Goal: Task Accomplishment & Management: Manage account settings

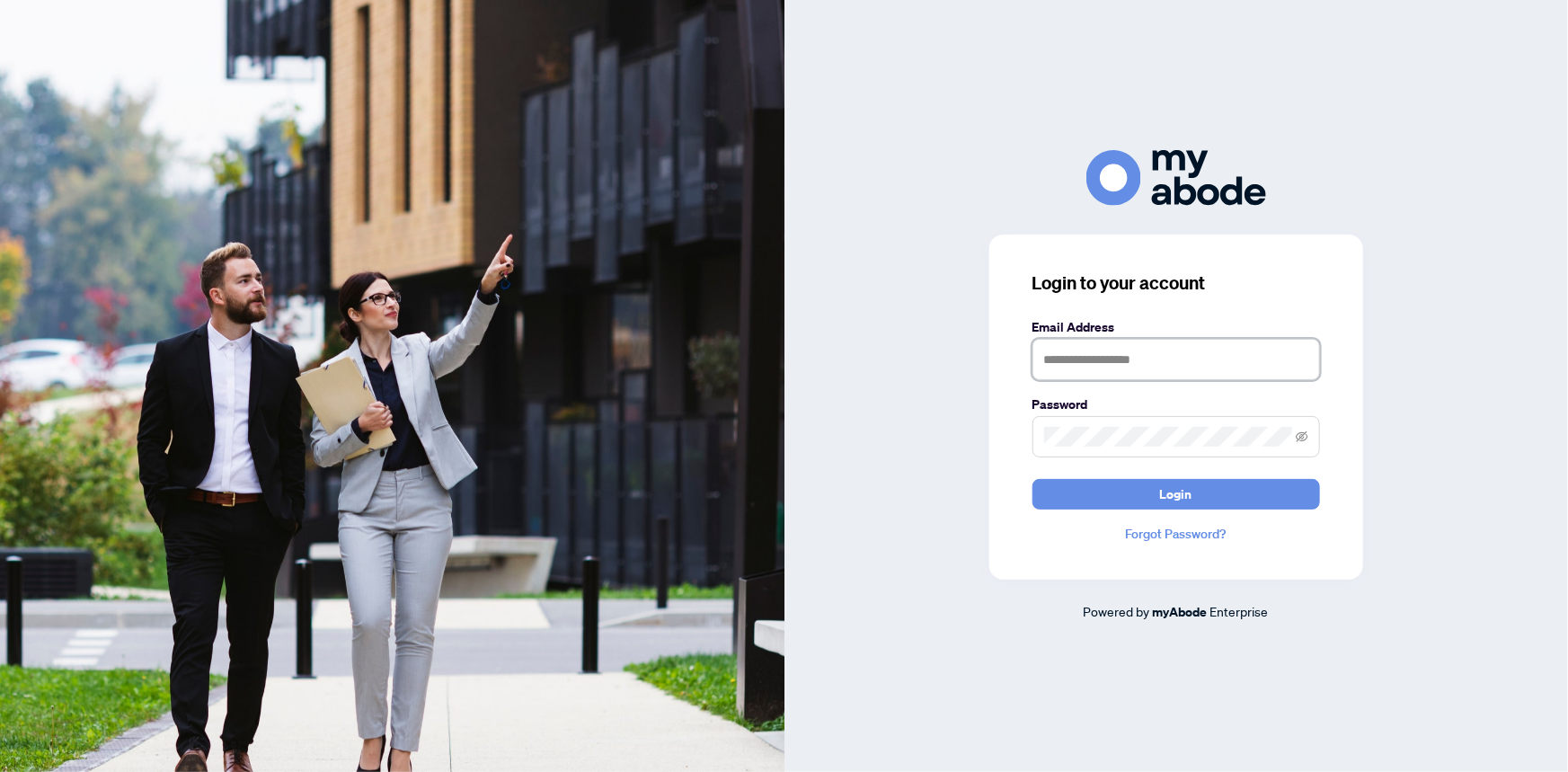
click at [1113, 370] on input "text" at bounding box center [1176, 359] width 287 height 42
type input "**********"
click at [1085, 412] on label "Password" at bounding box center [1176, 404] width 287 height 20
click at [1032, 479] on button "Login" at bounding box center [1176, 494] width 287 height 30
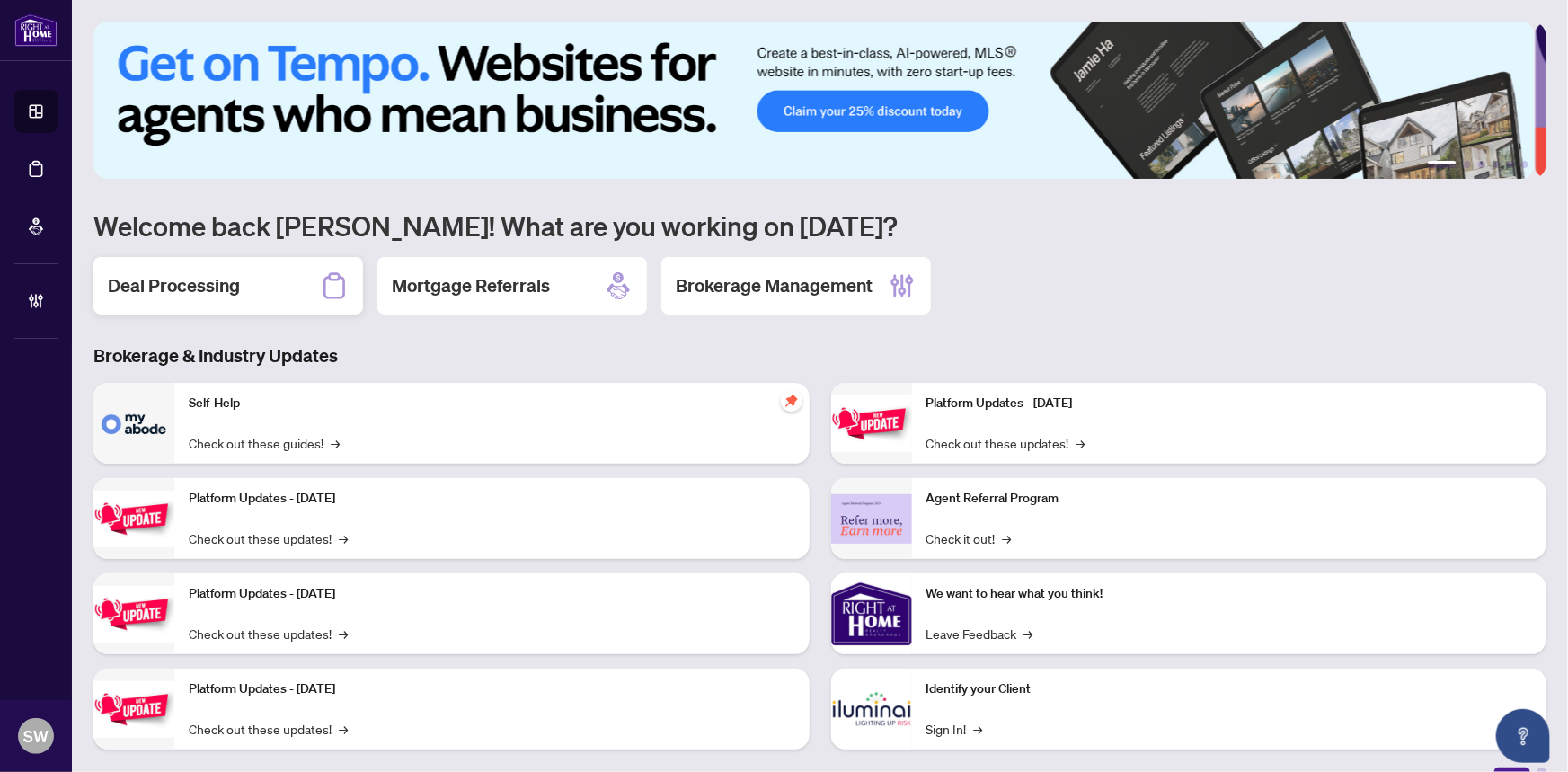
click at [235, 290] on h2 "Deal Processing" at bounding box center [173, 285] width 132 height 26
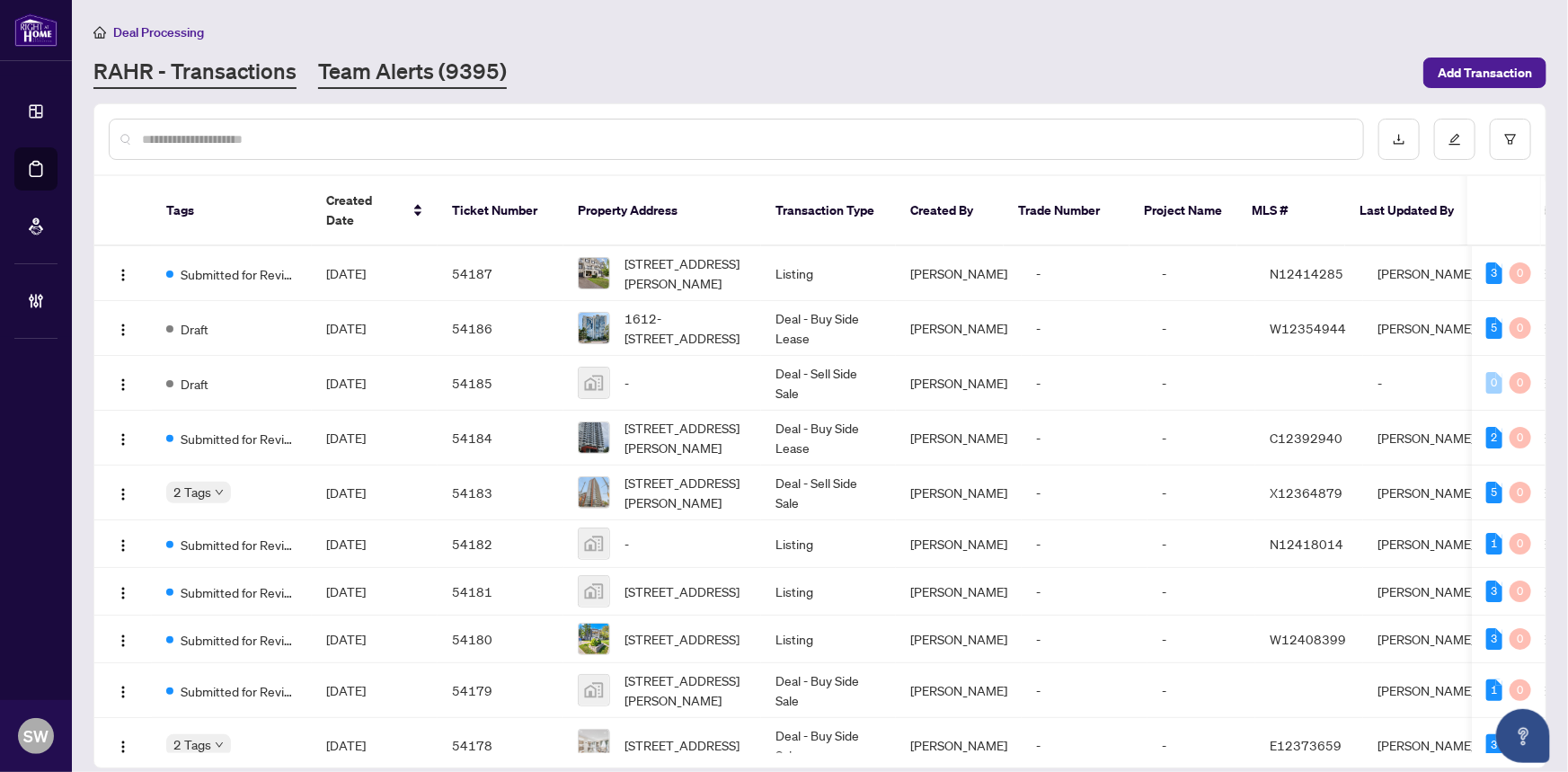
click at [430, 71] on link "Team Alerts (9395)" at bounding box center [412, 73] width 189 height 32
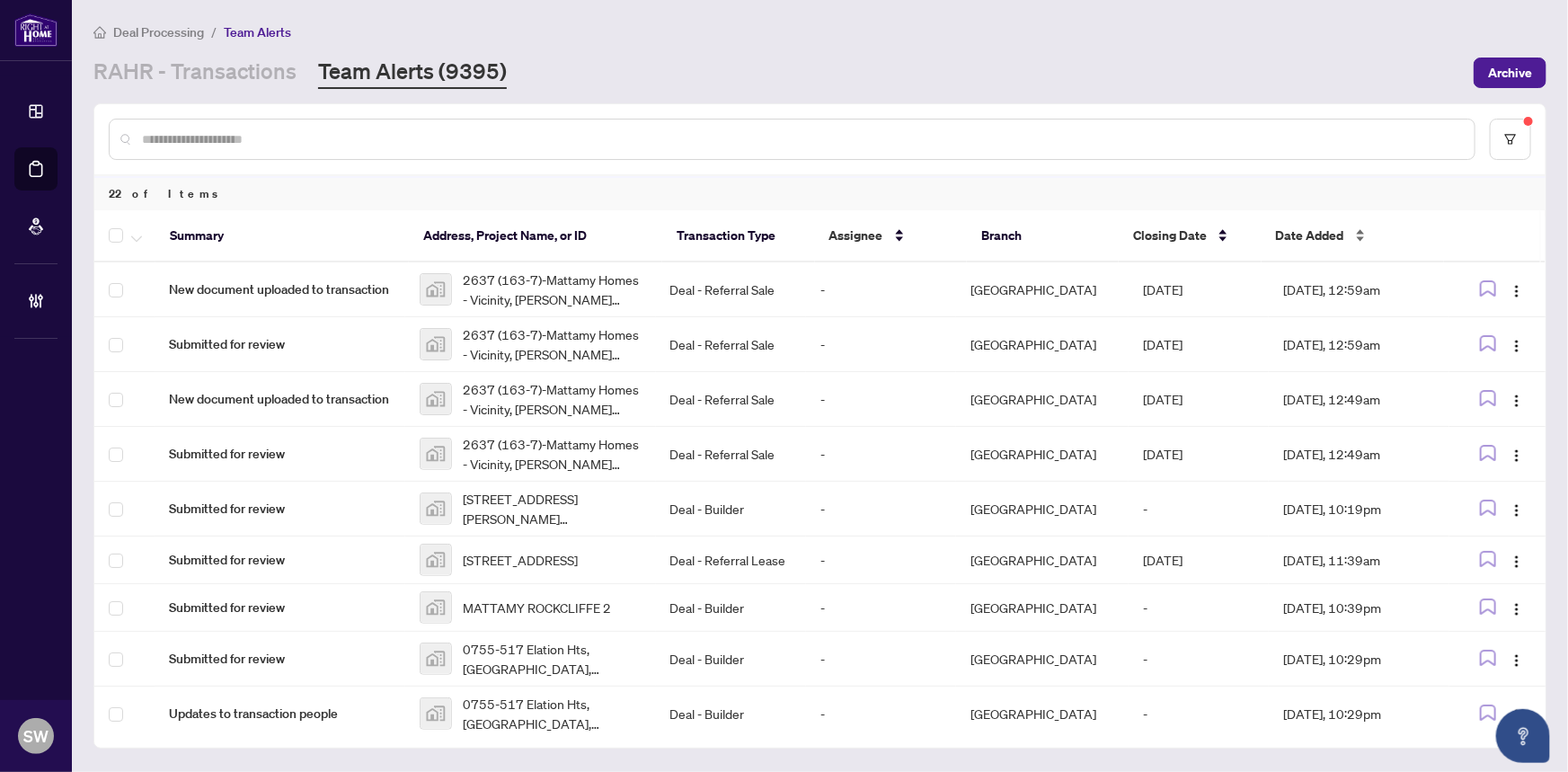
click at [1358, 228] on div "Date Added" at bounding box center [1353, 235] width 154 height 20
click at [1363, 231] on div "Date Added" at bounding box center [1353, 235] width 154 height 20
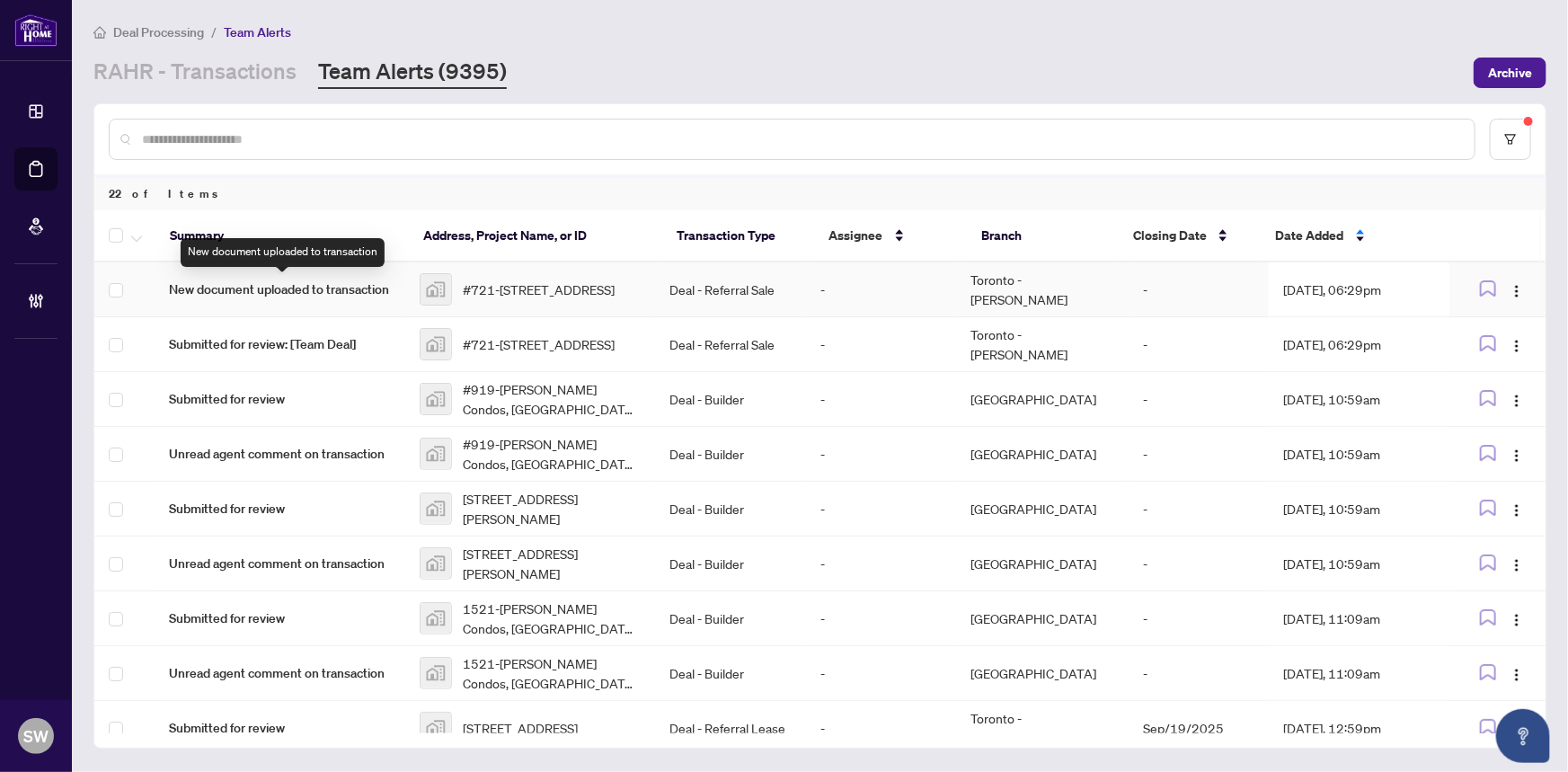
click at [316, 288] on span "New document uploaded to transaction" at bounding box center [280, 289] width 222 height 20
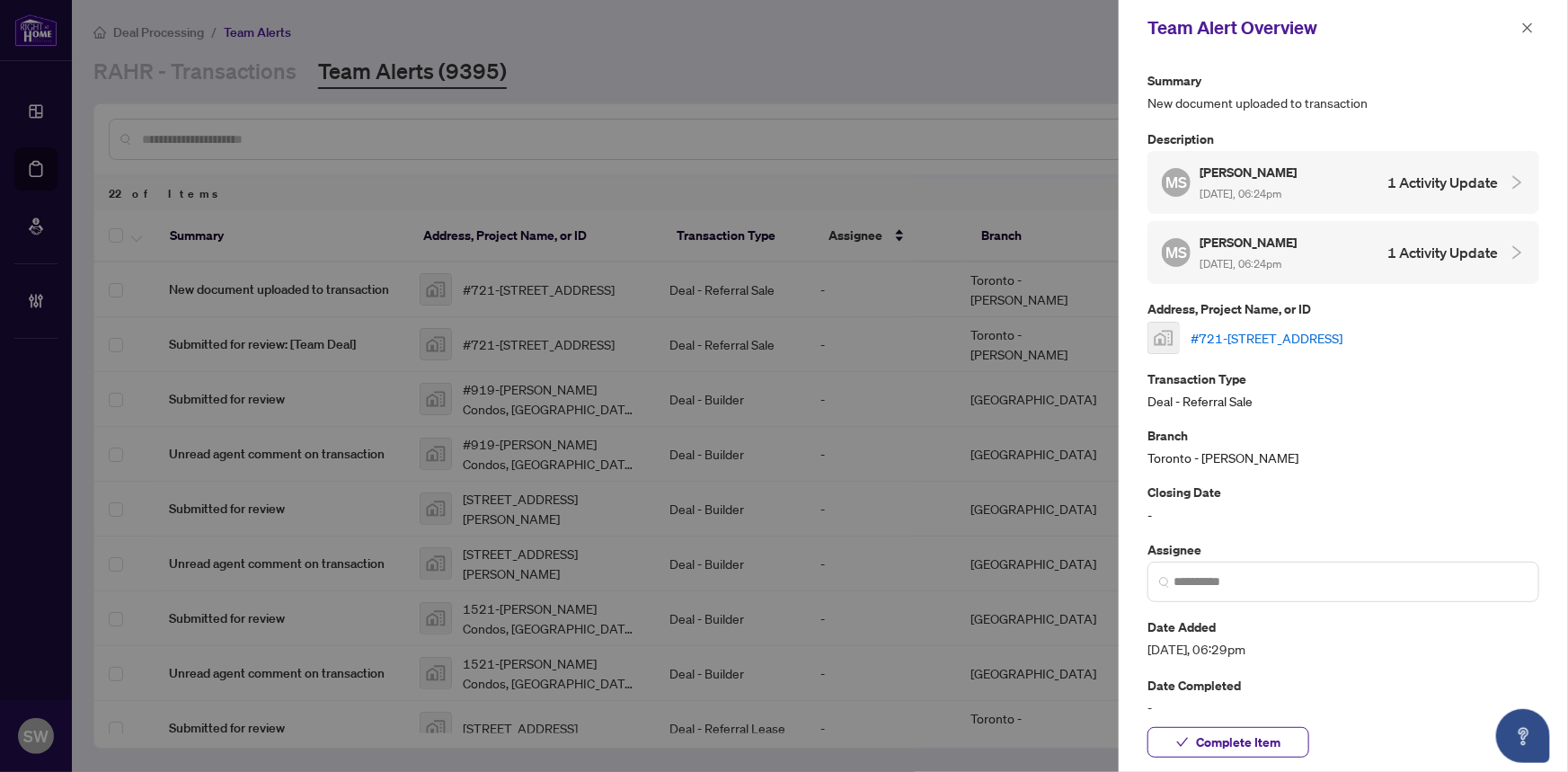
click at [1343, 338] on link "#721-8888 Yonge Street, Richmond Hill, ON, Canada" at bounding box center [1267, 338] width 152 height 20
click at [1265, 744] on span "Complete Item" at bounding box center [1238, 743] width 84 height 28
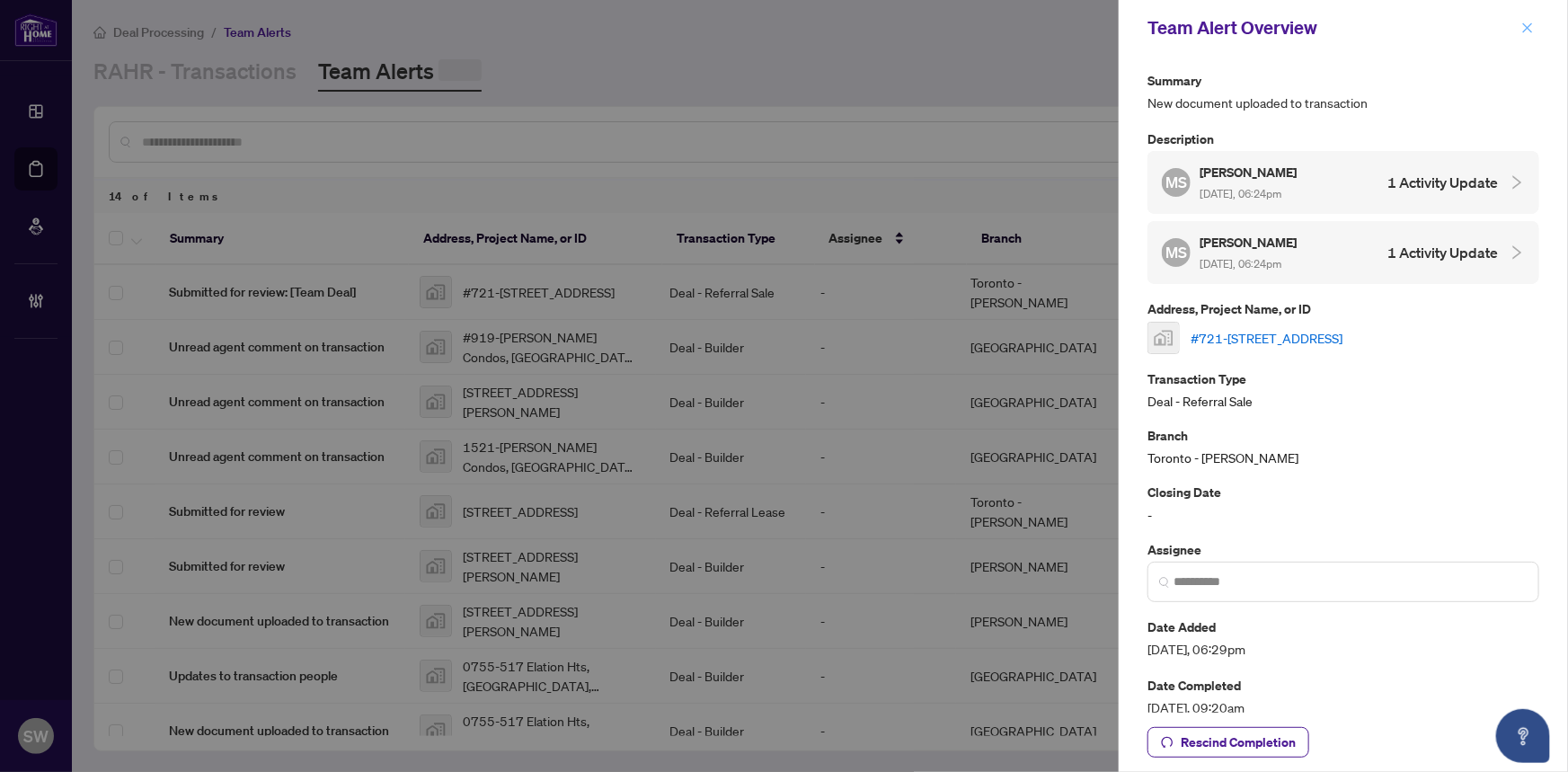
click at [1526, 26] on icon "close" at bounding box center [1527, 28] width 12 height 12
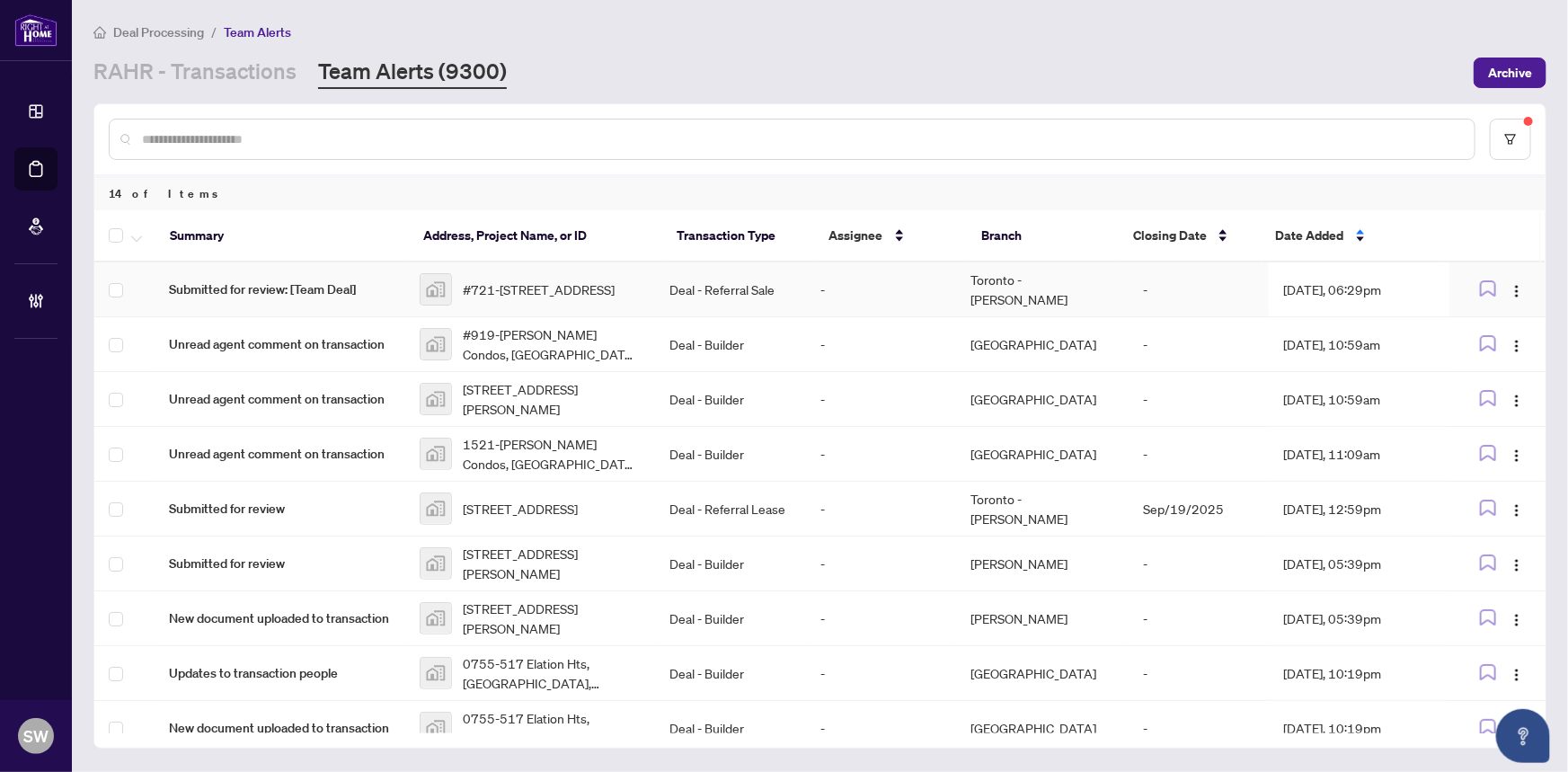
click at [615, 280] on span "#721-8888 Yonge Street, Richmond Hill, ON, Canada" at bounding box center [538, 289] width 152 height 20
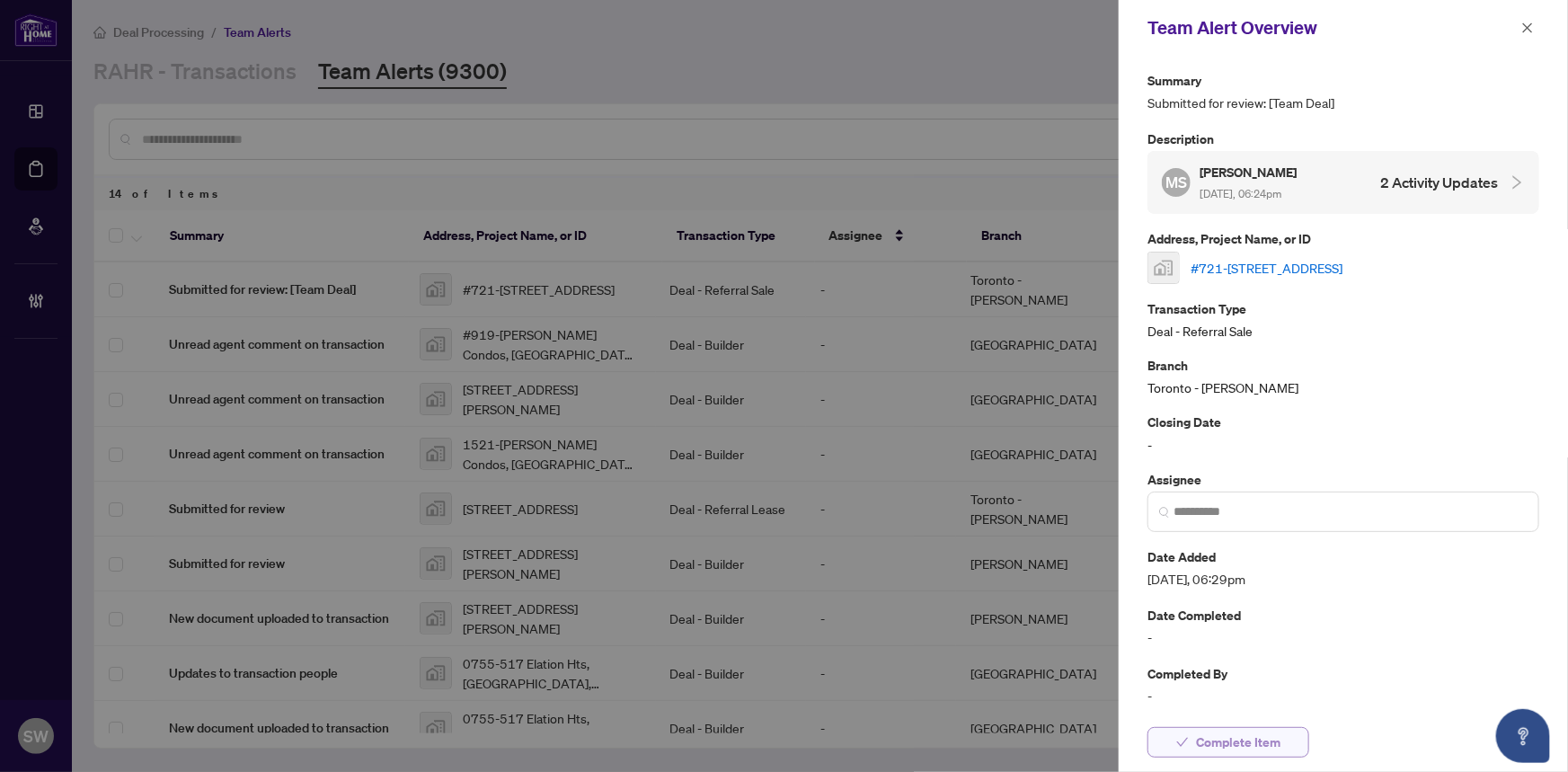
click at [1256, 731] on span "Complete Item" at bounding box center [1238, 743] width 84 height 28
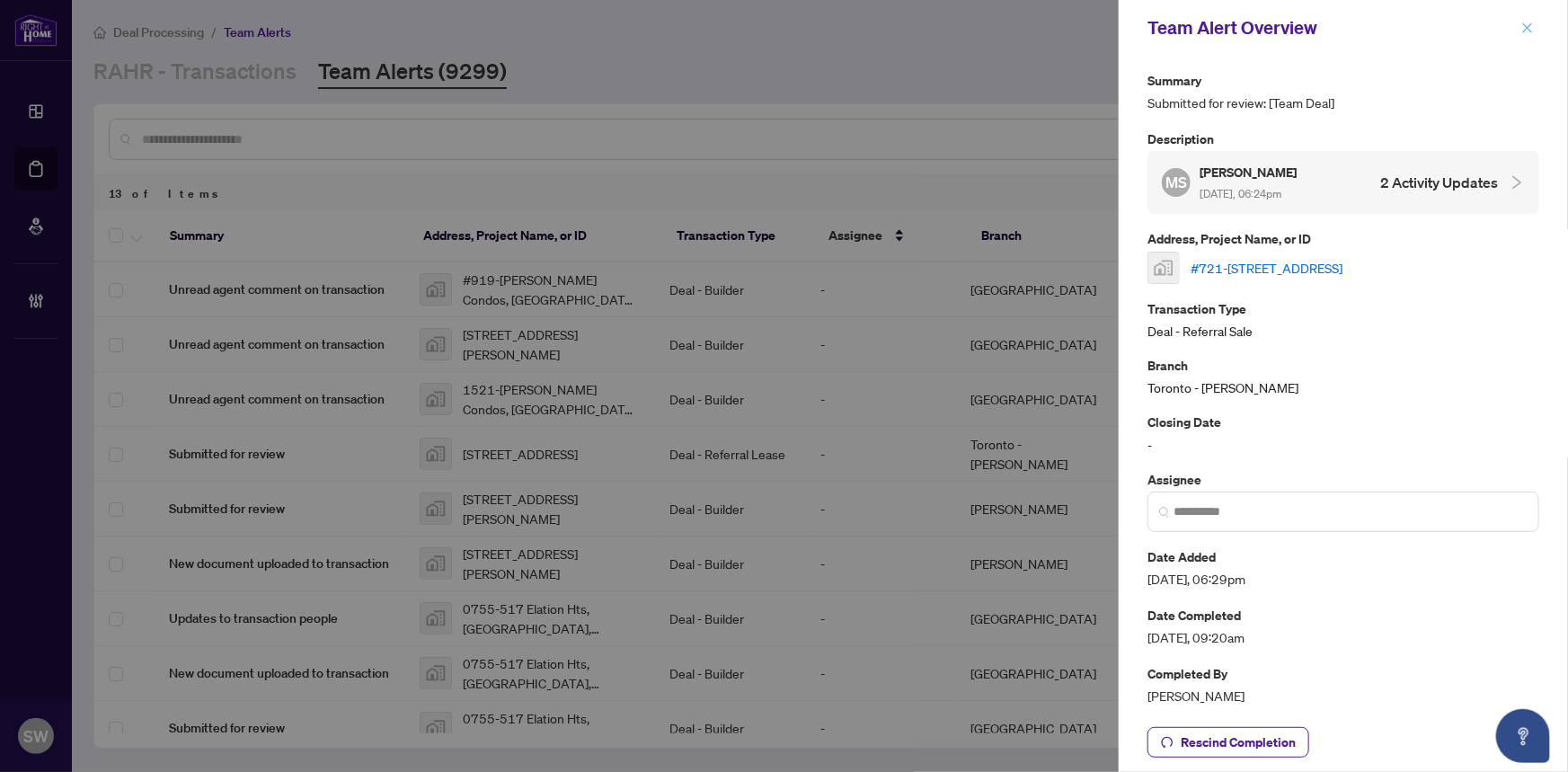
click at [1527, 24] on icon "close" at bounding box center [1527, 28] width 12 height 12
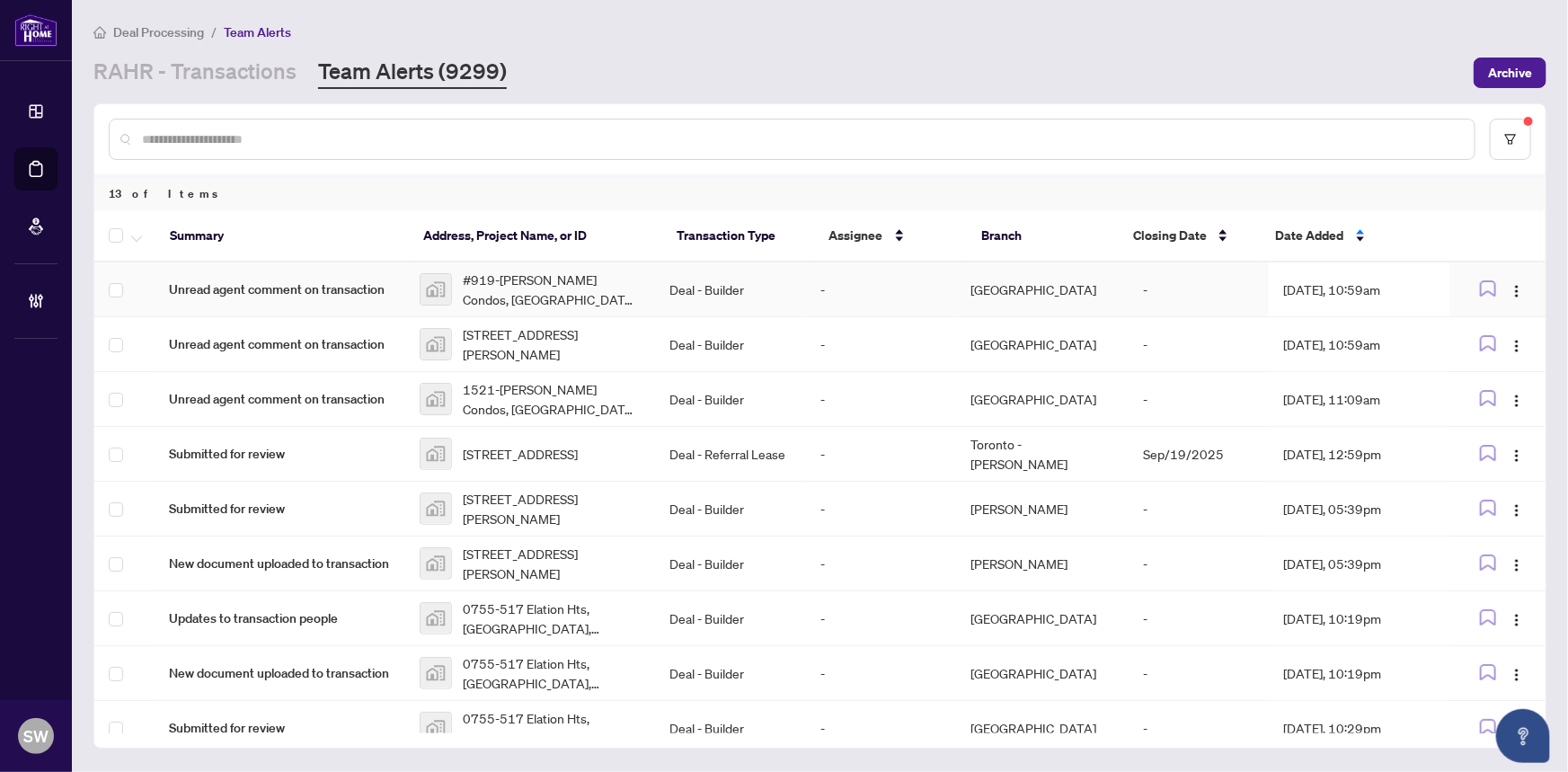
click at [556, 290] on span "#919-Daniels Kith Condos, Eglinton Avenue West, Mississauga, ON, Canada" at bounding box center [552, 289] width 179 height 40
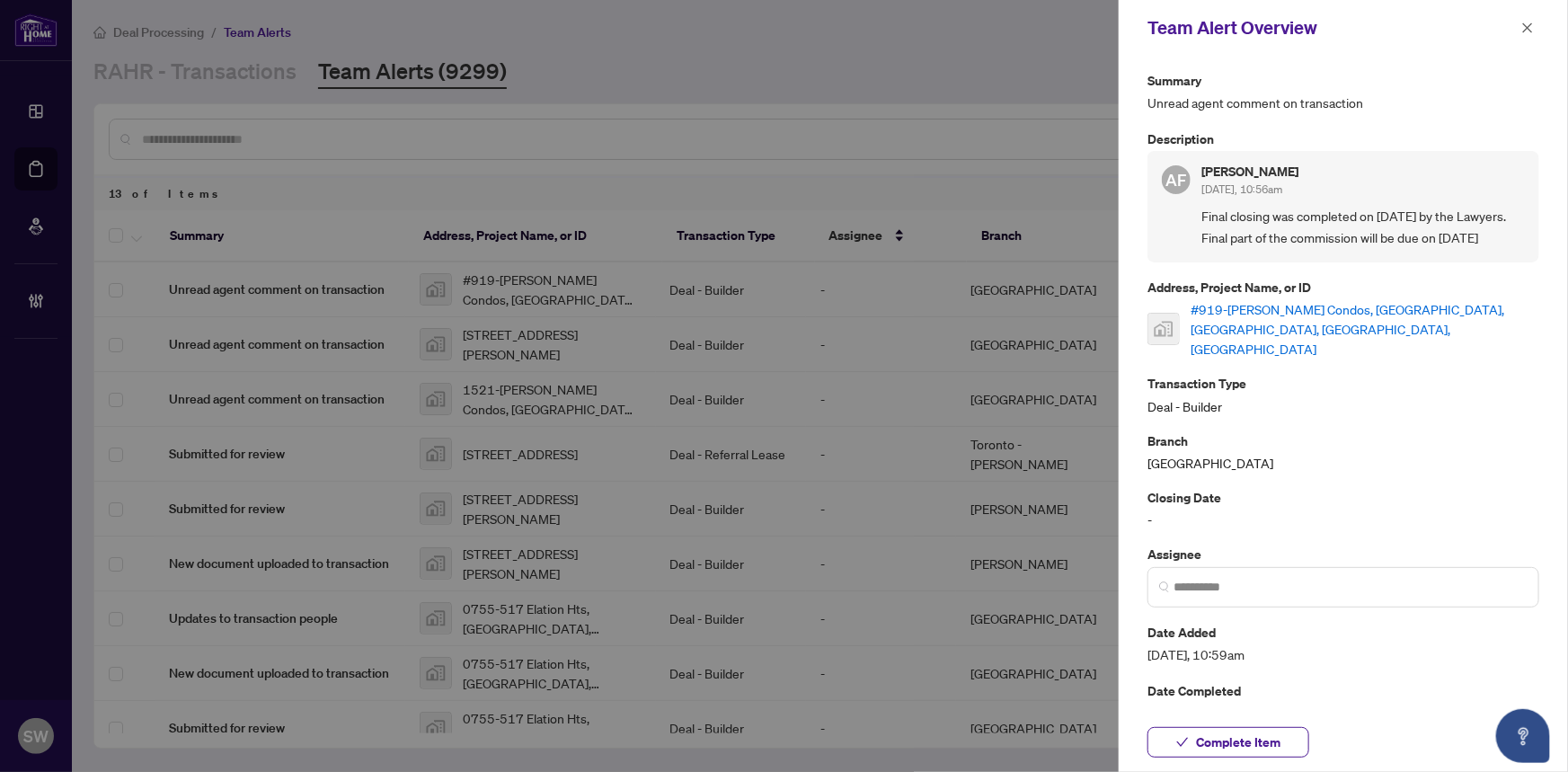
click at [1253, 333] on link "#919-Daniels Kith Condos, Eglinton Avenue West, Mississauga, ON, Canada" at bounding box center [1365, 329] width 349 height 60
click at [1250, 737] on span "Complete Item" at bounding box center [1238, 743] width 84 height 28
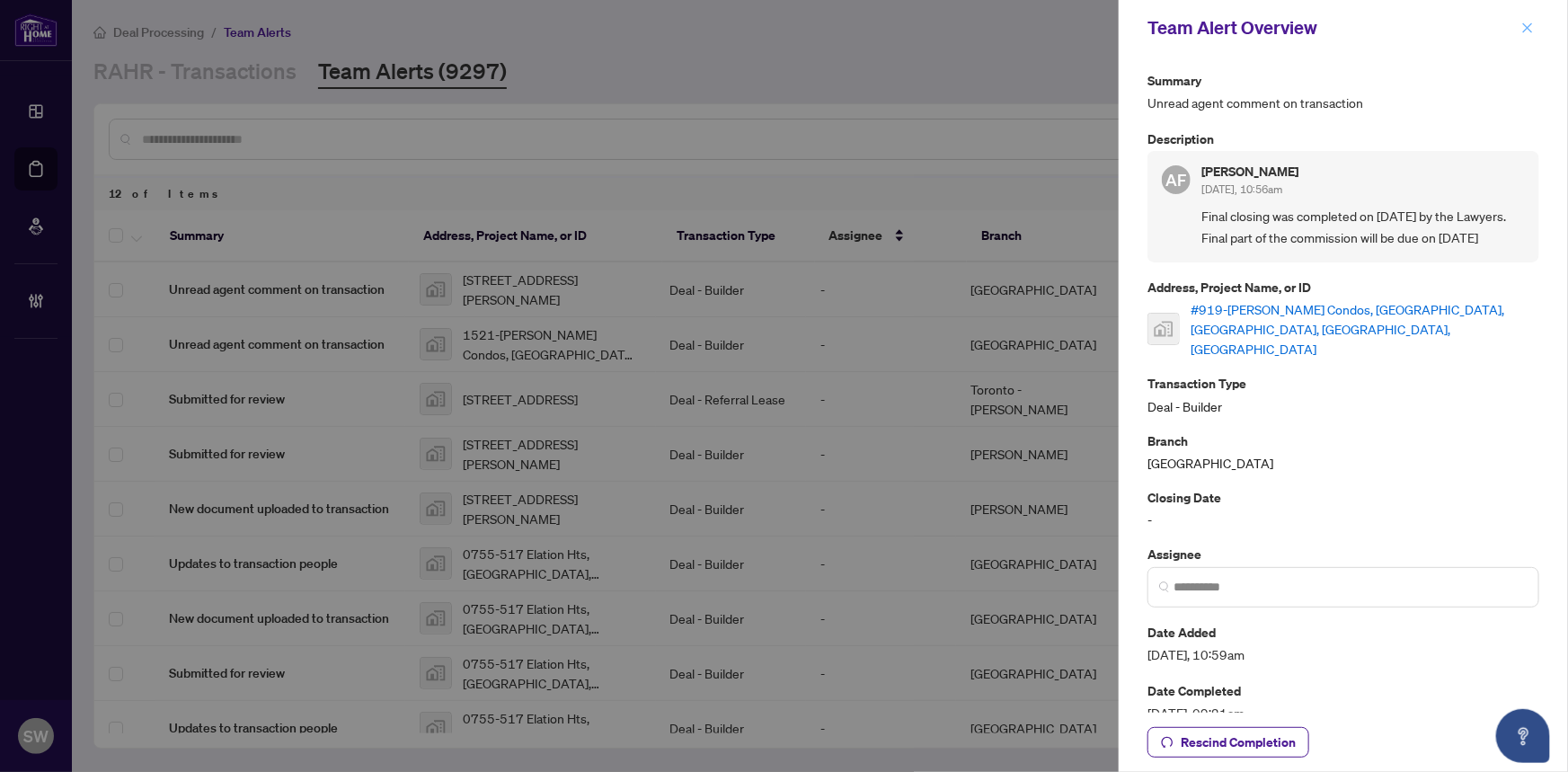
click at [1525, 24] on icon "close" at bounding box center [1527, 28] width 12 height 12
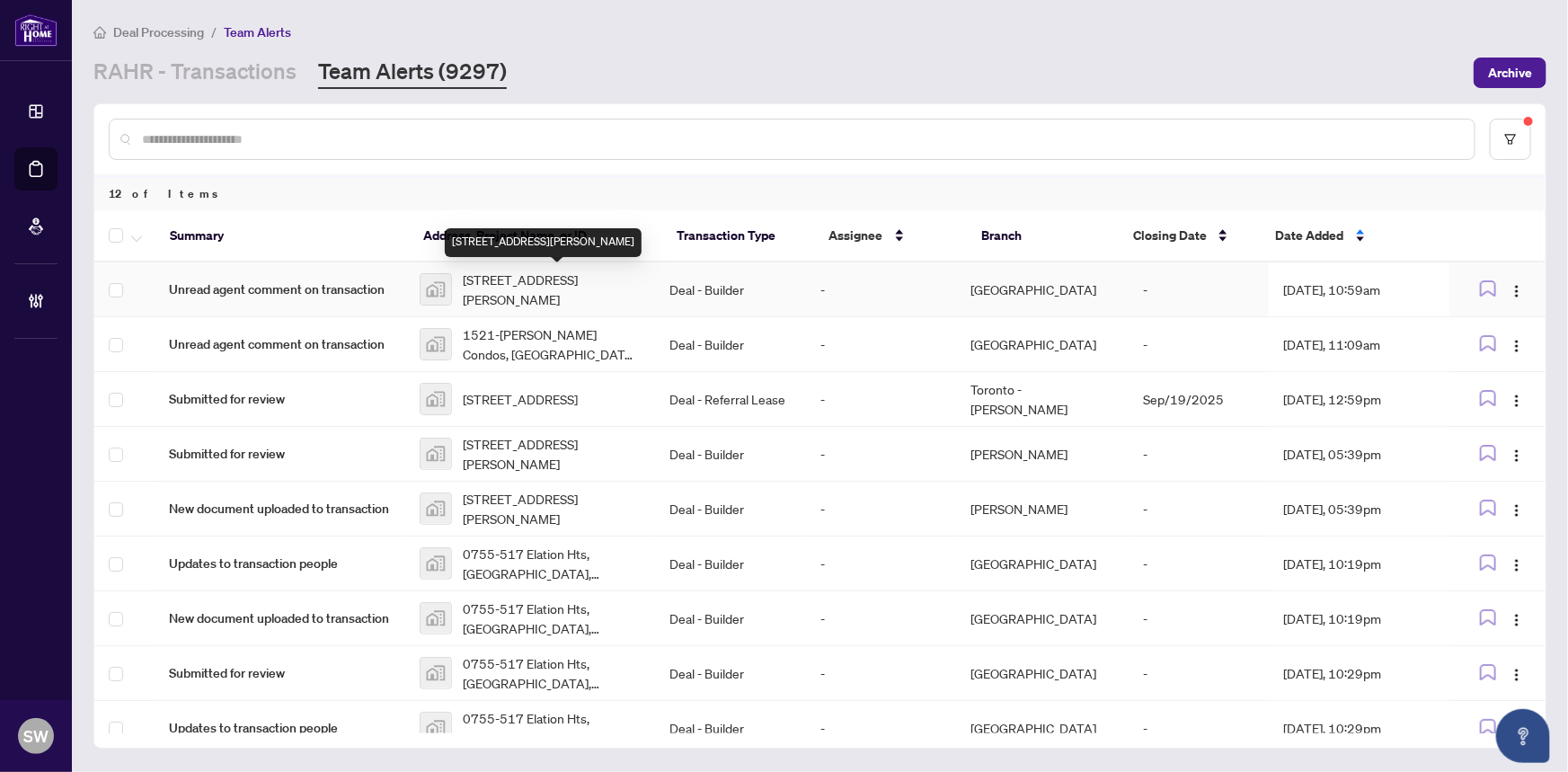
click at [557, 286] on span "[STREET_ADDRESS][PERSON_NAME]" at bounding box center [552, 289] width 179 height 40
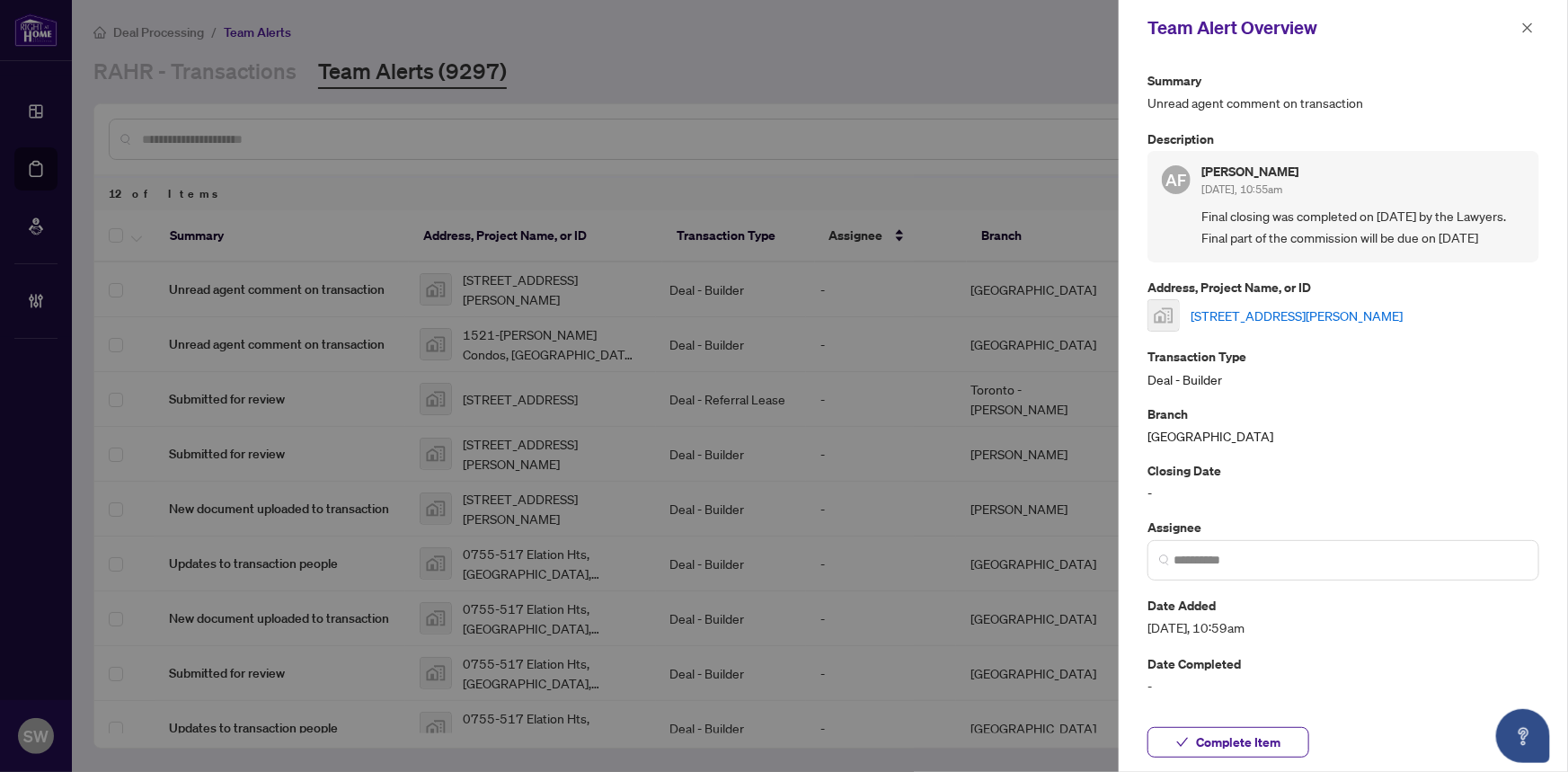
click at [1287, 325] on link "[STREET_ADDRESS][PERSON_NAME]" at bounding box center [1297, 315] width 212 height 20
click at [1250, 738] on span "Complete Item" at bounding box center [1238, 743] width 84 height 28
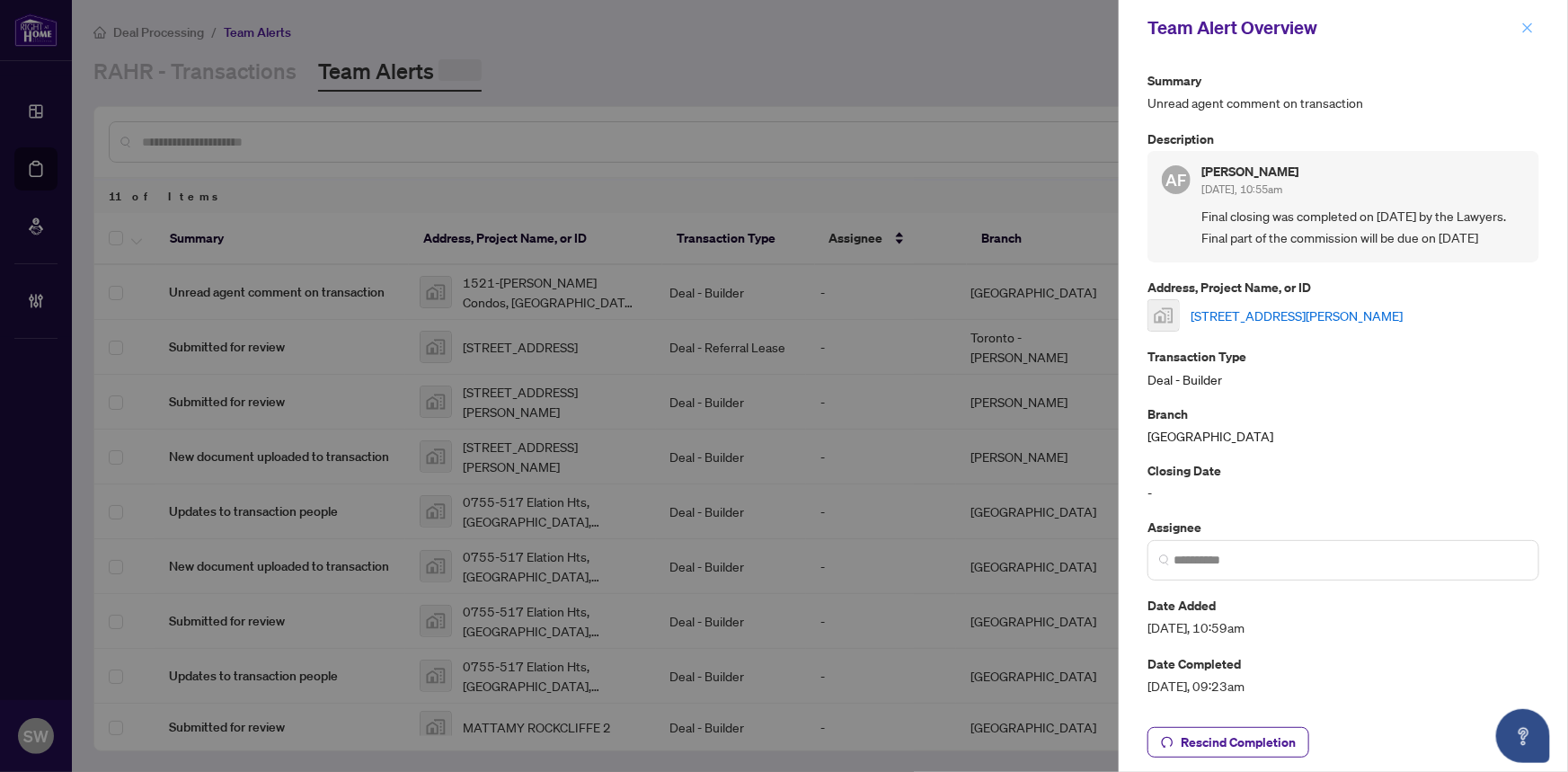
click at [1533, 25] on icon "close" at bounding box center [1527, 28] width 12 height 12
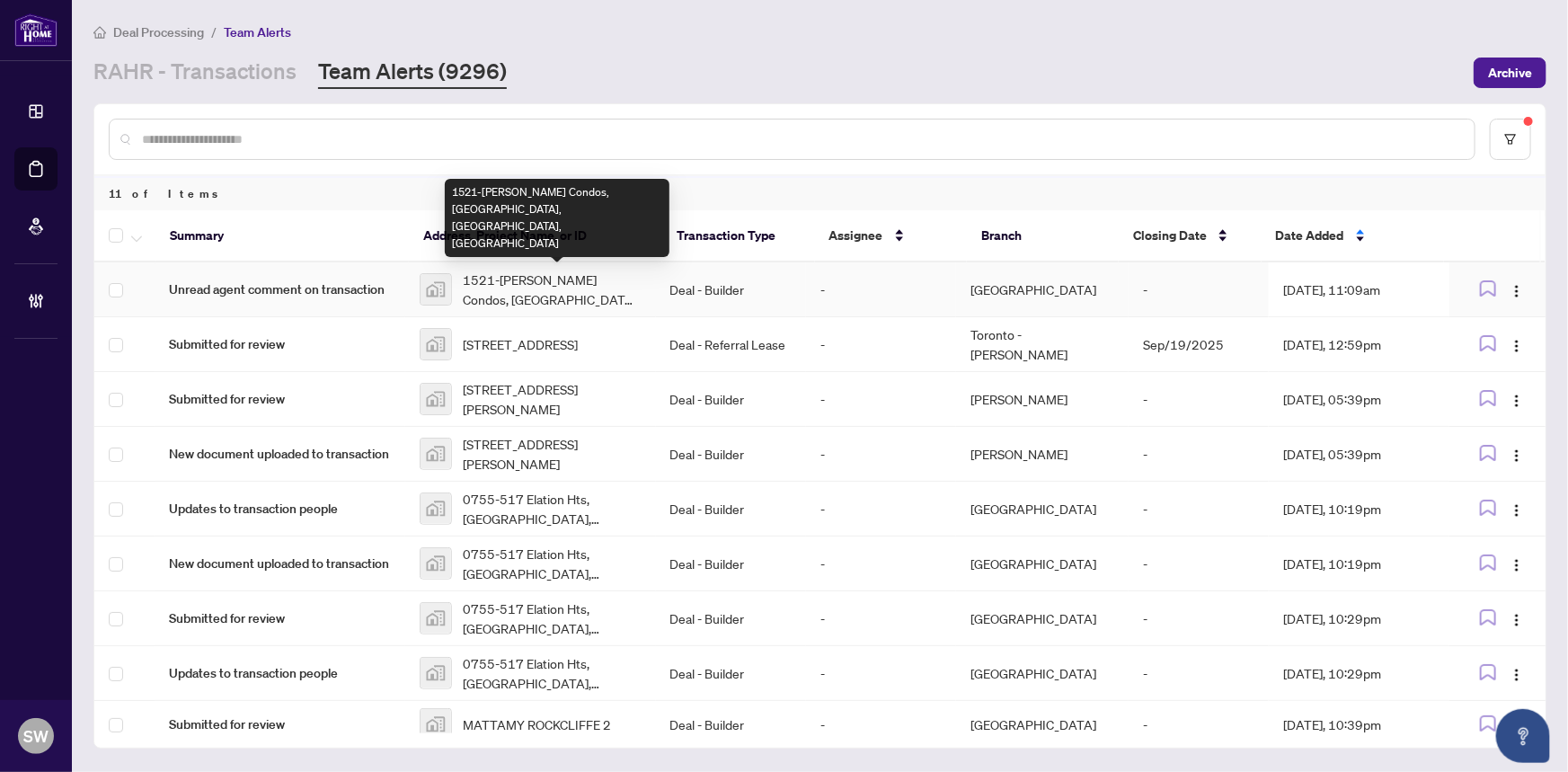
click at [594, 286] on span "1521-Daniels Kith Condos, Eglinton Avenue West, Mississauga, ON, Canada" at bounding box center [552, 289] width 179 height 40
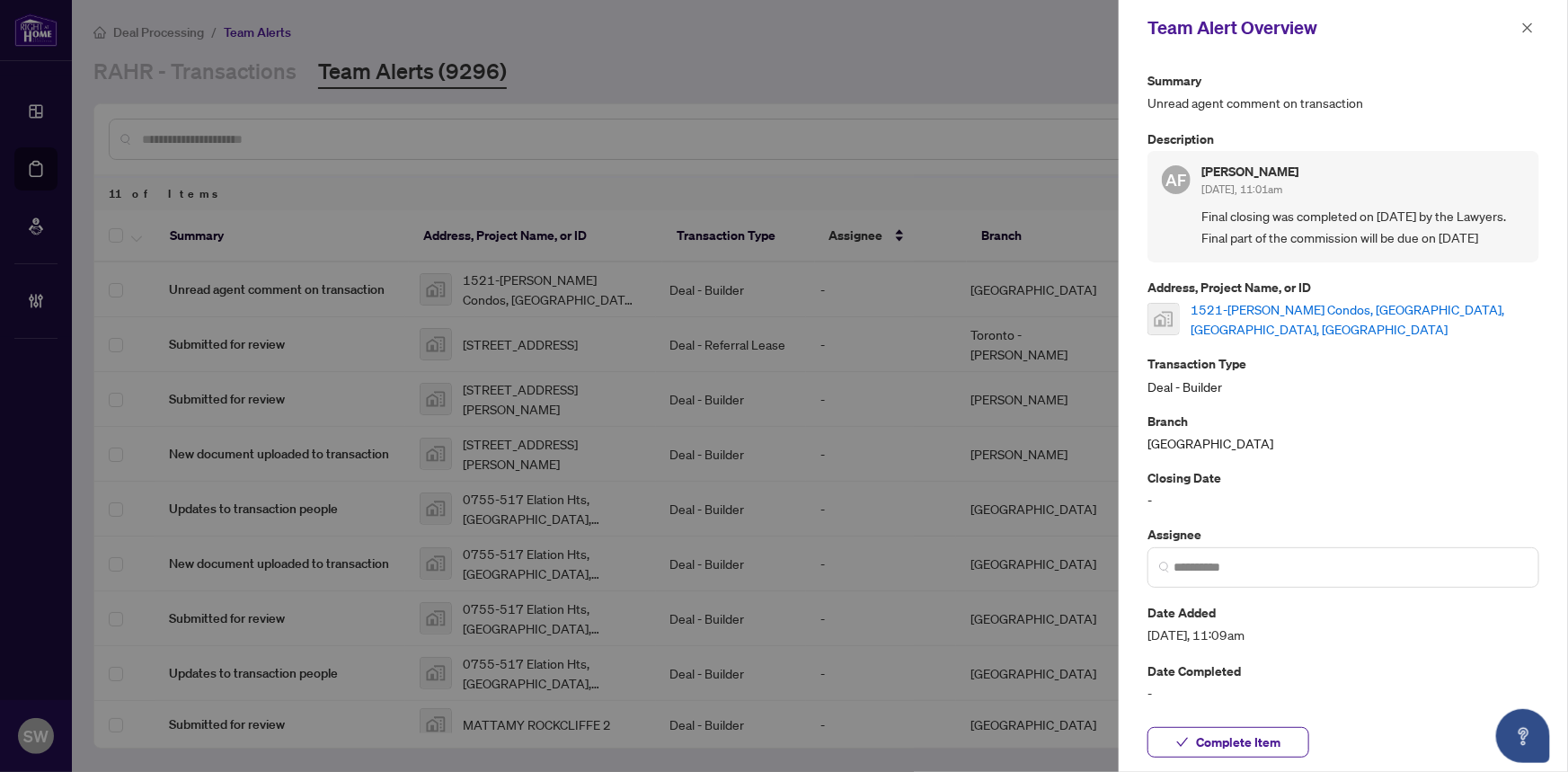
click at [1265, 339] on link "1521-Daniels Kith Condos, Eglinton Avenue West, Mississauga, ON, Canada" at bounding box center [1365, 320] width 349 height 40
click at [1298, 737] on button "Complete Item" at bounding box center [1229, 743] width 162 height 30
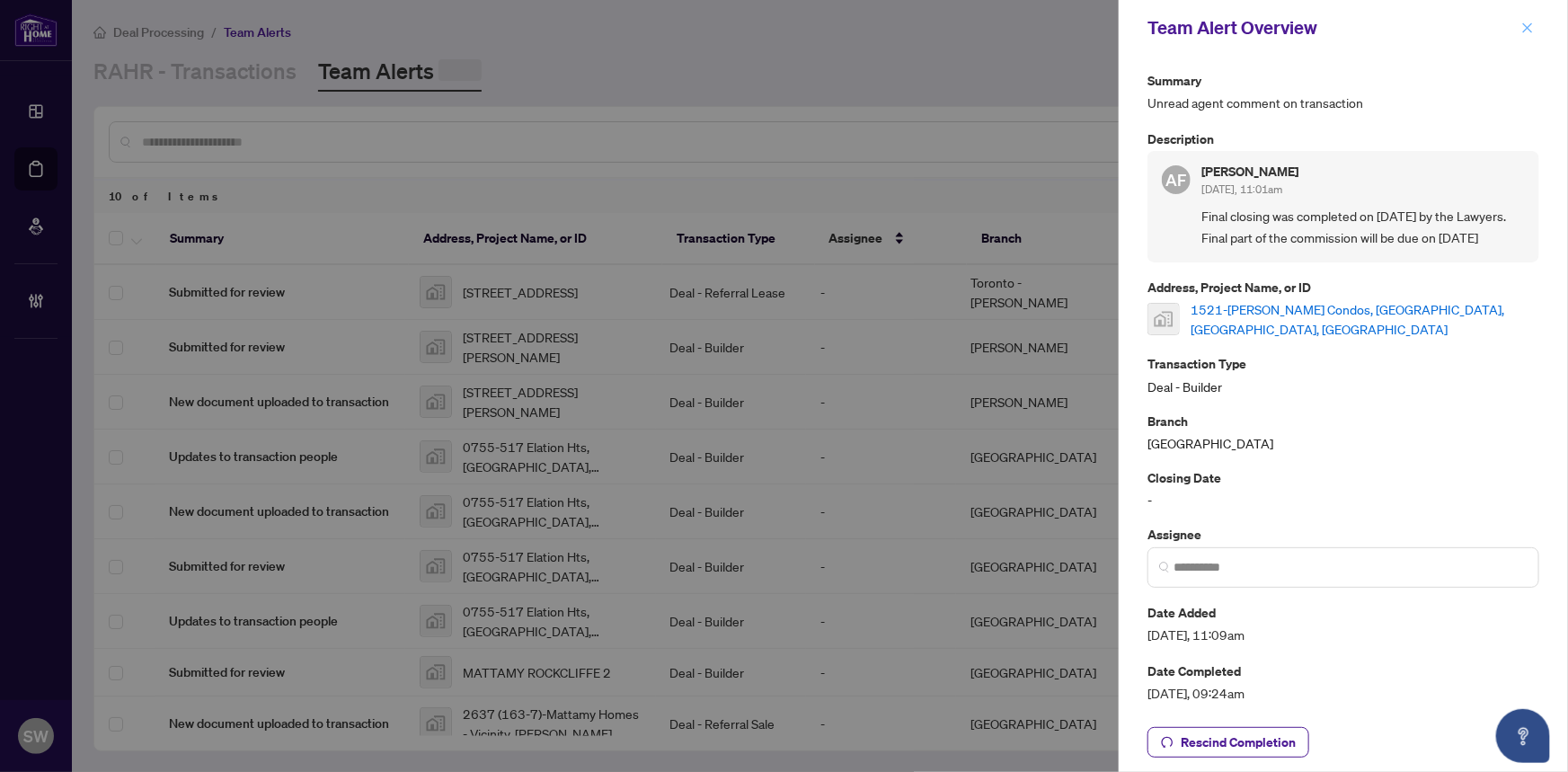
click at [1529, 26] on icon "close" at bounding box center [1528, 28] width 9 height 9
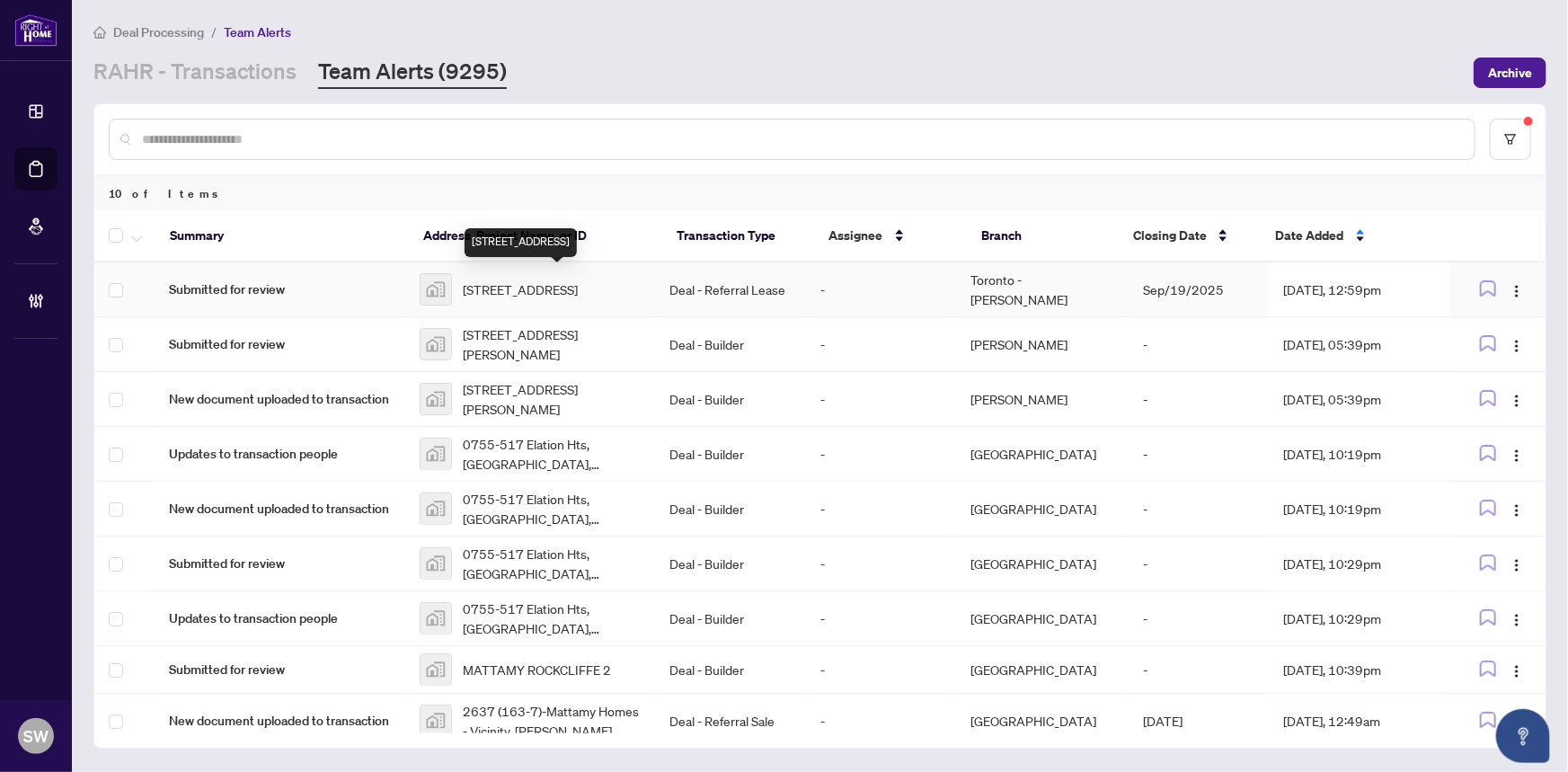
click at [491, 286] on span "69 Yonge St S, Elmvale, ON, Canada" at bounding box center [520, 289] width 115 height 20
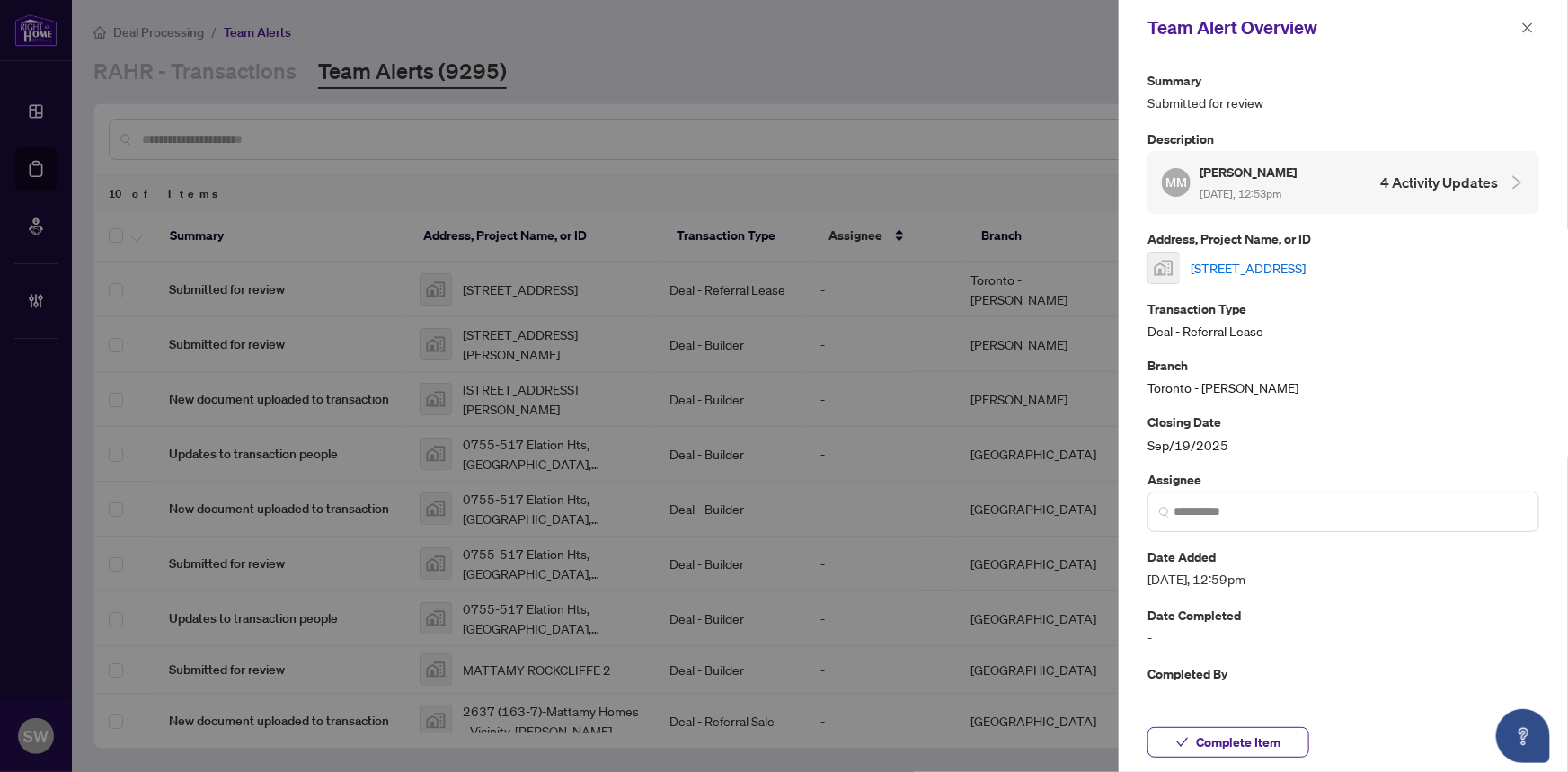
click at [1267, 267] on link "69 Yonge St S, Elmvale, ON, Canada" at bounding box center [1248, 267] width 115 height 20
click at [1286, 741] on button "Complete Item" at bounding box center [1229, 743] width 162 height 30
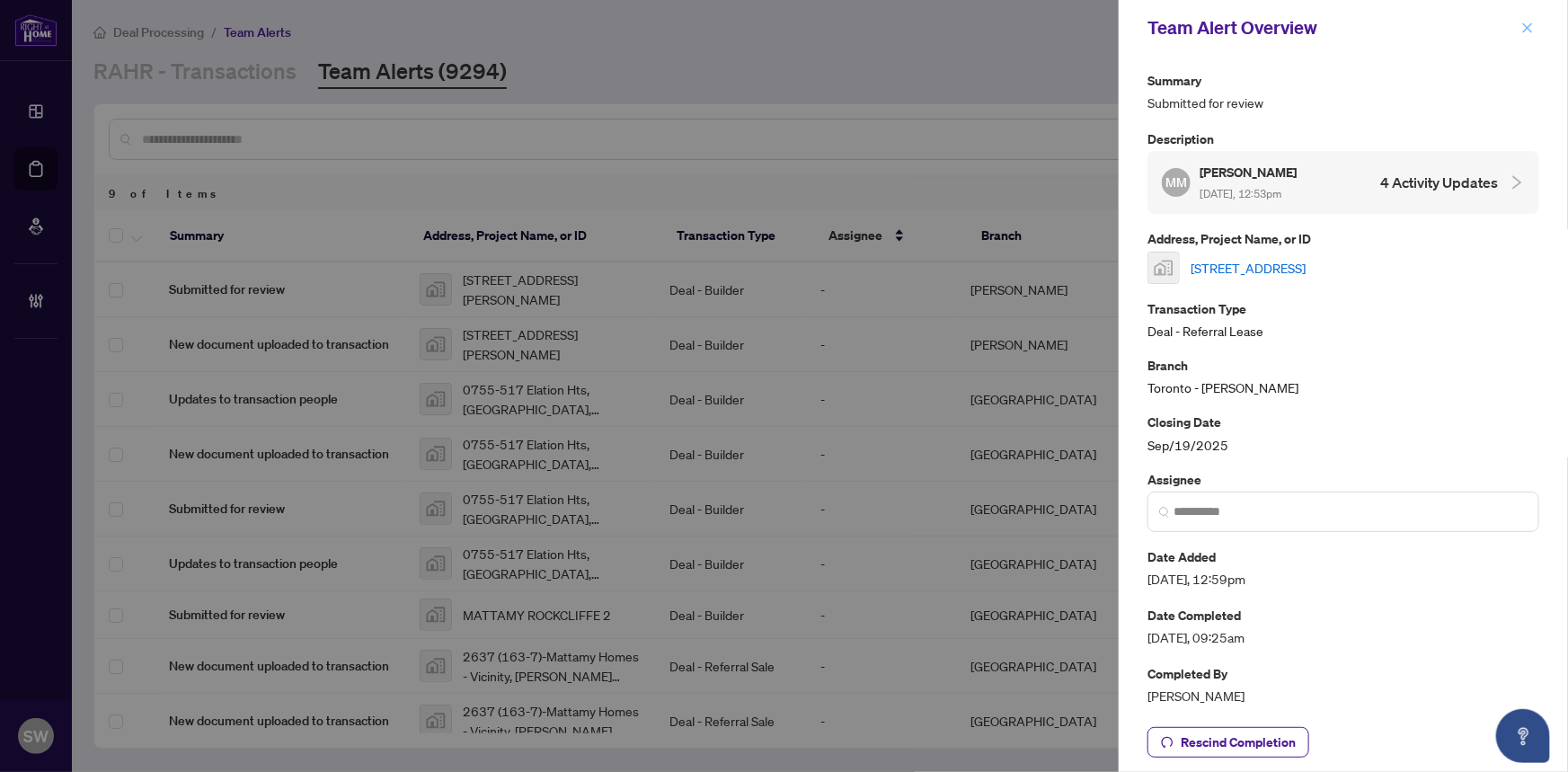
click at [1528, 28] on icon "close" at bounding box center [1527, 28] width 12 height 12
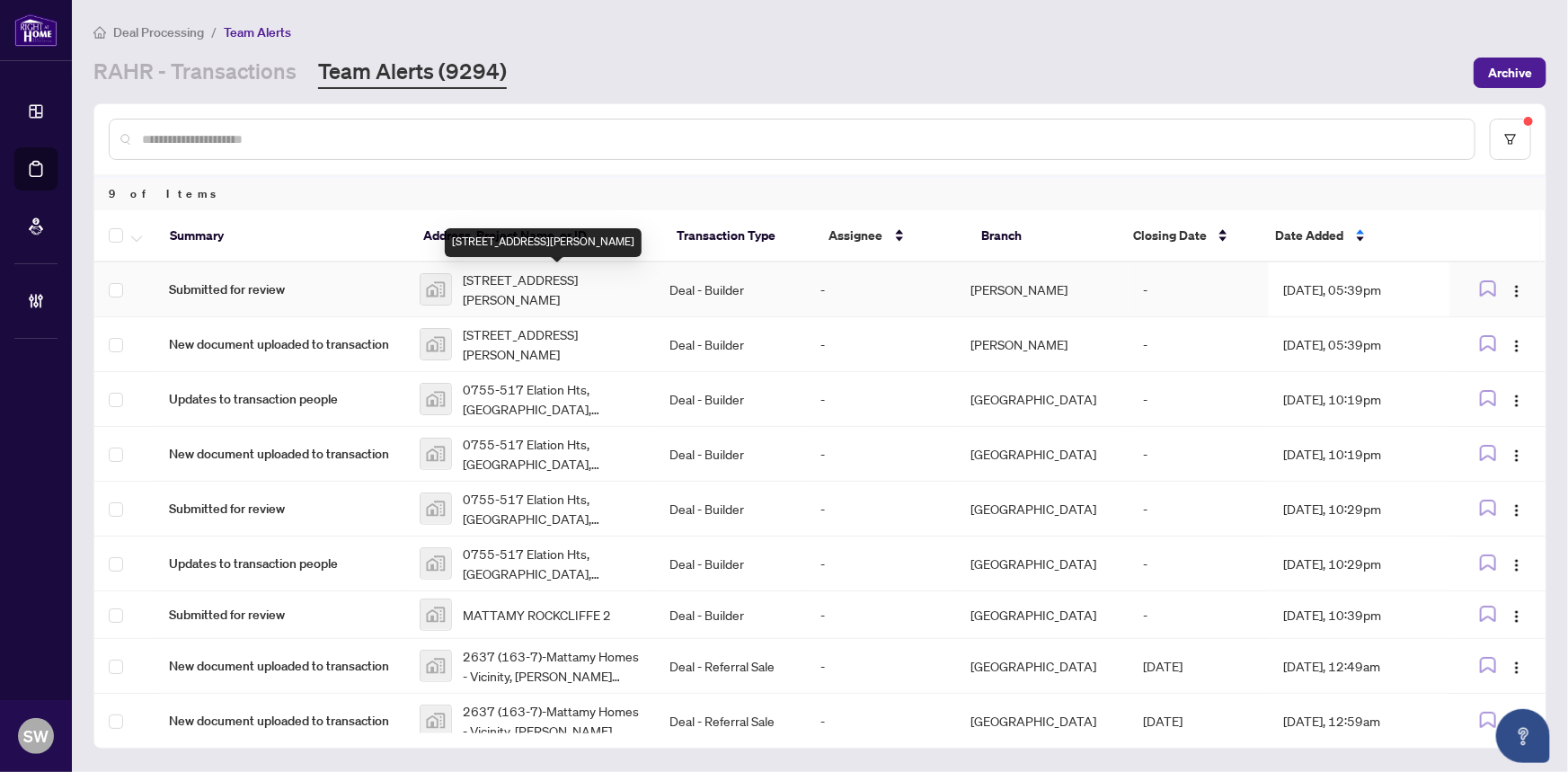
click at [566, 288] on span "833/89-933 Goodwin Dr, Kingston, ON, Canada" at bounding box center [552, 289] width 179 height 40
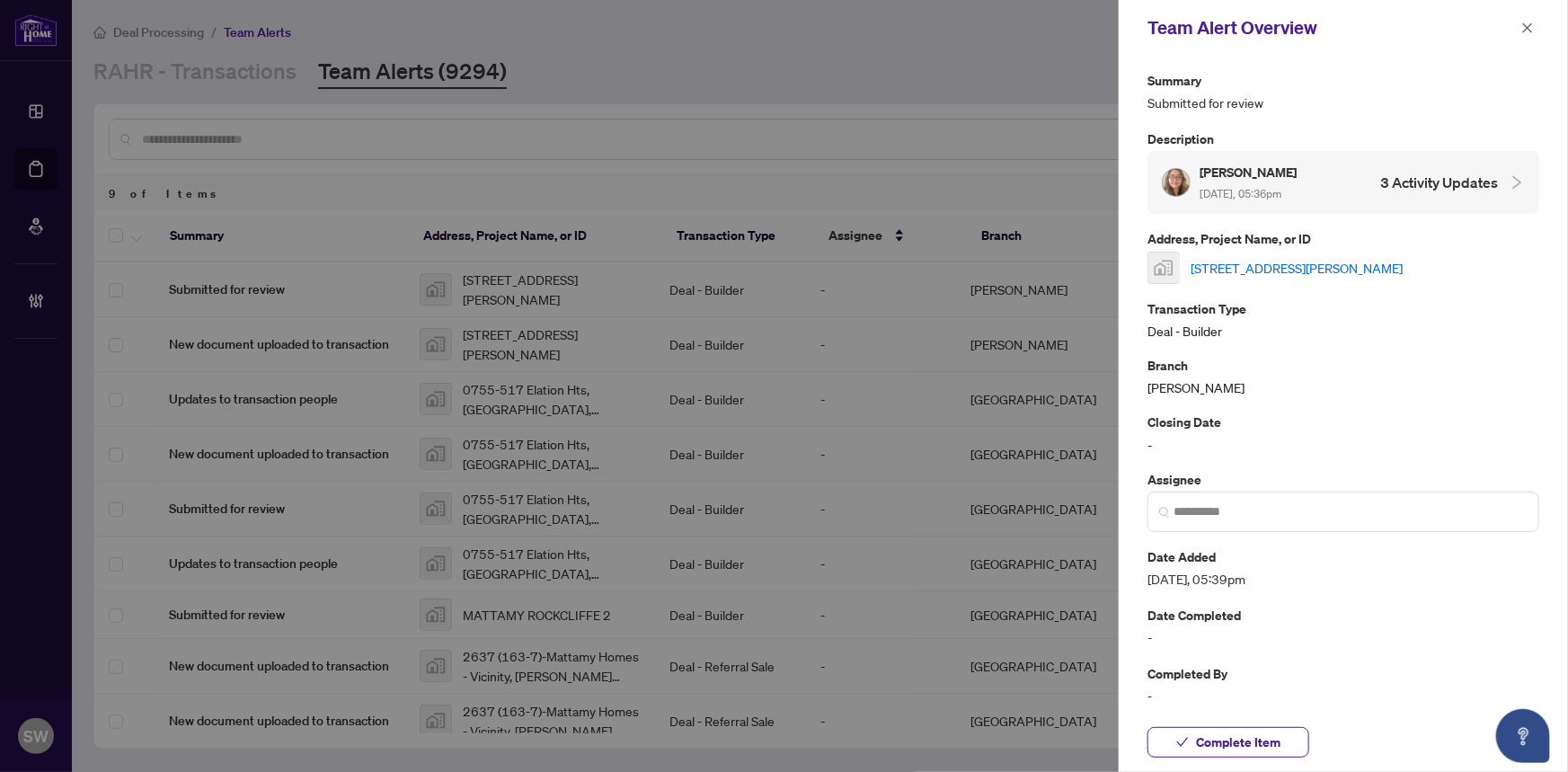
click at [1276, 259] on link "833/89-933 Goodwin Dr, Kingston, ON, Canada" at bounding box center [1297, 267] width 212 height 20
click at [1222, 735] on span "Complete Item" at bounding box center [1238, 743] width 84 height 28
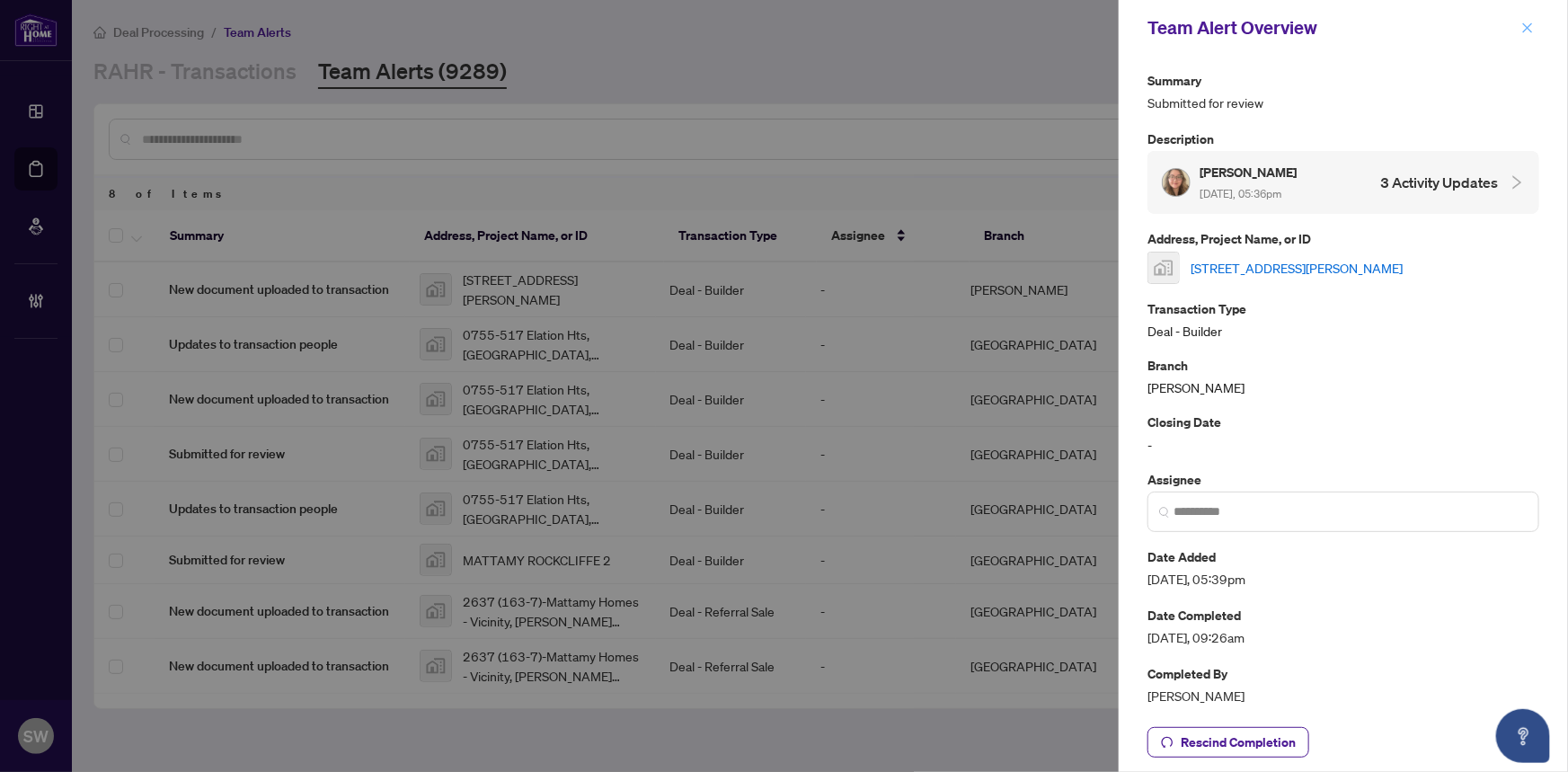
click at [1527, 27] on icon "close" at bounding box center [1527, 28] width 12 height 12
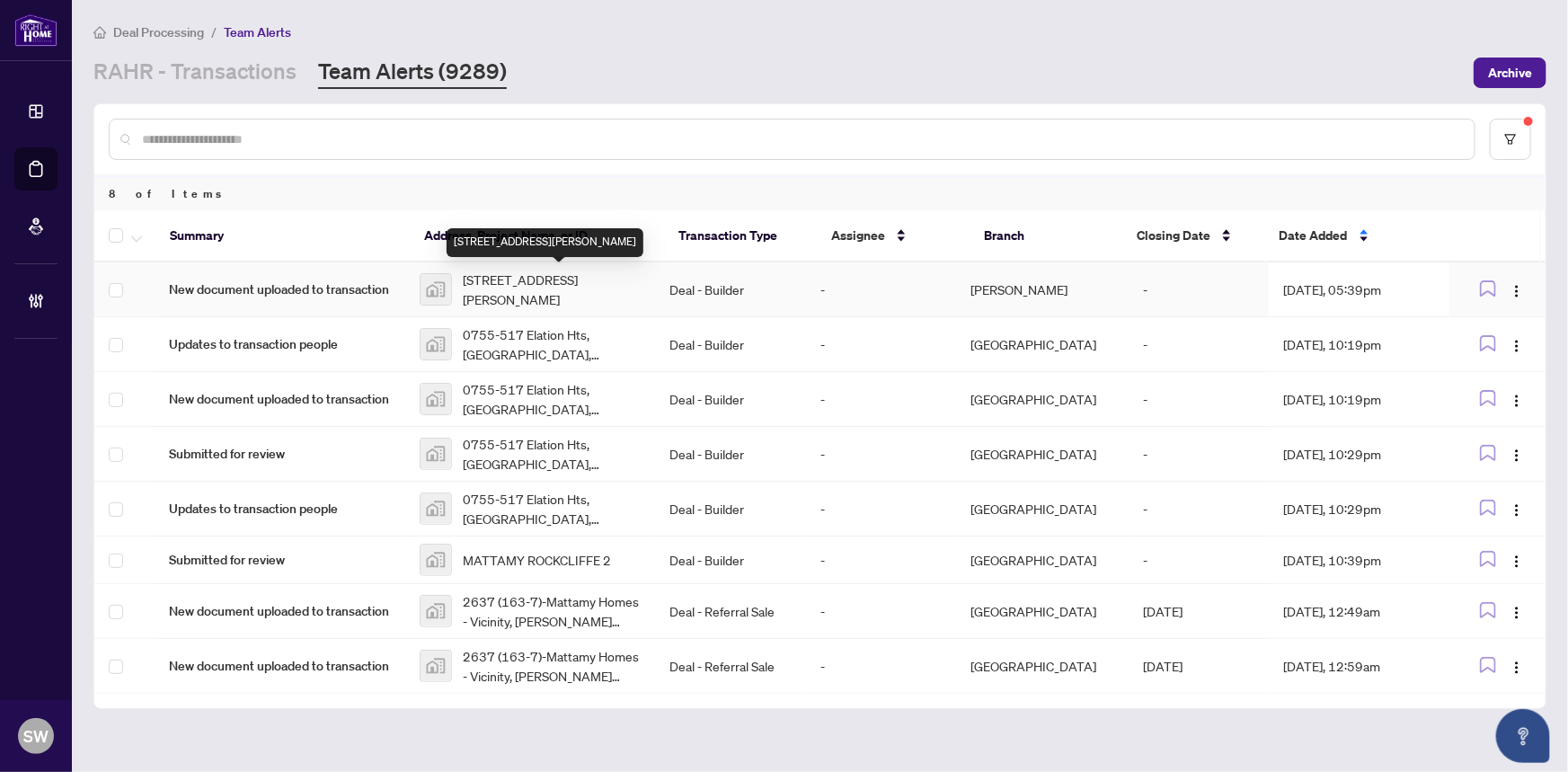
click at [635, 279] on span "833/89-933 Goodwin Dr, Kingston, ON, Canada" at bounding box center [552, 289] width 179 height 40
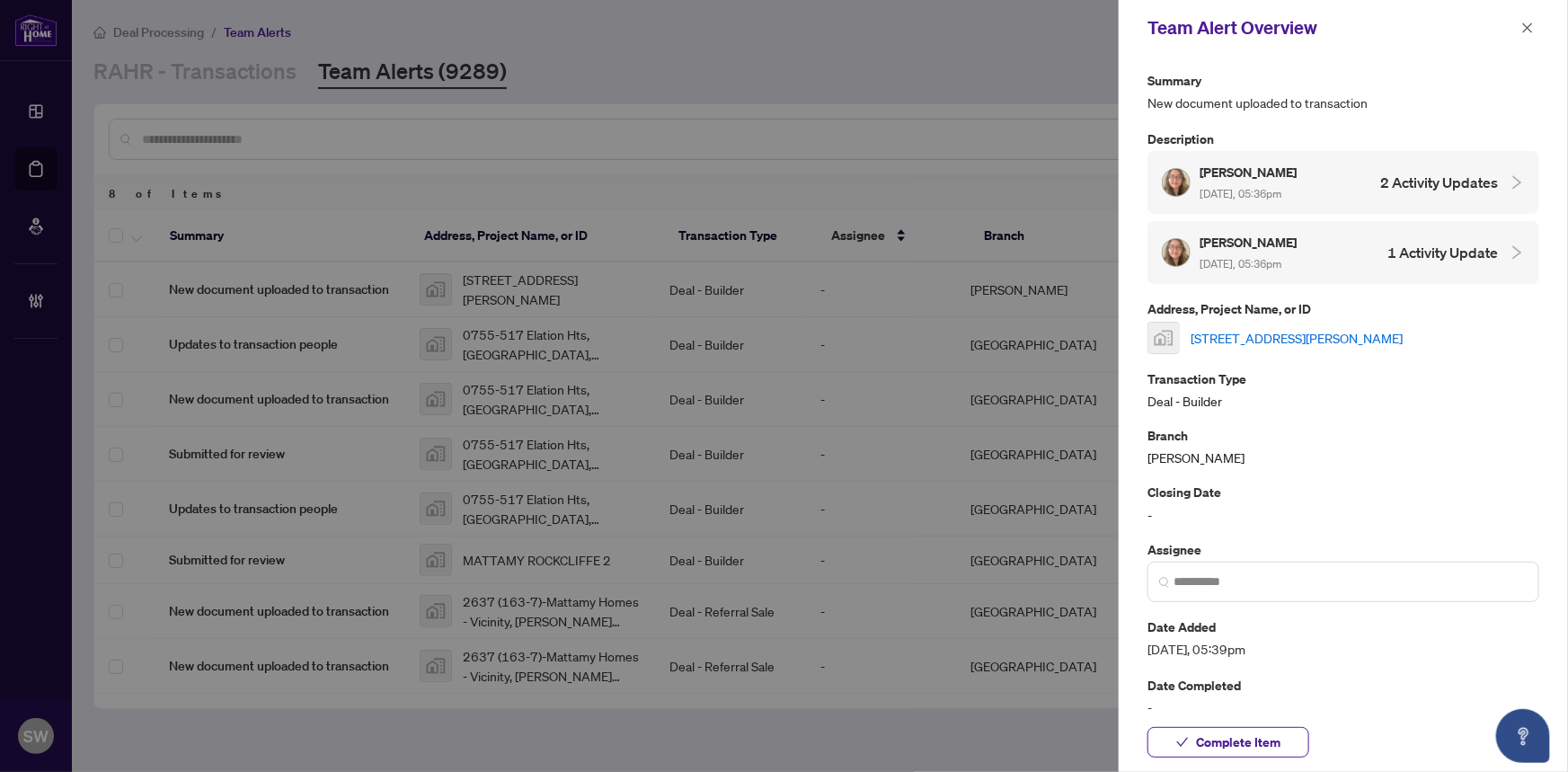
click at [1277, 334] on link "833/89-933 Goodwin Dr, Kingston, ON, Canada" at bounding box center [1297, 338] width 212 height 20
click at [1252, 736] on span "Complete Item" at bounding box center [1238, 743] width 84 height 28
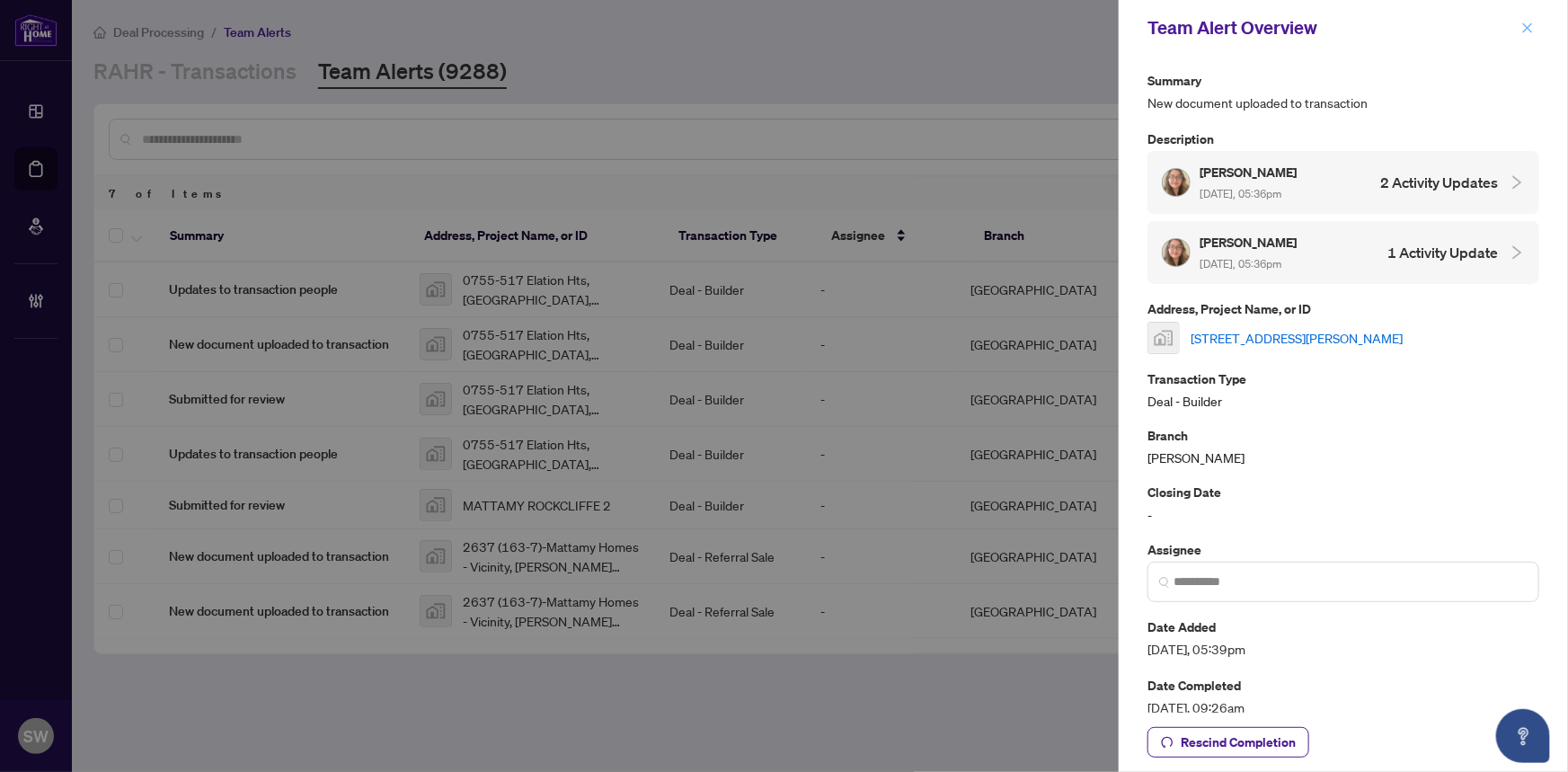
click at [1525, 28] on icon "close" at bounding box center [1527, 28] width 12 height 12
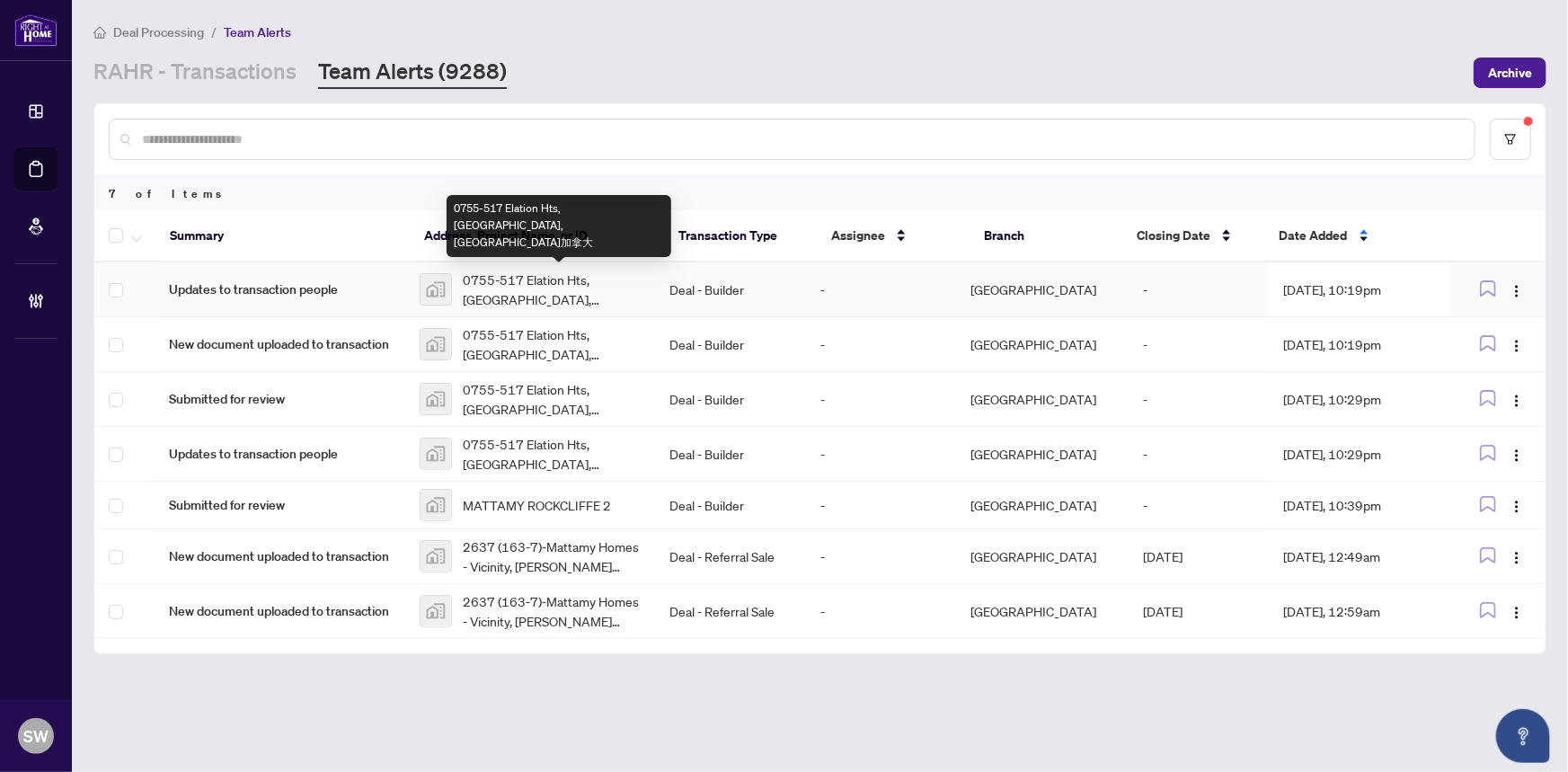
click at [575, 297] on span "0755-517 Elation Hts, Nepean, 安大略省加拿大" at bounding box center [552, 289] width 179 height 40
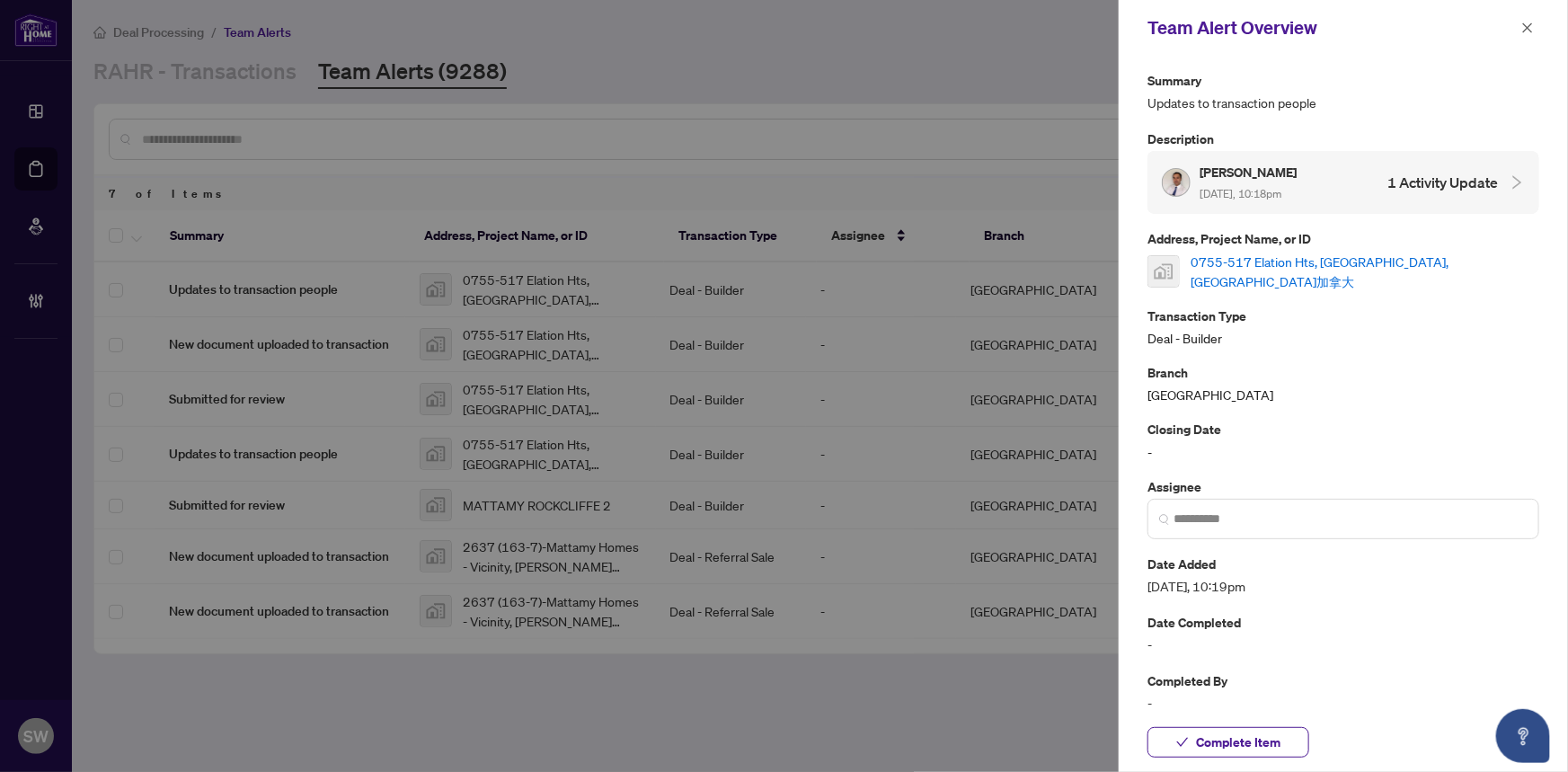
click at [1248, 265] on link "0755-517 Elation Hts, Nepean, 安大略省加拿大" at bounding box center [1365, 271] width 349 height 40
click at [1270, 744] on span "Complete Item" at bounding box center [1238, 743] width 84 height 28
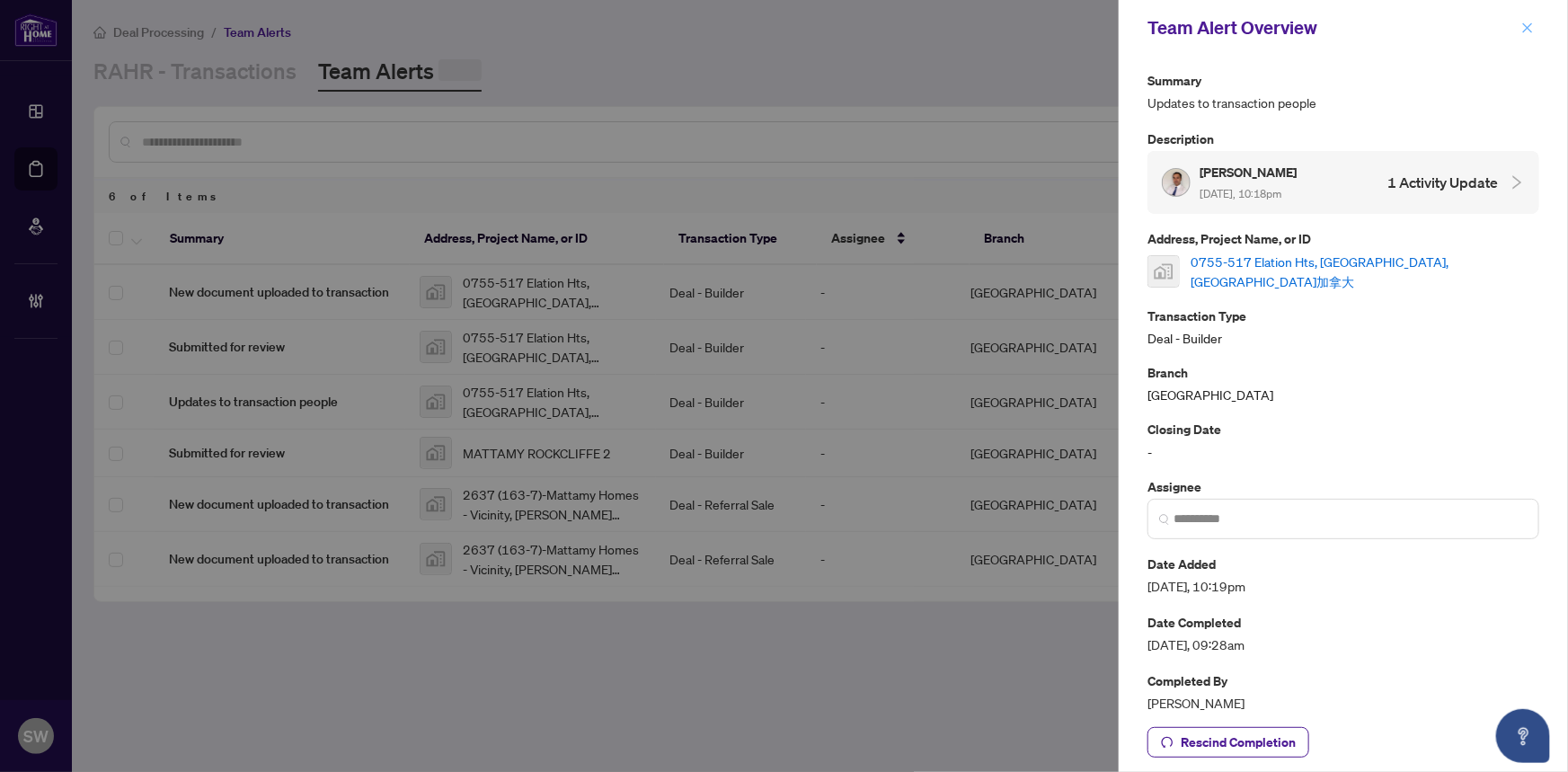
click at [1524, 27] on icon "close" at bounding box center [1527, 28] width 12 height 12
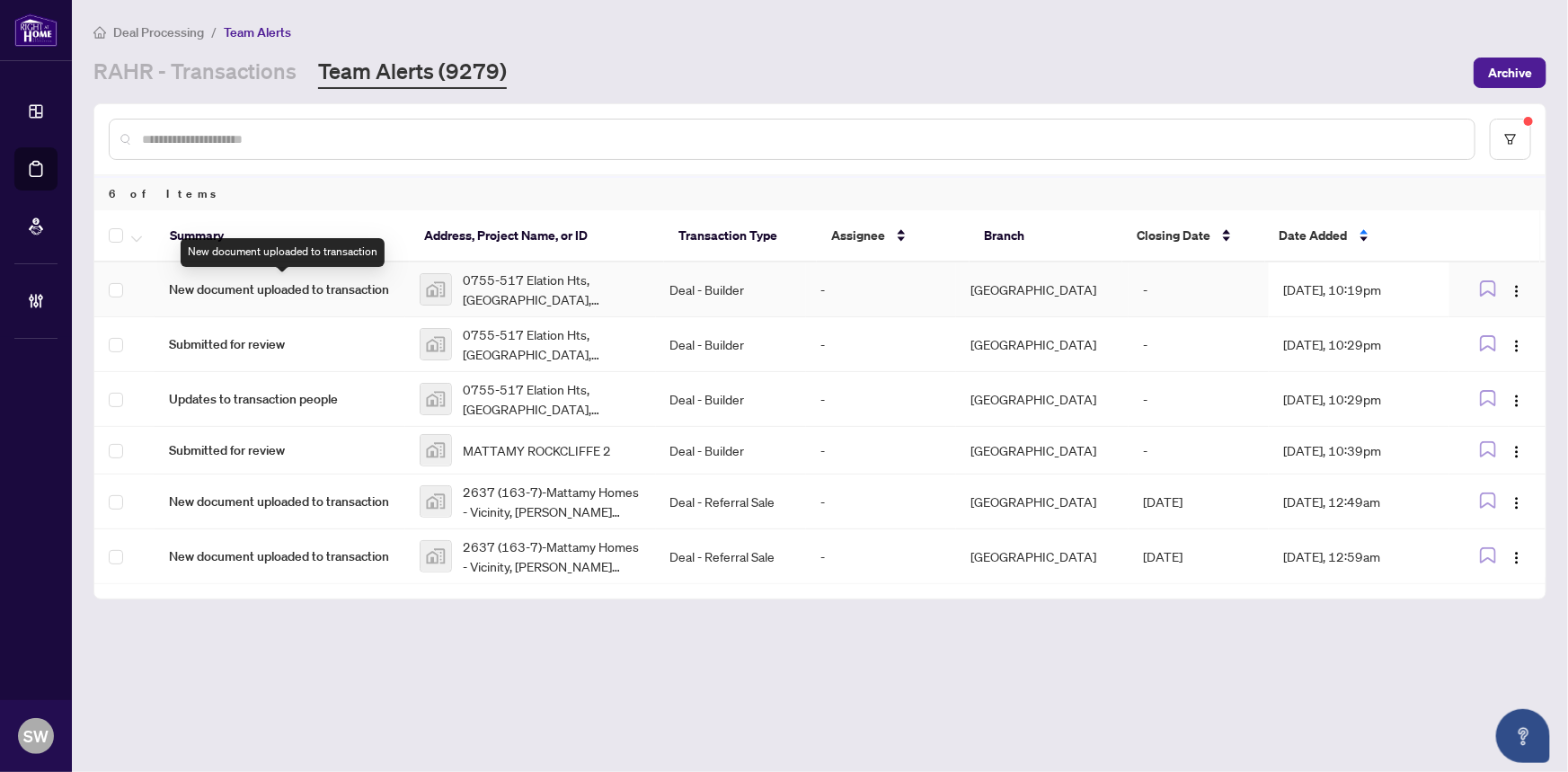
click at [365, 284] on span "New document uploaded to transaction" at bounding box center [280, 289] width 222 height 20
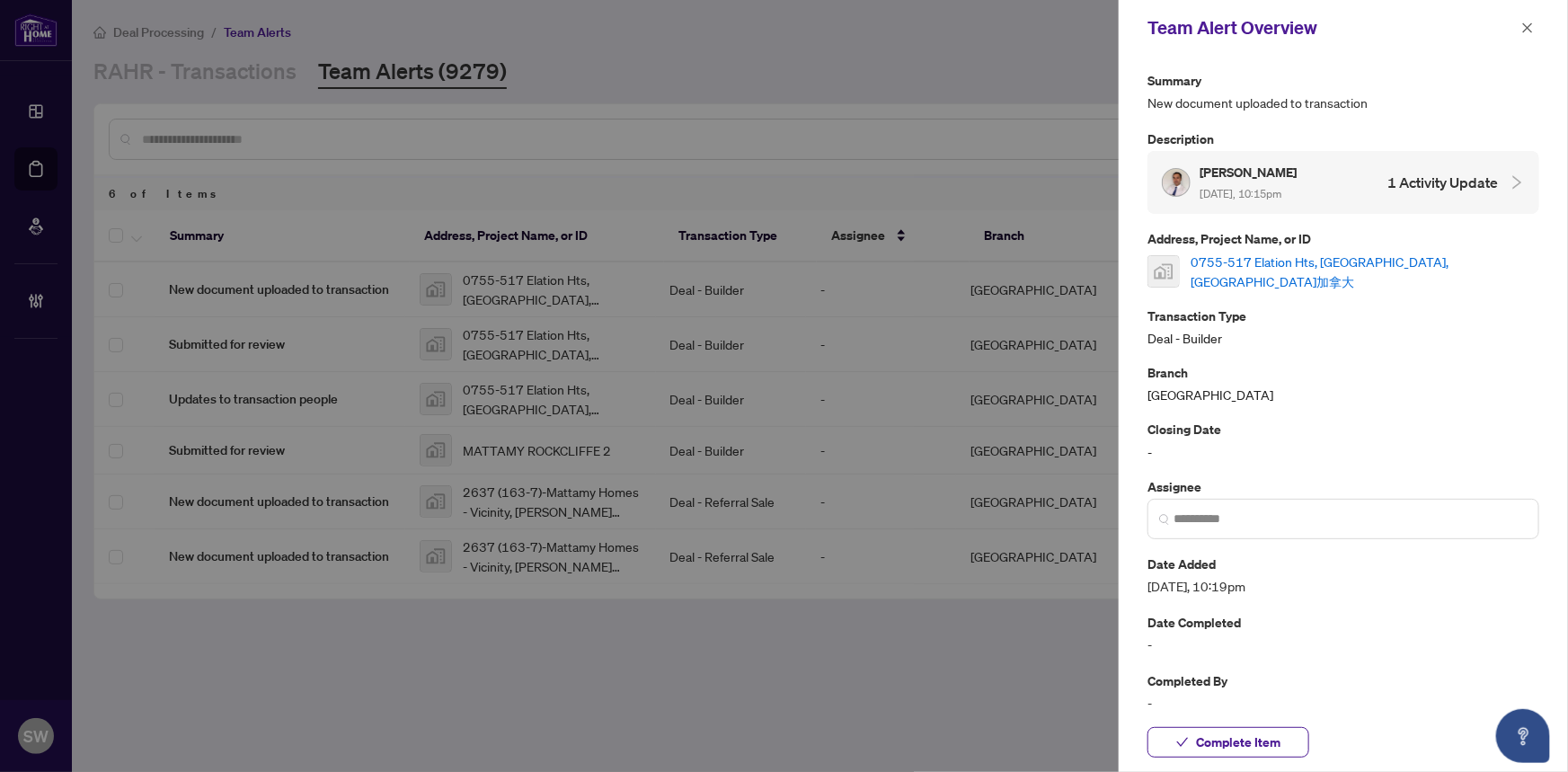
click at [1393, 268] on link "0755-517 Elation Hts, Nepean, 安大略省加拿大" at bounding box center [1365, 271] width 349 height 40
click at [1212, 752] on span "Complete Item" at bounding box center [1238, 743] width 84 height 28
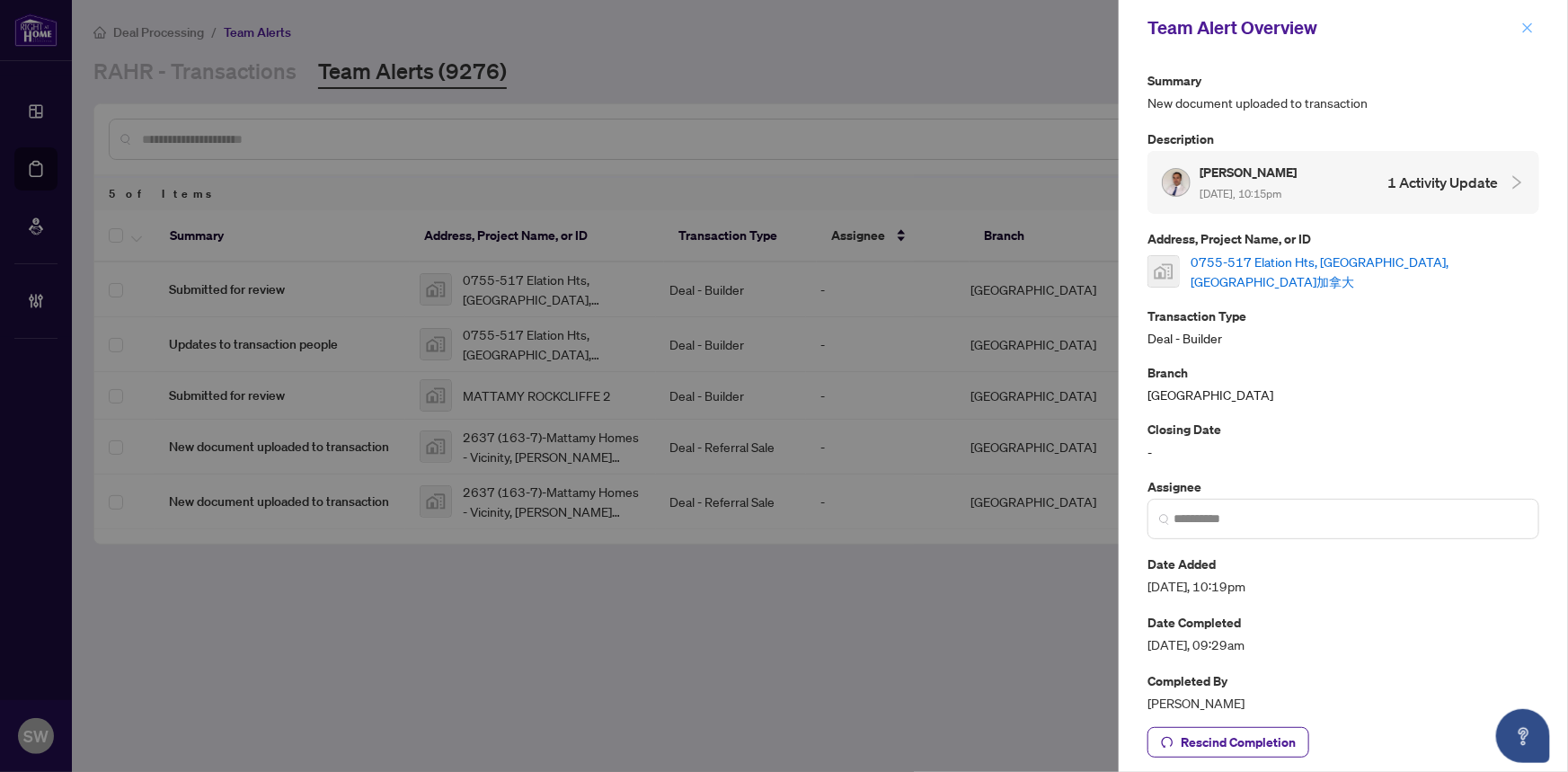
click at [1530, 28] on icon "close" at bounding box center [1527, 28] width 12 height 12
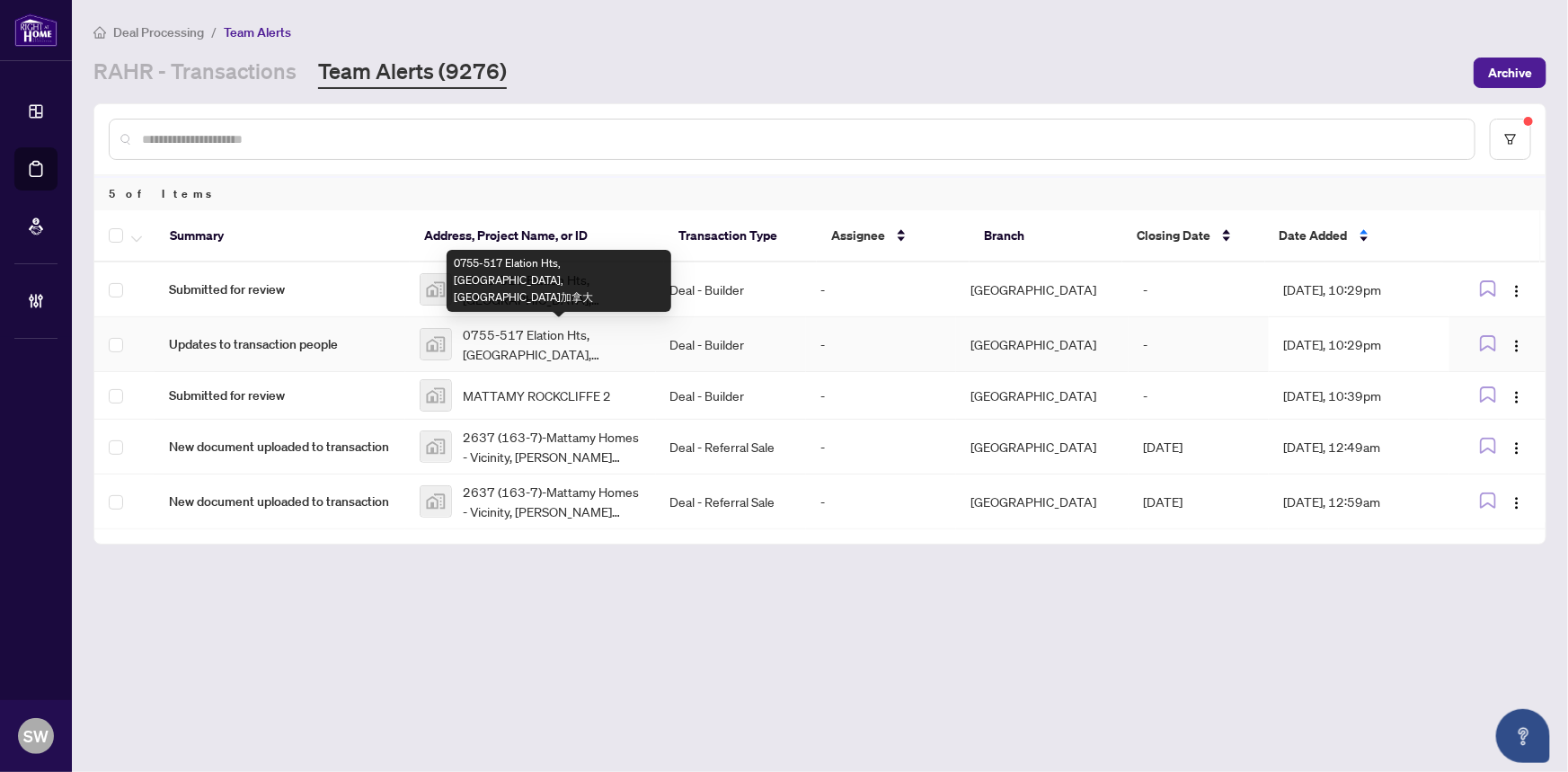
click at [497, 289] on div "0755-517 Elation Hts, Nepean, 安大略省加拿大" at bounding box center [558, 281] width 225 height 62
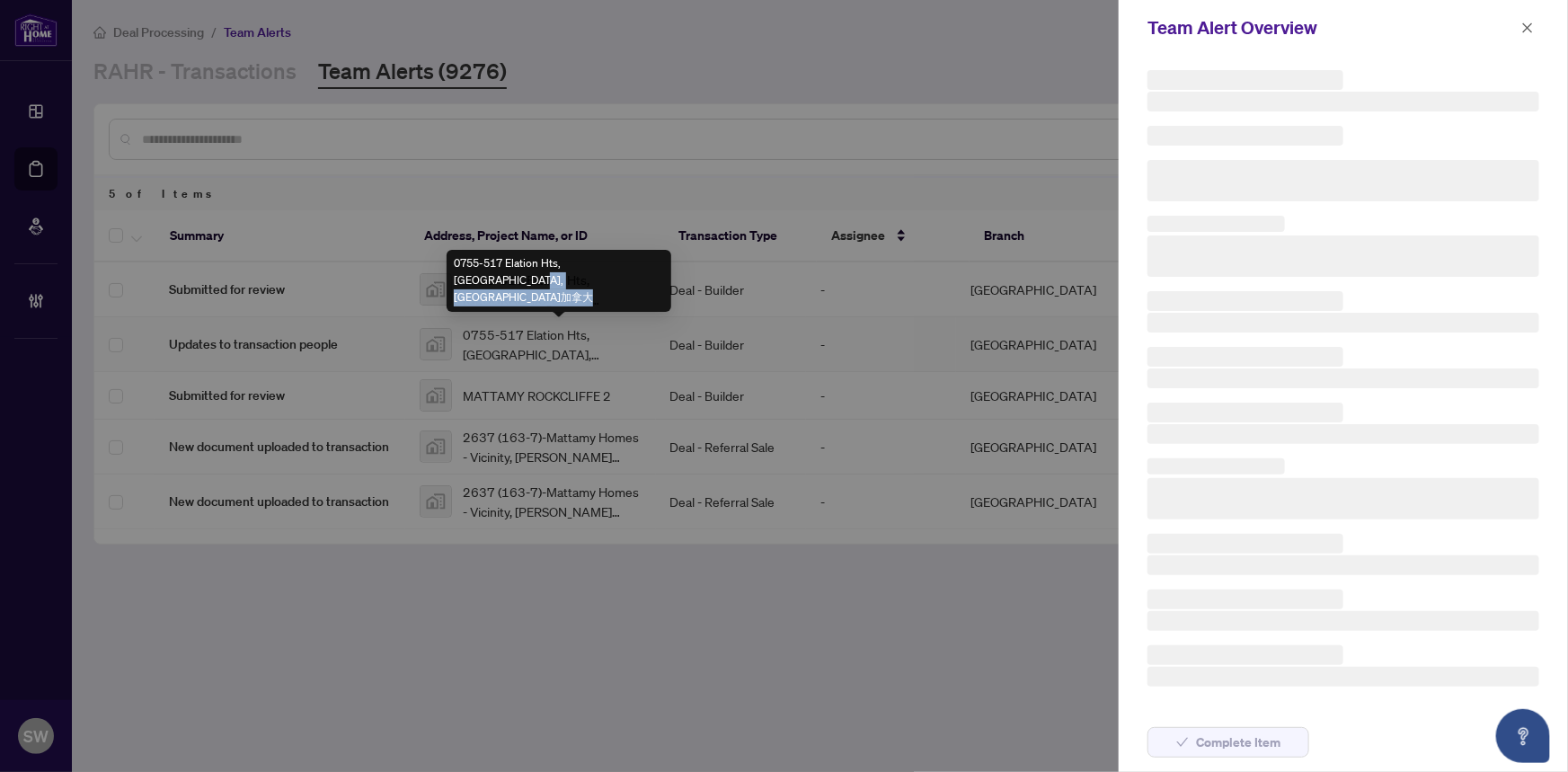
click at [497, 289] on div "0755-517 Elation Hts, Nepean, 安大略省加拿大" at bounding box center [558, 281] width 225 height 62
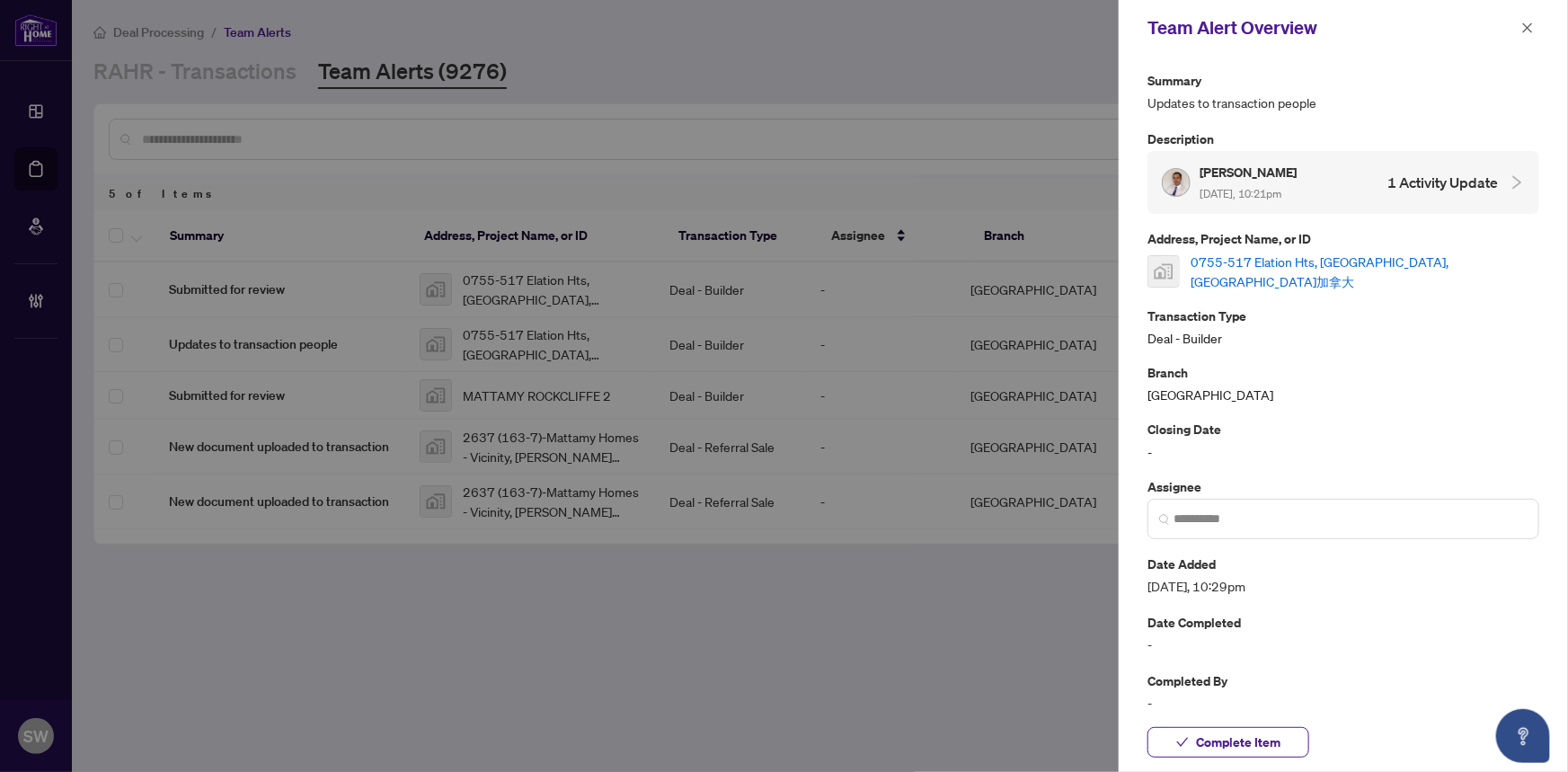
click at [1242, 258] on link "0755-517 Elation Hts, Nepean, 安大略省加拿大" at bounding box center [1365, 271] width 349 height 40
click at [1253, 745] on span "Complete Item" at bounding box center [1238, 743] width 84 height 28
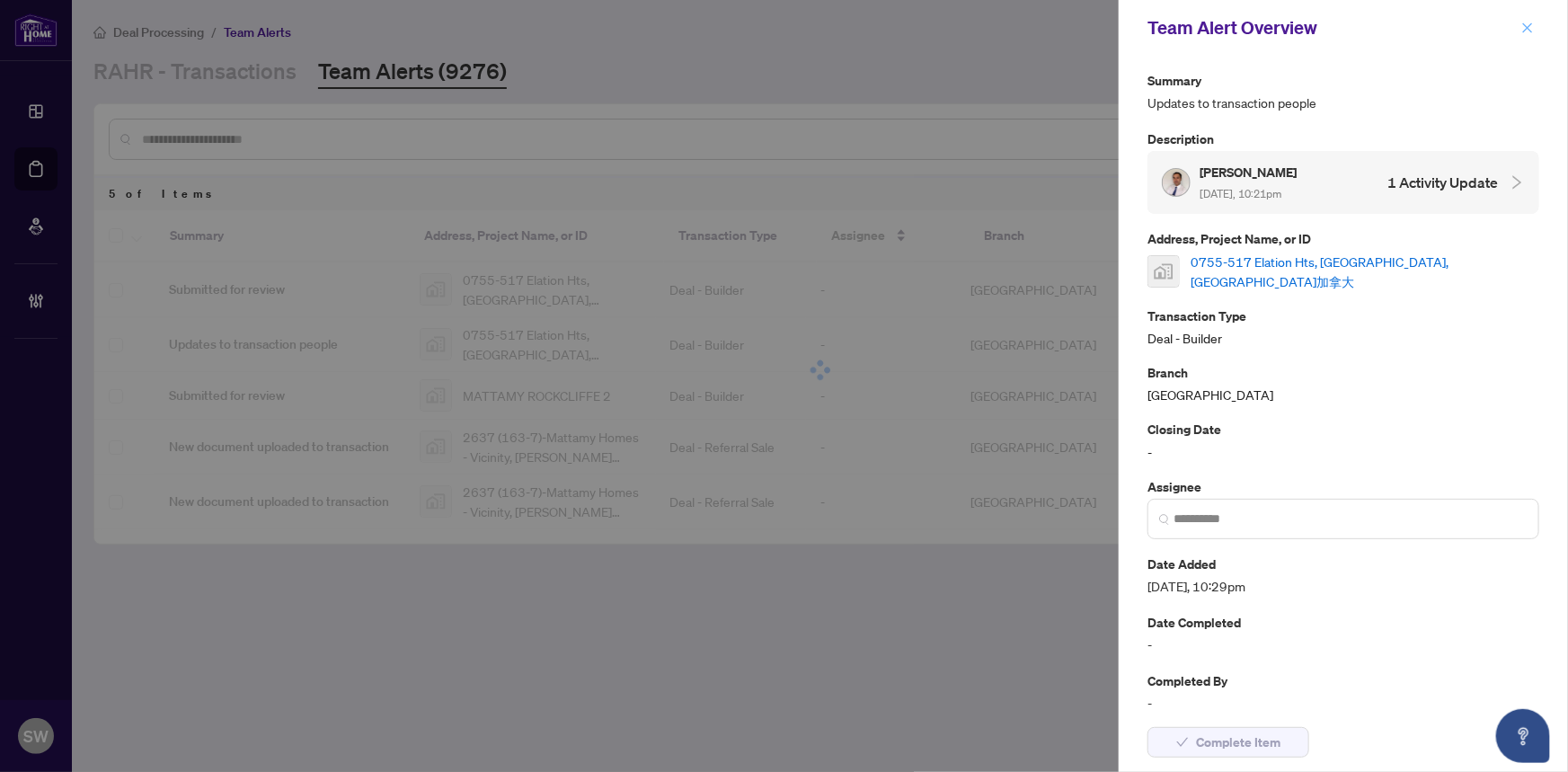
click at [1525, 25] on icon "close" at bounding box center [1528, 28] width 9 height 9
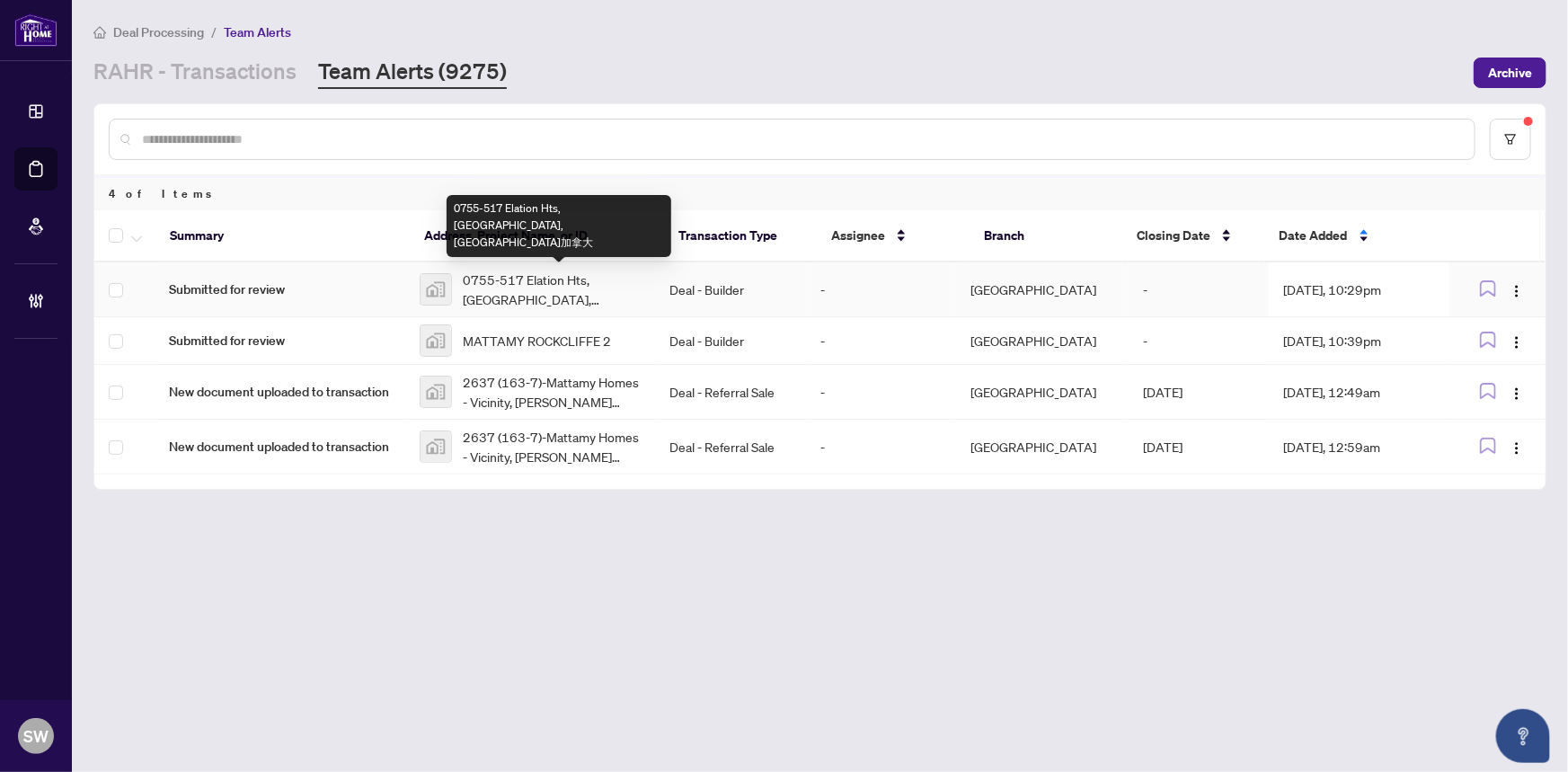
click at [513, 287] on span "0755-517 Elation Hts, Nepean, 安大略省加拿大" at bounding box center [552, 289] width 179 height 40
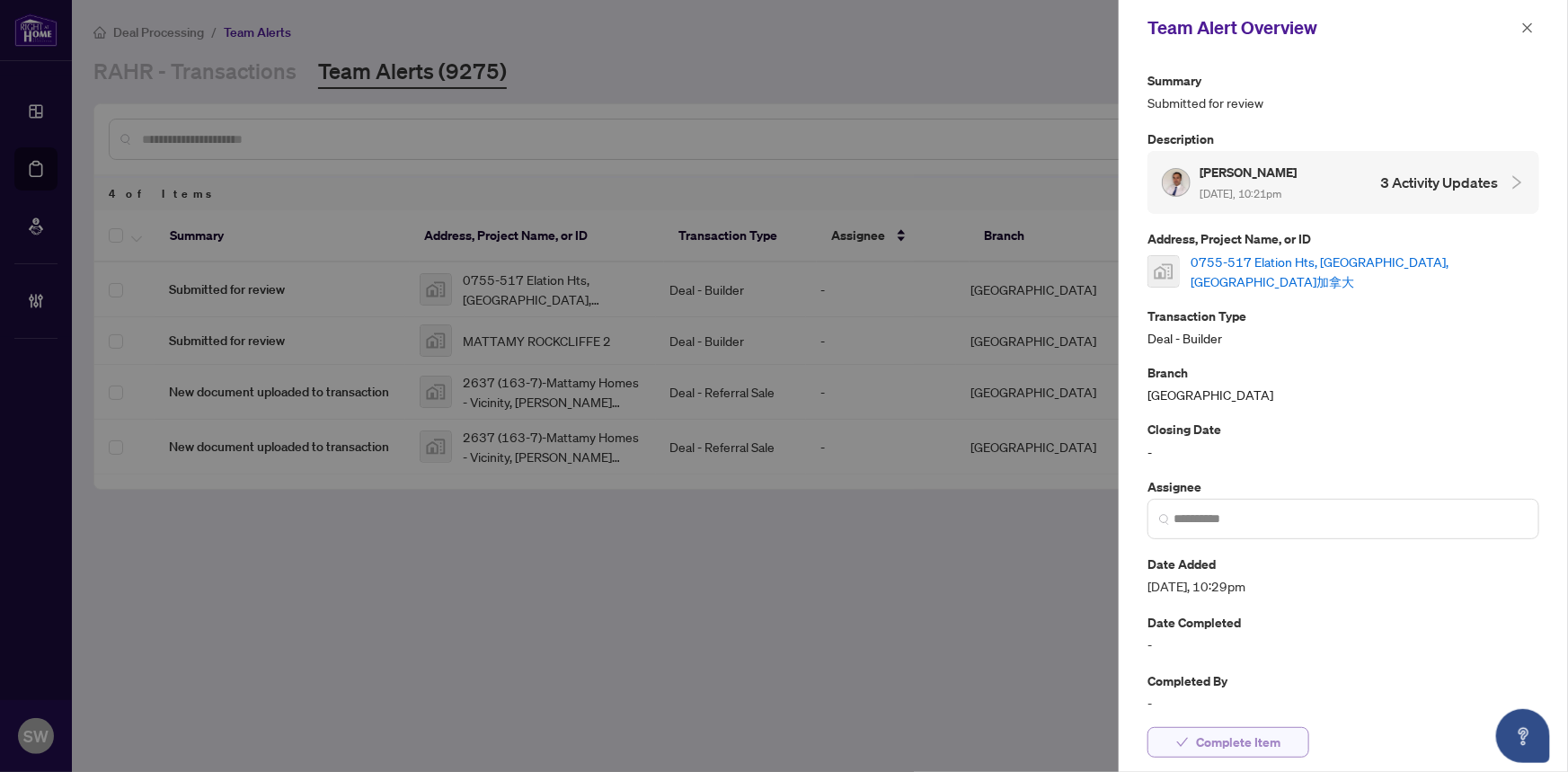
click at [1259, 743] on span "Complete Item" at bounding box center [1238, 743] width 84 height 28
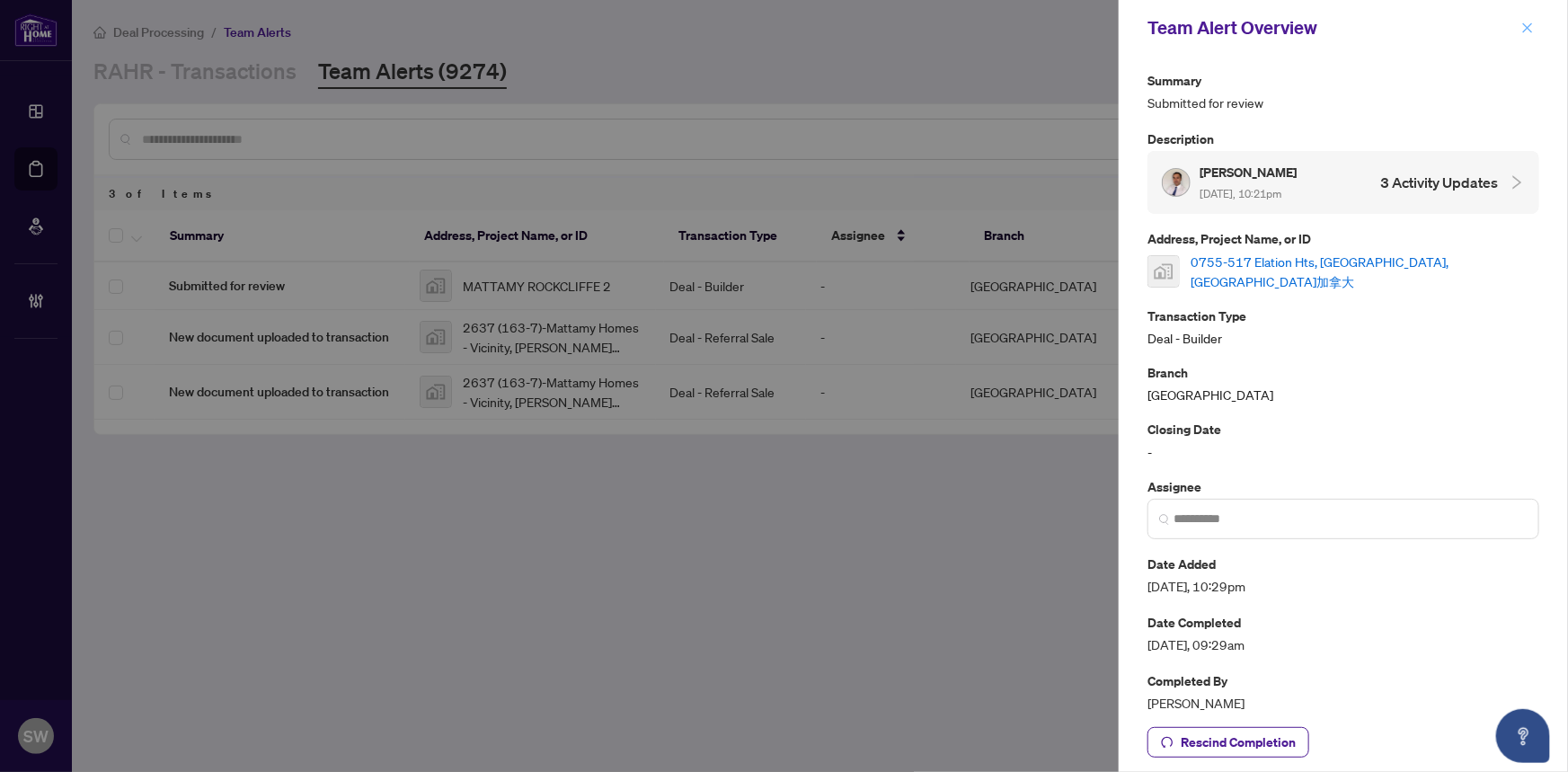
click at [1531, 30] on icon "close" at bounding box center [1528, 28] width 9 height 9
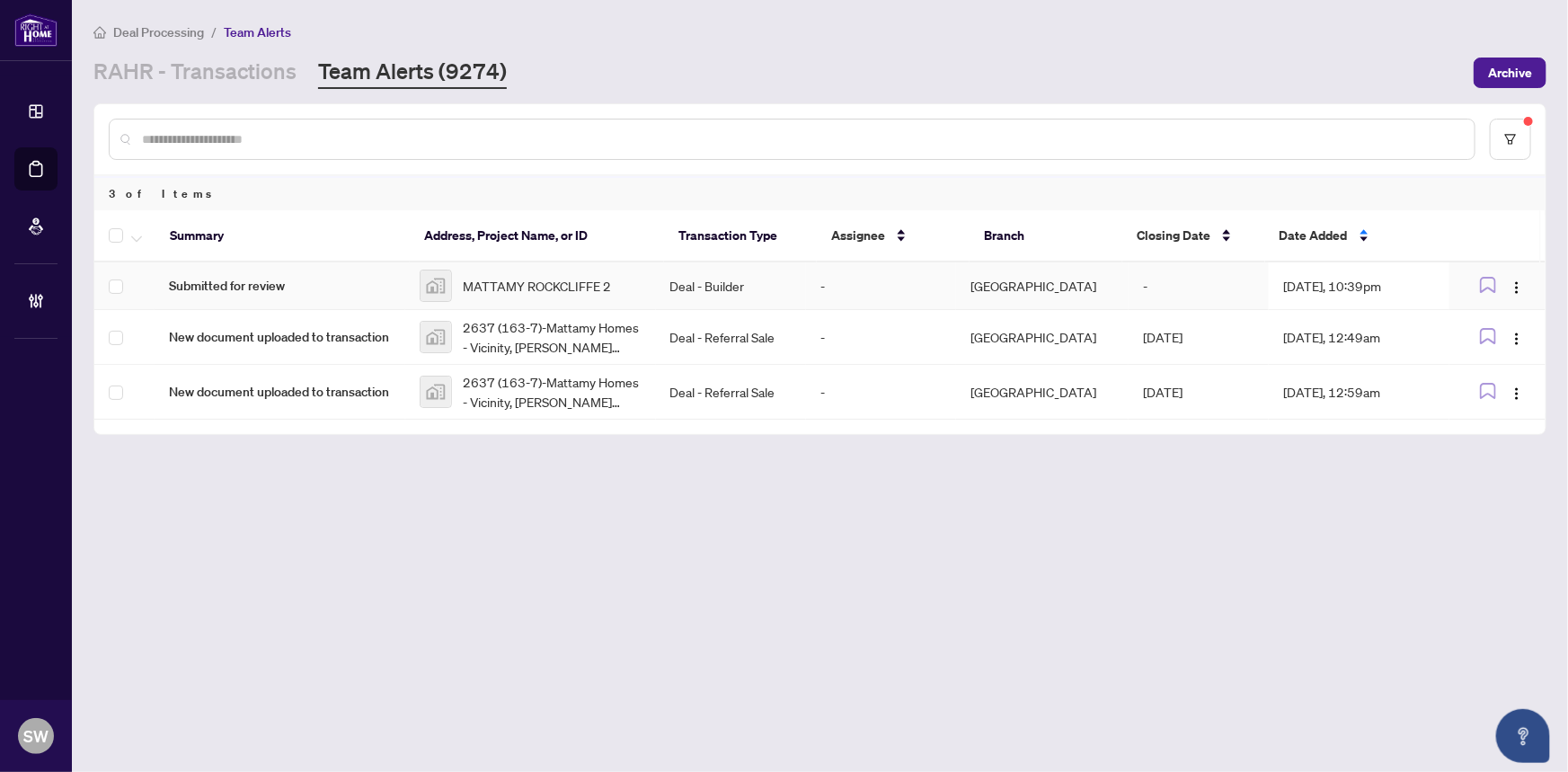
click at [512, 272] on div "MATTAMY ROCKCLIFFE 2" at bounding box center [531, 285] width 222 height 32
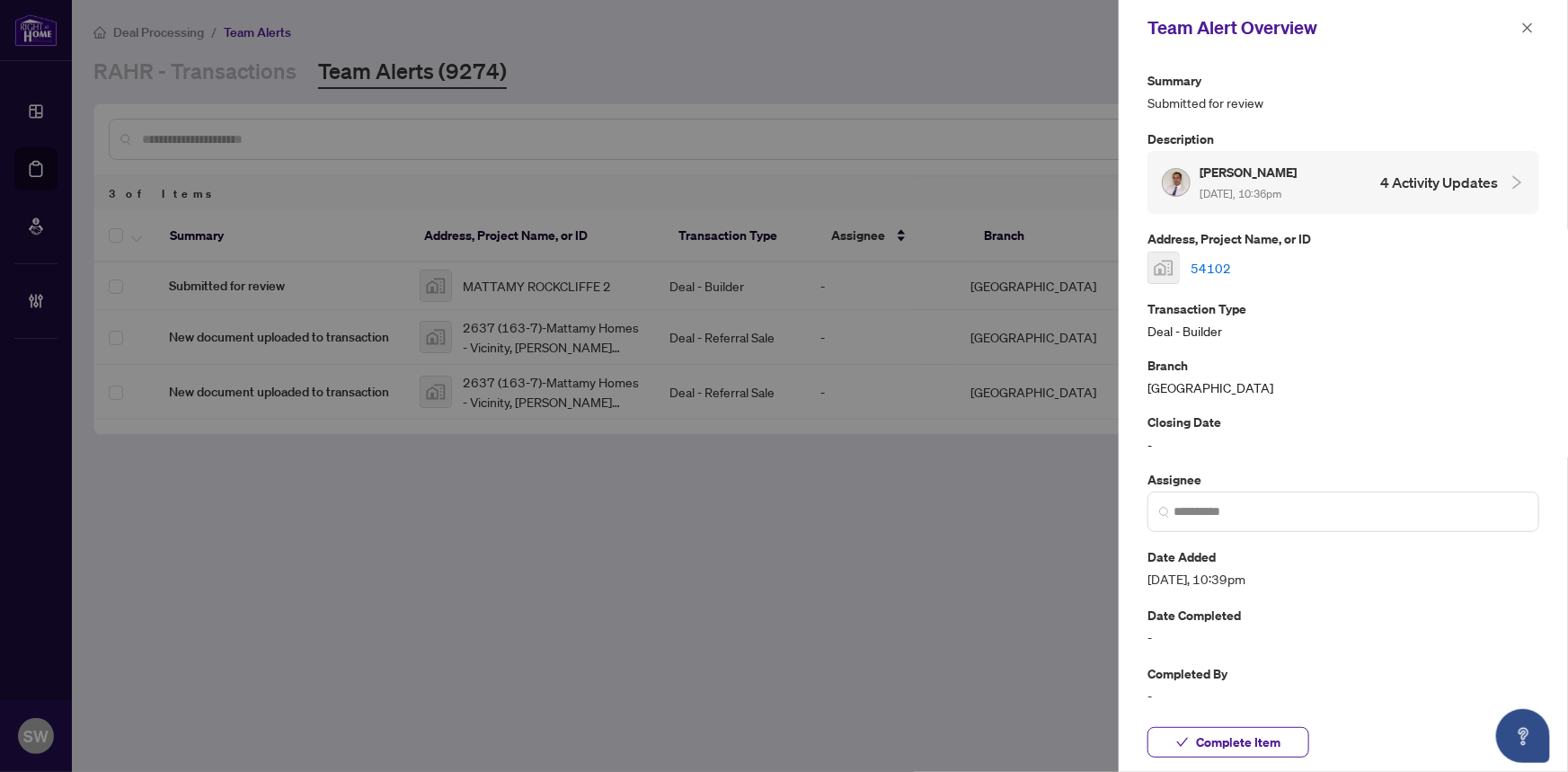
click at [1220, 268] on link "54102" at bounding box center [1211, 267] width 41 height 20
drag, startPoint x: 1231, startPoint y: 740, endPoint x: 1513, endPoint y: 190, distance: 618.1
click at [1240, 726] on div "Complete Item" at bounding box center [1343, 743] width 449 height 60
click at [1523, 28] on icon "close" at bounding box center [1527, 28] width 12 height 12
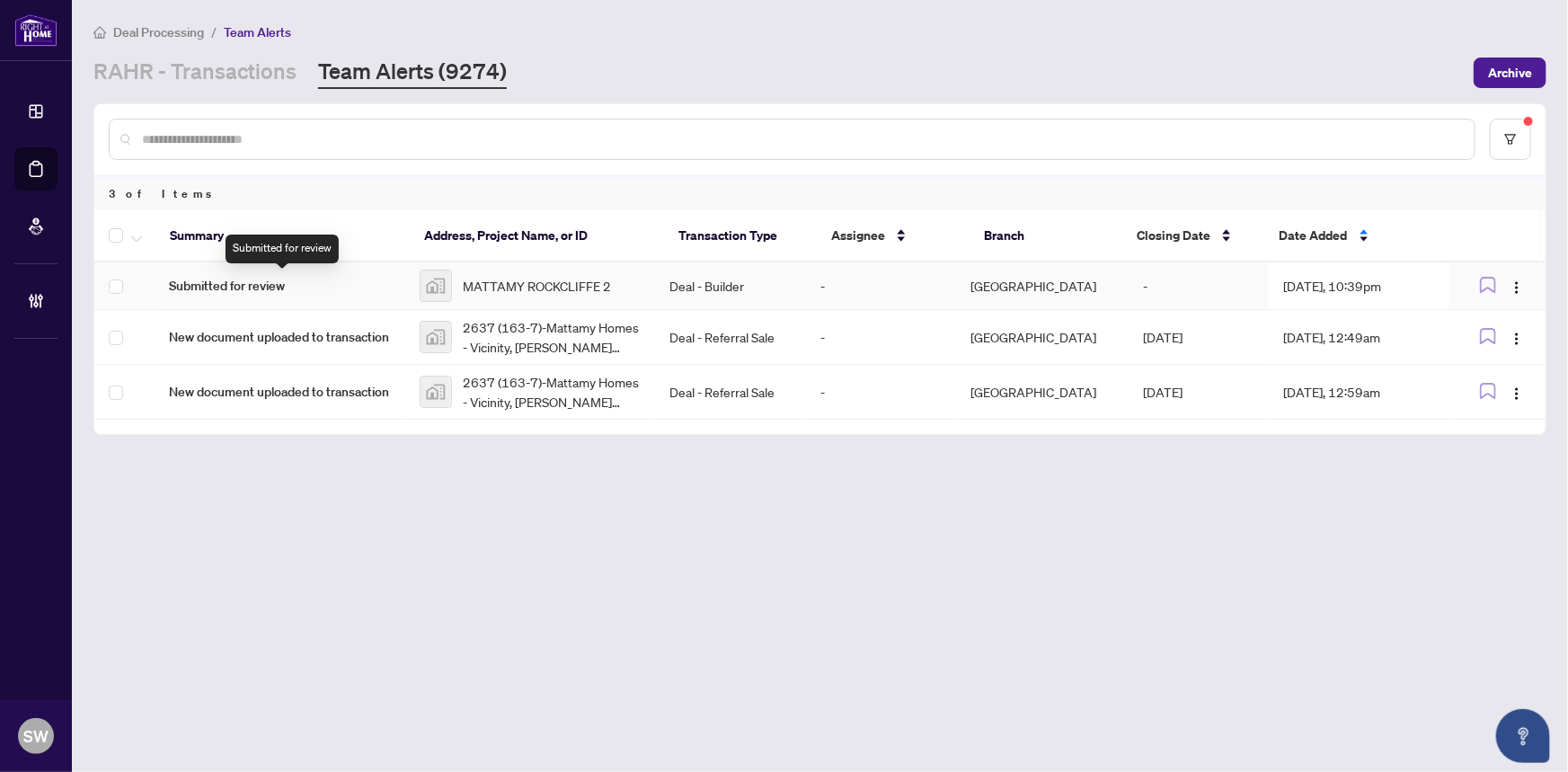
click at [375, 286] on span "Submitted for review" at bounding box center [280, 285] width 222 height 20
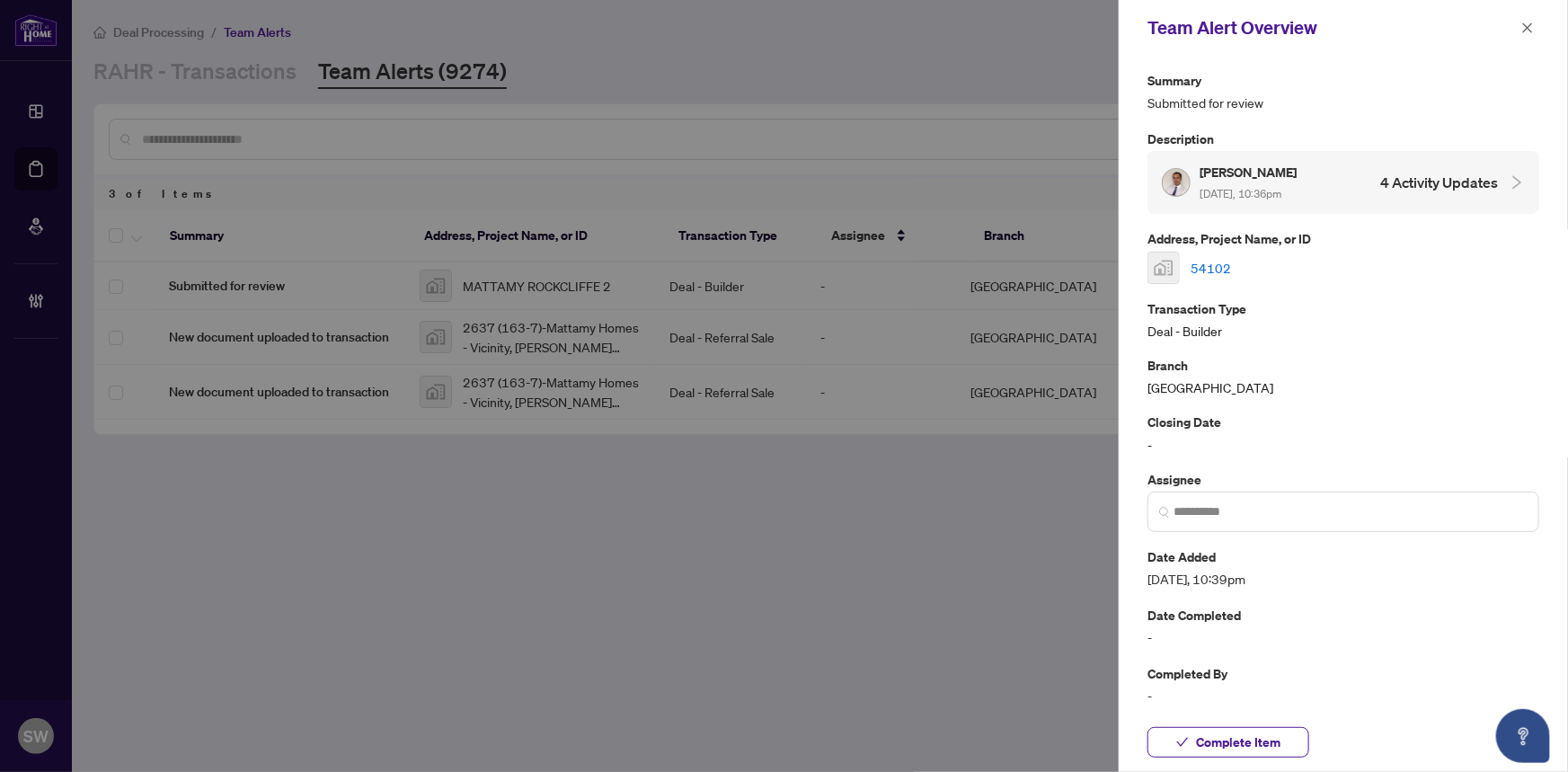
click at [1221, 265] on link "54102" at bounding box center [1211, 267] width 41 height 20
click at [1249, 745] on span "Complete Item" at bounding box center [1238, 743] width 84 height 28
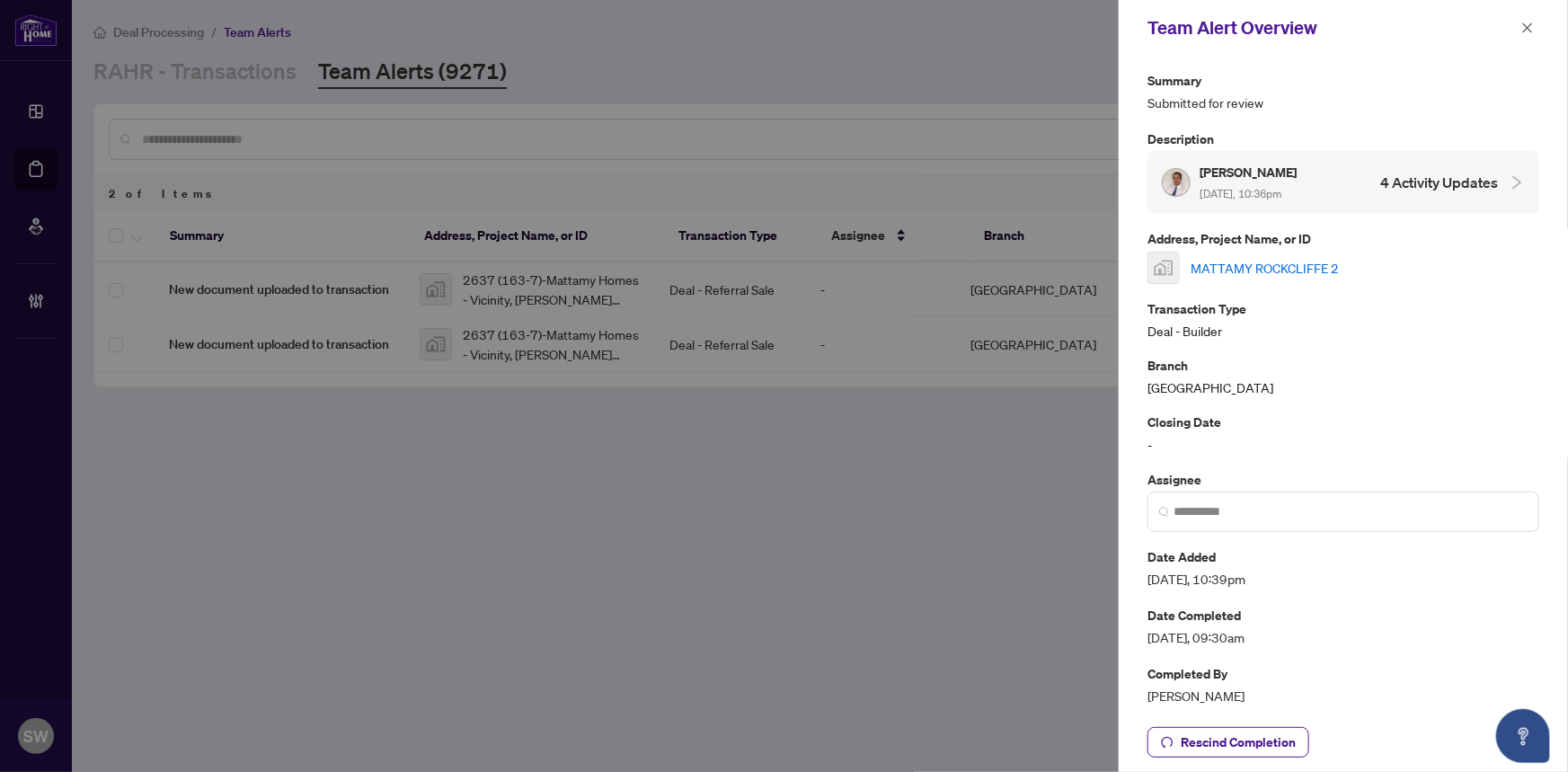
click at [1286, 264] on link "MATTAMY ROCKCLIFFE 2" at bounding box center [1265, 267] width 148 height 20
click at [1525, 28] on icon "close" at bounding box center [1527, 28] width 12 height 12
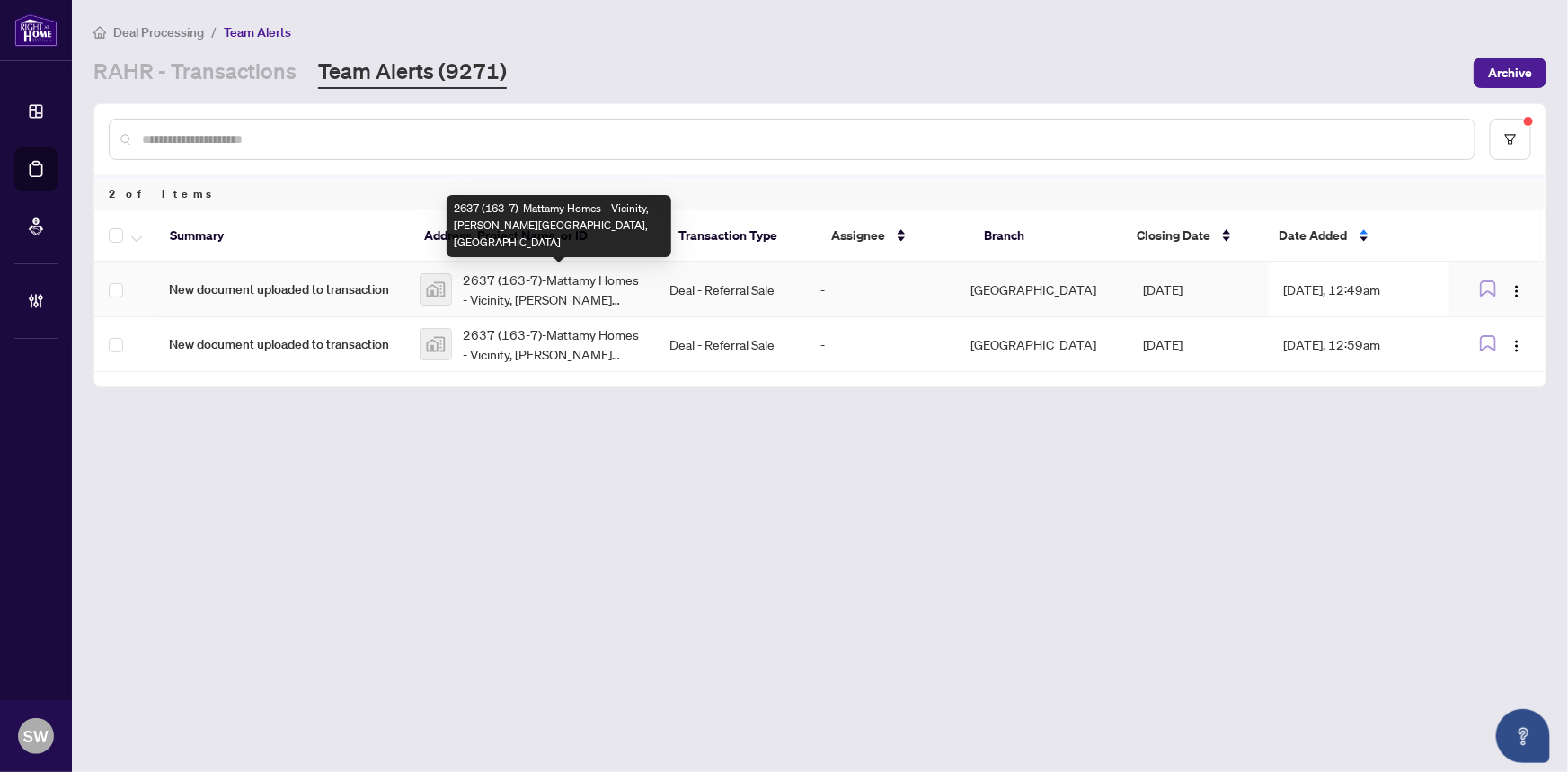
click at [554, 289] on span "2637 (163-7)-Mattamy Homes - Vicinity, Lockhart Road, Barrie, ON, Canada" at bounding box center [552, 289] width 179 height 40
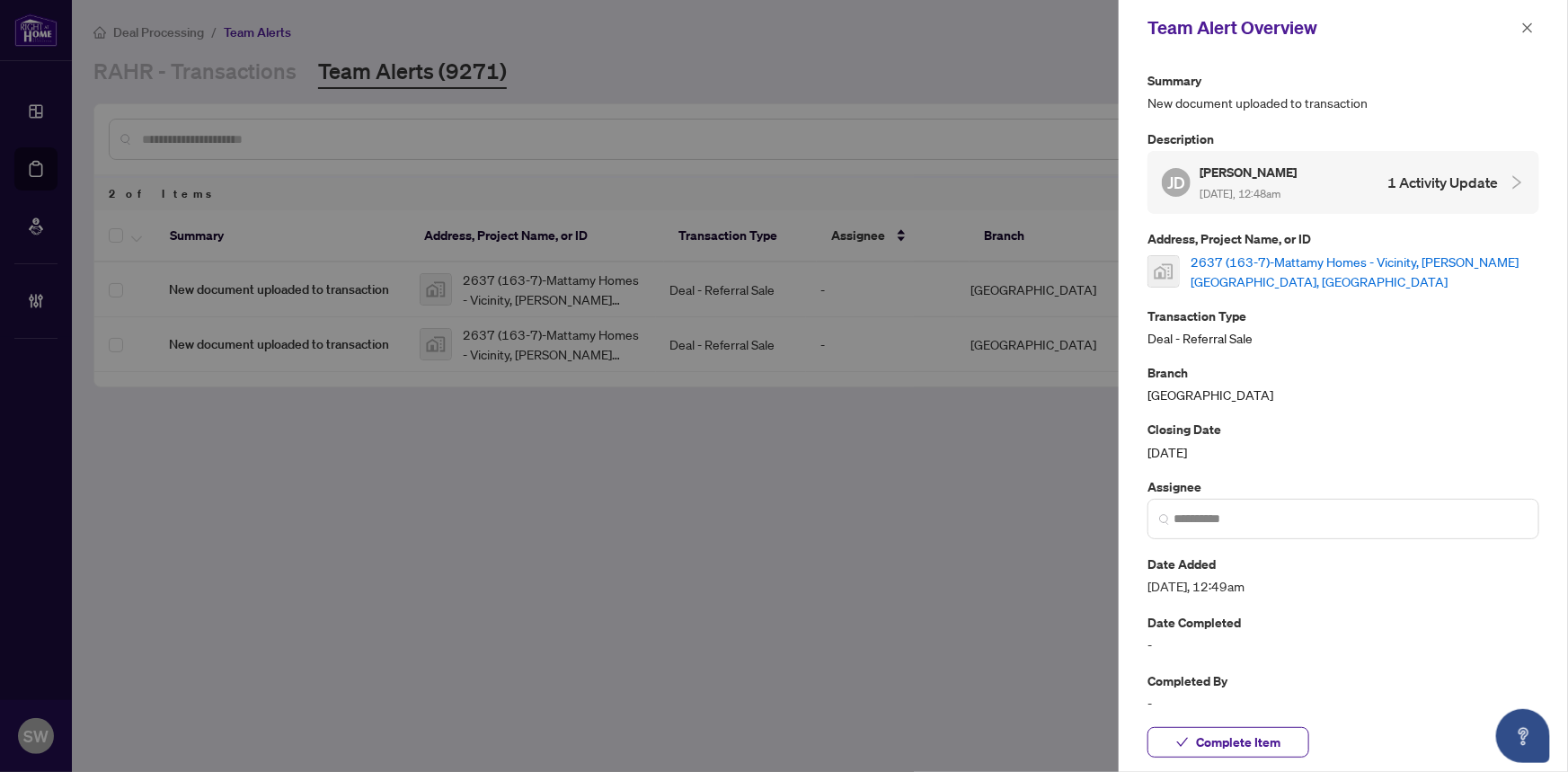
click at [1253, 265] on link "2637 (163-7)-Mattamy Homes - Vicinity, Lockhart Road, Barrie, ON, Canada" at bounding box center [1365, 271] width 349 height 40
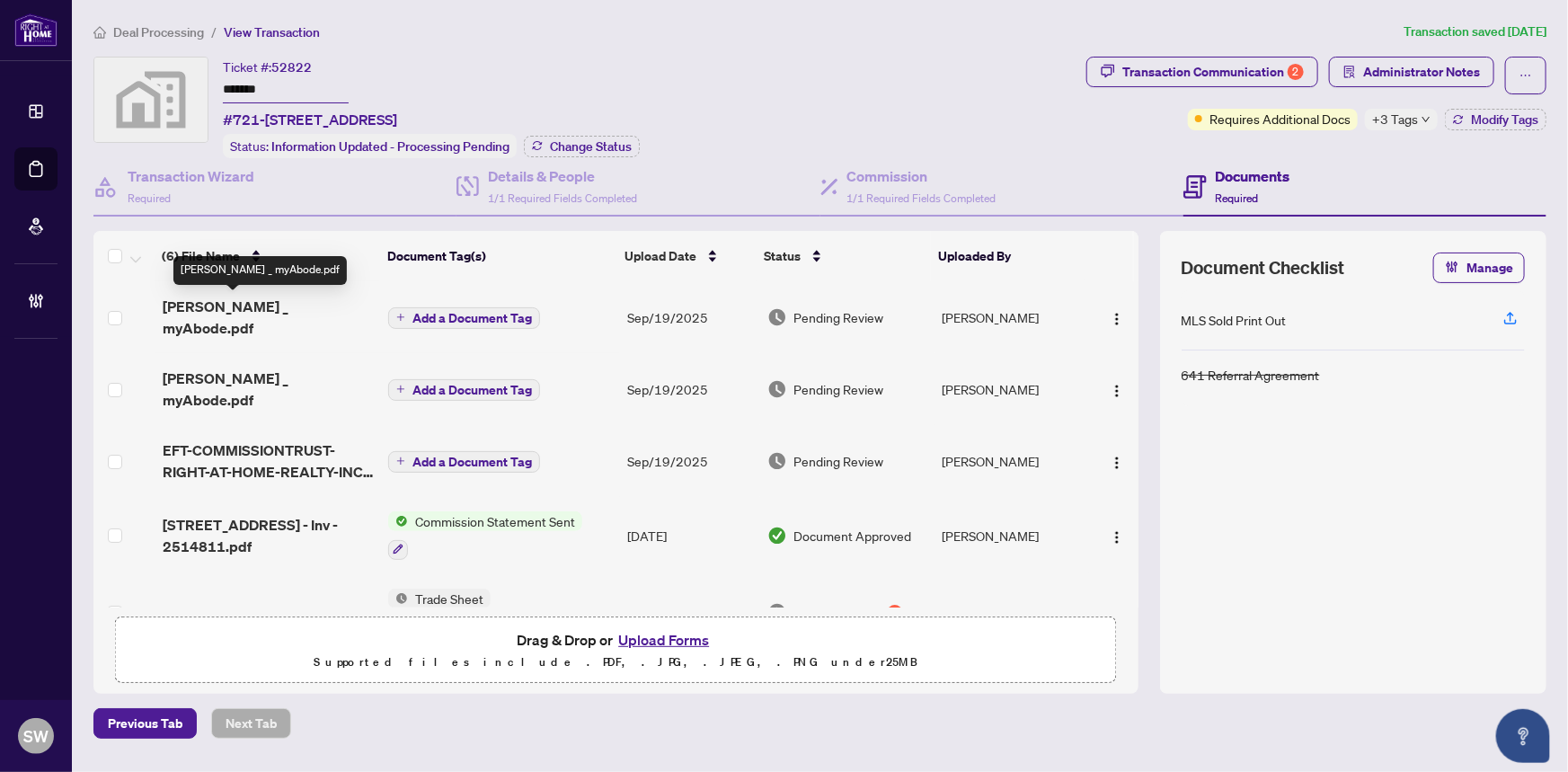
click at [288, 303] on span "[PERSON_NAME] _ myAbode.pdf" at bounding box center [269, 318] width 212 height 44
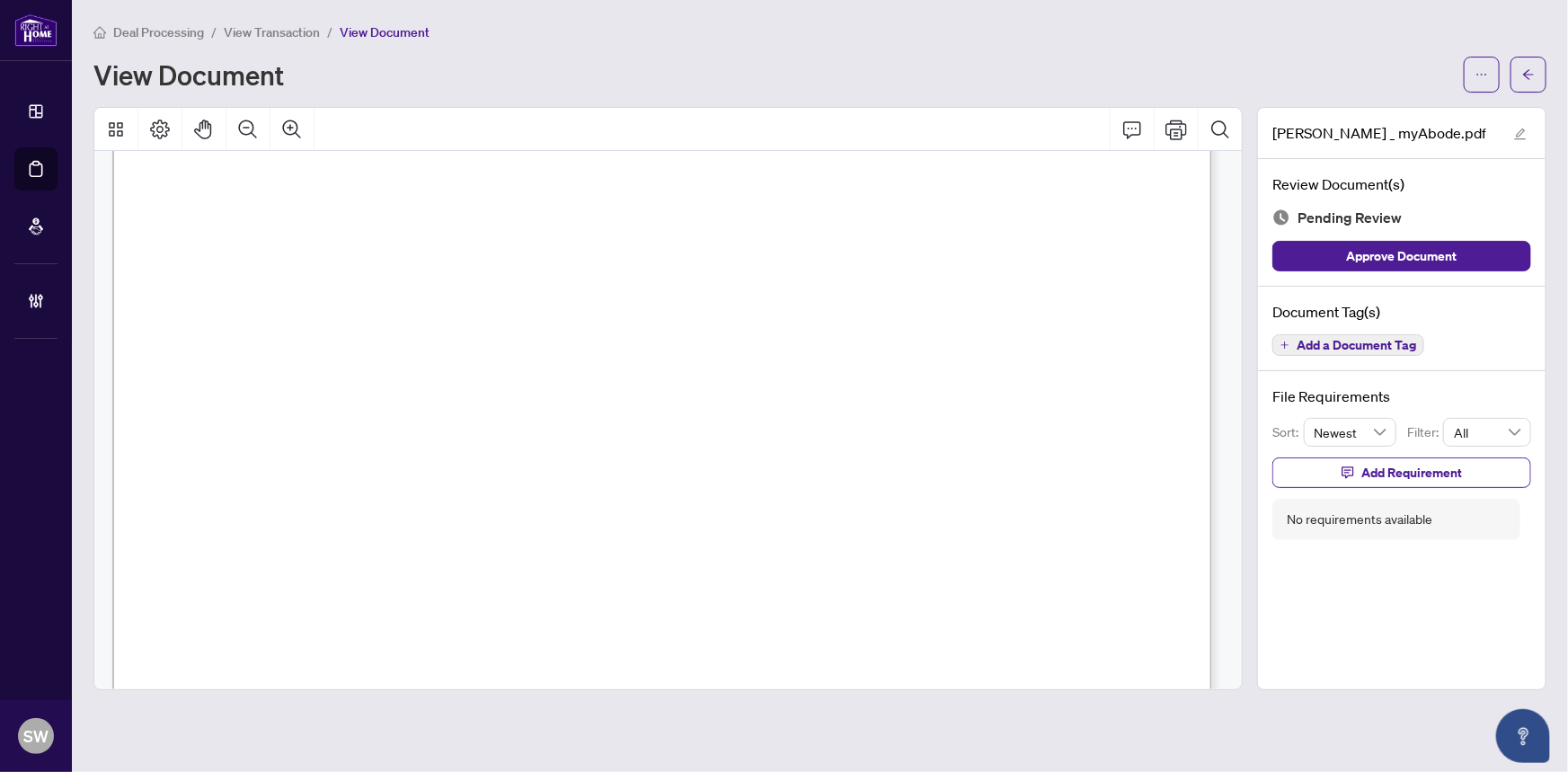
scroll to position [326, 0]
click at [1397, 339] on span "Add a Document Tag" at bounding box center [1357, 344] width 119 height 12
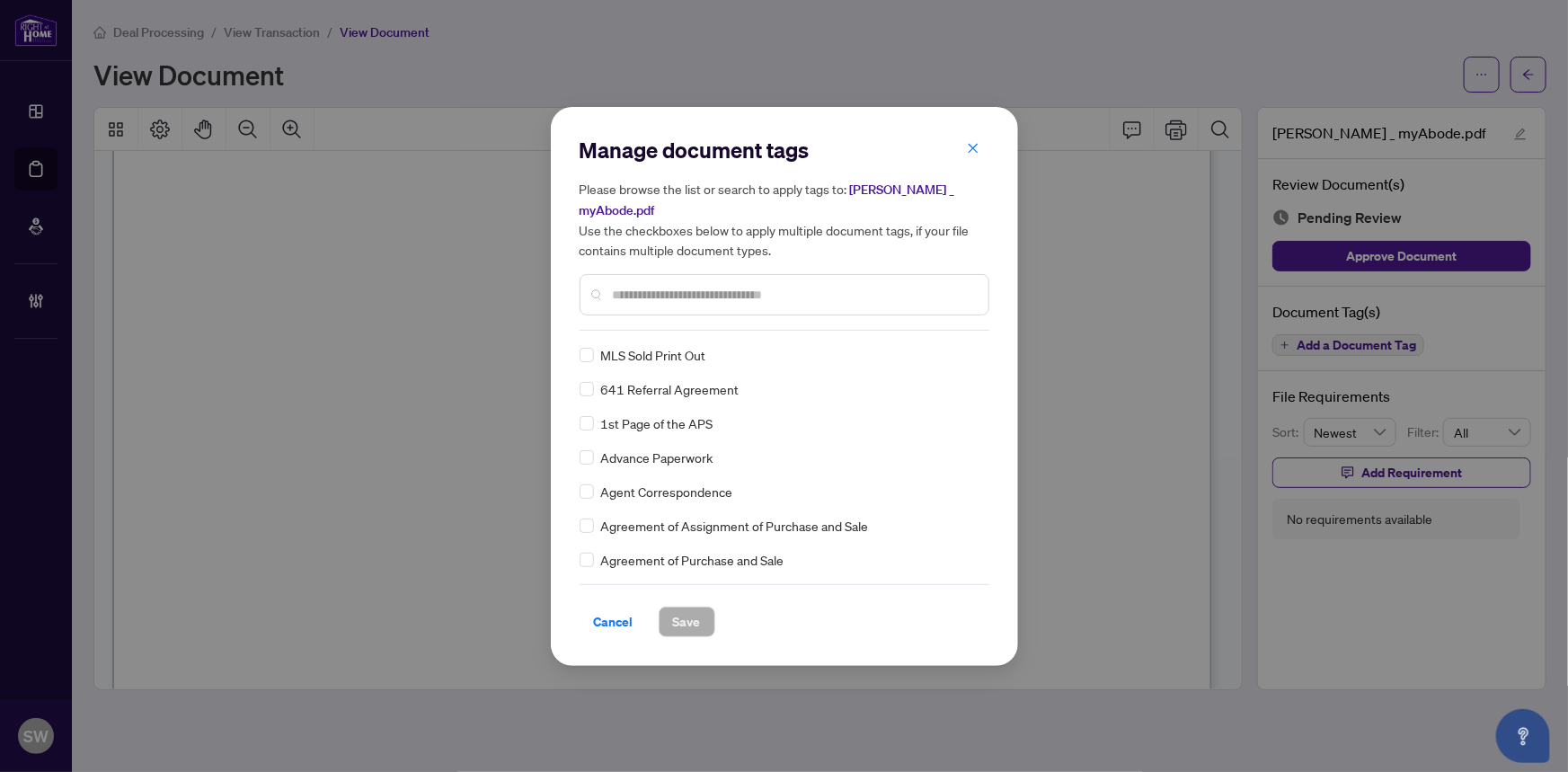
click at [667, 287] on input "text" at bounding box center [793, 295] width 361 height 20
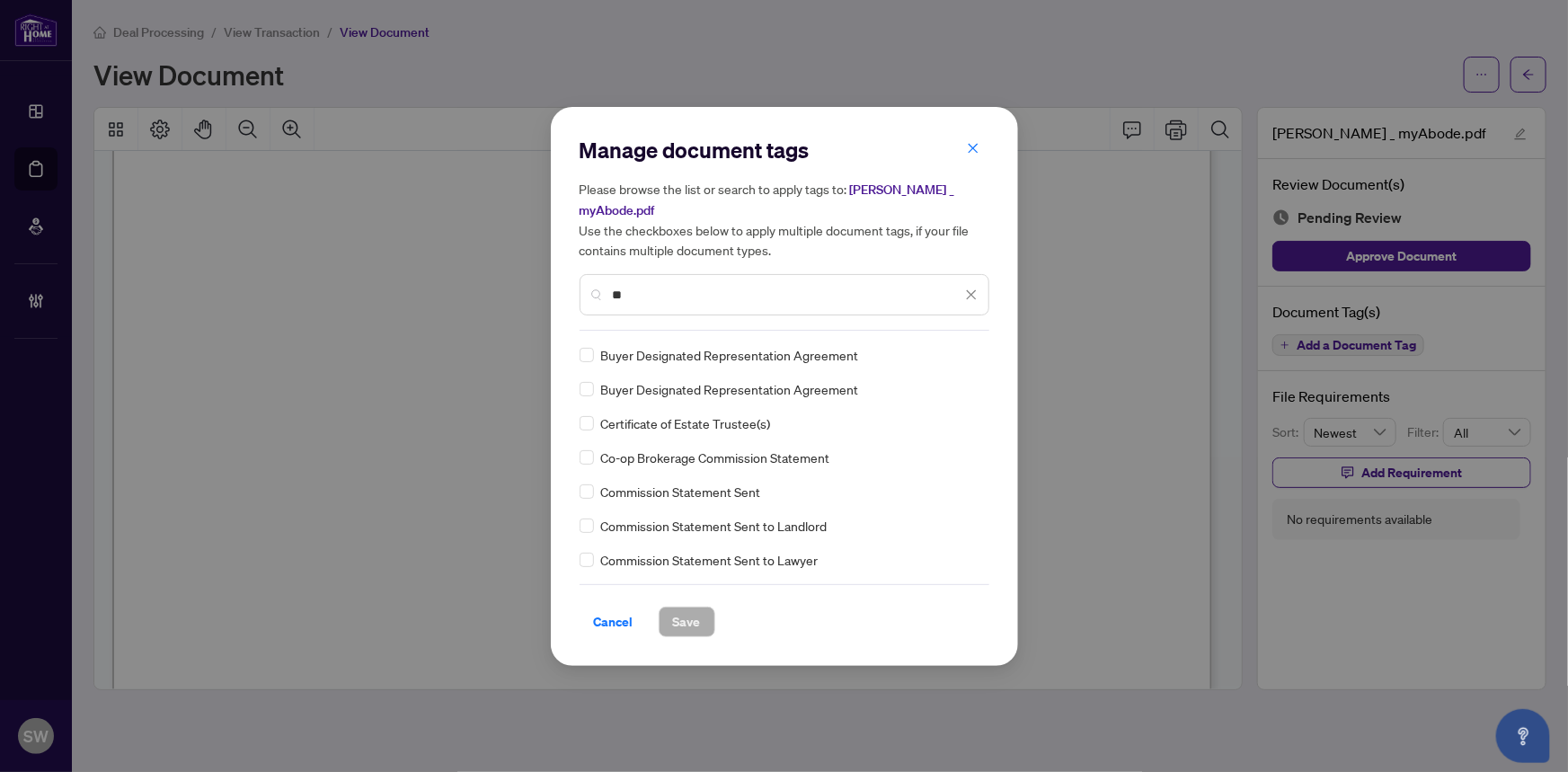
drag, startPoint x: 667, startPoint y: 287, endPoint x: 618, endPoint y: 289, distance: 49.0
click at [618, 289] on input "**" at bounding box center [788, 295] width 349 height 20
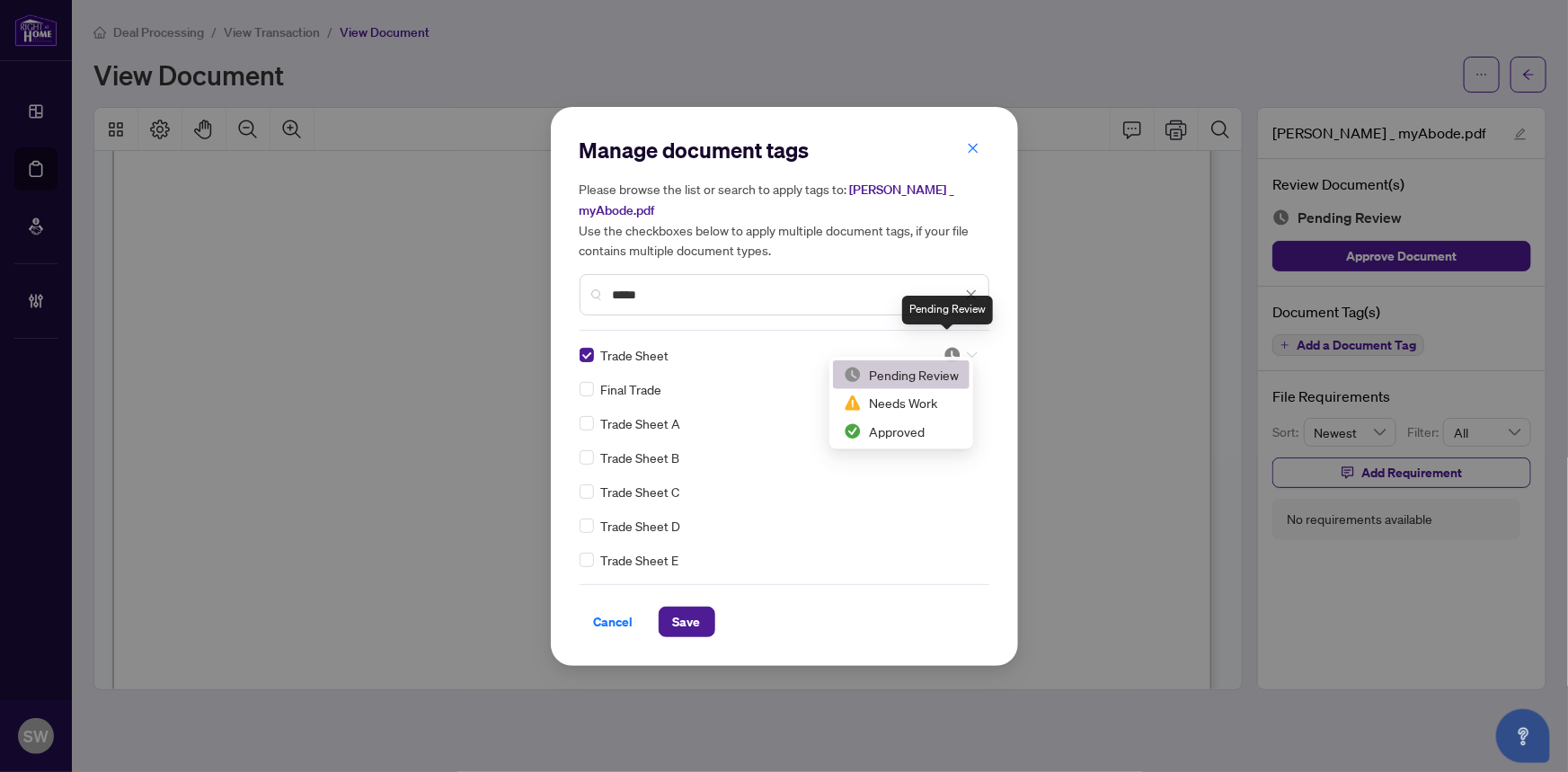
click at [950, 346] on img at bounding box center [953, 355] width 18 height 18
click at [935, 427] on div "Approved" at bounding box center [901, 432] width 115 height 20
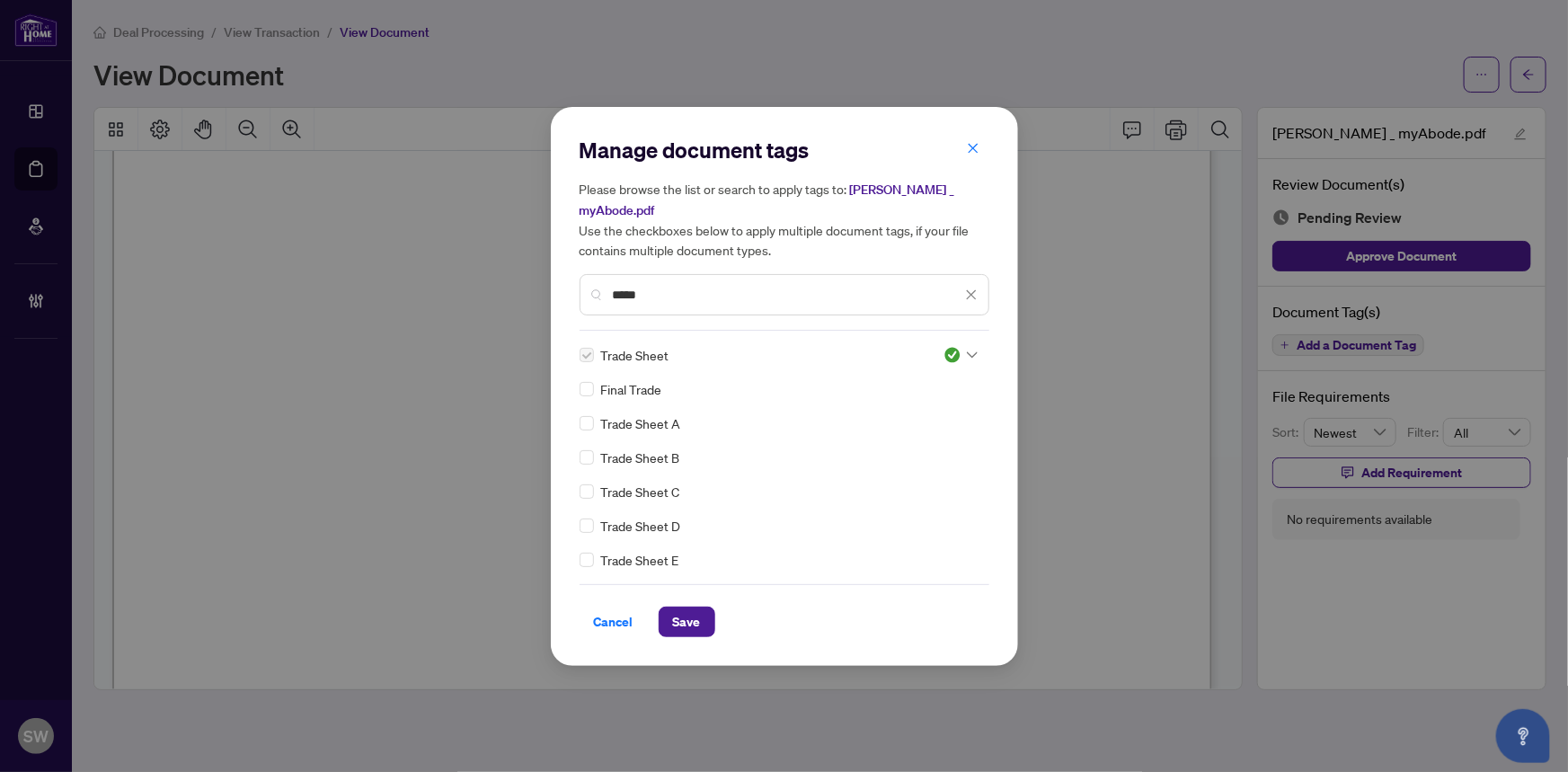
drag, startPoint x: 676, startPoint y: 286, endPoint x: 597, endPoint y: 279, distance: 79.3
click at [597, 279] on div "*****" at bounding box center [785, 295] width 410 height 42
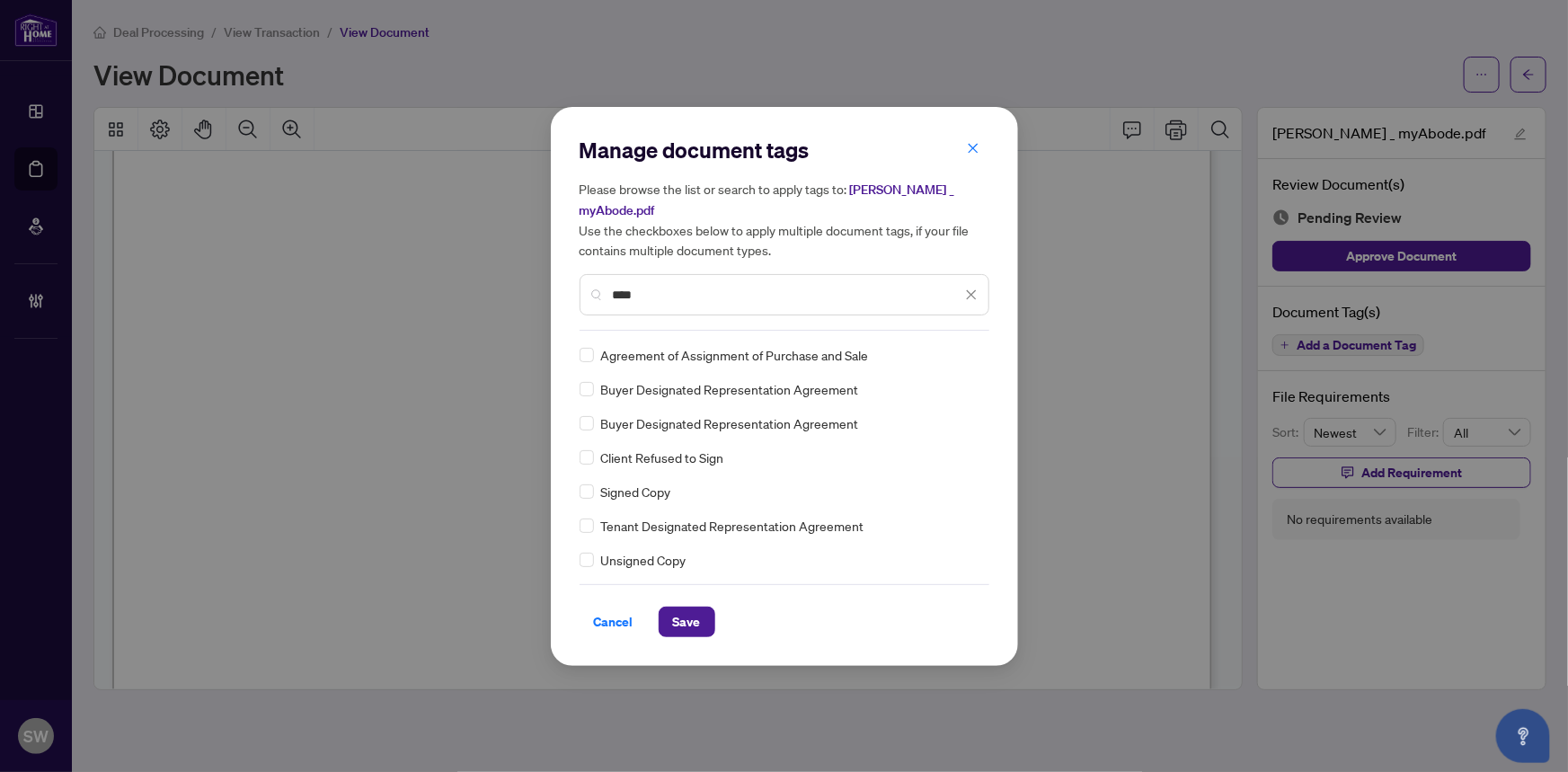
type input "****"
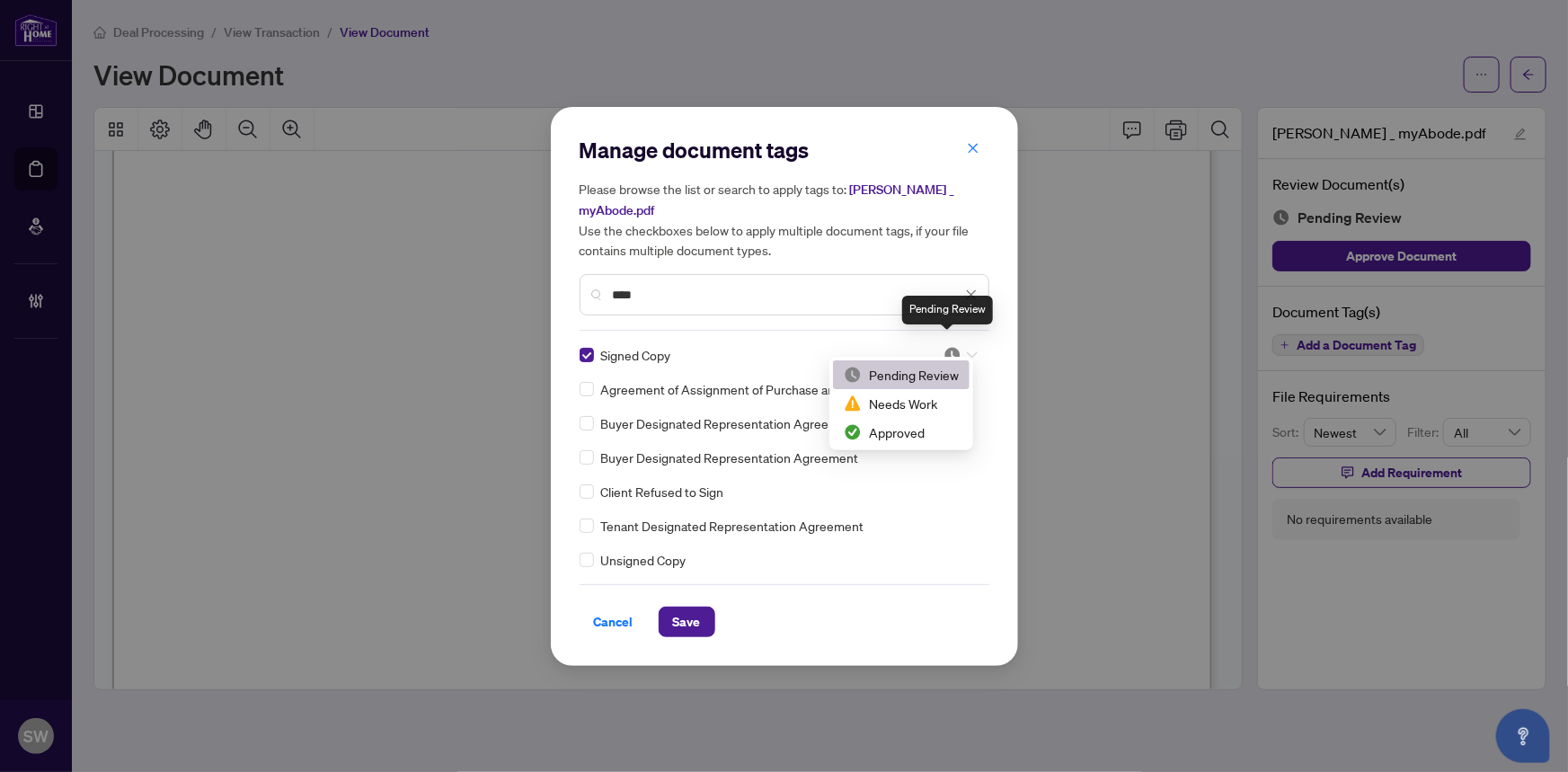
click at [947, 346] on img at bounding box center [953, 355] width 18 height 18
click at [927, 430] on div "Approved" at bounding box center [901, 432] width 115 height 20
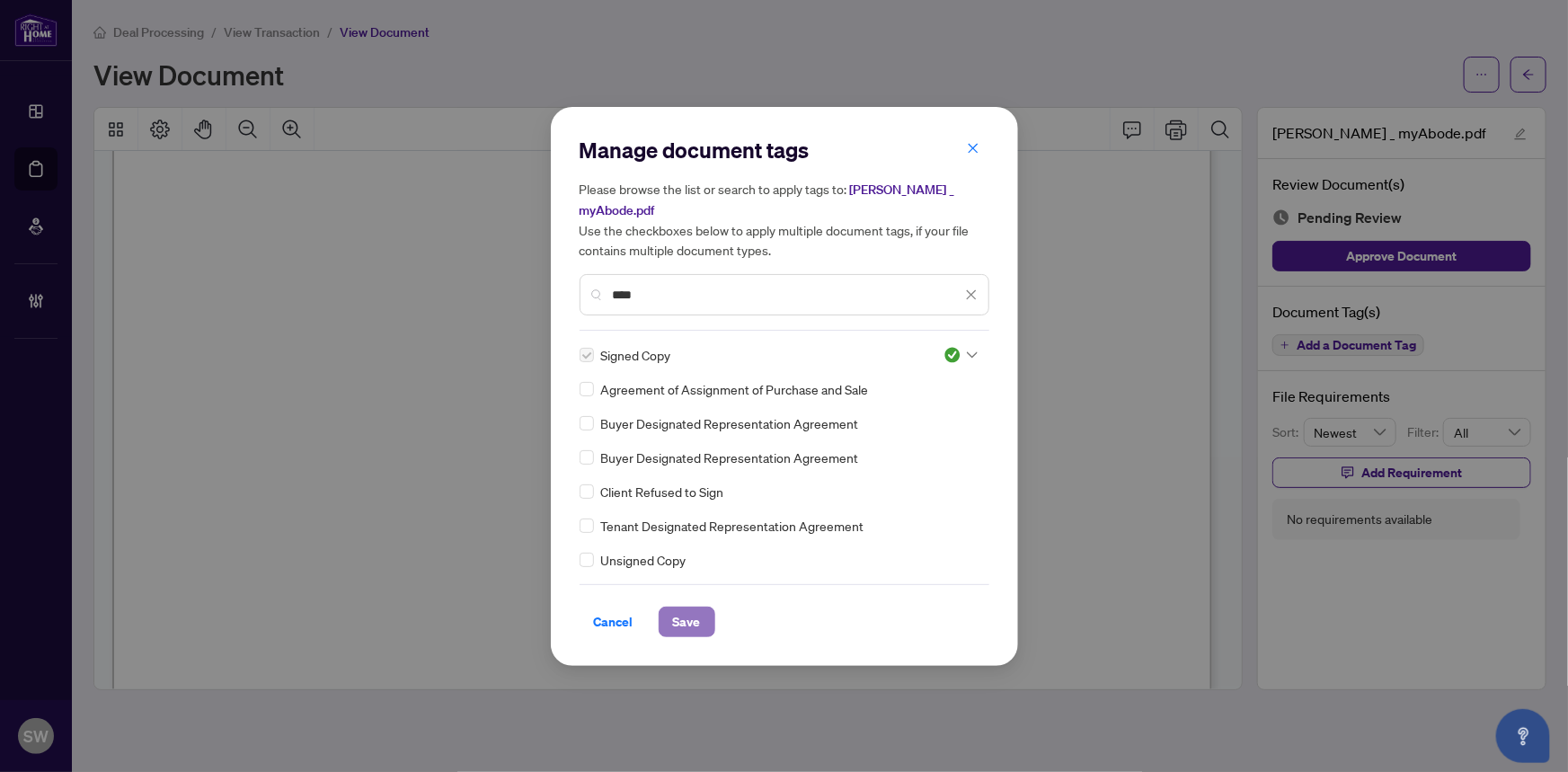
click at [692, 609] on span "Save" at bounding box center [686, 622] width 27 height 28
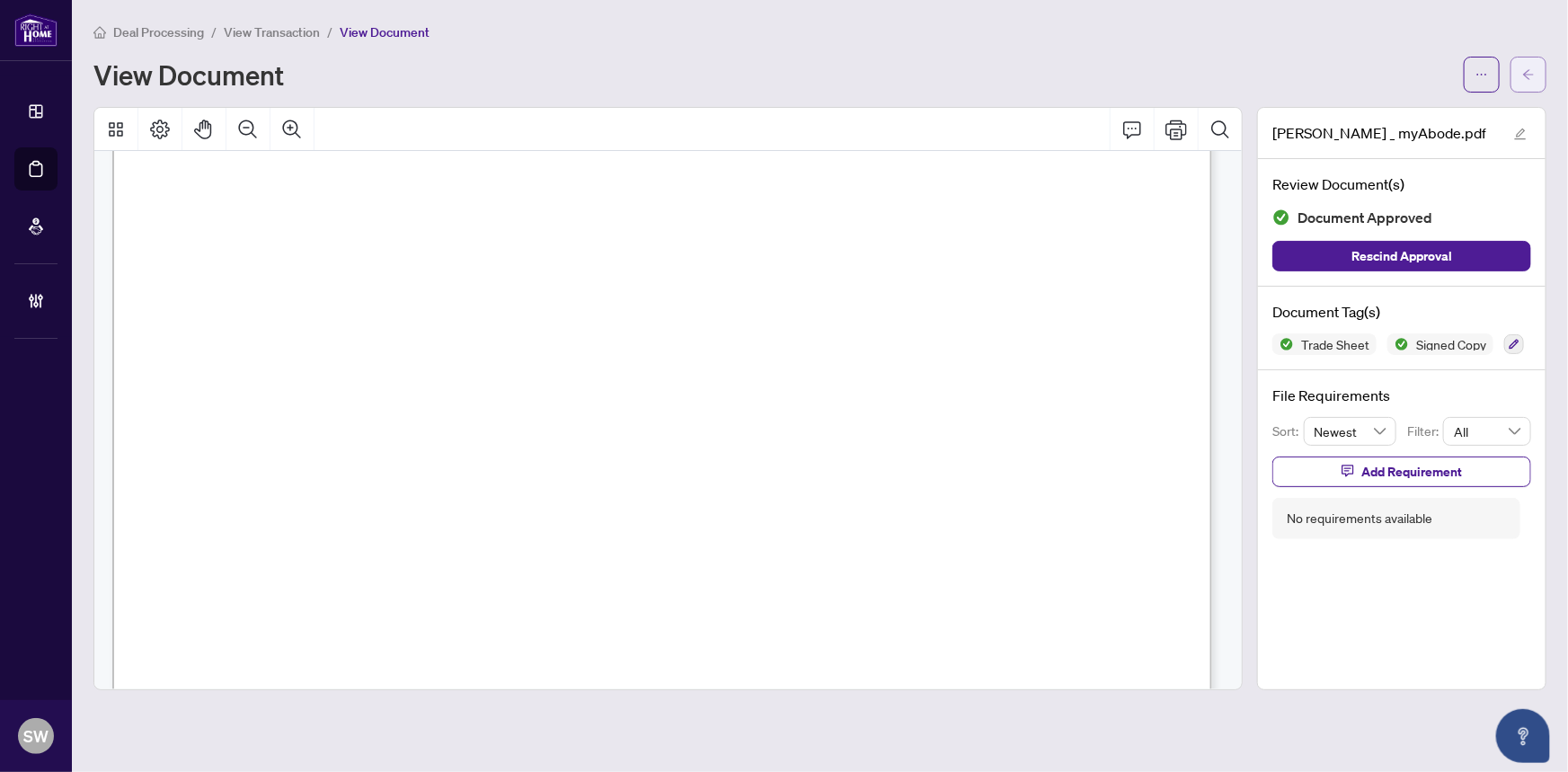
click at [1537, 81] on button "button" at bounding box center [1529, 75] width 36 height 36
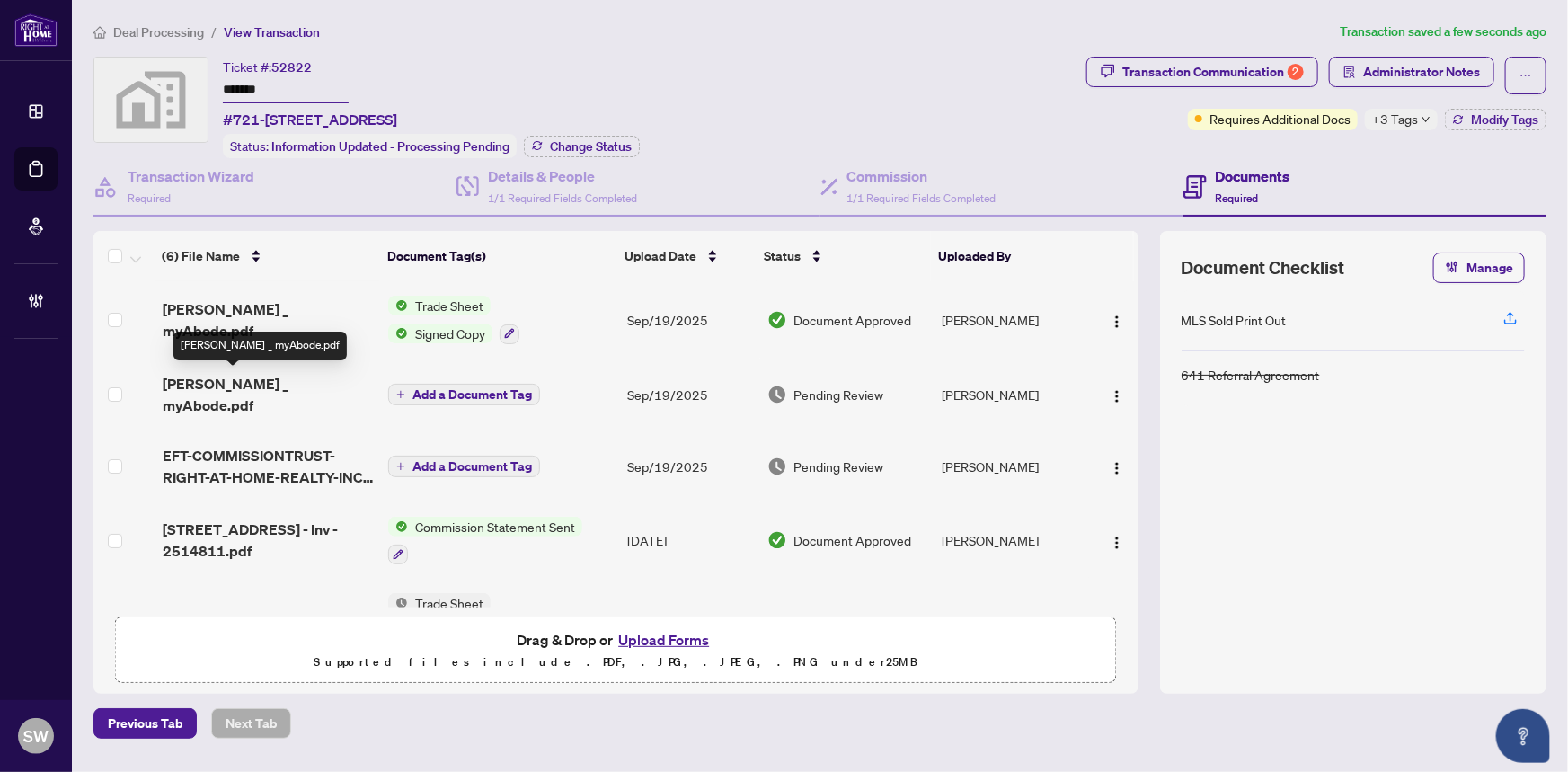
click at [279, 384] on span "RAHR _ myAbode.pdf" at bounding box center [269, 395] width 212 height 44
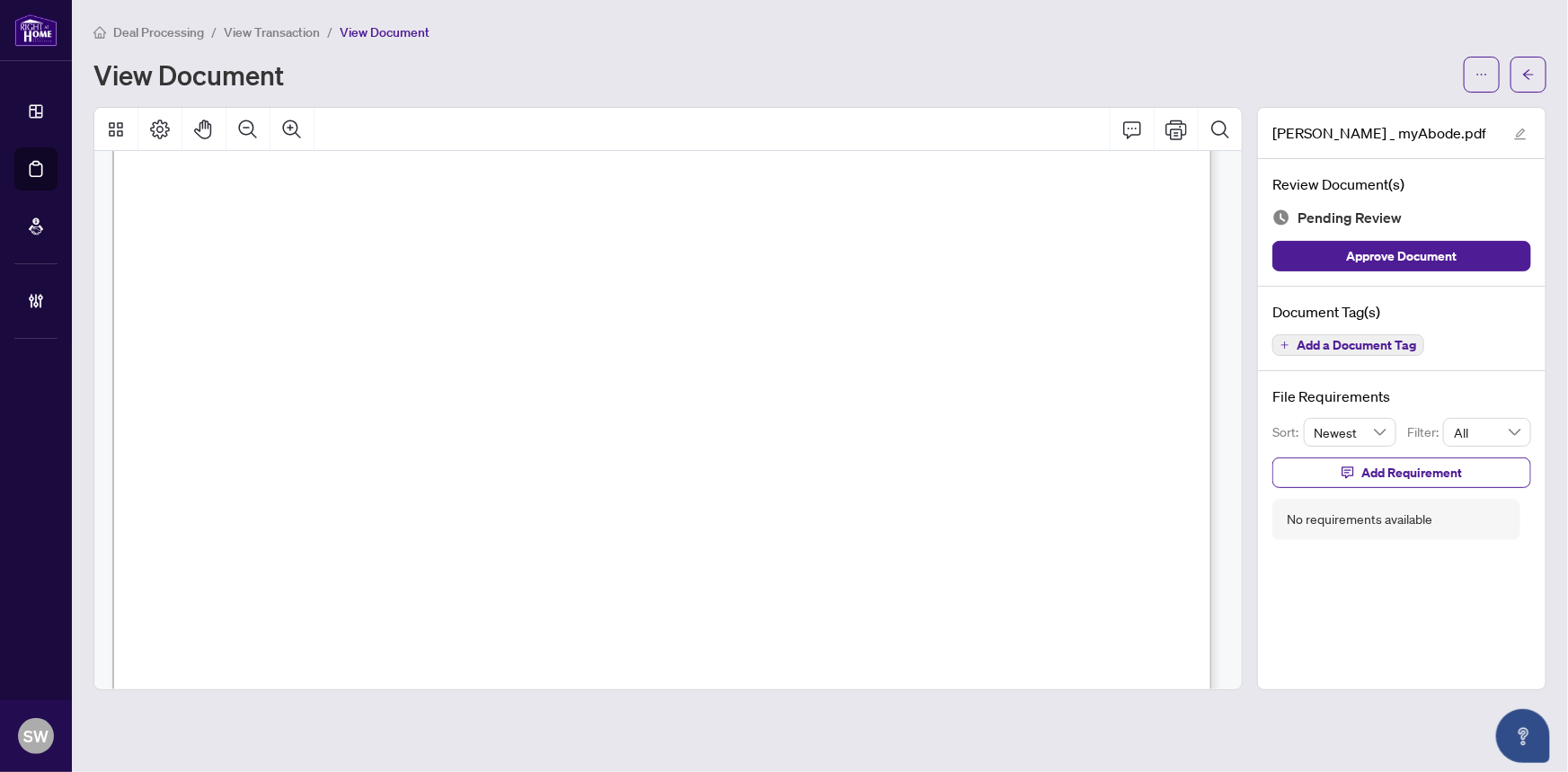
scroll to position [572, 0]
click at [1348, 339] on span "Add a Document Tag" at bounding box center [1357, 344] width 119 height 12
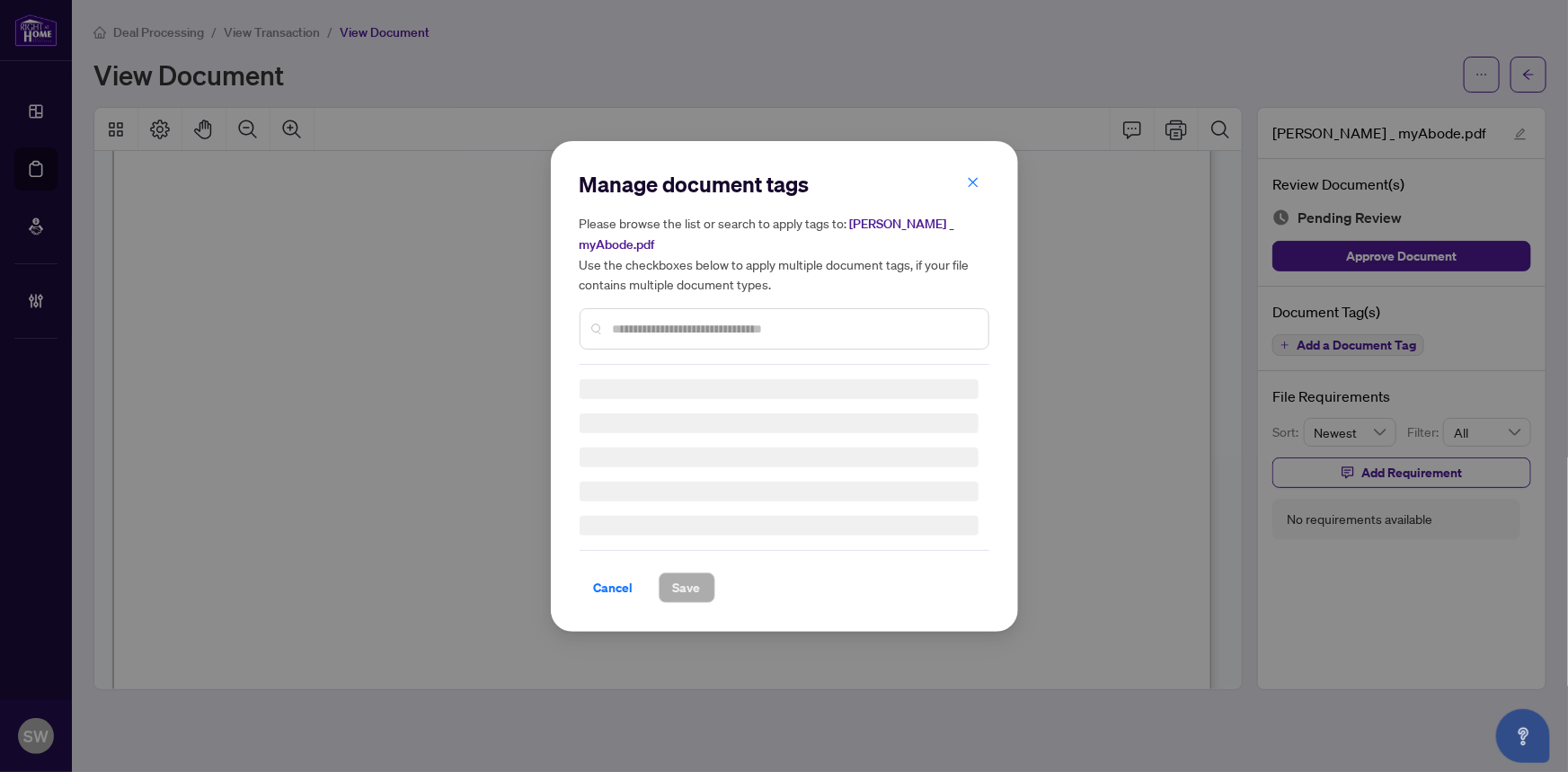
click at [668, 320] on input "text" at bounding box center [793, 329] width 361 height 20
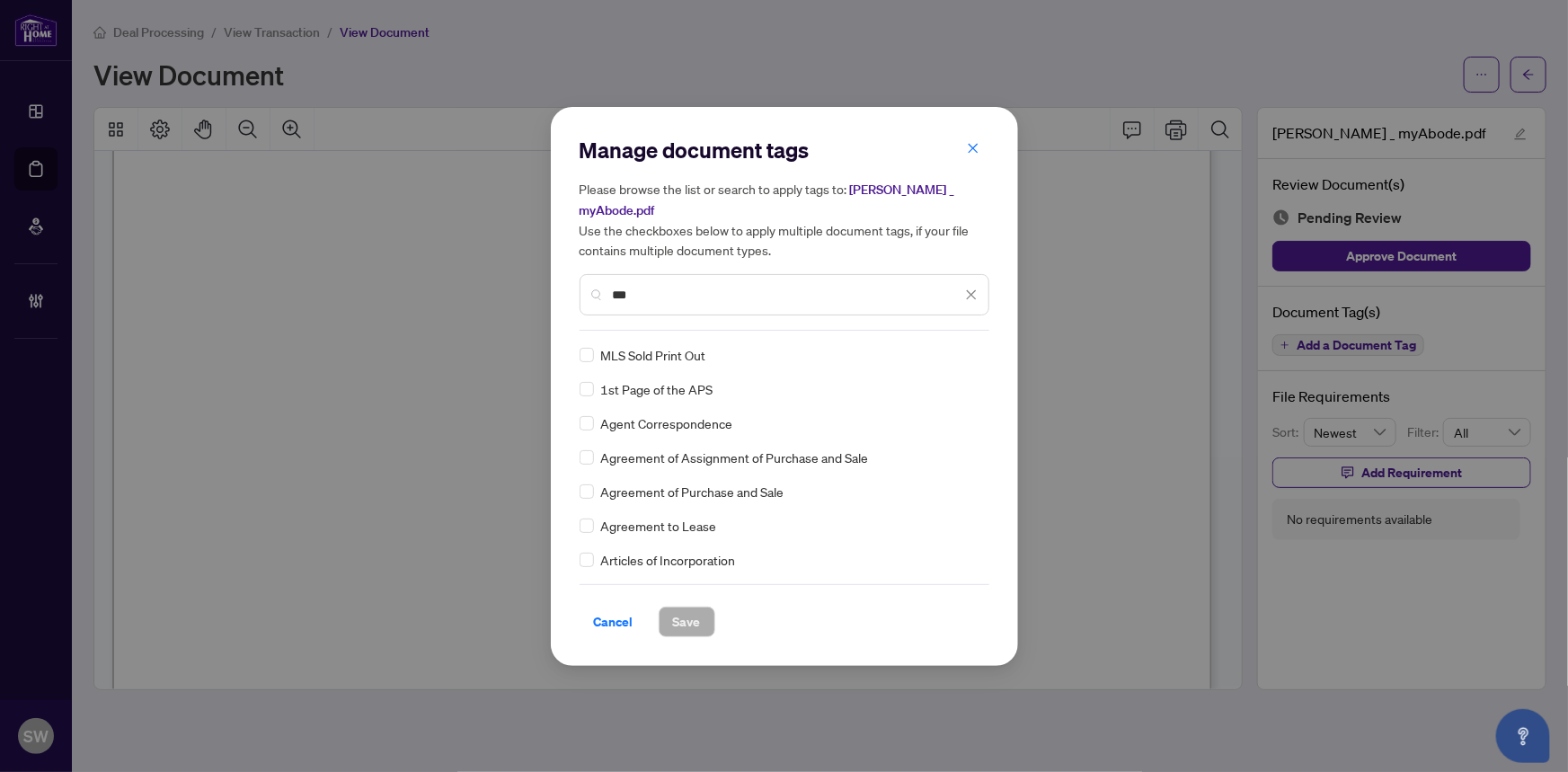
drag, startPoint x: 621, startPoint y: 286, endPoint x: 657, endPoint y: 290, distance: 36.2
click at [657, 290] on input "***" at bounding box center [788, 295] width 349 height 20
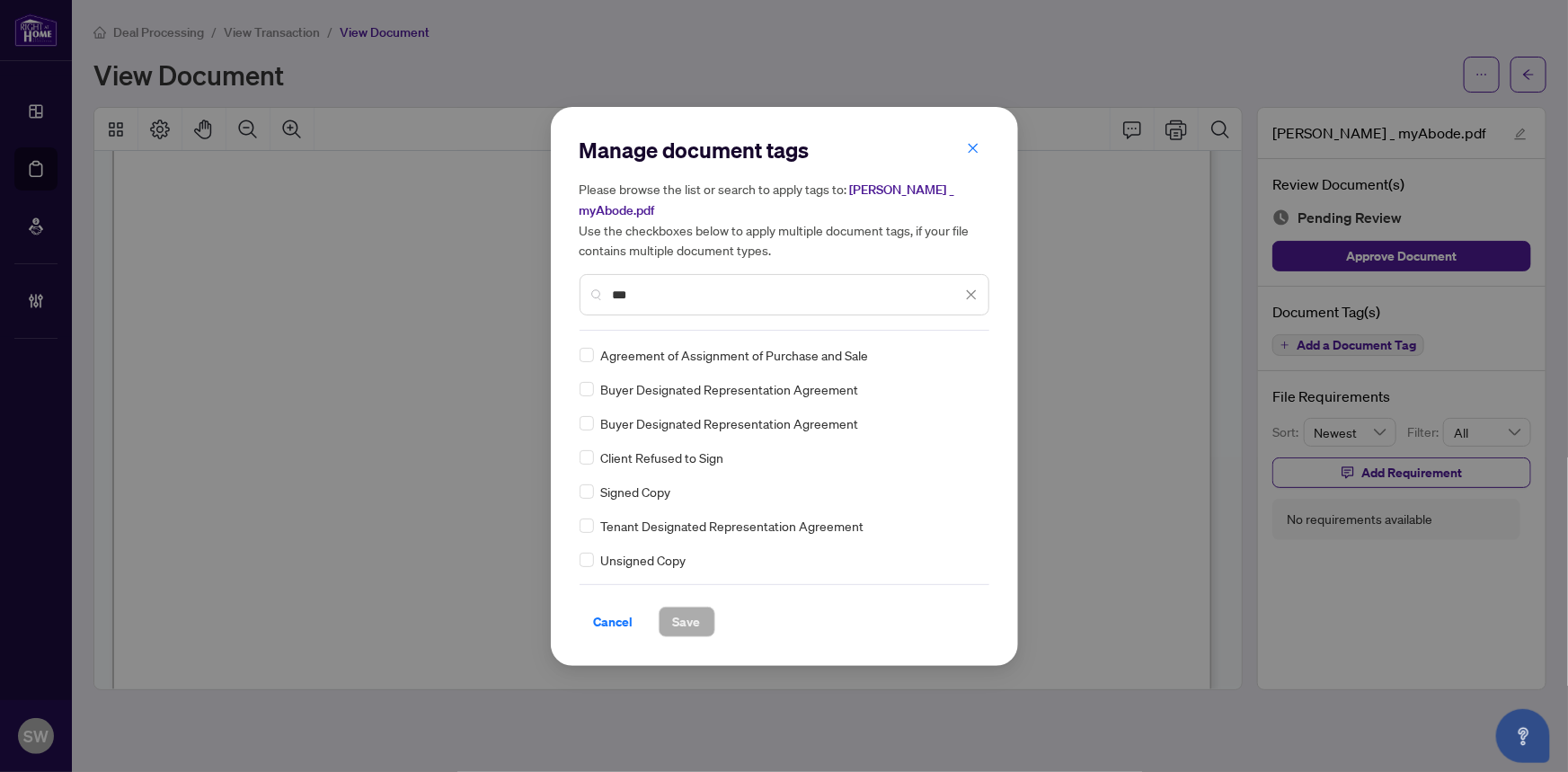
type input "***"
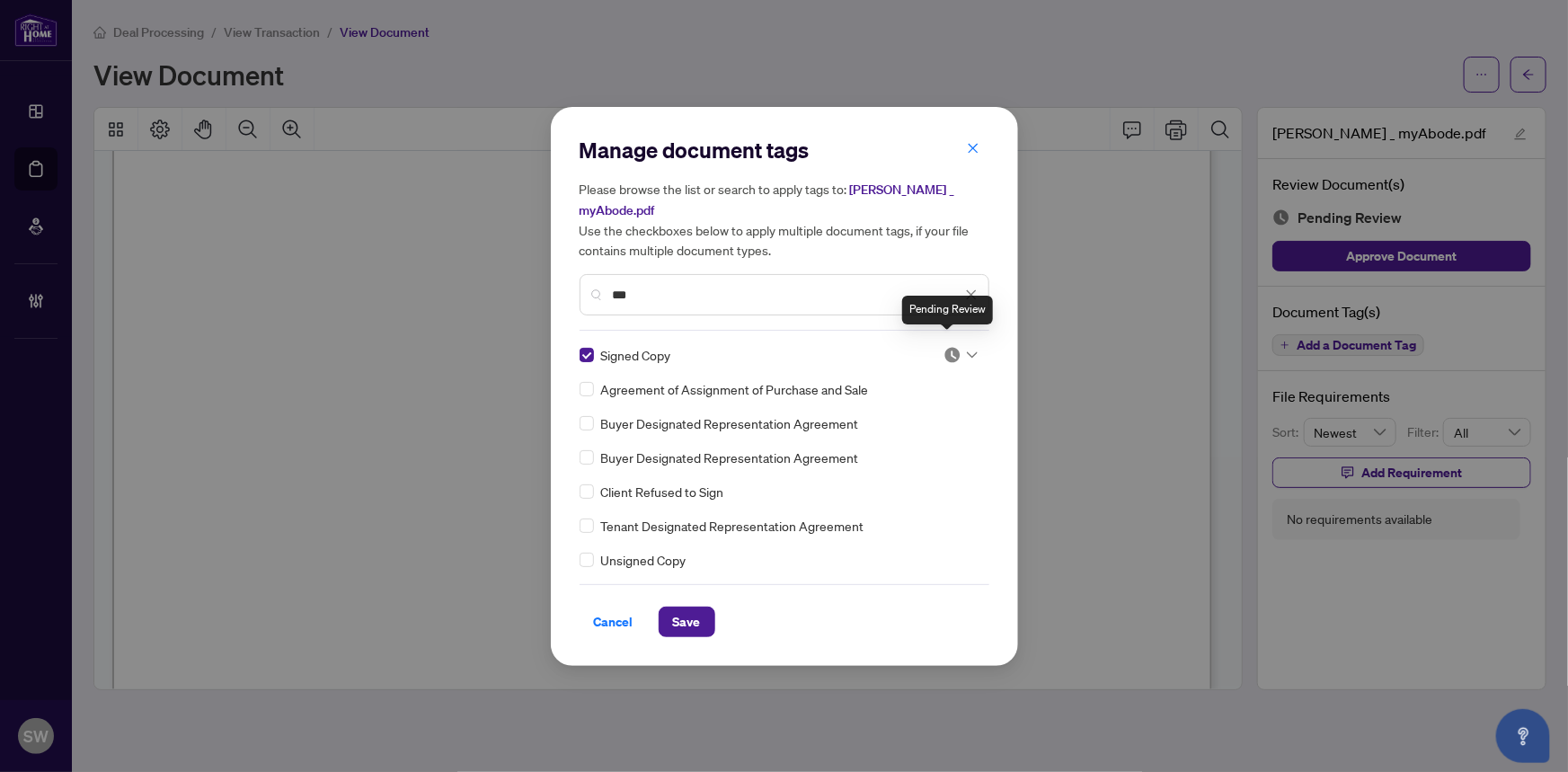
click at [949, 346] on img at bounding box center [953, 355] width 18 height 18
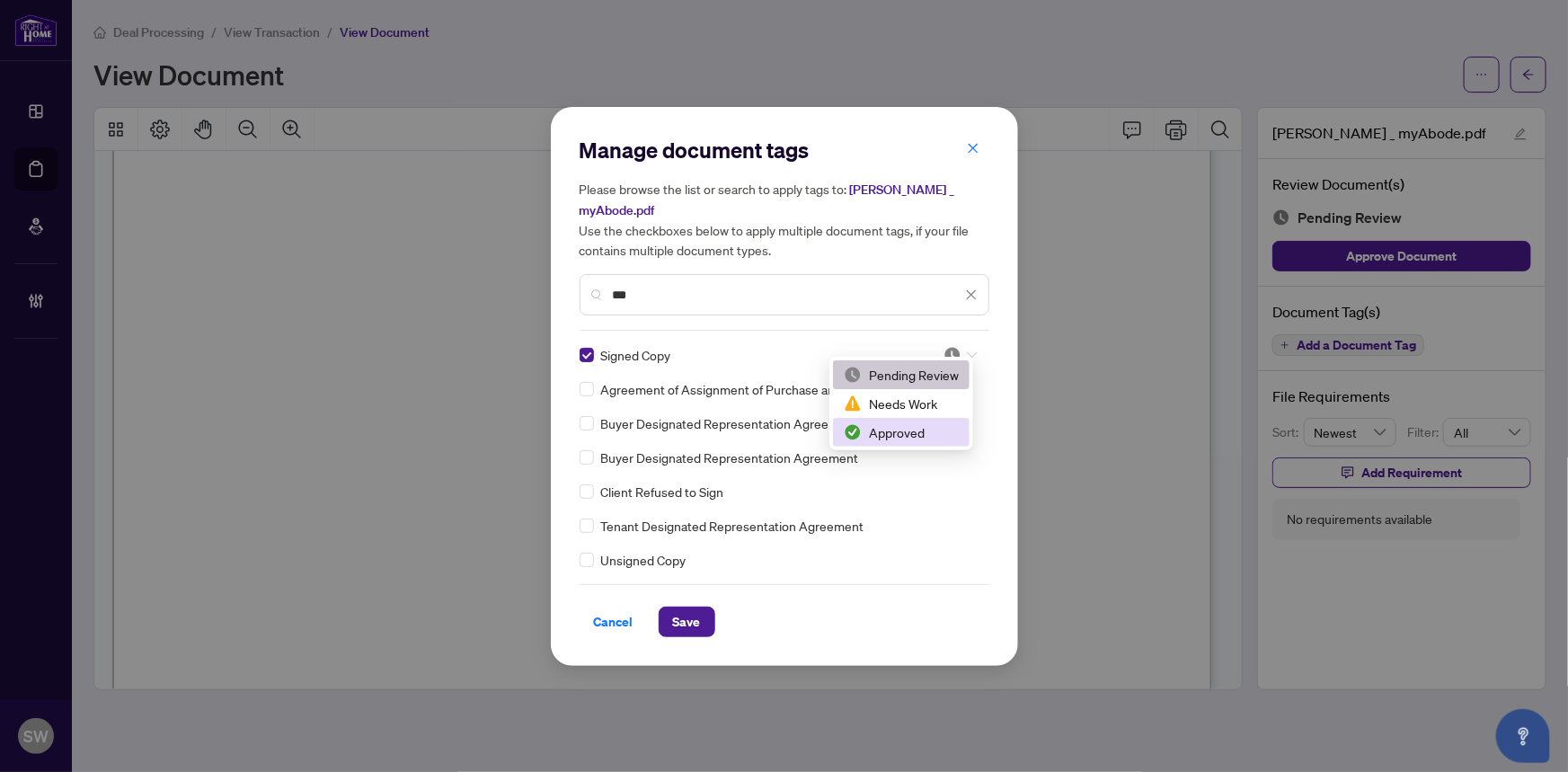
click at [910, 429] on div "Approved" at bounding box center [901, 432] width 115 height 20
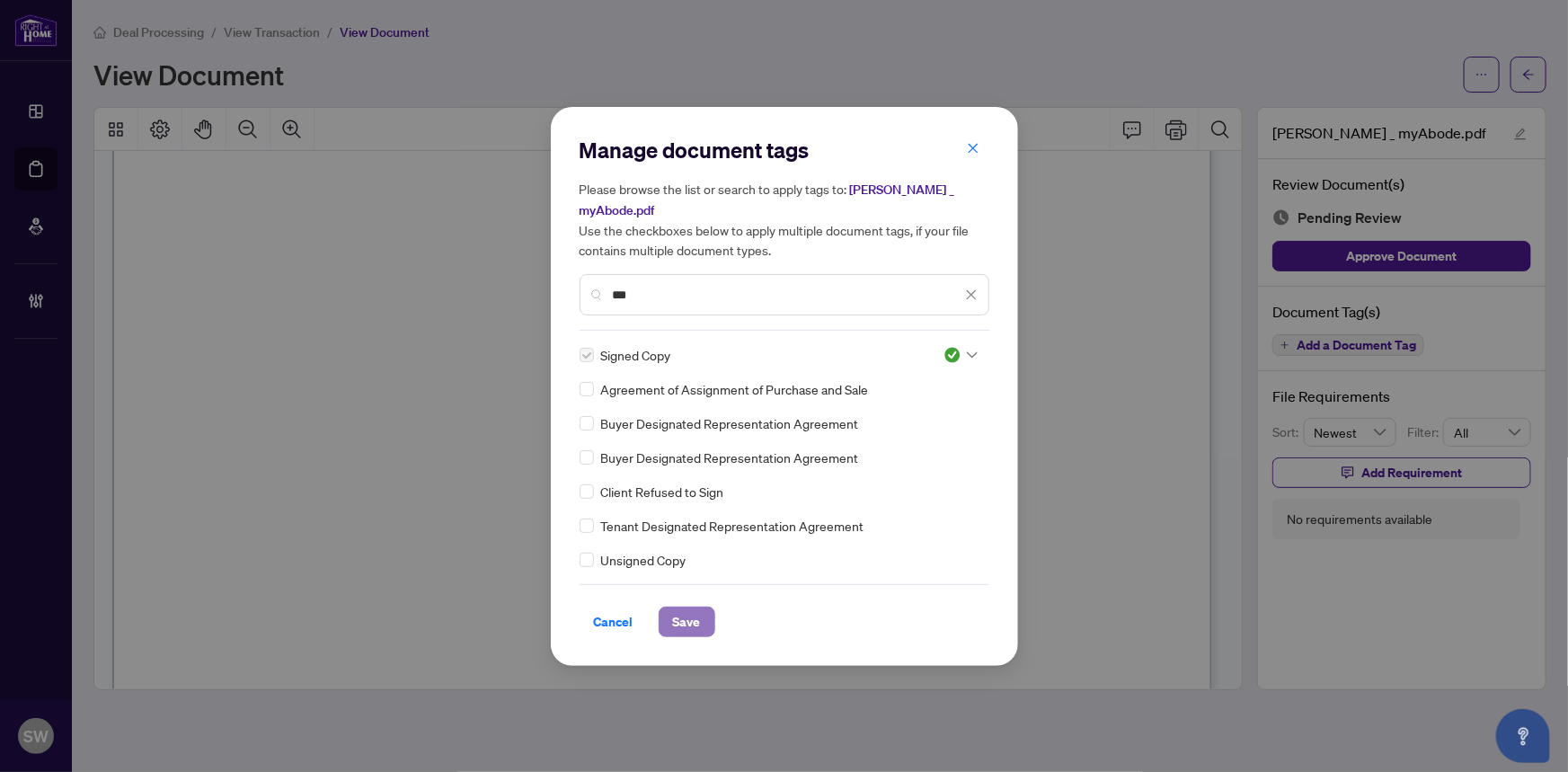
click at [707, 613] on button "Save" at bounding box center [687, 622] width 57 height 30
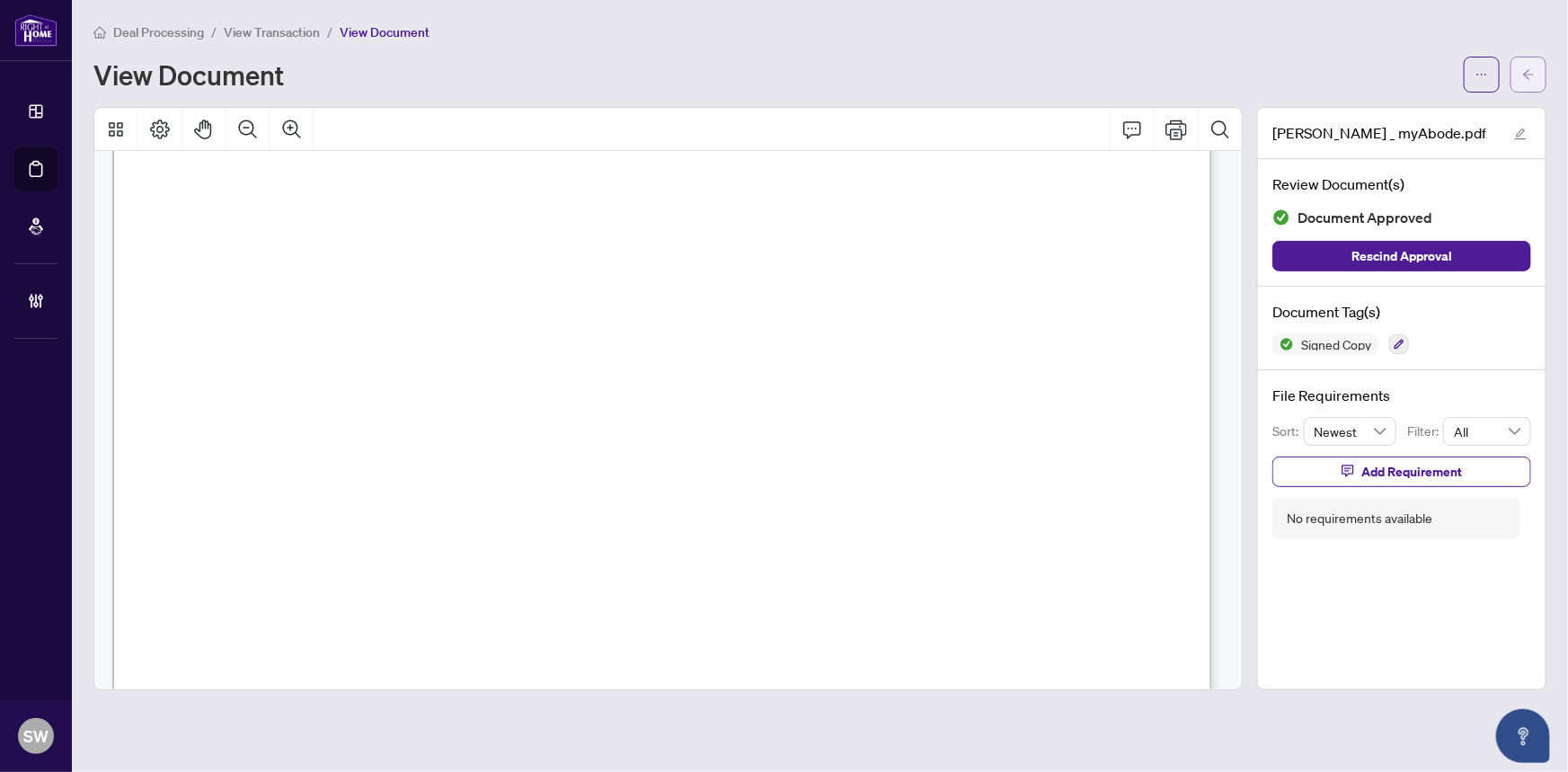
click at [1532, 82] on span "button" at bounding box center [1528, 75] width 12 height 28
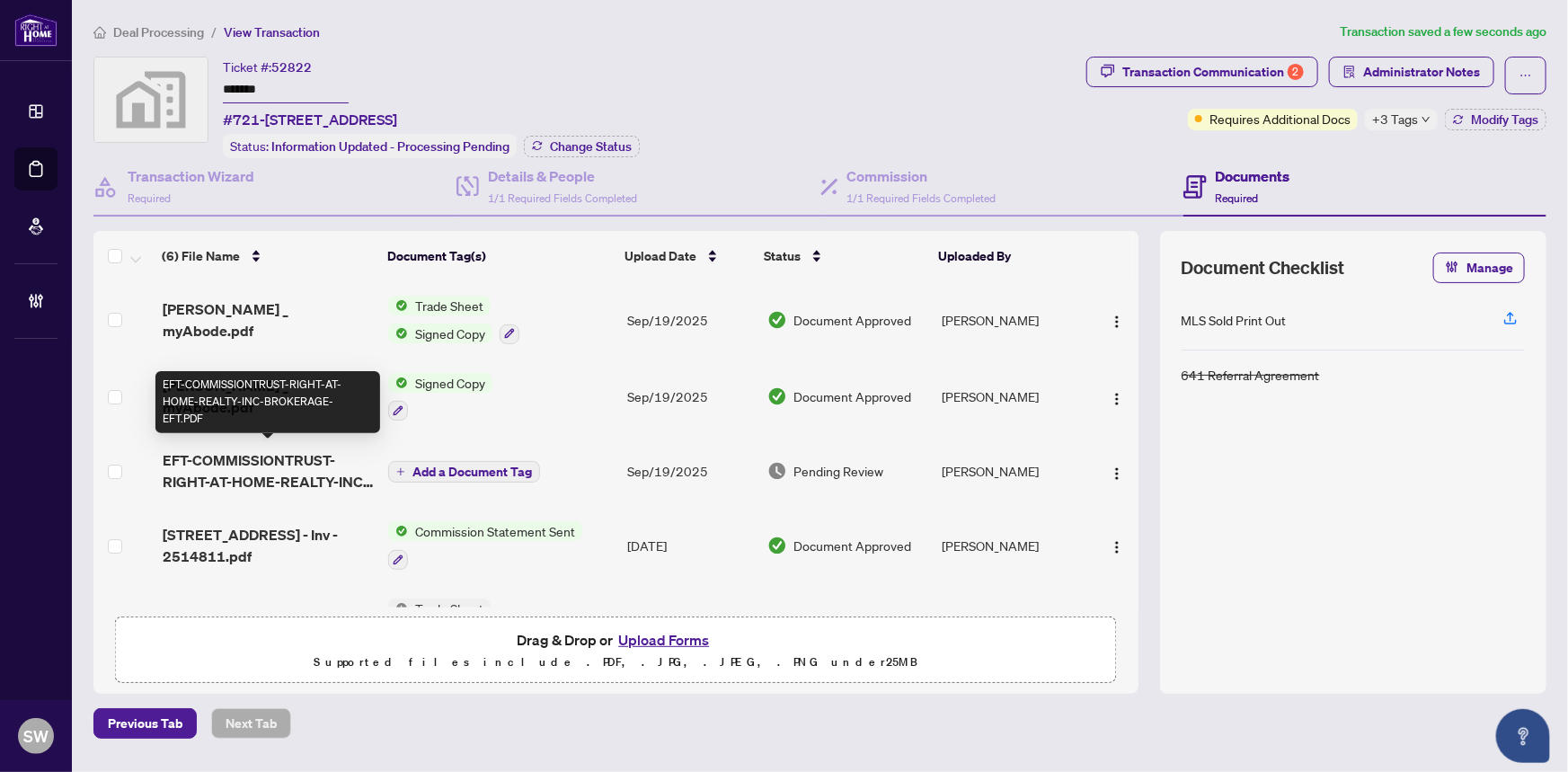
click at [310, 463] on span "EFT-COMMISSIONTRUST-RIGHT-AT-HOME-REALTY-INC-BROKERAGE-EFT.PDF" at bounding box center [269, 471] width 212 height 44
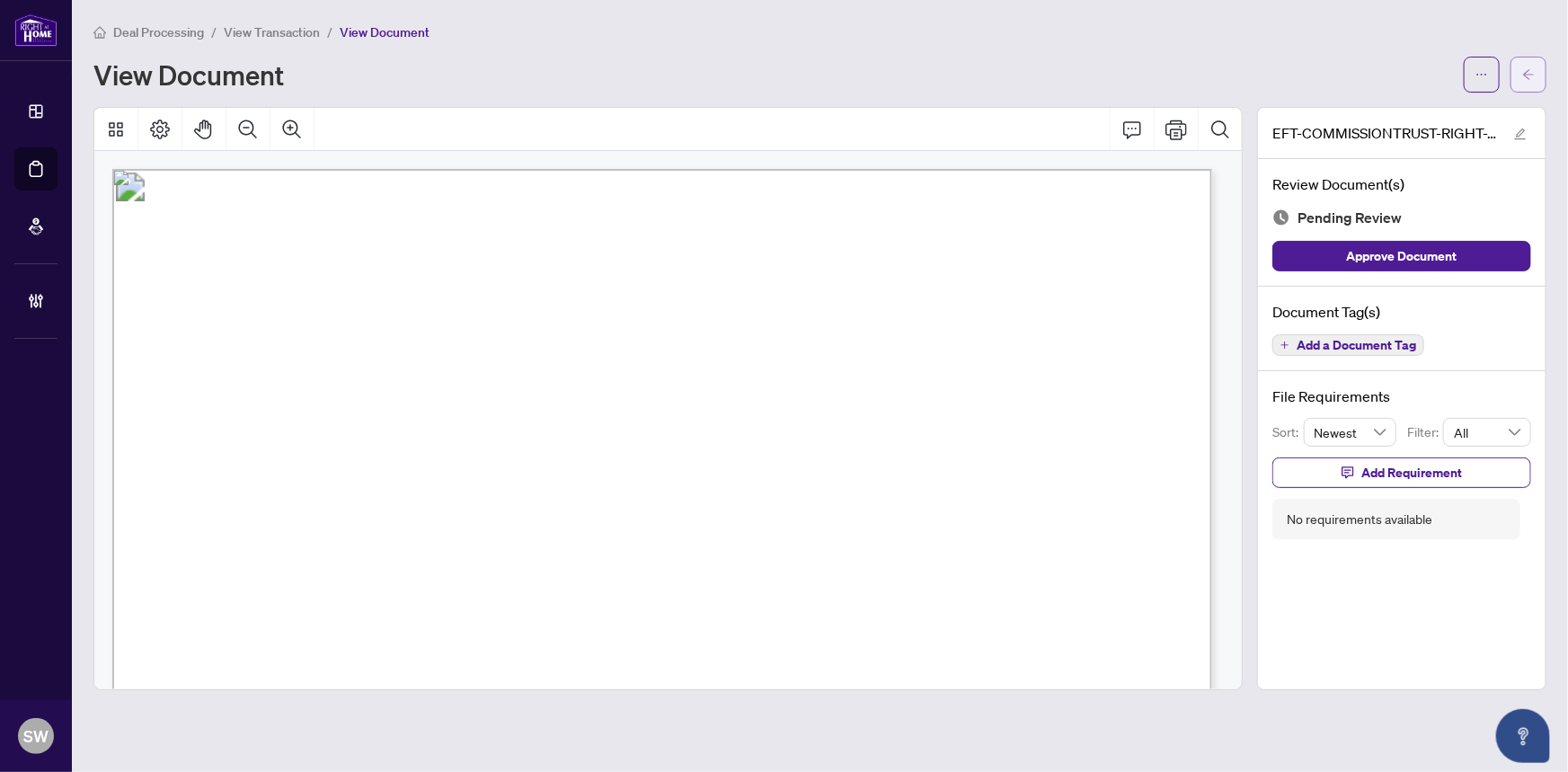
click at [1537, 64] on button "button" at bounding box center [1529, 75] width 36 height 36
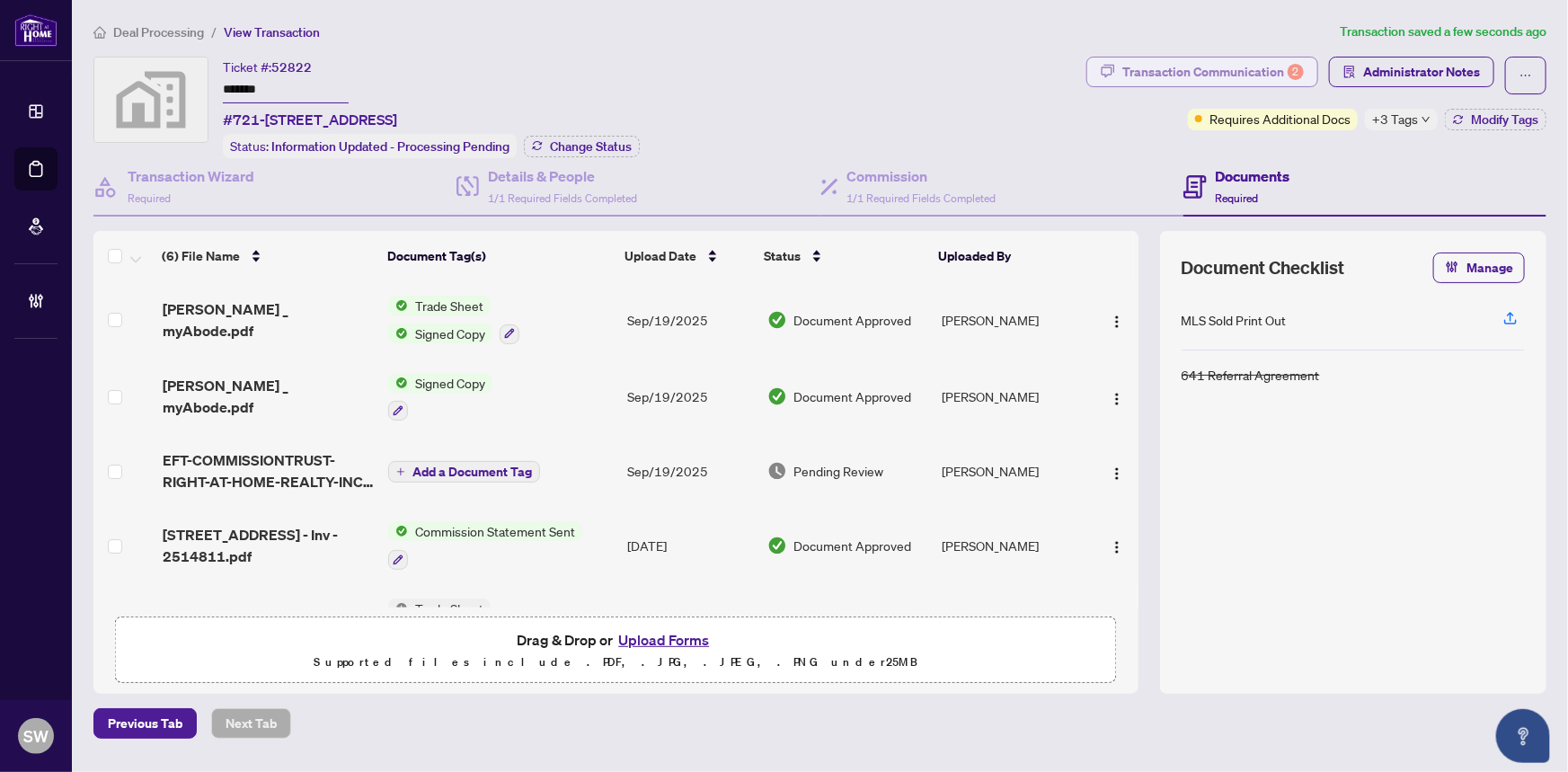
click at [1263, 75] on div "Transaction Communication 2" at bounding box center [1213, 72] width 182 height 28
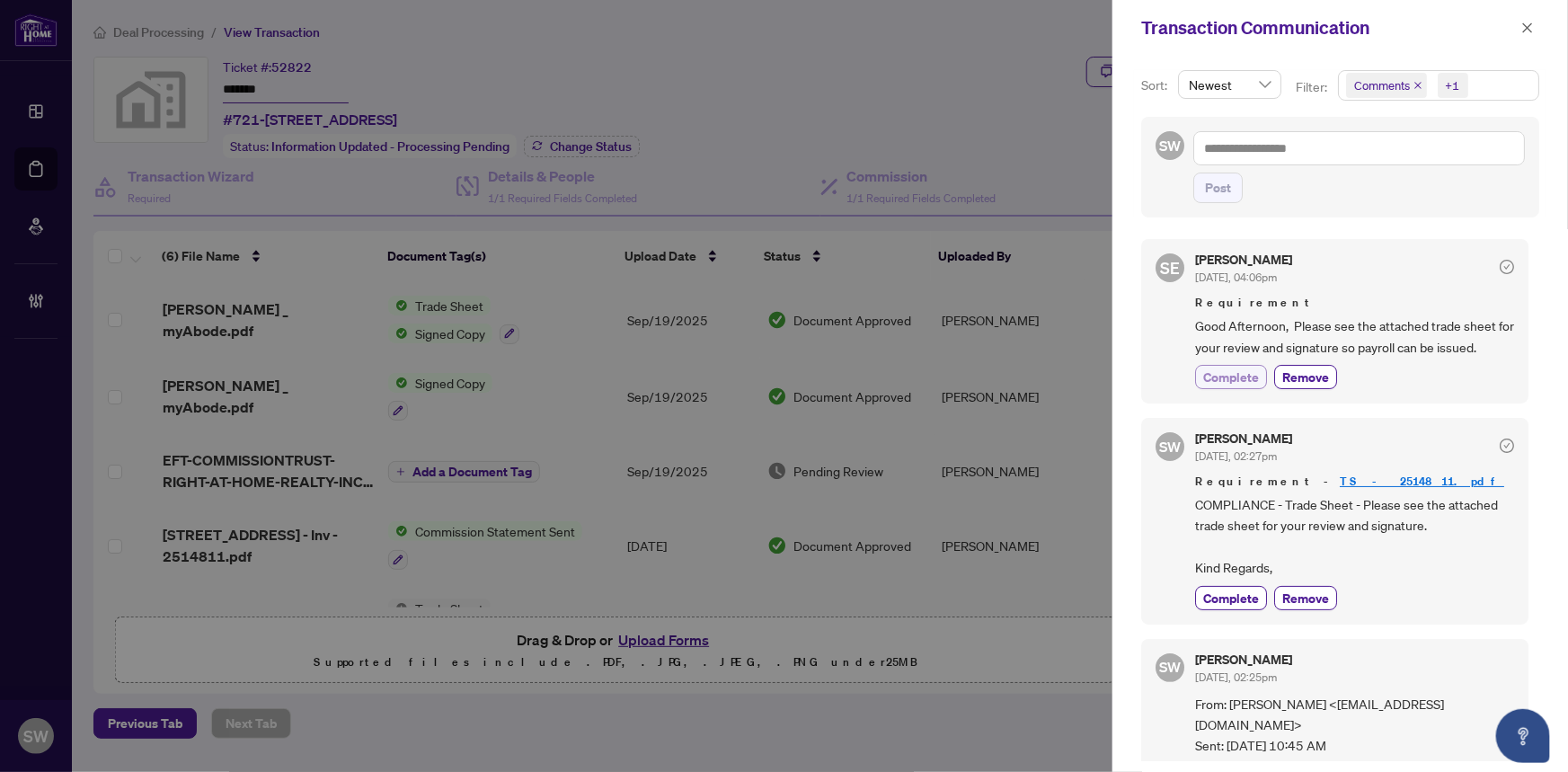
click at [1245, 377] on span "Complete" at bounding box center [1231, 377] width 56 height 19
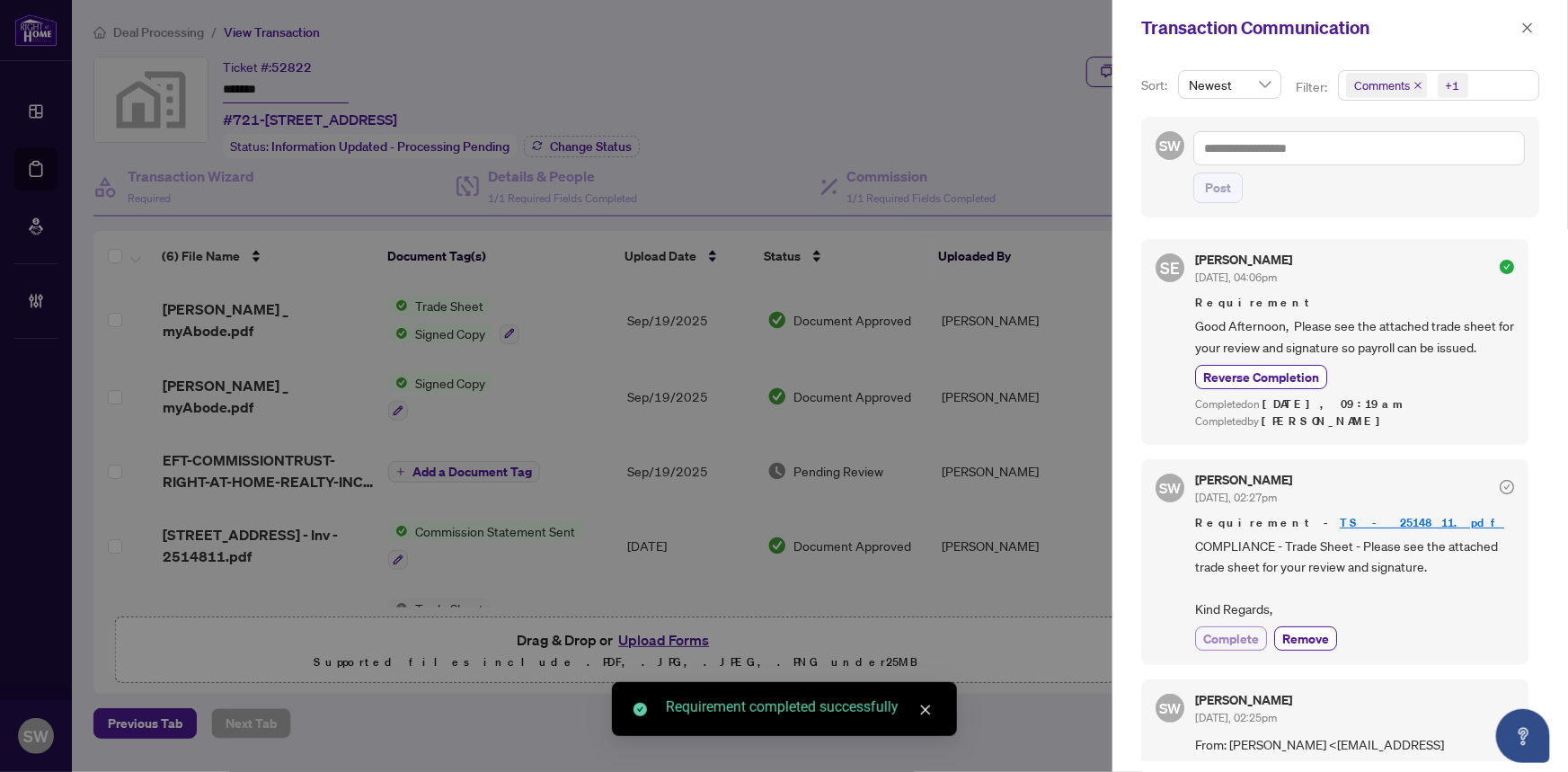
click at [1232, 633] on span "Complete" at bounding box center [1231, 639] width 56 height 19
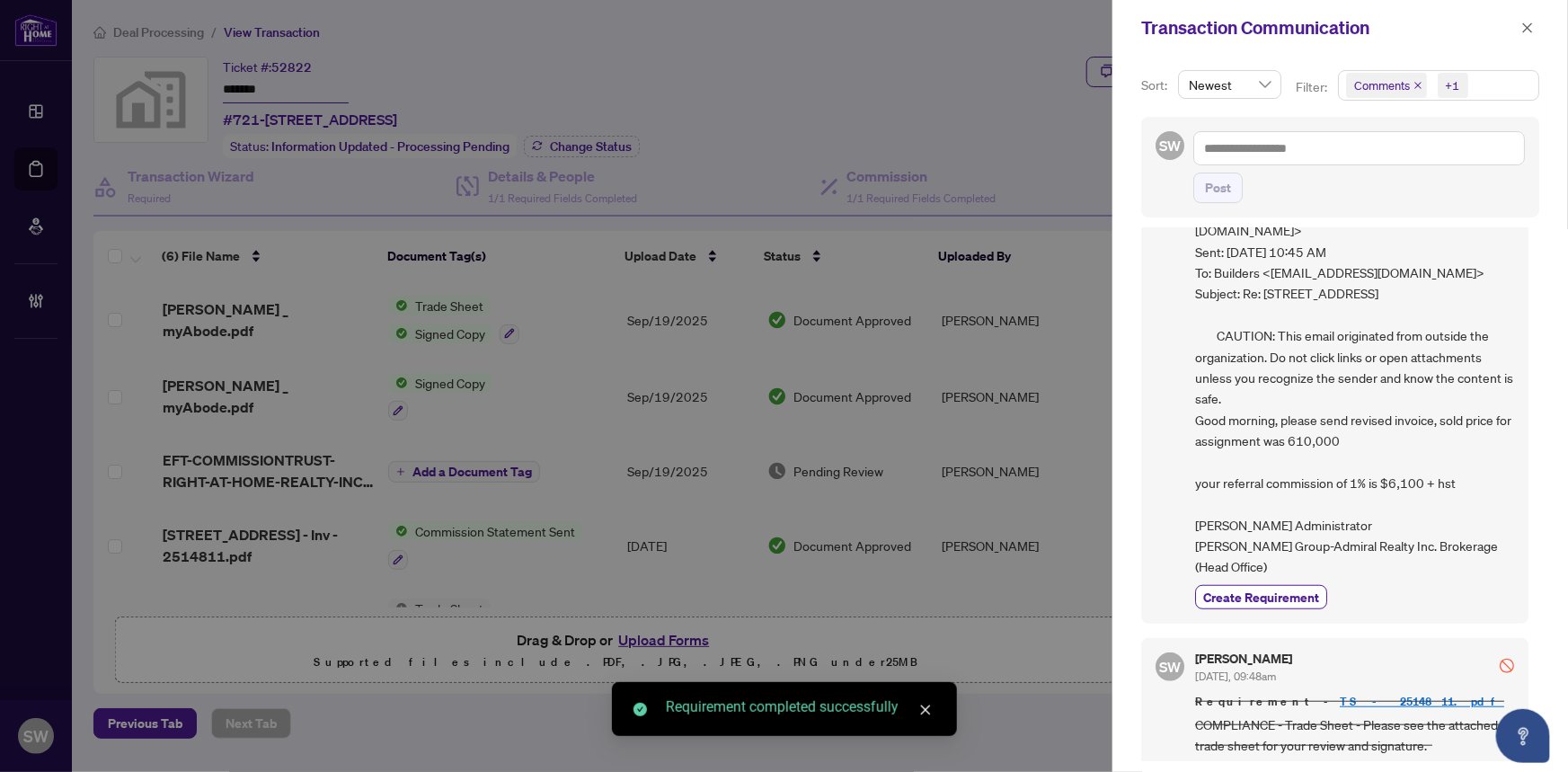
scroll to position [696, 0]
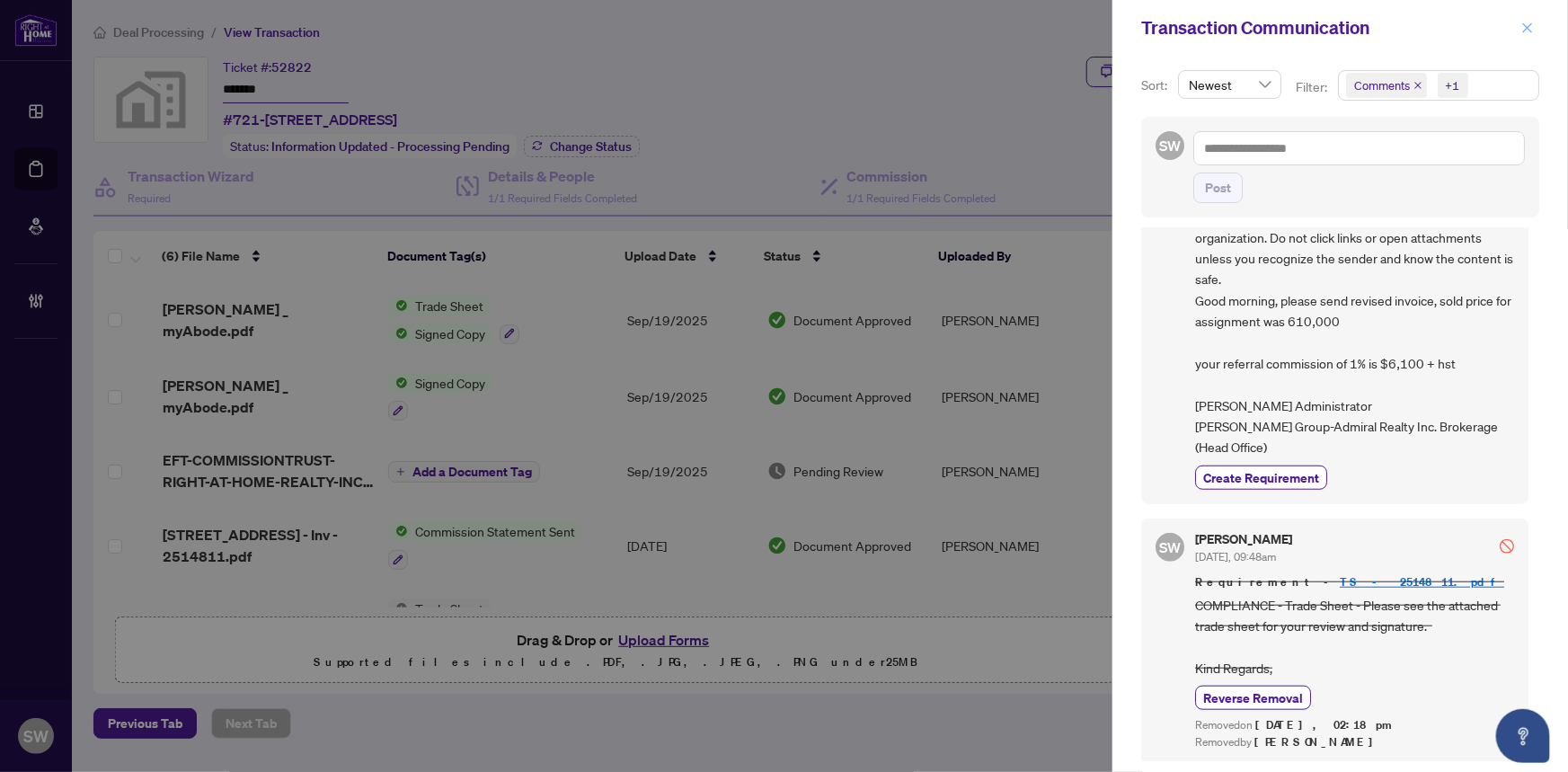
click at [1528, 31] on icon "close" at bounding box center [1527, 28] width 12 height 12
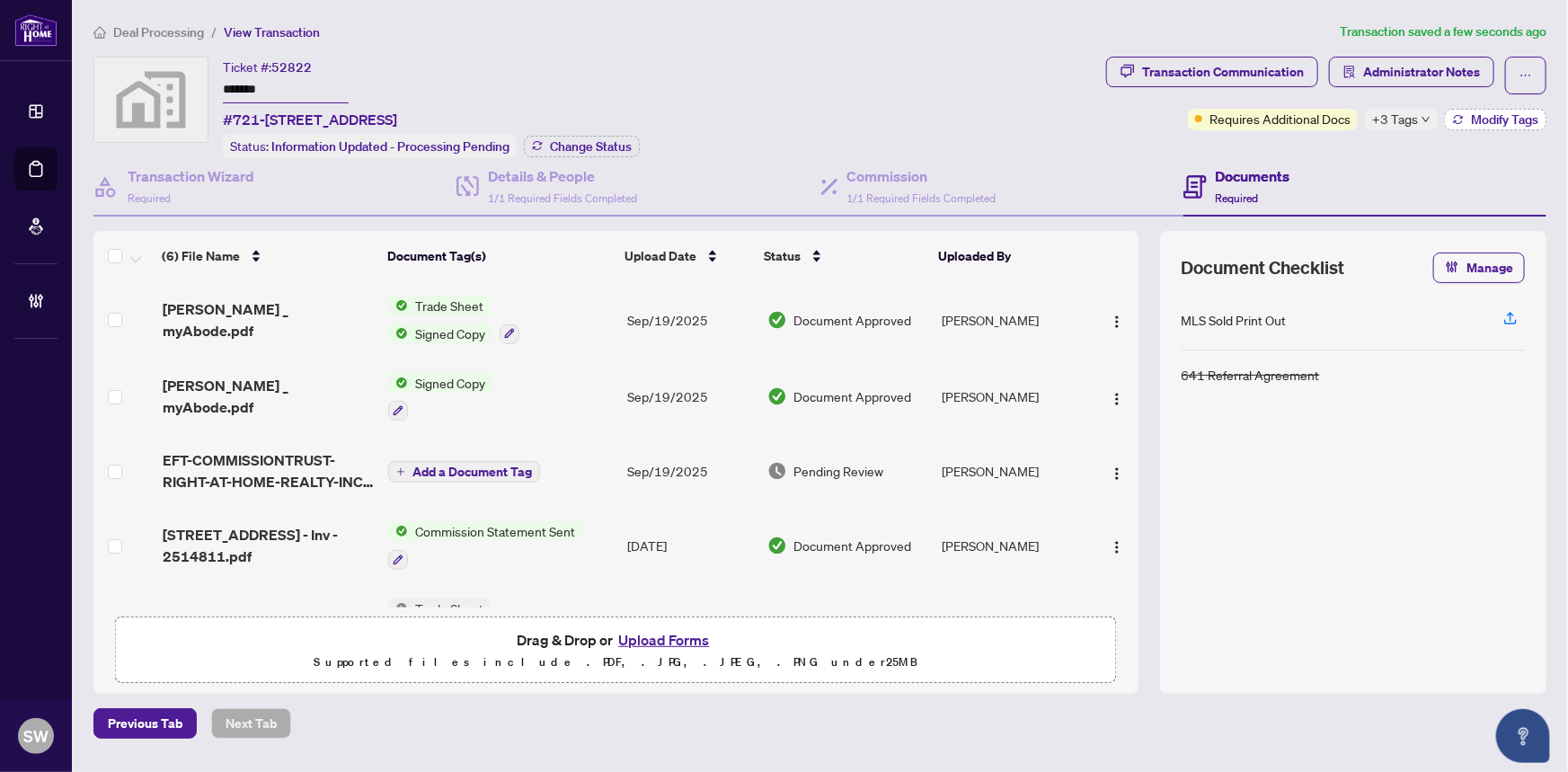
click at [1486, 119] on span "Modify Tags" at bounding box center [1504, 119] width 67 height 12
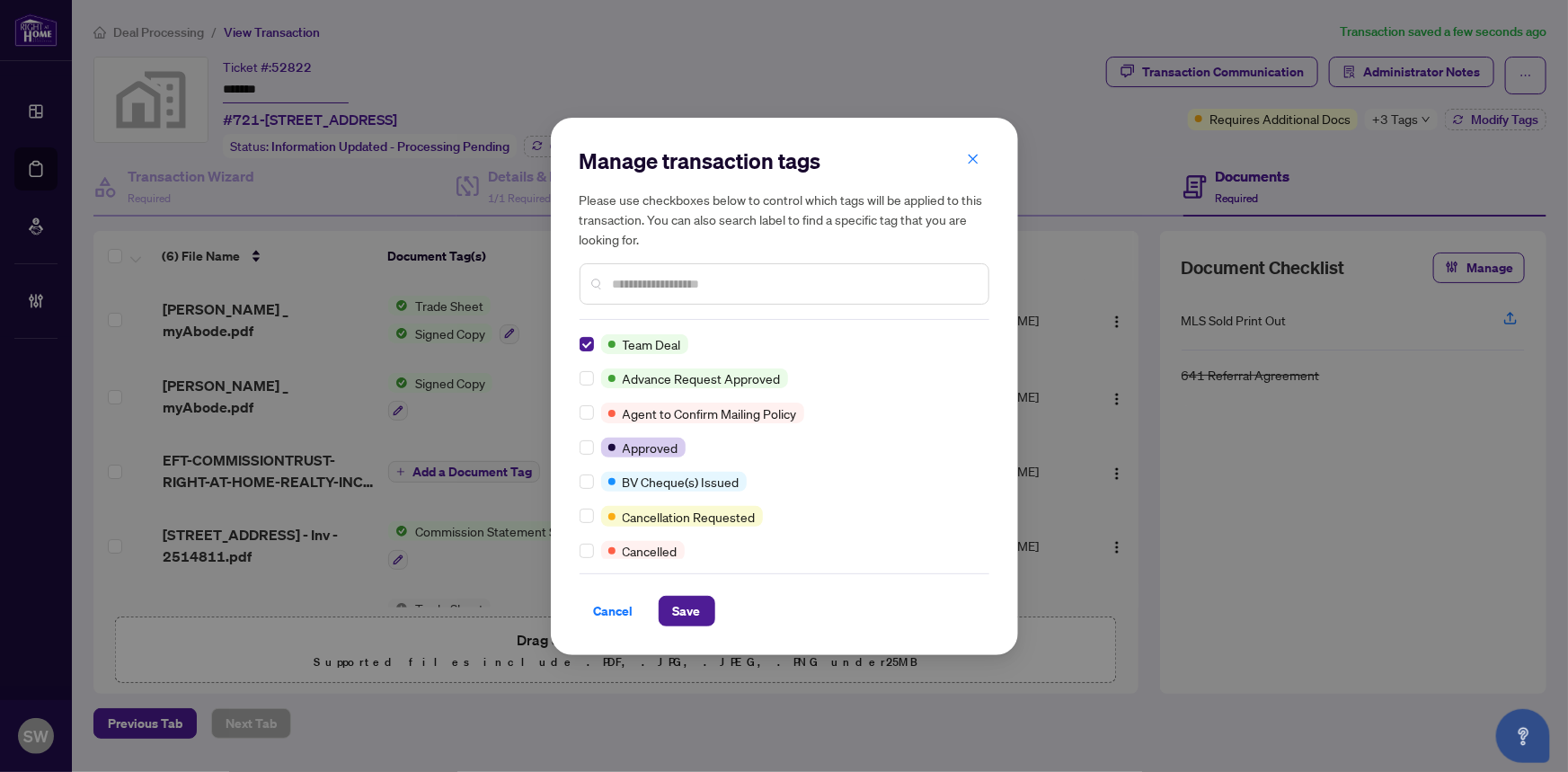
scroll to position [0, 0]
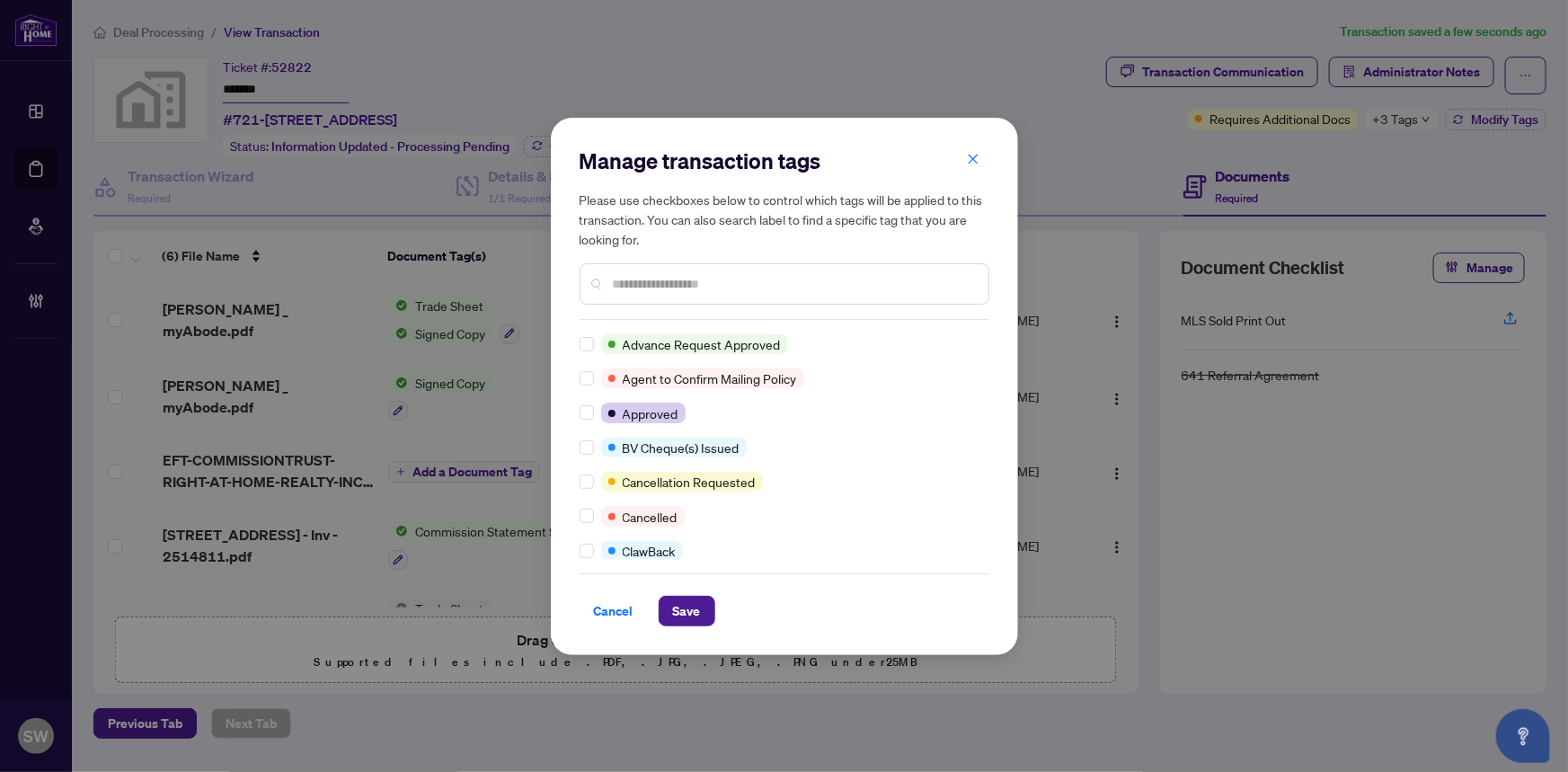
click at [640, 282] on input "text" at bounding box center [793, 284] width 361 height 20
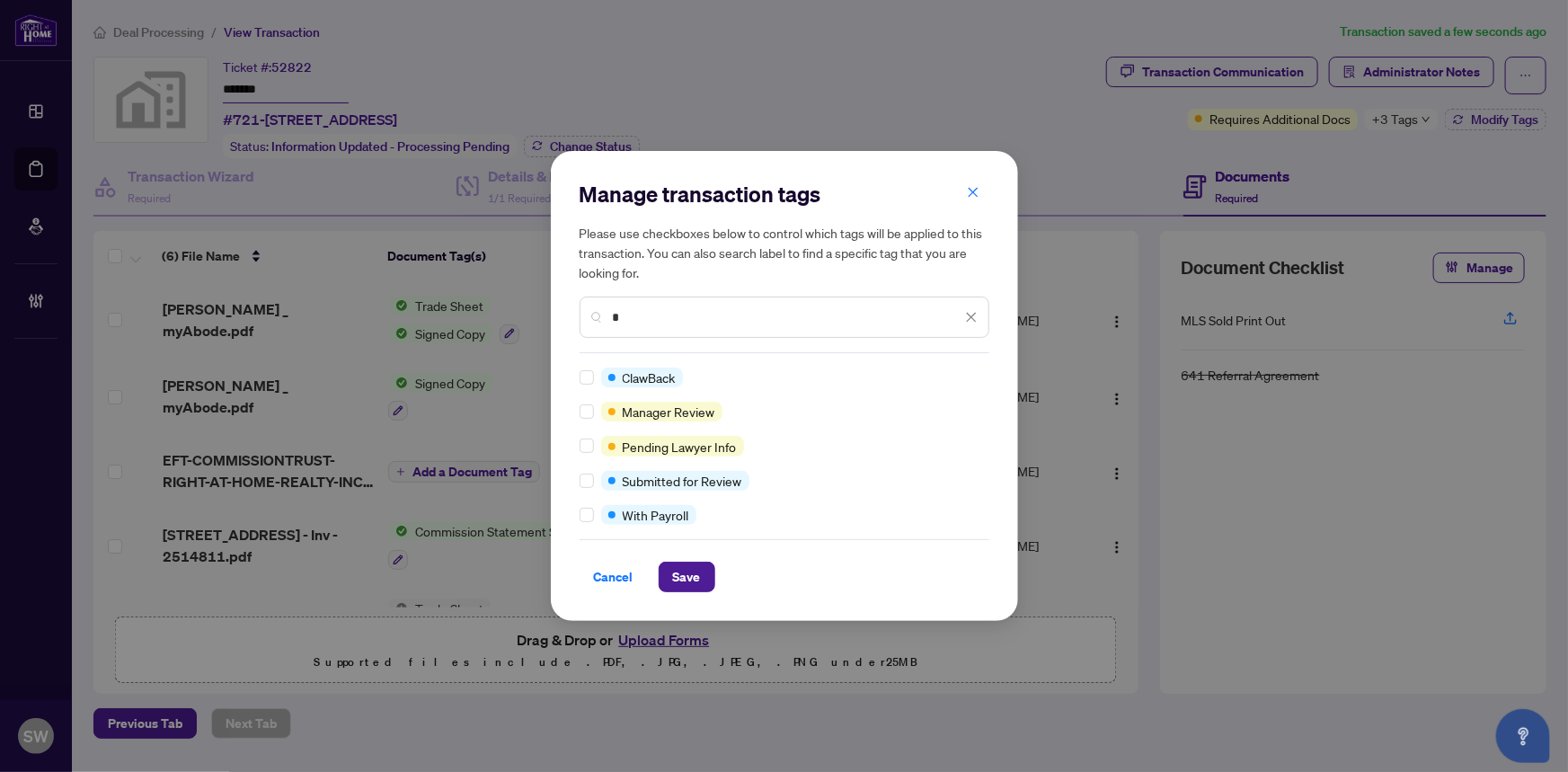
type input "*"
click at [674, 575] on span "Save" at bounding box center [686, 578] width 27 height 28
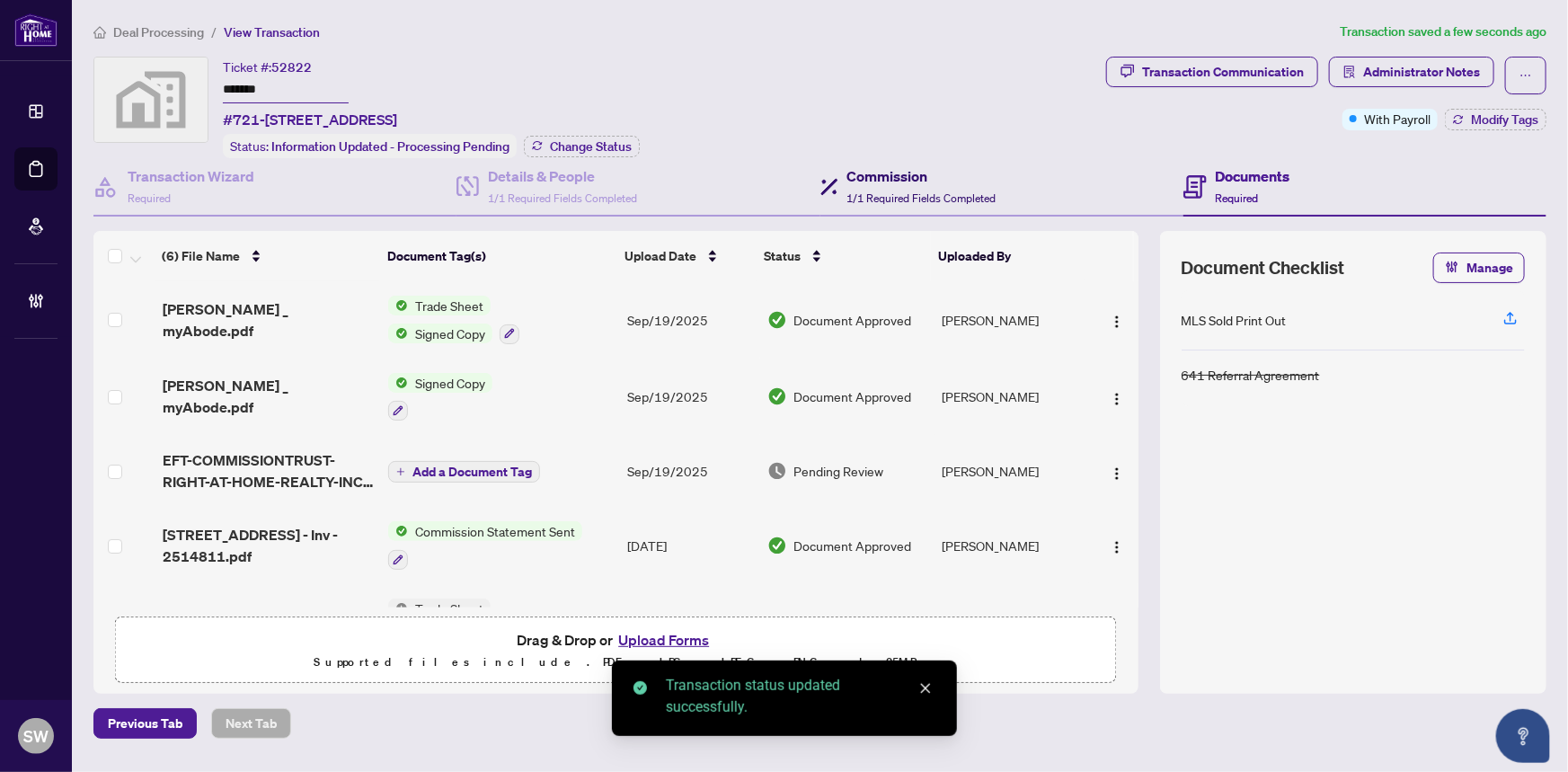
click at [898, 171] on h4 "Commission" at bounding box center [921, 175] width 149 height 22
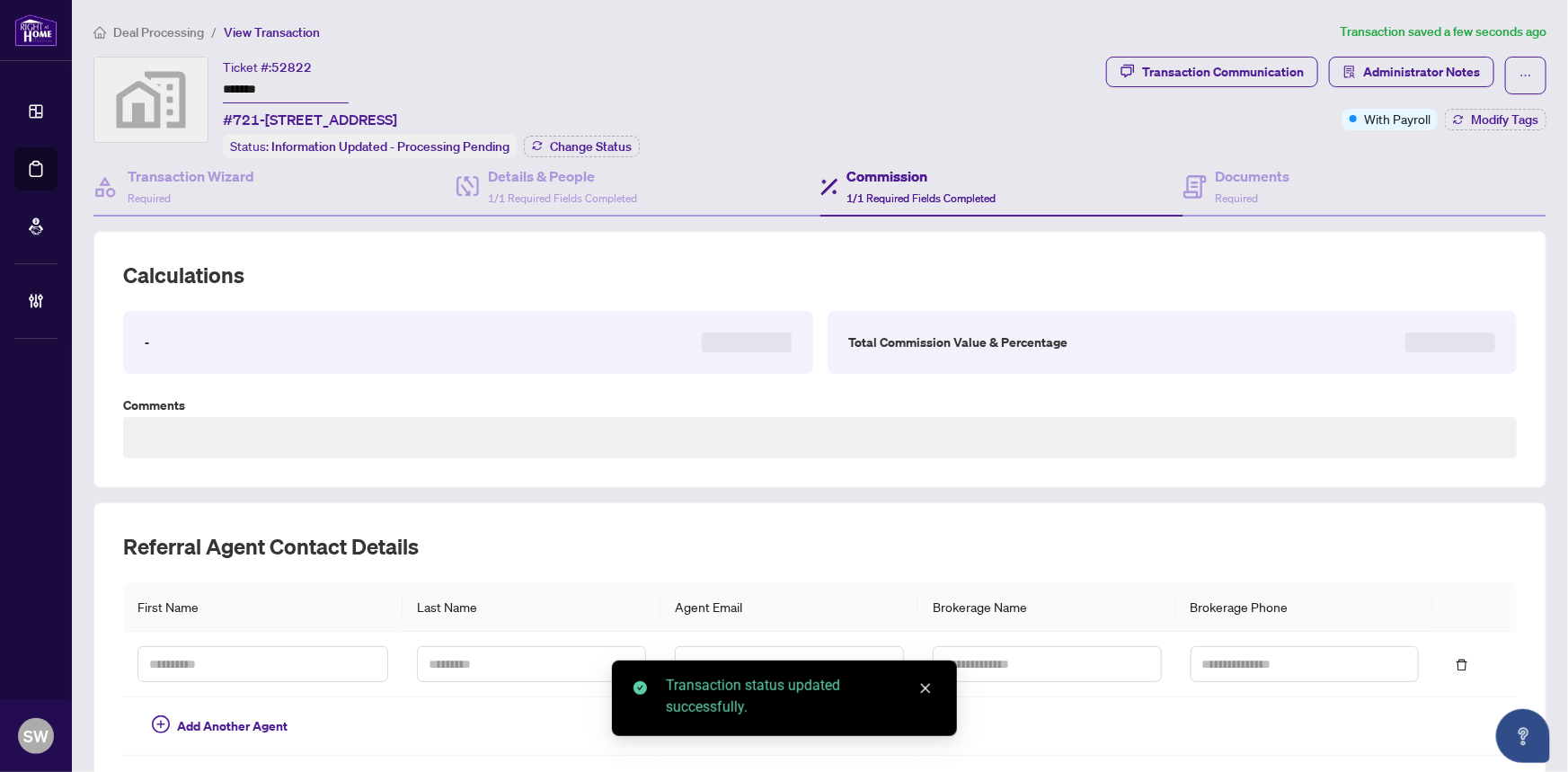
type textarea "**********"
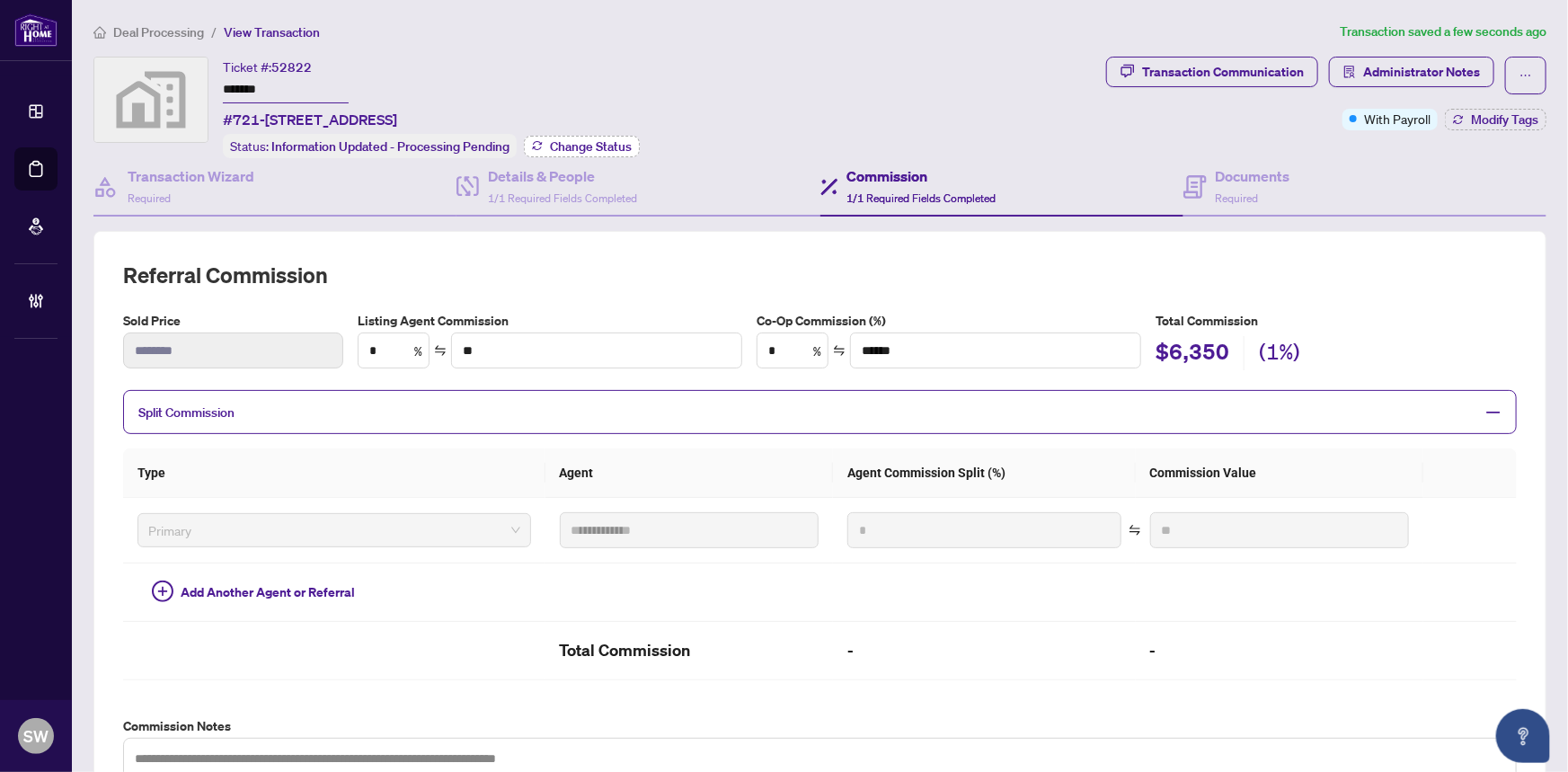
click at [575, 142] on span "Change Status" at bounding box center [591, 146] width 82 height 12
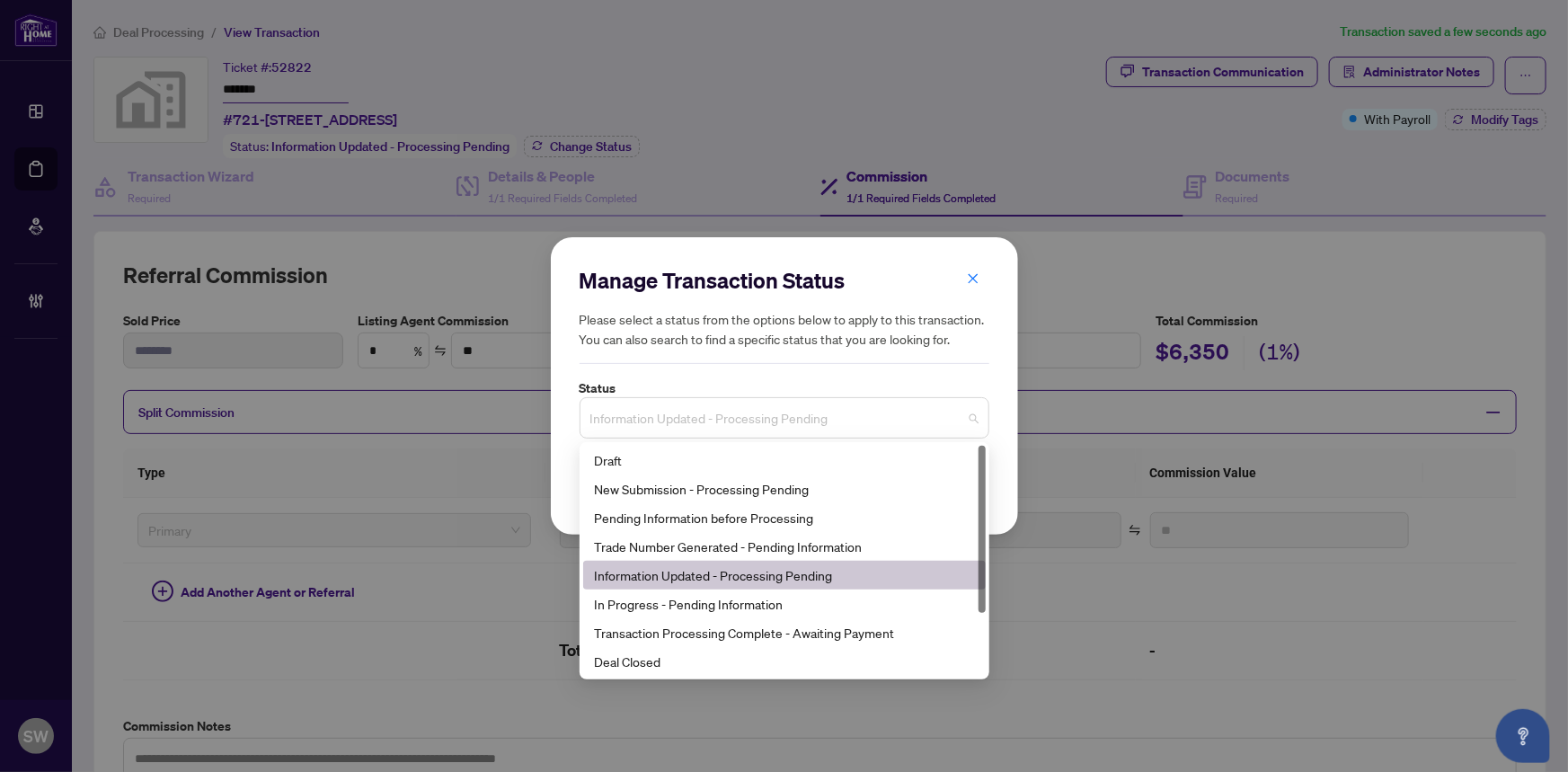
click at [732, 423] on span "Information Updated - Processing Pending" at bounding box center [785, 418] width 389 height 34
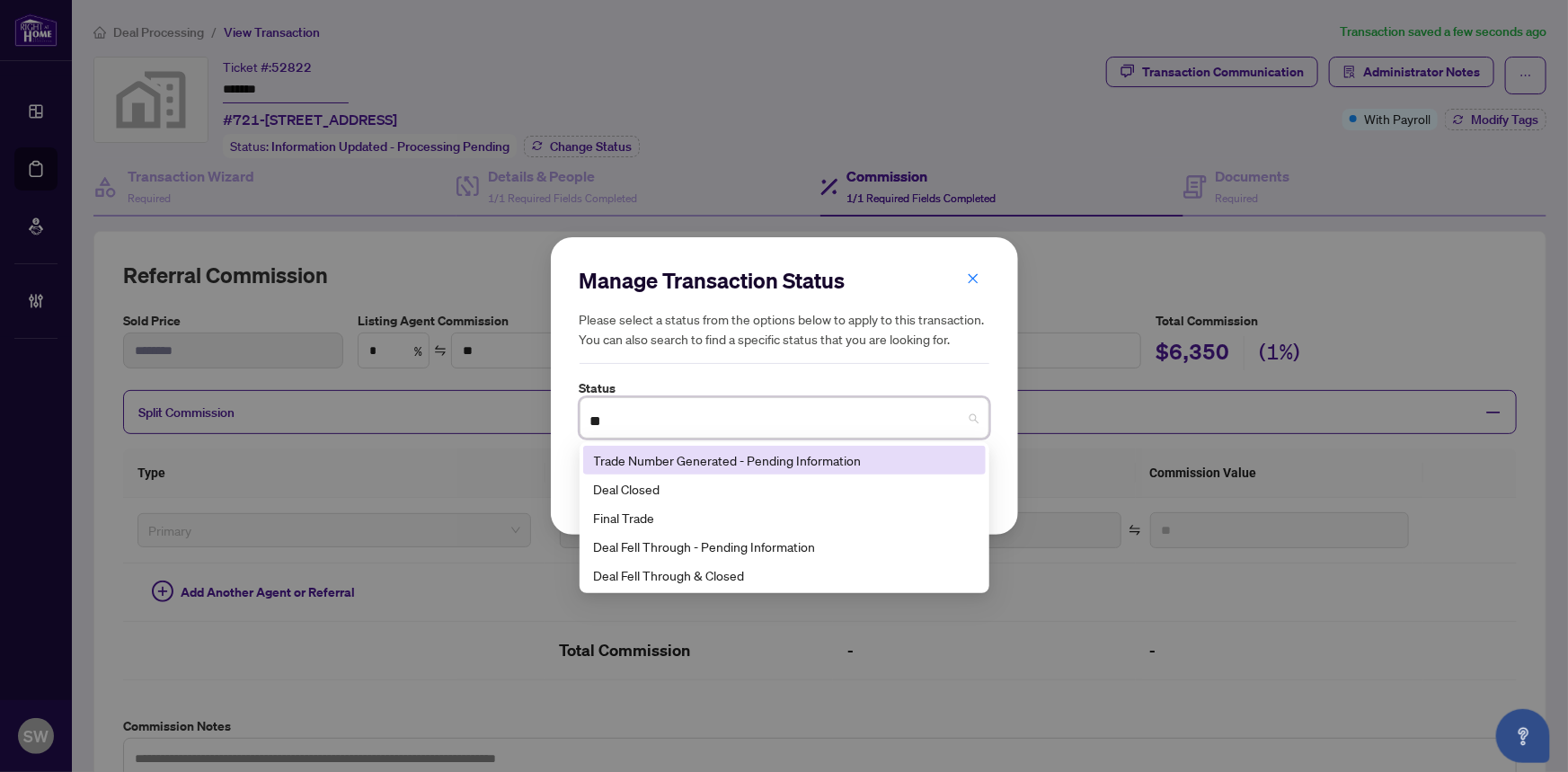
type input "***"
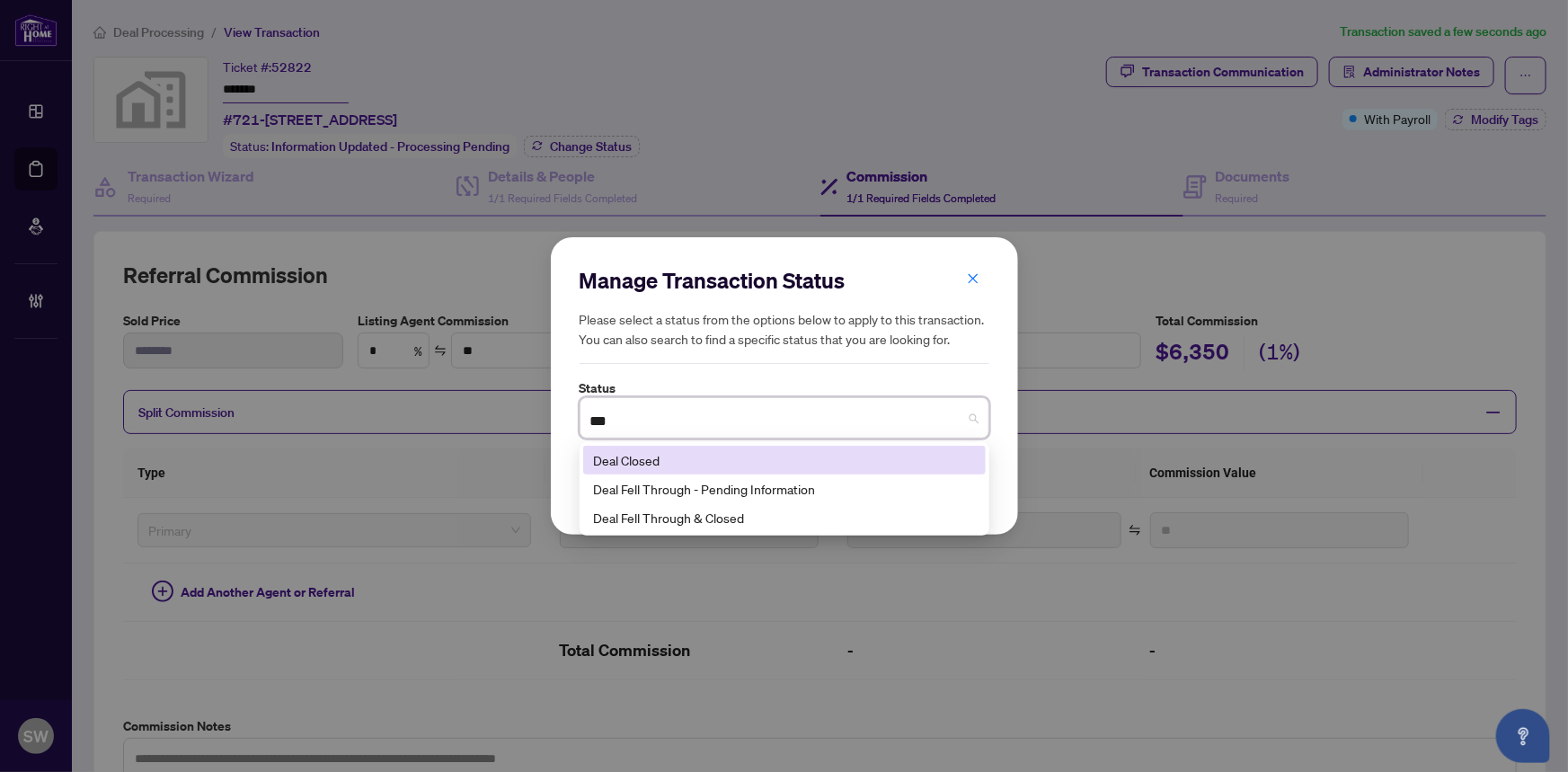
click at [679, 458] on div "Deal Closed" at bounding box center [785, 460] width 381 height 20
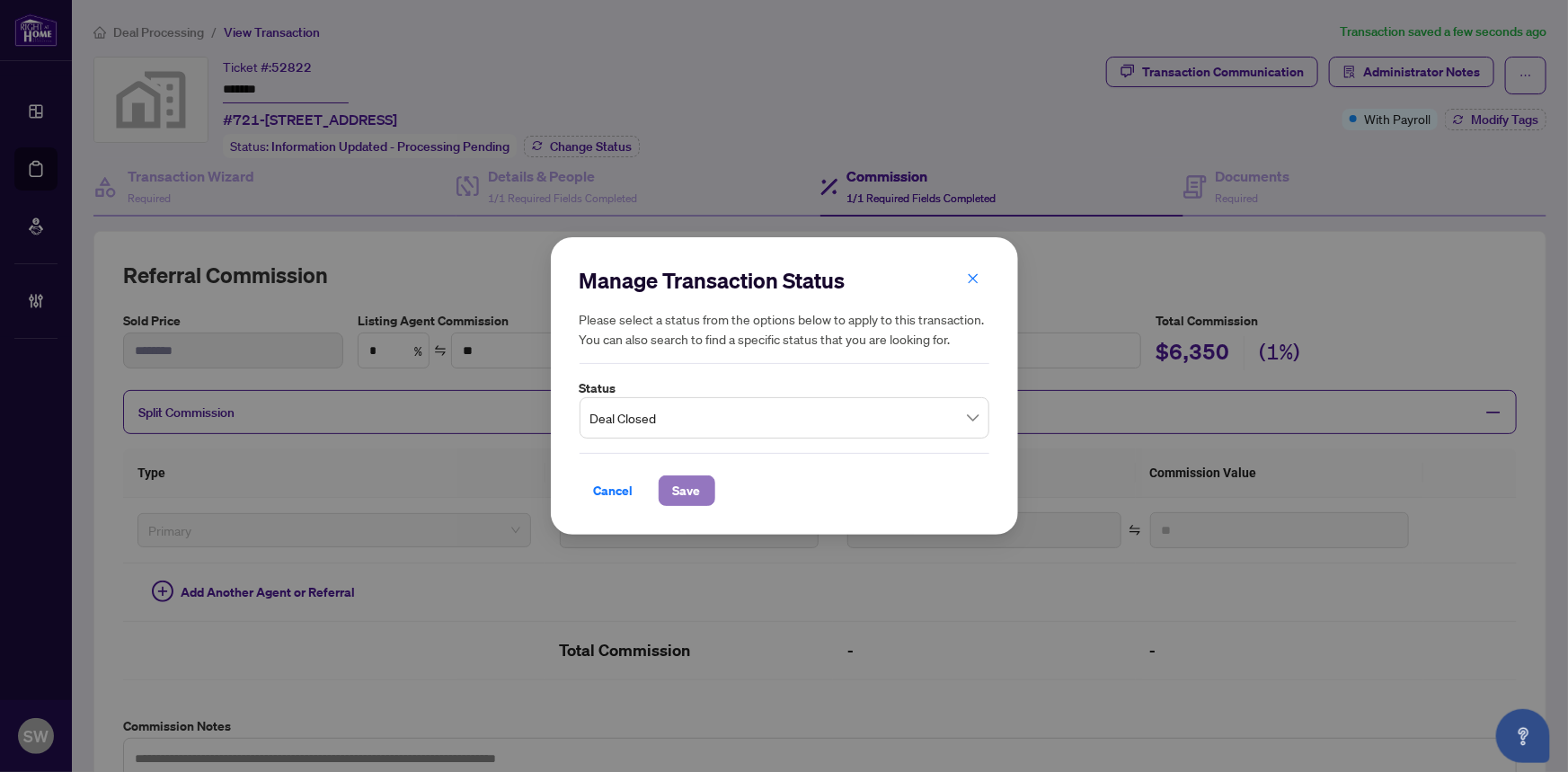
click at [690, 499] on span "Save" at bounding box center [686, 491] width 27 height 28
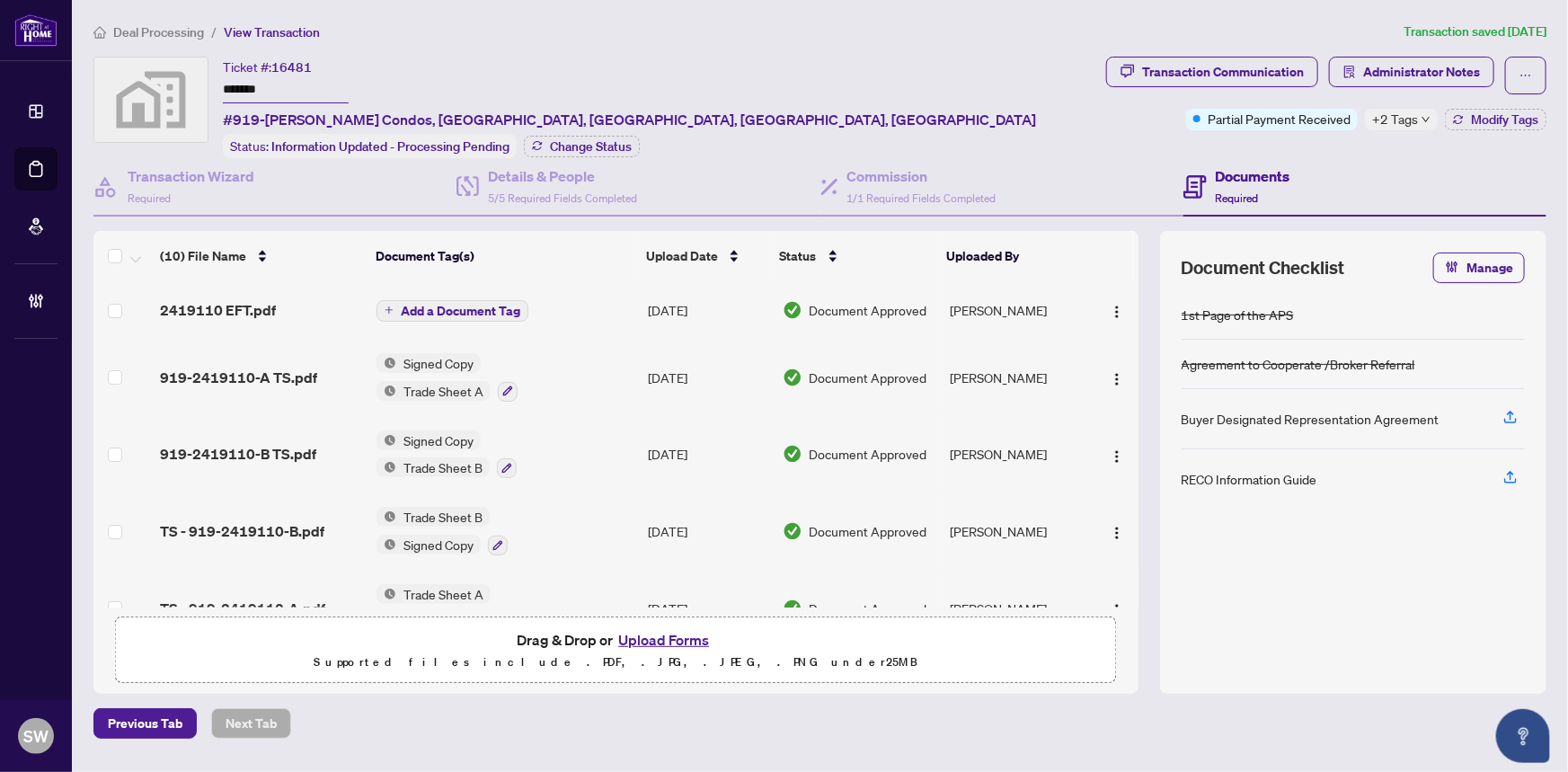
click at [249, 87] on input "*******" at bounding box center [285, 90] width 126 height 26
click at [1505, 118] on span "Modify Tags" at bounding box center [1504, 119] width 67 height 12
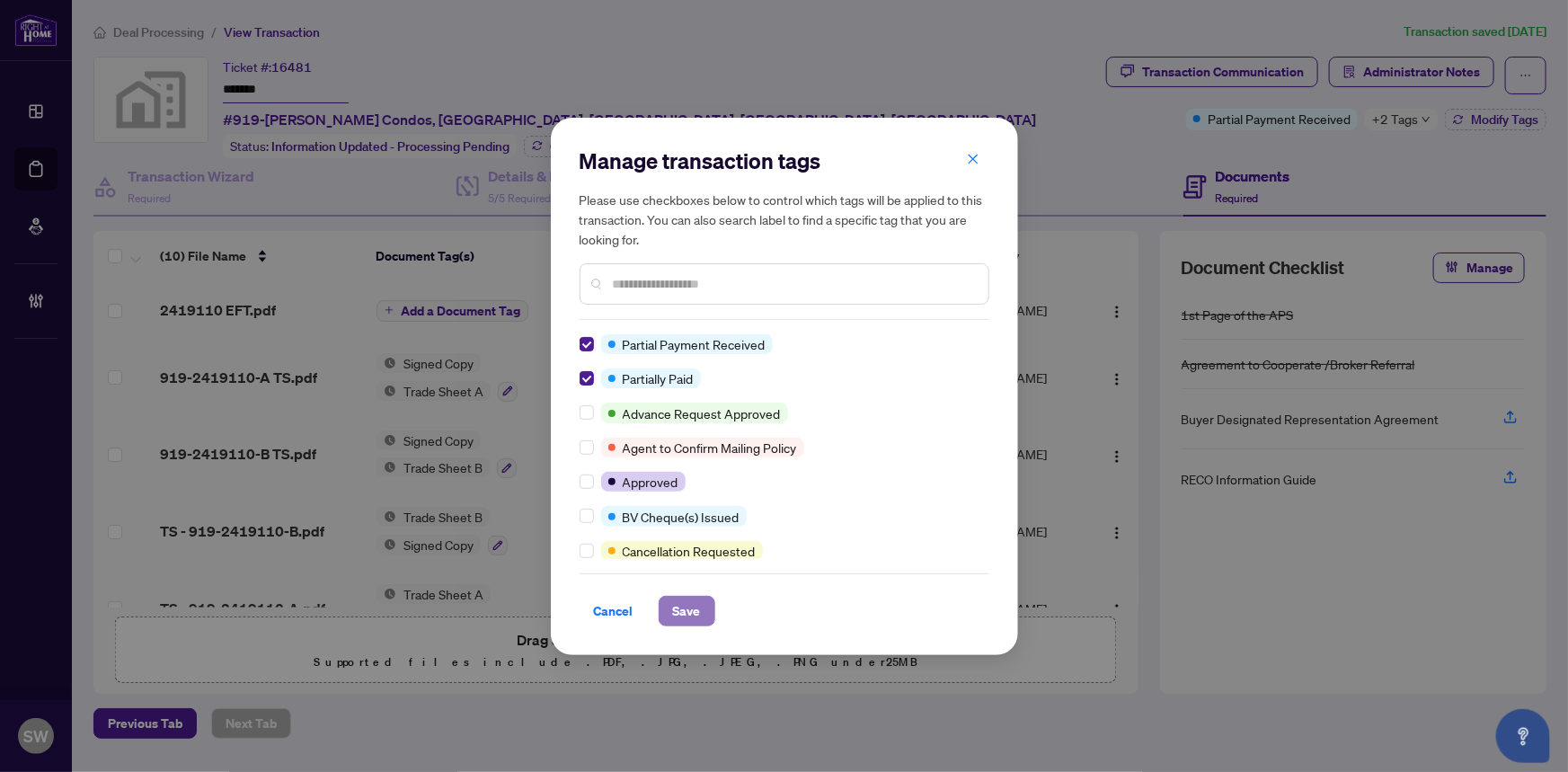
click at [703, 612] on button "Save" at bounding box center [687, 612] width 57 height 30
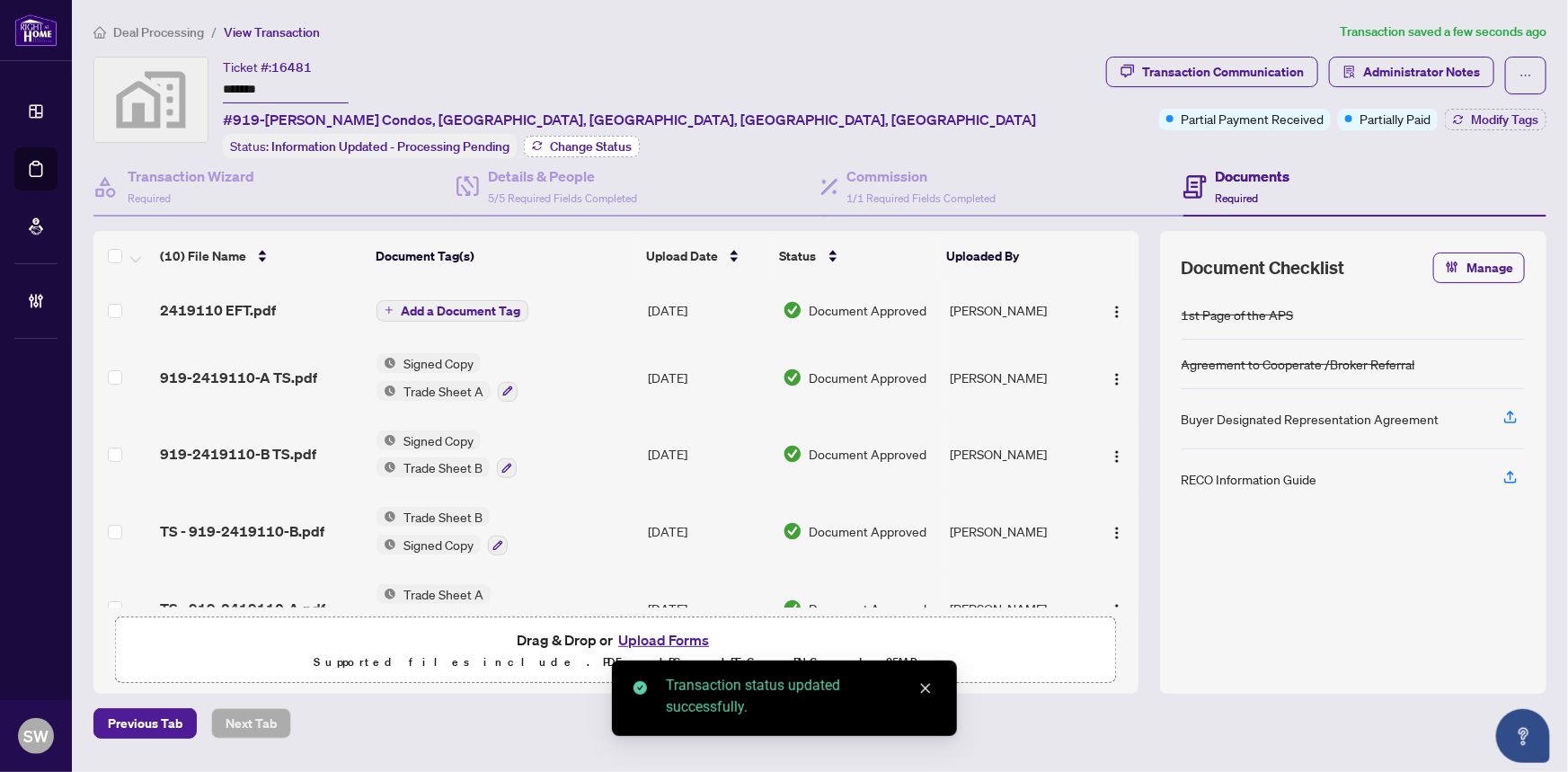
click at [617, 140] on span "Change Status" at bounding box center [591, 146] width 82 height 12
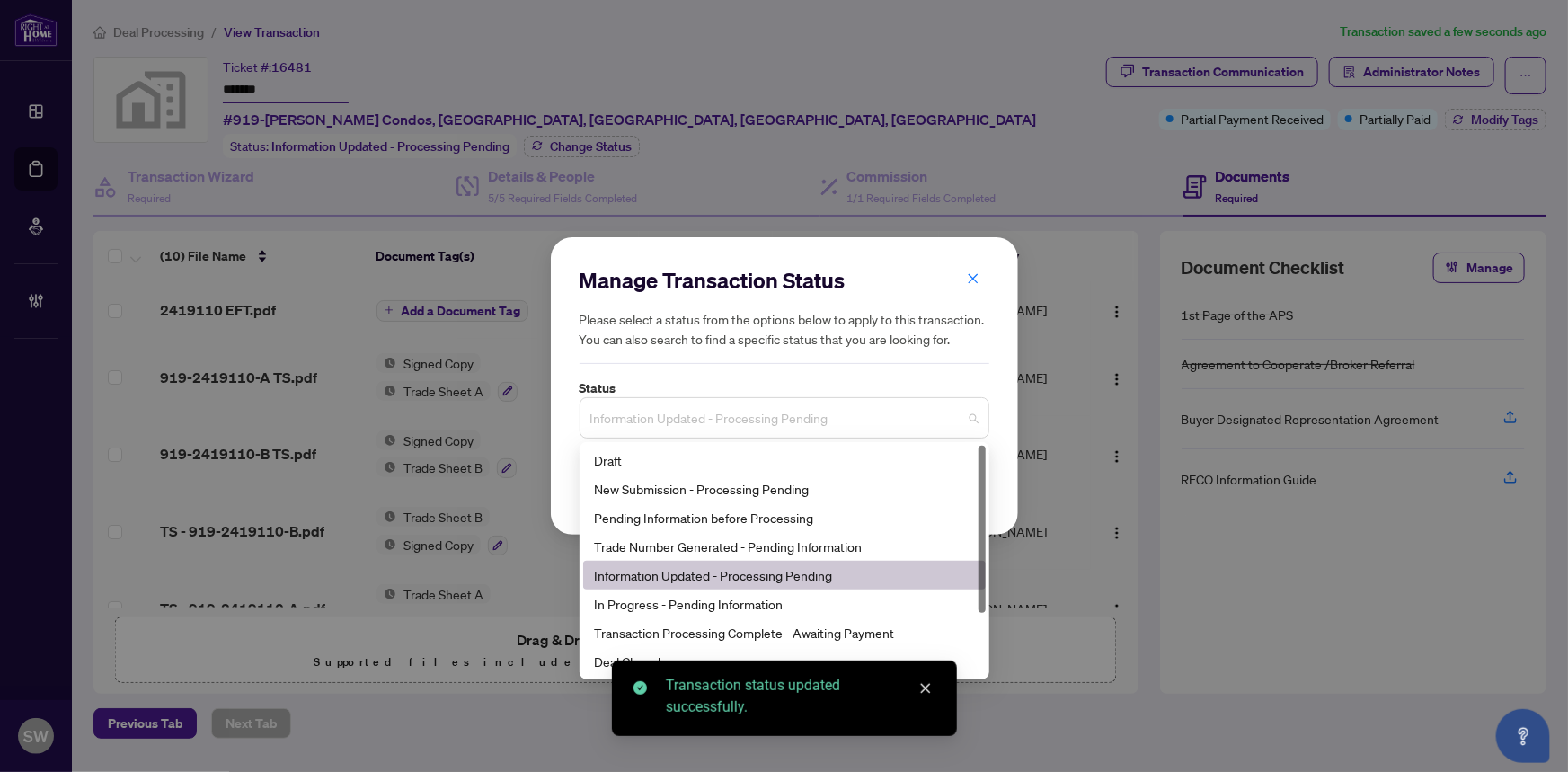
click at [827, 426] on span "Information Updated - Processing Pending" at bounding box center [785, 418] width 389 height 34
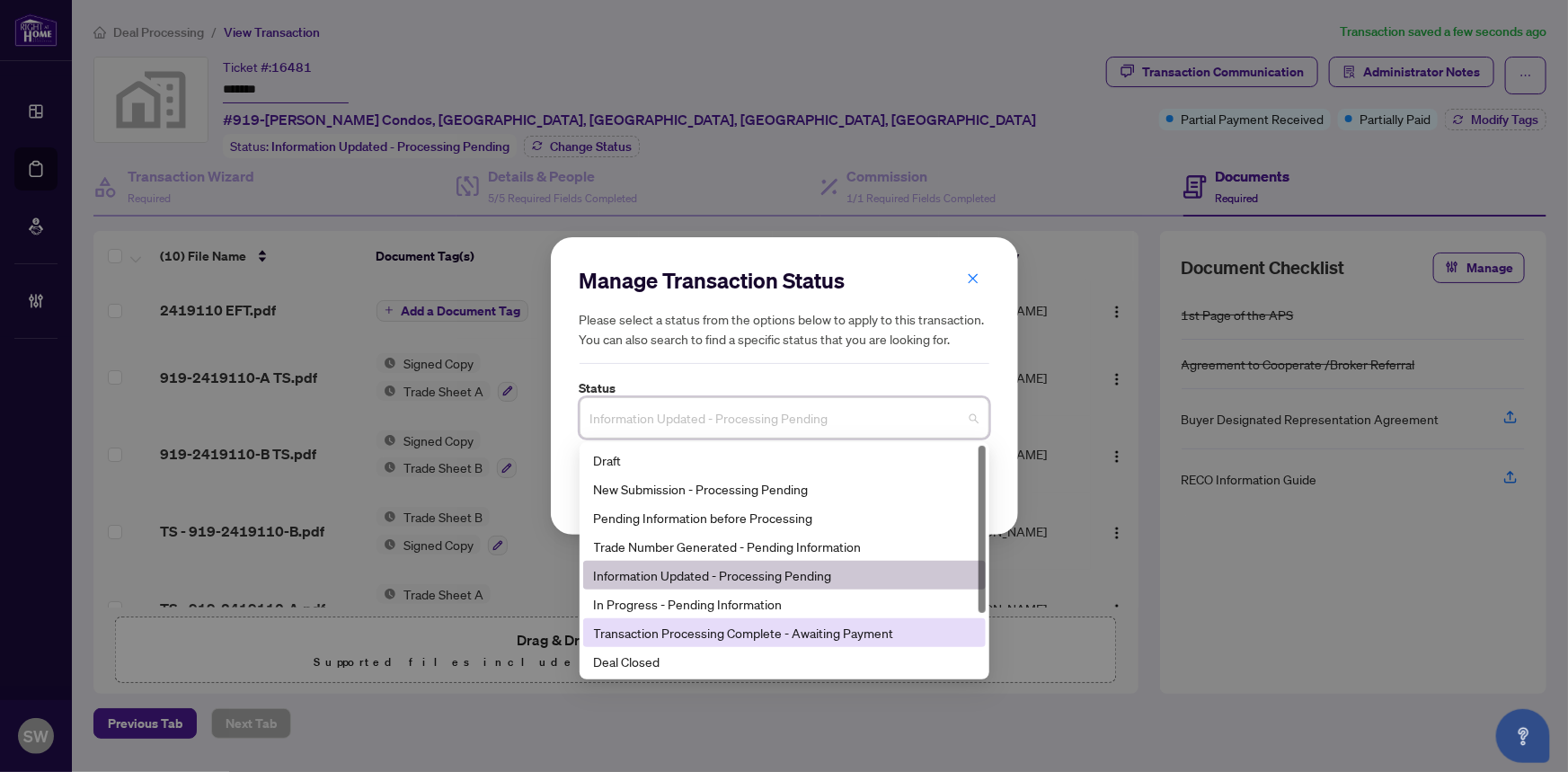
click at [814, 638] on div "Transaction Processing Complete - Awaiting Payment" at bounding box center [785, 633] width 381 height 20
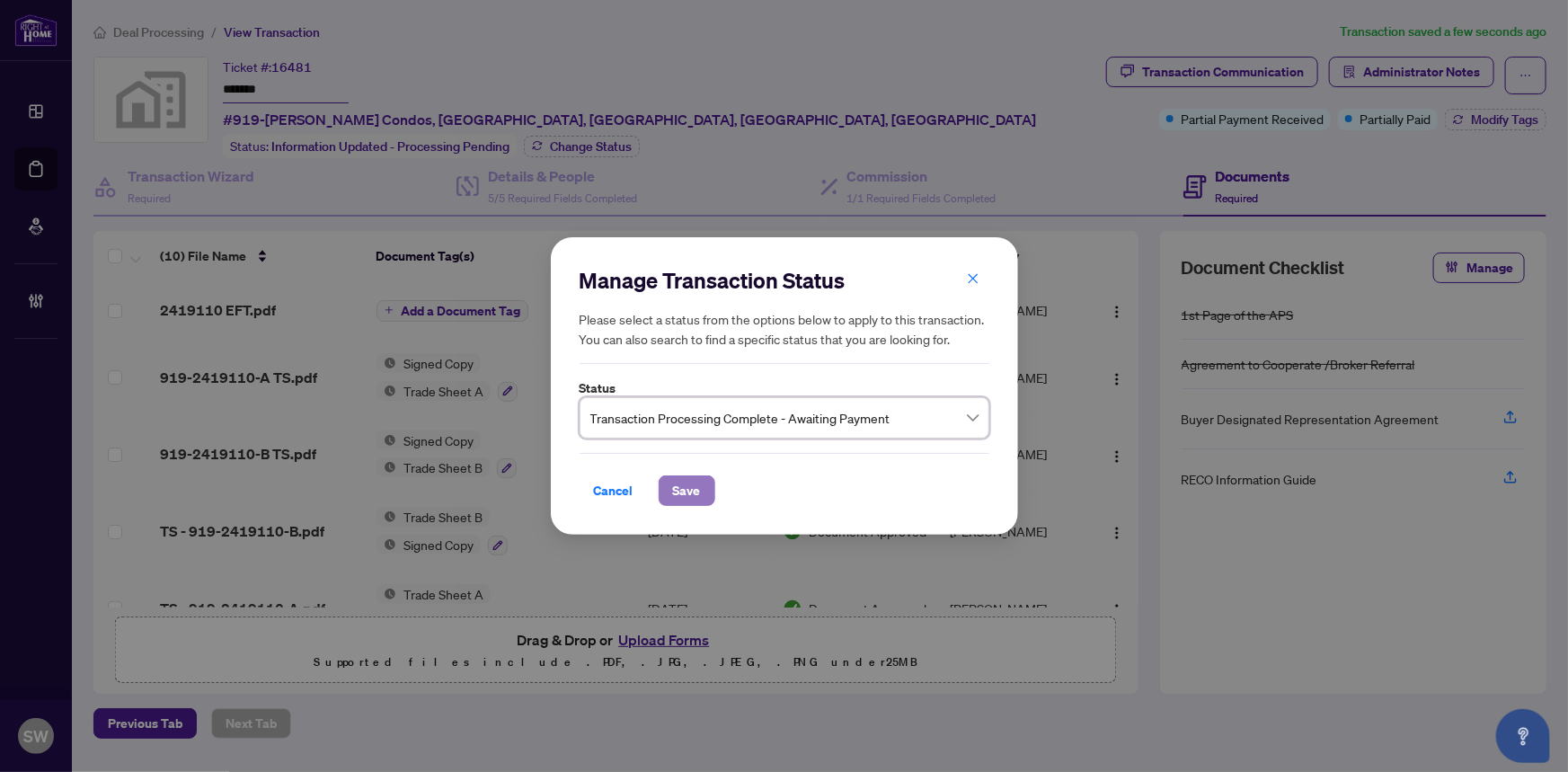
click at [692, 494] on span "Save" at bounding box center [686, 491] width 27 height 28
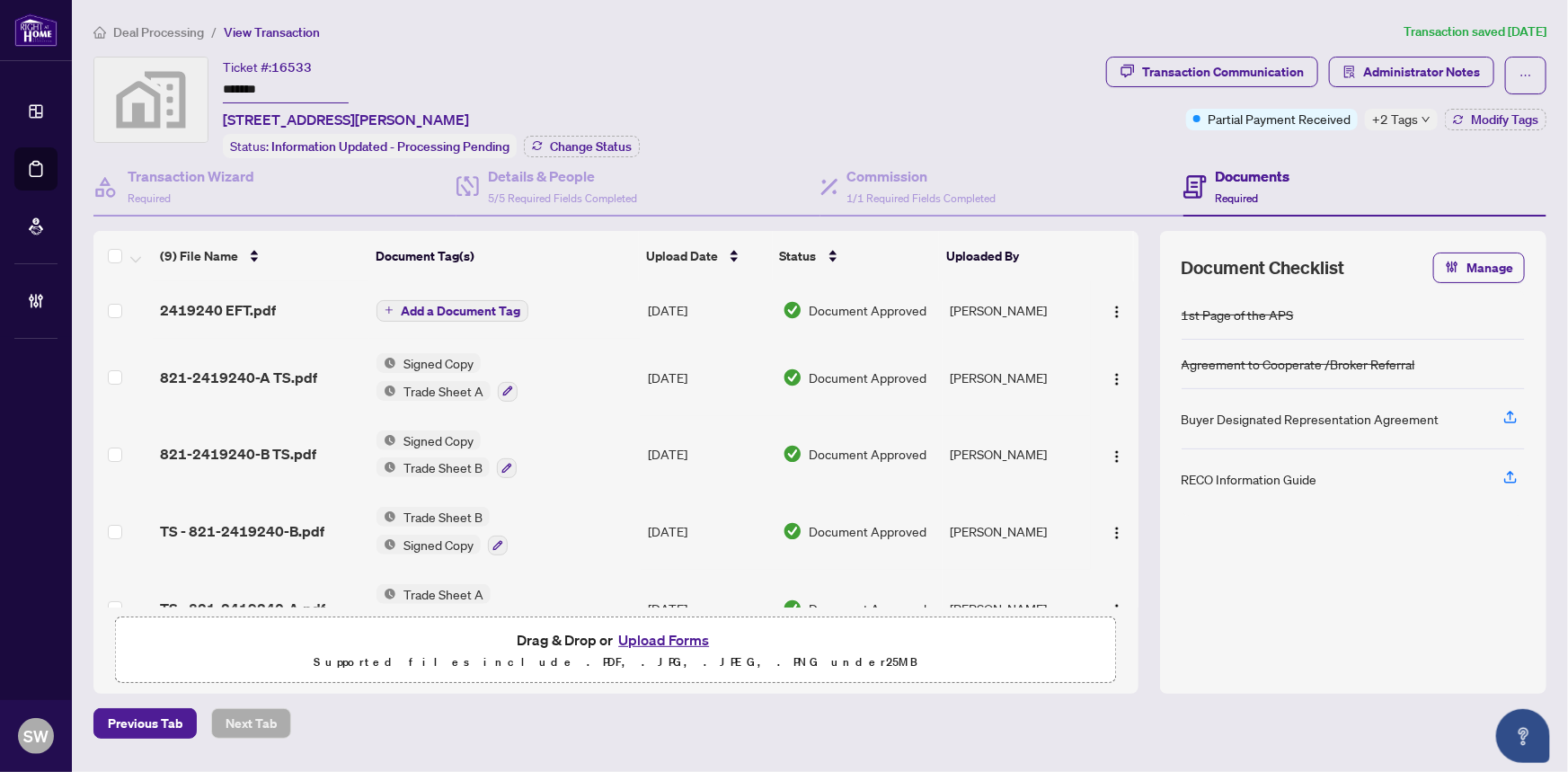
click at [248, 87] on input "*******" at bounding box center [285, 90] width 126 height 26
click at [262, 370] on span "821-2419240-A TS.pdf" at bounding box center [239, 377] width 157 height 22
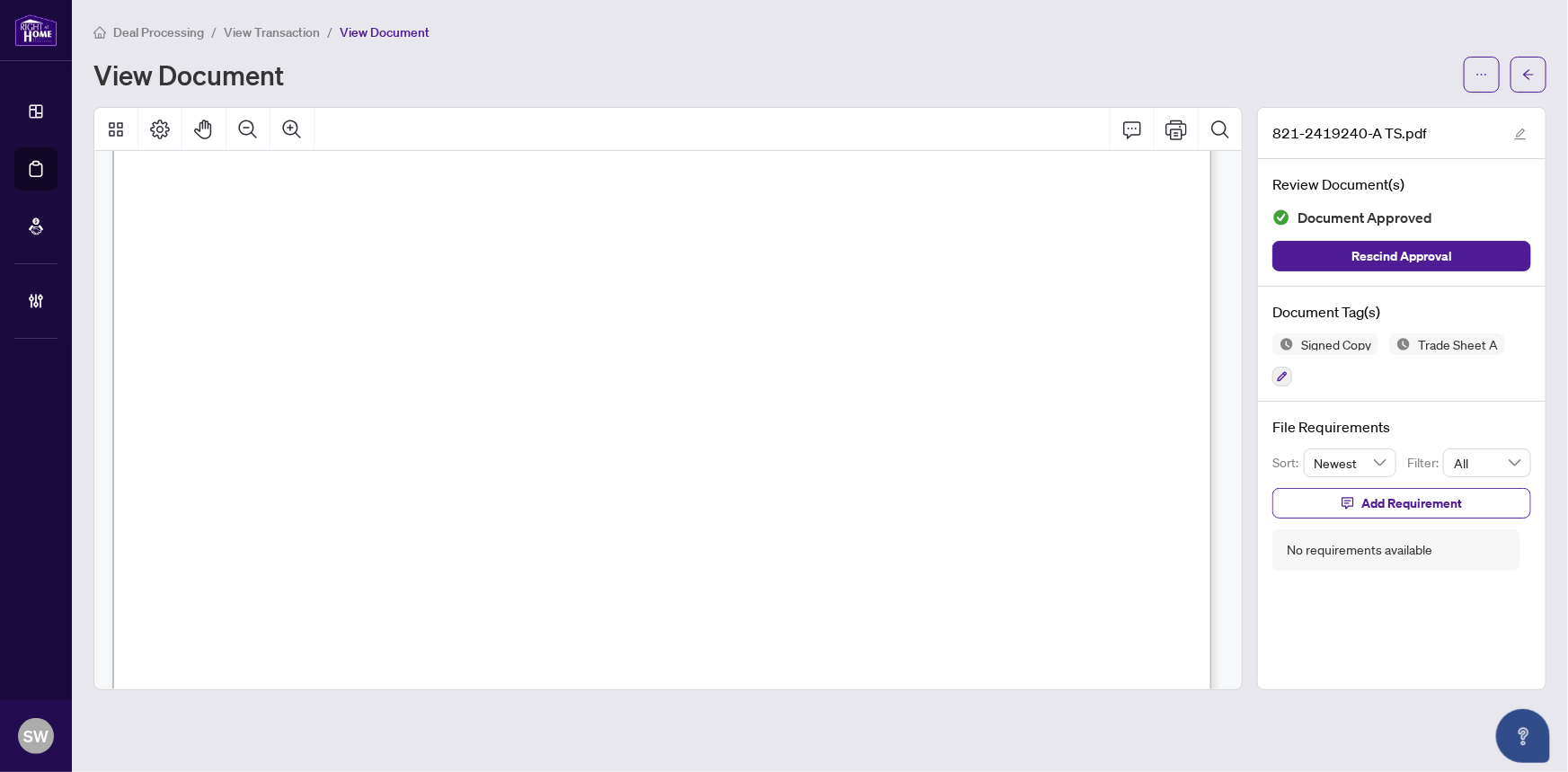
scroll to position [594, 0]
click at [1285, 373] on icon "button" at bounding box center [1283, 377] width 9 height 9
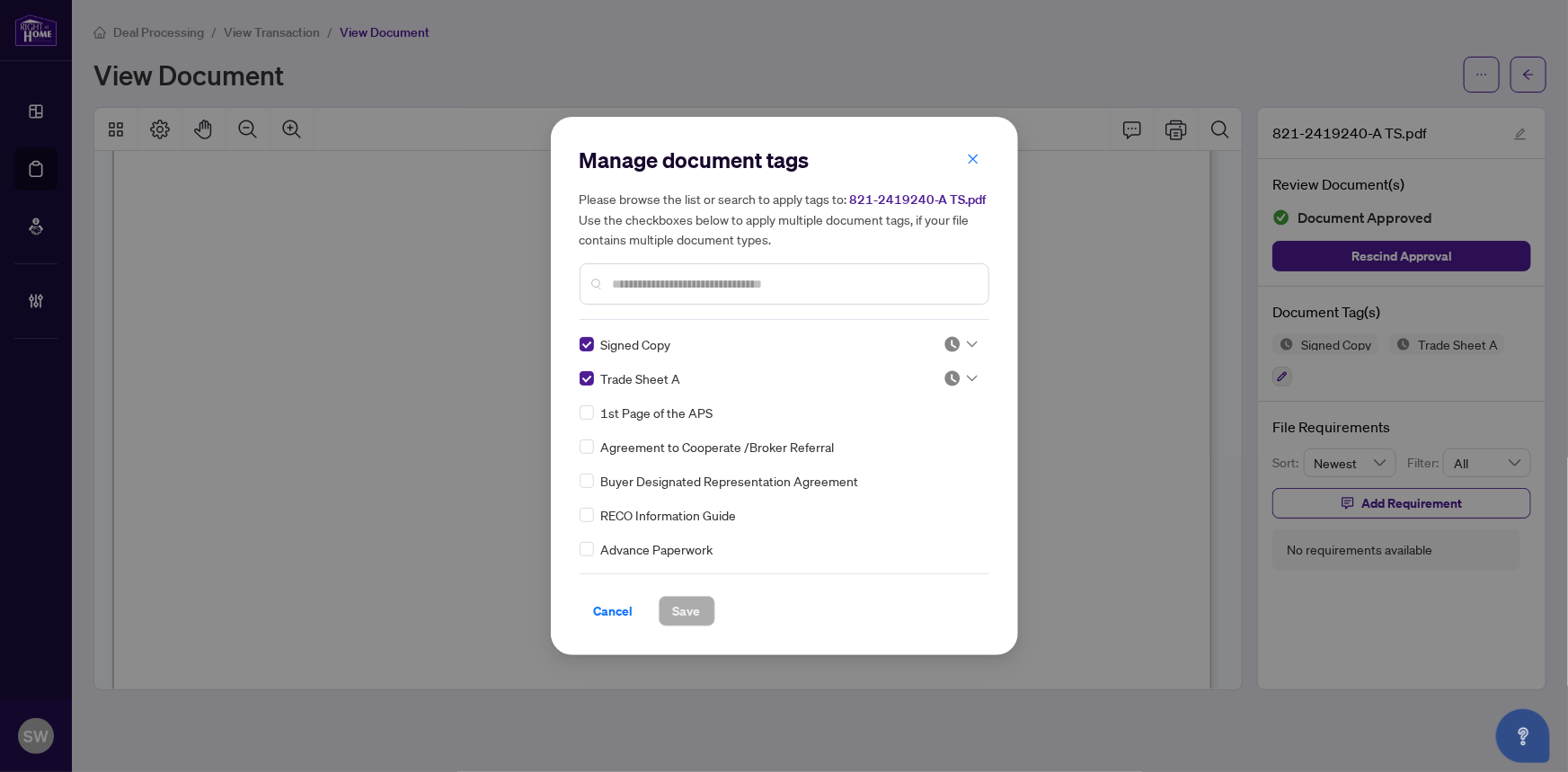
click at [967, 344] on icon at bounding box center [972, 344] width 10 height 8
click at [914, 427] on div "Approved" at bounding box center [901, 432] width 115 height 20
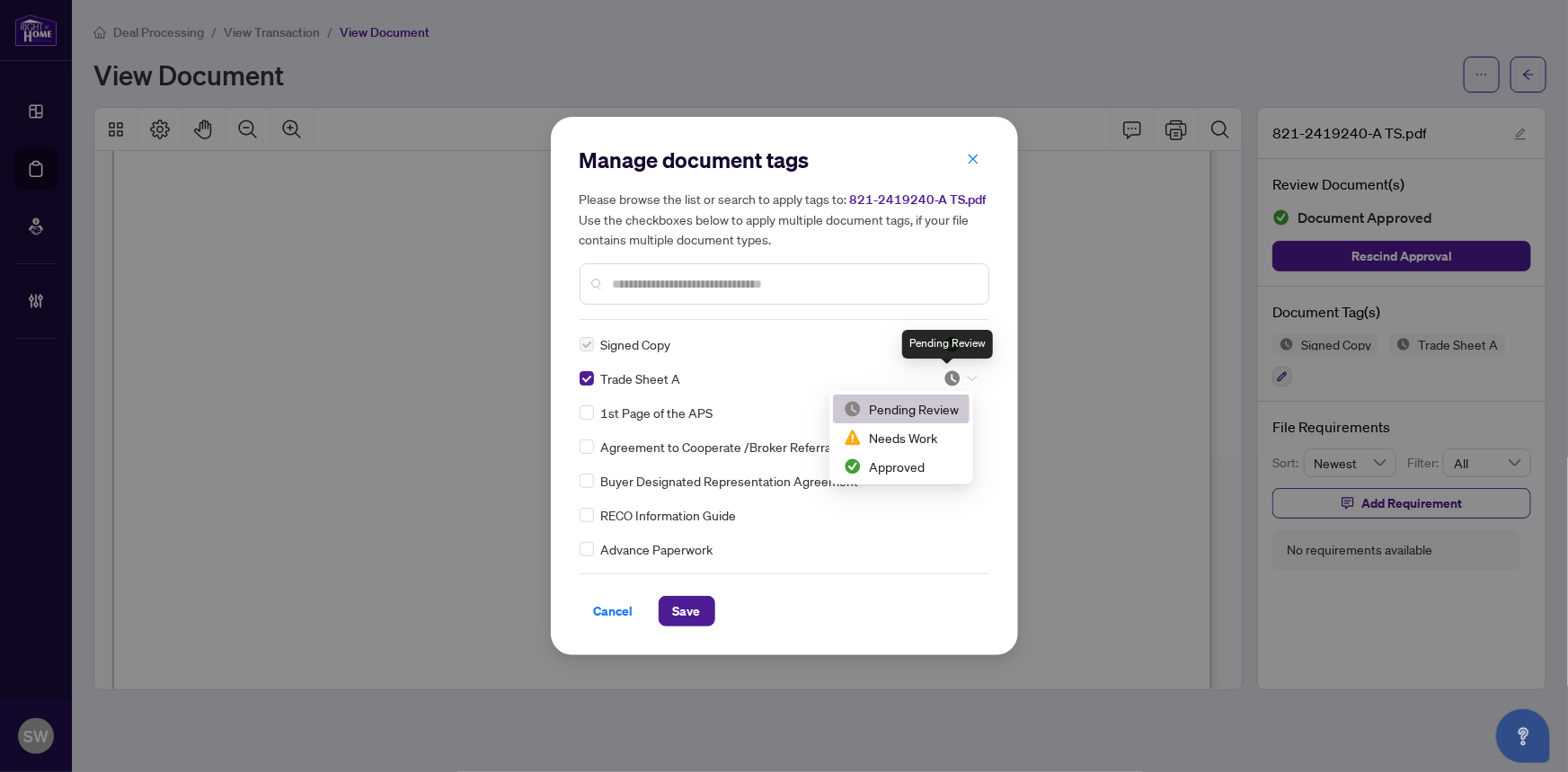
click at [953, 378] on img at bounding box center [953, 378] width 18 height 18
click at [904, 468] on div "Approved" at bounding box center [901, 467] width 115 height 20
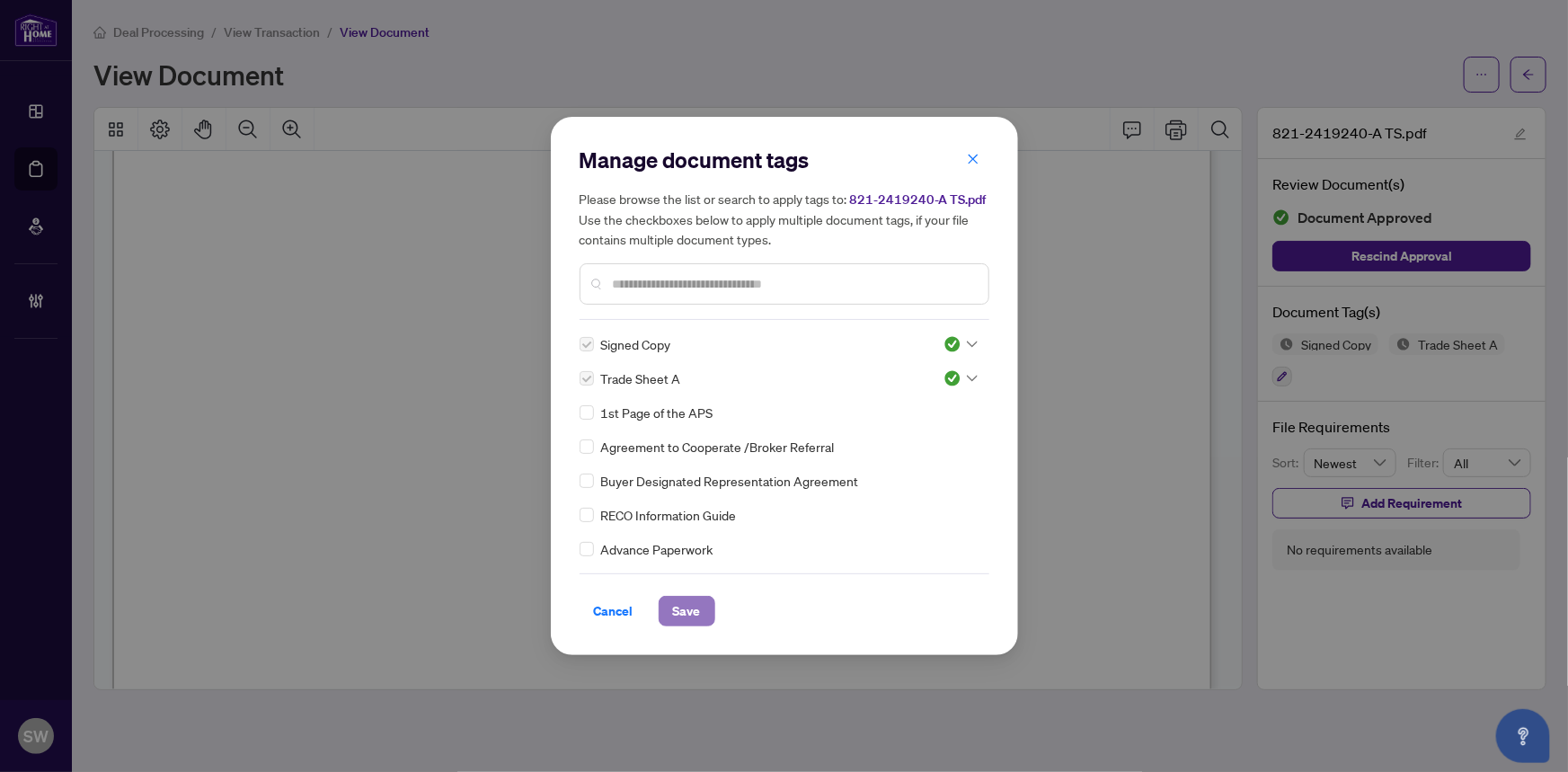
click at [697, 606] on span "Save" at bounding box center [686, 612] width 27 height 28
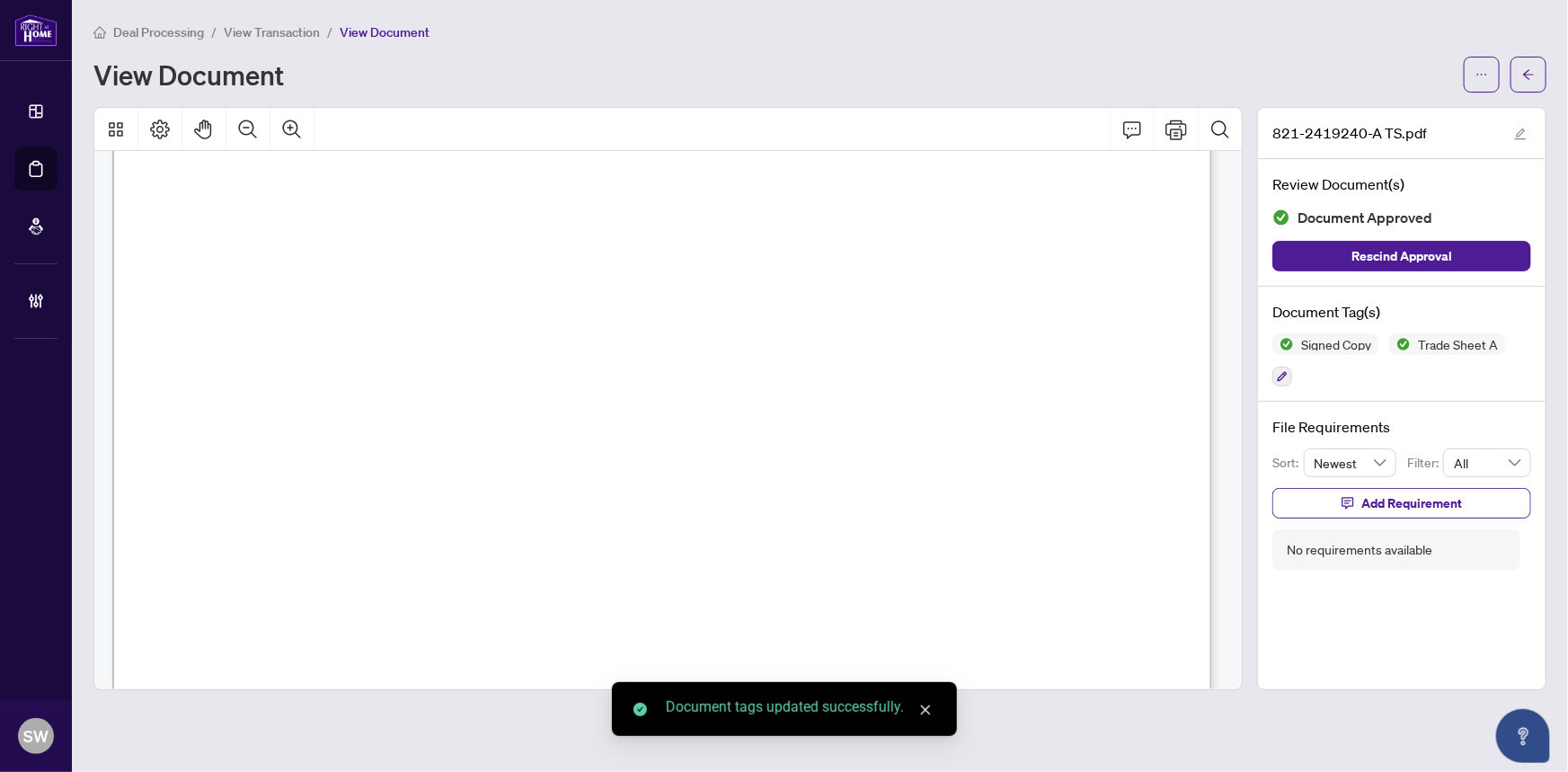
click at [1534, 73] on icon "arrow-left" at bounding box center [1528, 74] width 12 height 12
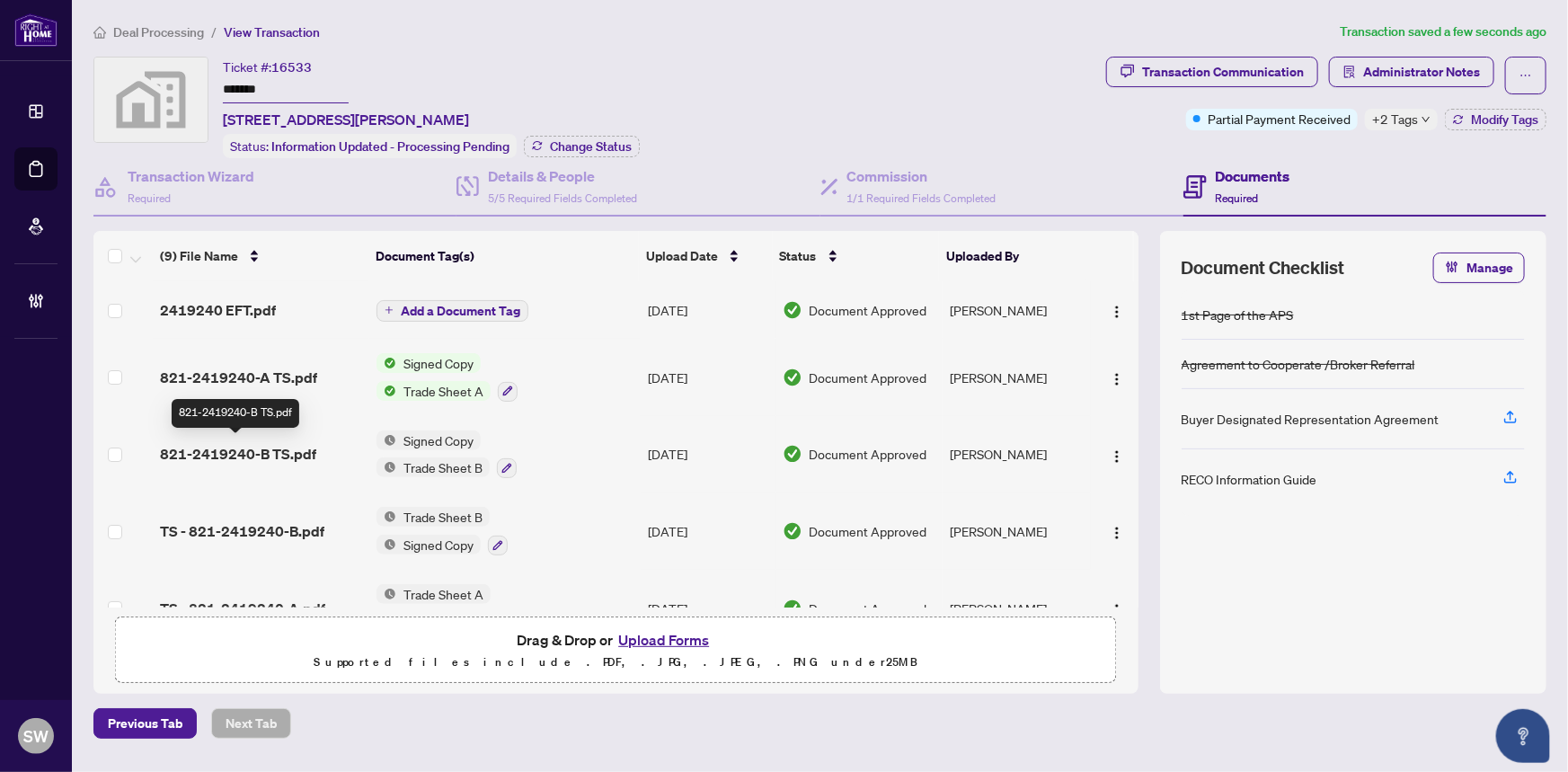
click at [309, 444] on span "821-2419240-B TS.pdf" at bounding box center [238, 453] width 156 height 22
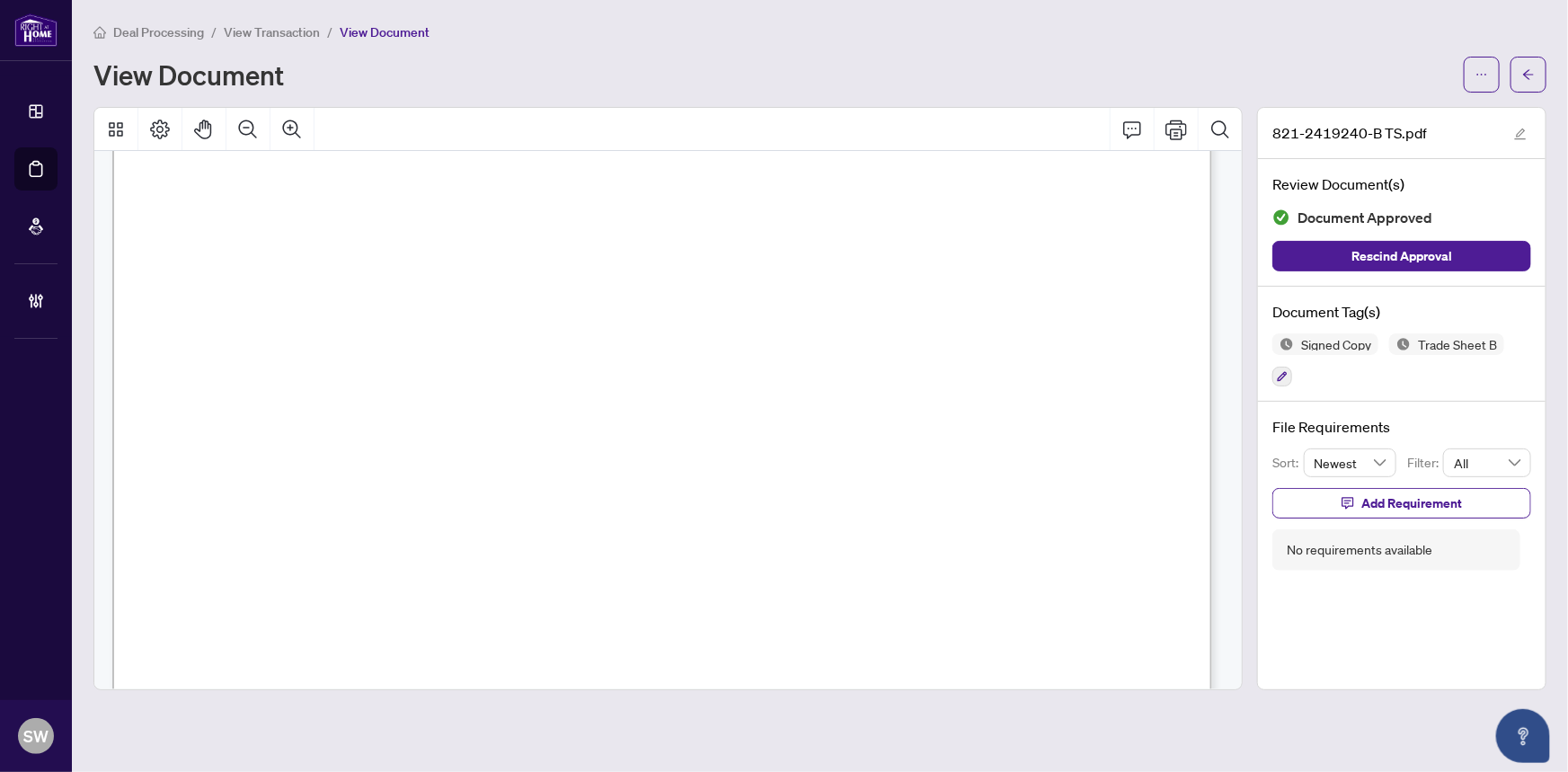
scroll to position [490, 0]
click at [1277, 373] on icon "button" at bounding box center [1282, 377] width 10 height 10
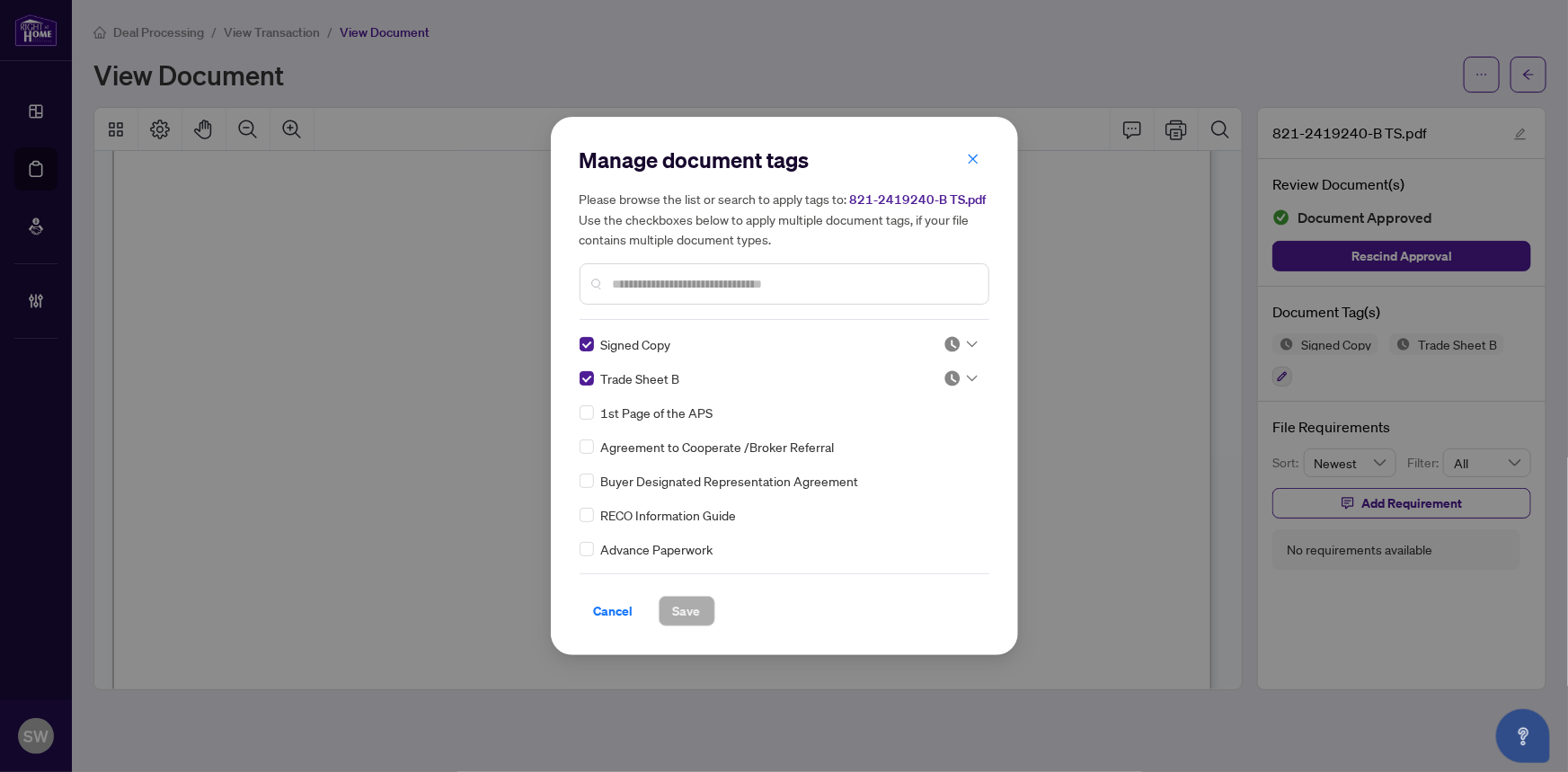
click at [957, 345] on div at bounding box center [961, 344] width 34 height 18
click at [905, 427] on div "Approved" at bounding box center [901, 432] width 115 height 20
click at [962, 385] on div at bounding box center [961, 378] width 34 height 18
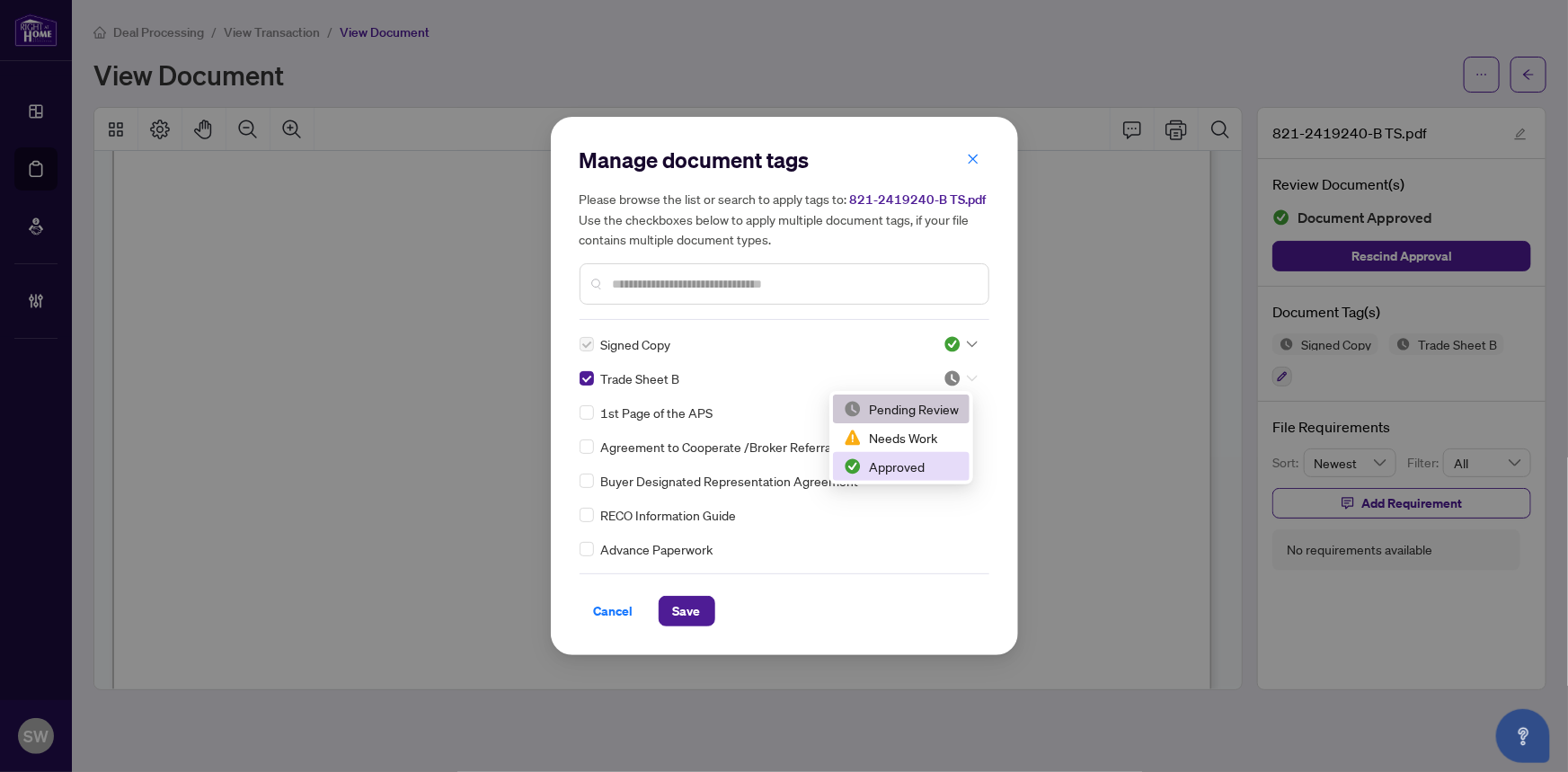
click at [918, 468] on div "Approved" at bounding box center [901, 467] width 115 height 20
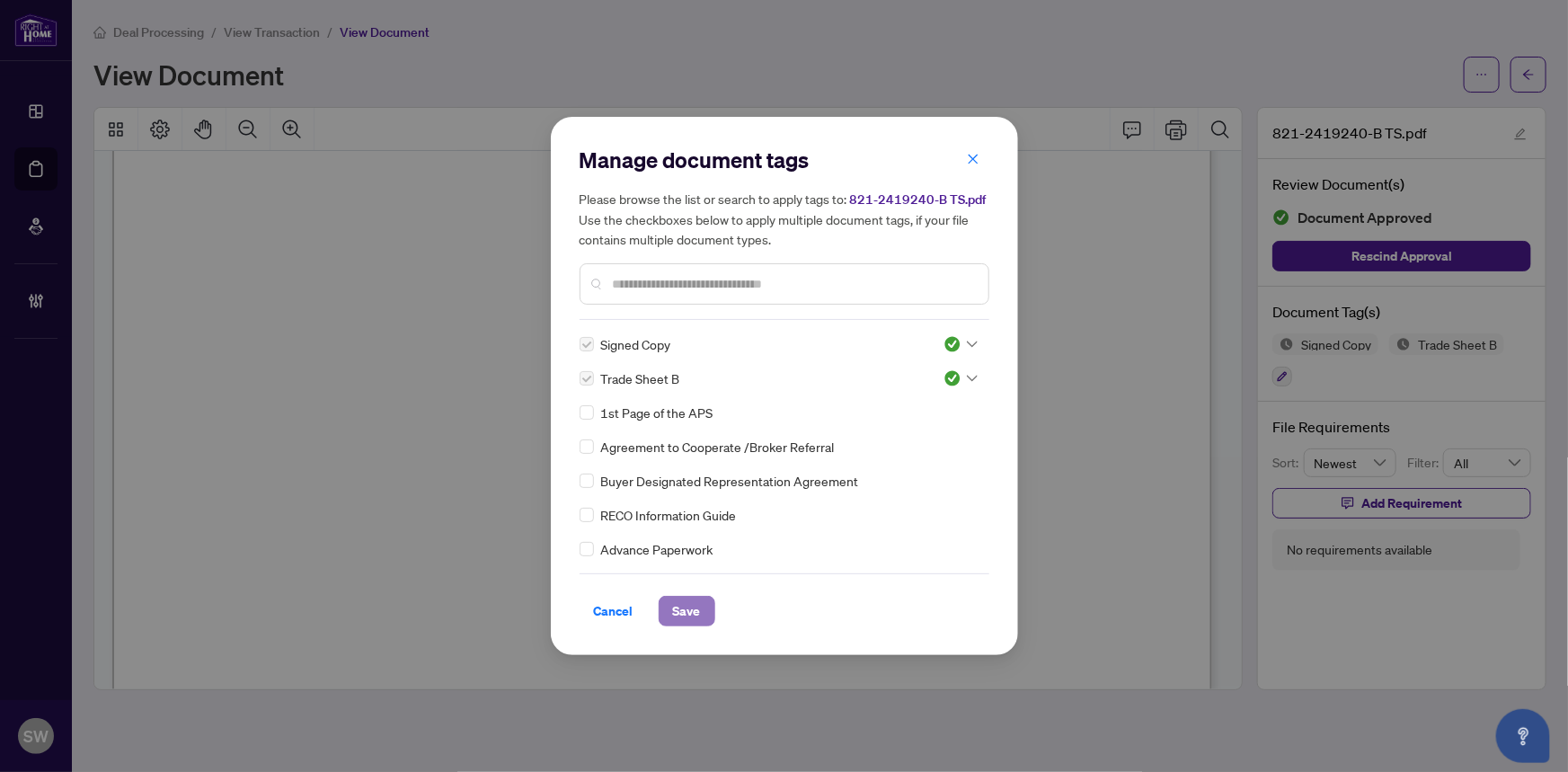
click at [702, 607] on button "Save" at bounding box center [687, 612] width 57 height 30
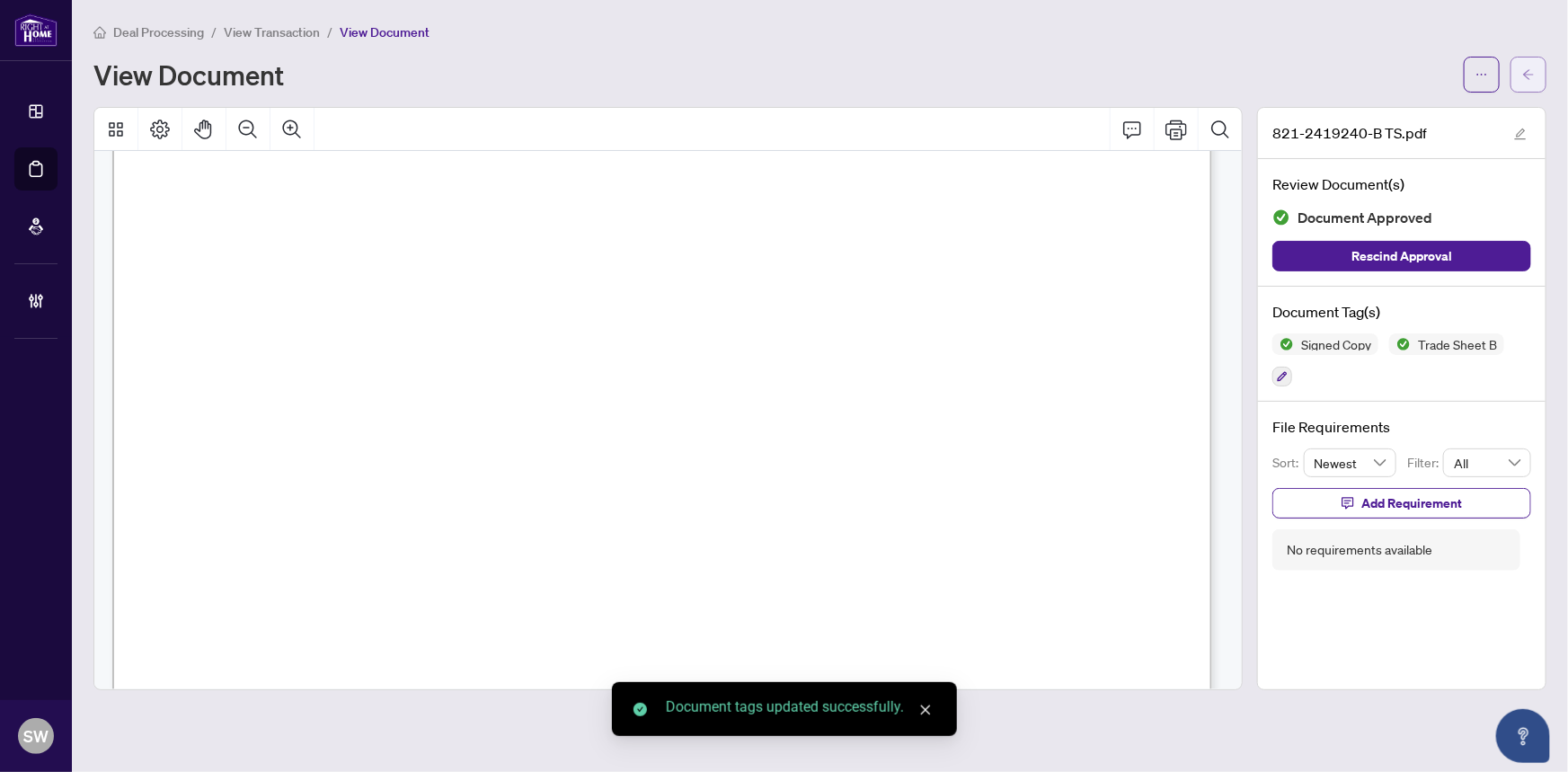
click at [1530, 76] on icon "arrow-left" at bounding box center [1528, 74] width 12 height 12
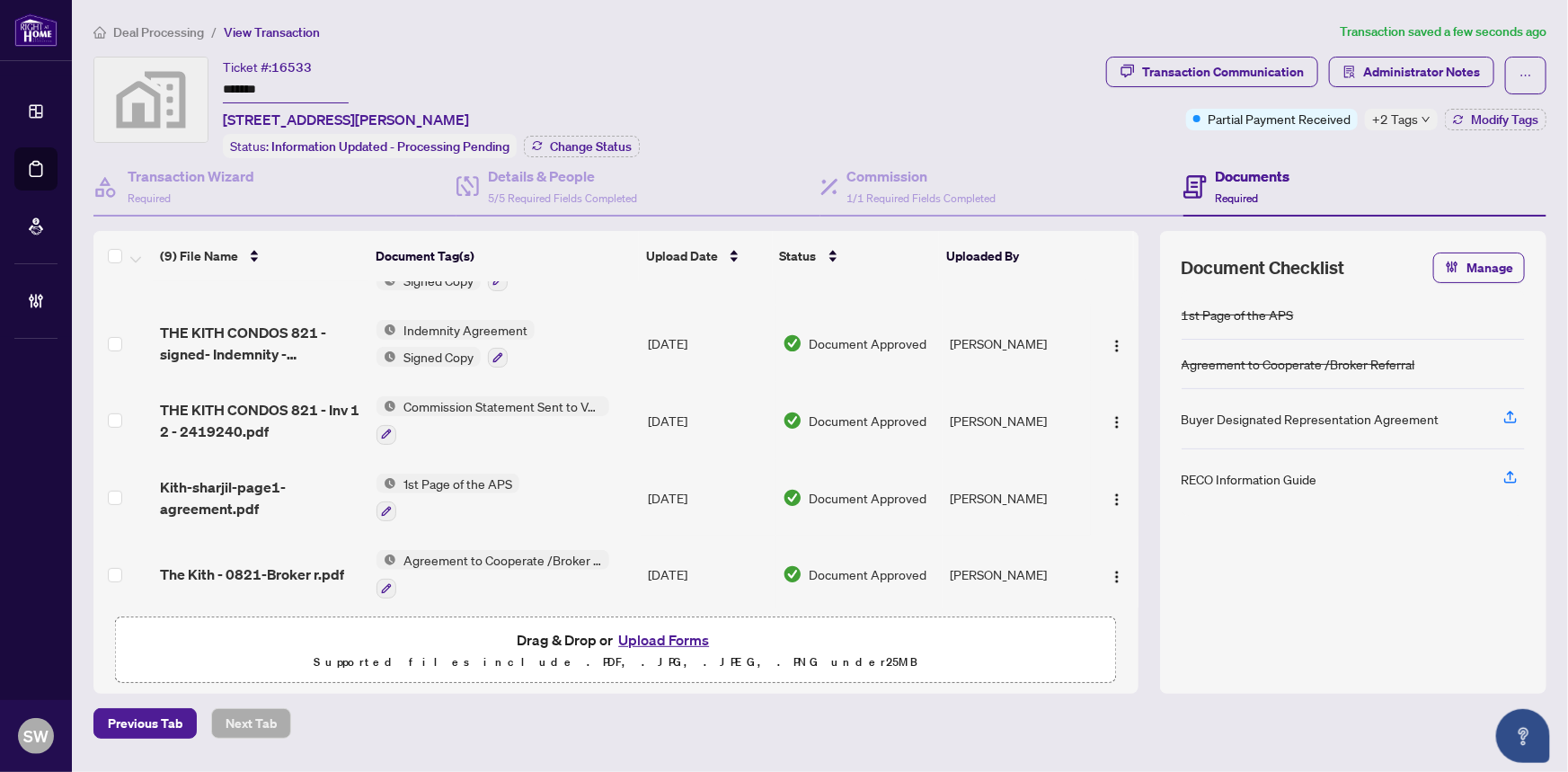
scroll to position [346, 0]
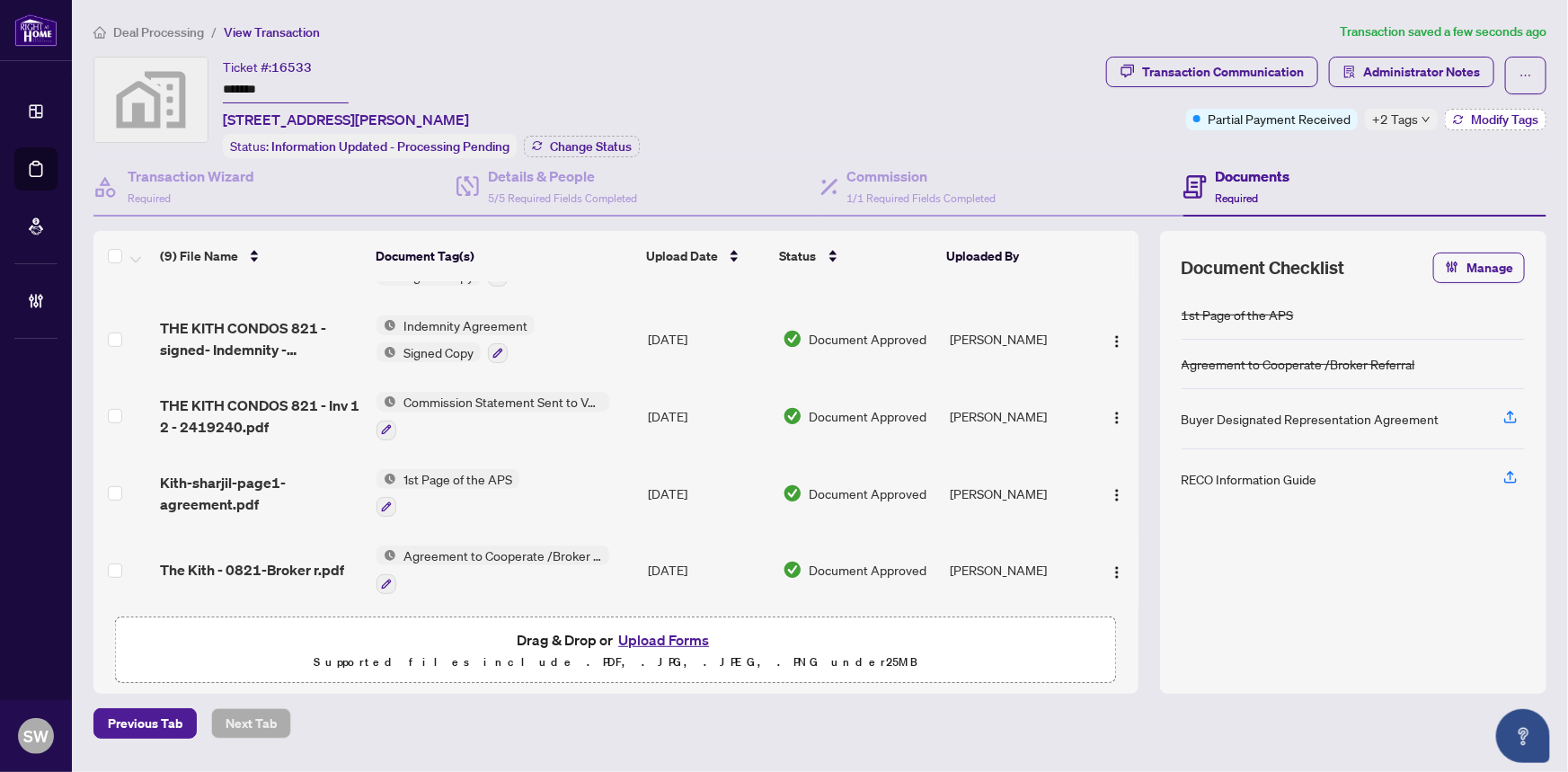
click at [1510, 125] on span "Modify Tags" at bounding box center [1504, 119] width 67 height 12
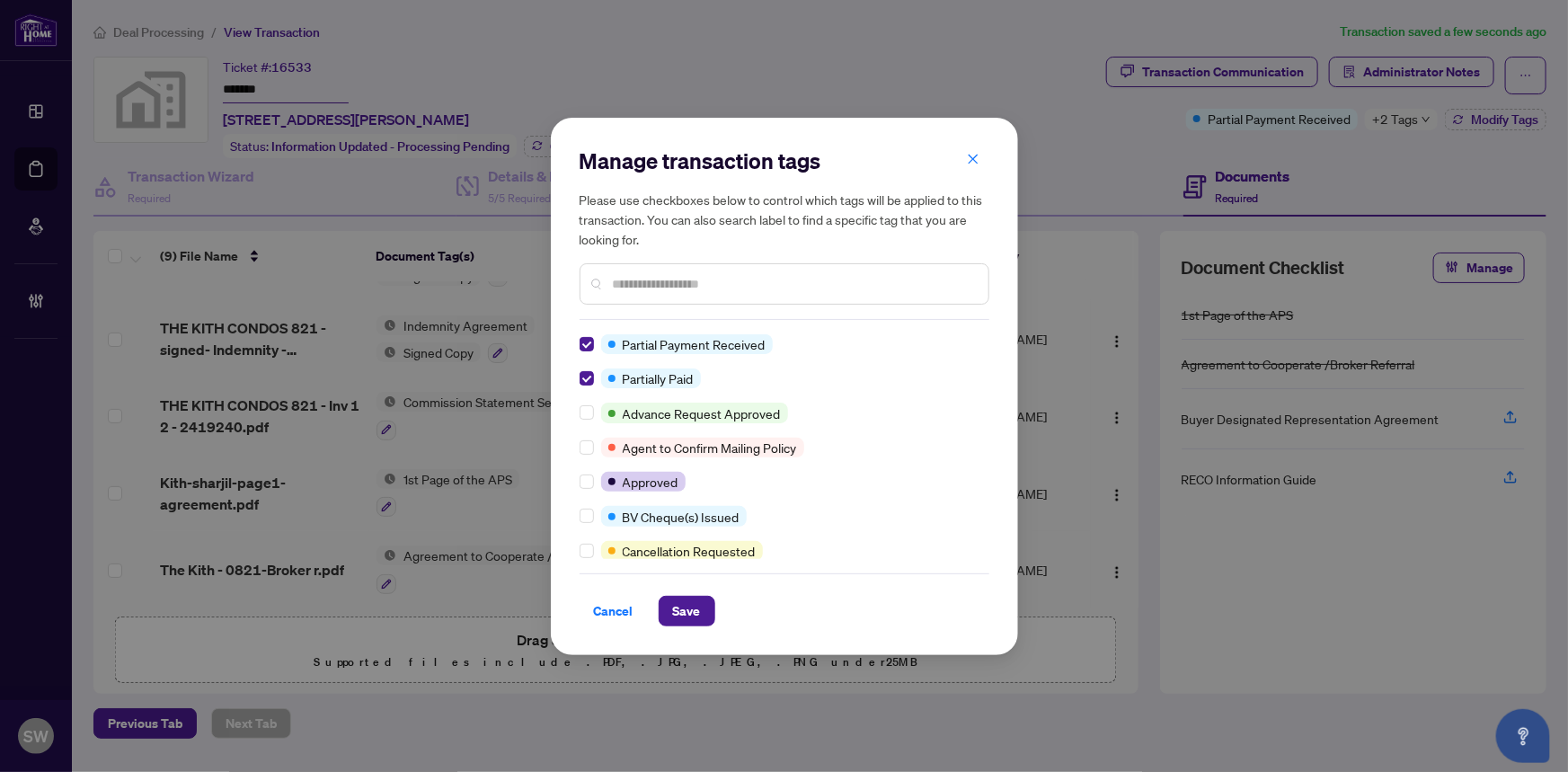
scroll to position [0, 0]
click at [696, 609] on span "Save" at bounding box center [686, 612] width 27 height 28
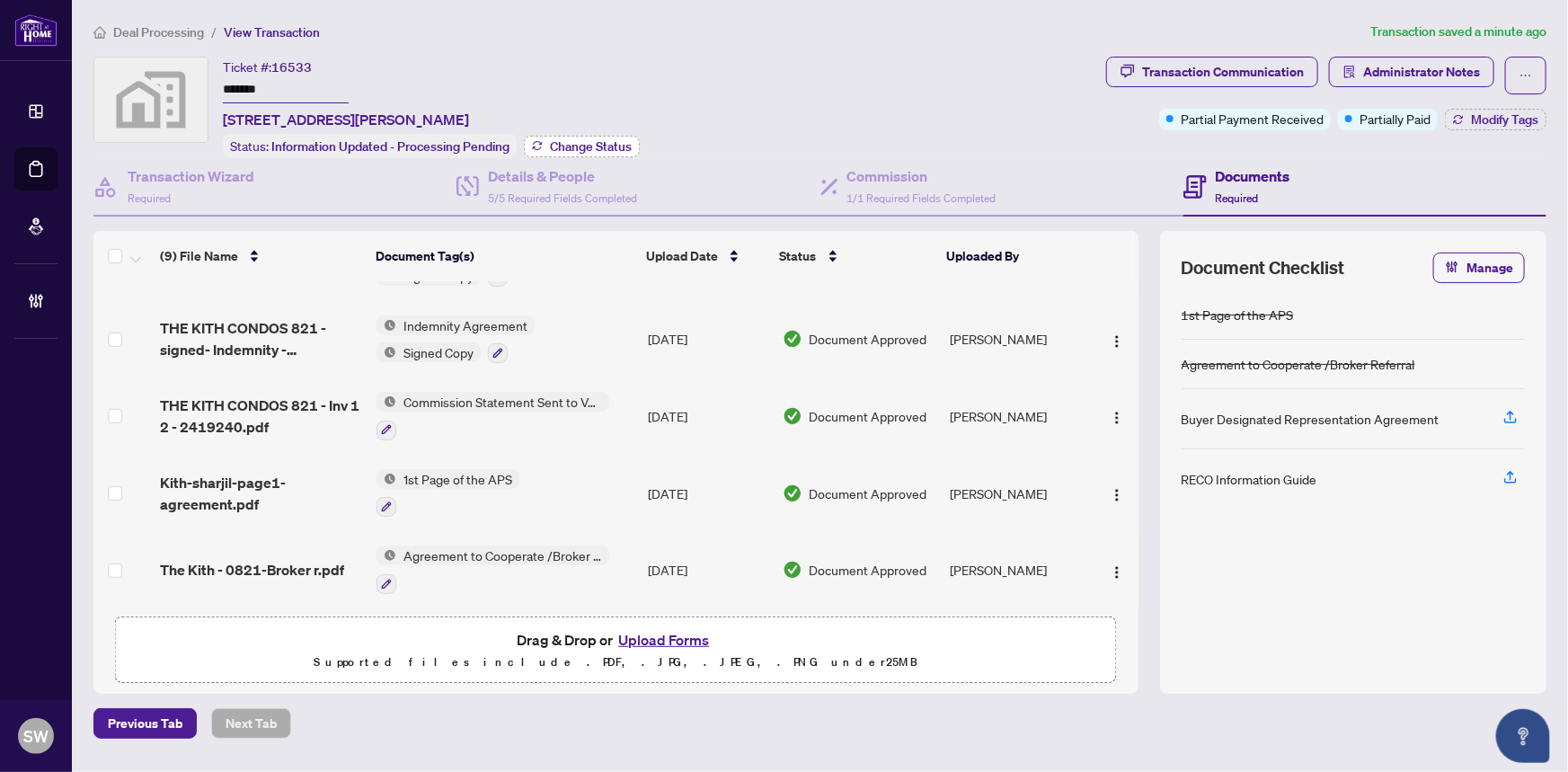
click at [606, 152] on button "Change Status" at bounding box center [582, 146] width 116 height 22
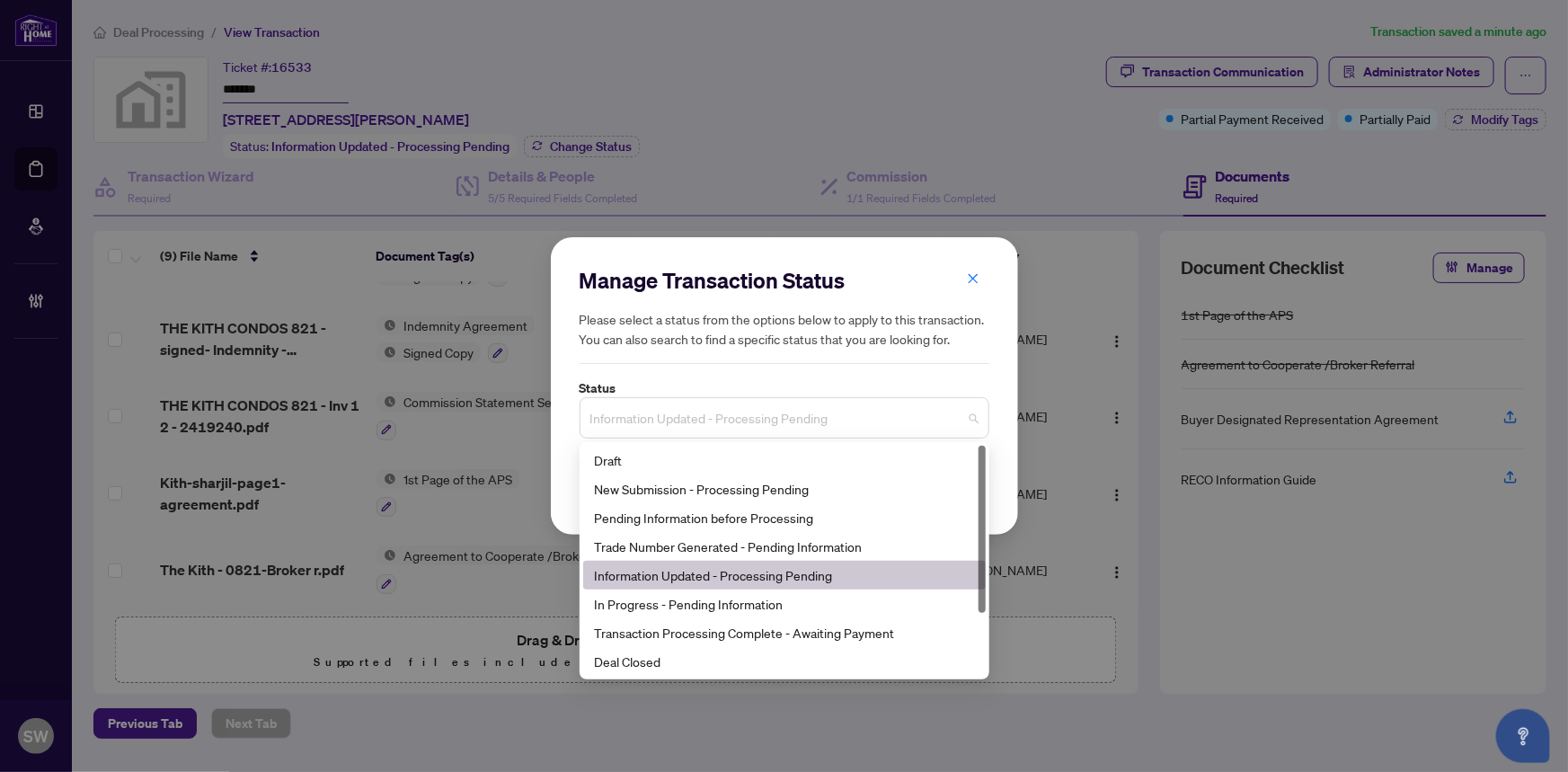
click at [848, 410] on span "Information Updated - Processing Pending" at bounding box center [785, 418] width 389 height 34
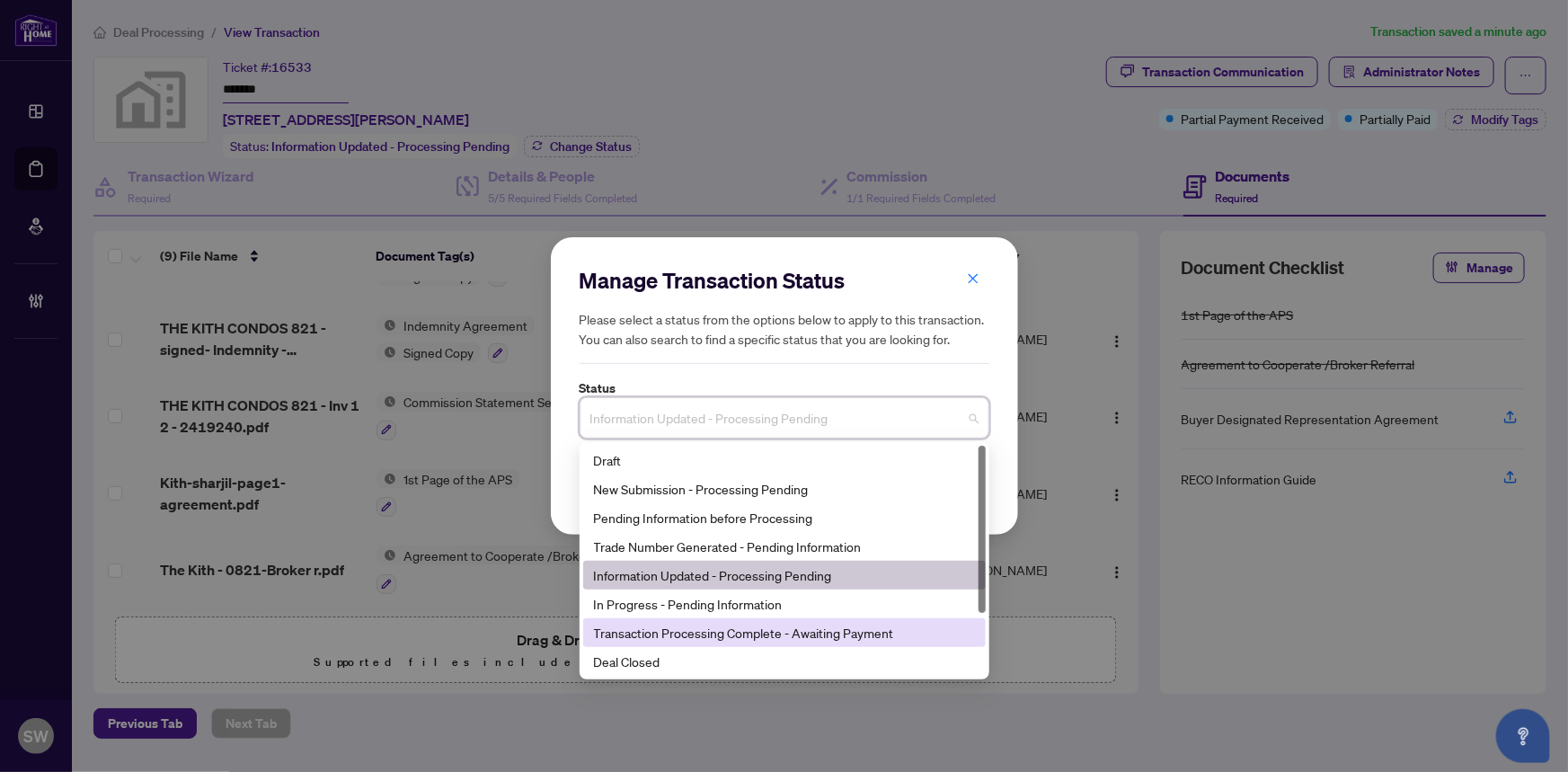
click at [853, 633] on div "Transaction Processing Complete - Awaiting Payment" at bounding box center [785, 633] width 381 height 20
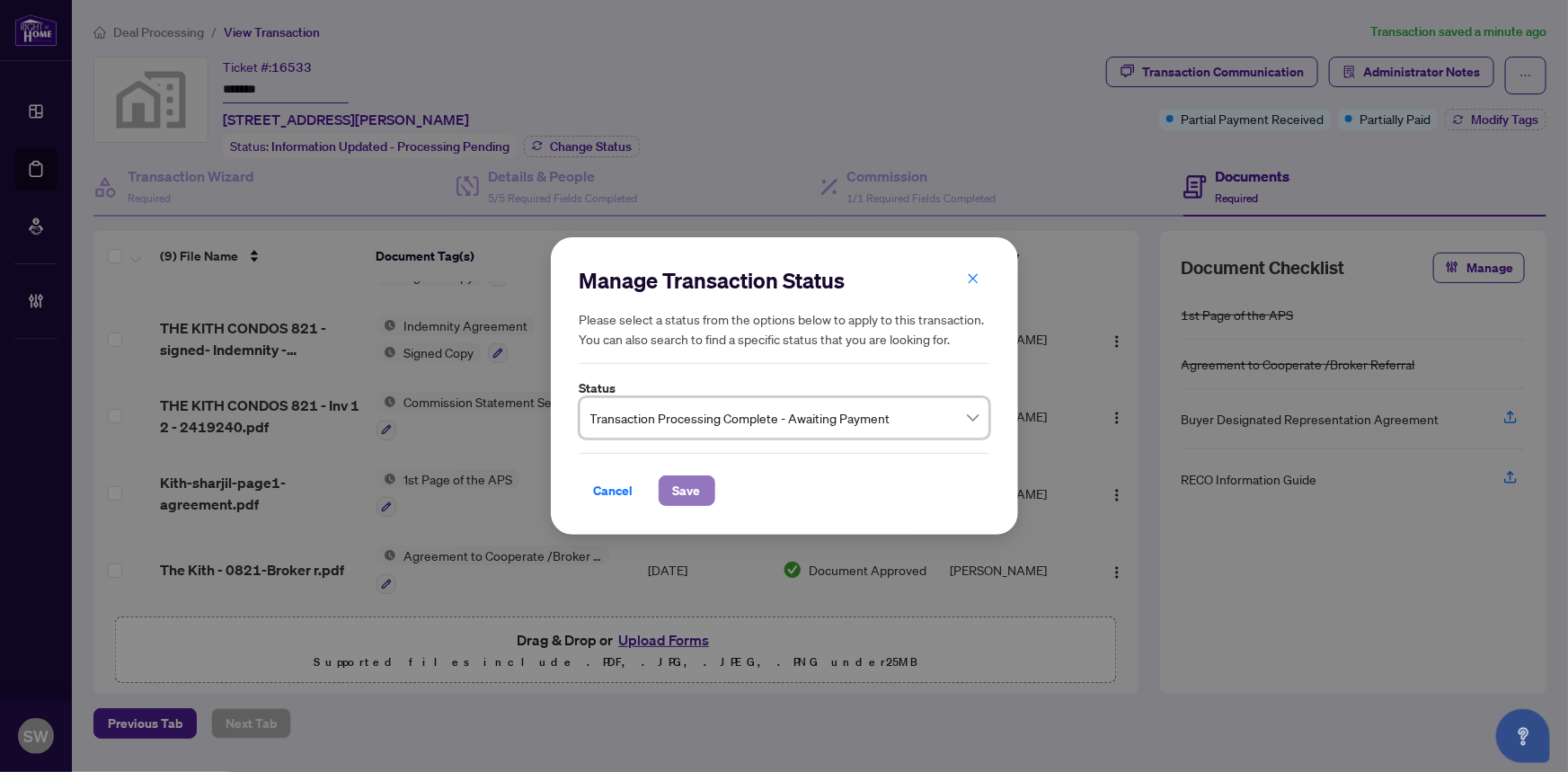
click at [700, 494] on span "Save" at bounding box center [686, 491] width 27 height 28
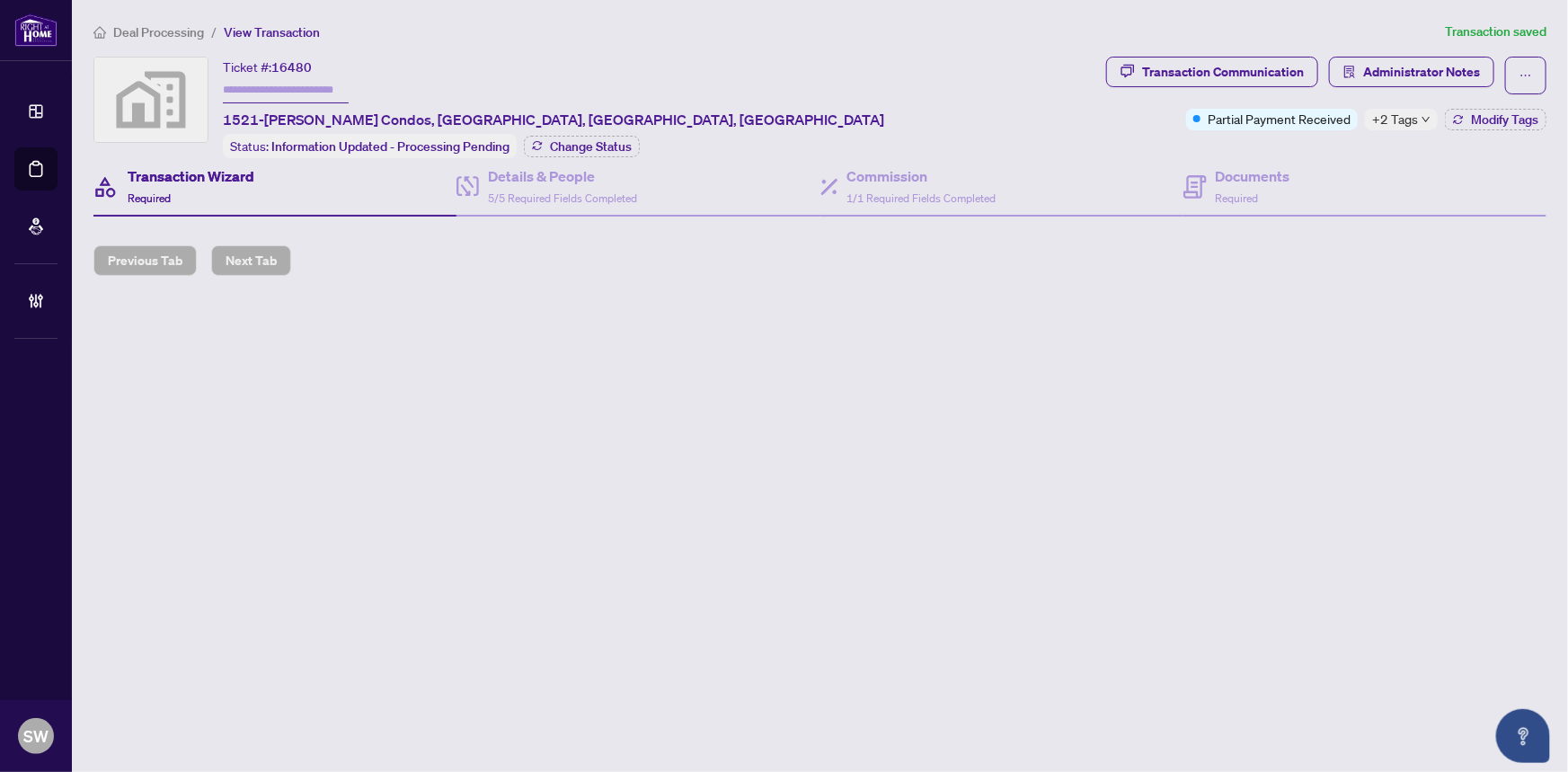
type input "*******"
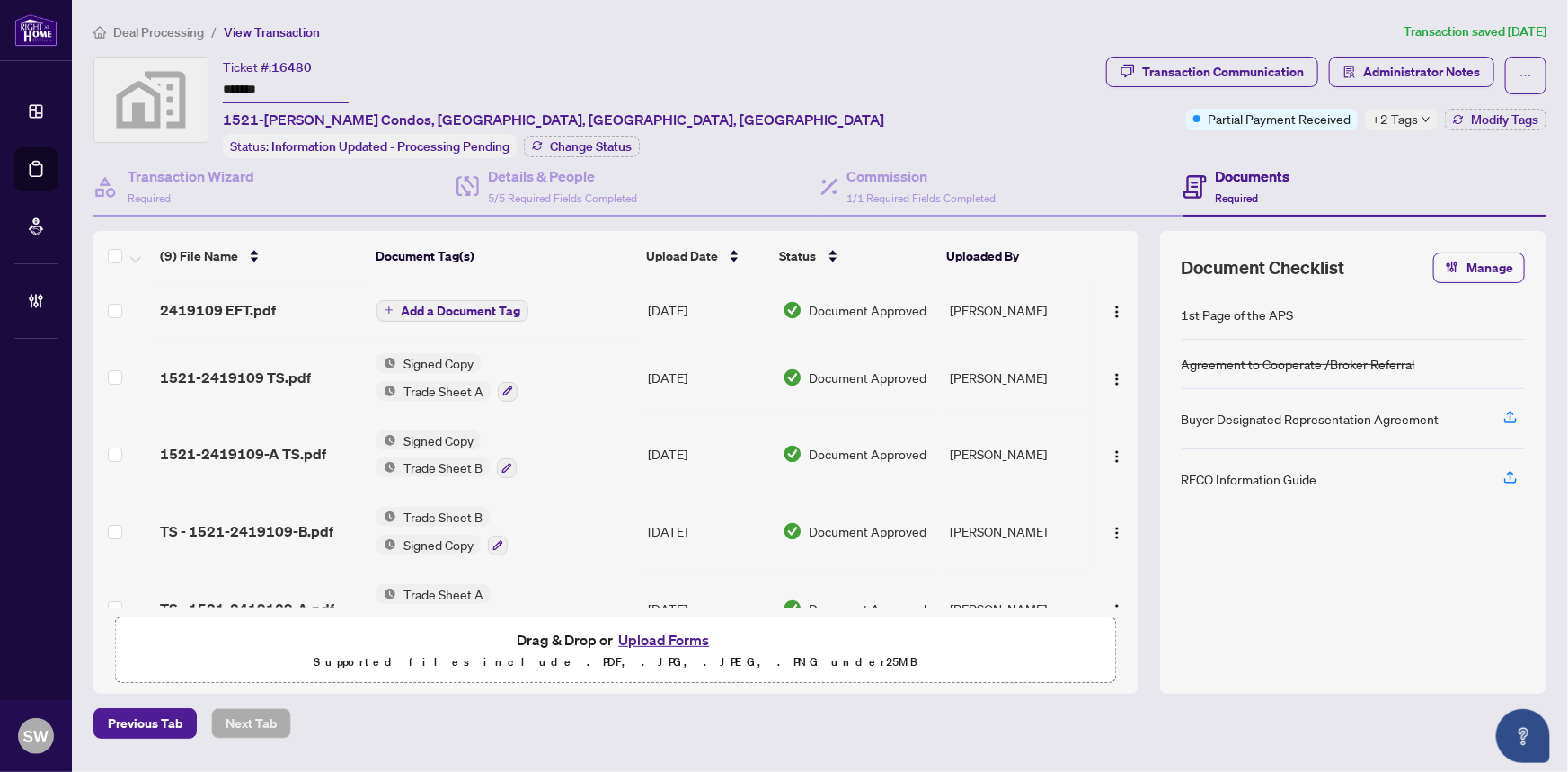
click at [1398, 120] on span "+2 Tags" at bounding box center [1395, 119] width 46 height 21
click at [1277, 154] on div "Transaction Communication Administrator Notes Partial Payment Received +2 Tags …" at bounding box center [1326, 107] width 447 height 101
click at [1473, 123] on span "Modify Tags" at bounding box center [1504, 119] width 67 height 12
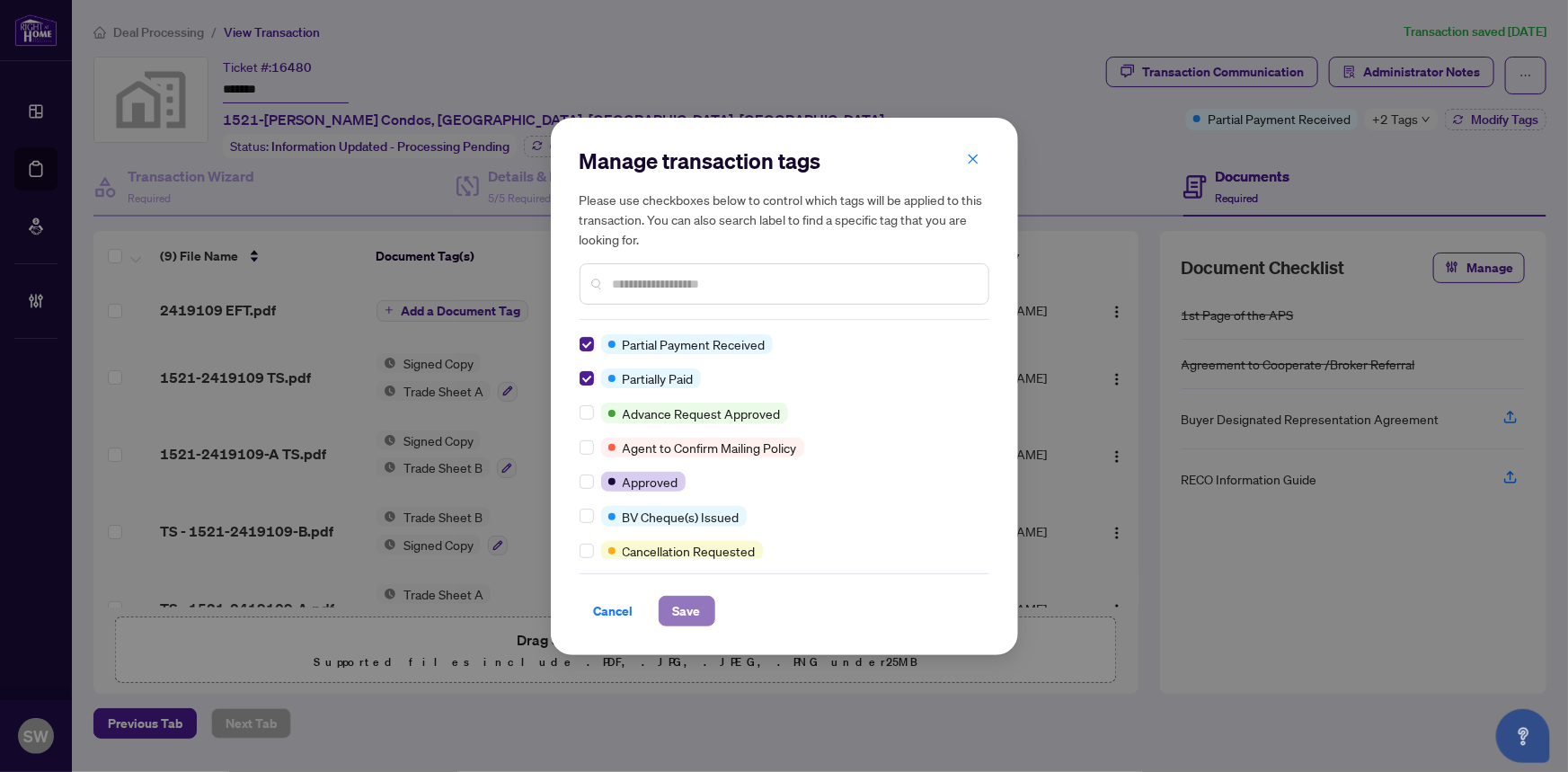
click at [699, 603] on span "Save" at bounding box center [686, 612] width 27 height 28
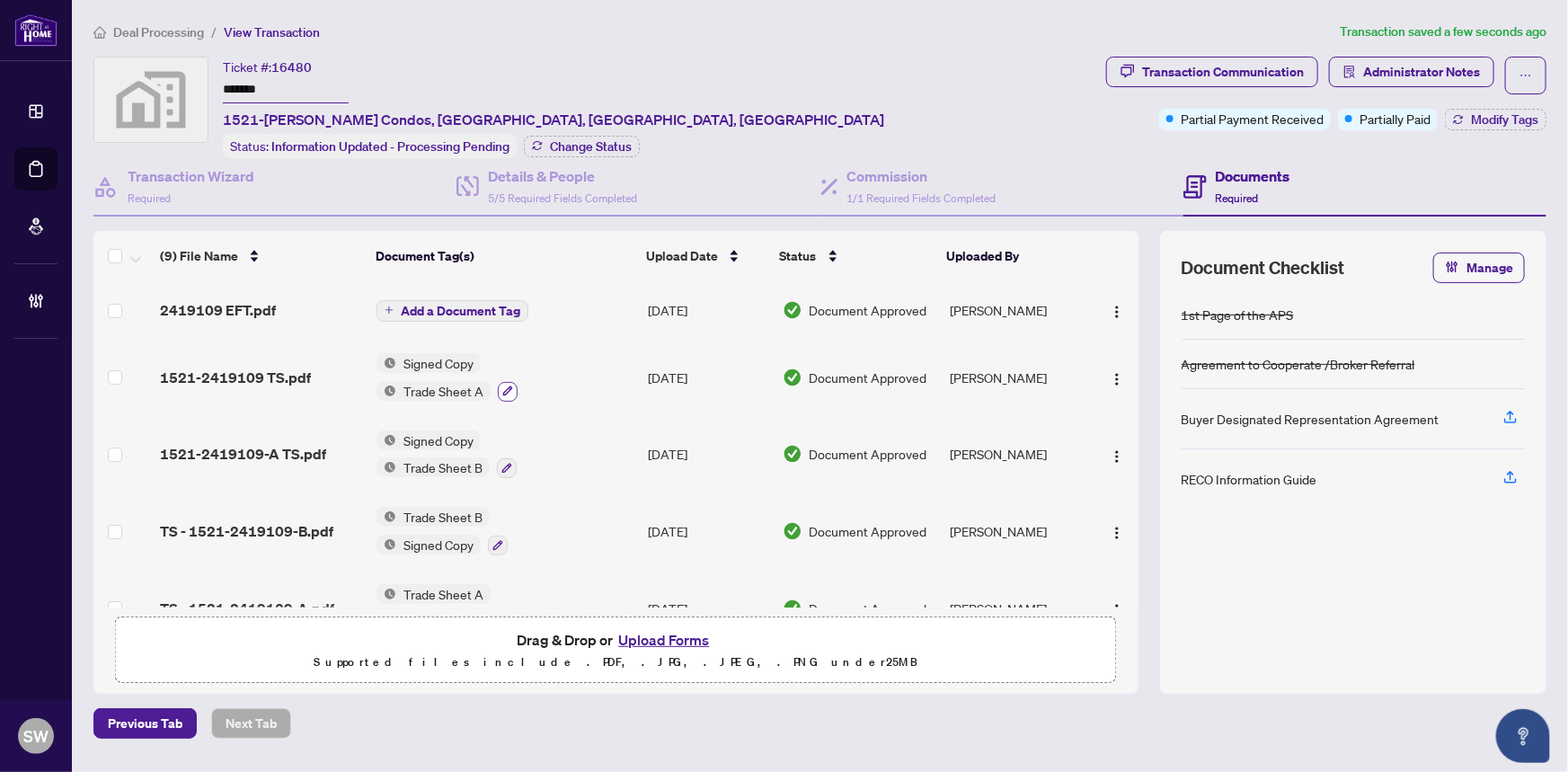
click at [507, 387] on icon "button" at bounding box center [507, 391] width 10 height 10
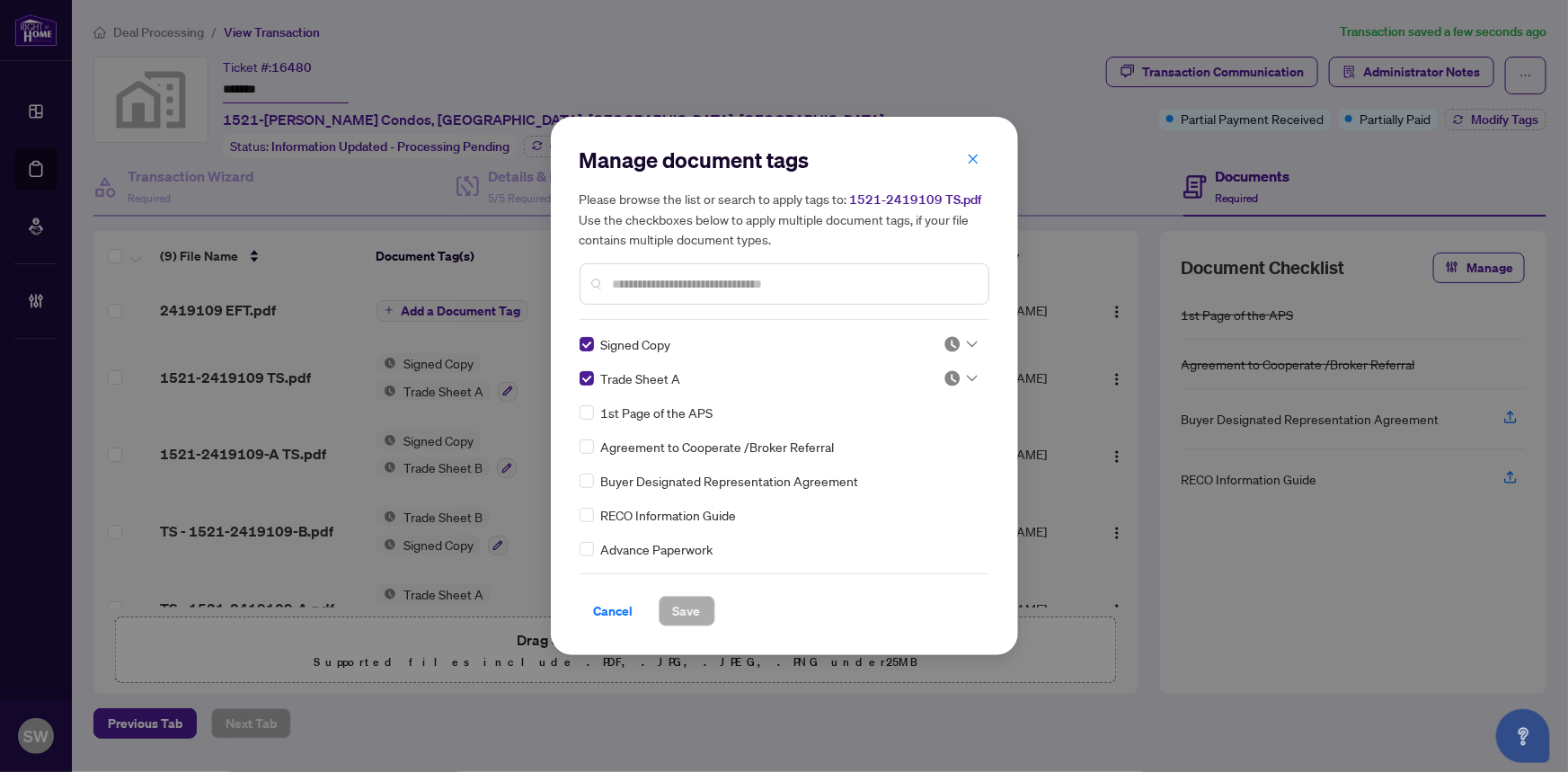
click at [971, 341] on icon at bounding box center [972, 344] width 10 height 8
click at [908, 432] on div "Approved" at bounding box center [901, 432] width 115 height 20
click at [958, 375] on div at bounding box center [961, 378] width 34 height 18
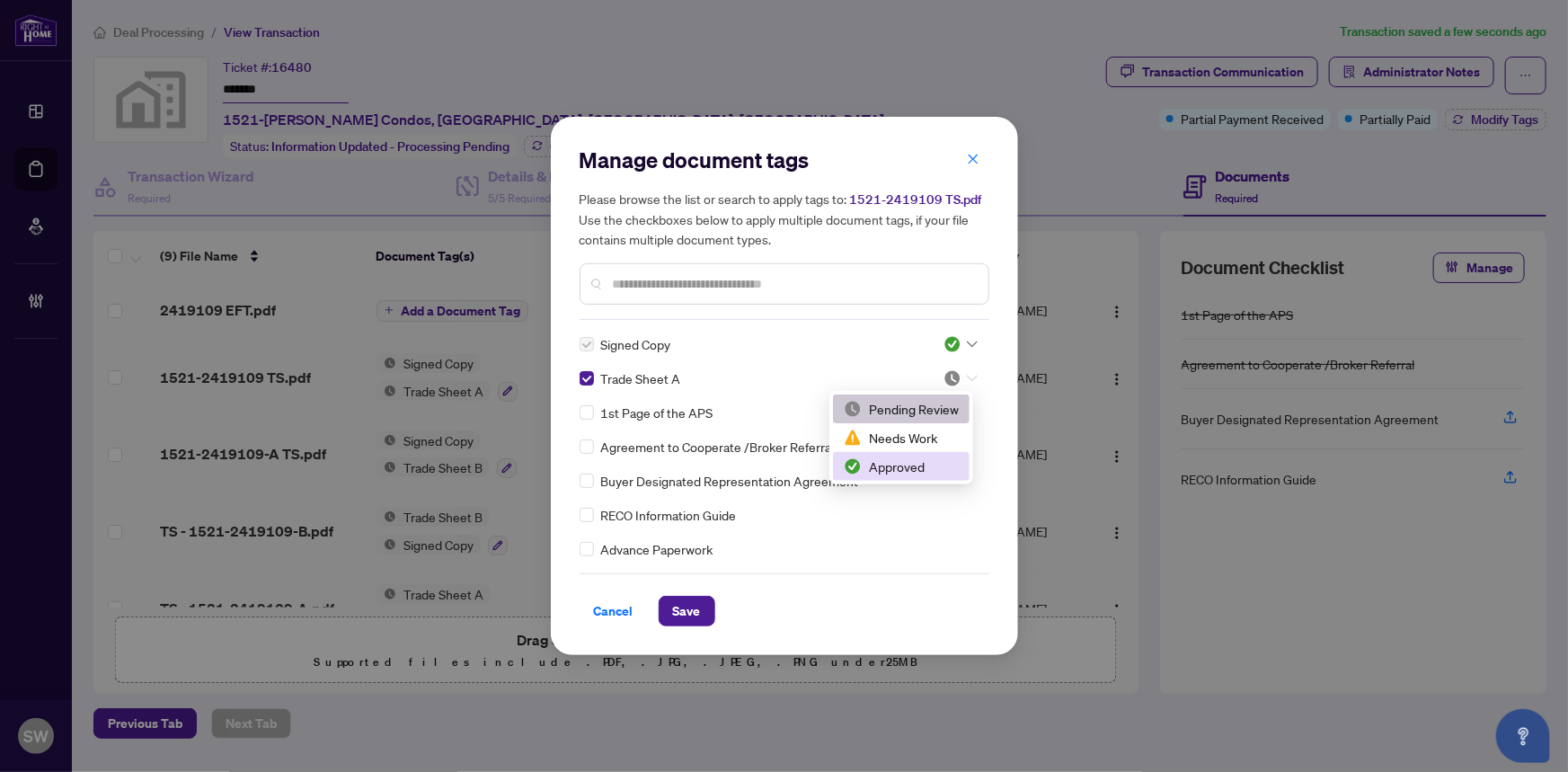
click at [892, 463] on div "Approved" at bounding box center [901, 467] width 115 height 20
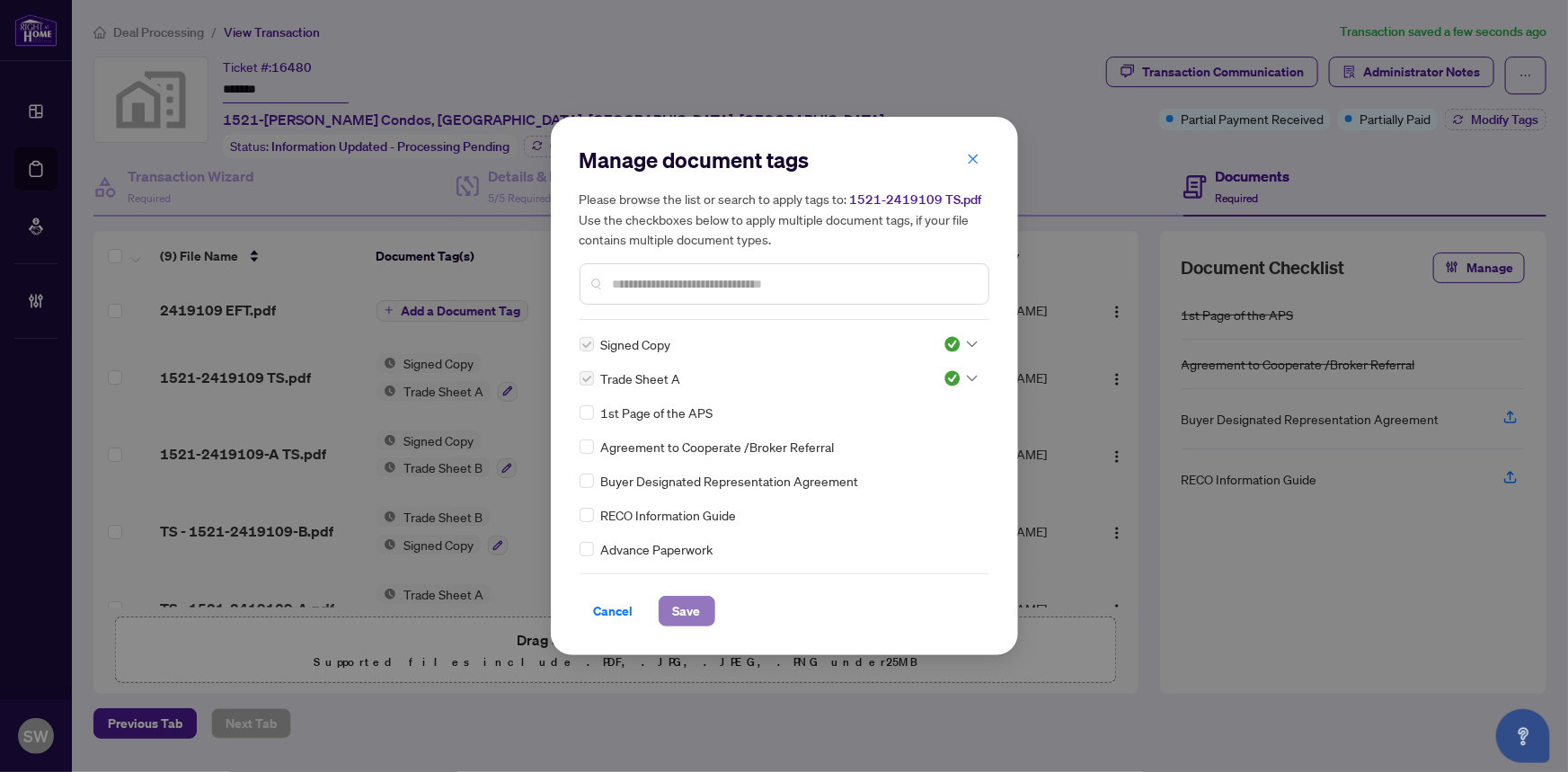
click at [692, 605] on span "Save" at bounding box center [686, 612] width 27 height 28
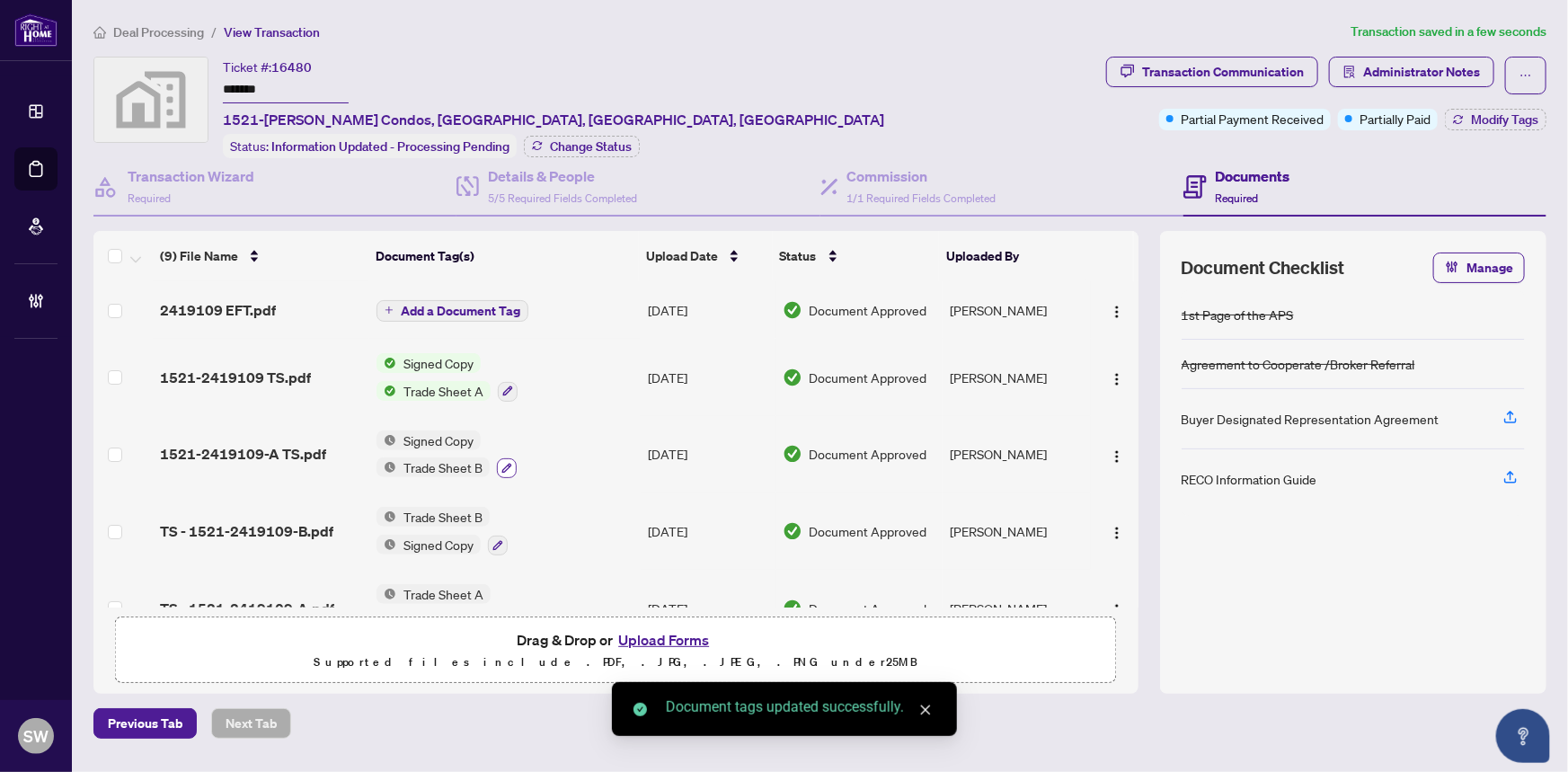
click at [503, 463] on icon "button" at bounding box center [506, 468] width 10 height 10
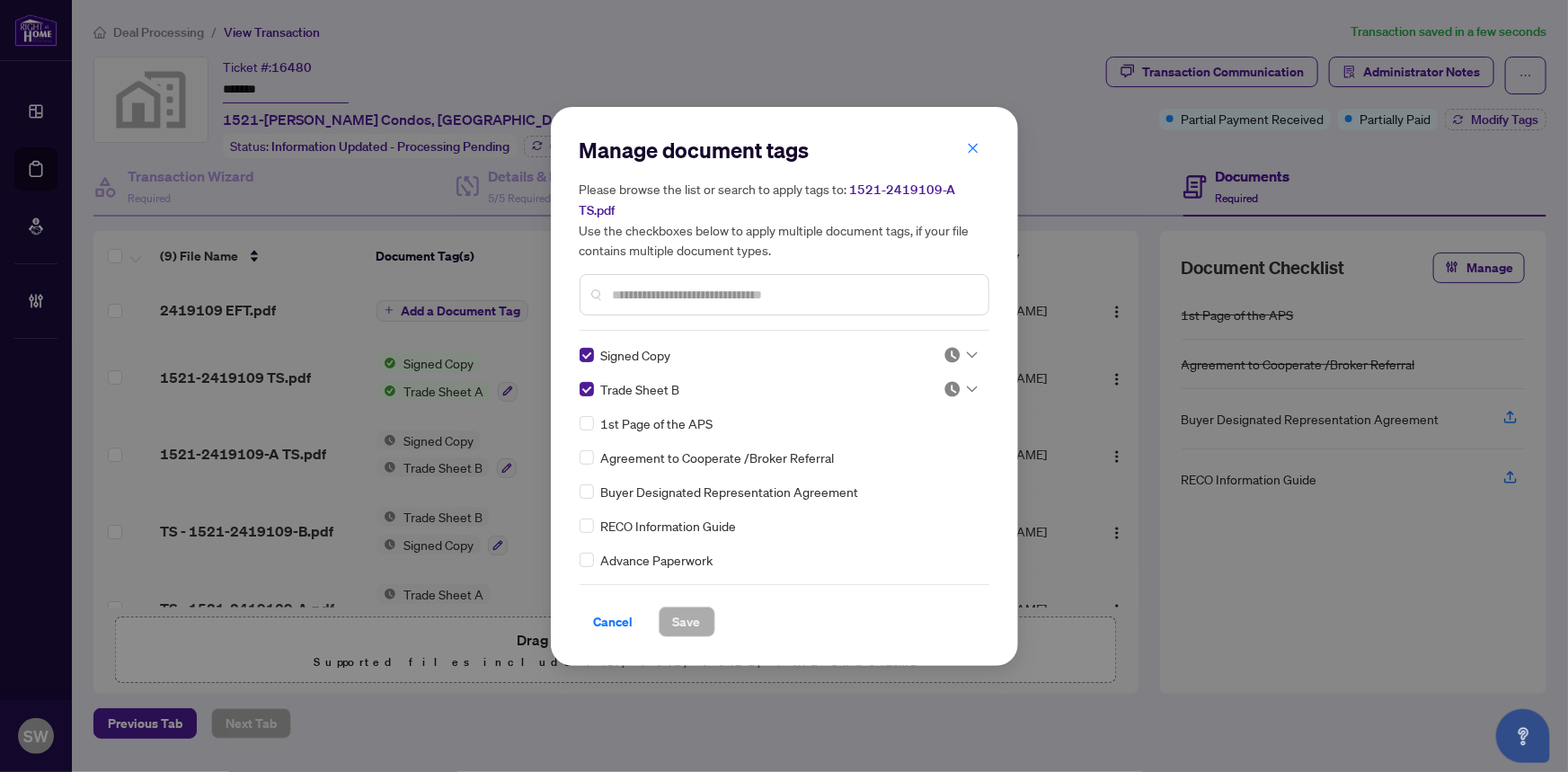
click at [960, 346] on div at bounding box center [961, 355] width 34 height 18
click at [912, 439] on div "Approved" at bounding box center [901, 442] width 115 height 20
click at [957, 385] on div at bounding box center [961, 389] width 34 height 18
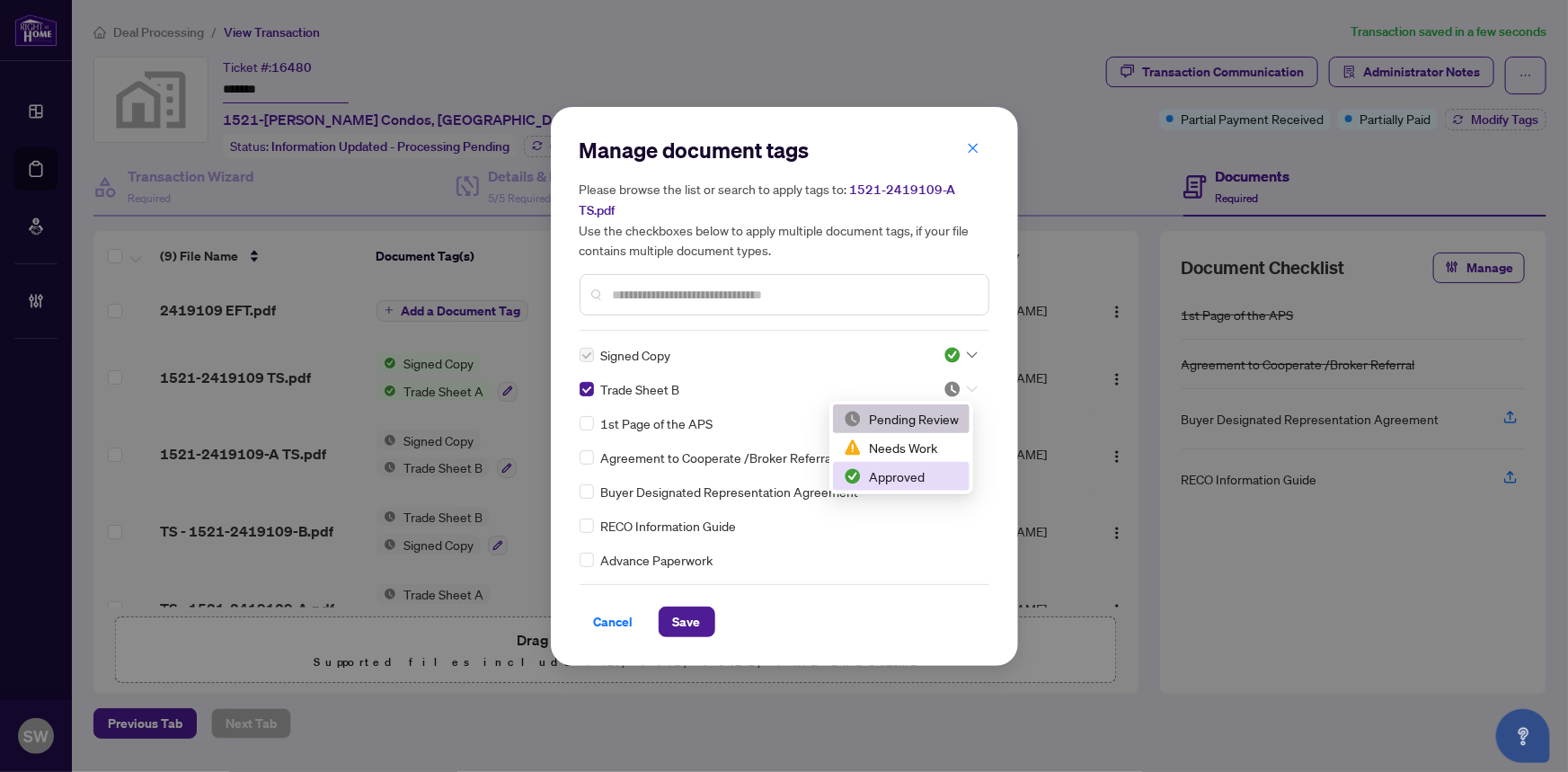
click at [911, 479] on div "Approved" at bounding box center [901, 476] width 115 height 20
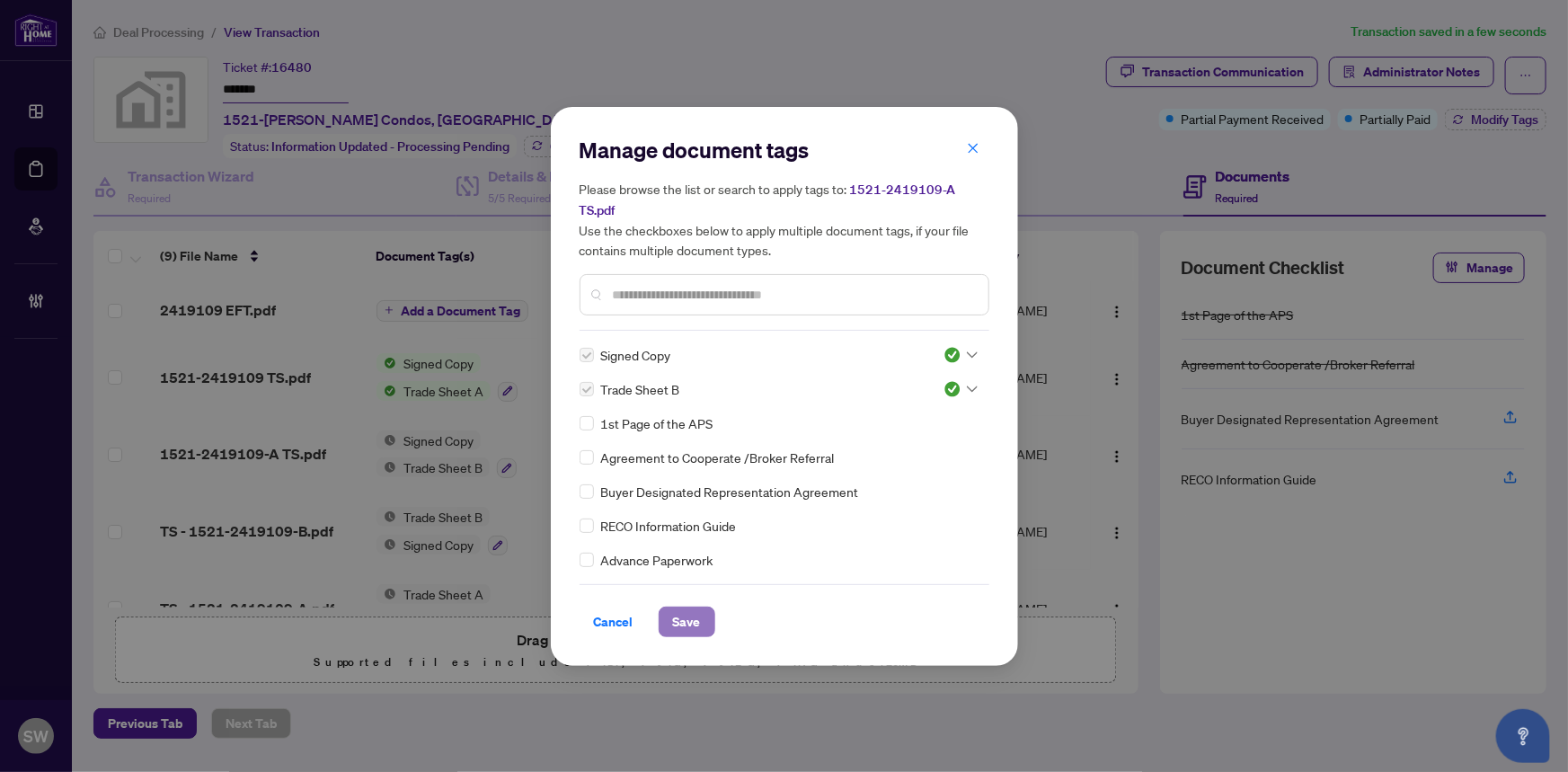
click at [683, 624] on span "Save" at bounding box center [686, 622] width 27 height 28
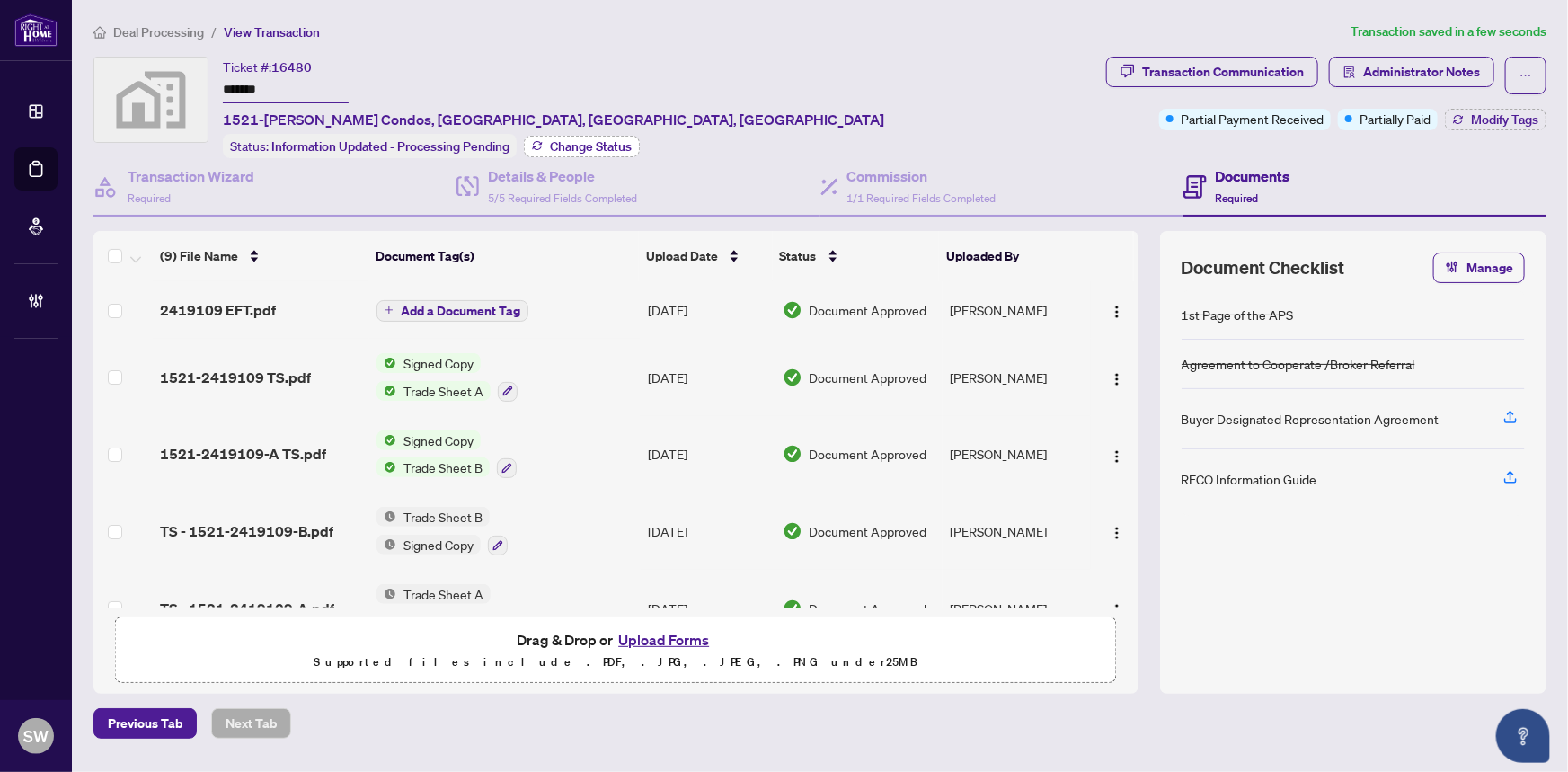
click at [598, 145] on span "Change Status" at bounding box center [591, 146] width 82 height 12
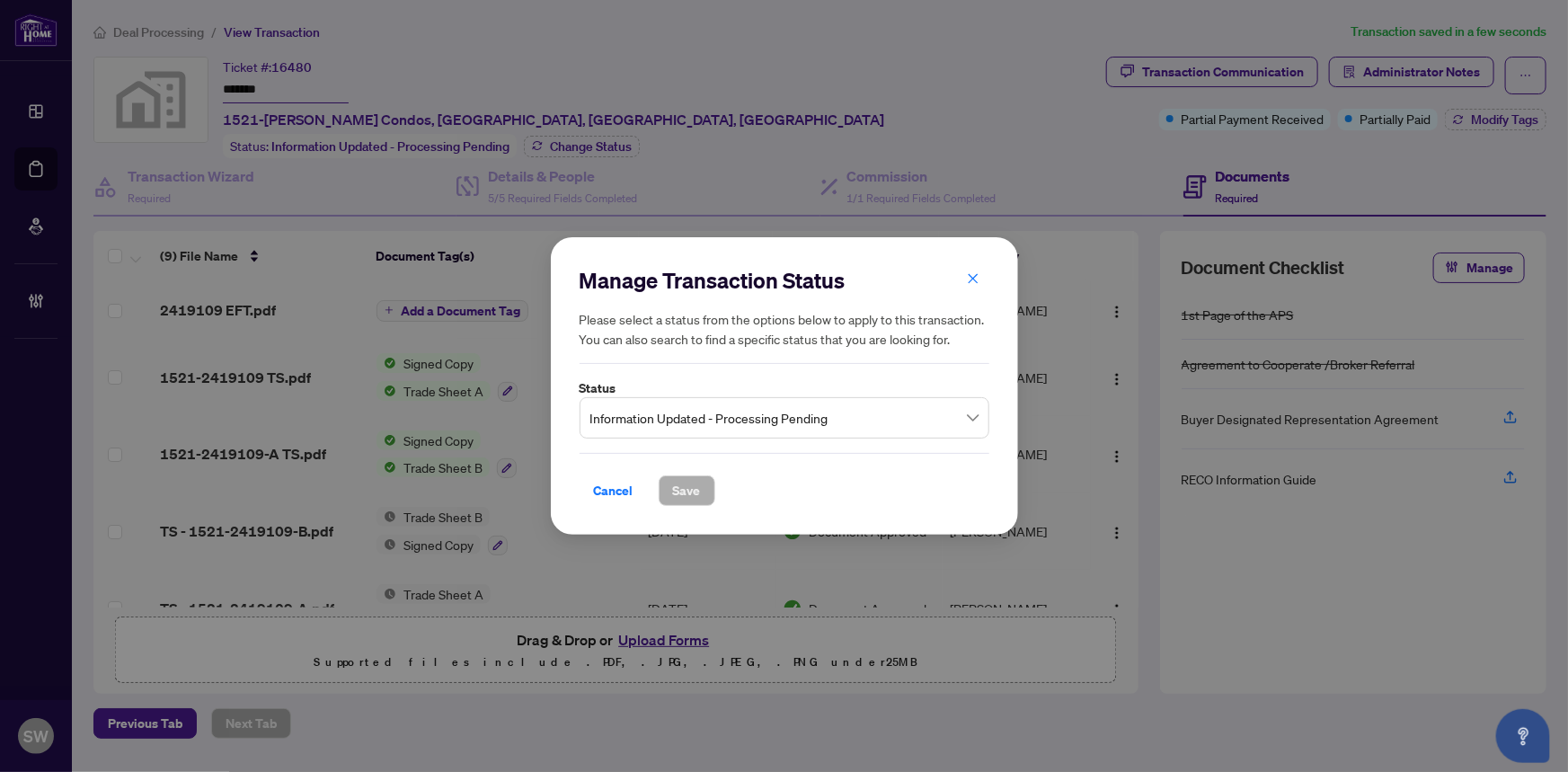
click at [771, 422] on span "Information Updated - Processing Pending" at bounding box center [785, 418] width 389 height 34
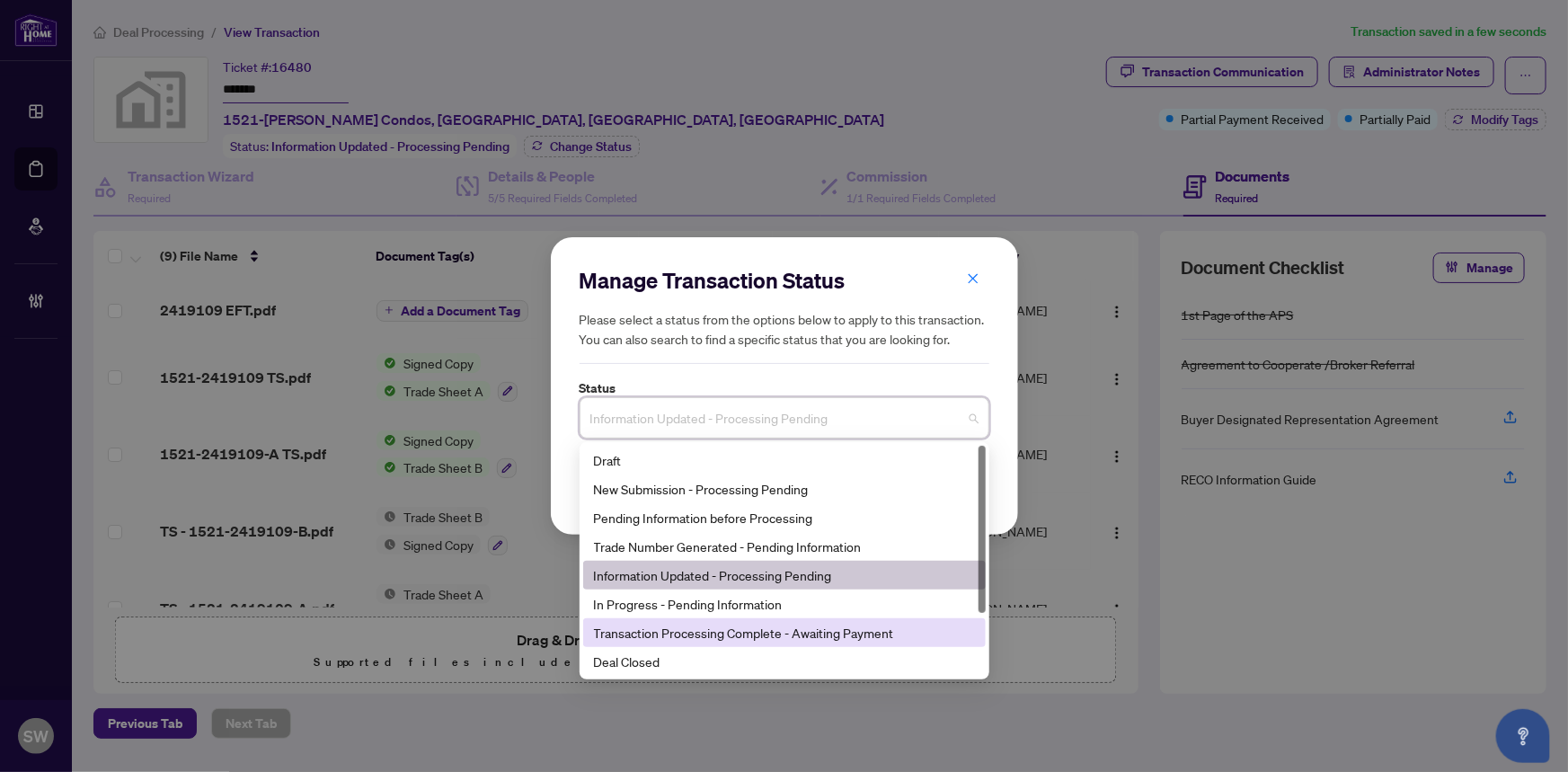
click at [781, 633] on div "Transaction Processing Complete - Awaiting Payment" at bounding box center [785, 633] width 381 height 20
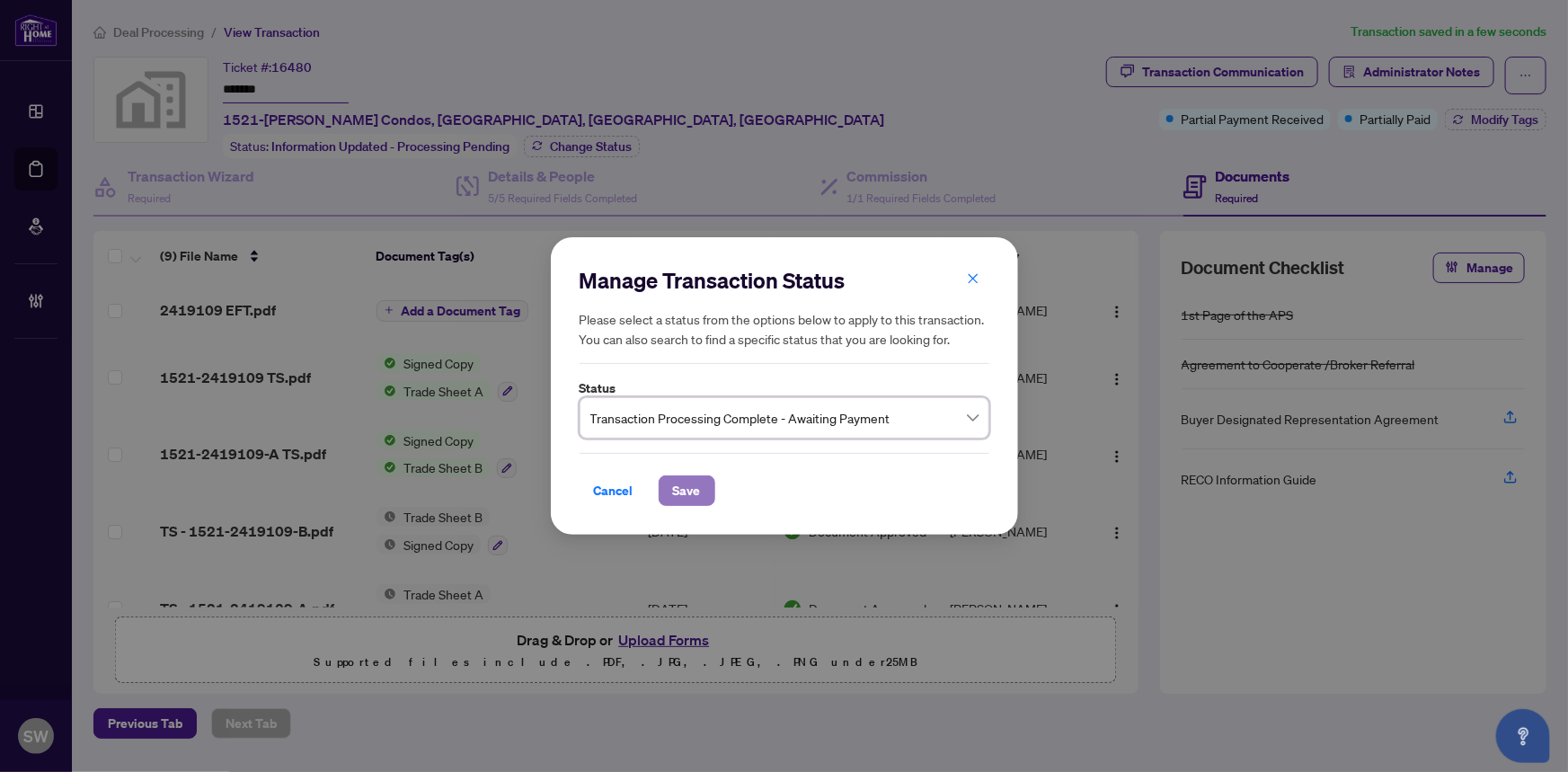
click at [707, 493] on button "Save" at bounding box center [687, 491] width 57 height 30
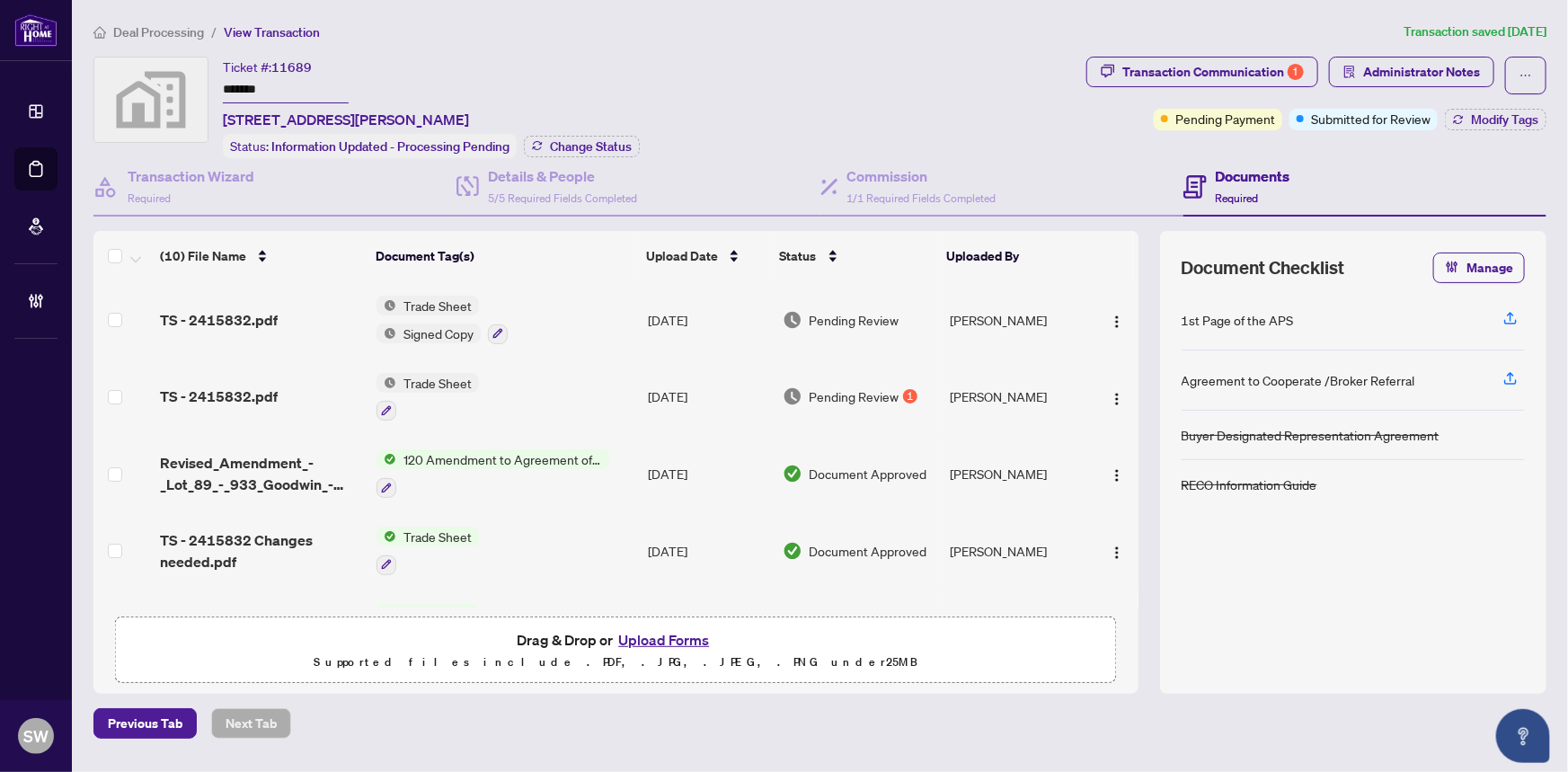
click at [243, 96] on input "*******" at bounding box center [285, 90] width 126 height 26
click at [266, 312] on span "TS - 2415832.pdf" at bounding box center [219, 320] width 118 height 22
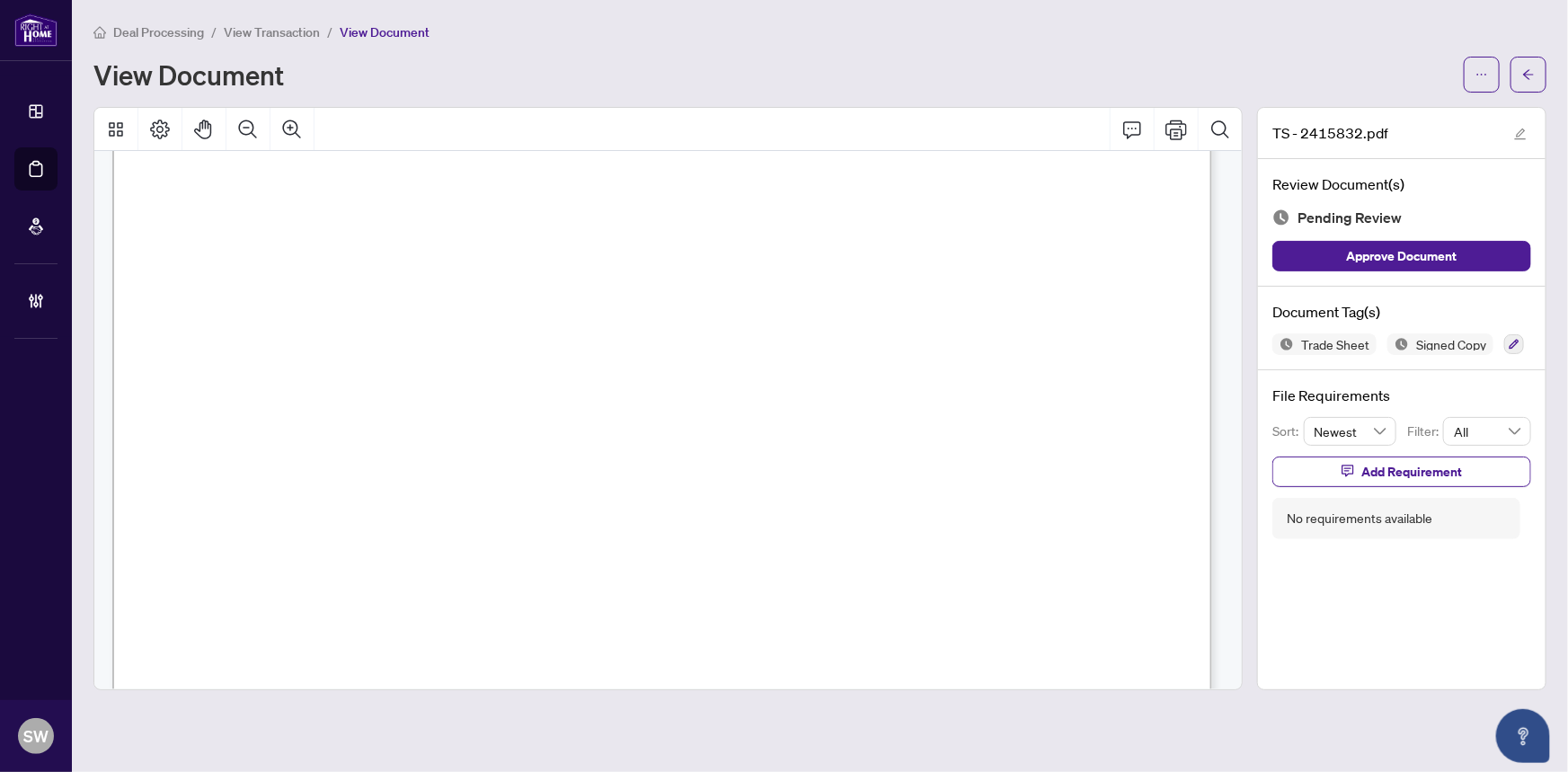
scroll to position [490, 0]
click at [1516, 339] on icon "button" at bounding box center [1514, 343] width 10 height 10
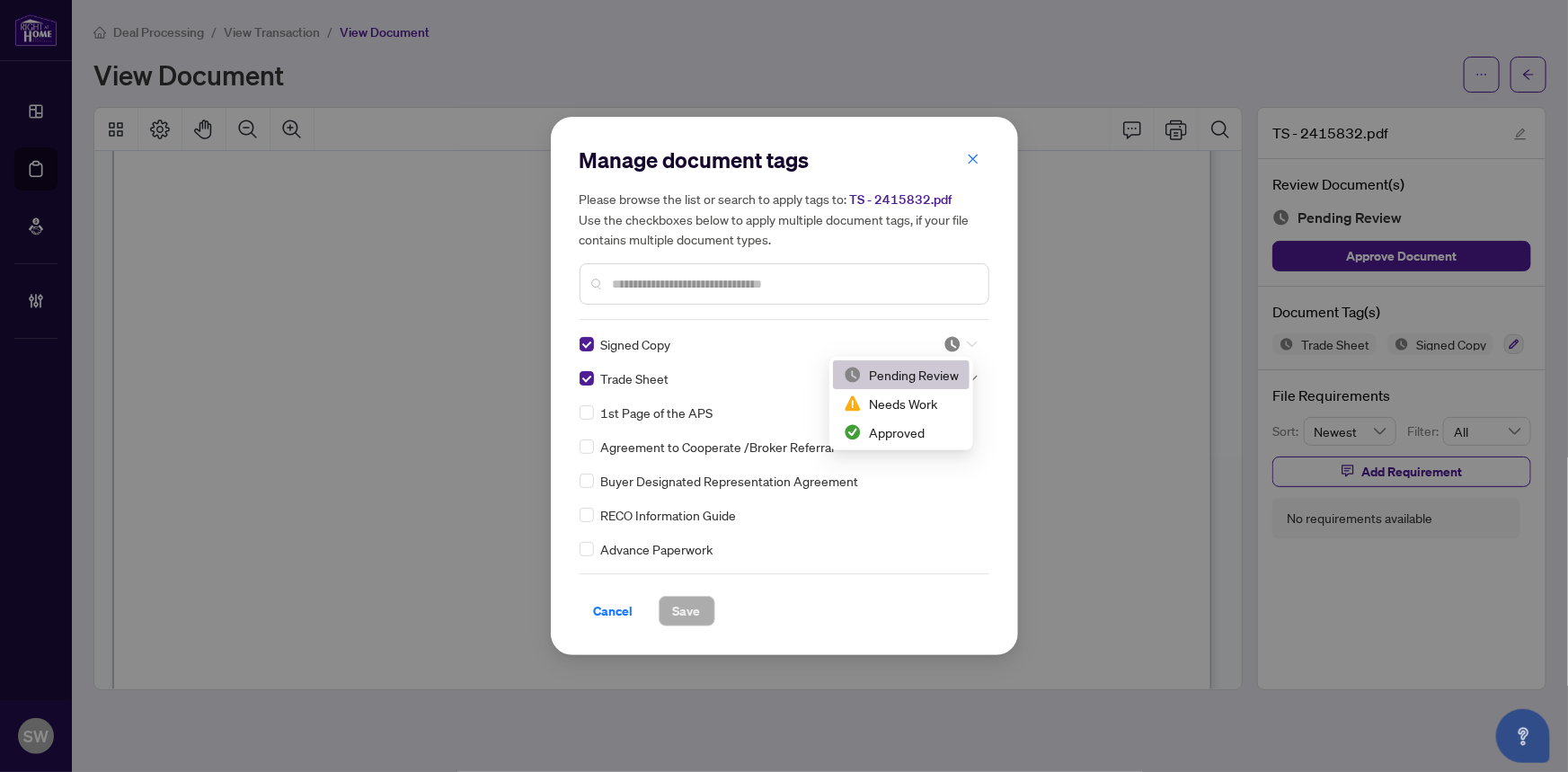
click at [967, 343] on icon at bounding box center [972, 344] width 10 height 8
click at [916, 433] on div "Approved" at bounding box center [901, 432] width 115 height 20
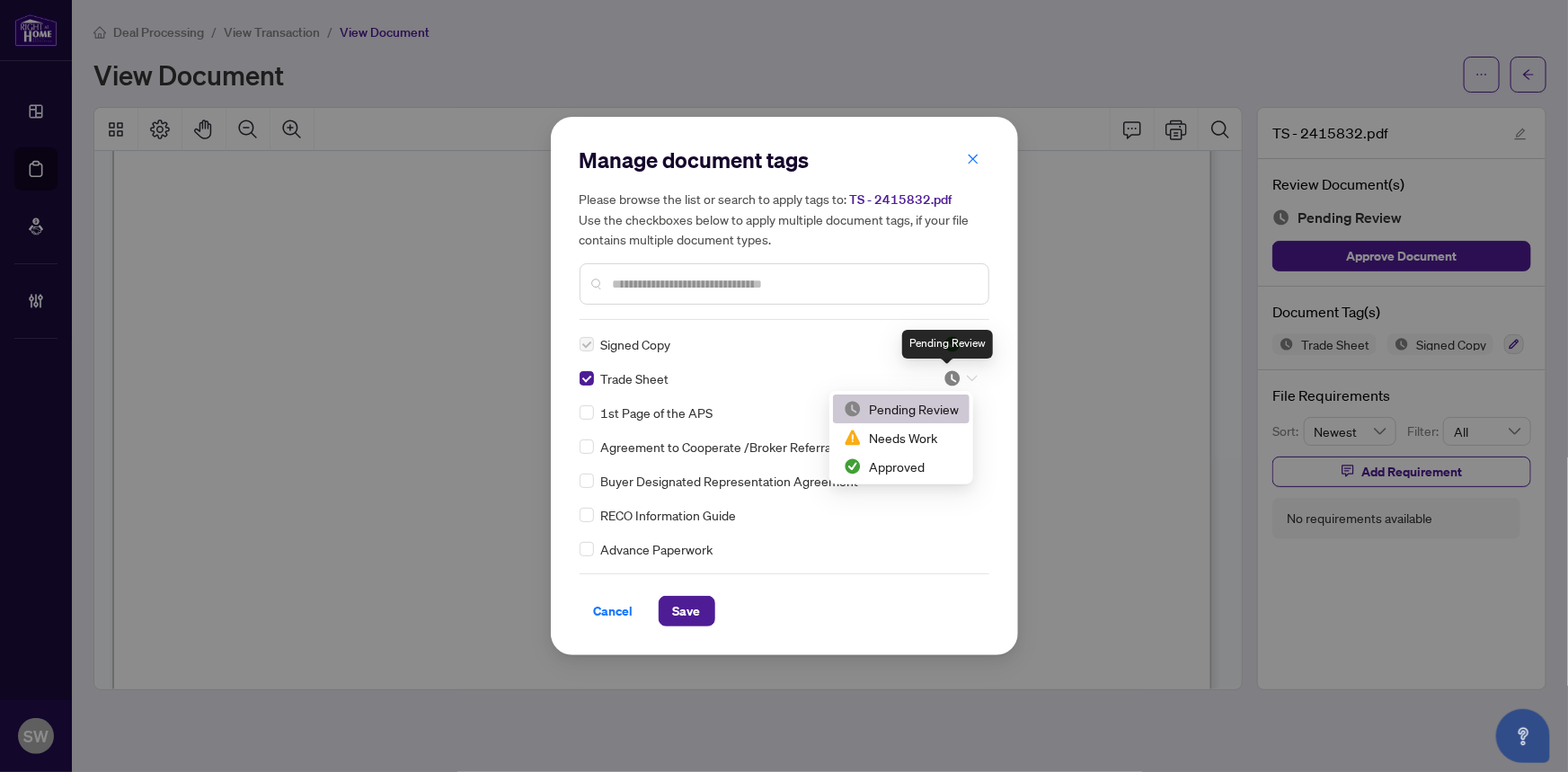
click at [951, 376] on img at bounding box center [953, 378] width 18 height 18
click at [922, 475] on div "Approved" at bounding box center [901, 467] width 115 height 20
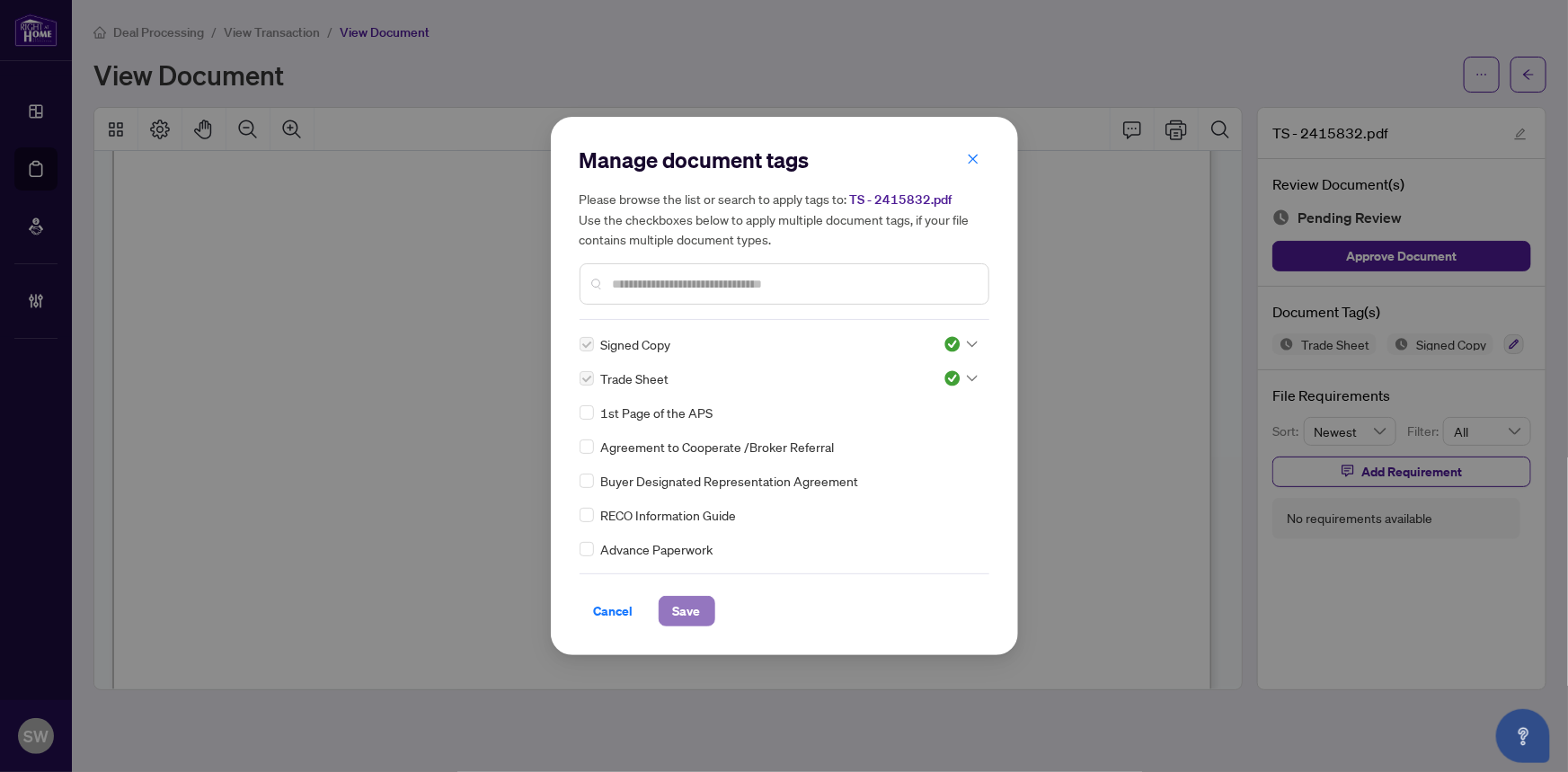
click at [707, 602] on button "Save" at bounding box center [687, 612] width 57 height 30
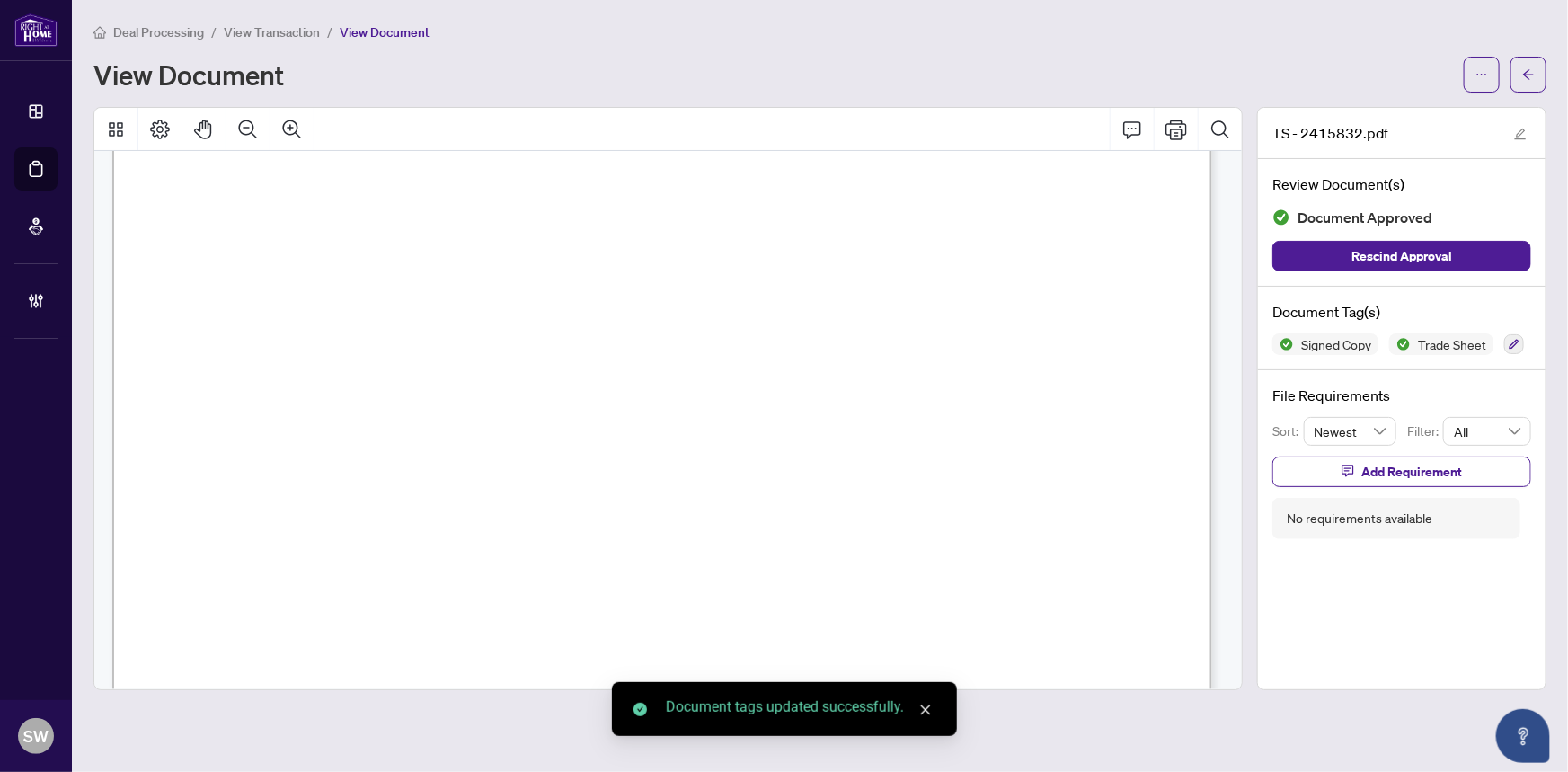
click at [1539, 69] on button "button" at bounding box center [1529, 75] width 36 height 36
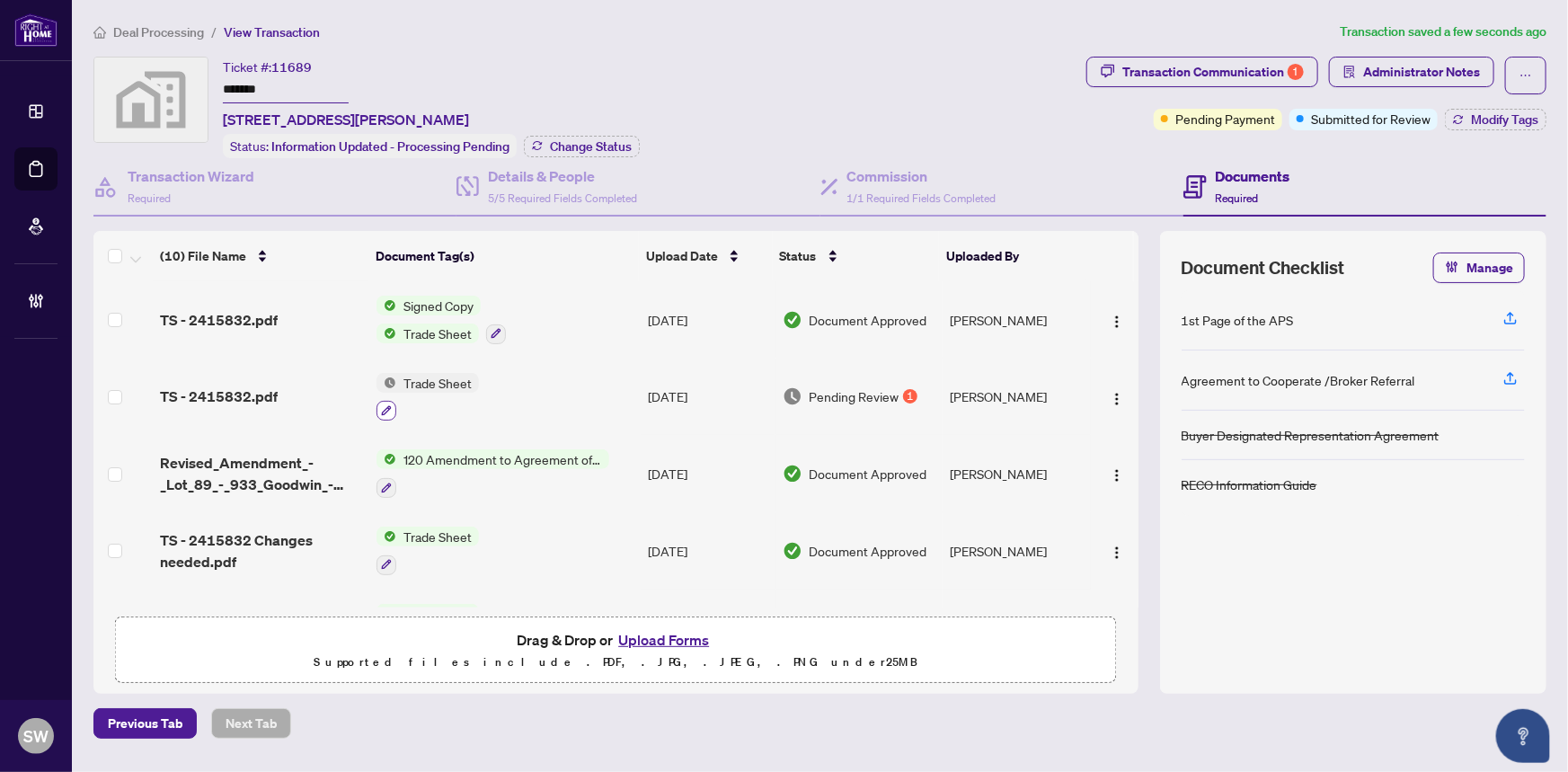
click at [382, 406] on icon "button" at bounding box center [386, 411] width 10 height 10
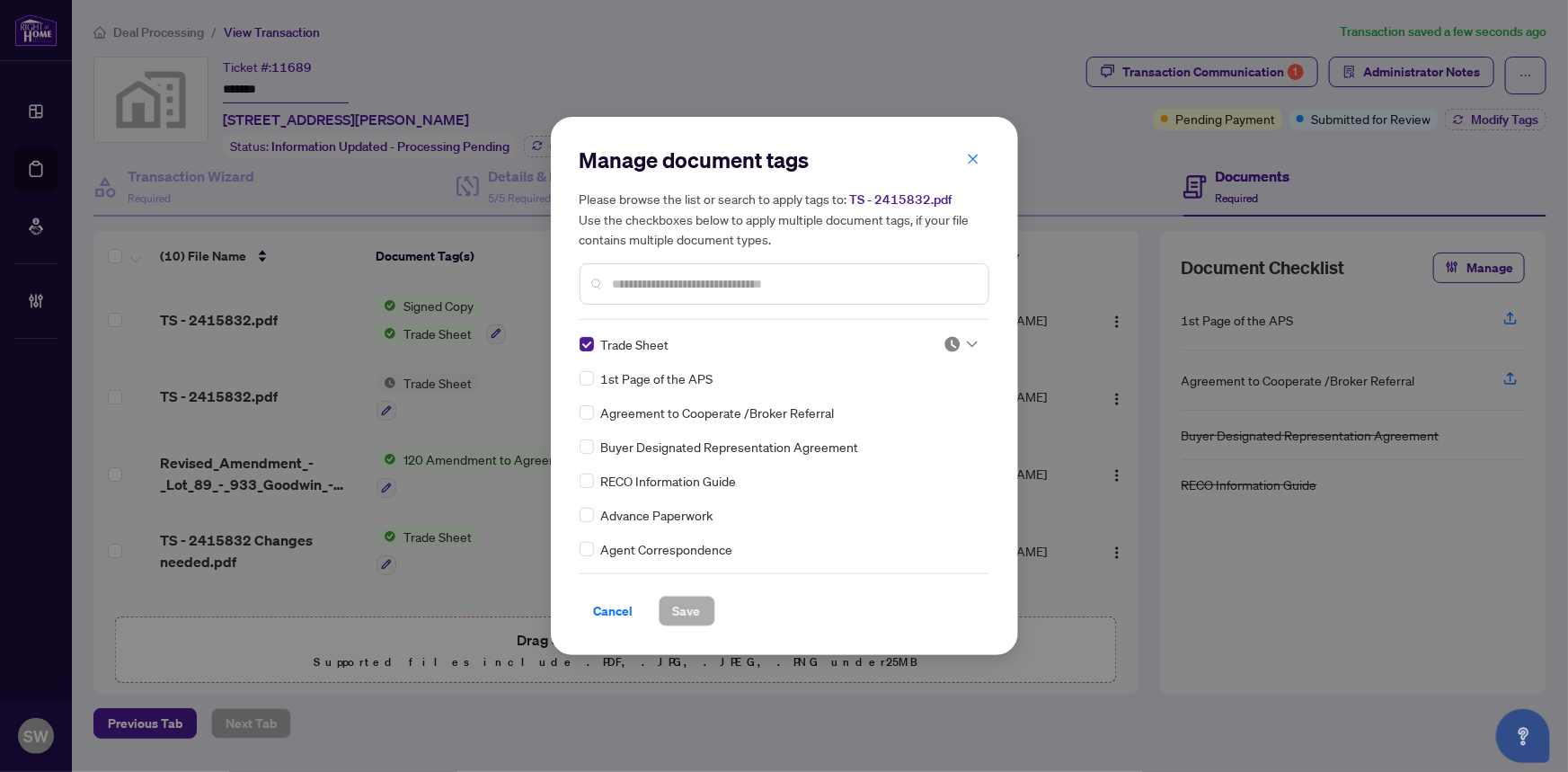
click at [965, 336] on div at bounding box center [961, 344] width 34 height 18
drag, startPoint x: 905, startPoint y: 433, endPoint x: 892, endPoint y: 445, distance: 17.7
click at [904, 433] on div "Approved" at bounding box center [901, 432] width 115 height 20
click at [693, 605] on span "Save" at bounding box center [686, 612] width 27 height 28
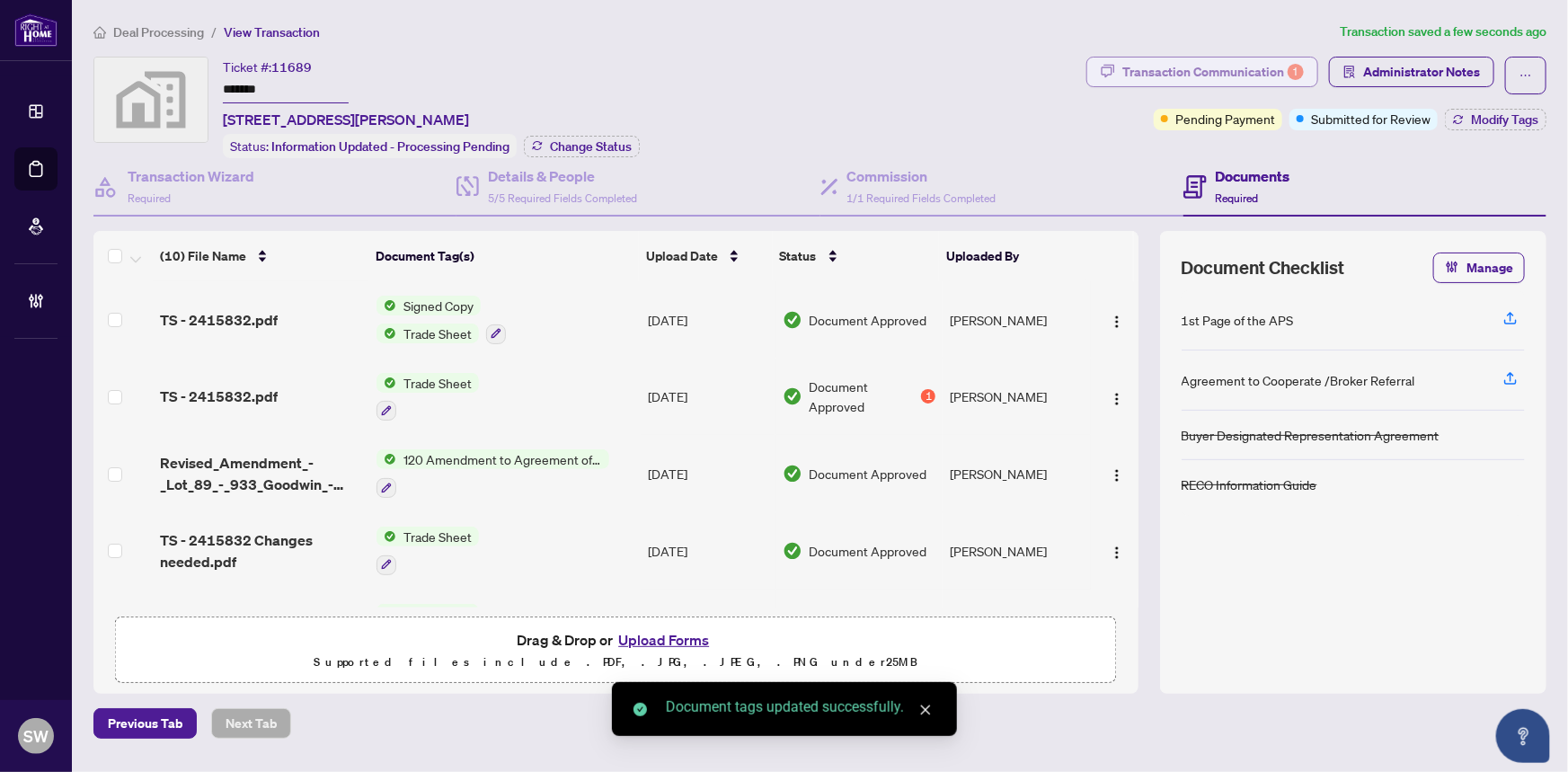
click at [1284, 67] on div "Transaction Communication 1" at bounding box center [1213, 72] width 182 height 28
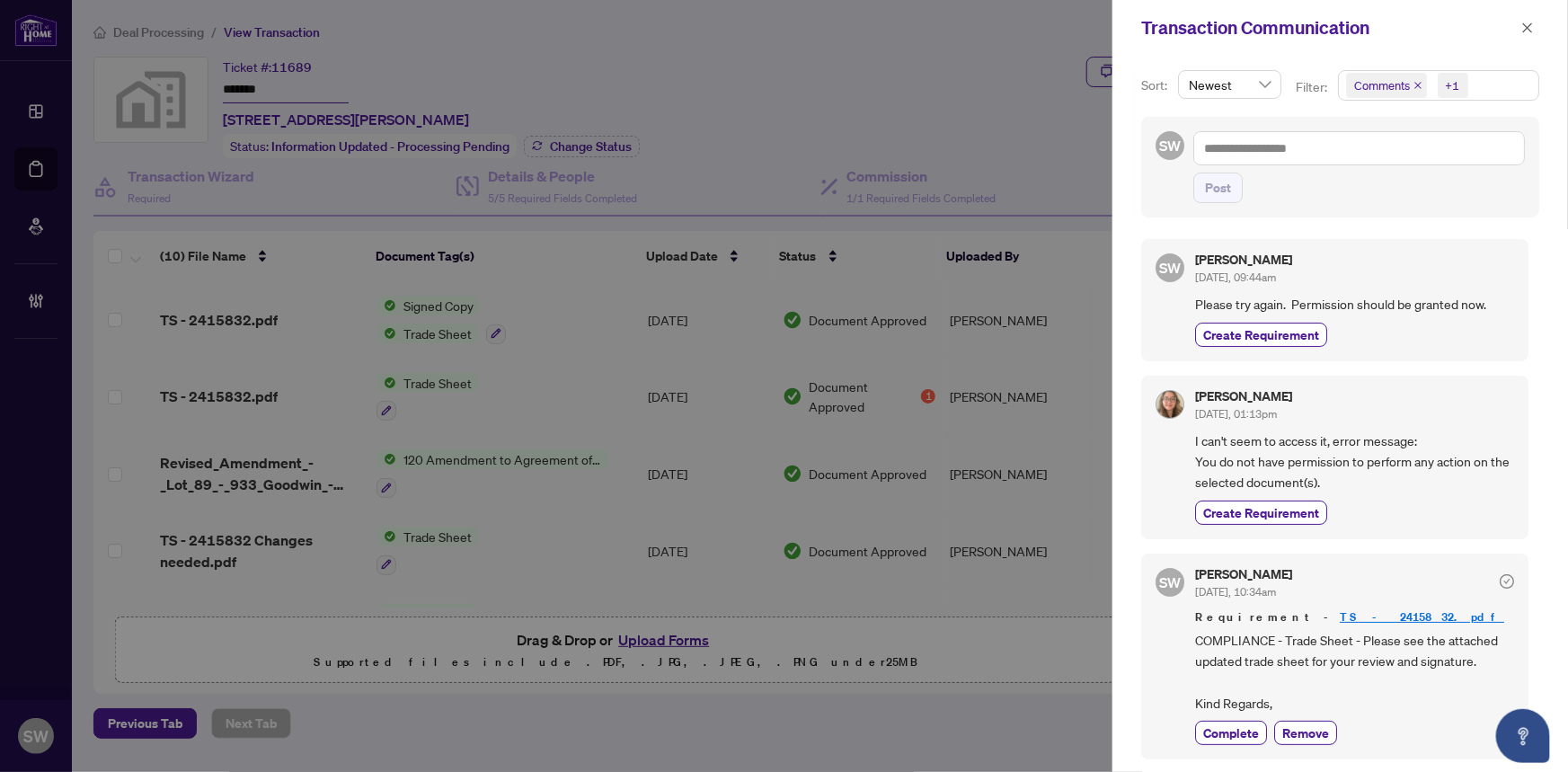
scroll to position [81, 0]
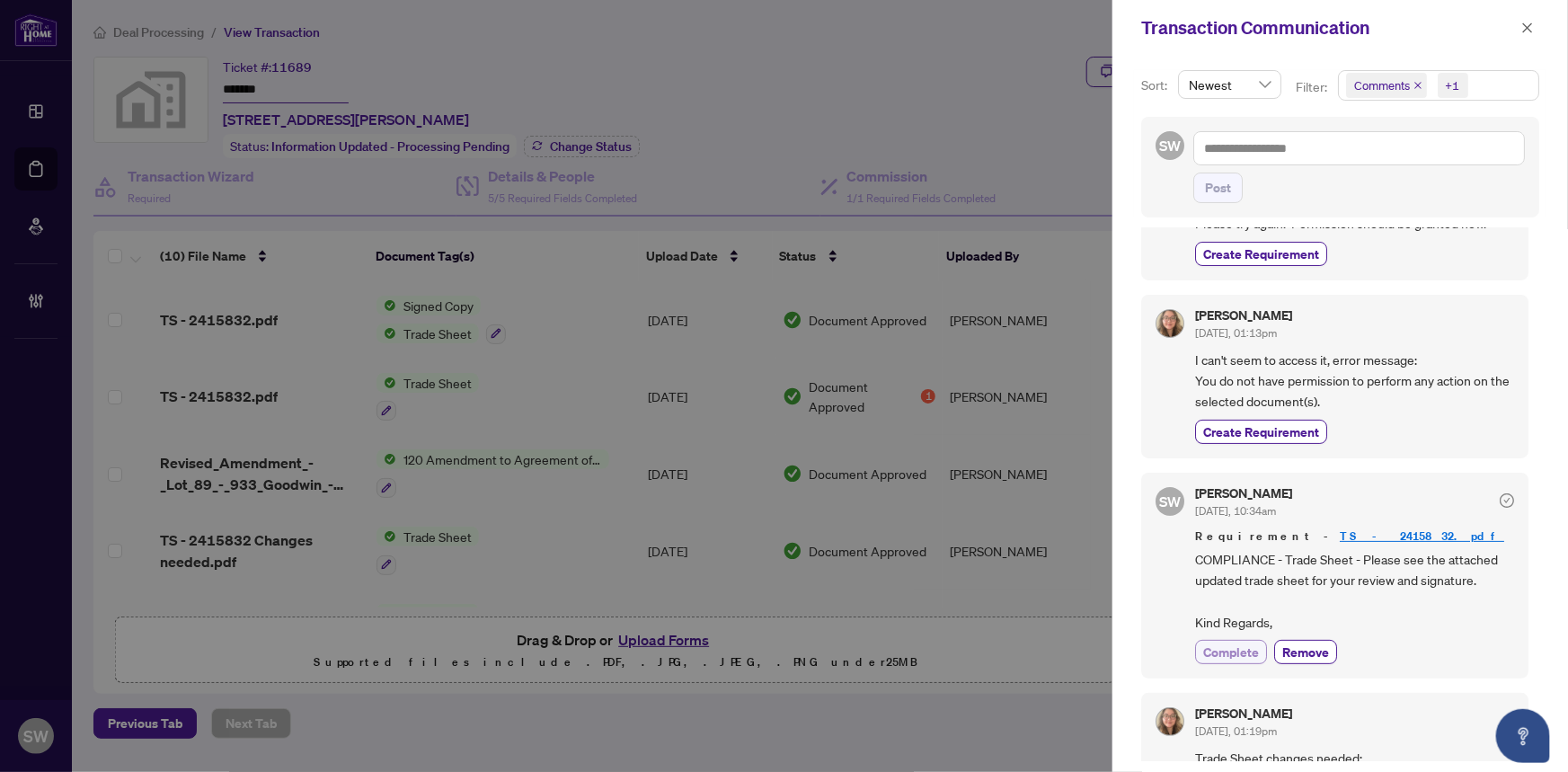
click at [1245, 643] on span "Complete" at bounding box center [1231, 653] width 56 height 19
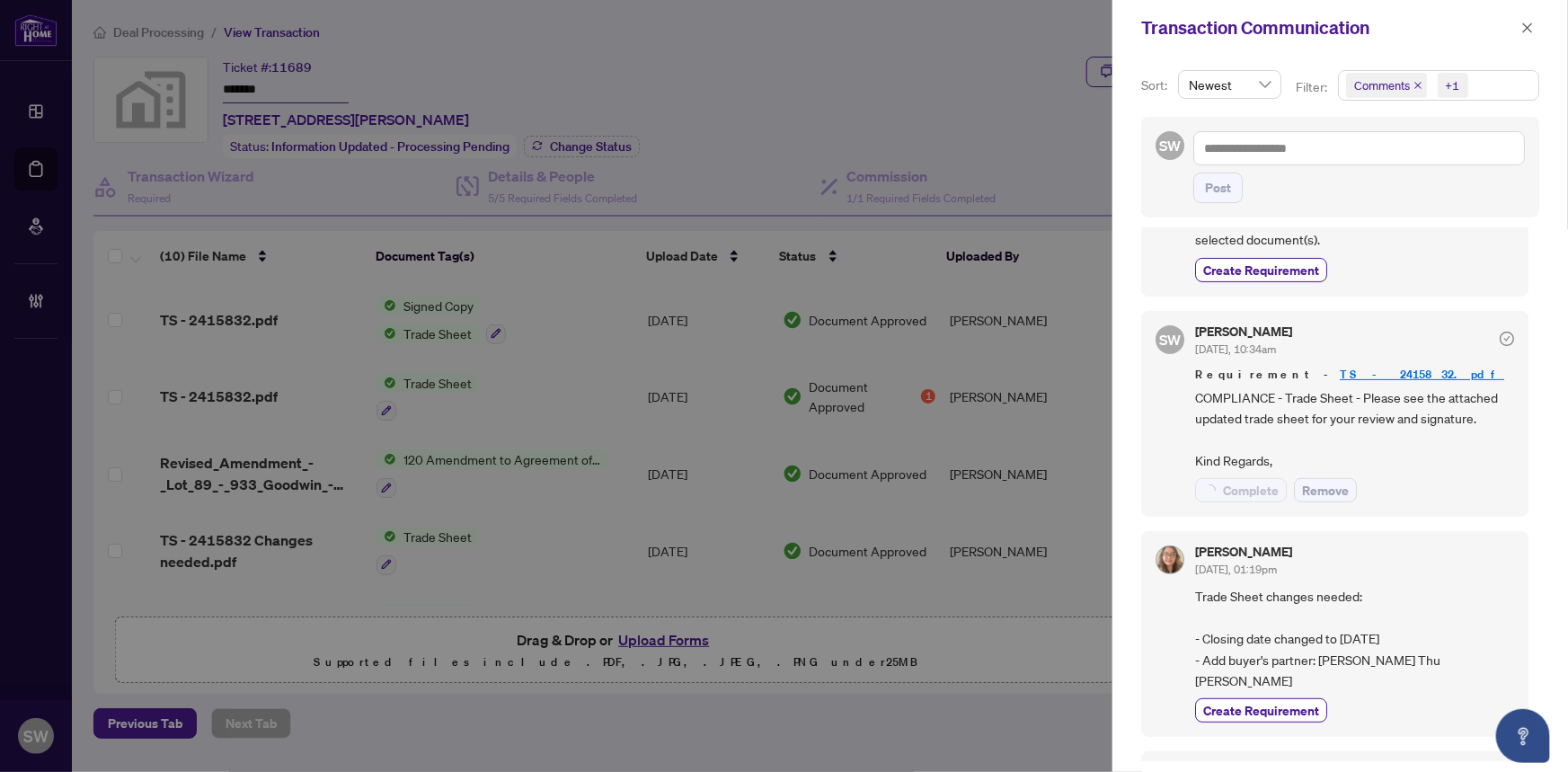
scroll to position [245, 0]
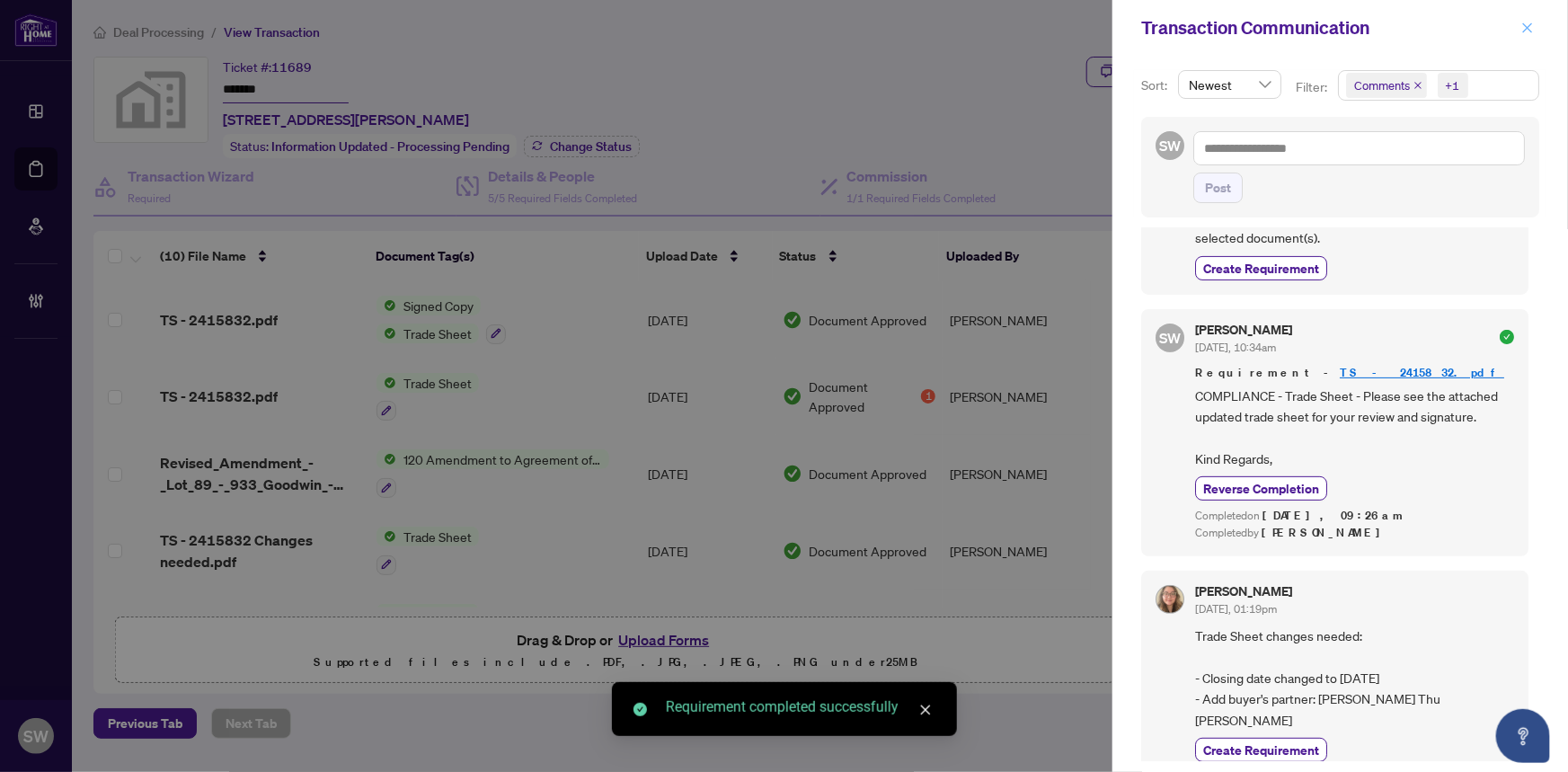
click at [1519, 28] on button "button" at bounding box center [1527, 28] width 24 height 22
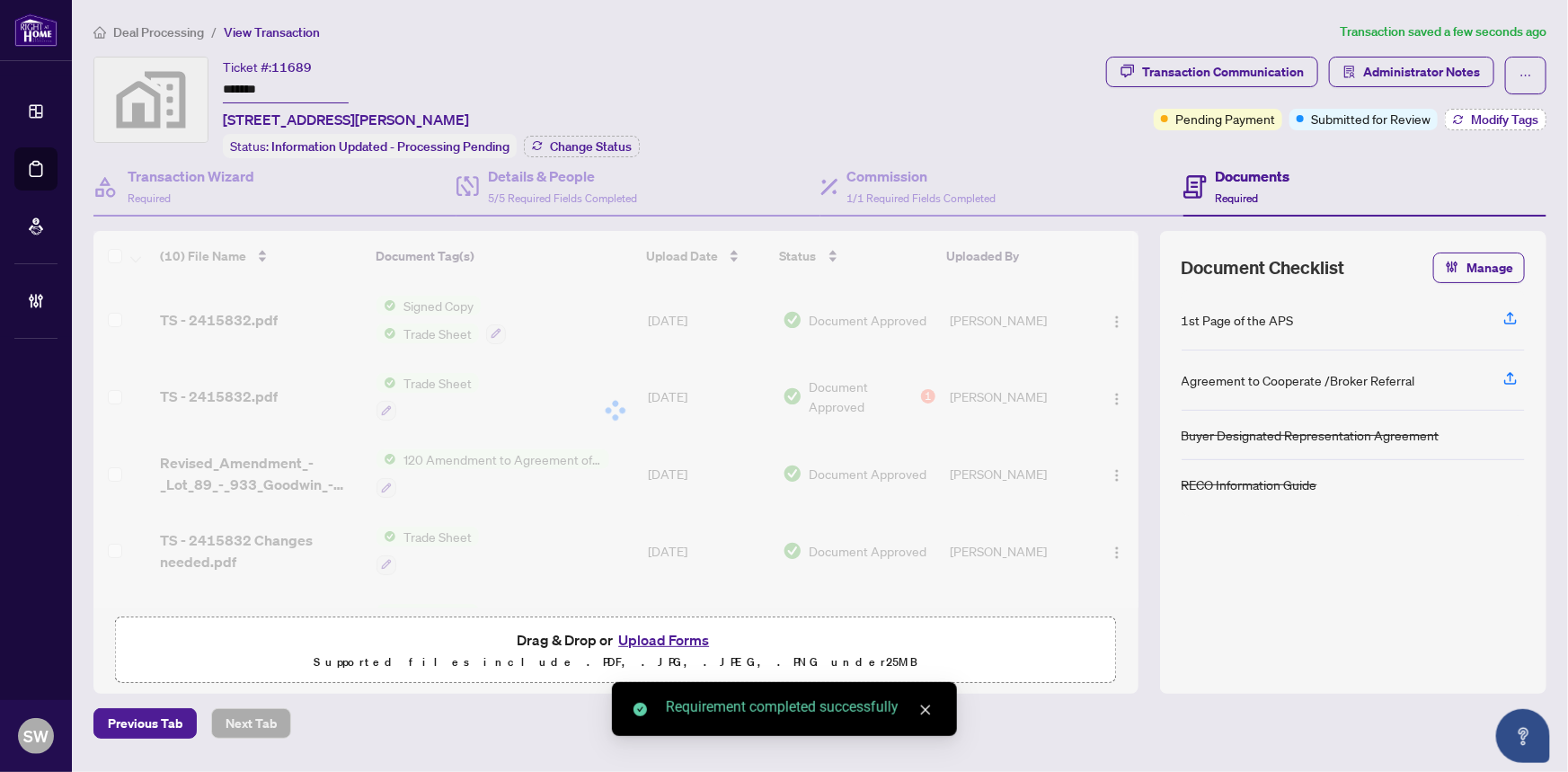
click at [1508, 123] on span "Modify Tags" at bounding box center [1504, 119] width 67 height 12
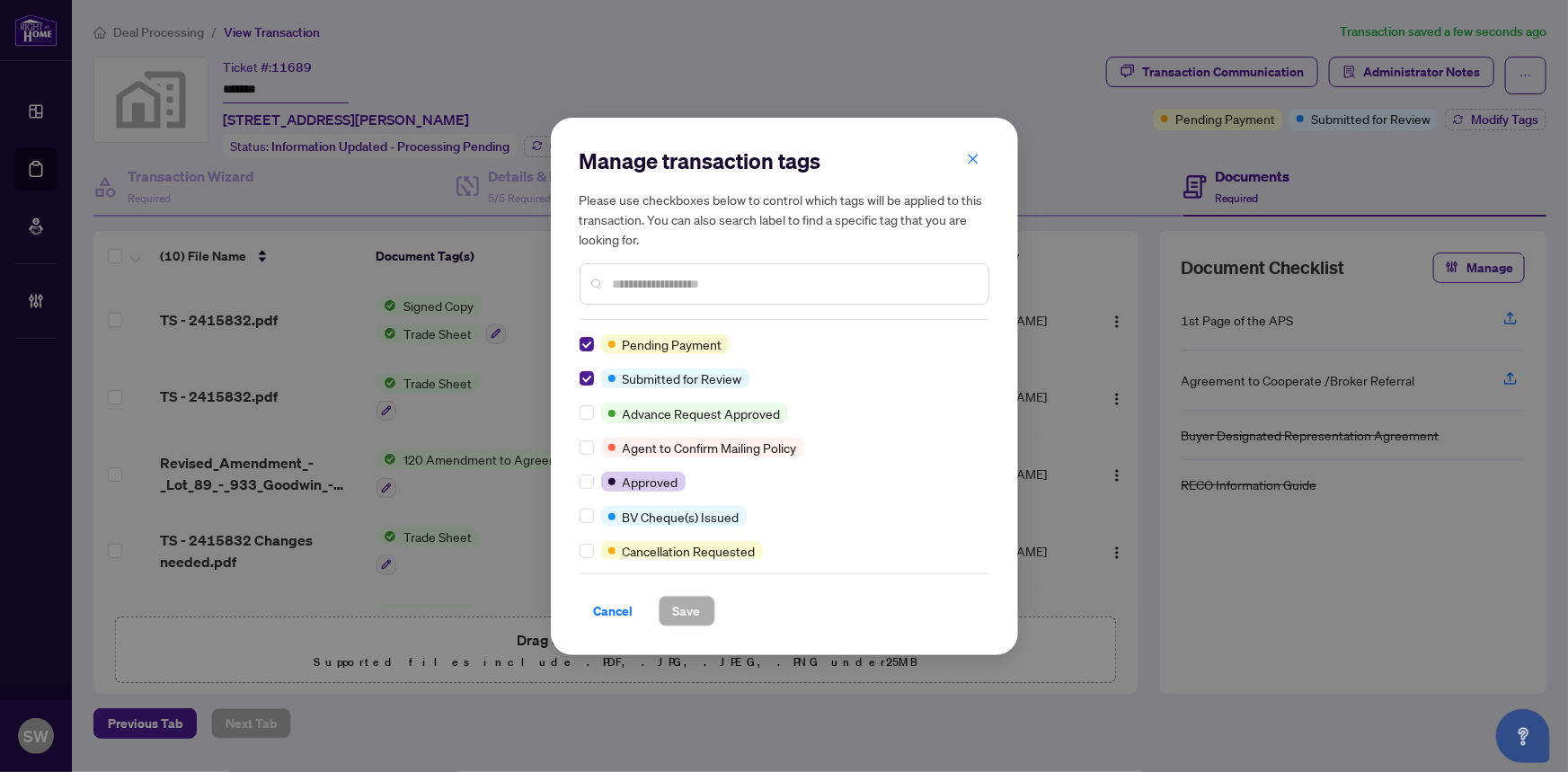
scroll to position [0, 0]
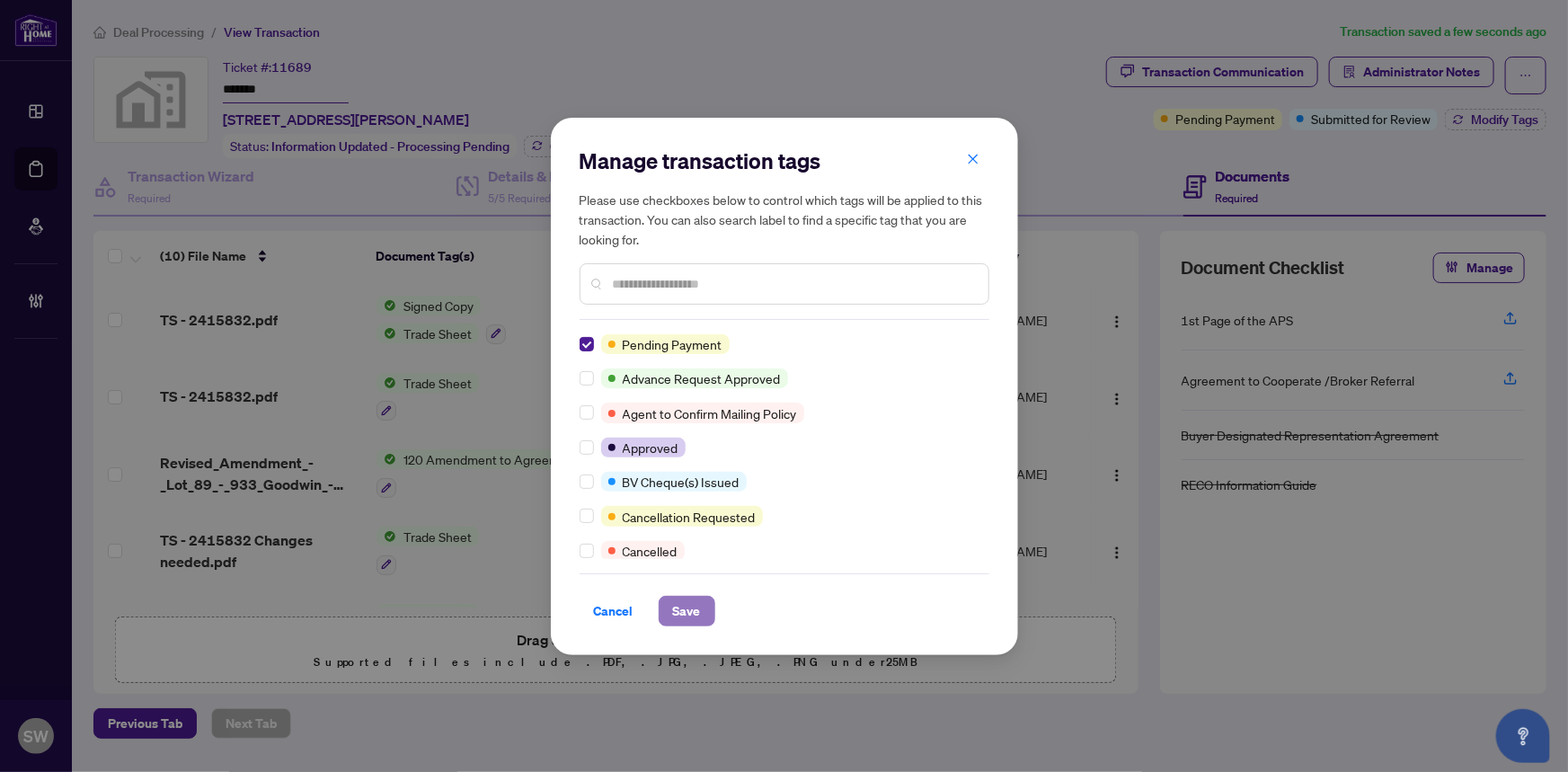
click at [690, 612] on span "Save" at bounding box center [686, 612] width 27 height 28
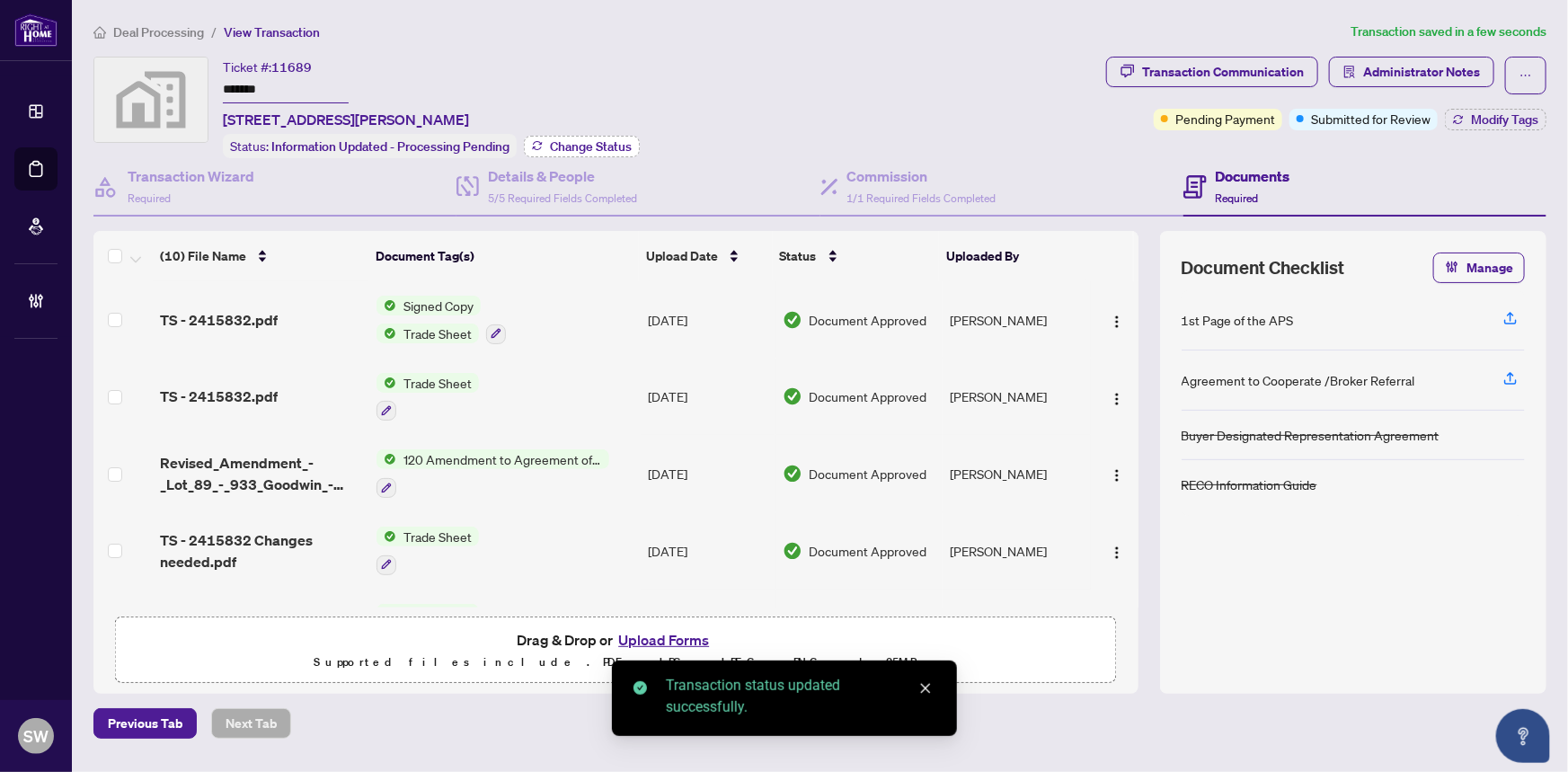
click at [622, 145] on span "Change Status" at bounding box center [591, 146] width 82 height 12
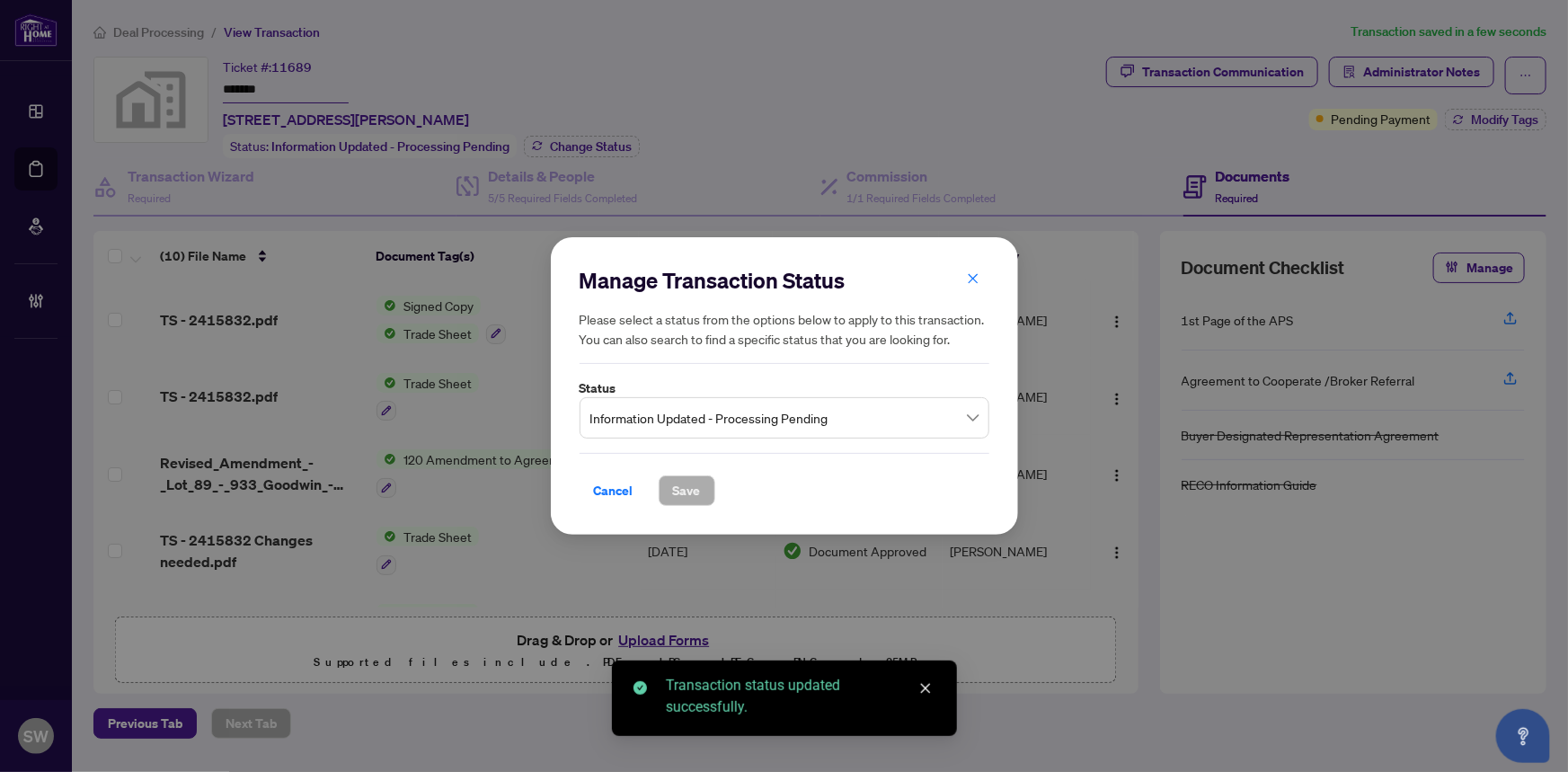
click at [863, 408] on span "Information Updated - Processing Pending" at bounding box center [785, 418] width 389 height 34
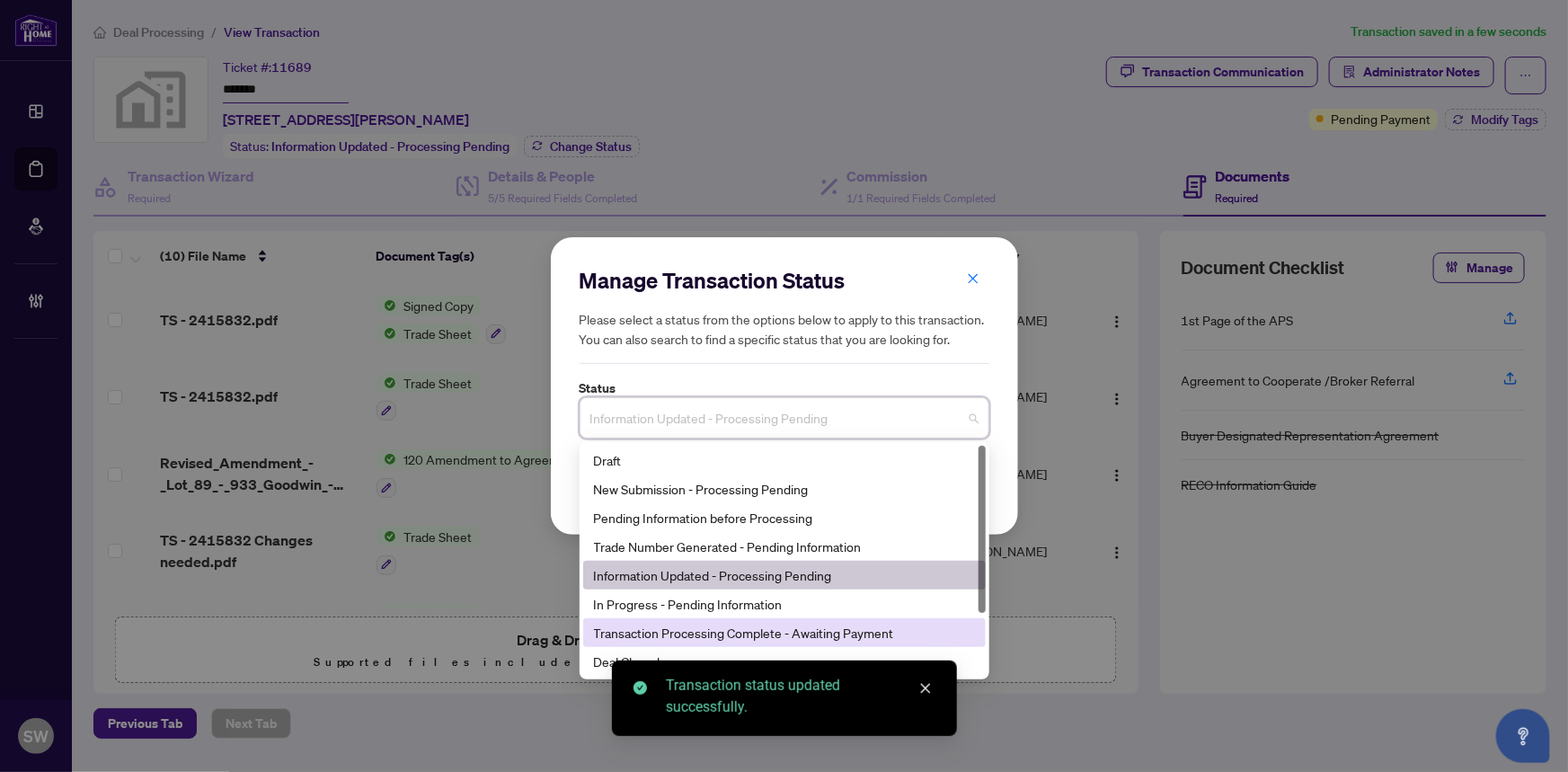
click at [844, 630] on div "Transaction Processing Complete - Awaiting Payment" at bounding box center [785, 633] width 381 height 20
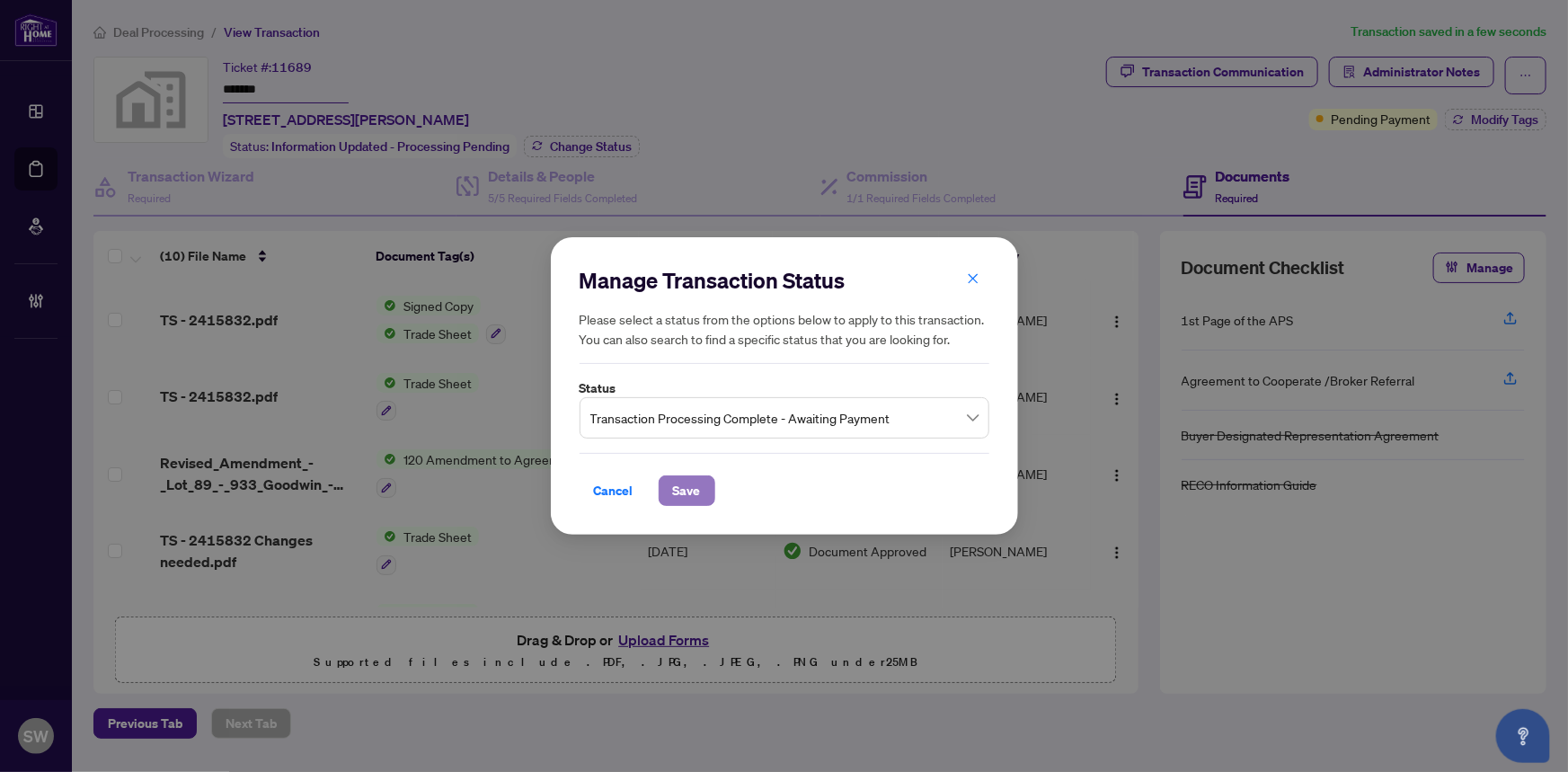
click at [702, 496] on button "Save" at bounding box center [687, 491] width 57 height 30
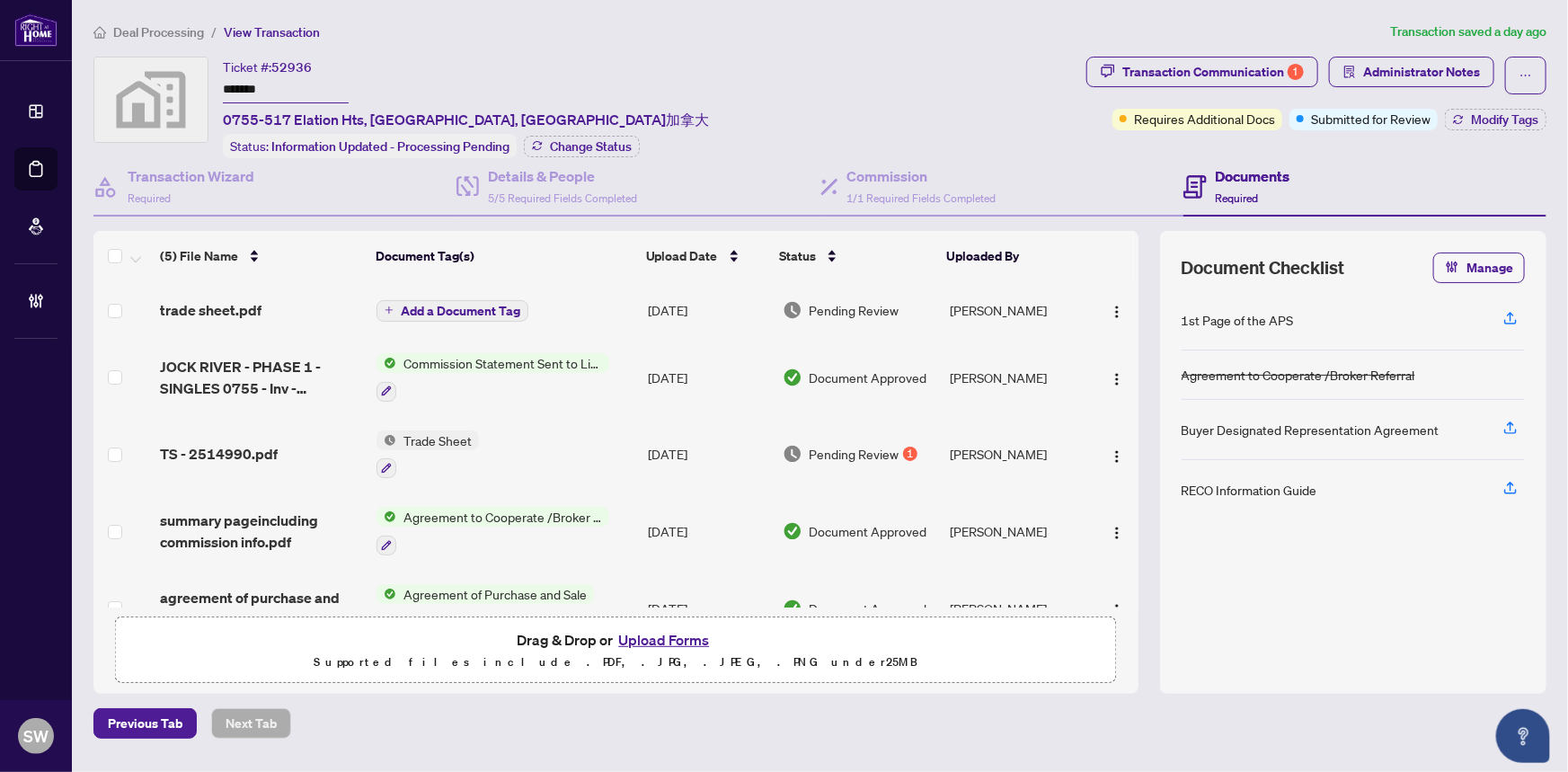
click at [246, 92] on input "*******" at bounding box center [285, 90] width 126 height 26
click at [263, 311] on div "trade sheet.pdf" at bounding box center [262, 310] width 203 height 22
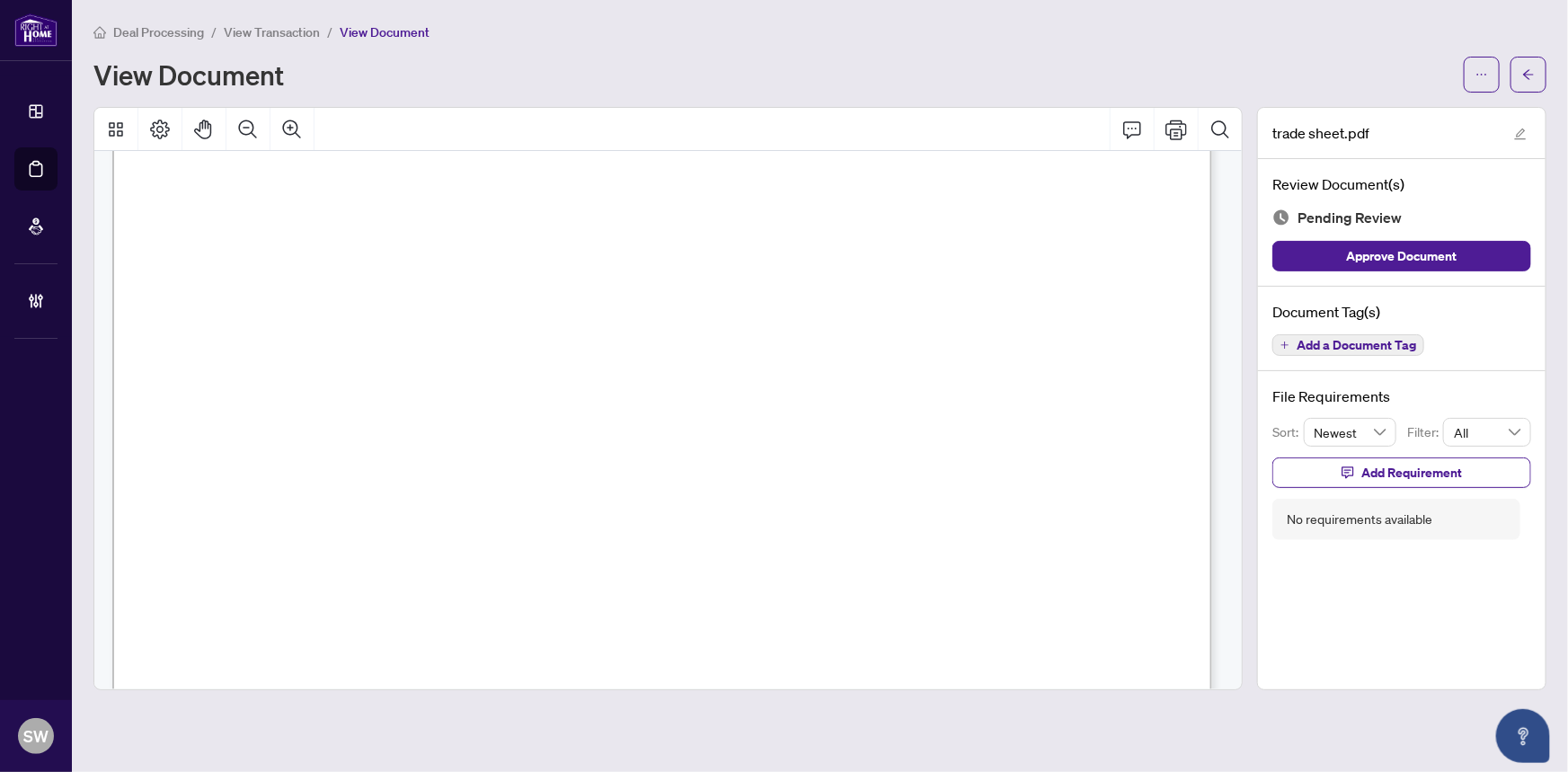
scroll to position [572, 0]
click at [1358, 351] on button "Add a Document Tag" at bounding box center [1349, 345] width 152 height 22
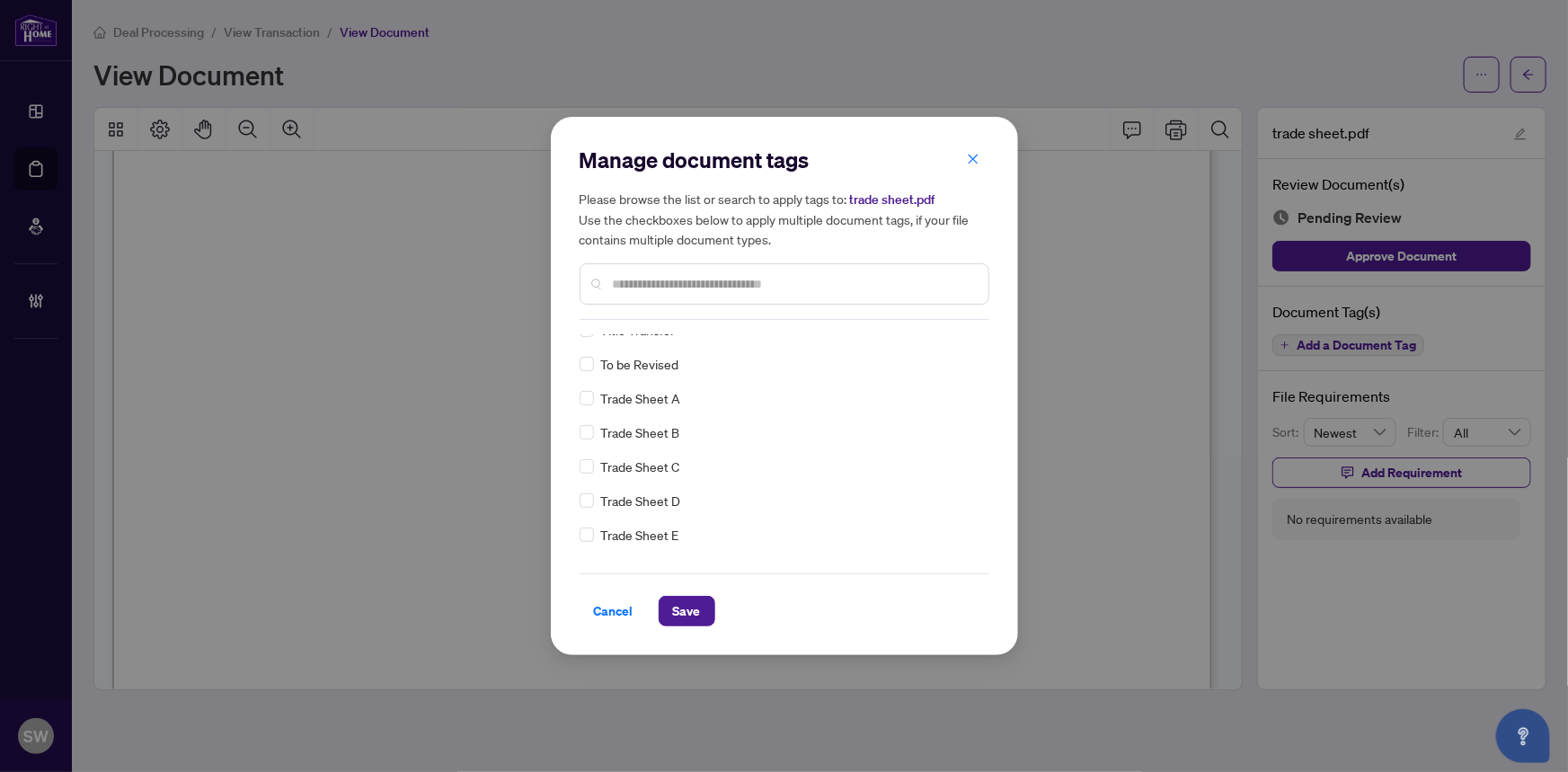
scroll to position [0, 0]
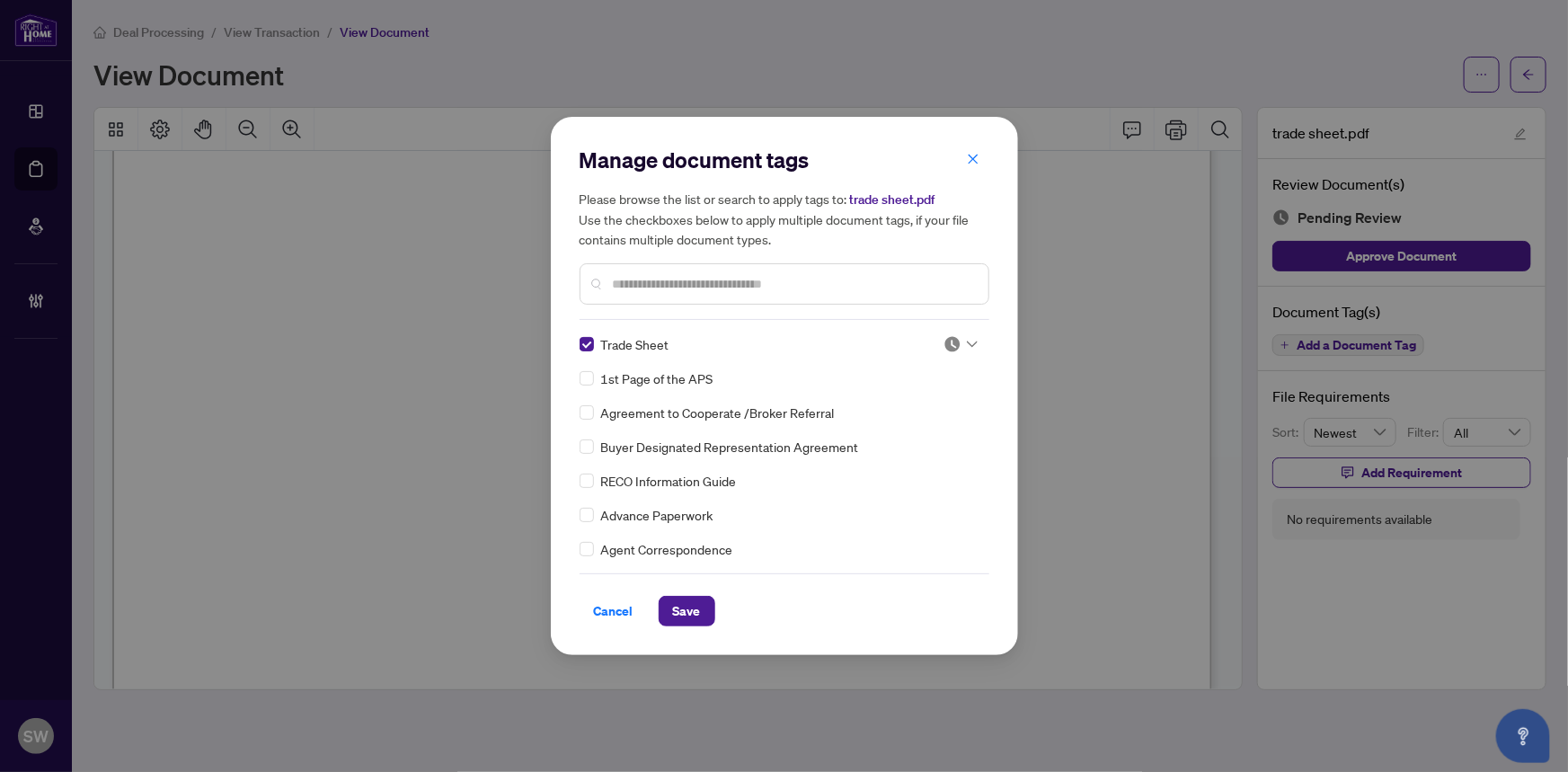
click at [964, 339] on div at bounding box center [961, 344] width 34 height 18
click at [907, 428] on div "Approved" at bounding box center [901, 432] width 115 height 20
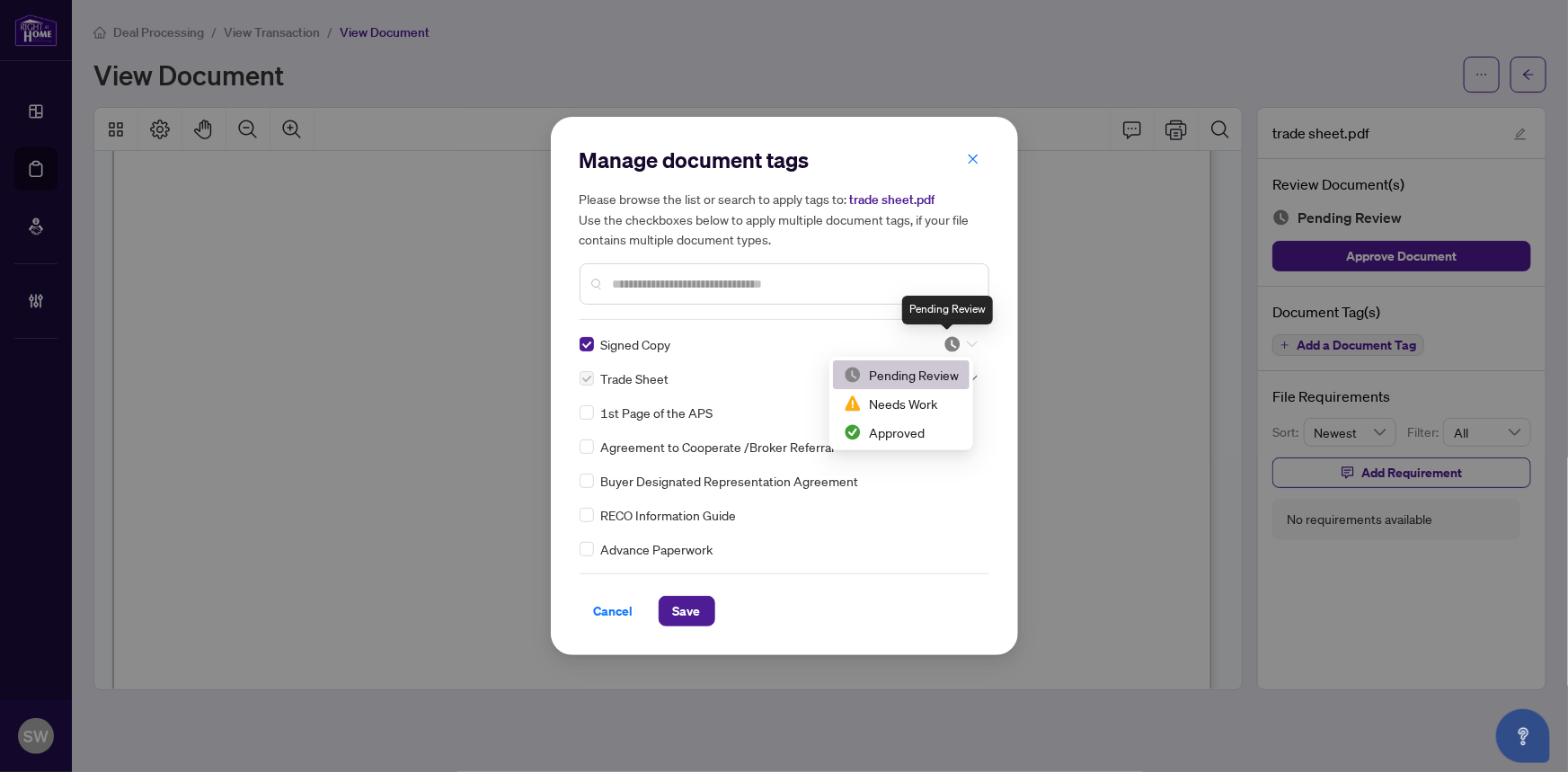
click at [951, 341] on img at bounding box center [953, 344] width 18 height 18
click at [896, 423] on div "Approved" at bounding box center [901, 432] width 115 height 20
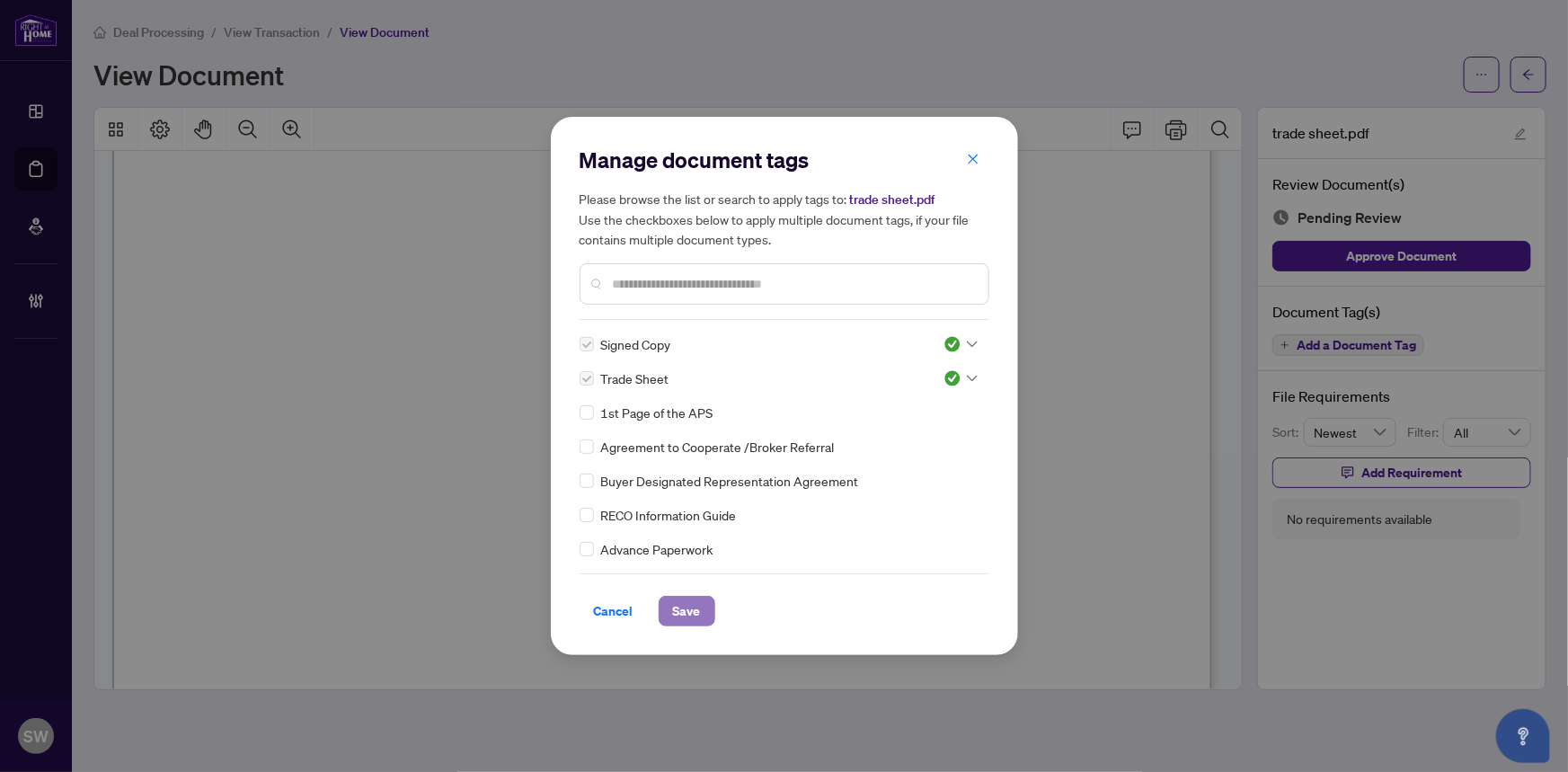
click at [689, 612] on span "Save" at bounding box center [686, 612] width 27 height 28
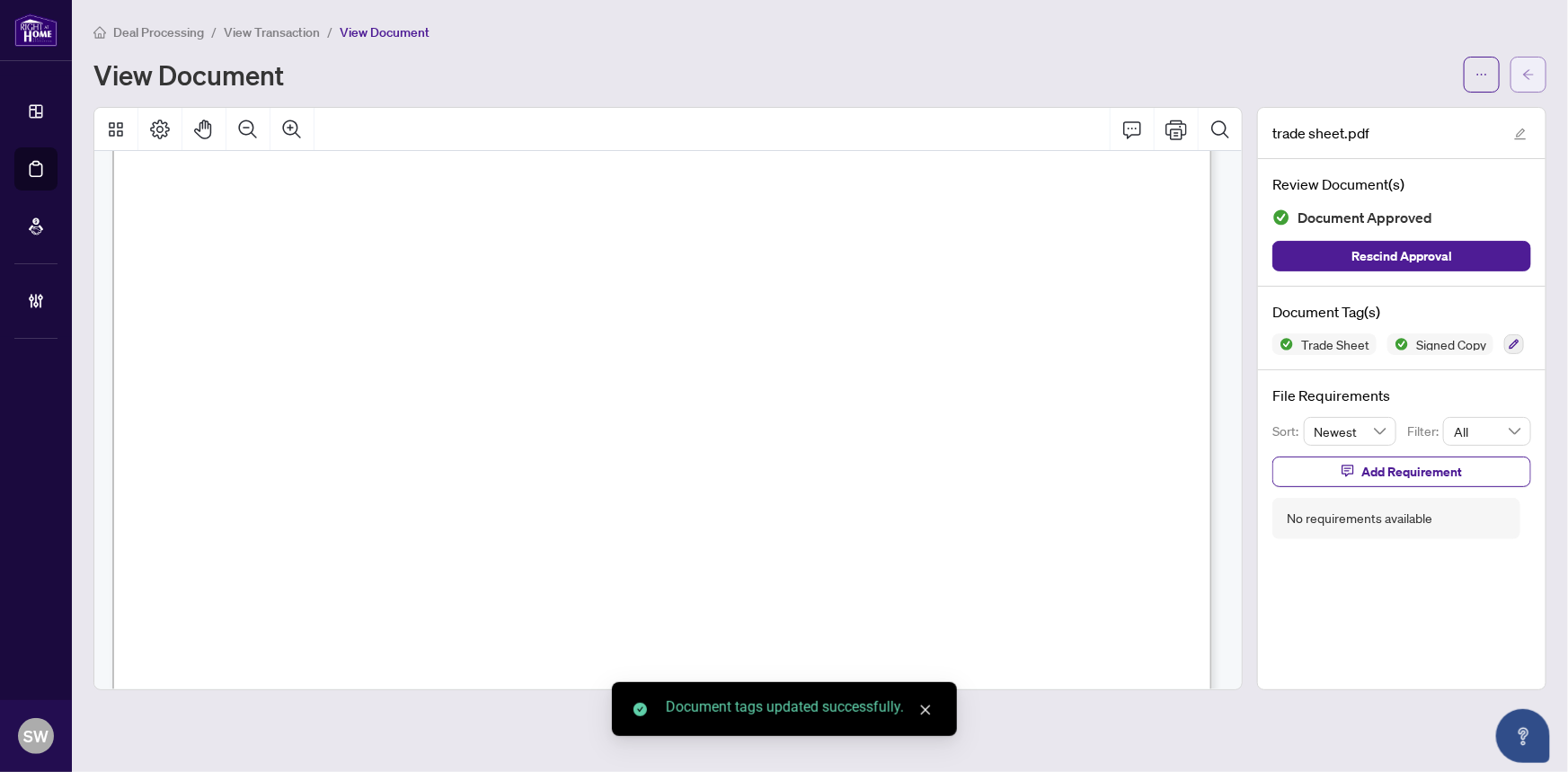
click at [1534, 71] on icon "arrow-left" at bounding box center [1528, 74] width 12 height 12
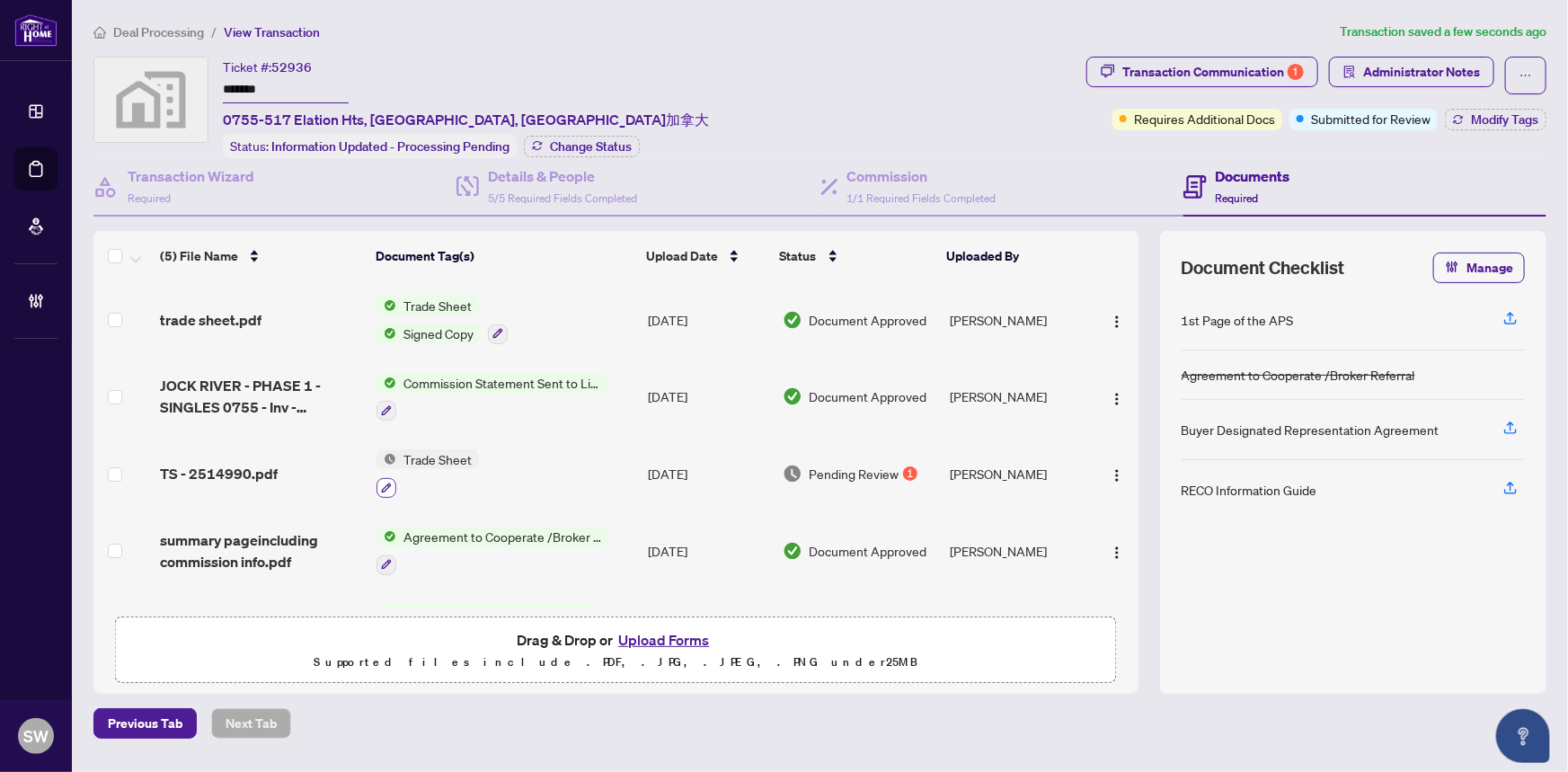
click at [388, 487] on icon "button" at bounding box center [386, 487] width 10 height 10
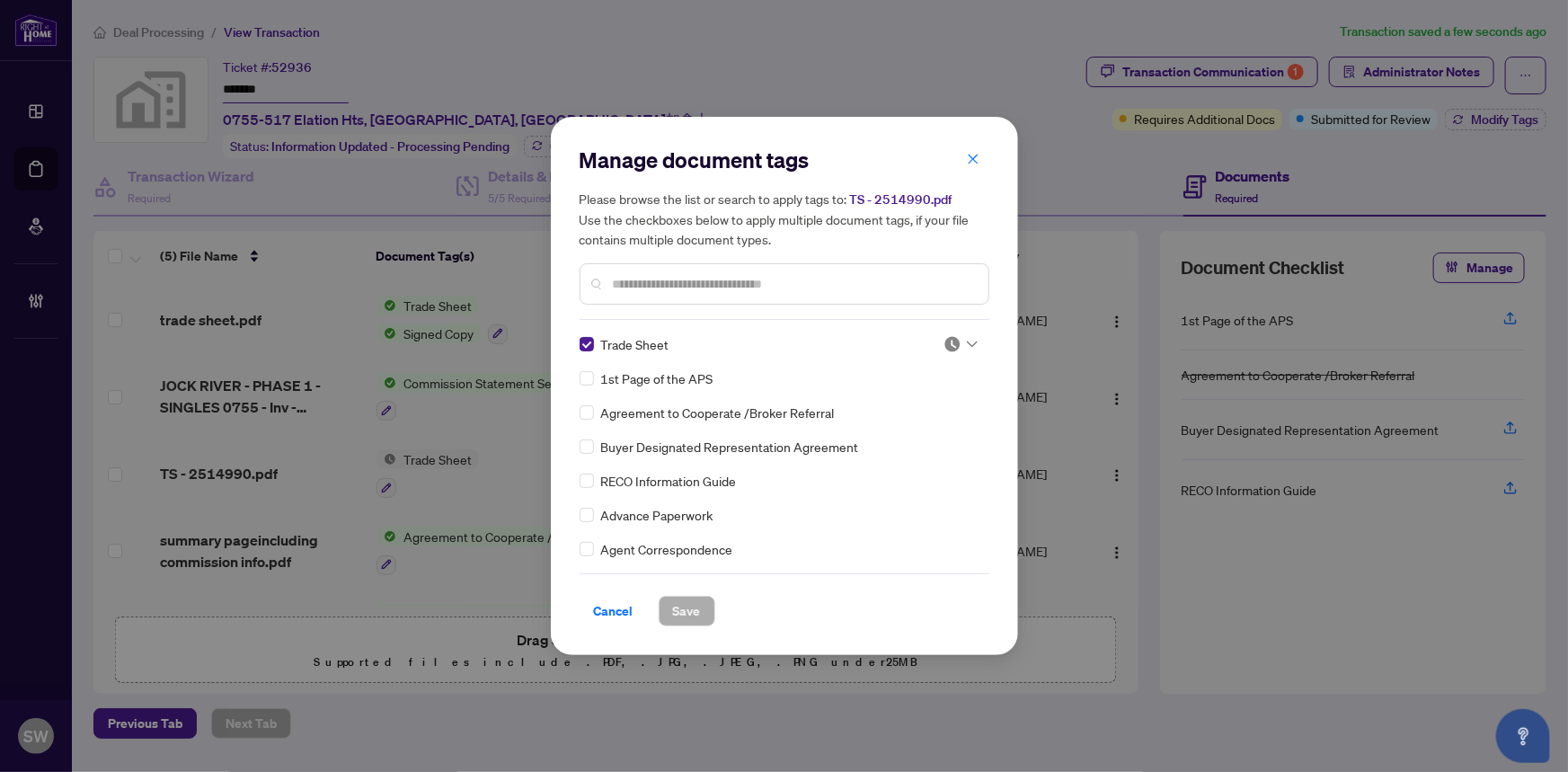
click at [960, 338] on div at bounding box center [961, 344] width 34 height 18
click at [918, 435] on div "Approved" at bounding box center [901, 432] width 115 height 20
click at [691, 610] on span "Save" at bounding box center [686, 612] width 27 height 28
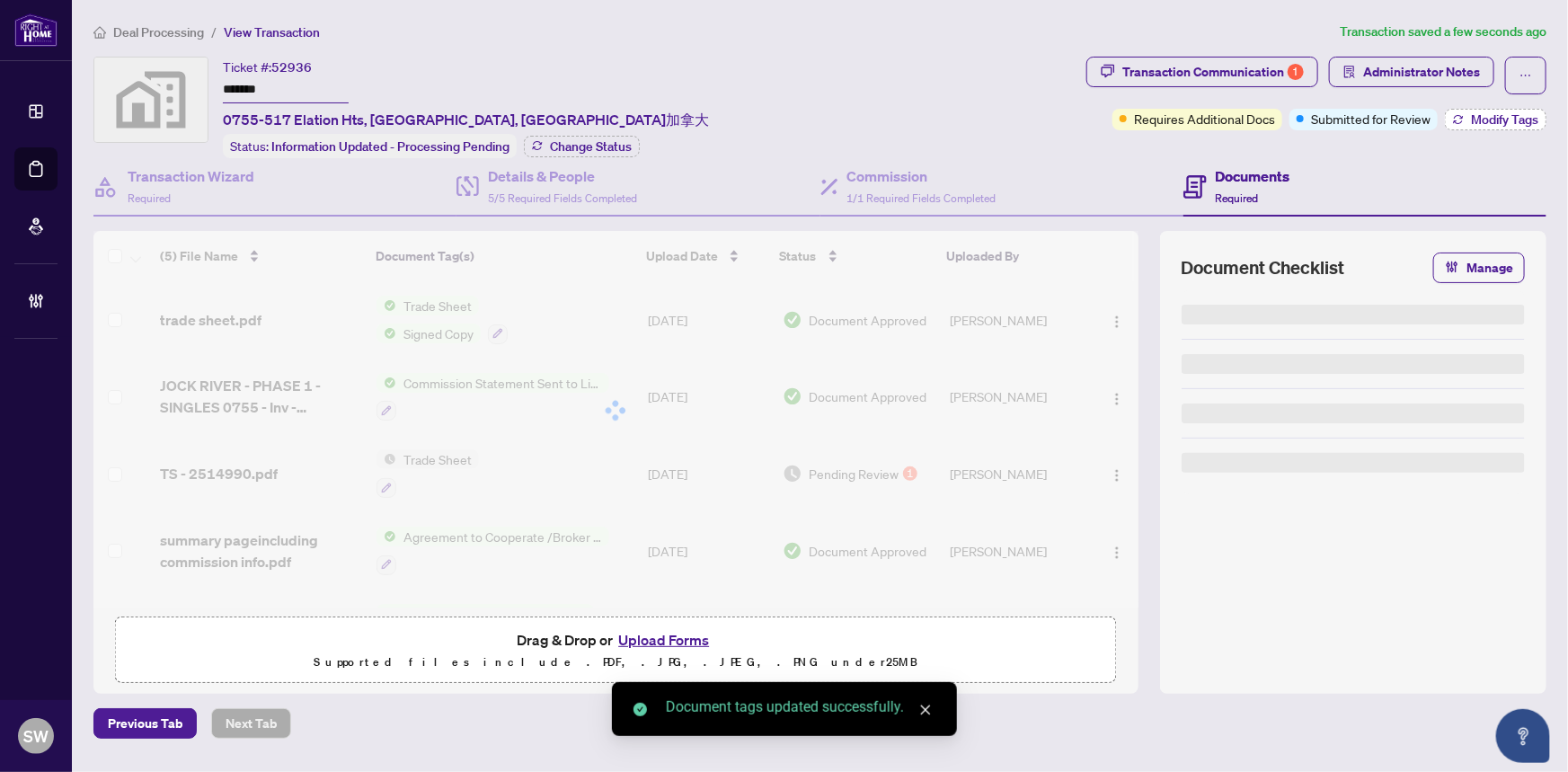
click at [1501, 117] on span "Modify Tags" at bounding box center [1504, 119] width 67 height 12
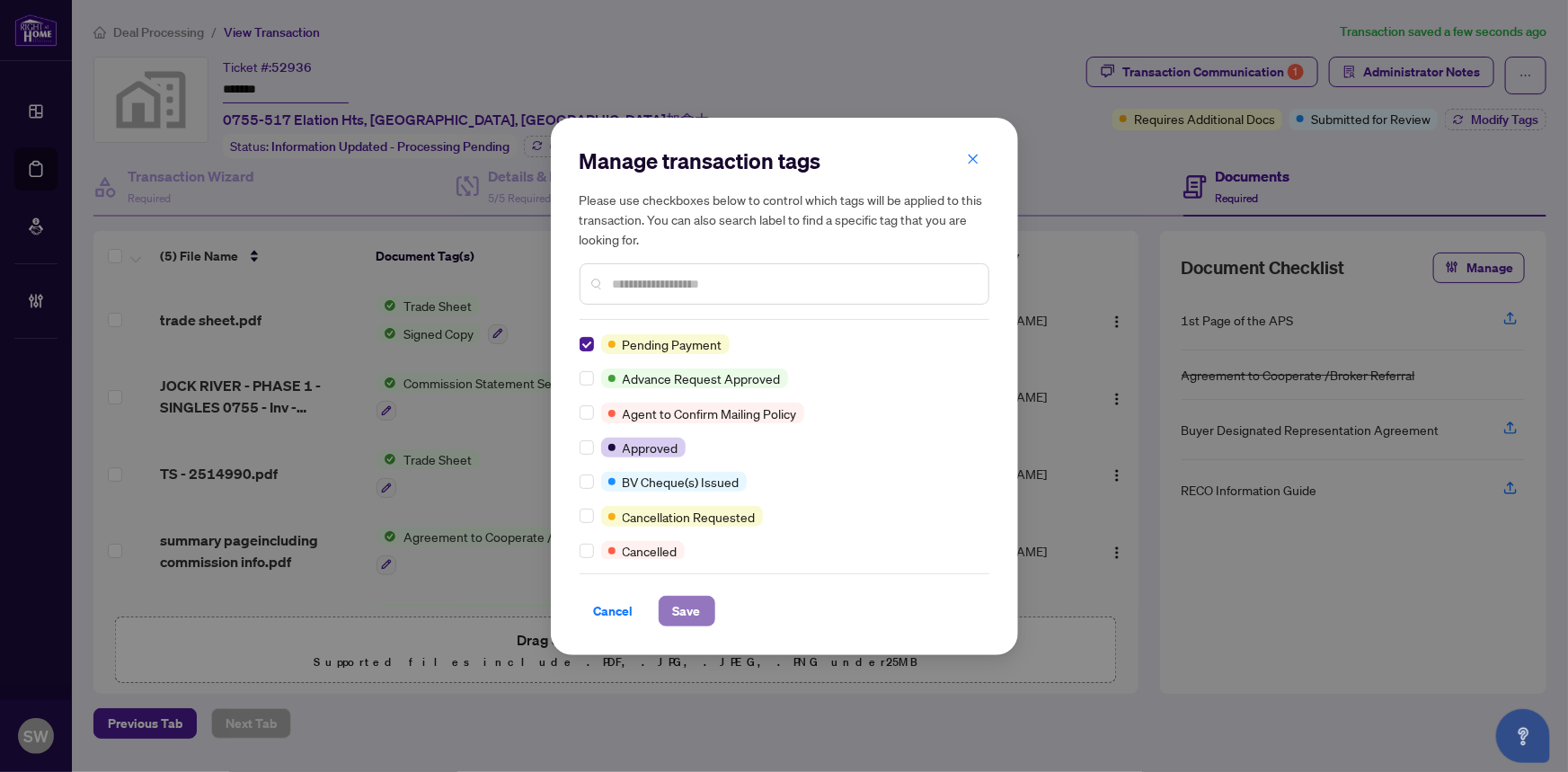
click at [686, 619] on span "Save" at bounding box center [686, 612] width 27 height 28
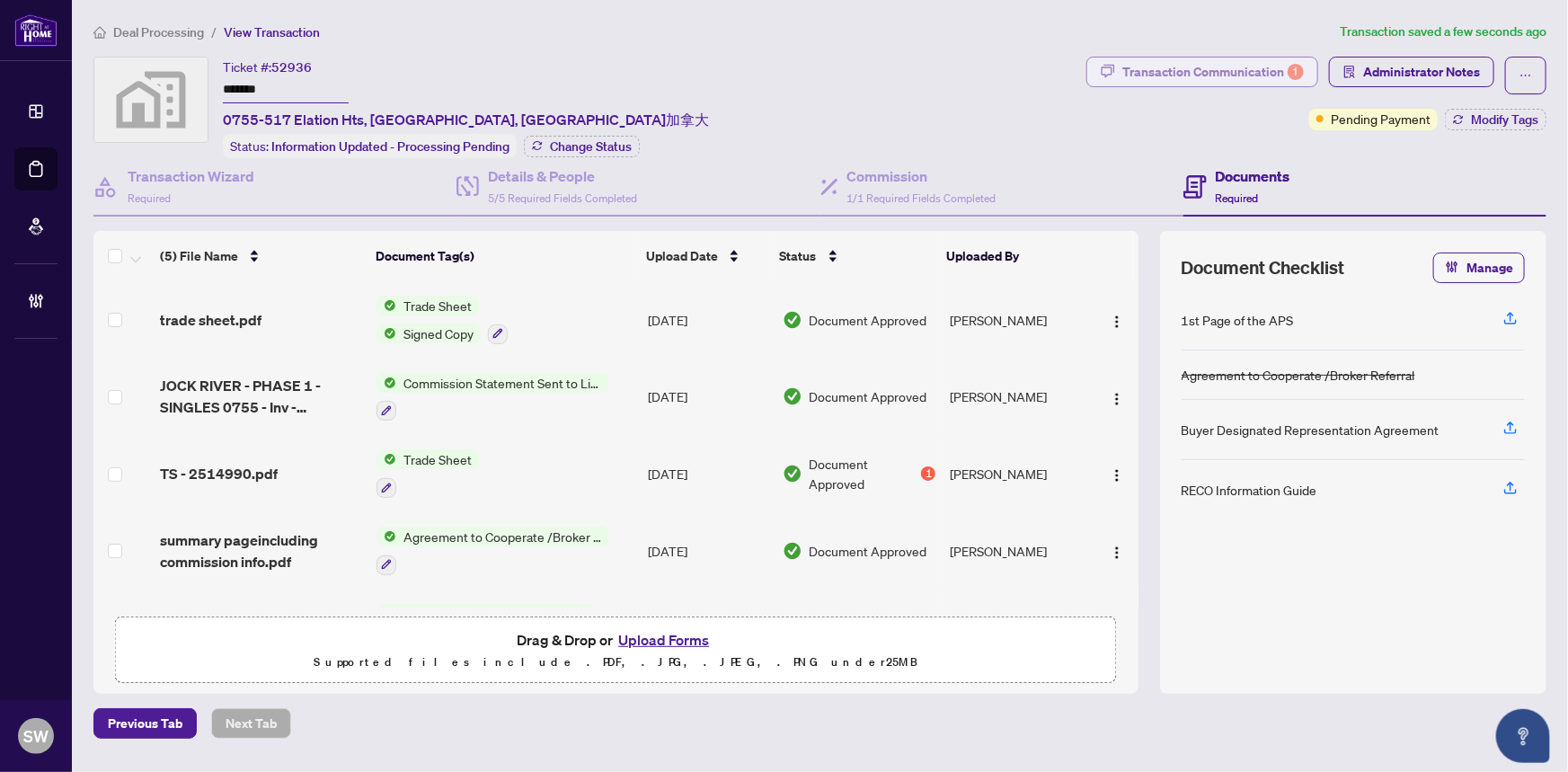
click at [1240, 78] on div "Transaction Communication 1" at bounding box center [1213, 72] width 182 height 28
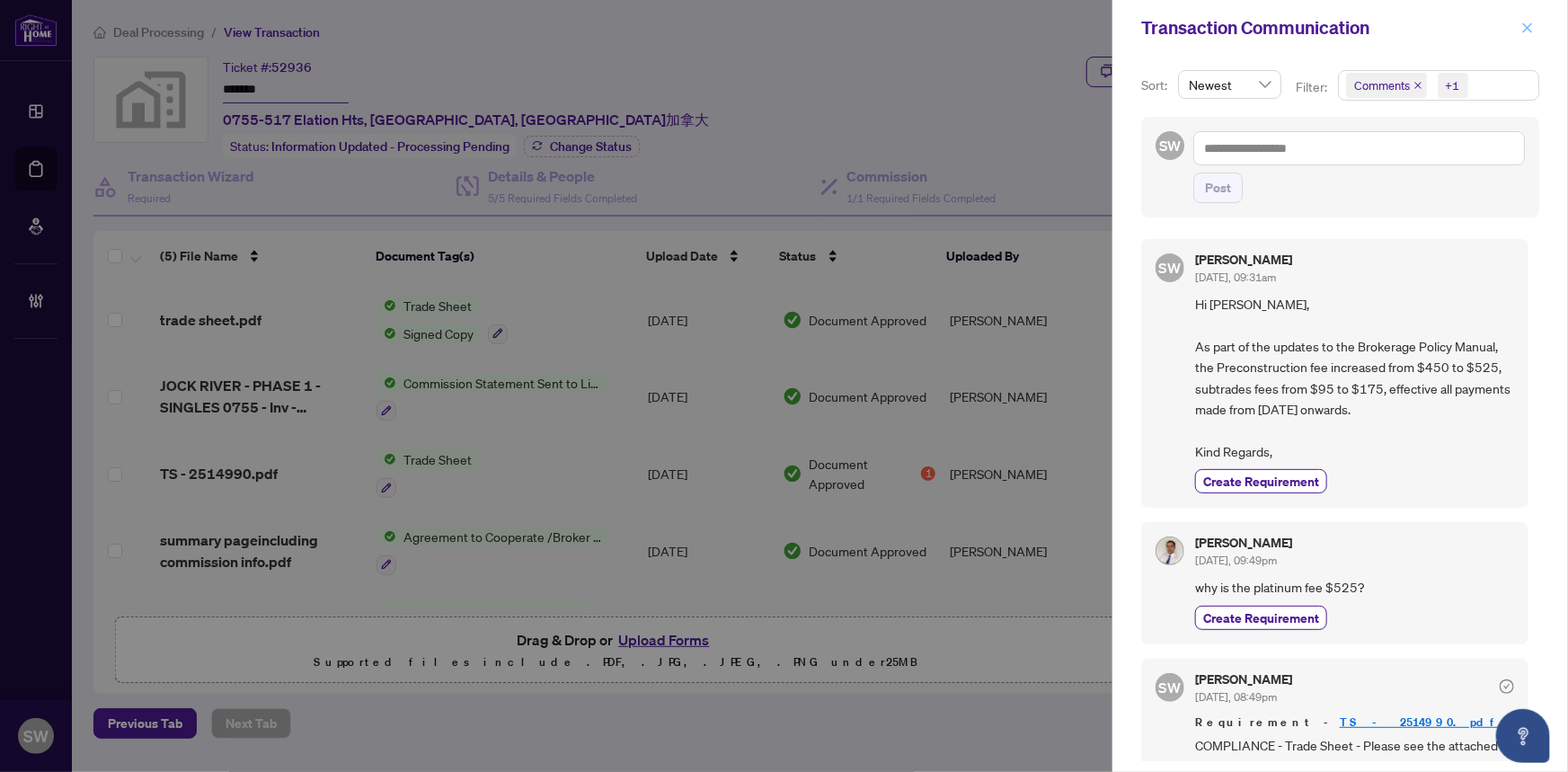
click at [1530, 26] on icon "close" at bounding box center [1527, 28] width 12 height 12
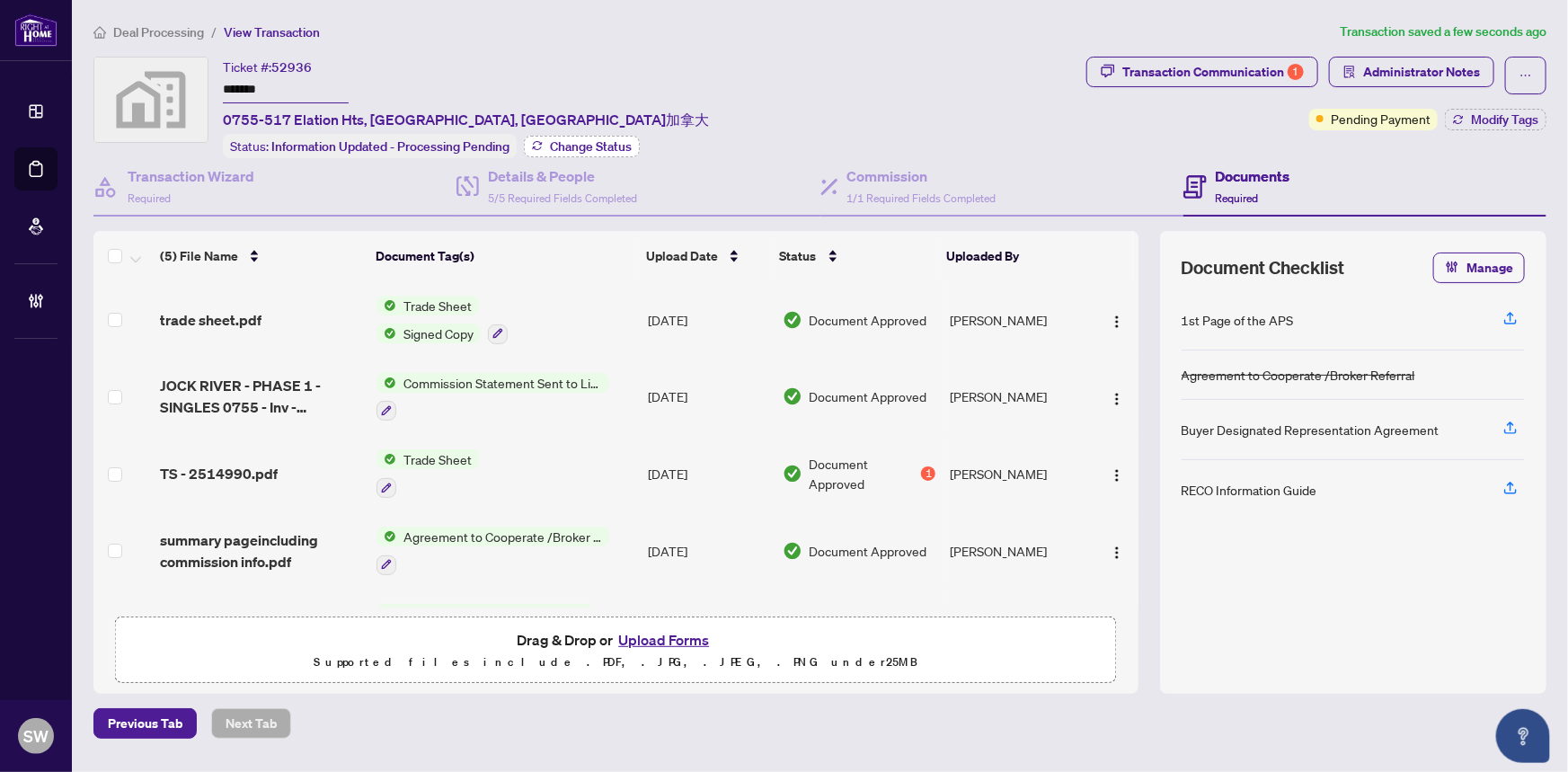
click at [604, 146] on span "Change Status" at bounding box center [591, 146] width 82 height 12
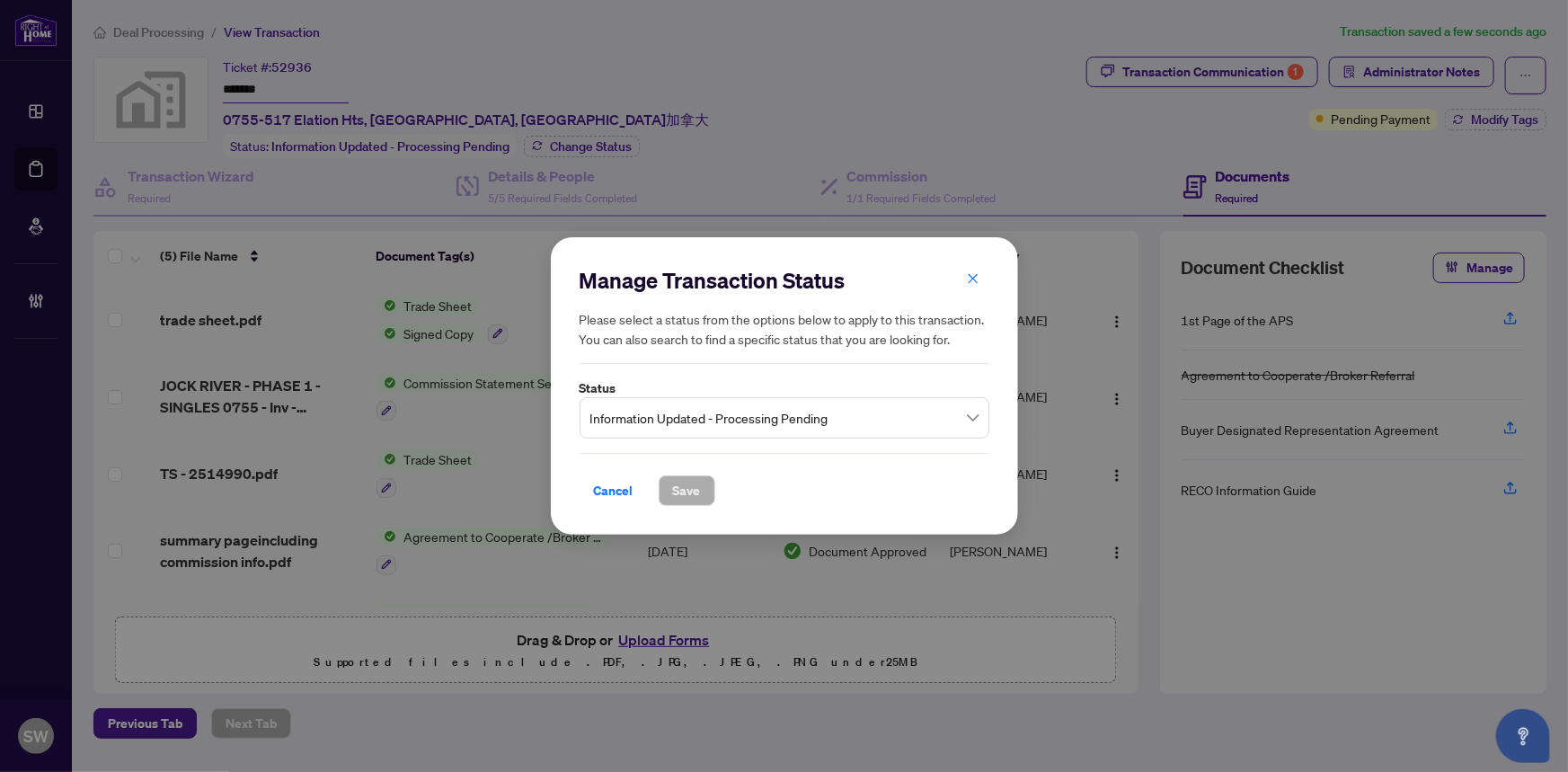
click at [865, 414] on span "Information Updated - Processing Pending" at bounding box center [785, 418] width 389 height 34
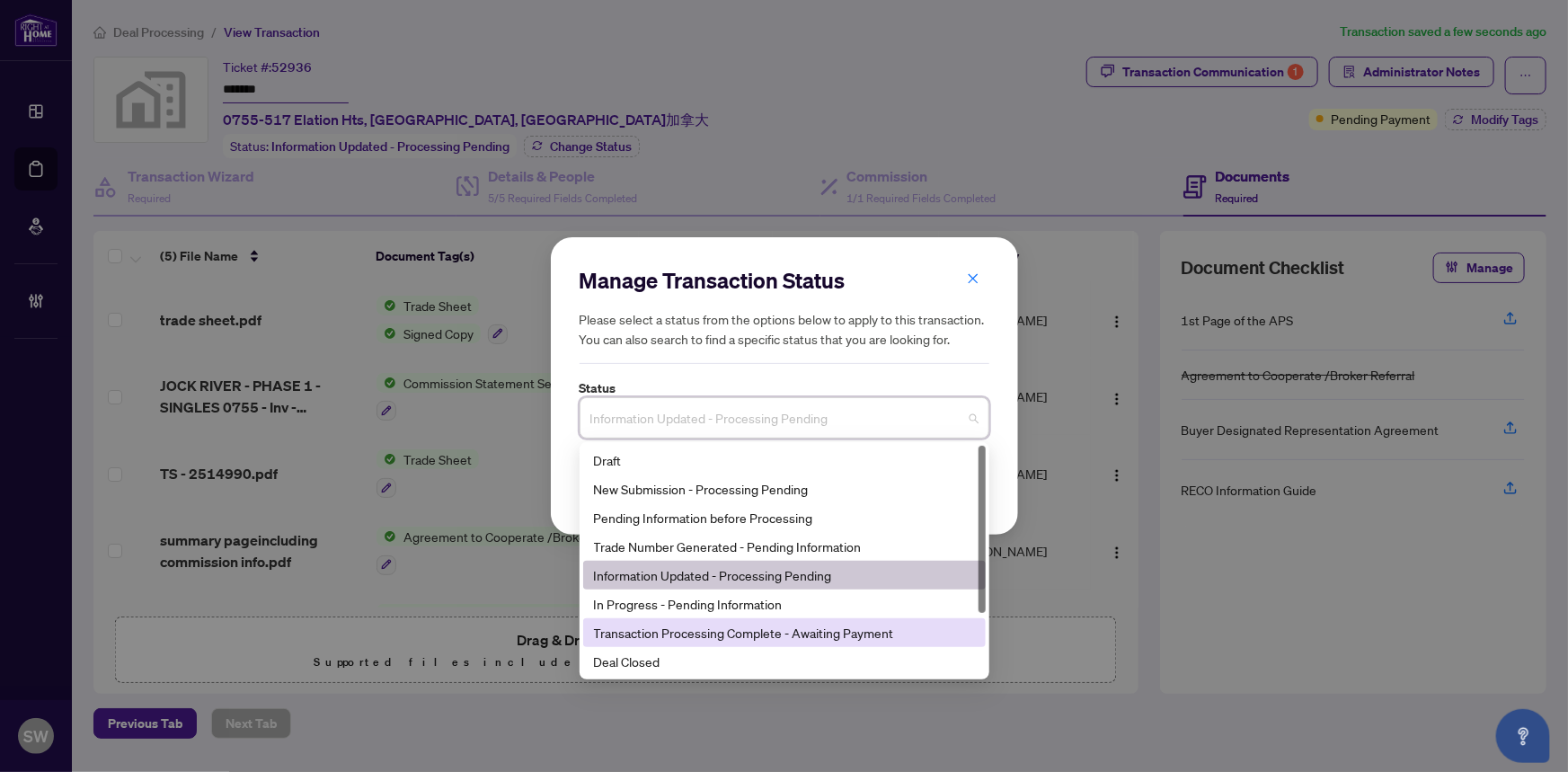
click at [882, 630] on div "Transaction Processing Complete - Awaiting Payment" at bounding box center [785, 633] width 381 height 20
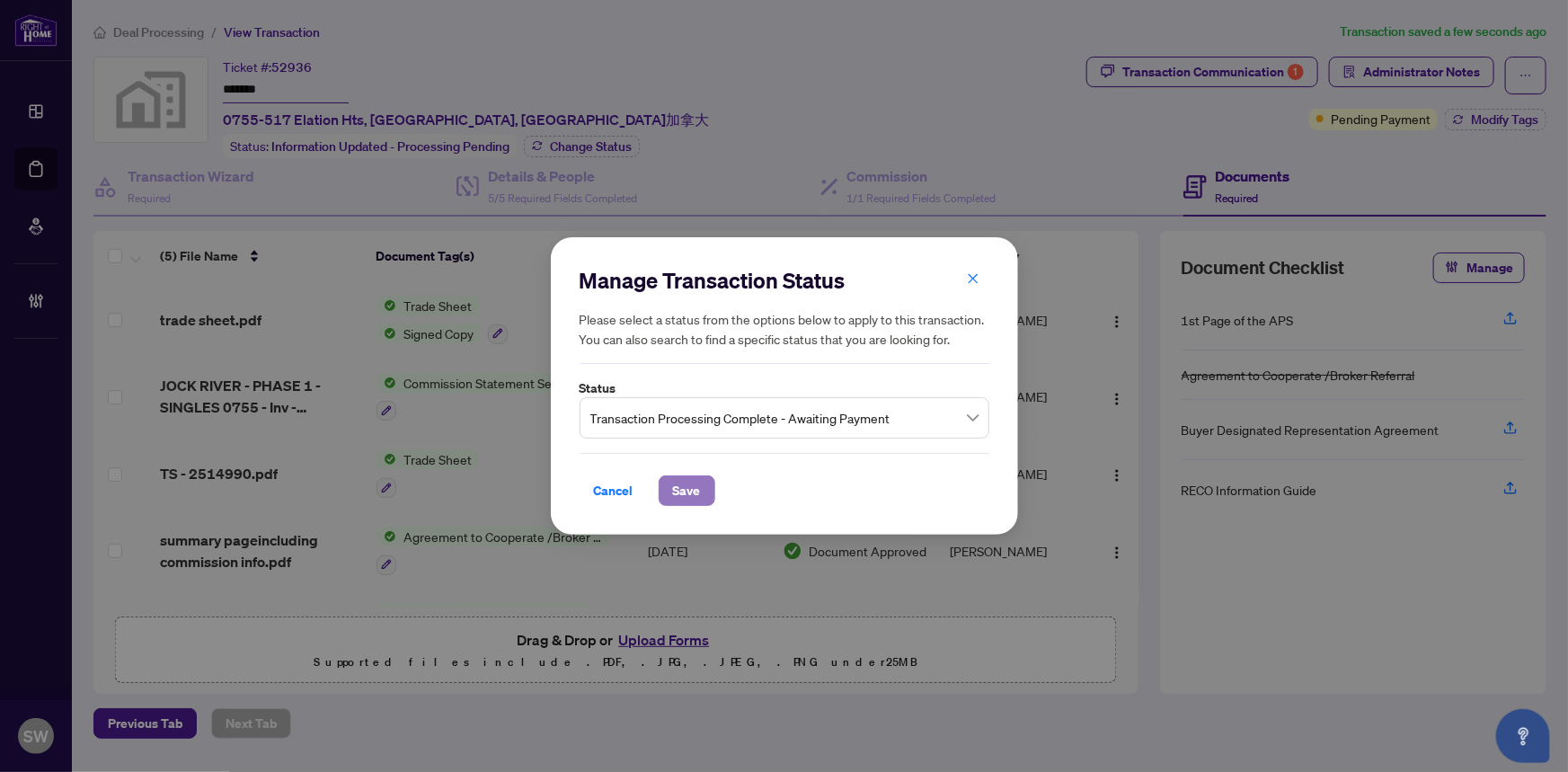
click at [693, 487] on span "Save" at bounding box center [686, 491] width 27 height 28
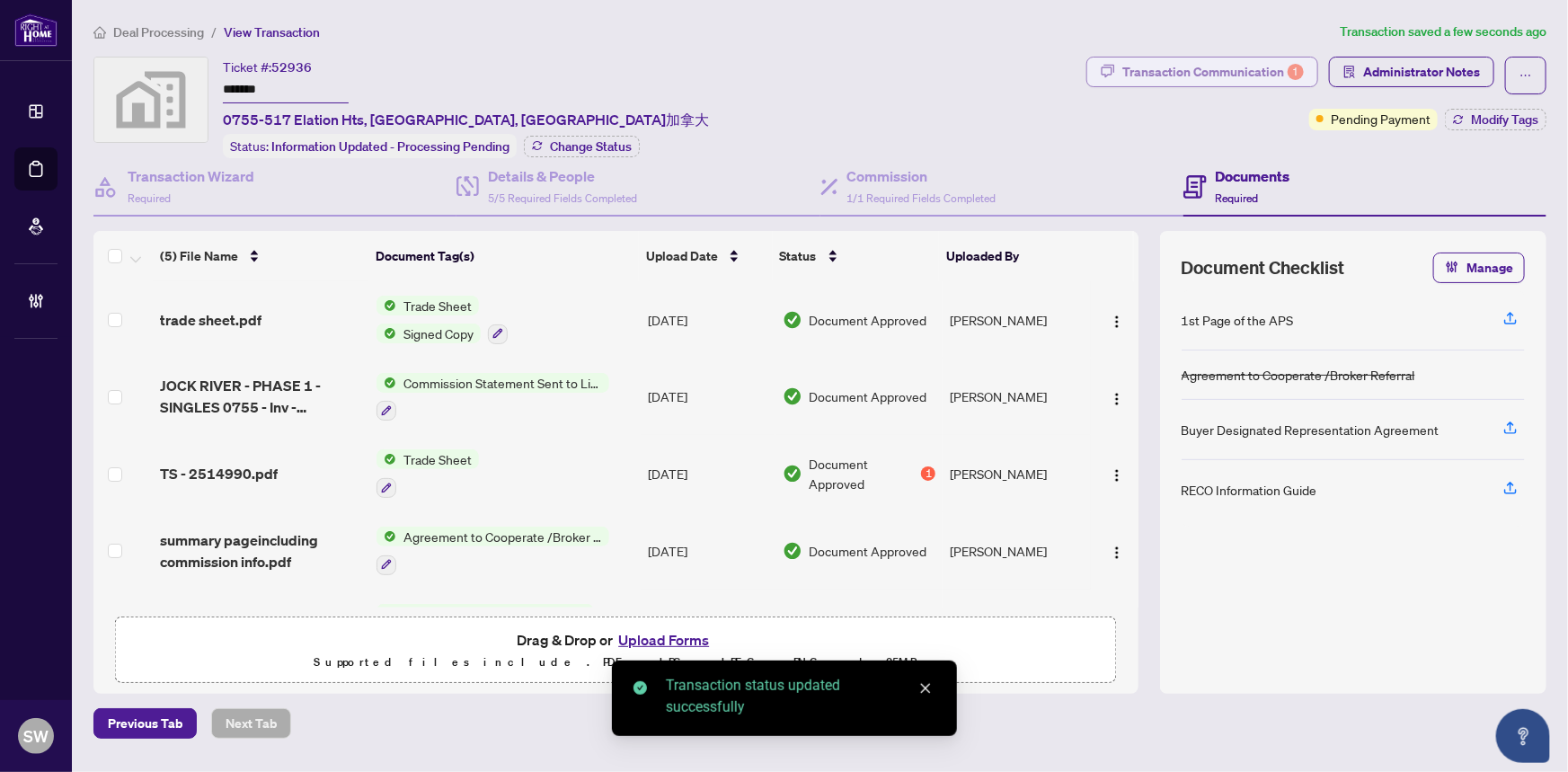
click at [1259, 63] on div "Transaction Communication 1" at bounding box center [1213, 72] width 182 height 28
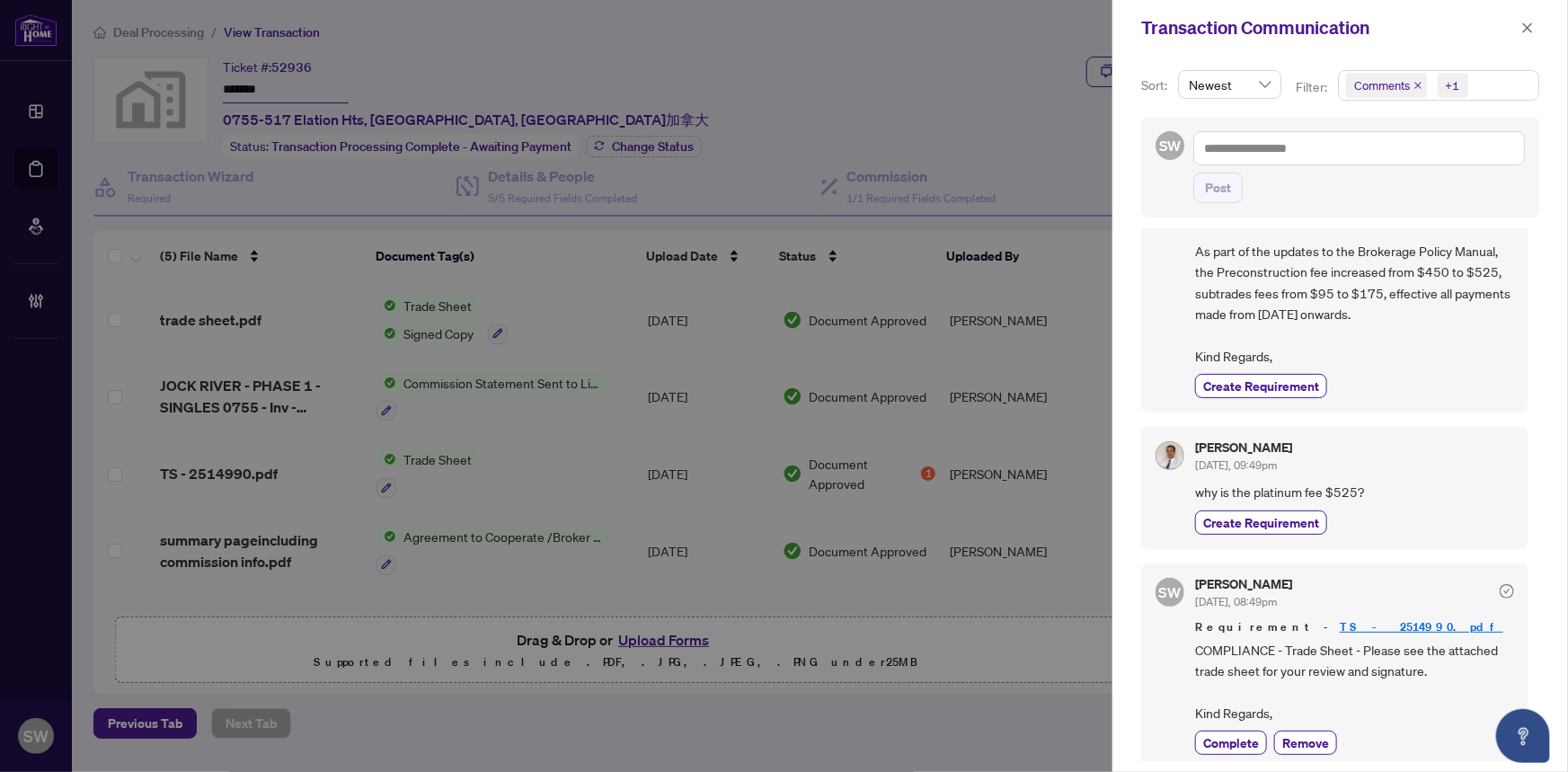
scroll to position [100, 0]
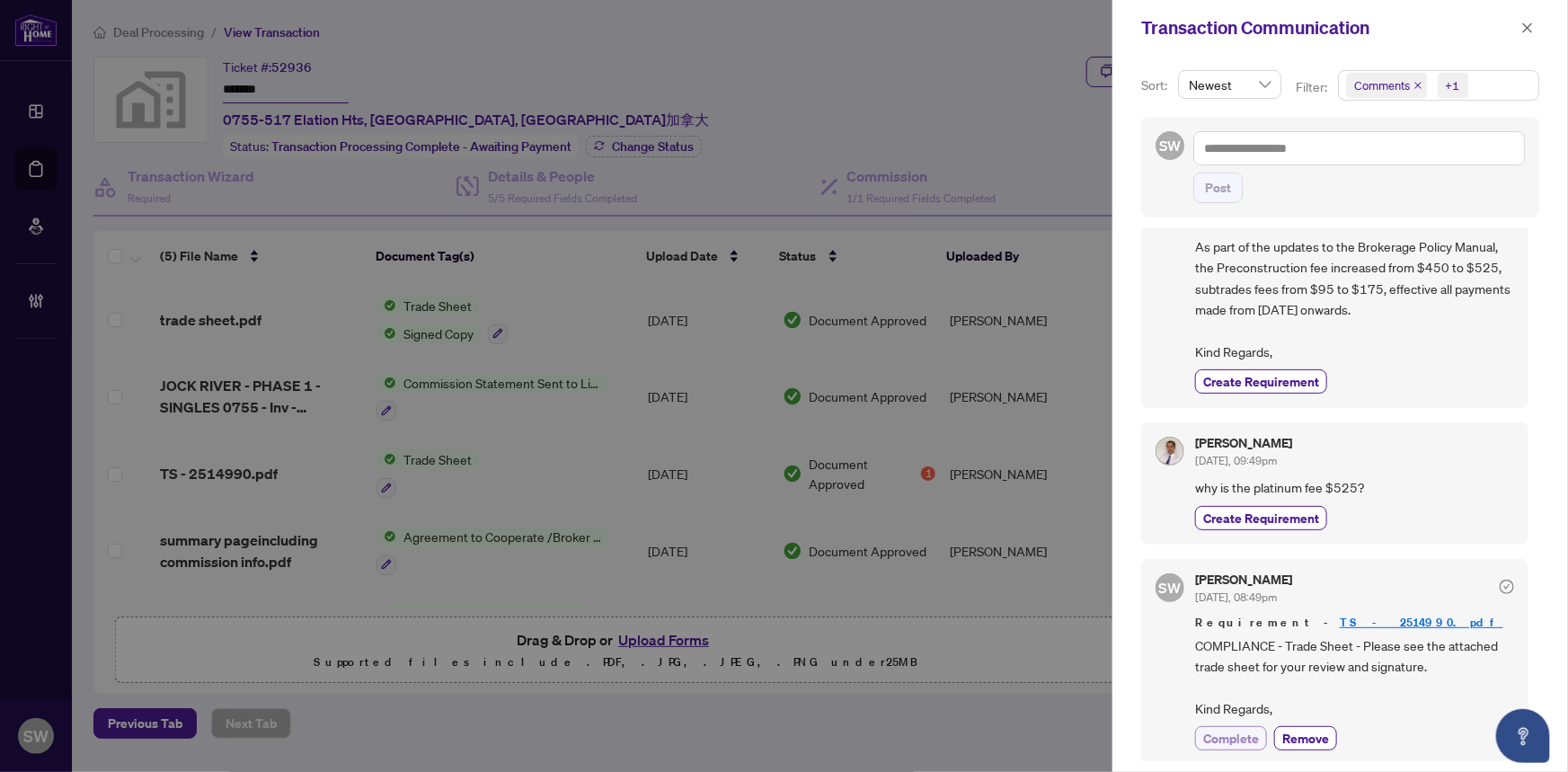
click at [1228, 734] on span "Complete" at bounding box center [1231, 739] width 56 height 19
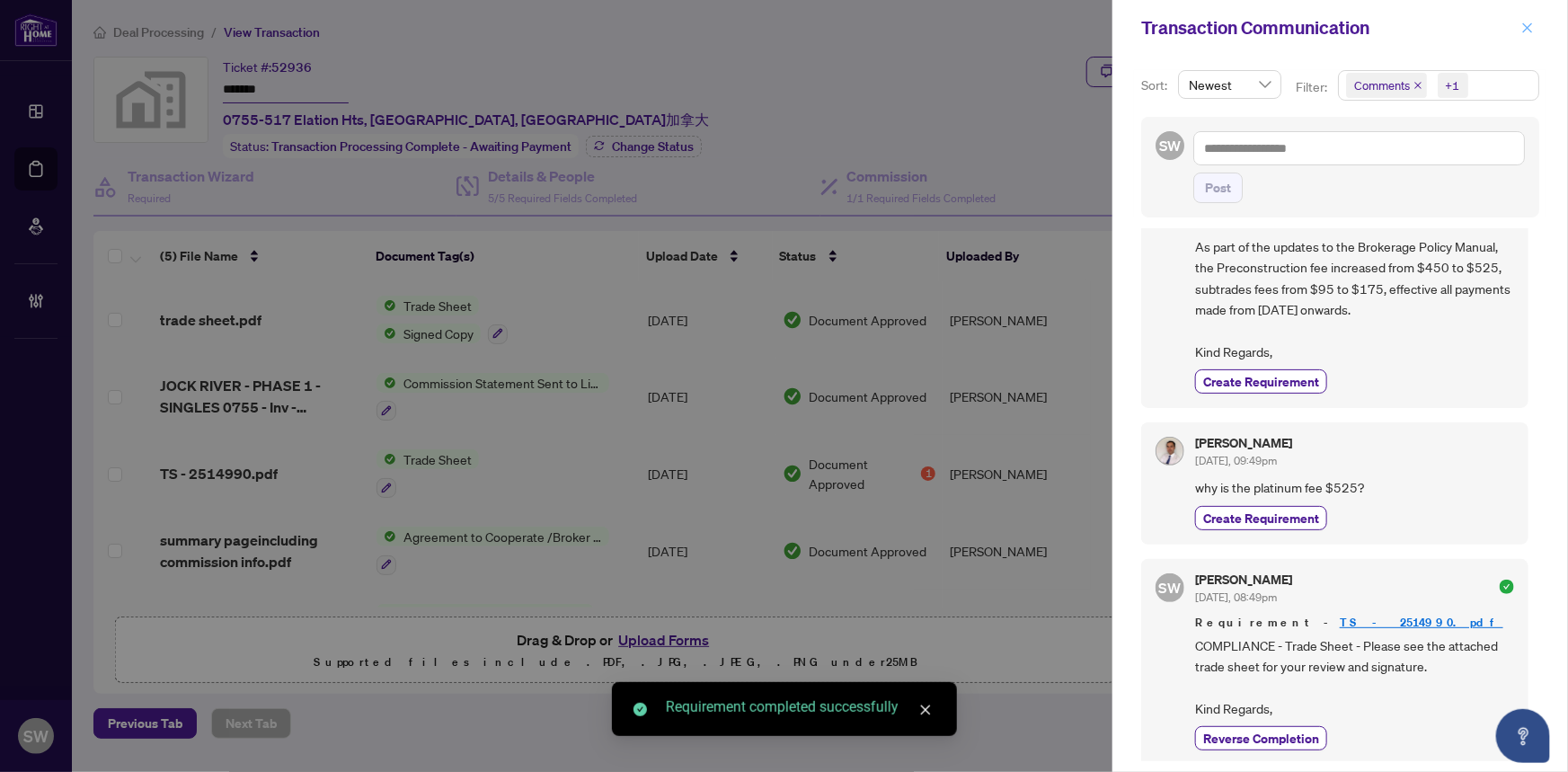
click at [1533, 26] on icon "close" at bounding box center [1527, 28] width 12 height 12
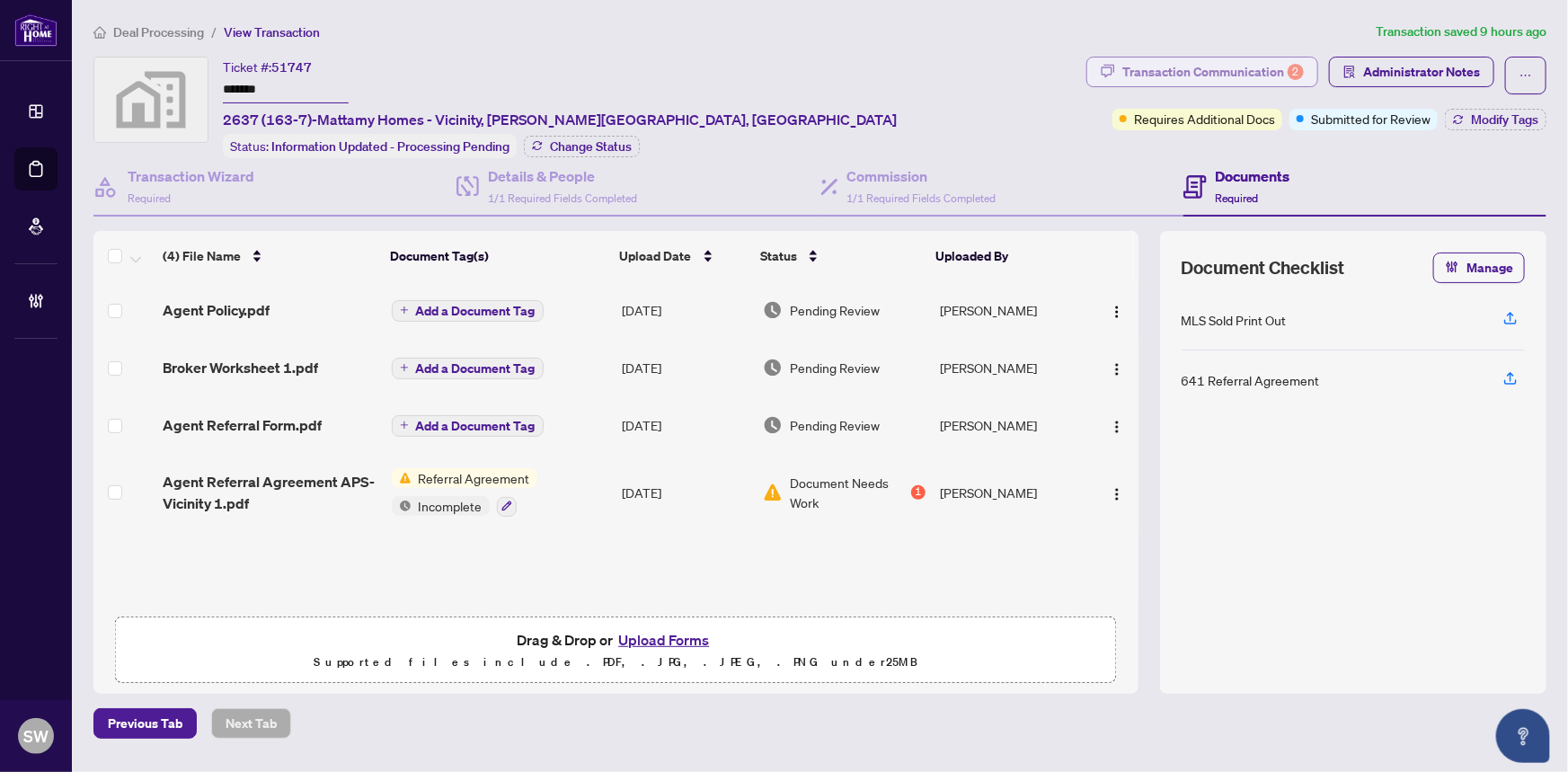
click at [1249, 72] on div "Transaction Communication 2" at bounding box center [1213, 72] width 182 height 28
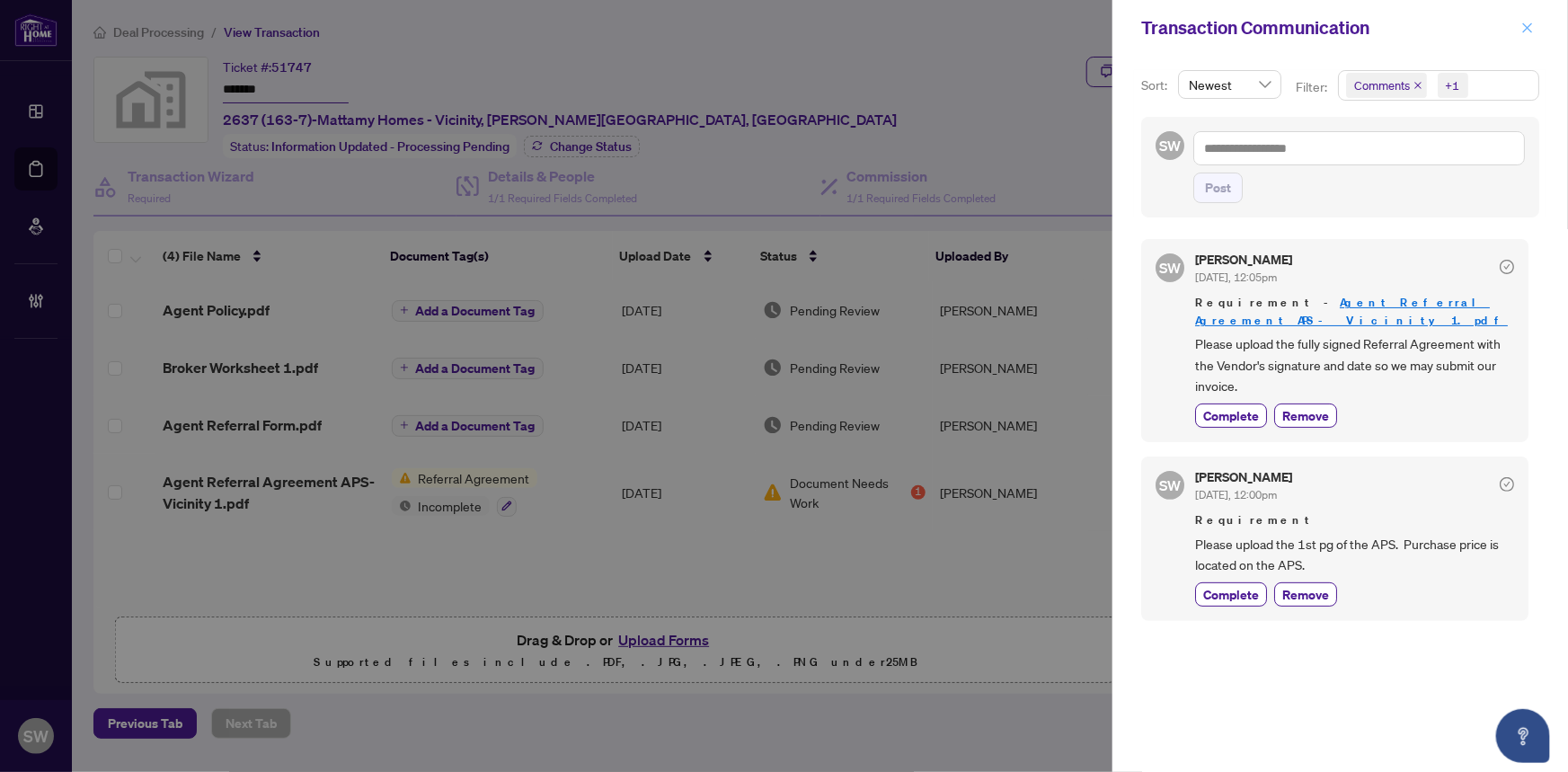
click at [1530, 25] on icon "close" at bounding box center [1527, 28] width 12 height 12
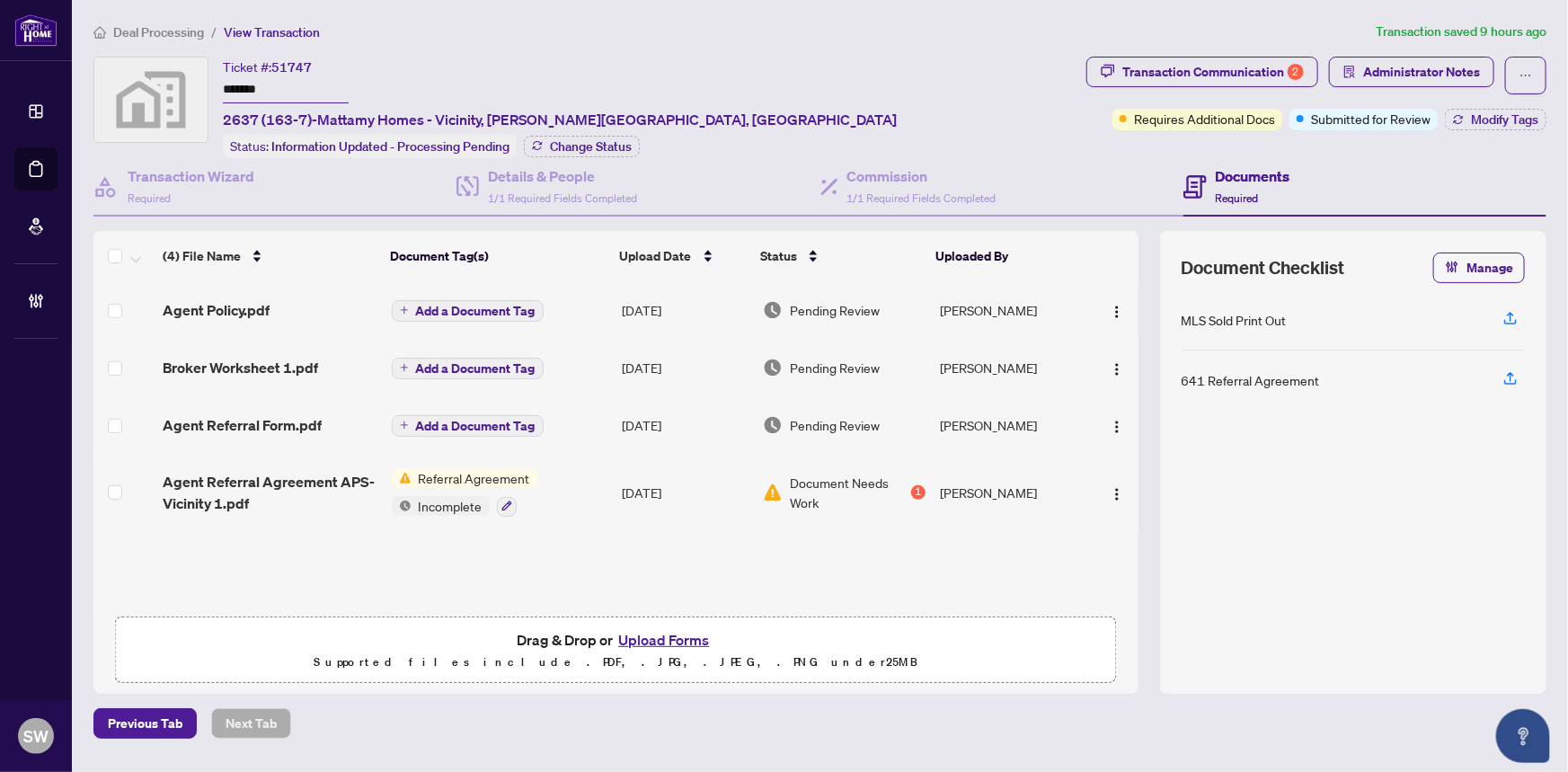
click at [215, 90] on div "Ticket #: 51747 ******* 2637 (163-7)-Mattamy Homes - Vicinity, [PERSON_NAME][GE…" at bounding box center [587, 107] width 986 height 101
click at [228, 89] on input "*******" at bounding box center [285, 90] width 126 height 26
click at [287, 417] on span "Agent Referral Form.pdf" at bounding box center [243, 425] width 159 height 22
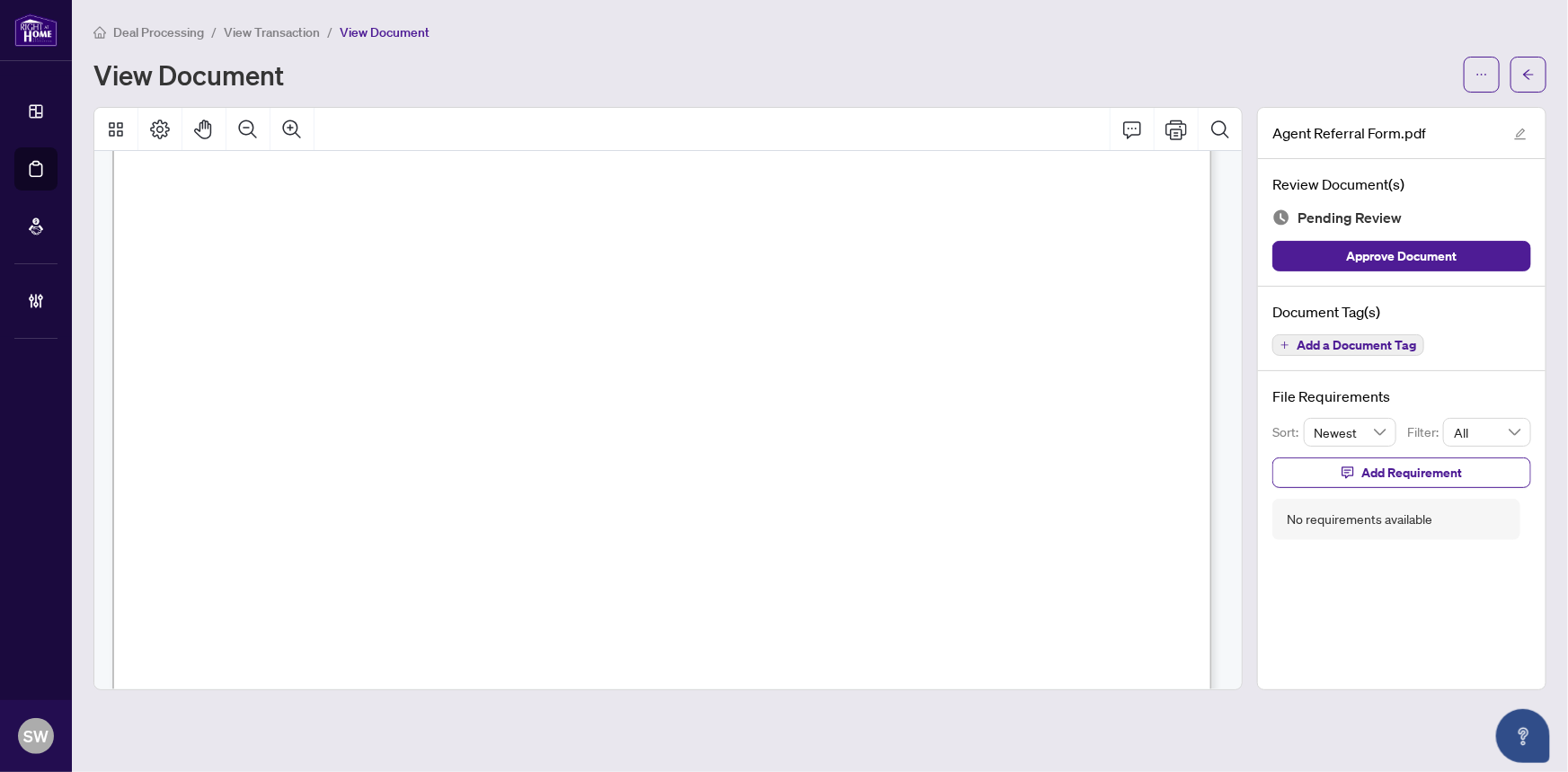
scroll to position [3042, 0]
click at [1404, 349] on span "Add a Document Tag" at bounding box center [1357, 344] width 119 height 12
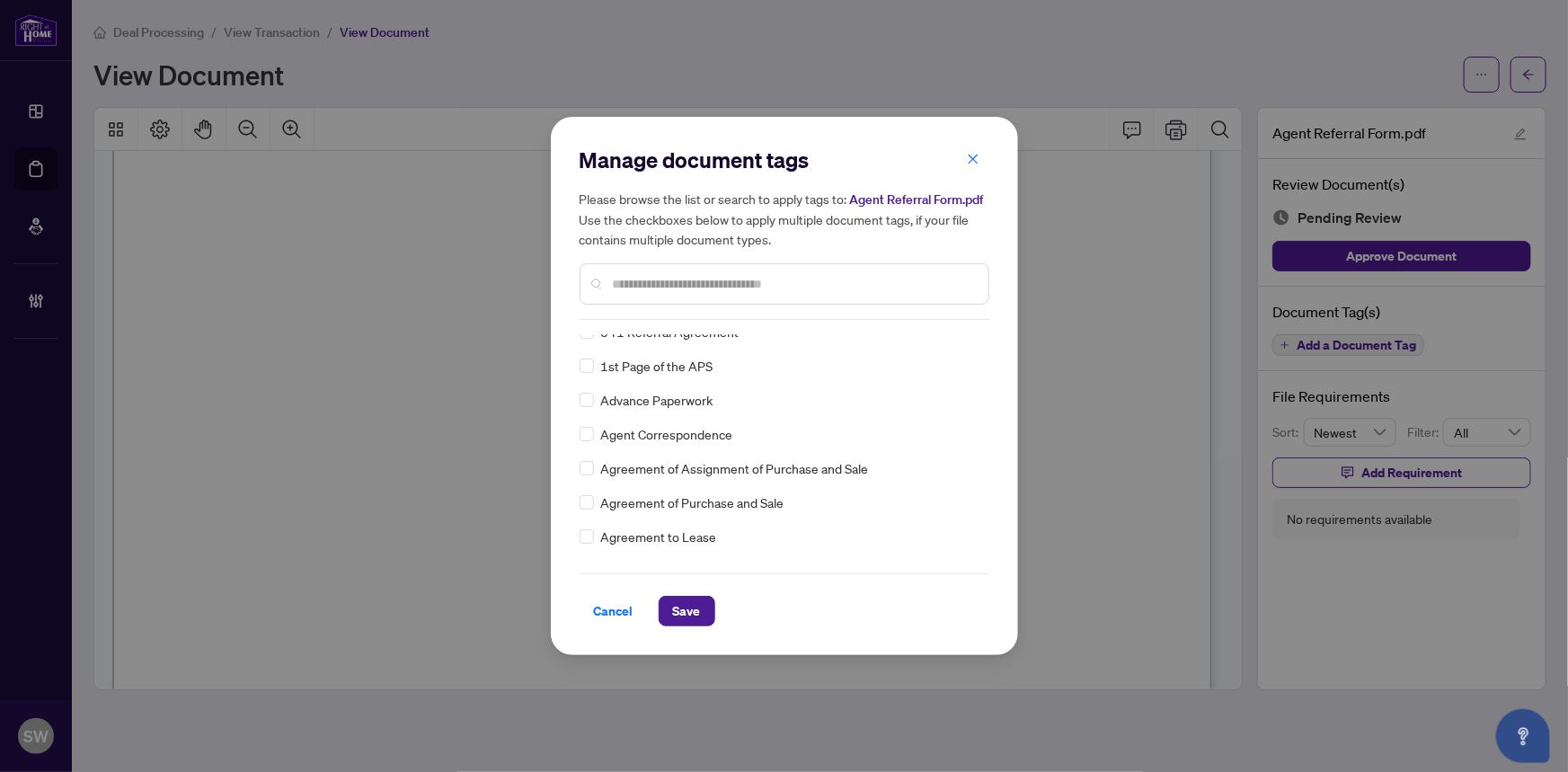
scroll to position [0, 0]
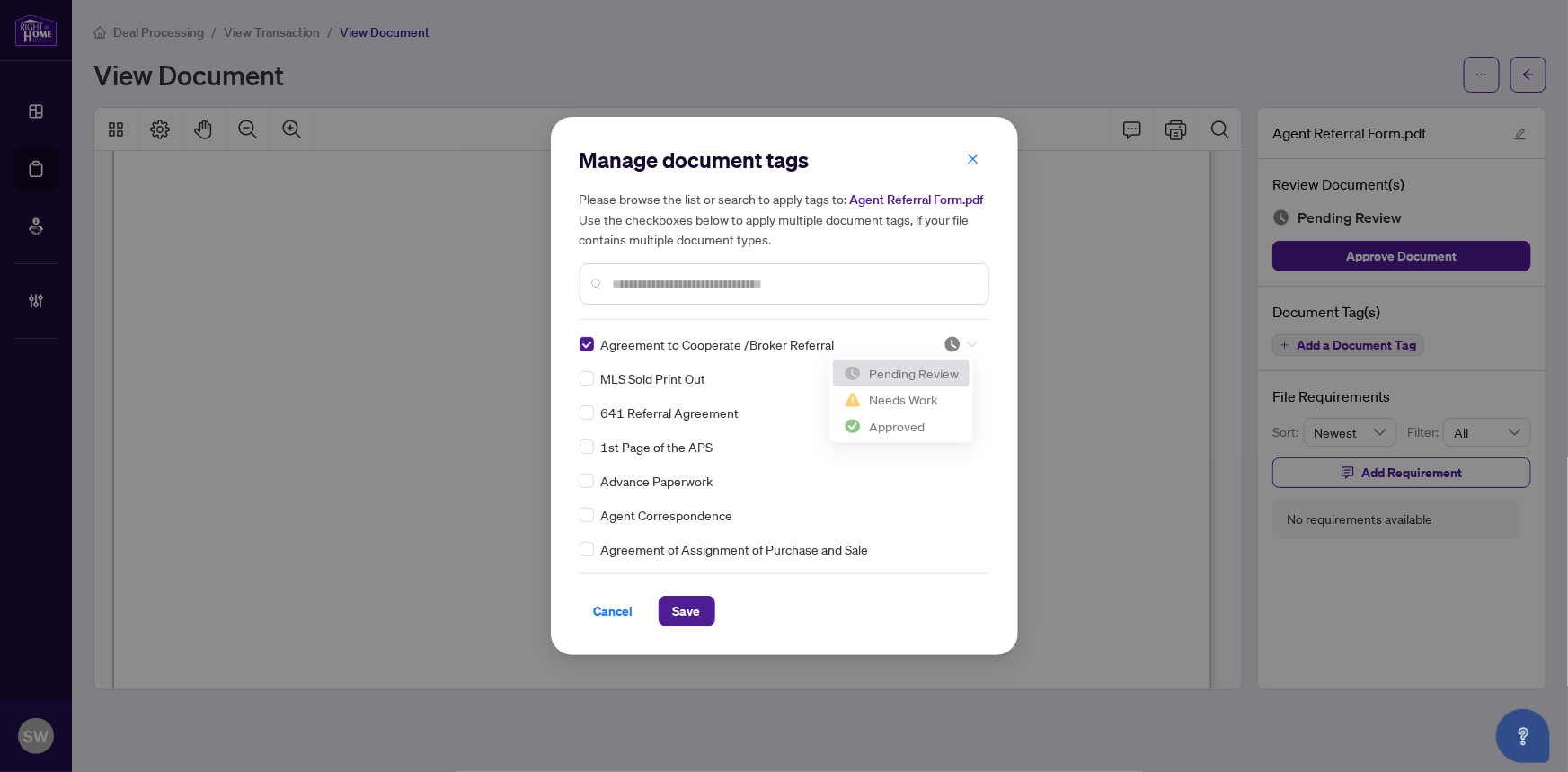
click at [956, 336] on img at bounding box center [953, 344] width 18 height 18
click at [911, 442] on div "Approved" at bounding box center [902, 432] width 137 height 28
click at [694, 616] on span "Save" at bounding box center [686, 612] width 27 height 28
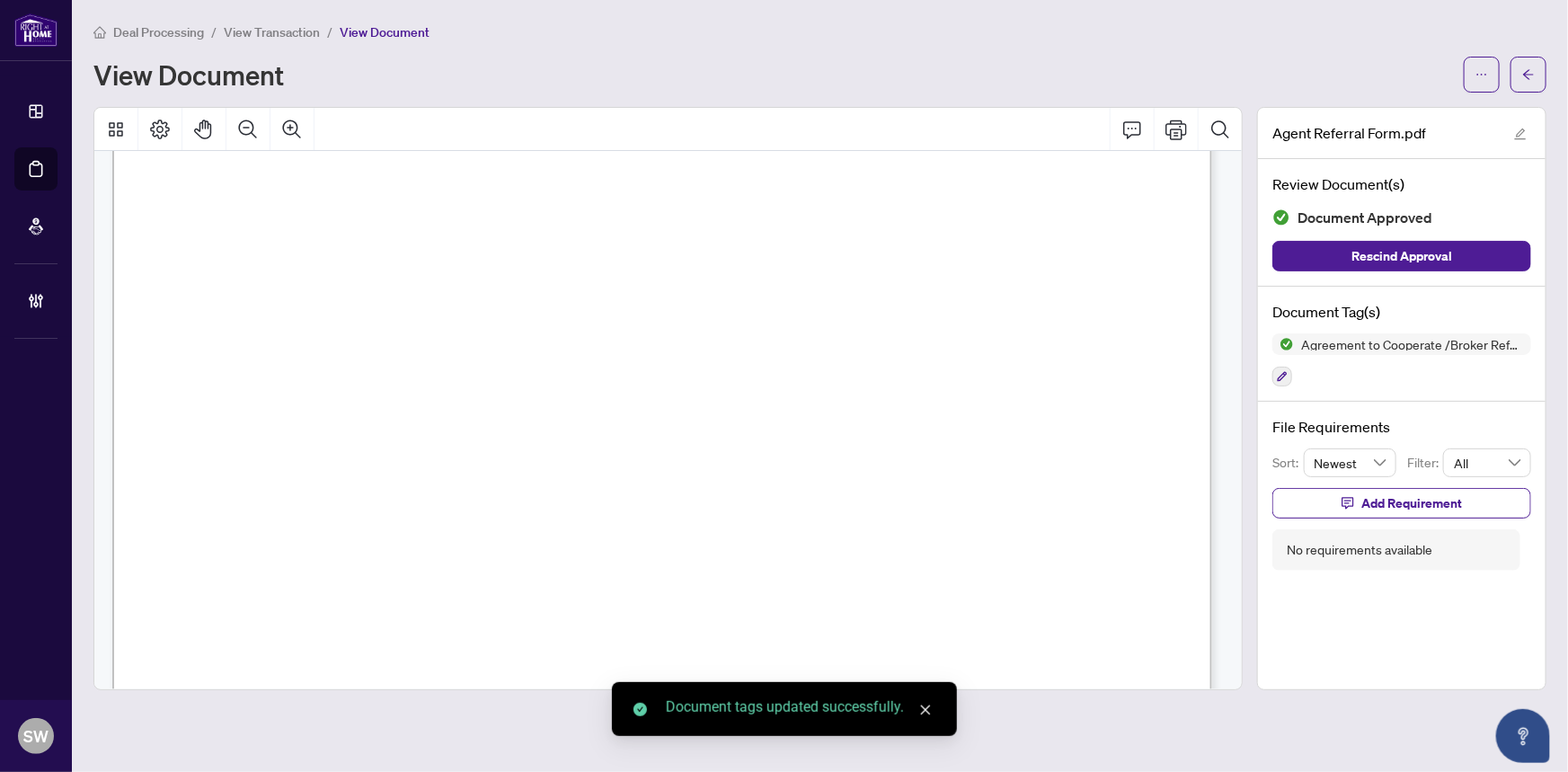
click at [1536, 64] on button "button" at bounding box center [1529, 75] width 36 height 36
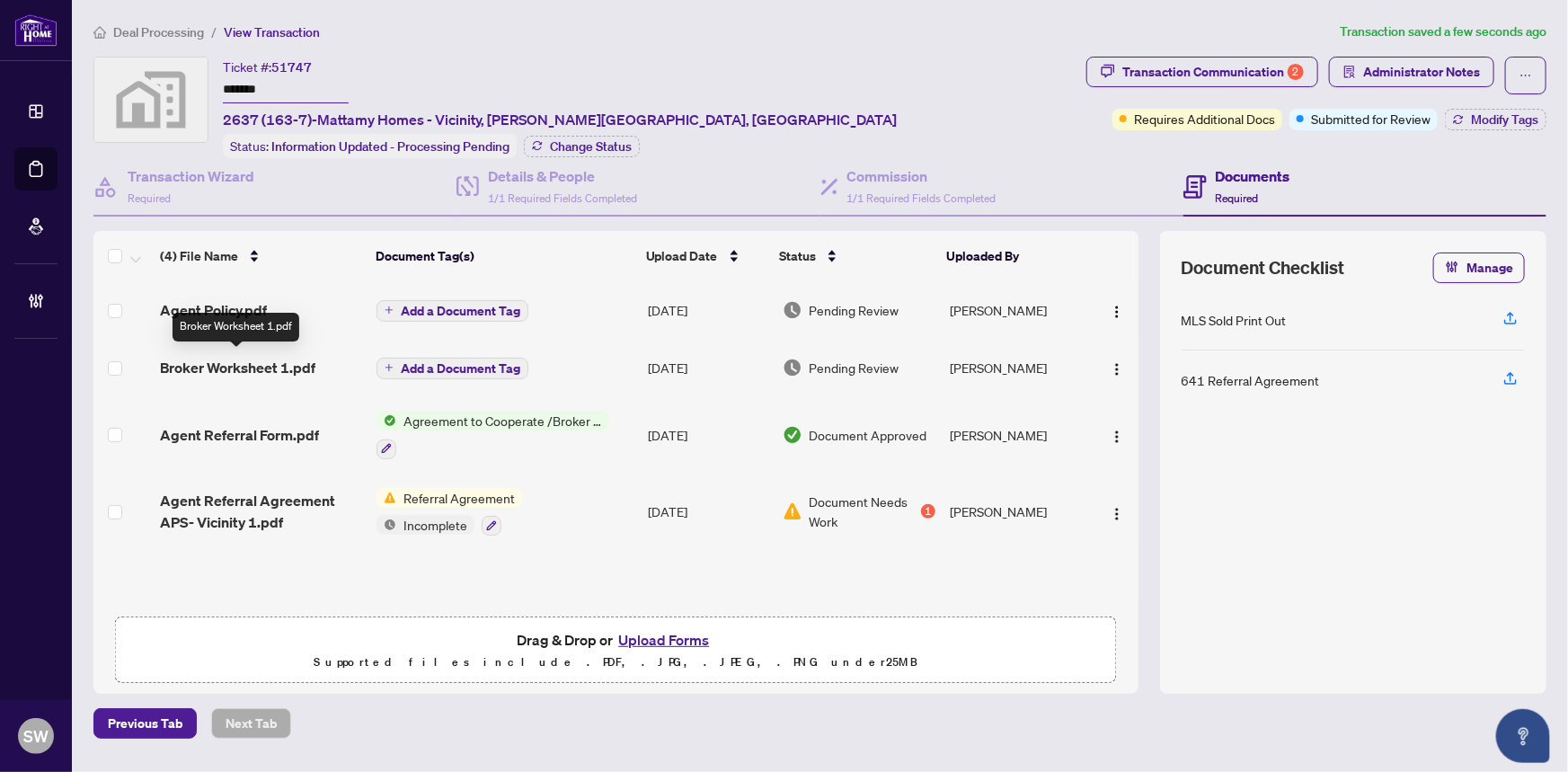
click at [259, 361] on span "Broker Worksheet 1.pdf" at bounding box center [238, 367] width 155 height 22
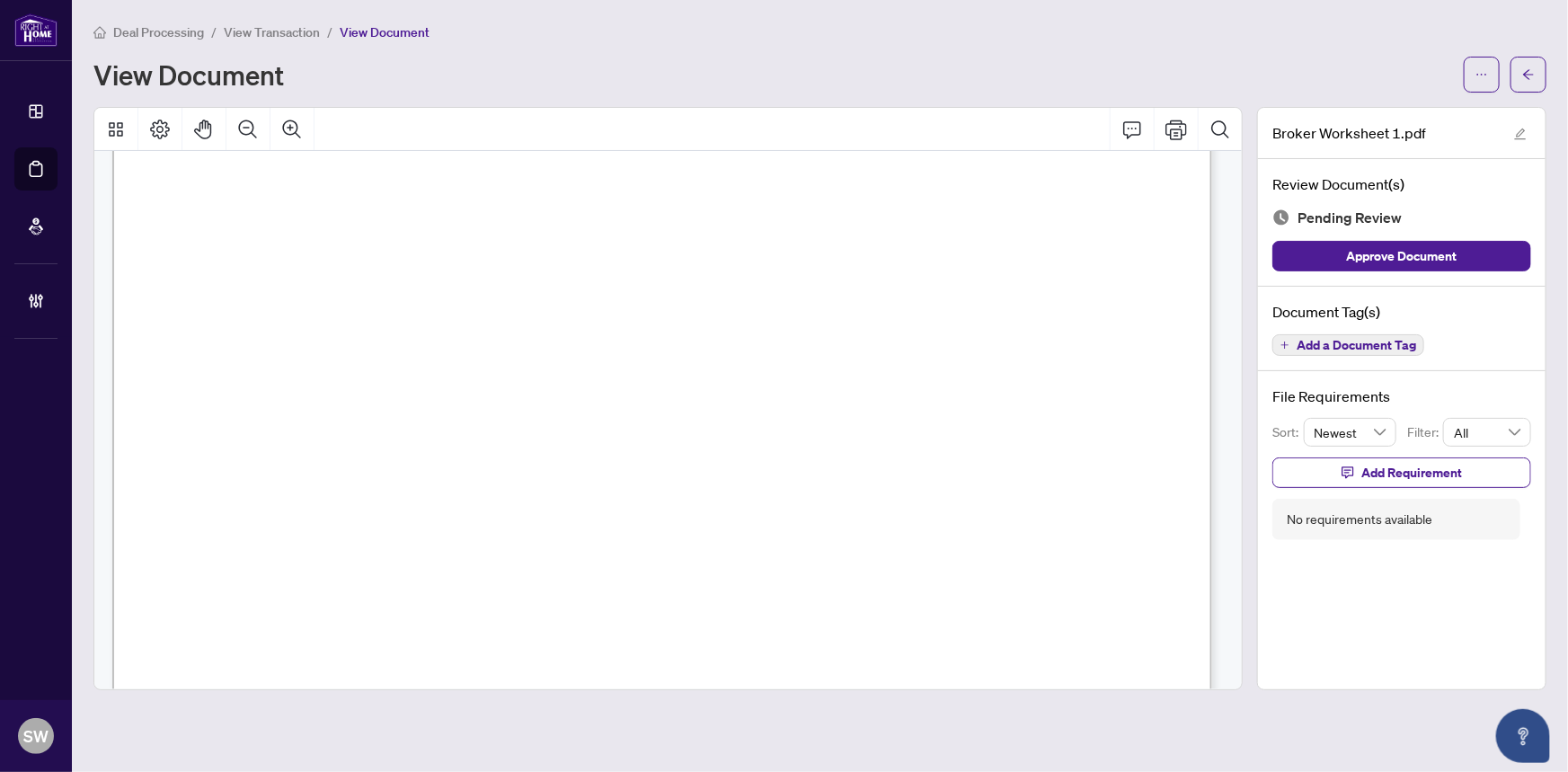
scroll to position [9, 0]
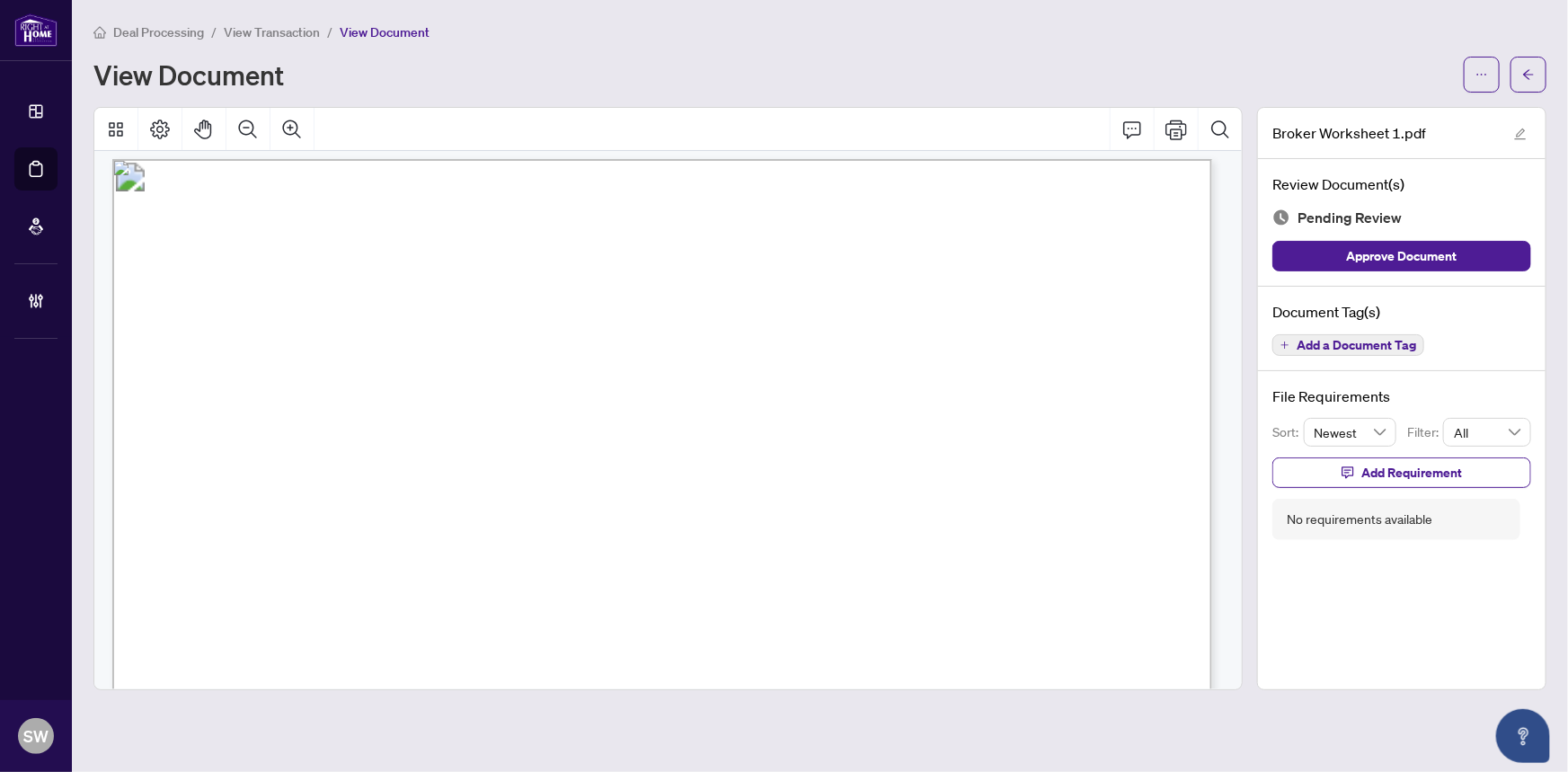
click at [1394, 348] on span "Add a Document Tag" at bounding box center [1357, 344] width 119 height 12
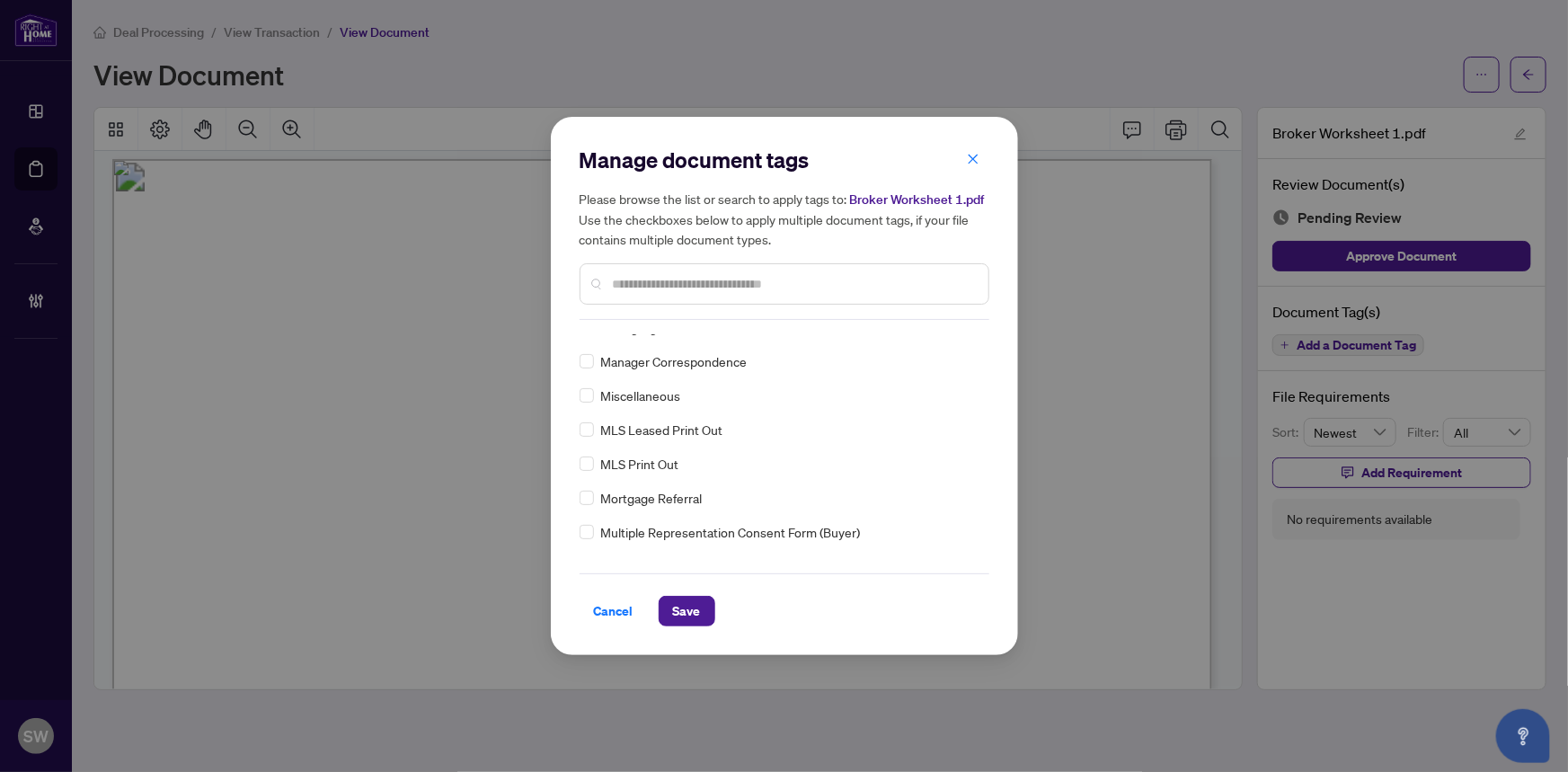
scroll to position [0, 0]
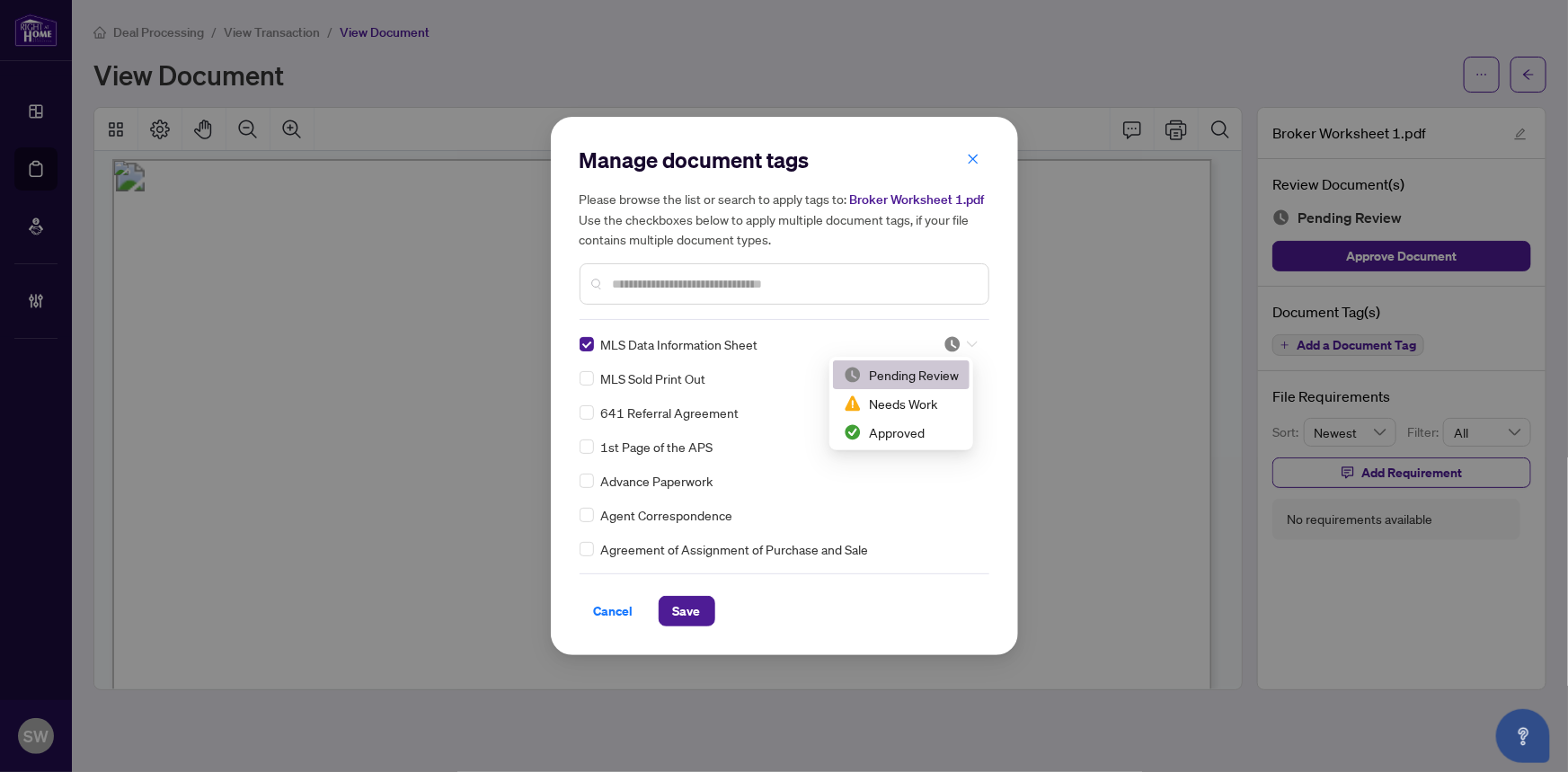
click at [968, 339] on div at bounding box center [961, 344] width 34 height 18
click at [917, 426] on div "Approved" at bounding box center [901, 432] width 115 height 20
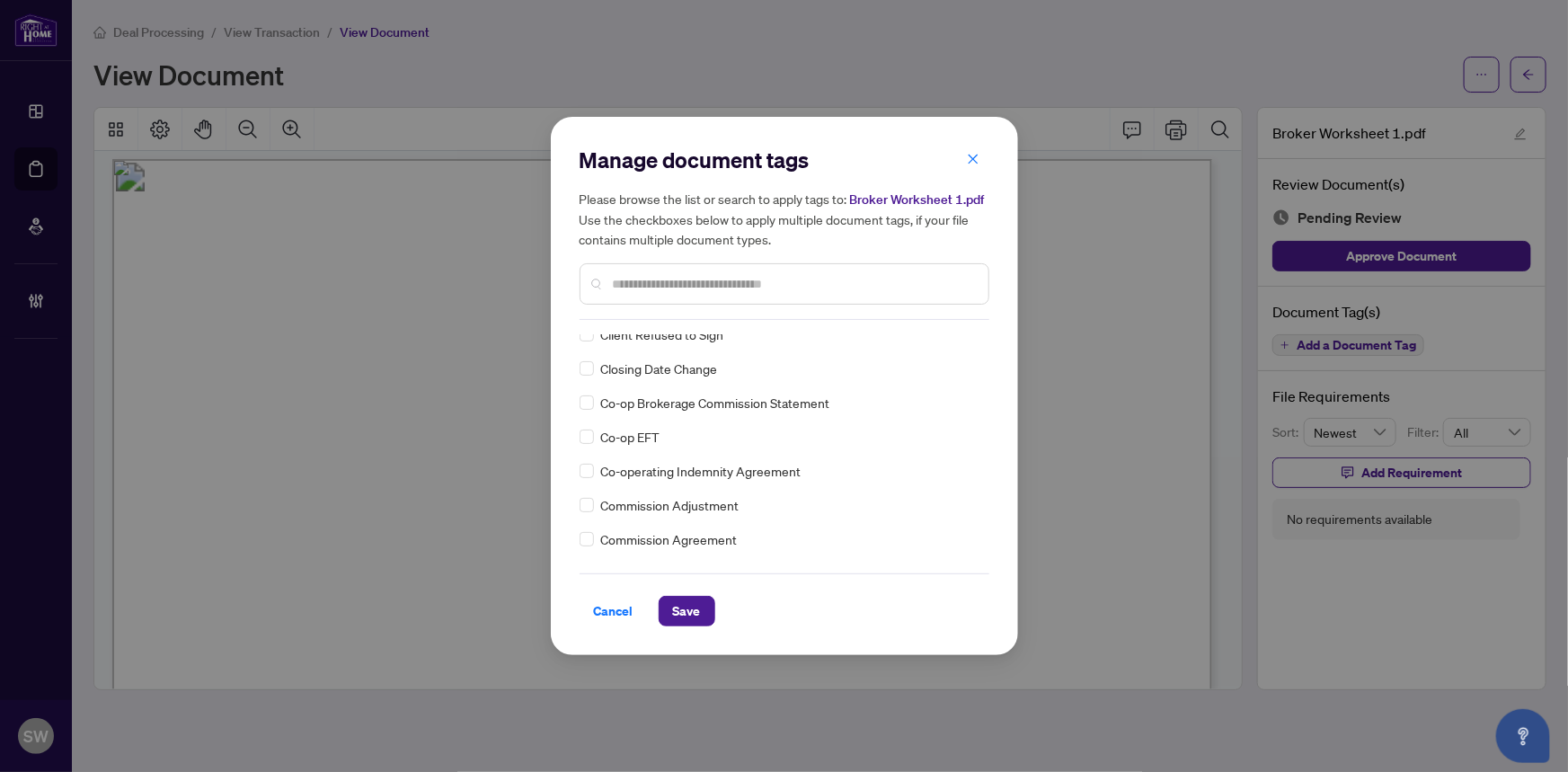
scroll to position [653, 0]
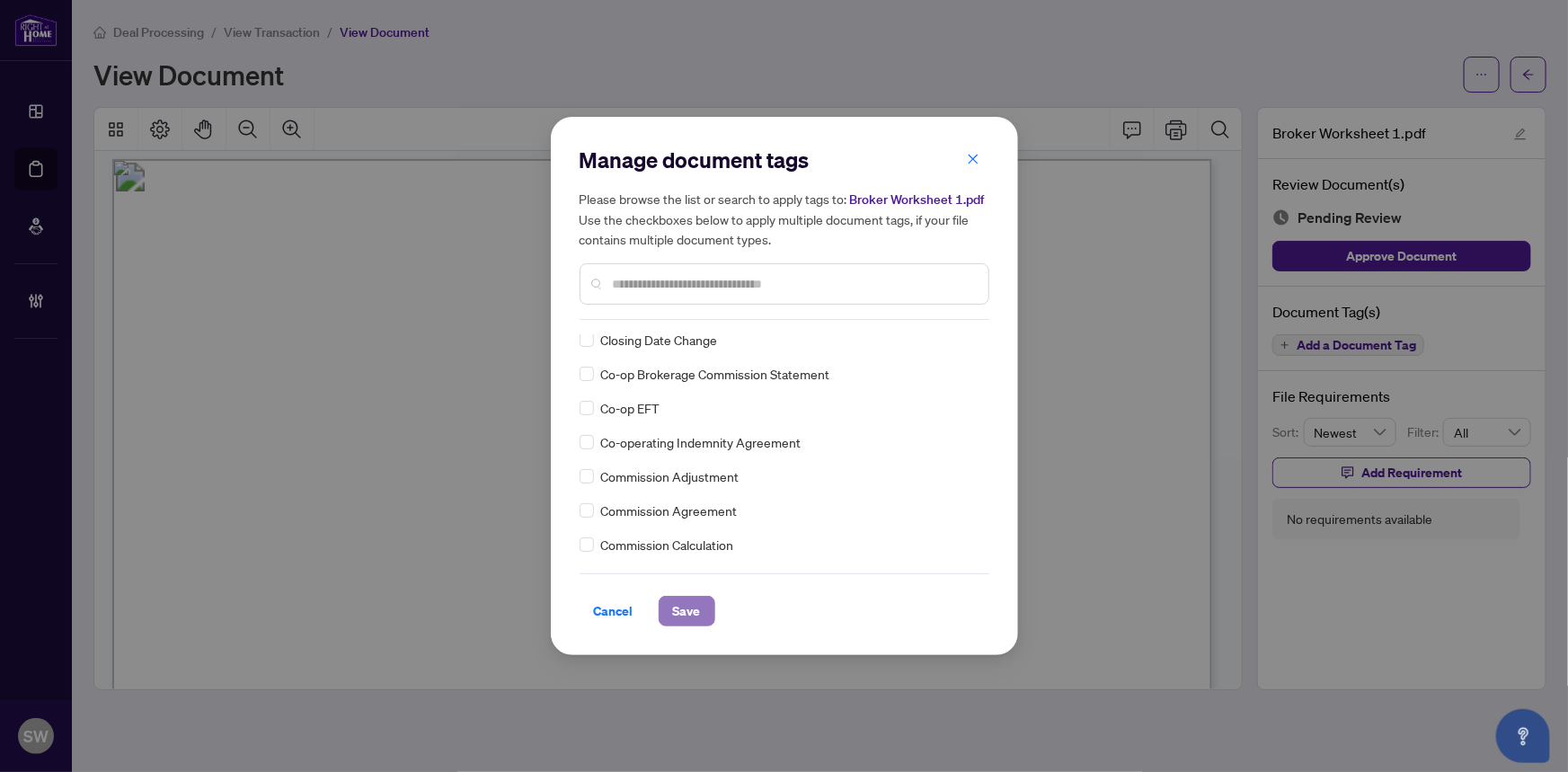
click at [684, 609] on span "Save" at bounding box center [686, 612] width 27 height 28
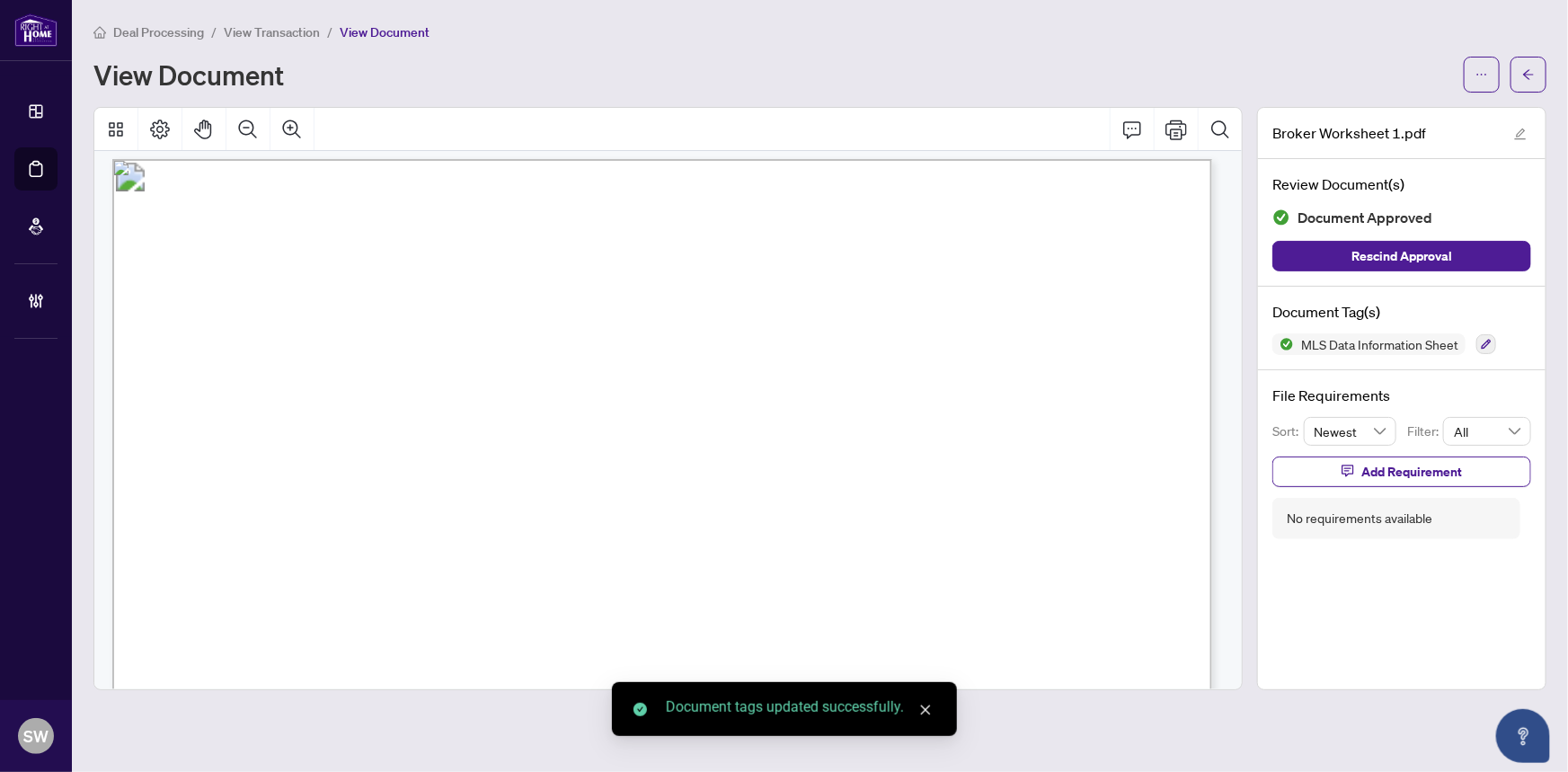
click at [1528, 79] on icon "arrow-left" at bounding box center [1528, 74] width 12 height 12
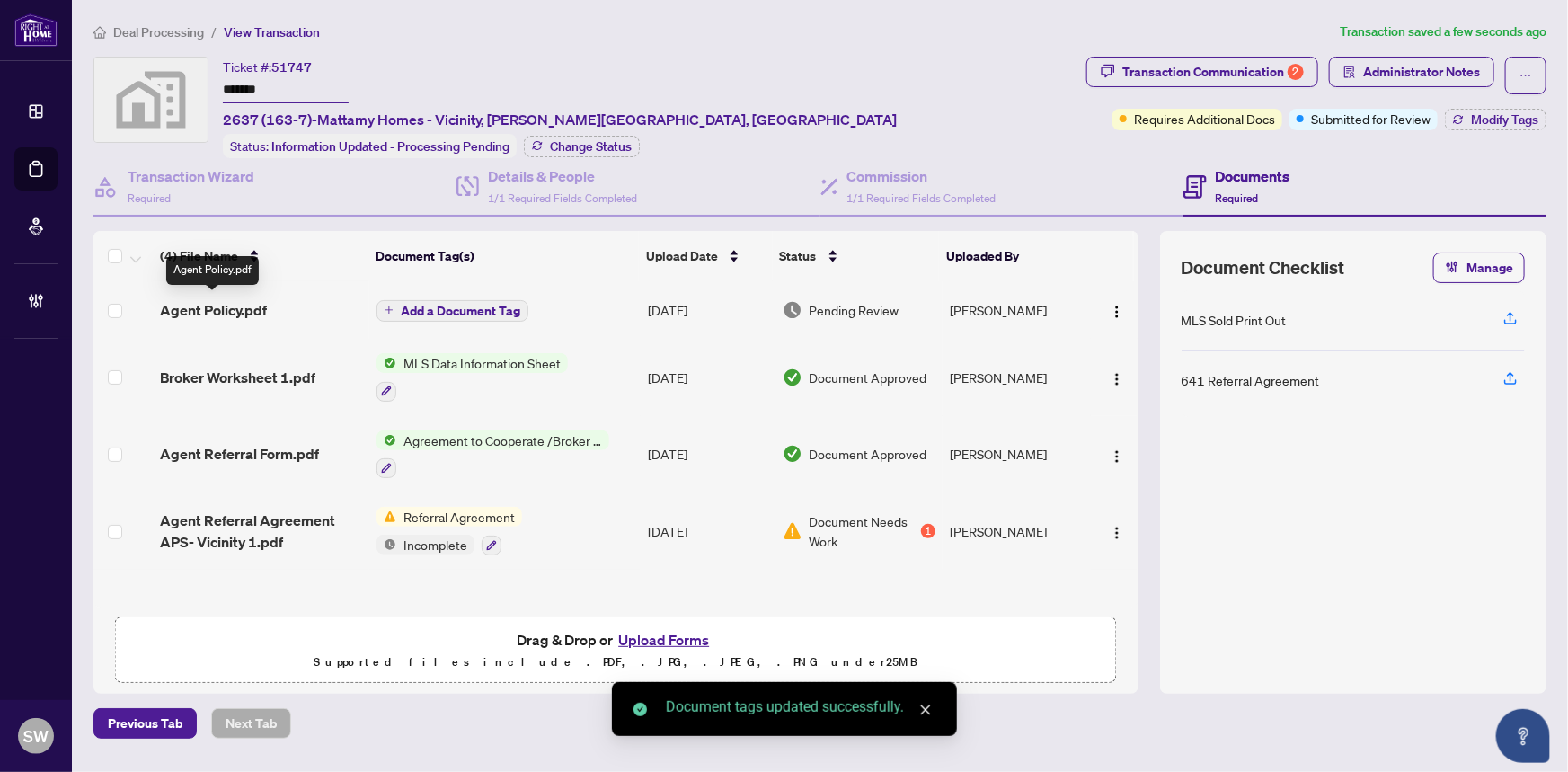
click at [212, 307] on span "Agent Policy.pdf" at bounding box center [213, 310] width 107 height 22
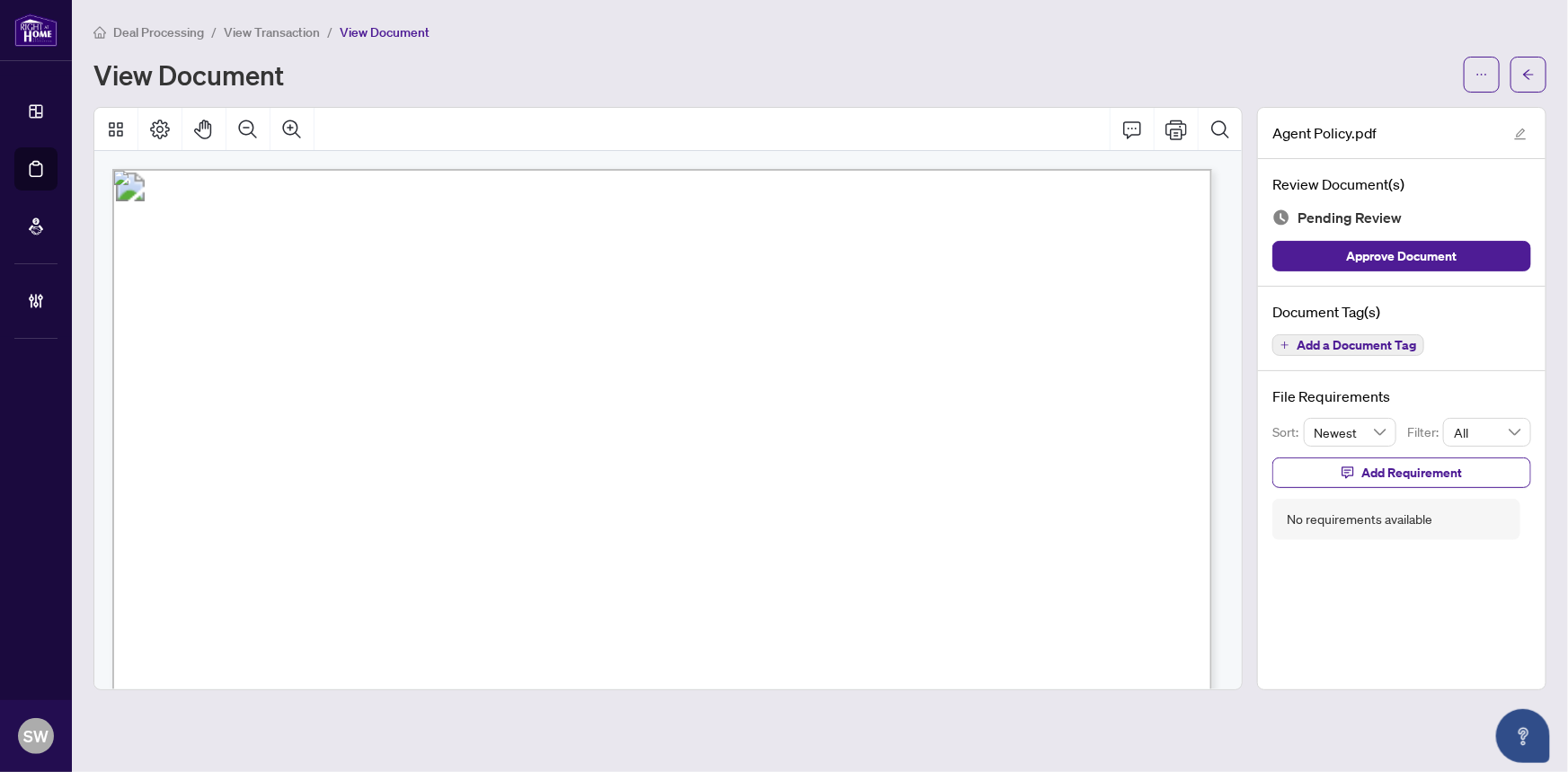
click at [1367, 341] on span "Add a Document Tag" at bounding box center [1357, 344] width 119 height 12
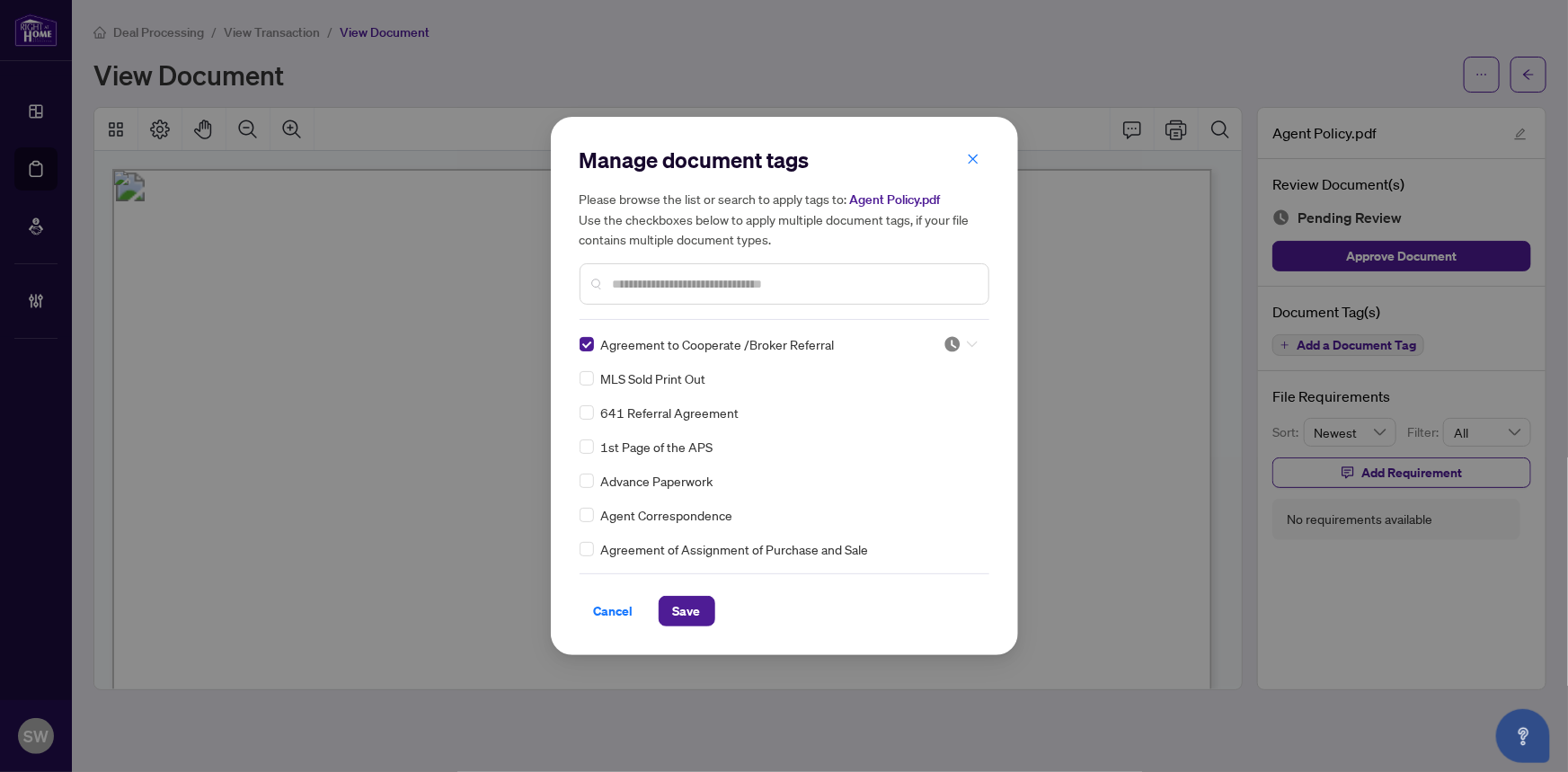
click at [957, 345] on div at bounding box center [961, 344] width 34 height 18
click at [900, 432] on div "Approved" at bounding box center [901, 432] width 115 height 20
click at [694, 602] on span "Save" at bounding box center [686, 612] width 27 height 28
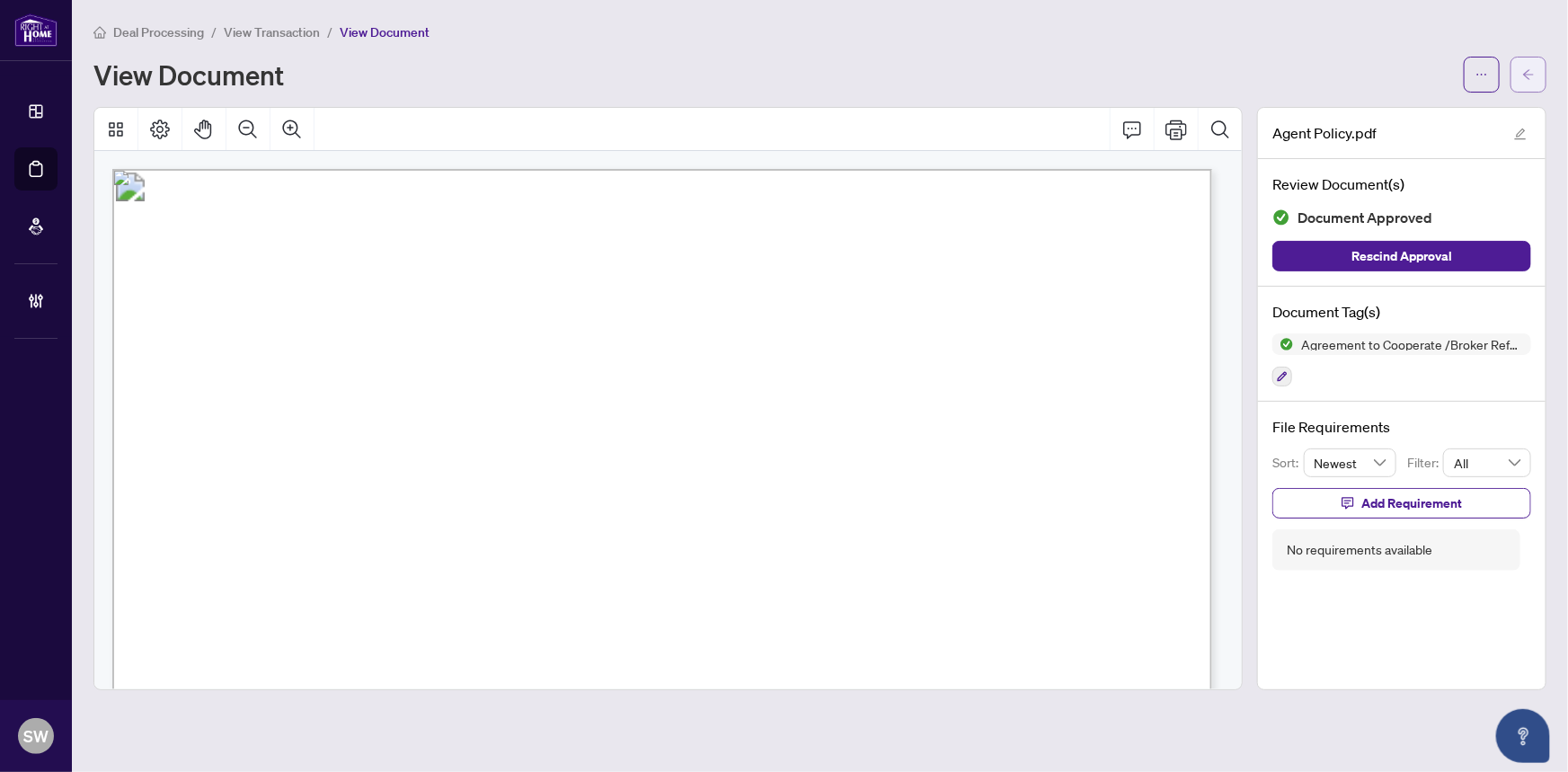
click at [1529, 63] on span "button" at bounding box center [1528, 75] width 12 height 28
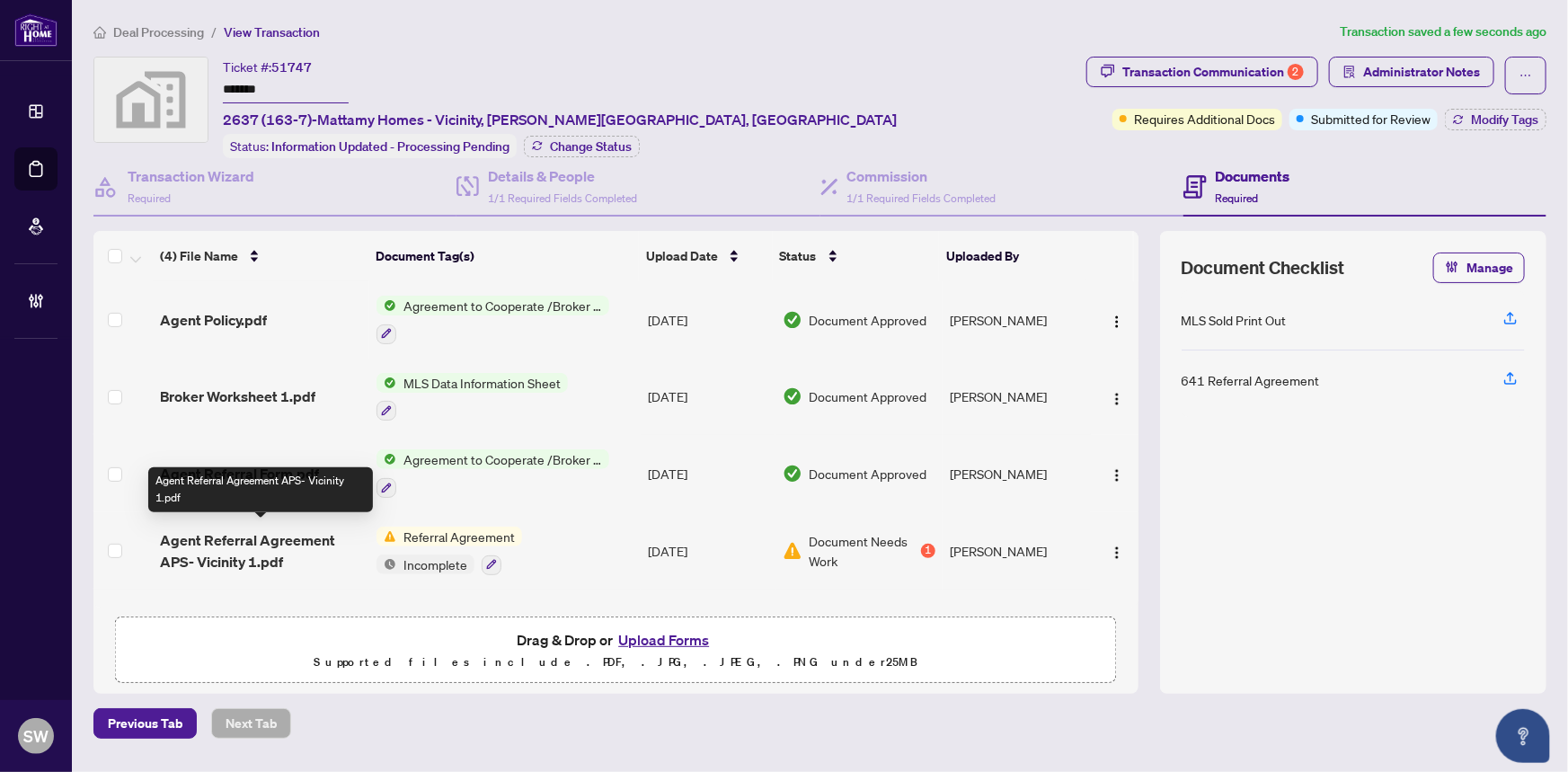
click at [252, 539] on span "Agent Referral Agreement APS- Vicinity 1.pdf" at bounding box center [262, 551] width 203 height 44
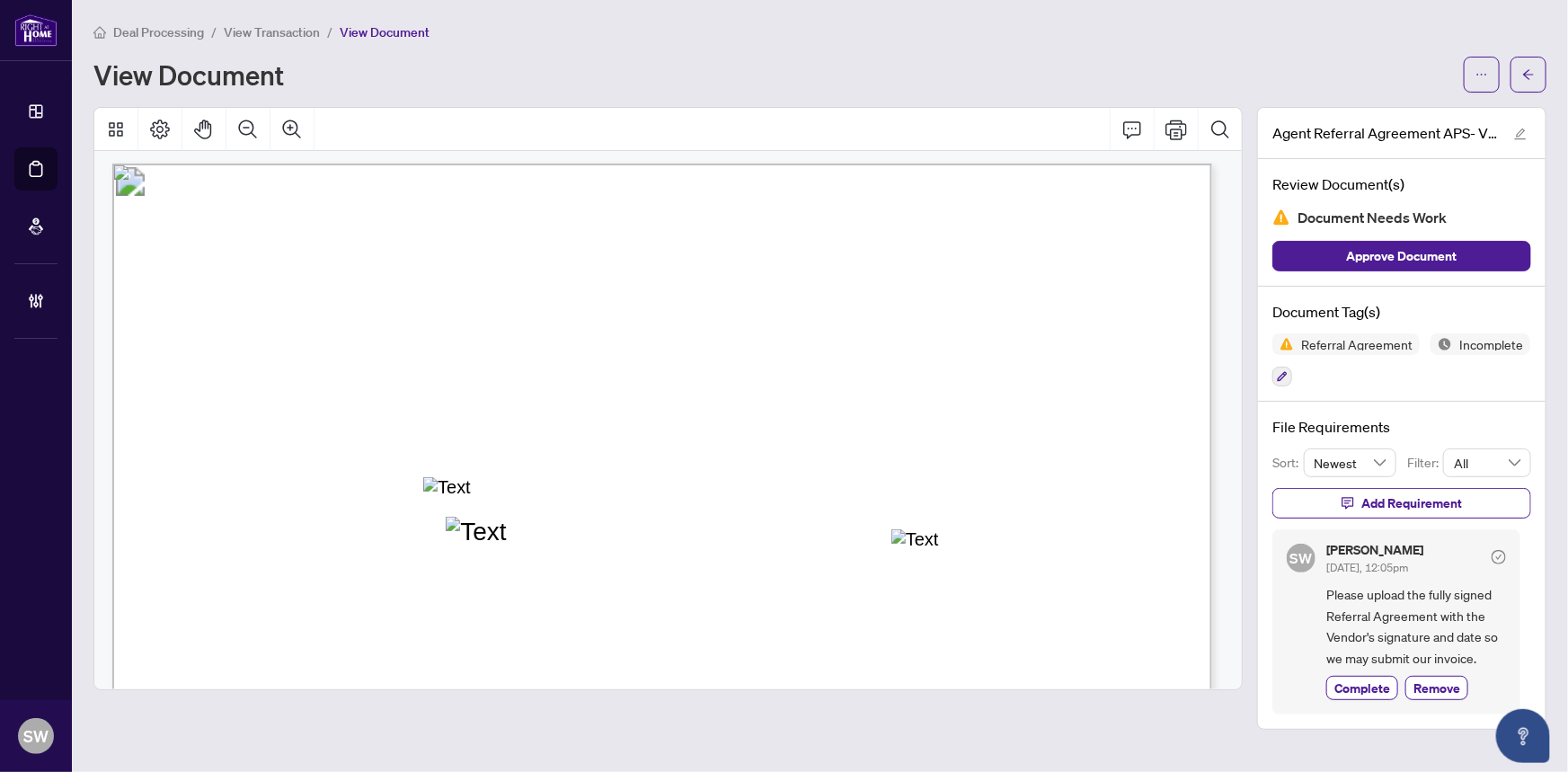
scroll to position [2885, 0]
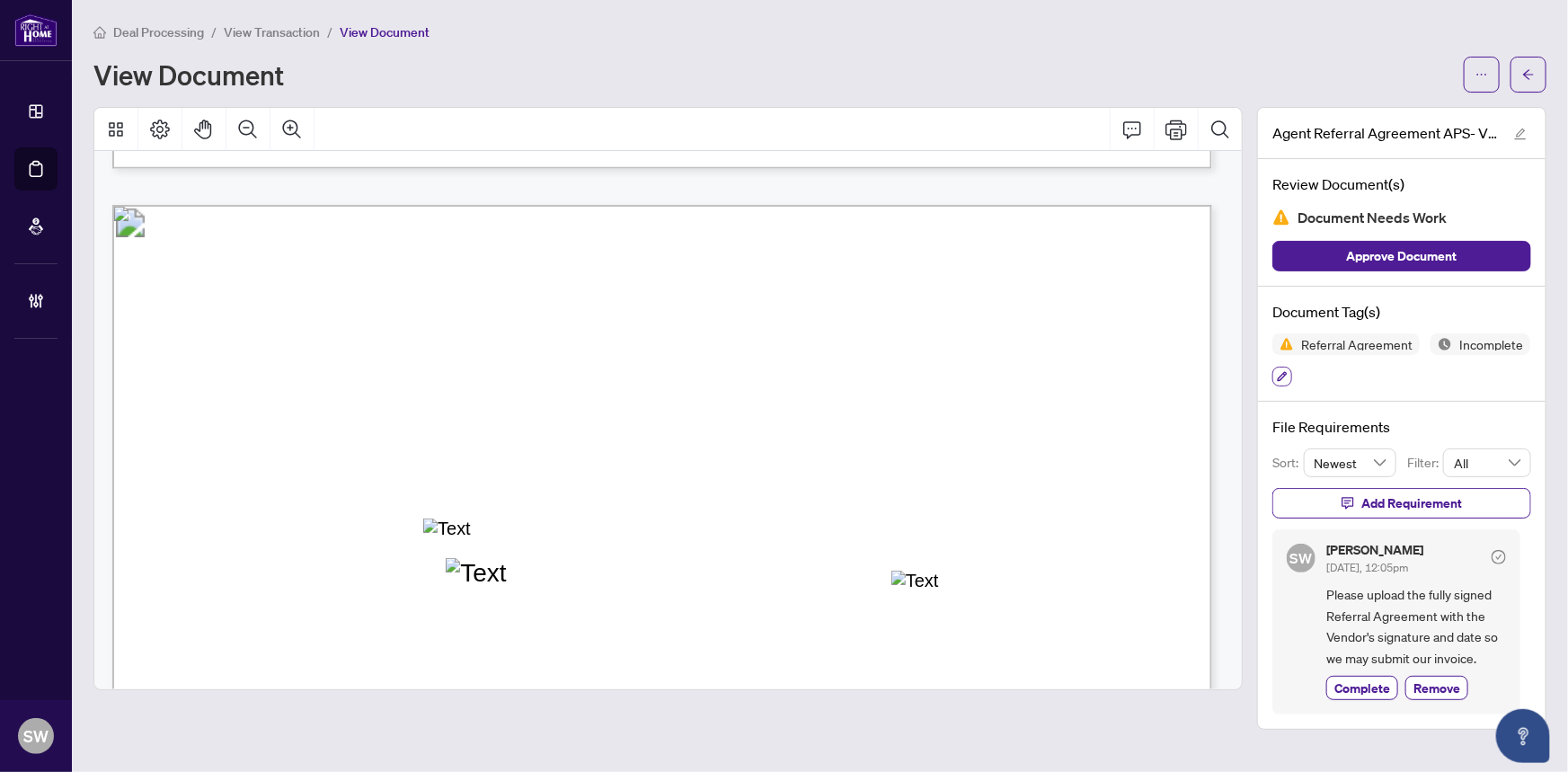
click at [1282, 377] on icon "button" at bounding box center [1283, 377] width 9 height 9
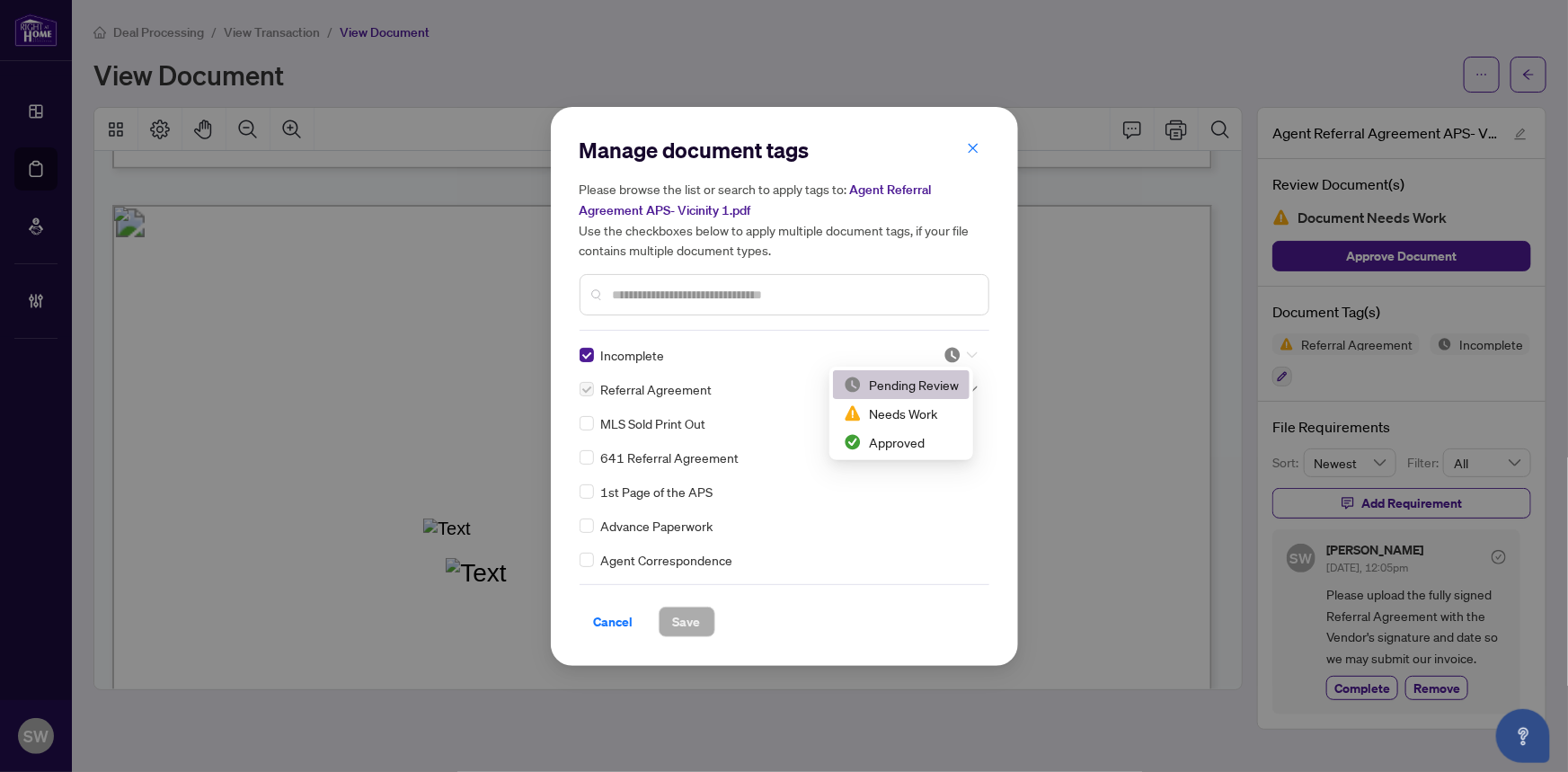
click at [967, 352] on icon at bounding box center [972, 355] width 10 height 7
click at [926, 441] on div "Approved" at bounding box center [901, 442] width 115 height 20
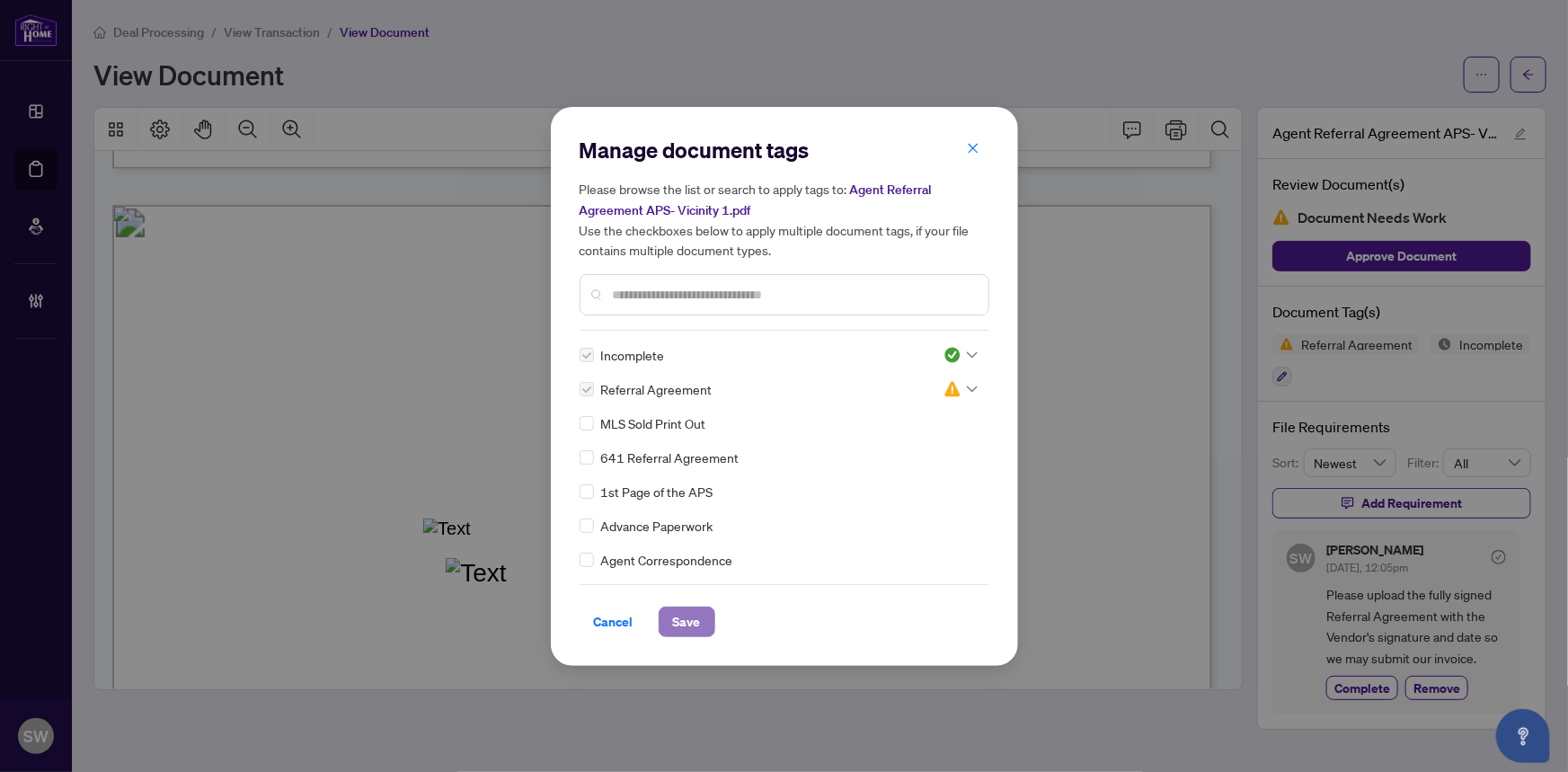
click at [676, 615] on span "Save" at bounding box center [686, 622] width 27 height 28
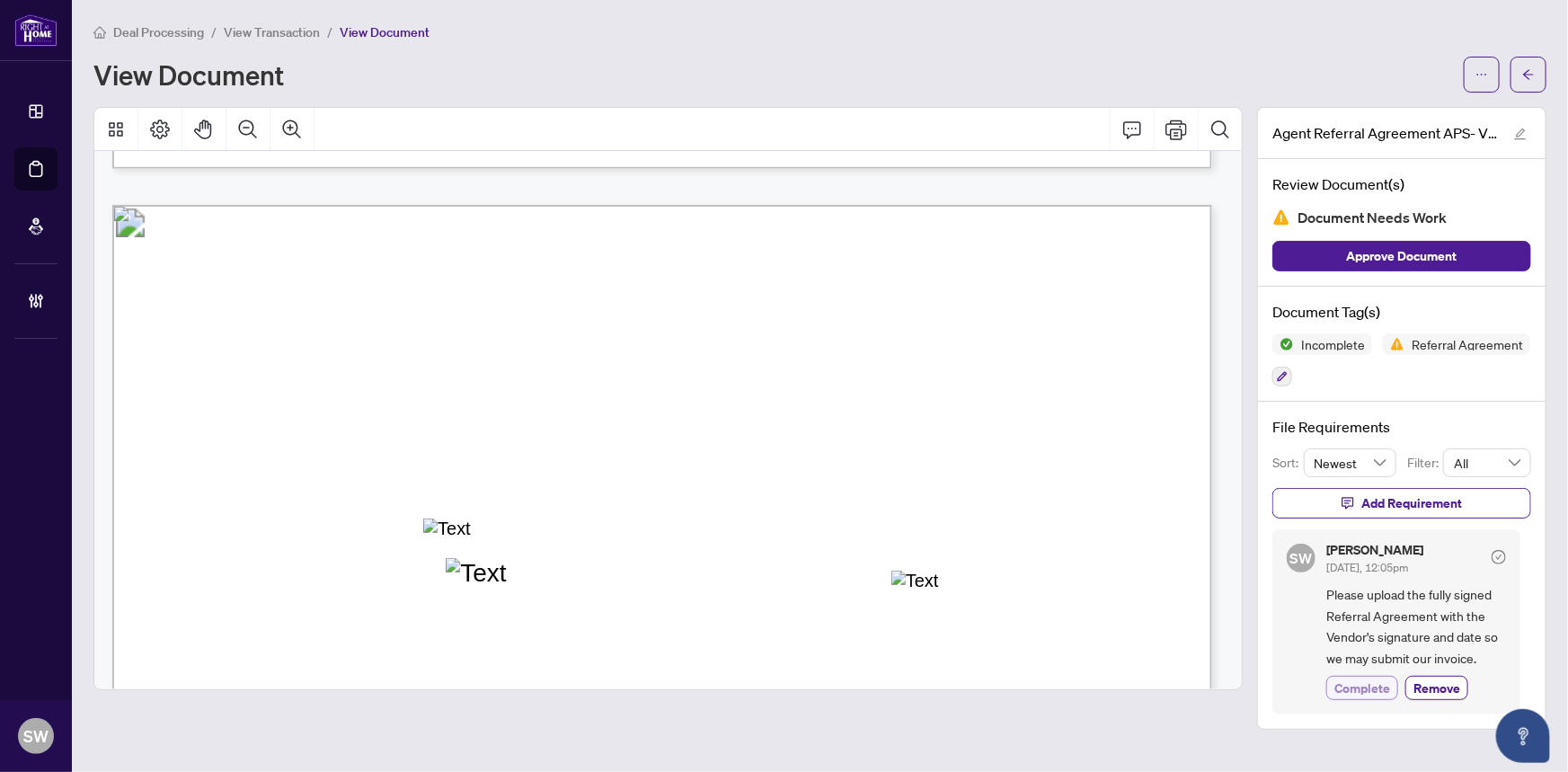
click at [1377, 684] on span "Complete" at bounding box center [1362, 689] width 56 height 19
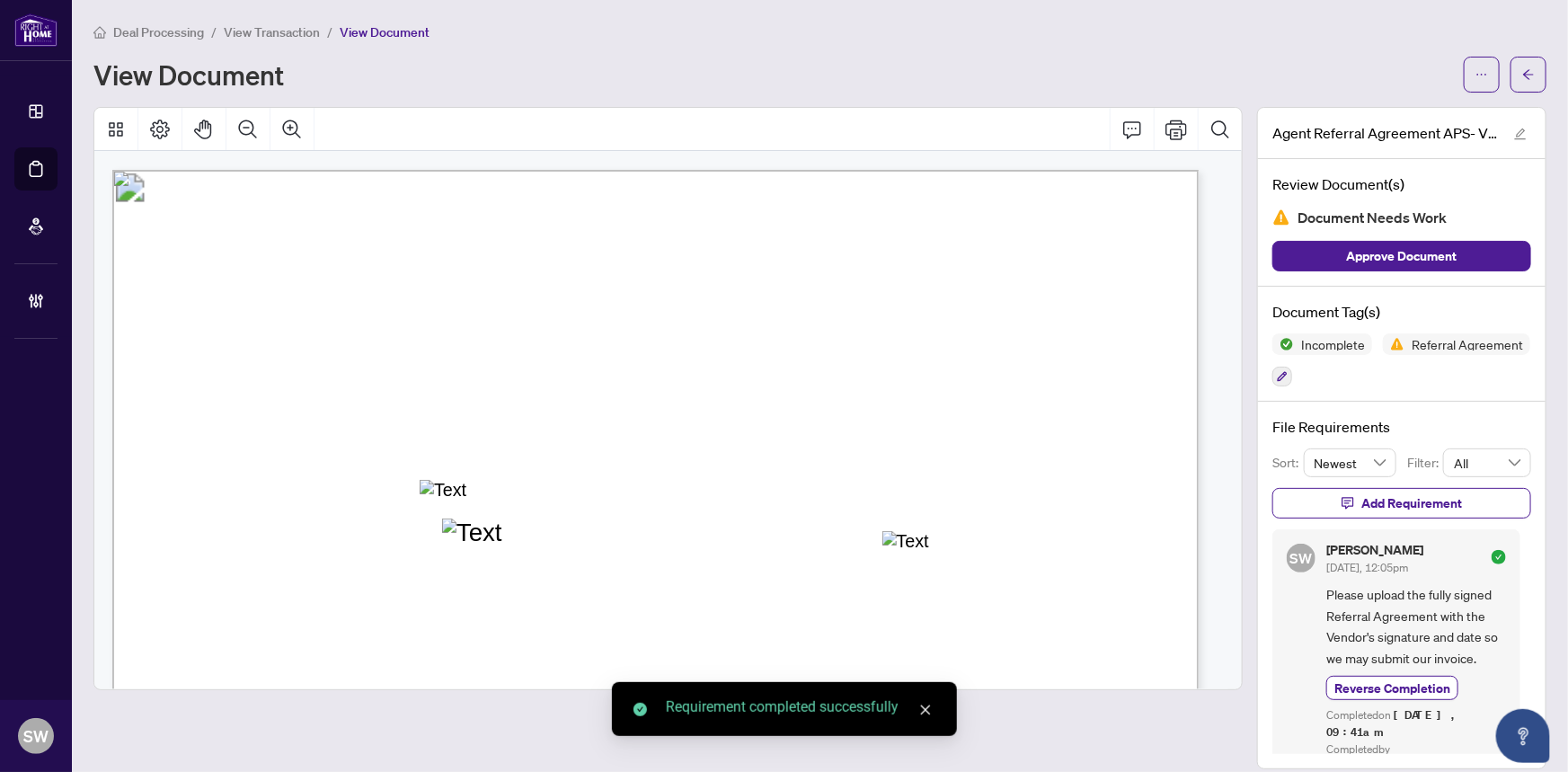
scroll to position [2851, 0]
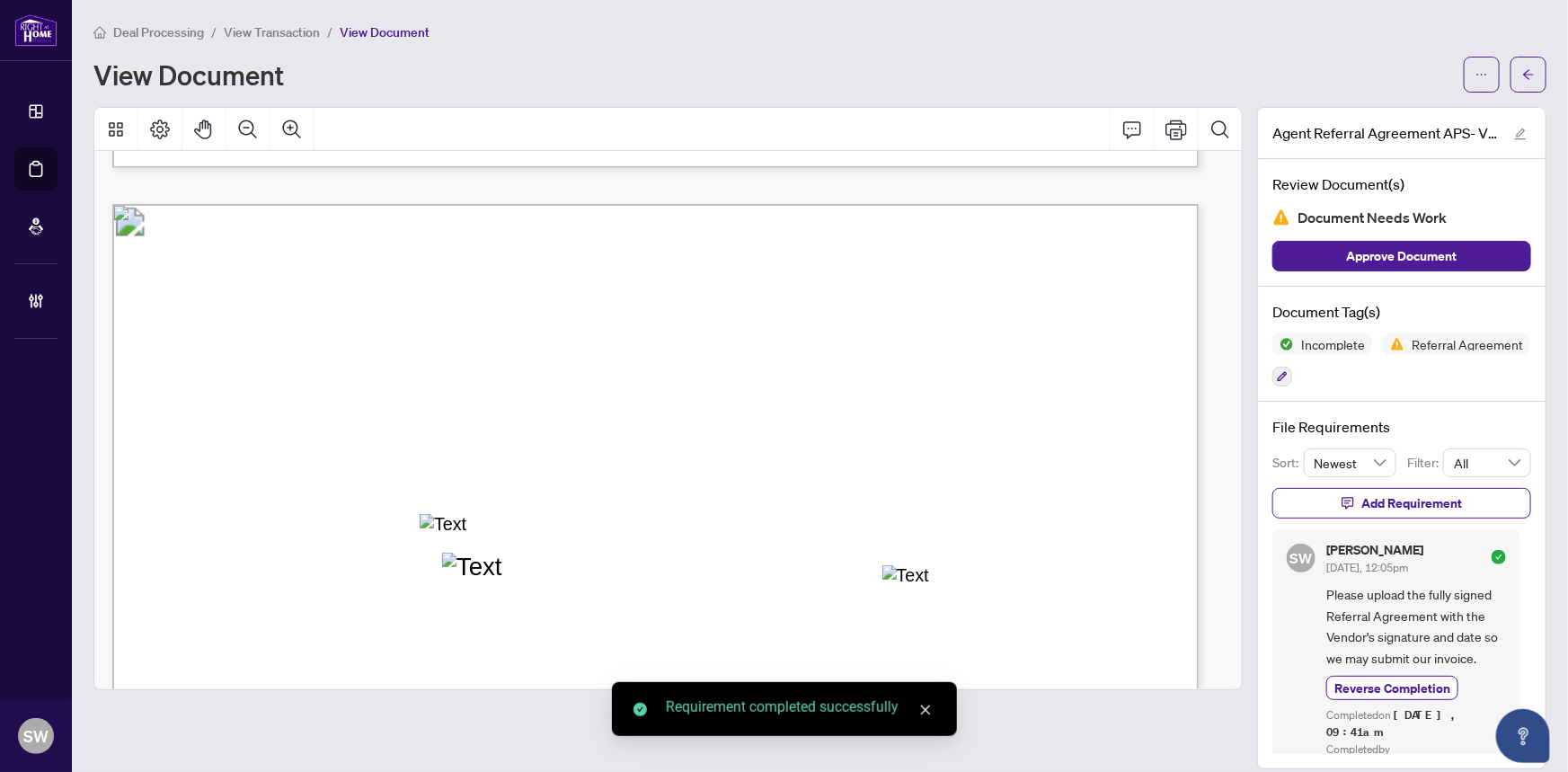
click at [1532, 79] on button "button" at bounding box center [1529, 75] width 36 height 36
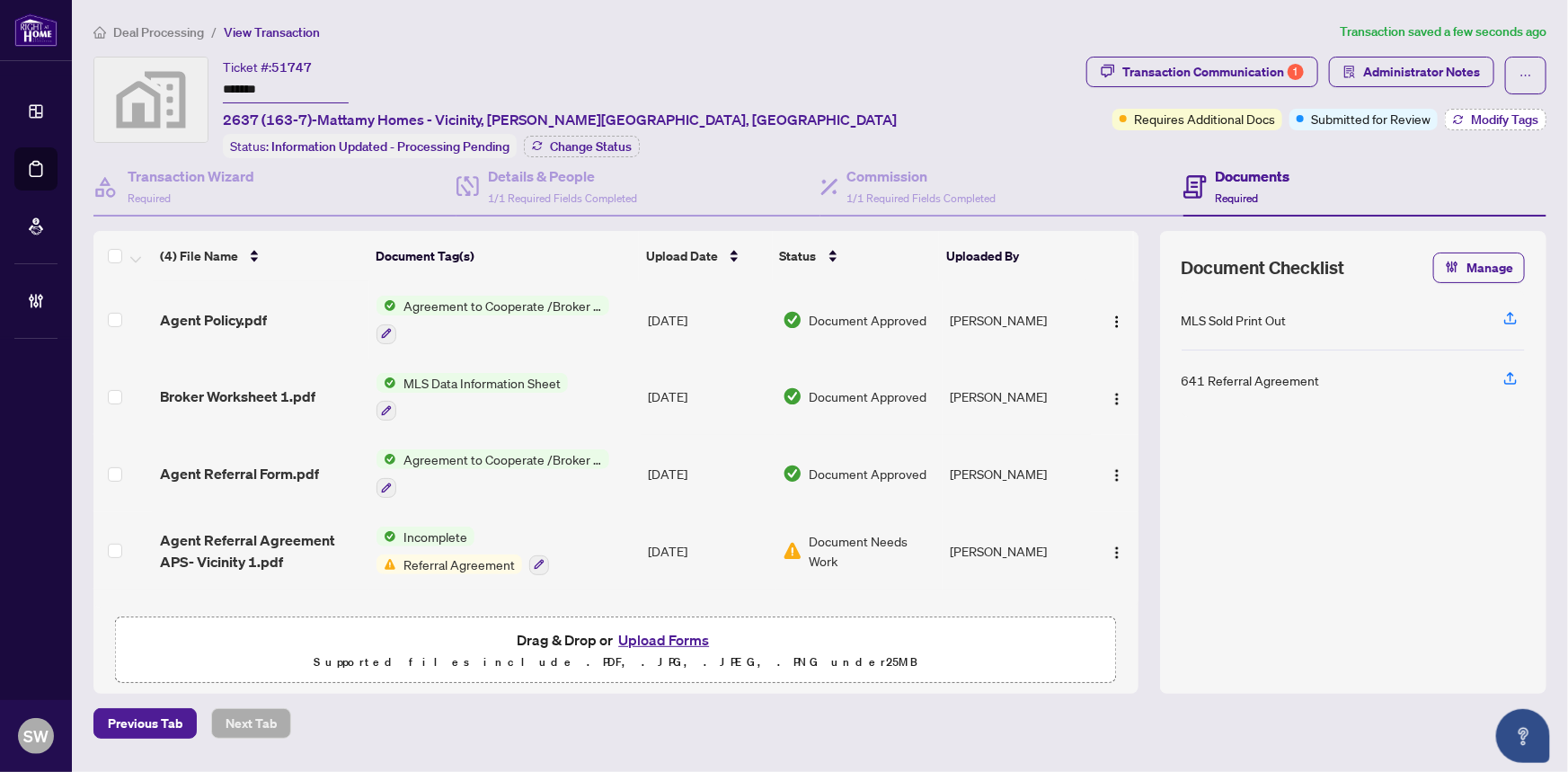
click at [1486, 120] on span "Modify Tags" at bounding box center [1504, 119] width 67 height 12
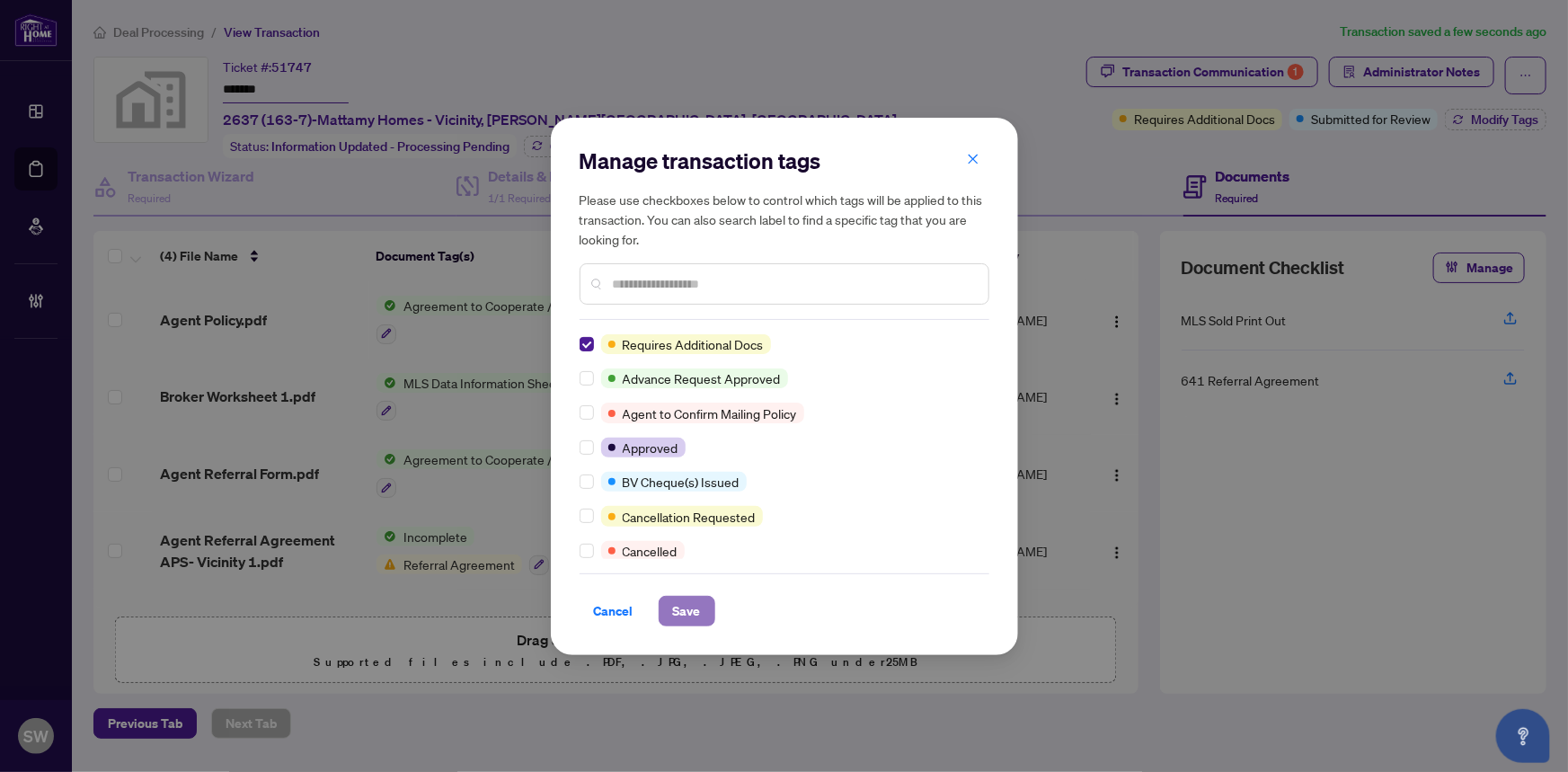
click at [701, 616] on button "Save" at bounding box center [687, 612] width 57 height 30
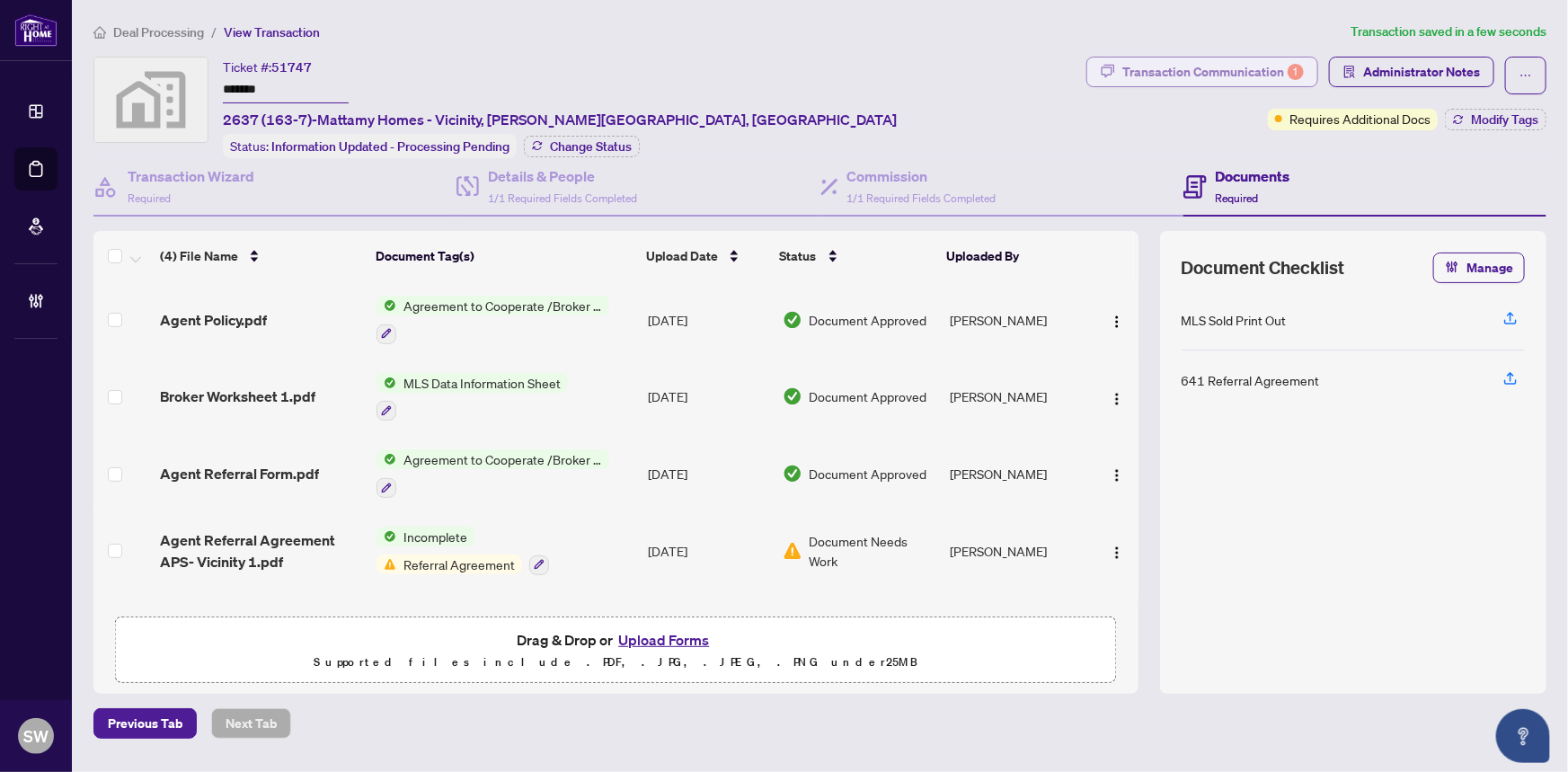
click at [1230, 72] on div "Transaction Communication 1" at bounding box center [1213, 72] width 182 height 28
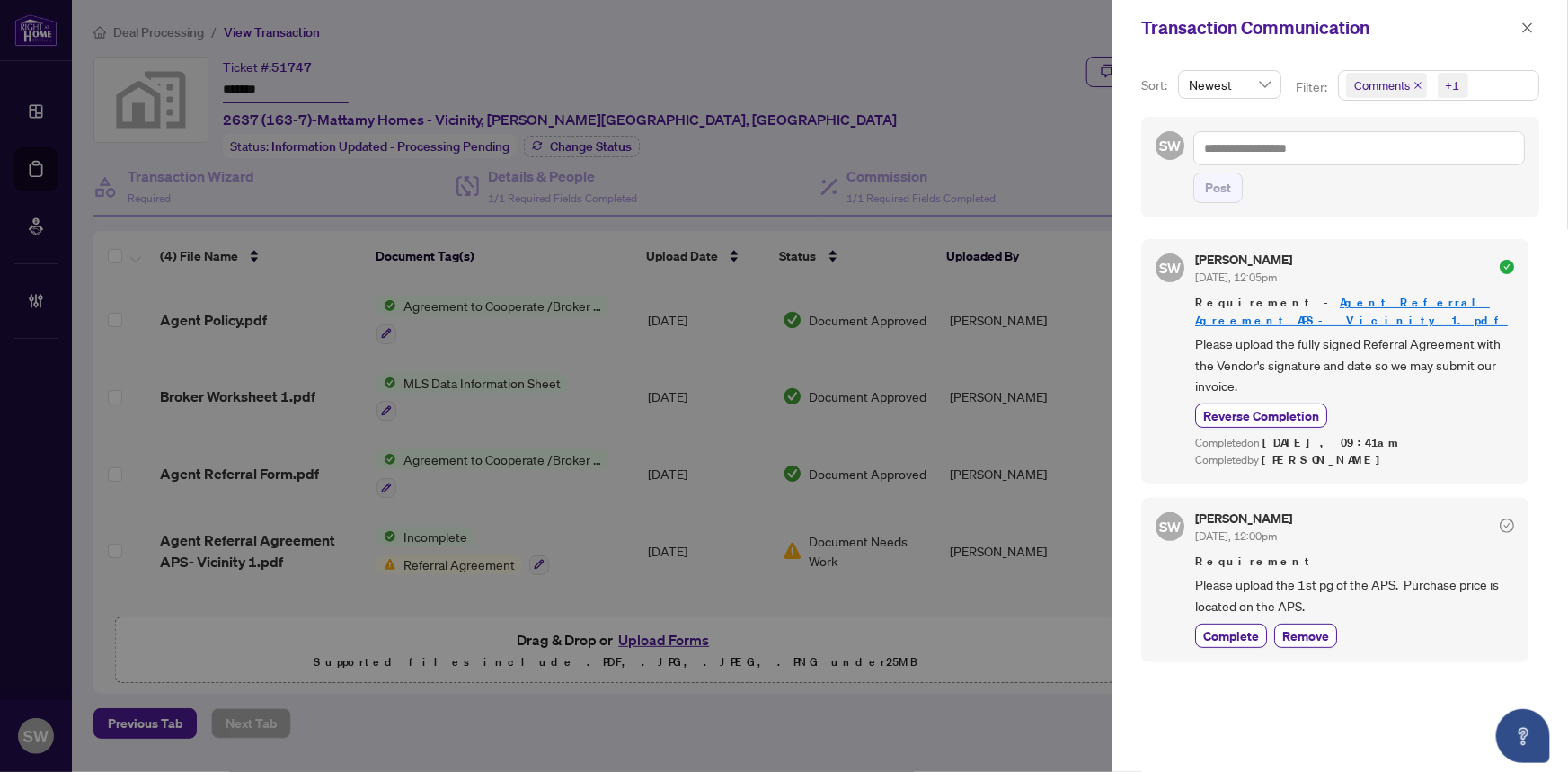
drag, startPoint x: 1367, startPoint y: 242, endPoint x: 1348, endPoint y: 201, distance: 45.2
click at [1348, 201] on div "Post" at bounding box center [1359, 188] width 332 height 30
click at [1528, 27] on icon "close" at bounding box center [1528, 28] width 9 height 9
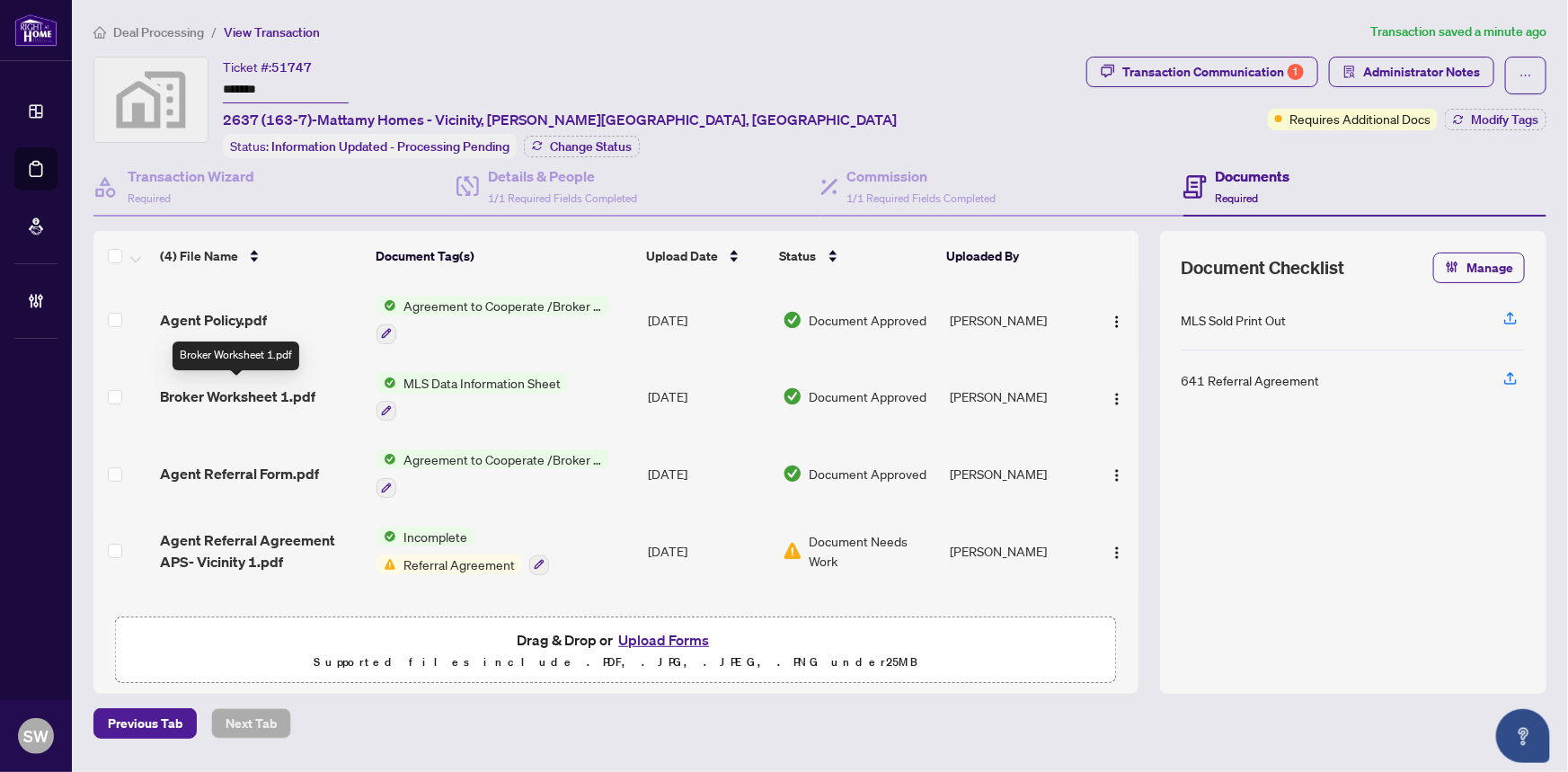
click at [288, 392] on span "Broker Worksheet 1.pdf" at bounding box center [238, 396] width 155 height 22
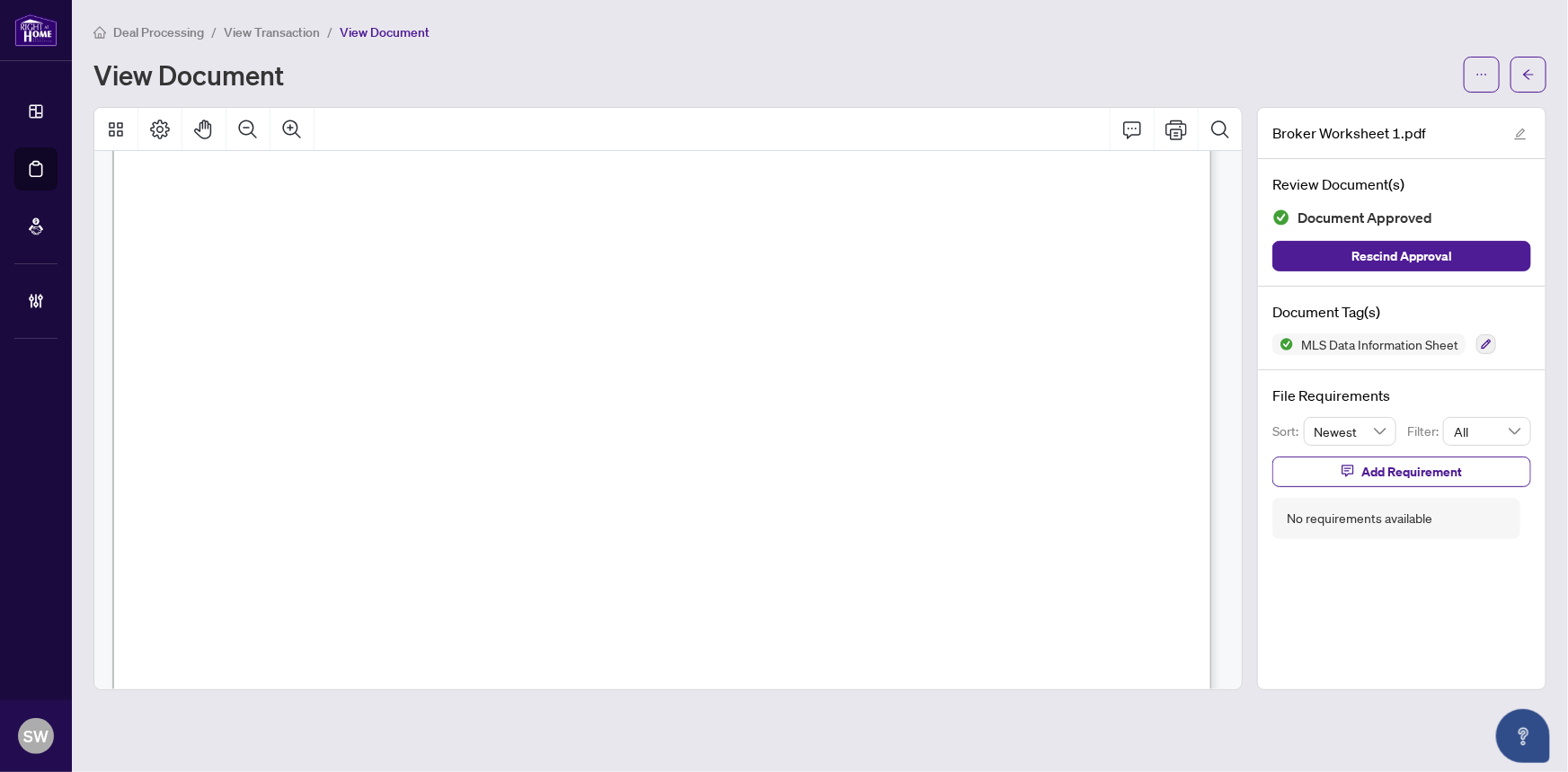
scroll to position [1621, 0]
click at [1537, 77] on button "button" at bounding box center [1529, 75] width 36 height 36
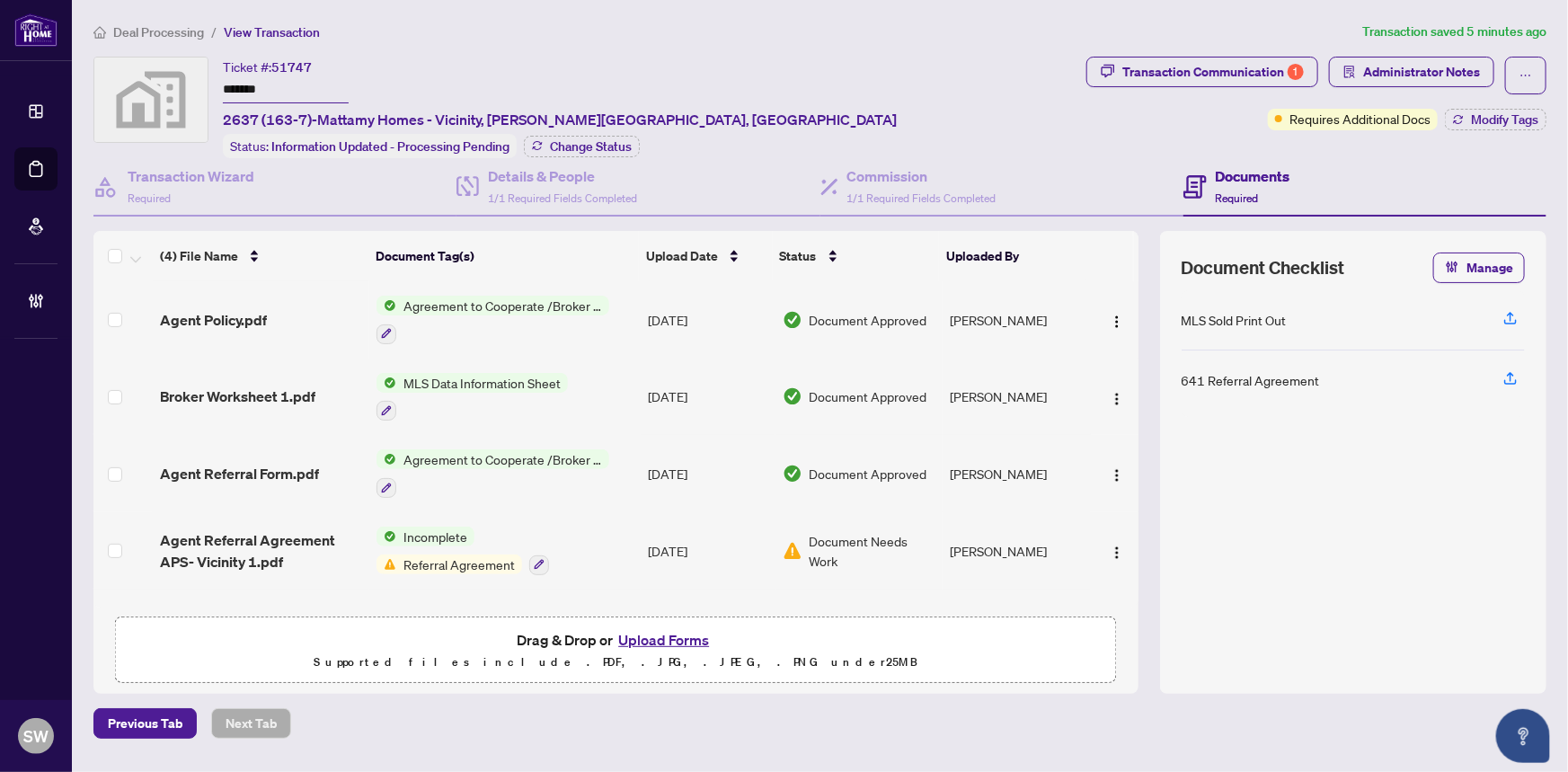
click at [192, 386] on span "Broker Worksheet 1.pdf" at bounding box center [238, 396] width 155 height 22
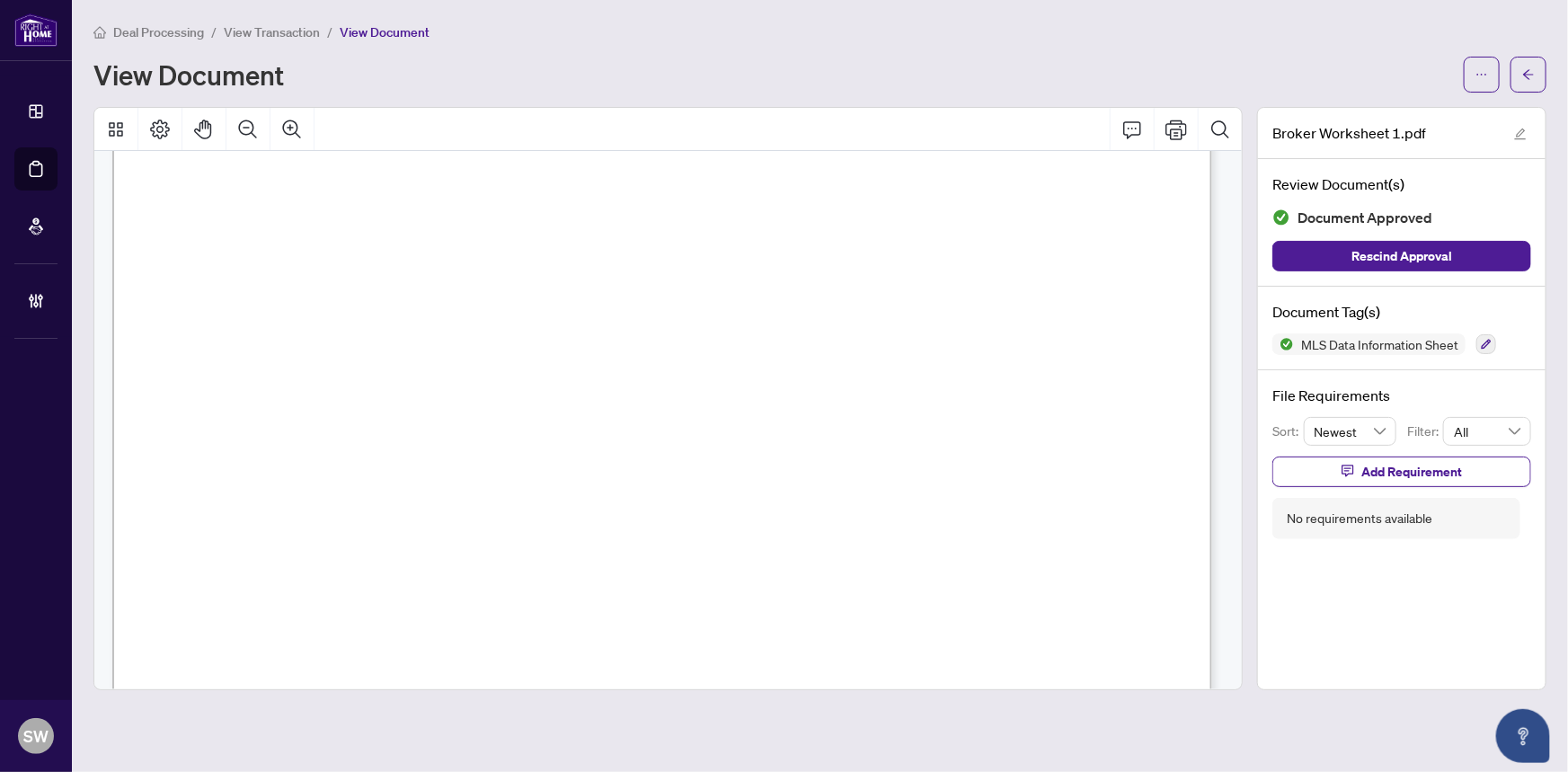
scroll to position [2015, 0]
click at [1486, 341] on icon "button" at bounding box center [1486, 344] width 9 height 9
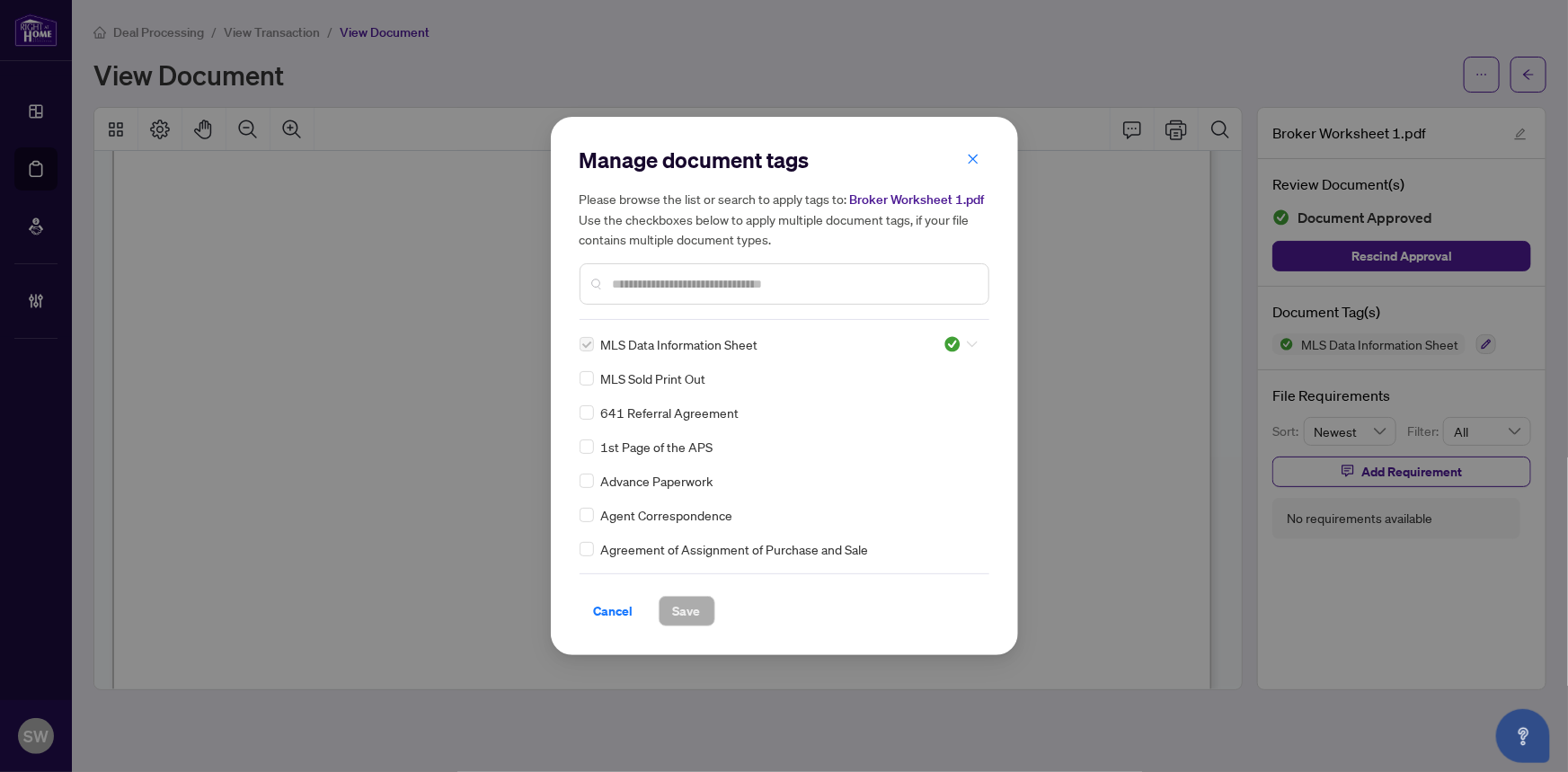
click at [967, 340] on icon at bounding box center [972, 344] width 10 height 8
click at [936, 377] on div "Pending Review" at bounding box center [901, 375] width 115 height 20
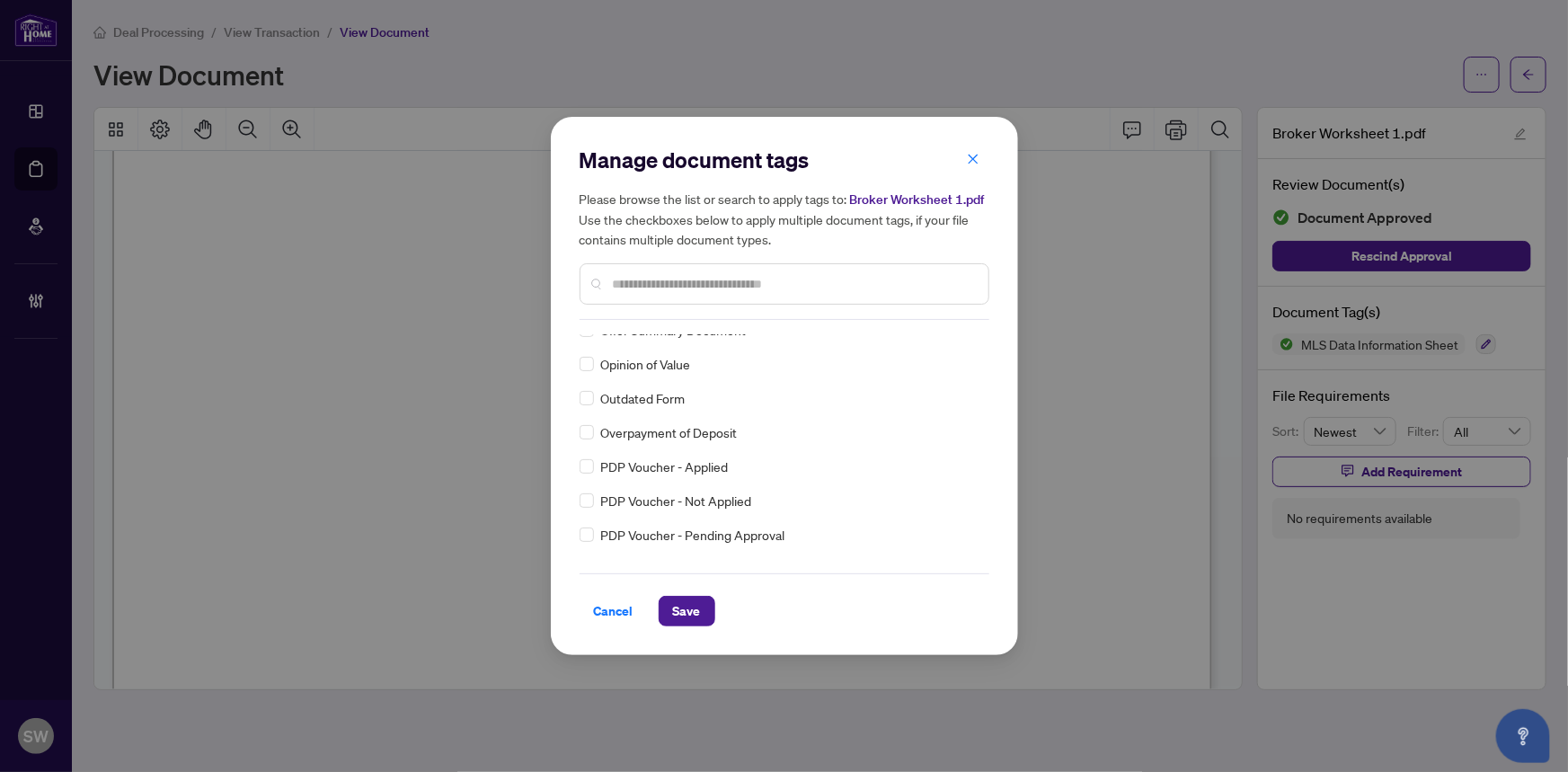
scroll to position [0, 0]
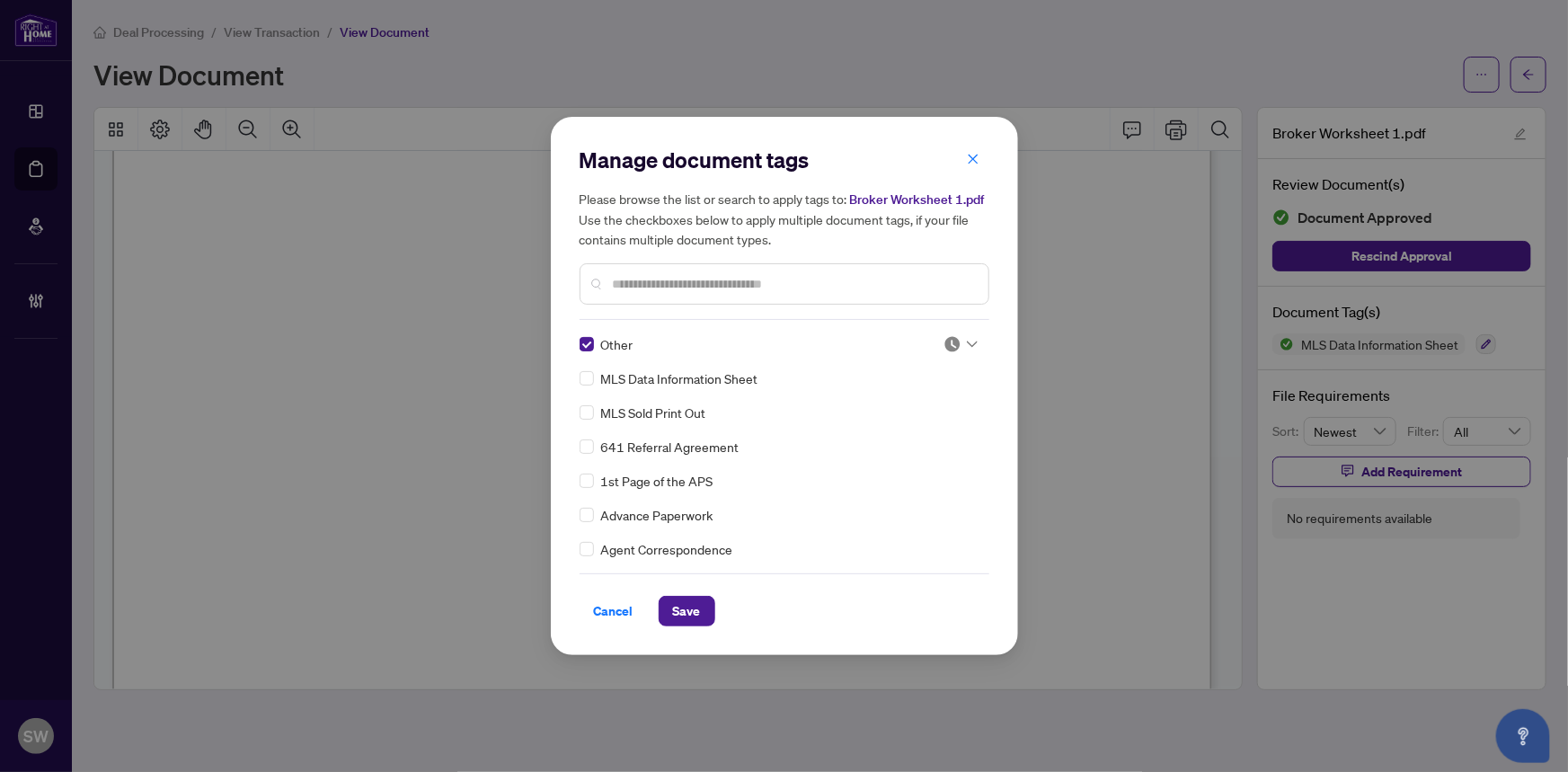
click at [952, 344] on img at bounding box center [953, 344] width 18 height 18
click at [907, 432] on div "Approved" at bounding box center [901, 432] width 115 height 20
click at [682, 616] on span "Save" at bounding box center [686, 612] width 27 height 28
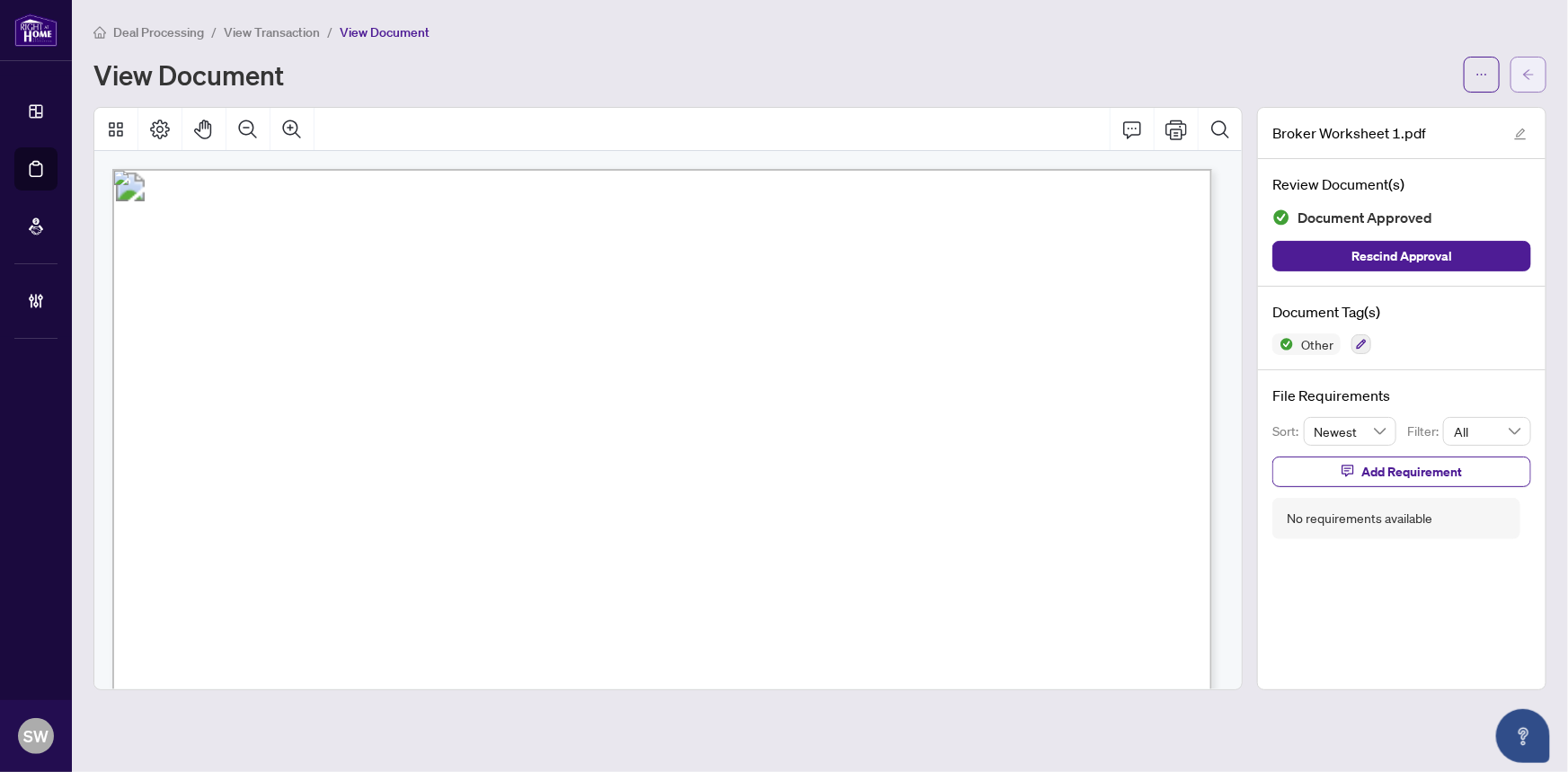
click at [1528, 82] on span "button" at bounding box center [1528, 75] width 12 height 28
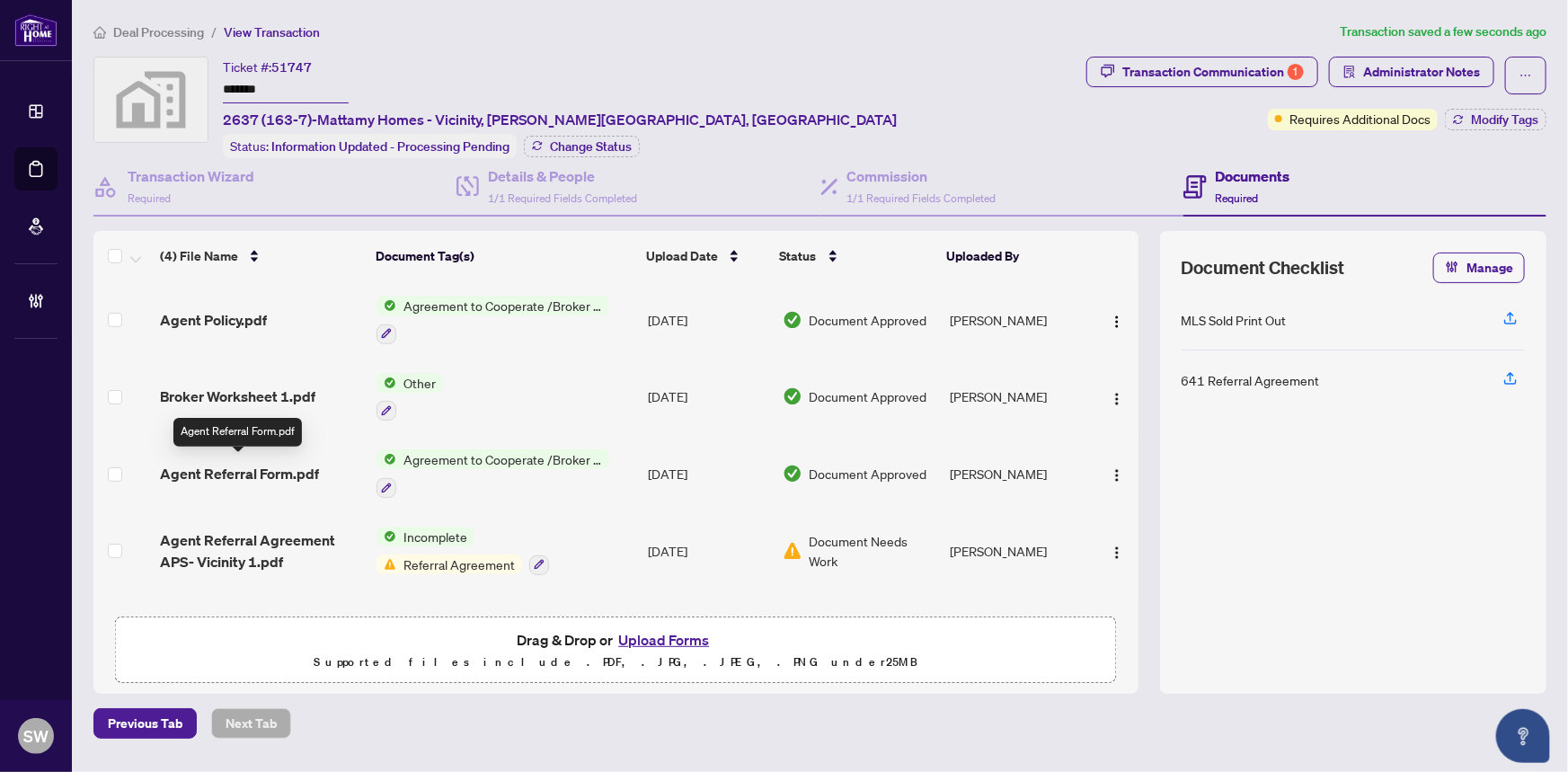
click at [260, 468] on span "Agent Referral Form.pdf" at bounding box center [240, 473] width 159 height 22
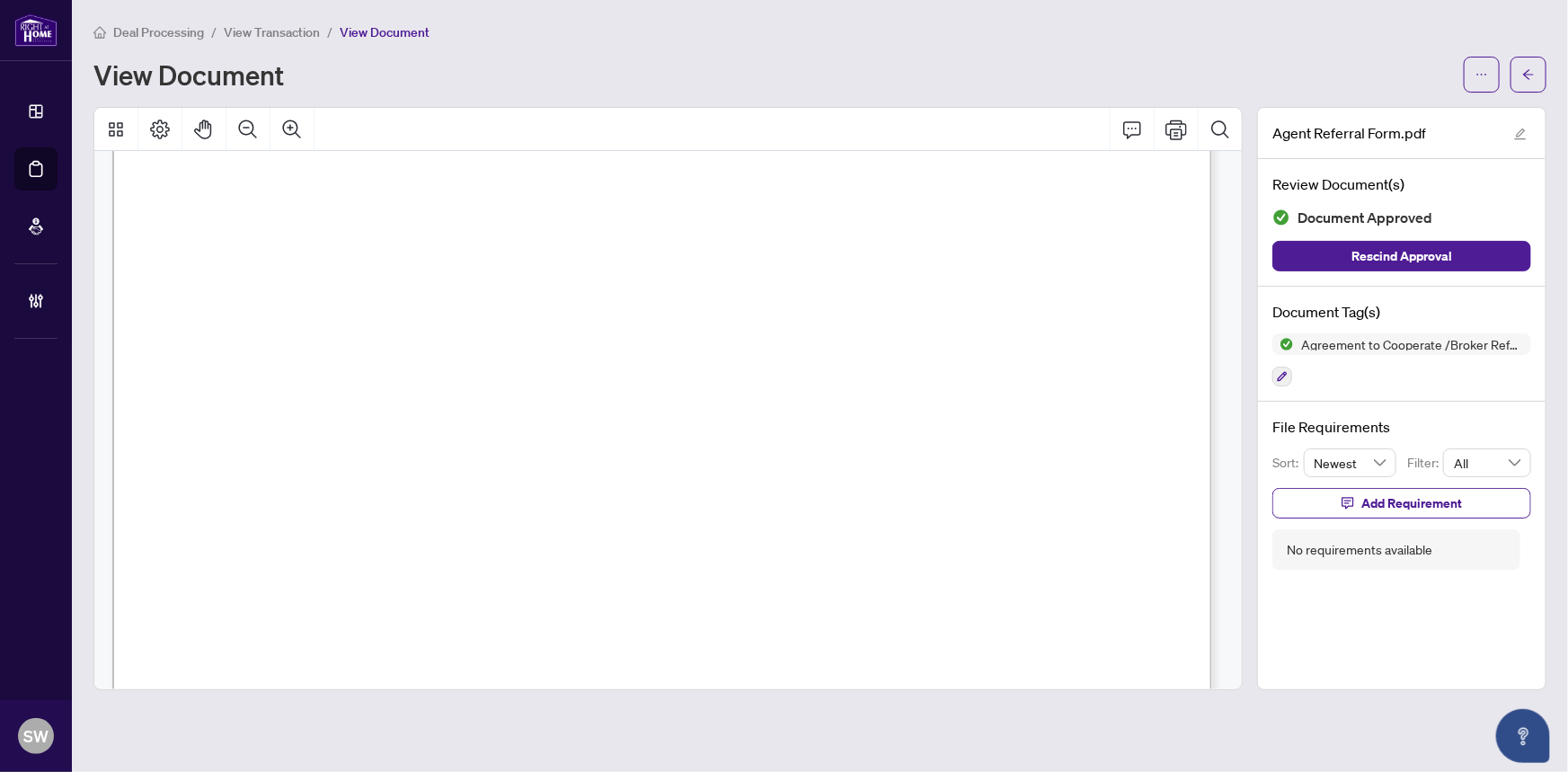
scroll to position [118, 0]
click at [1474, 85] on button "button" at bounding box center [1483, 75] width 36 height 36
click at [1404, 112] on span "Download" at bounding box center [1417, 113] width 137 height 20
click at [269, 32] on span "View Transaction" at bounding box center [271, 32] width 96 height 16
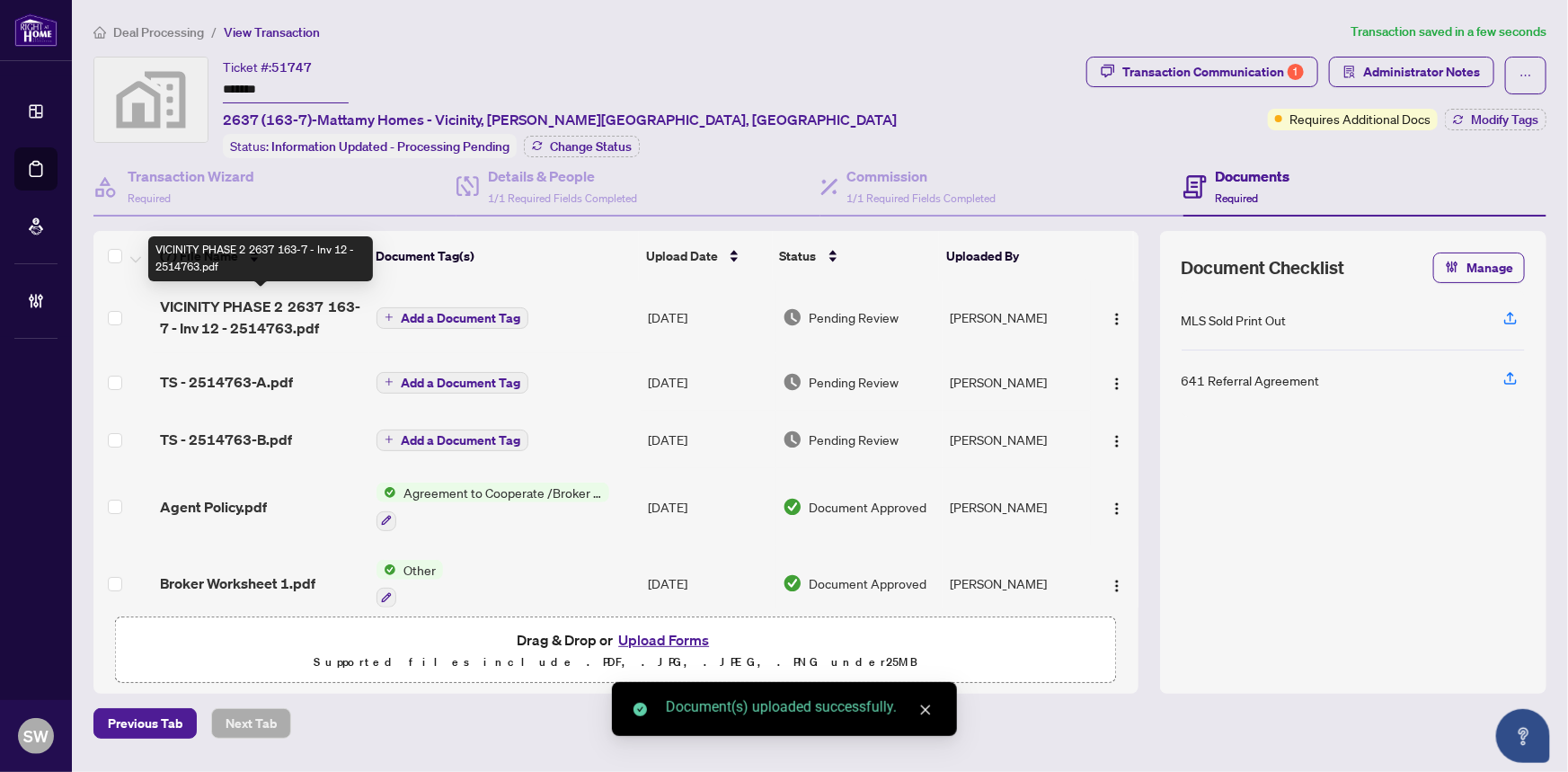
click at [204, 308] on span "VICINITY PHASE 2 2637 163-7 - Inv 12 - 2514763.pdf" at bounding box center [262, 318] width 203 height 44
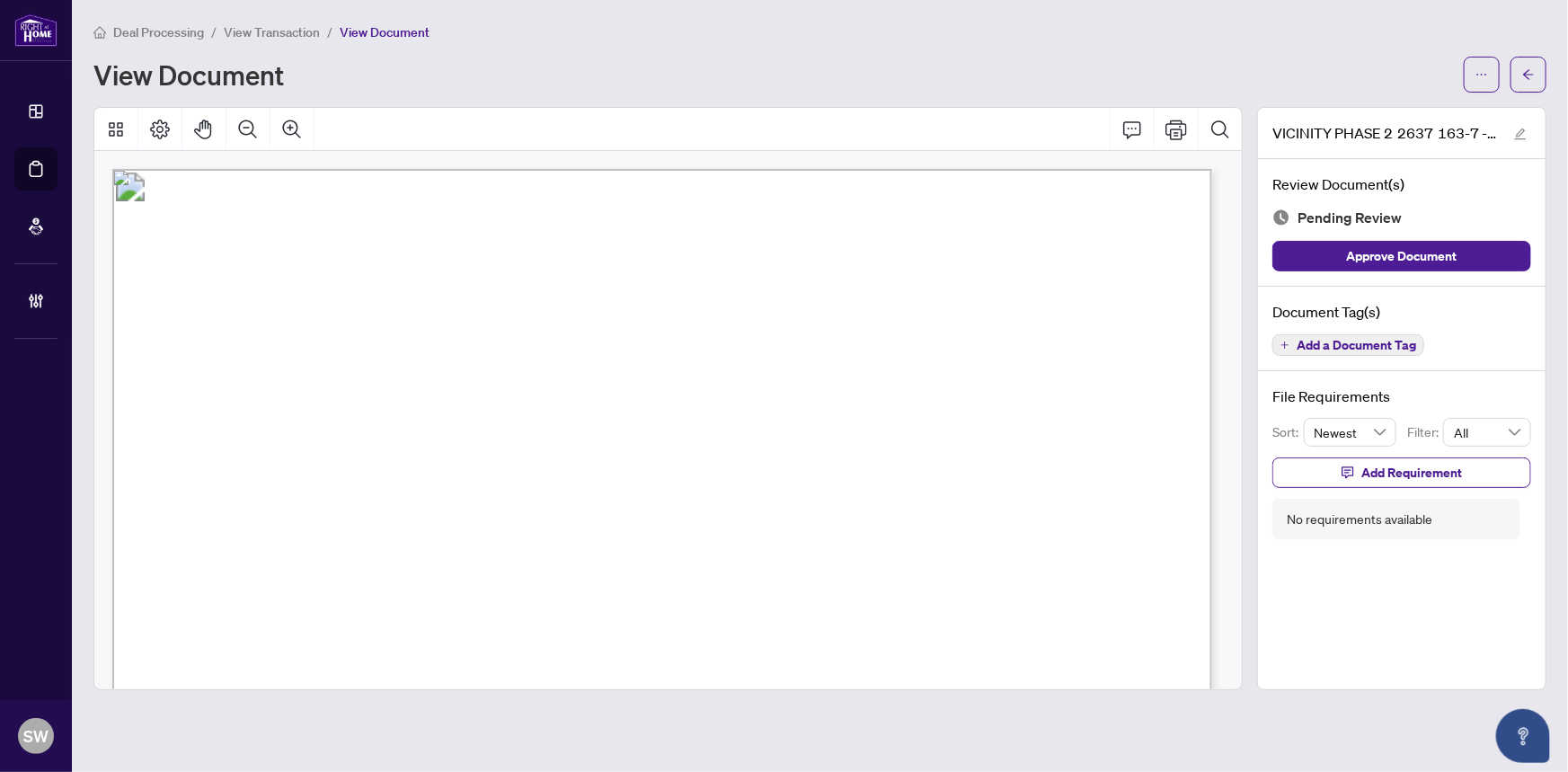
click at [1369, 348] on span "Add a Document Tag" at bounding box center [1357, 344] width 119 height 12
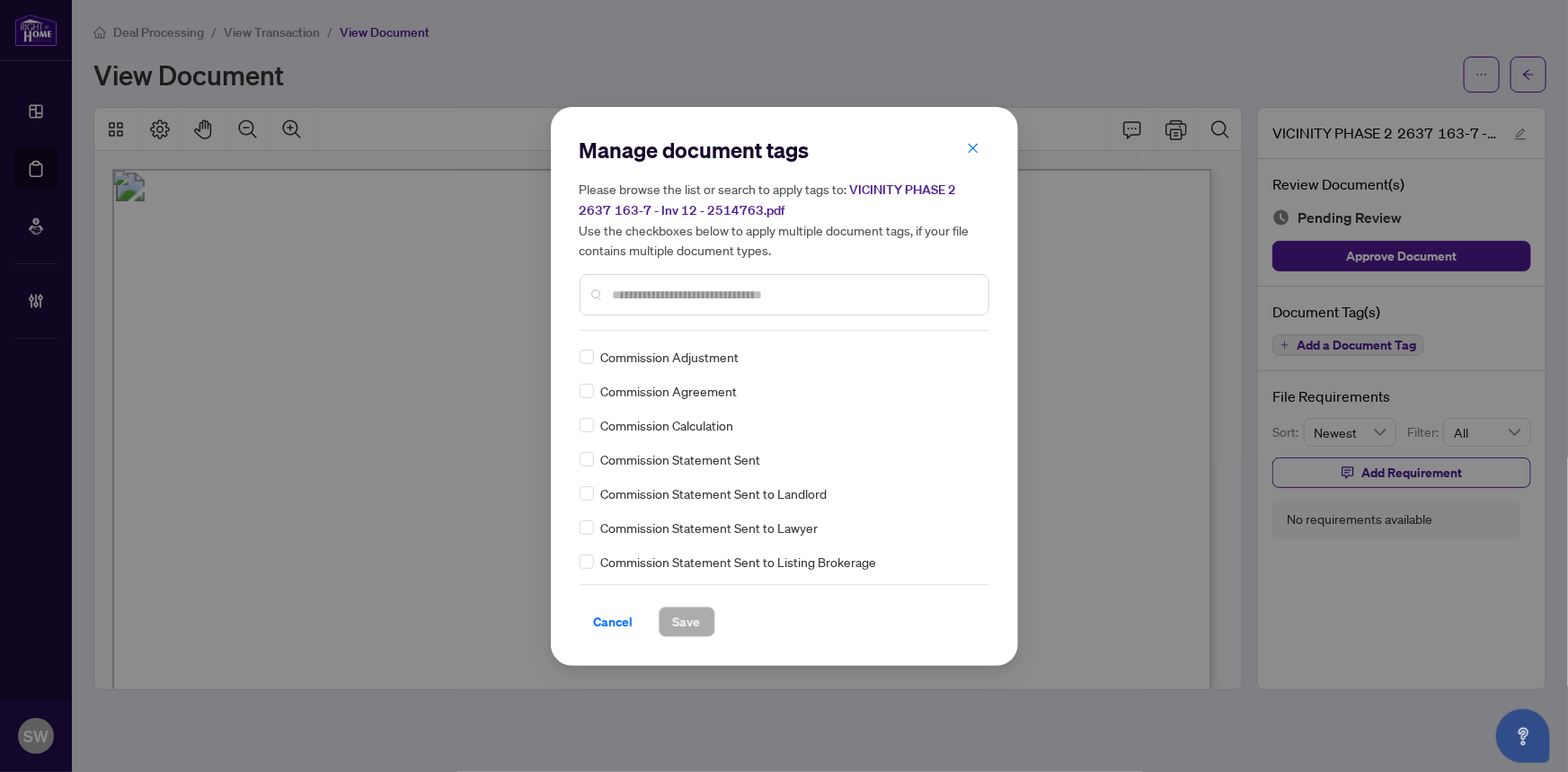
scroll to position [787, 0]
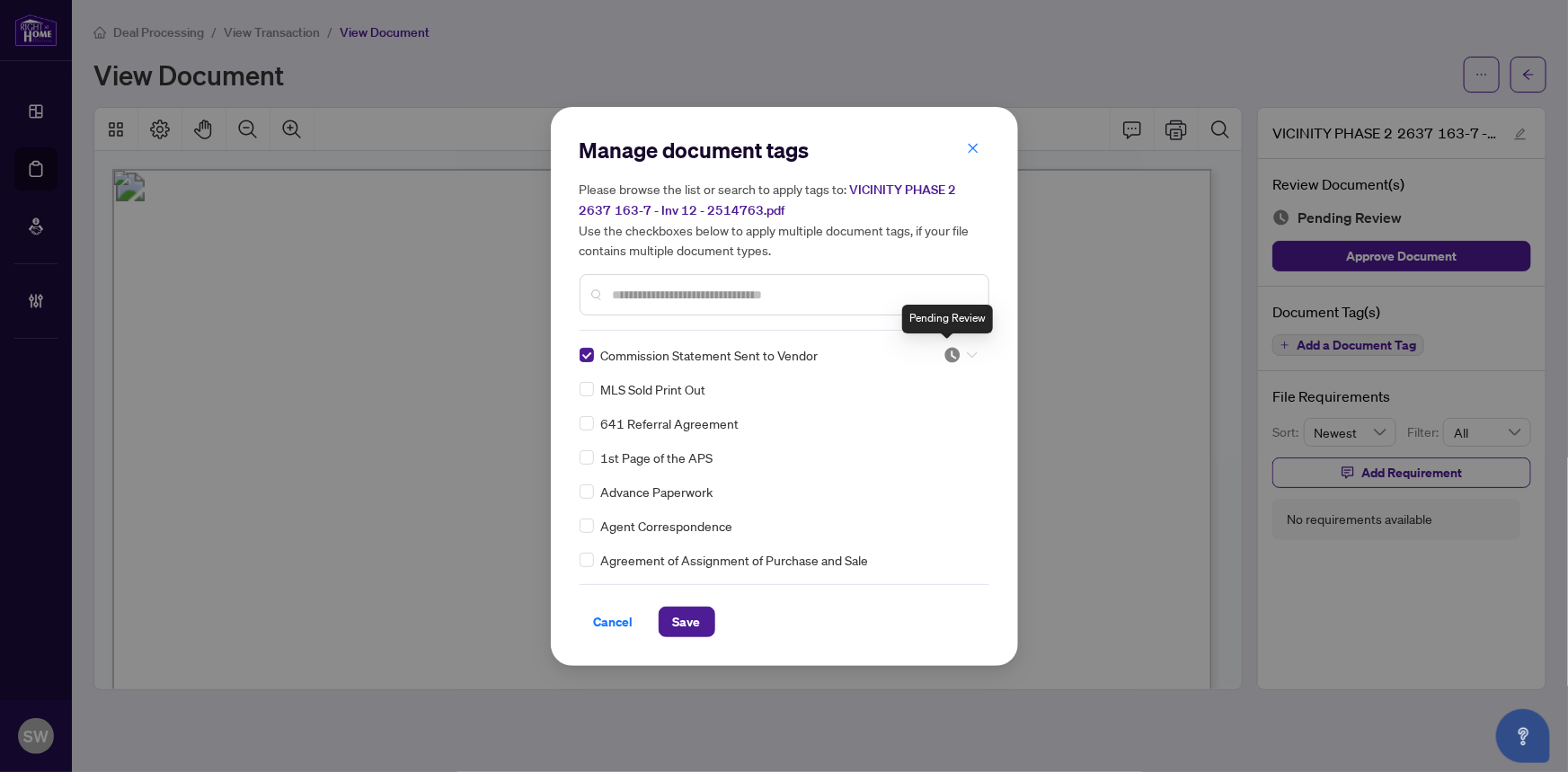
click at [945, 352] on img at bounding box center [953, 355] width 18 height 18
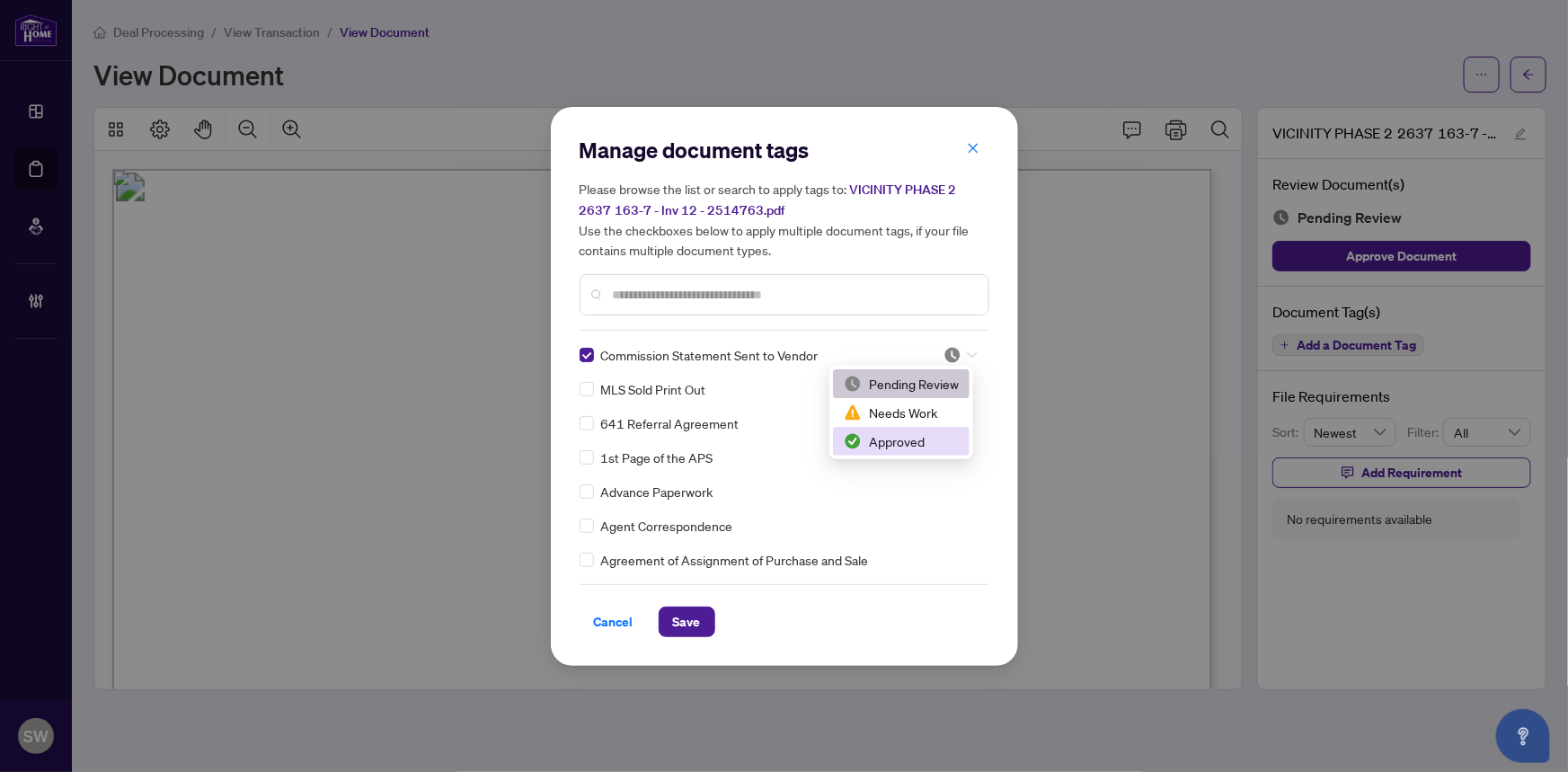
click at [891, 443] on div "Approved" at bounding box center [901, 441] width 115 height 20
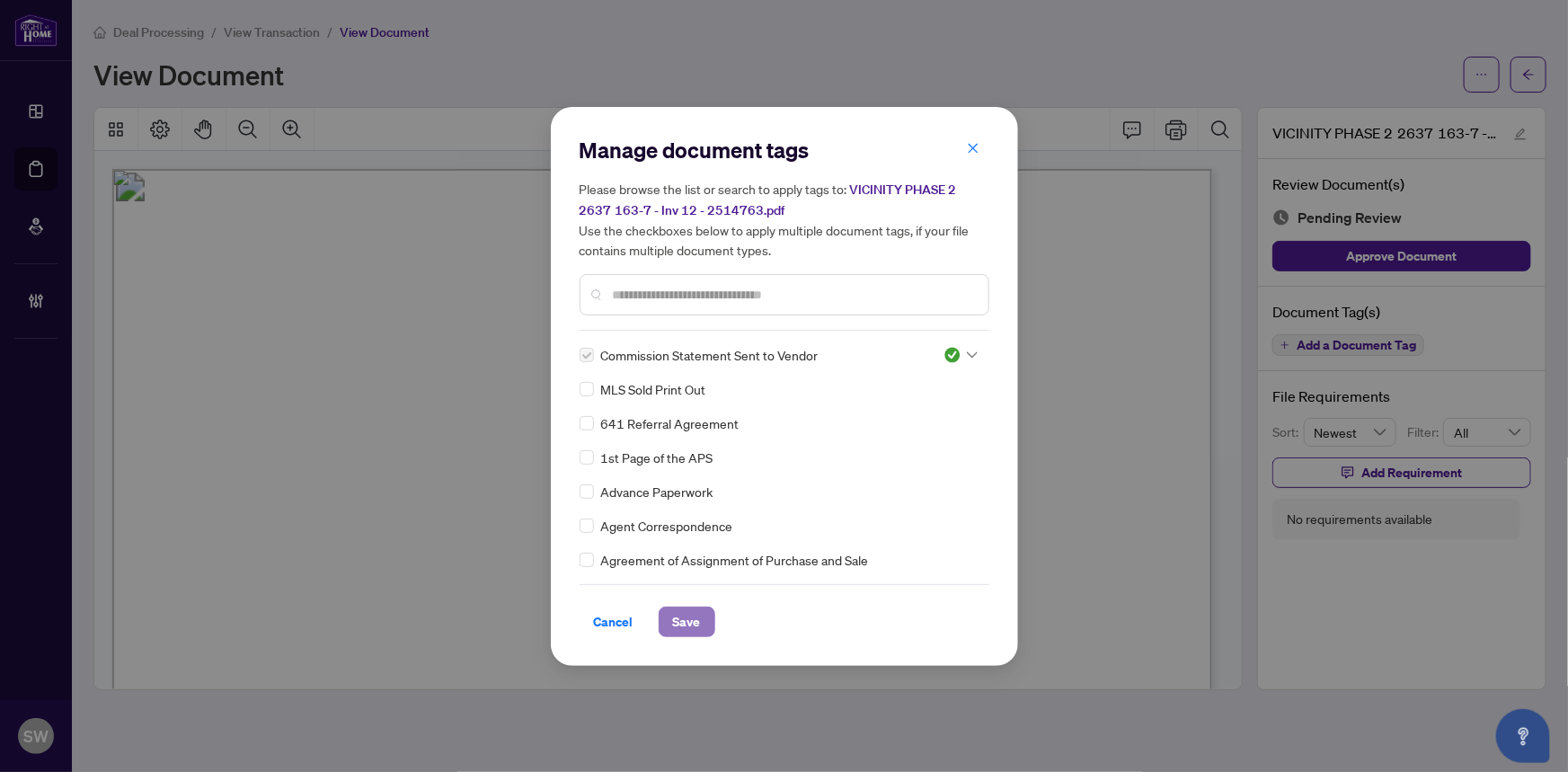
click at [703, 621] on button "Save" at bounding box center [687, 622] width 57 height 30
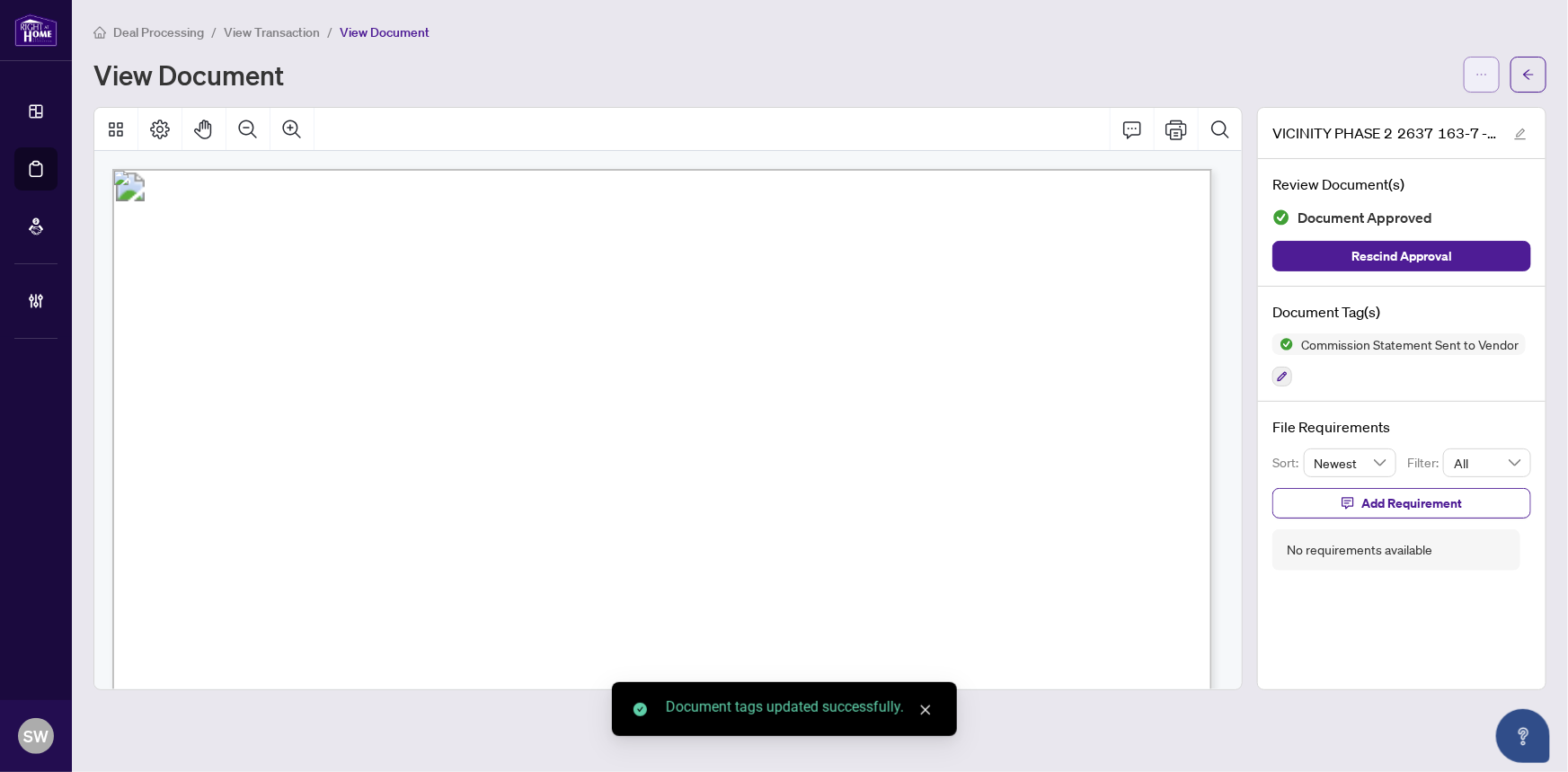
click at [1468, 63] on button "button" at bounding box center [1483, 75] width 36 height 36
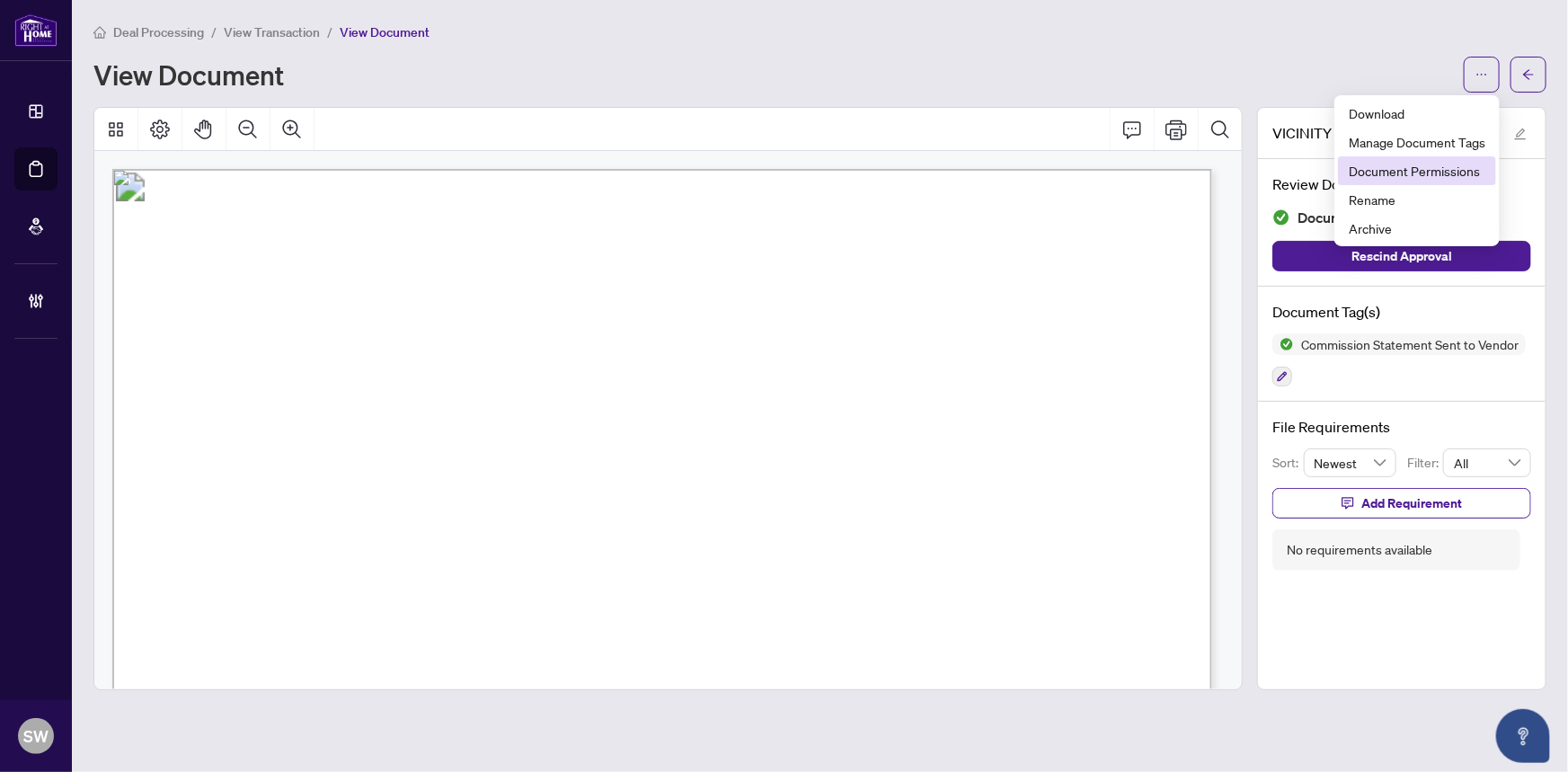
click at [1421, 171] on span "Document Permissions" at bounding box center [1417, 171] width 137 height 20
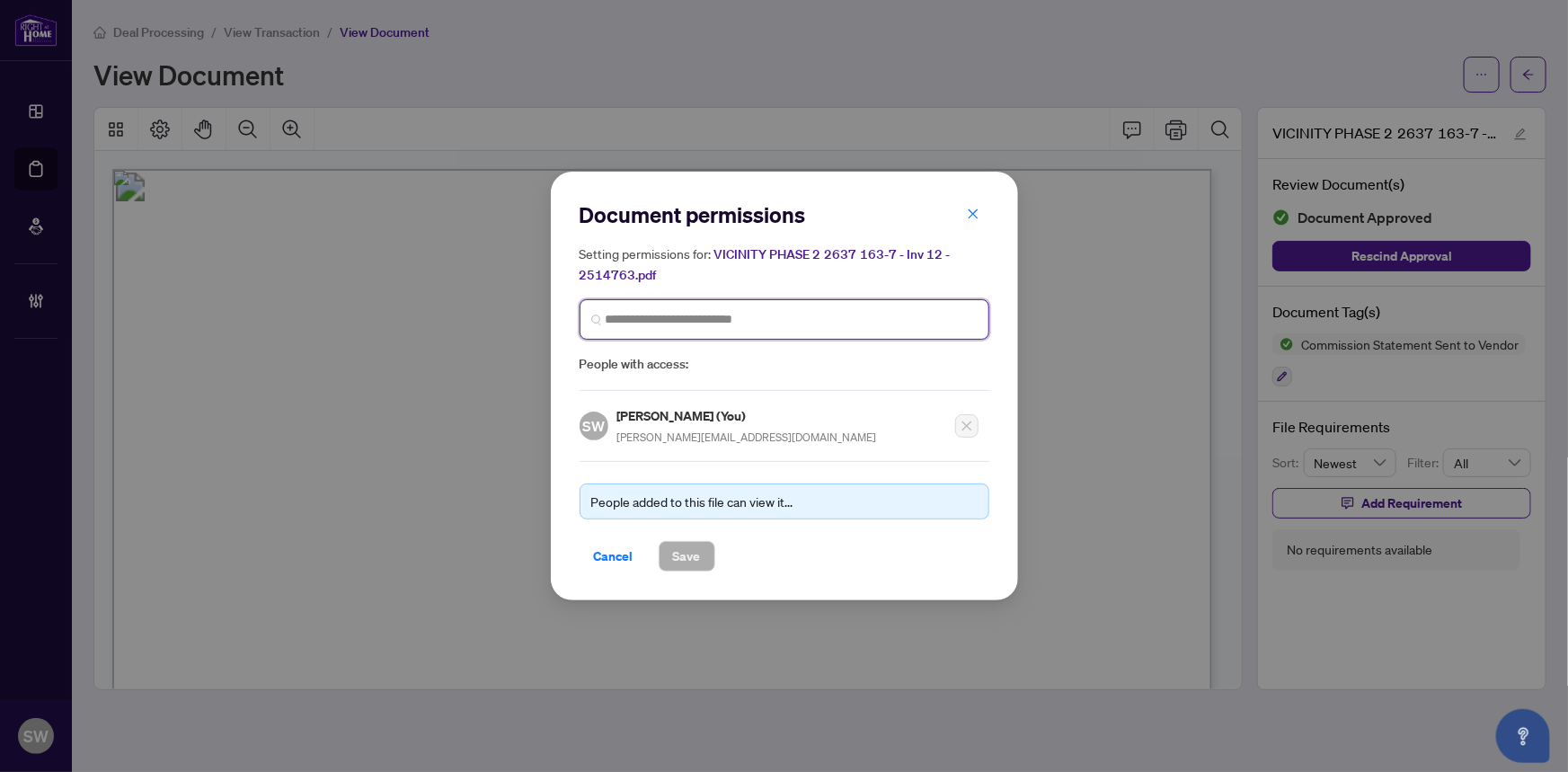
click at [642, 321] on input "search" at bounding box center [792, 320] width 373 height 19
type input "********"
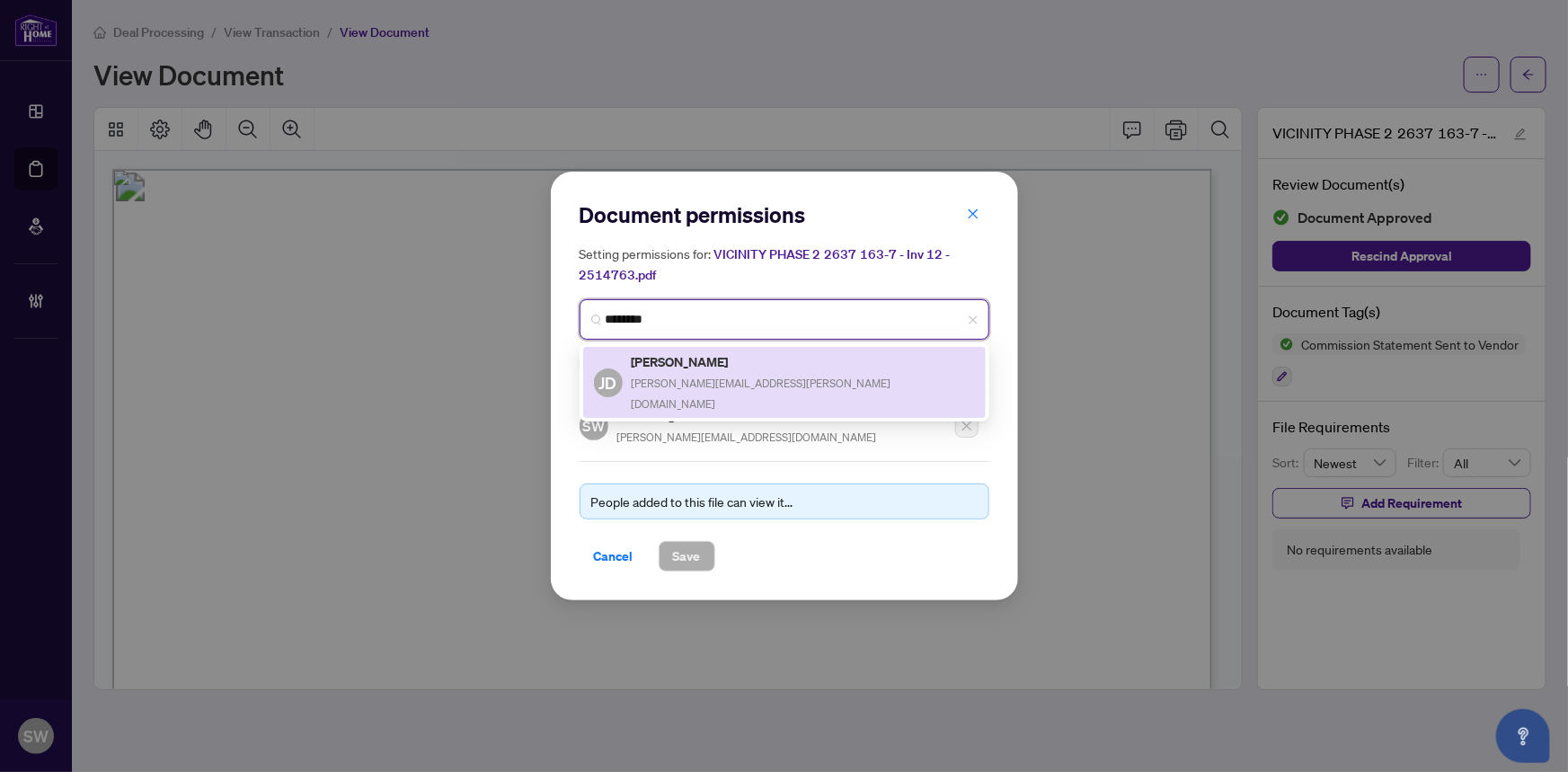
click at [717, 366] on h5 "James Daniel" at bounding box center [804, 362] width 343 height 21
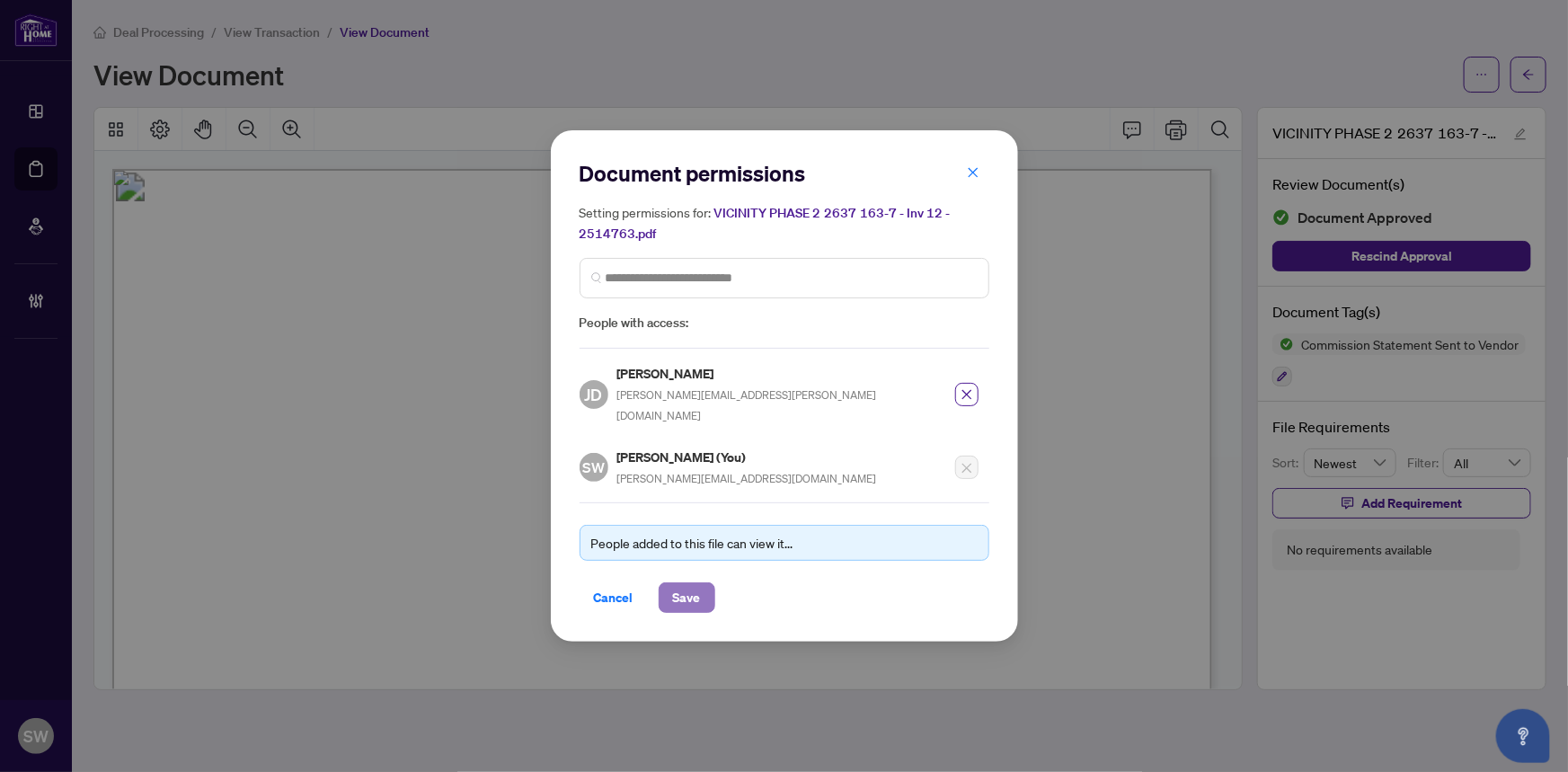
click at [676, 589] on span "Save" at bounding box center [686, 597] width 27 height 28
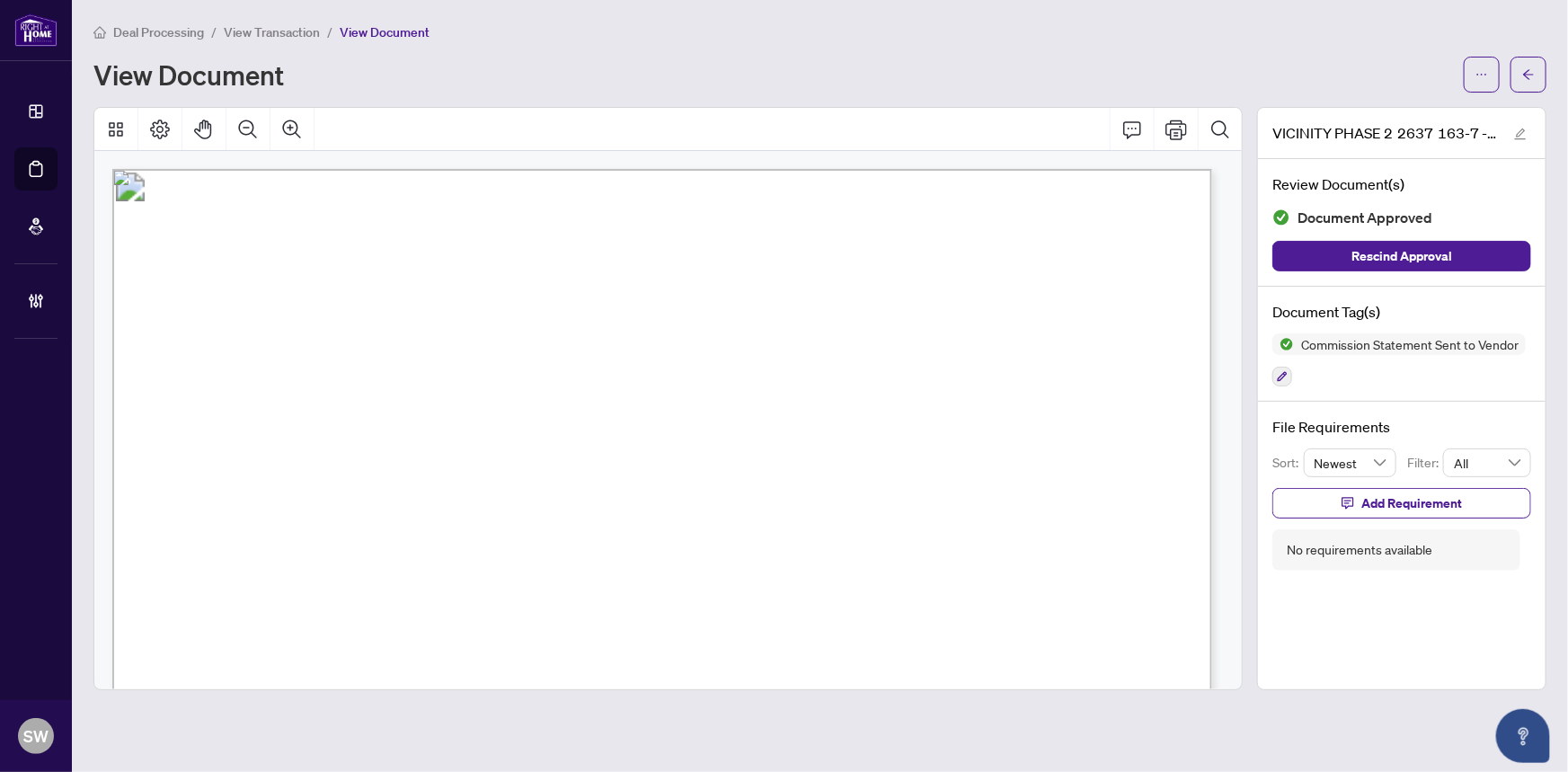
click at [1530, 73] on icon "arrow-left" at bounding box center [1528, 74] width 10 height 9
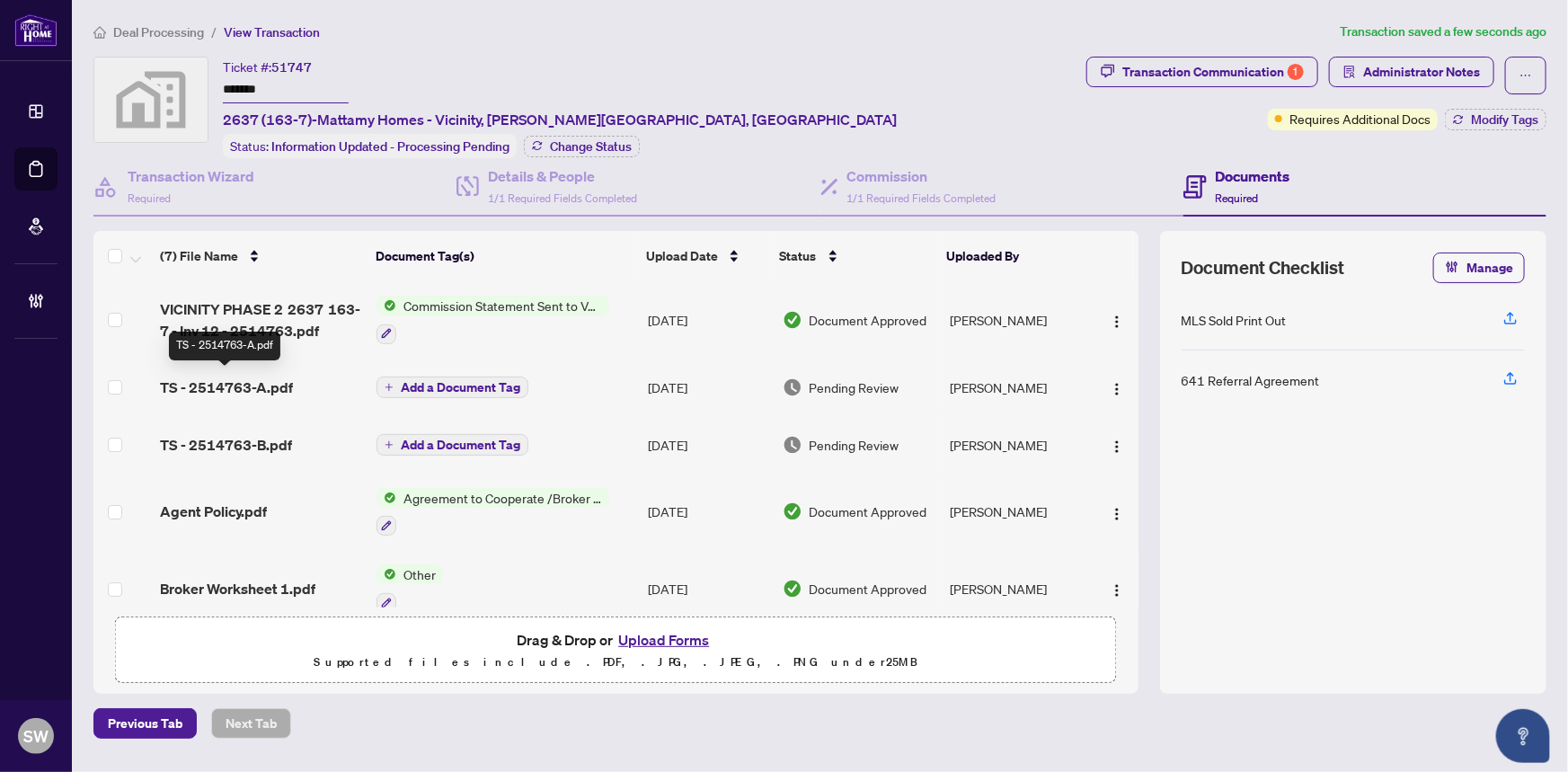
click at [271, 377] on span "TS - 2514763-A.pdf" at bounding box center [227, 387] width 133 height 22
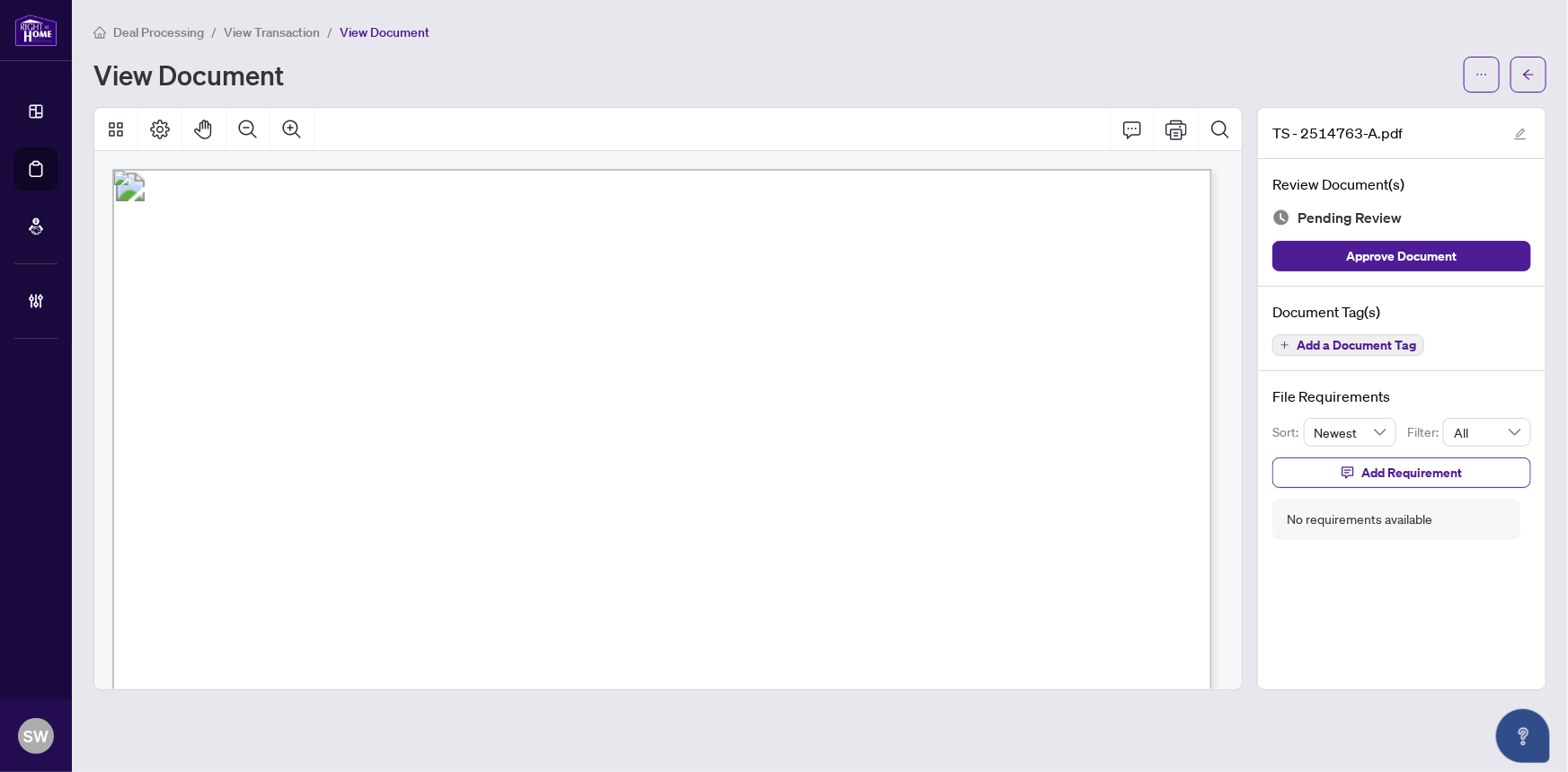
click at [1376, 339] on span "Add a Document Tag" at bounding box center [1357, 344] width 119 height 12
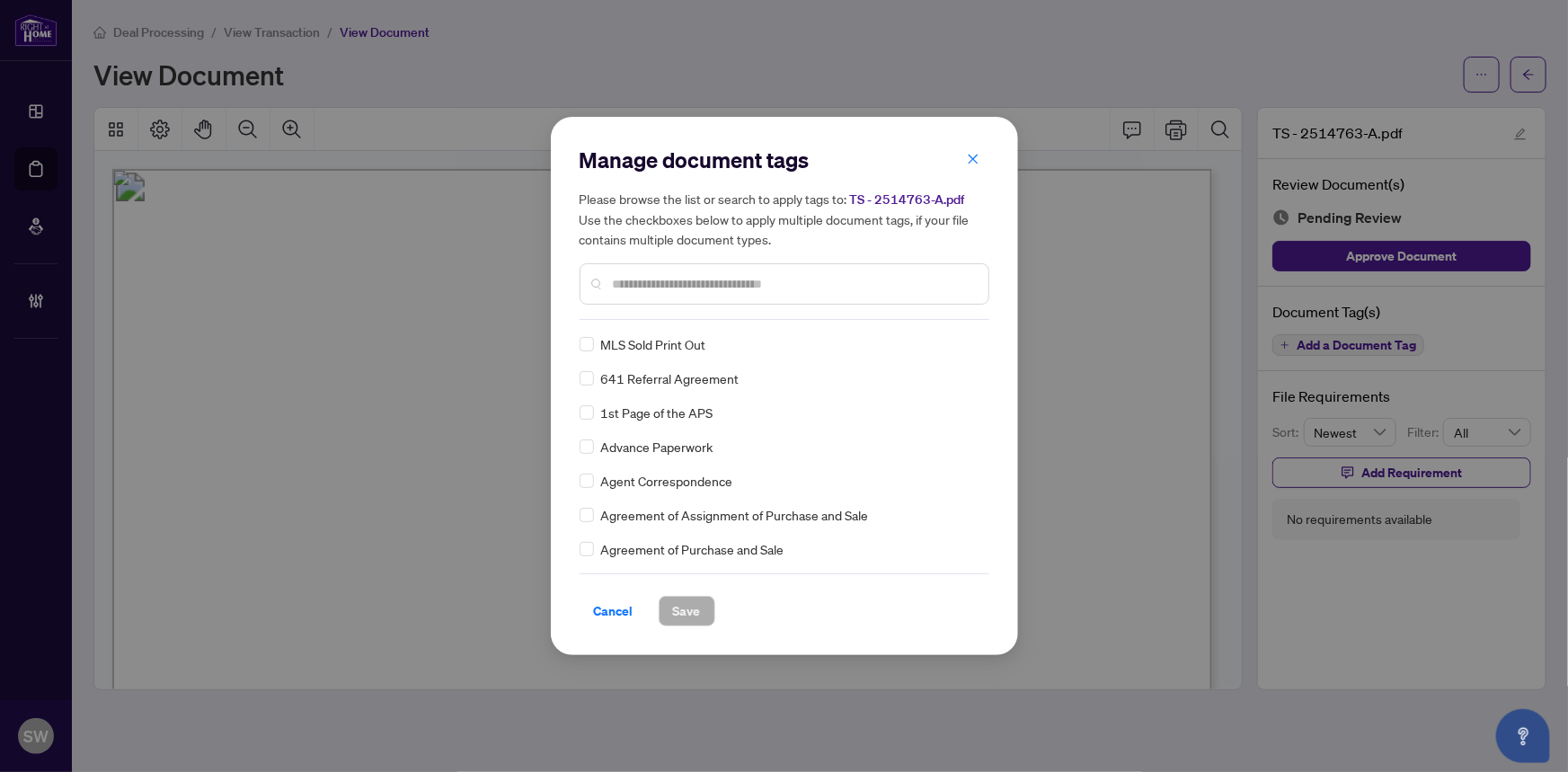
click at [684, 285] on input "text" at bounding box center [793, 284] width 361 height 20
type input "****"
click at [701, 608] on button "Save" at bounding box center [687, 612] width 57 height 30
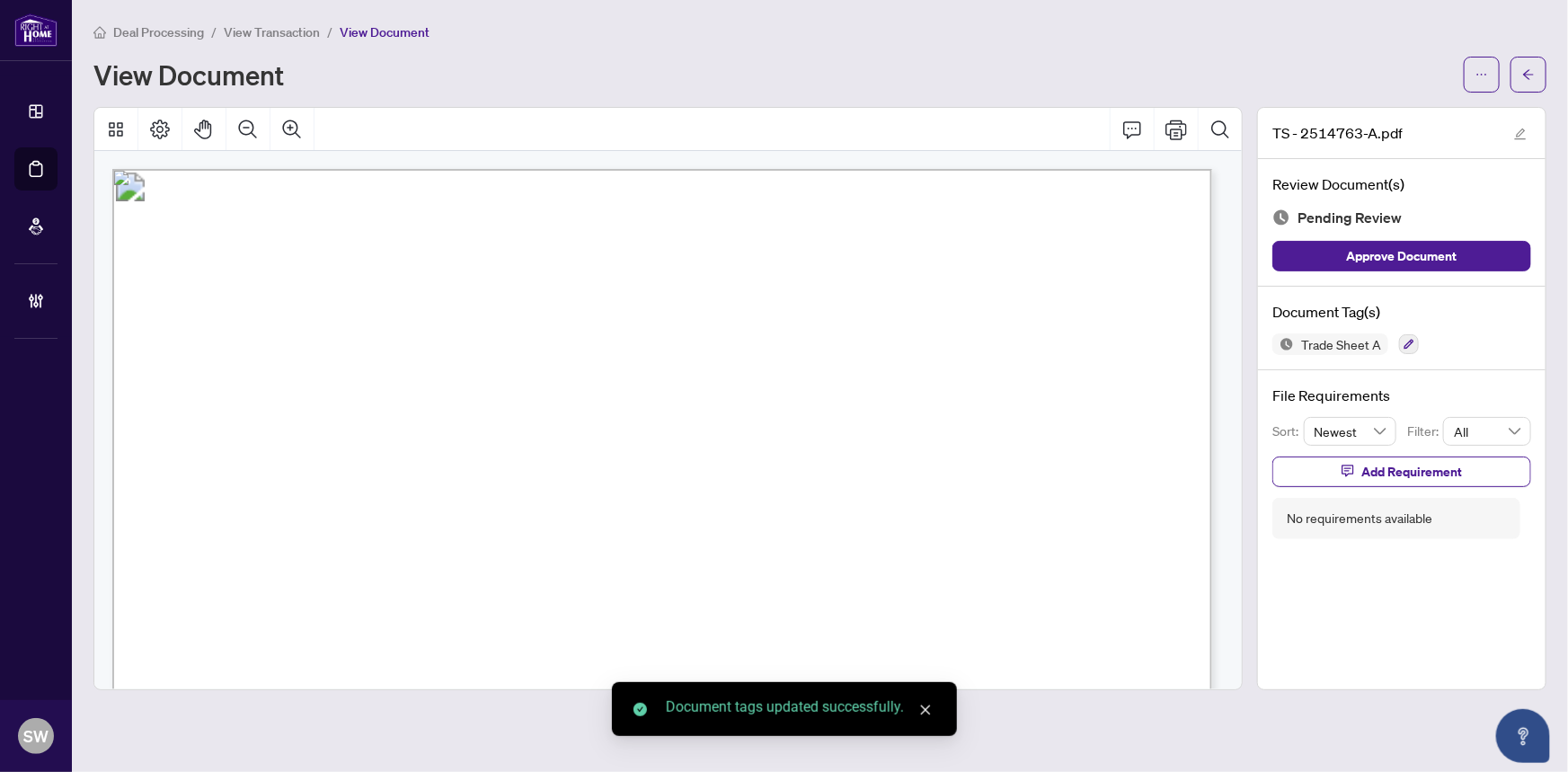
click at [1478, 78] on icon "ellipsis" at bounding box center [1482, 74] width 12 height 12
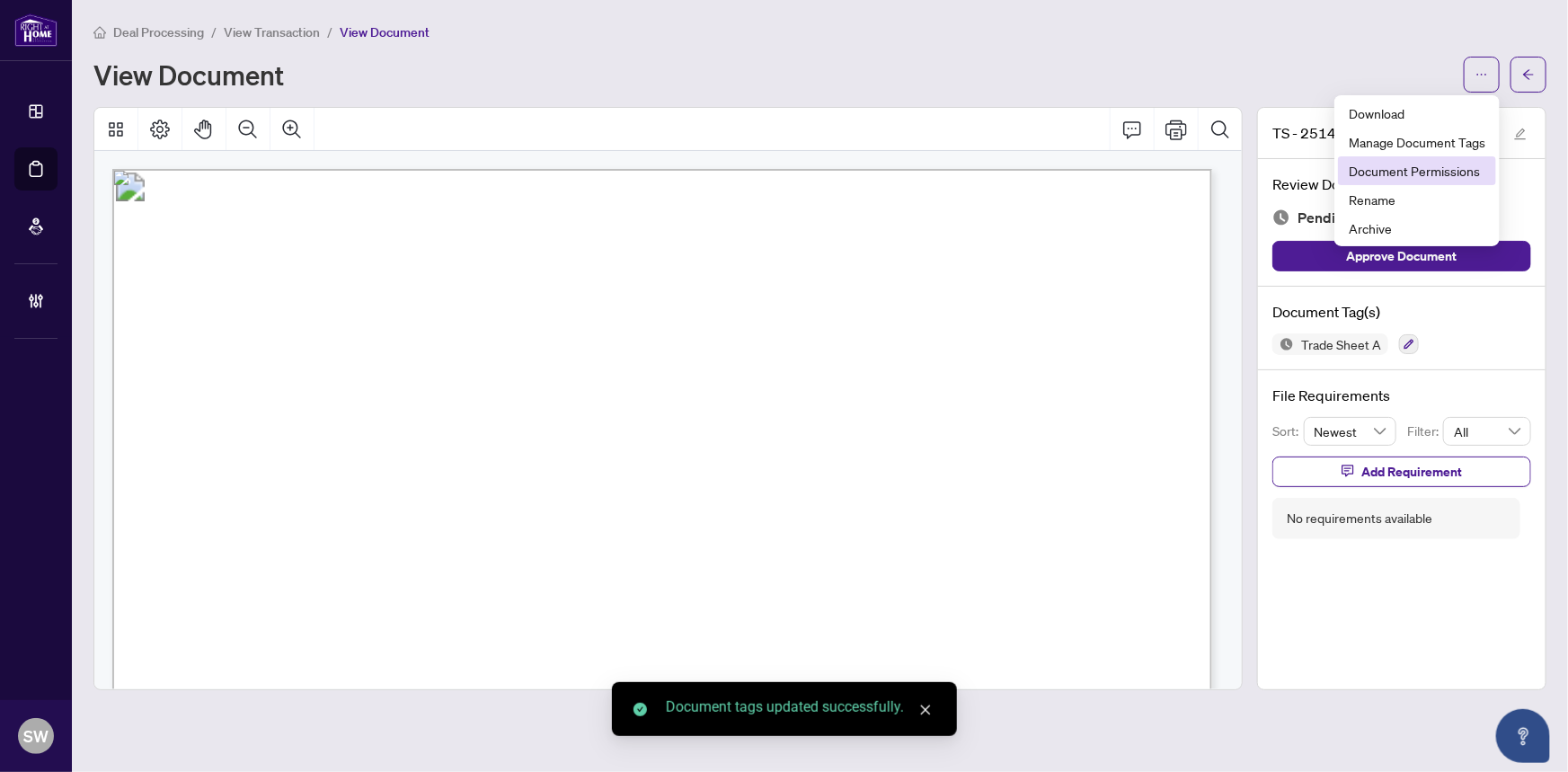
click at [1456, 164] on span "Document Permissions" at bounding box center [1417, 171] width 137 height 20
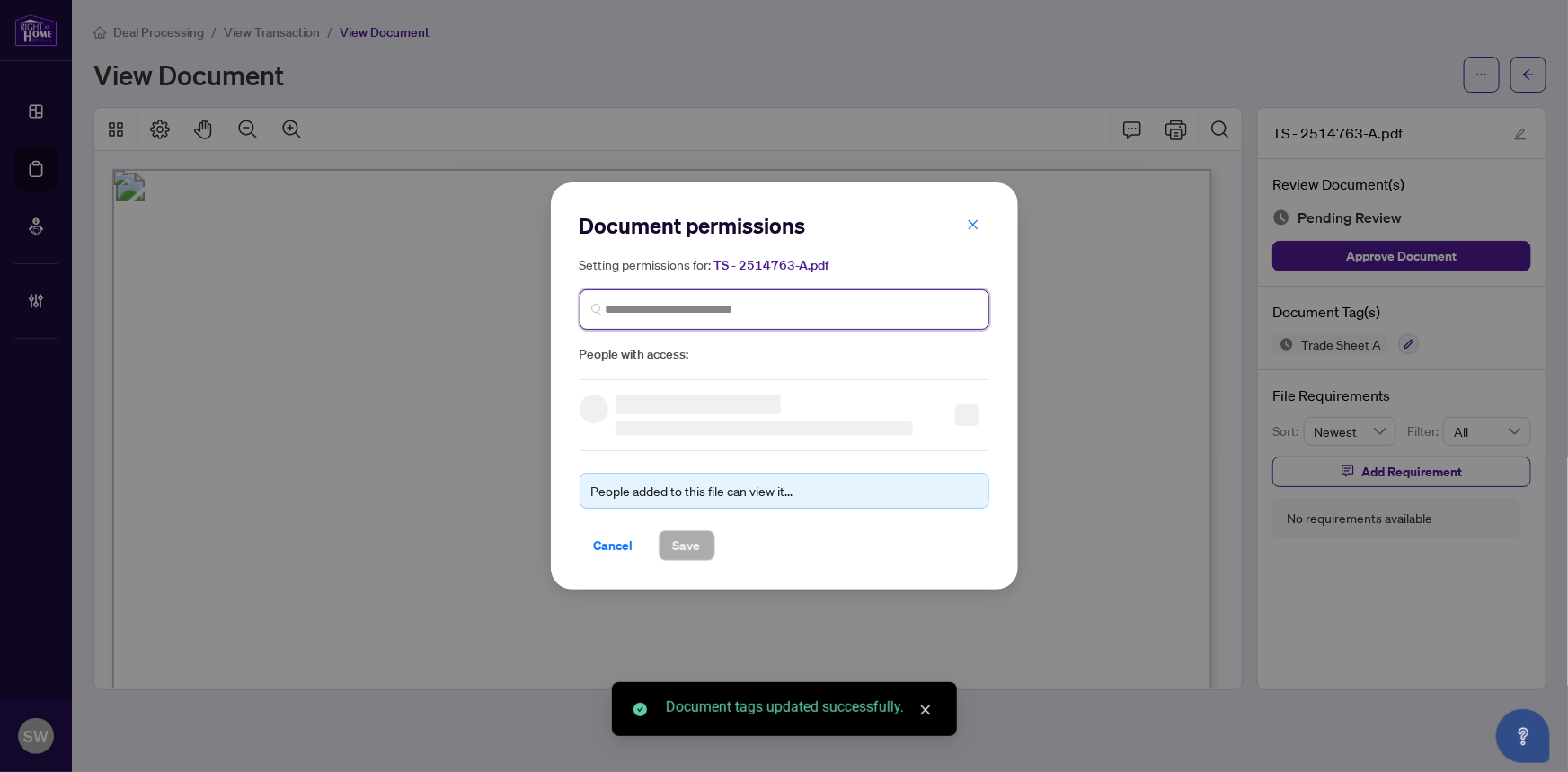
click at [666, 306] on input "search" at bounding box center [792, 310] width 373 height 19
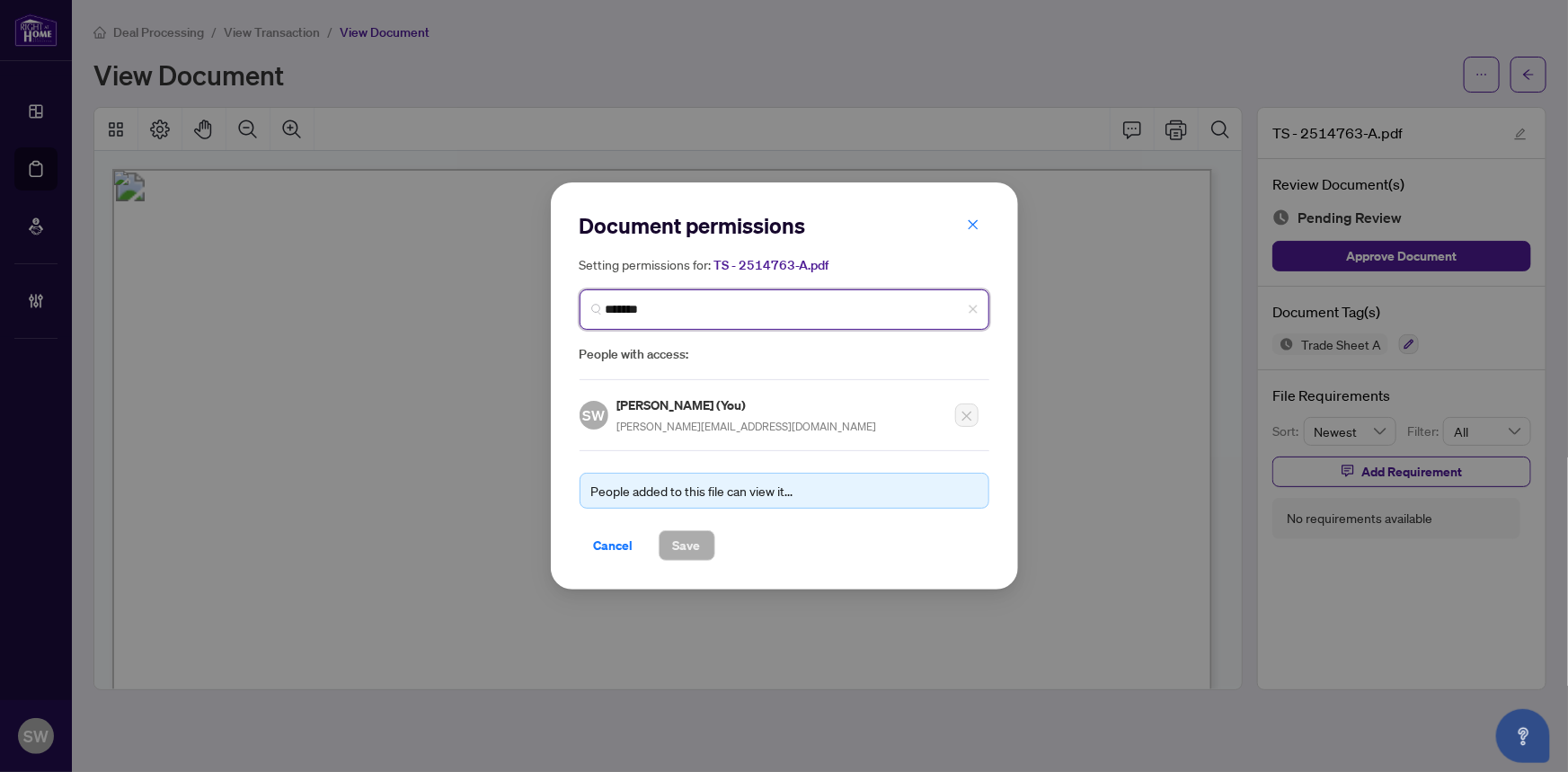
type input "********"
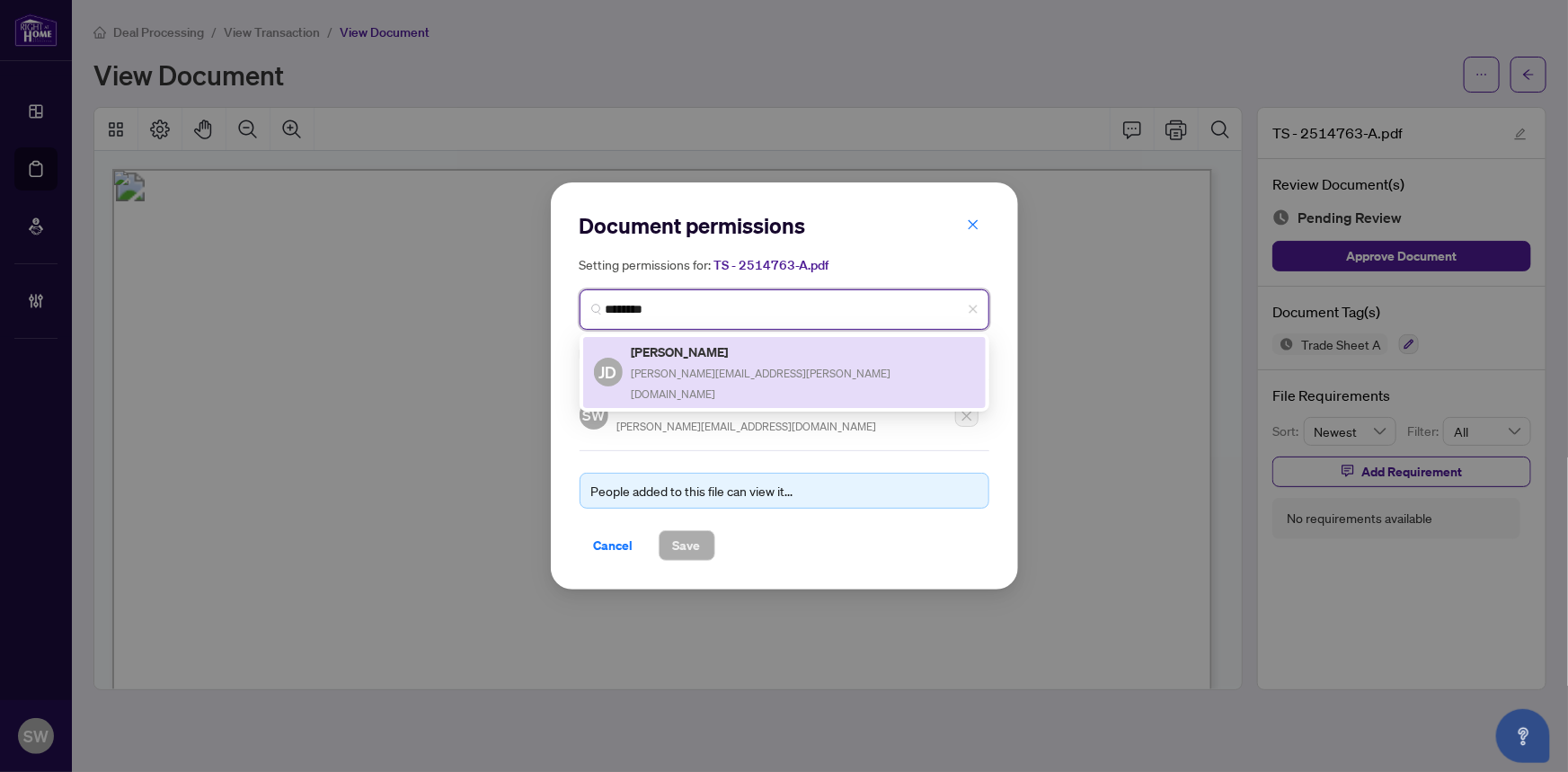
click at [687, 367] on span "jamesdaniel@rogers.com" at bounding box center [762, 384] width 260 height 34
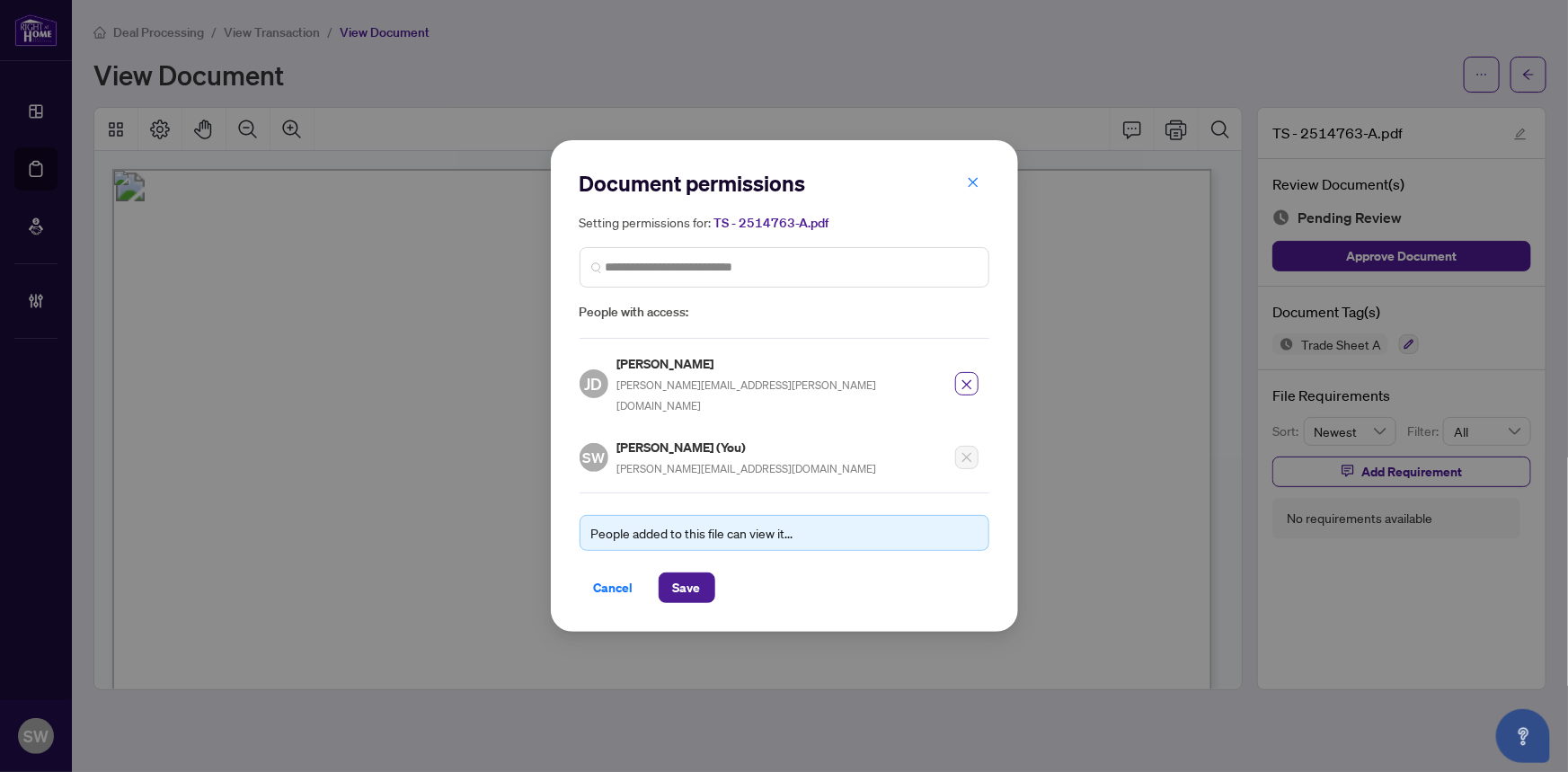
click at [650, 374] on h5 "James Daniel" at bounding box center [780, 364] width 327 height 21
copy h5 "James Daniel"
click at [695, 576] on span "Save" at bounding box center [686, 588] width 27 height 28
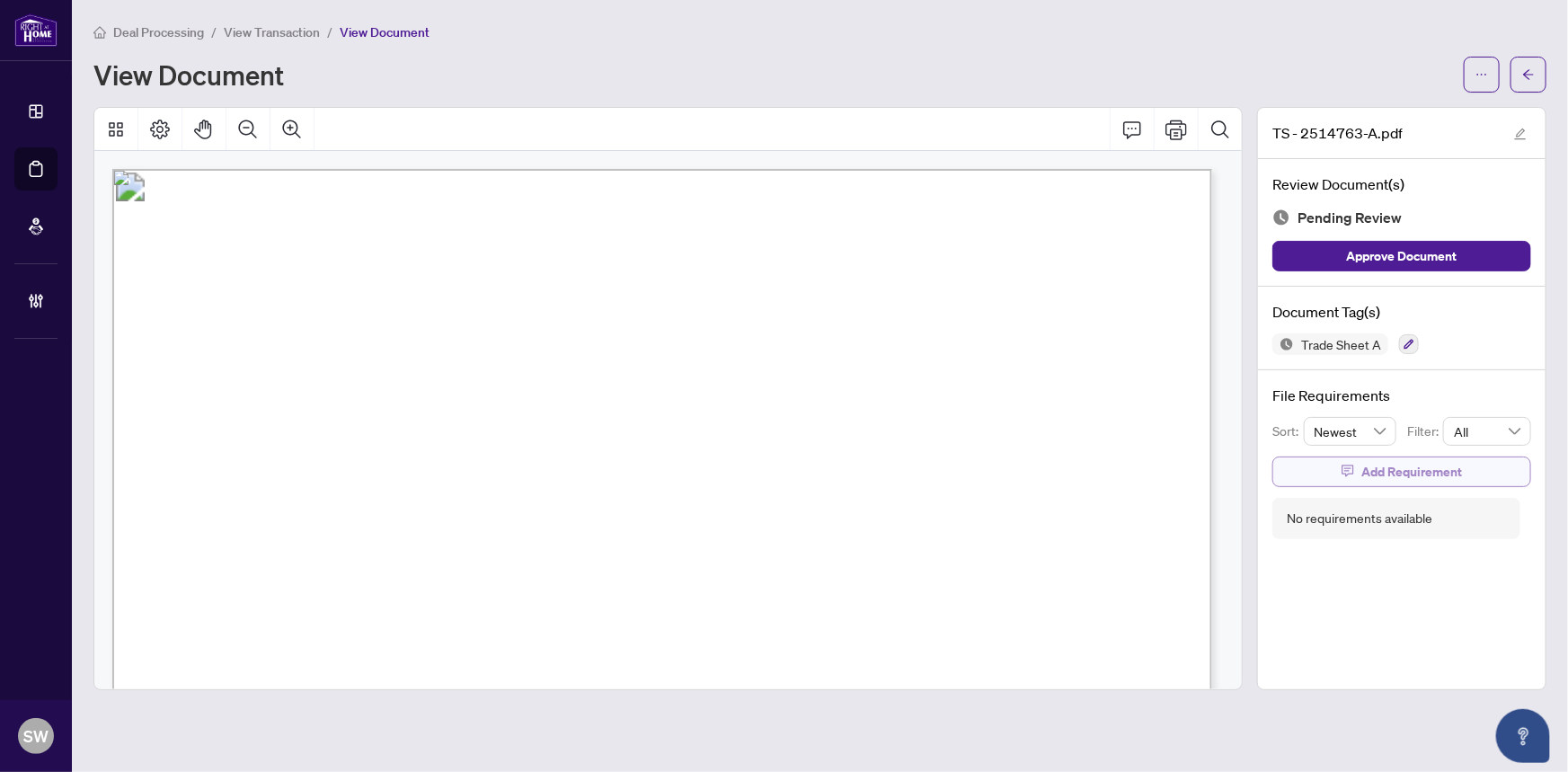
click at [1420, 474] on span "Add Requirement" at bounding box center [1412, 472] width 100 height 28
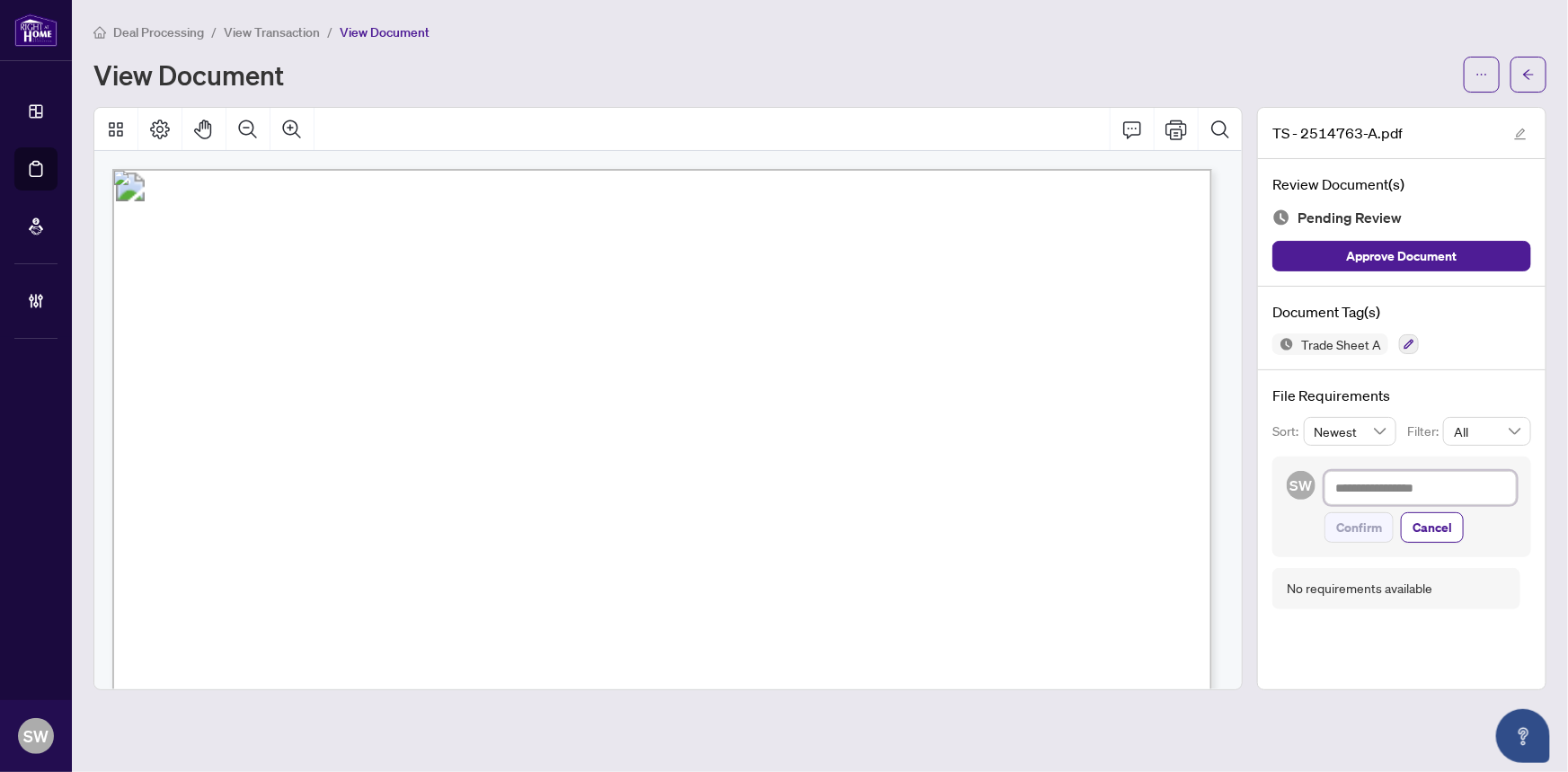
click at [1418, 486] on textarea at bounding box center [1421, 488] width 192 height 34
paste textarea "**********"
type textarea "**********"
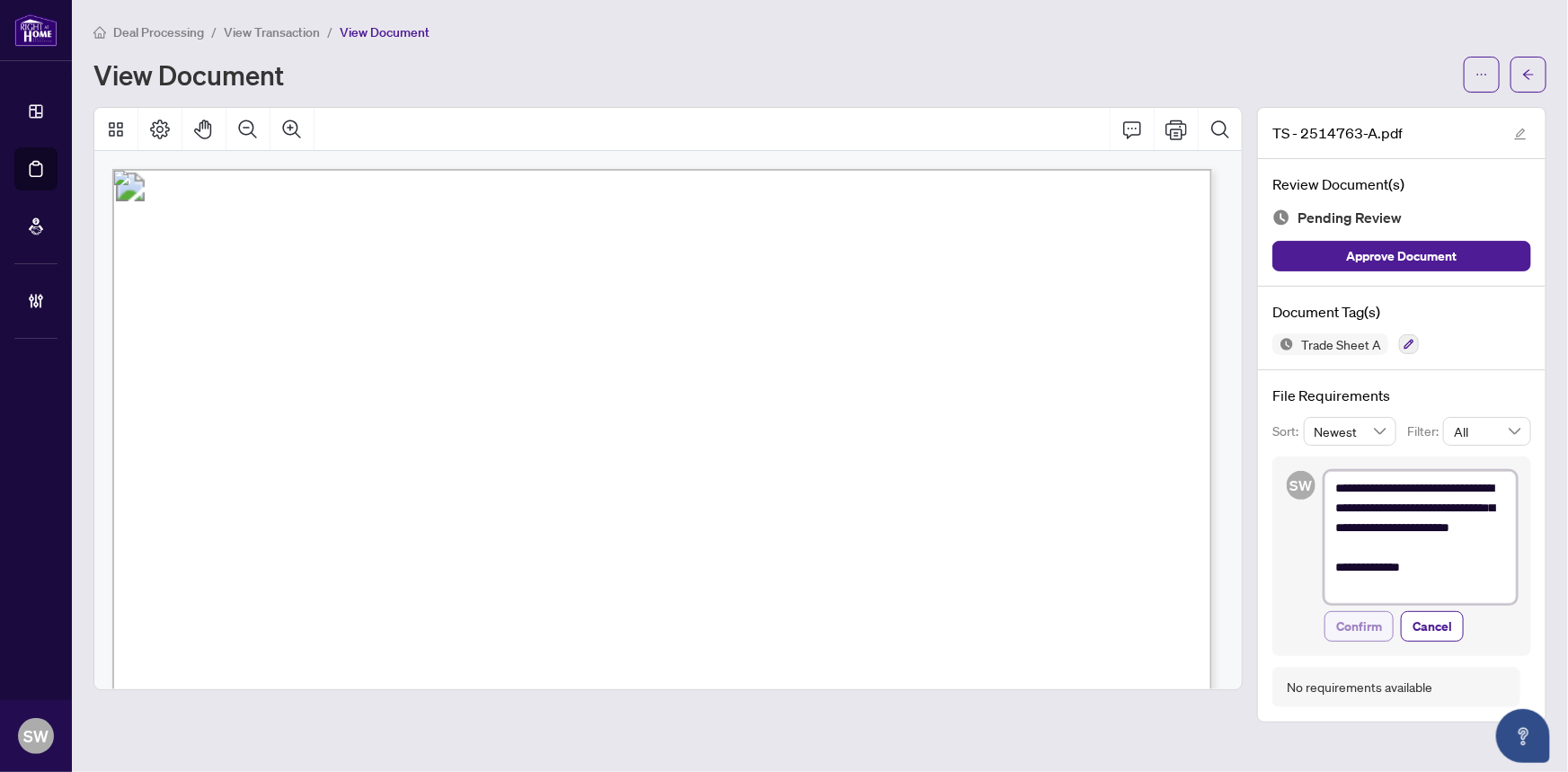
type textarea "**********"
click at [1377, 620] on span "Confirm" at bounding box center [1359, 627] width 46 height 28
type textarea "**********"
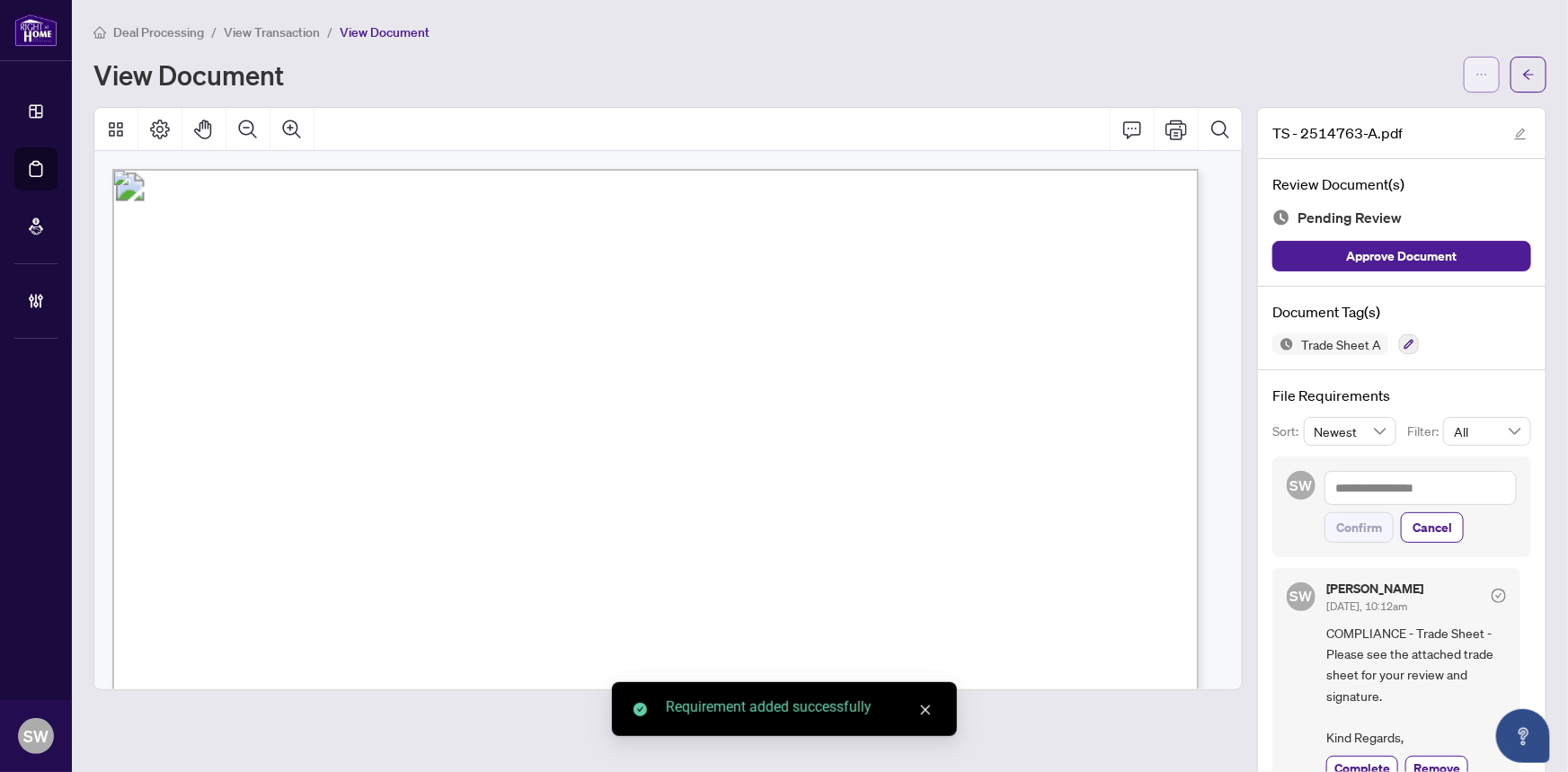
click at [1476, 68] on icon "ellipsis" at bounding box center [1482, 74] width 12 height 12
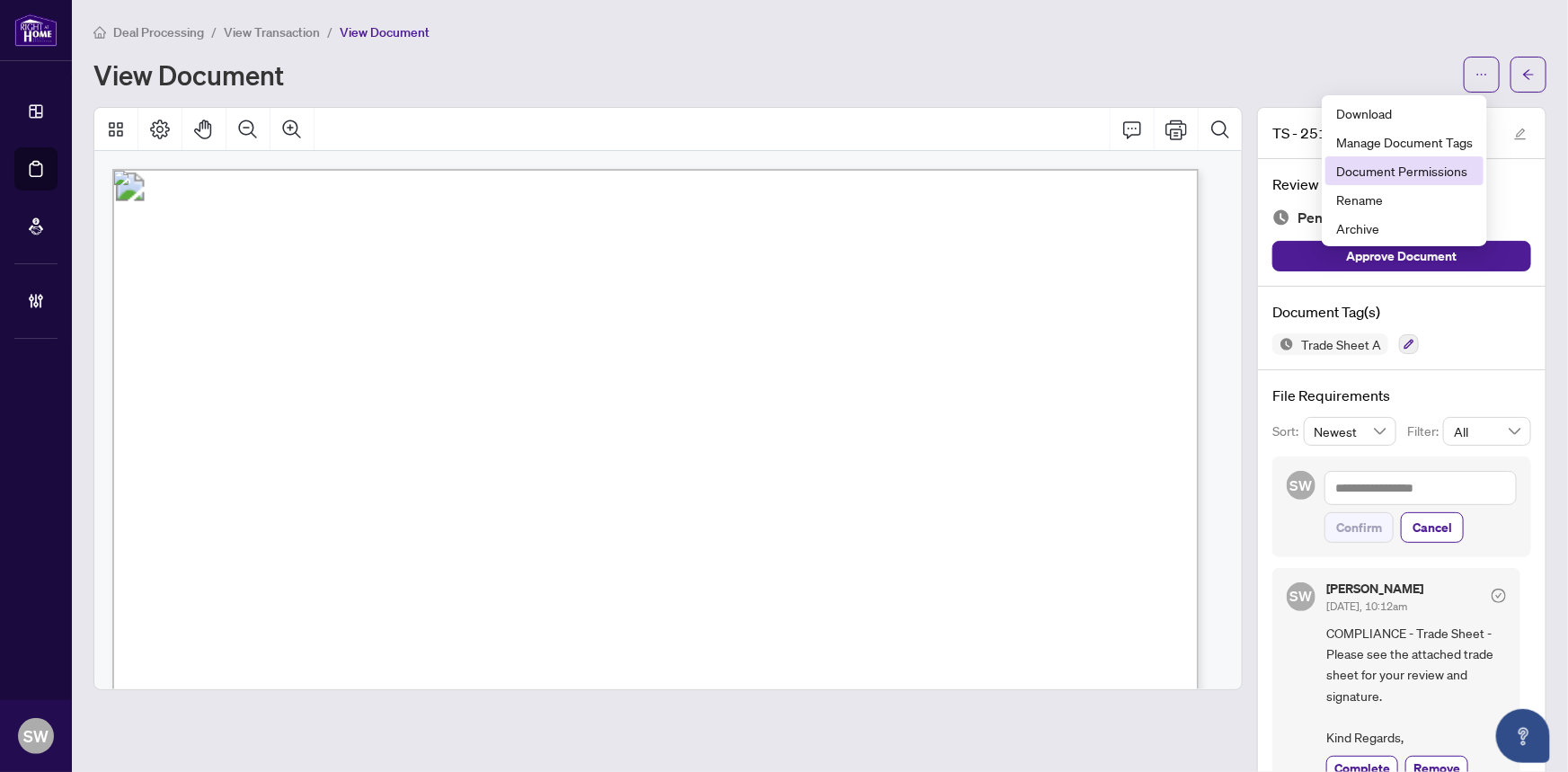
click at [1467, 166] on span "Document Permissions" at bounding box center [1405, 171] width 137 height 20
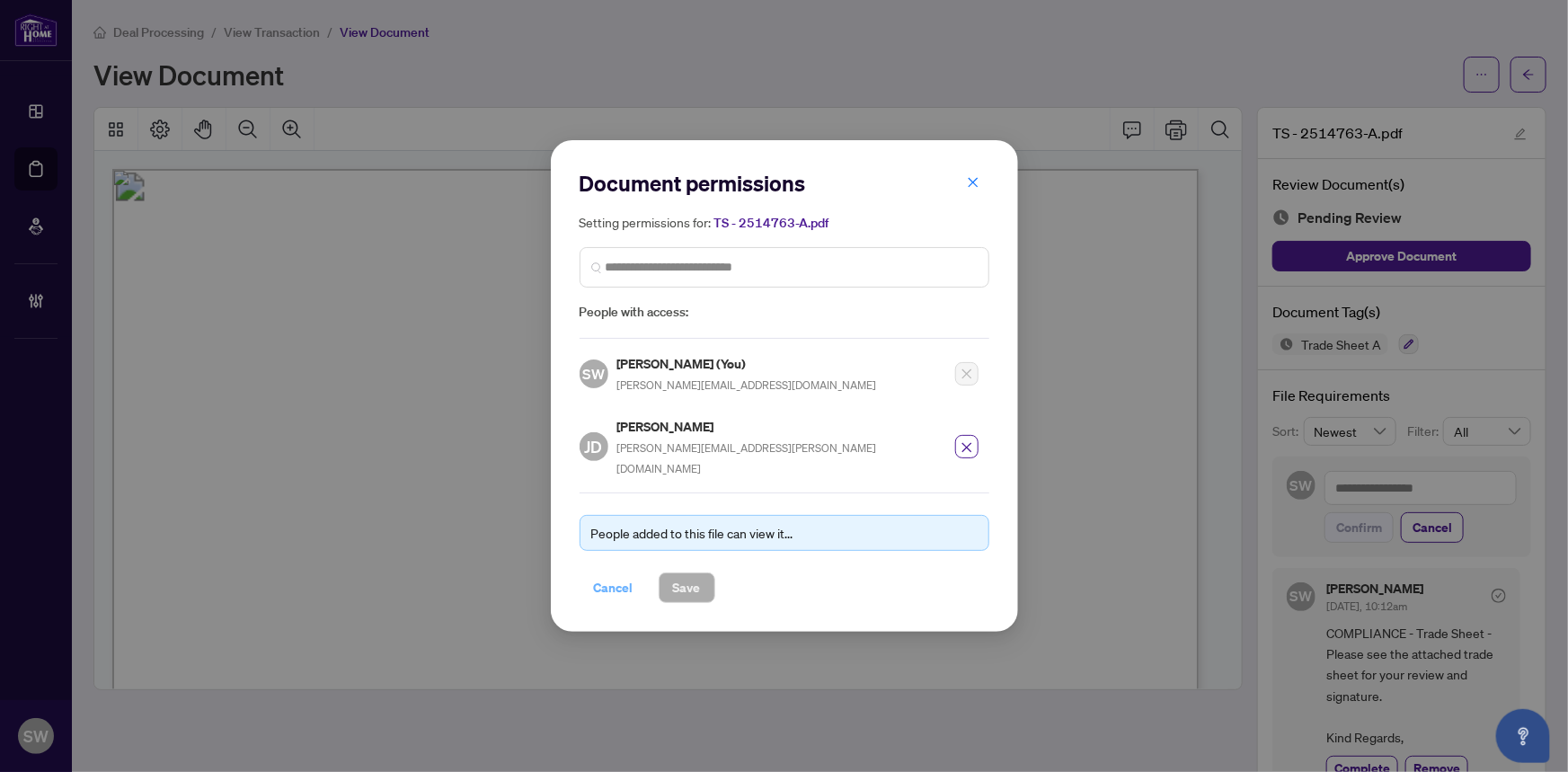
click at [607, 574] on span "Cancel" at bounding box center [614, 588] width 40 height 28
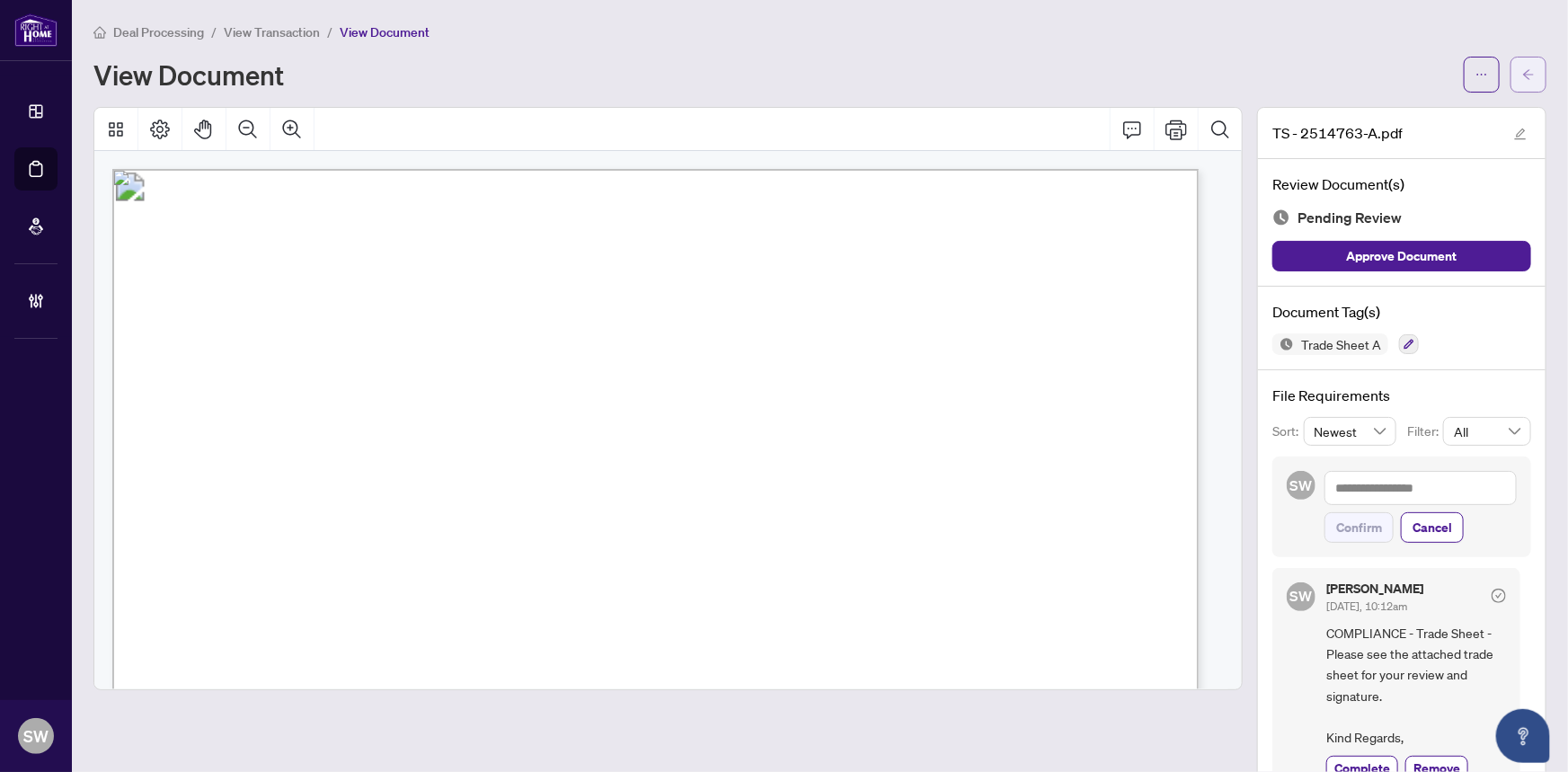
click at [1522, 72] on icon "arrow-left" at bounding box center [1528, 74] width 12 height 12
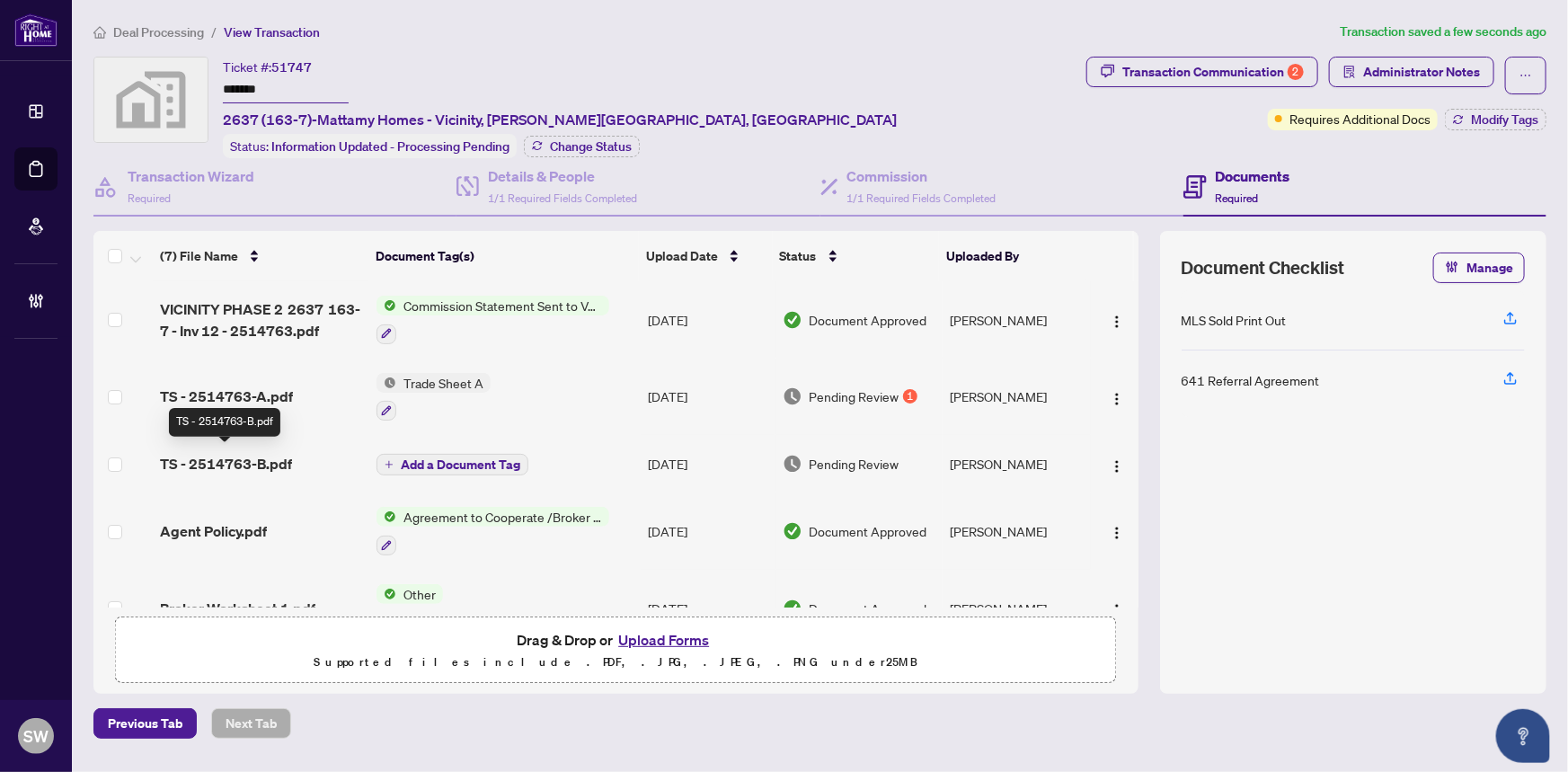
click at [261, 456] on span "TS - 2514763-B.pdf" at bounding box center [226, 464] width 132 height 22
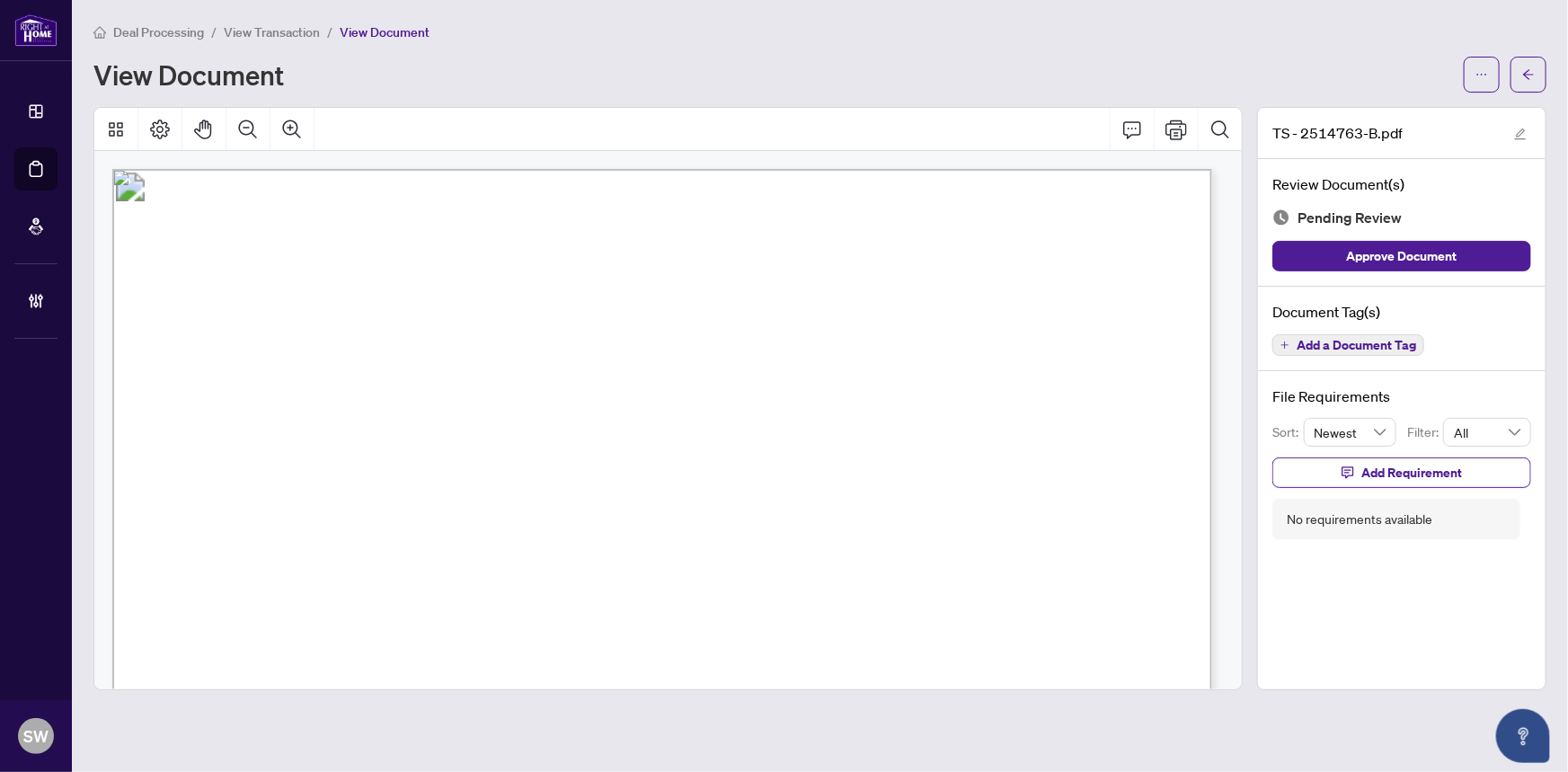
click at [1395, 351] on span "Add a Document Tag" at bounding box center [1357, 344] width 119 height 12
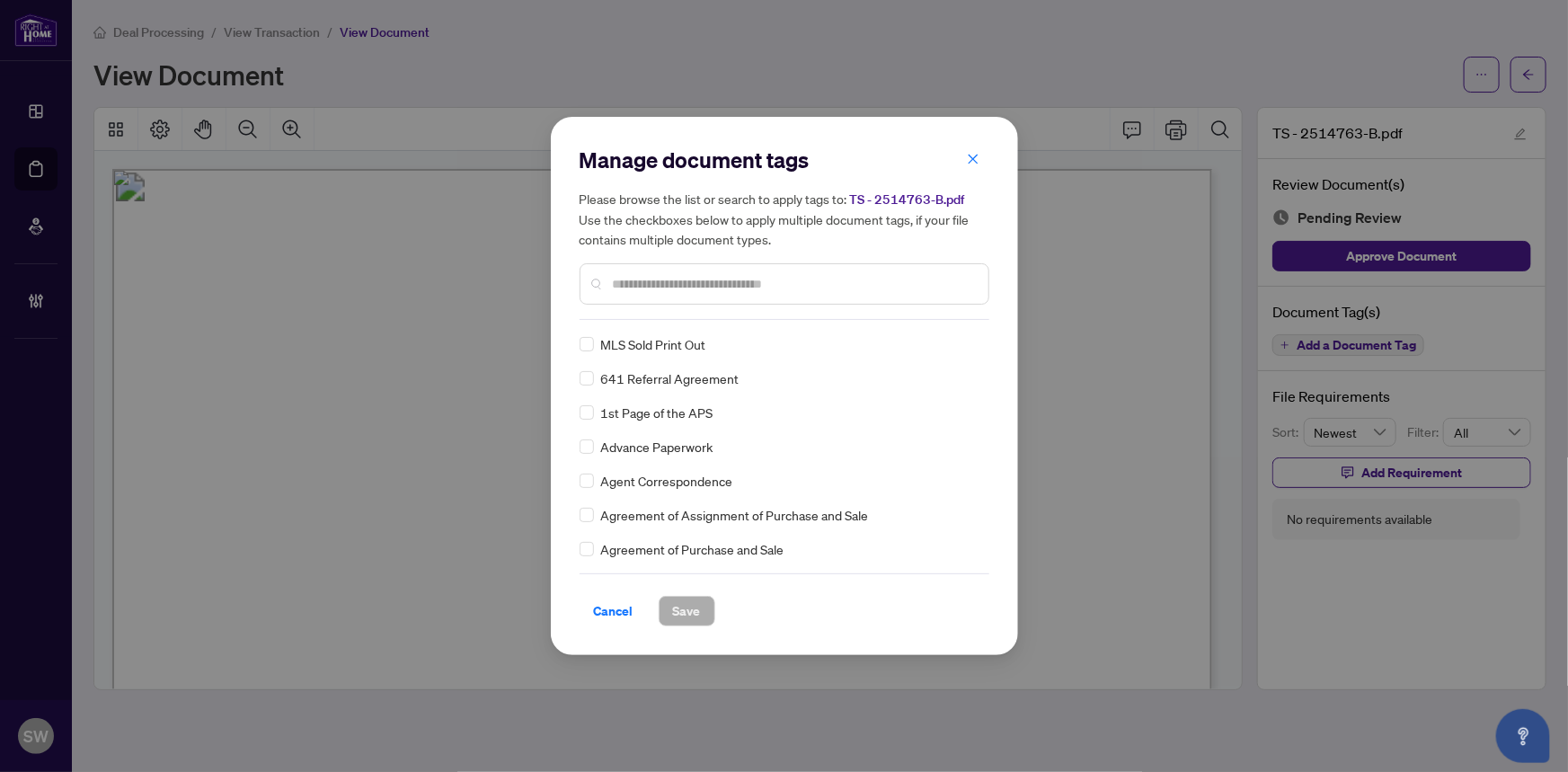
click at [678, 287] on input "text" at bounding box center [793, 284] width 361 height 20
type input "*****"
click at [707, 607] on button "Save" at bounding box center [687, 612] width 57 height 30
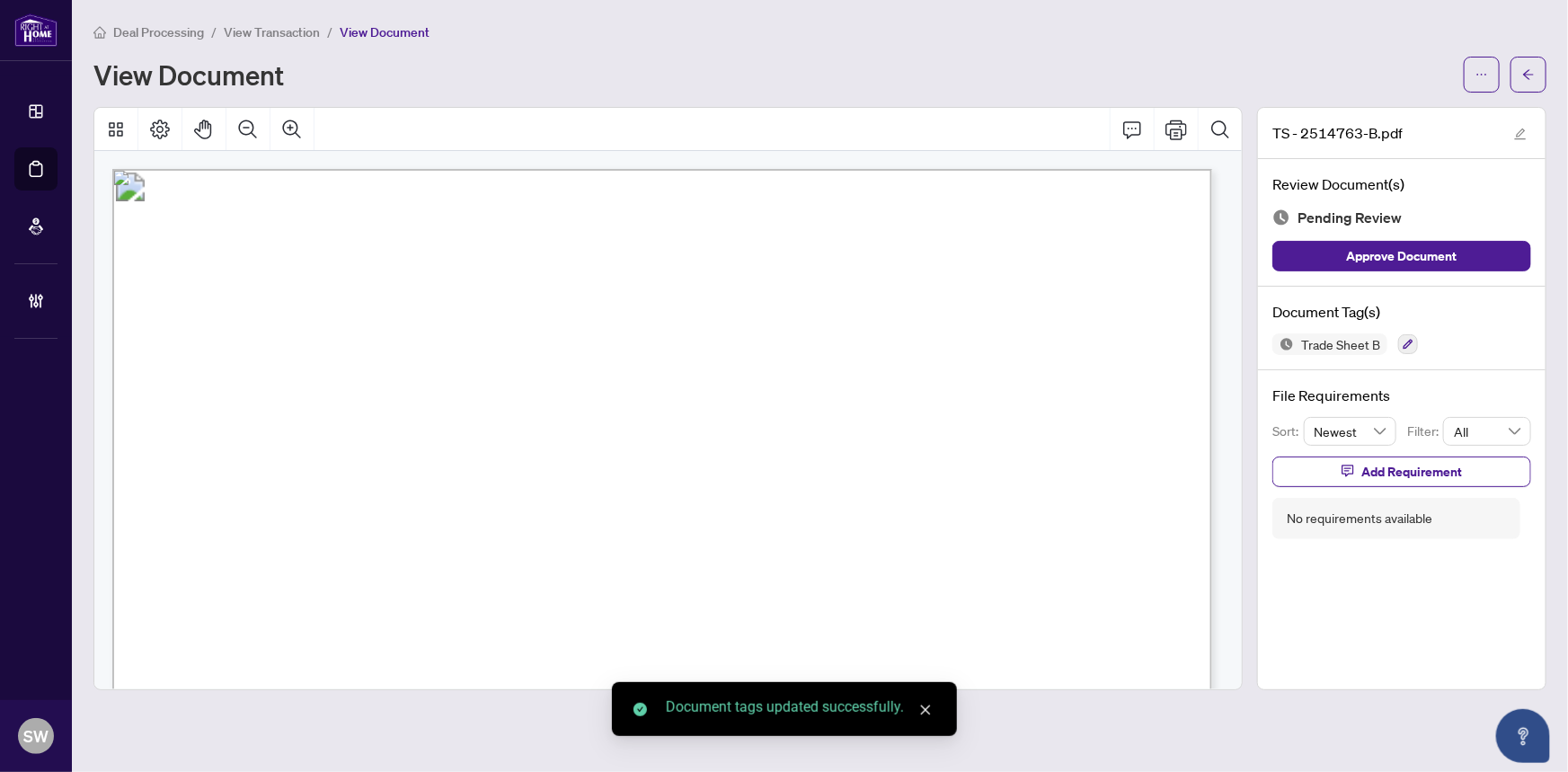
click at [1405, 468] on span "Add Requirement" at bounding box center [1412, 472] width 100 height 28
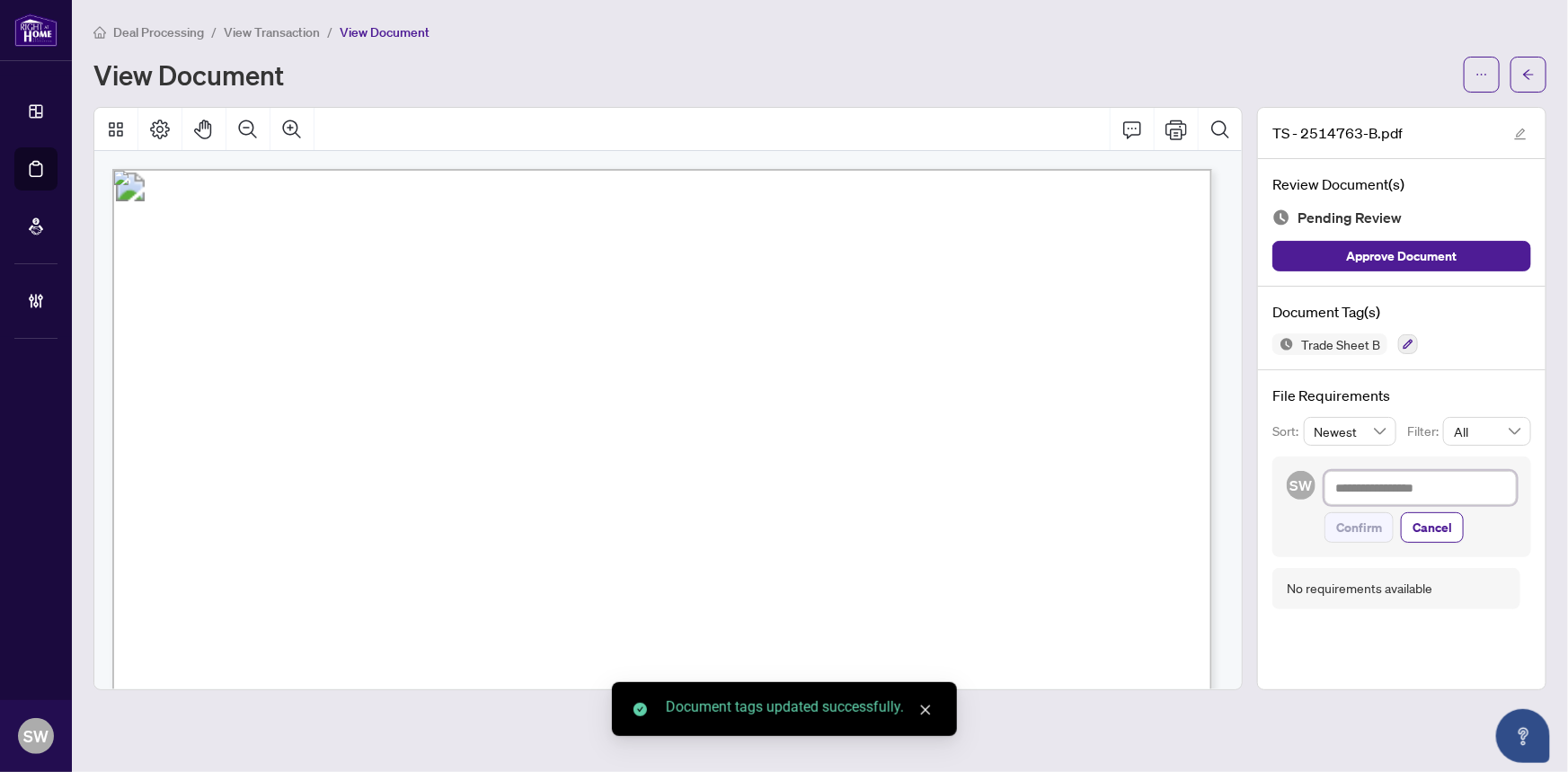
click at [1384, 482] on textarea at bounding box center [1421, 488] width 192 height 34
paste textarea "**********"
type textarea "**********"
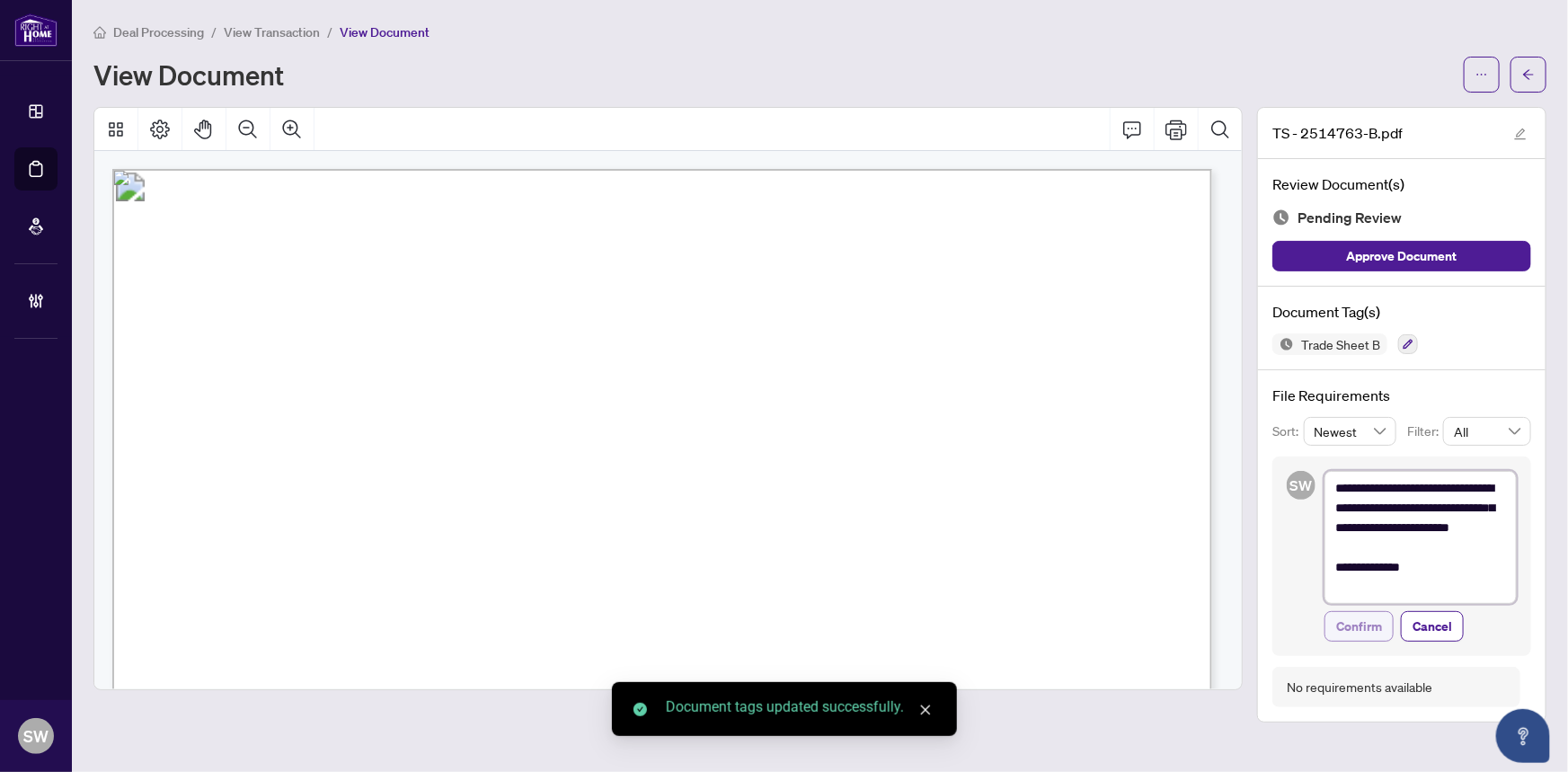
type textarea "**********"
click at [1366, 620] on span "Confirm" at bounding box center [1359, 627] width 46 height 28
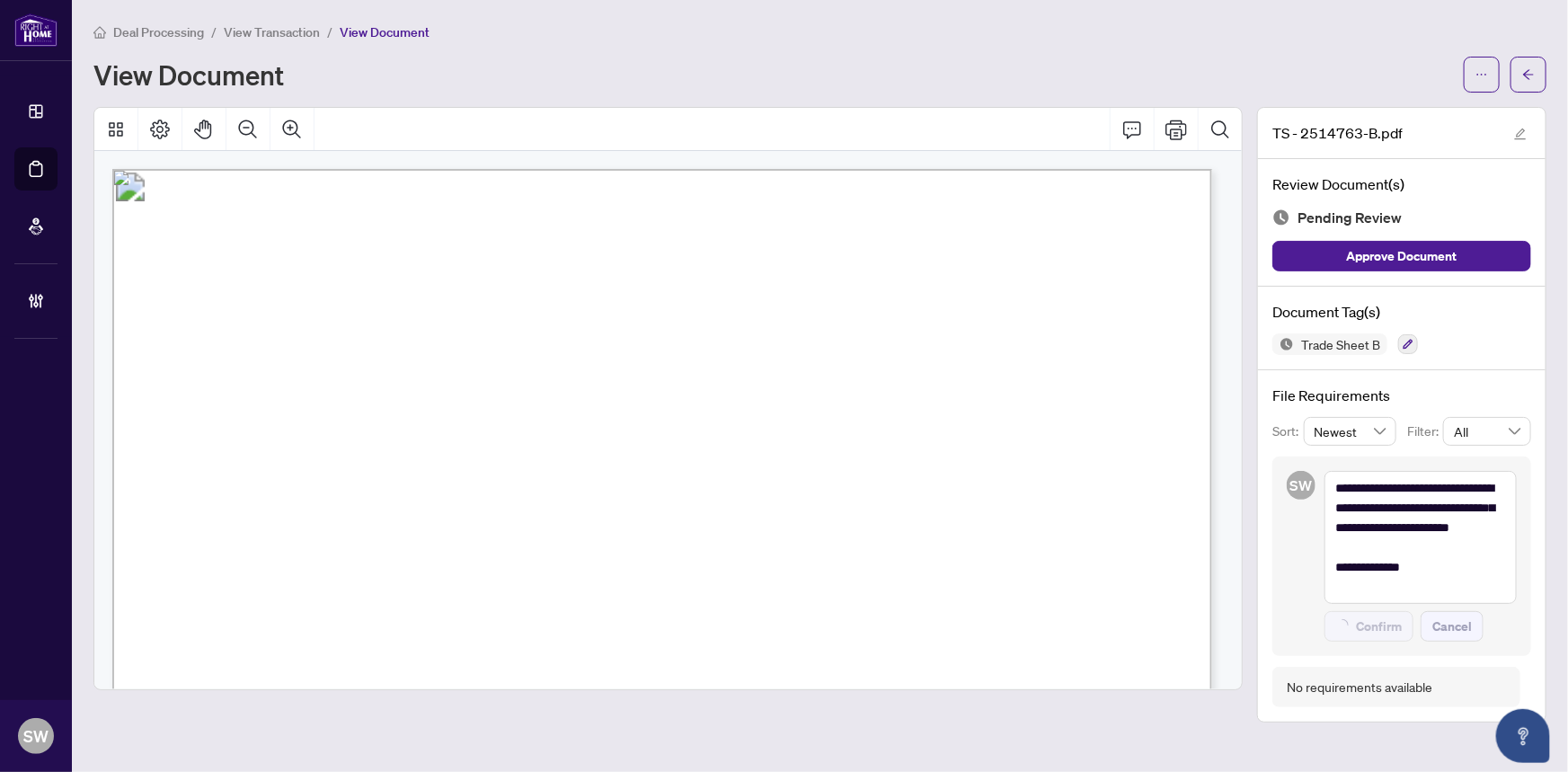
type textarea "**********"
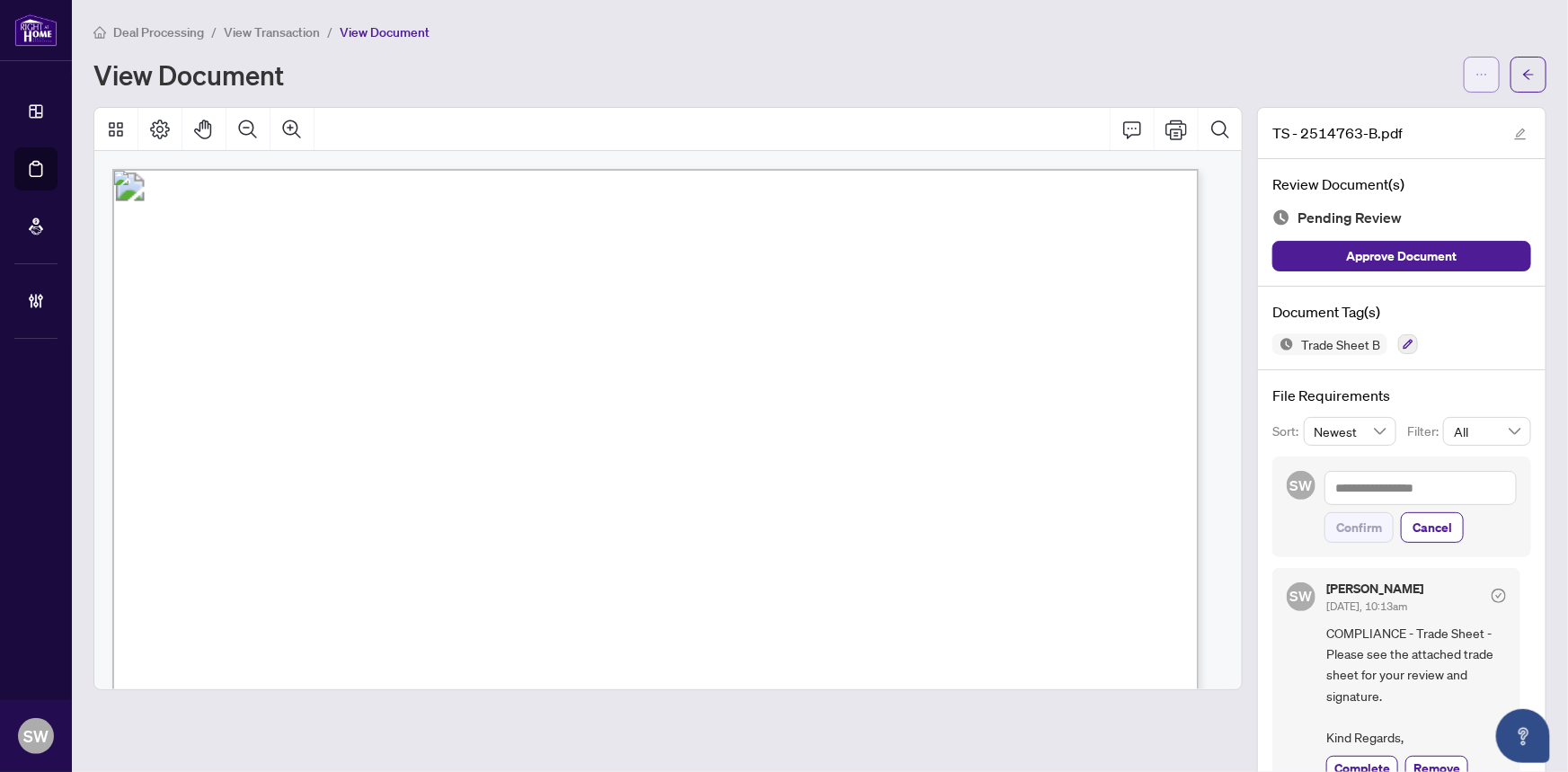
click at [1476, 78] on icon "ellipsis" at bounding box center [1482, 74] width 12 height 12
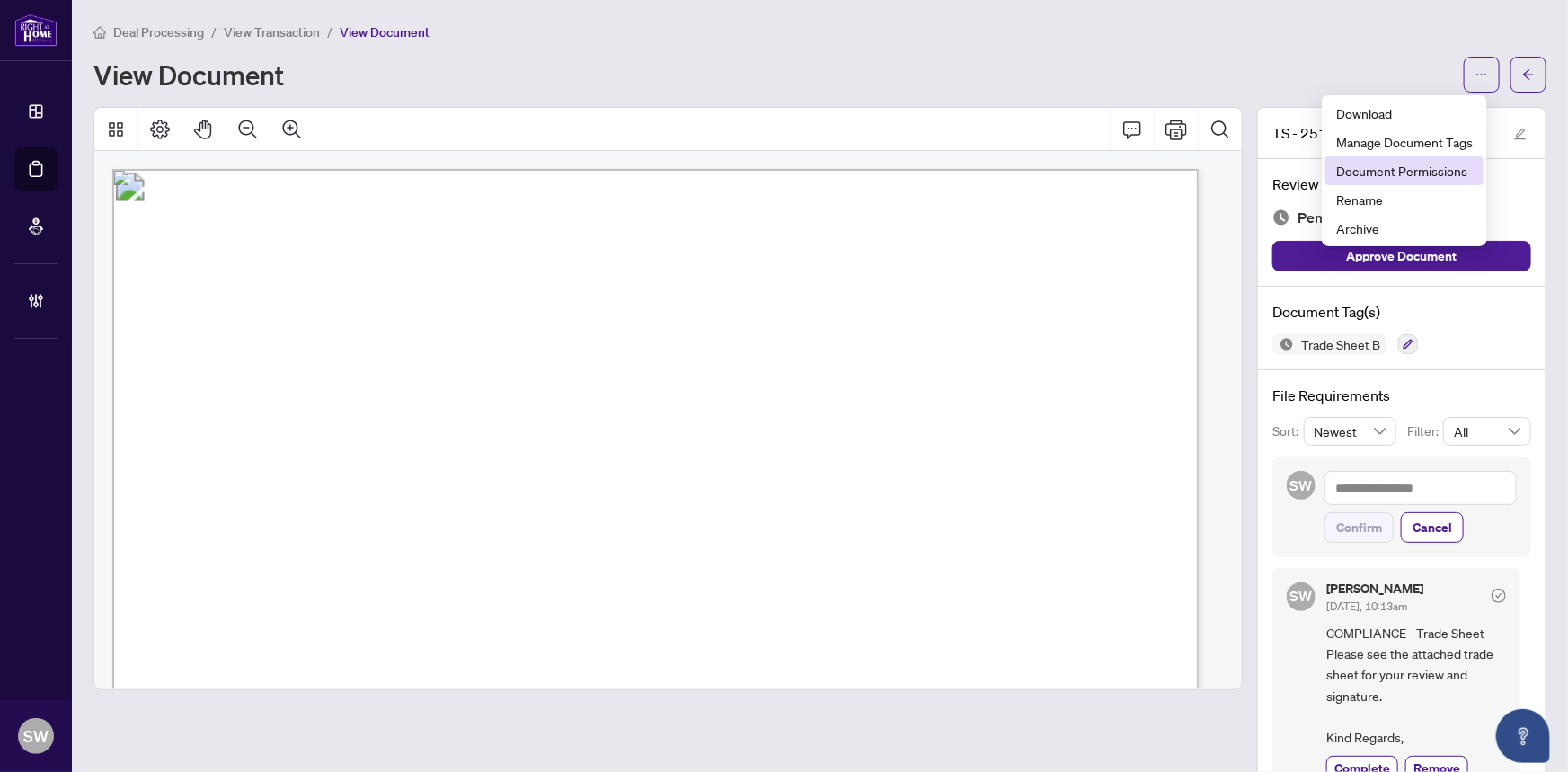
click at [1423, 172] on span "Document Permissions" at bounding box center [1405, 171] width 137 height 20
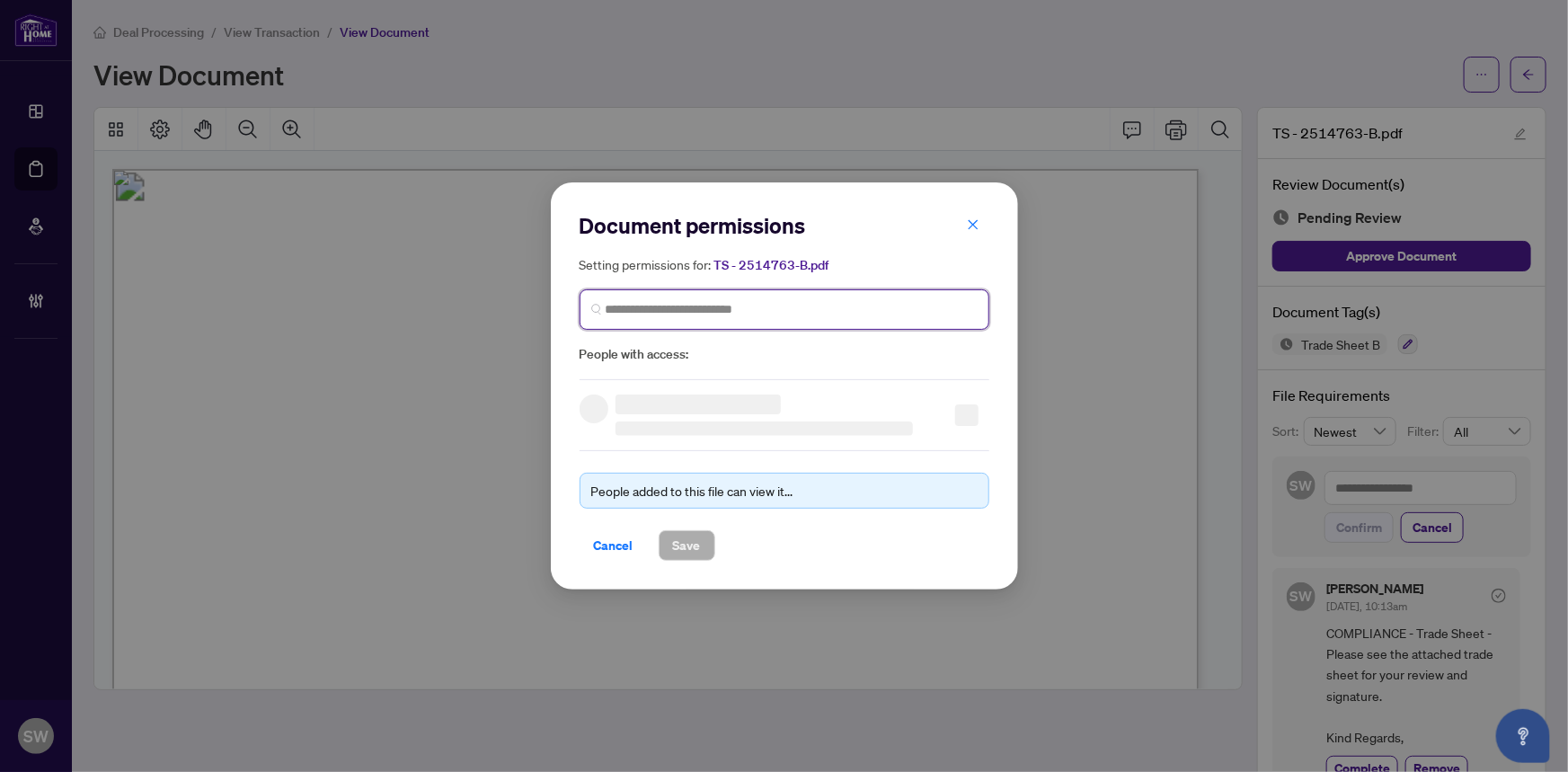
click at [690, 309] on input "search" at bounding box center [792, 310] width 373 height 19
paste input "**********"
type input "**********"
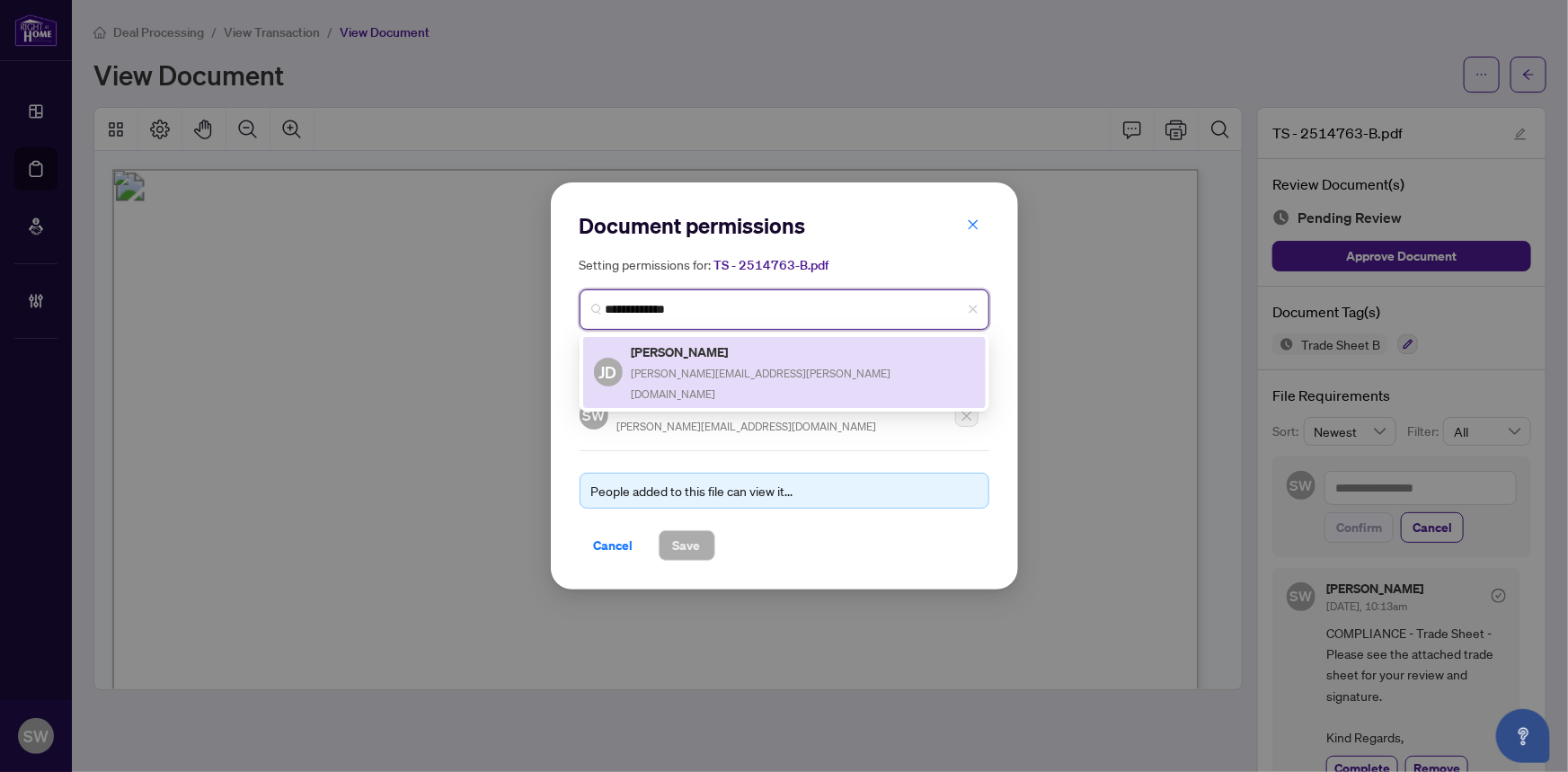
click at [699, 357] on h5 "James Daniel" at bounding box center [804, 352] width 343 height 21
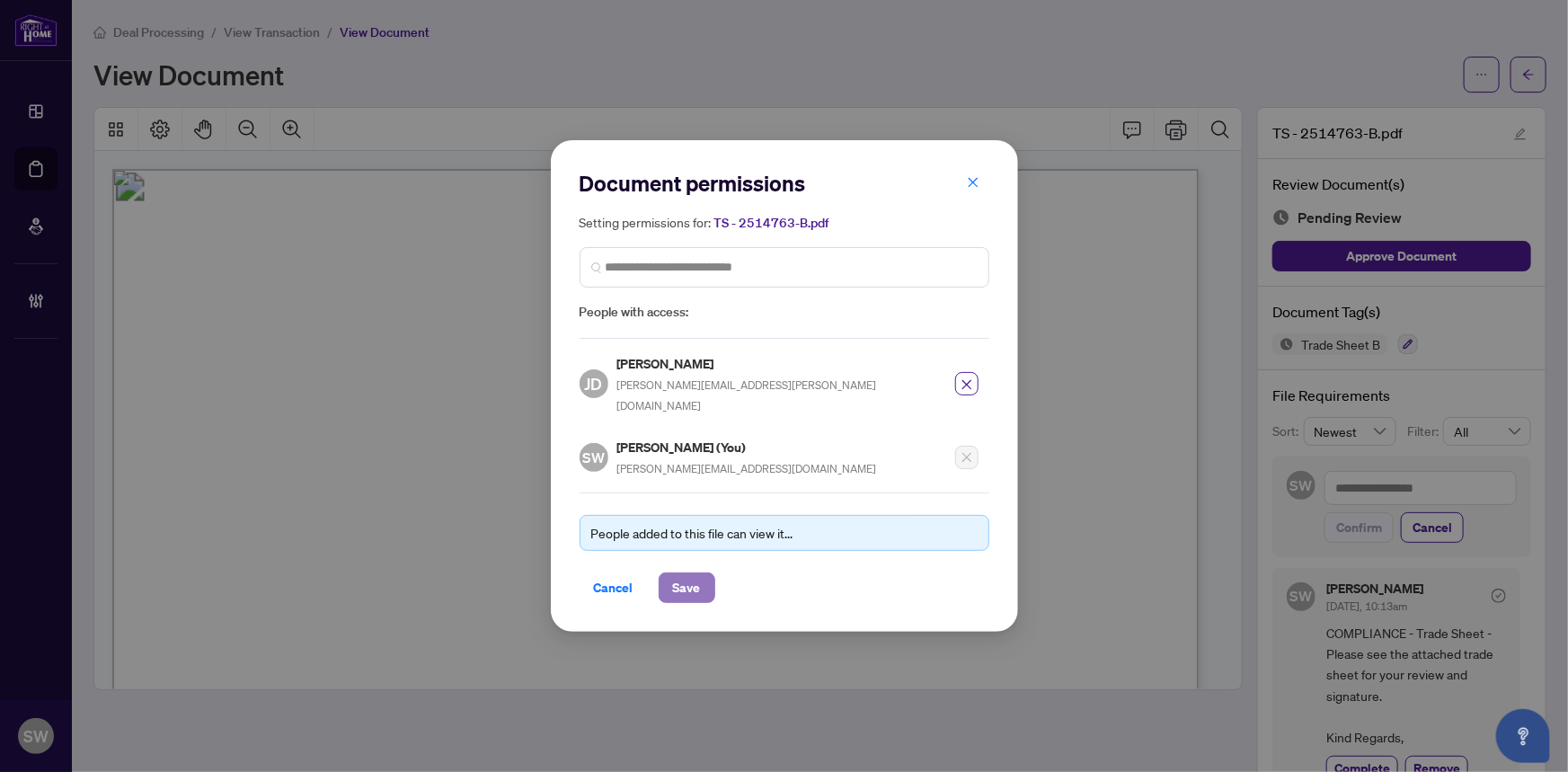
click at [692, 574] on span "Save" at bounding box center [686, 588] width 27 height 28
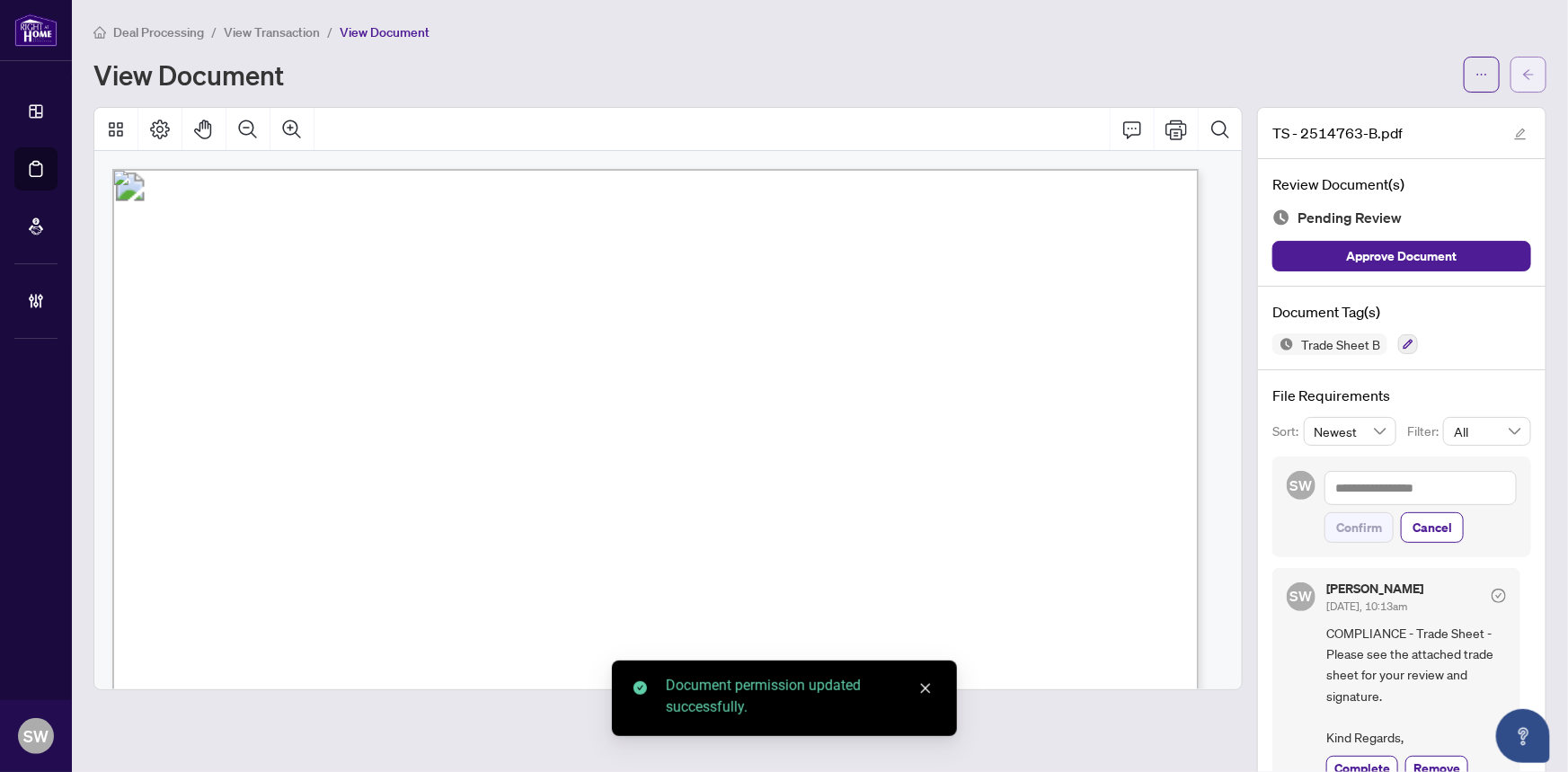
click at [1529, 71] on button "button" at bounding box center [1529, 75] width 36 height 36
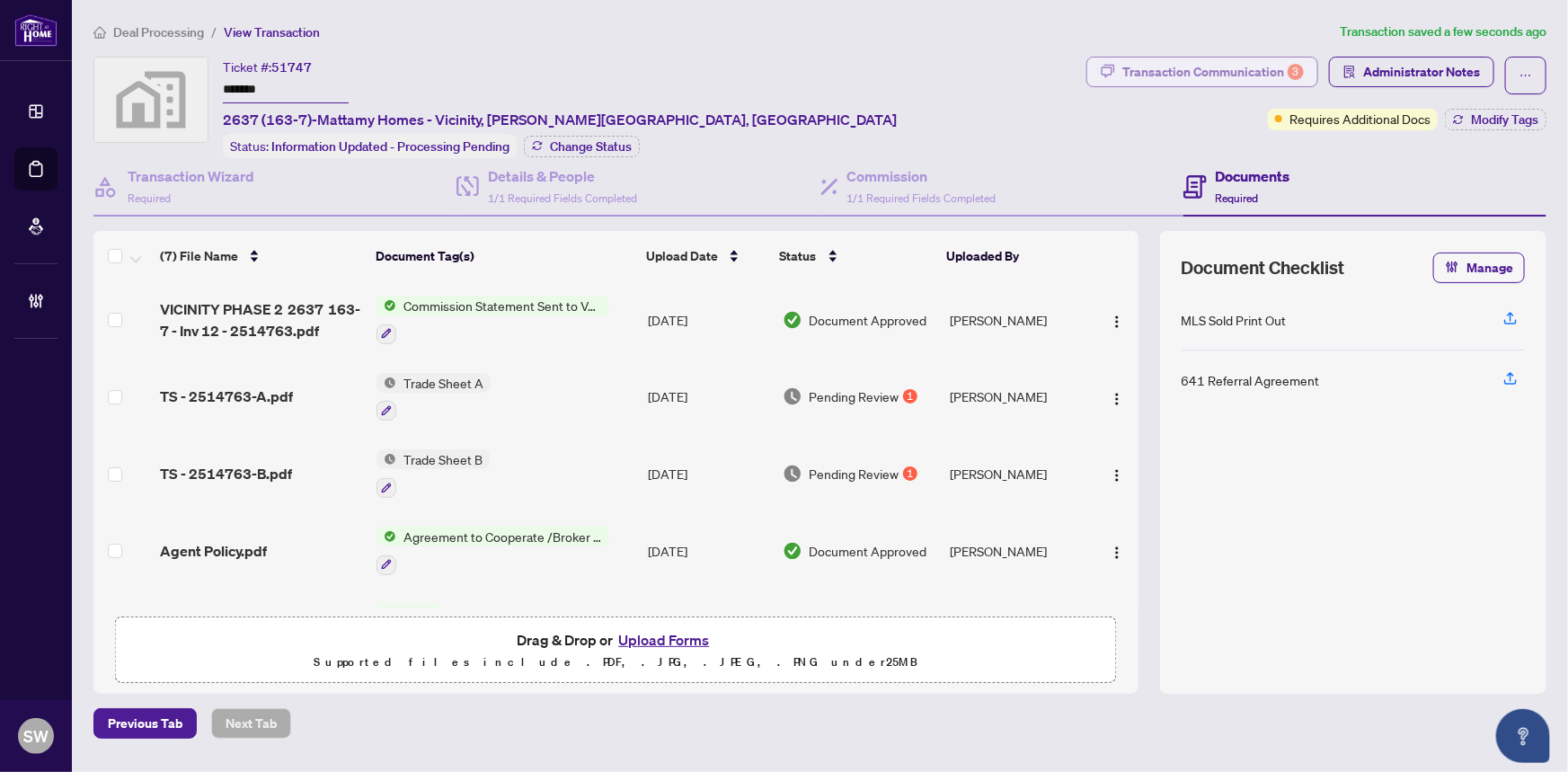
click at [1233, 72] on div "Transaction Communication 3" at bounding box center [1213, 72] width 182 height 28
type textarea "**********"
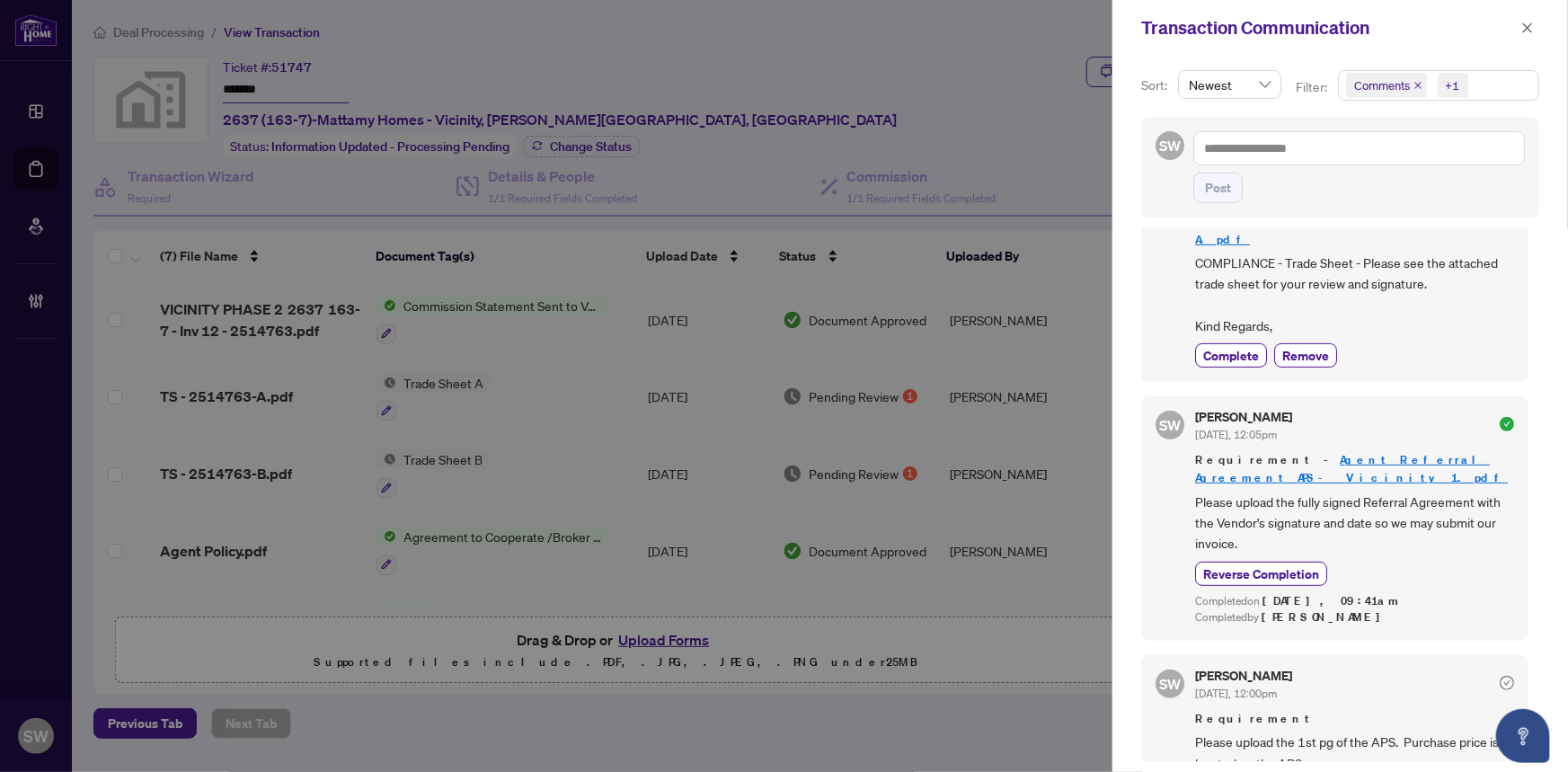
scroll to position [3, 0]
click at [1525, 29] on icon "close" at bounding box center [1528, 28] width 9 height 9
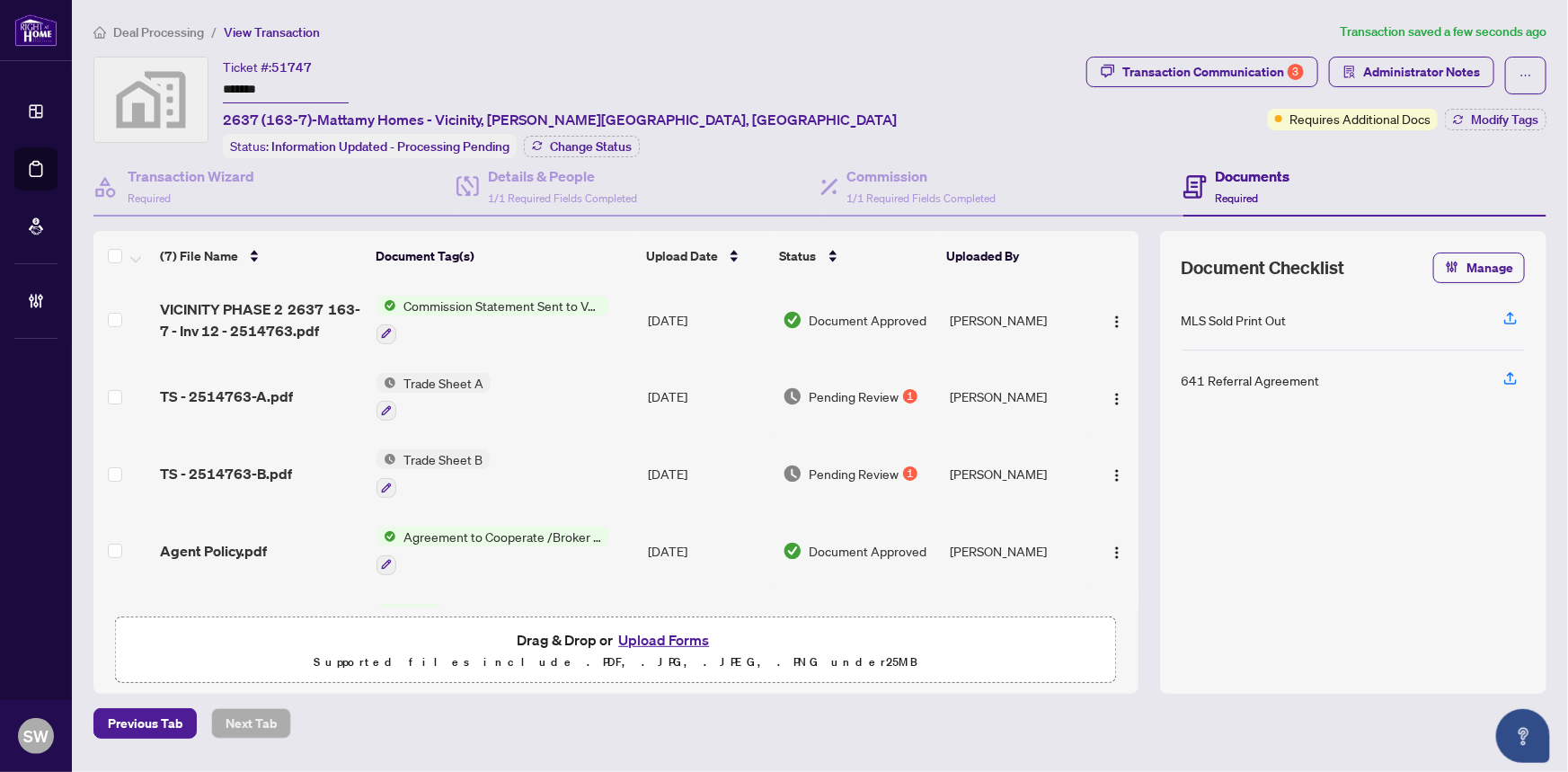
click at [247, 89] on input "*******" at bounding box center [285, 90] width 126 height 26
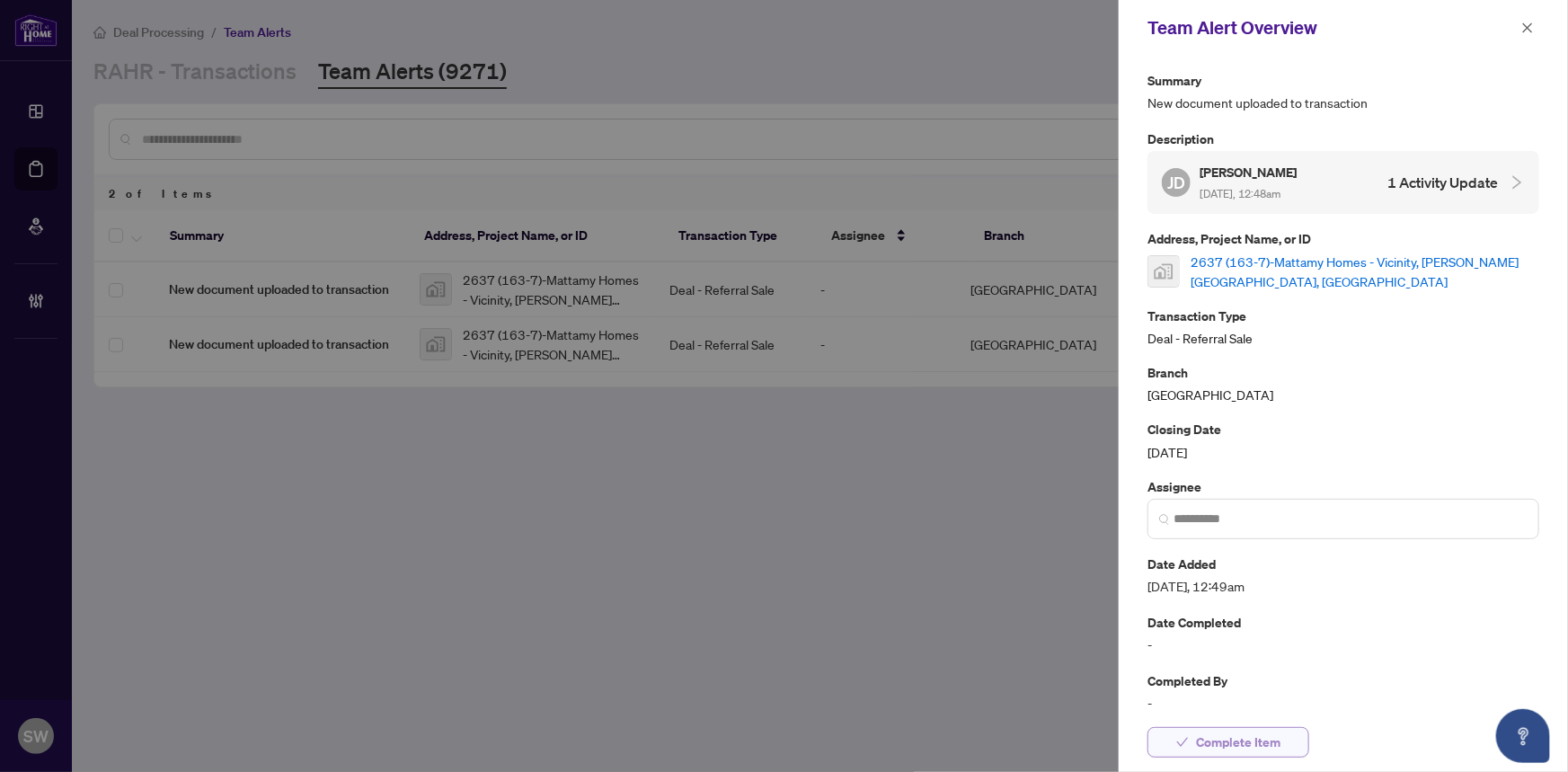
click at [1240, 737] on span "Complete Item" at bounding box center [1238, 743] width 84 height 28
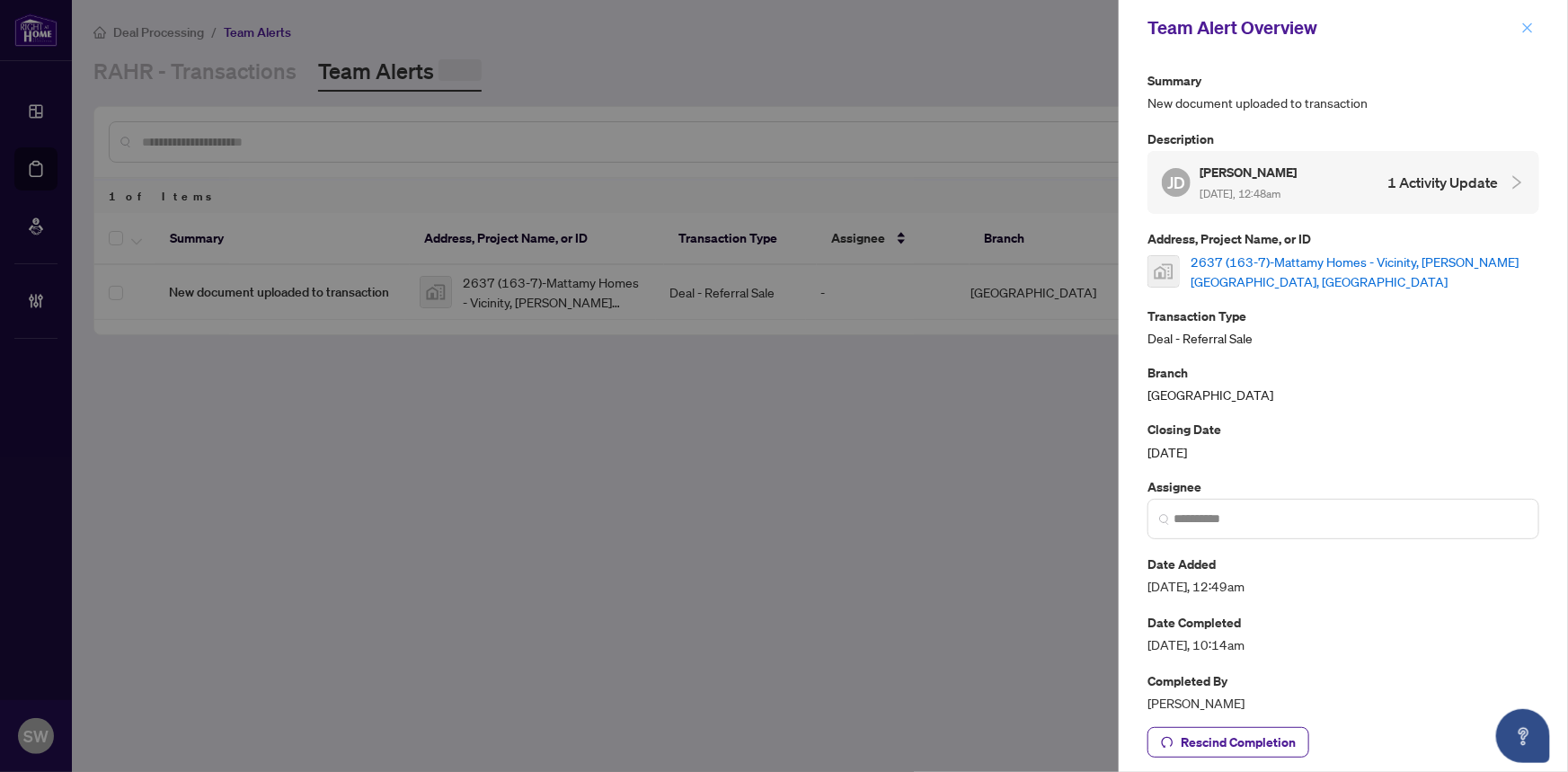
click at [1528, 28] on icon "close" at bounding box center [1528, 28] width 9 height 9
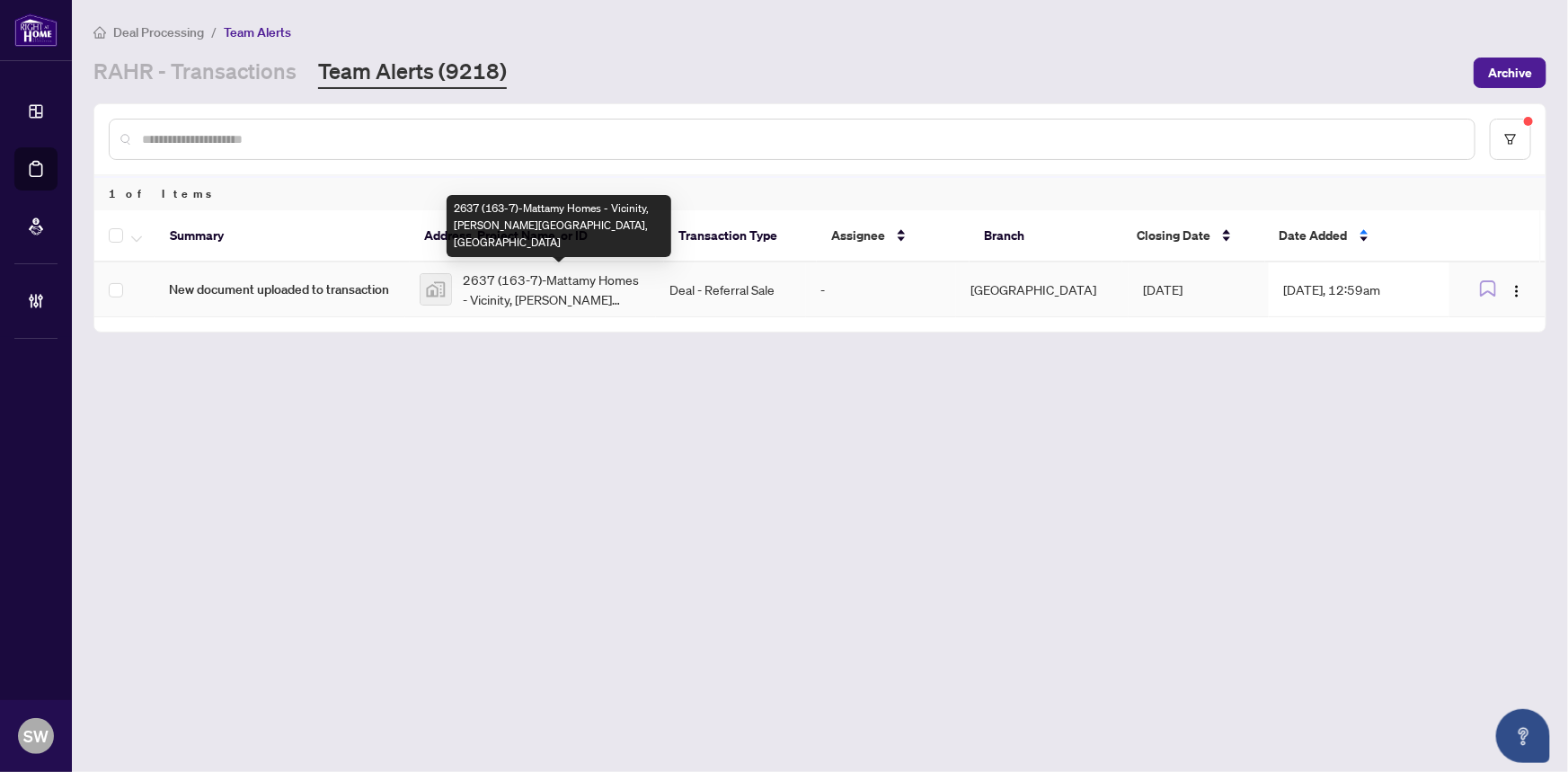
click at [620, 287] on span "2637 (163-7)-Mattamy Homes - Vicinity, [PERSON_NAME][GEOGRAPHIC_DATA], [GEOGRAP…" at bounding box center [552, 289] width 179 height 40
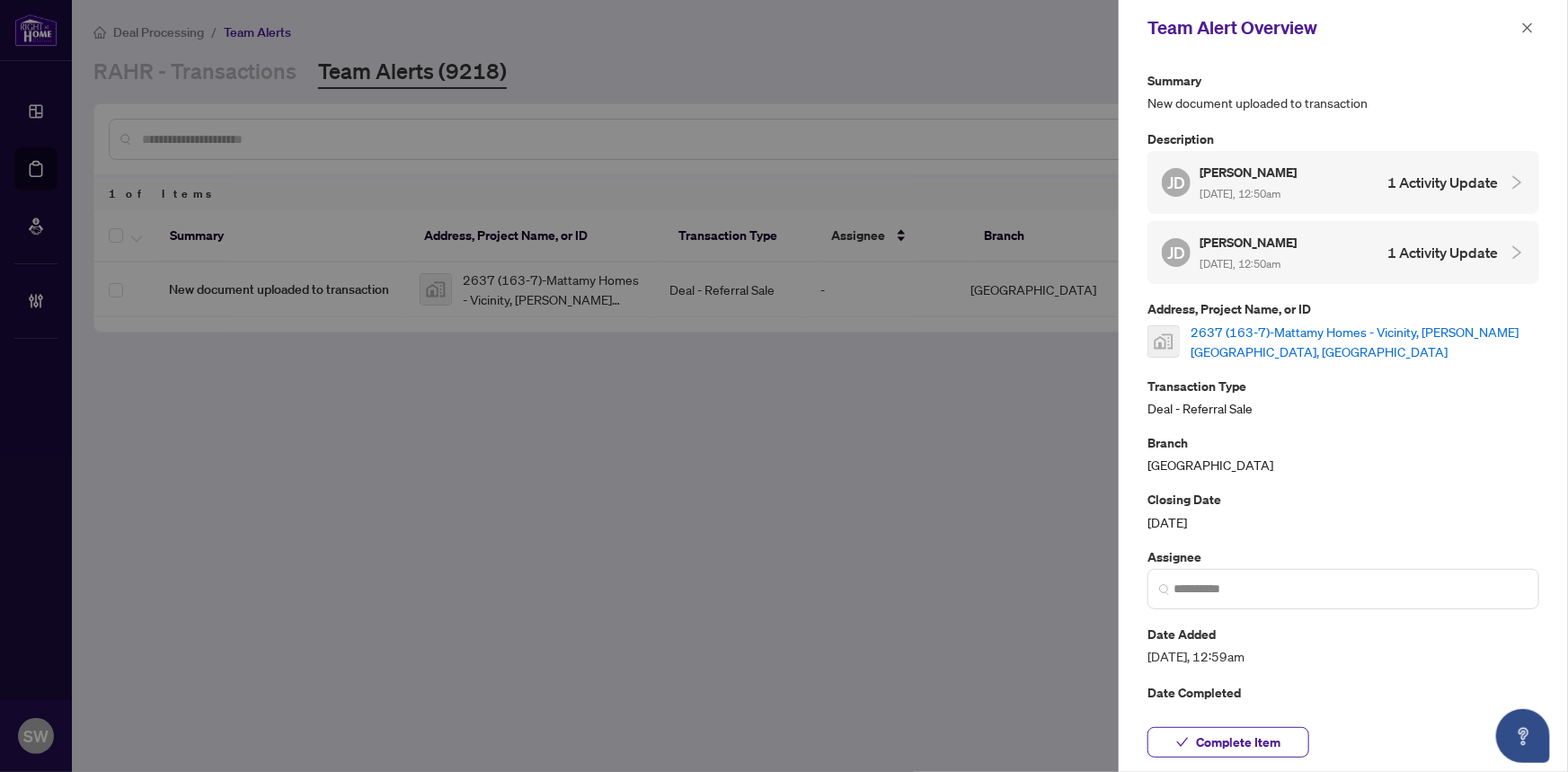
click at [1273, 340] on link "2637 (163-7)-Mattamy Homes - Vicinity, [PERSON_NAME][GEOGRAPHIC_DATA], [GEOGRAP…" at bounding box center [1365, 341] width 349 height 40
click at [1213, 743] on span "Complete Item" at bounding box center [1238, 743] width 84 height 28
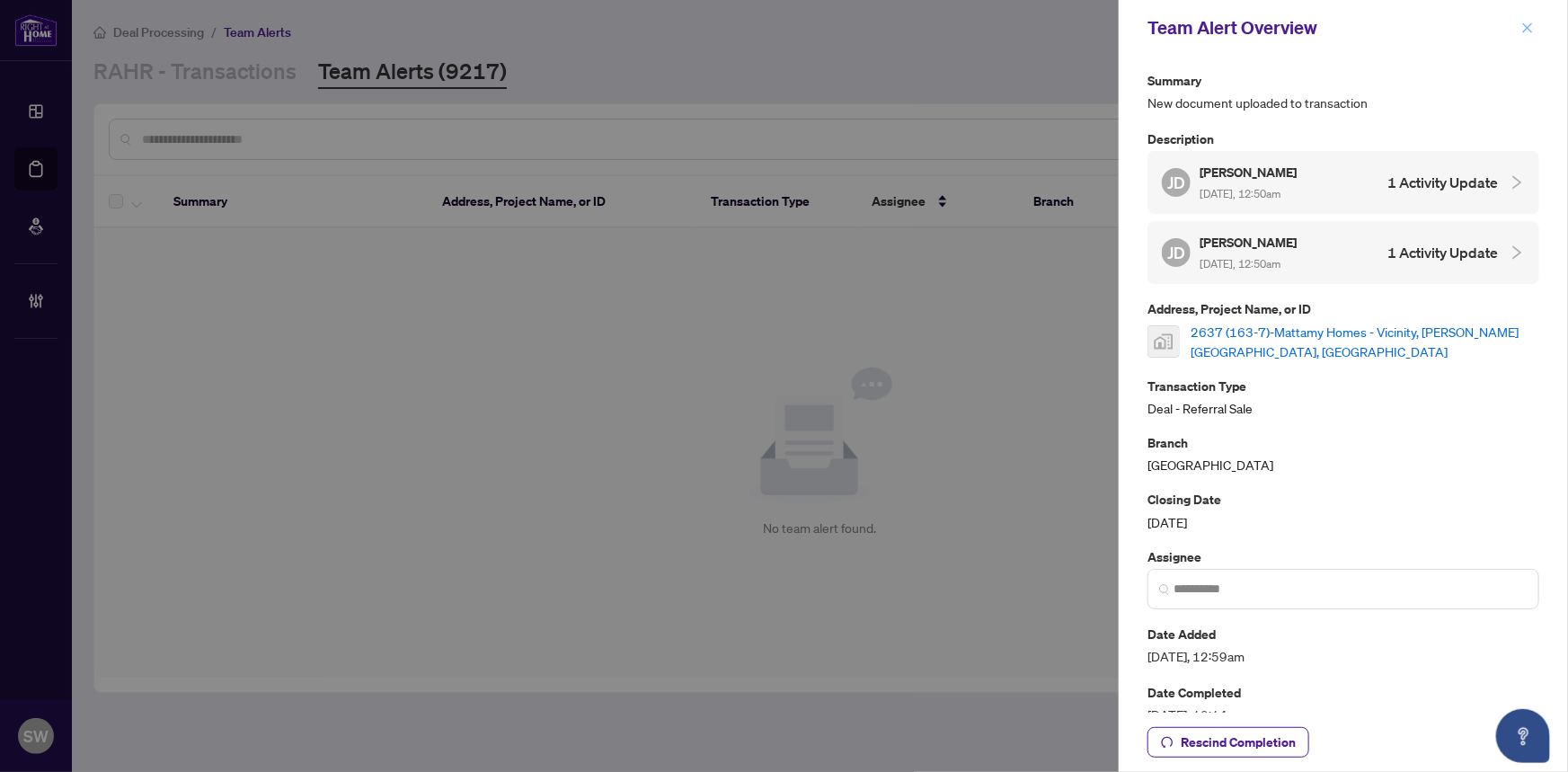
click at [1524, 23] on icon "close" at bounding box center [1527, 28] width 12 height 12
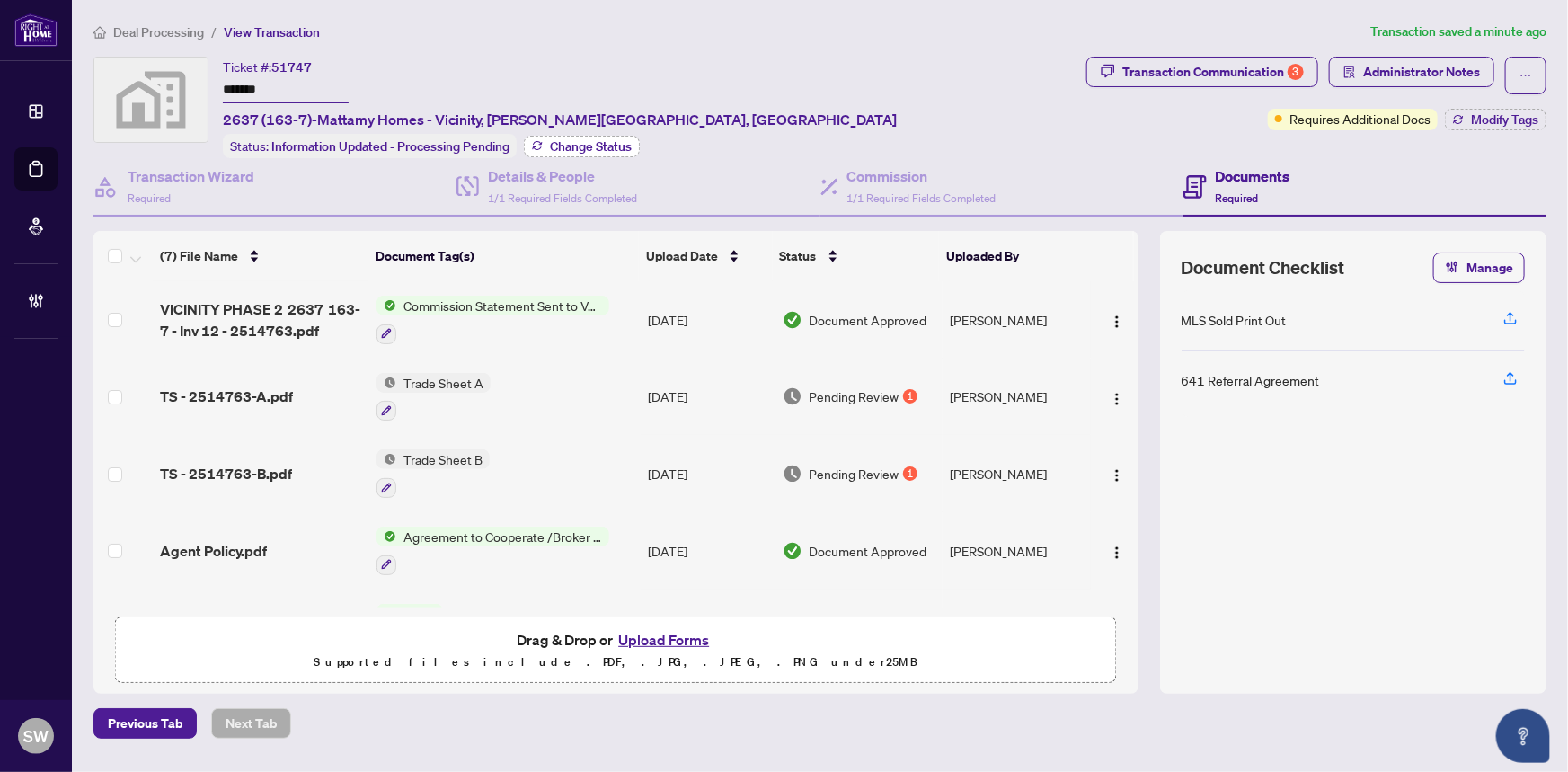
click at [598, 144] on span "Change Status" at bounding box center [591, 146] width 82 height 12
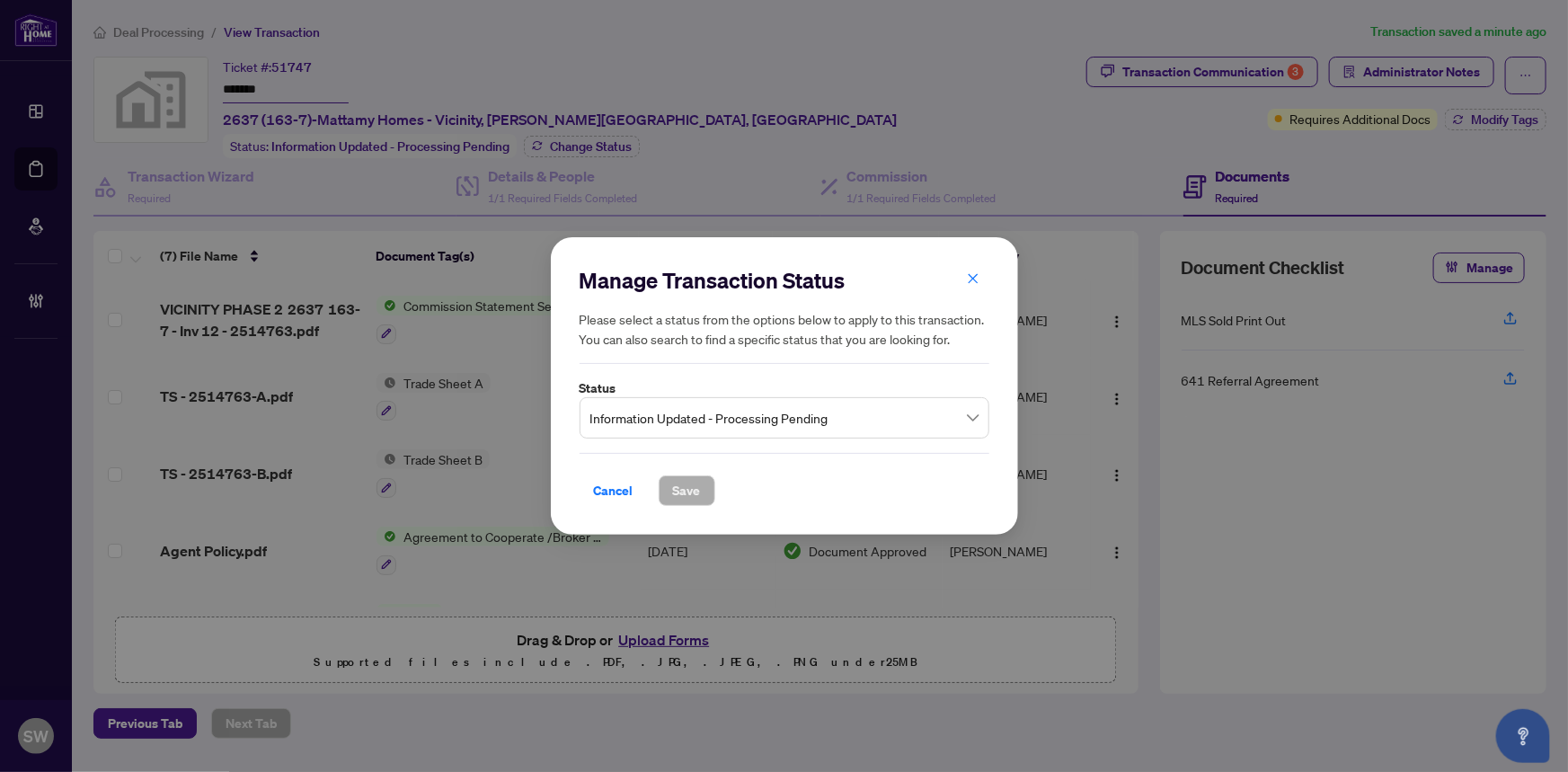
click at [737, 420] on span "Information Updated - Processing Pending" at bounding box center [785, 418] width 389 height 34
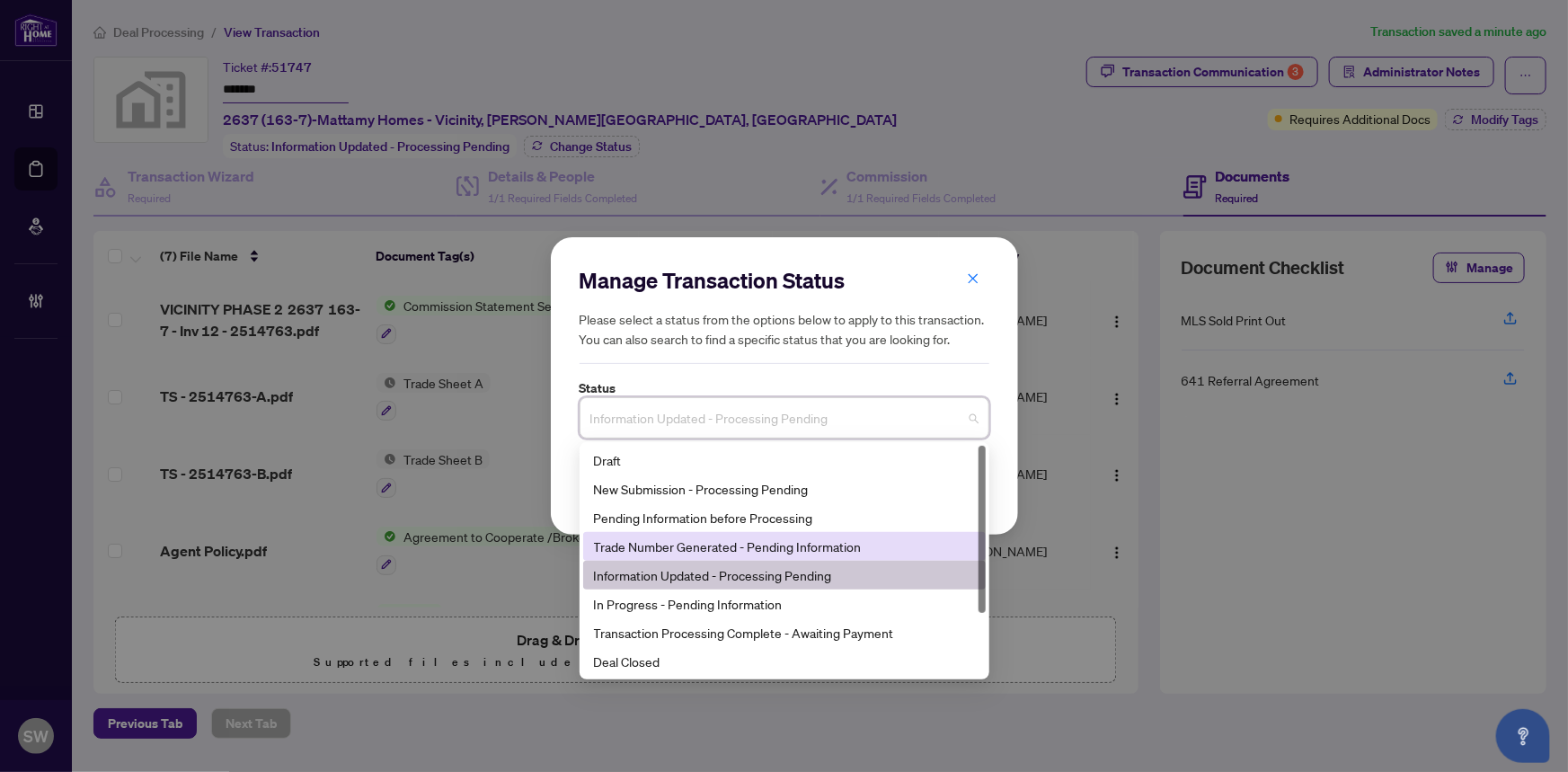
click at [746, 545] on div "Trade Number Generated - Pending Information" at bounding box center [785, 546] width 381 height 20
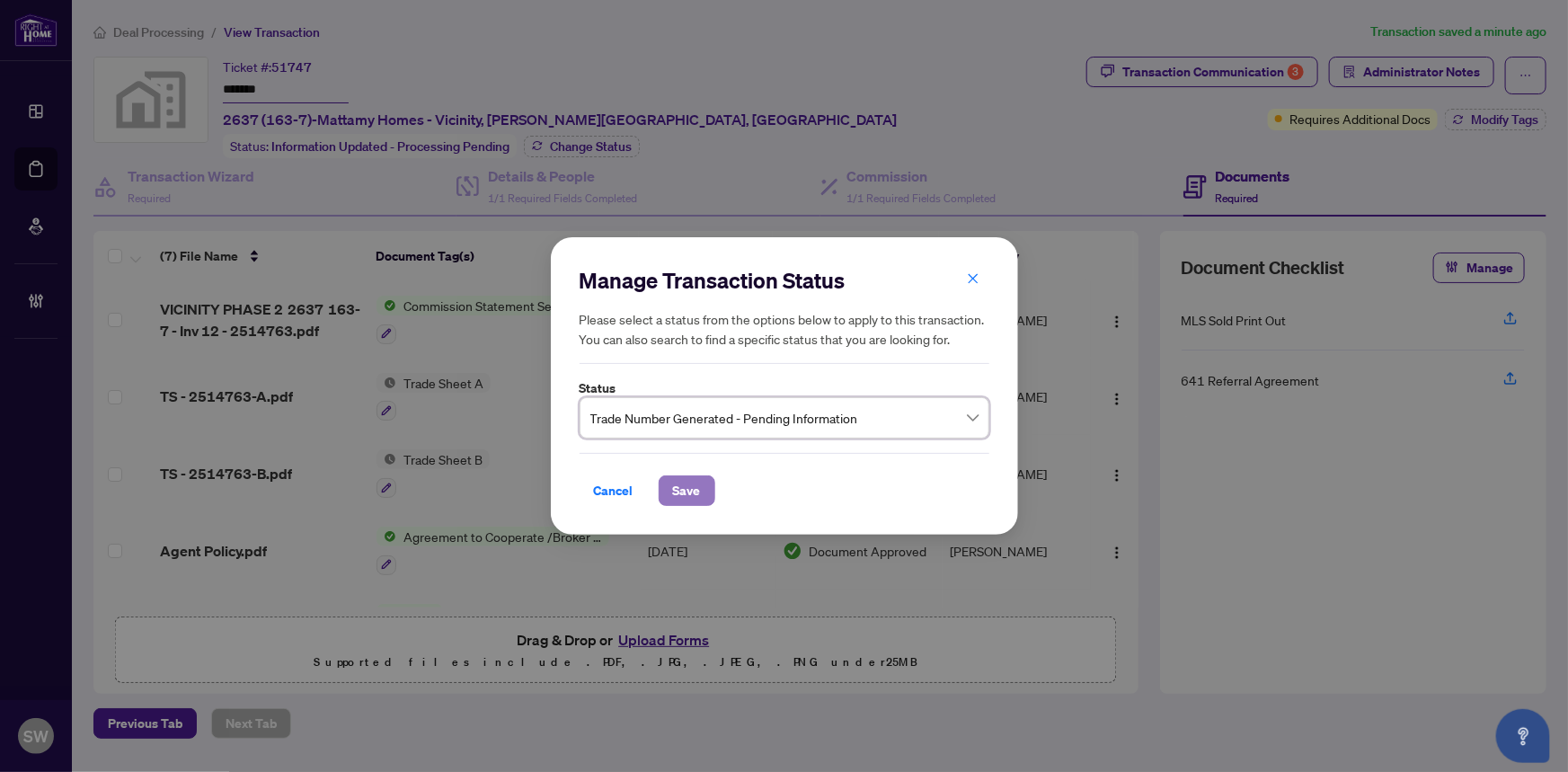
click at [692, 490] on span "Save" at bounding box center [686, 491] width 27 height 28
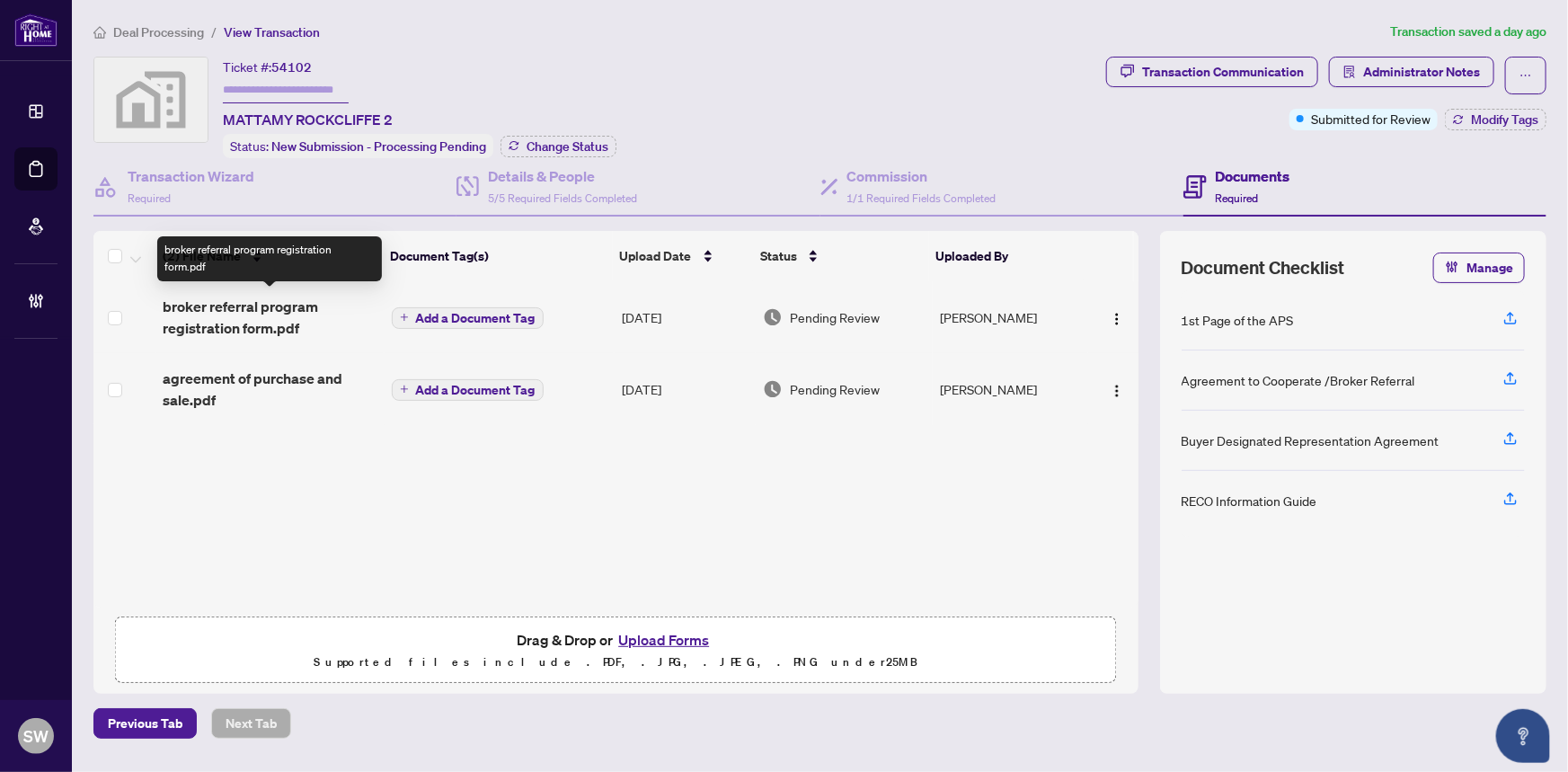
click at [279, 305] on span "broker referral program registration form.pdf" at bounding box center [270, 318] width 214 height 44
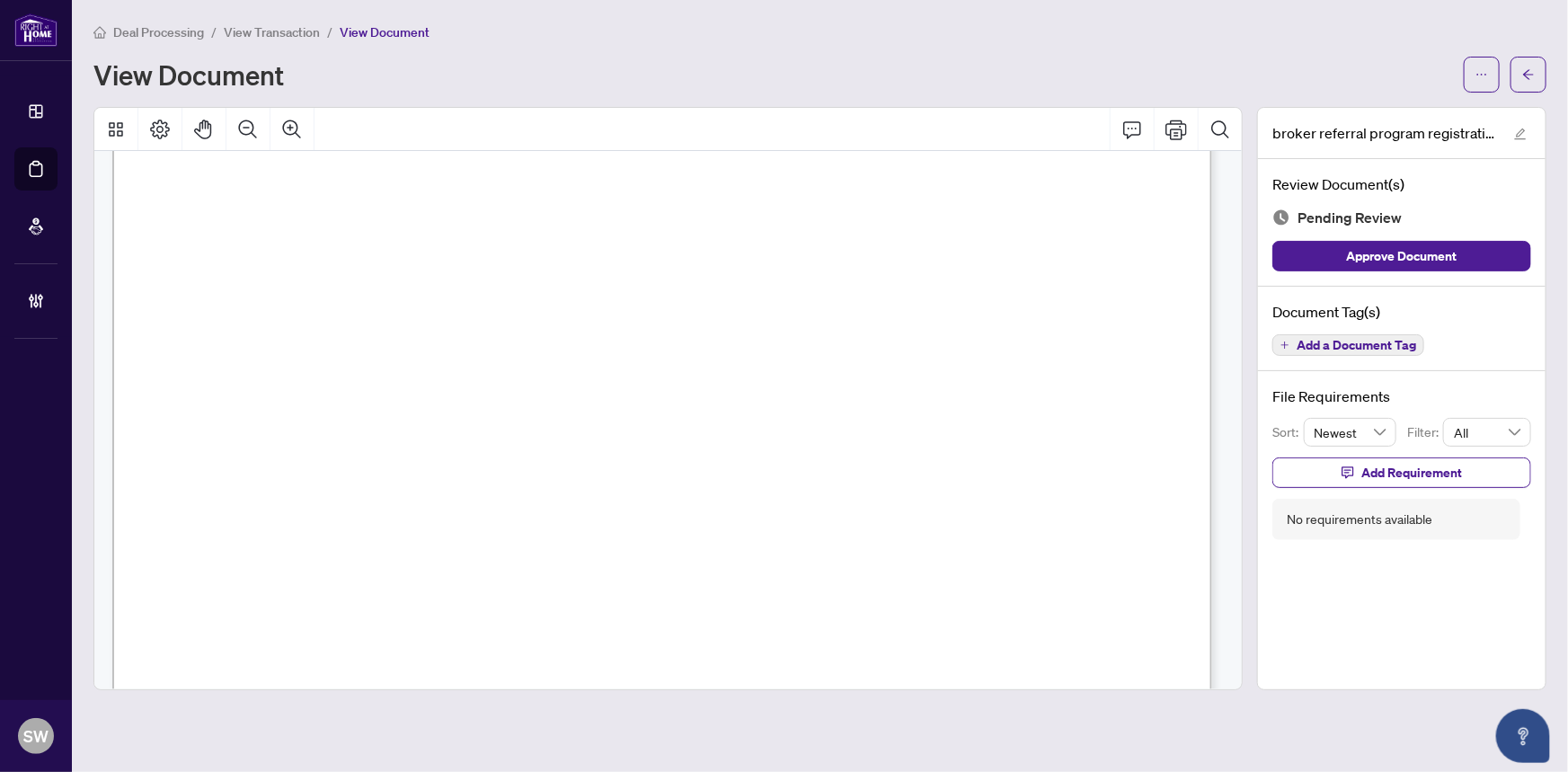
scroll to position [163, 0]
click at [364, 242] on span "Wateridge" at bounding box center [364, 250] width 92 height 25
drag, startPoint x: 629, startPoint y: 248, endPoint x: 720, endPoint y: 247, distance: 91.0
click at [702, 247] on span "BLK 105" at bounding box center [665, 254] width 75 height 25
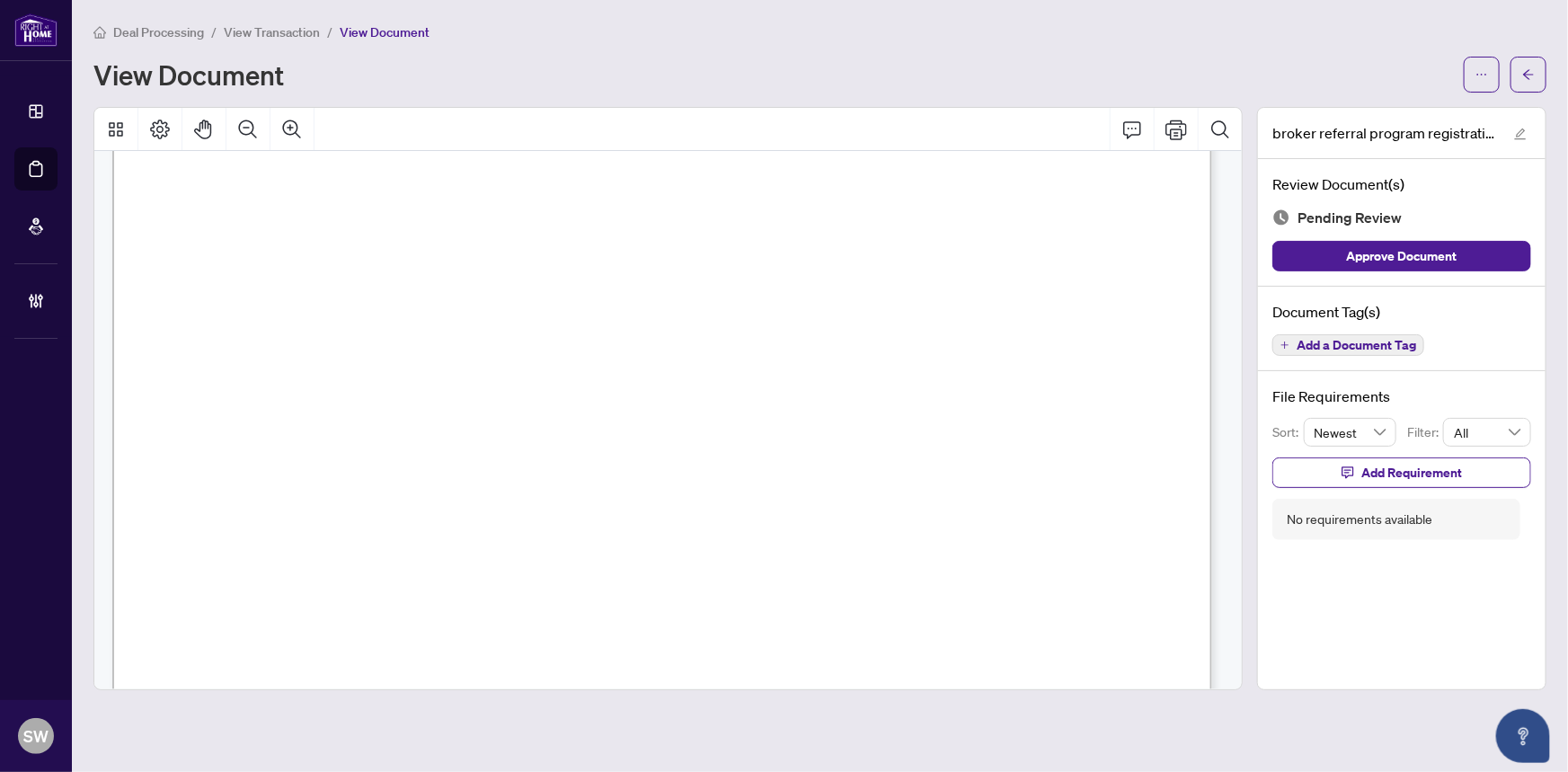
click at [936, 253] on span "1534" at bounding box center [935, 256] width 45 height 25
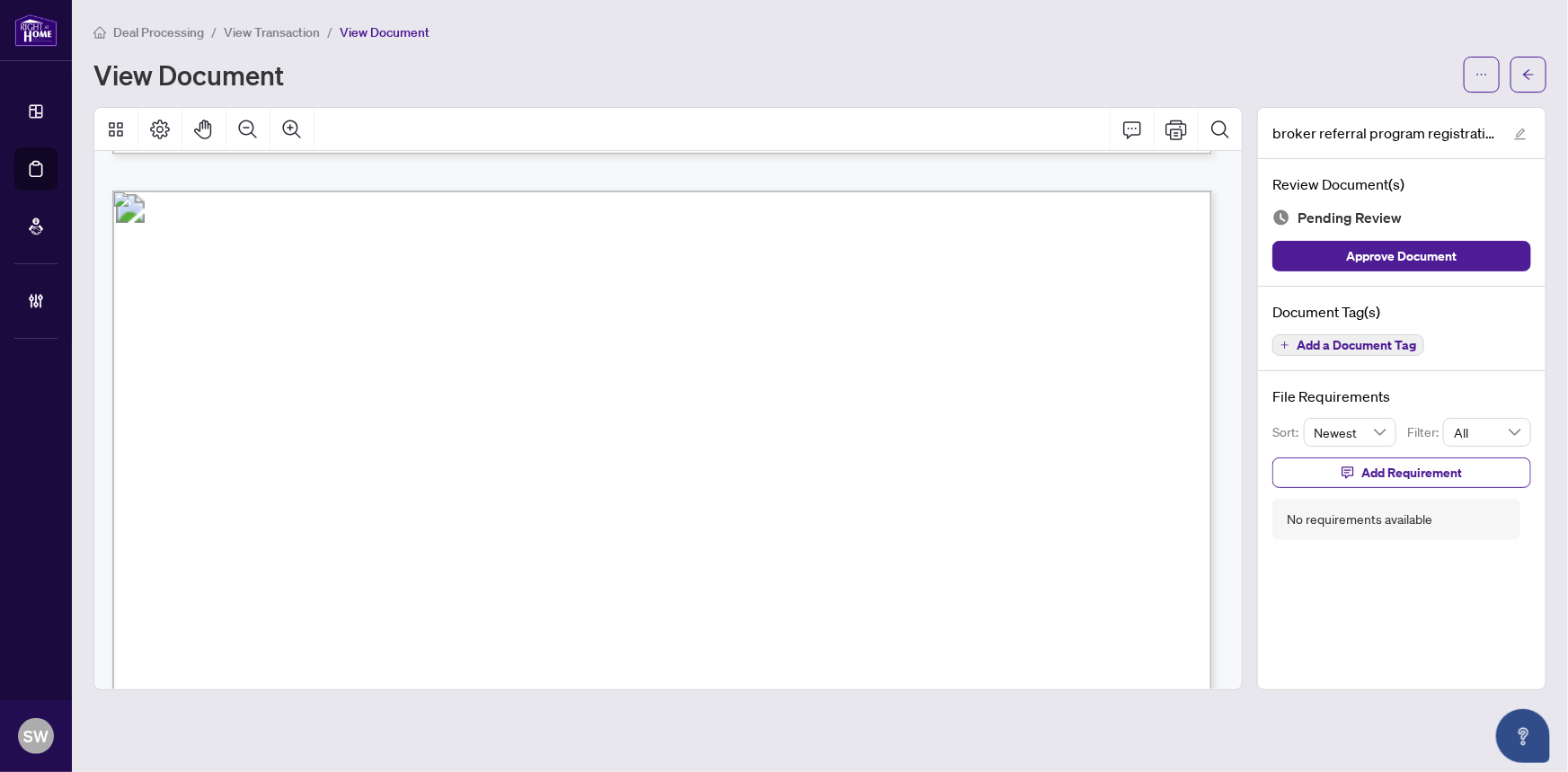
scroll to position [1400, 0]
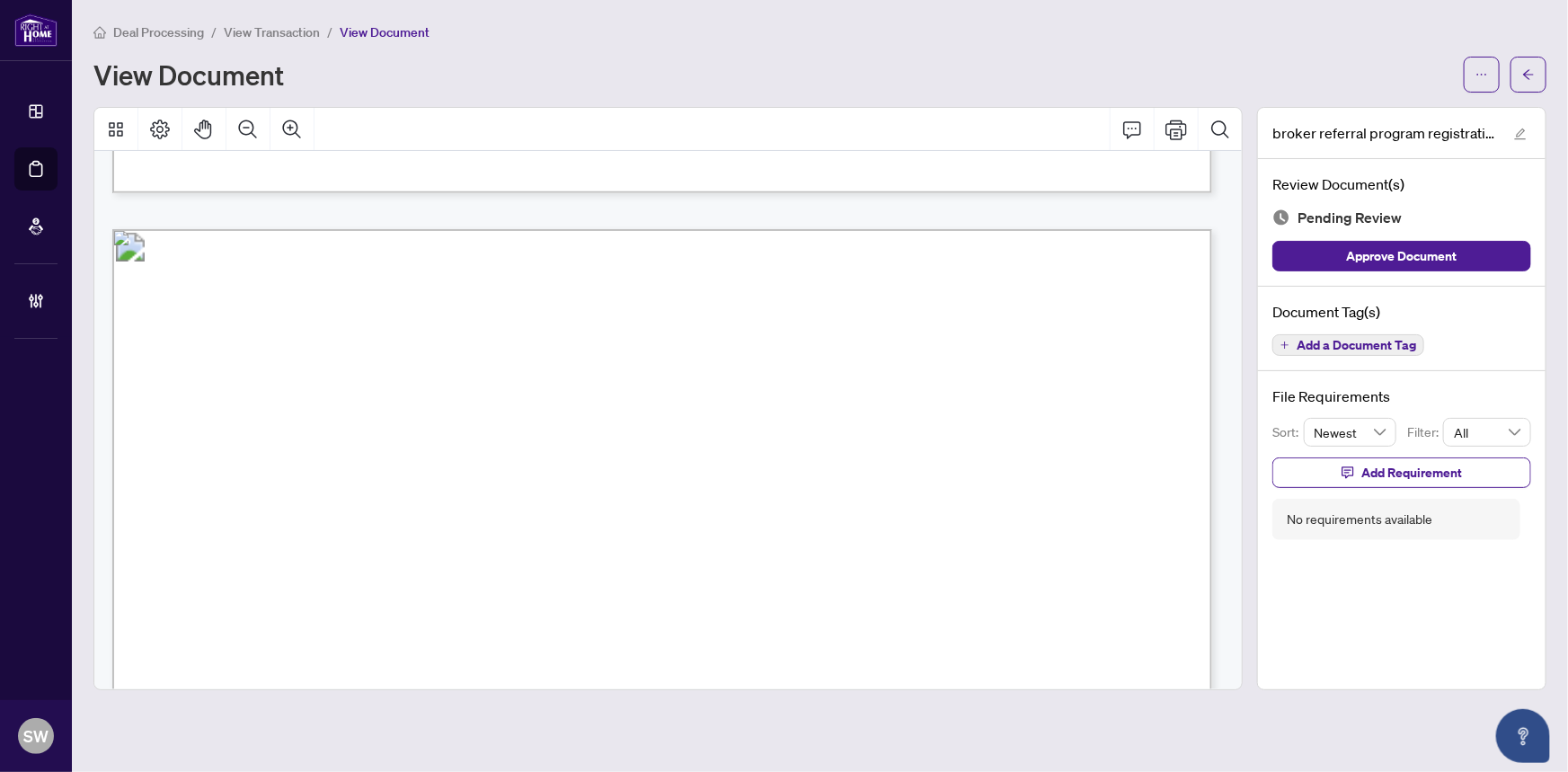
click at [1410, 341] on span "Add a Document Tag" at bounding box center [1357, 344] width 119 height 12
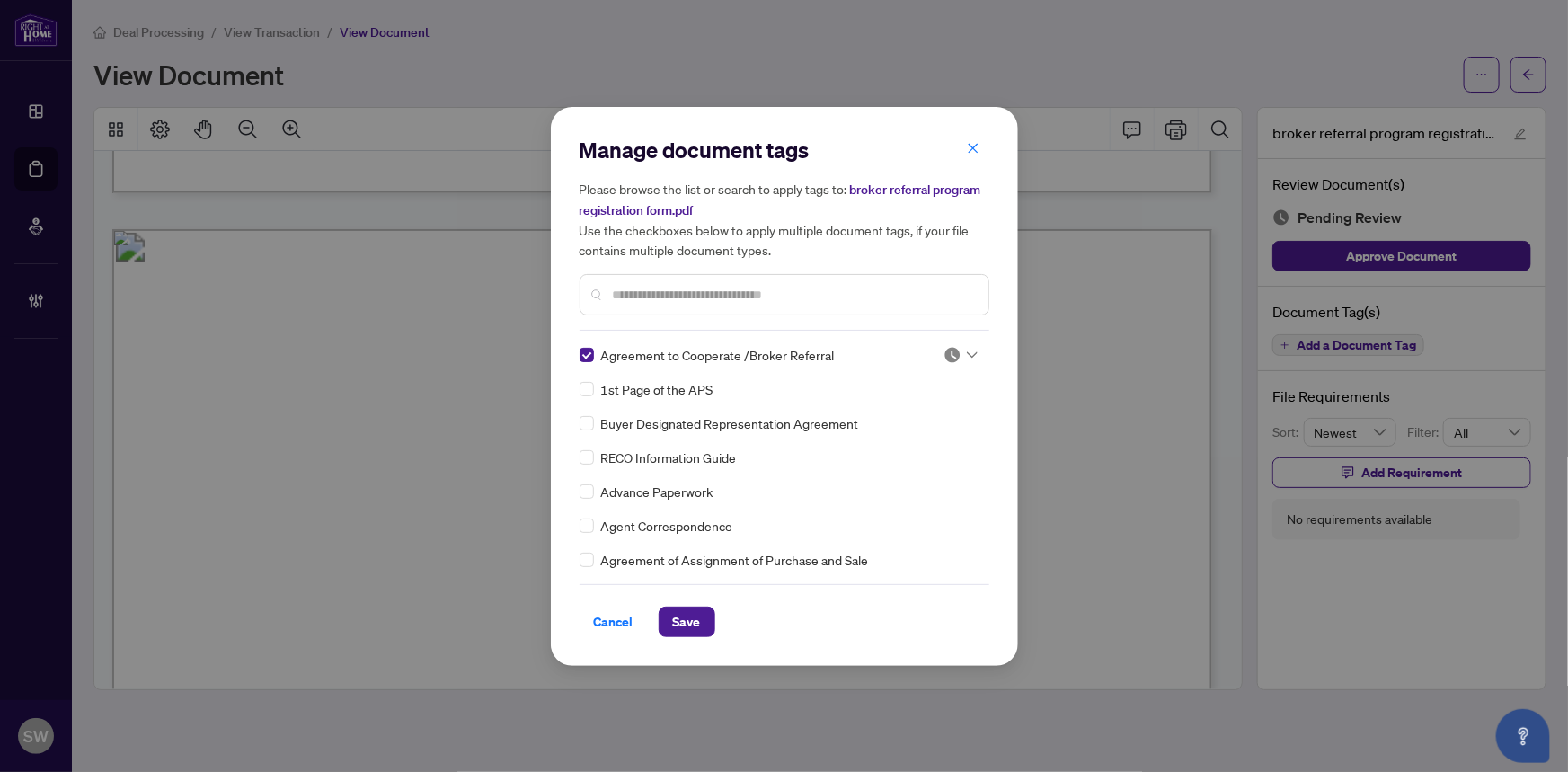
click at [952, 349] on img at bounding box center [953, 355] width 18 height 18
click at [892, 442] on div "Approved" at bounding box center [901, 442] width 115 height 20
click at [695, 616] on button "Save" at bounding box center [687, 622] width 57 height 30
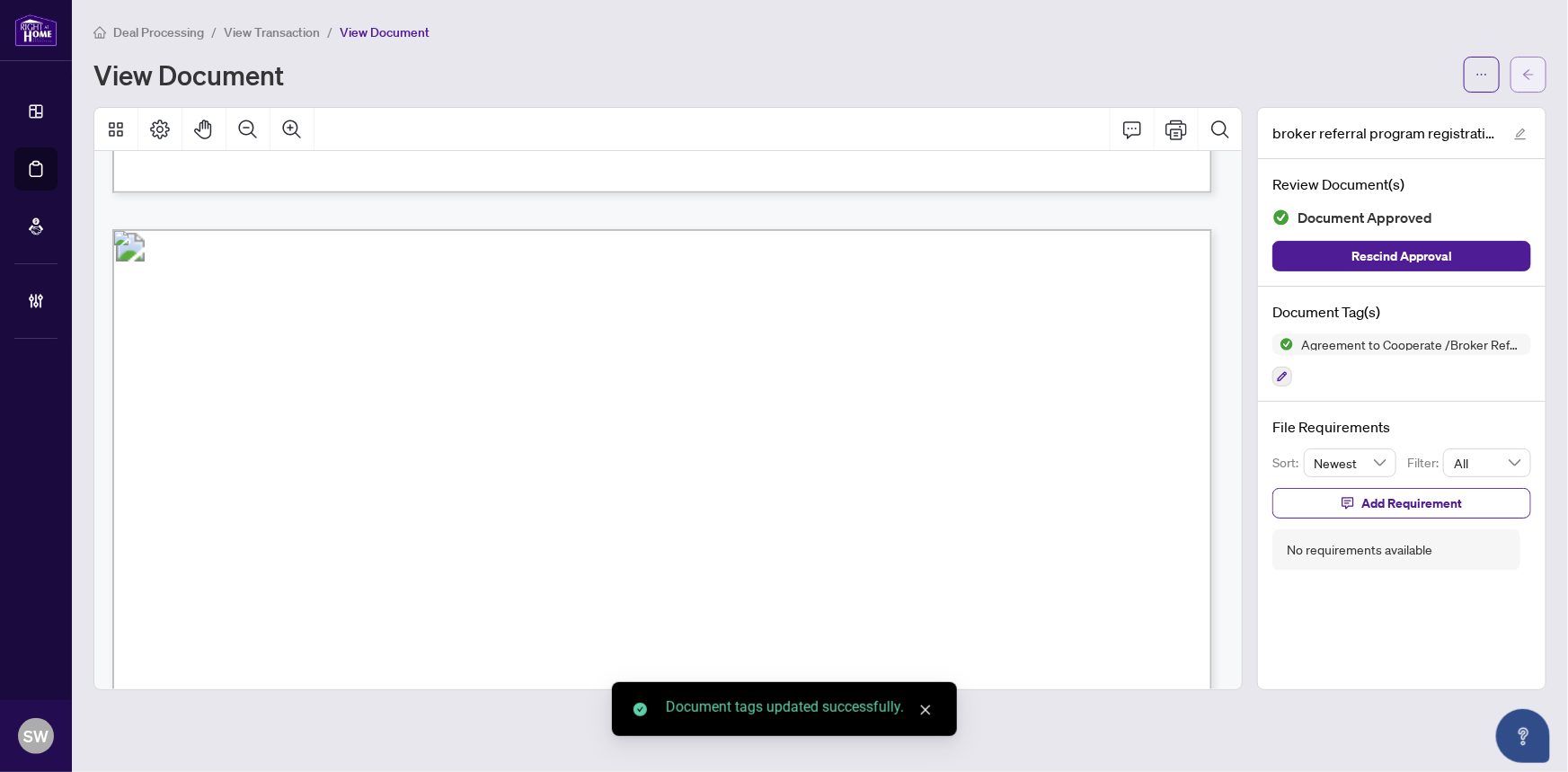
click at [1526, 78] on icon "arrow-left" at bounding box center [1528, 74] width 12 height 12
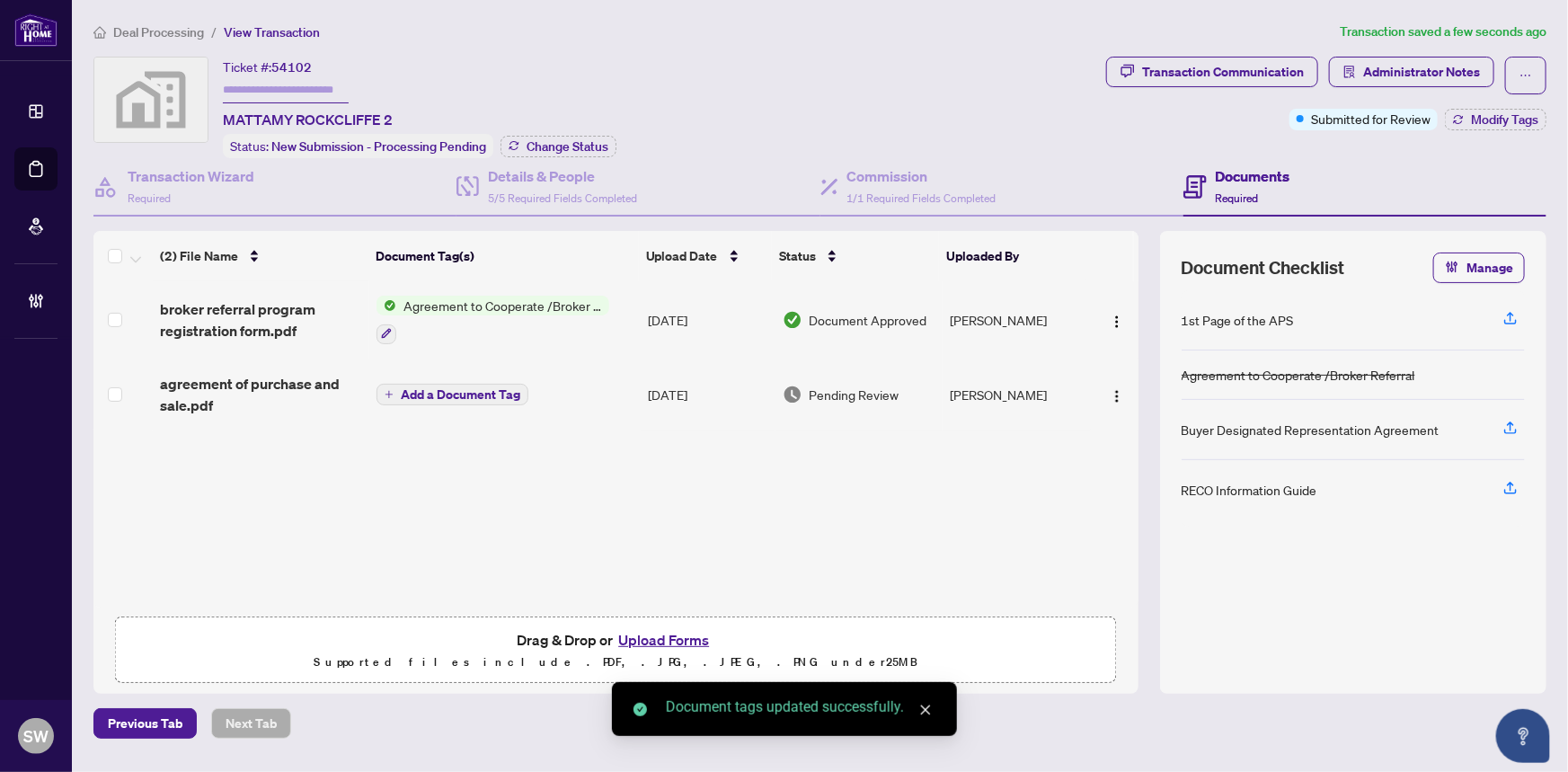
click at [239, 387] on span "agreement of purchase and sale.pdf" at bounding box center [262, 395] width 203 height 44
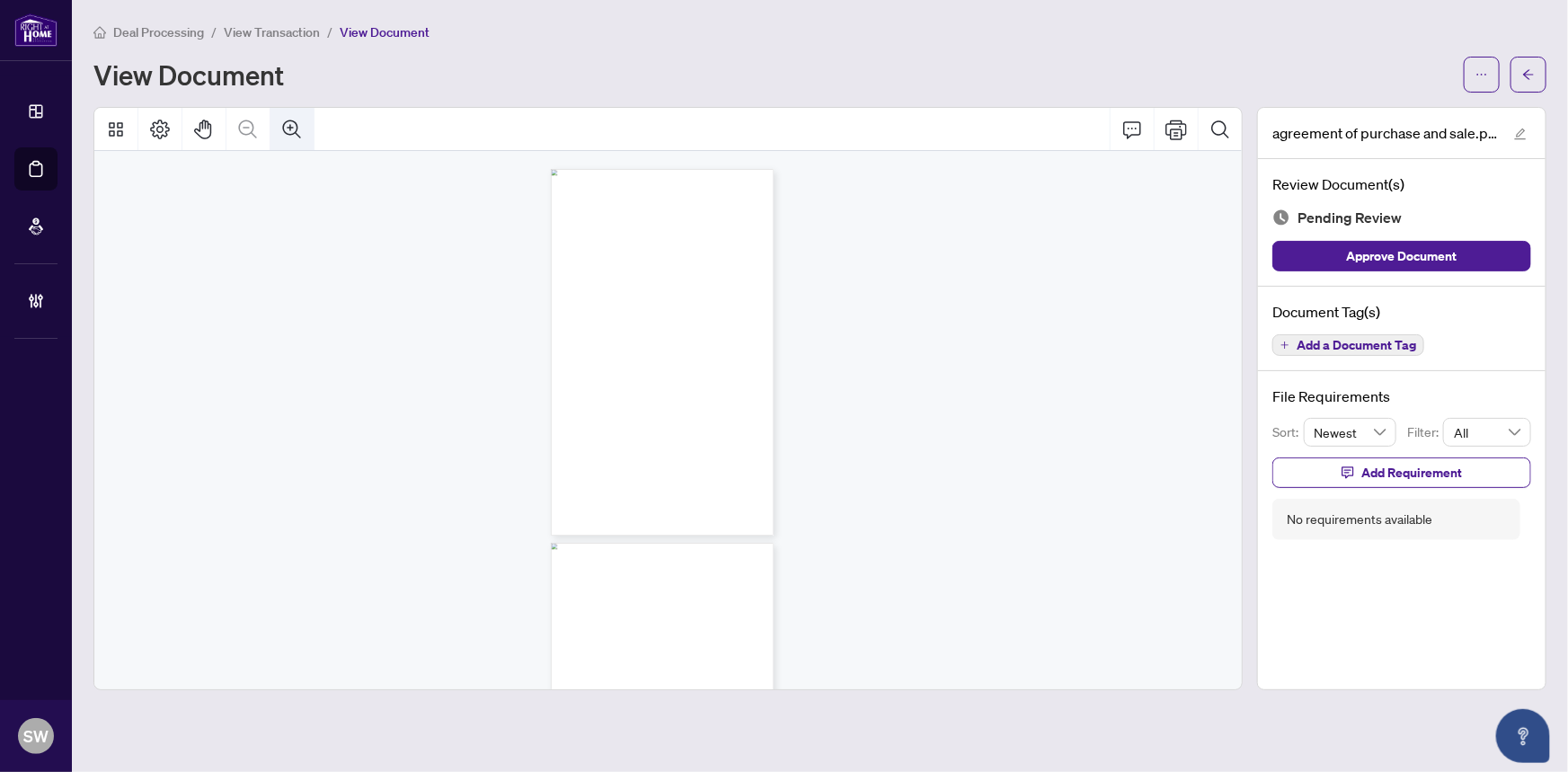
click at [297, 126] on icon "Zoom In" at bounding box center [292, 128] width 18 height 18
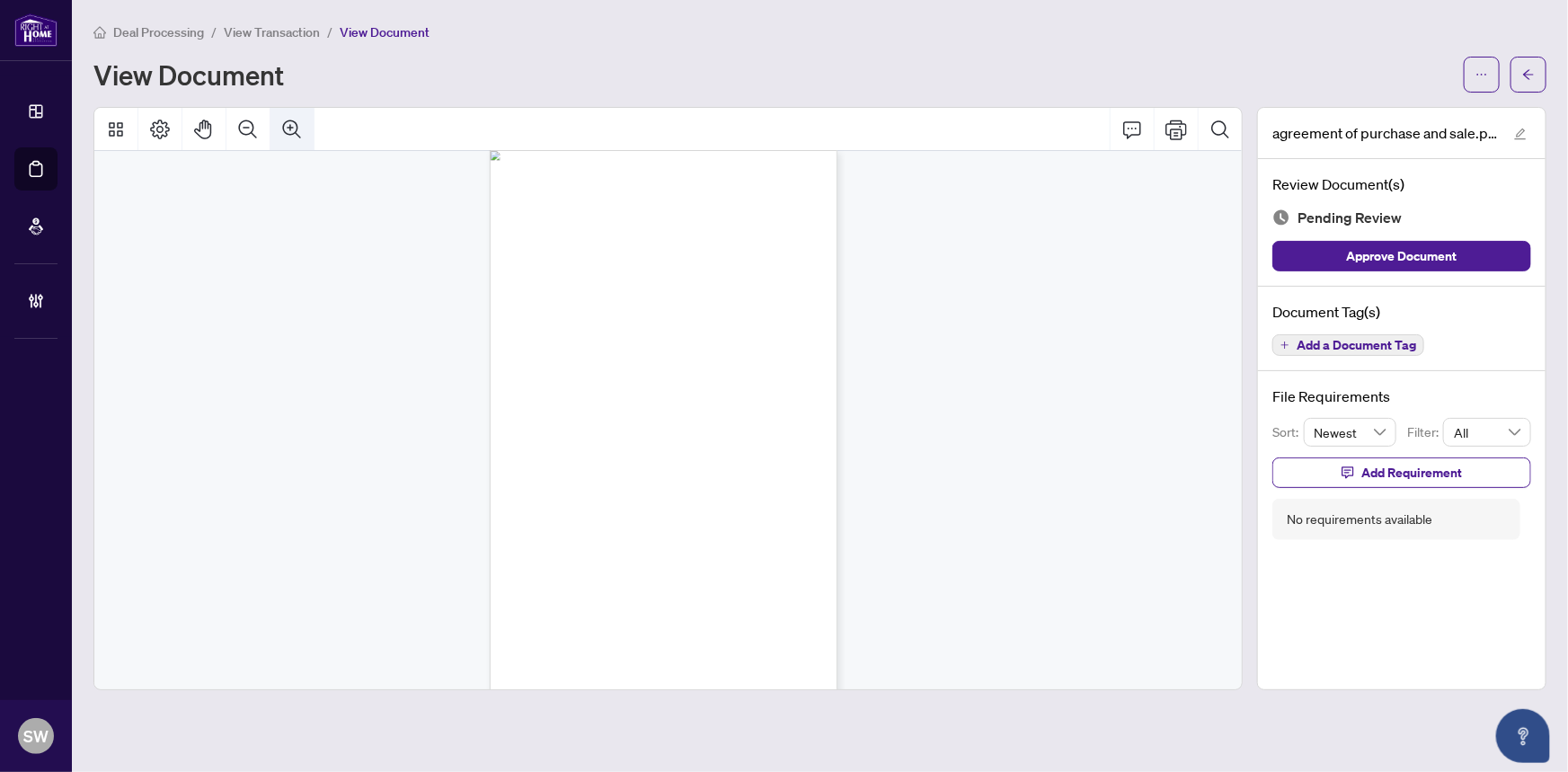
click at [297, 126] on icon "Zoom In" at bounding box center [292, 128] width 18 height 18
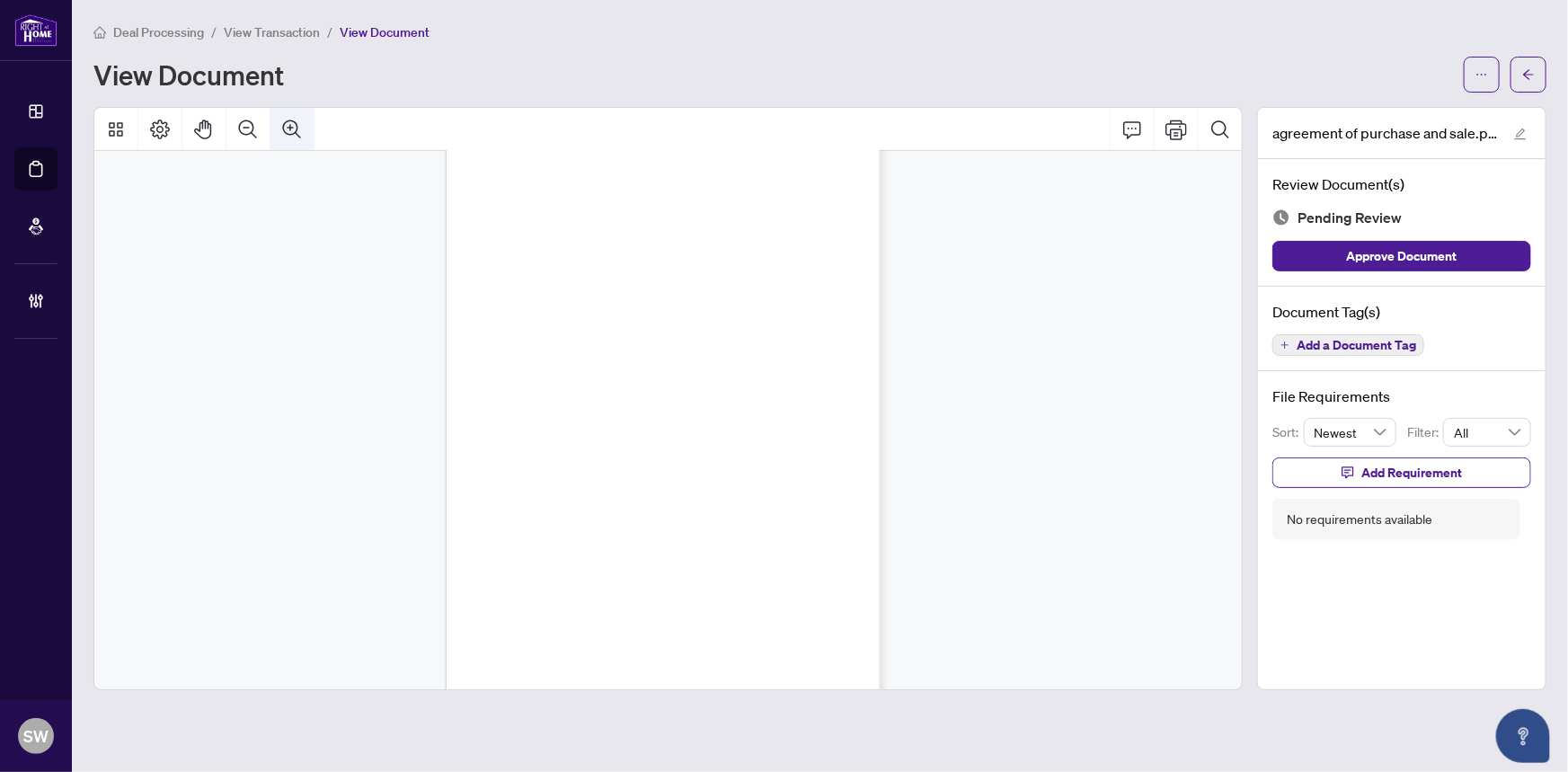
click at [297, 126] on icon "Zoom In" at bounding box center [292, 128] width 18 height 18
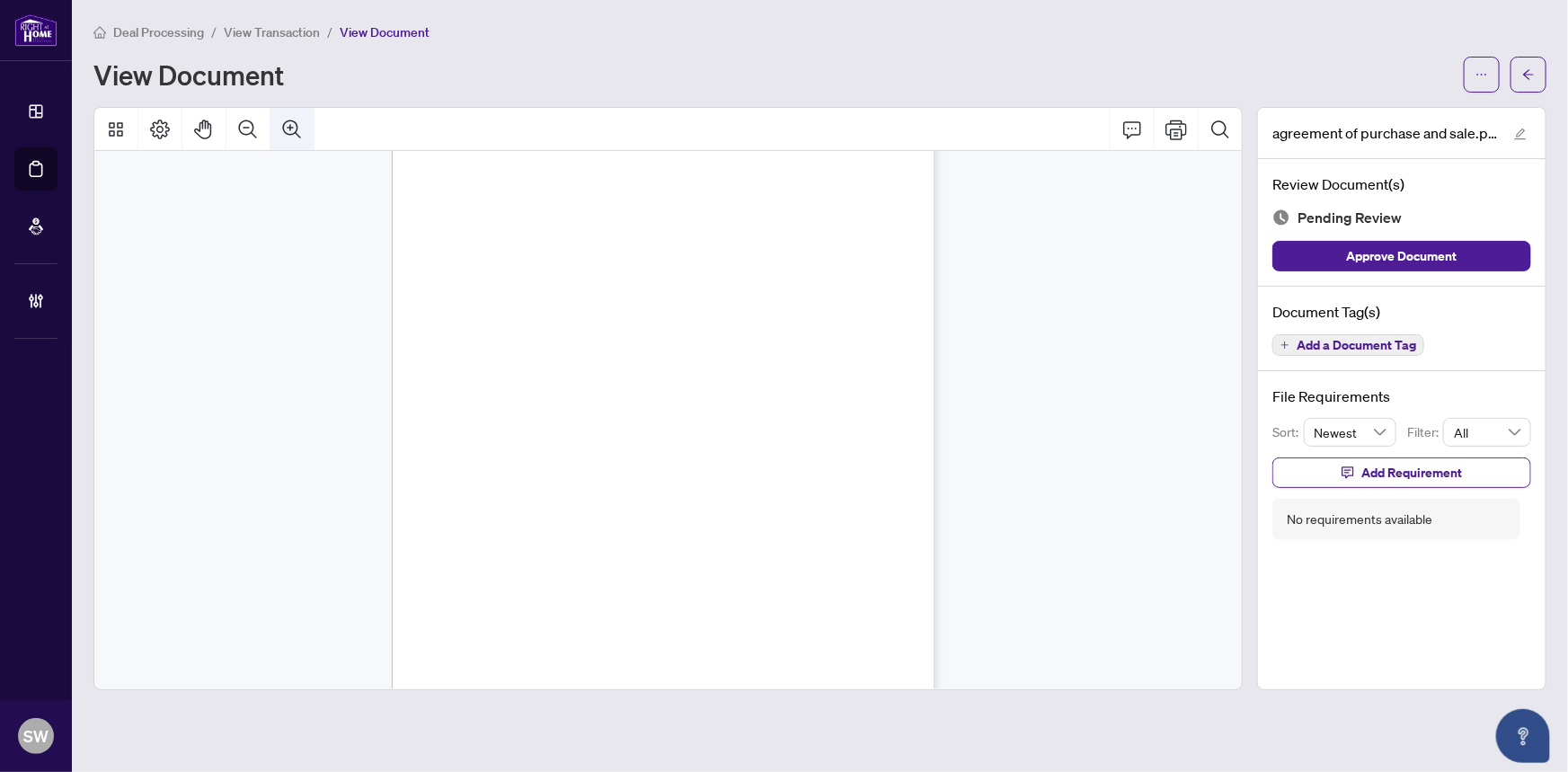
click at [297, 126] on icon "Zoom In" at bounding box center [292, 128] width 18 height 18
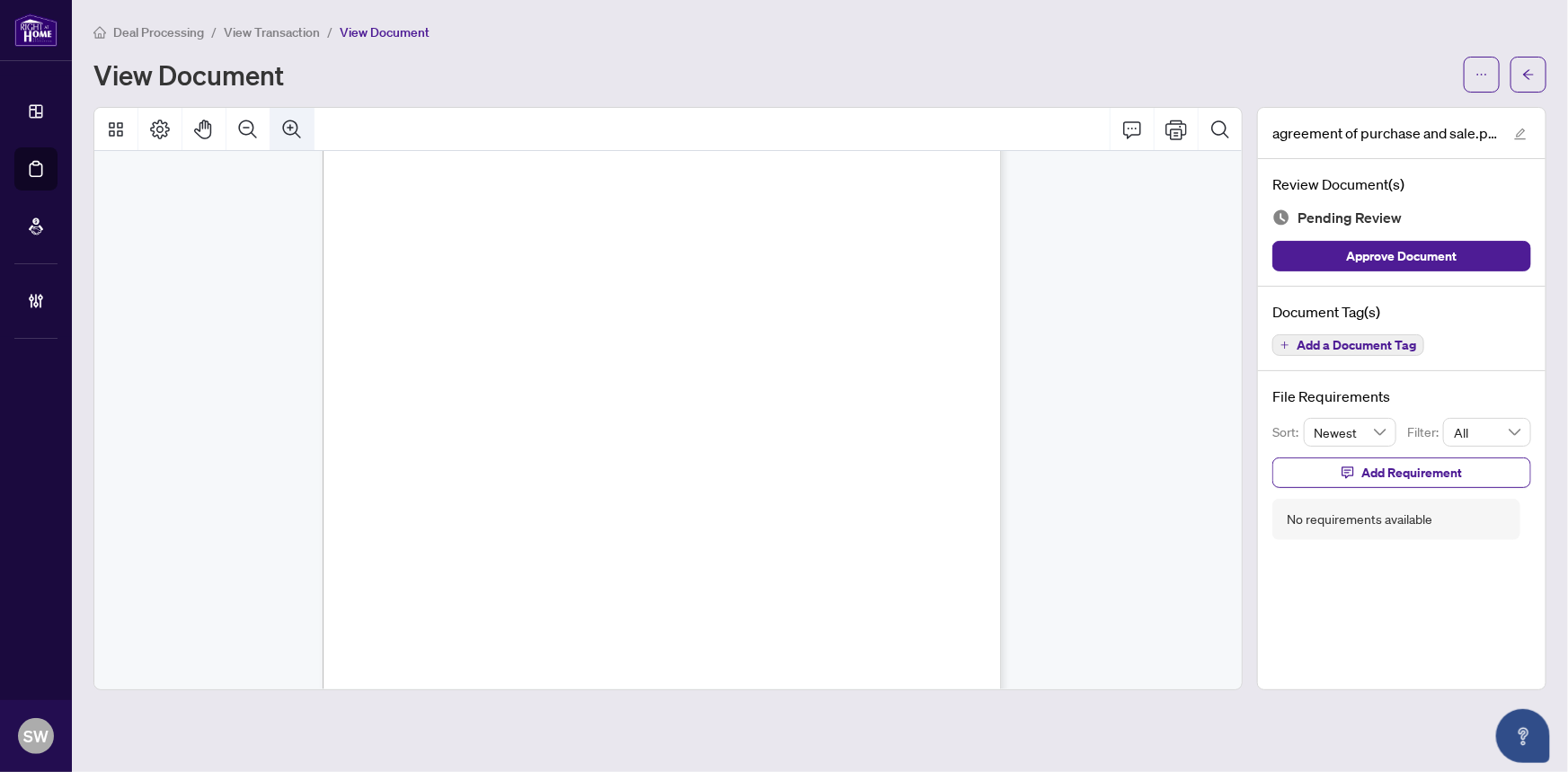
click at [297, 126] on icon "Zoom In" at bounding box center [292, 128] width 18 height 18
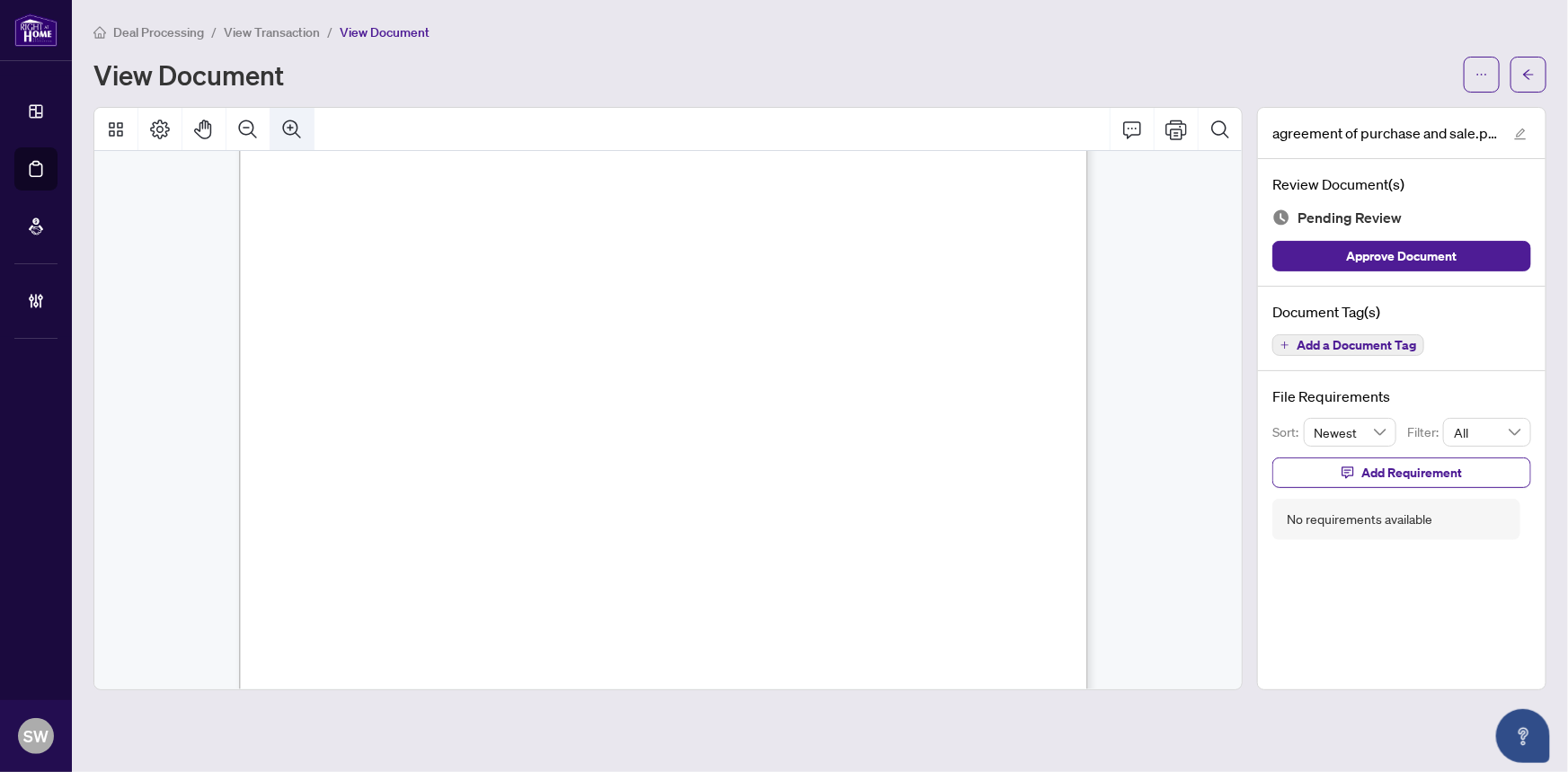
click at [297, 126] on icon "Zoom In" at bounding box center [292, 128] width 18 height 18
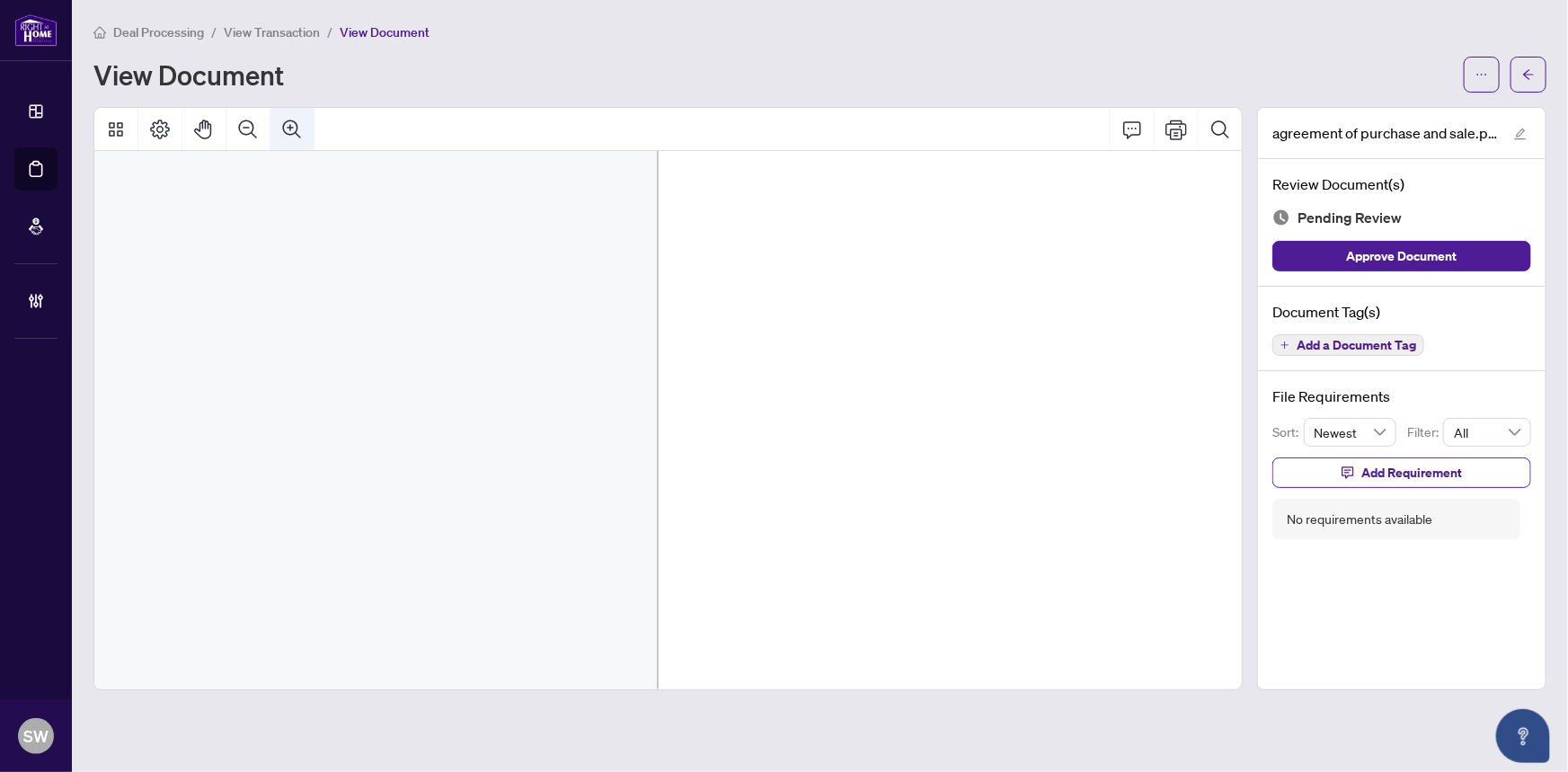
scroll to position [135, 2072]
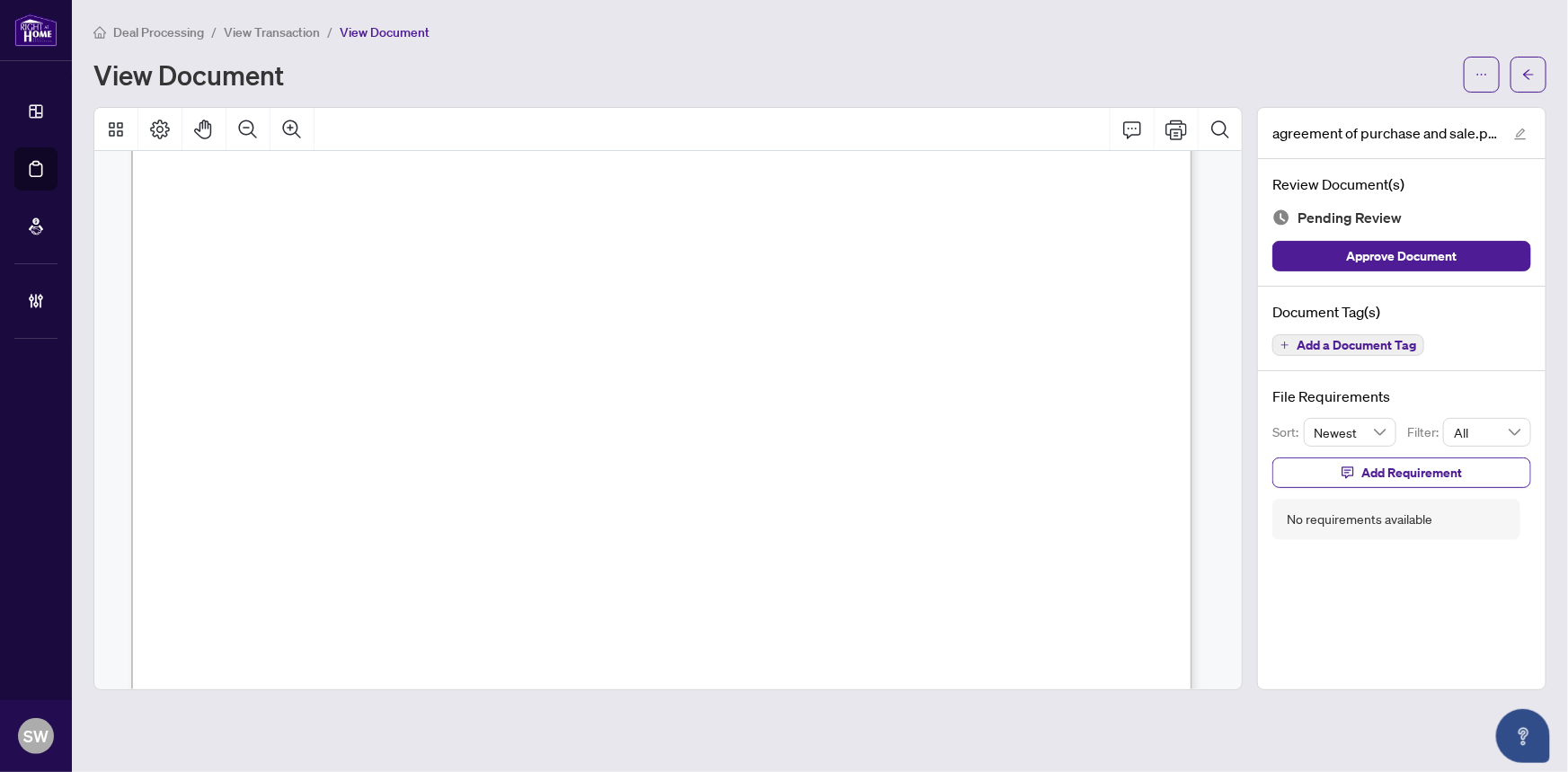
drag, startPoint x: 422, startPoint y: 354, endPoint x: 477, endPoint y: 356, distance: 55.0
click at [477, 34] on p "1 MATTAMY HOMES Agreement of Purchase and Sale Lot Number: 1534 Model Type: CRL…" at bounding box center [1155, 34] width 2049 height 0
drag, startPoint x: 953, startPoint y: 361, endPoint x: 1139, endPoint y: 364, distance: 186.0
click at [1104, 364] on span "Mattamy (Rockcliffe II)" at bounding box center [1029, 363] width 152 height 21
drag, startPoint x: 268, startPoint y: 377, endPoint x: 299, endPoint y: 377, distance: 31.0
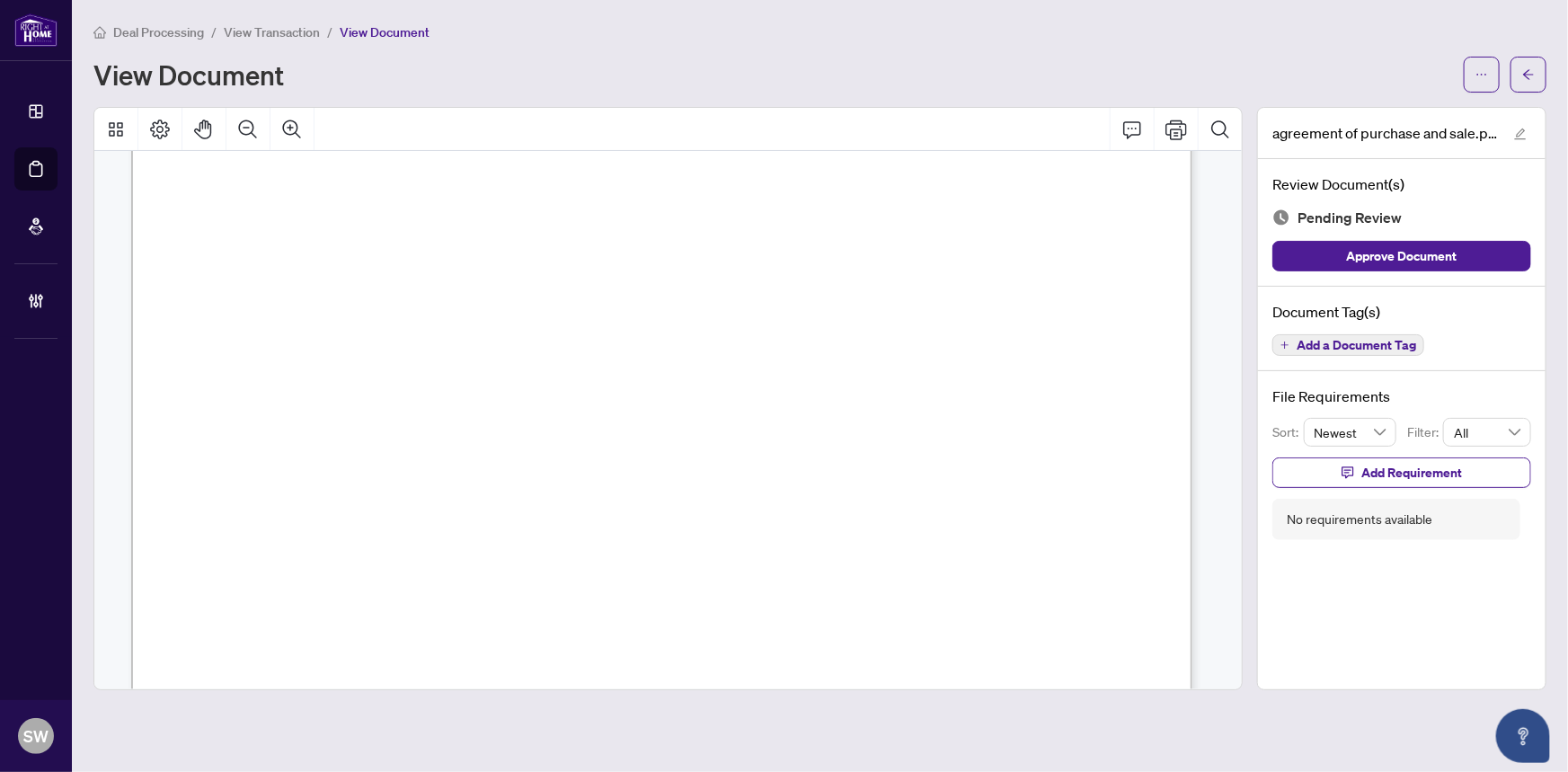
click at [298, 377] on span "Inc." at bounding box center [283, 383] width 28 height 21
drag, startPoint x: 1047, startPoint y: 234, endPoint x: 1111, endPoint y: 239, distance: 64.2
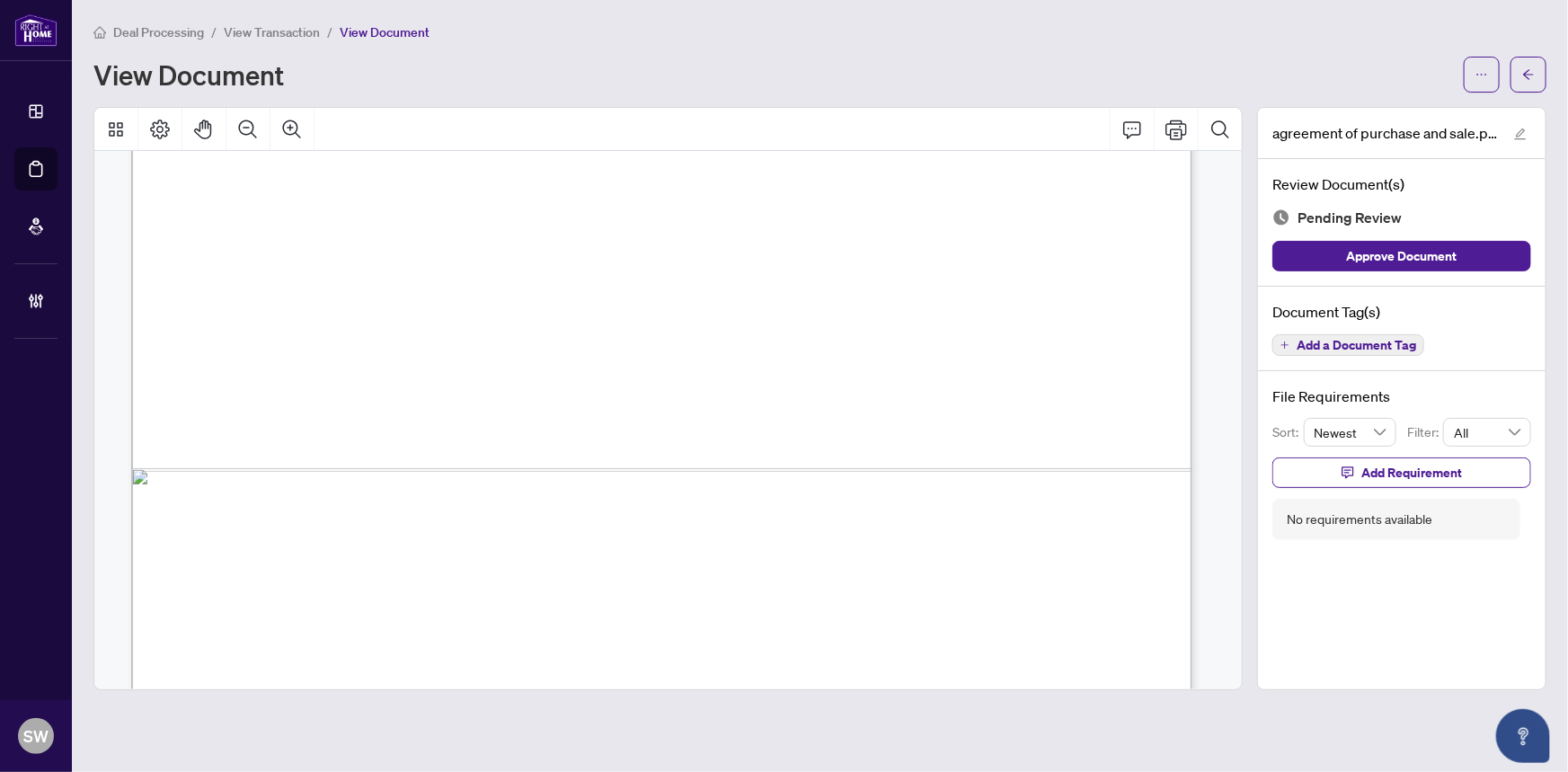
click at [1404, 341] on span "Add a Document Tag" at bounding box center [1357, 344] width 119 height 12
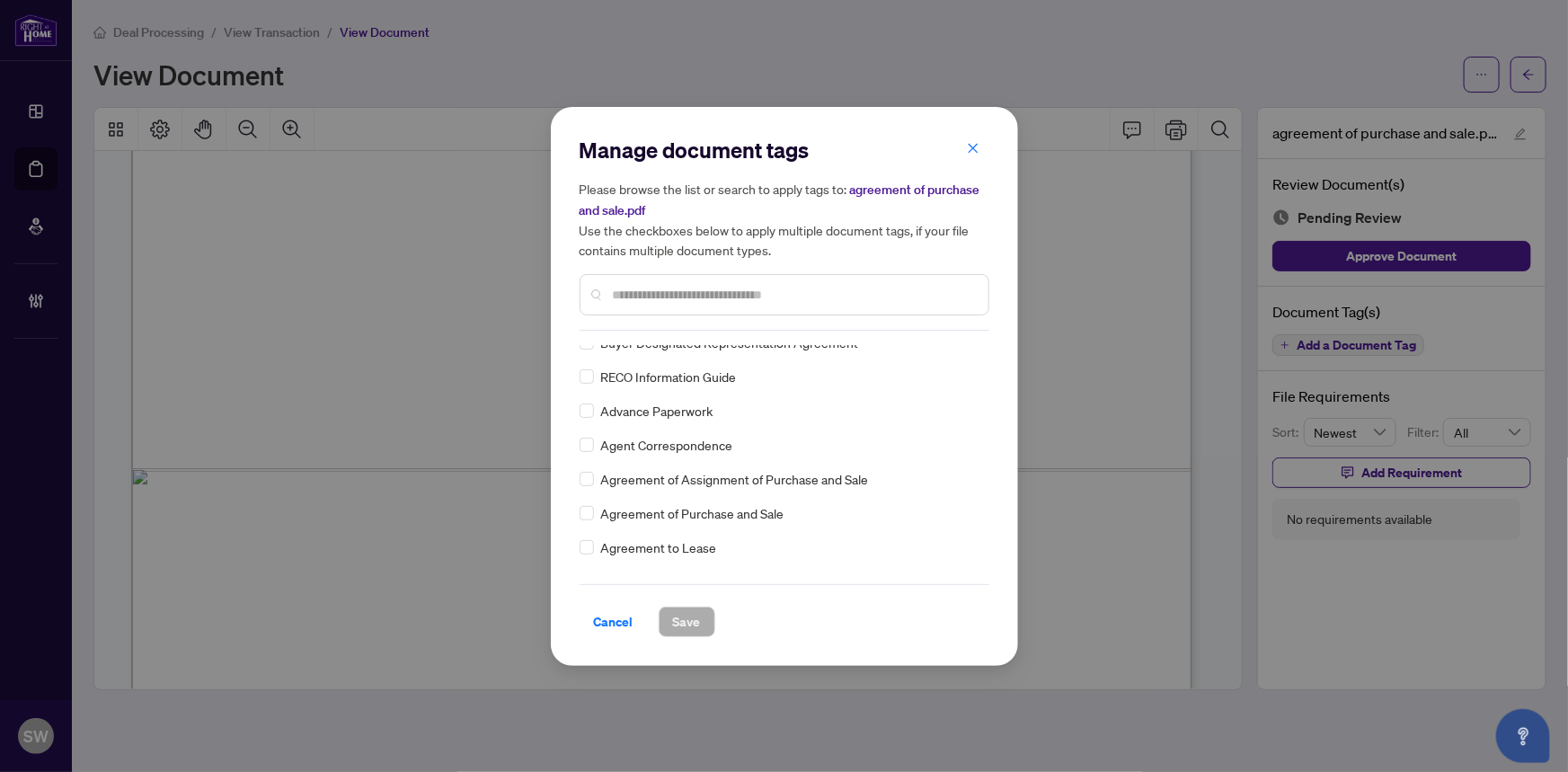
scroll to position [0, 0]
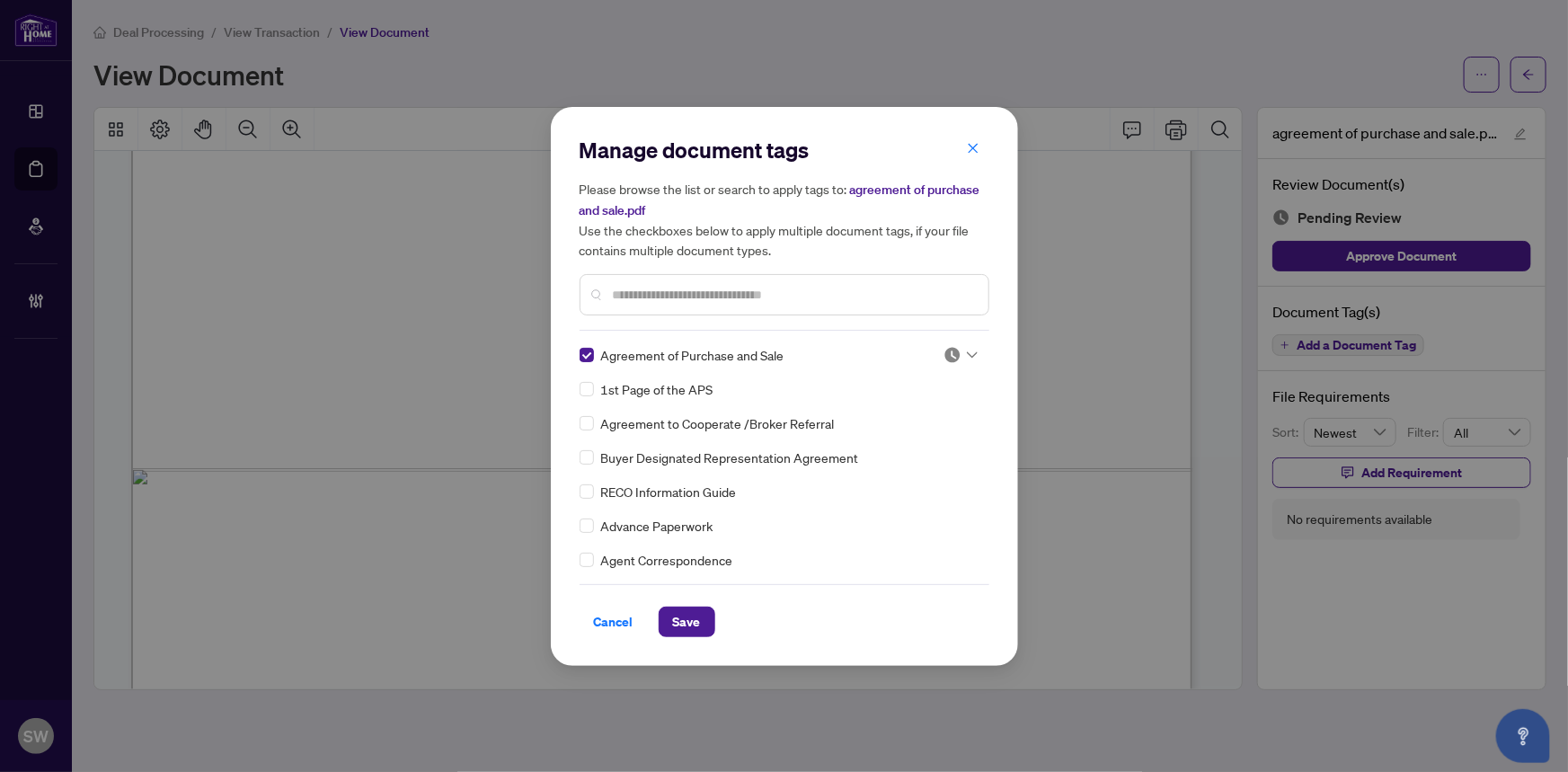
click at [957, 353] on div at bounding box center [961, 355] width 34 height 18
click at [910, 447] on div "Approved" at bounding box center [901, 442] width 115 height 20
click at [696, 614] on span "Save" at bounding box center [686, 622] width 27 height 28
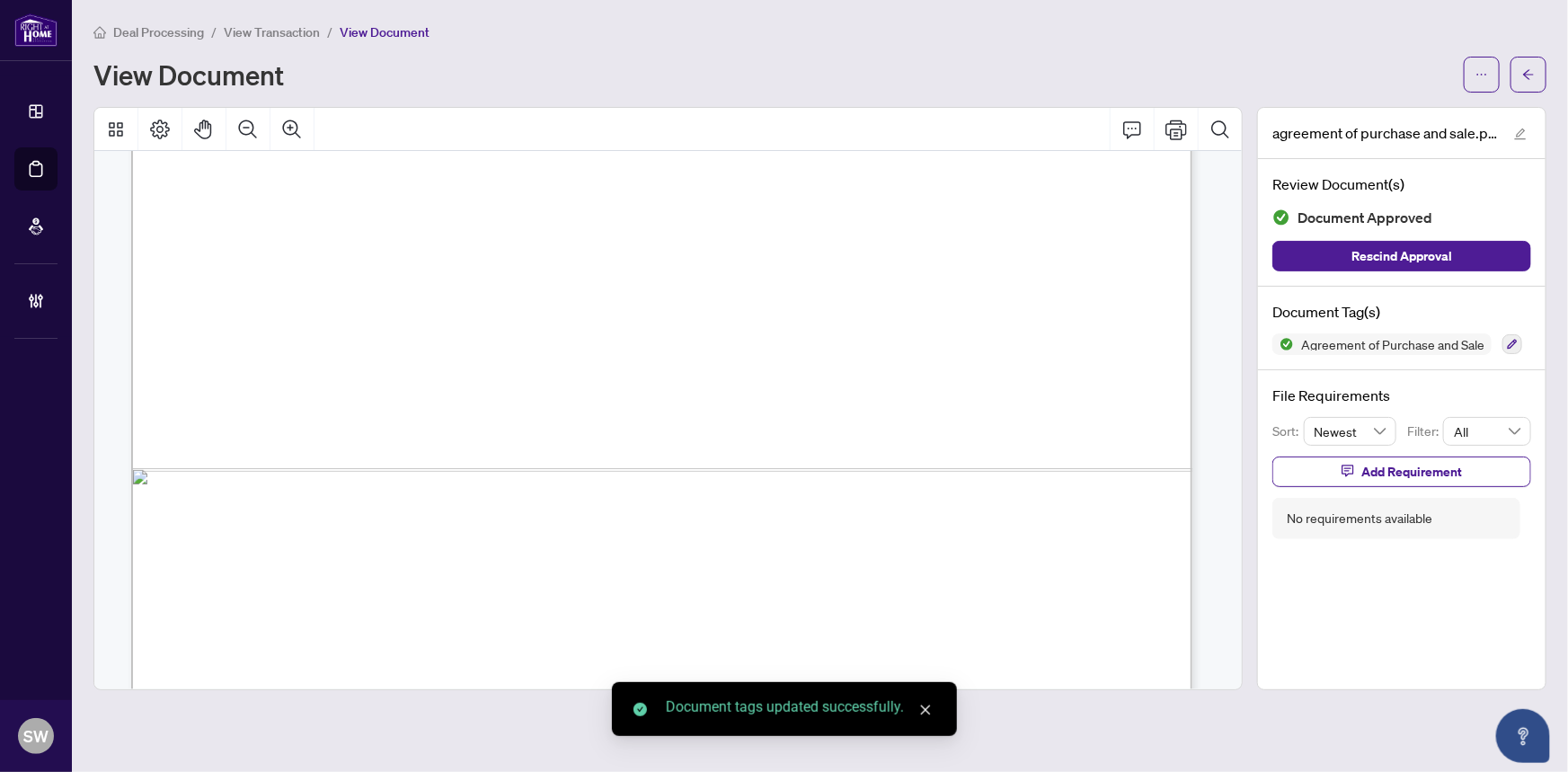
click at [1533, 78] on icon "arrow-left" at bounding box center [1528, 74] width 12 height 12
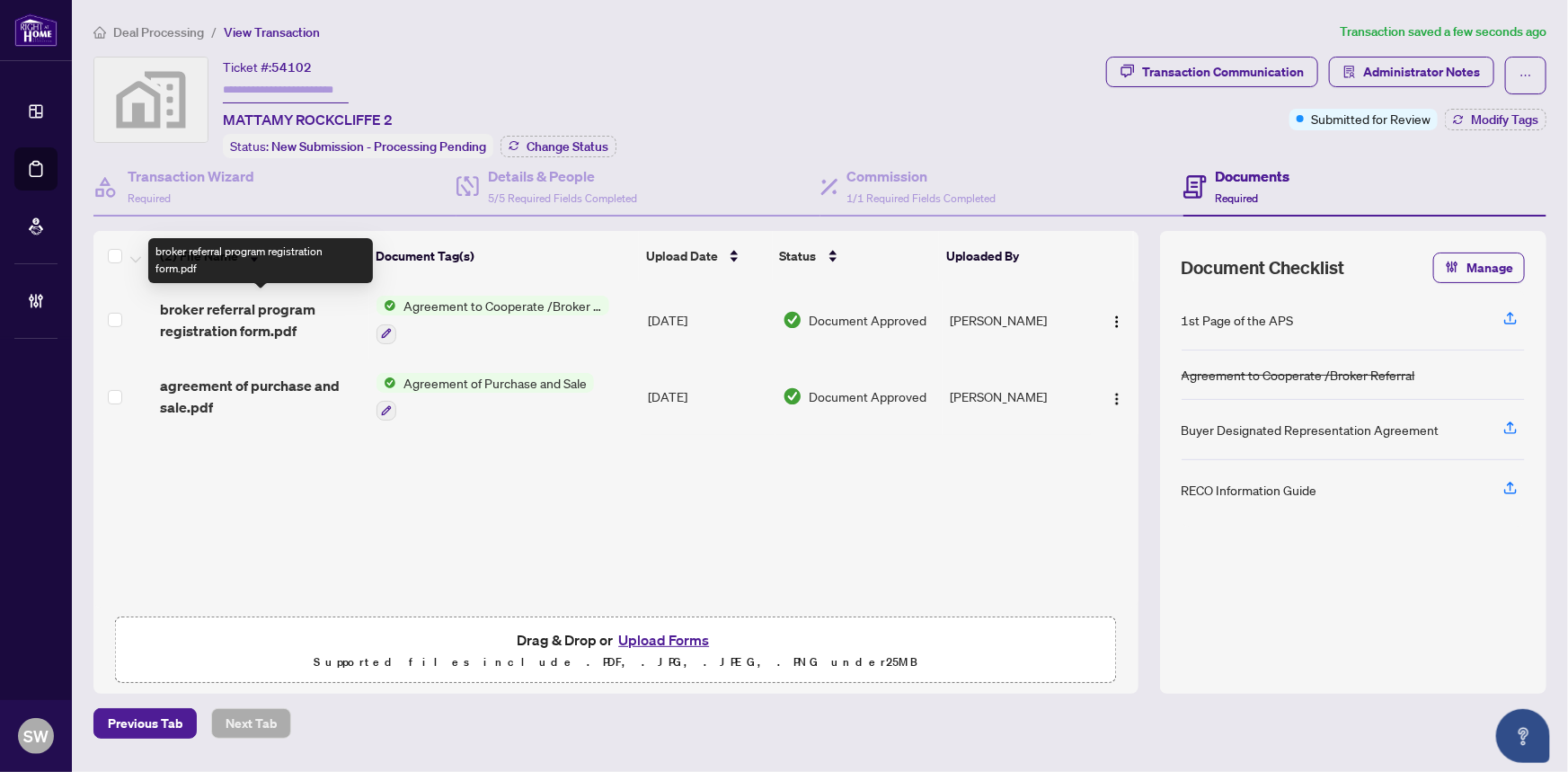
click at [285, 303] on span "broker referral program registration form.pdf" at bounding box center [262, 321] width 203 height 44
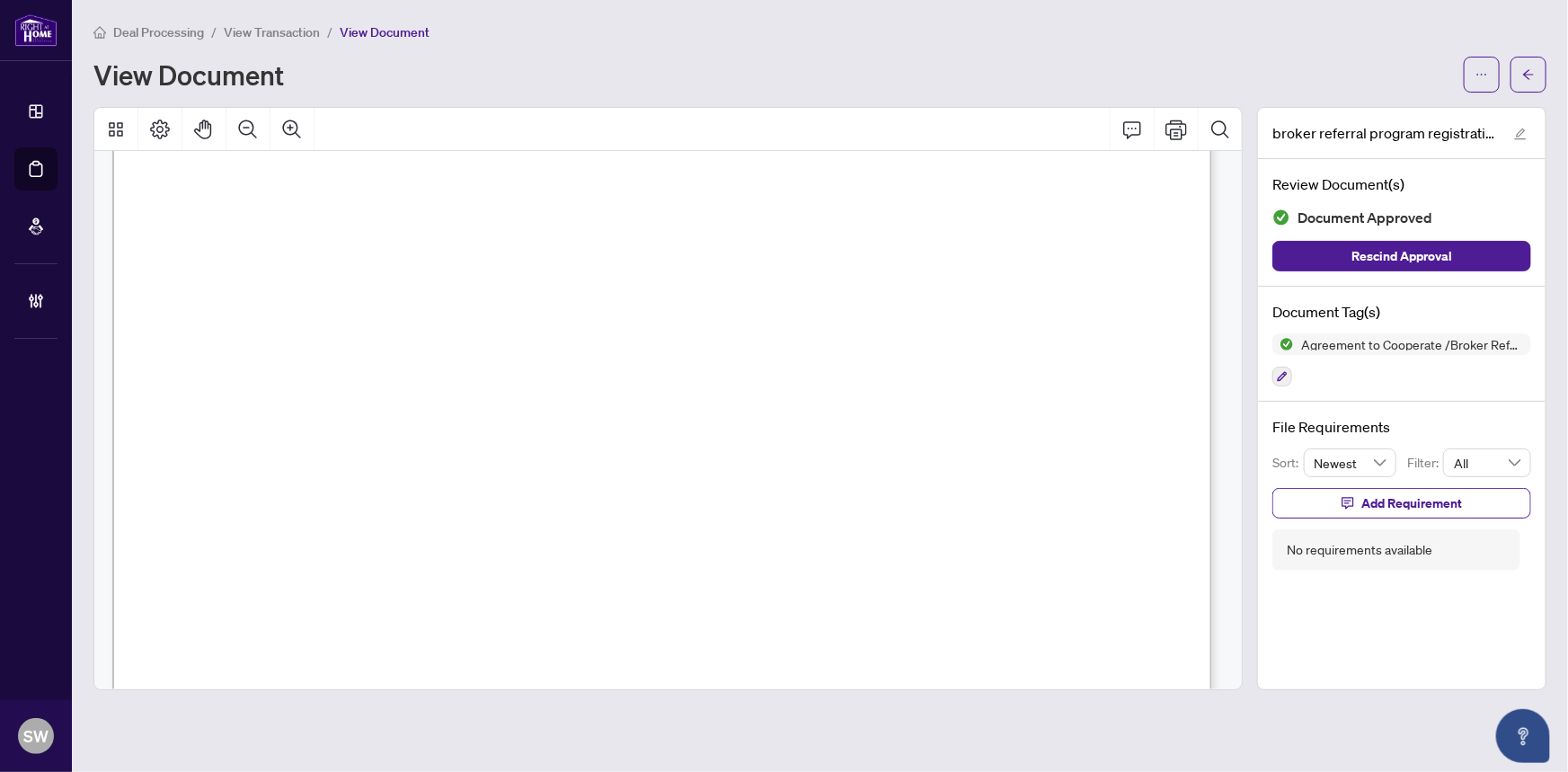
scroll to position [572, 0]
click at [1541, 71] on button "button" at bounding box center [1529, 75] width 36 height 36
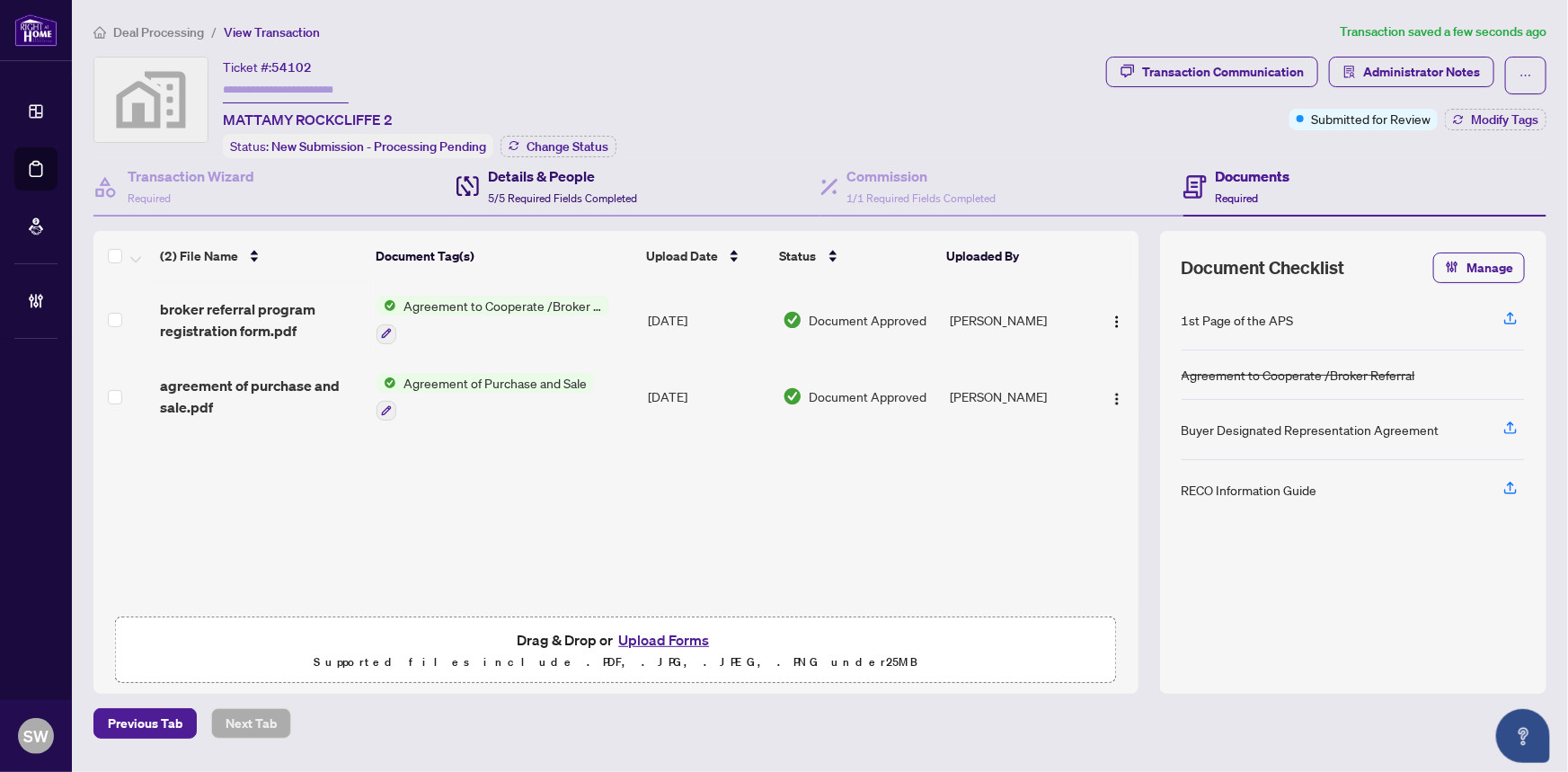
click at [541, 182] on h4 "Details & People" at bounding box center [562, 175] width 149 height 22
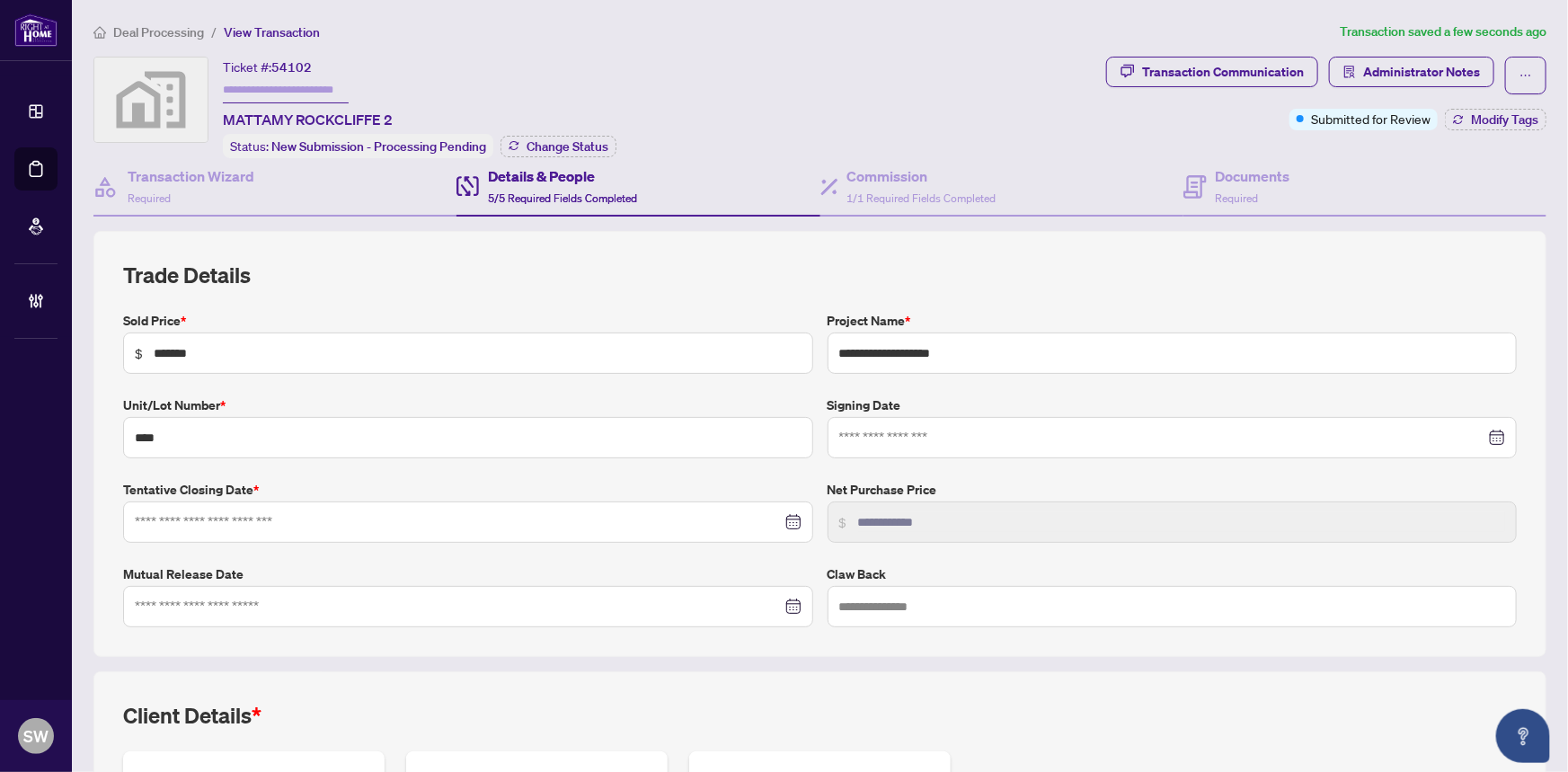
type input "**********"
click at [1236, 192] on span "Required" at bounding box center [1238, 198] width 44 height 13
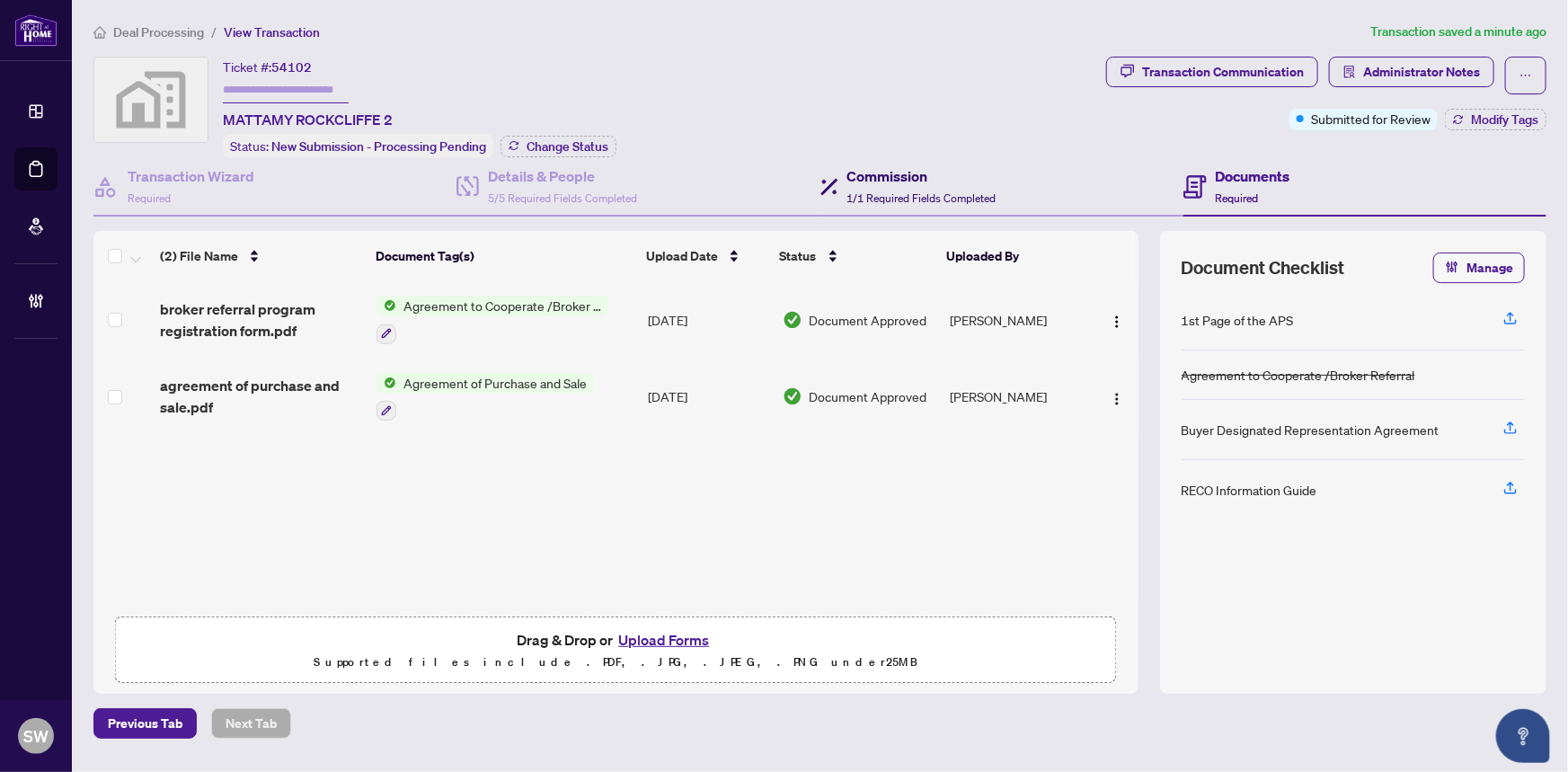
click at [883, 186] on div "Commission 1/1 Required Fields Completed" at bounding box center [921, 186] width 149 height 43
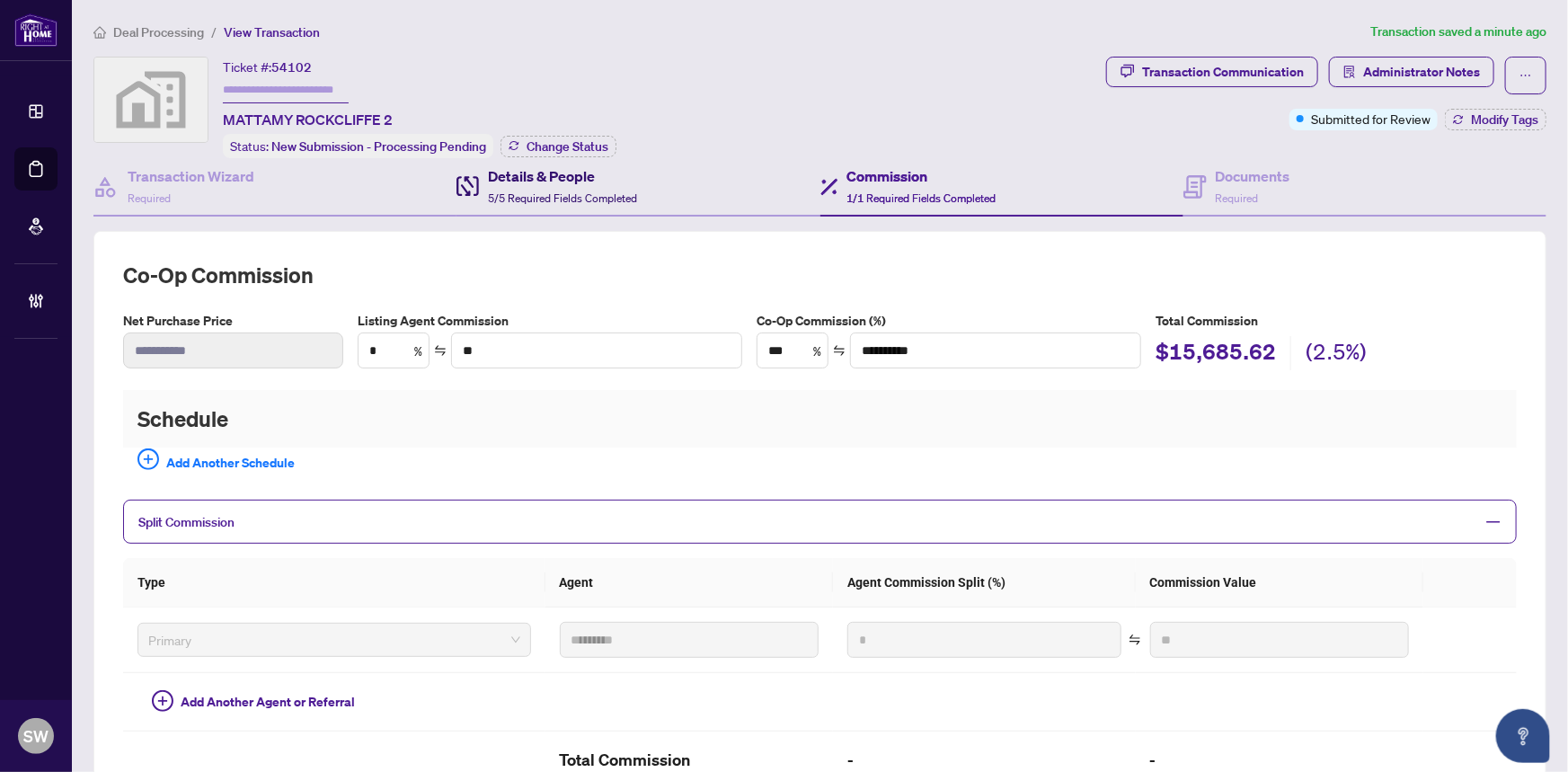
click at [575, 165] on h4 "Details & People" at bounding box center [562, 175] width 149 height 22
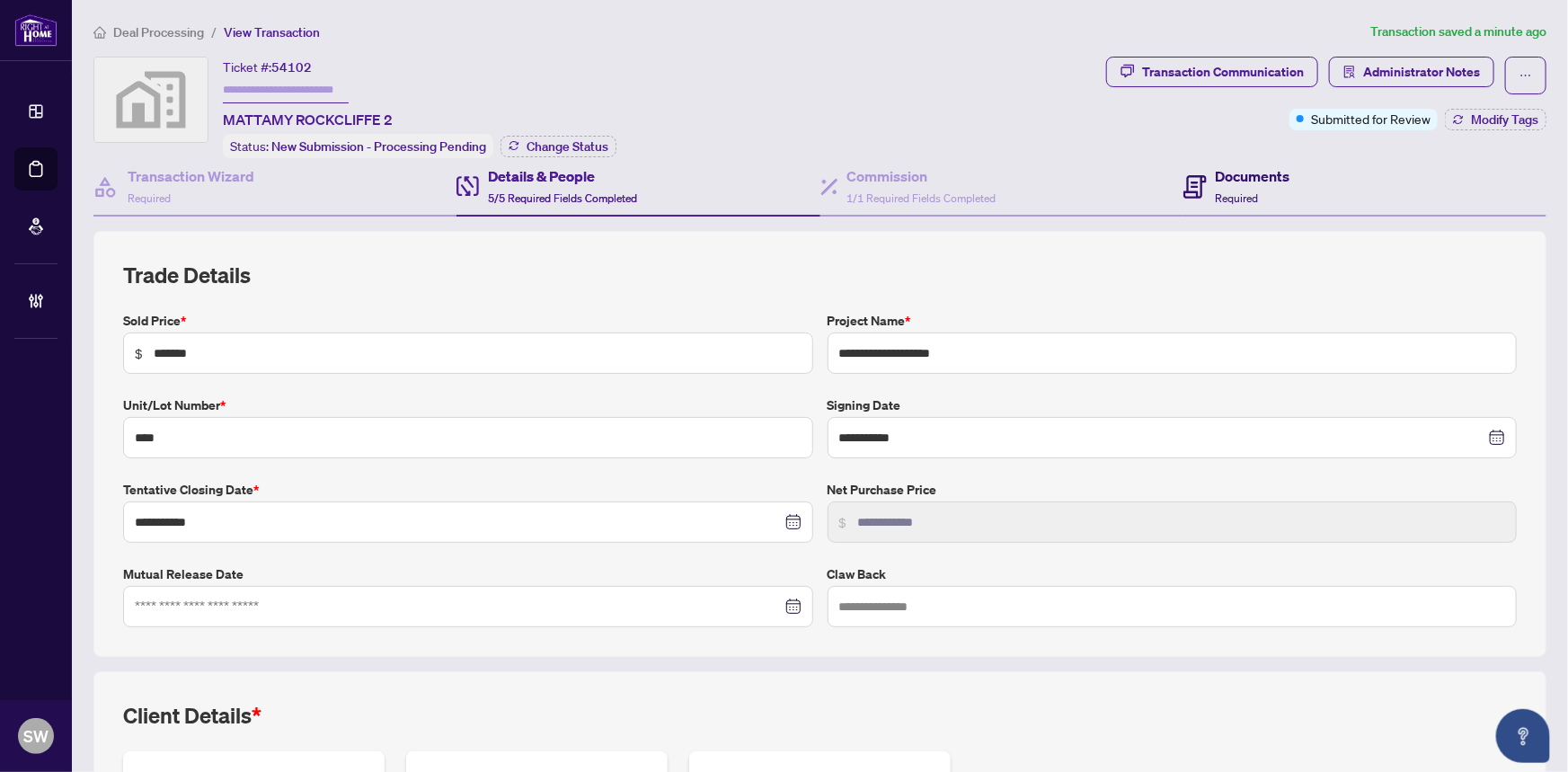
click at [1260, 180] on h4 "Documents" at bounding box center [1253, 175] width 75 height 22
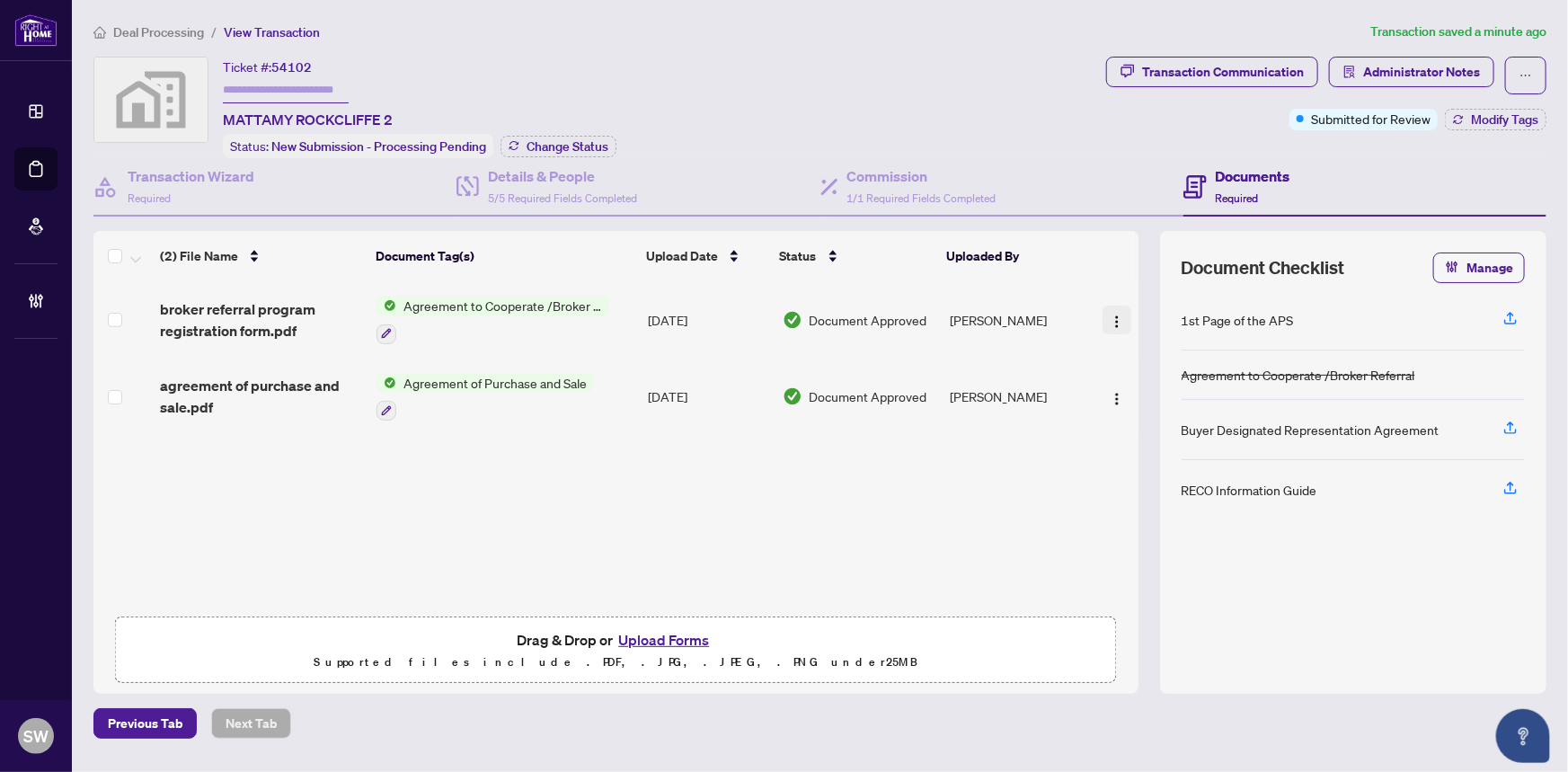
click at [1103, 317] on button "button" at bounding box center [1117, 320] width 28 height 28
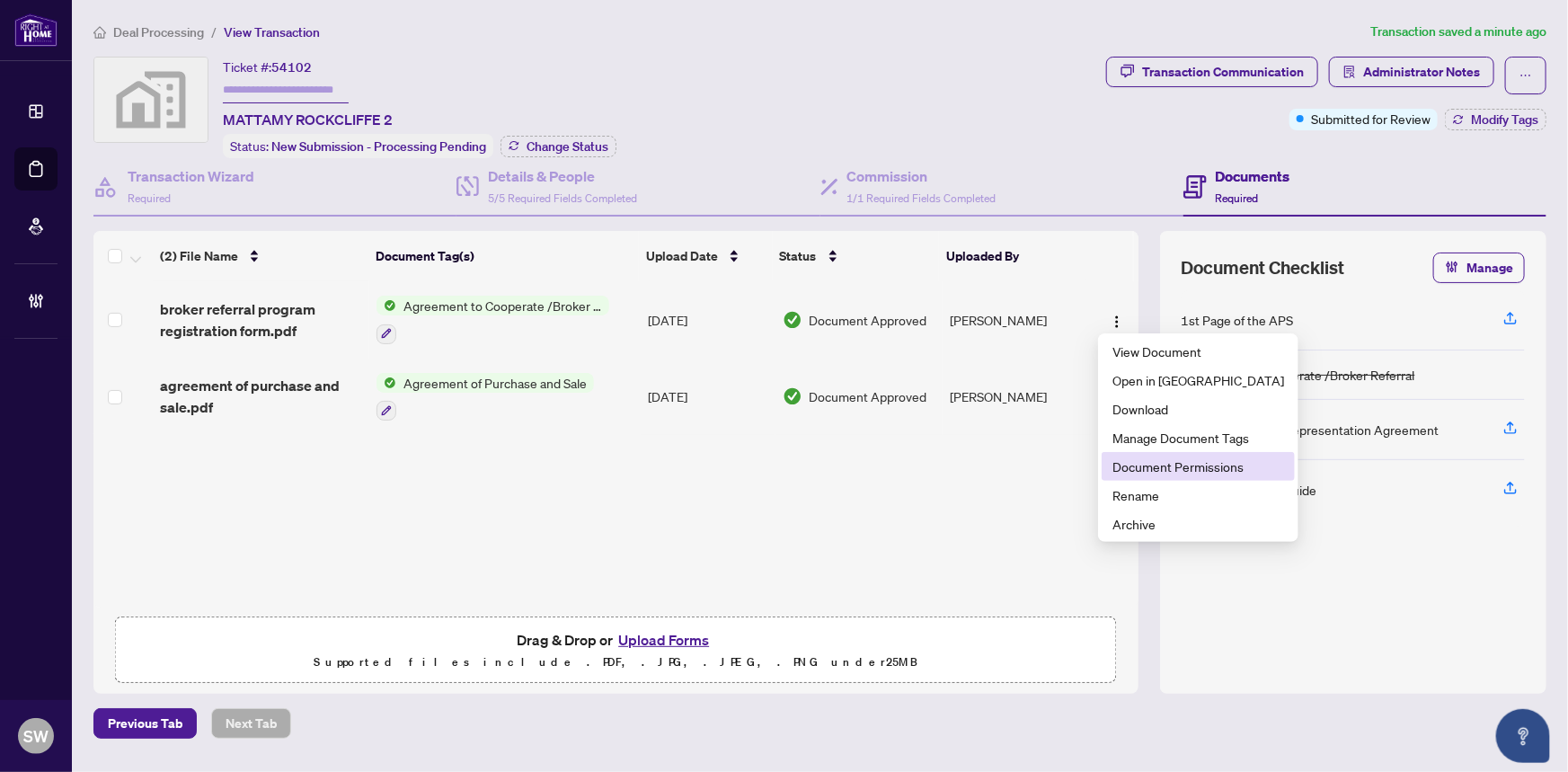
click at [1176, 465] on span "Document Permissions" at bounding box center [1198, 467] width 172 height 20
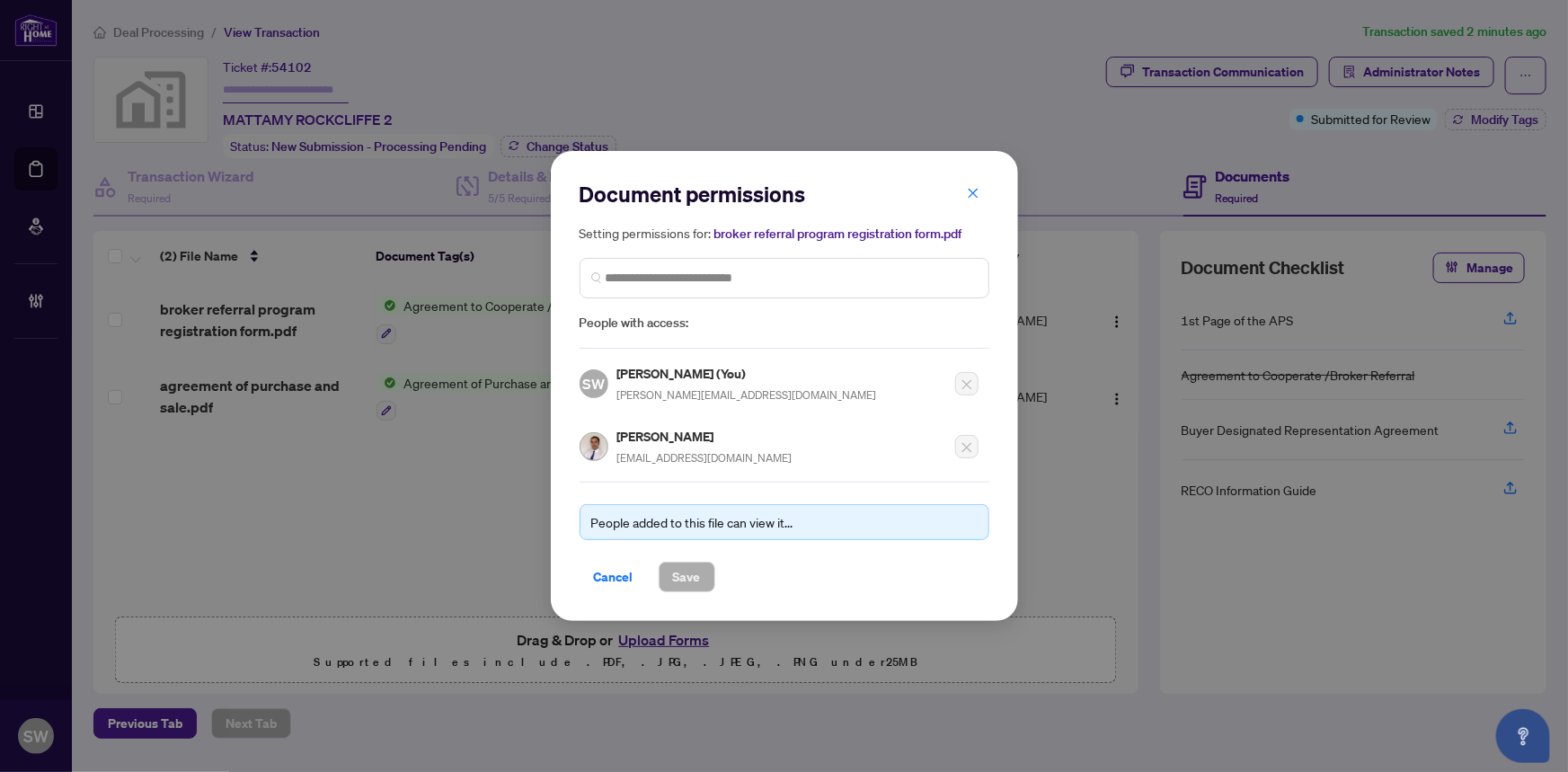
click at [655, 436] on h5 "Jian Ding" at bounding box center [704, 436] width 175 height 21
copy h5 "Ding"
click at [617, 576] on span "Cancel" at bounding box center [614, 578] width 40 height 28
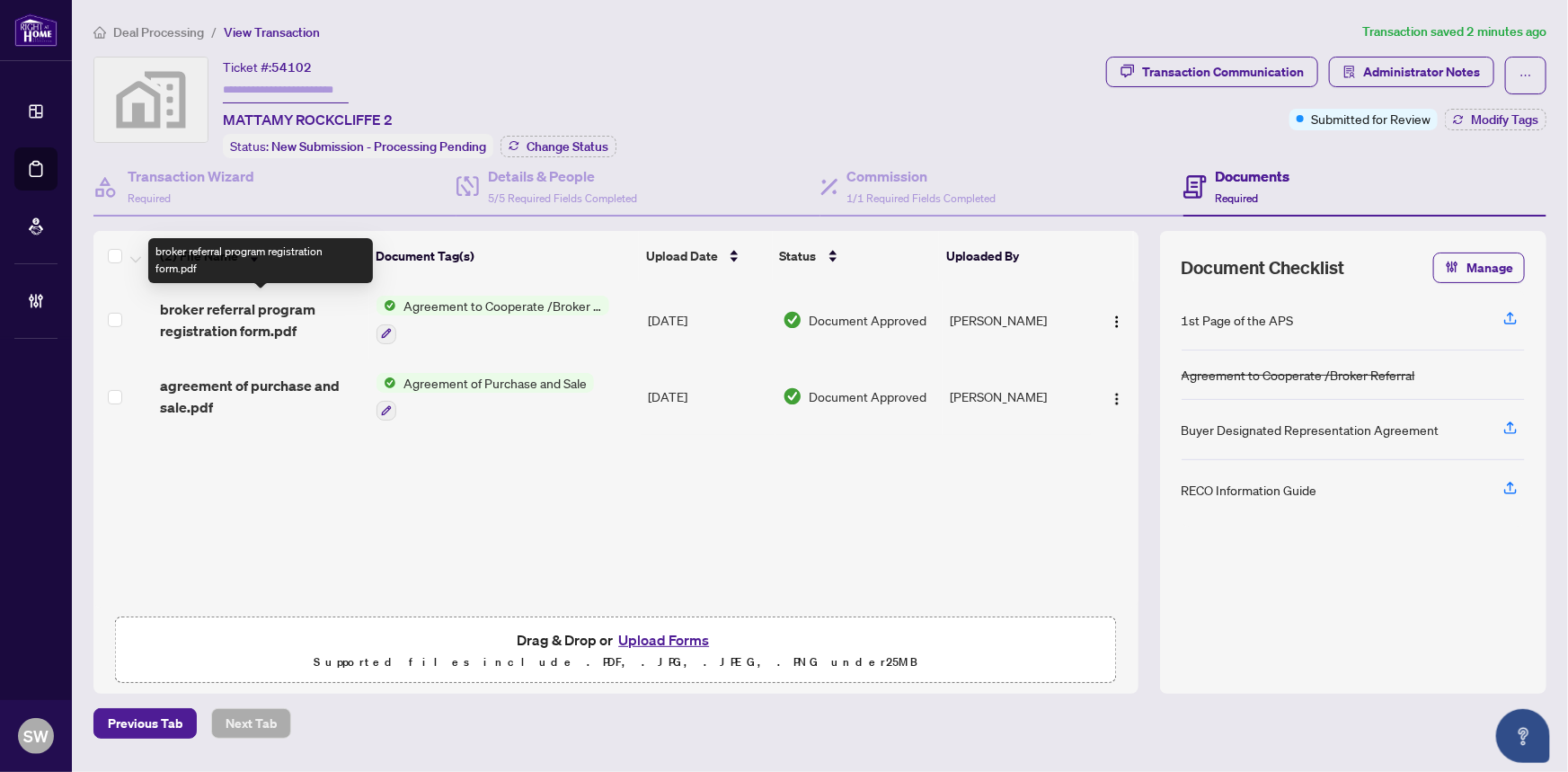
click at [285, 308] on span "broker referral program registration form.pdf" at bounding box center [262, 321] width 203 height 44
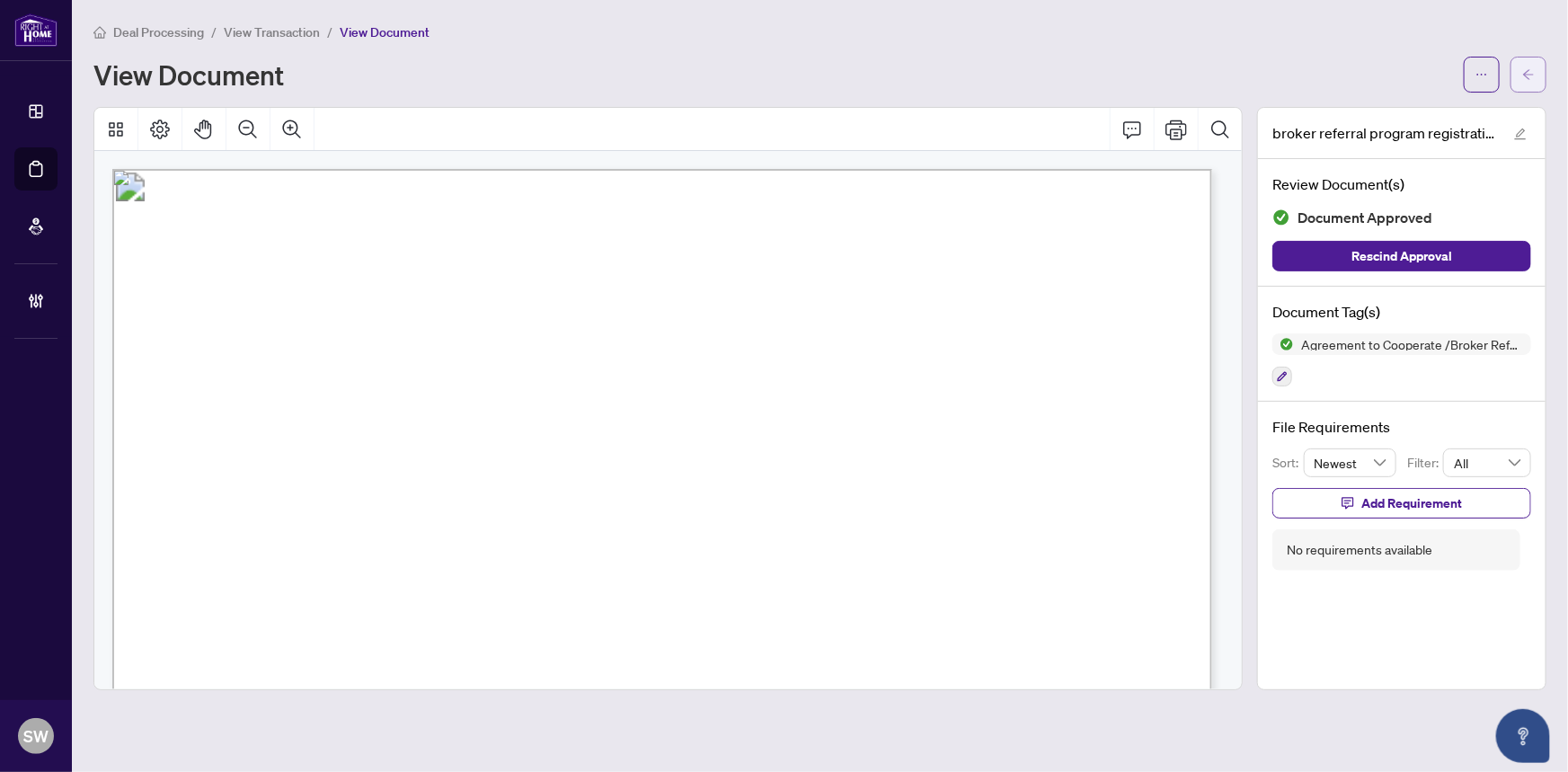
click at [1527, 73] on icon "arrow-left" at bounding box center [1528, 74] width 10 height 9
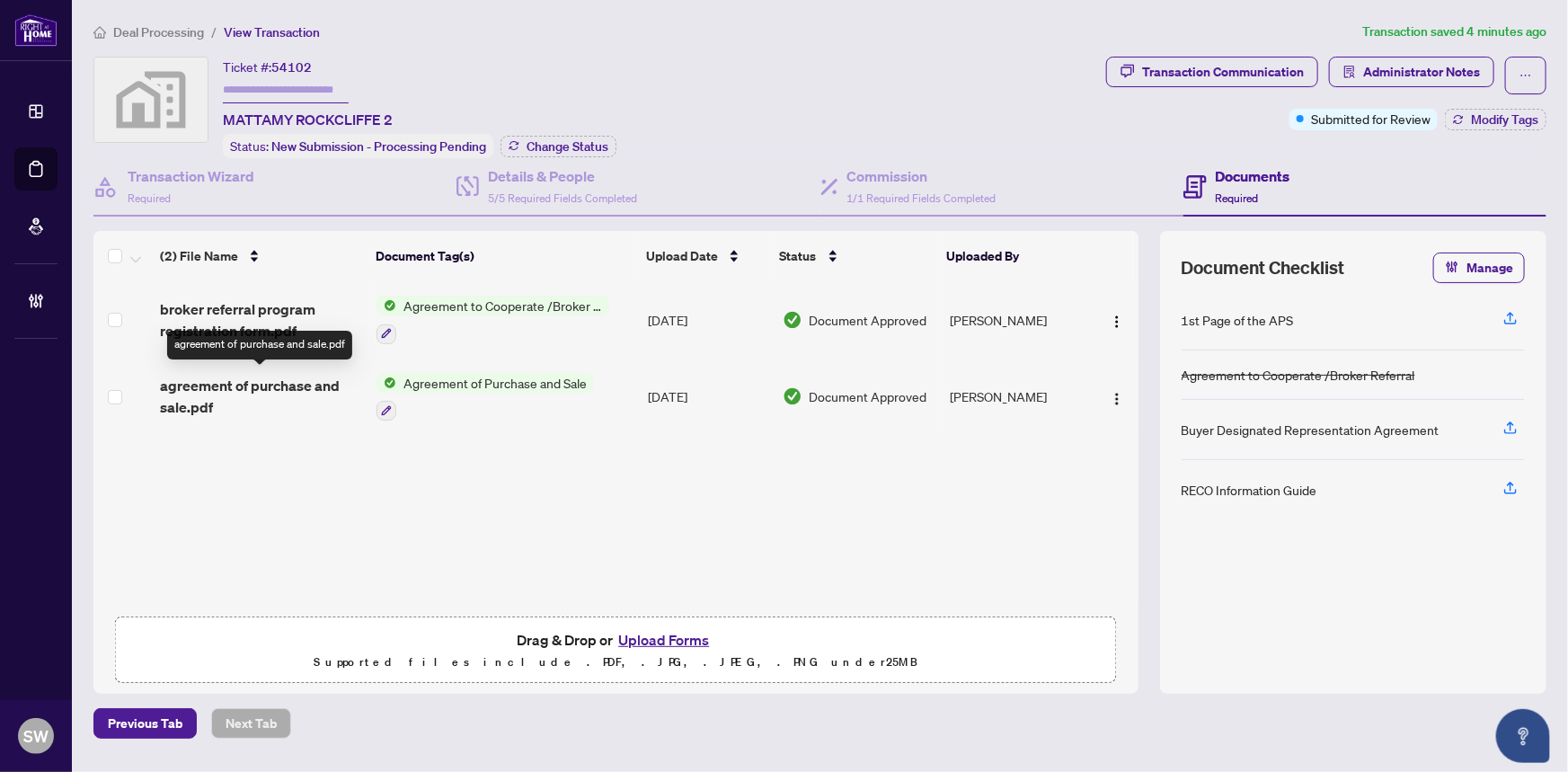
click at [285, 382] on span "agreement of purchase and sale.pdf" at bounding box center [262, 396] width 203 height 44
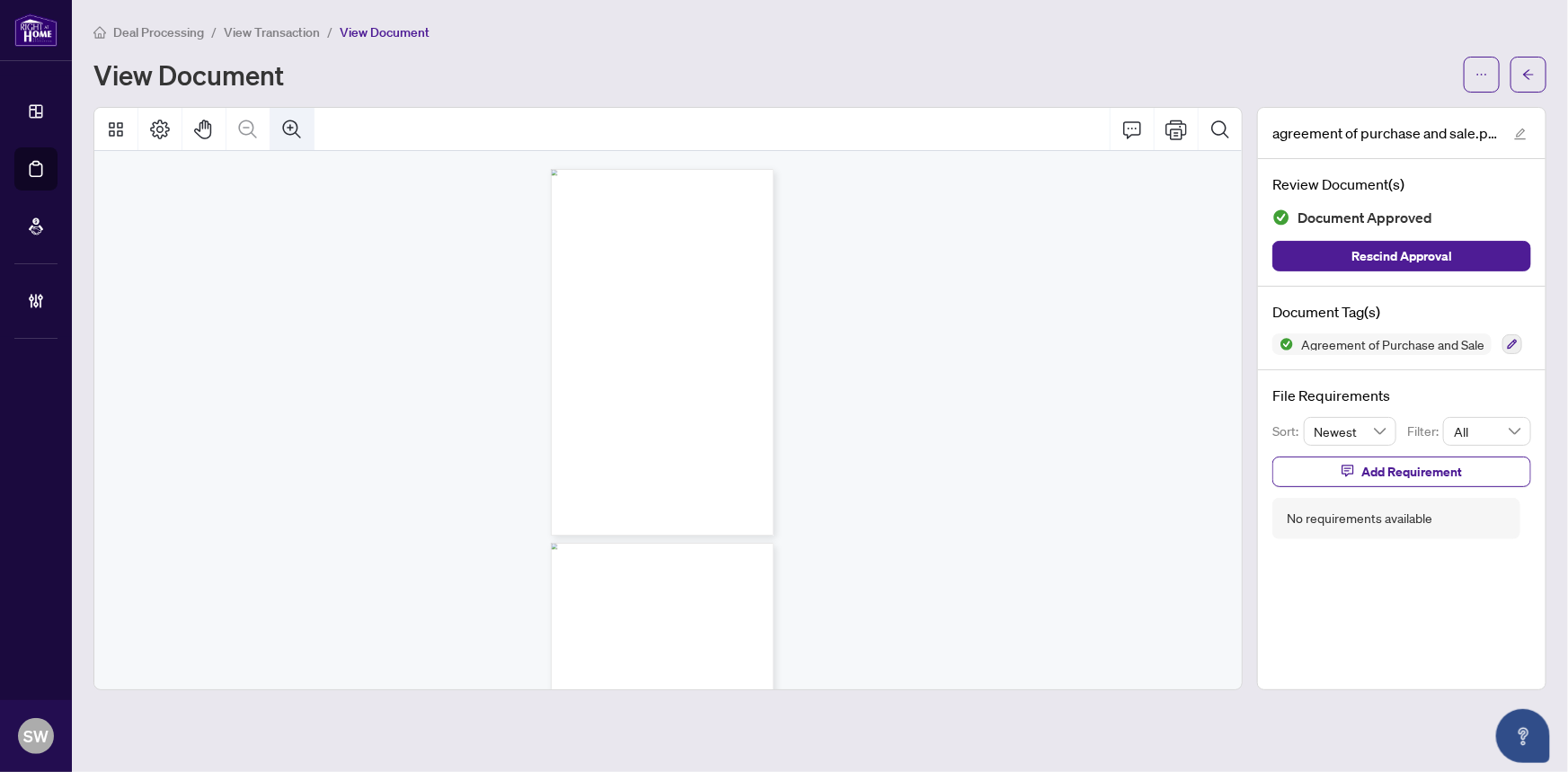
click at [291, 128] on icon "Zoom In" at bounding box center [292, 129] width 22 height 22
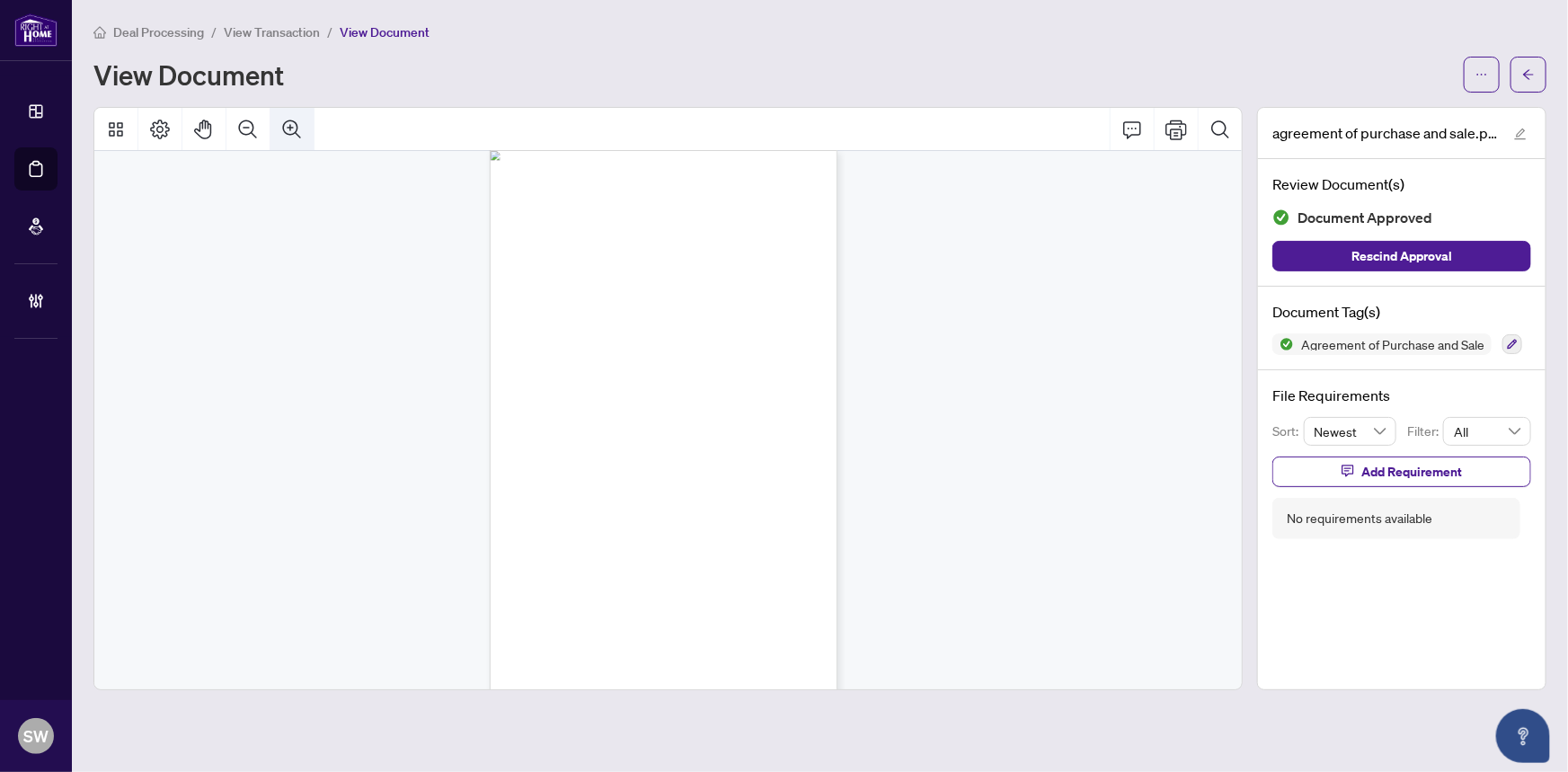
click at [291, 128] on icon "Zoom In" at bounding box center [292, 129] width 22 height 22
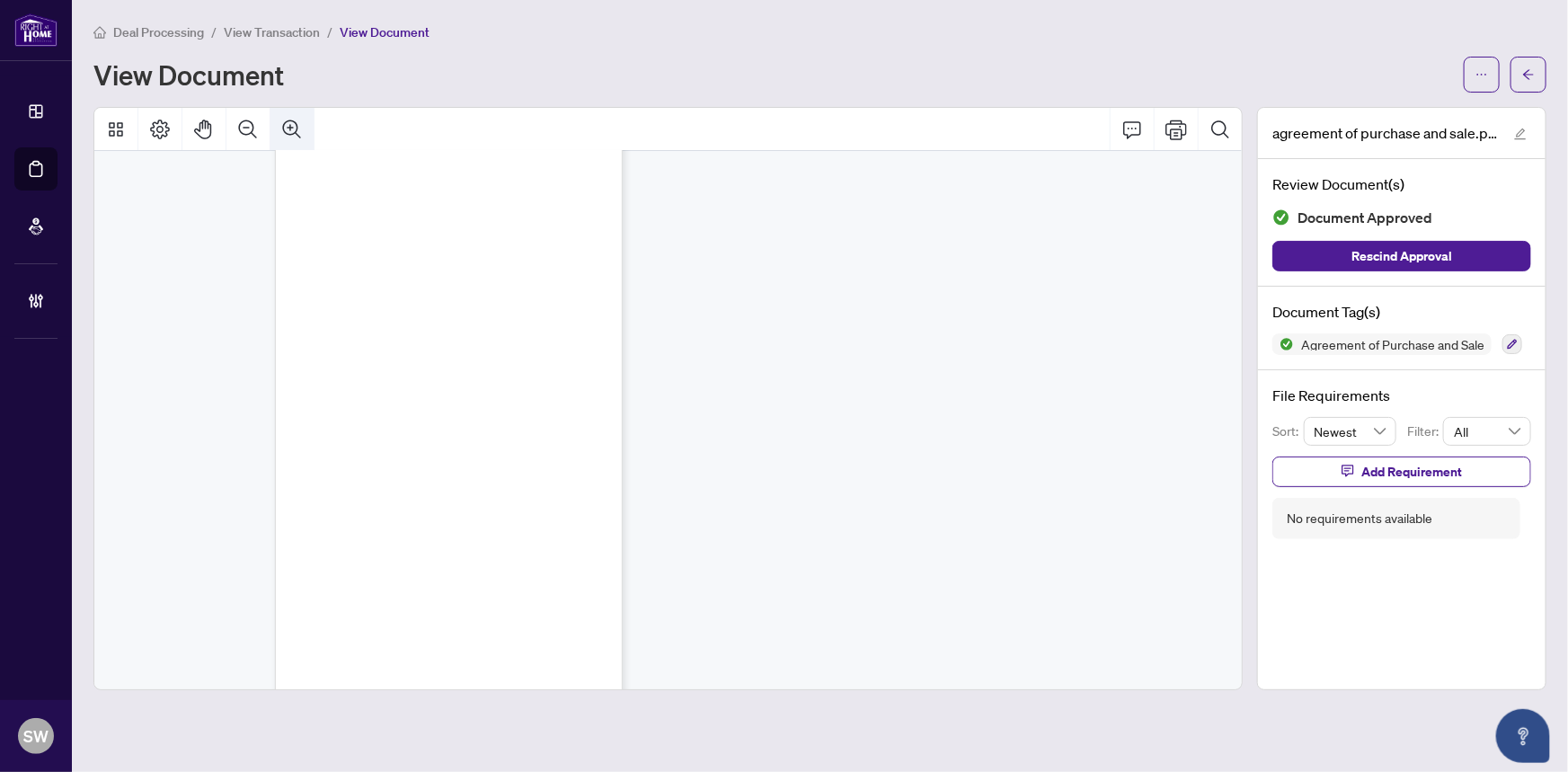
click at [291, 128] on icon "Zoom In" at bounding box center [292, 129] width 22 height 22
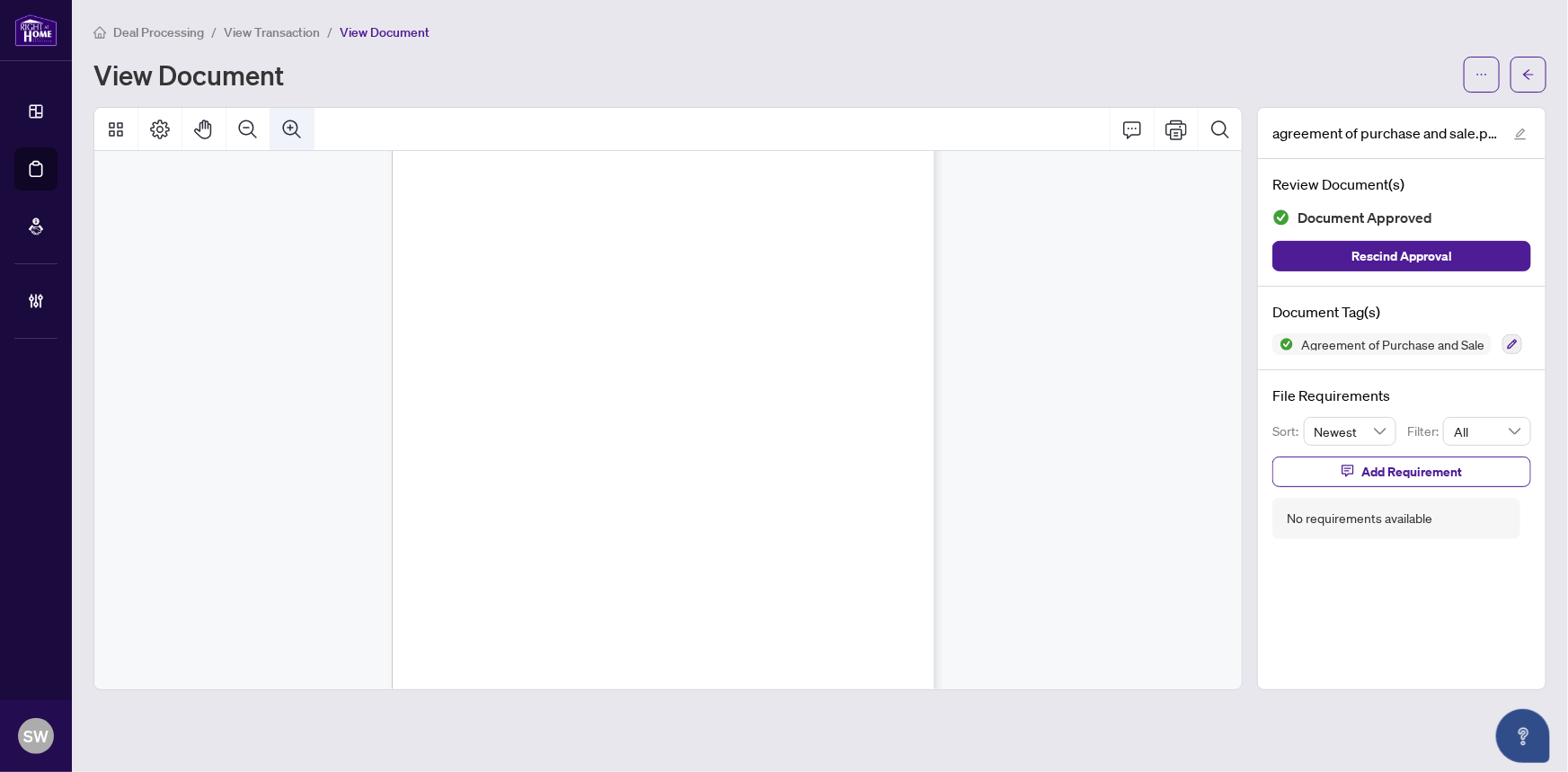
click at [291, 128] on icon "Zoom In" at bounding box center [292, 129] width 22 height 22
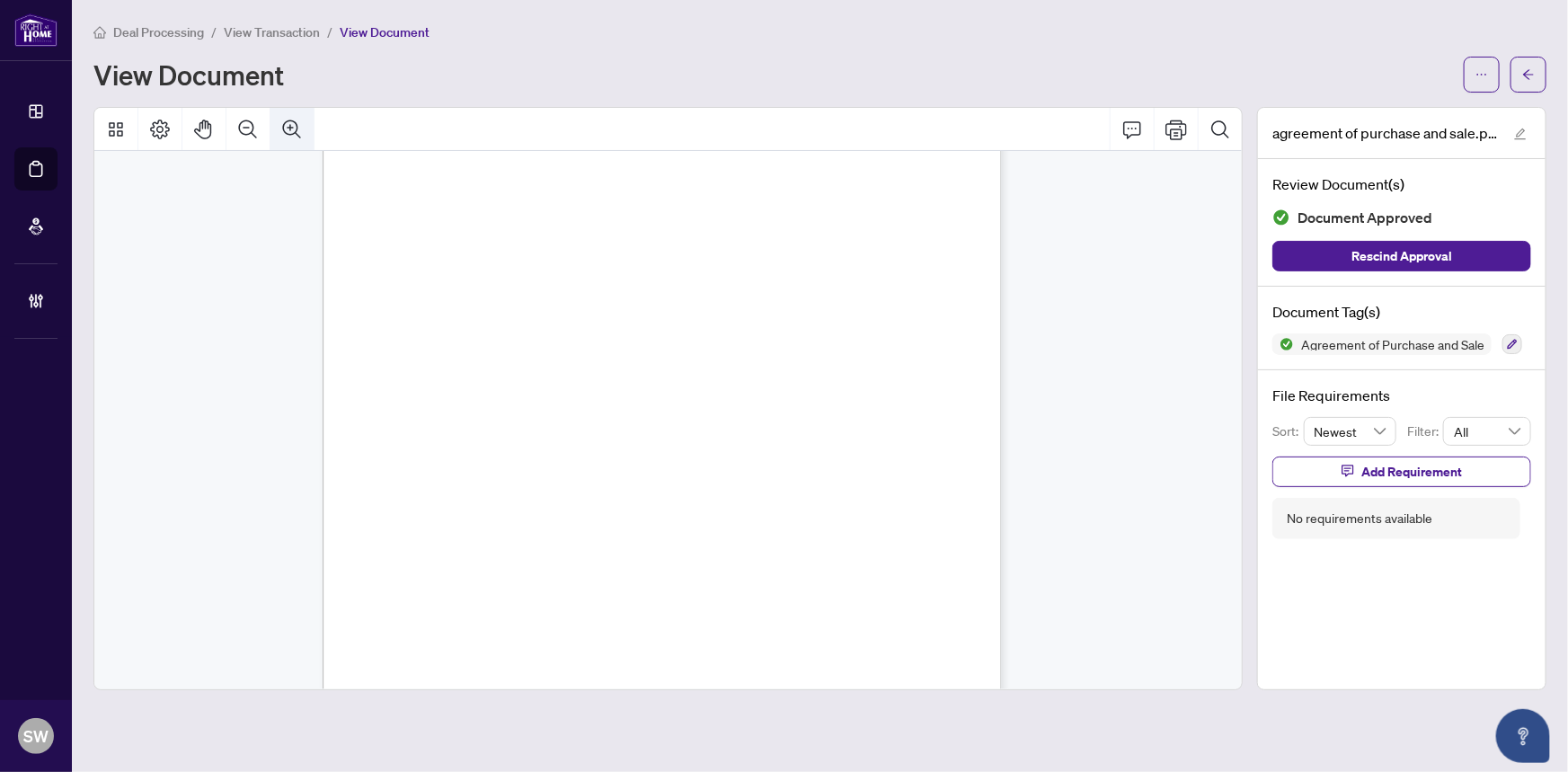
click at [291, 128] on icon "Zoom In" at bounding box center [292, 129] width 22 height 22
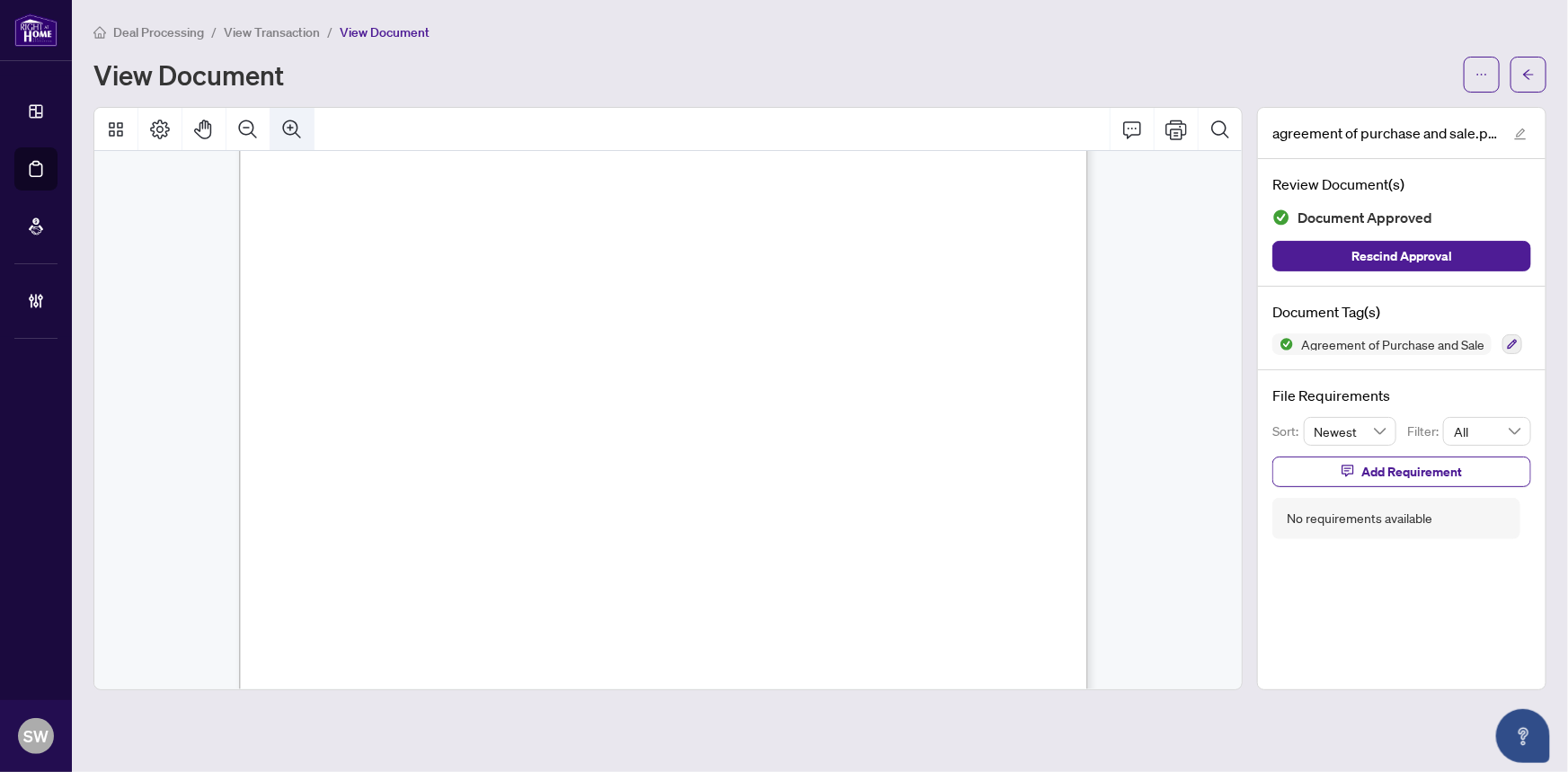
click at [291, 128] on icon "Zoom In" at bounding box center [292, 129] width 22 height 22
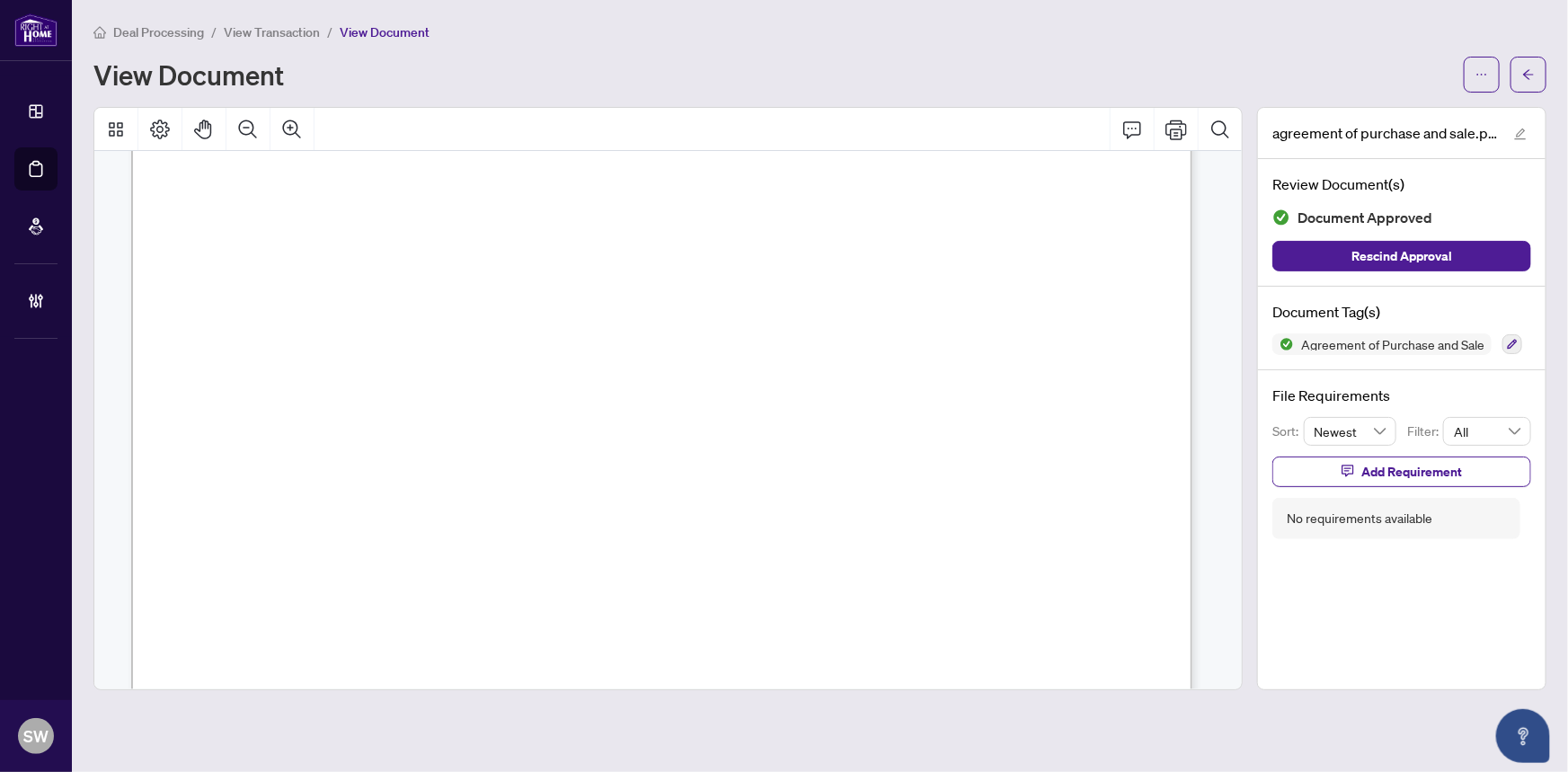
scroll to position [98795, 2072]
drag, startPoint x: 690, startPoint y: 241, endPoint x: 894, endPoint y: 244, distance: 204.0
click at [894, 244] on span "50 Hines Road, Suite 100" at bounding box center [841, 246] width 304 height 21
click at [377, 199] on span "Mattamy (Rockcliffe II) Inc." at bounding box center [433, 202] width 202 height 21
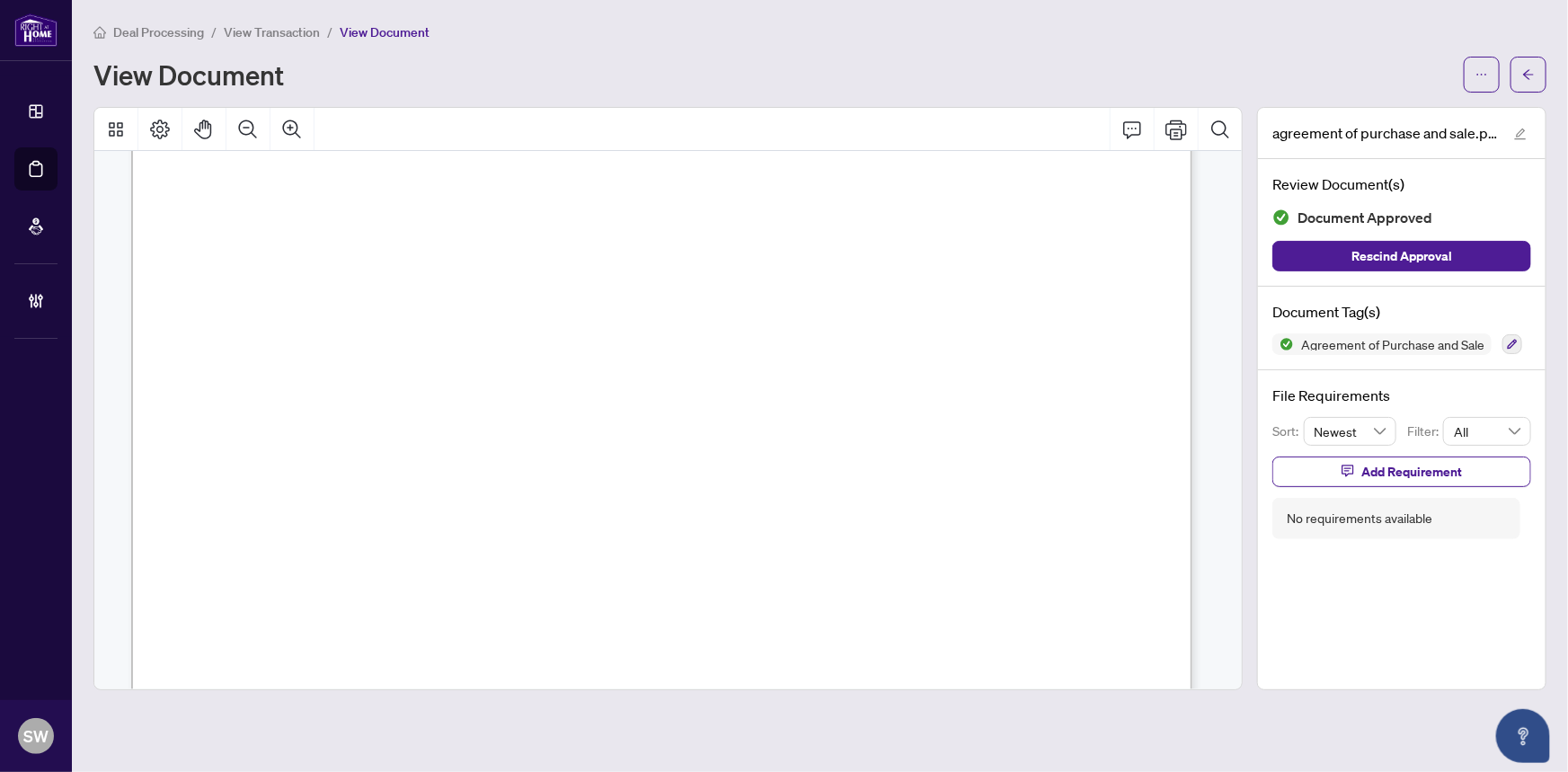
click at [377, 199] on span "Mattamy (Rockcliffe II) Inc." at bounding box center [433, 202] width 202 height 21
drag, startPoint x: 327, startPoint y: 390, endPoint x: 374, endPoint y: 390, distance: 47.0
drag, startPoint x: 379, startPoint y: 390, endPoint x: 333, endPoint y: 390, distance: 46.0
click at [333, 390] on span "Ke Xin, Xiao Wang" at bounding box center [478, 390] width 291 height 21
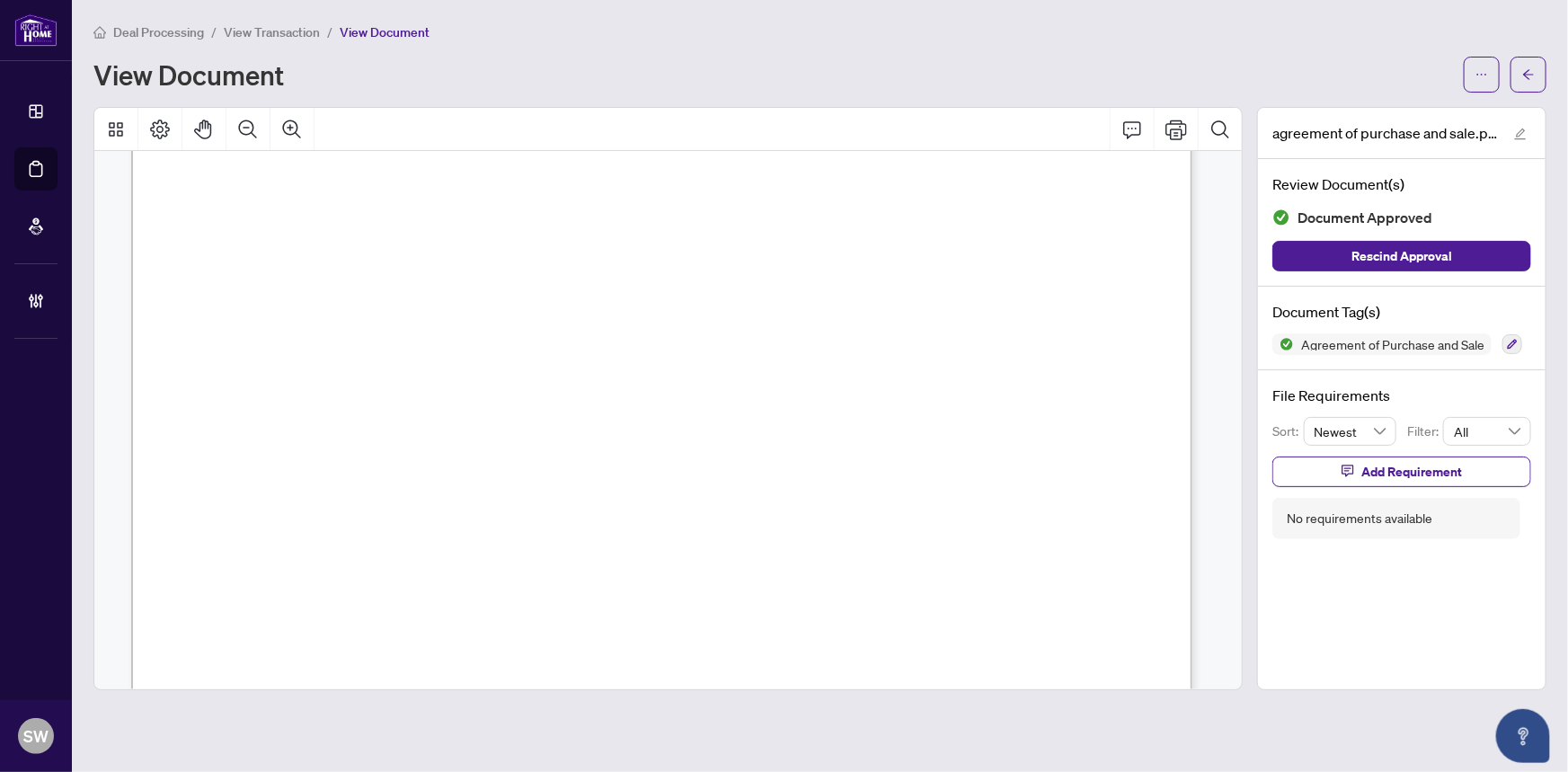
drag, startPoint x: 392, startPoint y: 386, endPoint x: 474, endPoint y: 385, distance: 82.0
click at [474, 385] on span "Ke Xin, Xiao Wang" at bounding box center [478, 390] width 291 height 21
click at [1533, 83] on span "button" at bounding box center [1528, 75] width 12 height 28
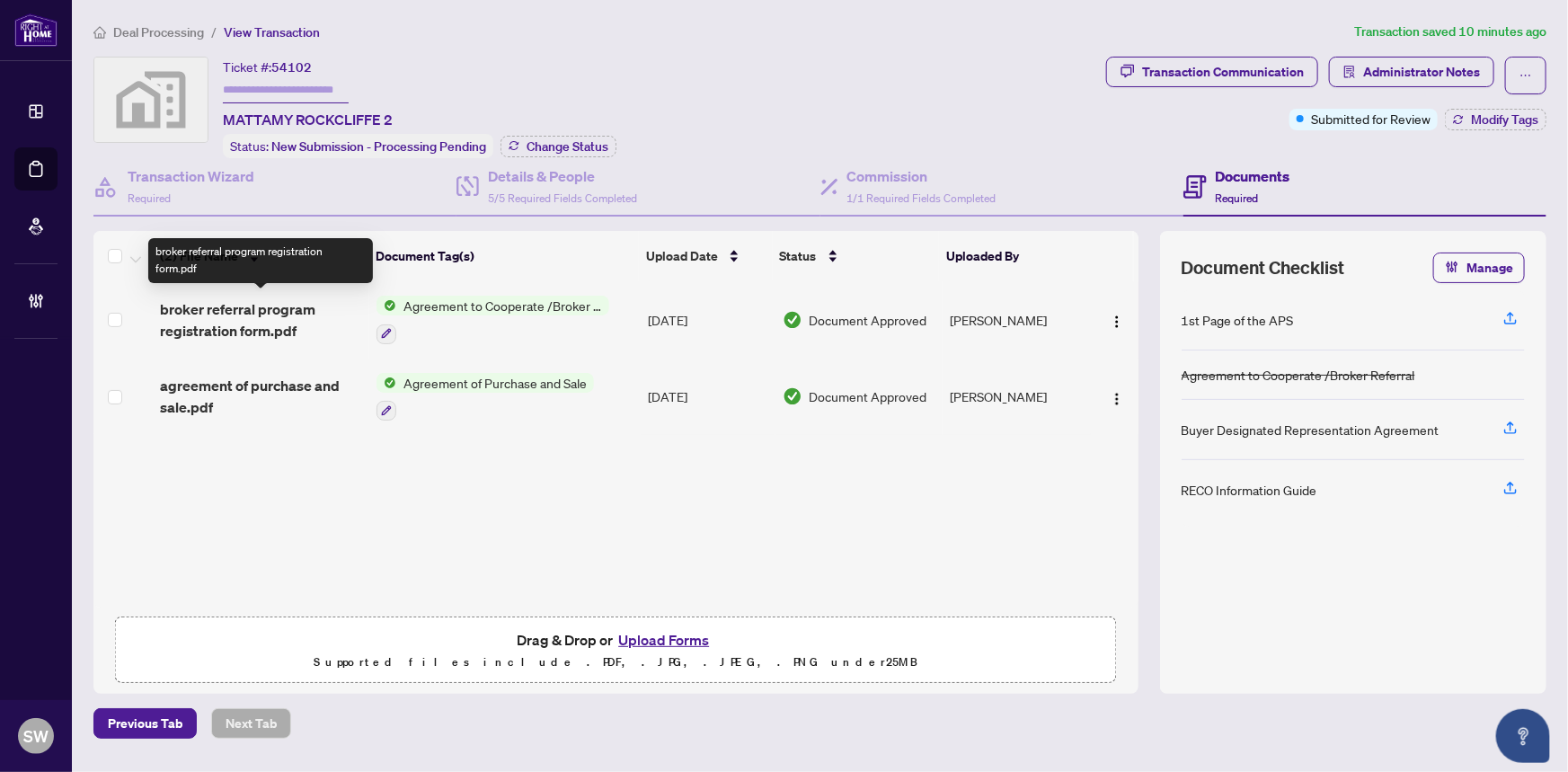
click at [297, 307] on span "broker referral program registration form.pdf" at bounding box center [262, 321] width 203 height 44
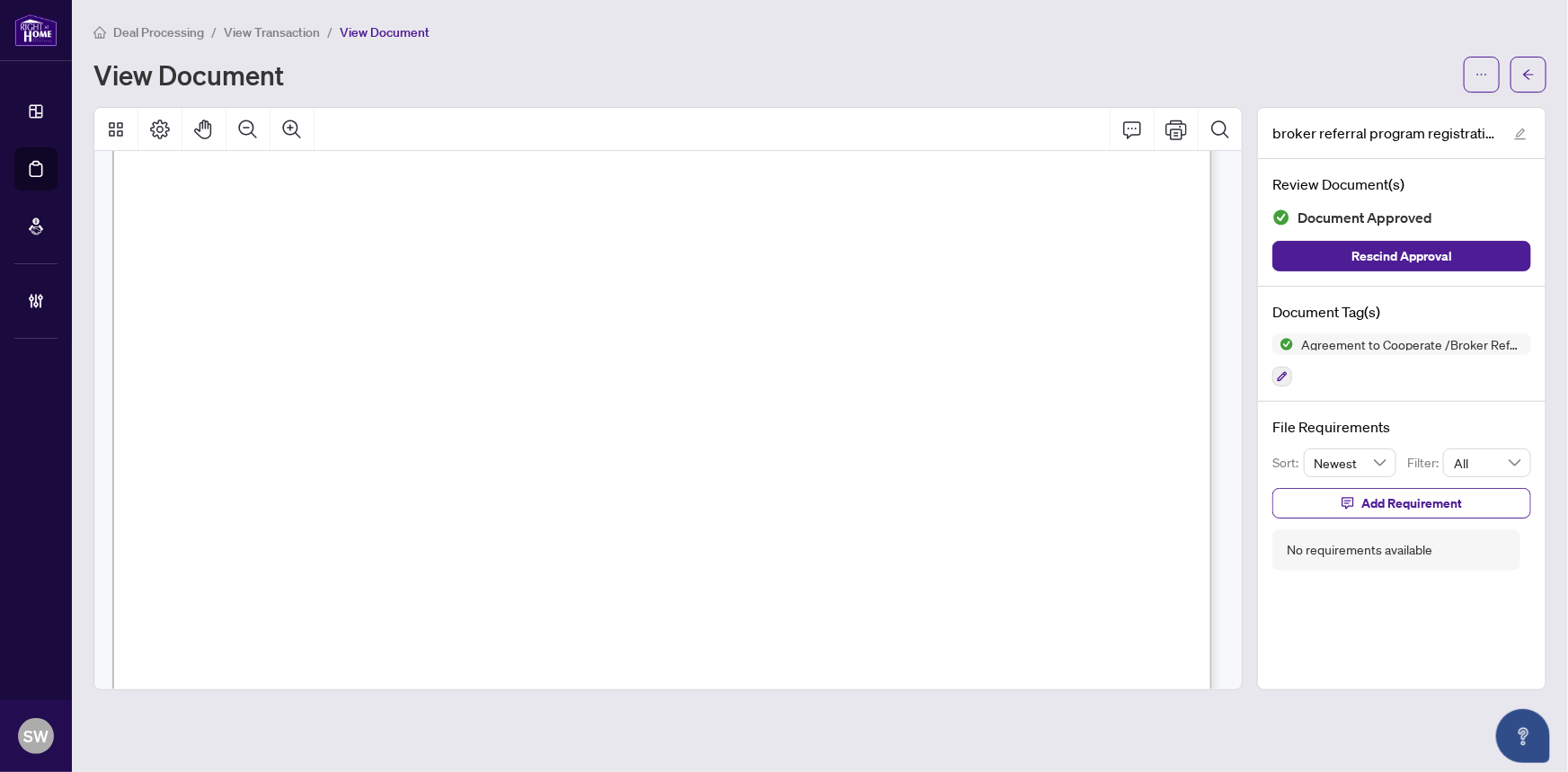
scroll to position [1635, 0]
drag, startPoint x: 699, startPoint y: 284, endPoint x: 848, endPoint y: 284, distance: 149.0
click at [447, 284] on span "2.5%" at bounding box center [418, 288] width 56 height 28
drag, startPoint x: 855, startPoint y: 285, endPoint x: 702, endPoint y: 285, distance: 153.0
click at [447, 285] on span "2.5%" at bounding box center [418, 288] width 56 height 28
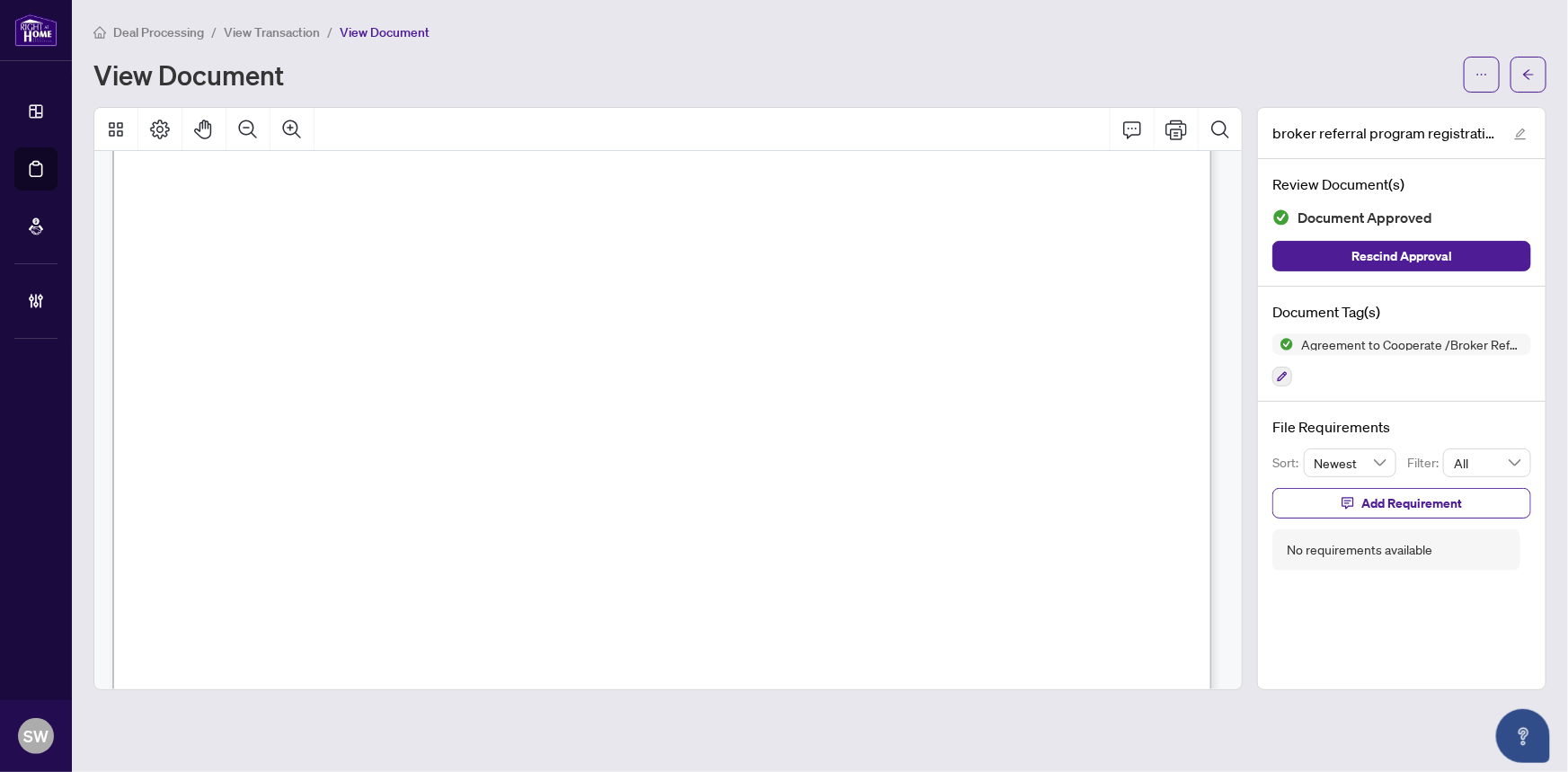
drag, startPoint x: 700, startPoint y: 285, endPoint x: 794, endPoint y: 279, distance: 94.2
click at [447, 279] on span "2.5%" at bounding box center [418, 288] width 56 height 28
click at [1481, 78] on icon "ellipsis" at bounding box center [1482, 74] width 12 height 12
click at [1399, 119] on span "Download" at bounding box center [1417, 113] width 137 height 20
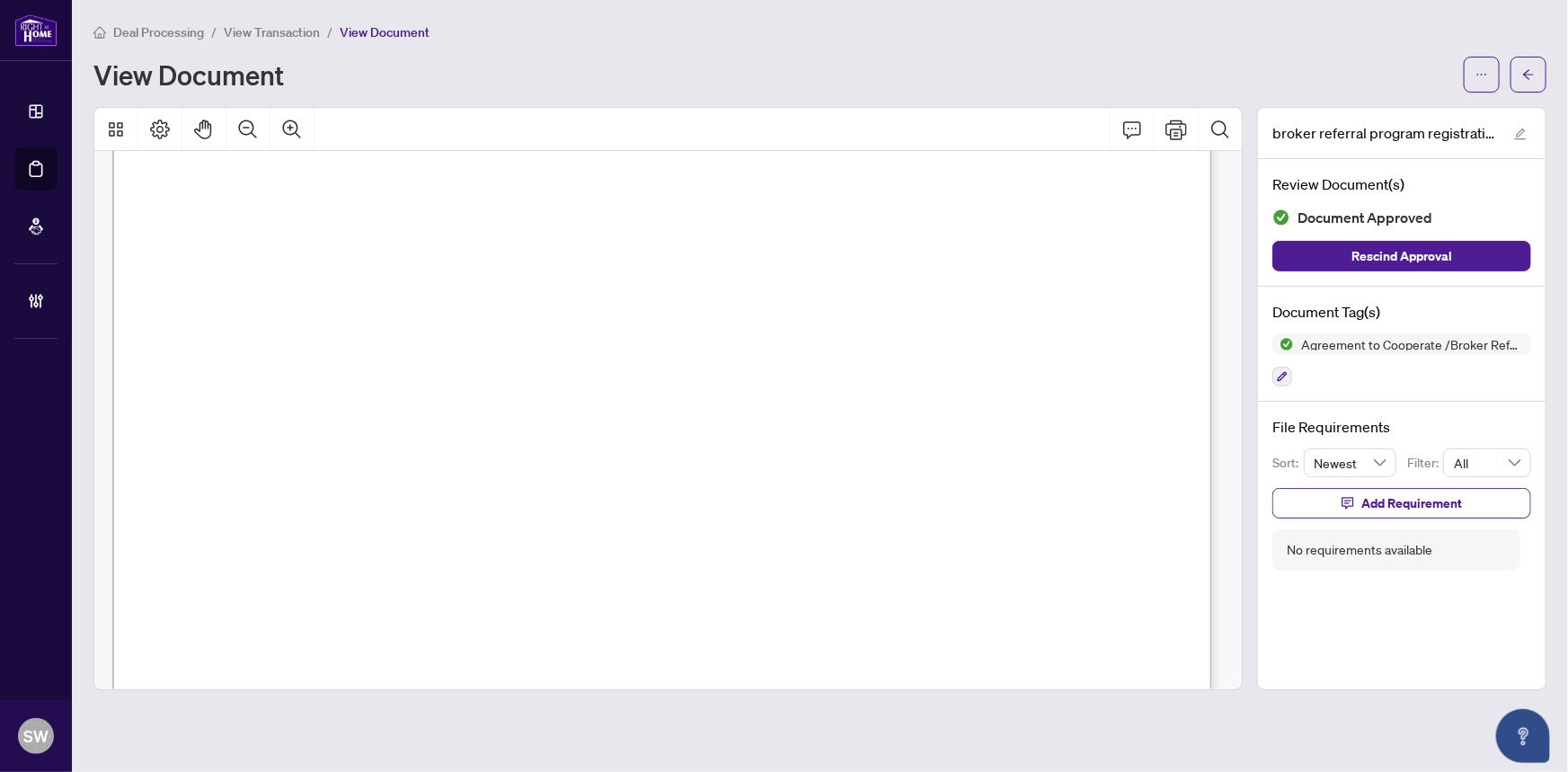
click at [276, 31] on span "View Transaction" at bounding box center [271, 32] width 96 height 16
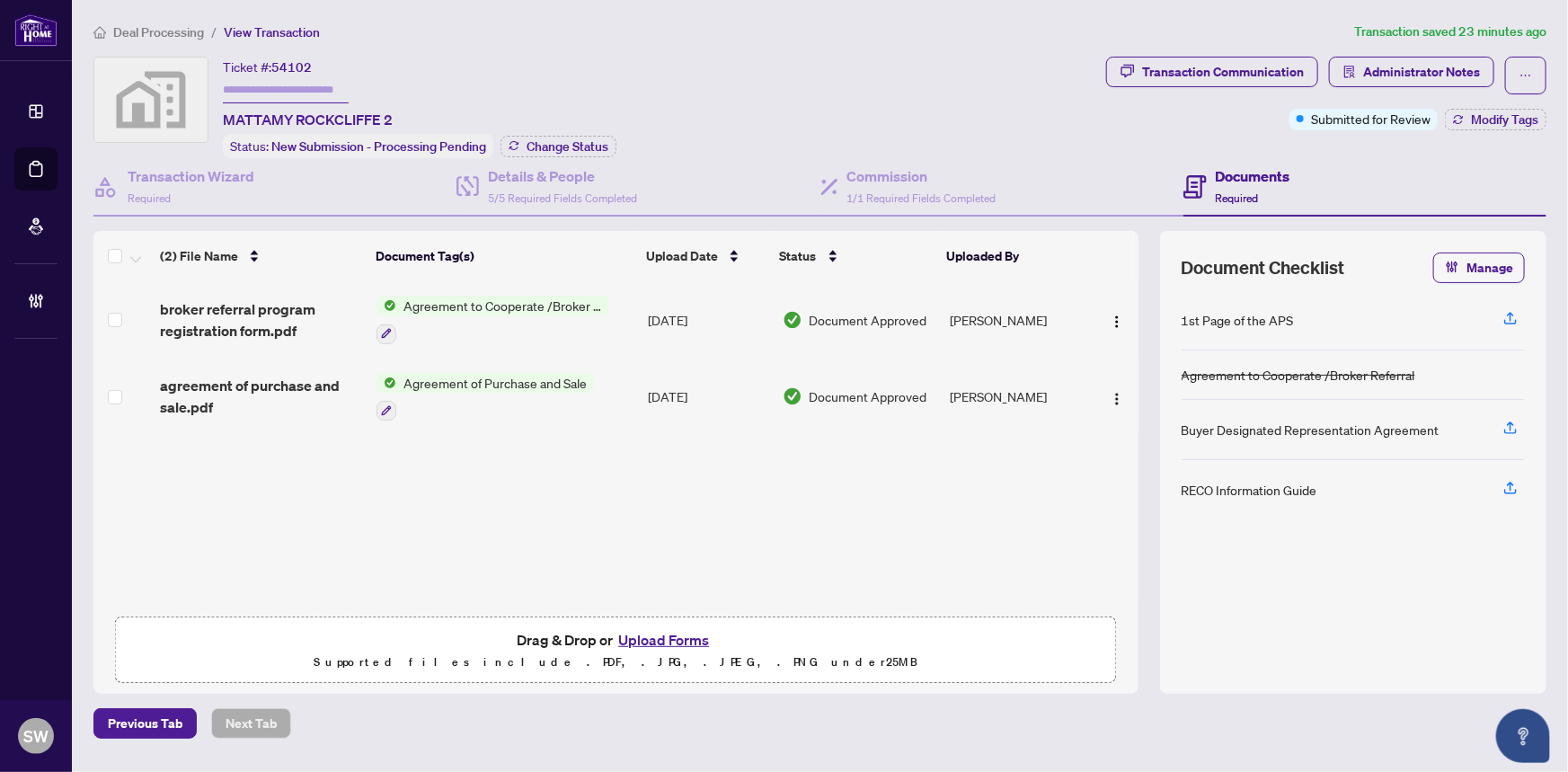
click at [306, 71] on span "54102" at bounding box center [291, 67] width 41 height 16
copy span "54102"
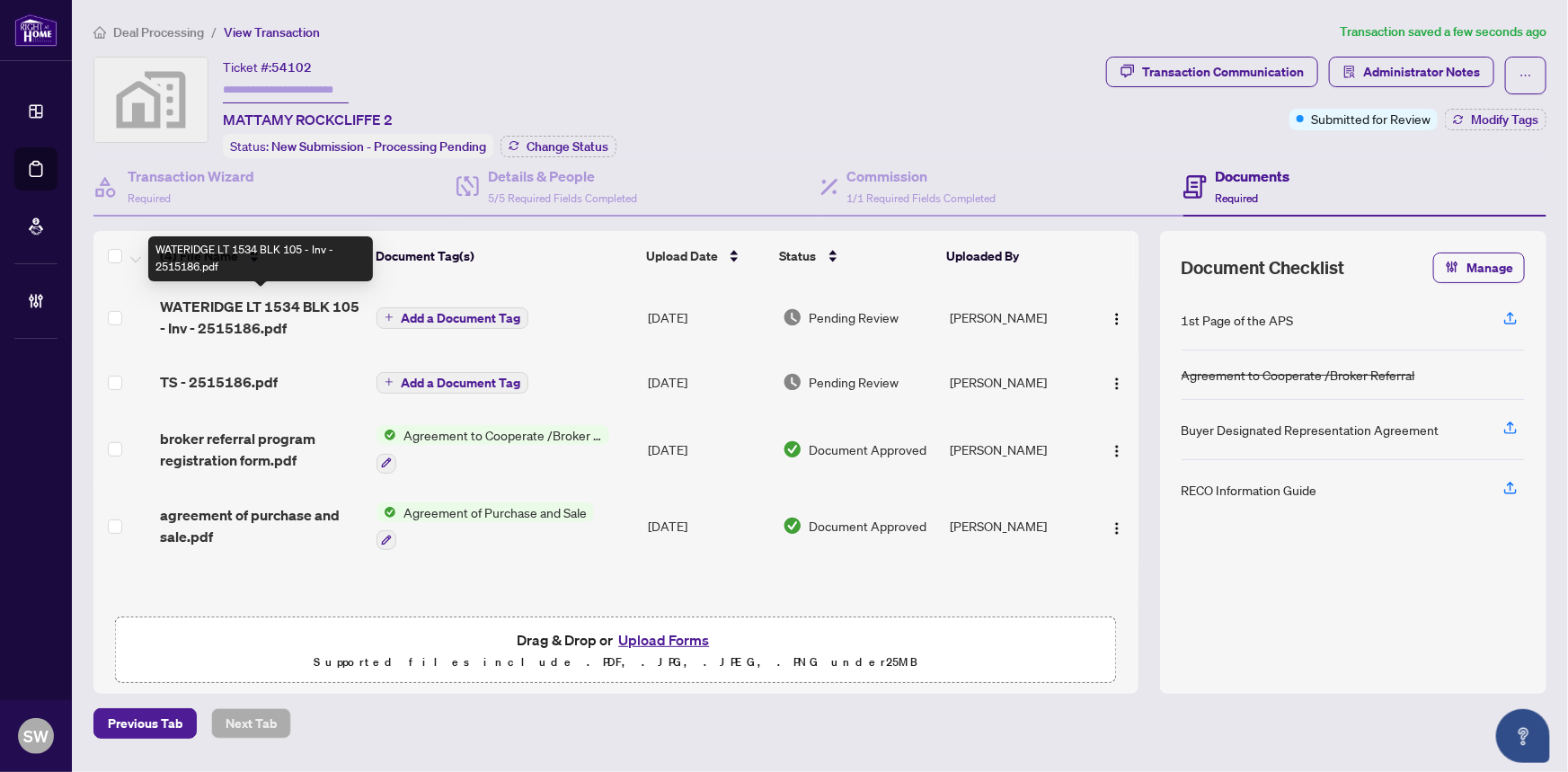
click at [245, 315] on span "WATERIDGE LT 1534 BLK 105 - Inv - 2515186.pdf" at bounding box center [262, 318] width 203 height 44
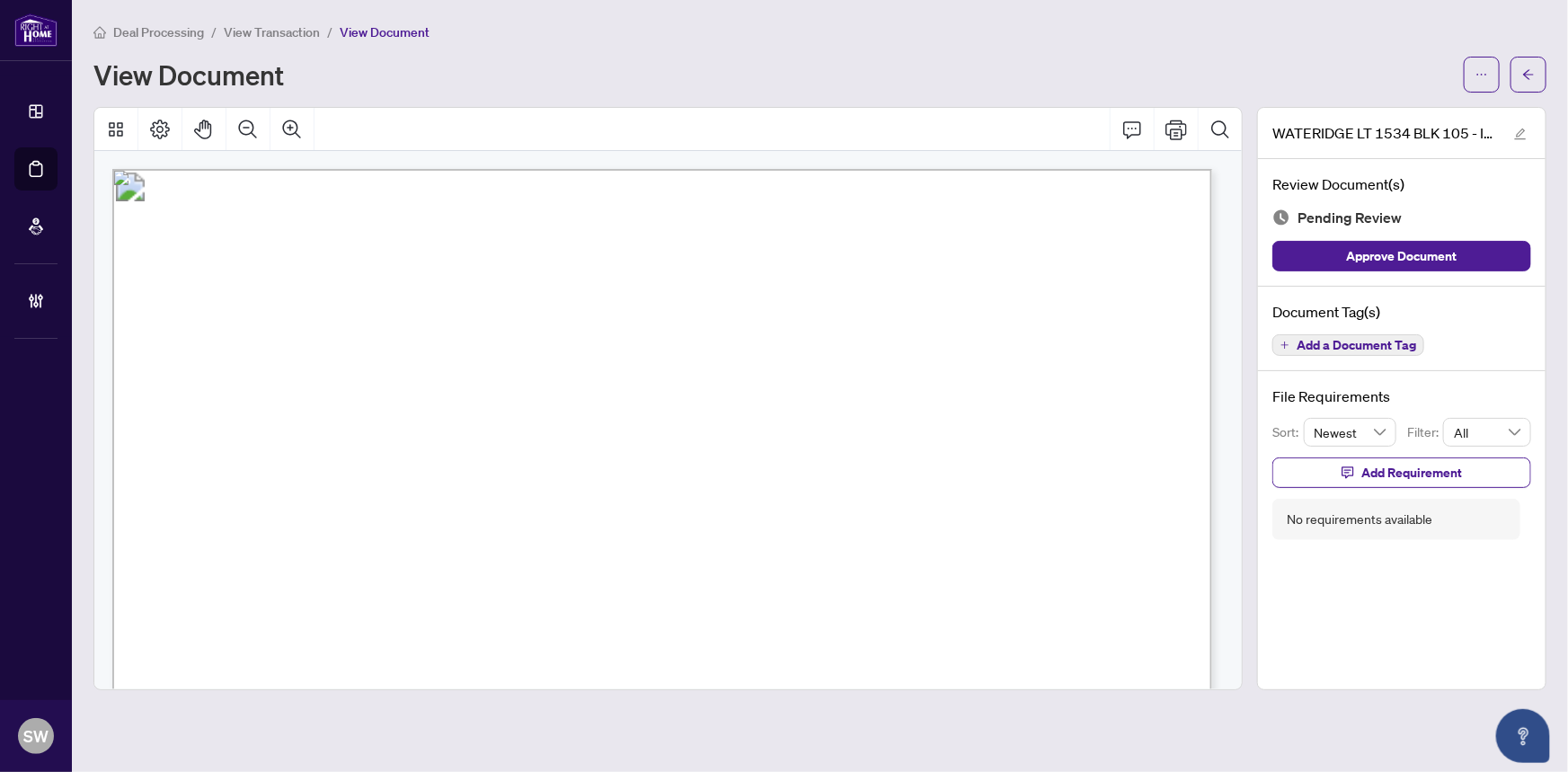
click at [1384, 340] on span "Add a Document Tag" at bounding box center [1357, 344] width 119 height 12
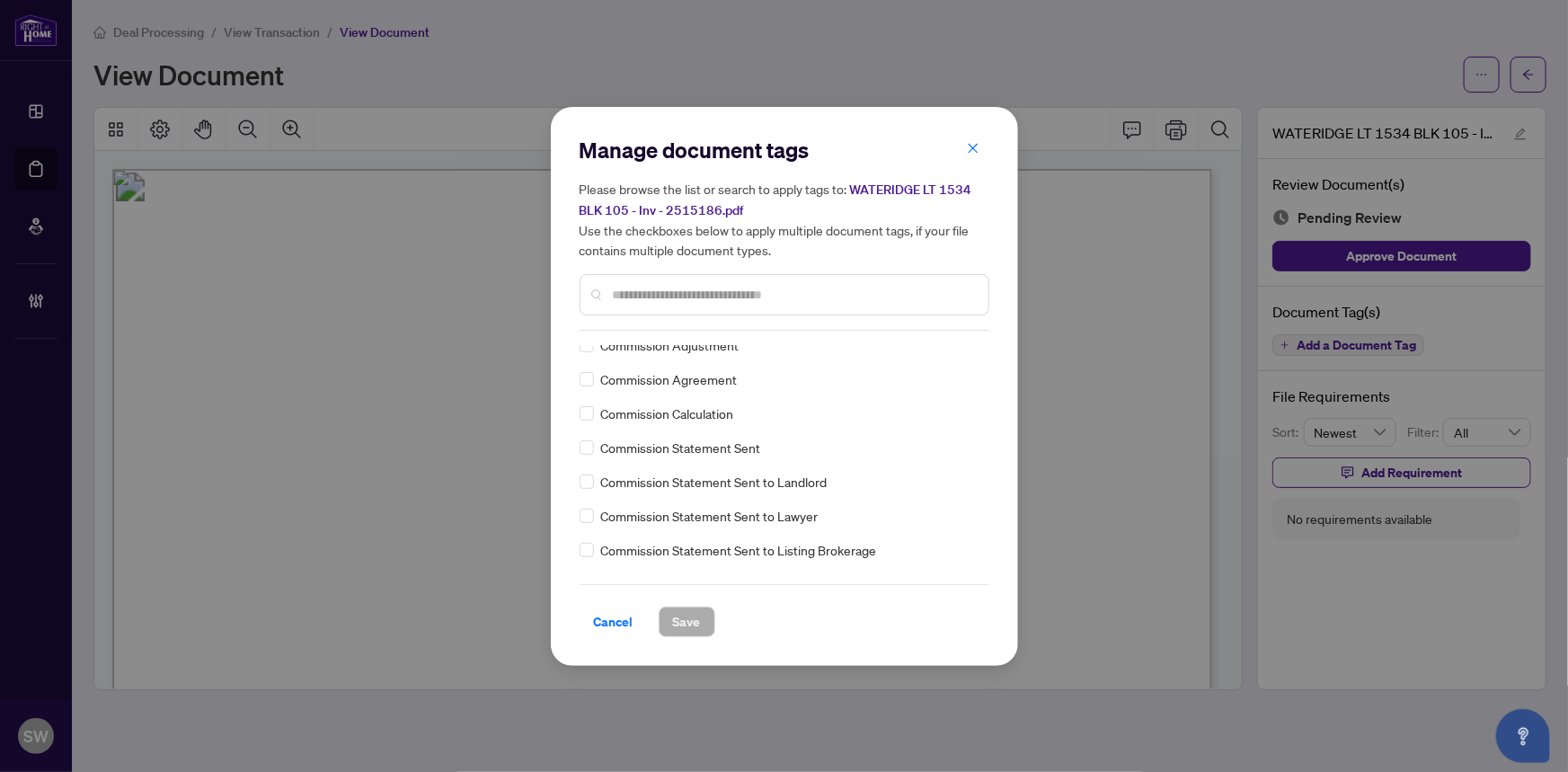
scroll to position [787, 0]
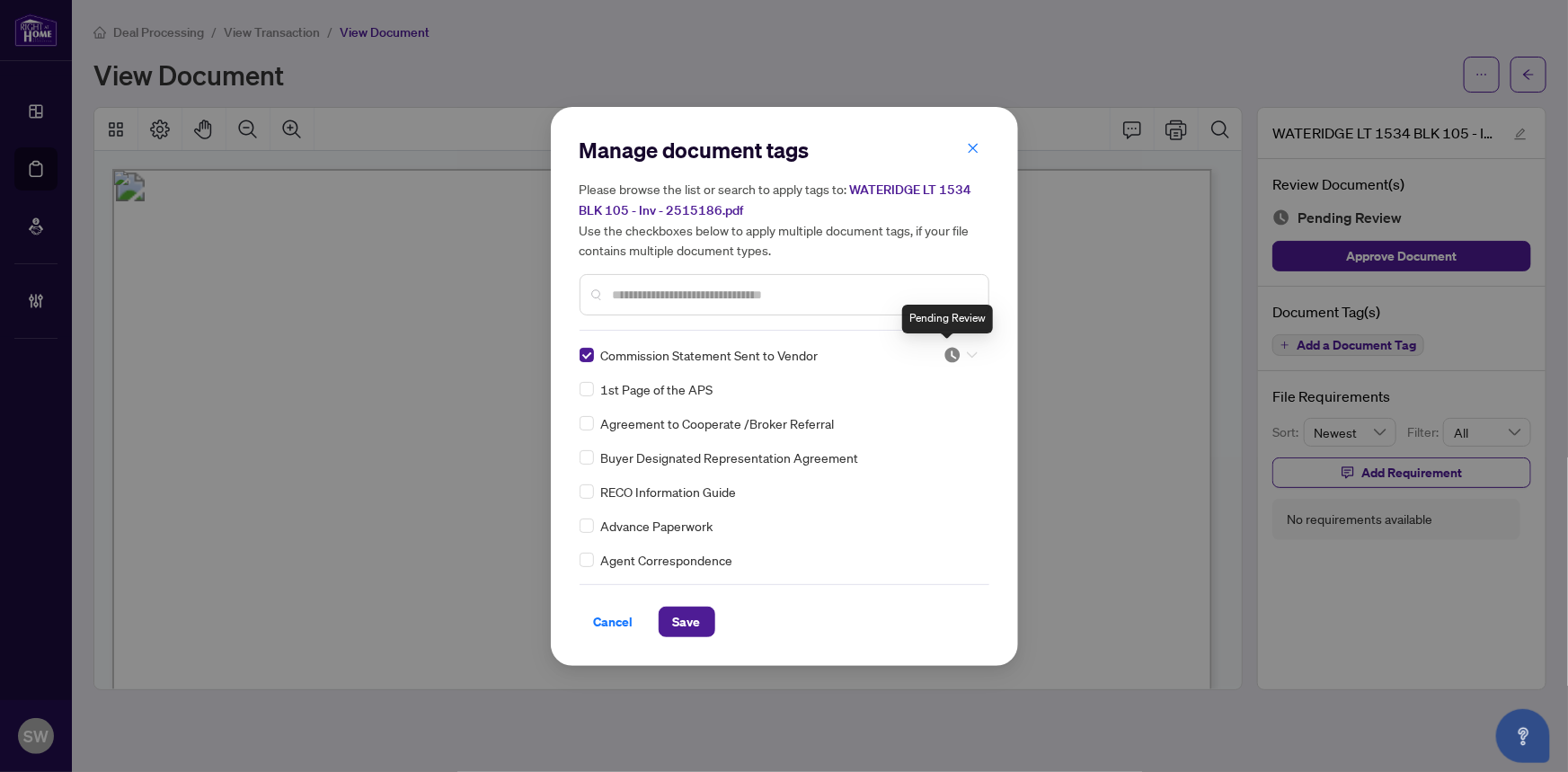
click at [950, 352] on img at bounding box center [953, 355] width 18 height 18
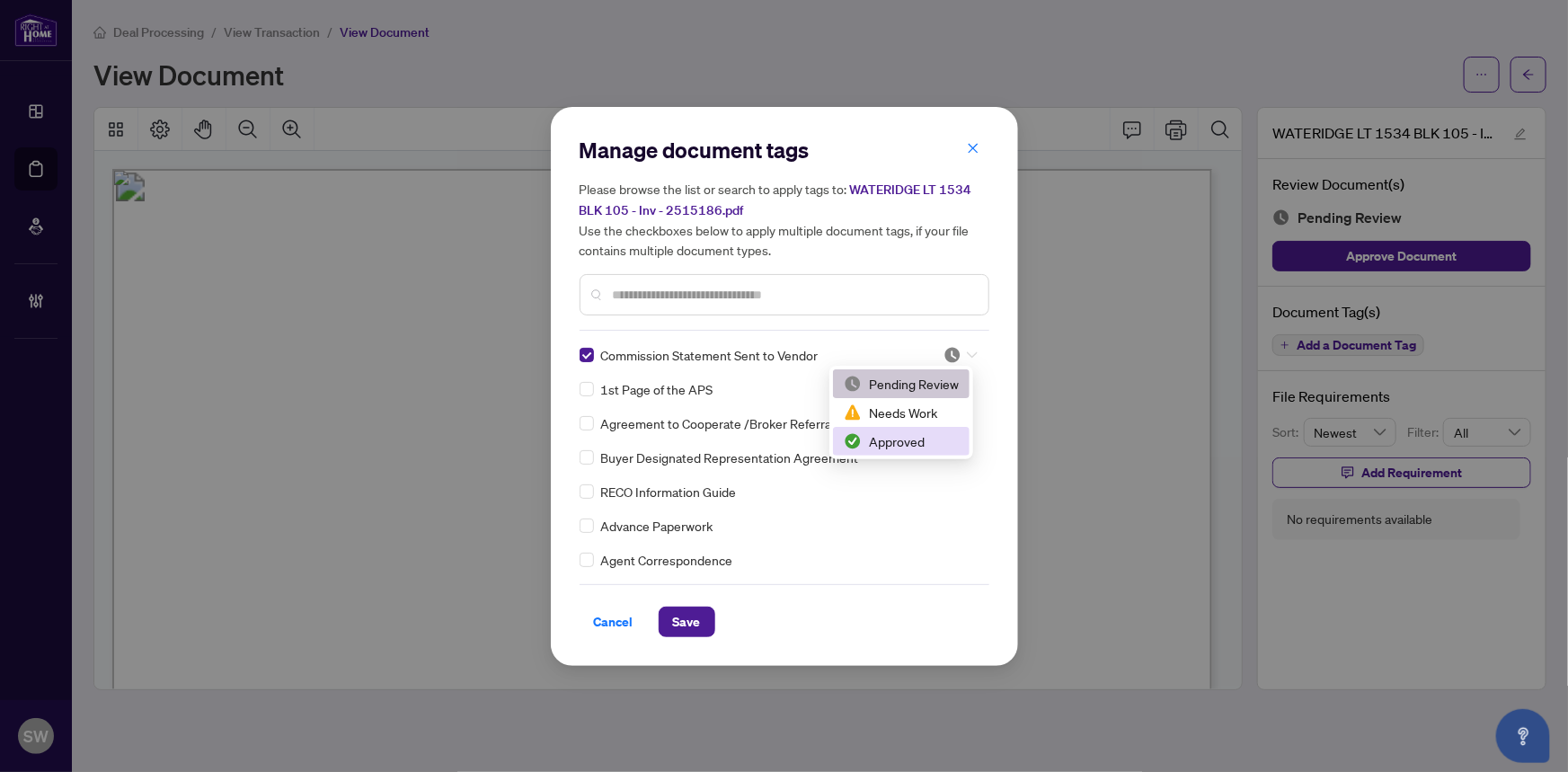
click at [907, 441] on div "Approved" at bounding box center [901, 441] width 115 height 20
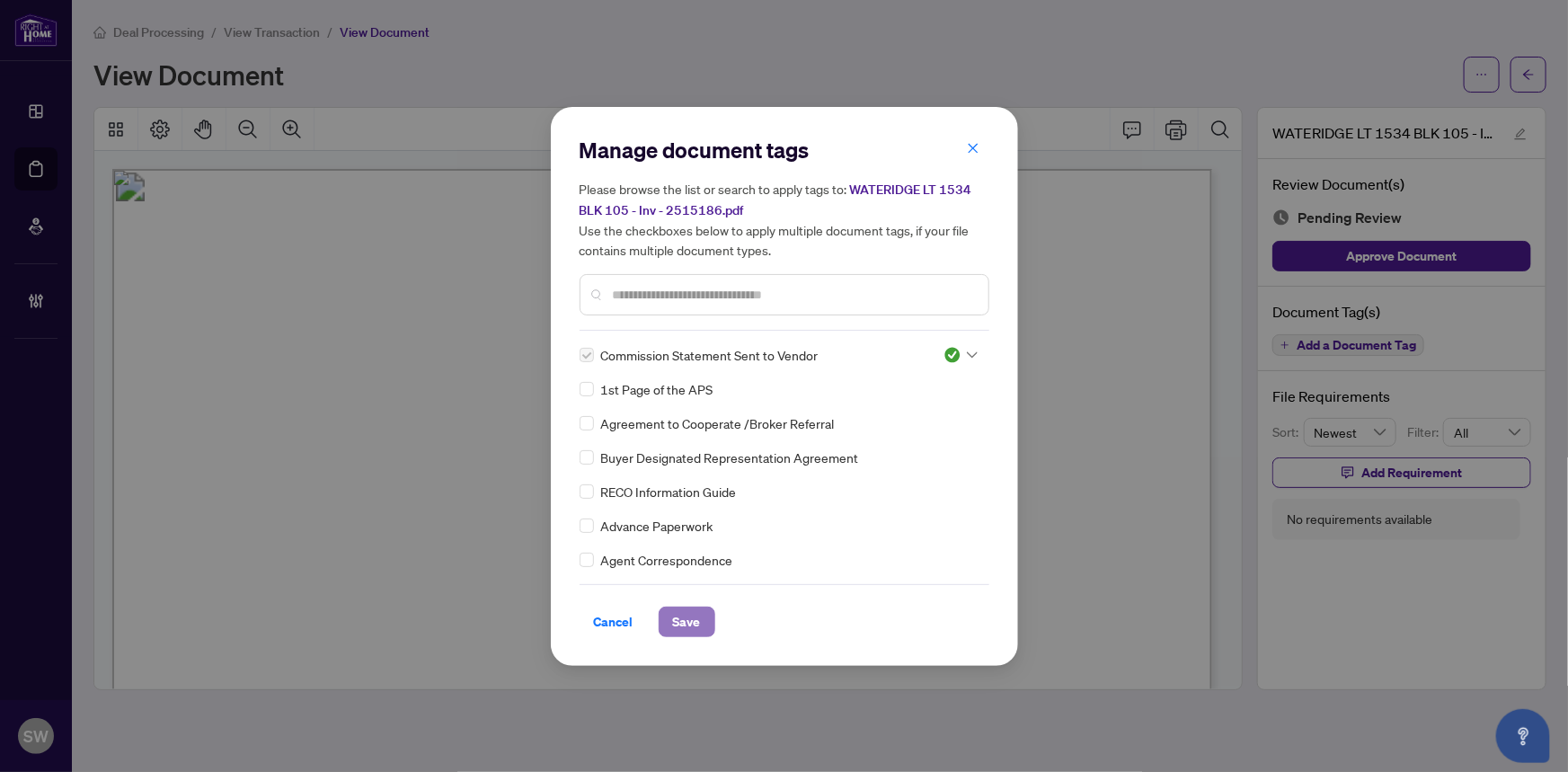
click at [702, 626] on button "Save" at bounding box center [687, 622] width 57 height 30
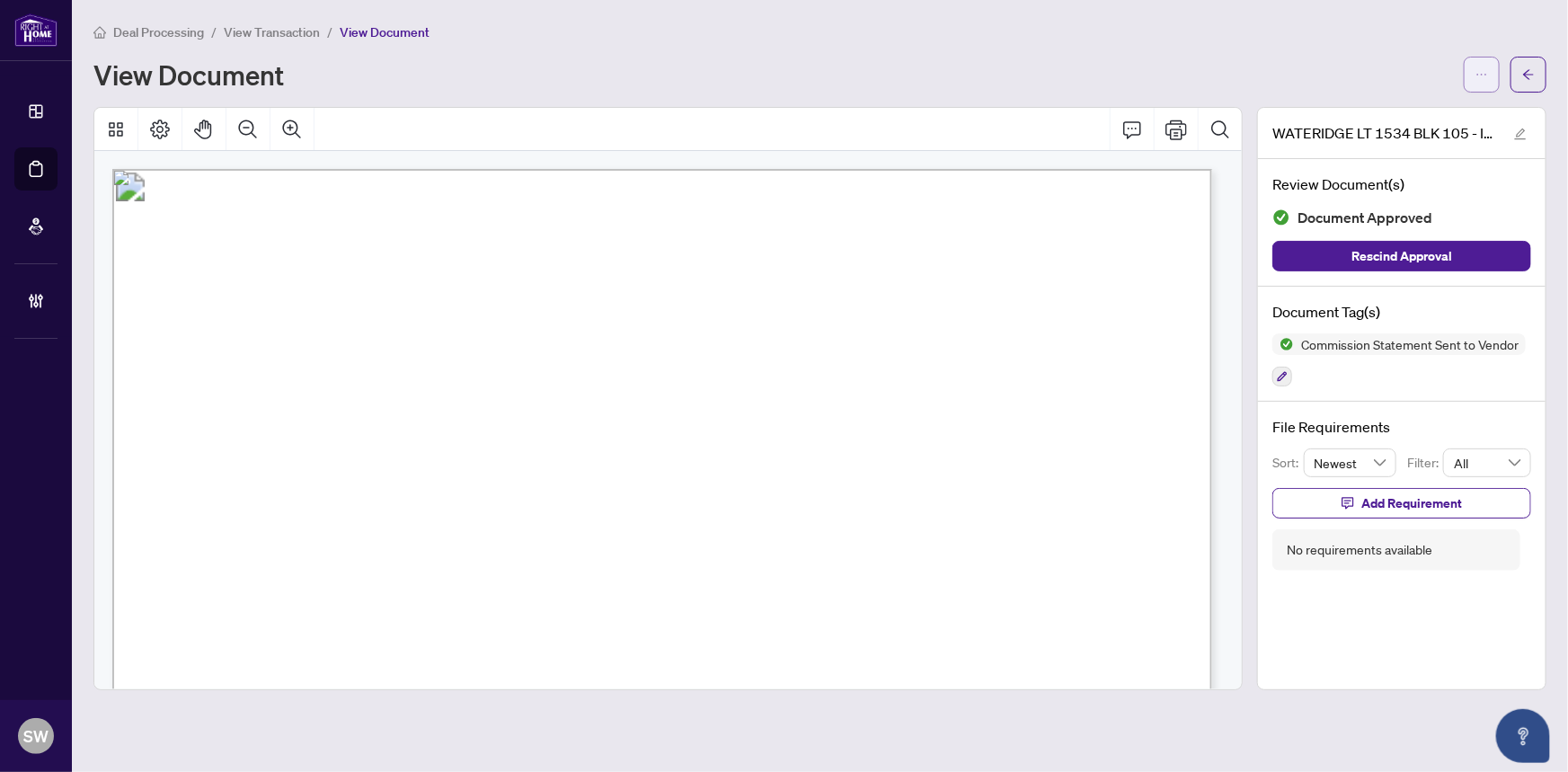
click at [1470, 77] on button "button" at bounding box center [1483, 75] width 36 height 36
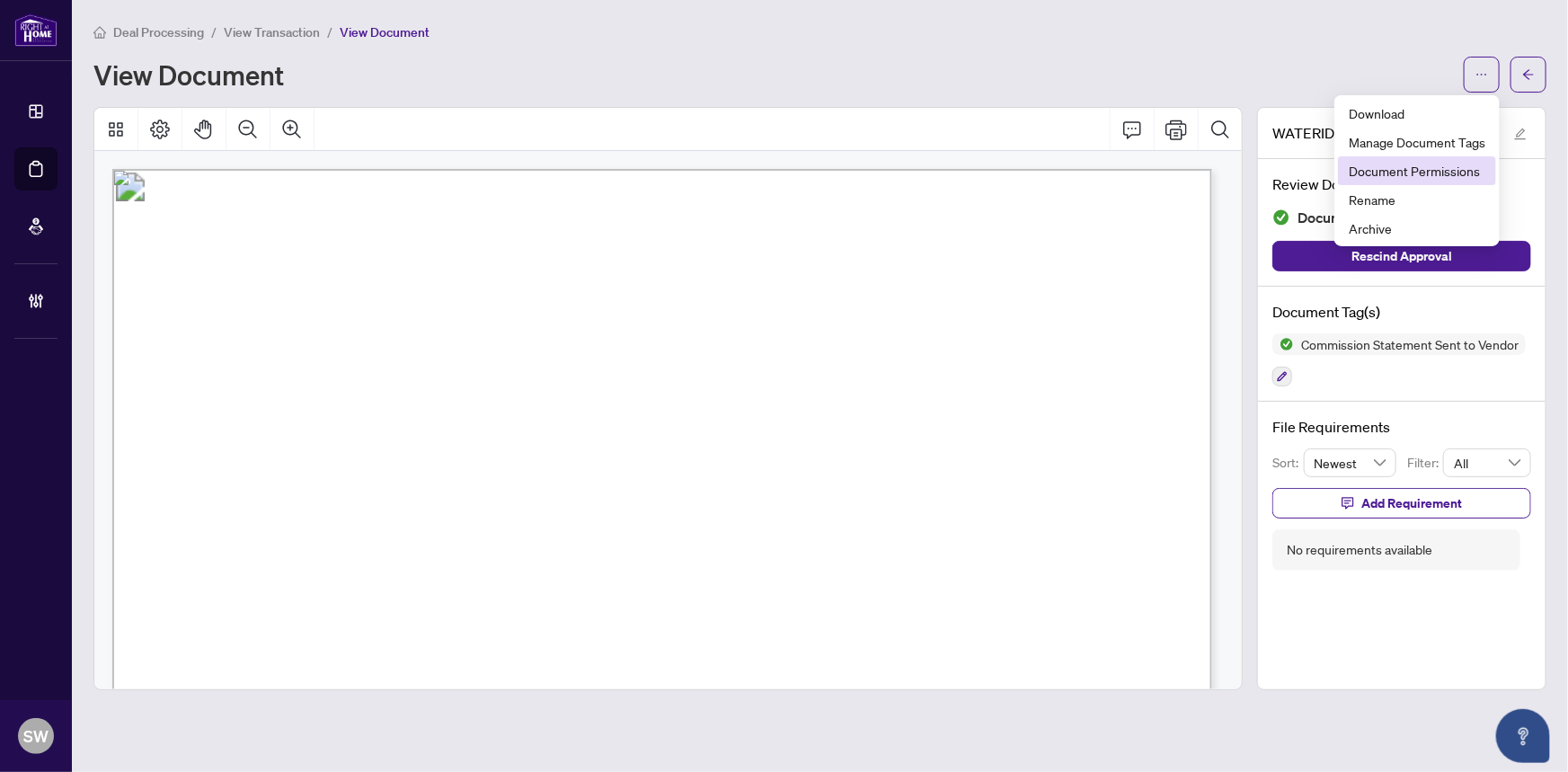
click at [1404, 177] on span "Document Permissions" at bounding box center [1417, 171] width 137 height 20
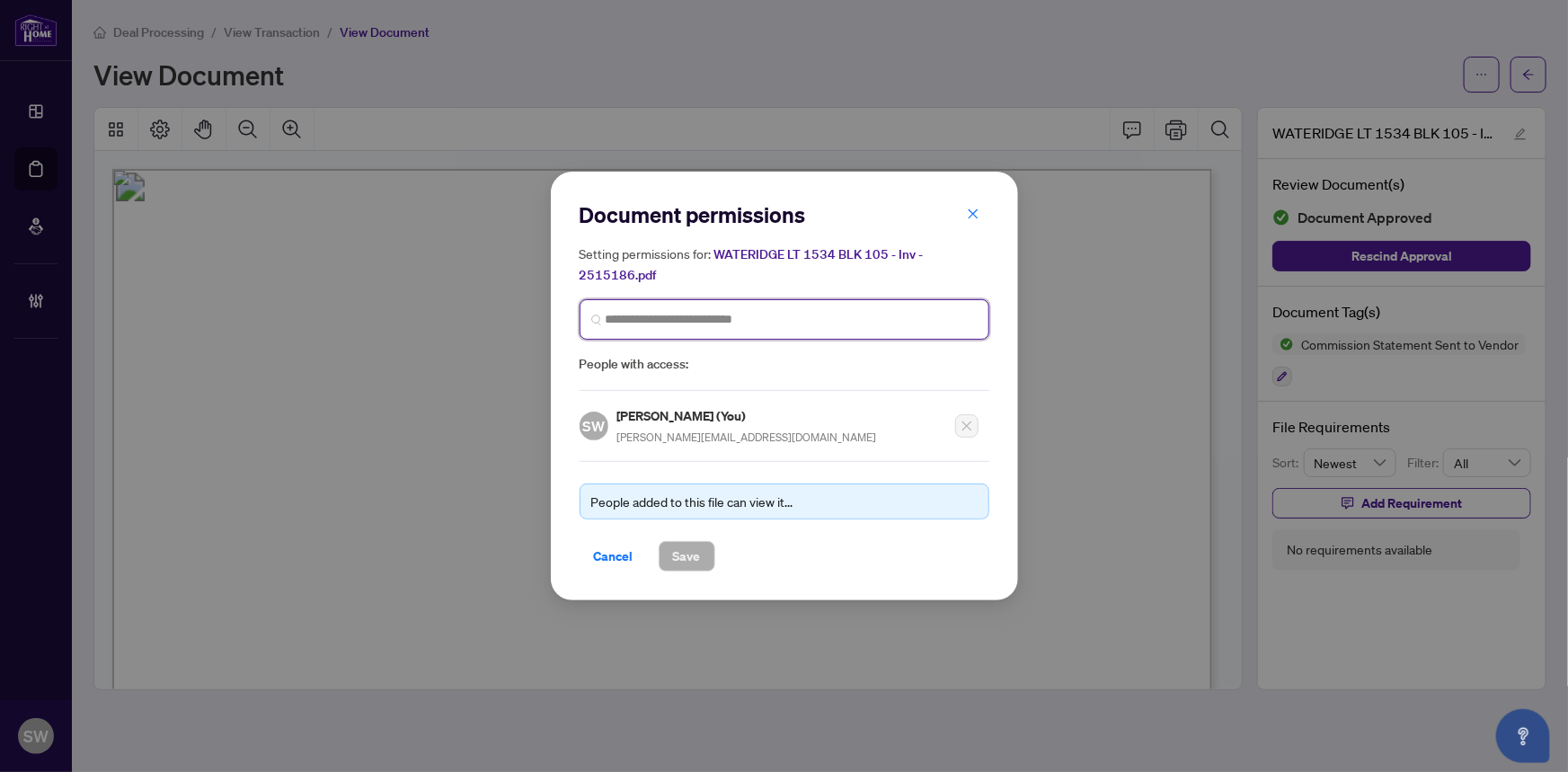
click at [676, 323] on input "search" at bounding box center [792, 320] width 373 height 19
type input "*******"
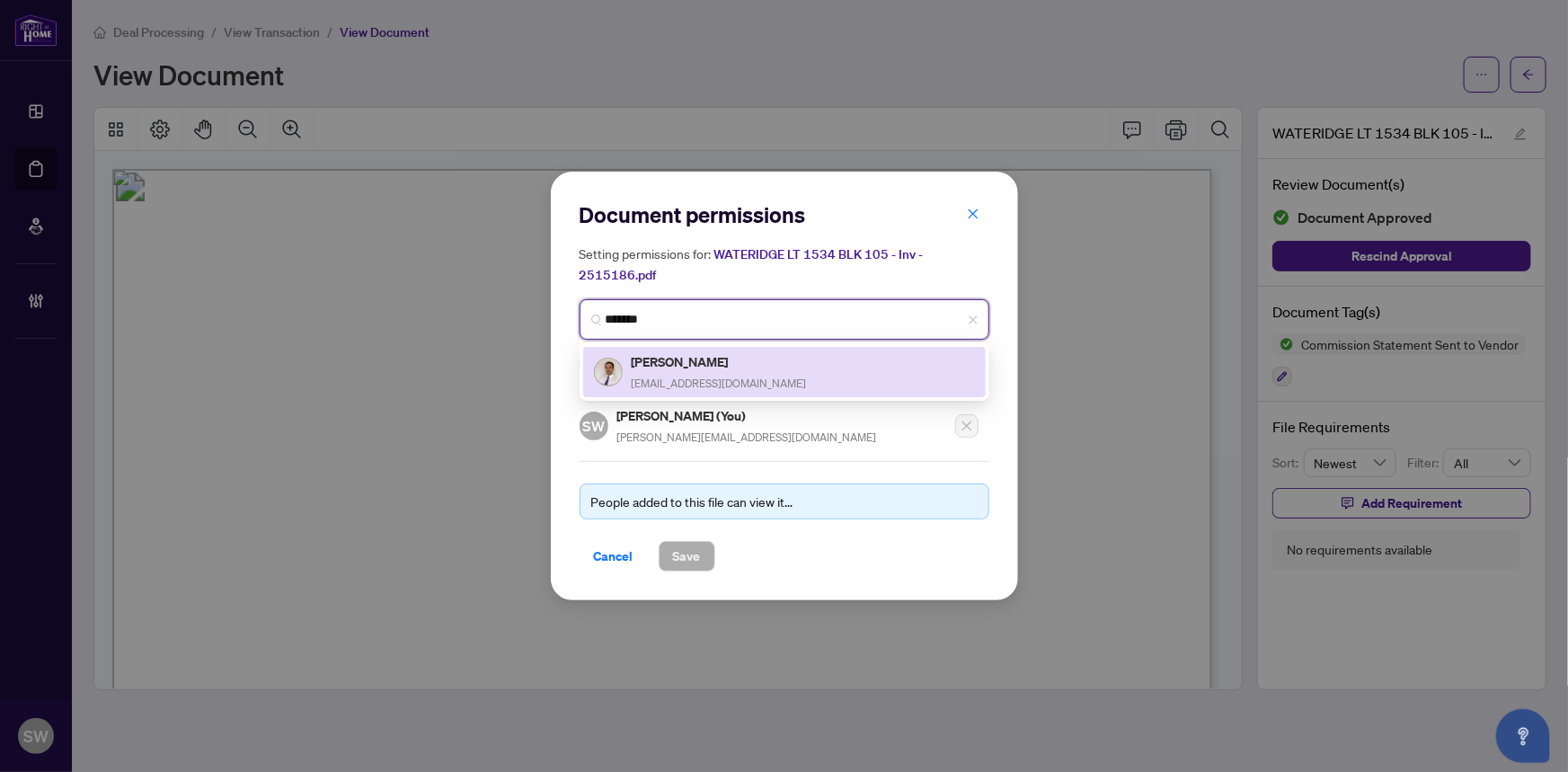
click at [664, 373] on div "Jian Ding dingjian817@gmail.com" at bounding box center [720, 373] width 175 height 42
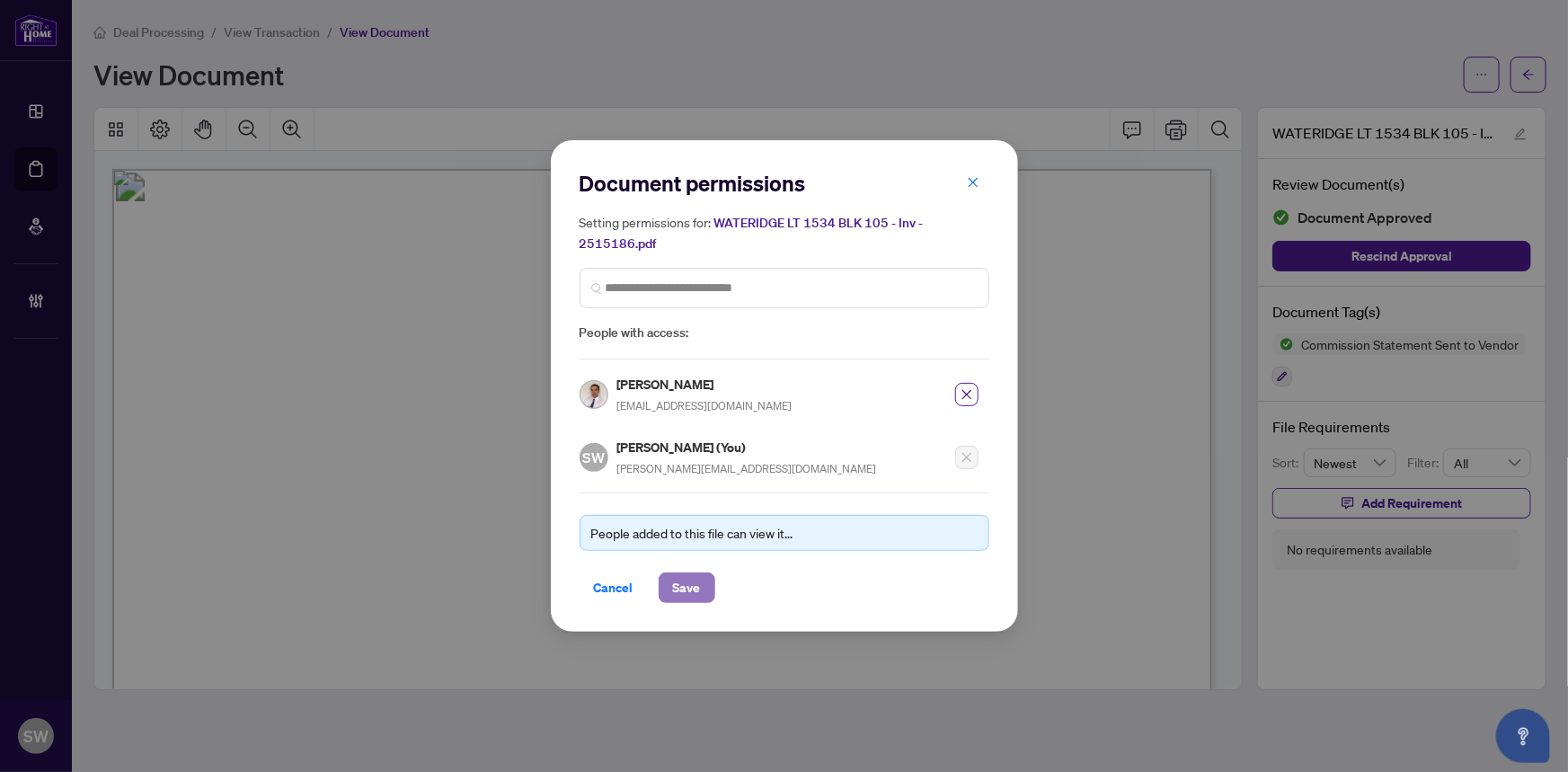
click at [684, 579] on span "Save" at bounding box center [686, 588] width 27 height 28
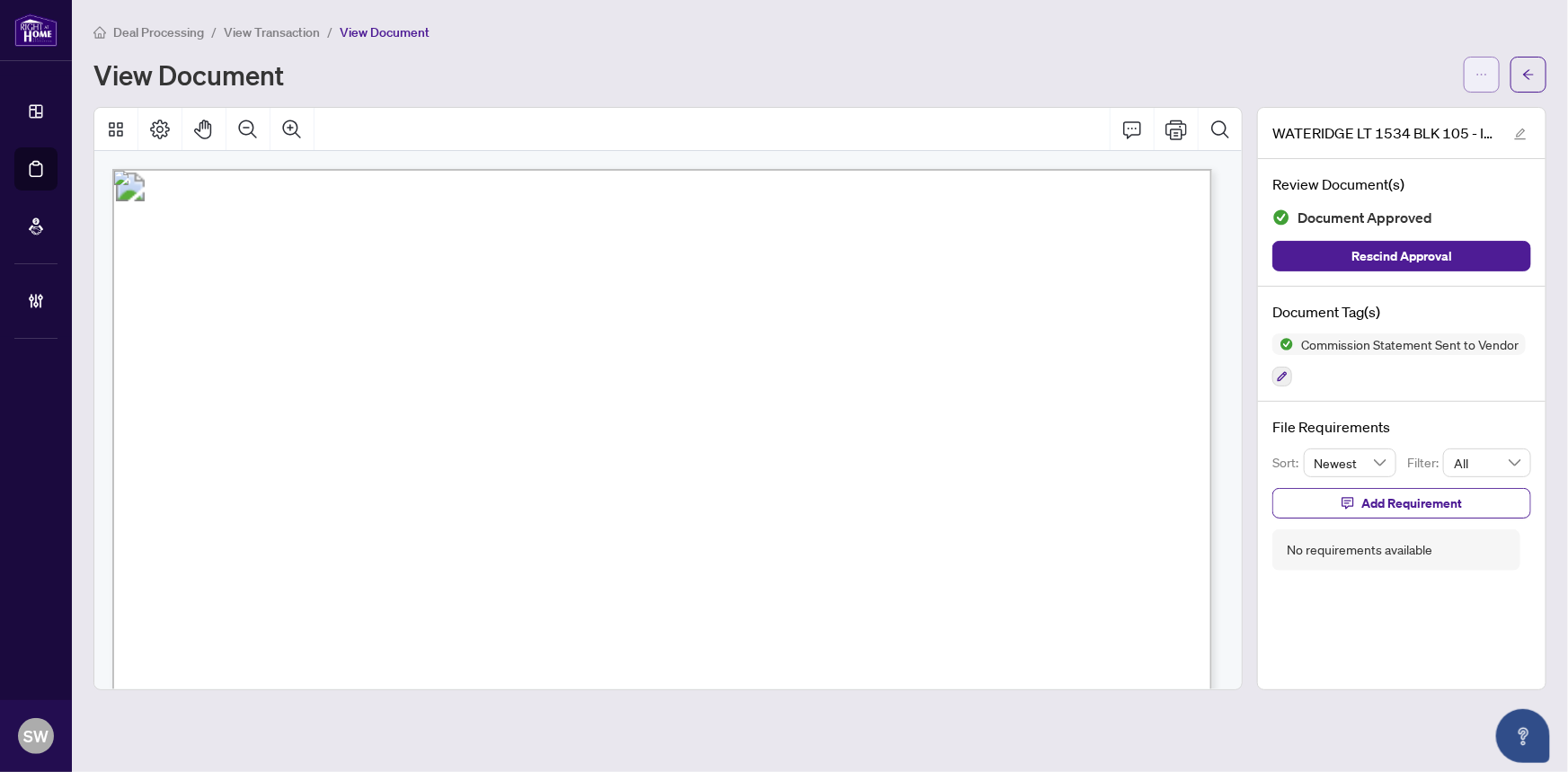
click at [1487, 72] on icon "ellipsis" at bounding box center [1482, 74] width 12 height 12
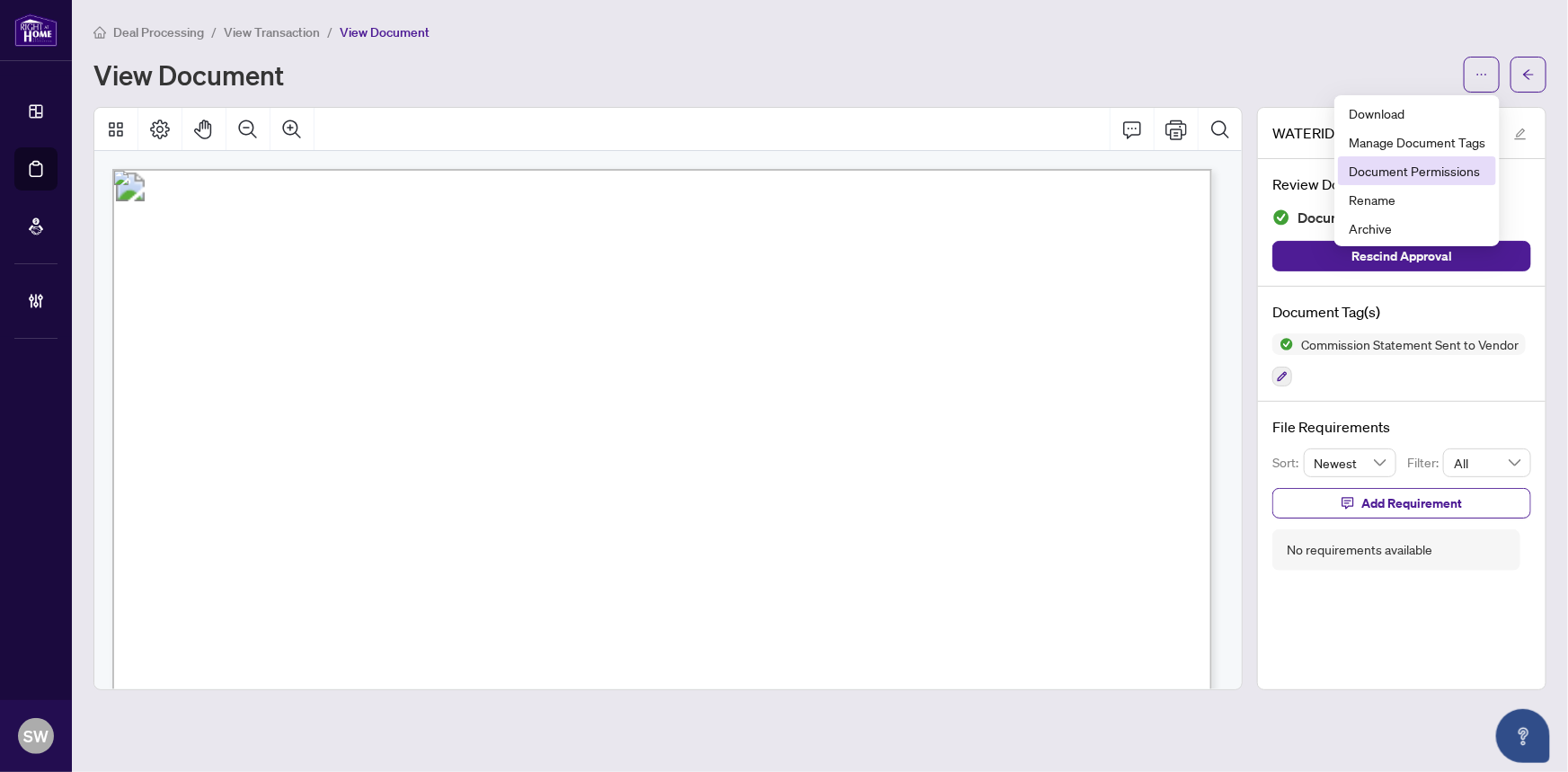
click at [1397, 169] on span "Document Permissions" at bounding box center [1417, 171] width 137 height 20
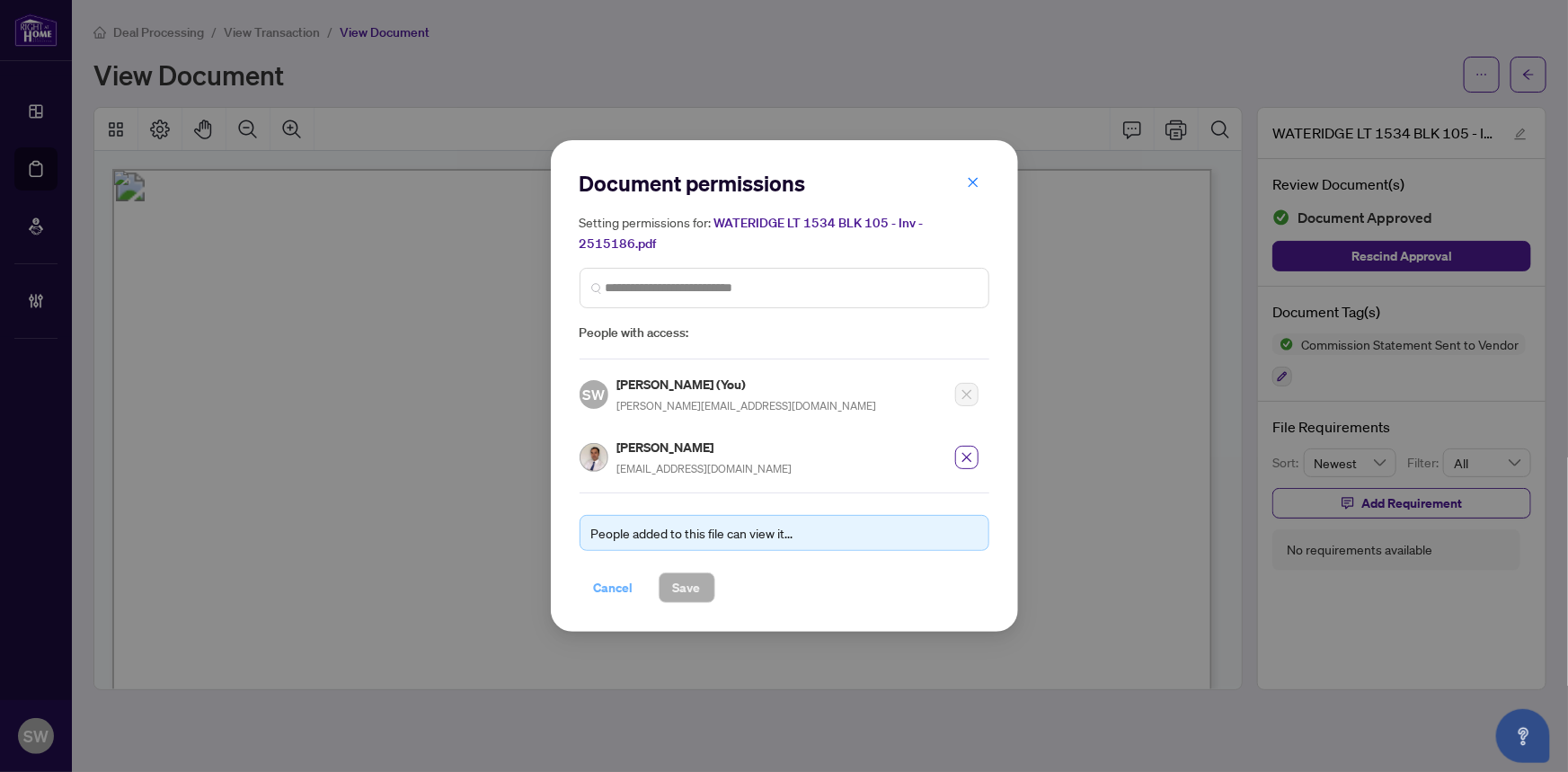
click at [608, 589] on span "Cancel" at bounding box center [614, 588] width 40 height 28
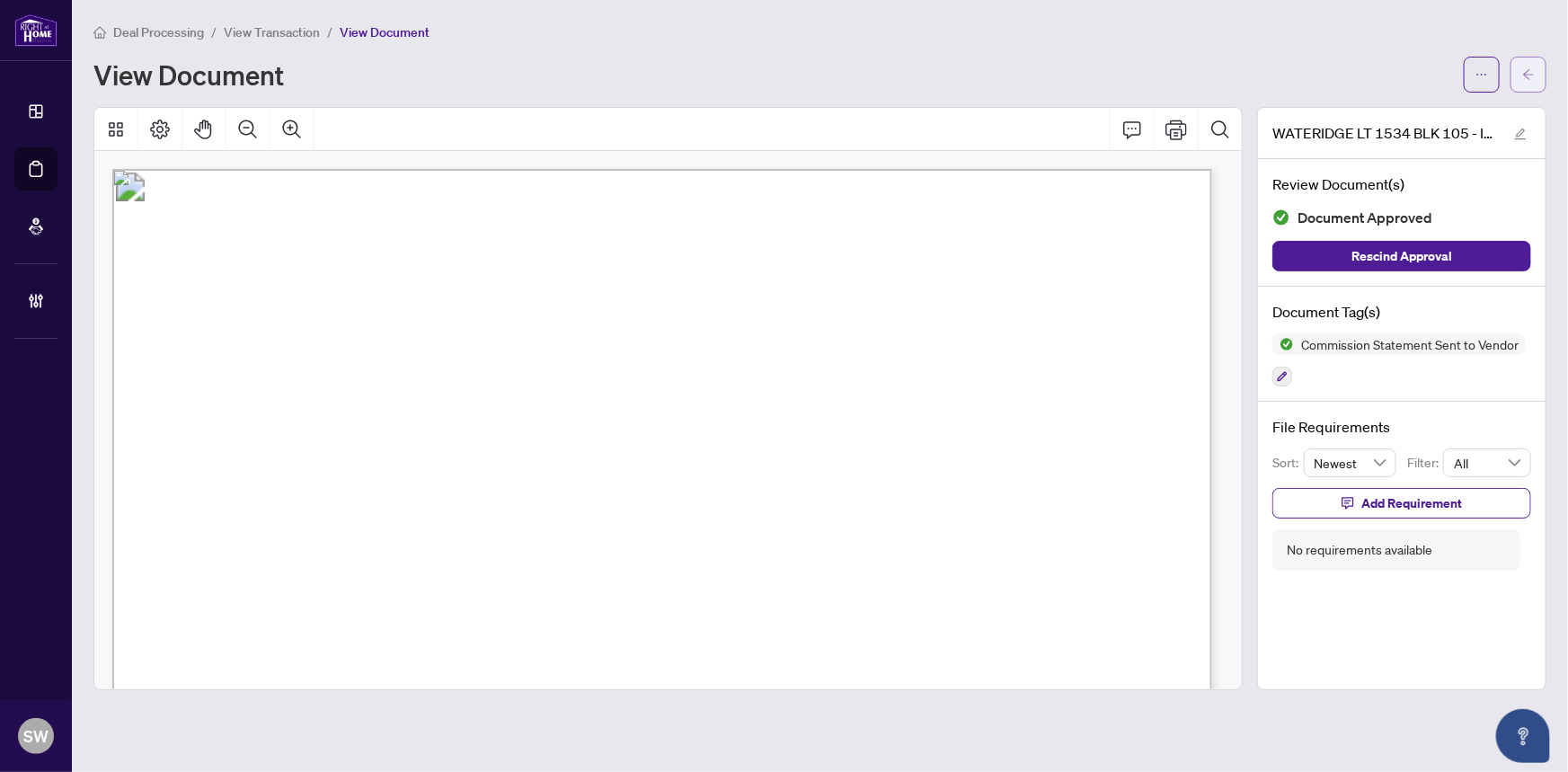
click at [1531, 68] on icon "arrow-left" at bounding box center [1528, 74] width 12 height 12
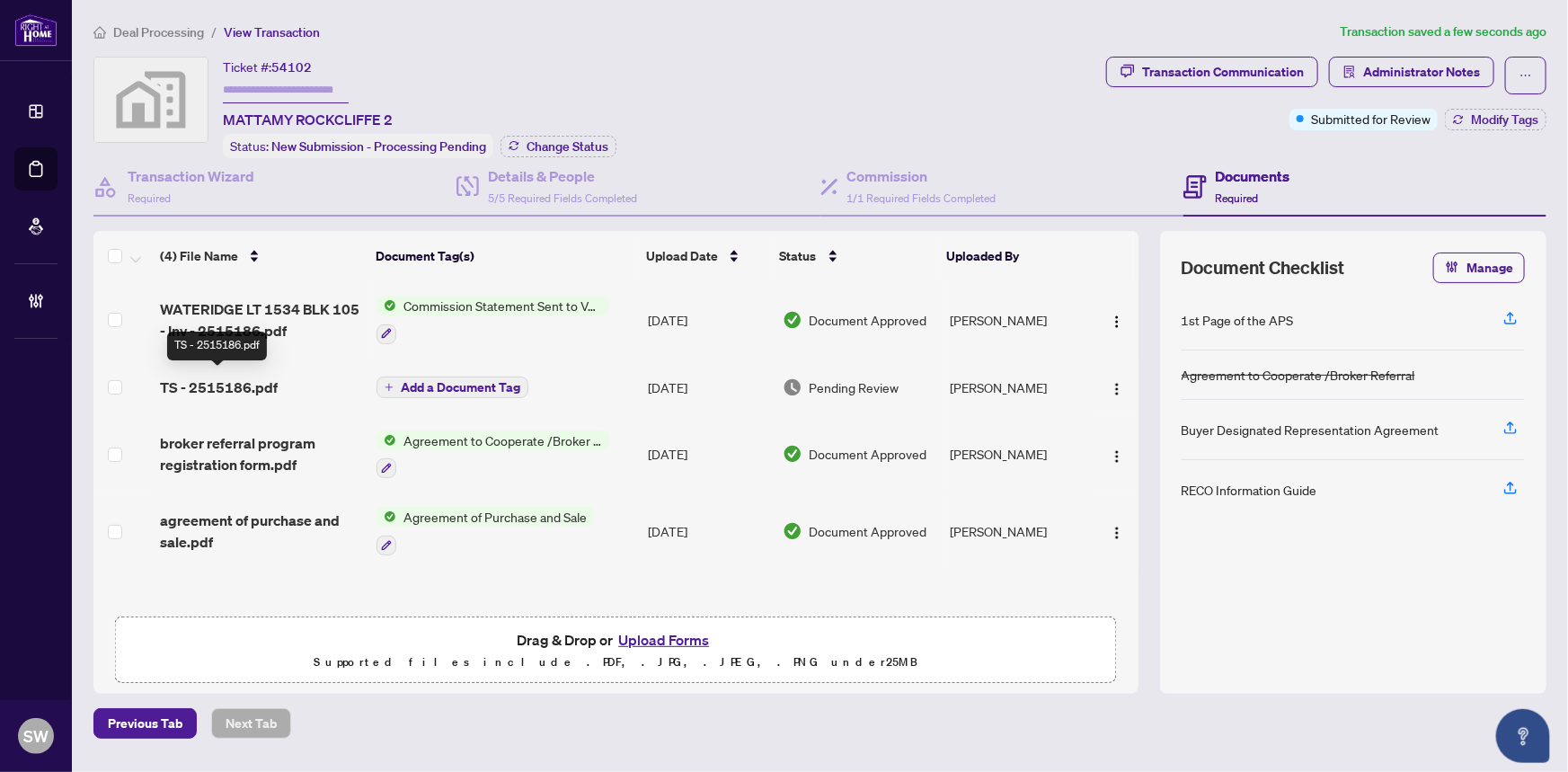
click at [271, 385] on span "TS - 2515186.pdf" at bounding box center [219, 387] width 118 height 22
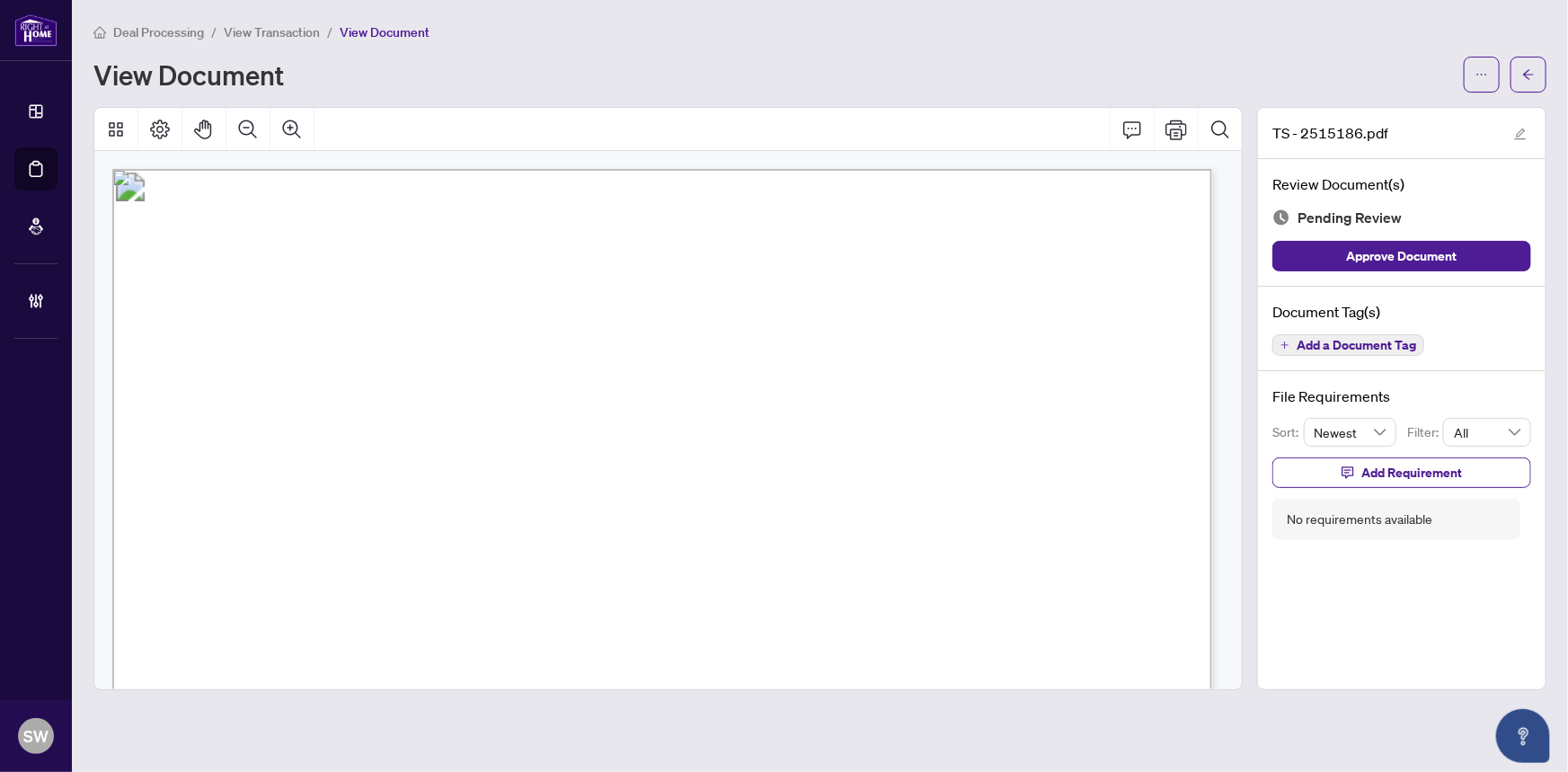
click at [1340, 344] on span "Add a Document Tag" at bounding box center [1357, 344] width 119 height 12
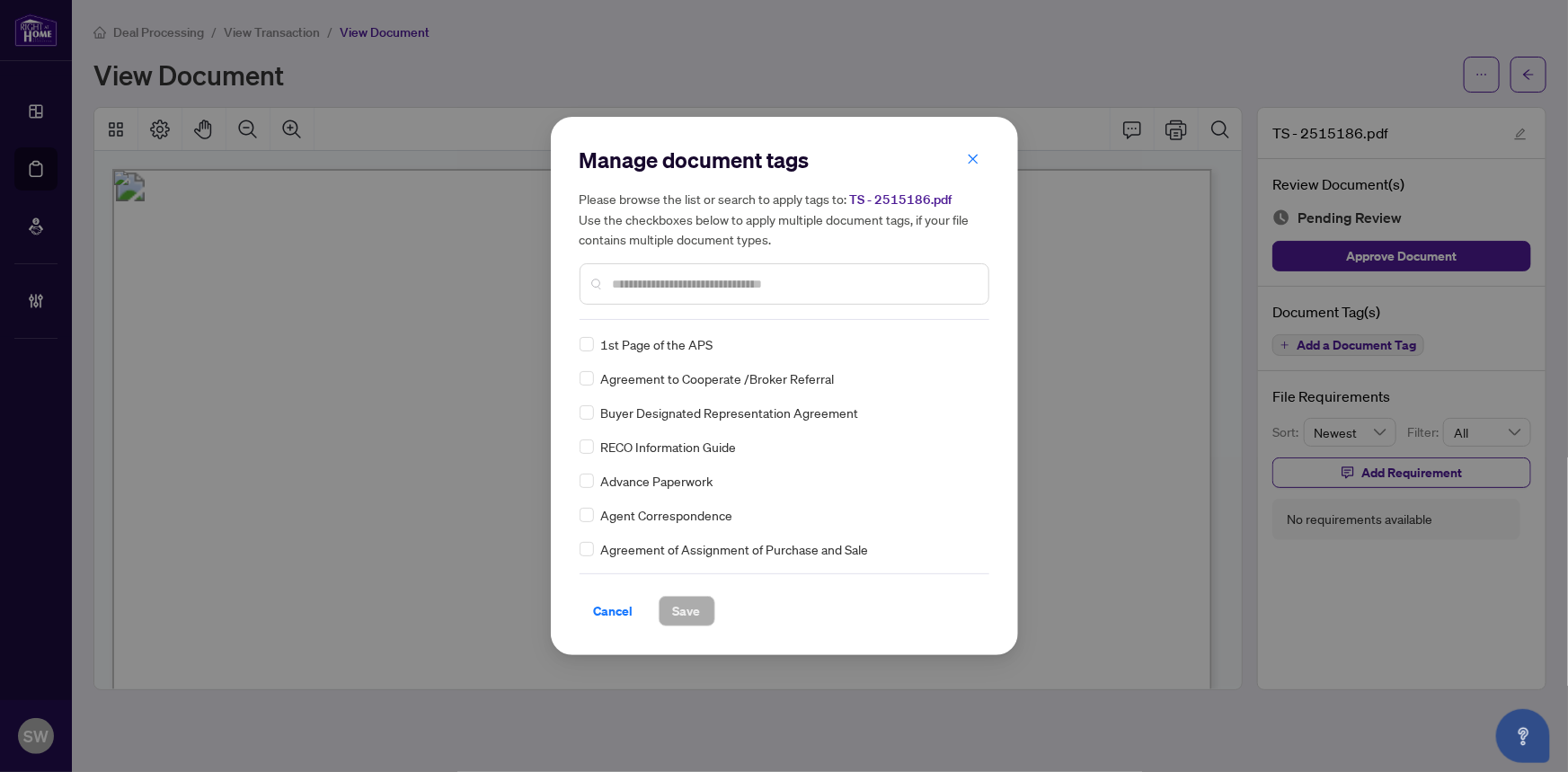
click at [670, 287] on input "text" at bounding box center [793, 284] width 361 height 20
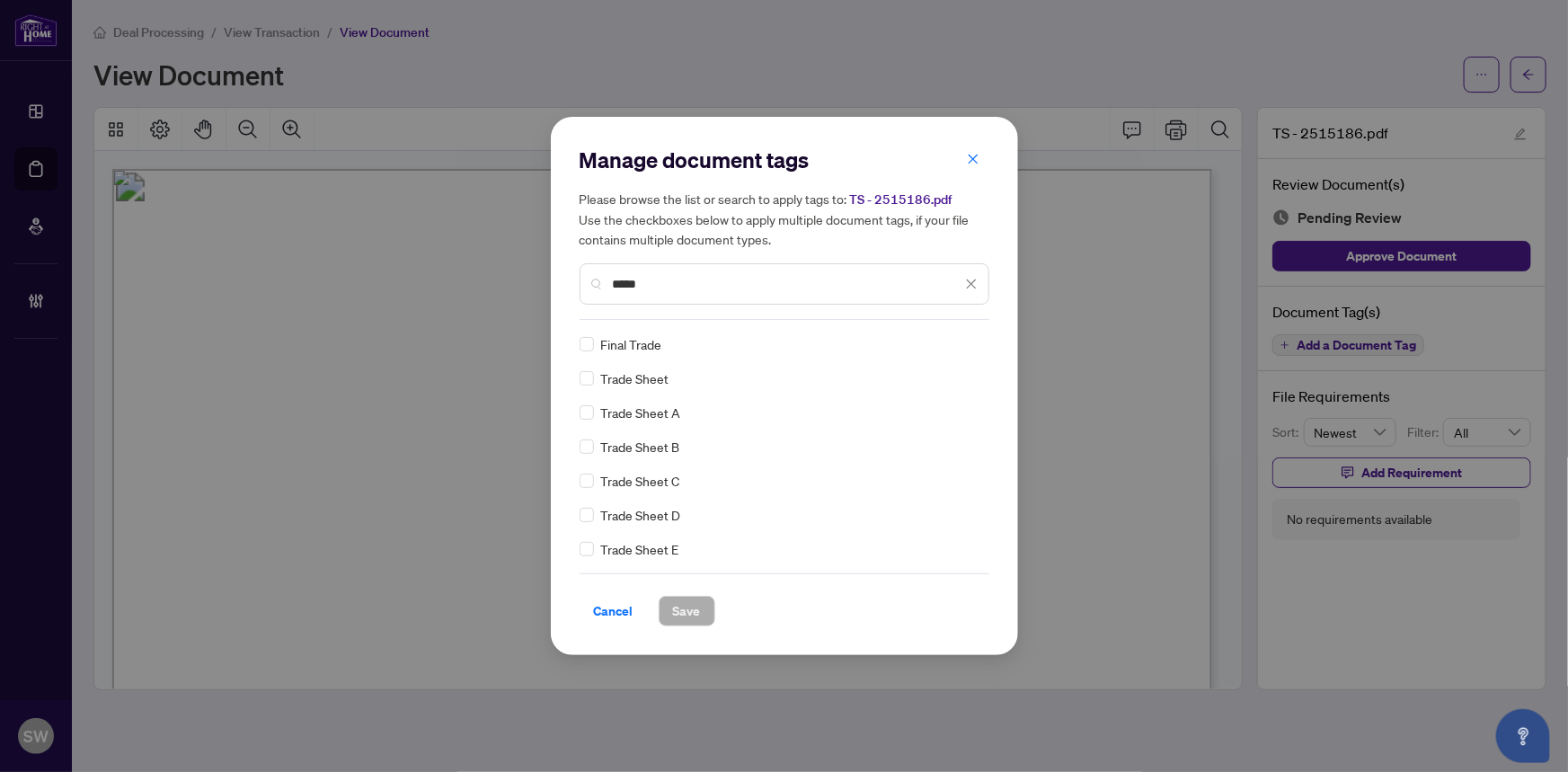
type input "*****"
click at [682, 616] on span "Save" at bounding box center [686, 612] width 27 height 28
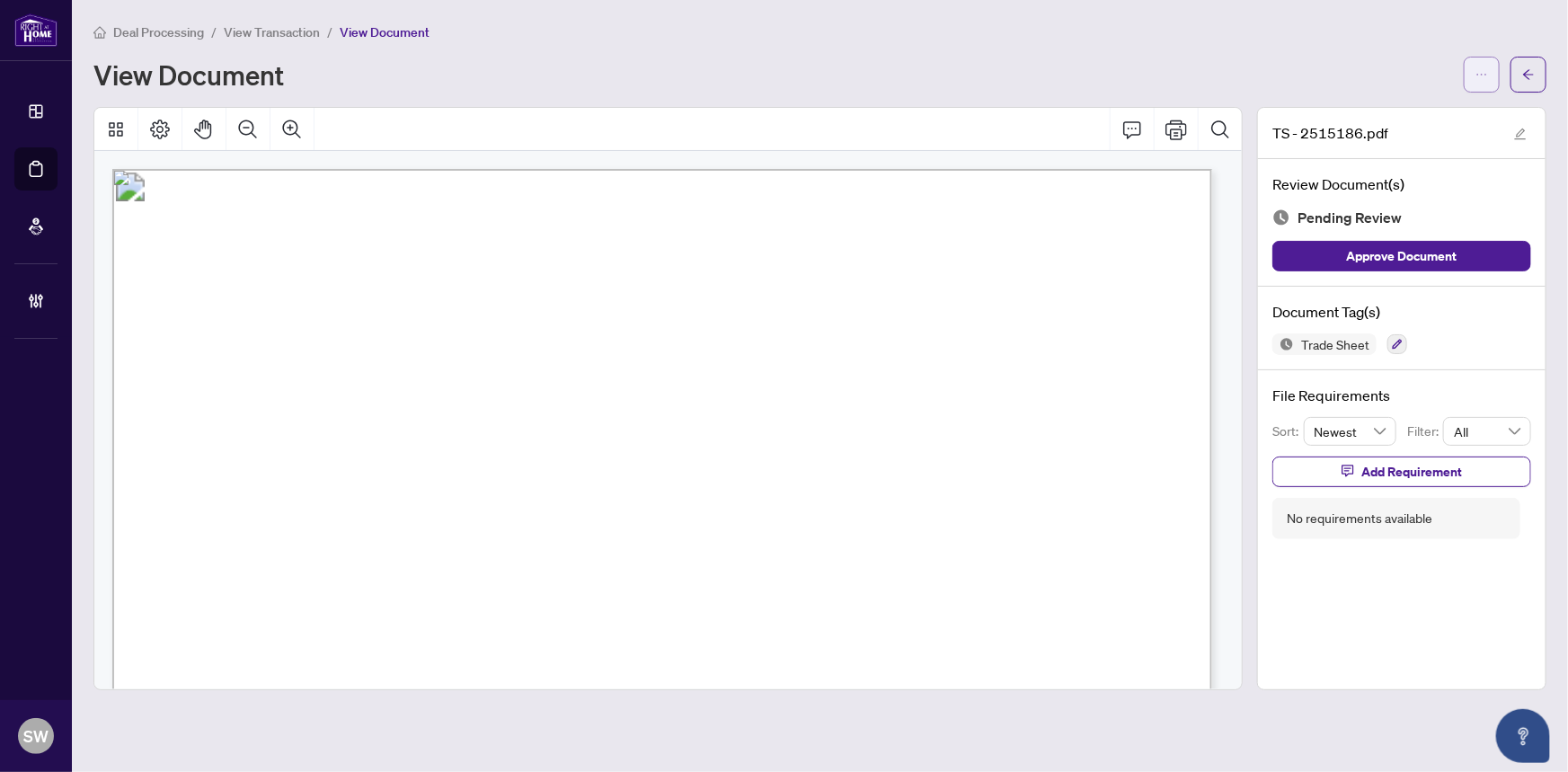
click at [1492, 77] on button "button" at bounding box center [1483, 75] width 36 height 36
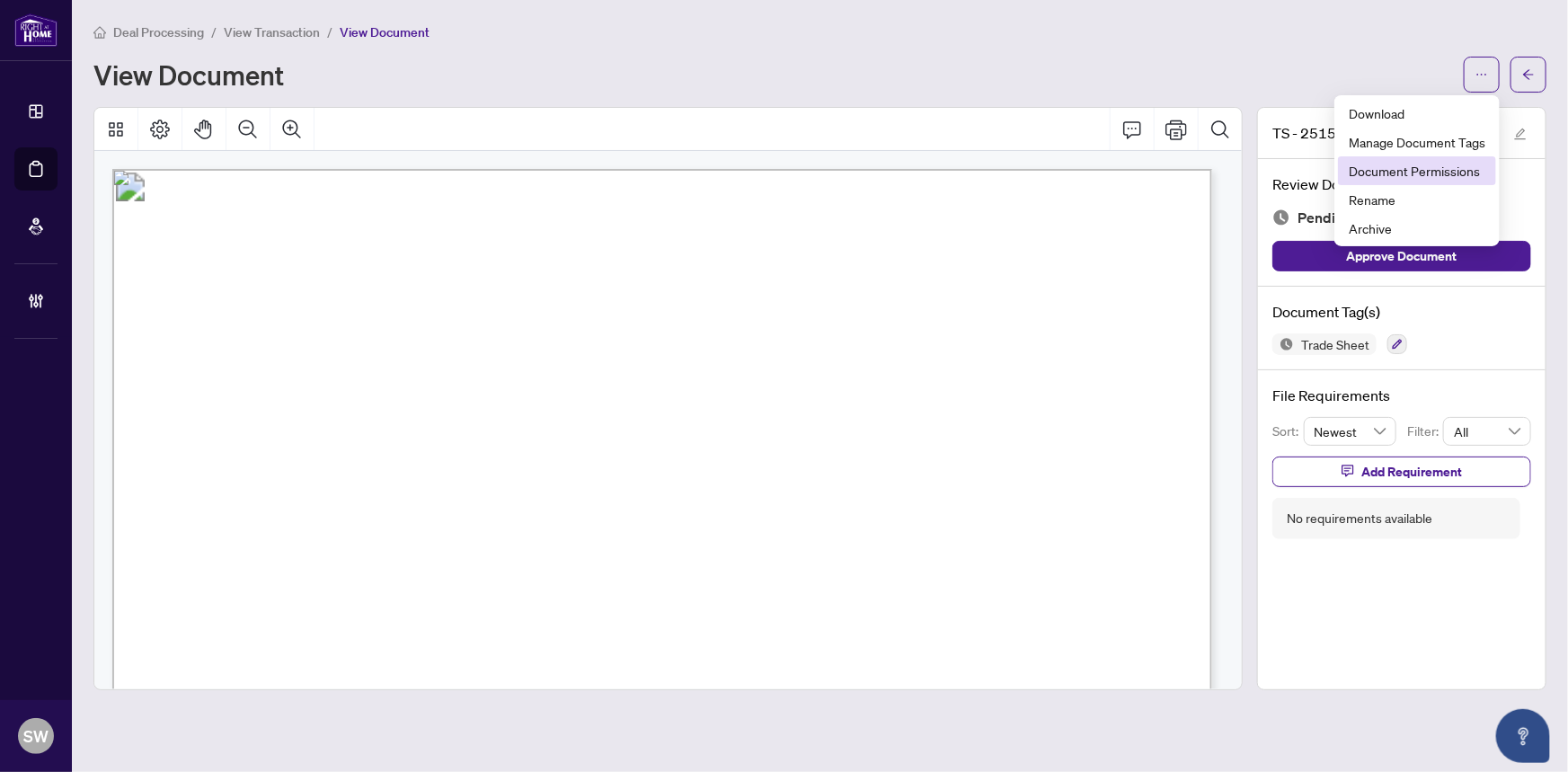
click at [1443, 175] on span "Document Permissions" at bounding box center [1417, 171] width 137 height 20
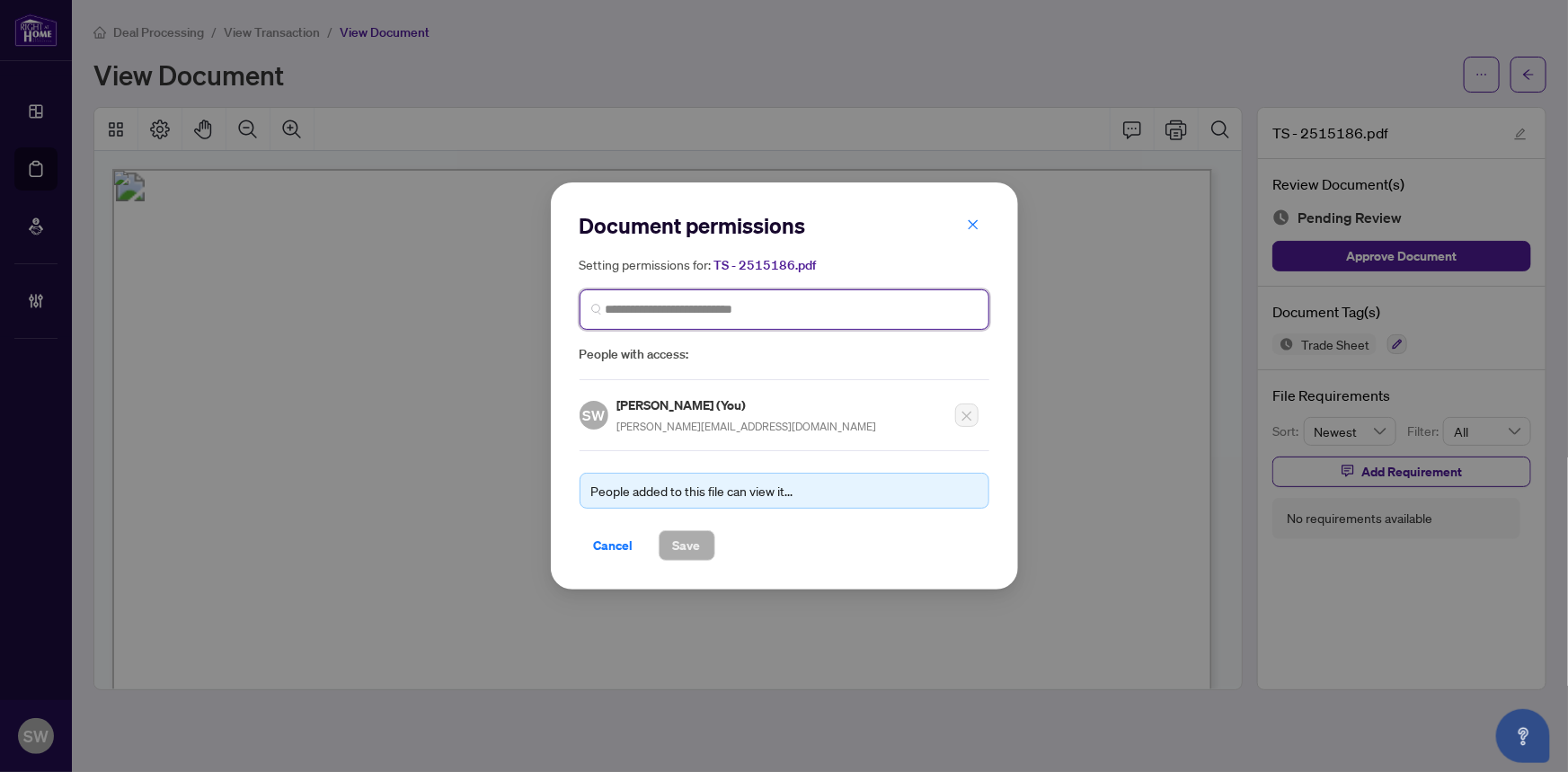
click at [665, 306] on input "search" at bounding box center [792, 310] width 373 height 19
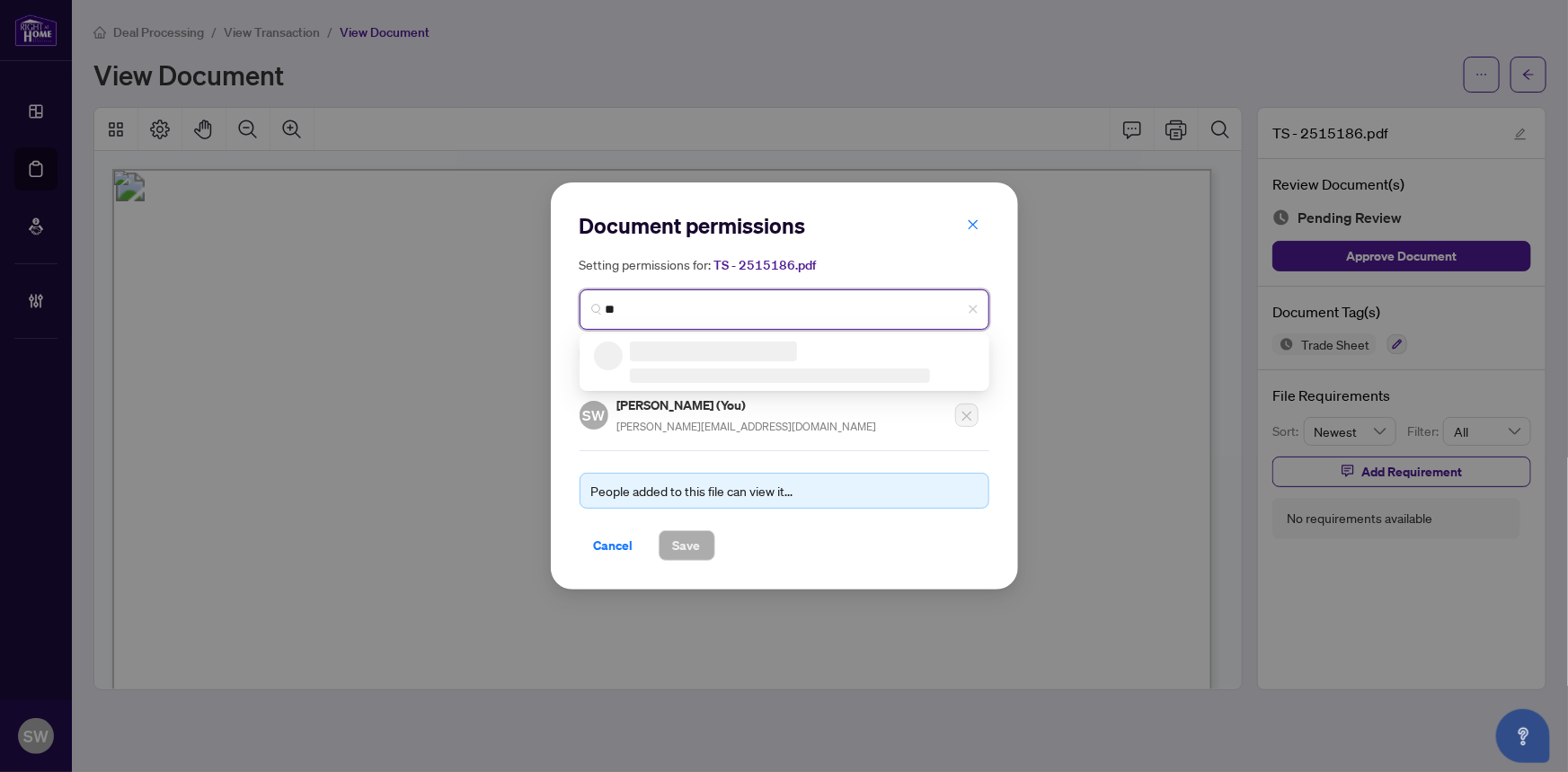
drag, startPoint x: 665, startPoint y: 306, endPoint x: 555, endPoint y: 307, distance: 110.0
click at [555, 307] on div "Document permissions Setting permissions for: TS - 2515186.pdf ** People with a…" at bounding box center [784, 386] width 467 height 408
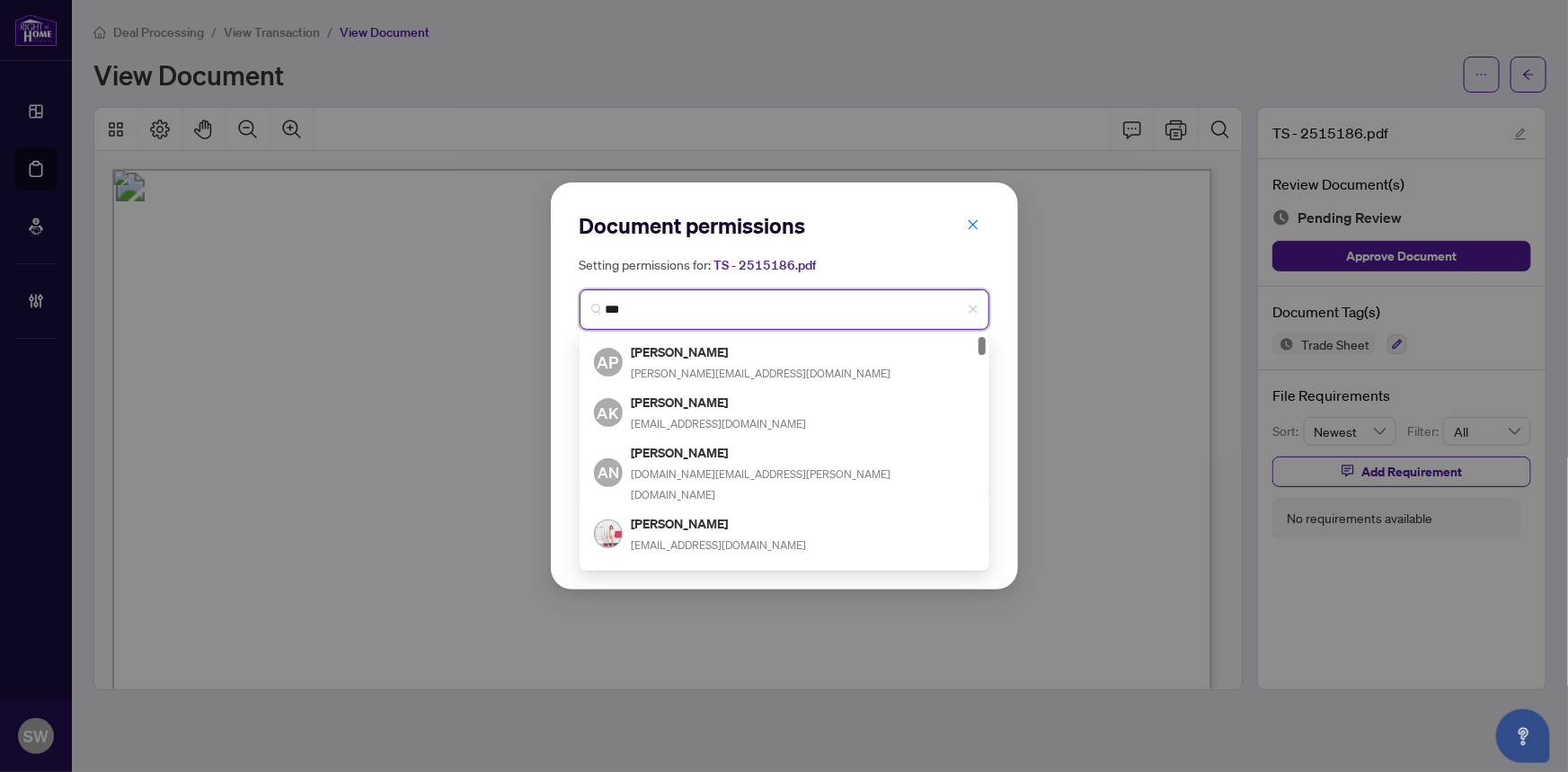
type input "****"
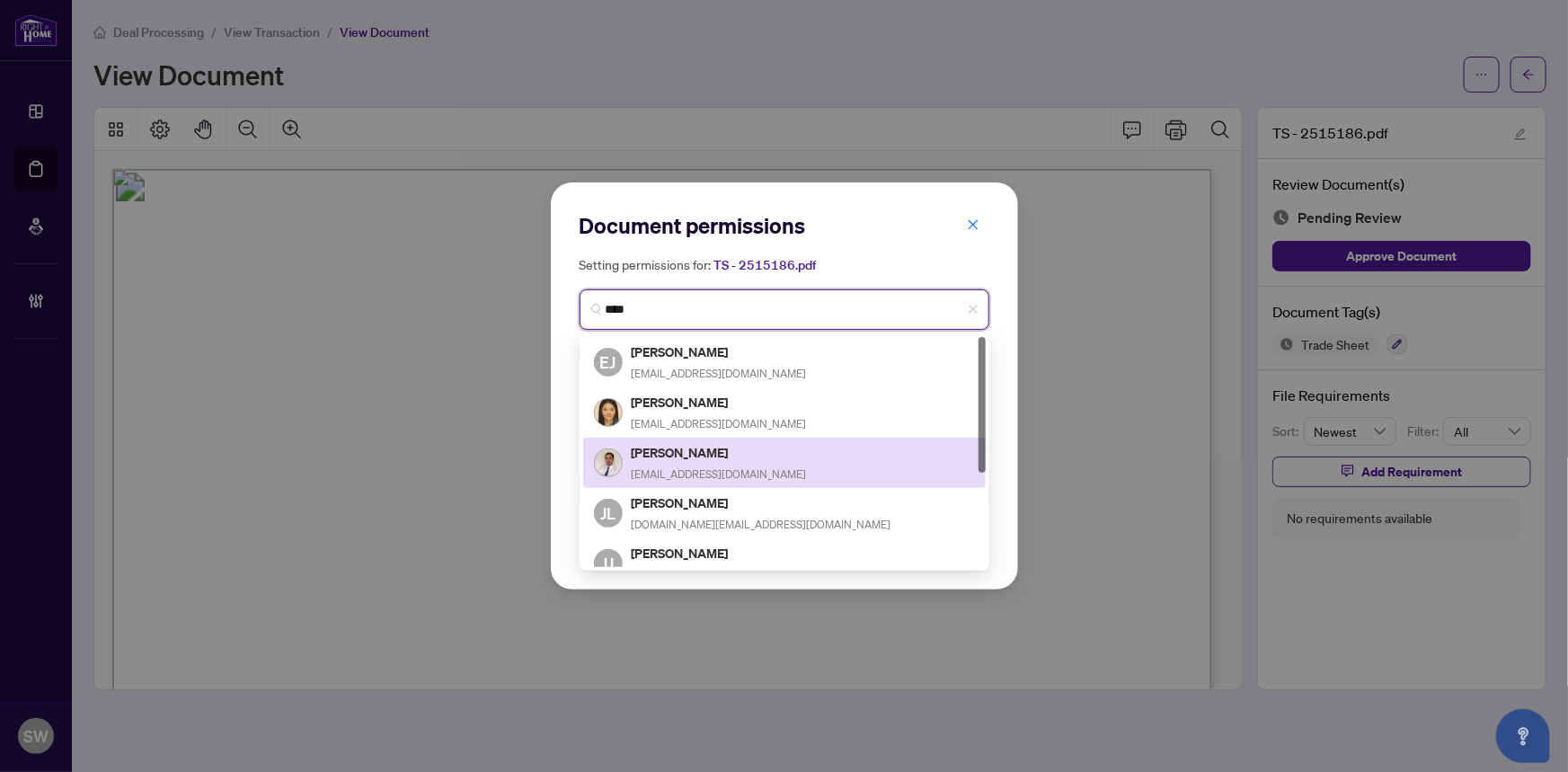
click at [680, 456] on h5 "[PERSON_NAME]" at bounding box center [720, 452] width 175 height 21
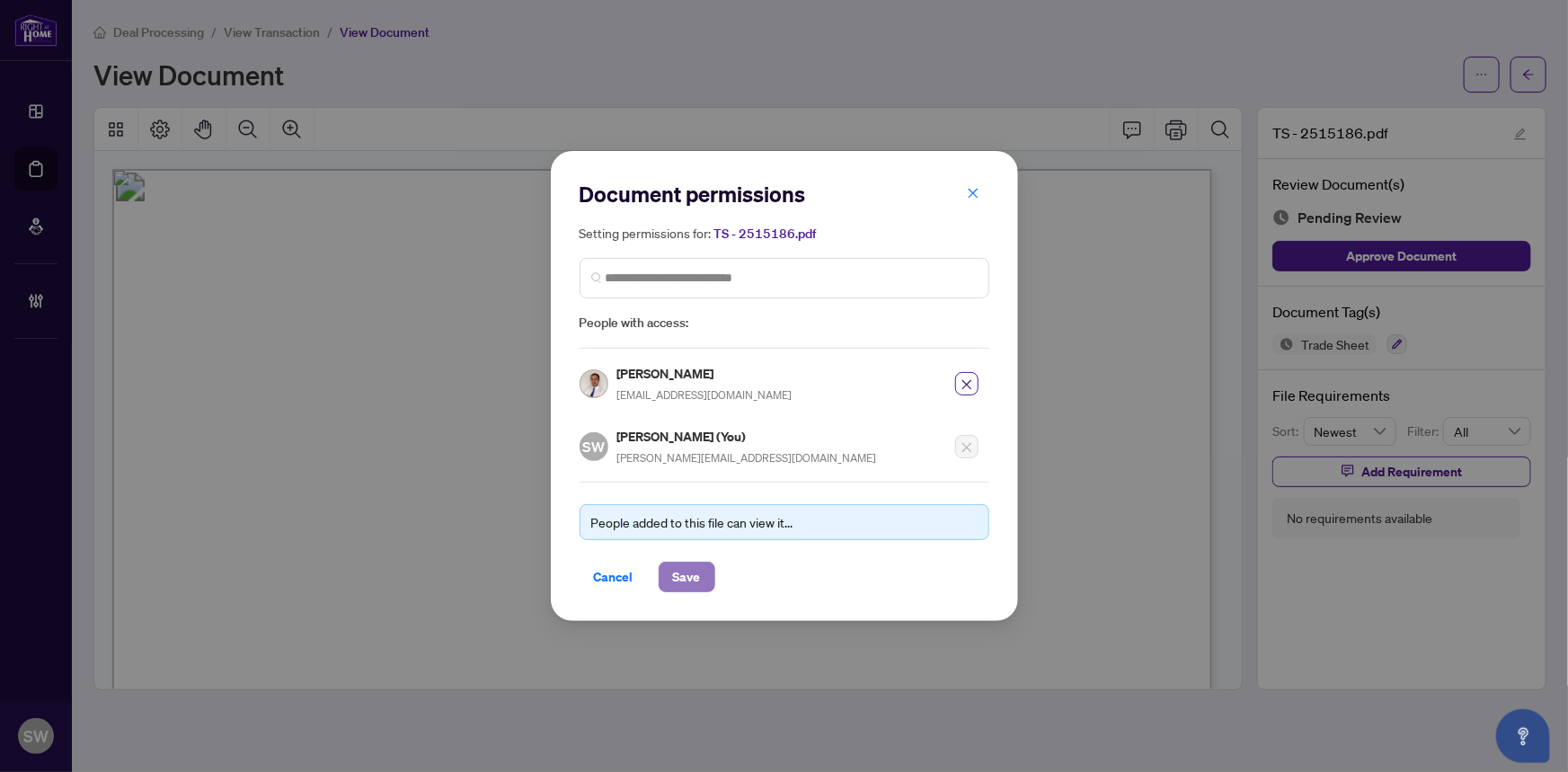
click at [701, 576] on button "Save" at bounding box center [687, 578] width 57 height 30
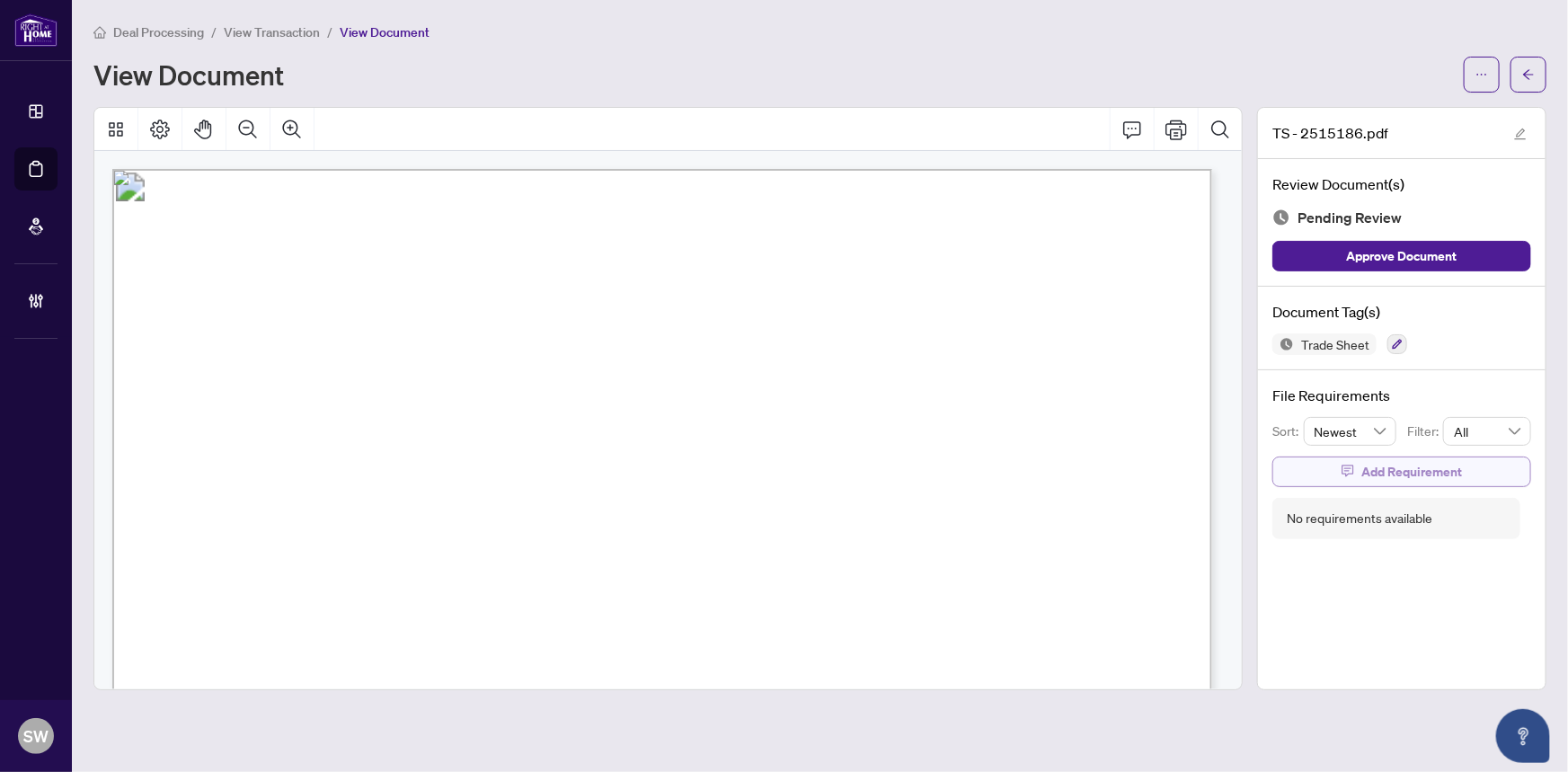
click at [1431, 468] on span "Add Requirement" at bounding box center [1412, 472] width 100 height 28
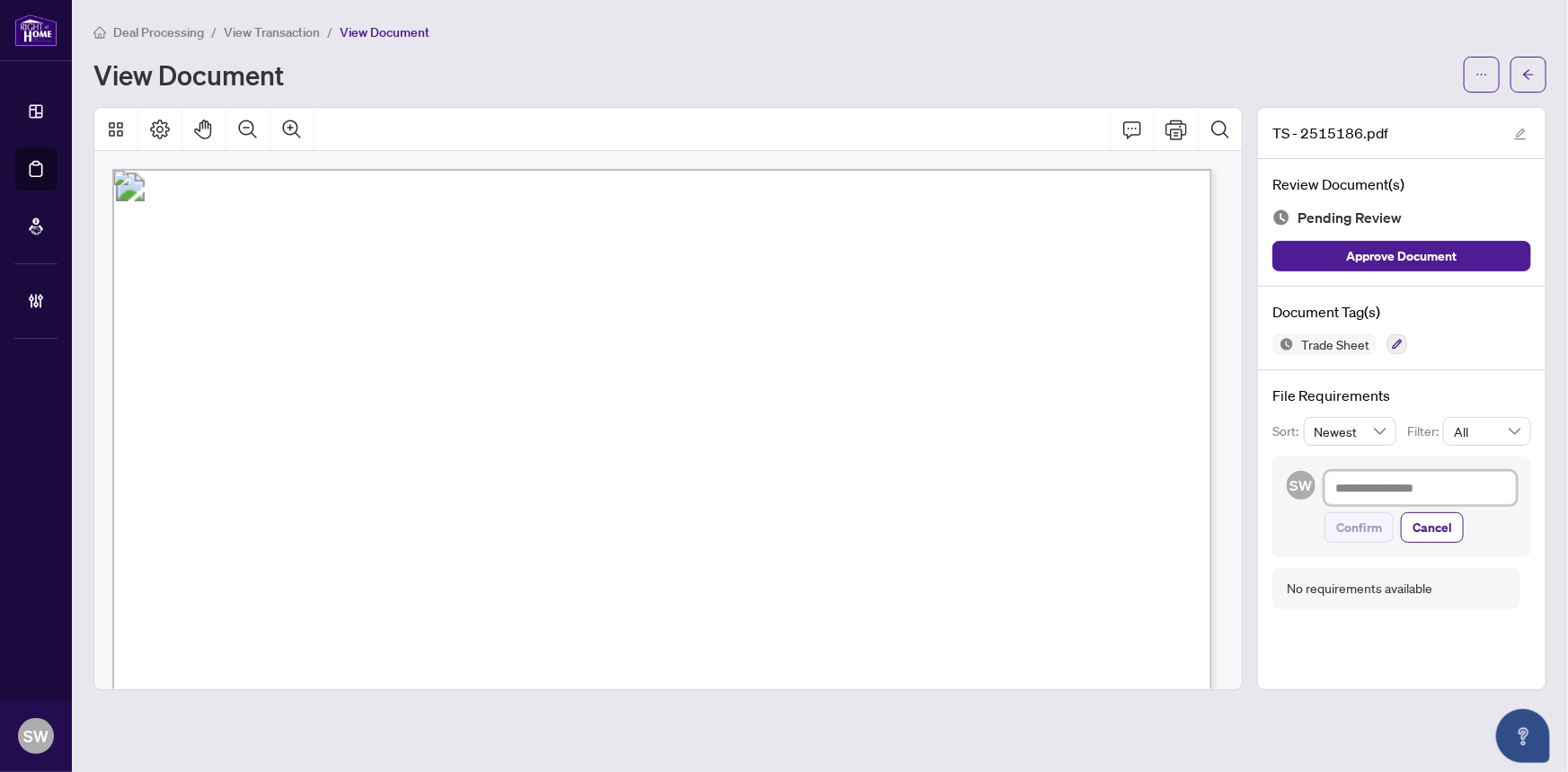
click at [1402, 488] on textarea at bounding box center [1421, 488] width 192 height 34
paste textarea "**********"
type textarea "**********"
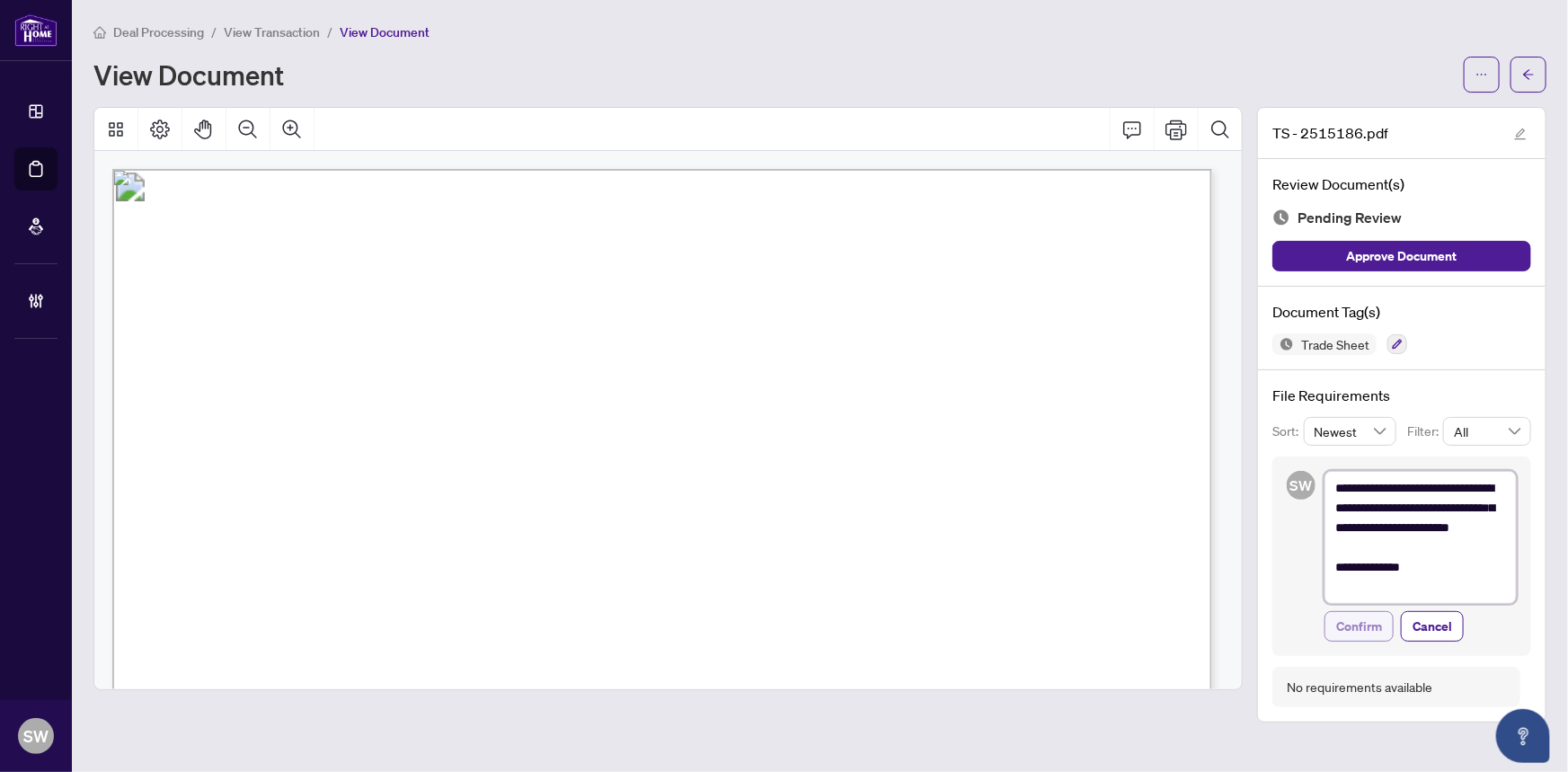
type textarea "**********"
click at [1373, 624] on span "Confirm" at bounding box center [1359, 627] width 46 height 28
type textarea "**********"
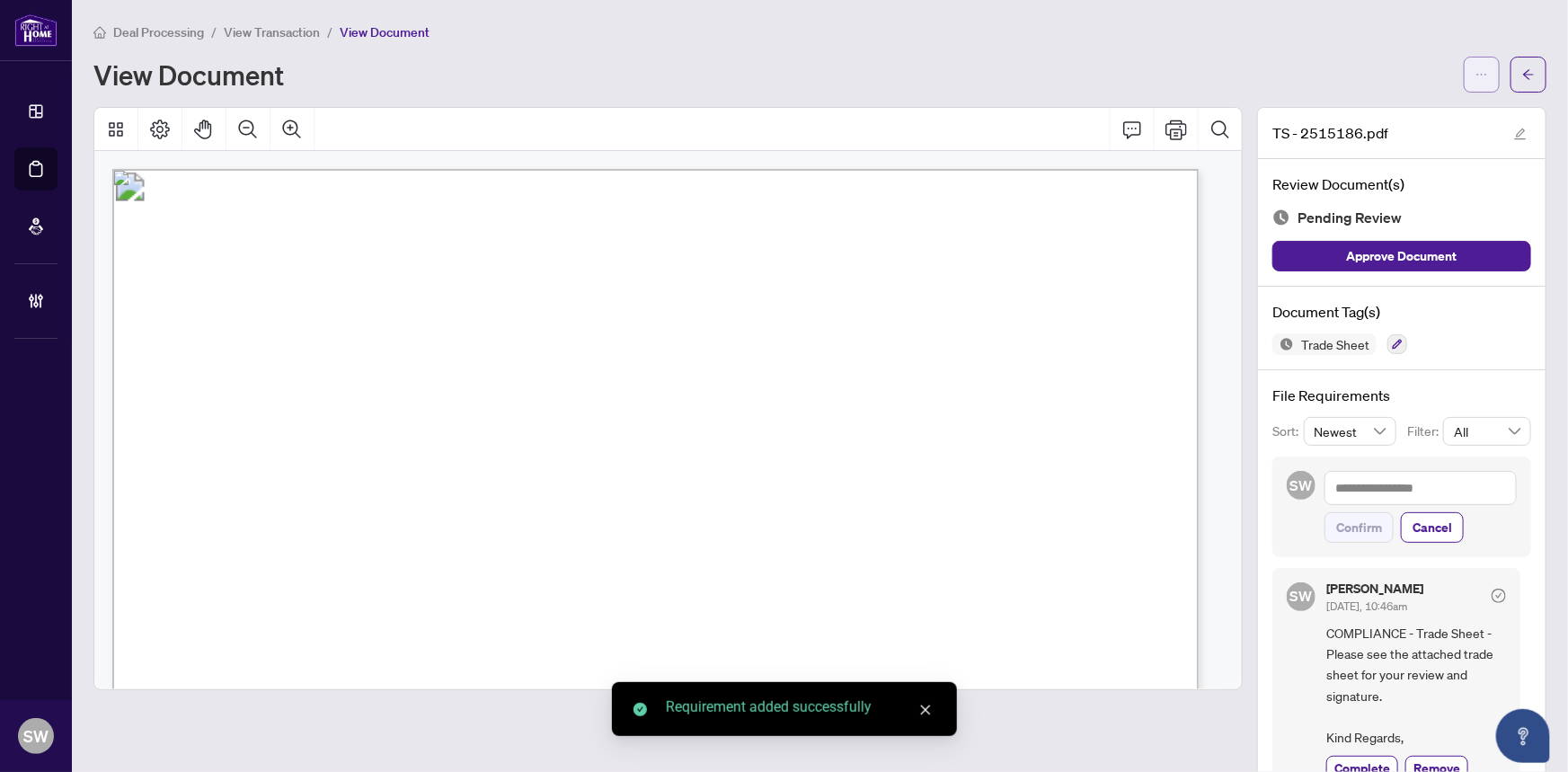
click at [1482, 75] on button "button" at bounding box center [1483, 75] width 36 height 36
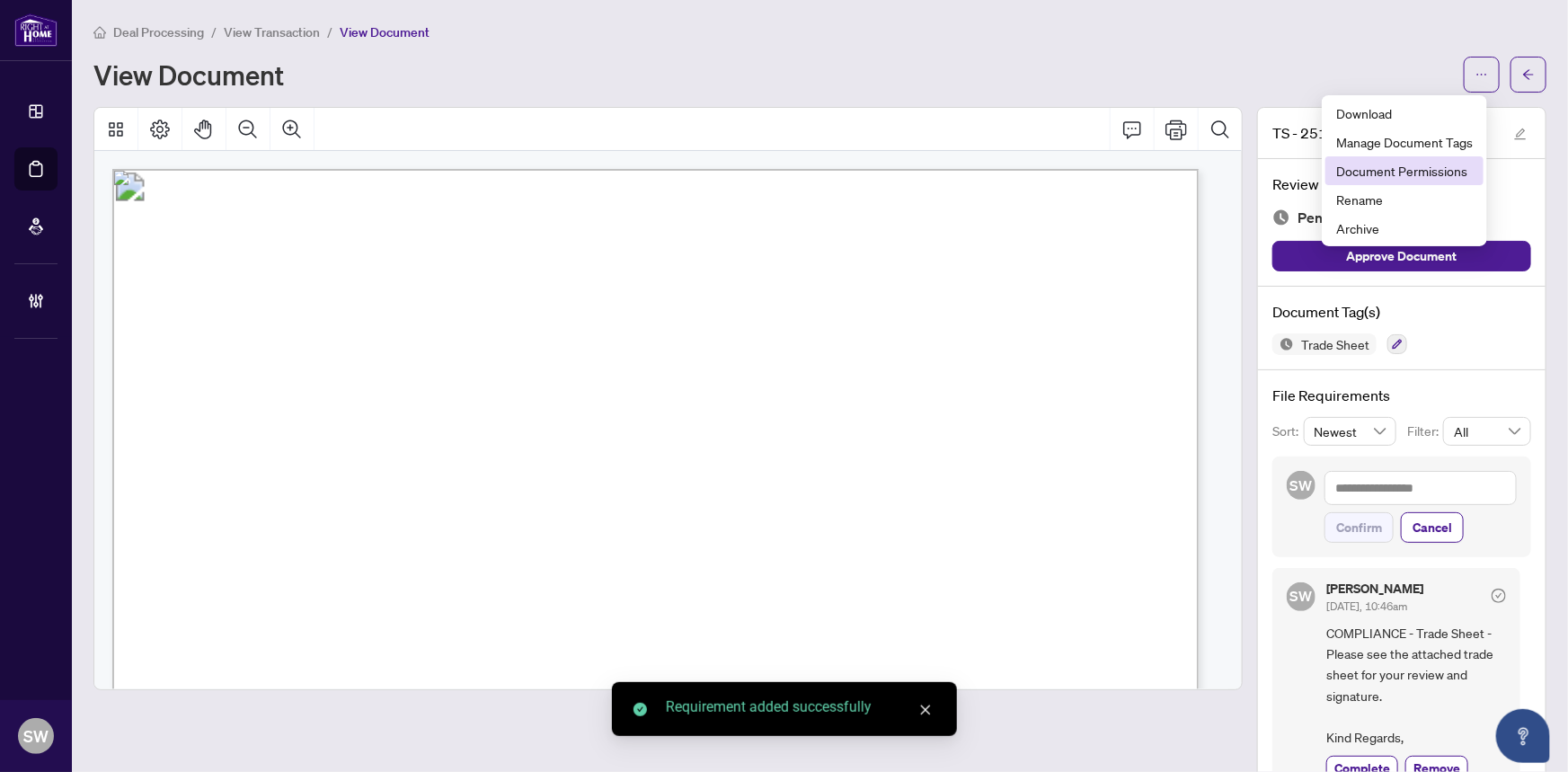
click at [1452, 169] on span "Document Permissions" at bounding box center [1405, 171] width 137 height 20
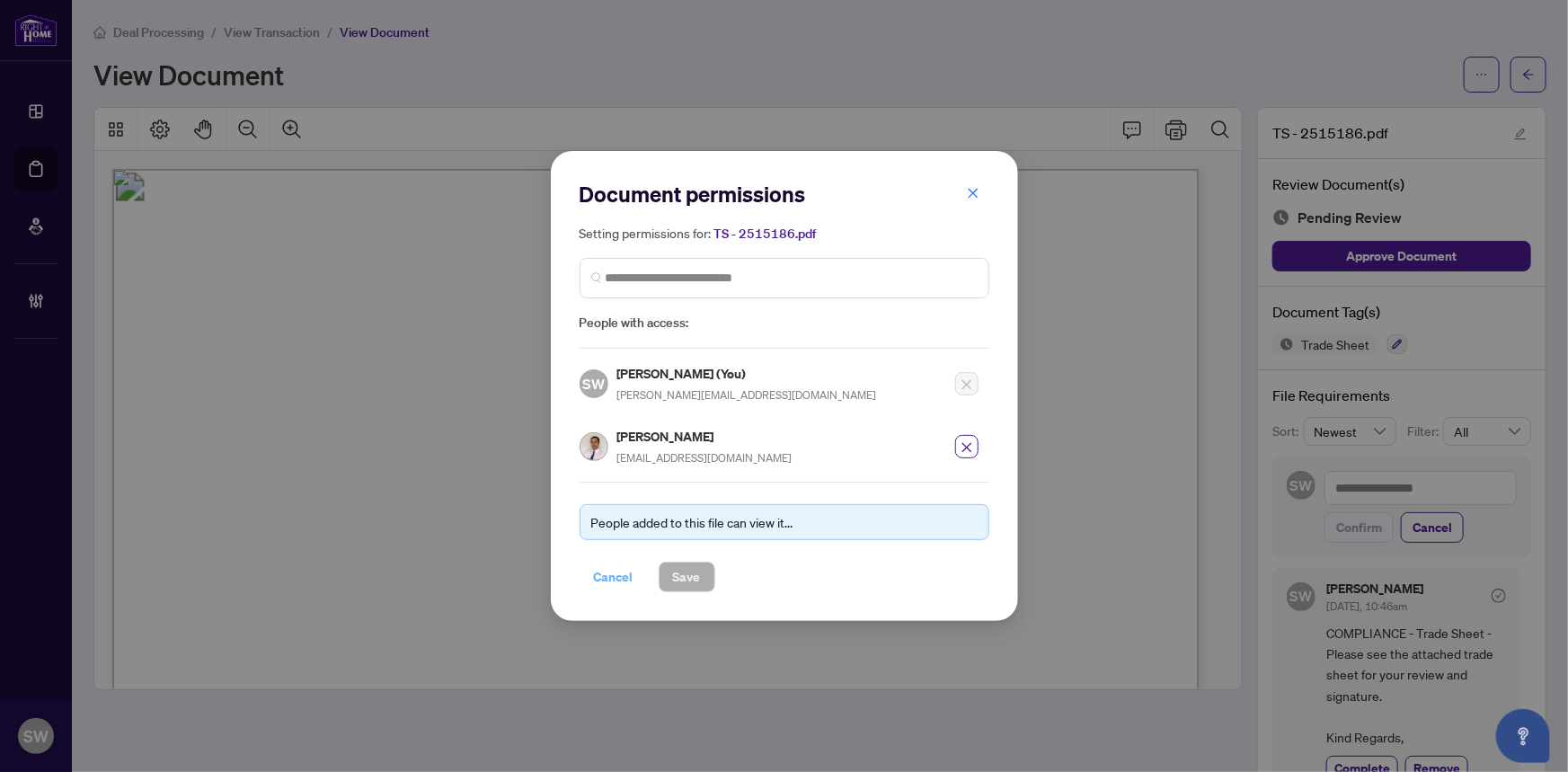
click at [626, 576] on span "Cancel" at bounding box center [614, 578] width 40 height 28
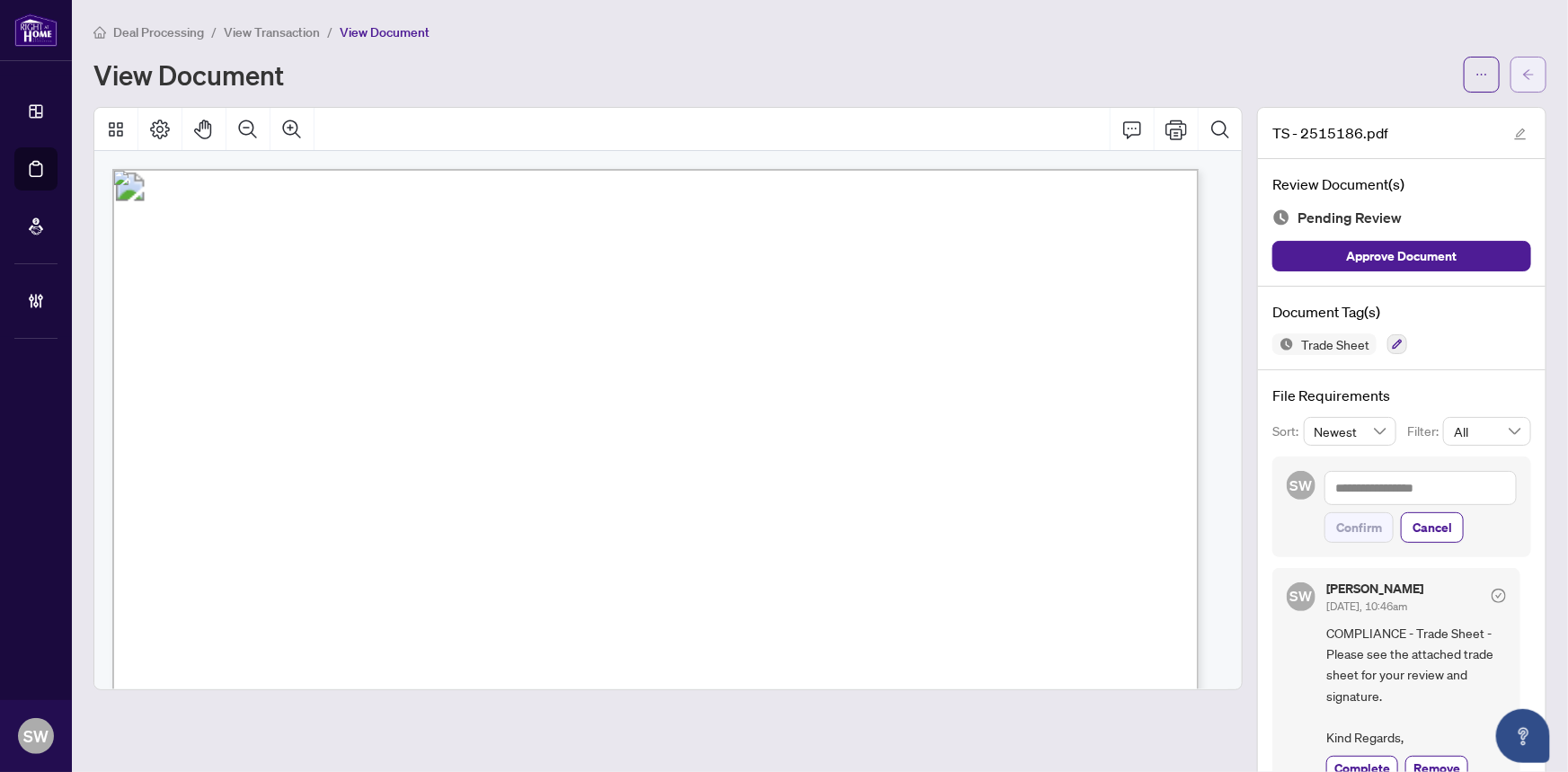
click at [1522, 80] on span "button" at bounding box center [1528, 75] width 12 height 28
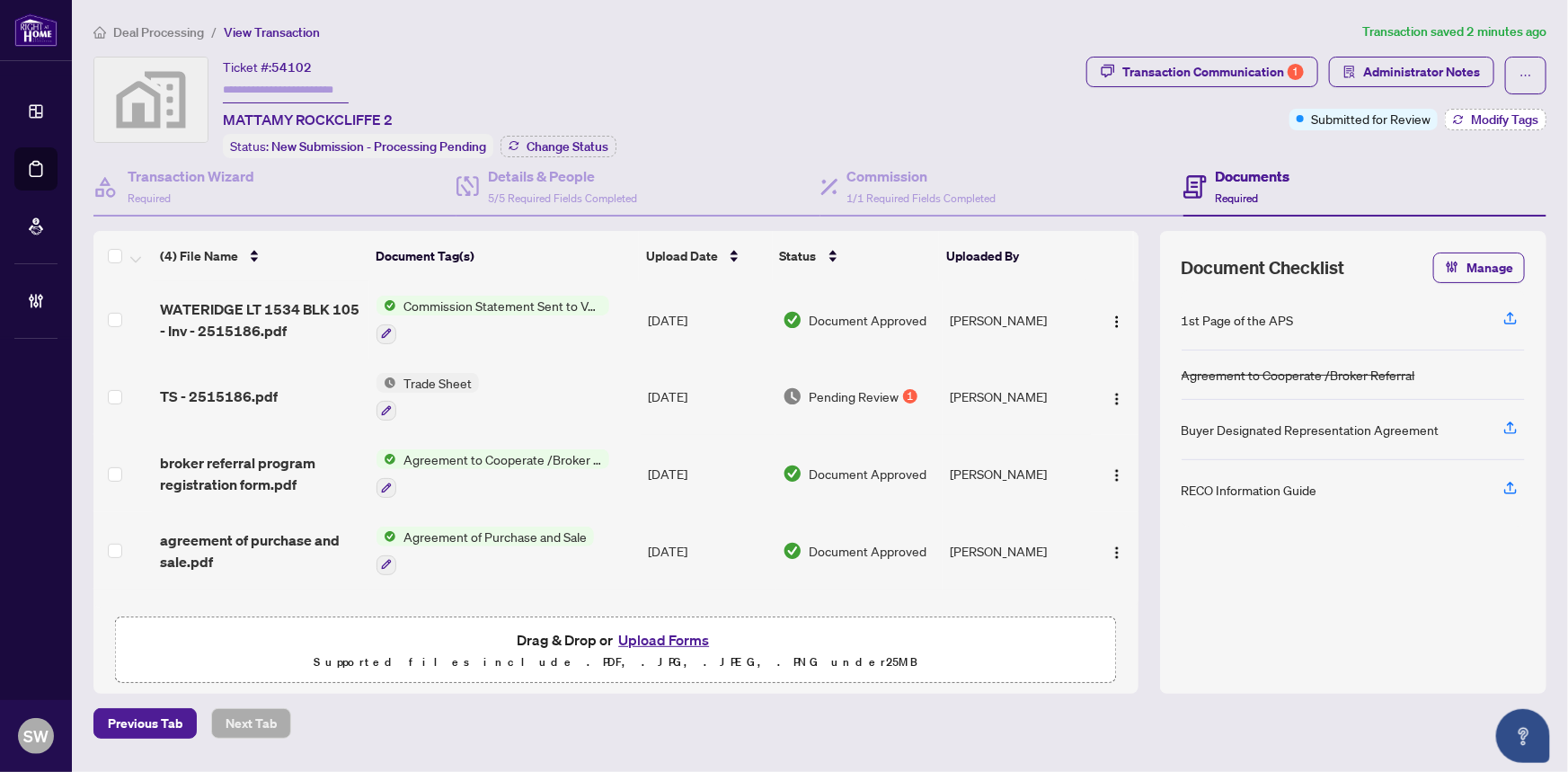
click at [1504, 118] on span "Modify Tags" at bounding box center [1504, 119] width 67 height 12
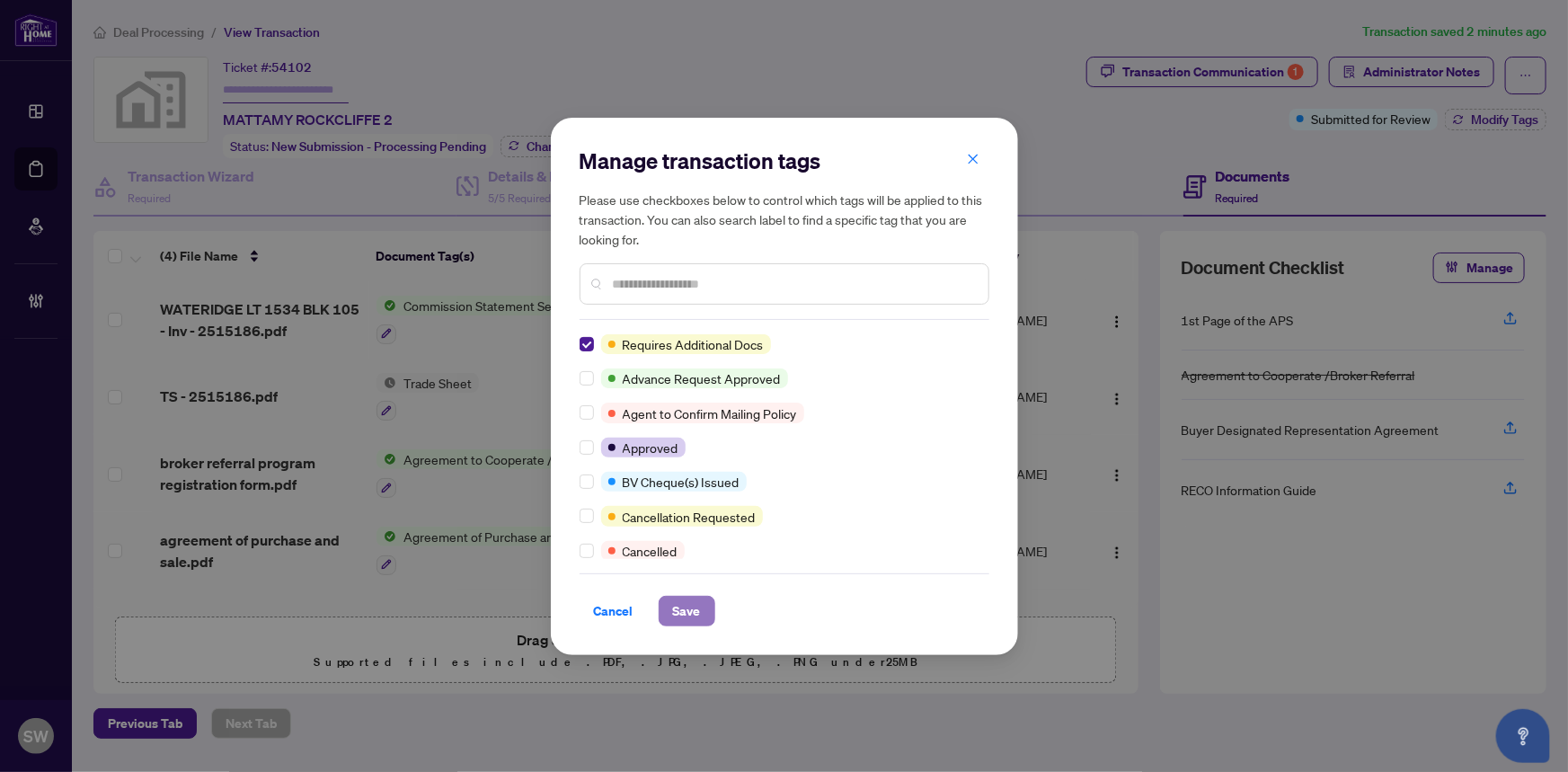
click at [699, 612] on span "Save" at bounding box center [686, 612] width 27 height 28
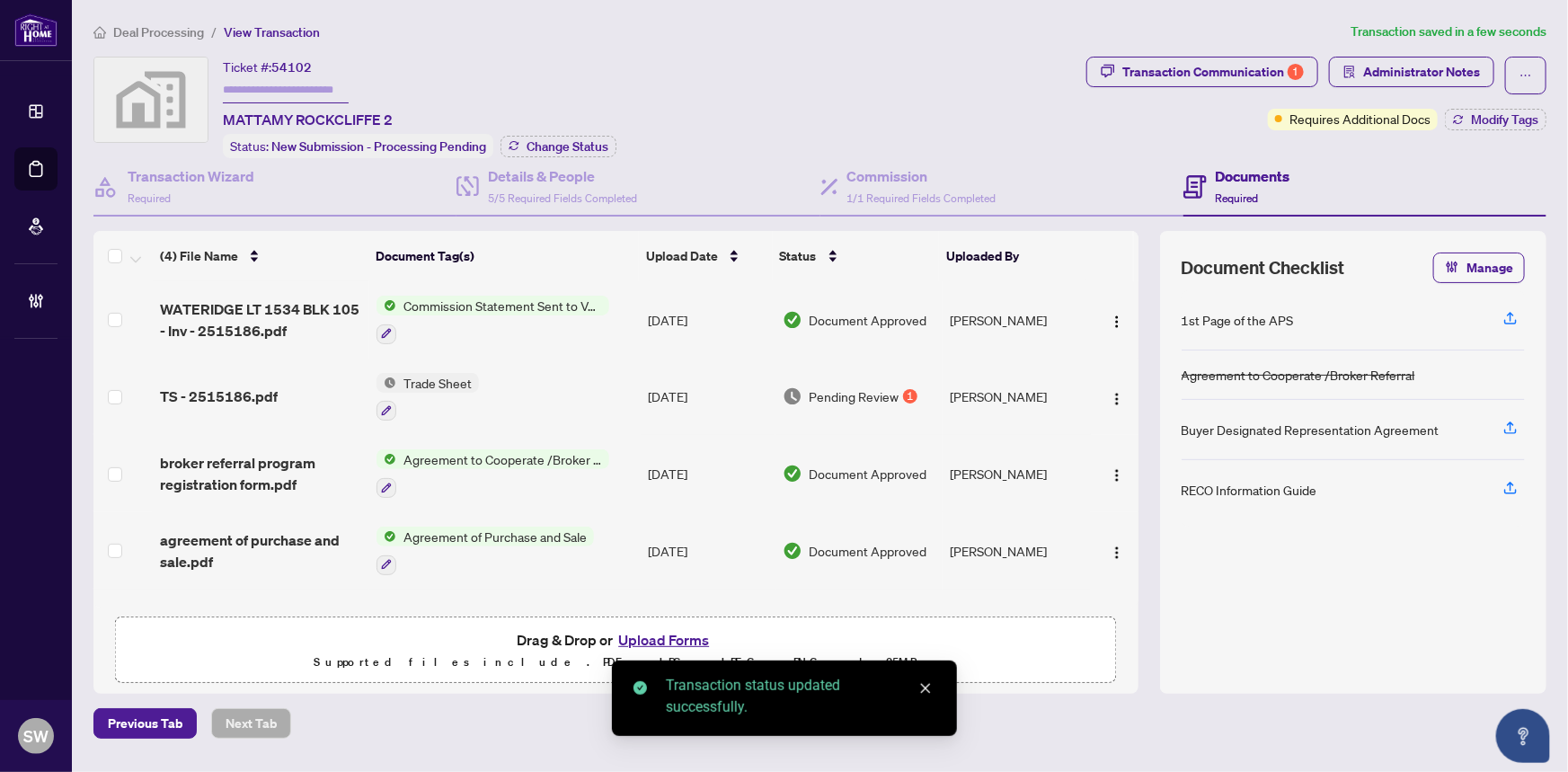
click at [260, 82] on input "text" at bounding box center [285, 90] width 126 height 26
paste input "*******"
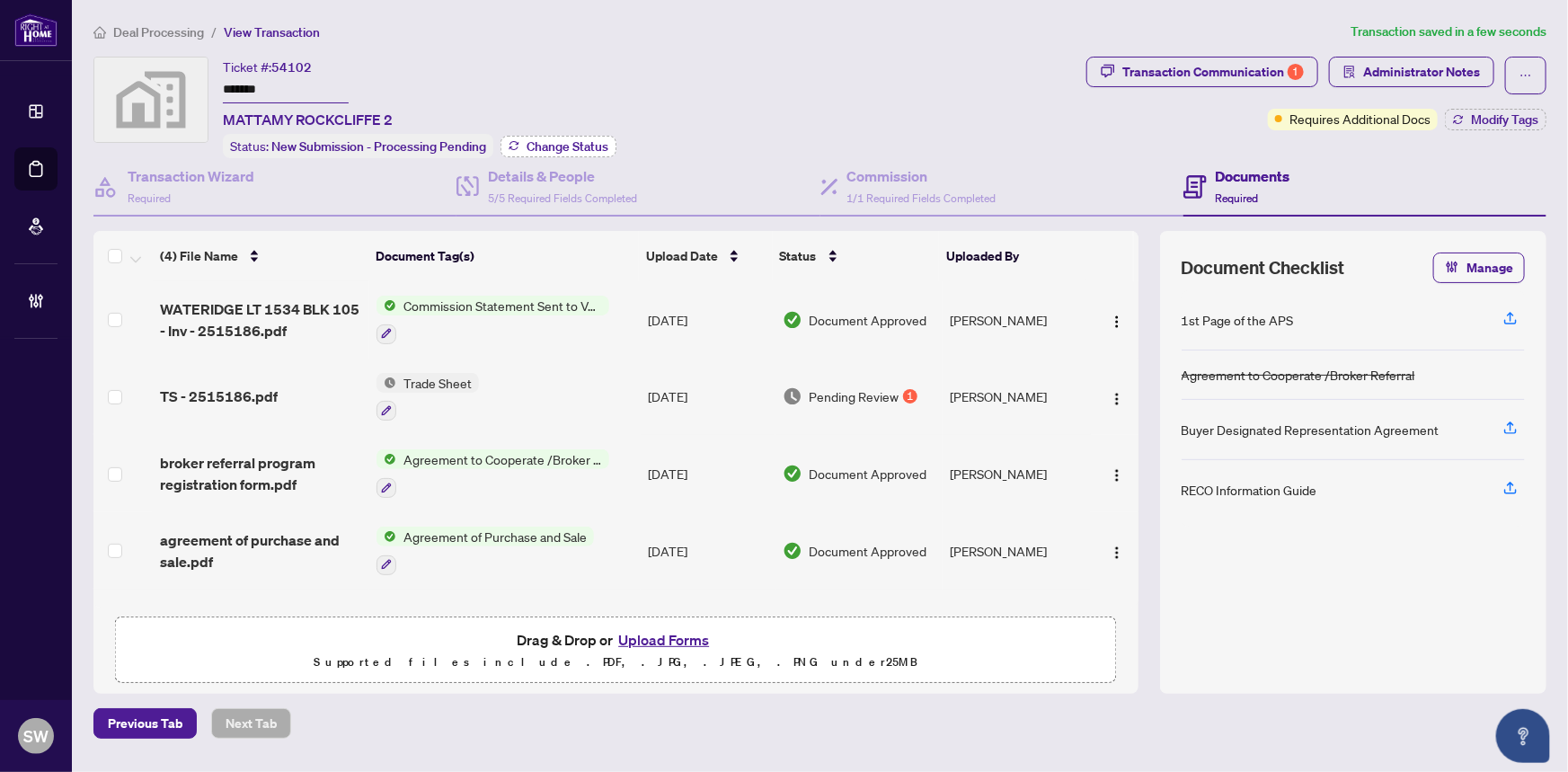
type input "*******"
click at [549, 146] on span "Change Status" at bounding box center [568, 146] width 82 height 12
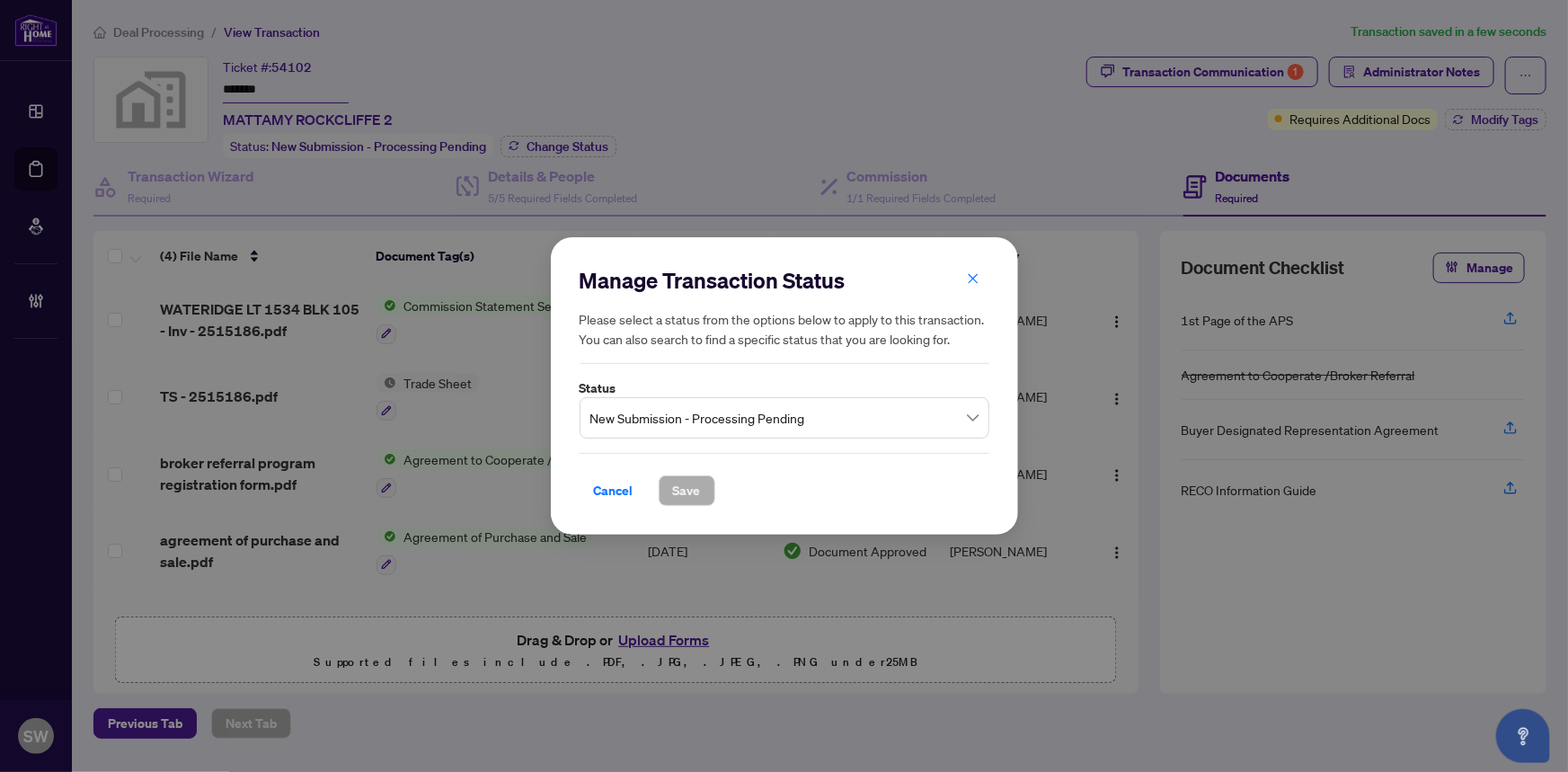
click at [701, 424] on span "New Submission - Processing Pending" at bounding box center [785, 418] width 389 height 34
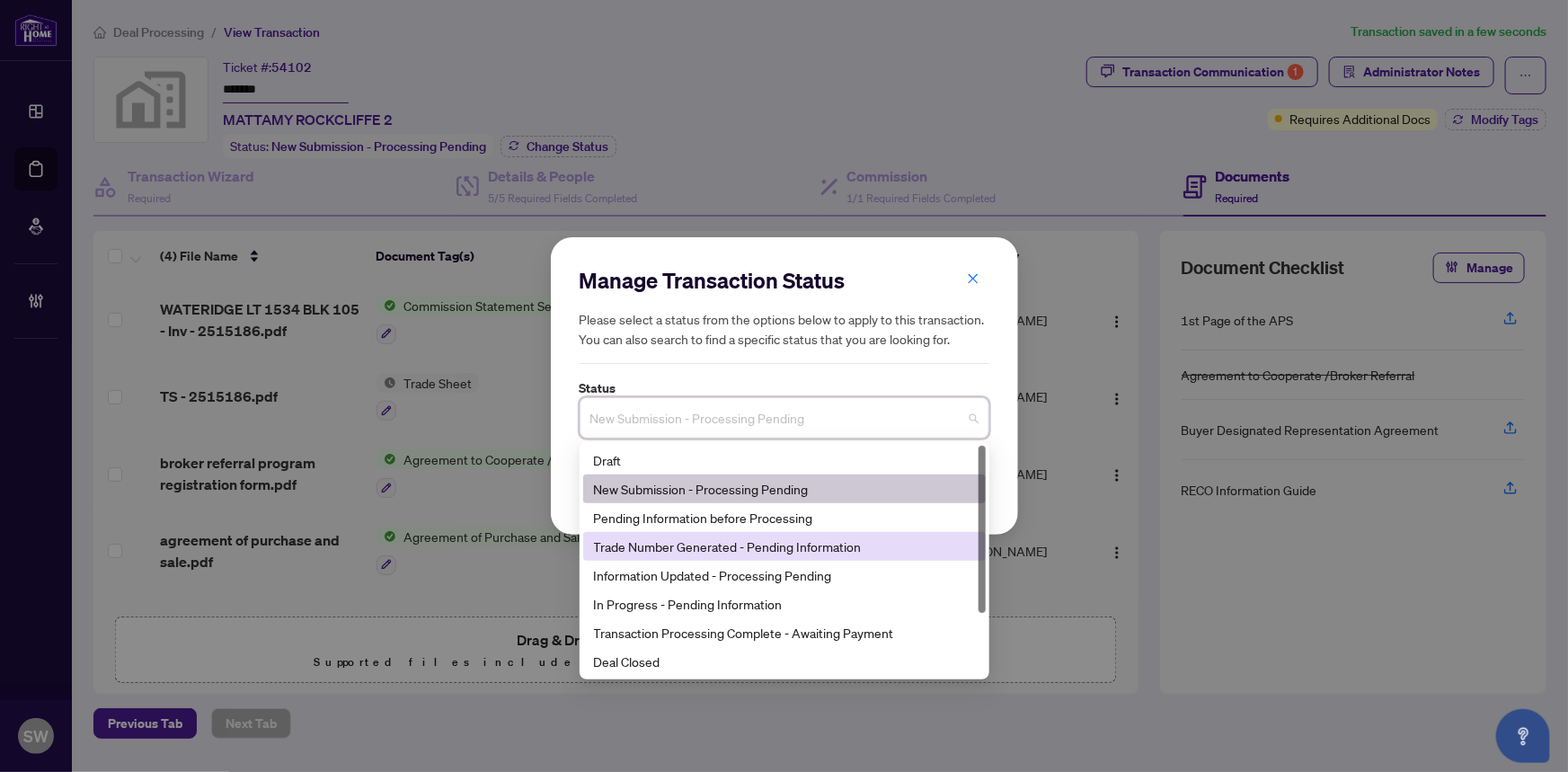
click at [682, 544] on div "Trade Number Generated - Pending Information" at bounding box center [785, 546] width 381 height 20
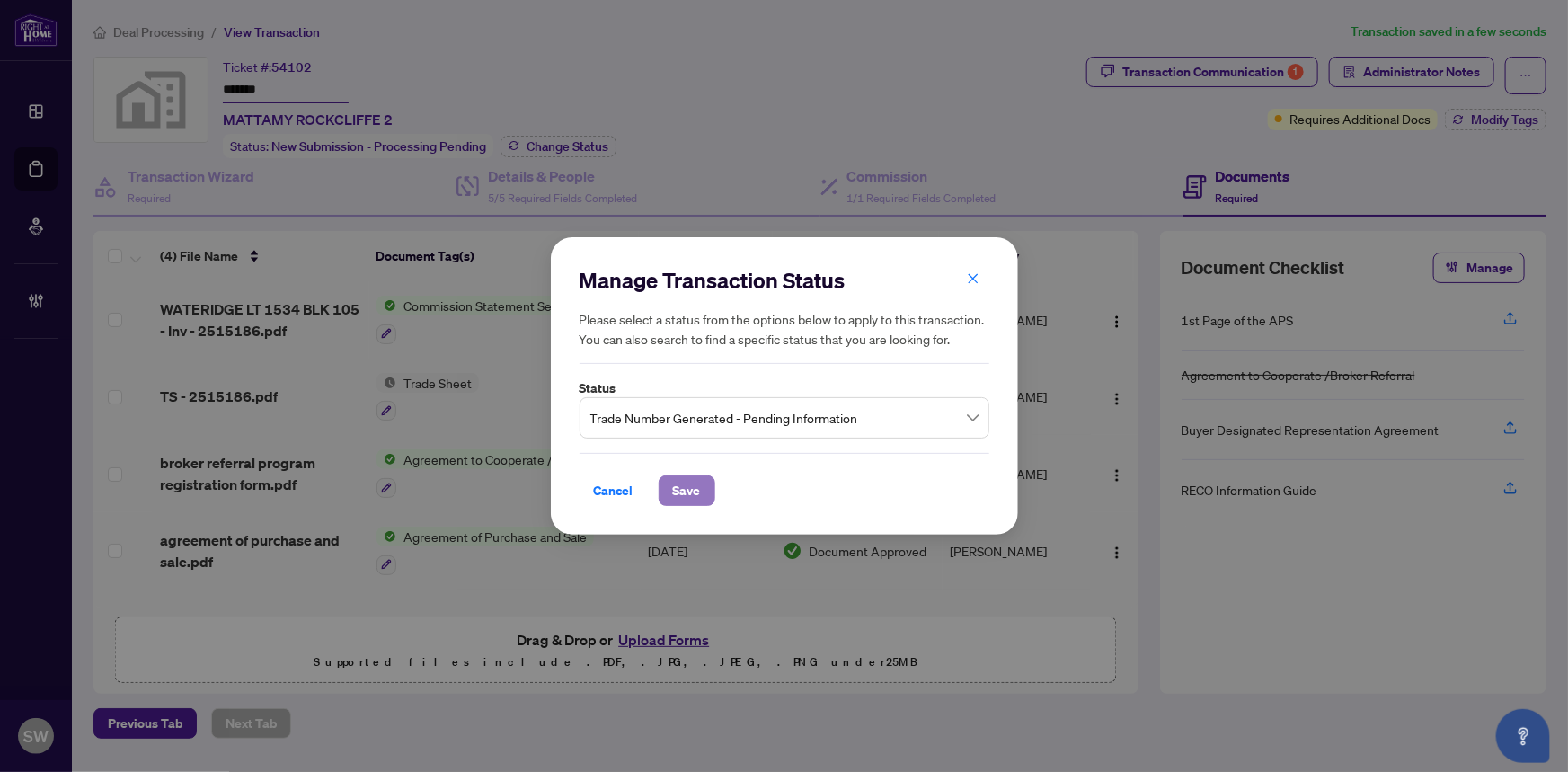
click at [698, 494] on span "Save" at bounding box center [686, 491] width 27 height 28
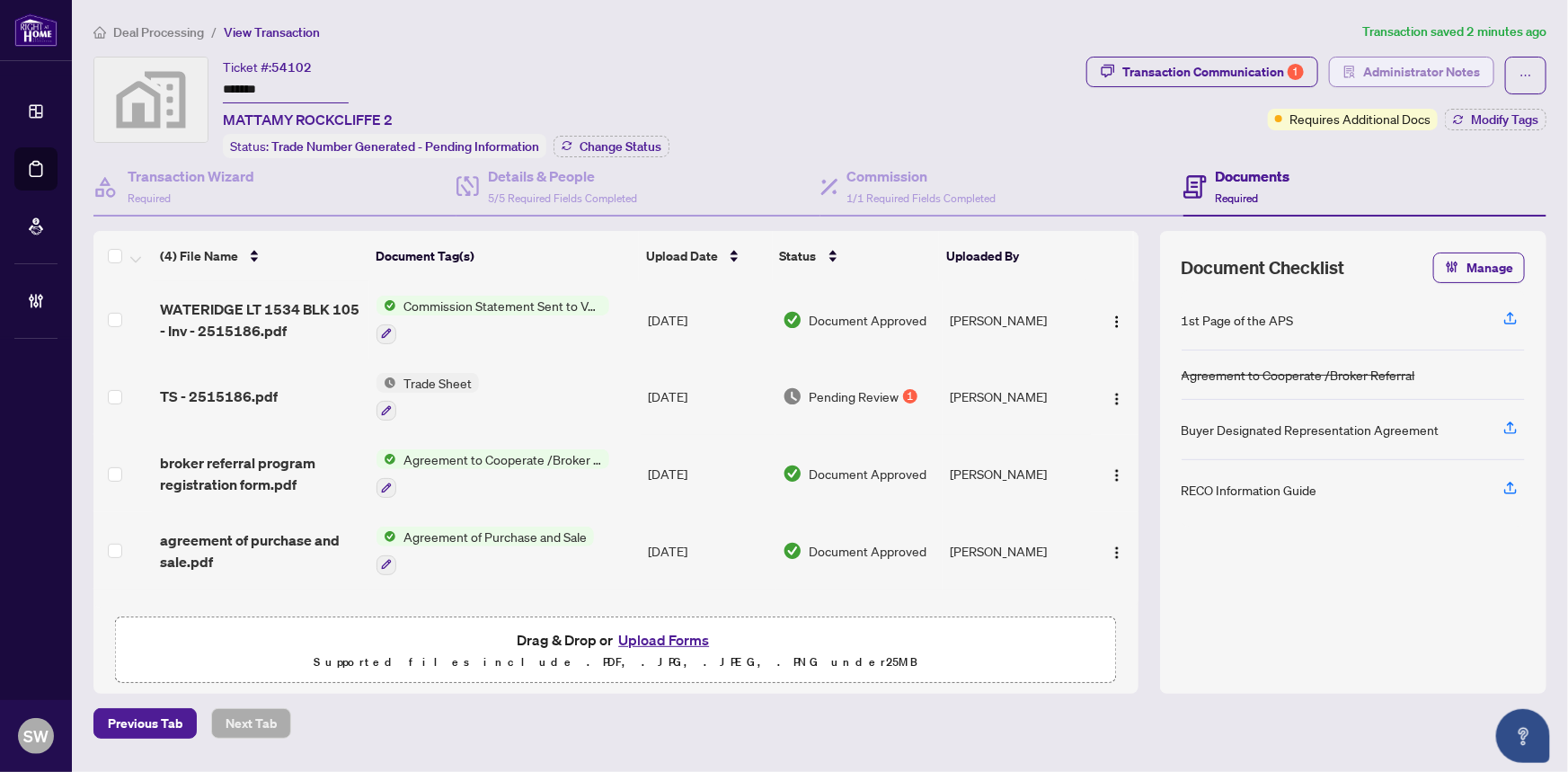
click at [1427, 74] on span "Administrator Notes" at bounding box center [1421, 72] width 117 height 28
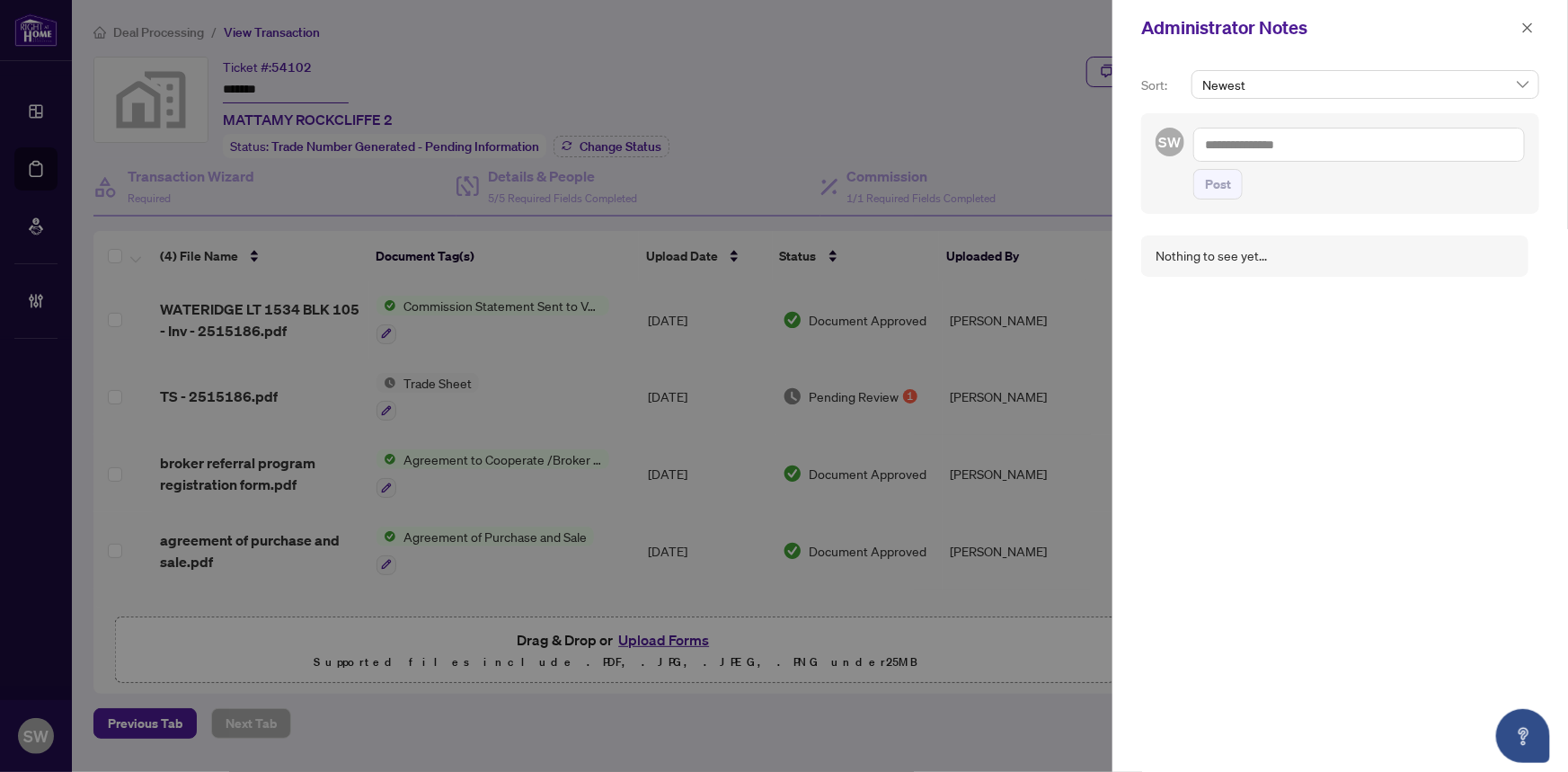
click at [1267, 146] on textarea at bounding box center [1359, 145] width 332 height 34
click at [1343, 140] on textarea "**********" at bounding box center [1359, 145] width 332 height 34
paste textarea "**********"
drag, startPoint x: 1300, startPoint y: 145, endPoint x: 1391, endPoint y: 144, distance: 91.0
click at [1391, 144] on textarea "**********" at bounding box center [1357, 154] width 327 height 52
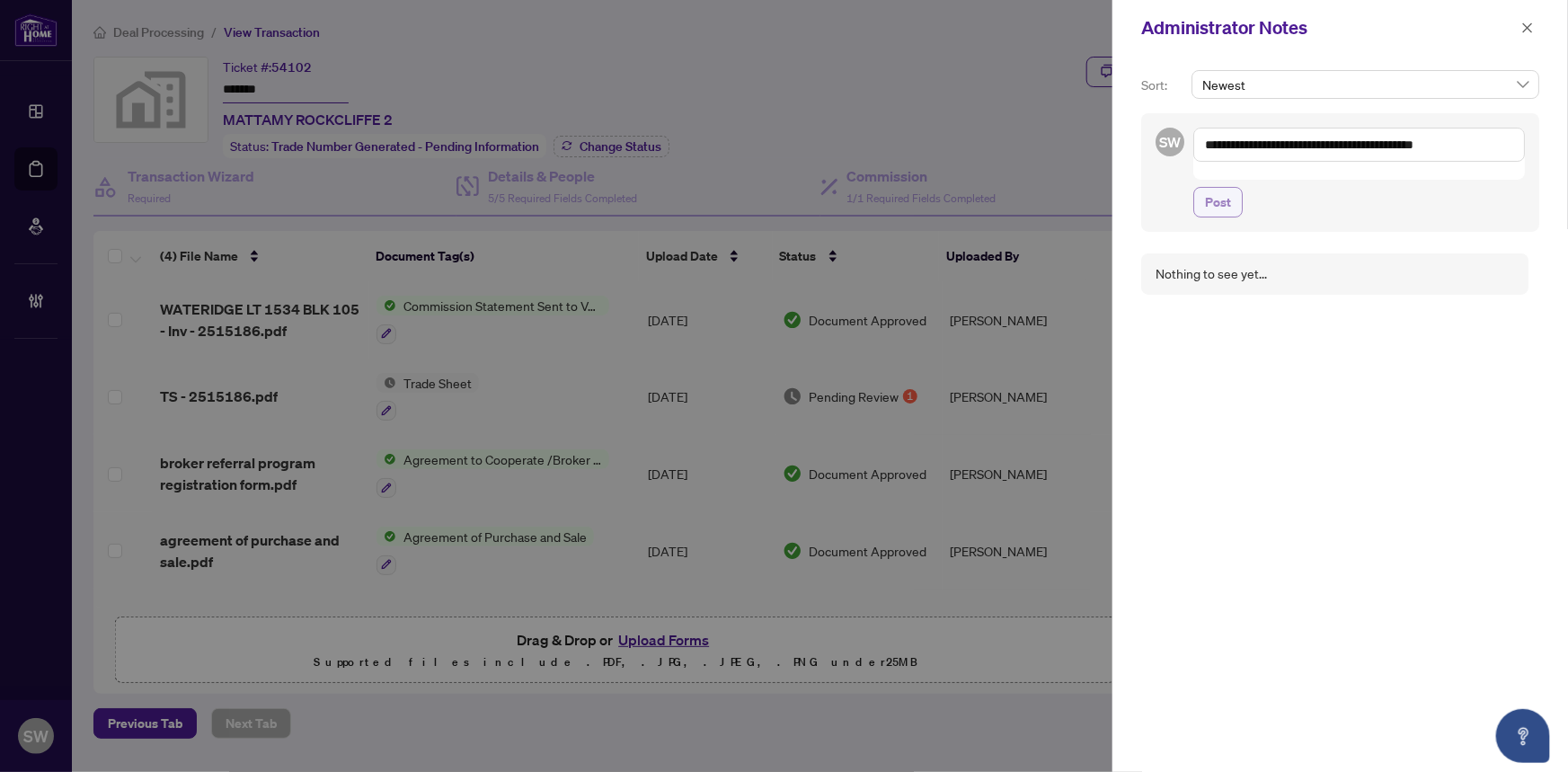
type textarea "**********"
click at [1219, 188] on span "Post" at bounding box center [1217, 202] width 26 height 28
click at [1285, 138] on textarea at bounding box center [1359, 145] width 332 height 34
paste textarea "**********"
click at [1287, 144] on textarea "**********" at bounding box center [1359, 145] width 332 height 34
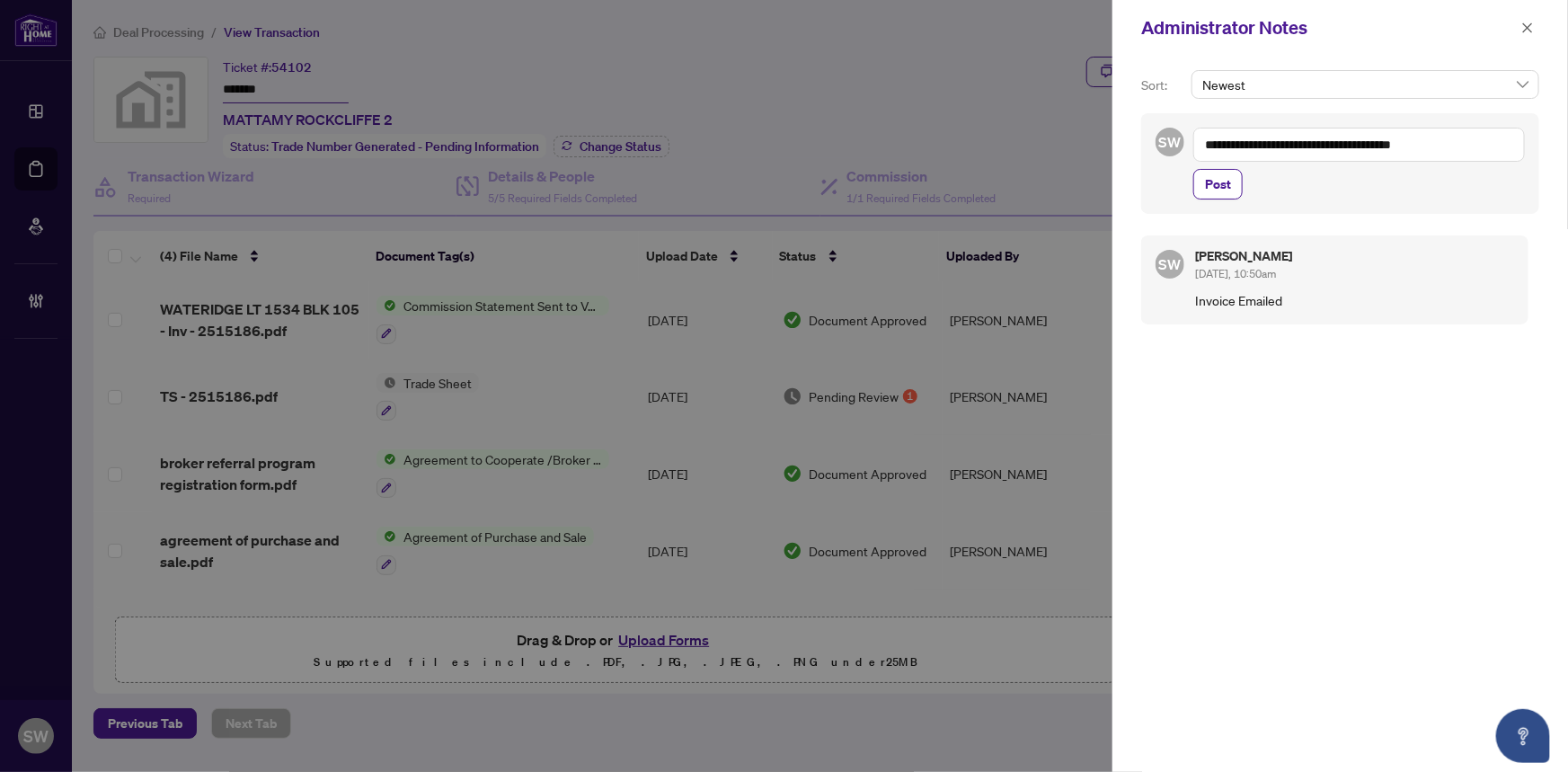
drag, startPoint x: 1287, startPoint y: 144, endPoint x: 1194, endPoint y: 149, distance: 93.1
click at [1194, 149] on textarea "**********" at bounding box center [1359, 145] width 332 height 34
type textarea "**********"
click at [1222, 192] on span "Post" at bounding box center [1217, 184] width 26 height 28
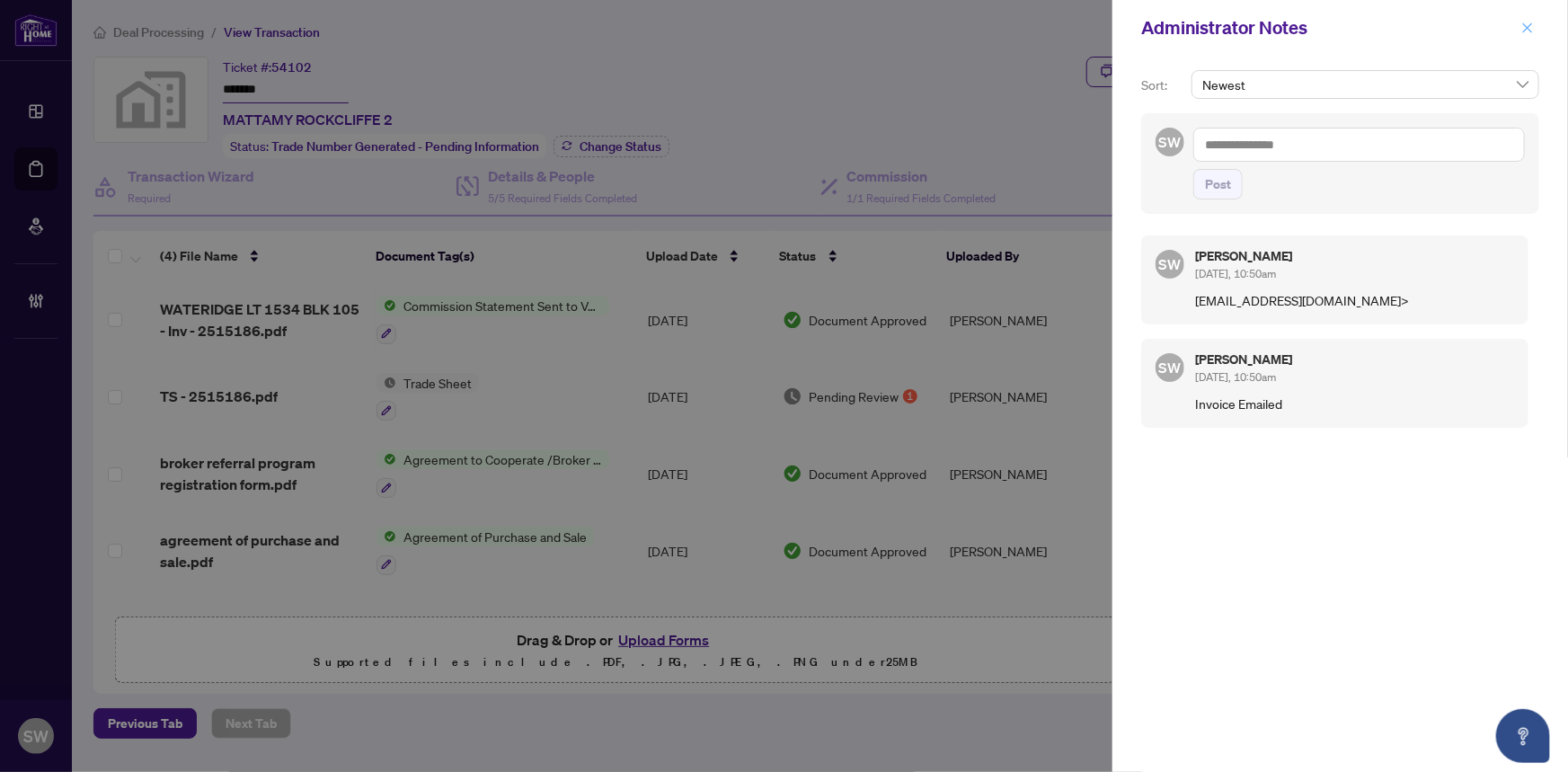
click at [1533, 27] on icon "close" at bounding box center [1527, 28] width 12 height 12
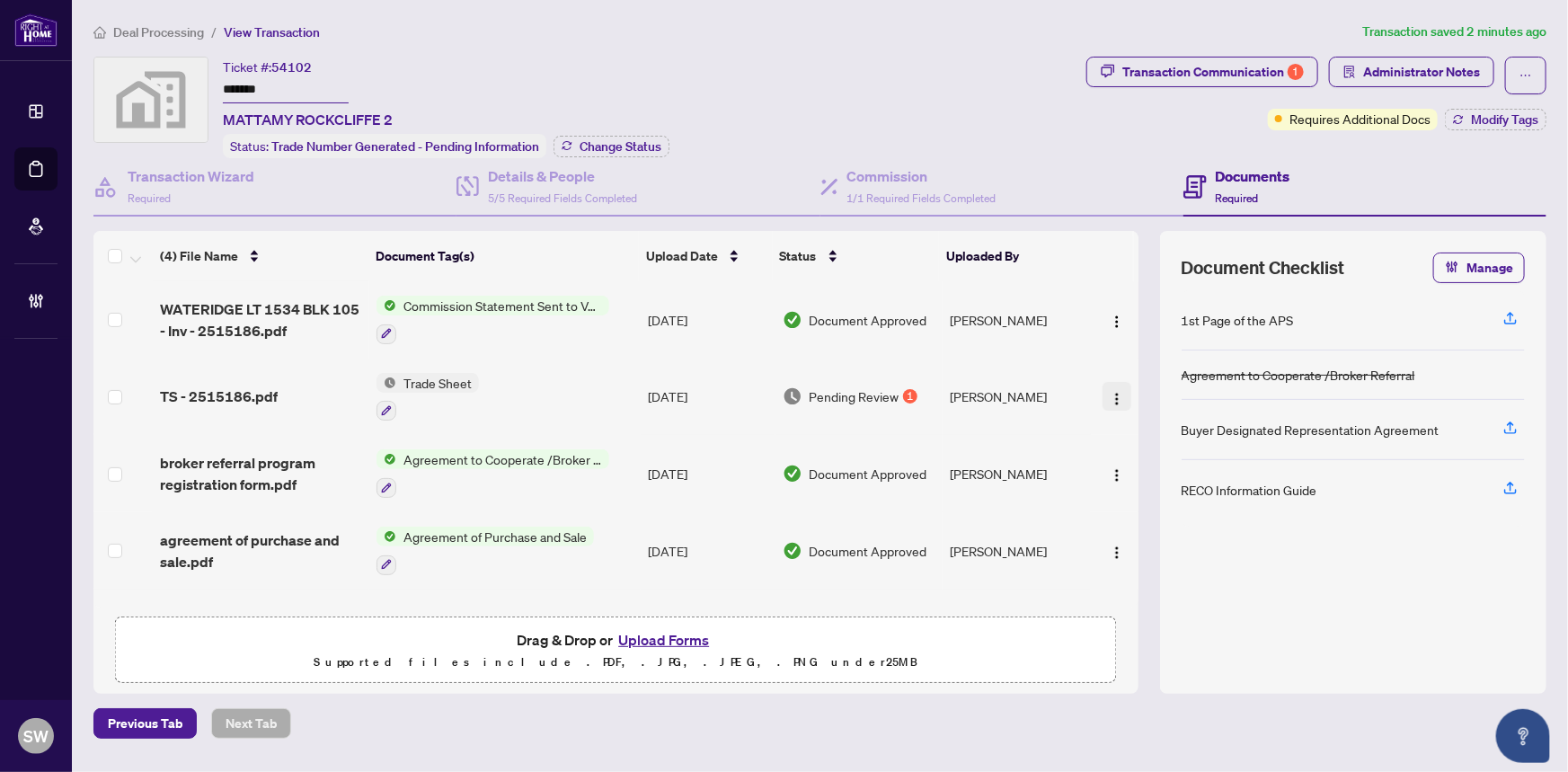
click at [1110, 392] on img "button" at bounding box center [1117, 398] width 14 height 14
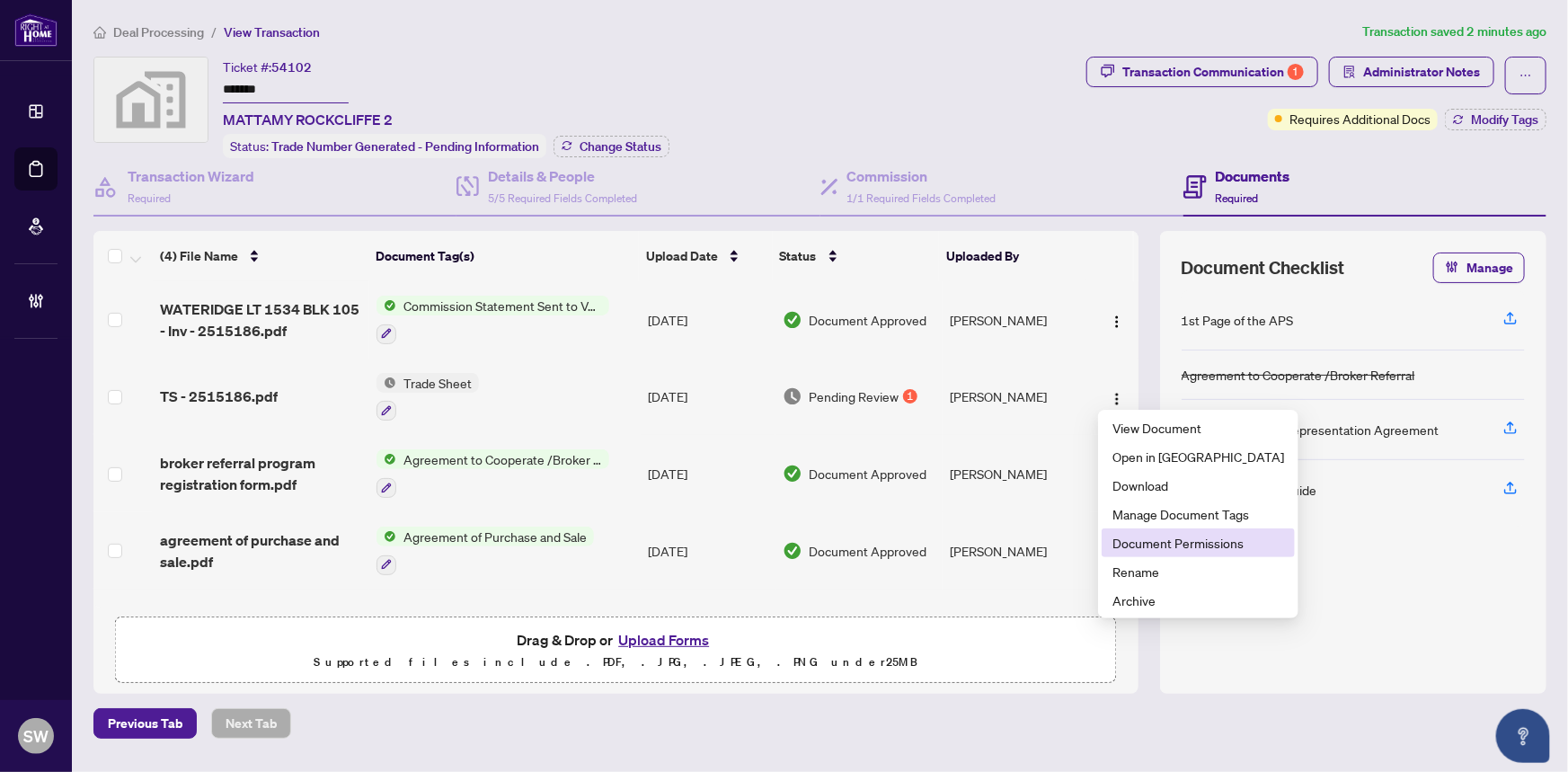
click at [1211, 540] on span "Document Permissions" at bounding box center [1198, 542] width 172 height 20
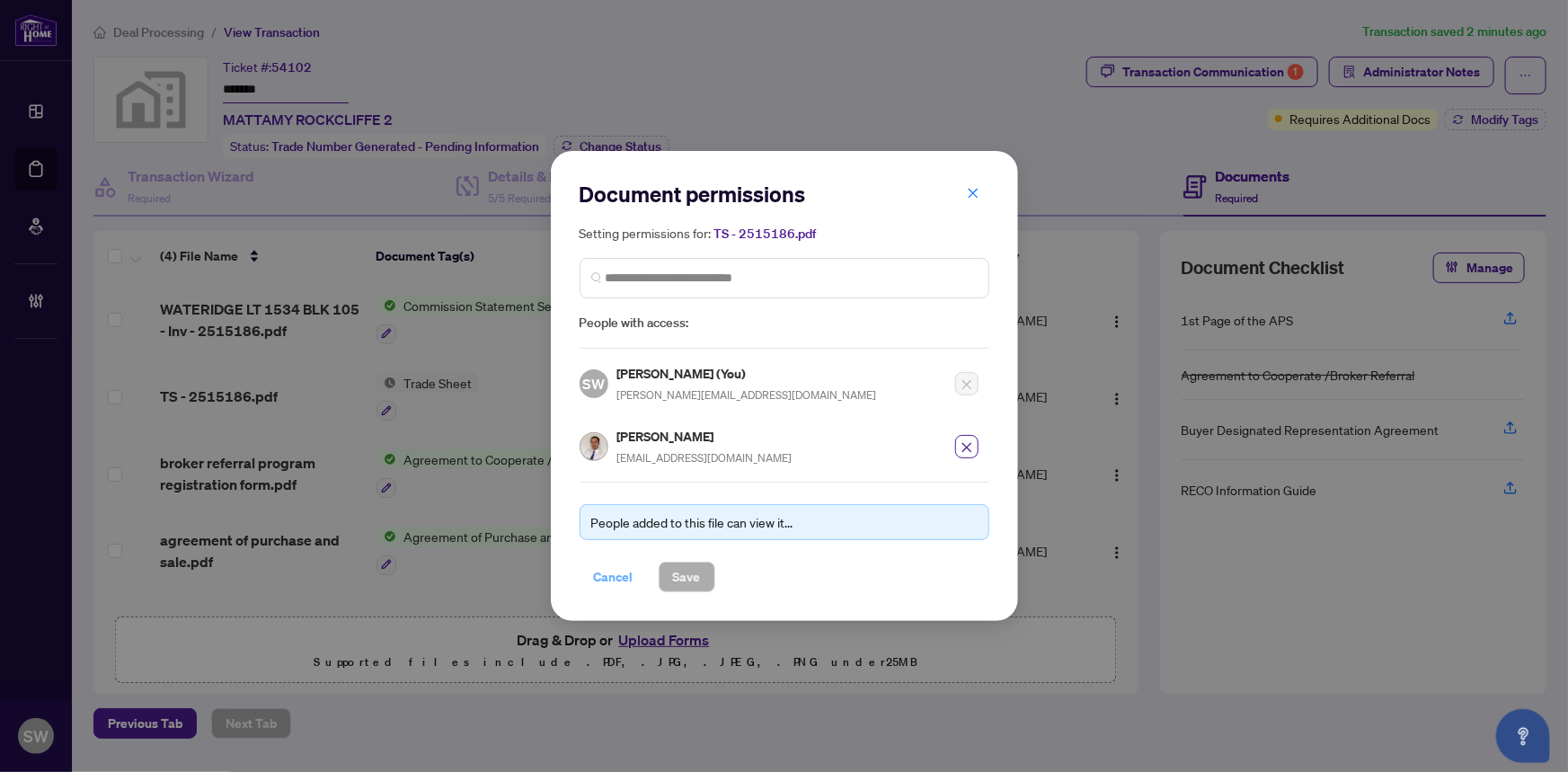
click at [617, 572] on span "Cancel" at bounding box center [614, 578] width 40 height 28
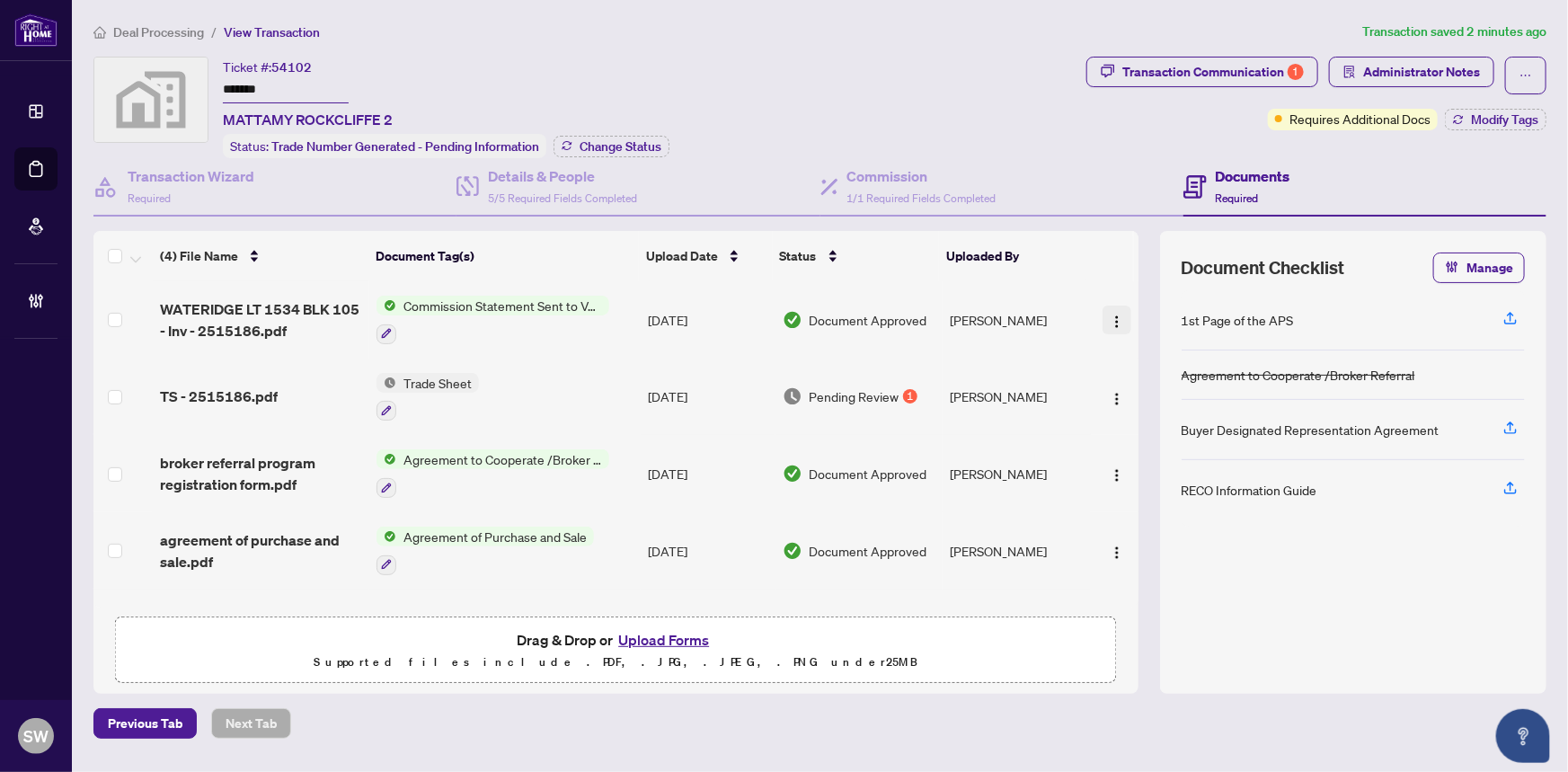
click at [1110, 315] on img "button" at bounding box center [1117, 322] width 14 height 14
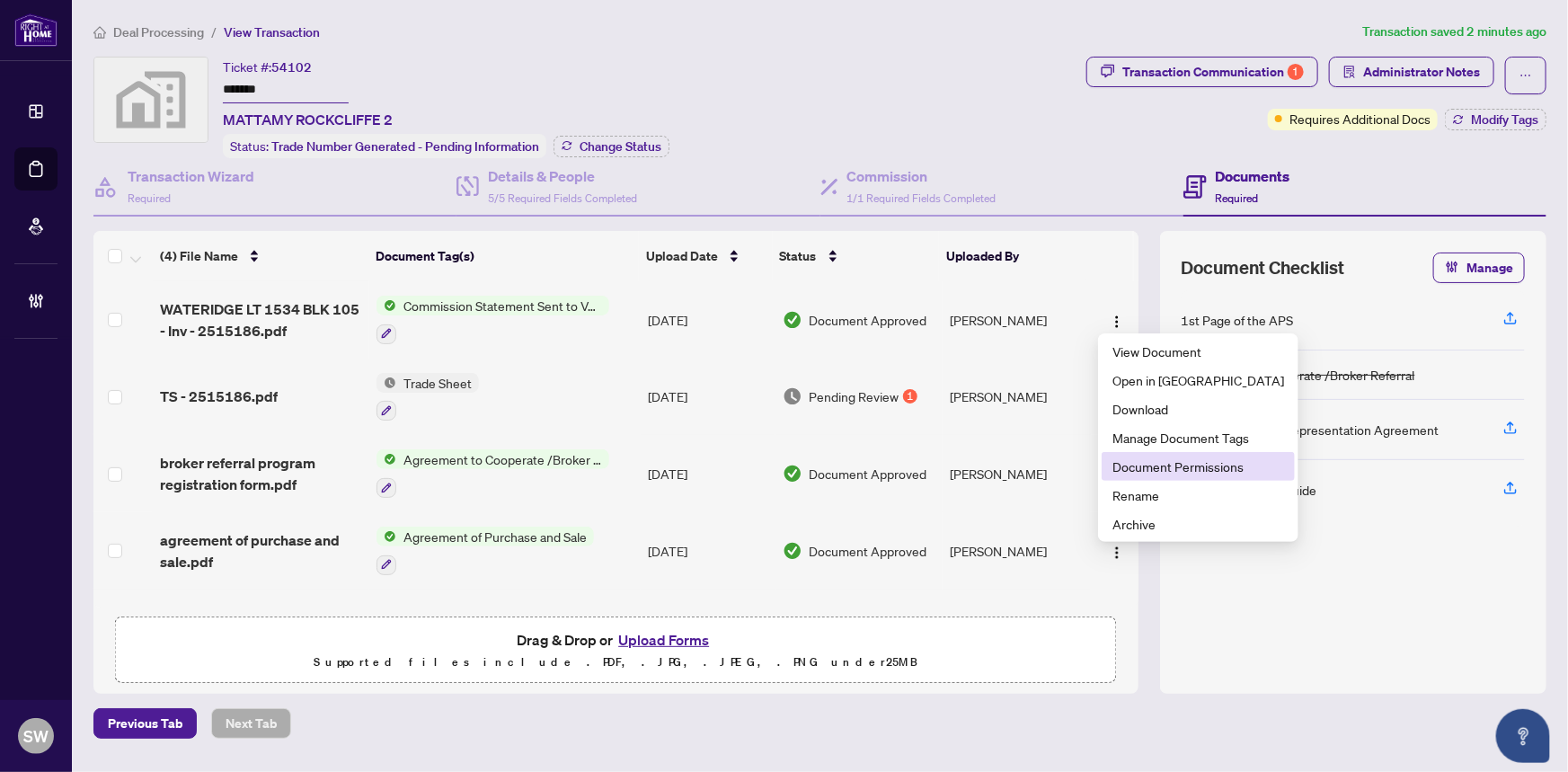
click at [1155, 469] on span "Document Permissions" at bounding box center [1198, 467] width 172 height 20
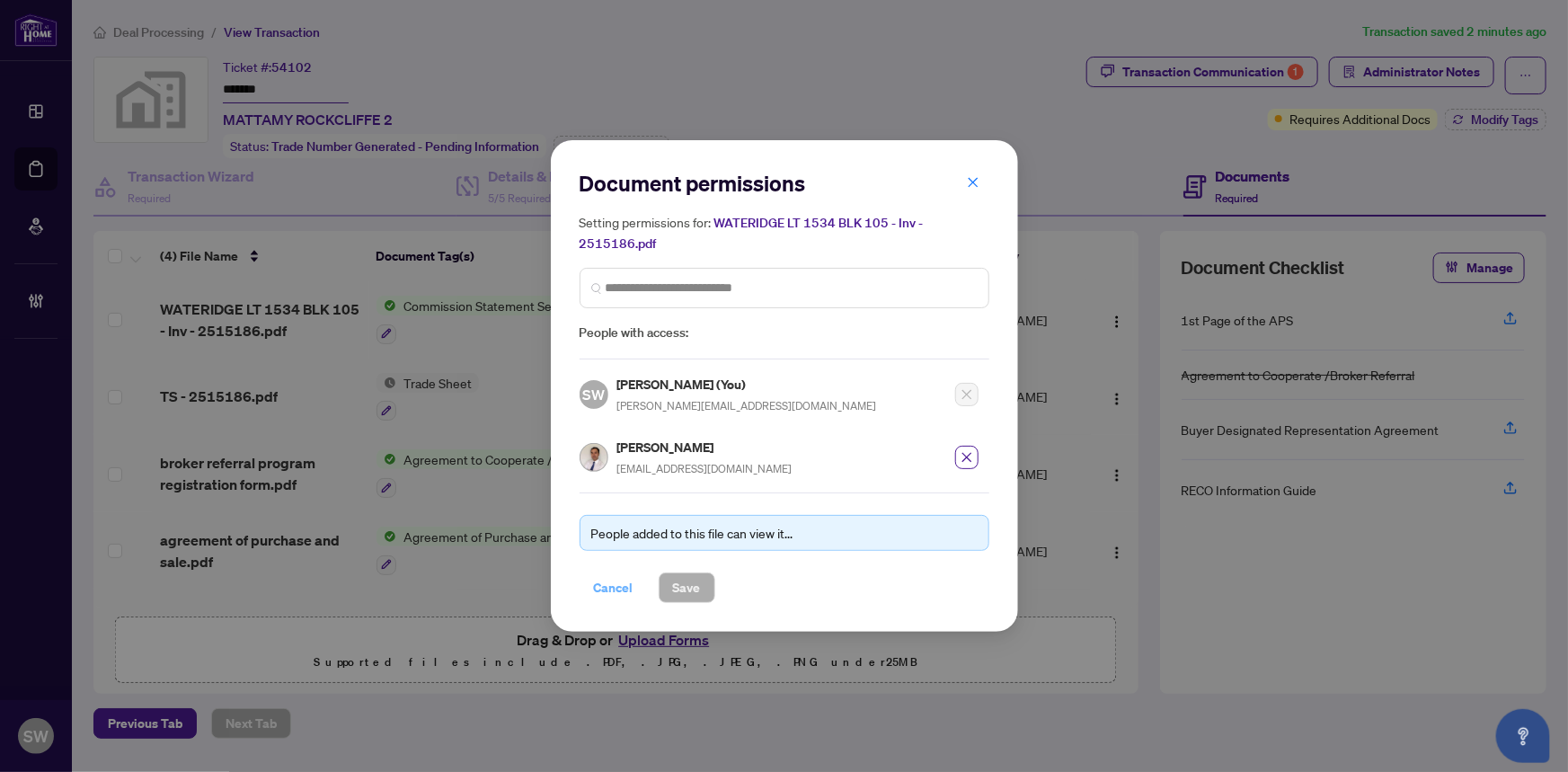
click at [603, 580] on span "Cancel" at bounding box center [614, 588] width 40 height 28
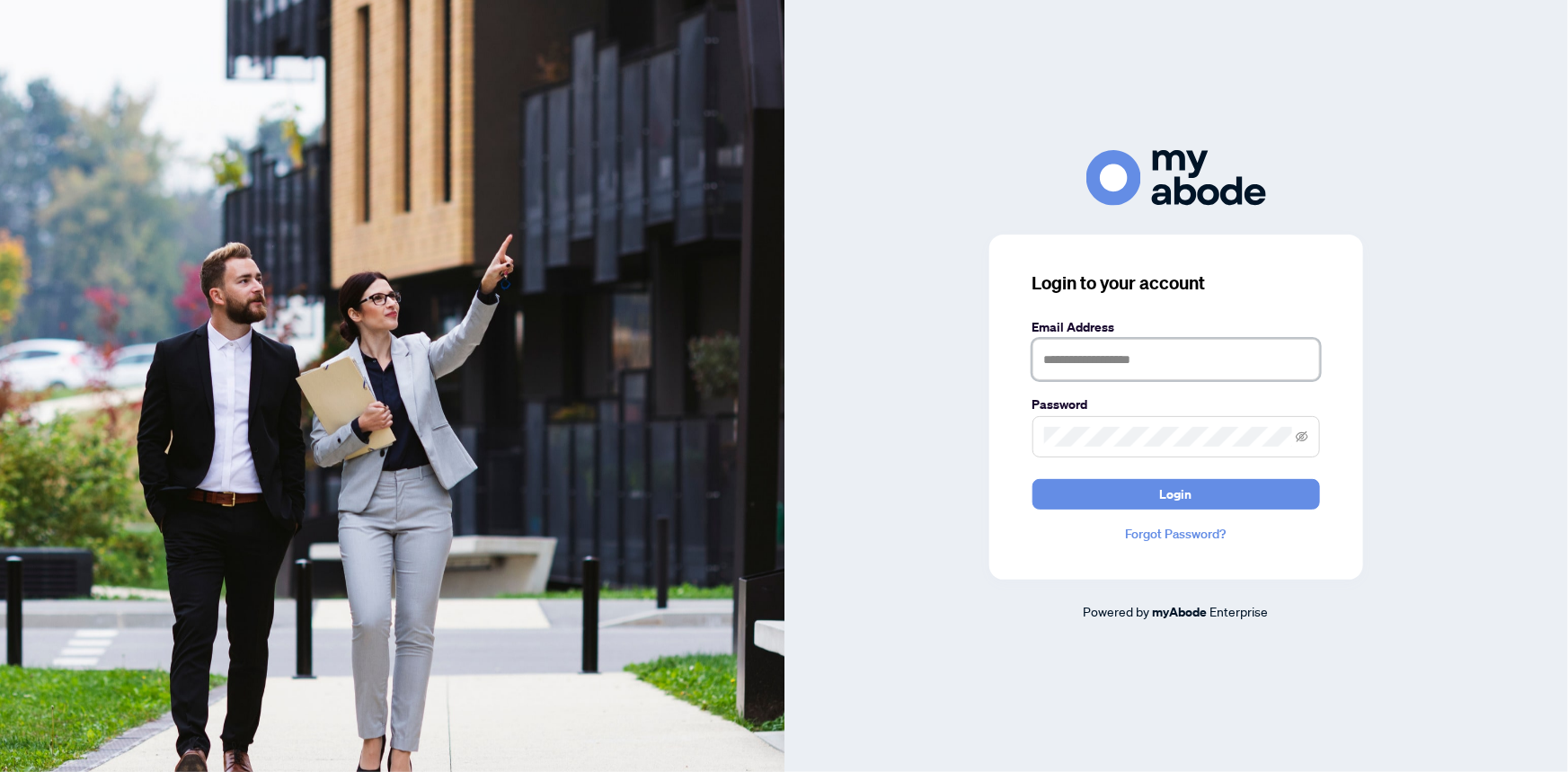
click at [1165, 361] on input "text" at bounding box center [1176, 359] width 287 height 42
type input "**********"
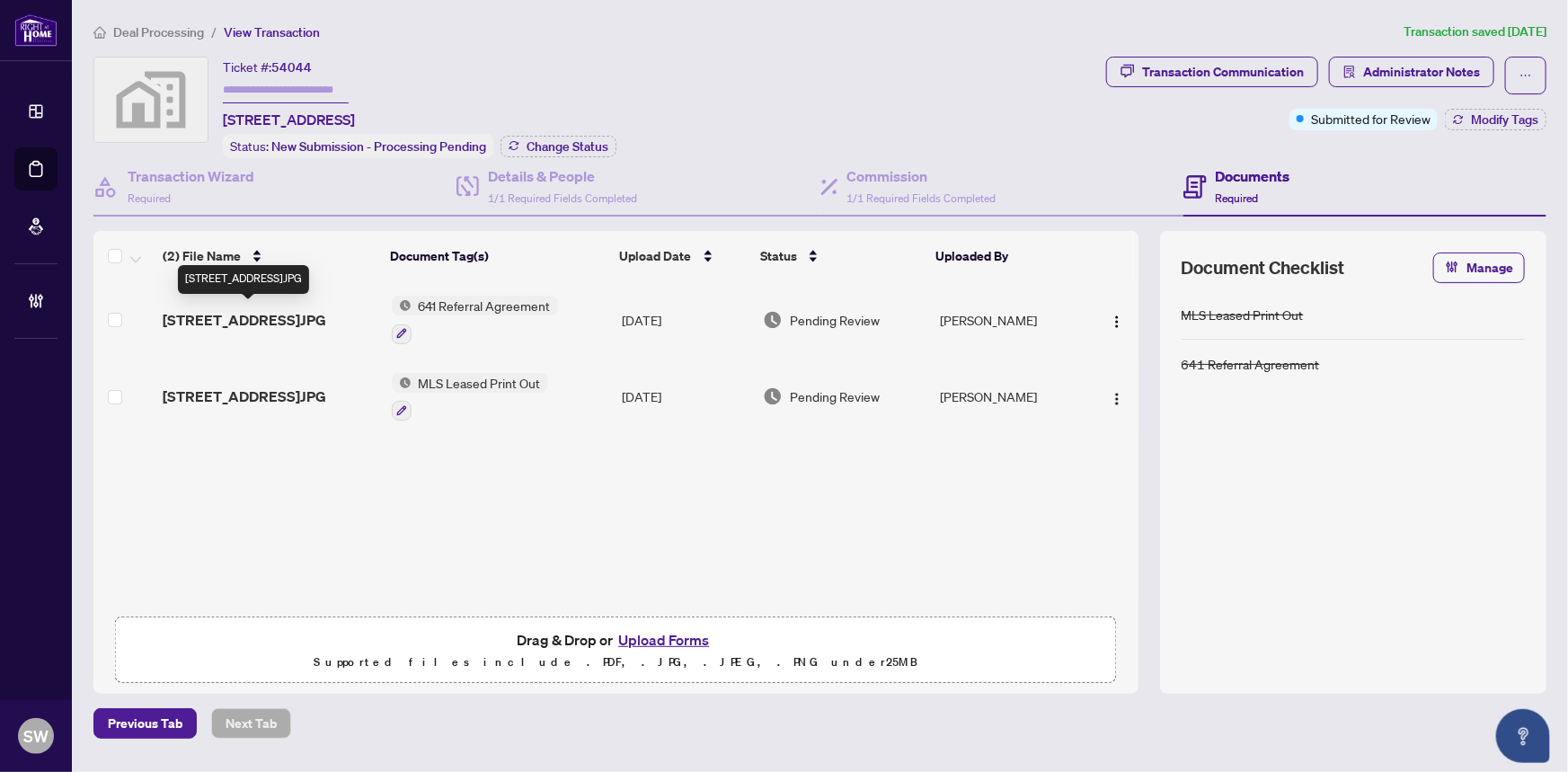
click at [295, 320] on span "[STREET_ADDRESS]JPG" at bounding box center [245, 320] width 164 height 22
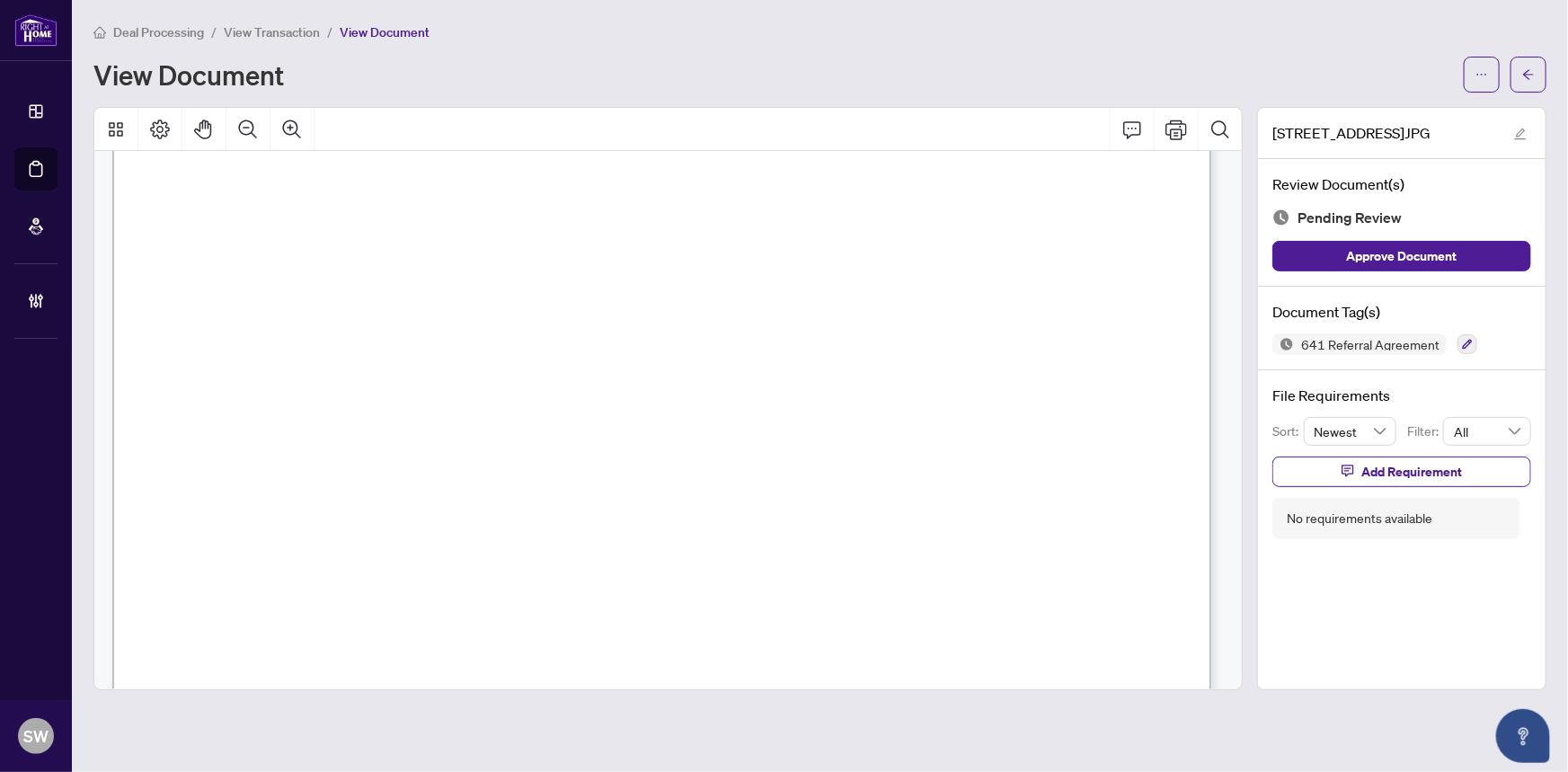
scroll to position [207, 0]
click at [1464, 342] on icon "button" at bounding box center [1468, 344] width 9 height 9
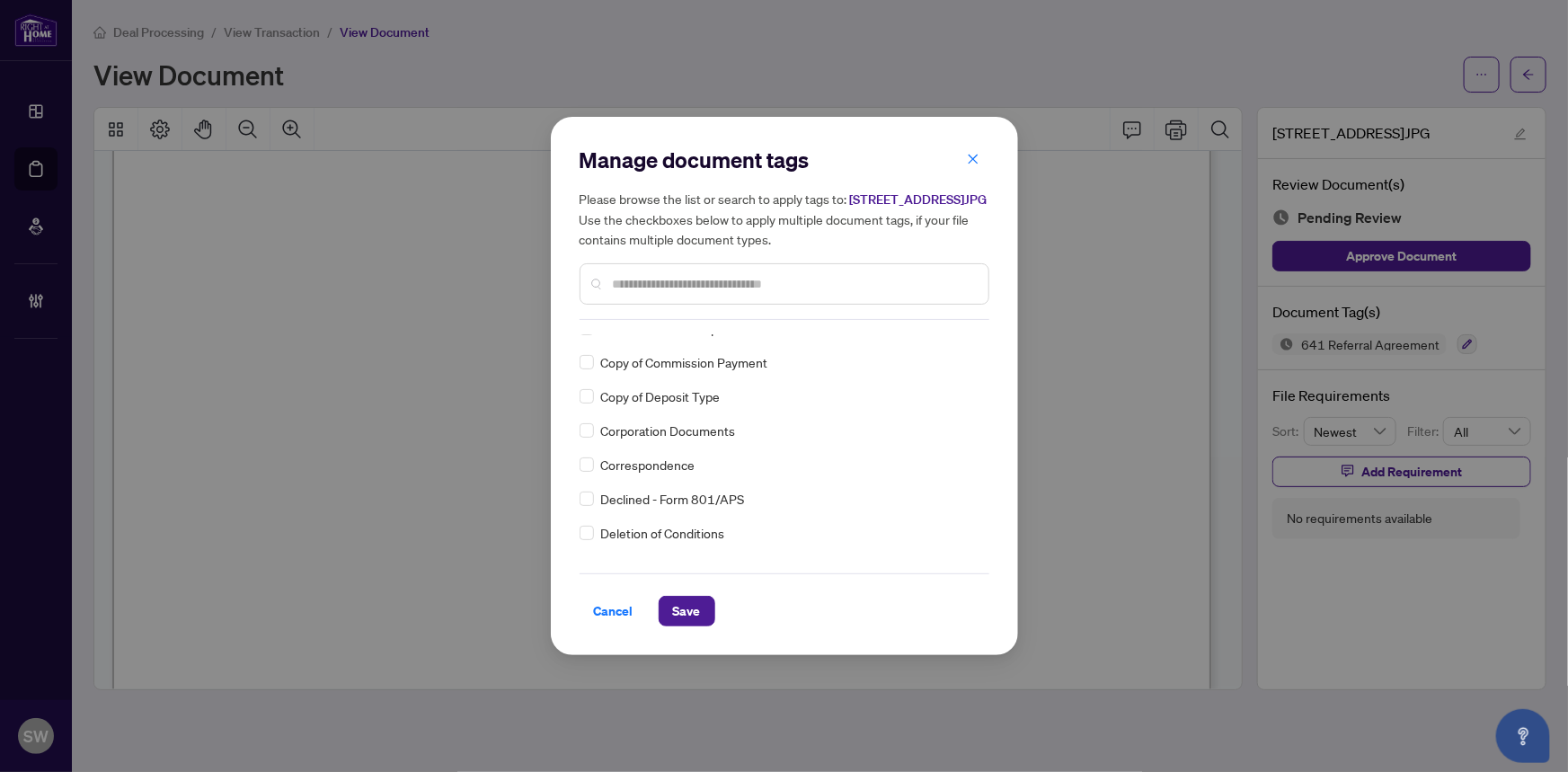
scroll to position [0, 0]
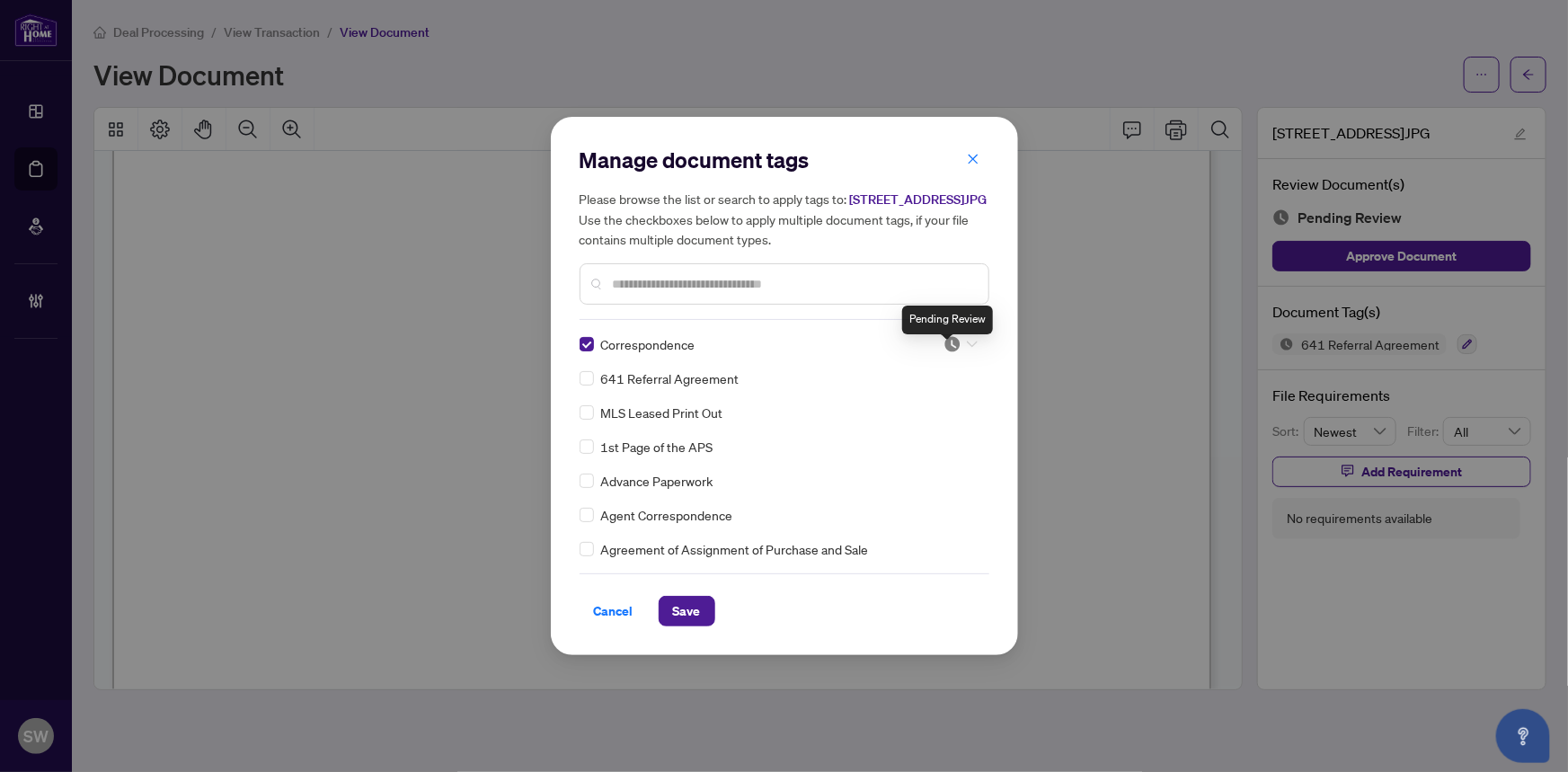
click at [954, 346] on img at bounding box center [953, 344] width 18 height 18
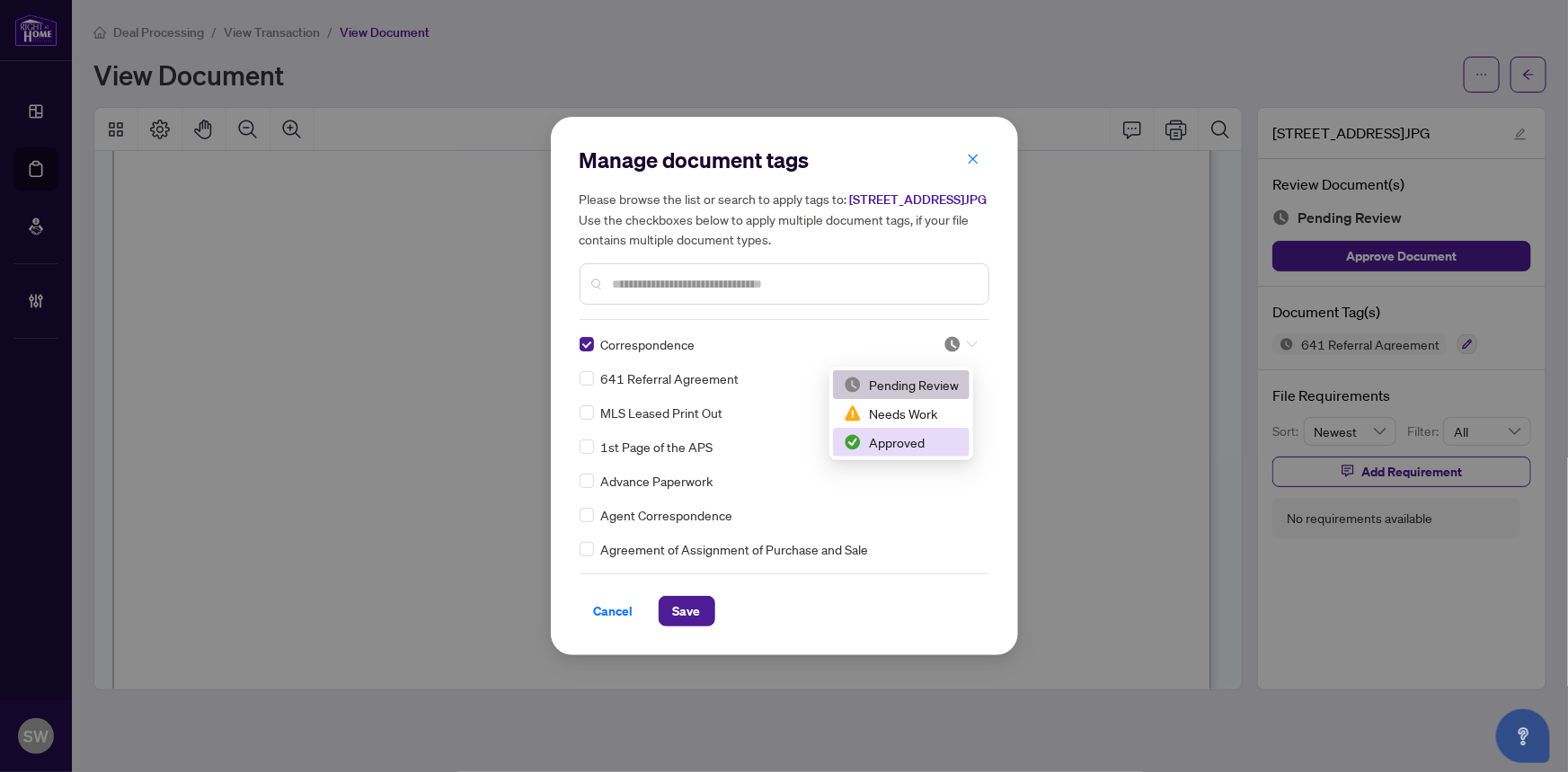
click at [905, 437] on div "Approved" at bounding box center [901, 442] width 115 height 20
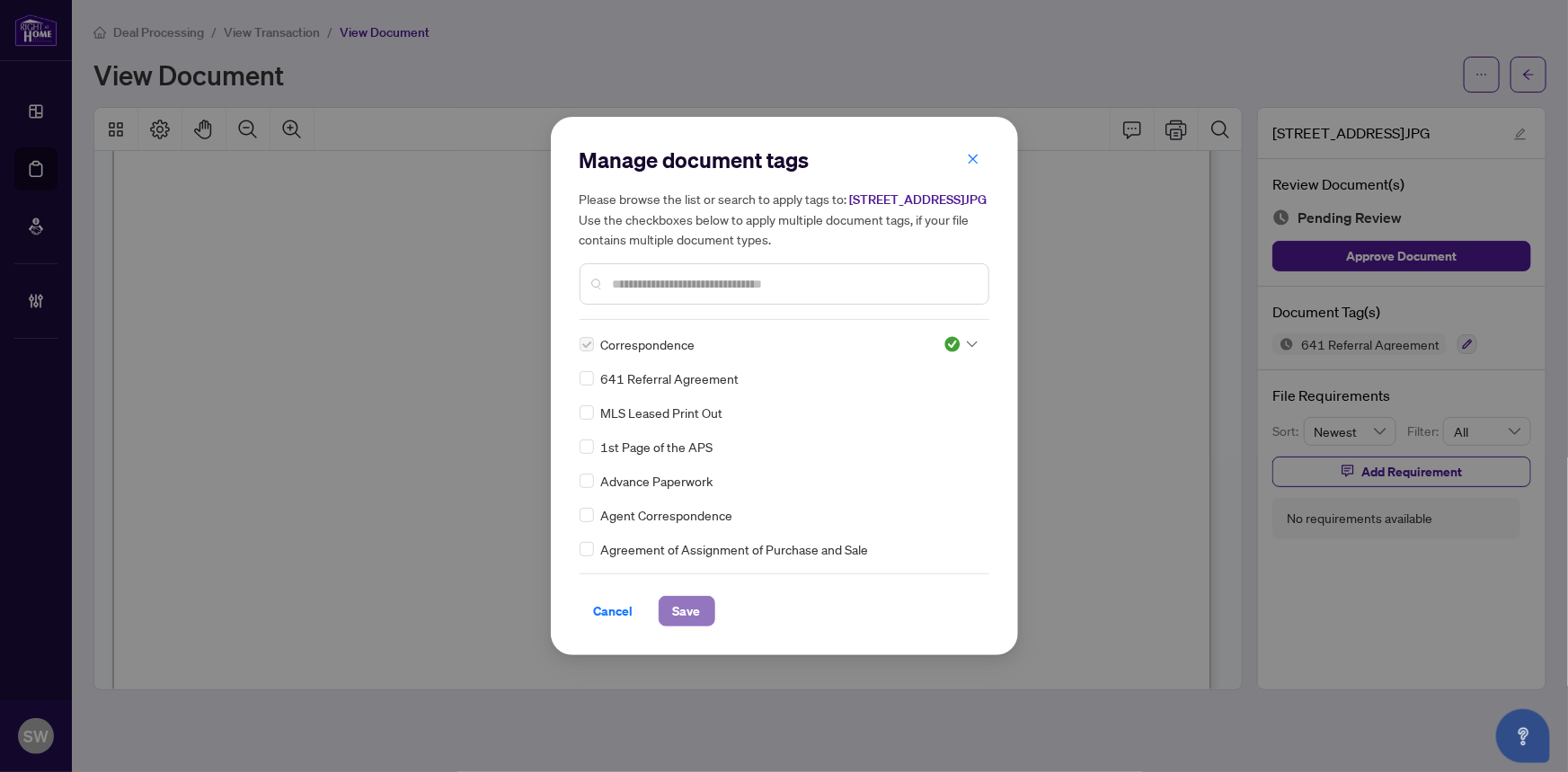
click at [697, 621] on span "Save" at bounding box center [686, 612] width 27 height 28
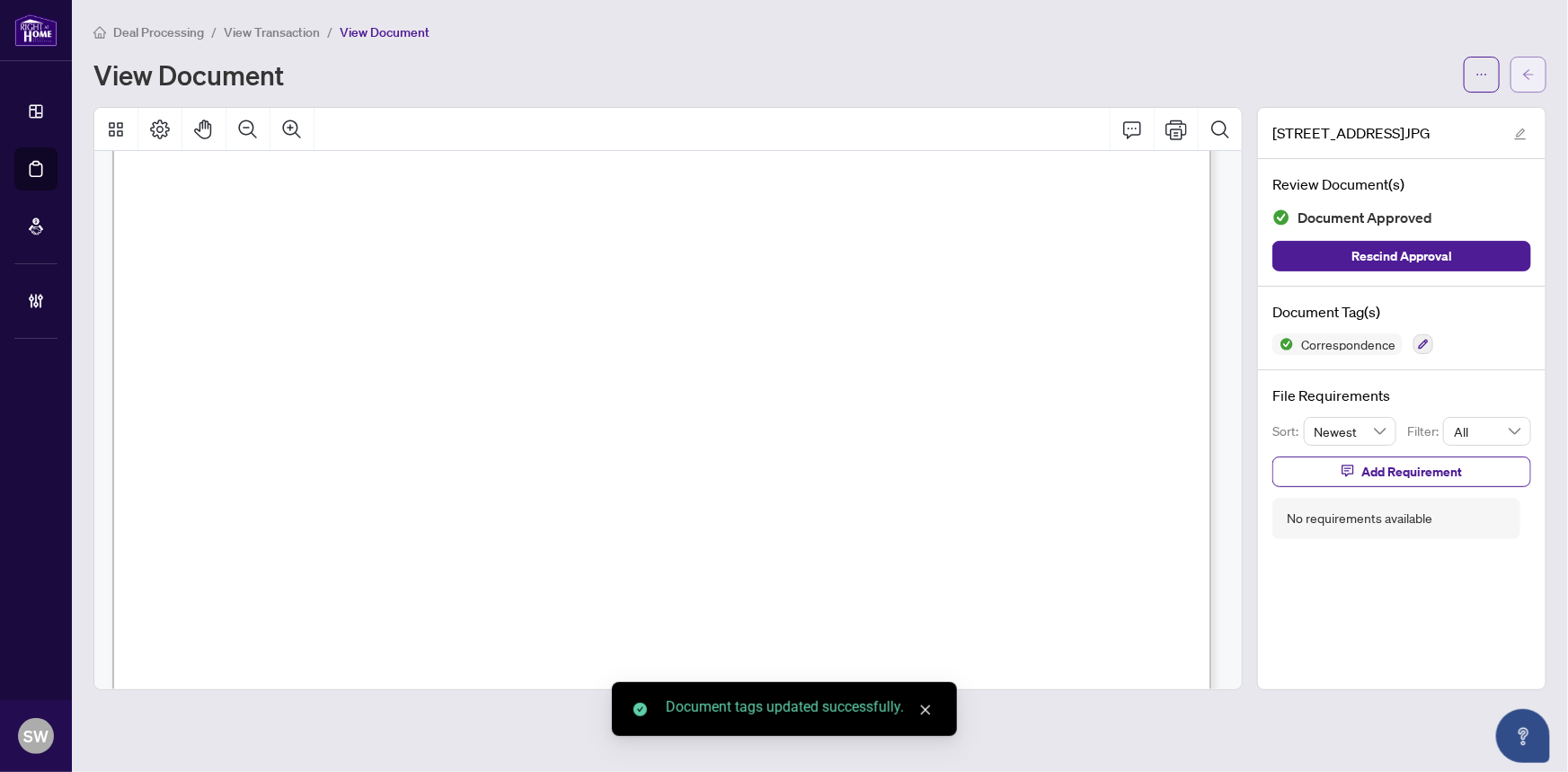
click at [1536, 78] on button "button" at bounding box center [1529, 75] width 36 height 36
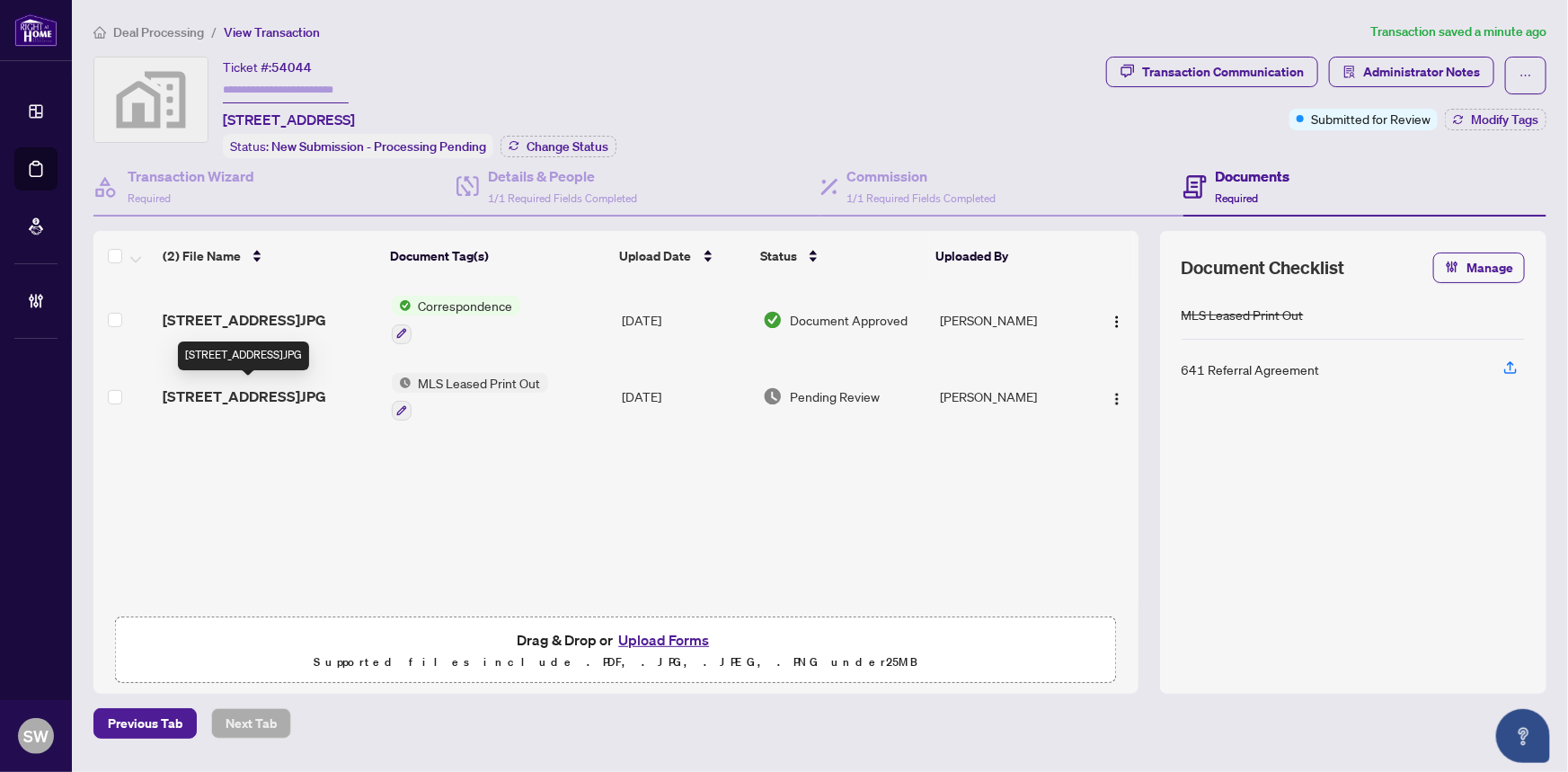
click at [293, 395] on span "[STREET_ADDRESS]JPG" at bounding box center [245, 396] width 164 height 22
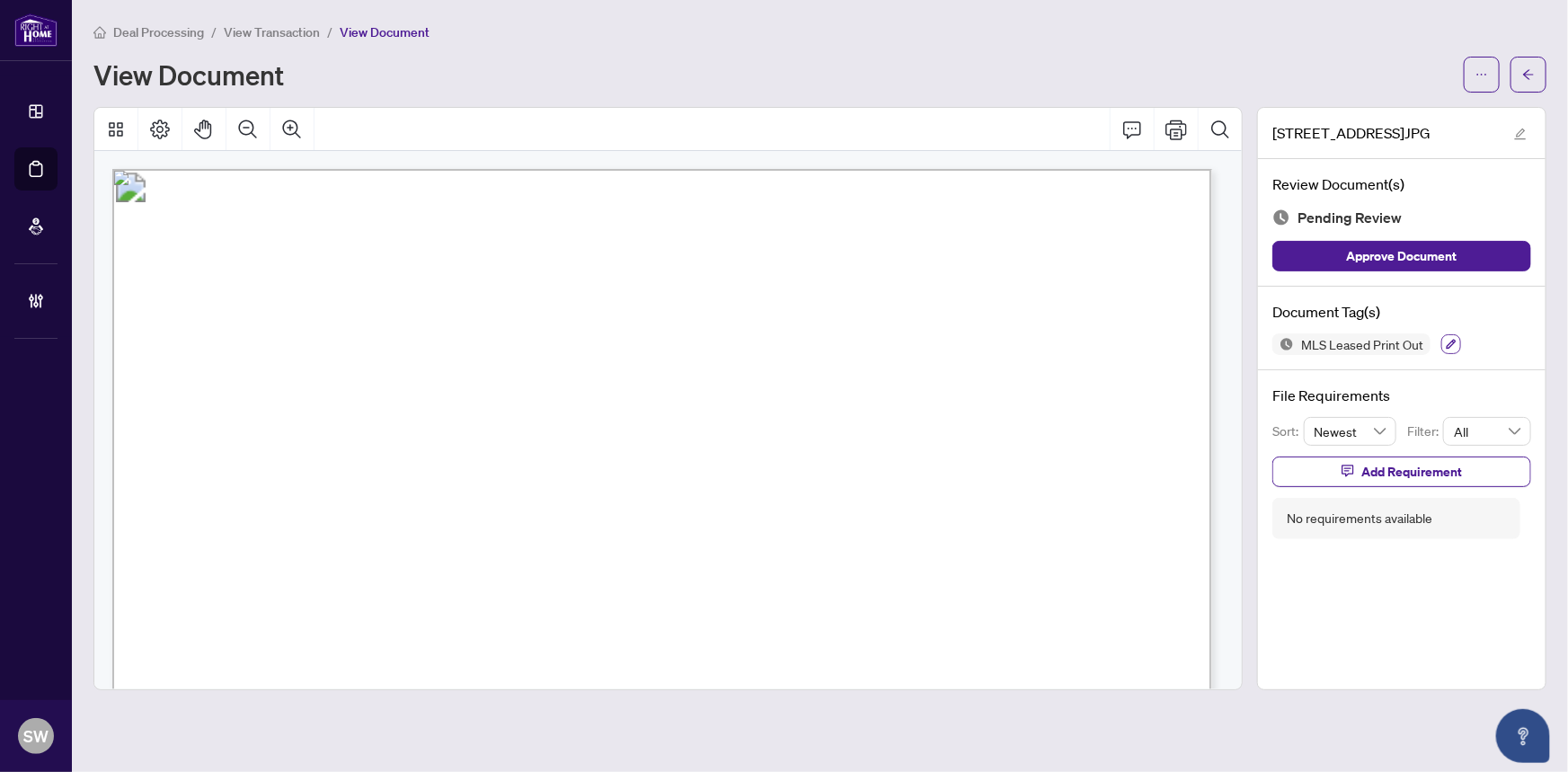
click at [1449, 340] on icon "button" at bounding box center [1451, 344] width 9 height 9
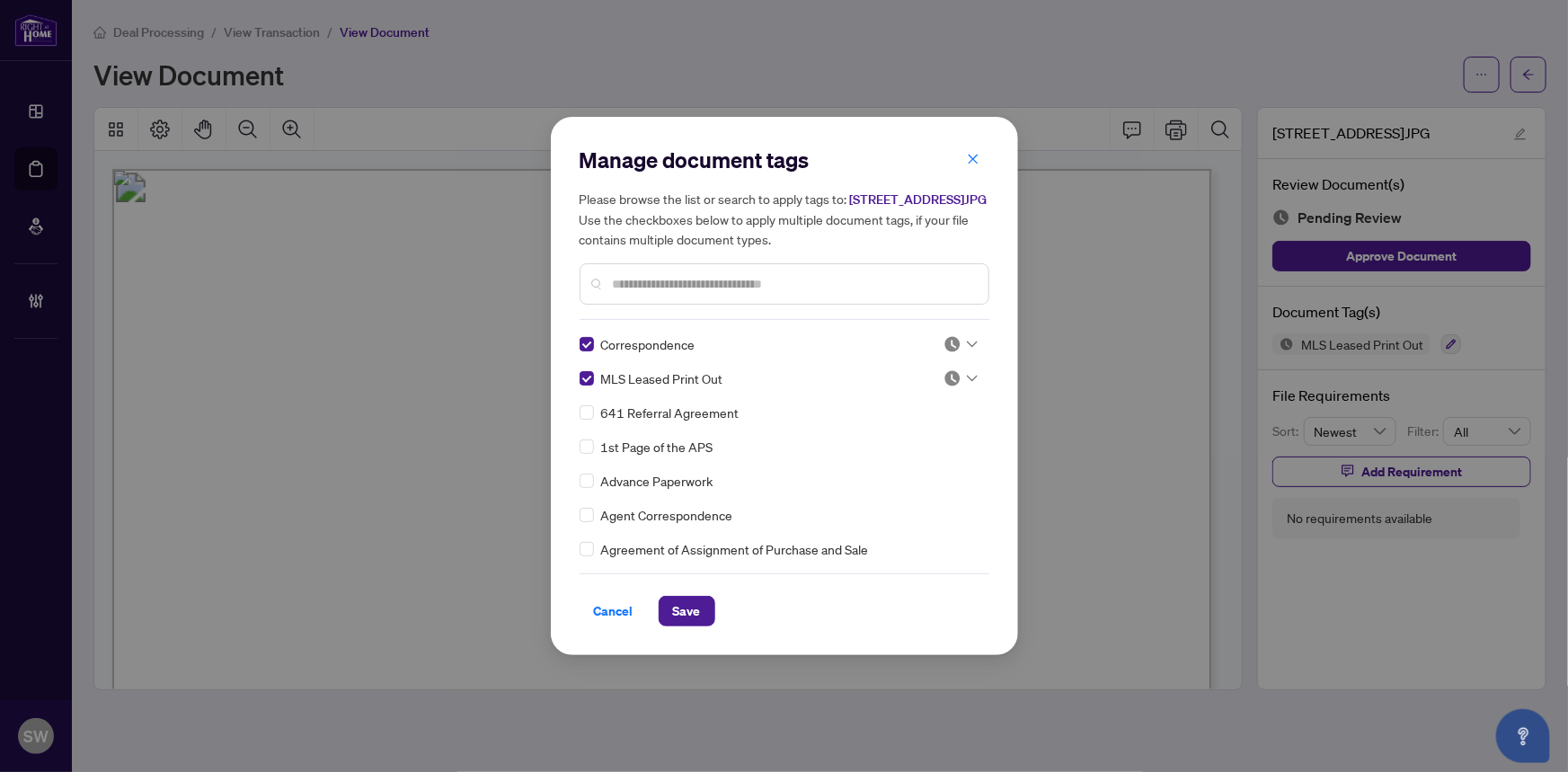
click at [593, 383] on div "MLS Leased Print Out" at bounding box center [751, 378] width 342 height 20
click at [957, 354] on div at bounding box center [961, 344] width 34 height 18
click at [914, 438] on div "Approved" at bounding box center [901, 442] width 115 height 20
click at [700, 617] on span "Save" at bounding box center [686, 612] width 27 height 28
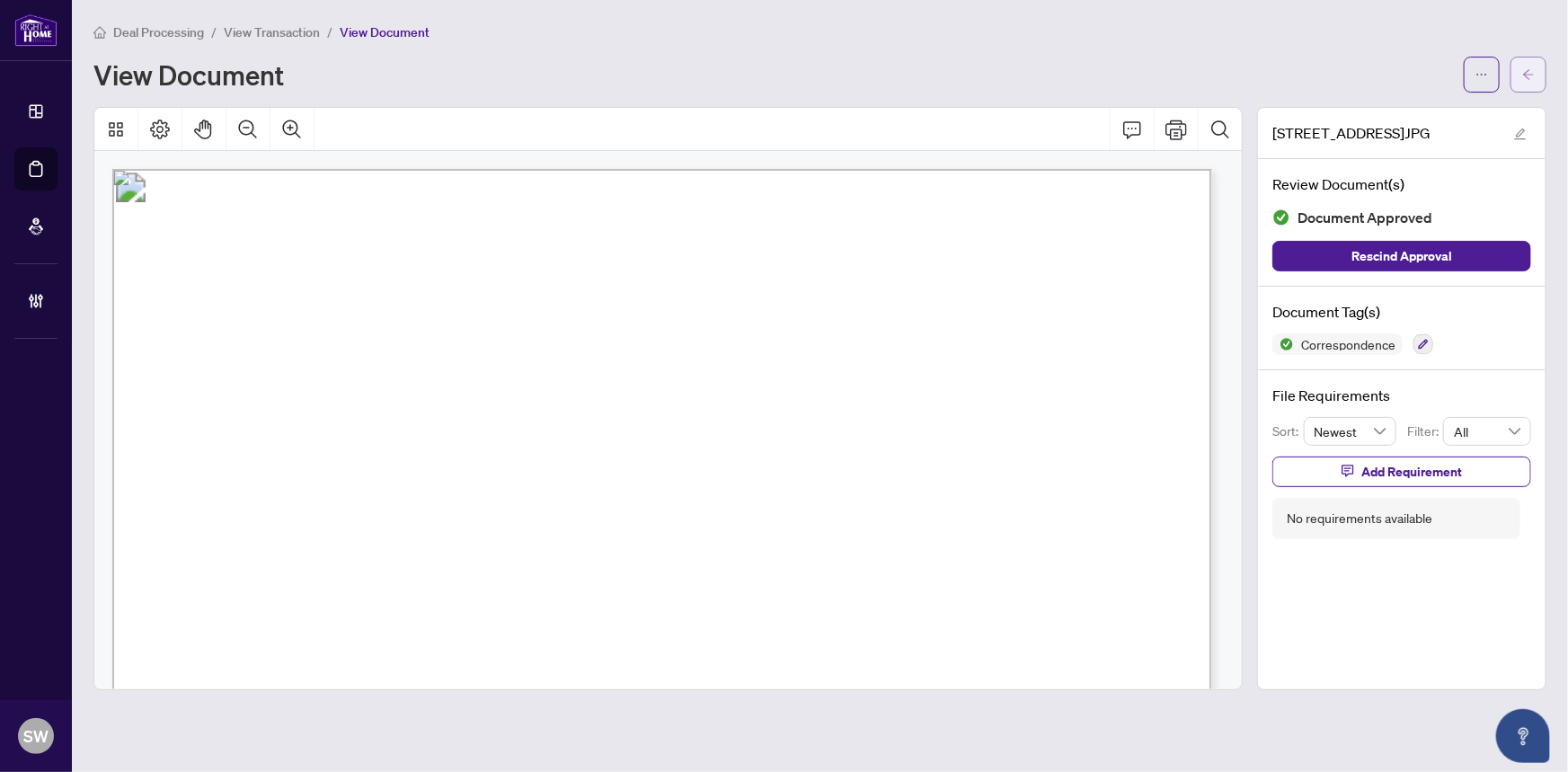
click at [1522, 78] on icon "arrow-left" at bounding box center [1528, 74] width 12 height 12
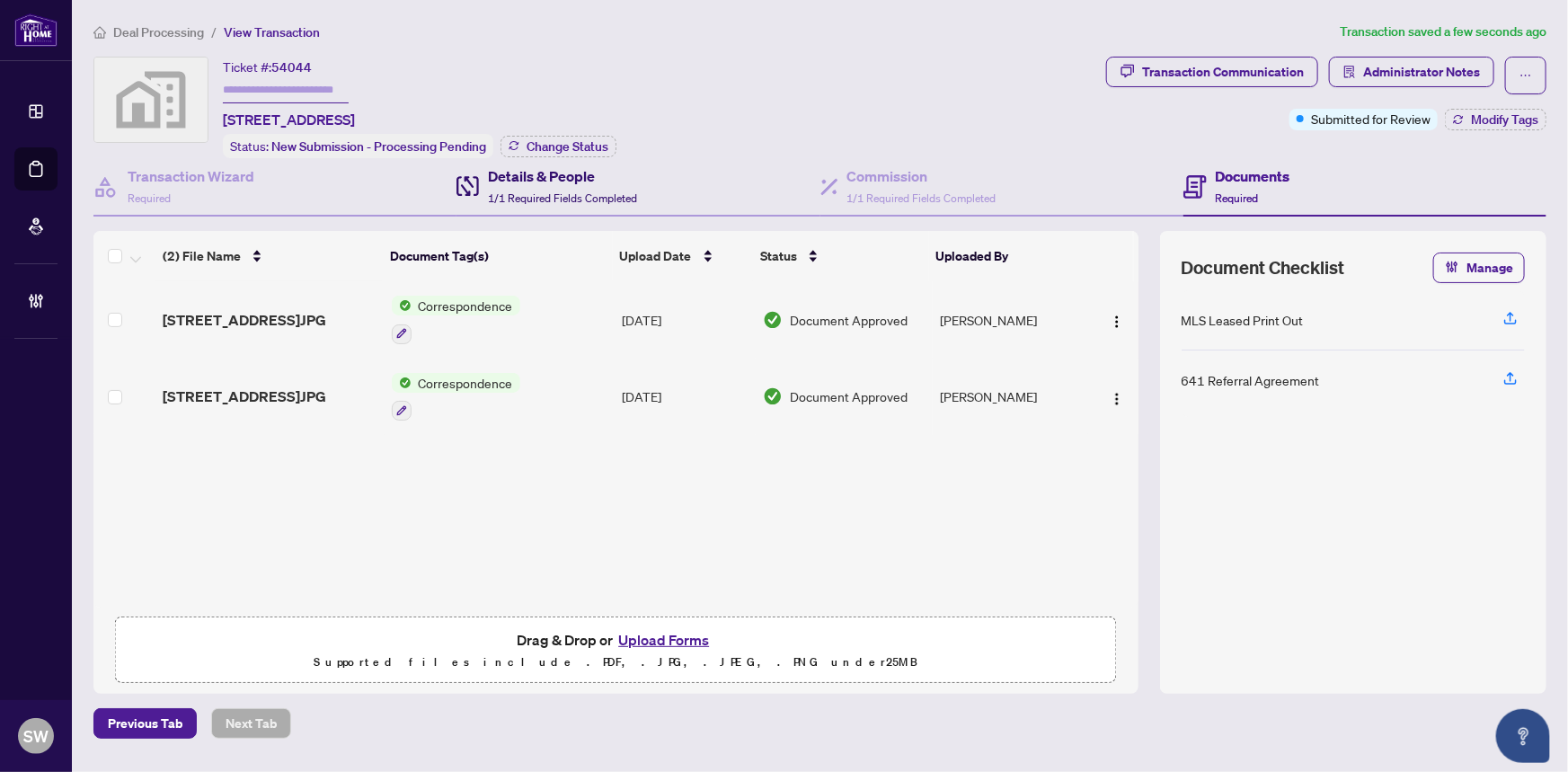
click at [575, 192] on span "1/1 Required Fields Completed" at bounding box center [562, 198] width 149 height 13
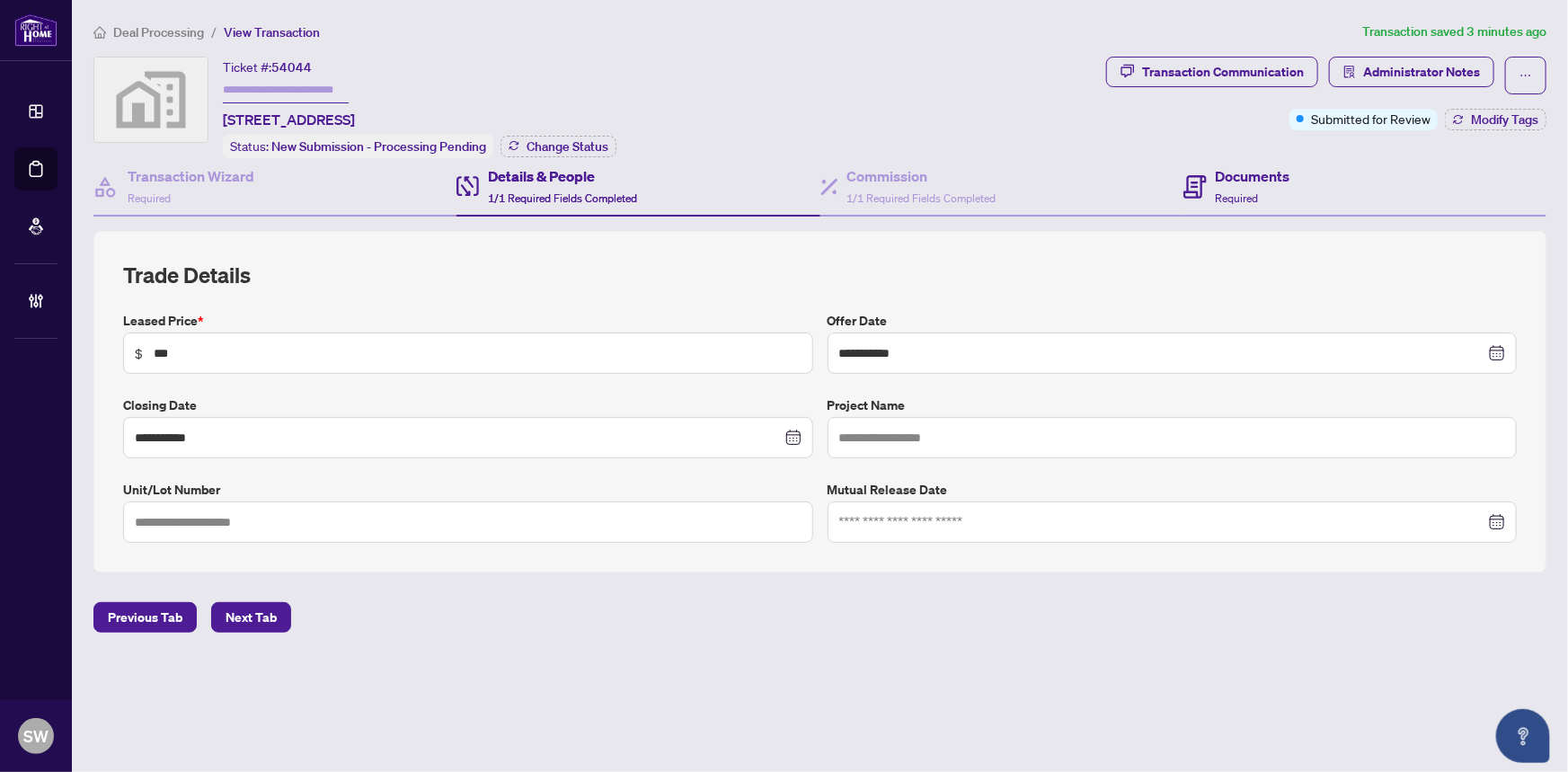
click at [1377, 169] on div "Documents Required" at bounding box center [1365, 188] width 363 height 59
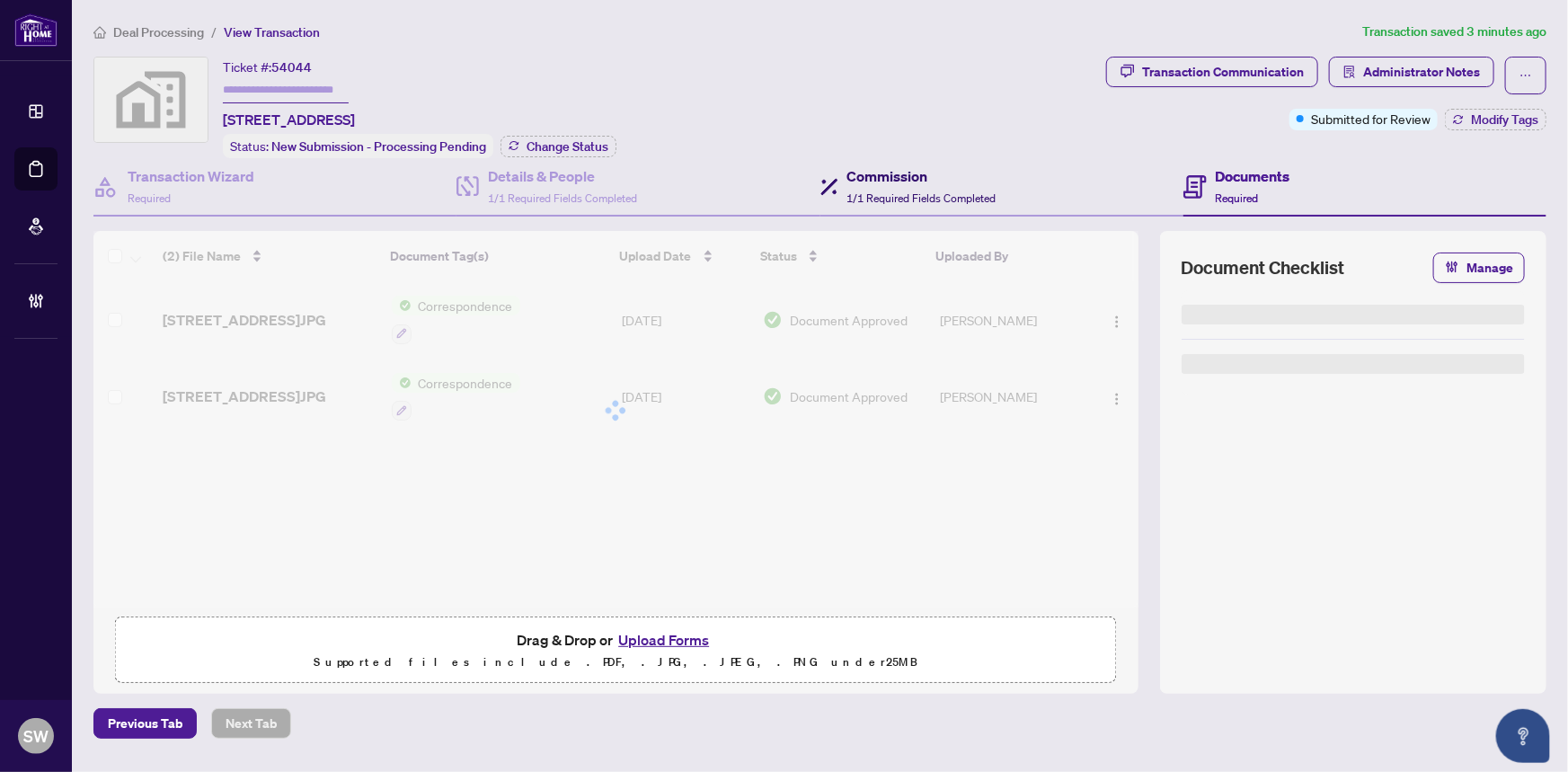
click at [898, 182] on h4 "Commission" at bounding box center [921, 175] width 149 height 22
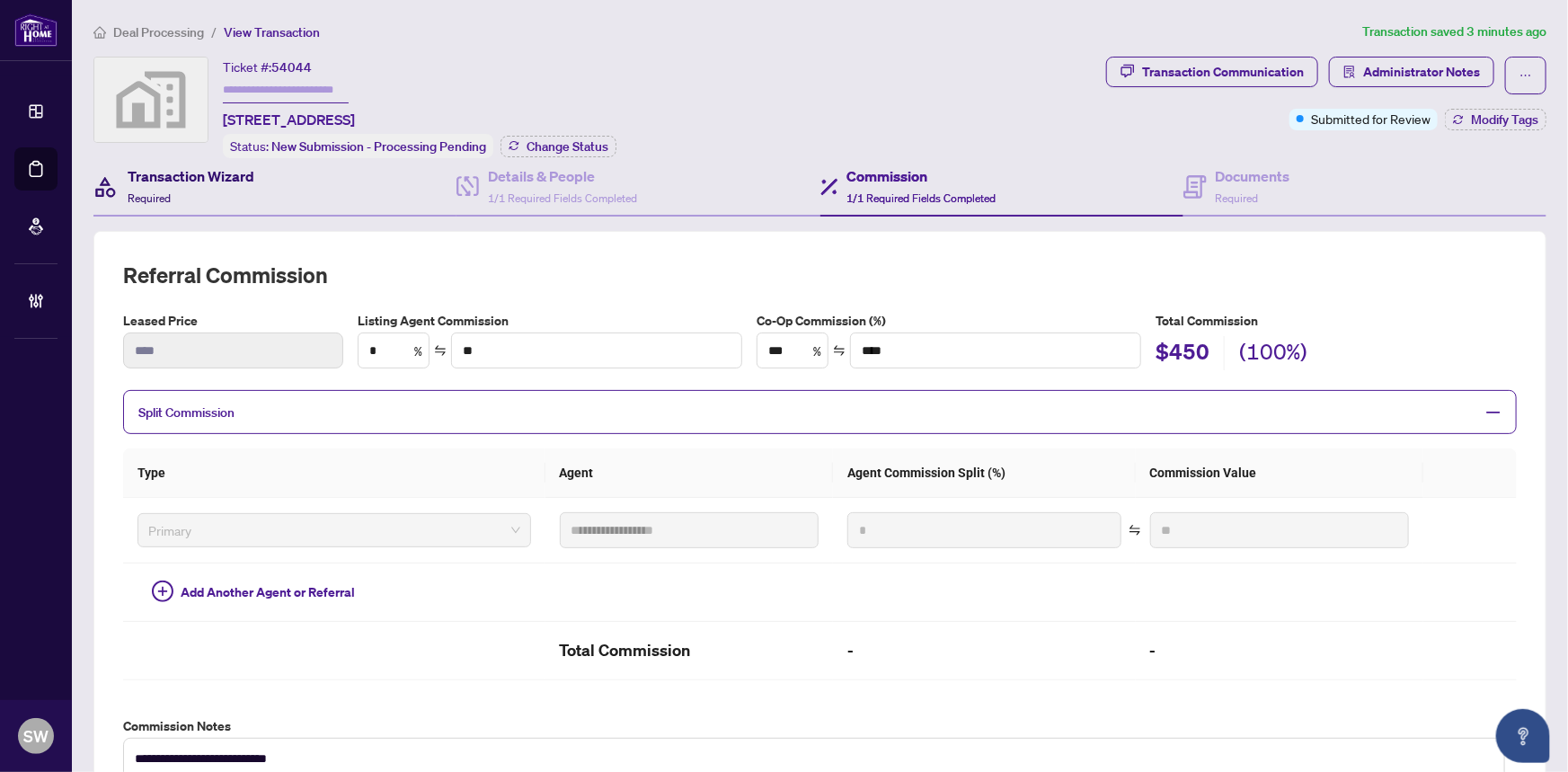
click at [235, 175] on h4 "Transaction Wizard" at bounding box center [191, 175] width 127 height 22
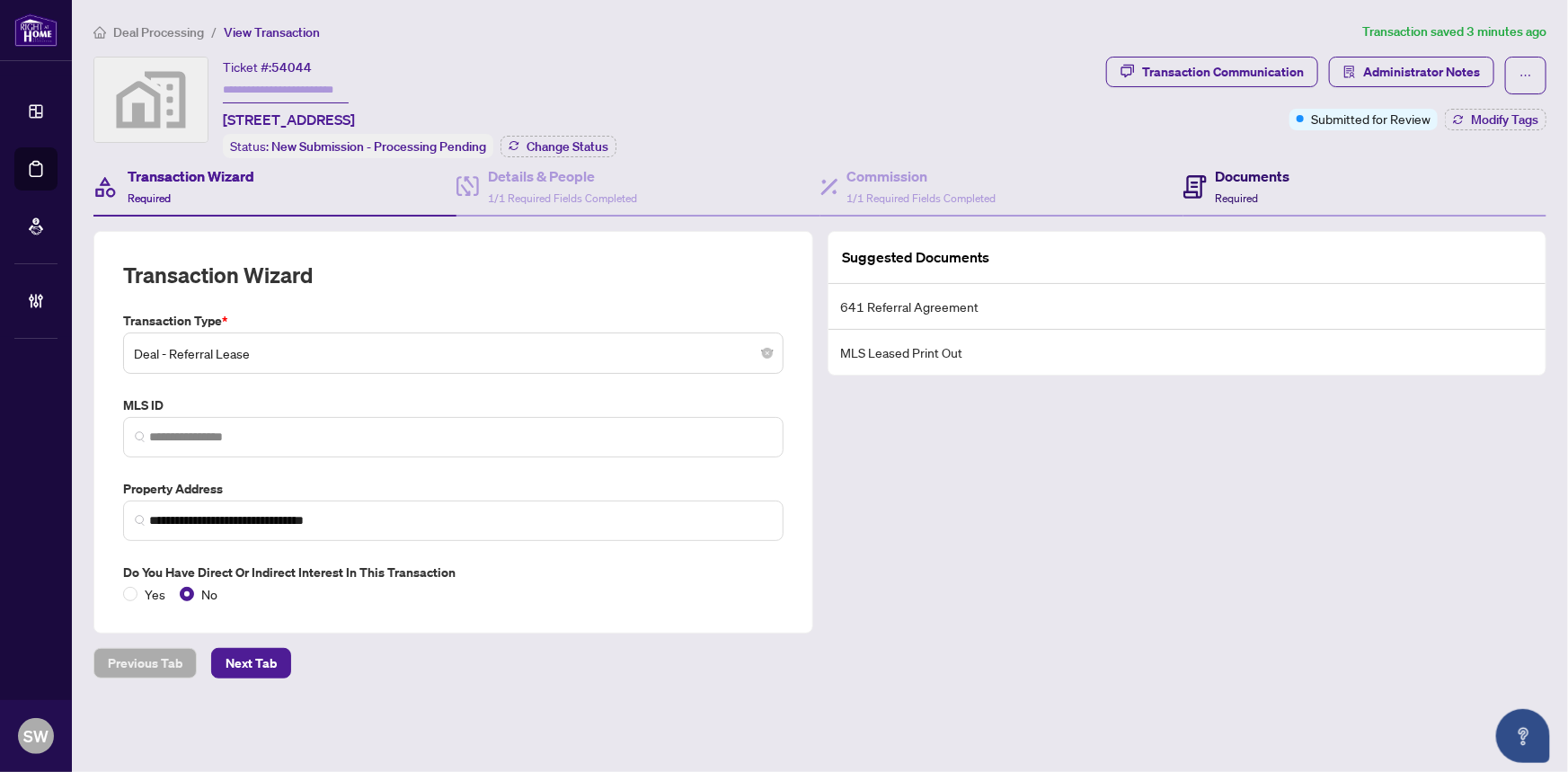
click at [1213, 186] on div "Documents Required" at bounding box center [1237, 186] width 107 height 43
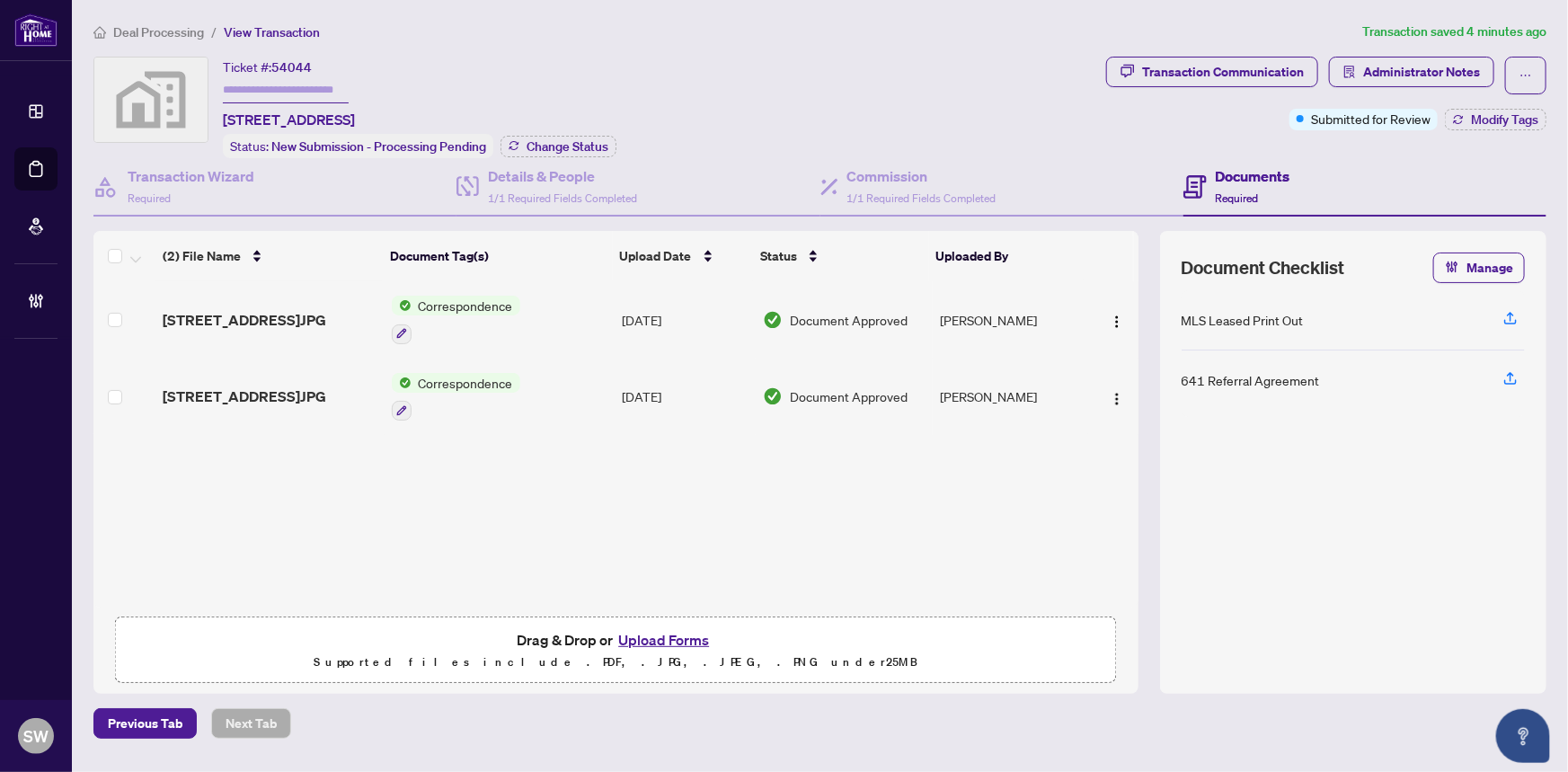
click at [303, 68] on span "54044" at bounding box center [291, 67] width 41 height 16
copy span "54044"
click at [826, 189] on icon at bounding box center [830, 187] width 18 height 18
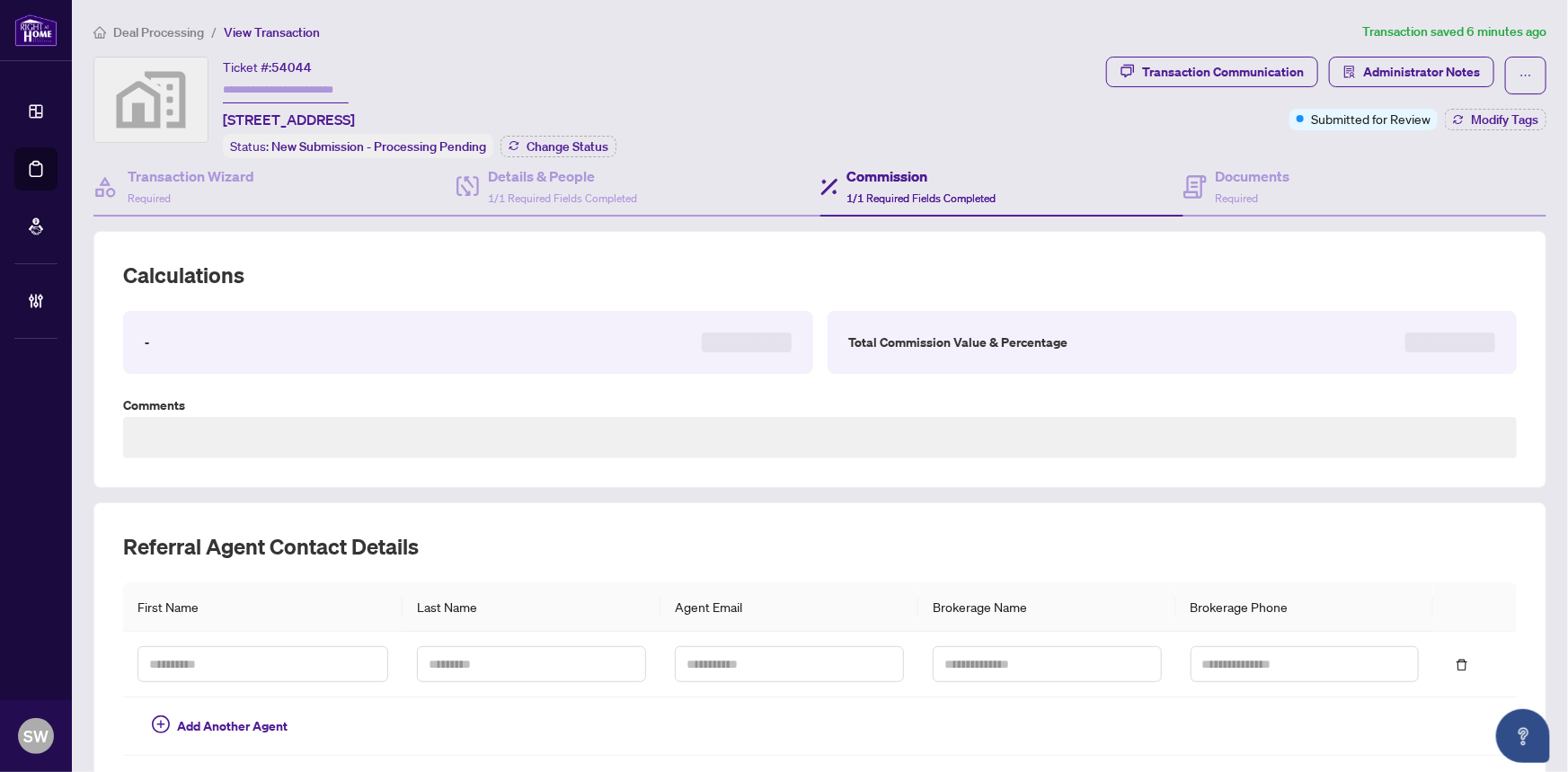
type textarea "**********"
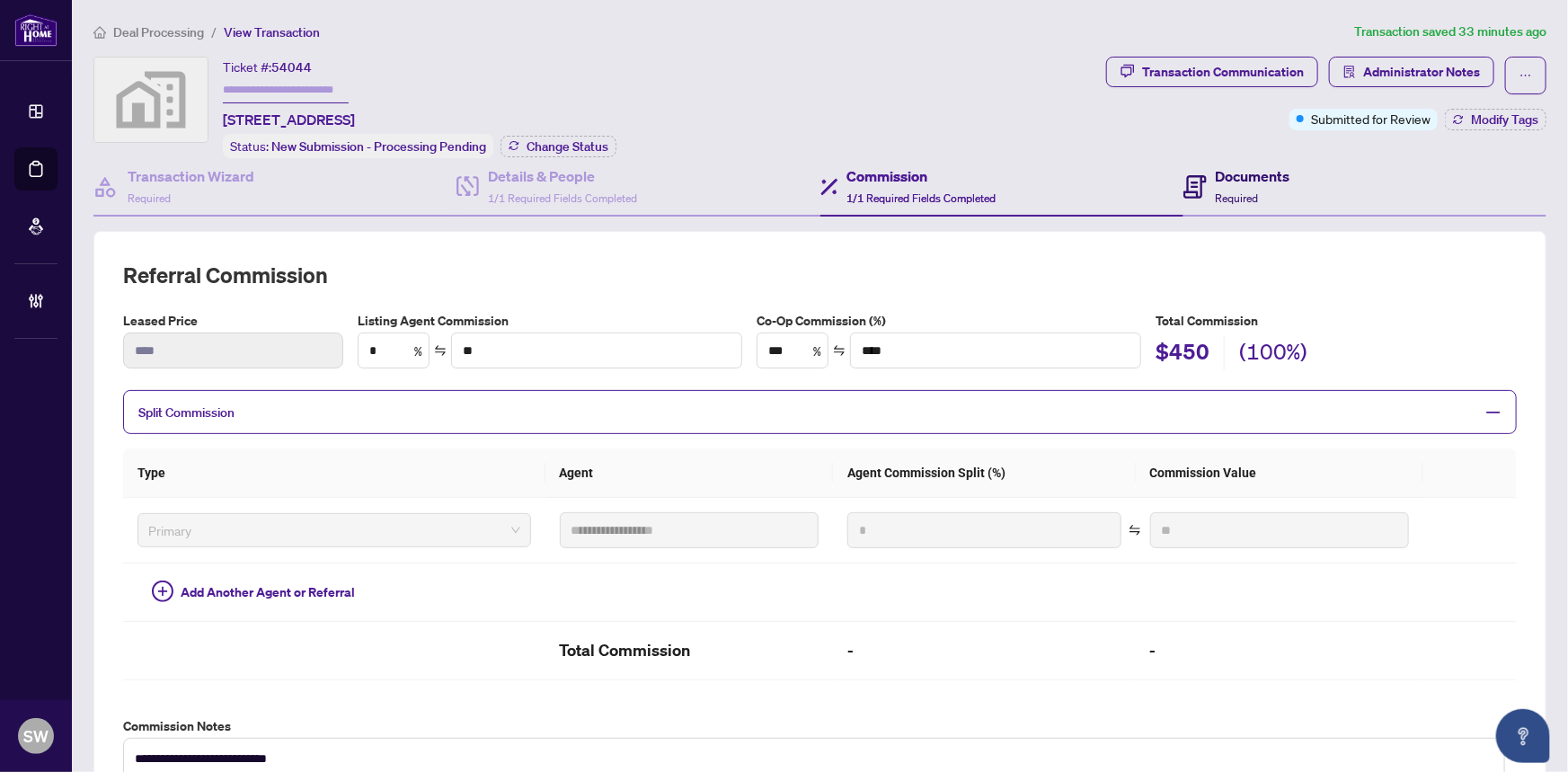
click at [1244, 201] on div "Documents Required" at bounding box center [1253, 186] width 75 height 43
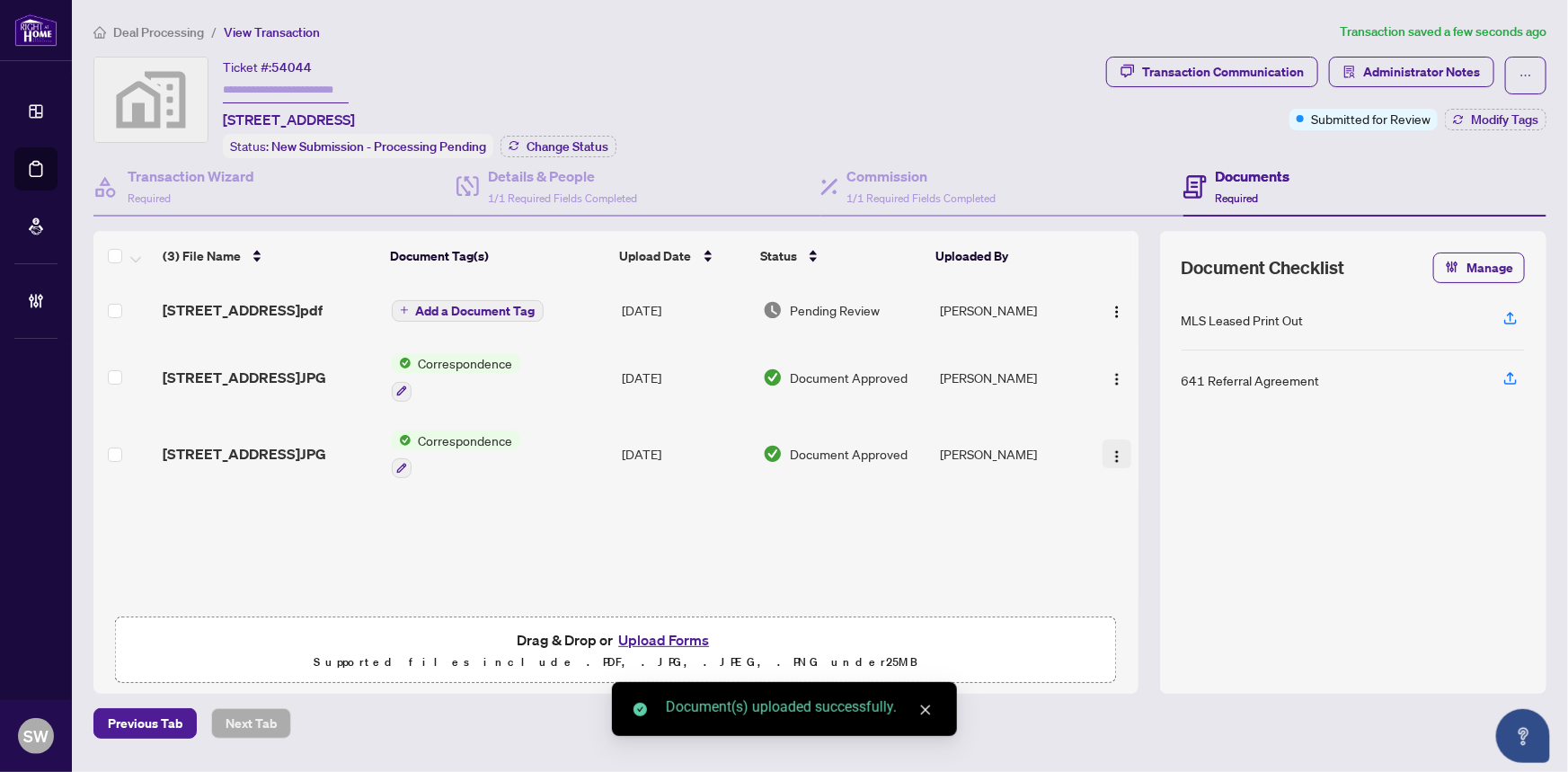
click at [1118, 464] on img "button" at bounding box center [1117, 456] width 14 height 14
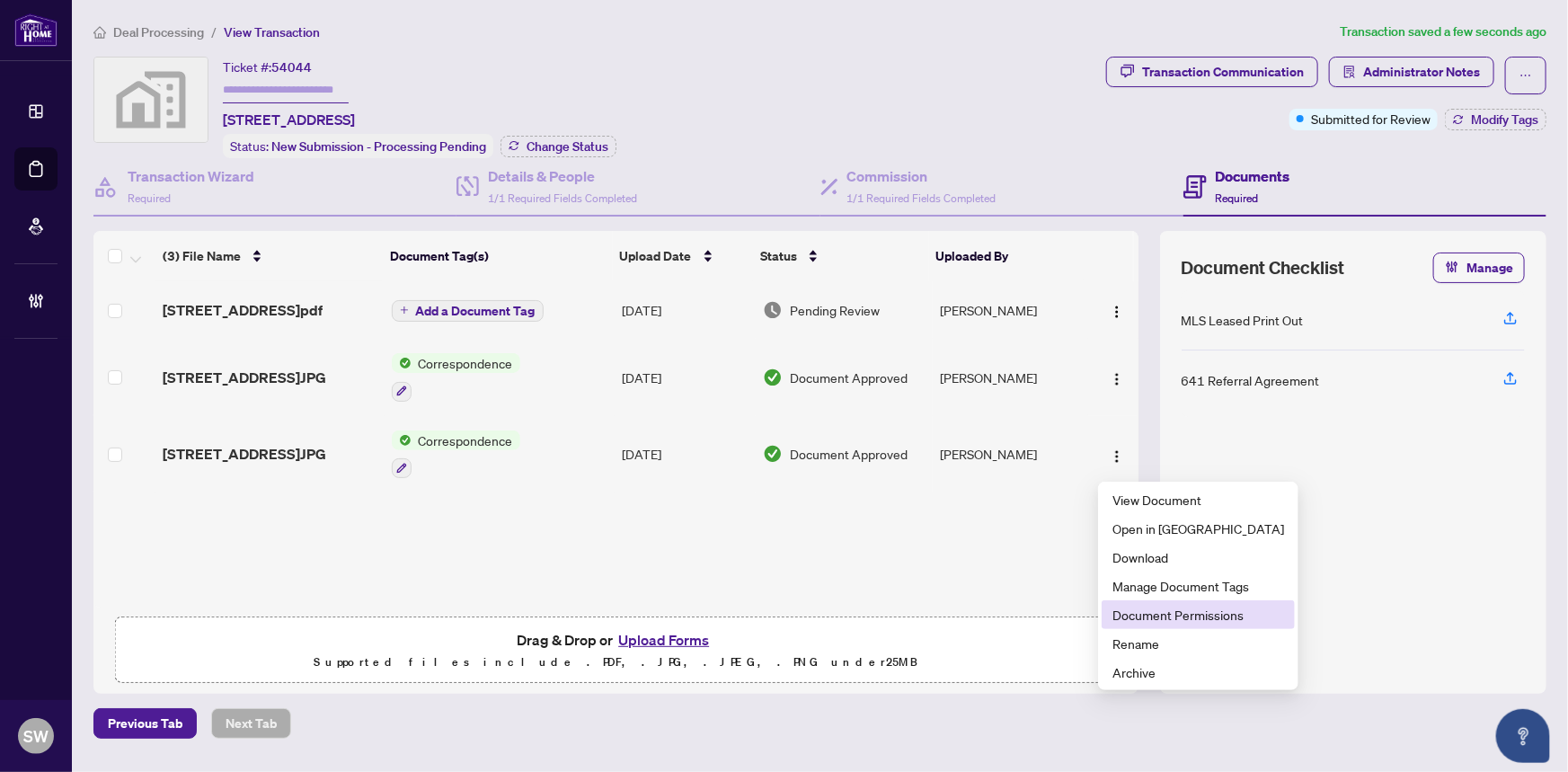
click at [1179, 612] on span "Document Permissions" at bounding box center [1198, 615] width 172 height 20
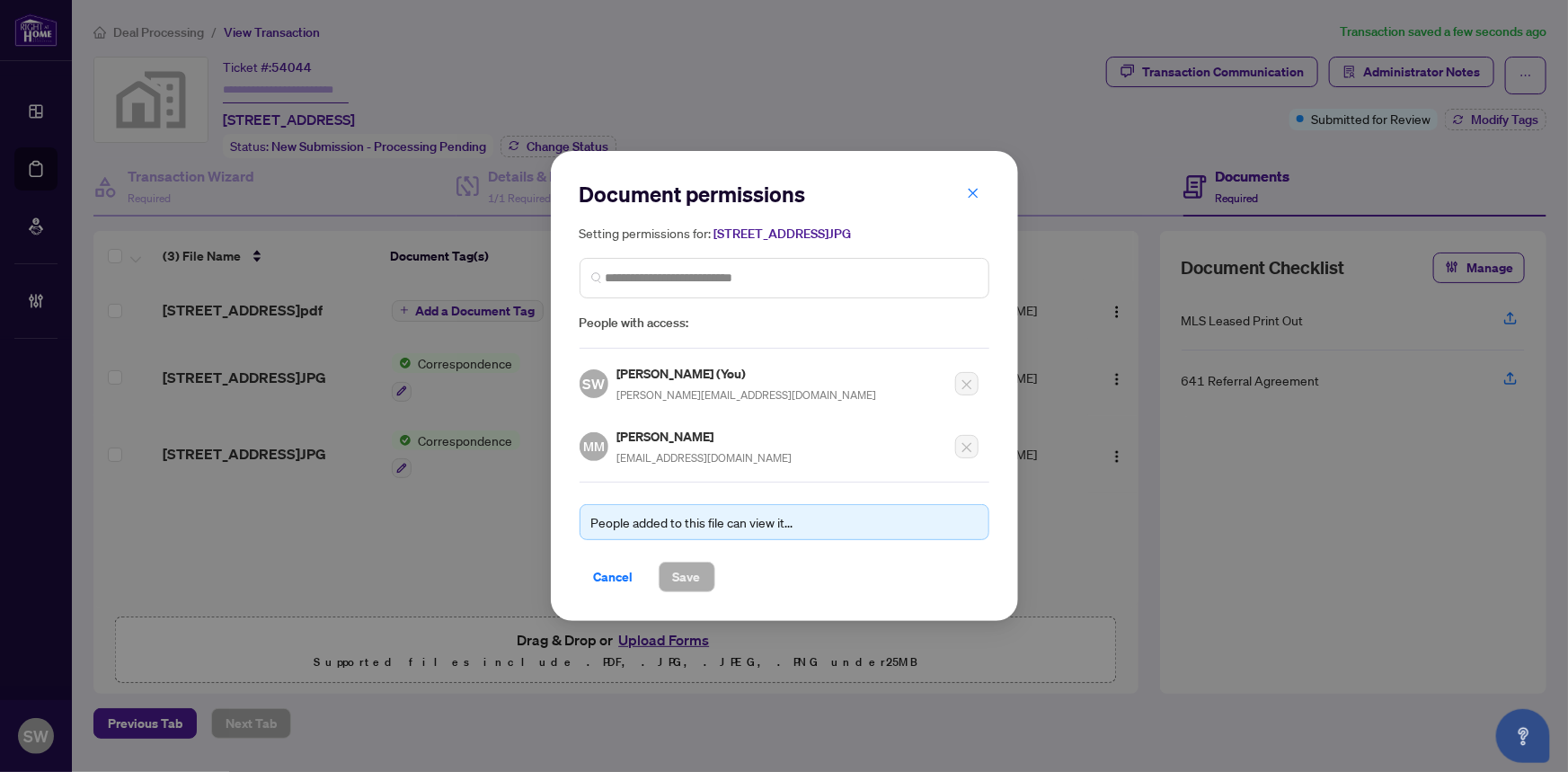
click at [644, 431] on h5 "[PERSON_NAME]" at bounding box center [704, 436] width 175 height 21
copy h5 "[PERSON_NAME]"
click at [606, 573] on span "Cancel" at bounding box center [614, 578] width 40 height 28
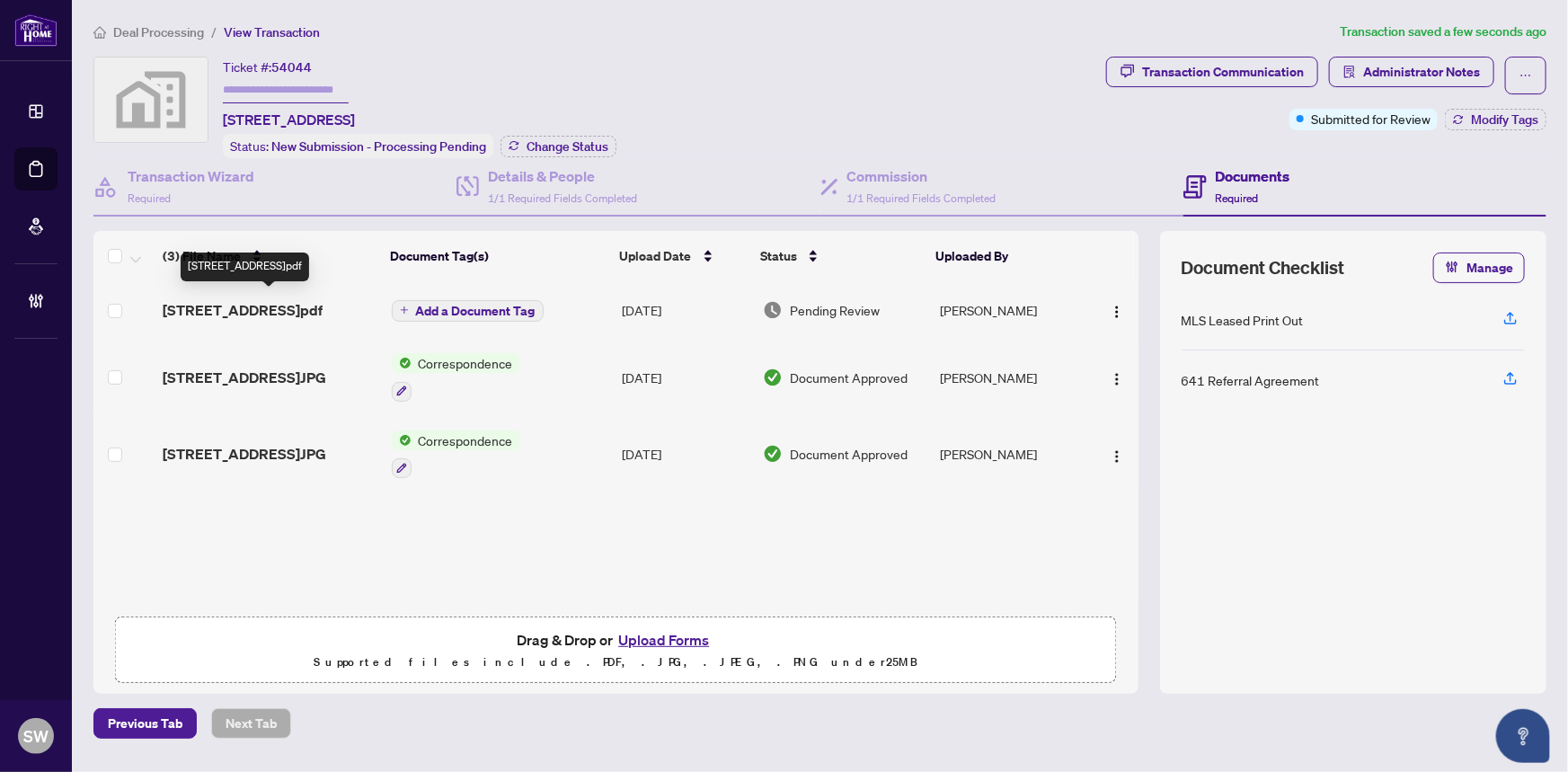
click at [276, 316] on span "69 Yonge St S - Inv - 2515191.pdf" at bounding box center [243, 310] width 160 height 22
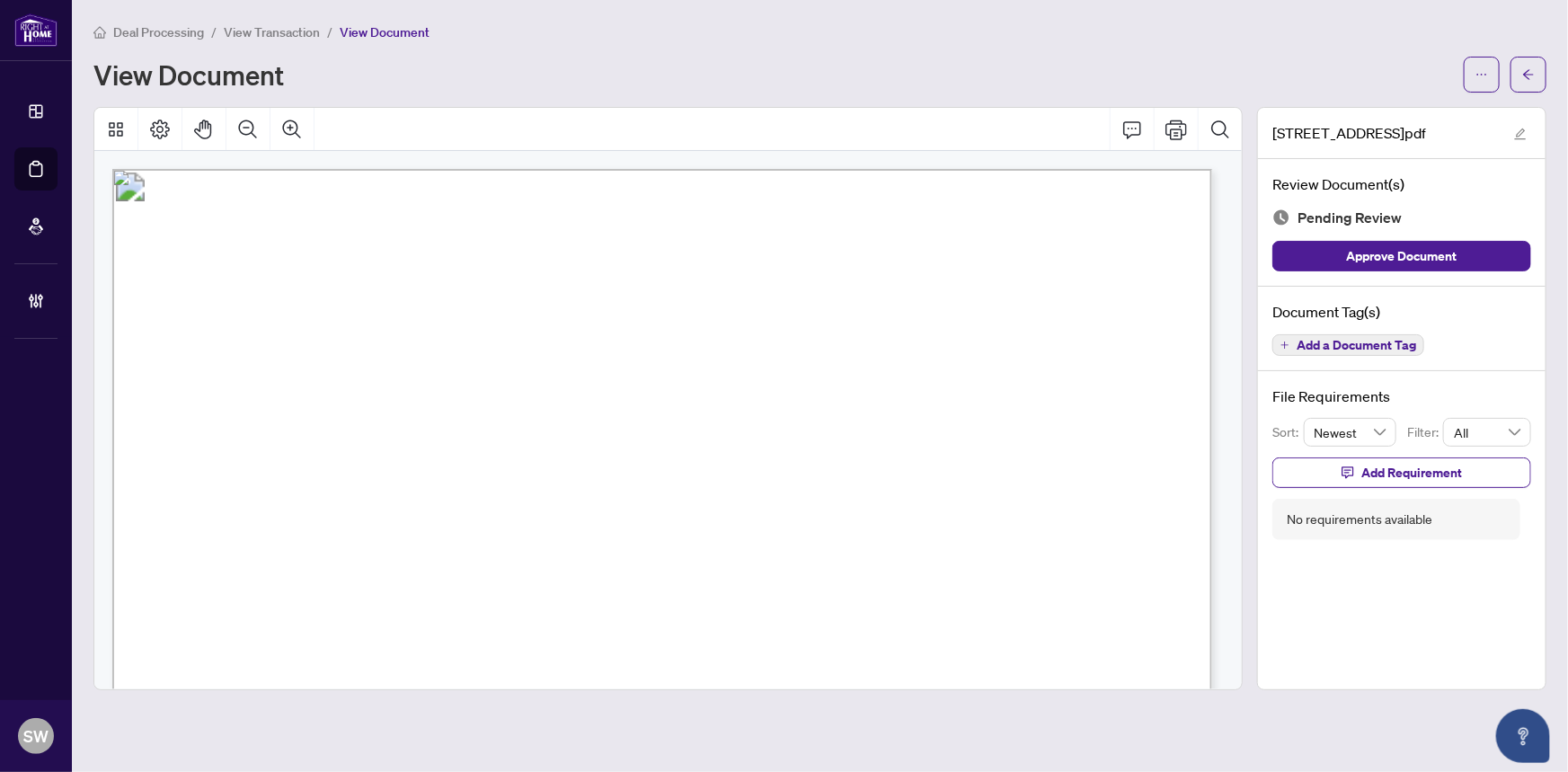
click at [1394, 346] on span "Add a Document Tag" at bounding box center [1357, 344] width 119 height 12
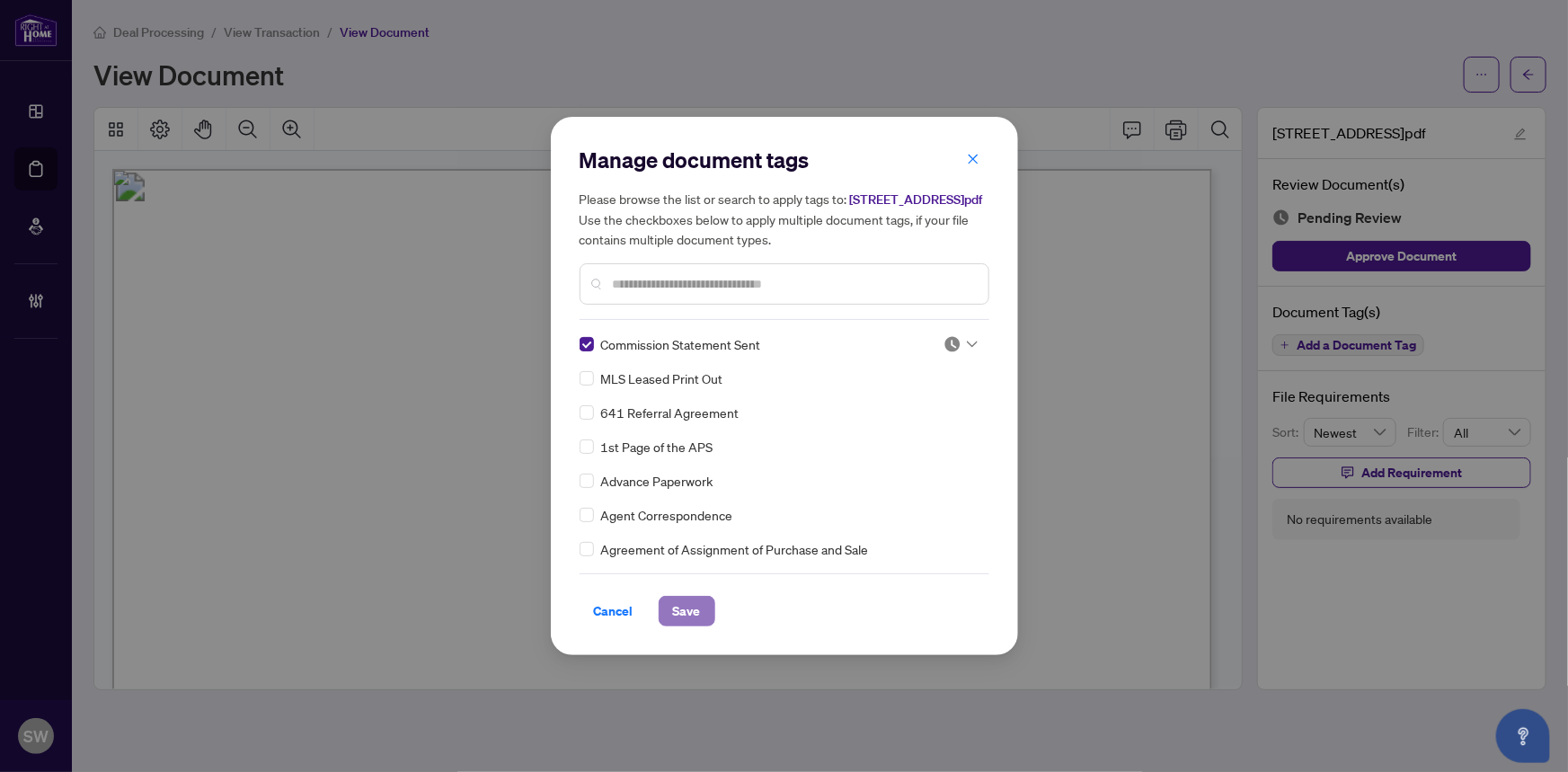
click at [685, 616] on span "Save" at bounding box center [686, 612] width 27 height 28
drag, startPoint x: 944, startPoint y: 353, endPoint x: 920, endPoint y: 400, distance: 52.8
click at [944, 353] on img at bounding box center [953, 344] width 18 height 18
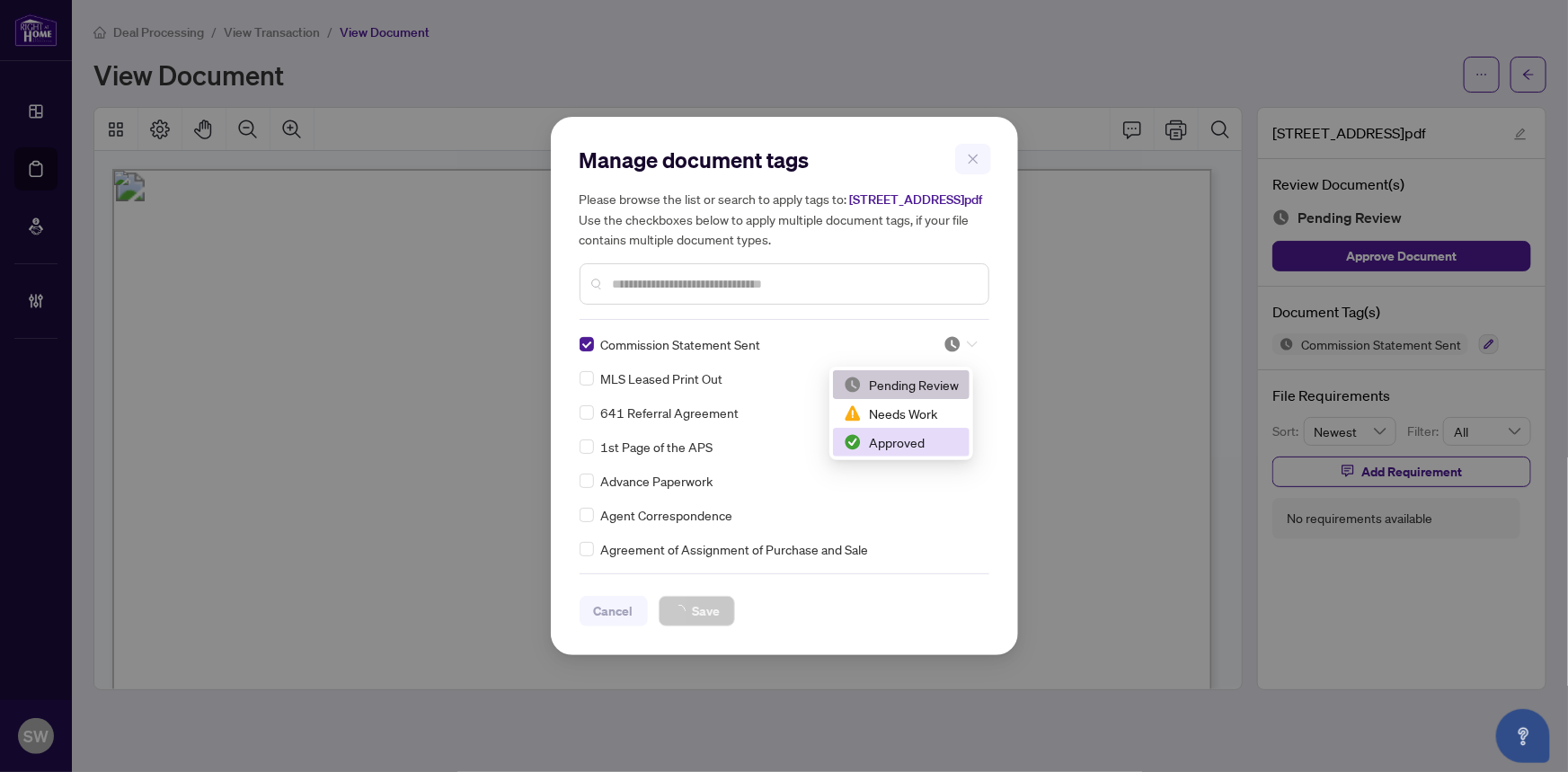
click at [911, 436] on div "Approved" at bounding box center [901, 442] width 115 height 20
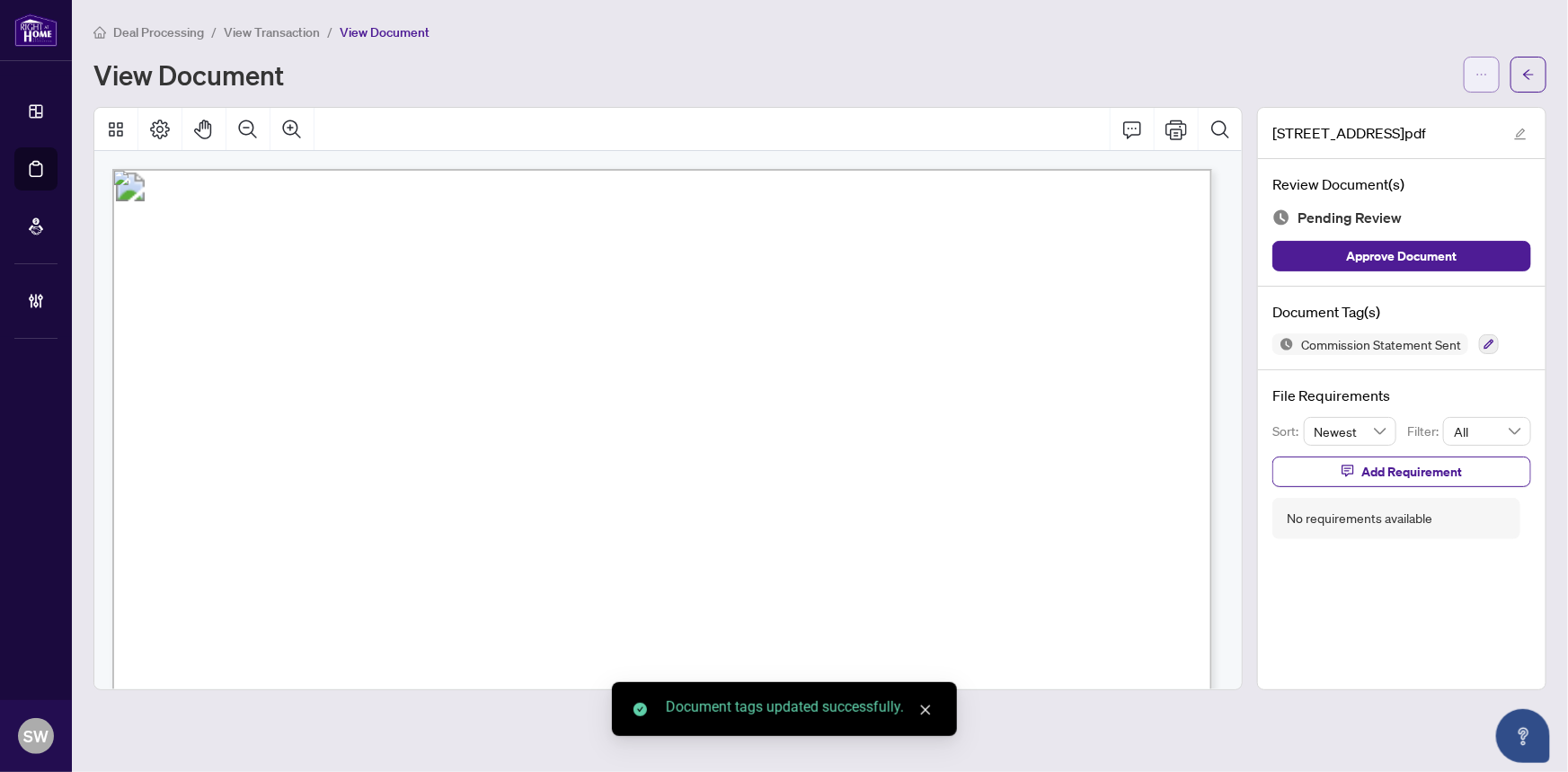
click at [1483, 75] on icon "ellipsis" at bounding box center [1482, 74] width 12 height 12
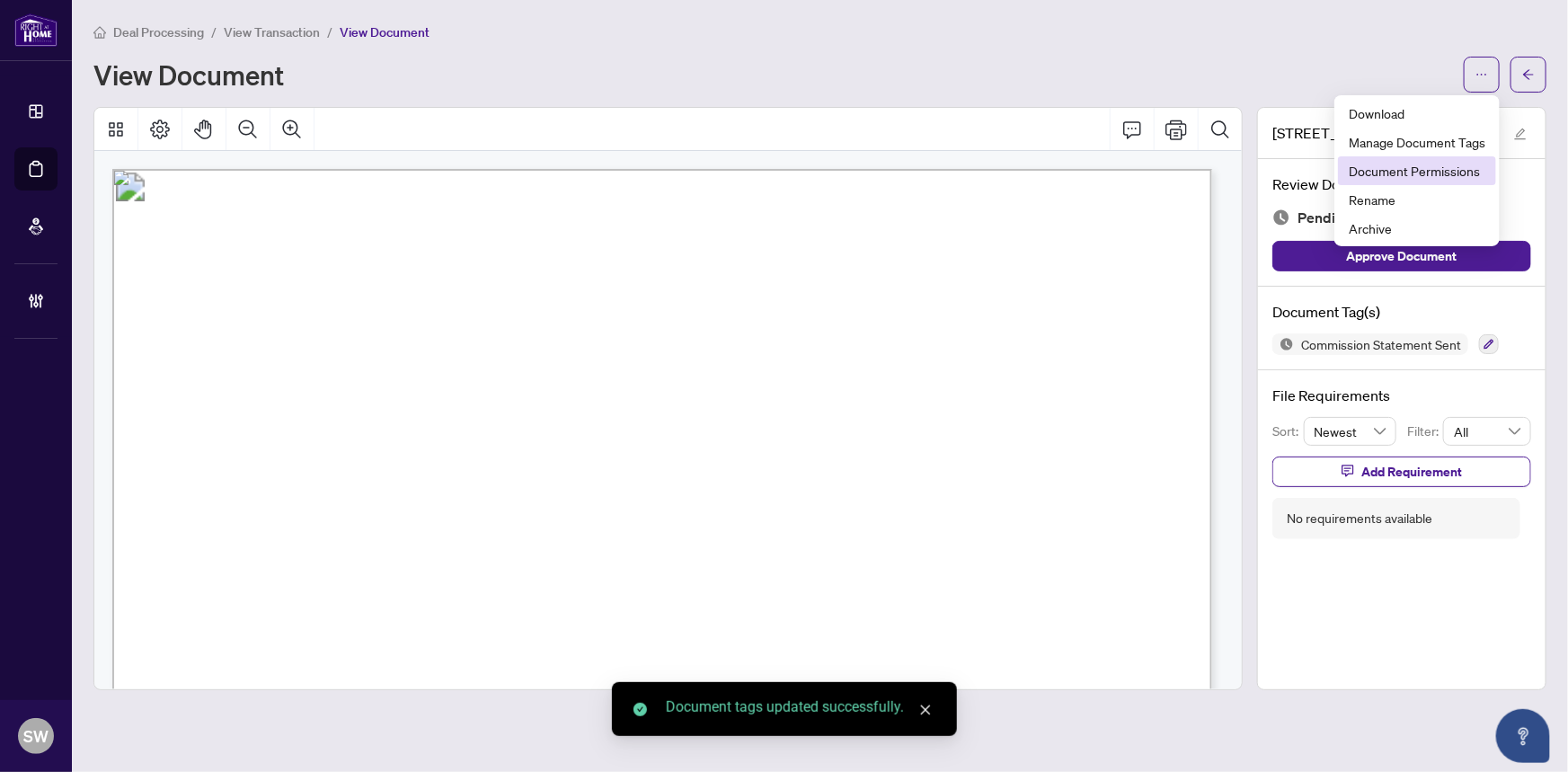
click at [1415, 171] on span "Document Permissions" at bounding box center [1417, 171] width 137 height 20
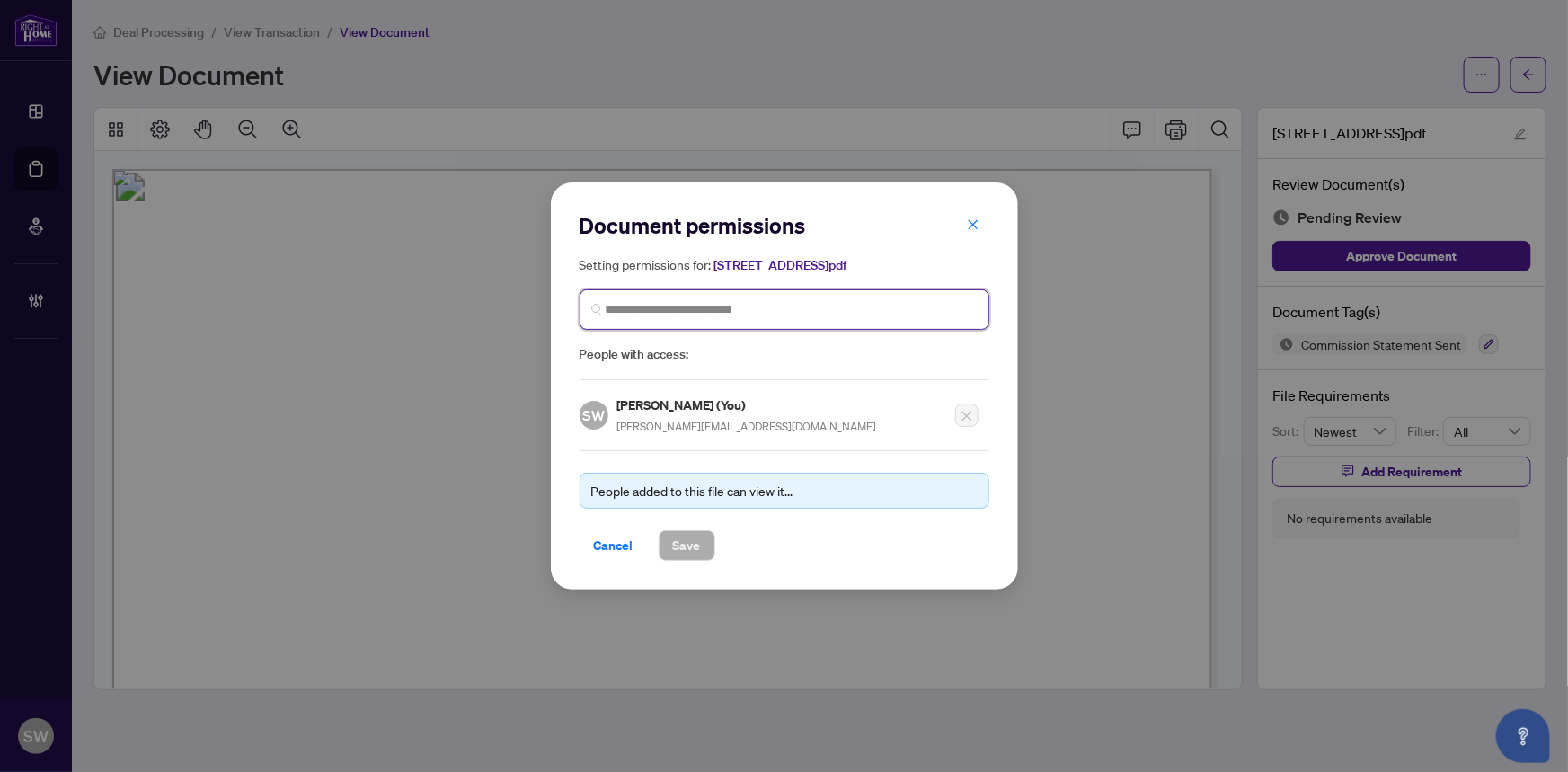
click at [680, 308] on input "search" at bounding box center [792, 310] width 373 height 19
paste input "**********"
type input "**********"
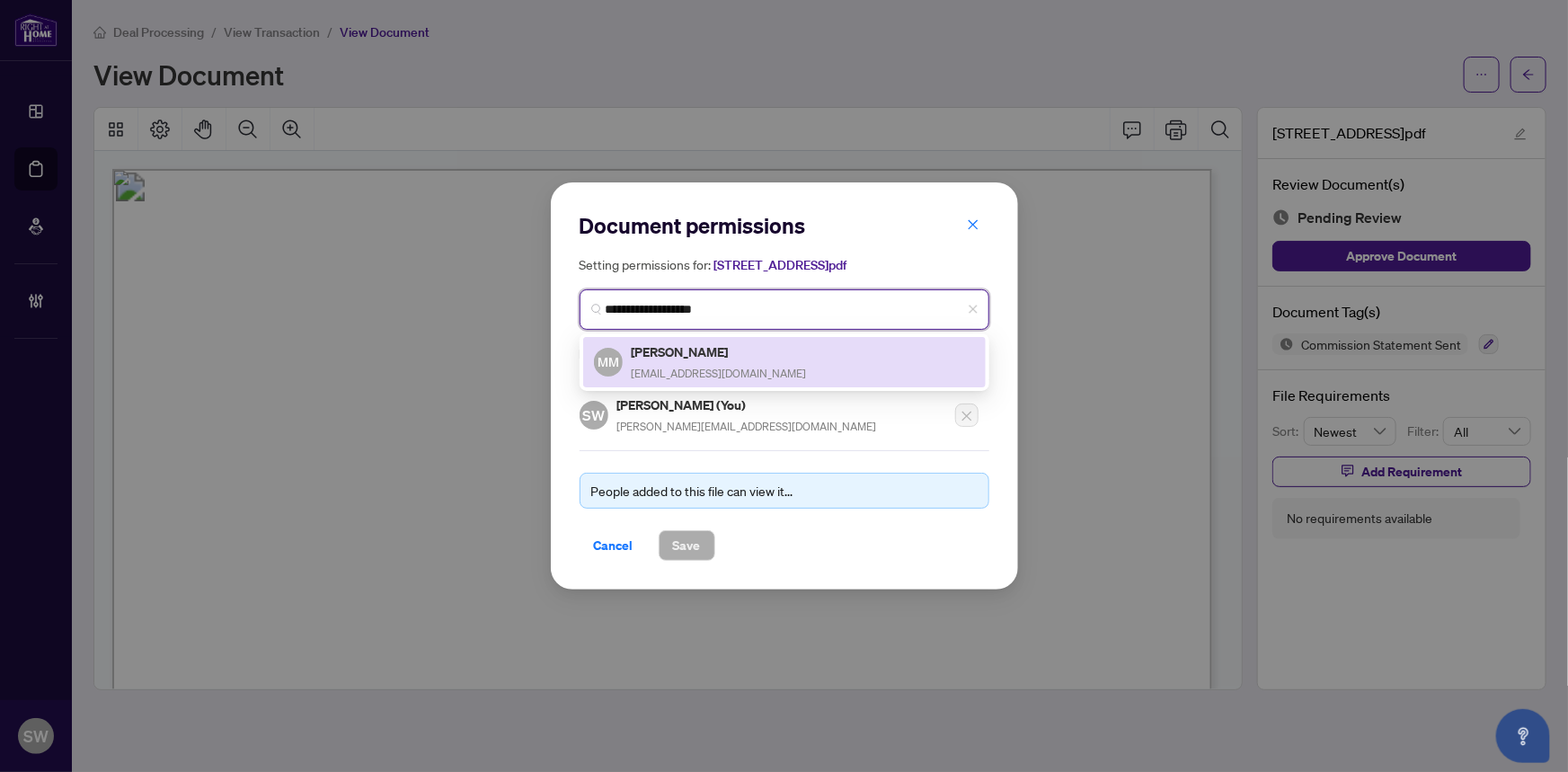
click at [720, 357] on h5 "[PERSON_NAME]" at bounding box center [720, 352] width 175 height 21
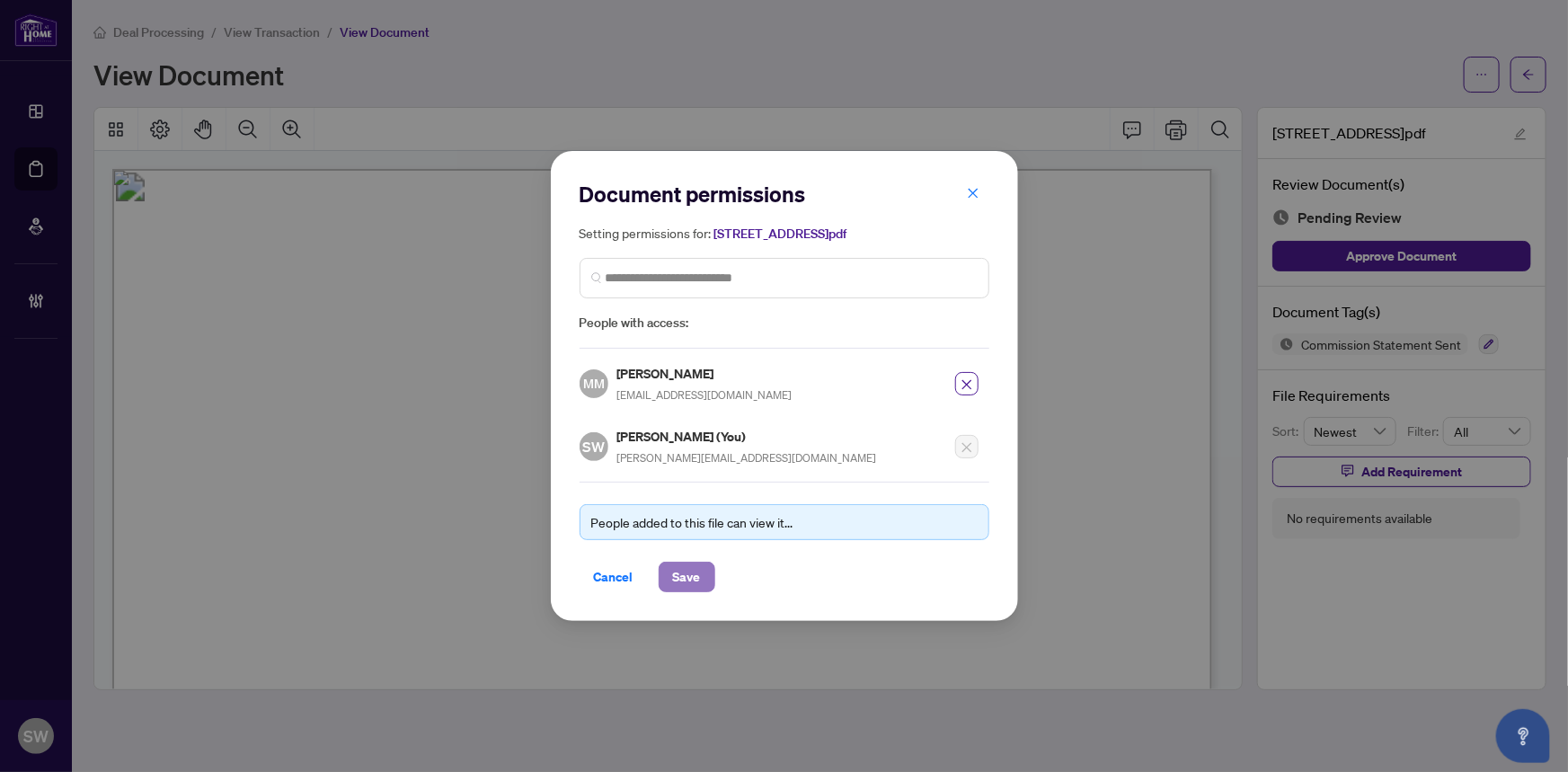
click at [692, 576] on span "Save" at bounding box center [686, 578] width 27 height 28
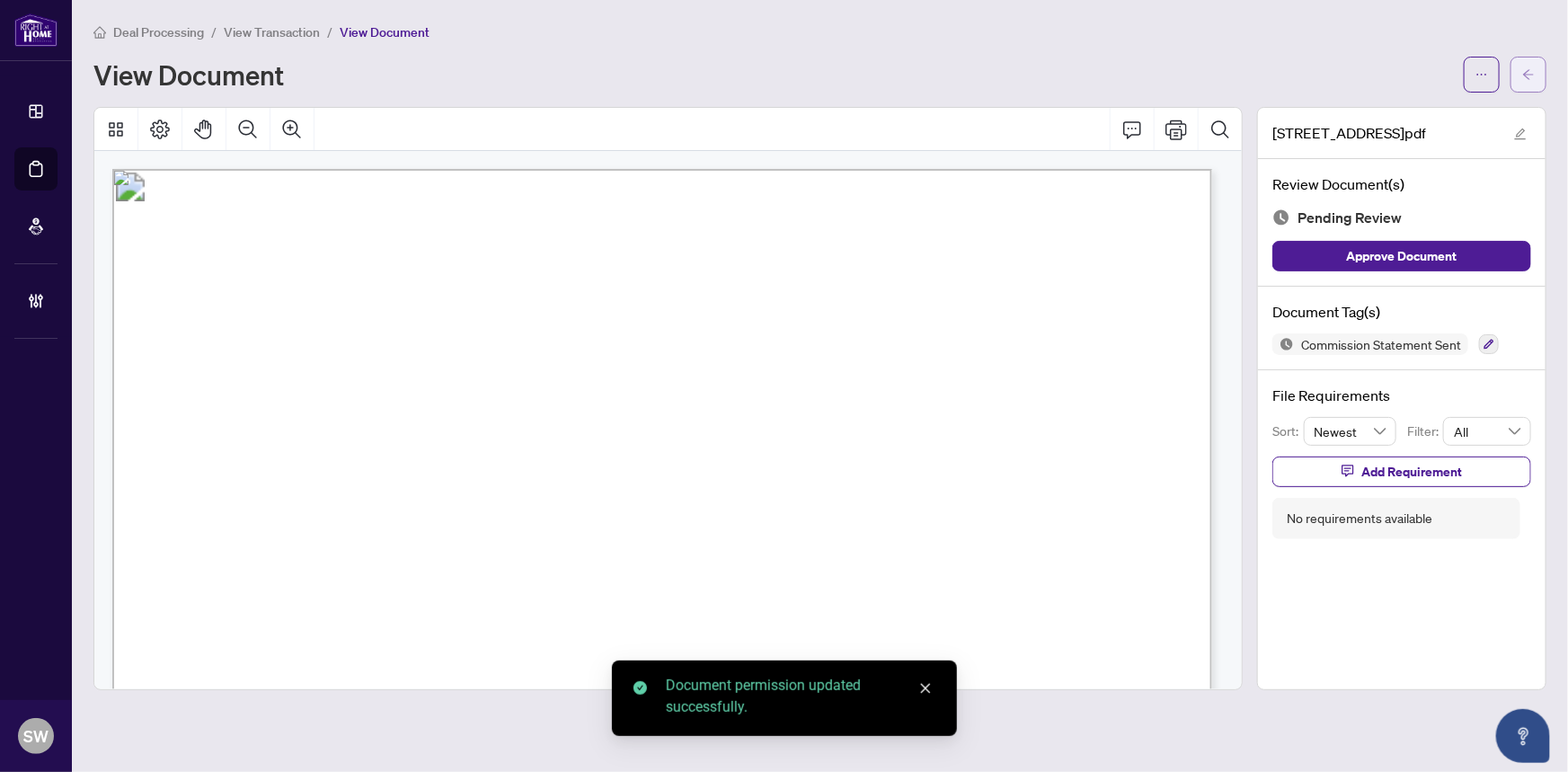
click at [1528, 76] on icon "arrow-left" at bounding box center [1528, 74] width 12 height 12
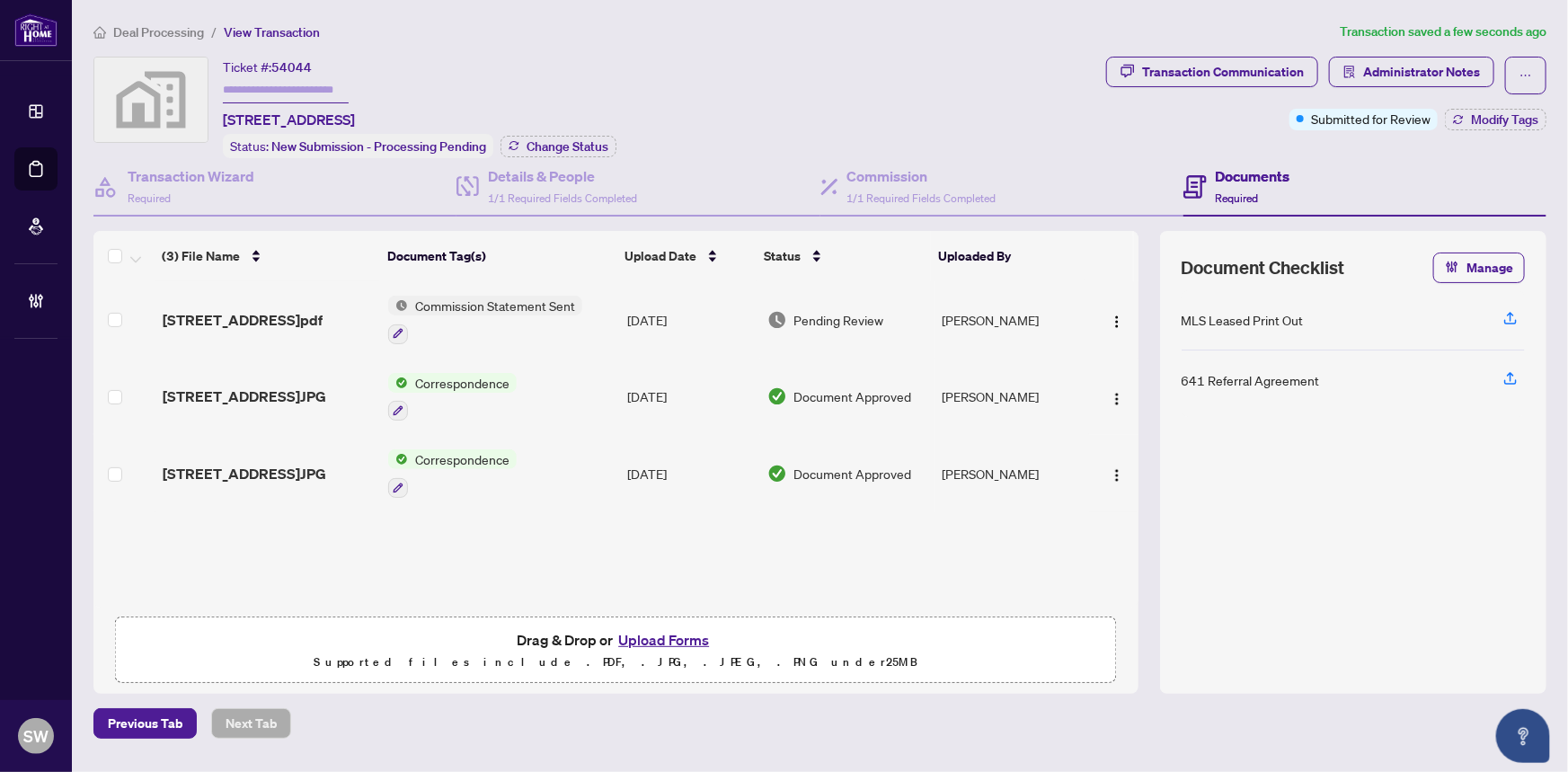
click at [395, 322] on div at bounding box center [398, 333] width 20 height 22
click at [253, 313] on span "69 Yonge St S - Inv - 2515191.pdf" at bounding box center [243, 320] width 160 height 22
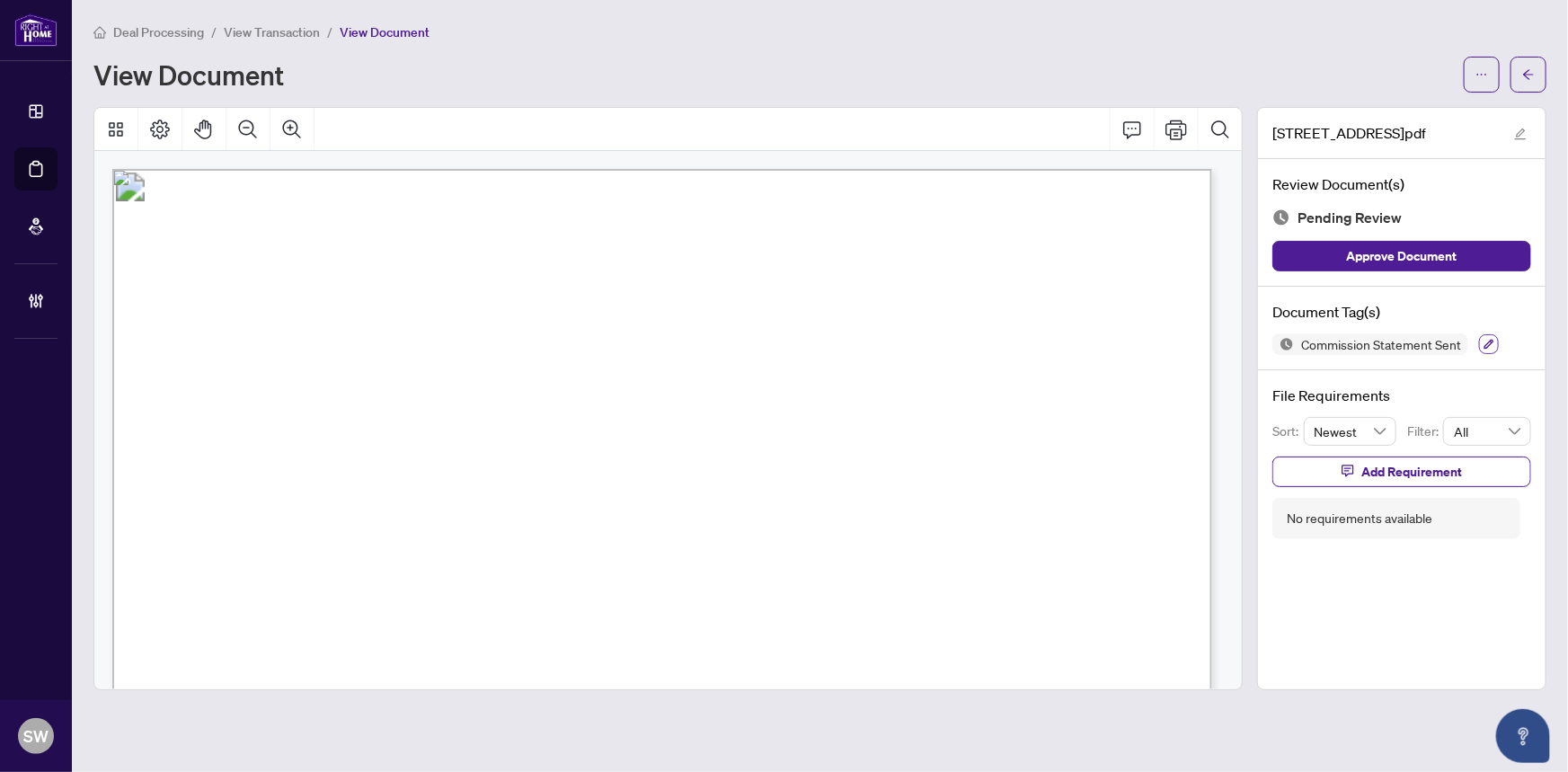
click at [1490, 340] on icon "button" at bounding box center [1489, 344] width 9 height 9
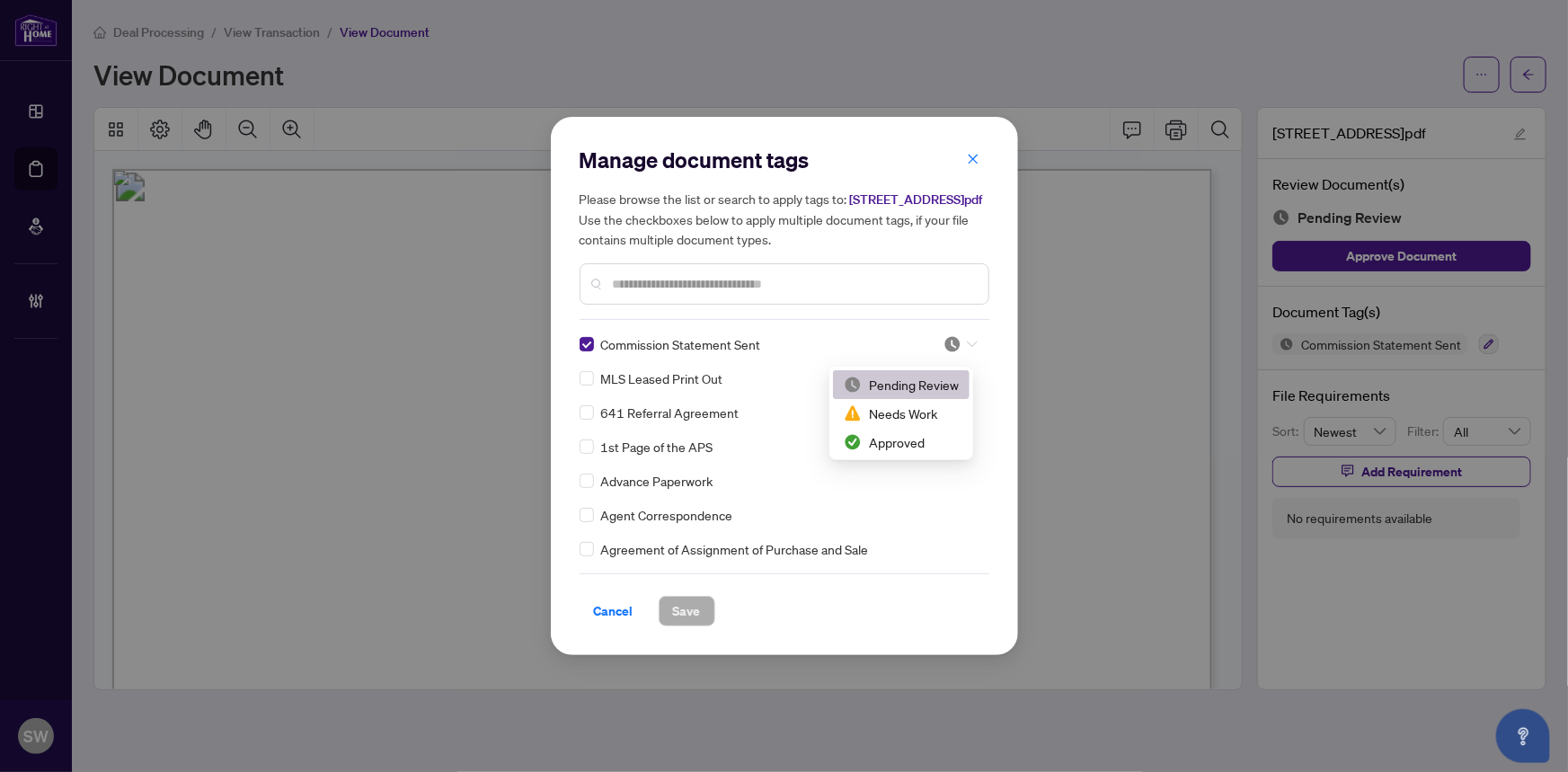
drag, startPoint x: 953, startPoint y: 356, endPoint x: 931, endPoint y: 413, distance: 61.1
click at [952, 354] on img at bounding box center [953, 344] width 18 height 18
drag, startPoint x: 924, startPoint y: 440, endPoint x: 790, endPoint y: 524, distance: 158.2
click at [921, 440] on div "Approved" at bounding box center [901, 442] width 115 height 20
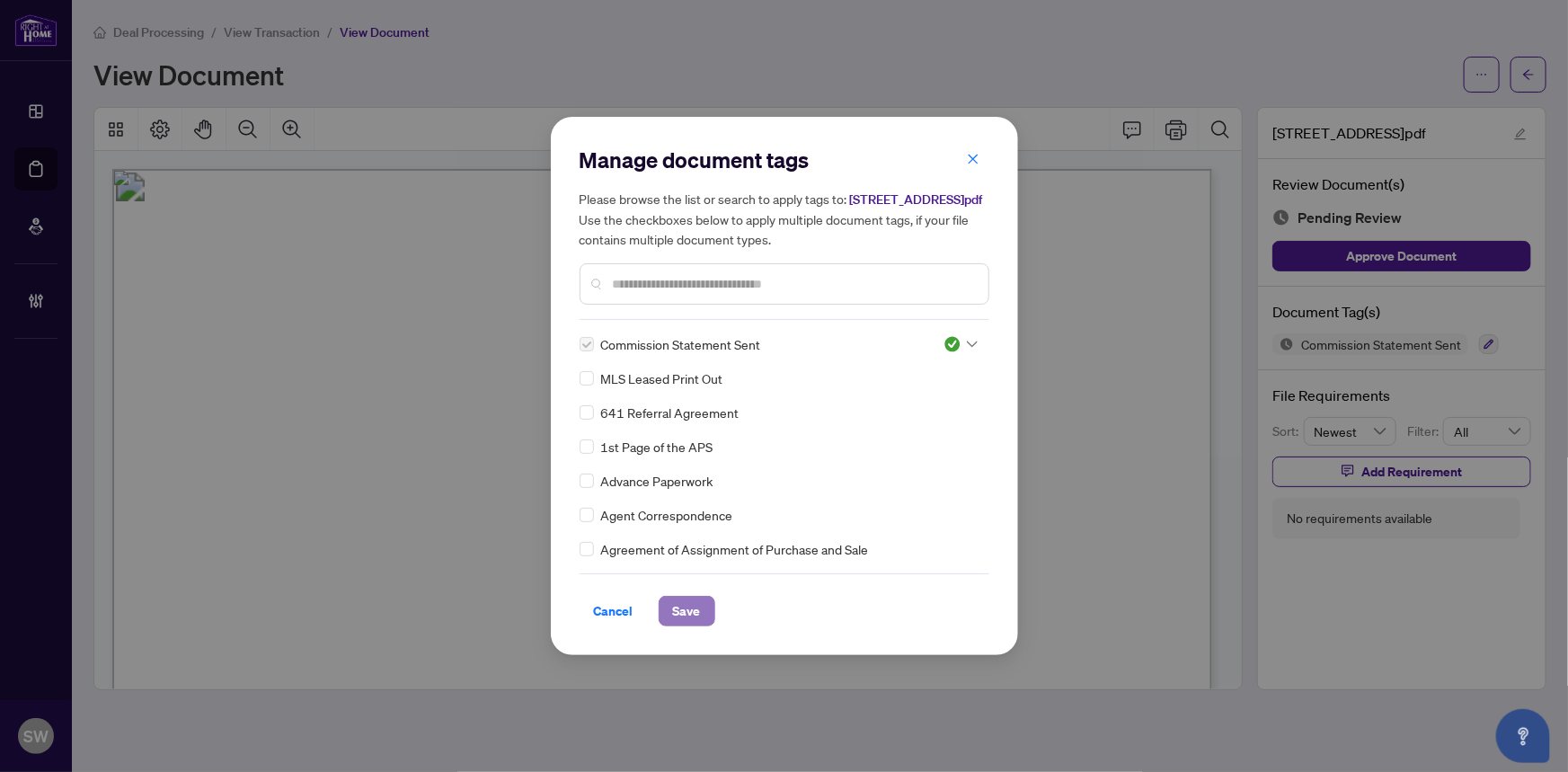
click at [692, 621] on span "Save" at bounding box center [686, 612] width 27 height 28
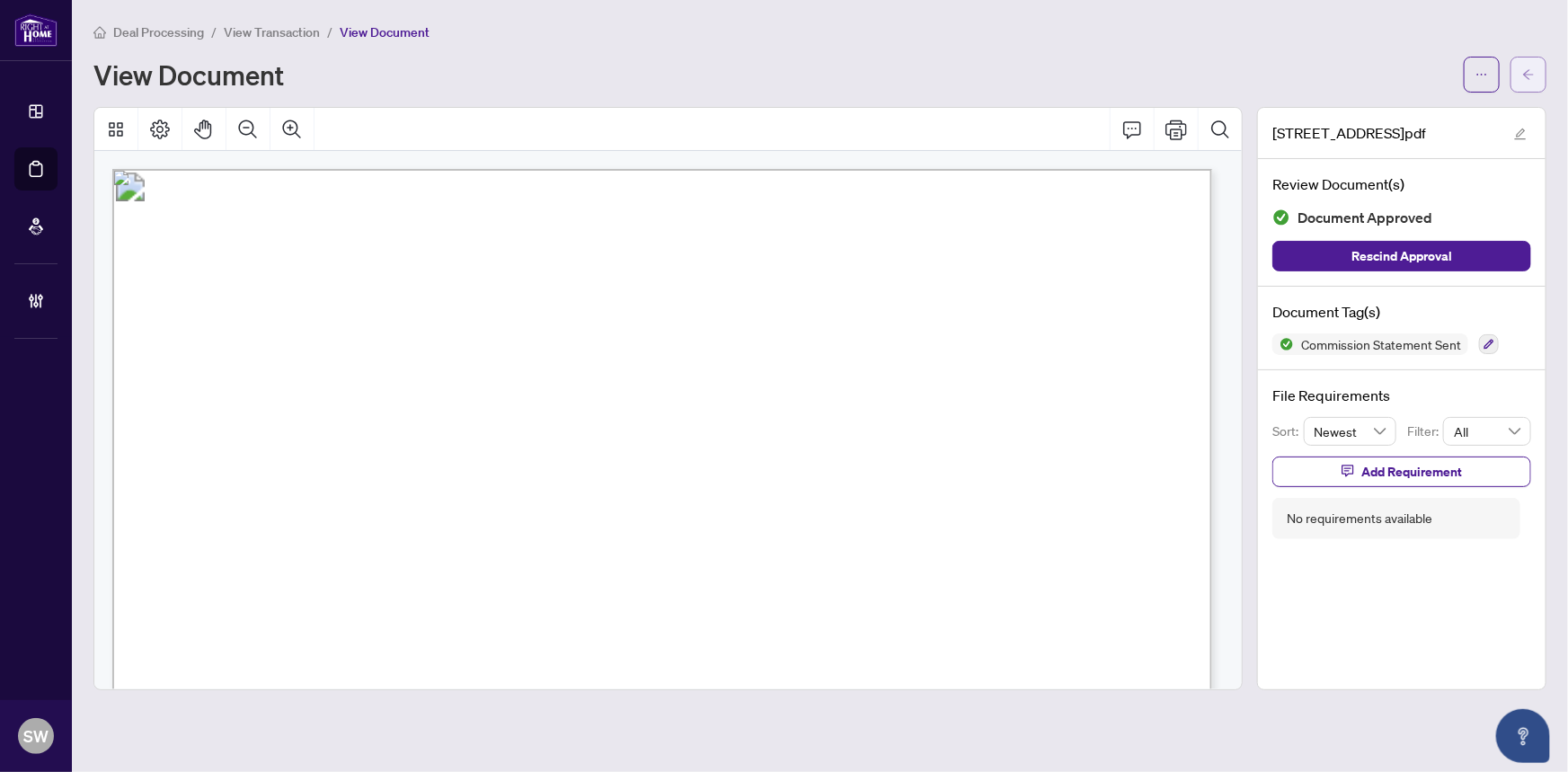
click at [1538, 78] on button "button" at bounding box center [1529, 75] width 36 height 36
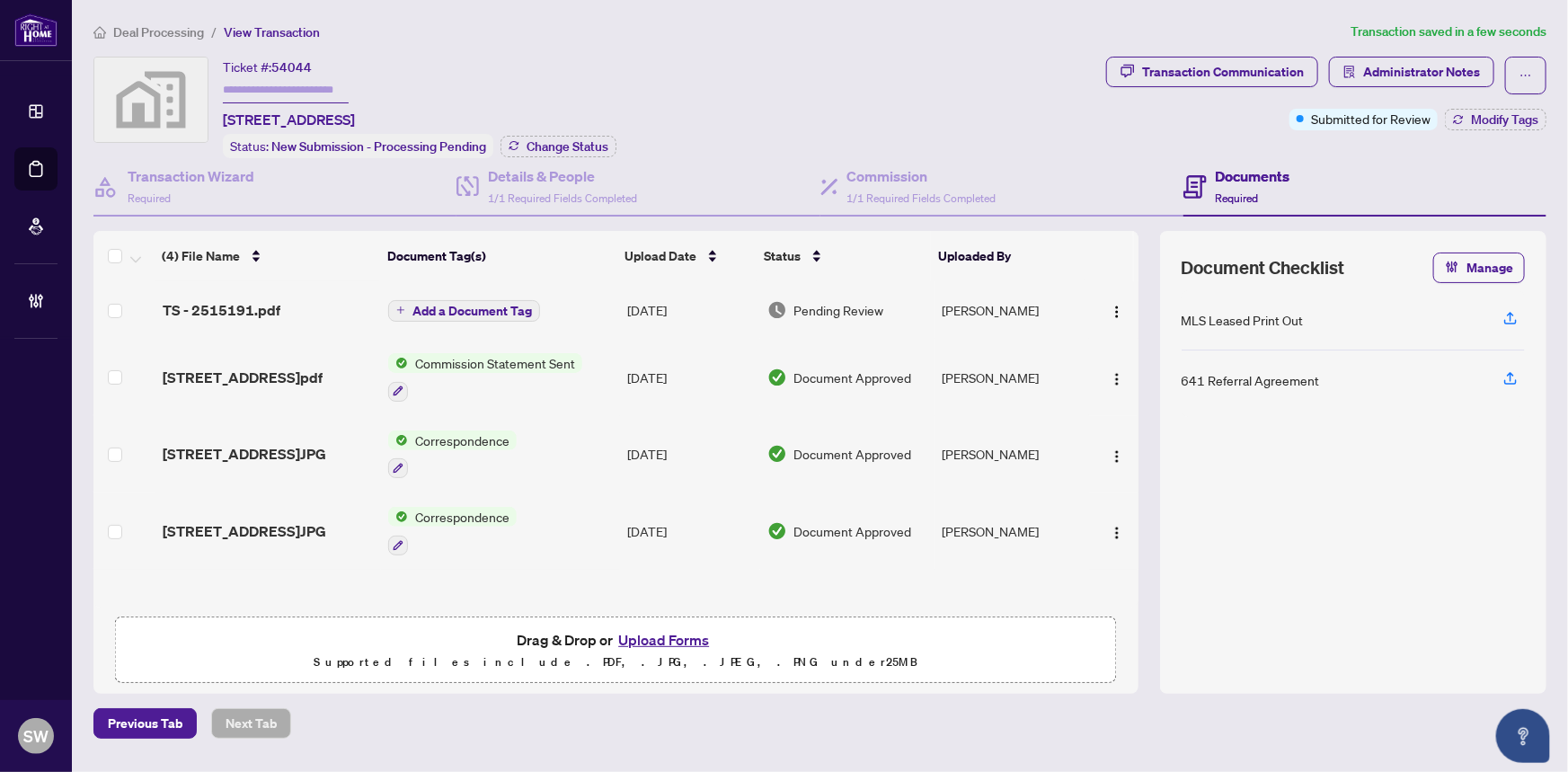
click at [299, 311] on div "TS - 2515191.pdf" at bounding box center [269, 310] width 212 height 22
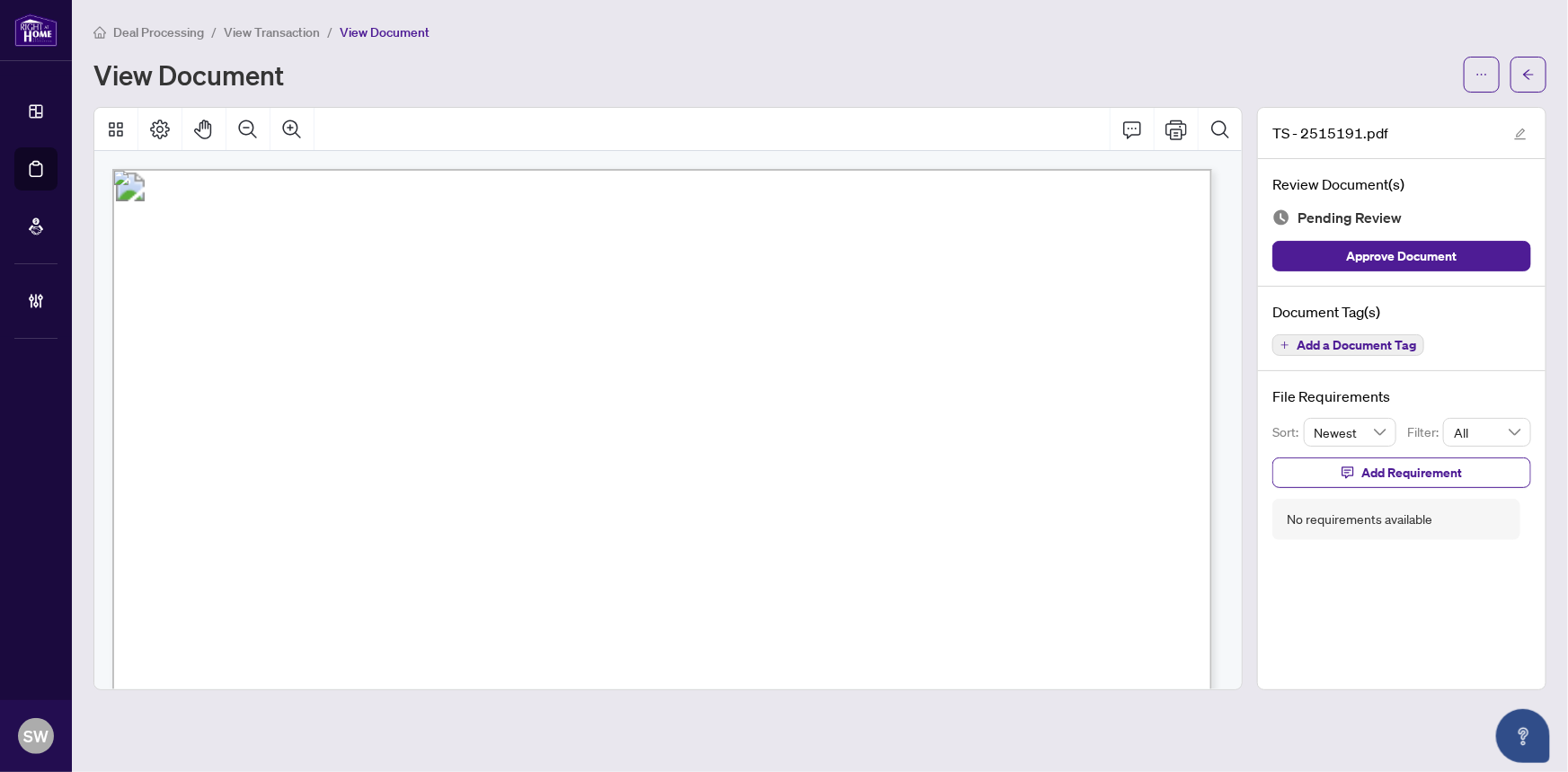
click at [1398, 346] on span "Add a Document Tag" at bounding box center [1357, 344] width 119 height 12
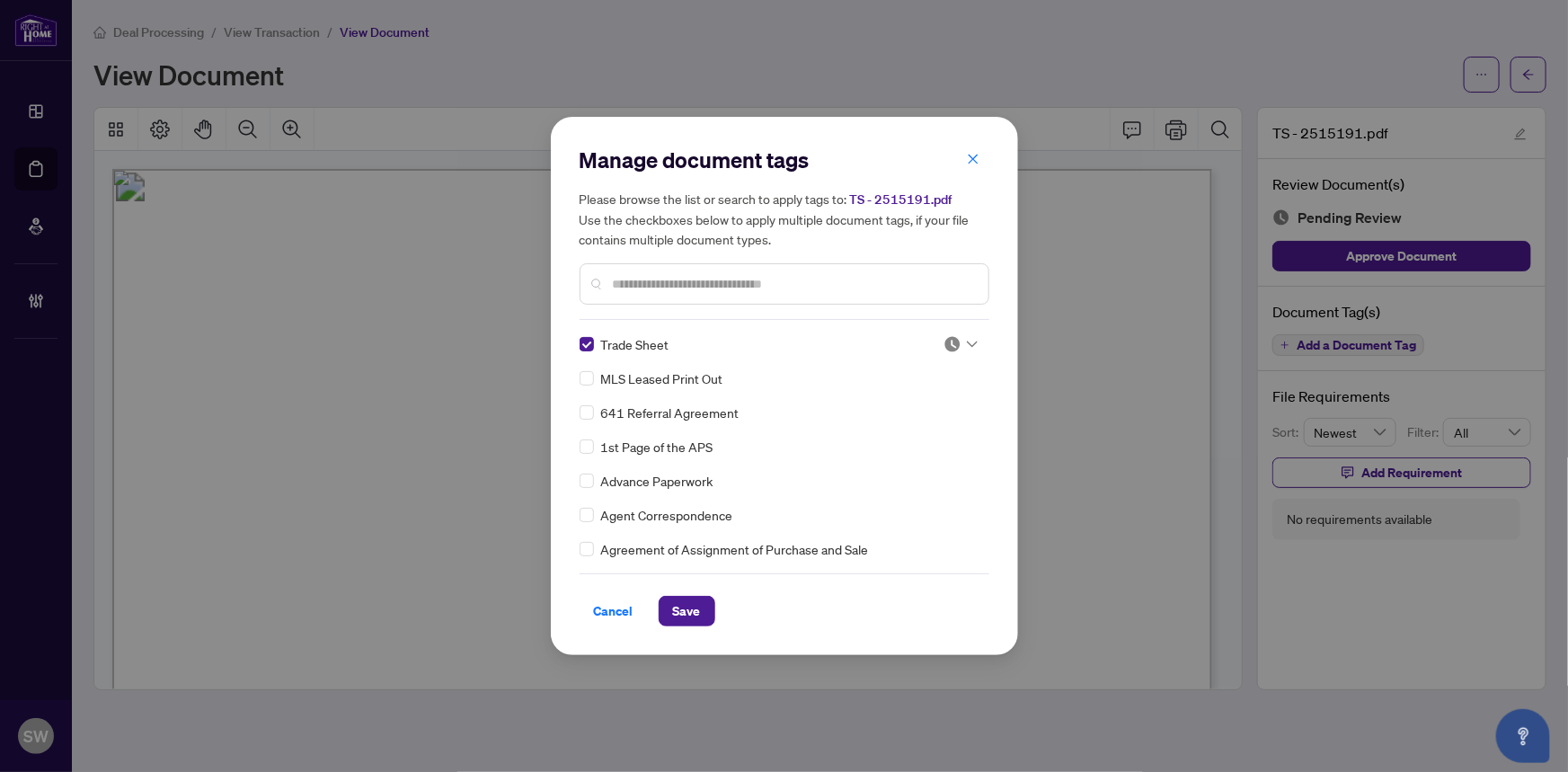
click at [954, 343] on img at bounding box center [953, 344] width 18 height 18
click at [898, 434] on div "Approved" at bounding box center [901, 432] width 115 height 20
click at [699, 614] on span "Save" at bounding box center [686, 612] width 27 height 28
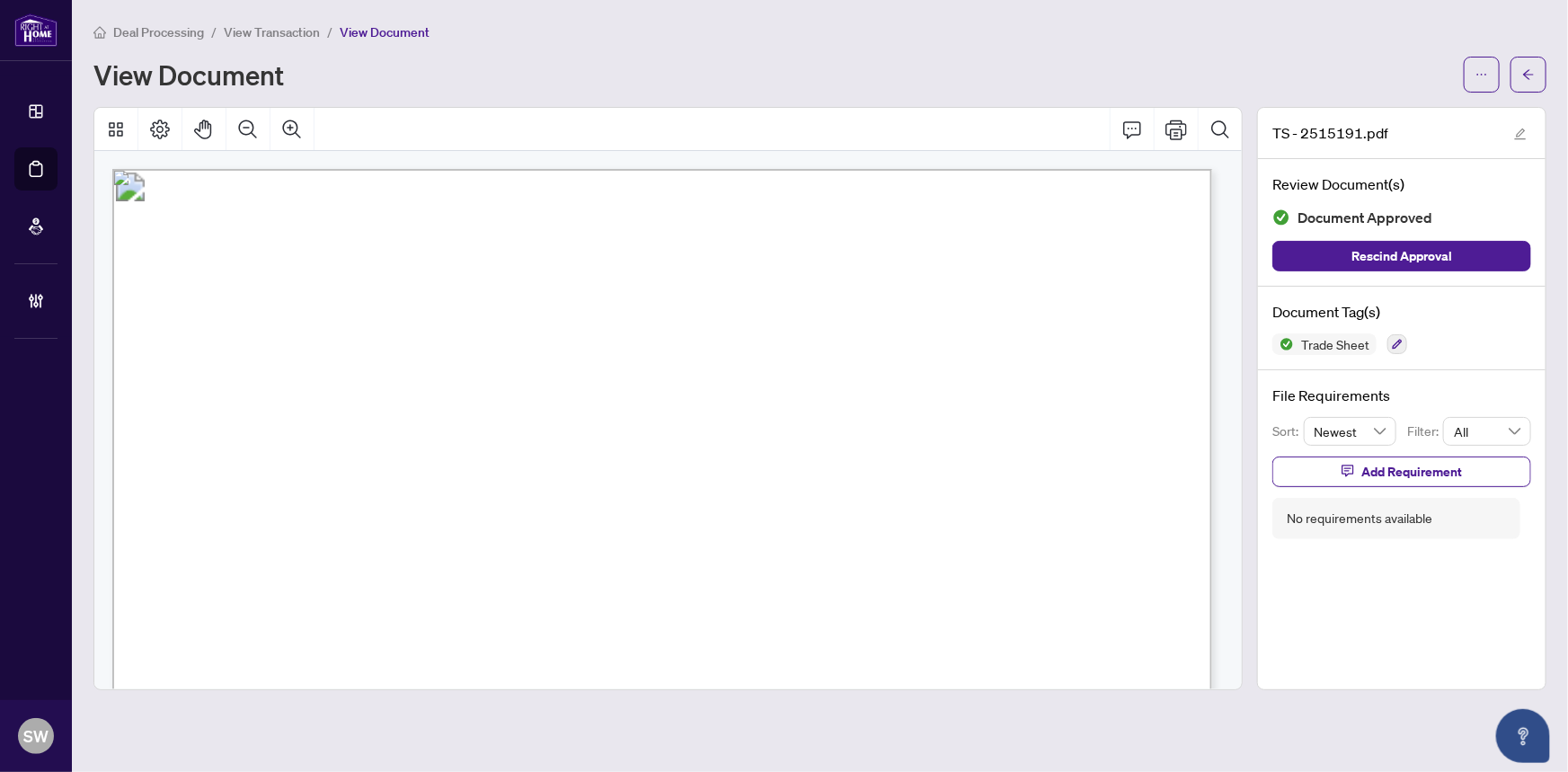
drag, startPoint x: 1482, startPoint y: 81, endPoint x: 1482, endPoint y: 104, distance: 23.0
click at [1482, 83] on span "button" at bounding box center [1482, 75] width 12 height 28
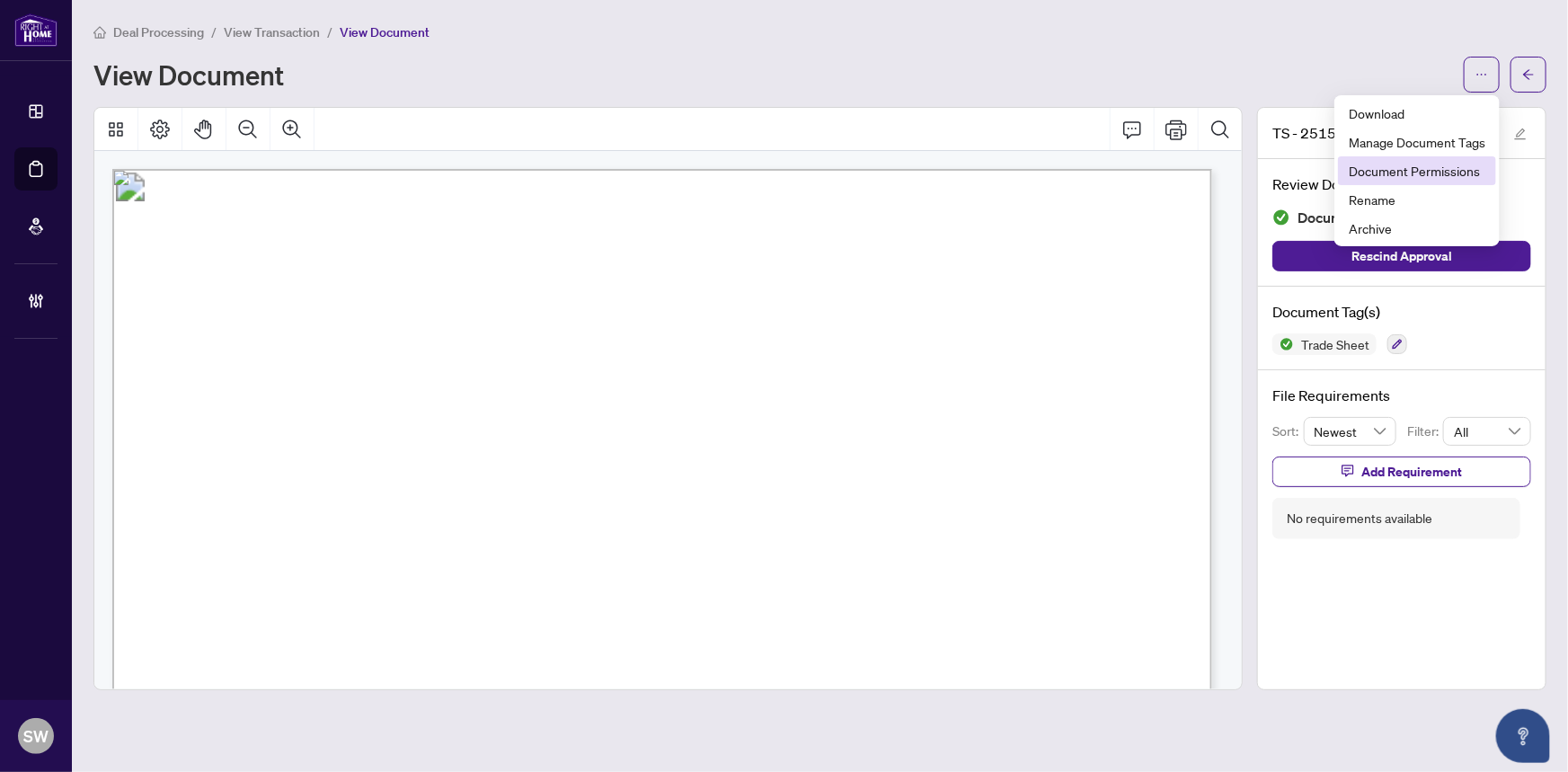
click at [1440, 169] on span "Document Permissions" at bounding box center [1417, 171] width 137 height 20
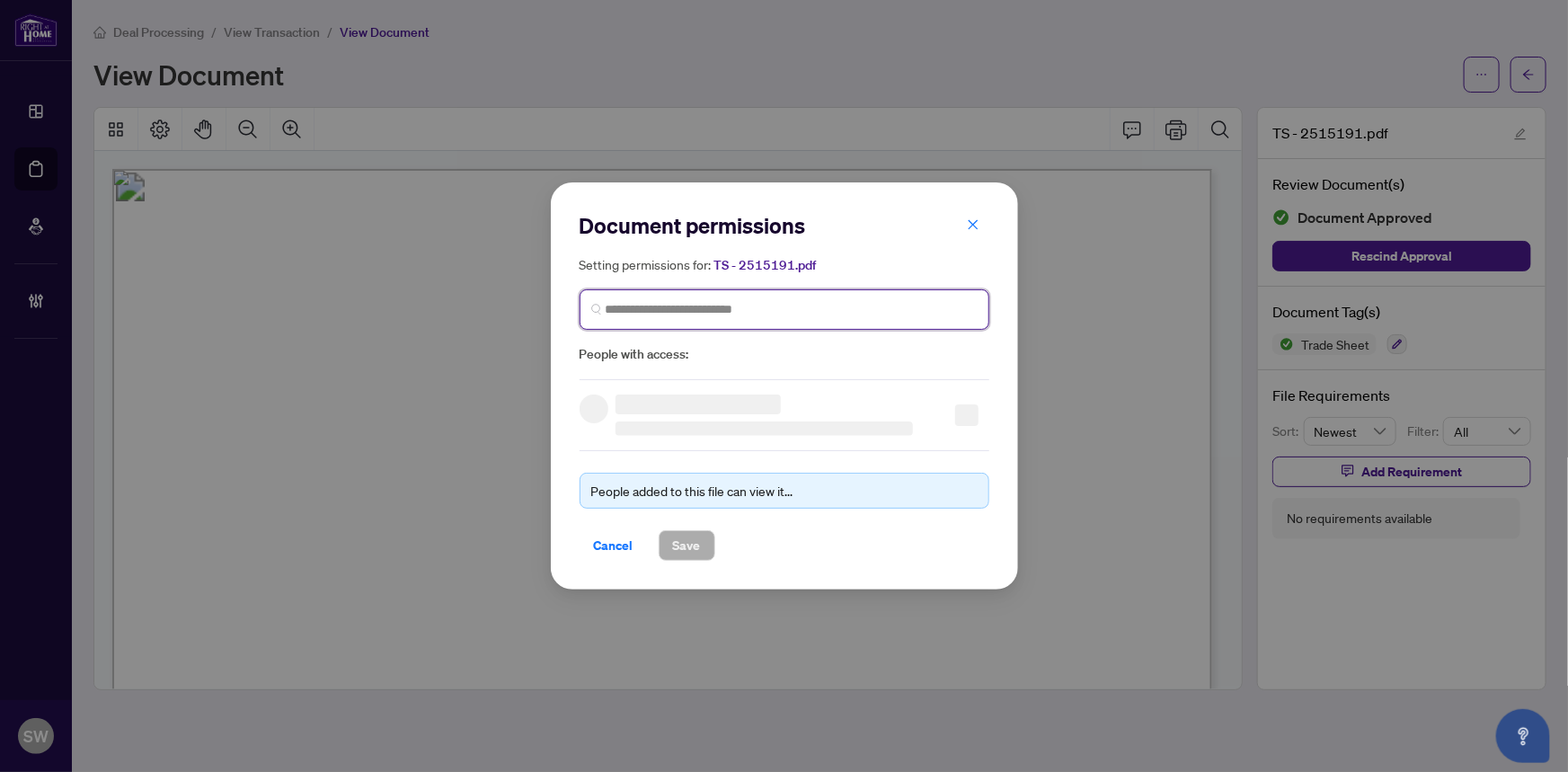
click at [717, 313] on input "search" at bounding box center [792, 310] width 373 height 19
paste input "**********"
type input "**********"
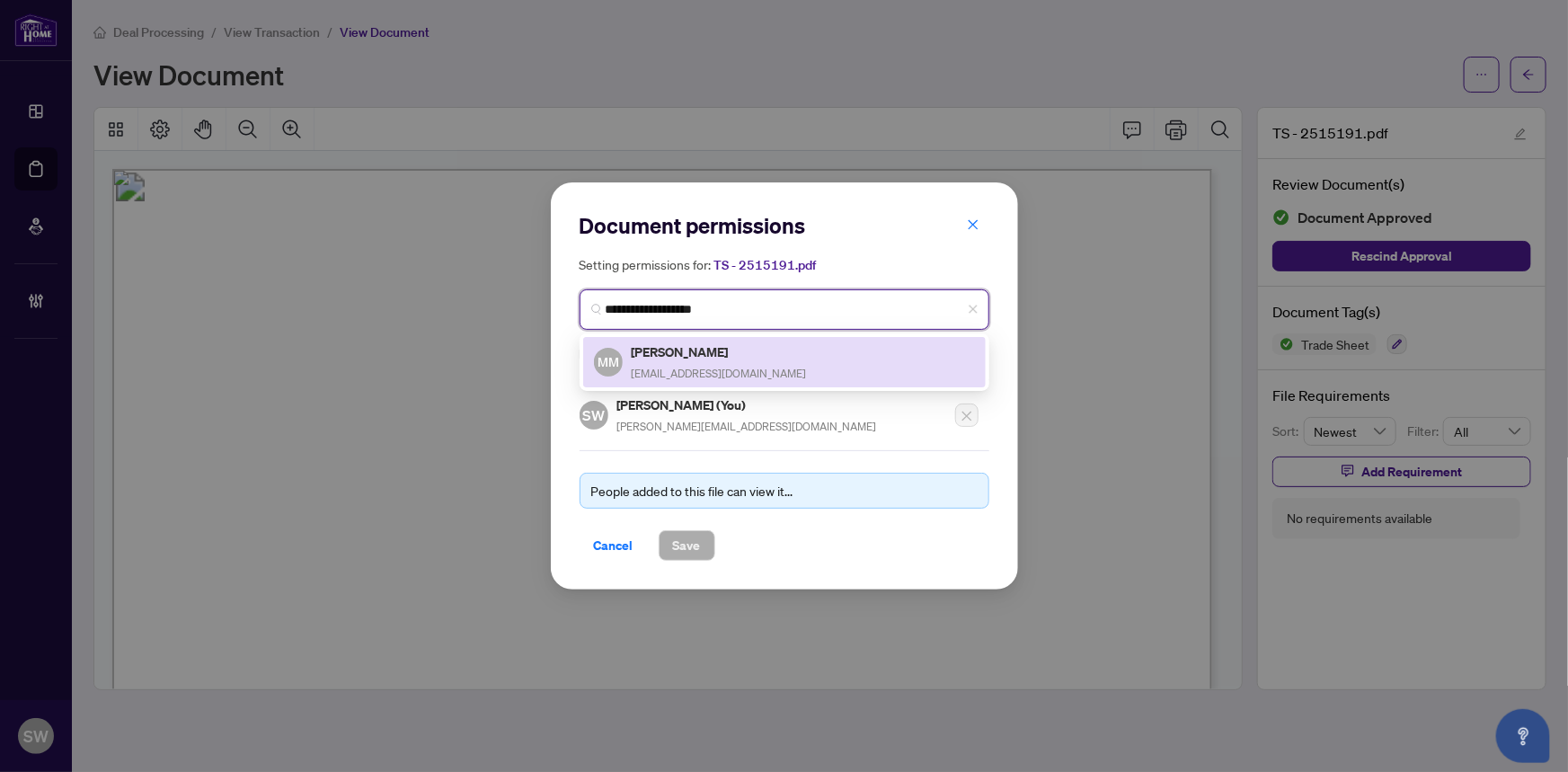
click at [706, 356] on h5 "[PERSON_NAME]" at bounding box center [720, 352] width 175 height 21
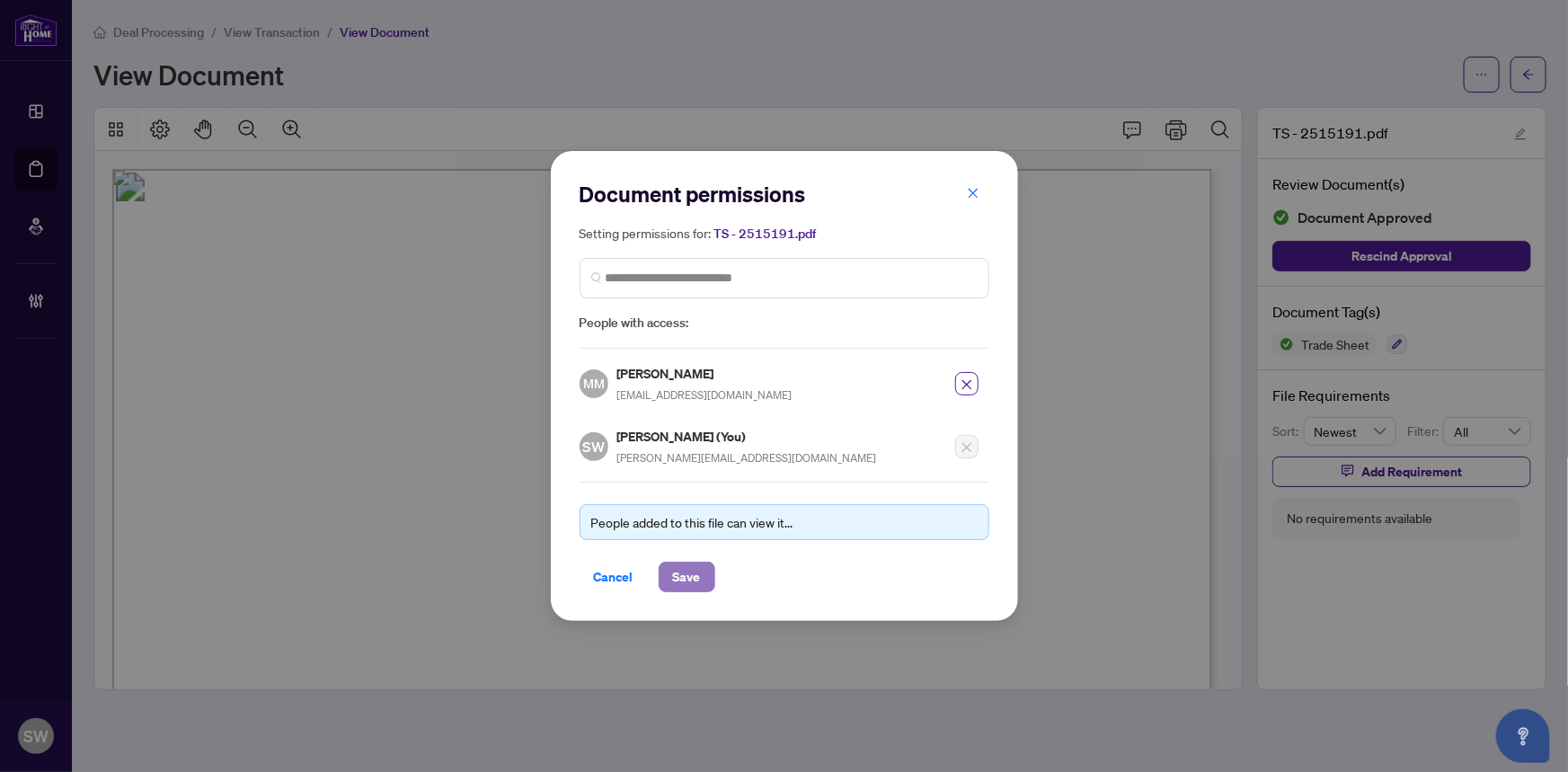
click at [691, 575] on span "Save" at bounding box center [686, 578] width 27 height 28
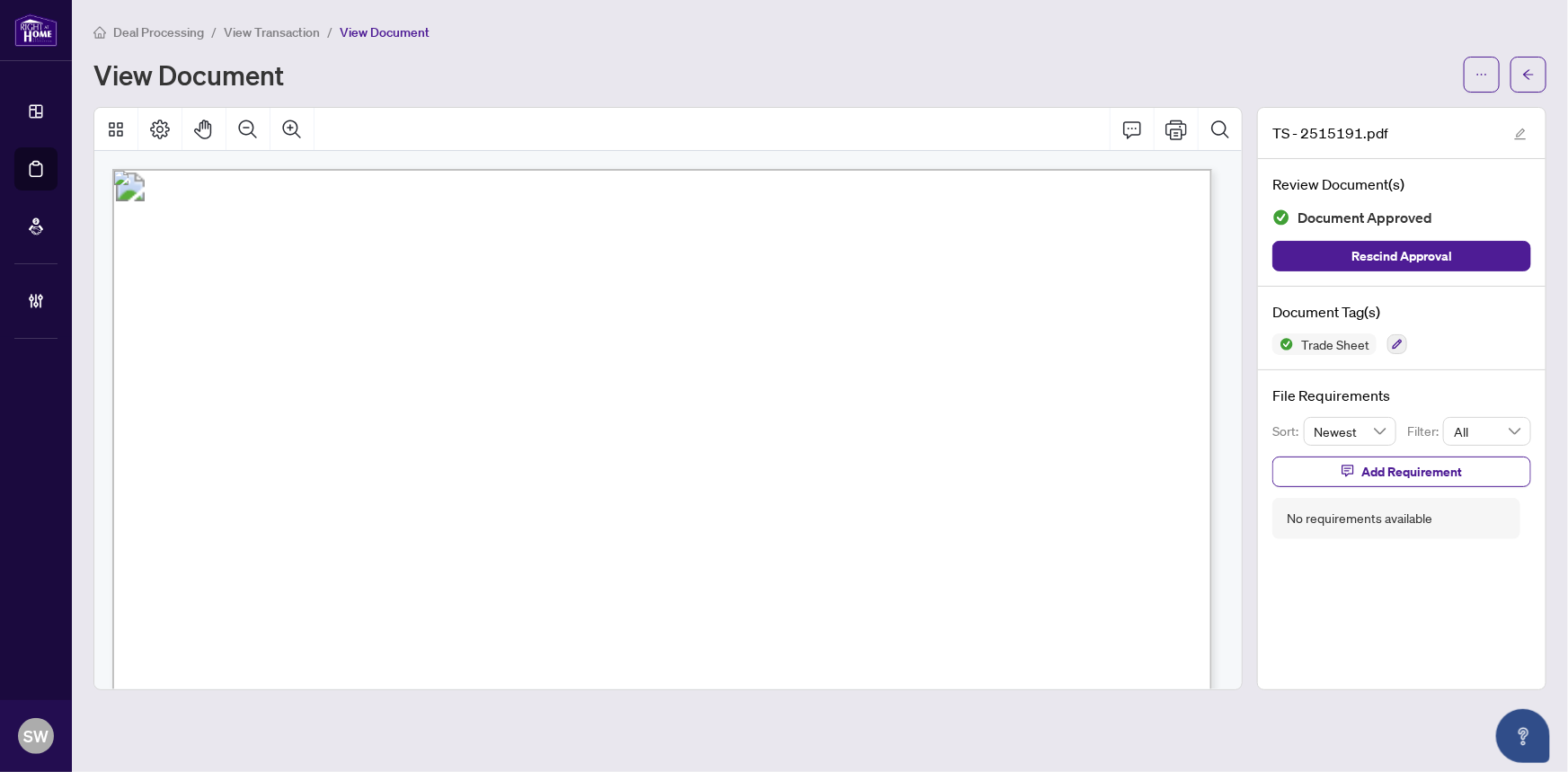
drag, startPoint x: 1484, startPoint y: 76, endPoint x: 1485, endPoint y: 96, distance: 20.0
click at [1484, 76] on icon "ellipsis" at bounding box center [1482, 74] width 12 height 12
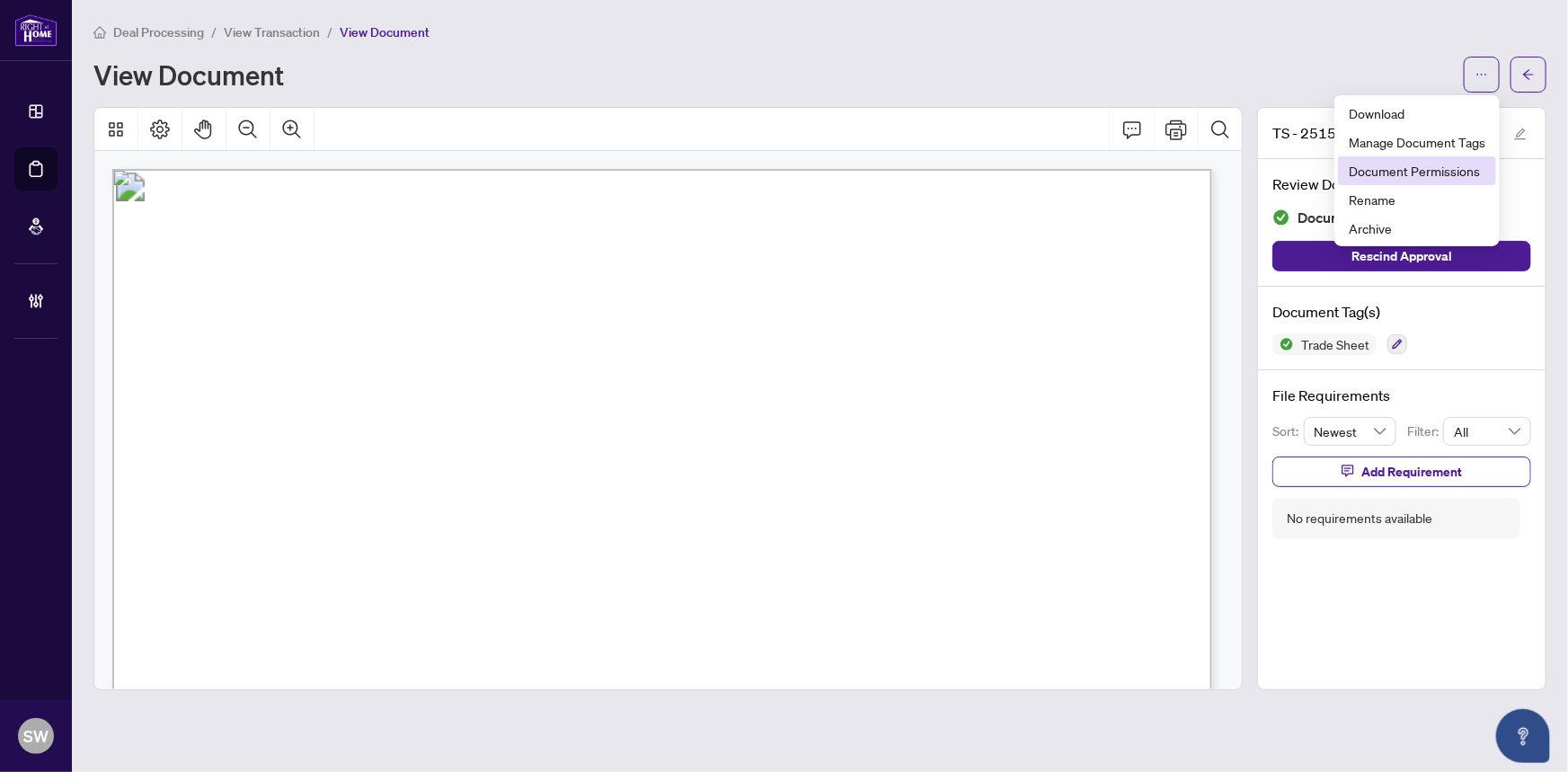
click at [1465, 167] on span "Document Permissions" at bounding box center [1417, 171] width 137 height 20
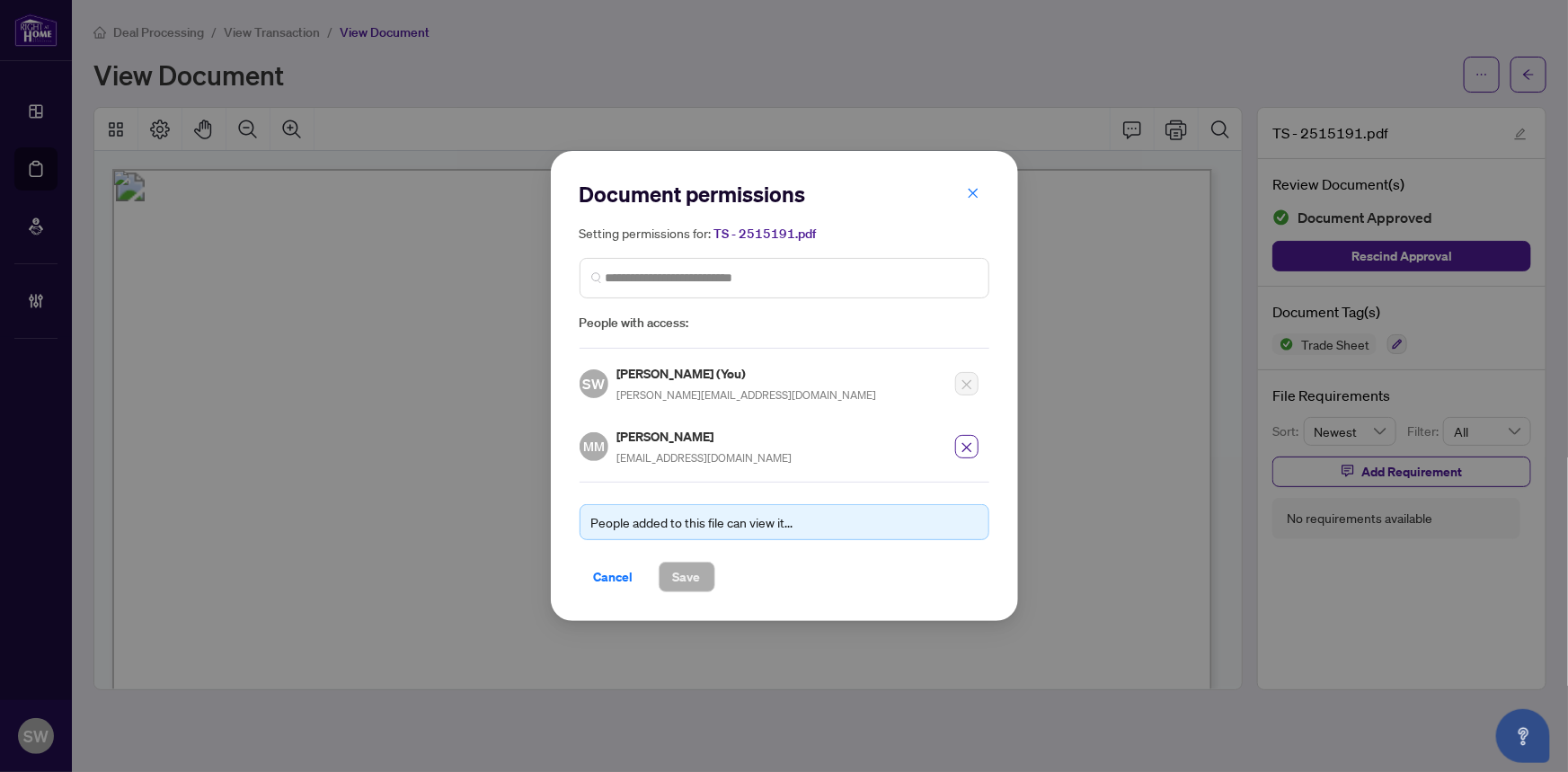
drag, startPoint x: 611, startPoint y: 574, endPoint x: 864, endPoint y: 521, distance: 258.5
click at [613, 572] on span "Cancel" at bounding box center [614, 578] width 40 height 28
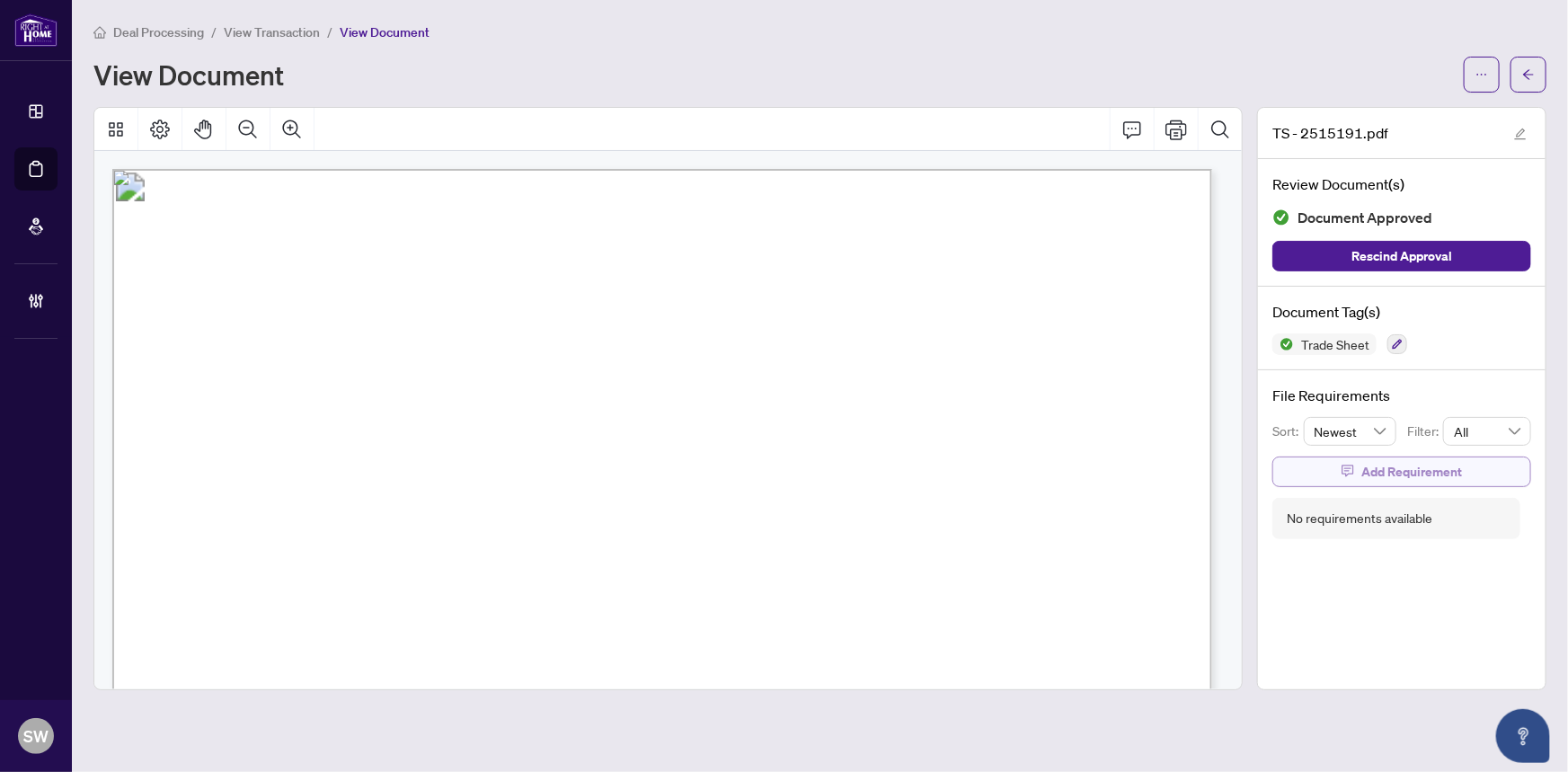
click at [1447, 460] on span "Add Requirement" at bounding box center [1412, 472] width 100 height 28
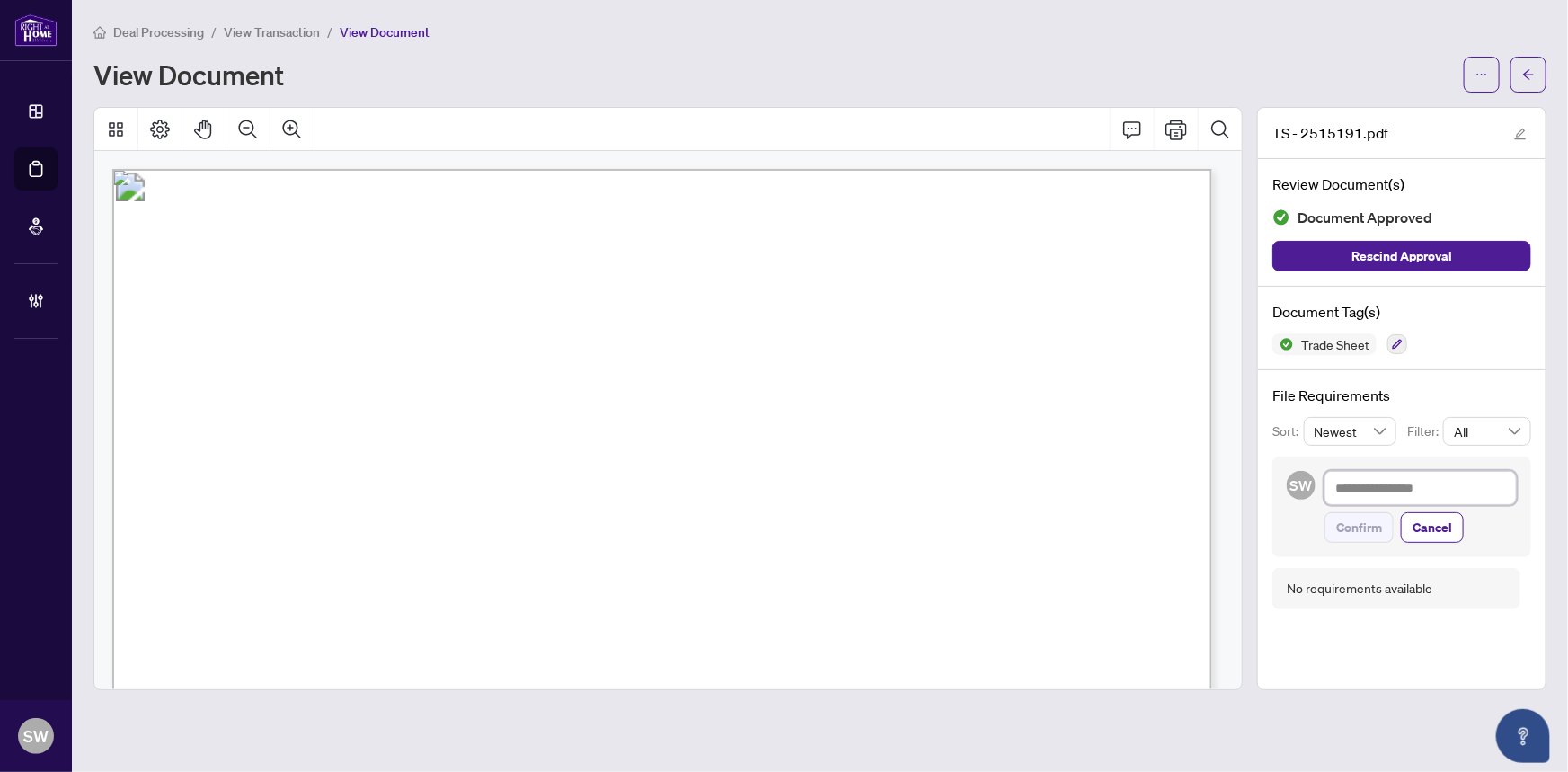
click at [1394, 487] on textarea at bounding box center [1421, 488] width 192 height 34
paste textarea "**********"
type textarea "**********"
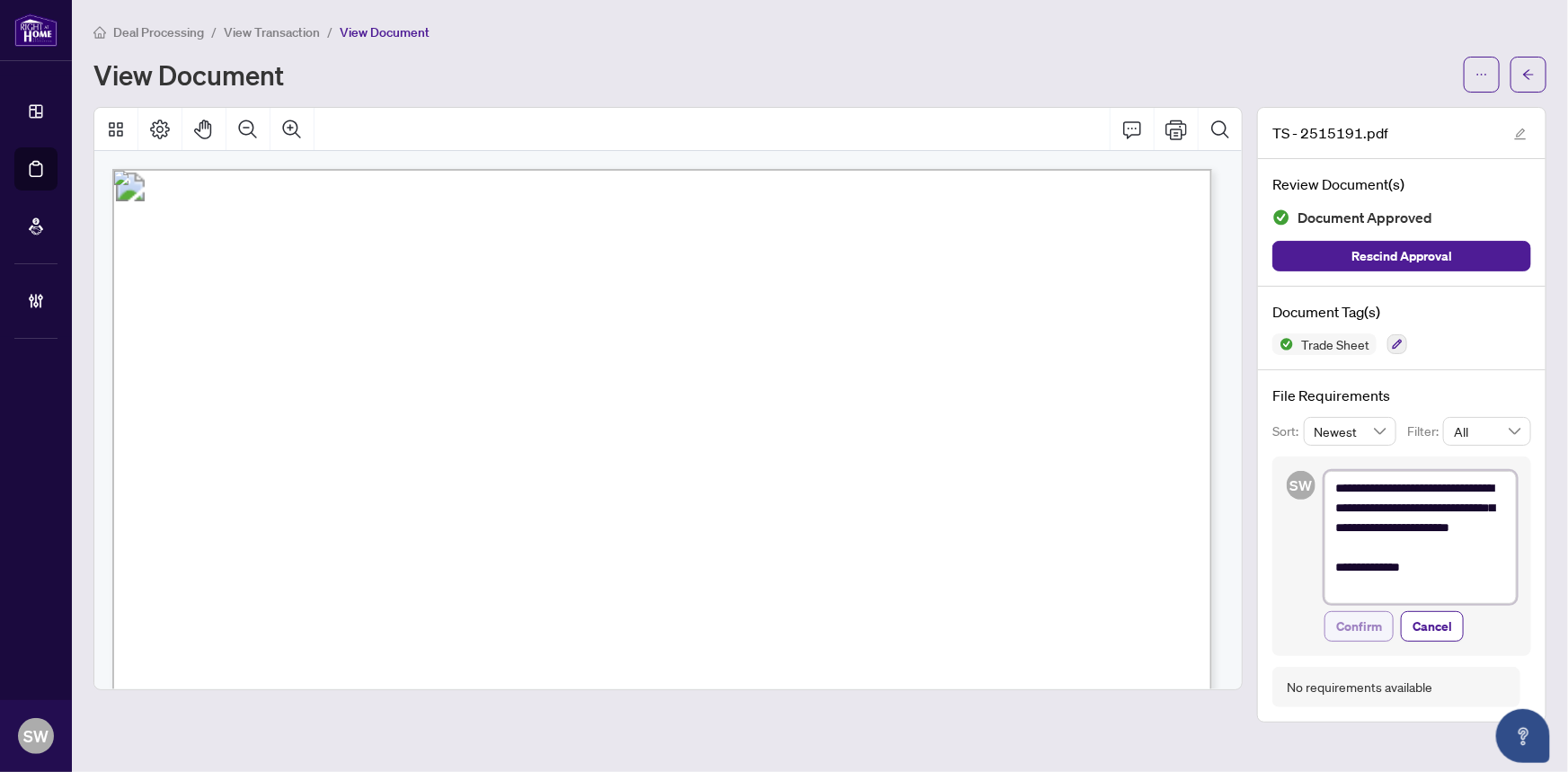
type textarea "**********"
click at [1371, 623] on span "Confirm" at bounding box center [1359, 627] width 46 height 28
type textarea "**********"
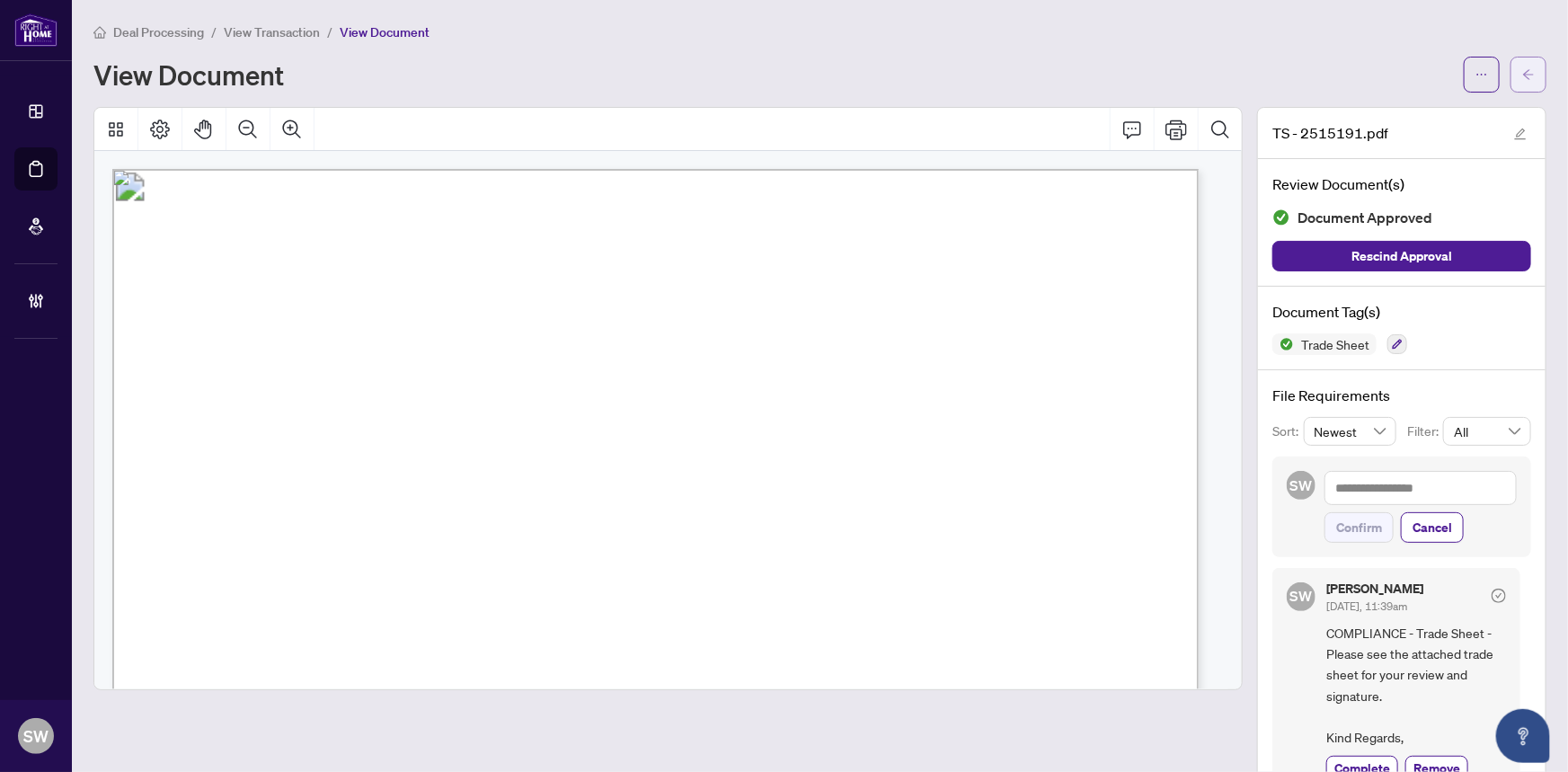
click at [1522, 71] on icon "arrow-left" at bounding box center [1528, 74] width 12 height 12
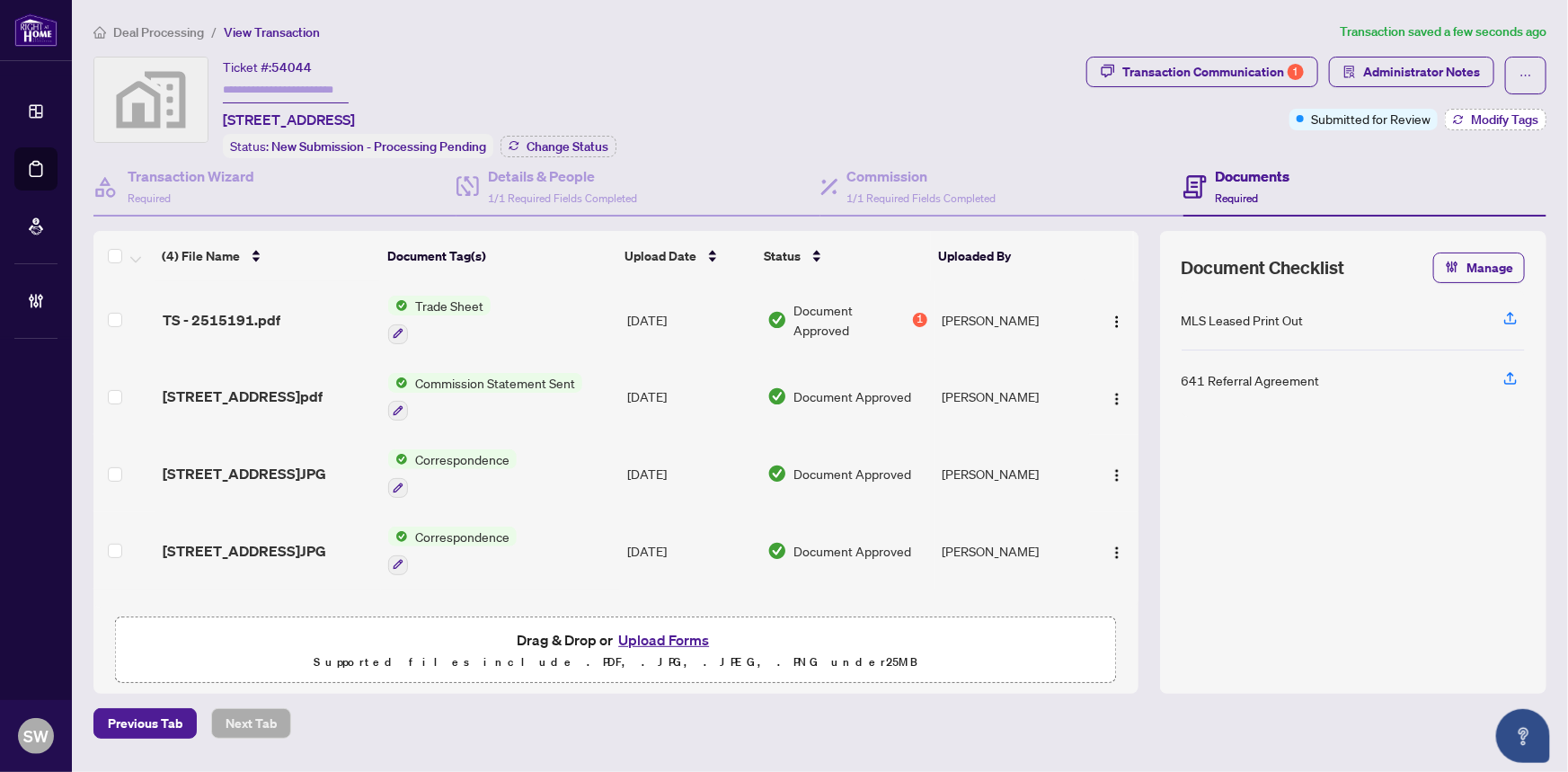
click at [1487, 119] on span "Modify Tags" at bounding box center [1504, 119] width 67 height 12
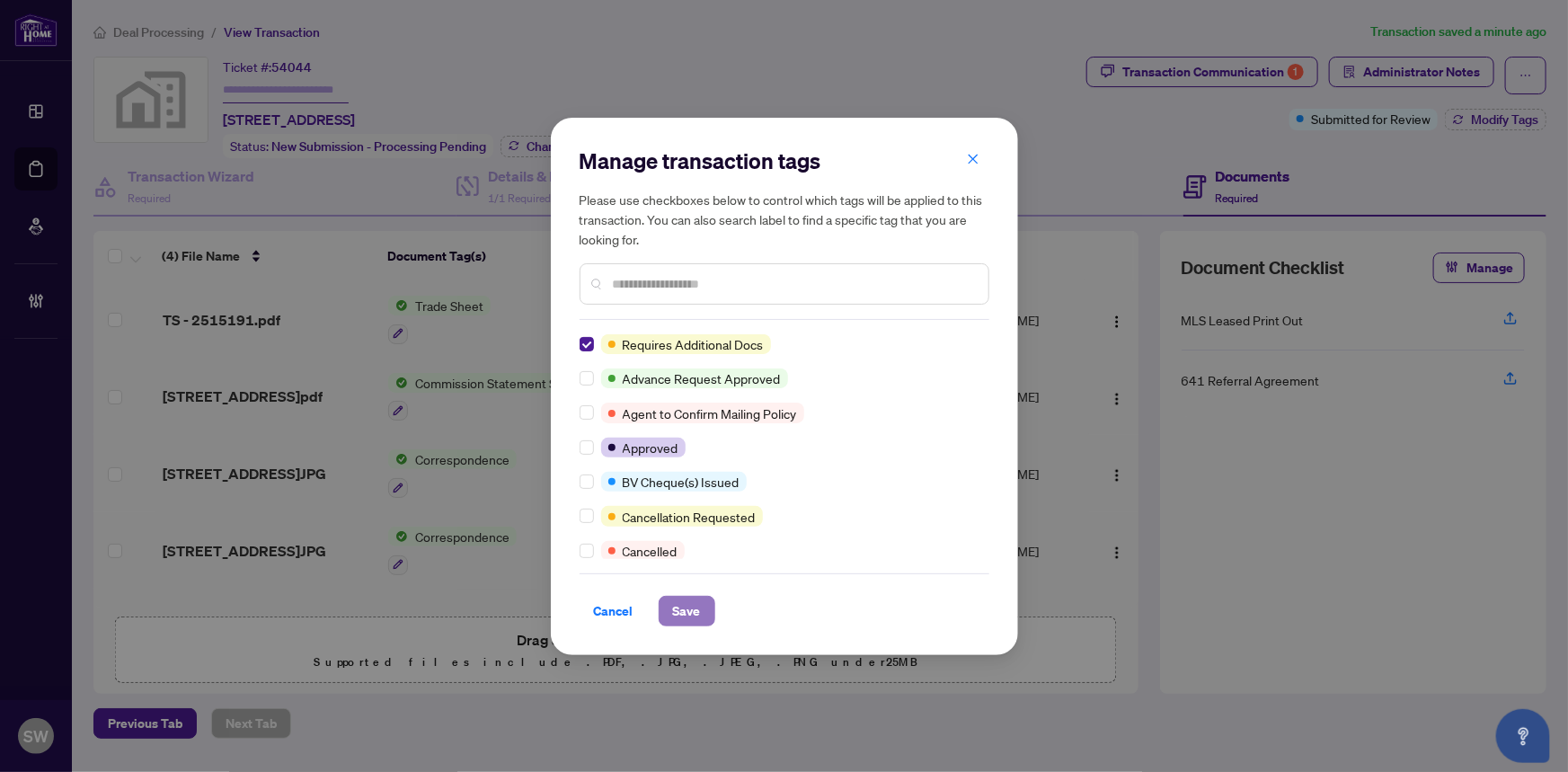
click at [689, 611] on span "Save" at bounding box center [686, 612] width 27 height 28
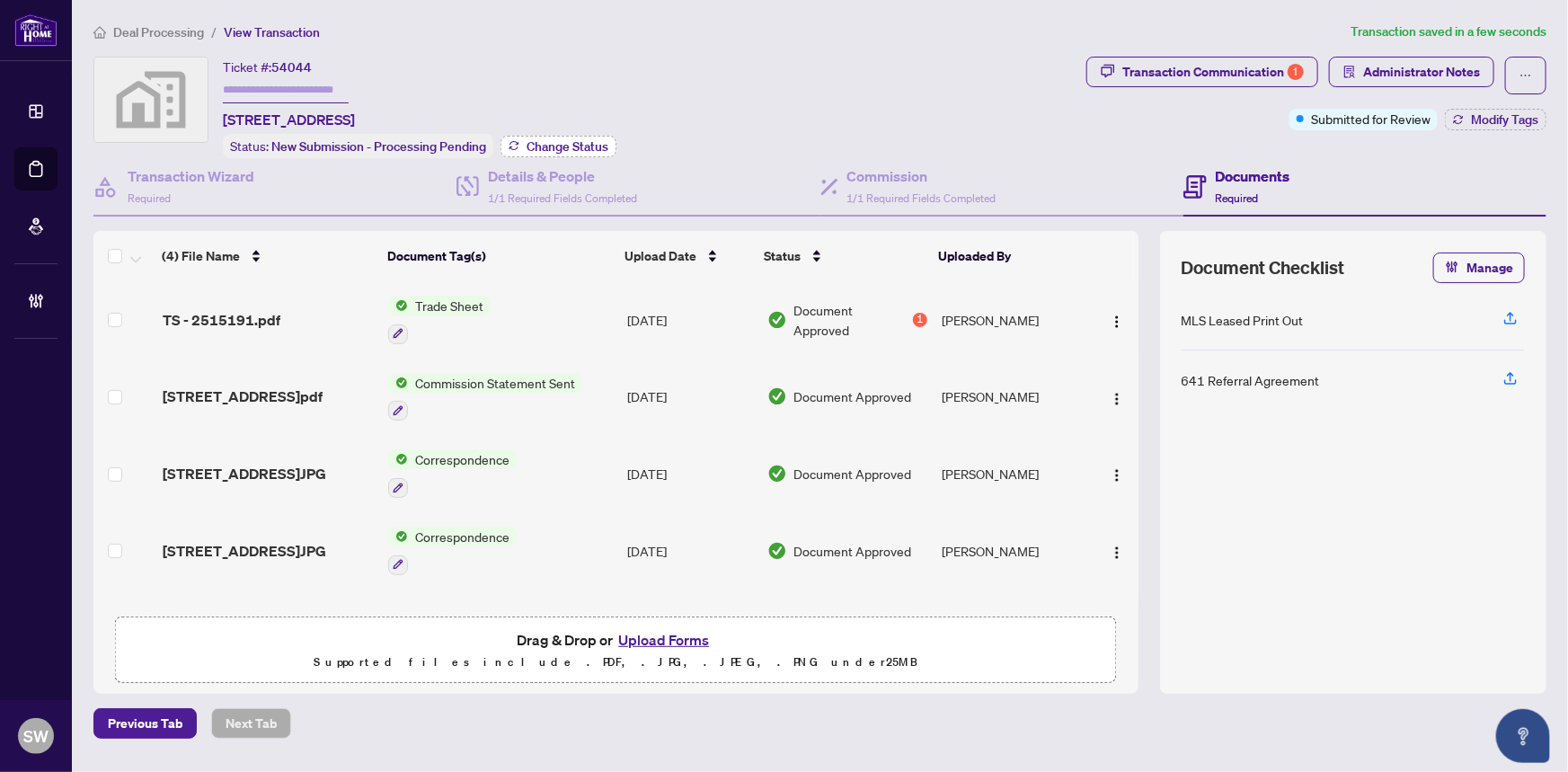
click at [590, 144] on span "Change Status" at bounding box center [568, 146] width 82 height 12
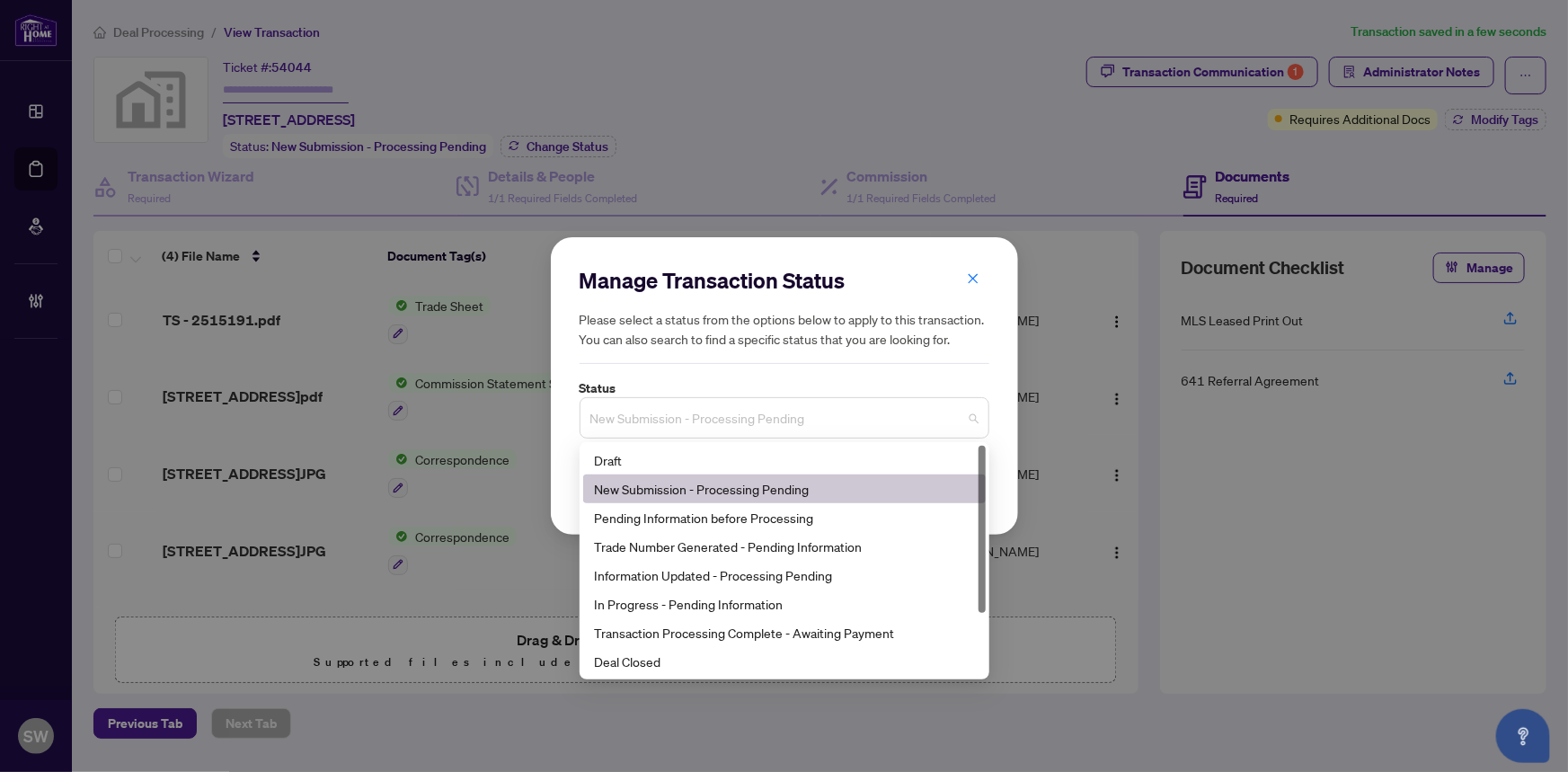
click at [729, 423] on span "New Submission - Processing Pending" at bounding box center [785, 418] width 389 height 34
click at [702, 552] on div "Trade Number Generated - Pending Information" at bounding box center [785, 546] width 381 height 20
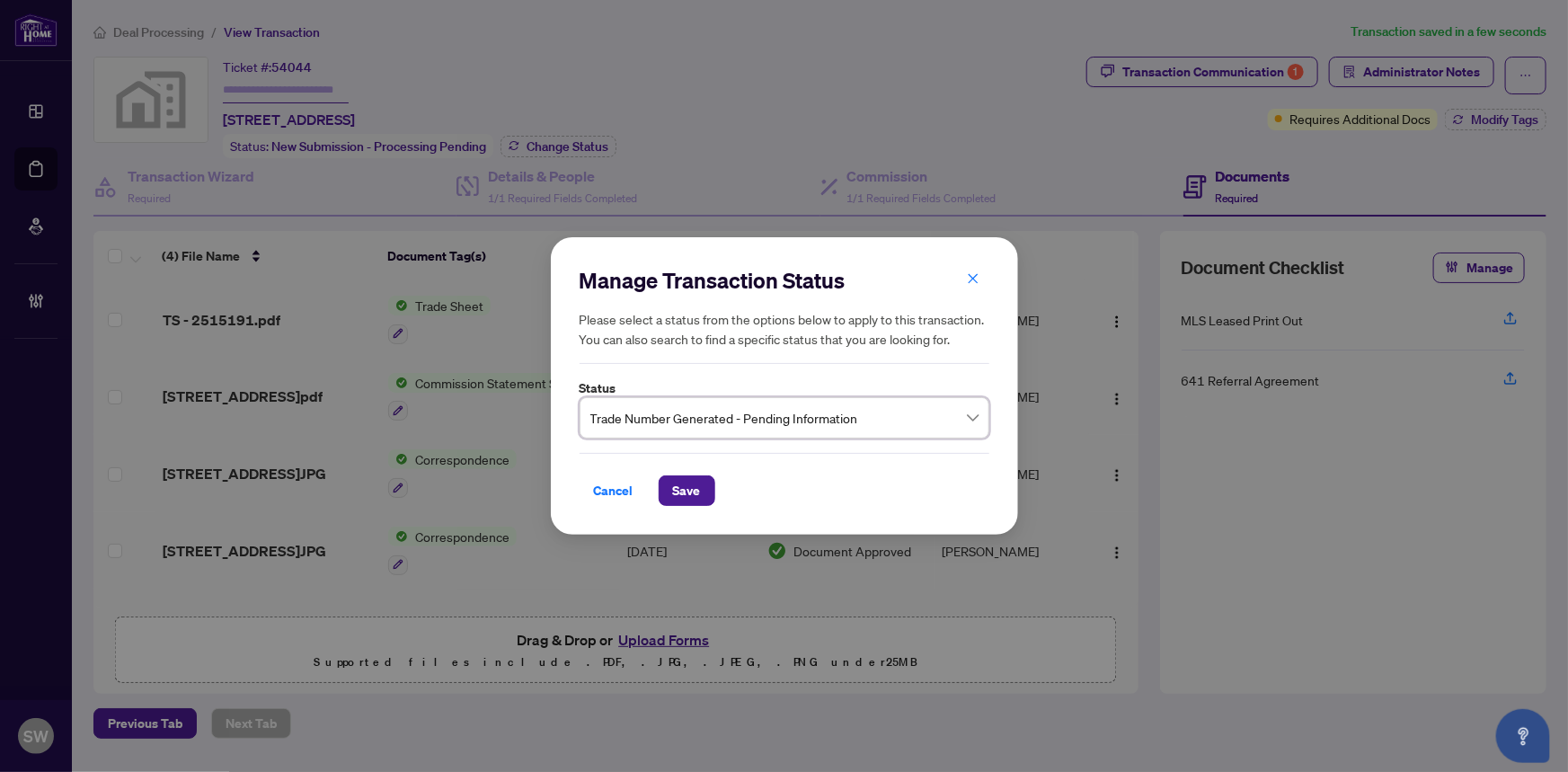
drag, startPoint x: 698, startPoint y: 485, endPoint x: 844, endPoint y: 457, distance: 148.7
click at [701, 486] on button "Save" at bounding box center [687, 491] width 57 height 30
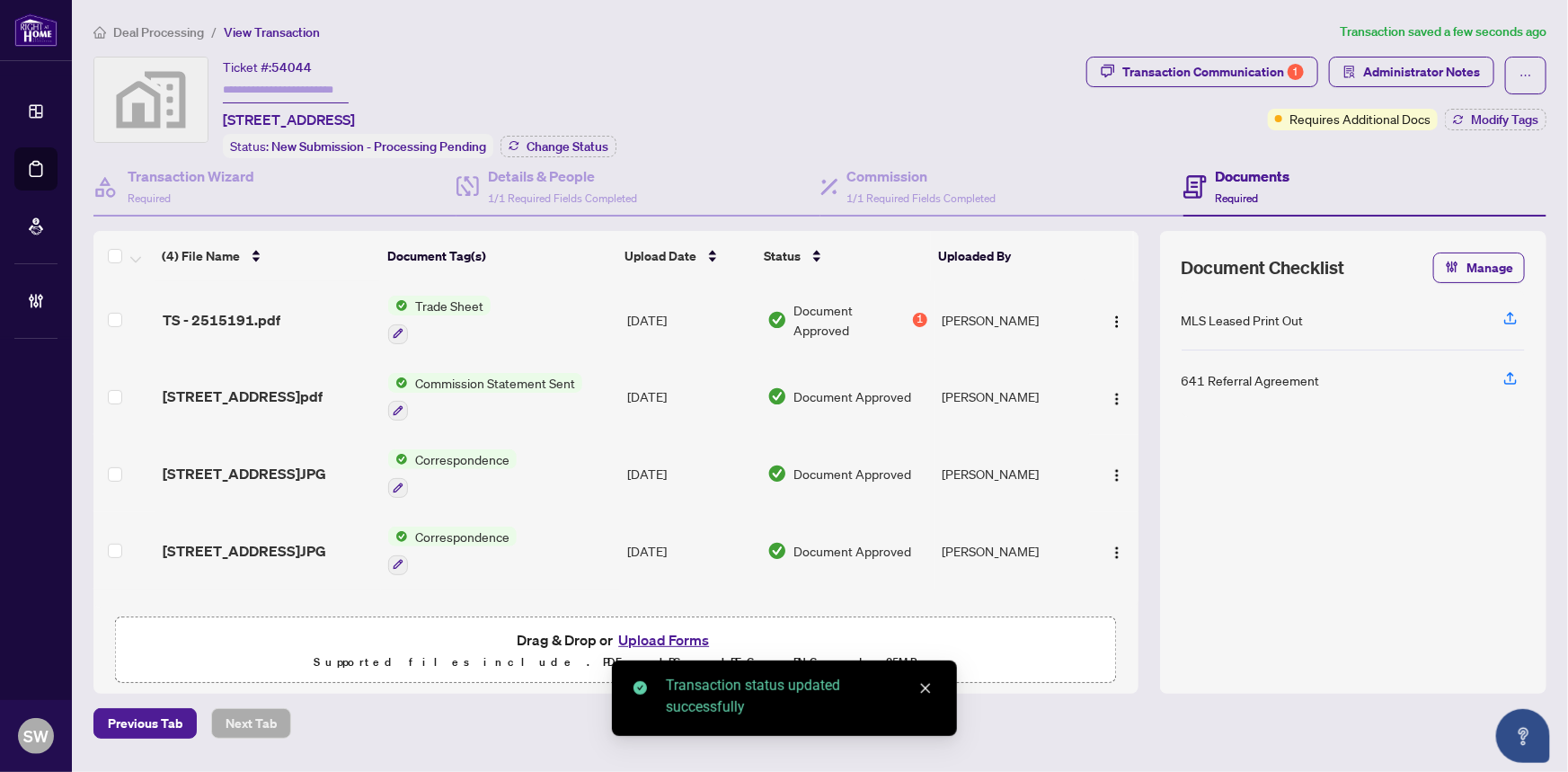
click at [1192, 108] on div "Transaction Communication 1 Administrator Notes Requires Additional Docs Modify…" at bounding box center [1316, 94] width 460 height 74
click at [1395, 54] on div "Deal Processing / View Transaction Transaction saved a few seconds ago Ticket #…" at bounding box center [820, 380] width 1468 height 718
click at [1398, 67] on span "Administrator Notes" at bounding box center [1421, 72] width 117 height 28
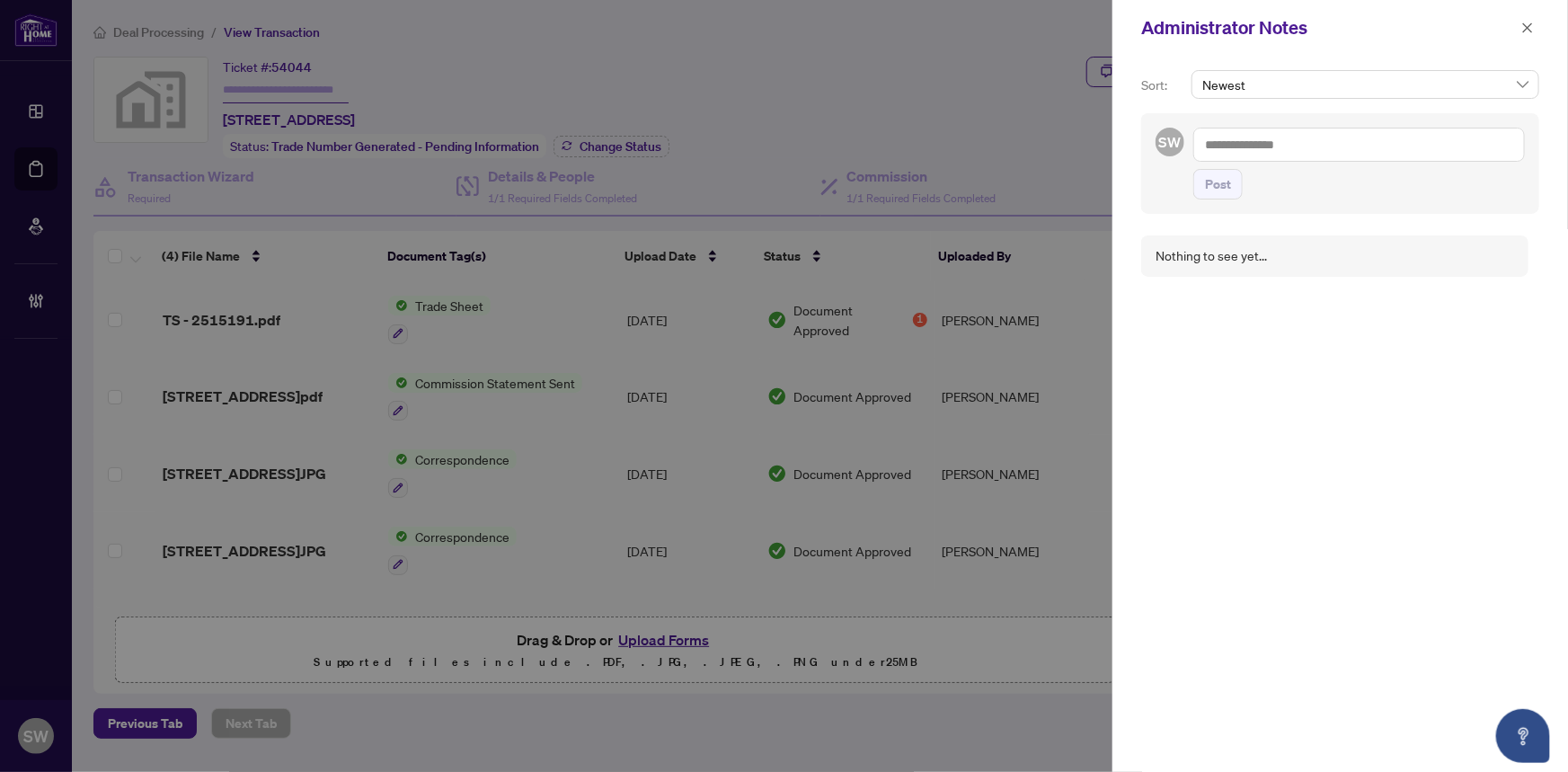
click at [1328, 140] on textarea at bounding box center [1359, 145] width 332 height 34
paste textarea "**********"
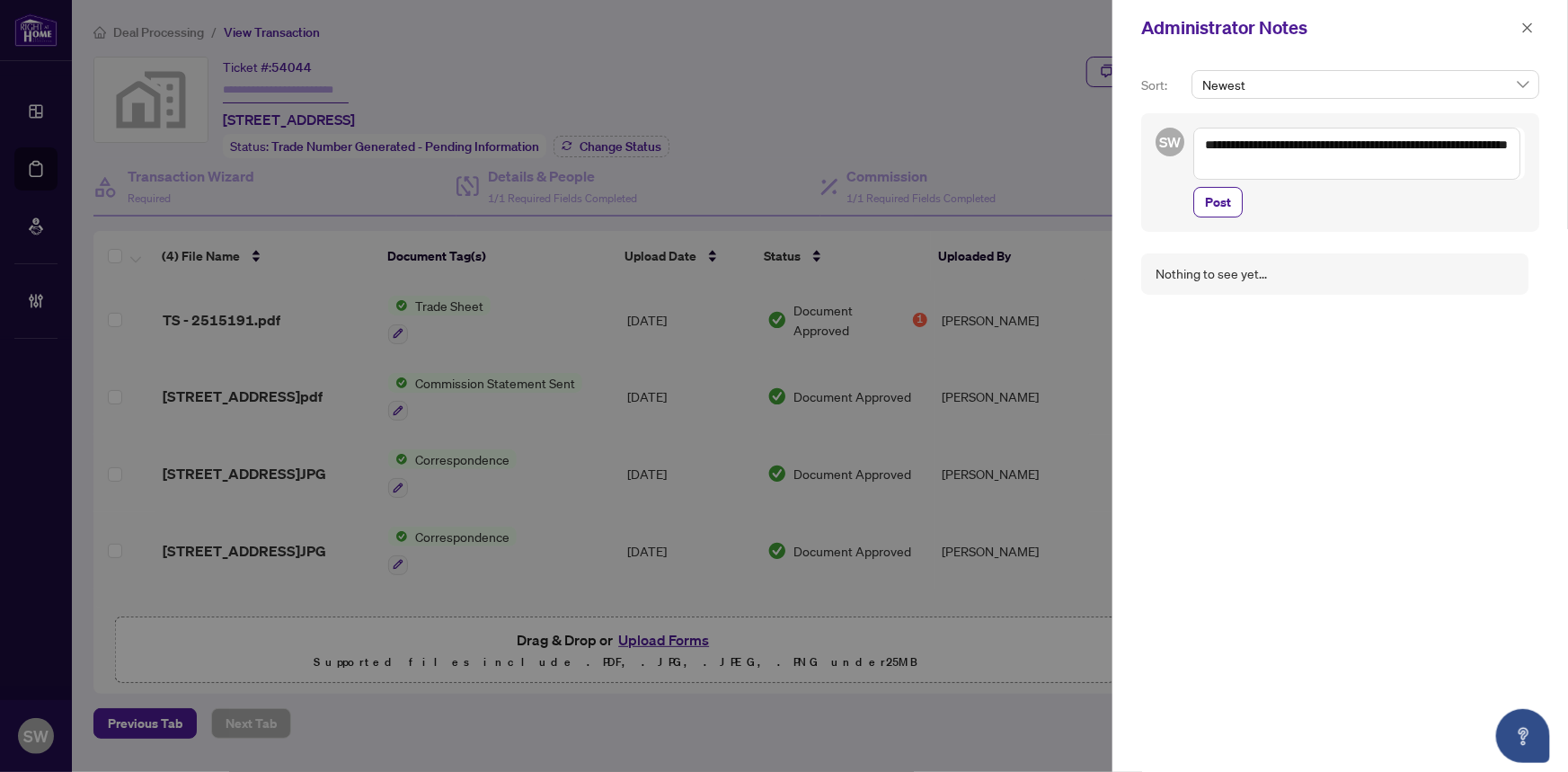
drag, startPoint x: 1415, startPoint y: 137, endPoint x: 1292, endPoint y: 144, distance: 123.2
click at [1292, 144] on textarea "**********" at bounding box center [1357, 154] width 327 height 52
type textarea "**********"
click at [1225, 188] on span "Post" at bounding box center [1217, 202] width 26 height 28
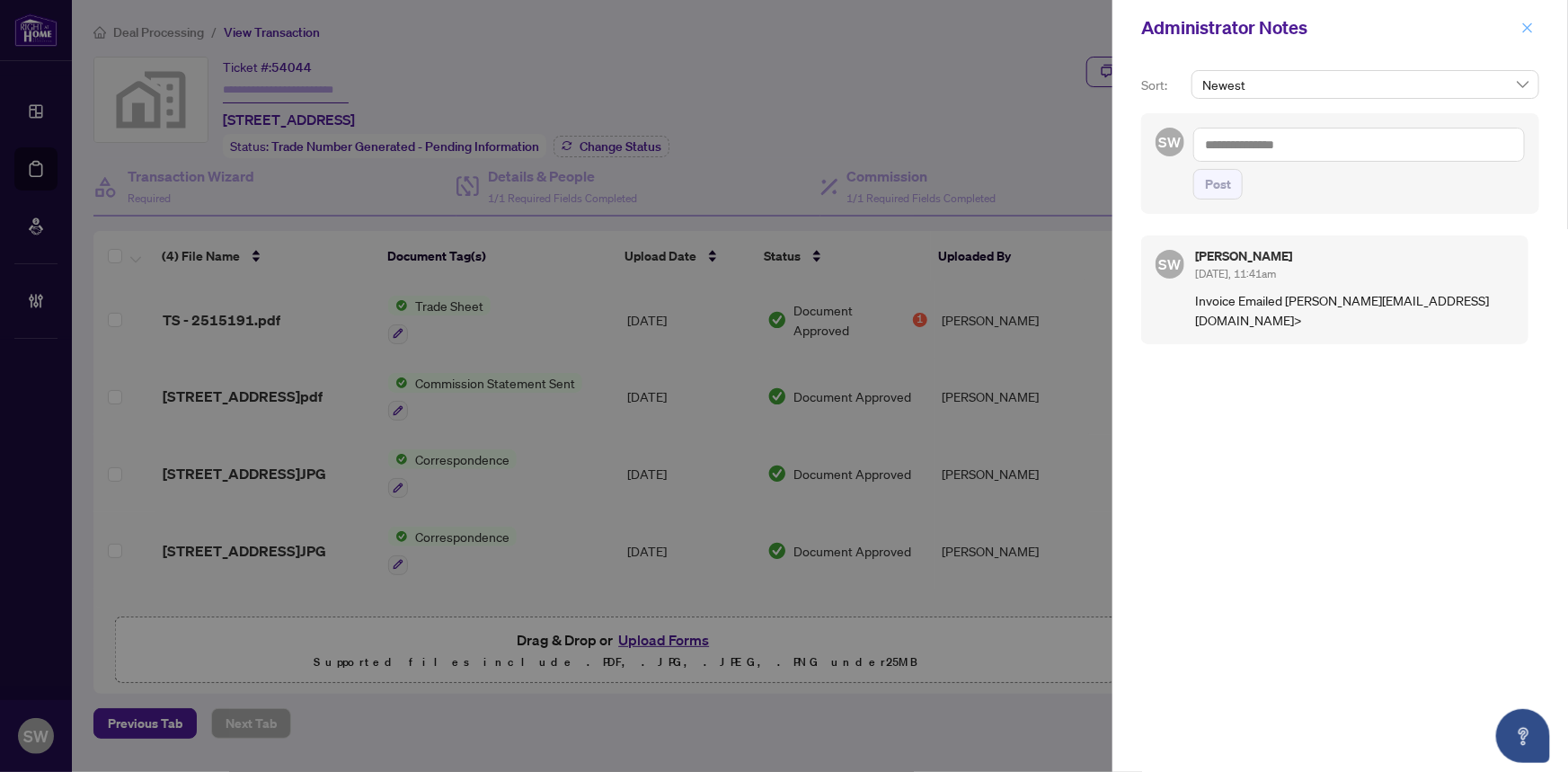
click at [1522, 18] on span "button" at bounding box center [1527, 28] width 12 height 28
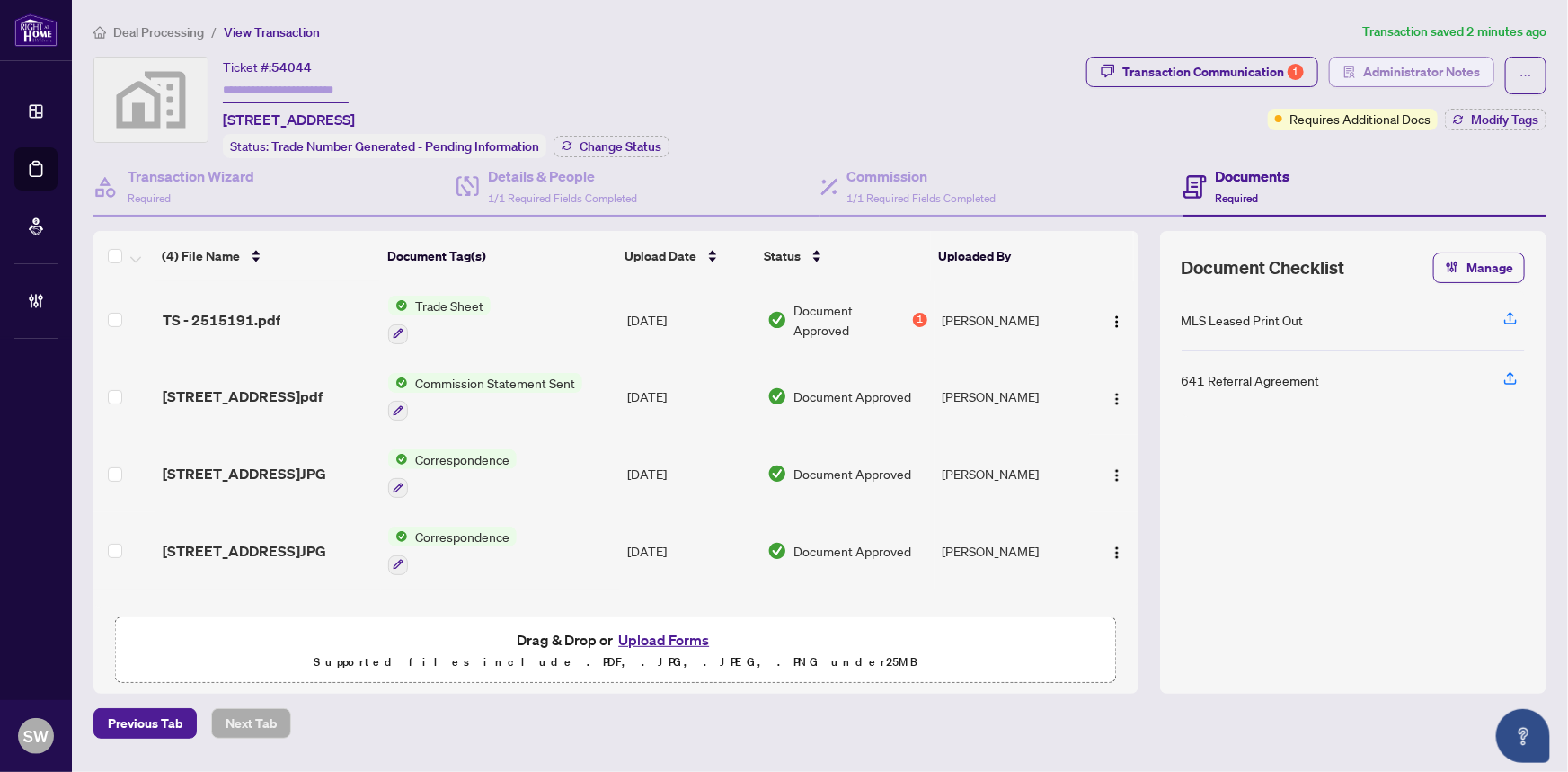
click at [1422, 75] on span "Administrator Notes" at bounding box center [1421, 72] width 117 height 28
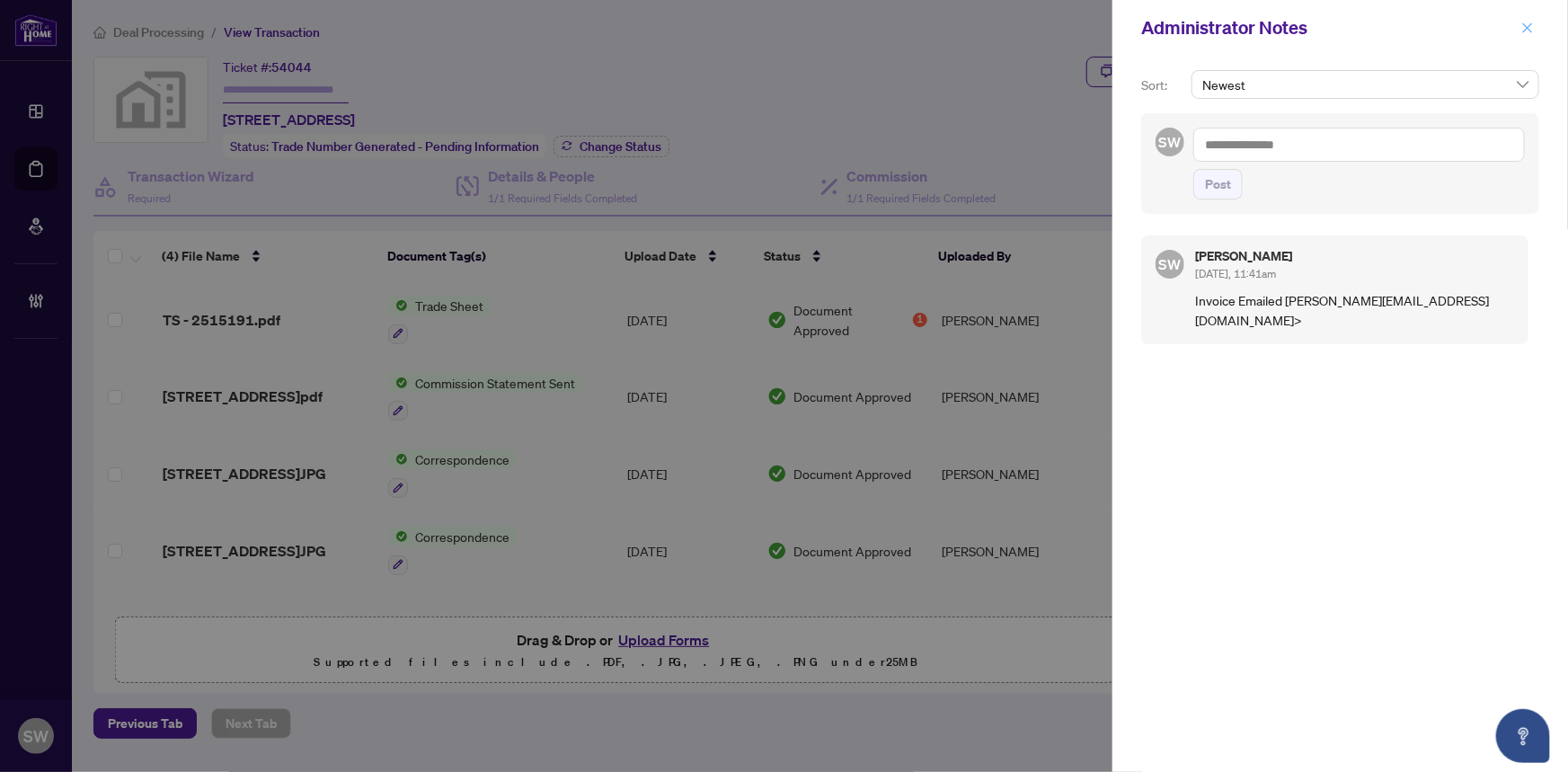
click at [1527, 26] on icon "close" at bounding box center [1528, 28] width 9 height 9
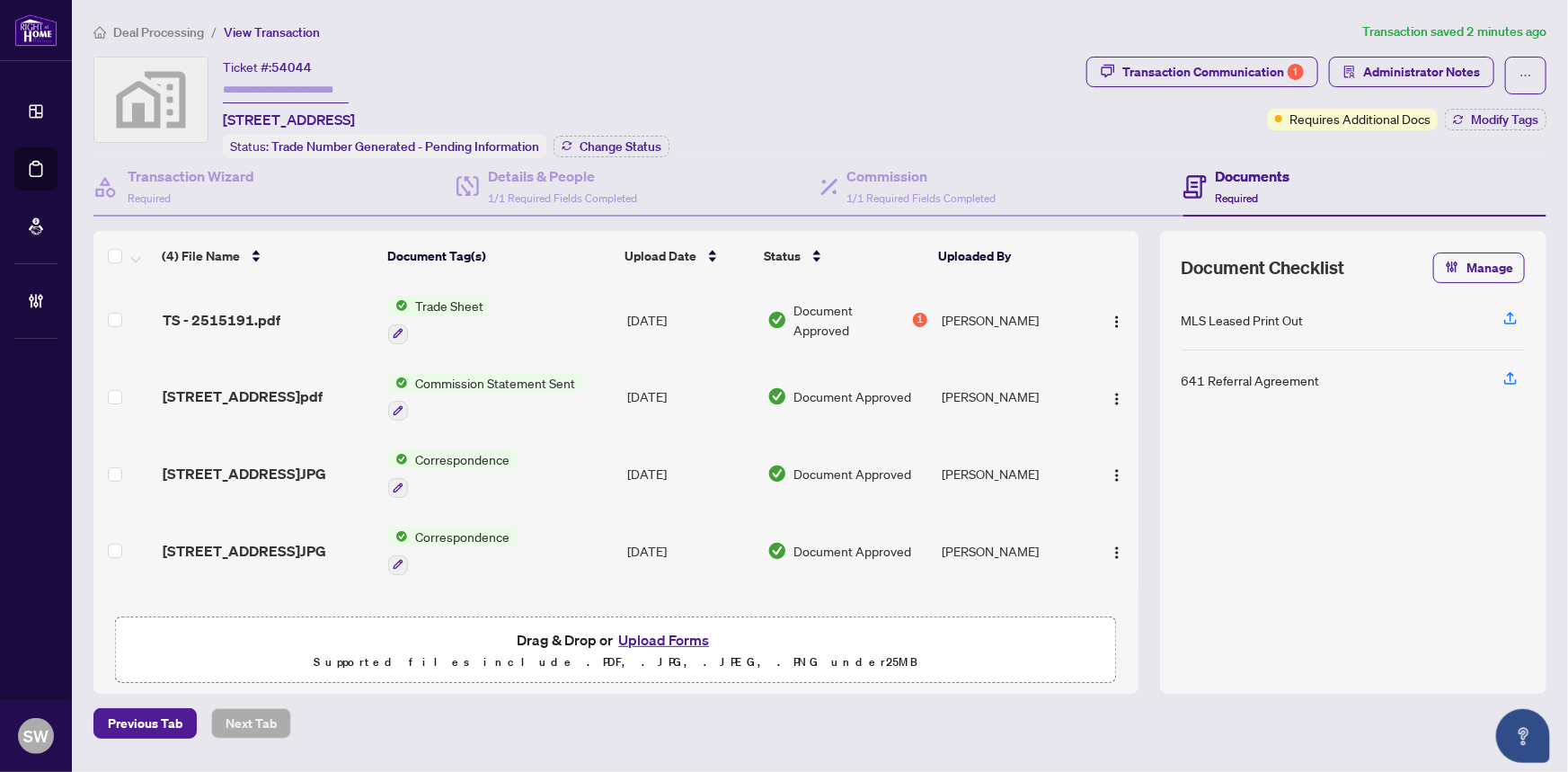
click at [332, 88] on input "text" at bounding box center [285, 90] width 126 height 26
paste input "*******"
type input "*******"
click at [773, 88] on div "Ticket #: 54044 ******* 69 Yonge St S, Elmvale, ON, Canada Status: Trade Number…" at bounding box center [587, 107] width 986 height 101
click at [1394, 75] on span "Administrator Notes" at bounding box center [1421, 72] width 117 height 28
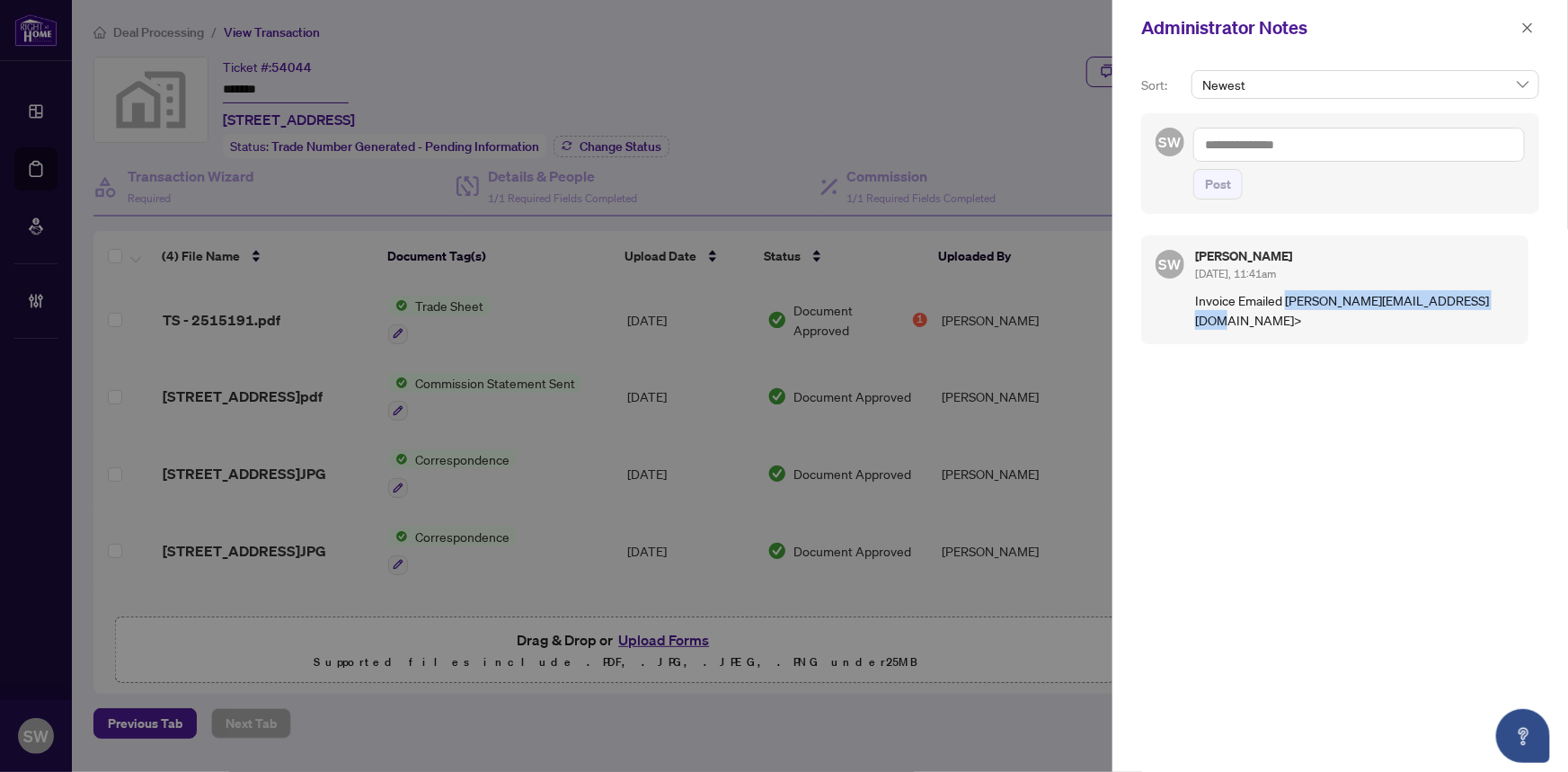
drag, startPoint x: 1287, startPoint y: 294, endPoint x: 1500, endPoint y: 306, distance: 213.3
click at [1500, 306] on p "Invoice Emailed charlene.parent@vetstrategy.com>" at bounding box center [1355, 310] width 319 height 40
copy p "charlene.parent@vetstrategy.com>"
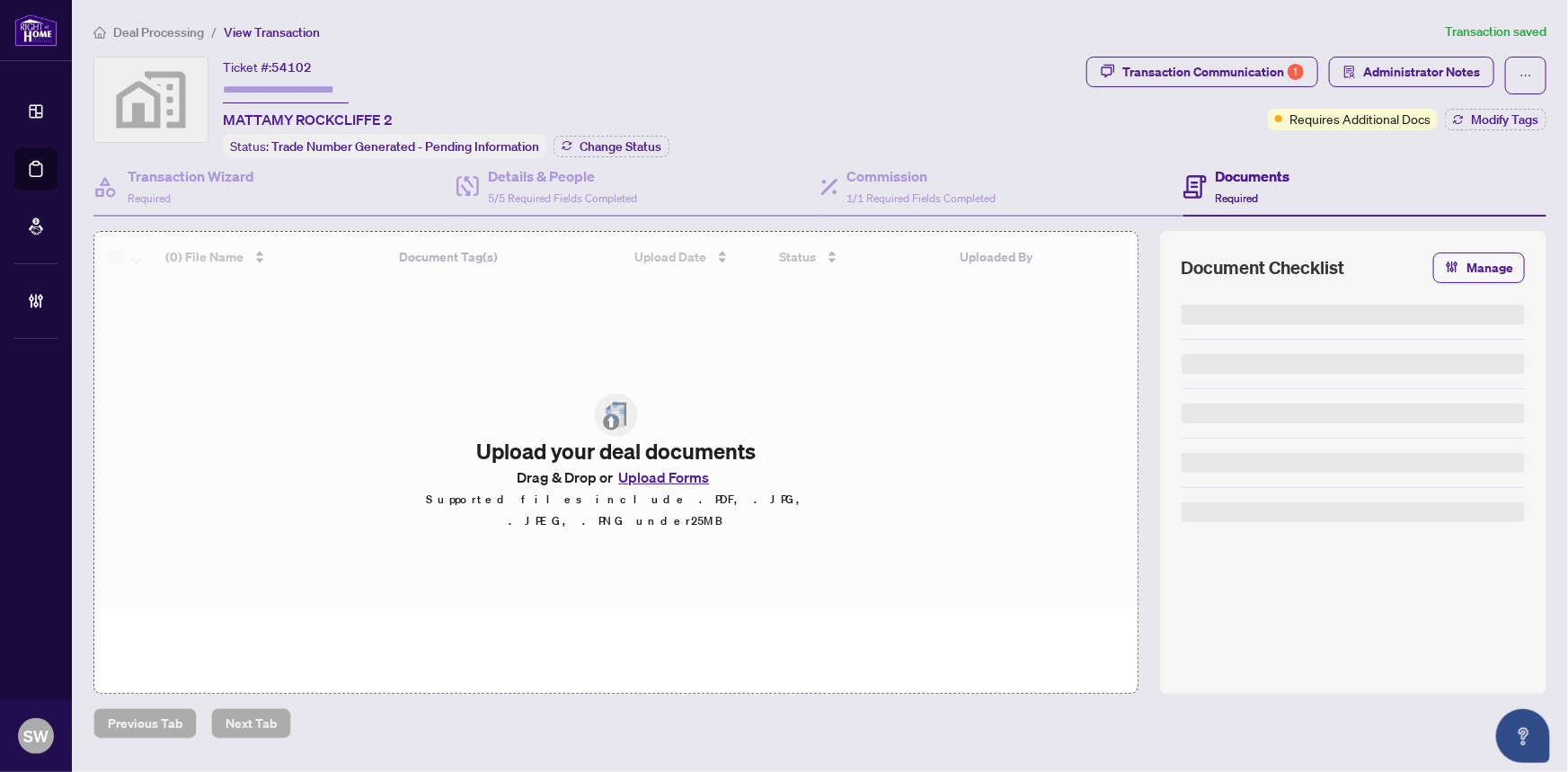
type input "*******"
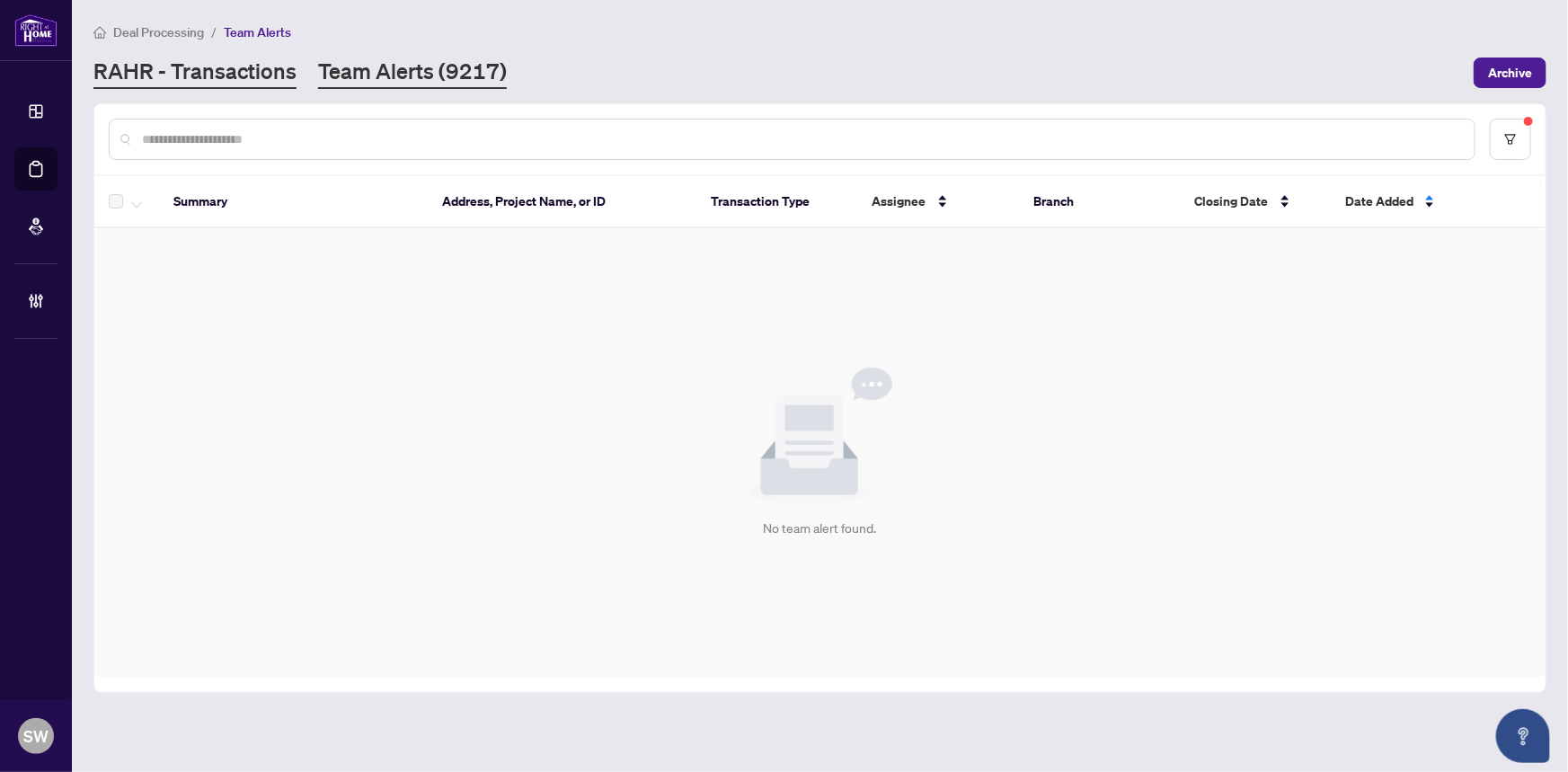
click at [206, 76] on link "RAHR - Transactions" at bounding box center [195, 73] width 203 height 32
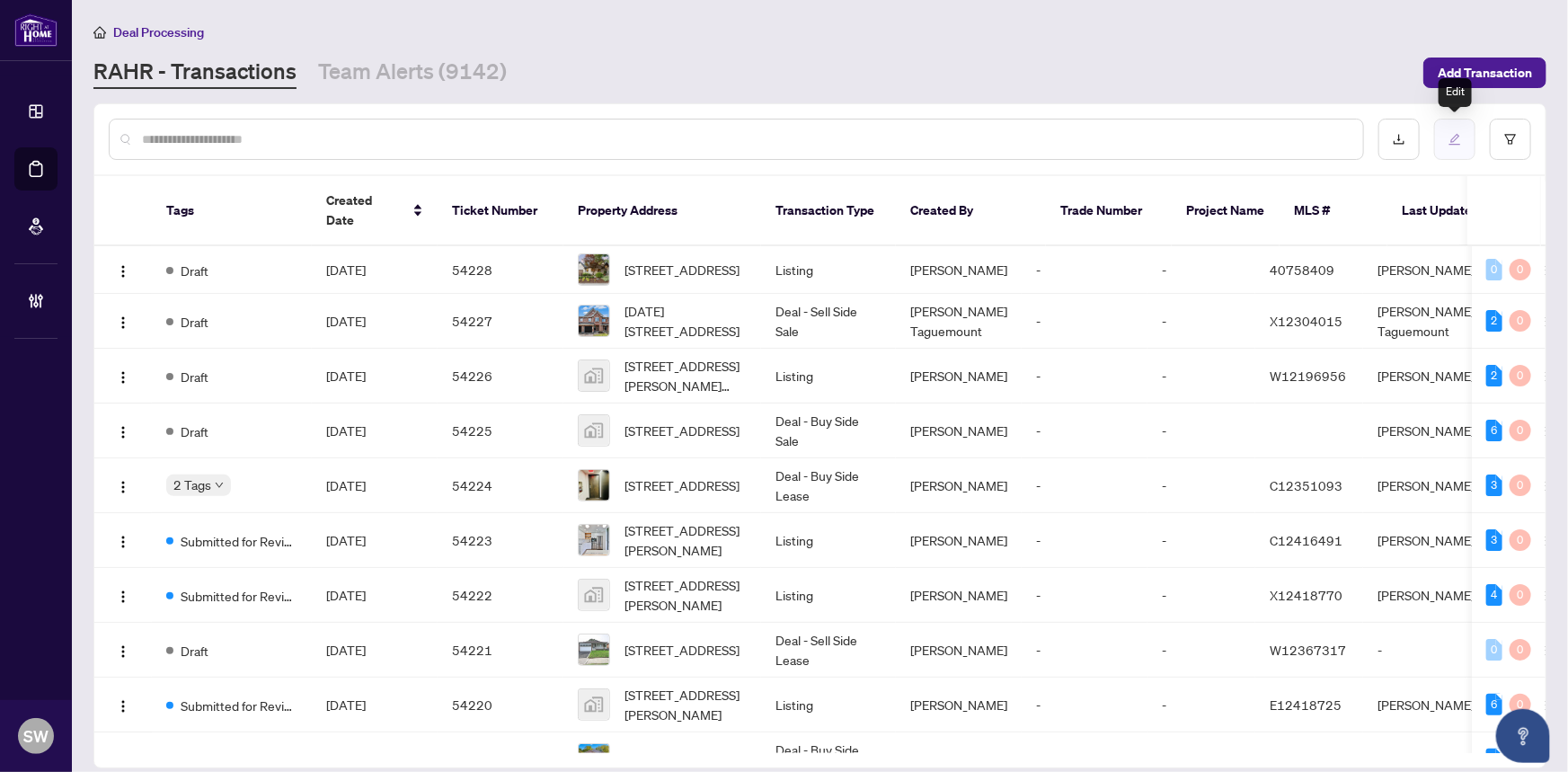
click at [1456, 141] on icon "edit" at bounding box center [1454, 138] width 12 height 12
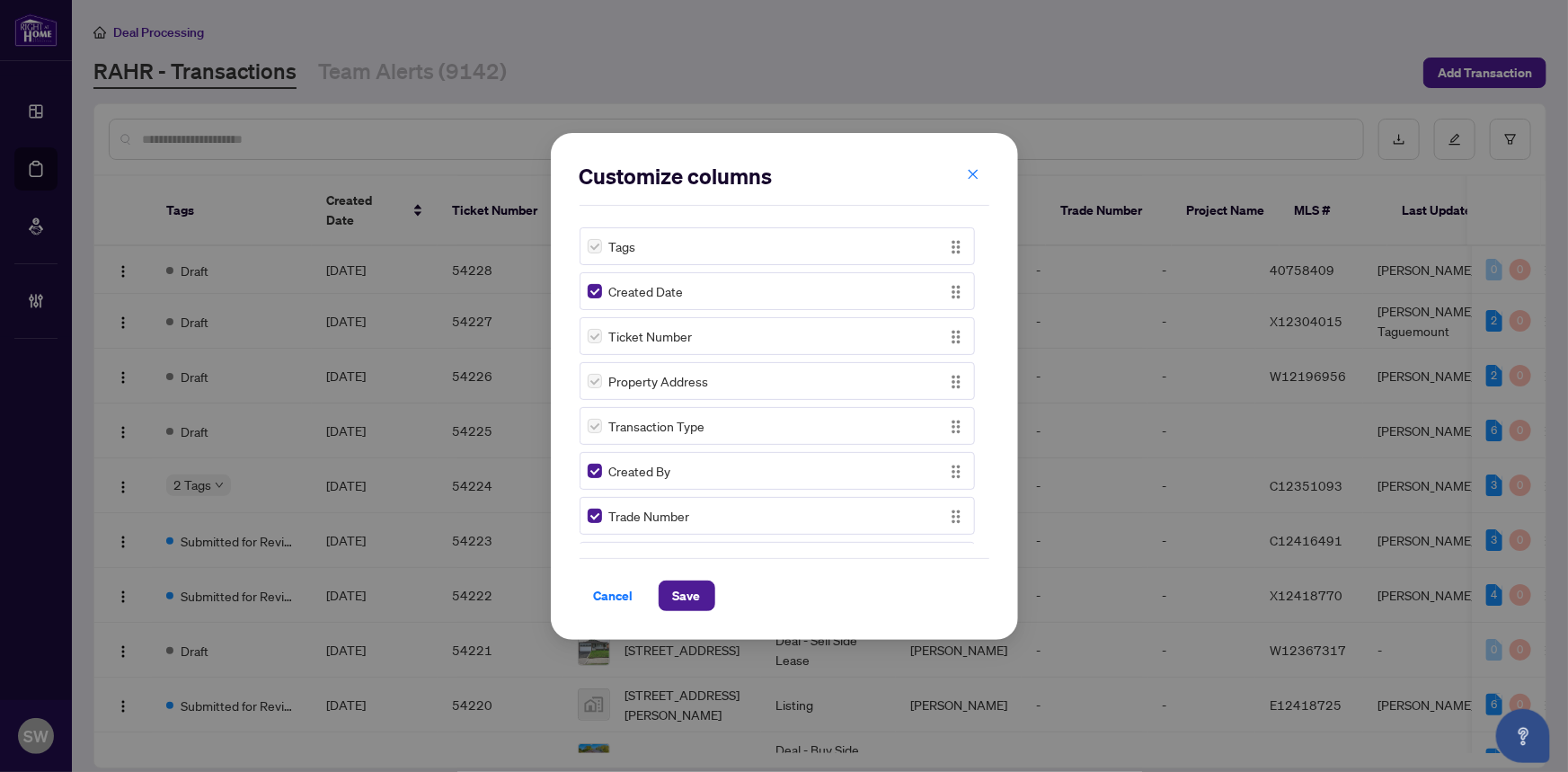
drag, startPoint x: 615, startPoint y: 593, endPoint x: 649, endPoint y: 573, distance: 39.4
click at [620, 590] on span "Cancel" at bounding box center [614, 596] width 40 height 28
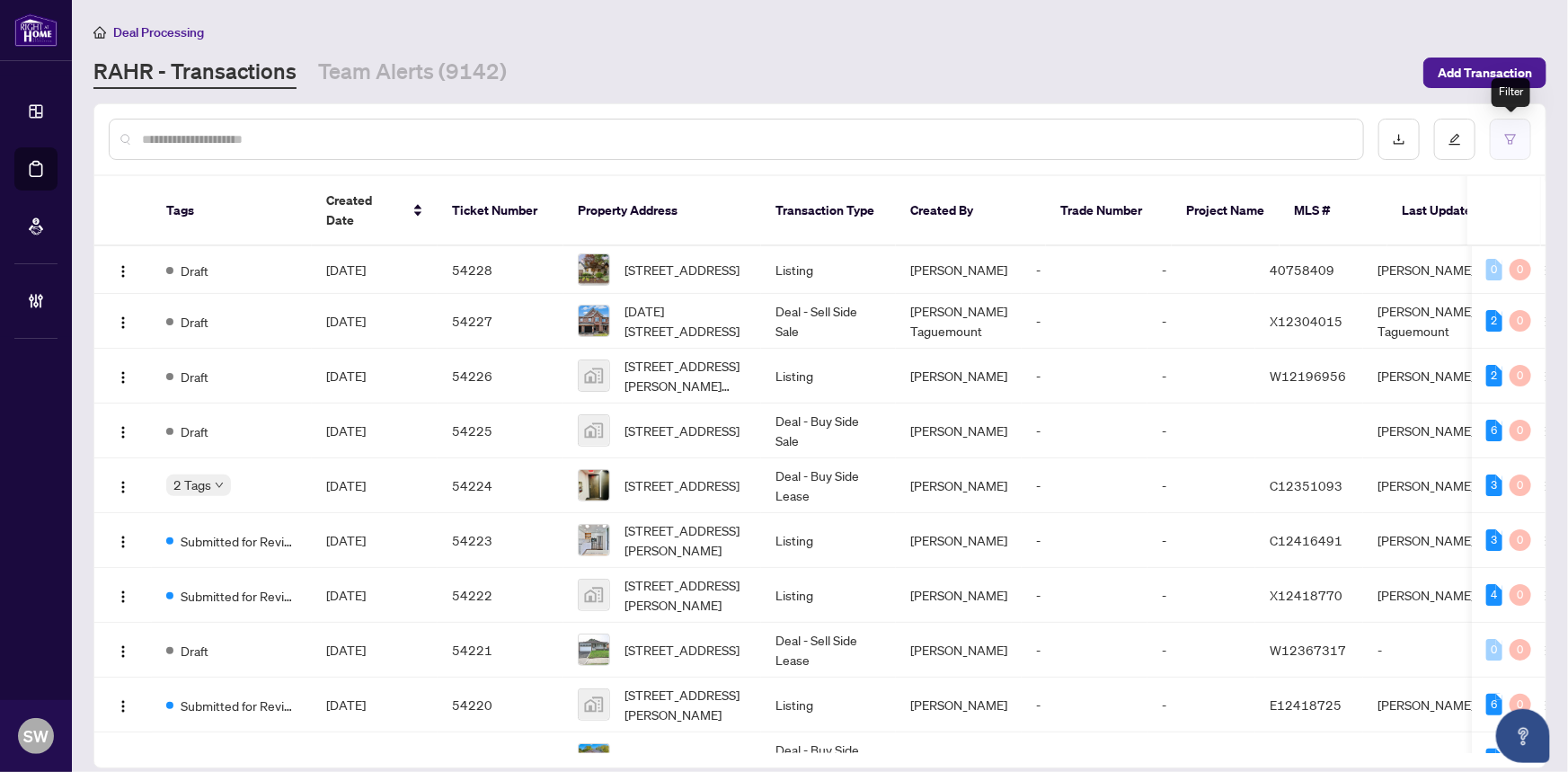
click at [1516, 144] on icon "filter" at bounding box center [1510, 138] width 12 height 12
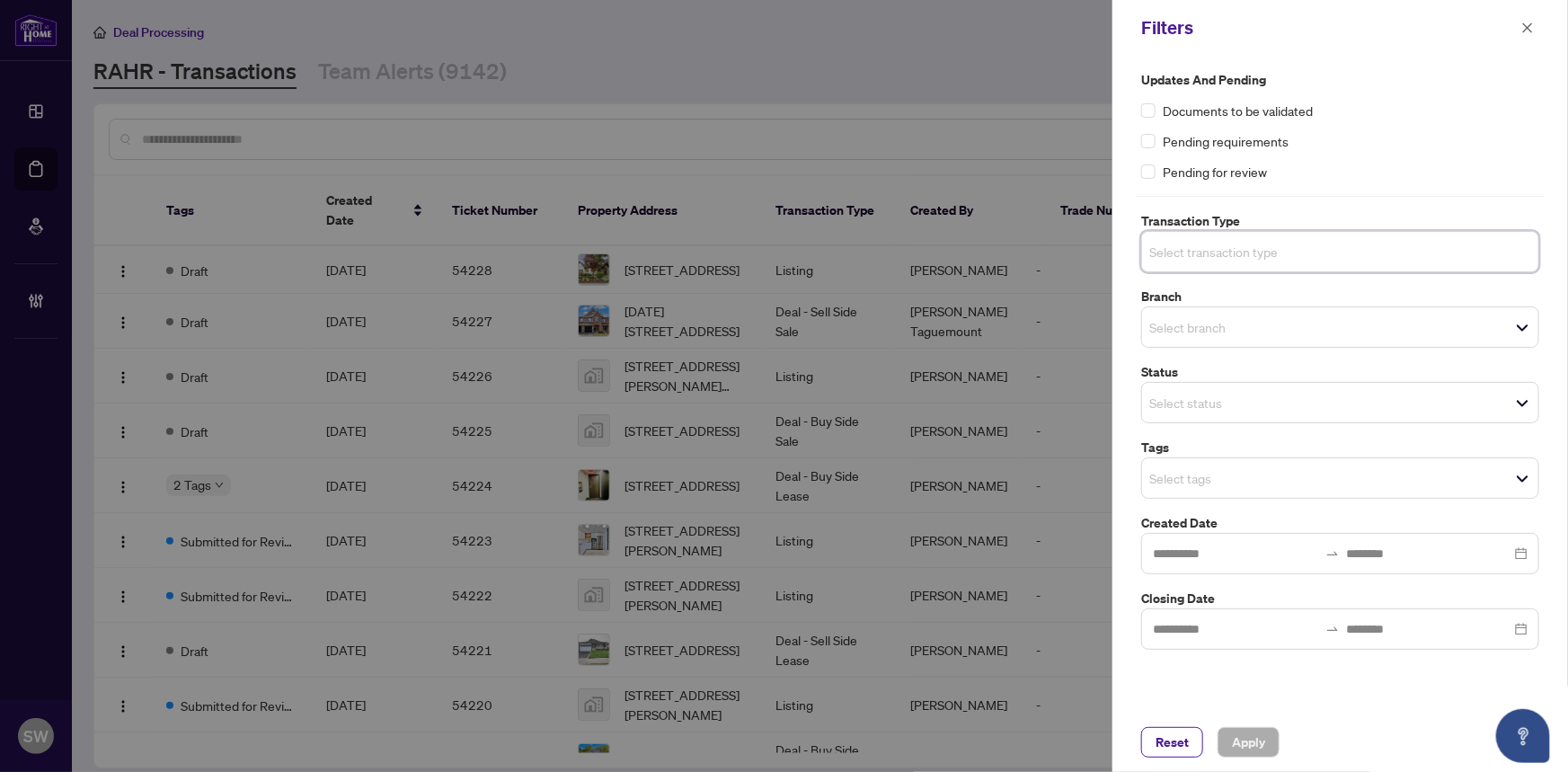
click at [1227, 248] on input "search" at bounding box center [1212, 251] width 126 height 22
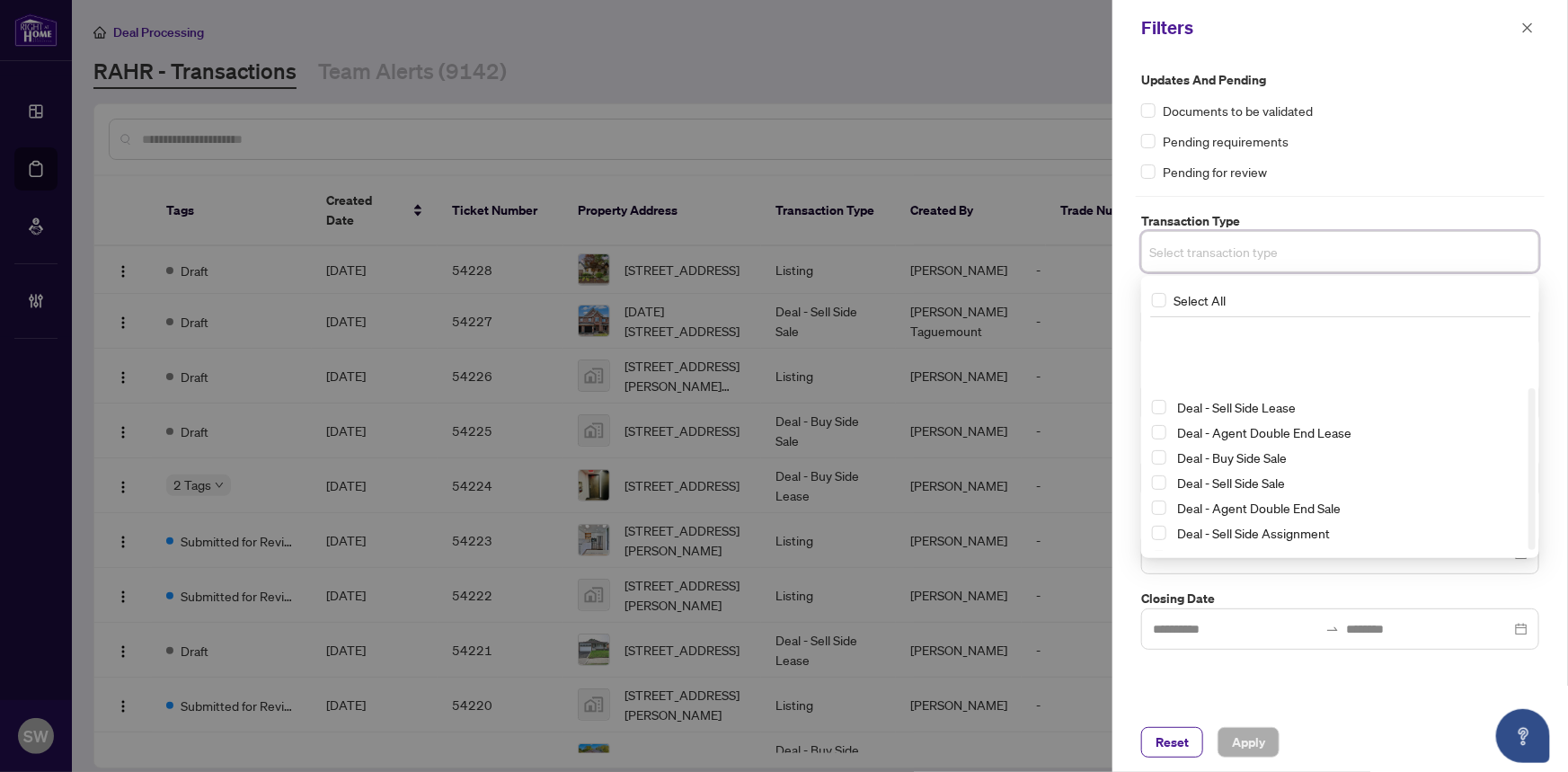
scroll to position [96, 0]
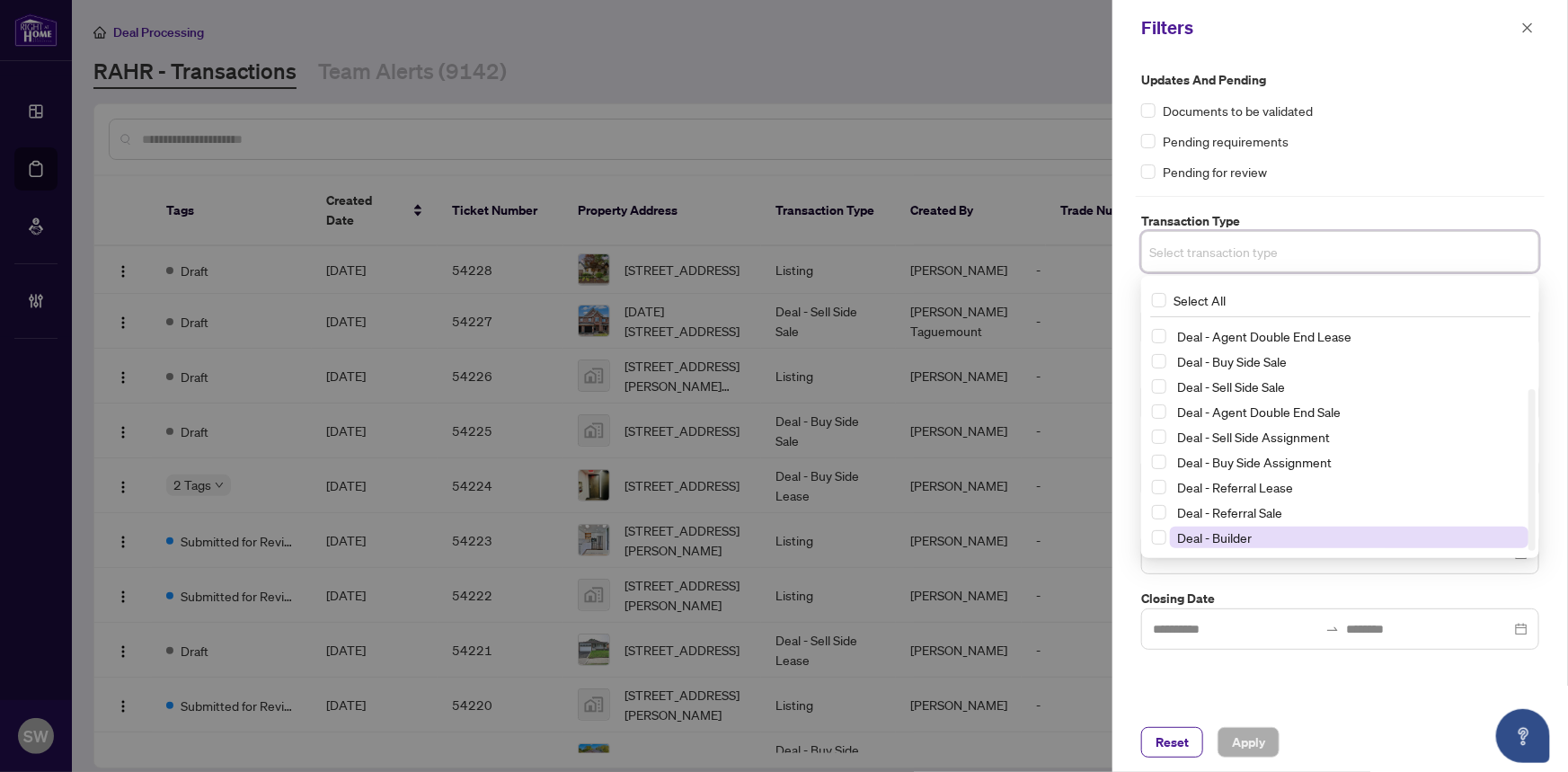
click at [1265, 534] on span "Deal - Builder" at bounding box center [1349, 538] width 358 height 22
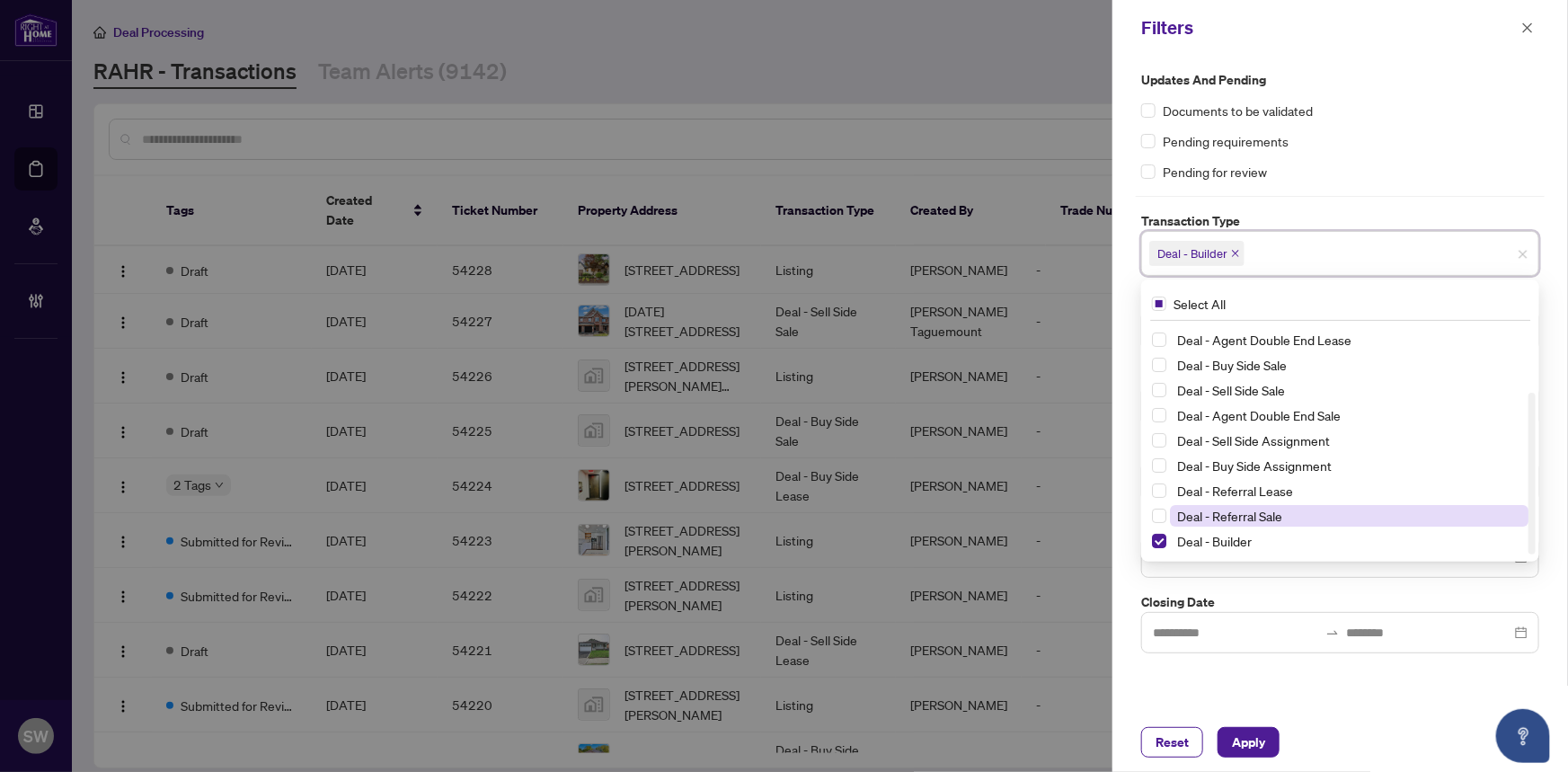
click at [1263, 508] on span "Deal - Referral Sale" at bounding box center [1230, 516] width 105 height 16
click at [1255, 484] on span "Deal - Referral Lease" at bounding box center [1235, 490] width 116 height 16
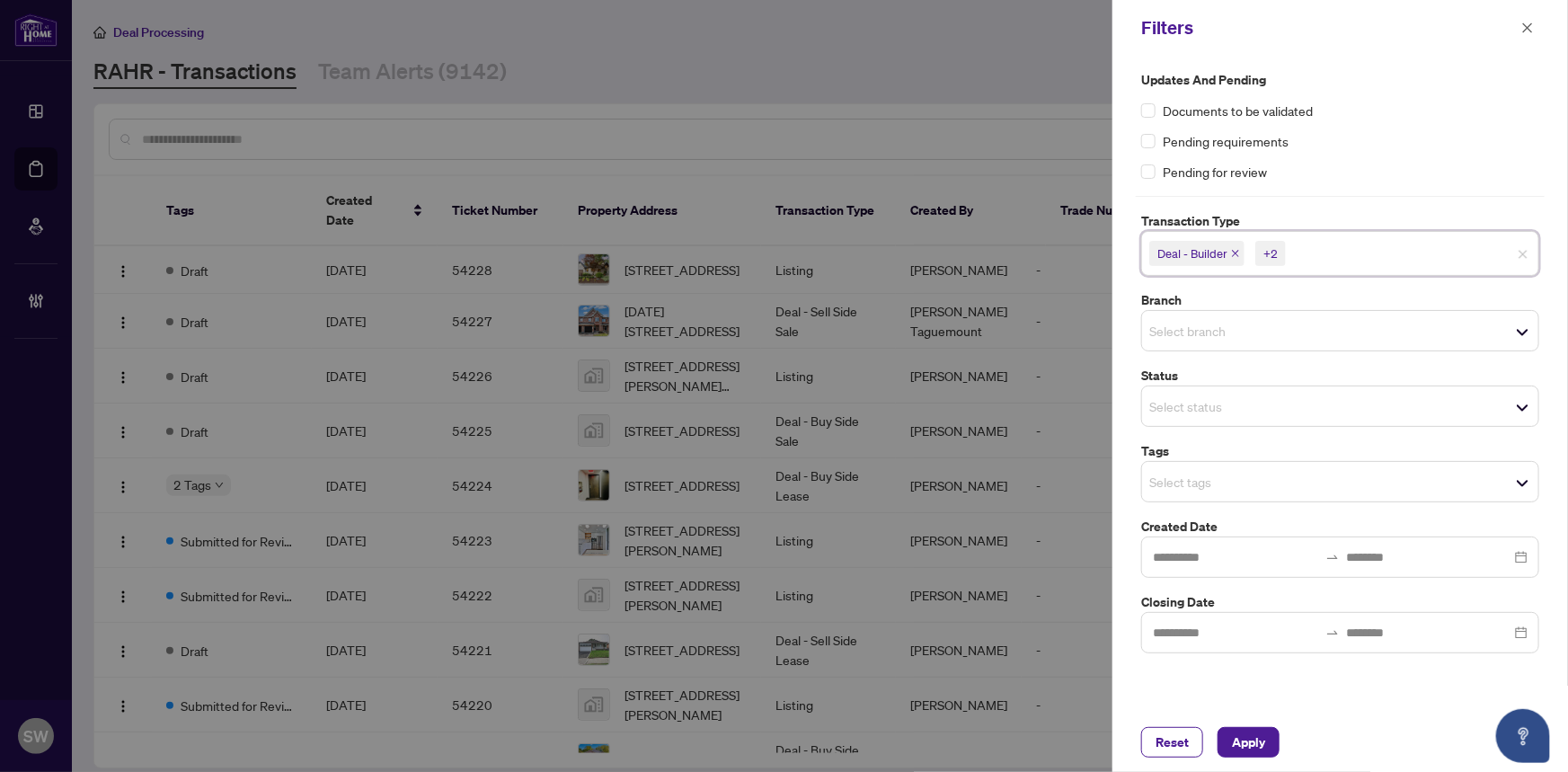
click at [1469, 145] on div "Pending requirements" at bounding box center [1340, 140] width 398 height 20
click at [1252, 745] on span "Apply" at bounding box center [1249, 743] width 33 height 28
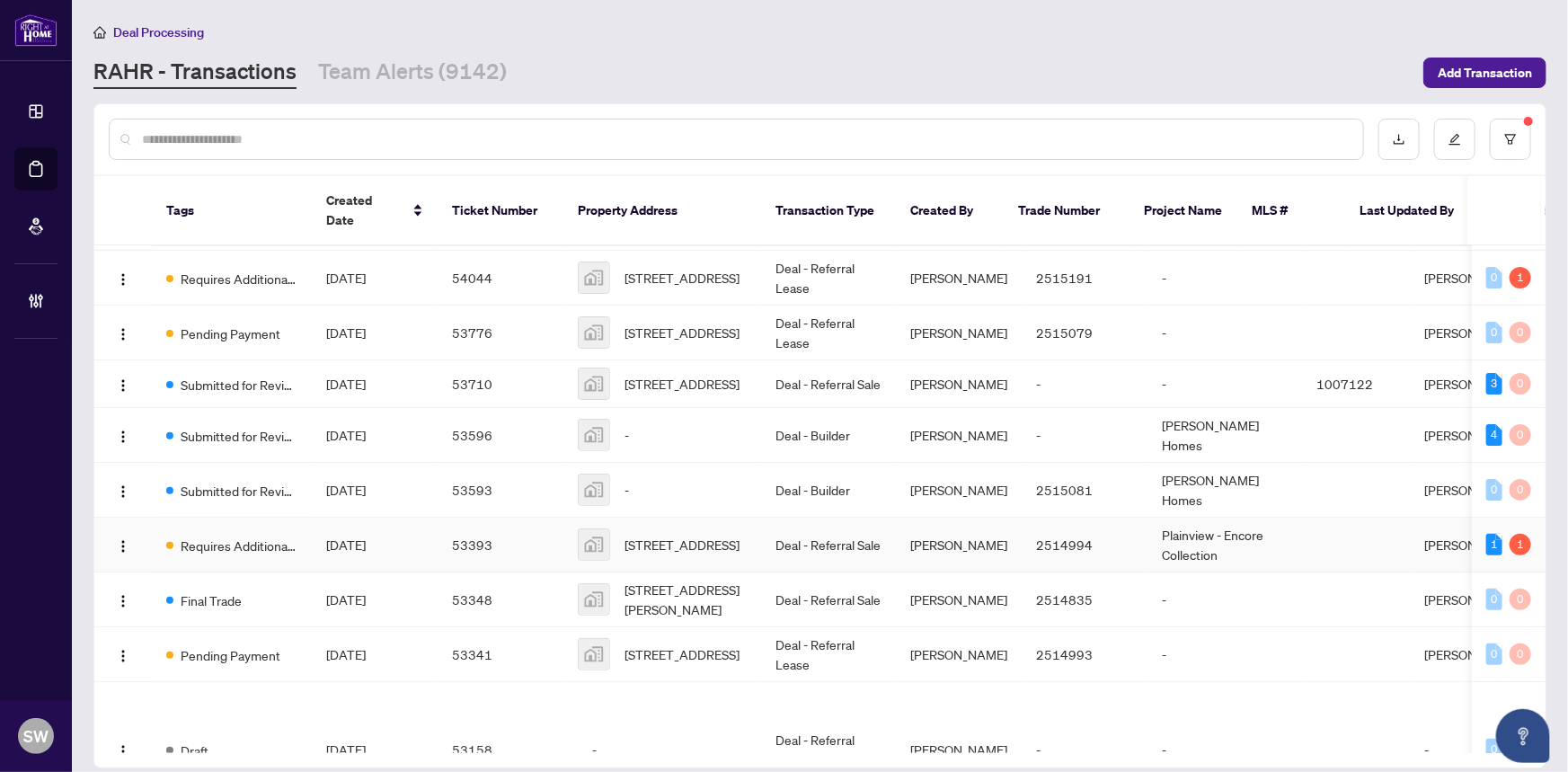
scroll to position [163, 0]
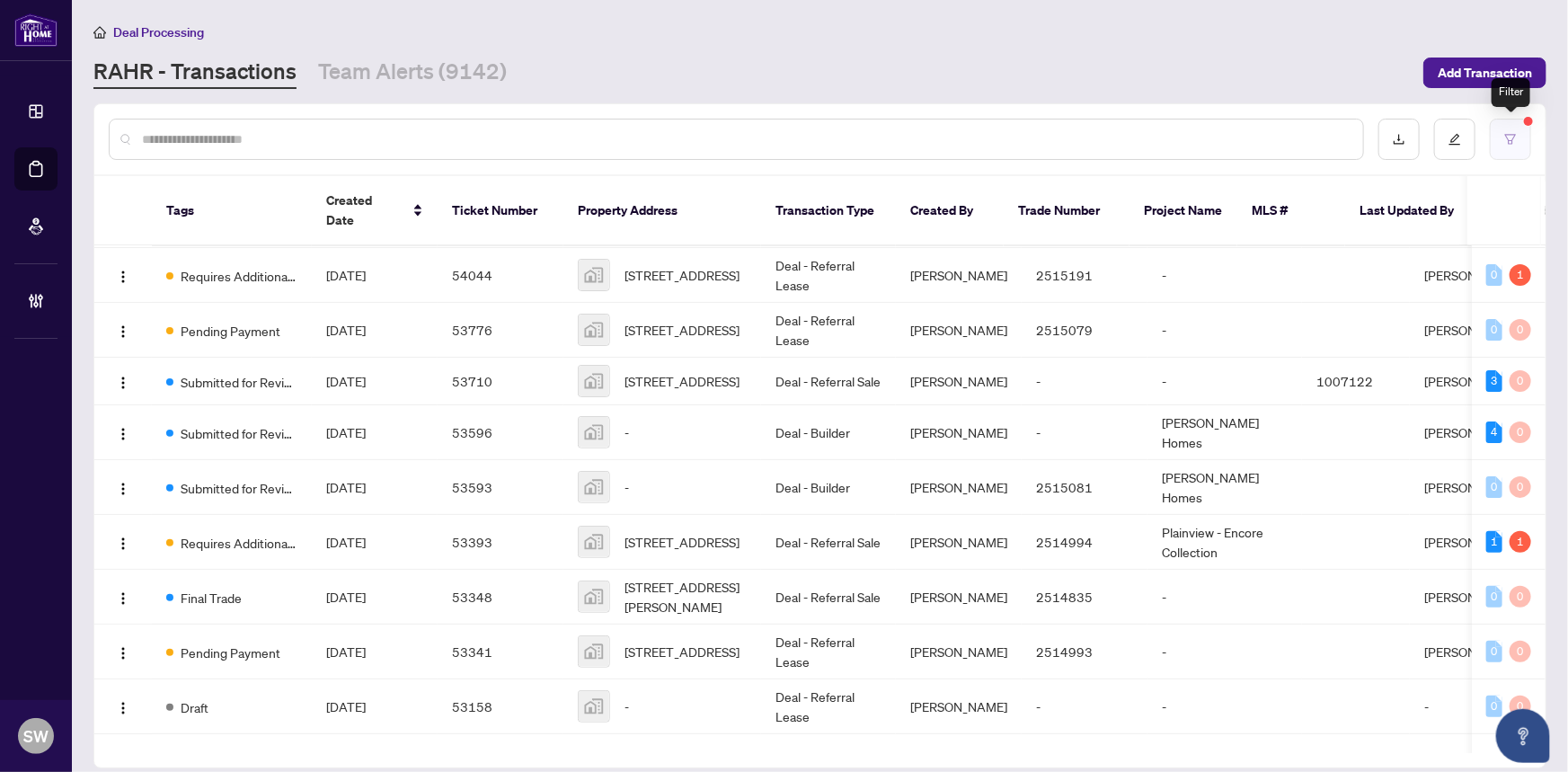
click at [1515, 145] on button "button" at bounding box center [1511, 139] width 42 height 42
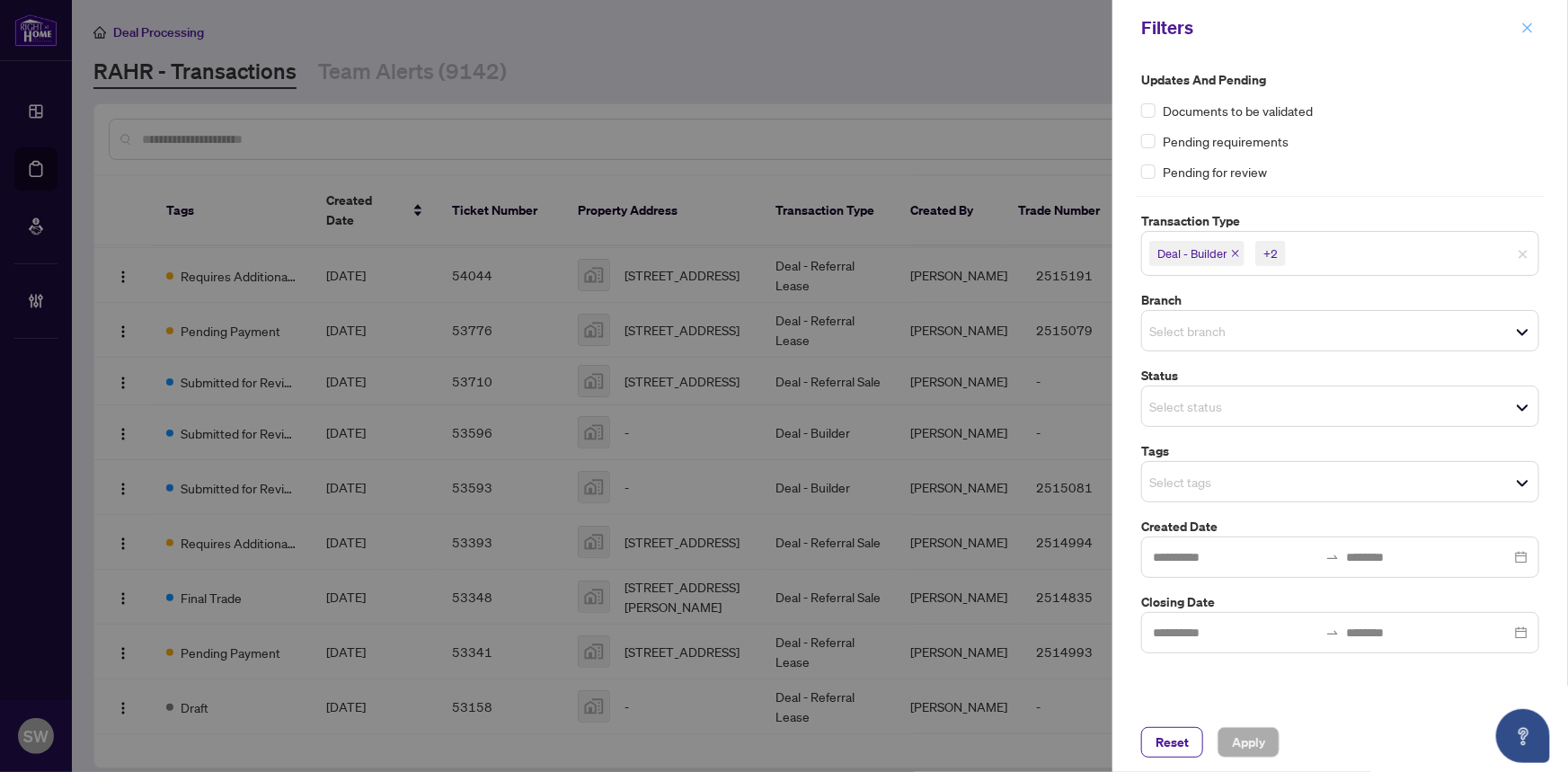
click at [1522, 30] on icon "close" at bounding box center [1527, 28] width 12 height 12
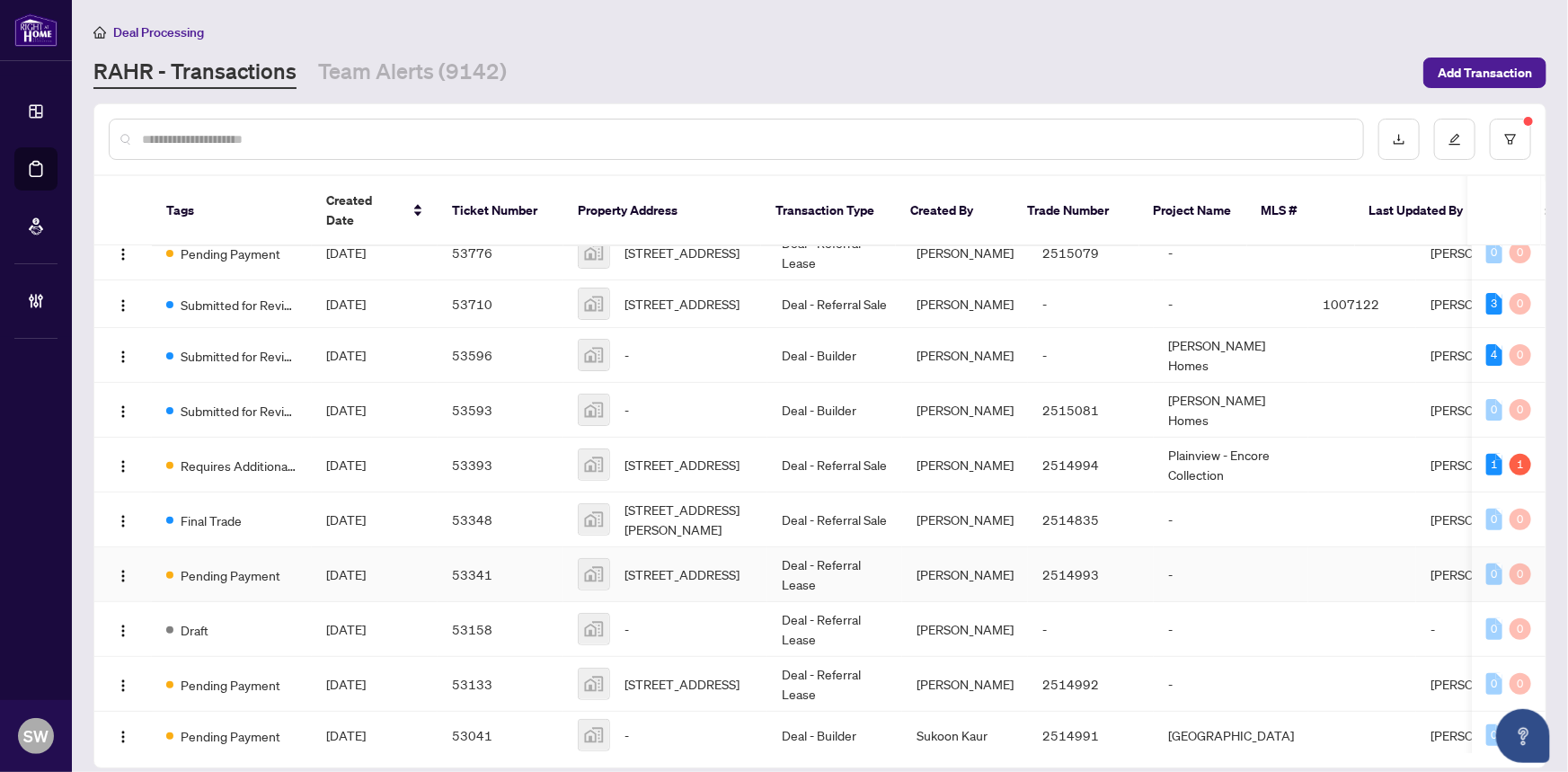
scroll to position [158, 0]
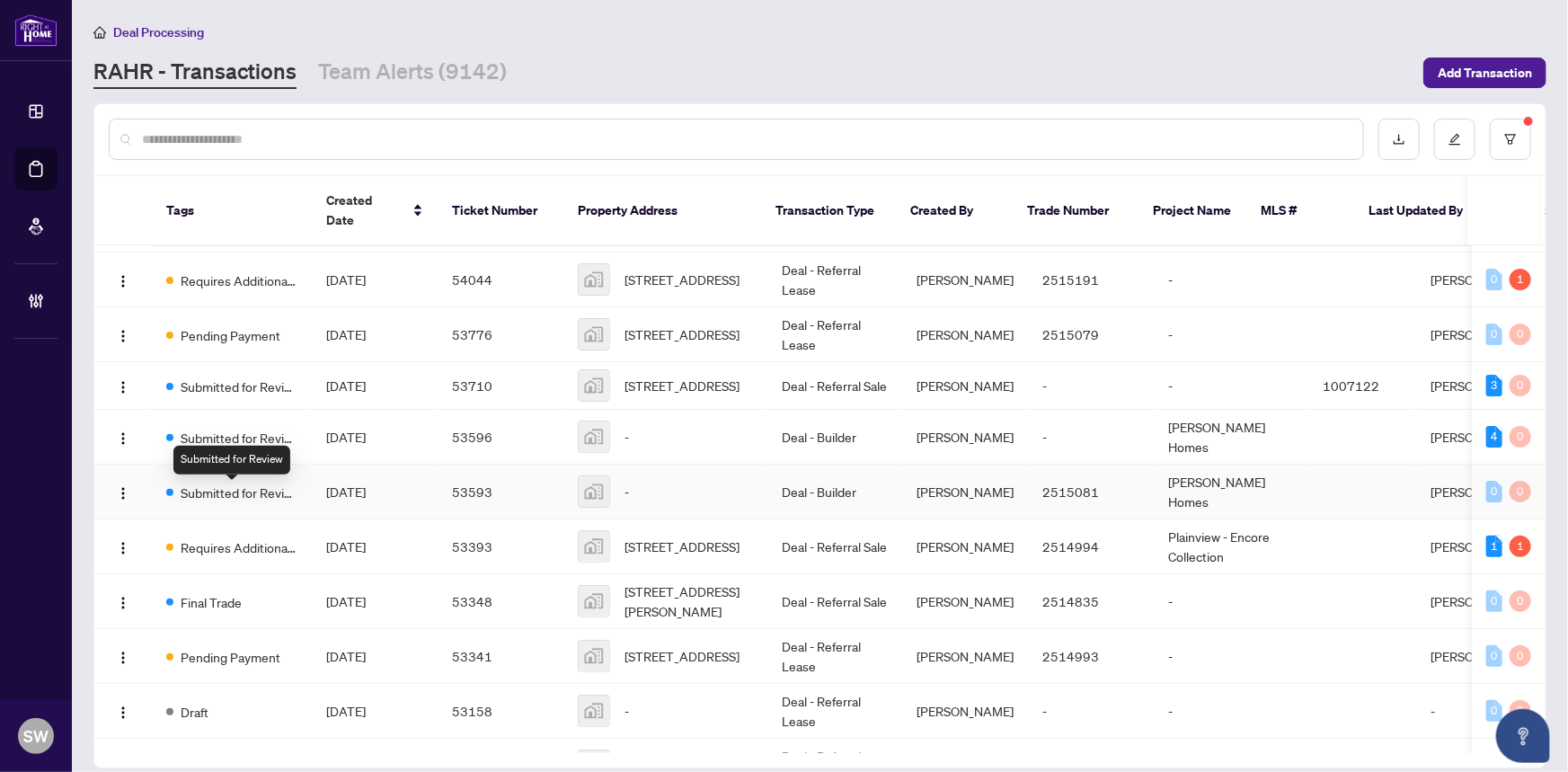
click at [230, 502] on span "Submitted for Review" at bounding box center [239, 492] width 117 height 20
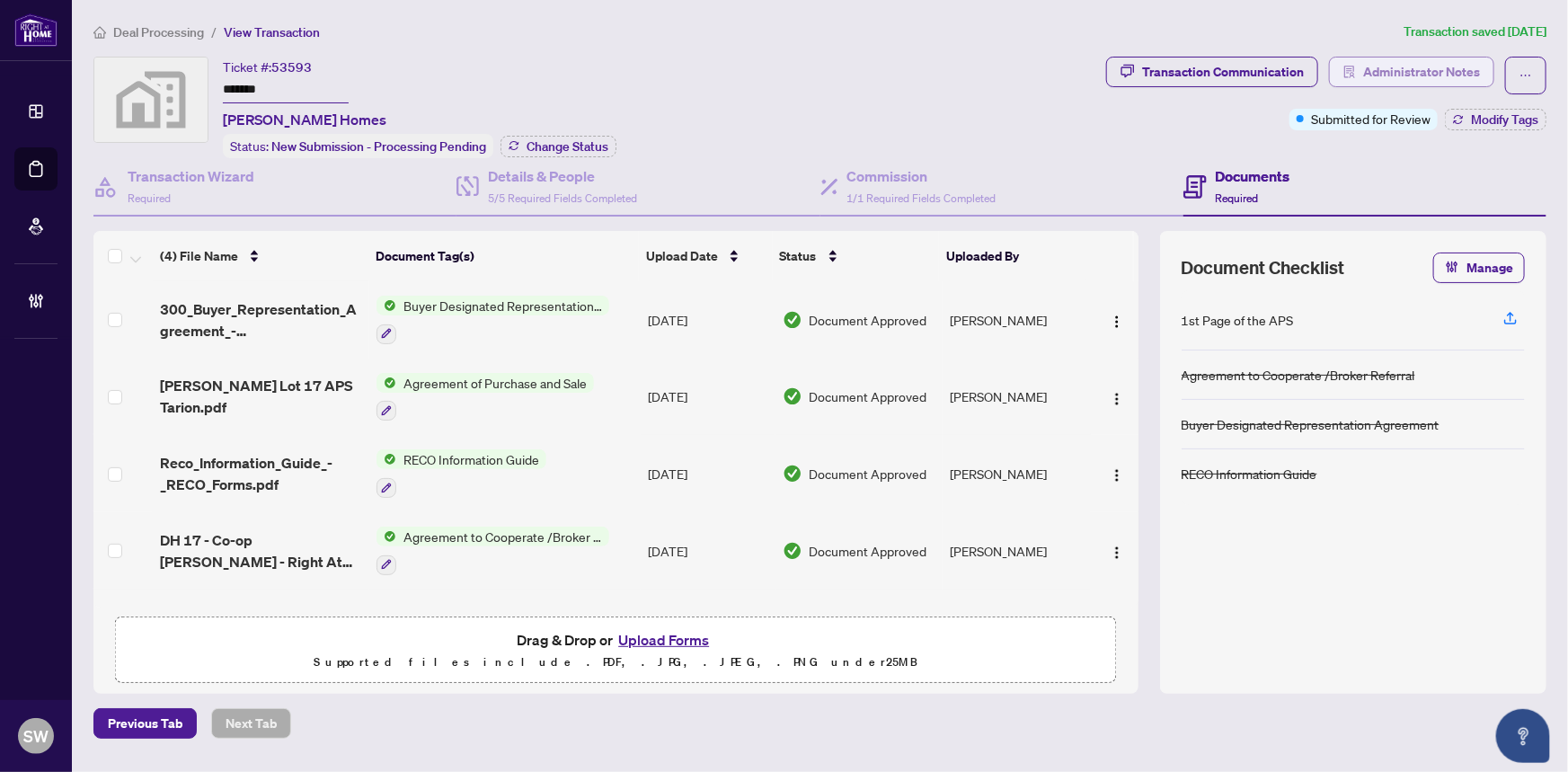
click at [1402, 67] on span "Administrator Notes" at bounding box center [1421, 72] width 117 height 28
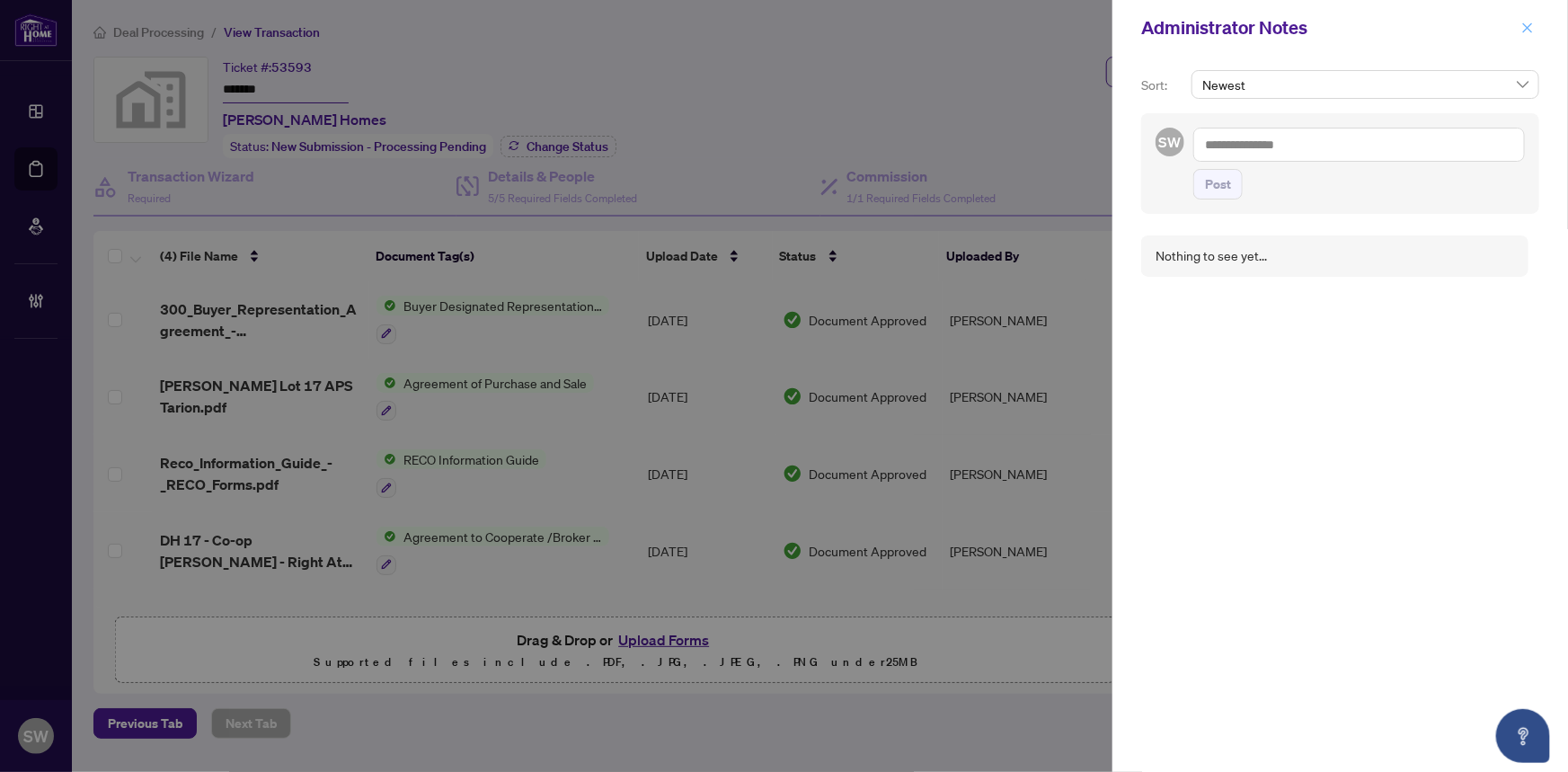
click at [1528, 29] on icon "close" at bounding box center [1527, 28] width 12 height 12
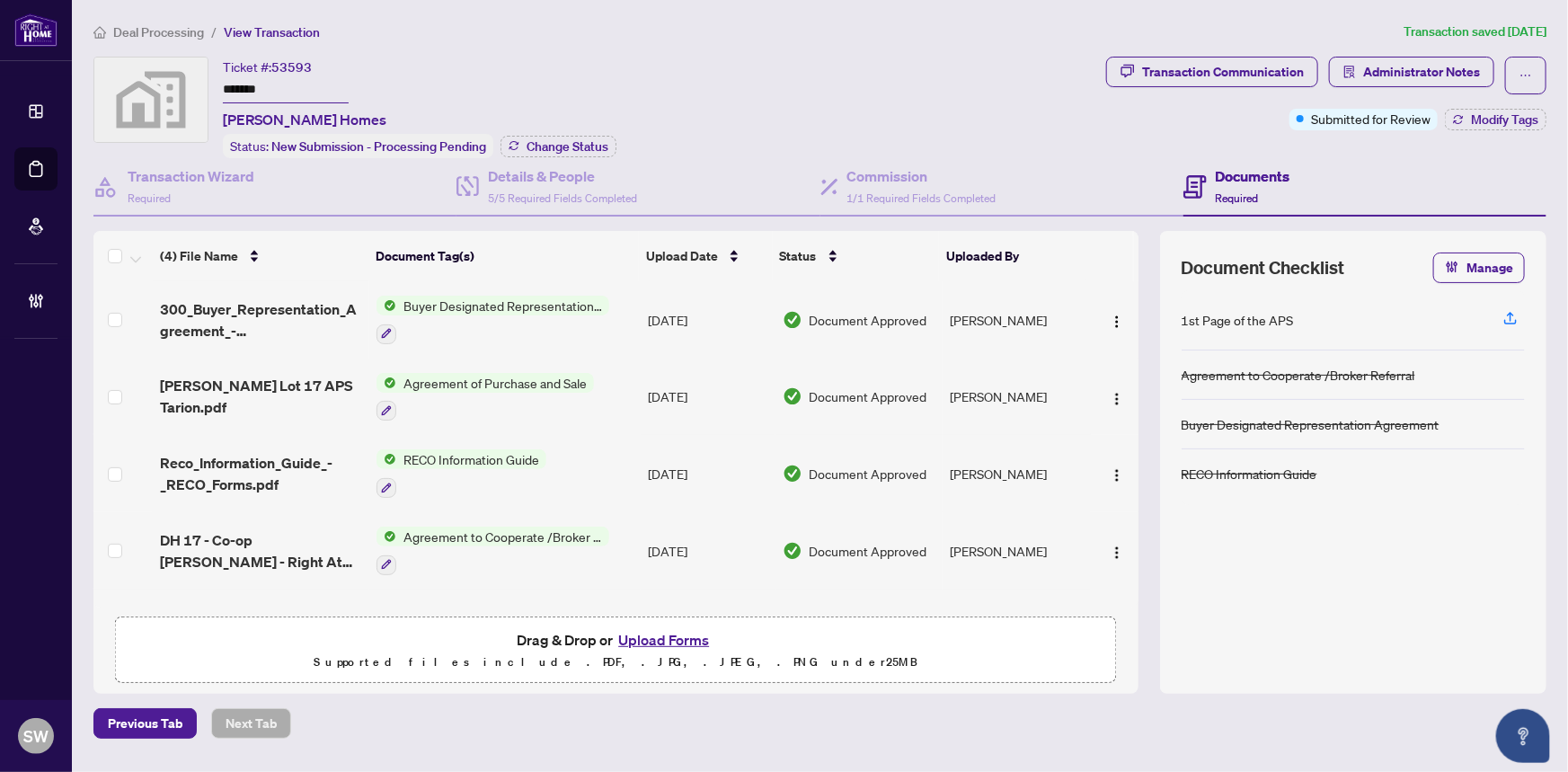
click at [244, 81] on input "*******" at bounding box center [285, 90] width 126 height 26
click at [177, 26] on span "Deal Processing" at bounding box center [158, 32] width 91 height 16
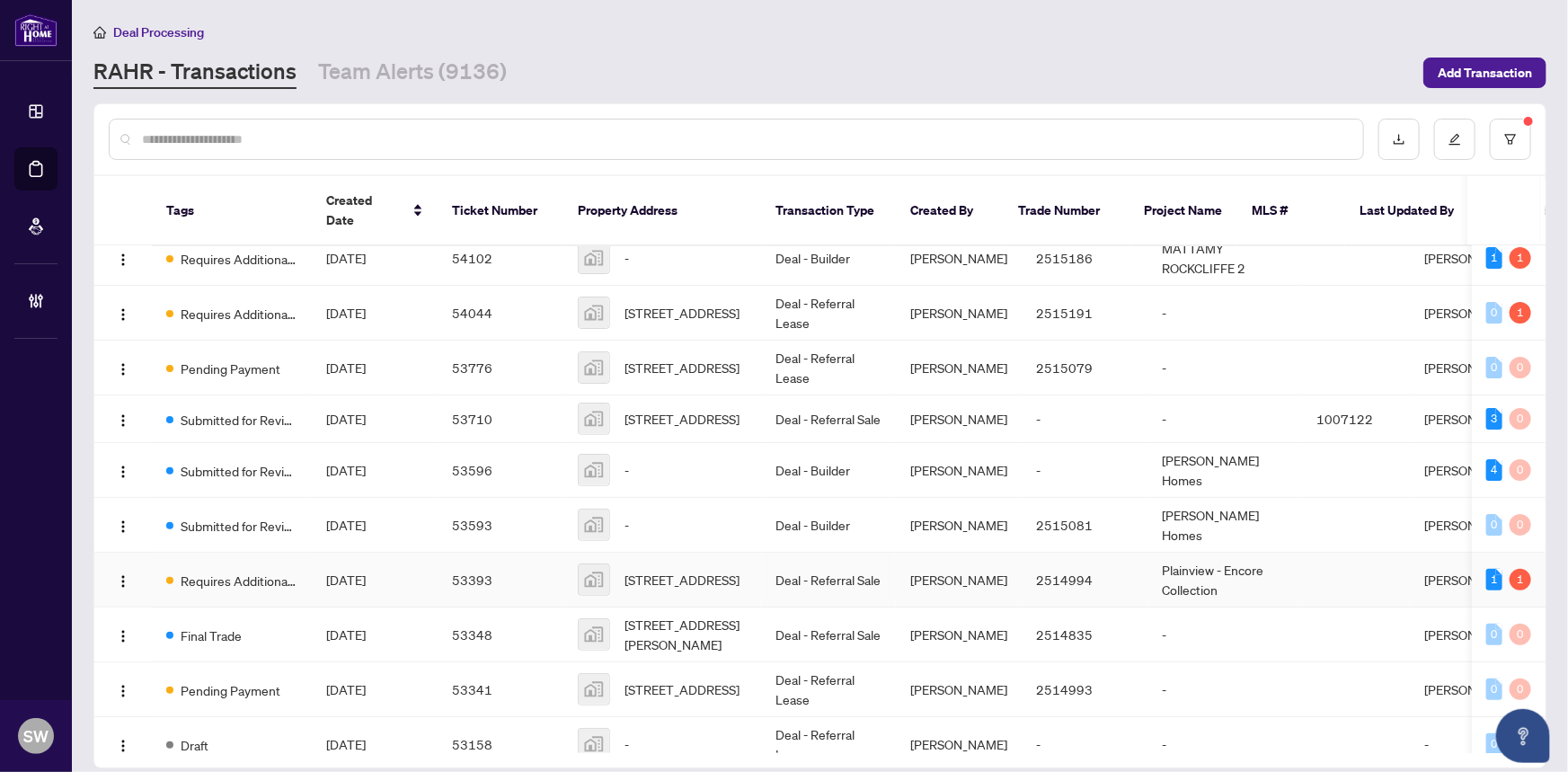
scroll to position [245, 0]
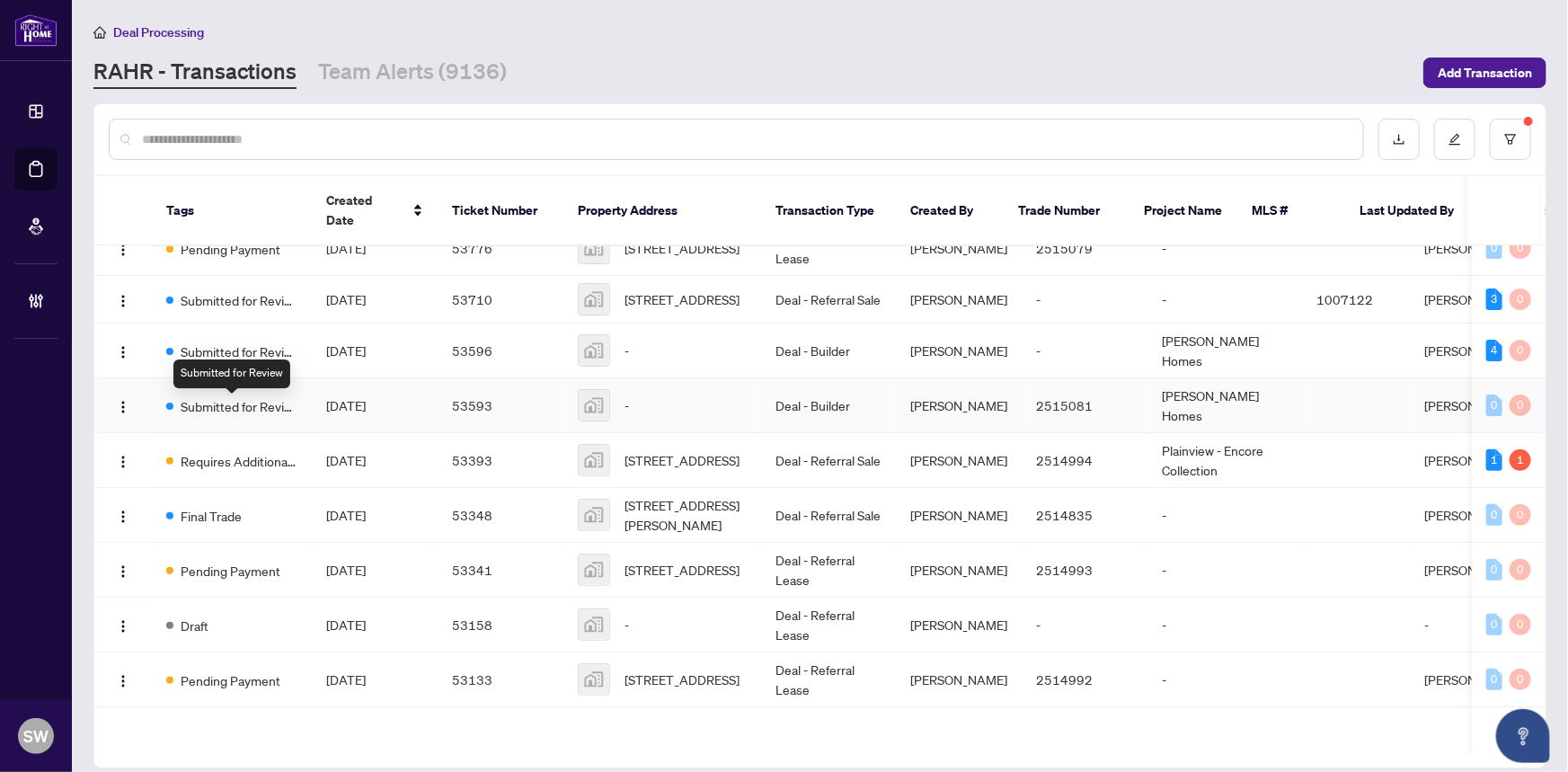
click at [250, 413] on span "Submitted for Review" at bounding box center [239, 406] width 117 height 20
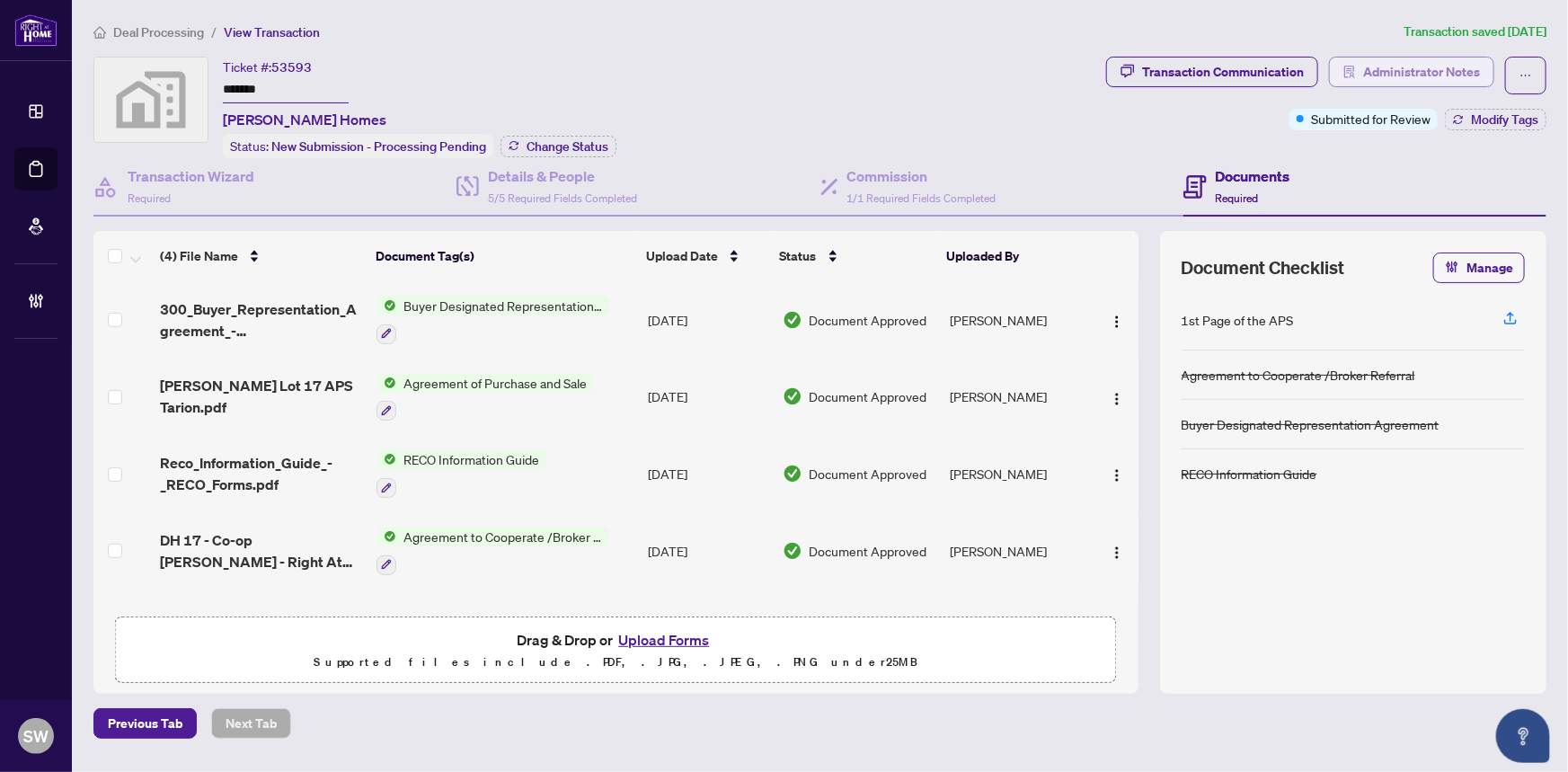
click at [1403, 70] on span "Administrator Notes" at bounding box center [1421, 72] width 117 height 28
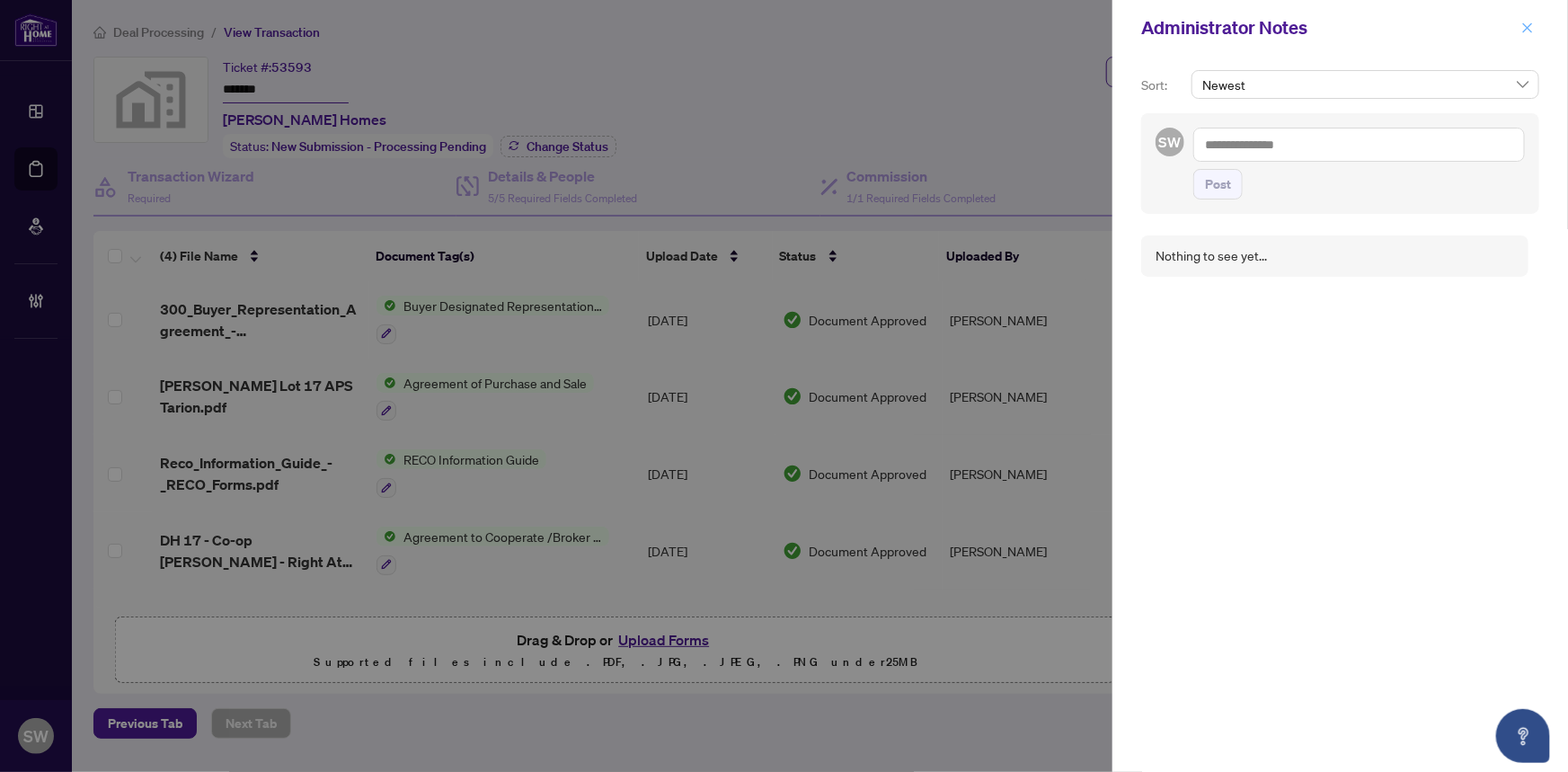
click at [1522, 23] on icon "close" at bounding box center [1527, 28] width 12 height 12
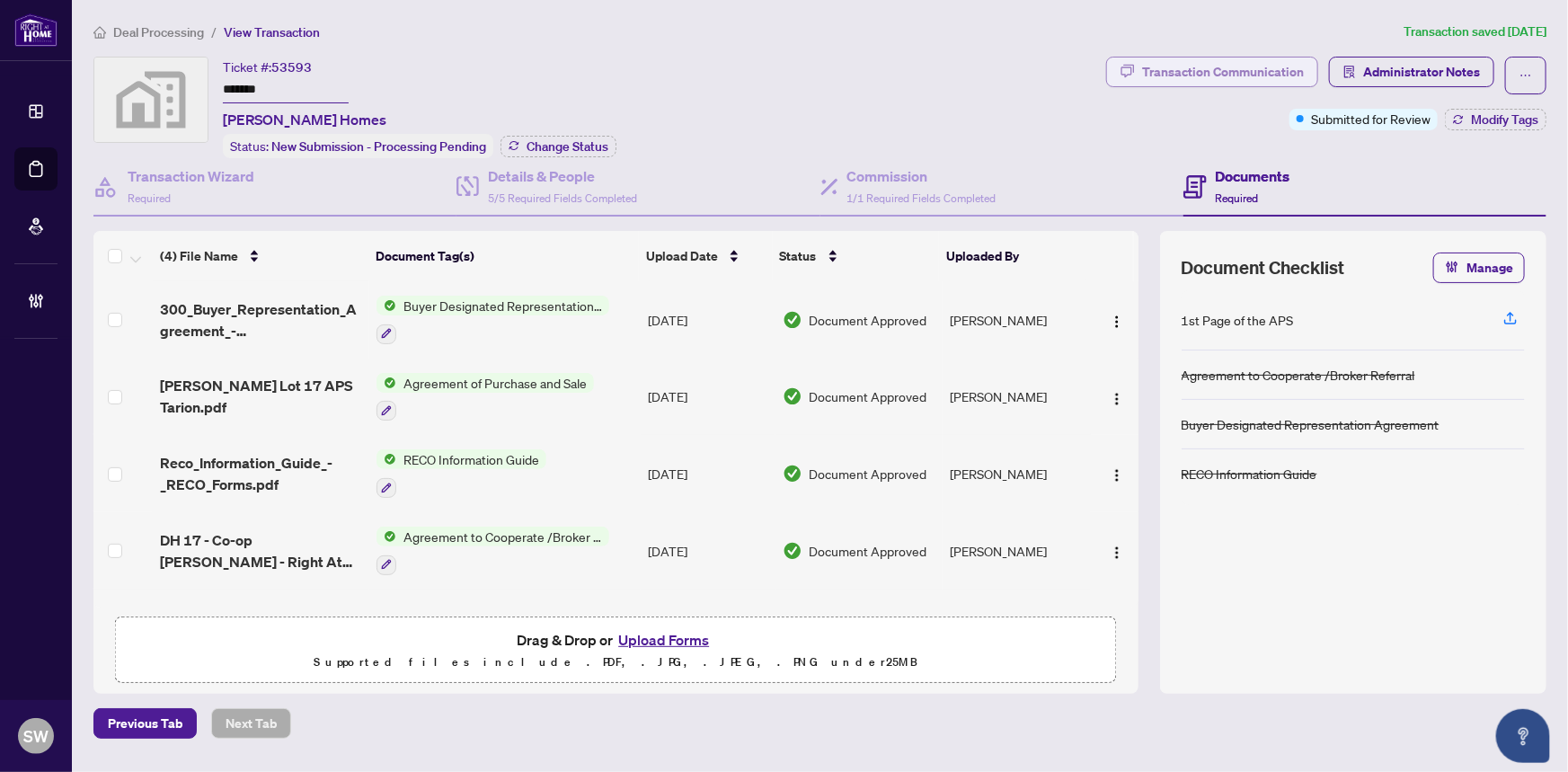
click at [1228, 71] on div "Transaction Communication" at bounding box center [1223, 72] width 162 height 28
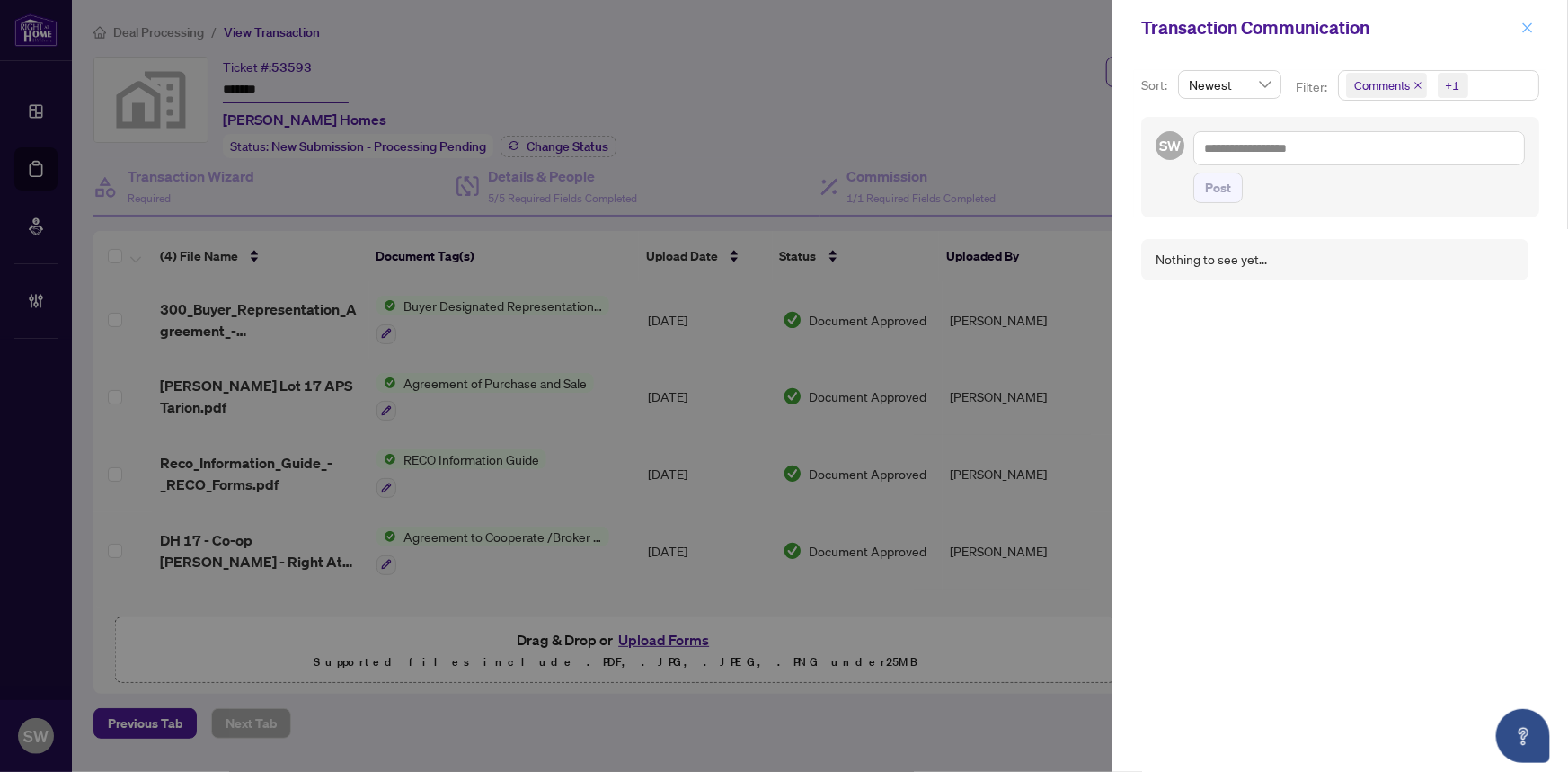
click at [1528, 26] on icon "close" at bounding box center [1528, 28] width 9 height 9
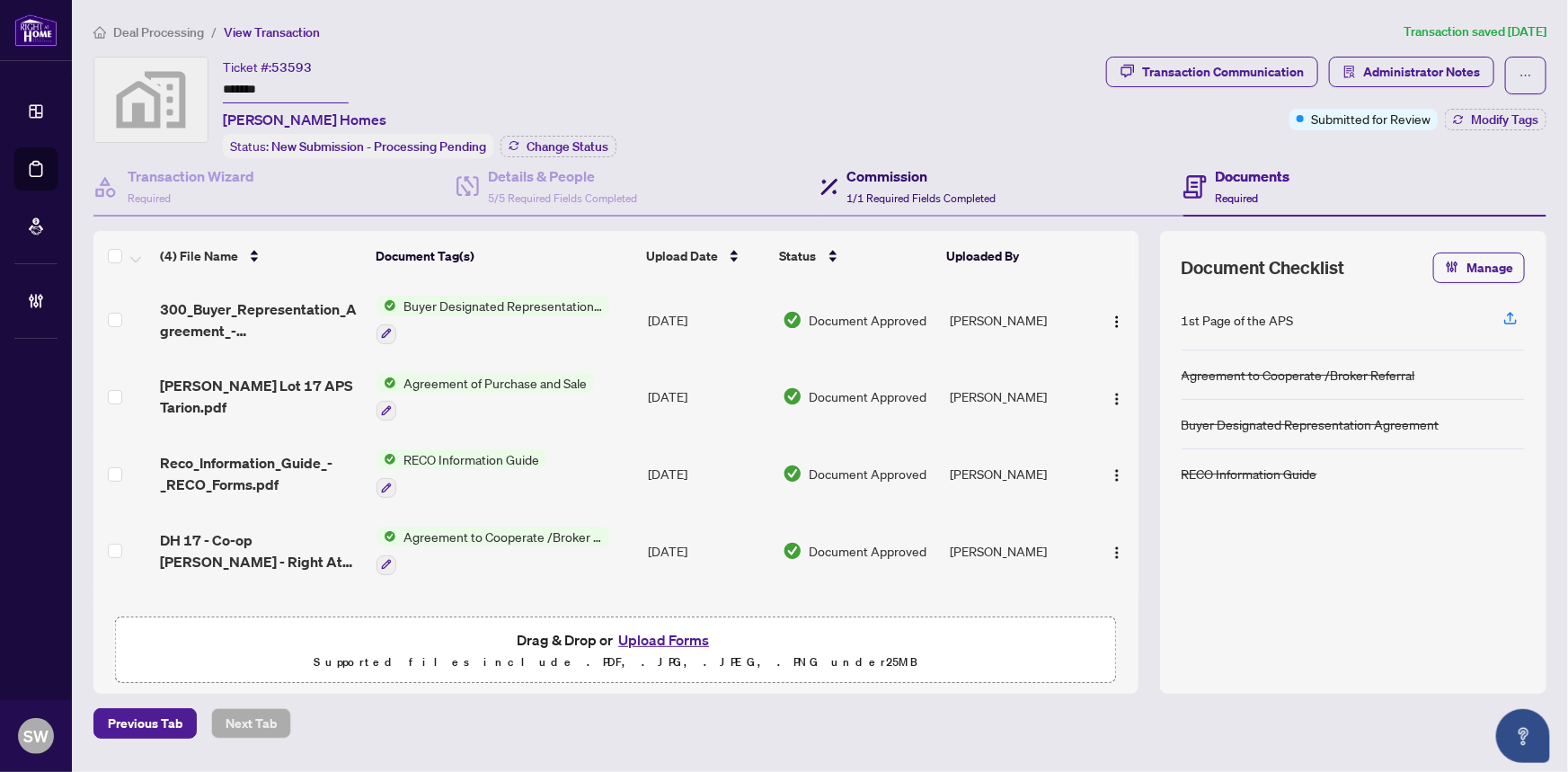
click at [908, 185] on div "Commission 1/1 Required Fields Completed" at bounding box center [921, 186] width 149 height 43
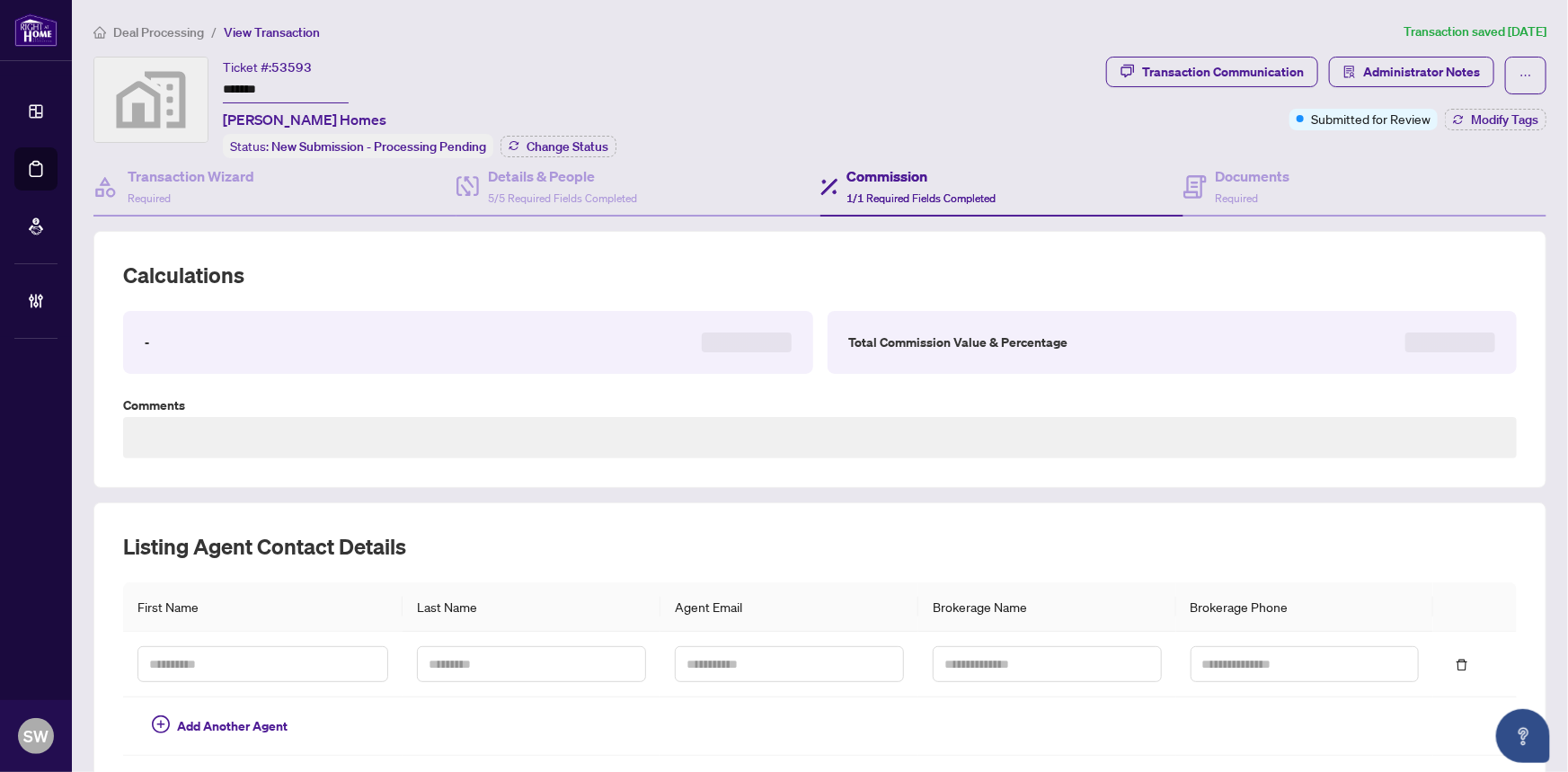
type textarea "**********"
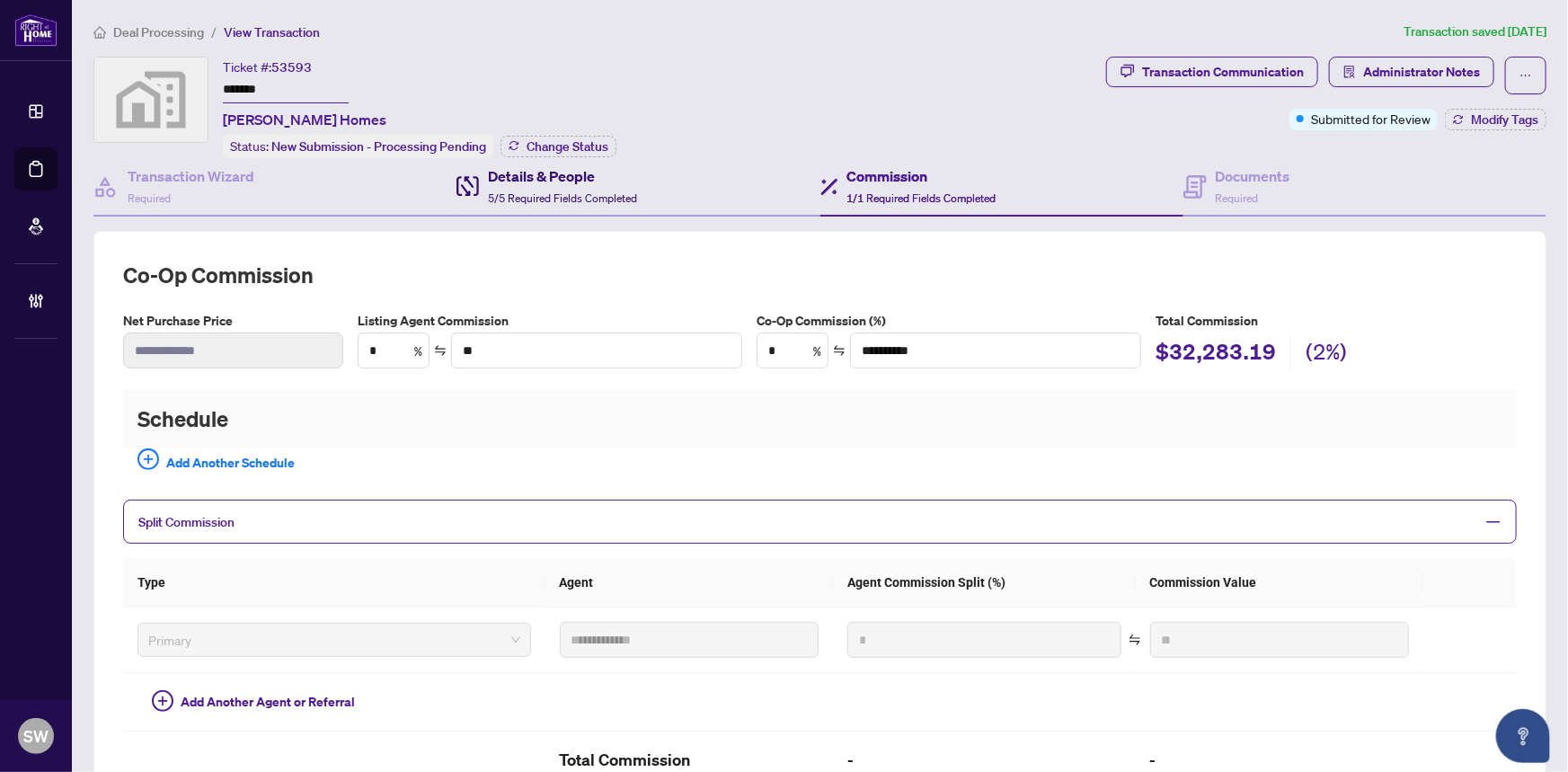
click at [522, 173] on h4 "Details & People" at bounding box center [562, 175] width 149 height 22
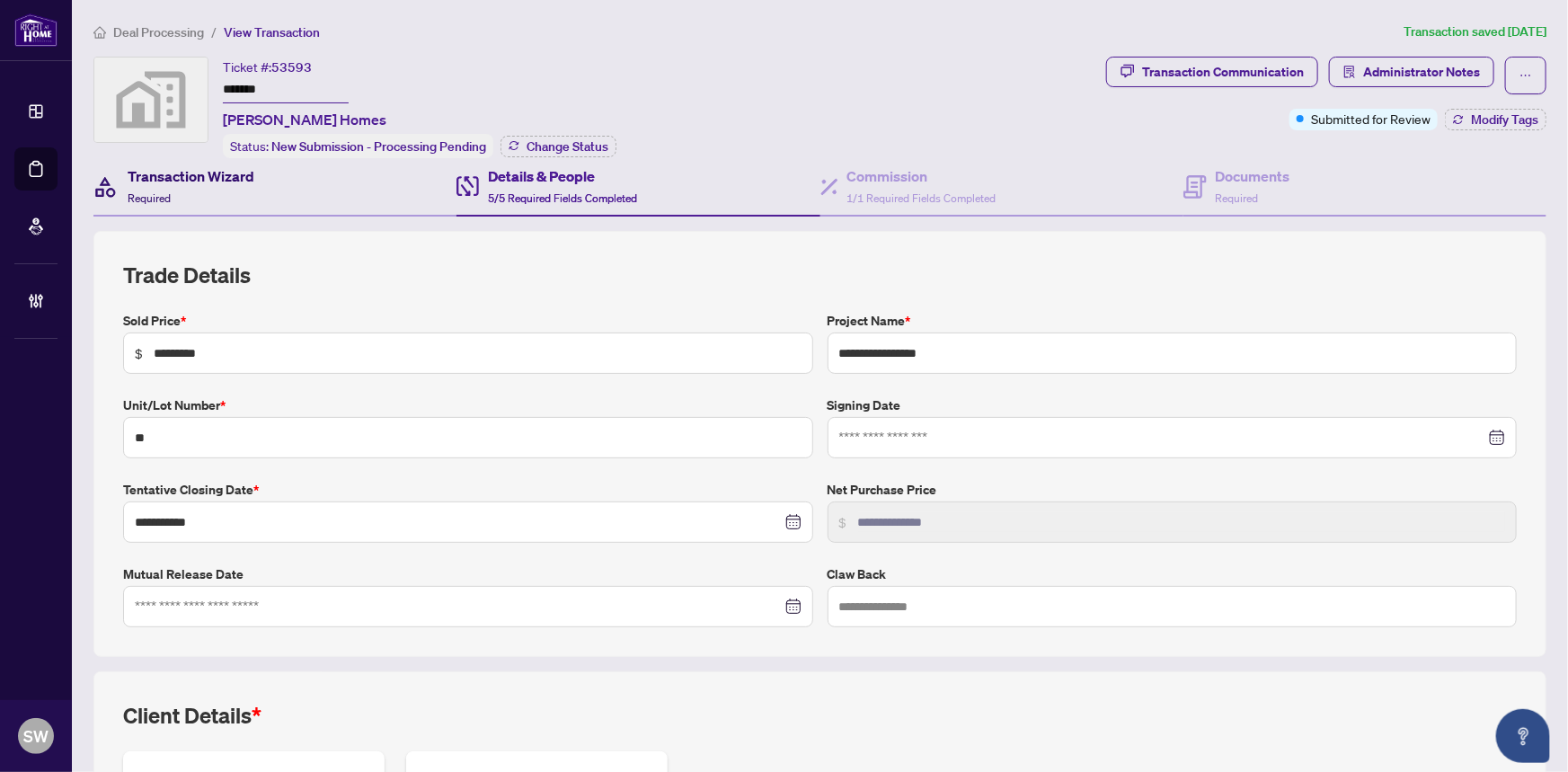
click at [225, 189] on div "Transaction Wizard Required" at bounding box center [191, 186] width 127 height 43
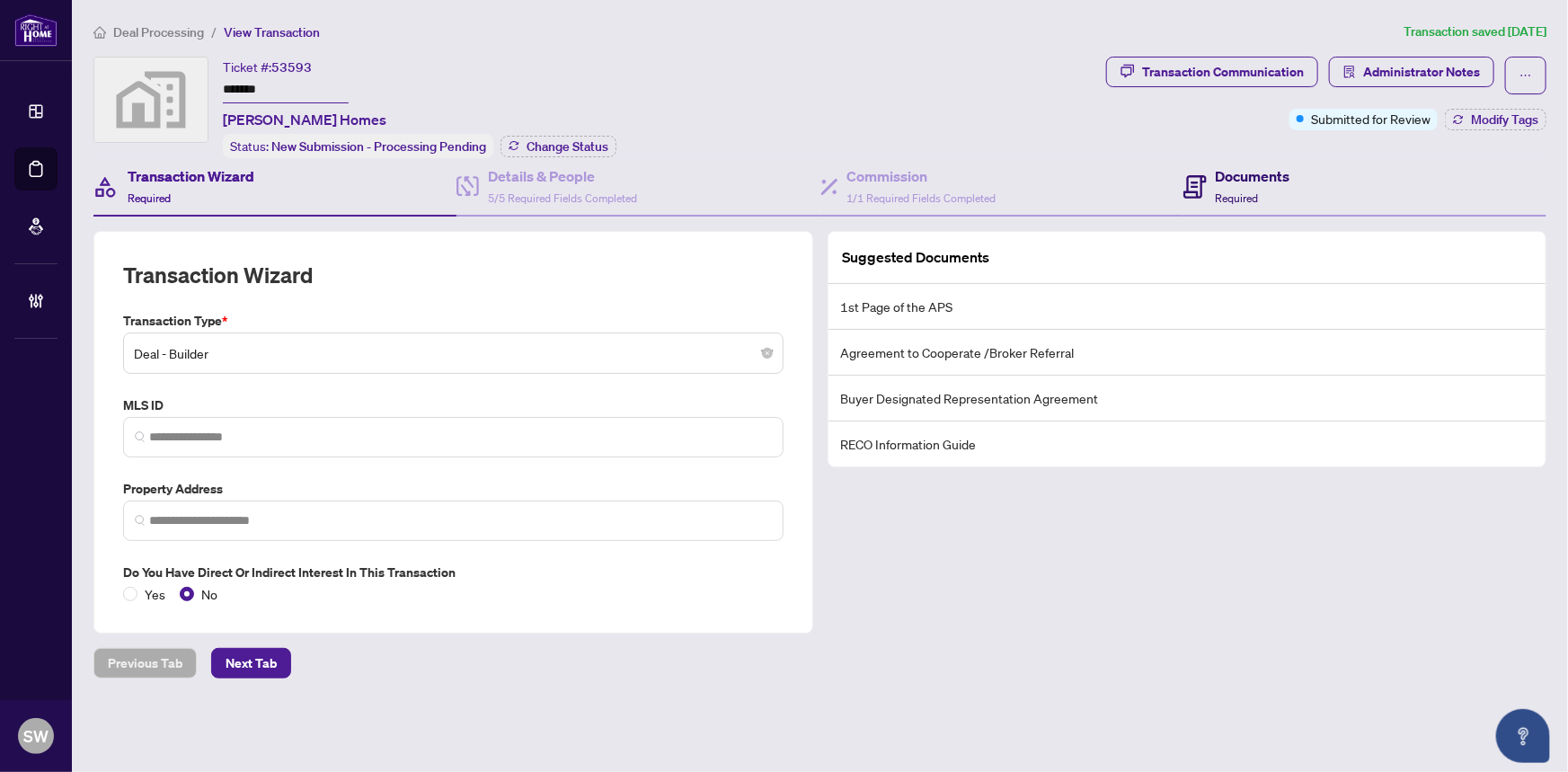
click at [1253, 192] on span "Required" at bounding box center [1238, 198] width 44 height 13
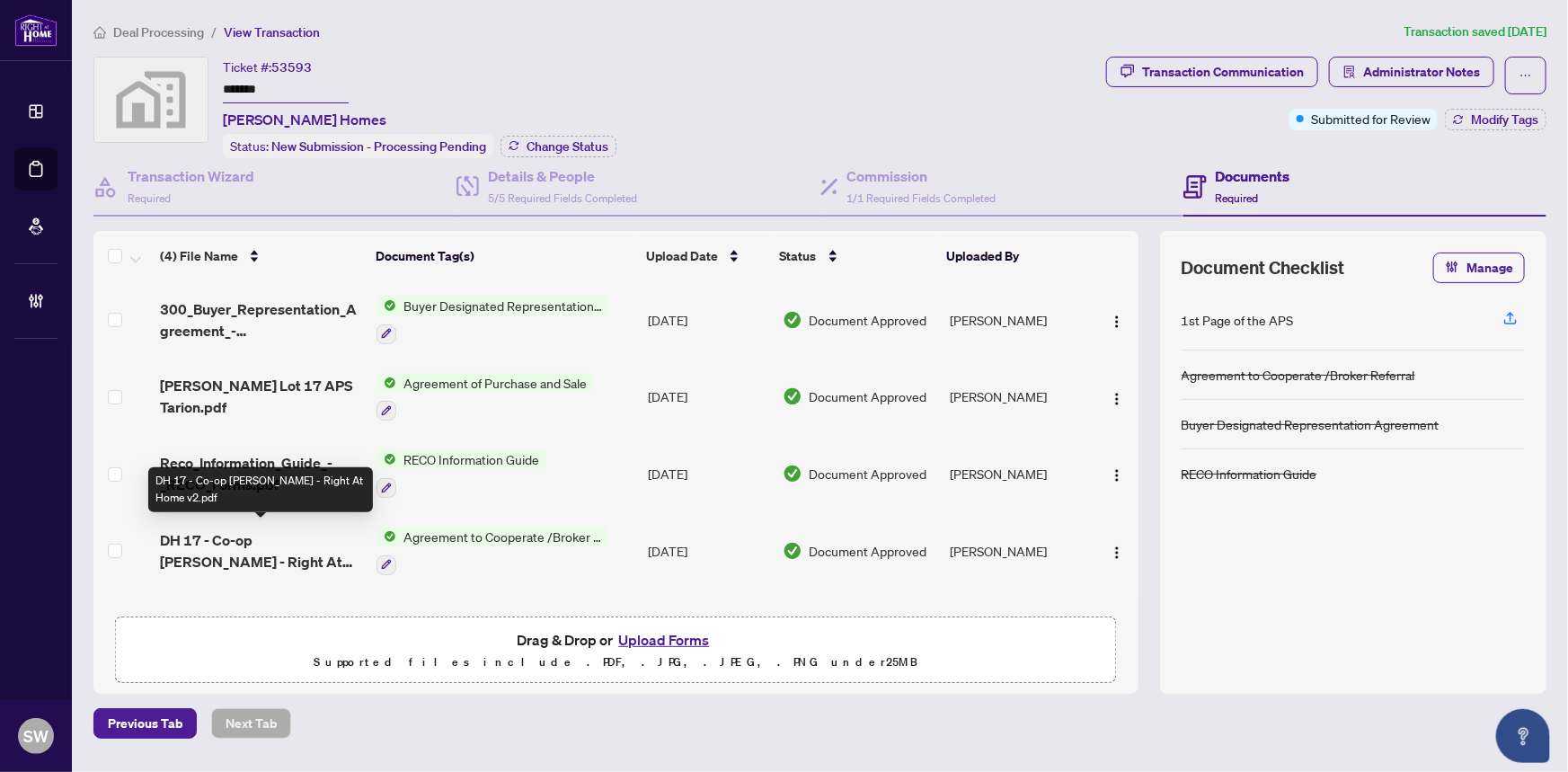
click at [281, 540] on span "DH 17 - Co-op [PERSON_NAME] - Right At Home v2.pdf" at bounding box center [262, 551] width 203 height 44
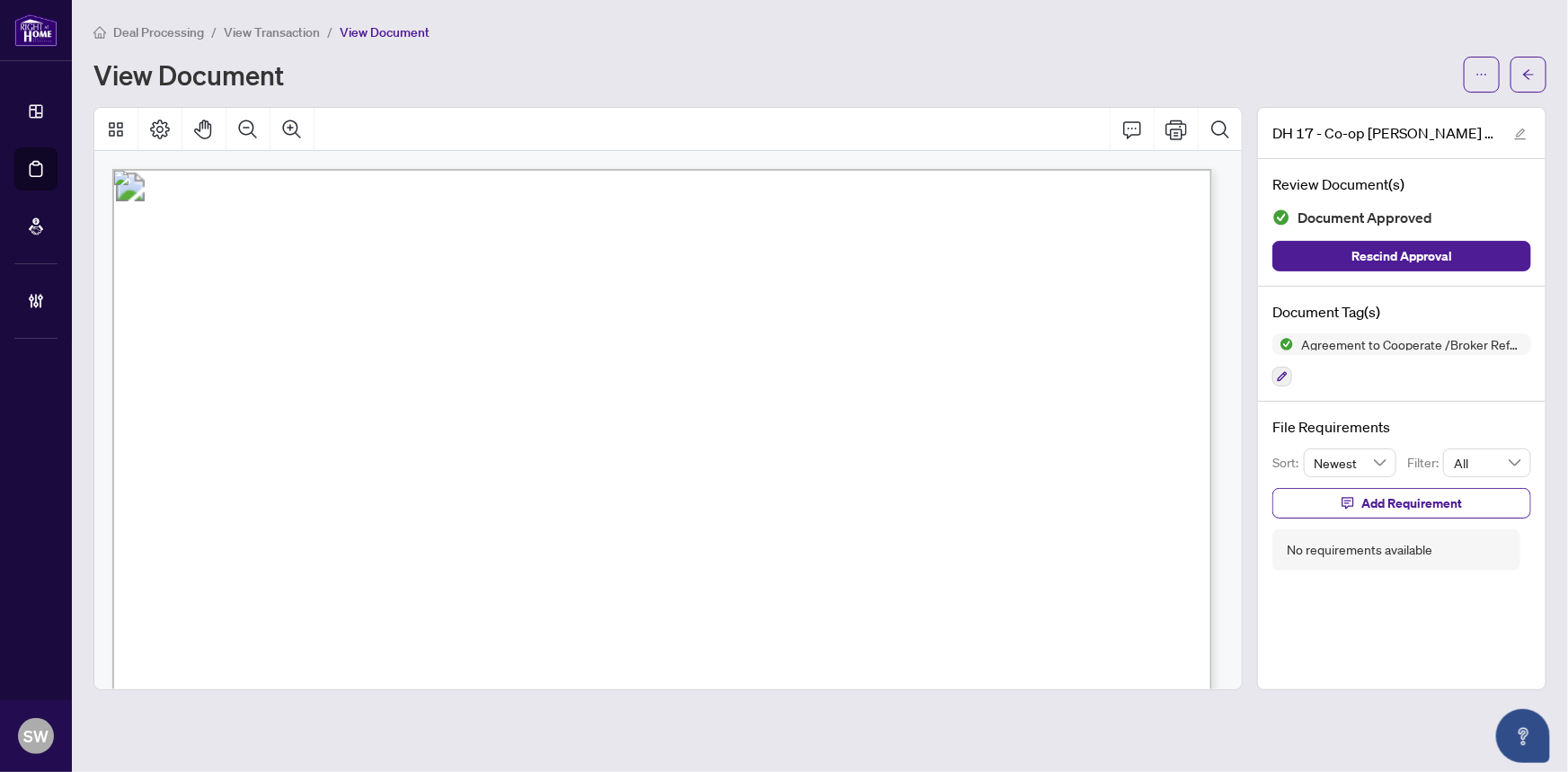
click at [805, 293] on span "Project. [PERSON_NAME] Homes" at bounding box center [859, 297] width 277 height 20
click at [1542, 67] on button "button" at bounding box center [1529, 75] width 36 height 36
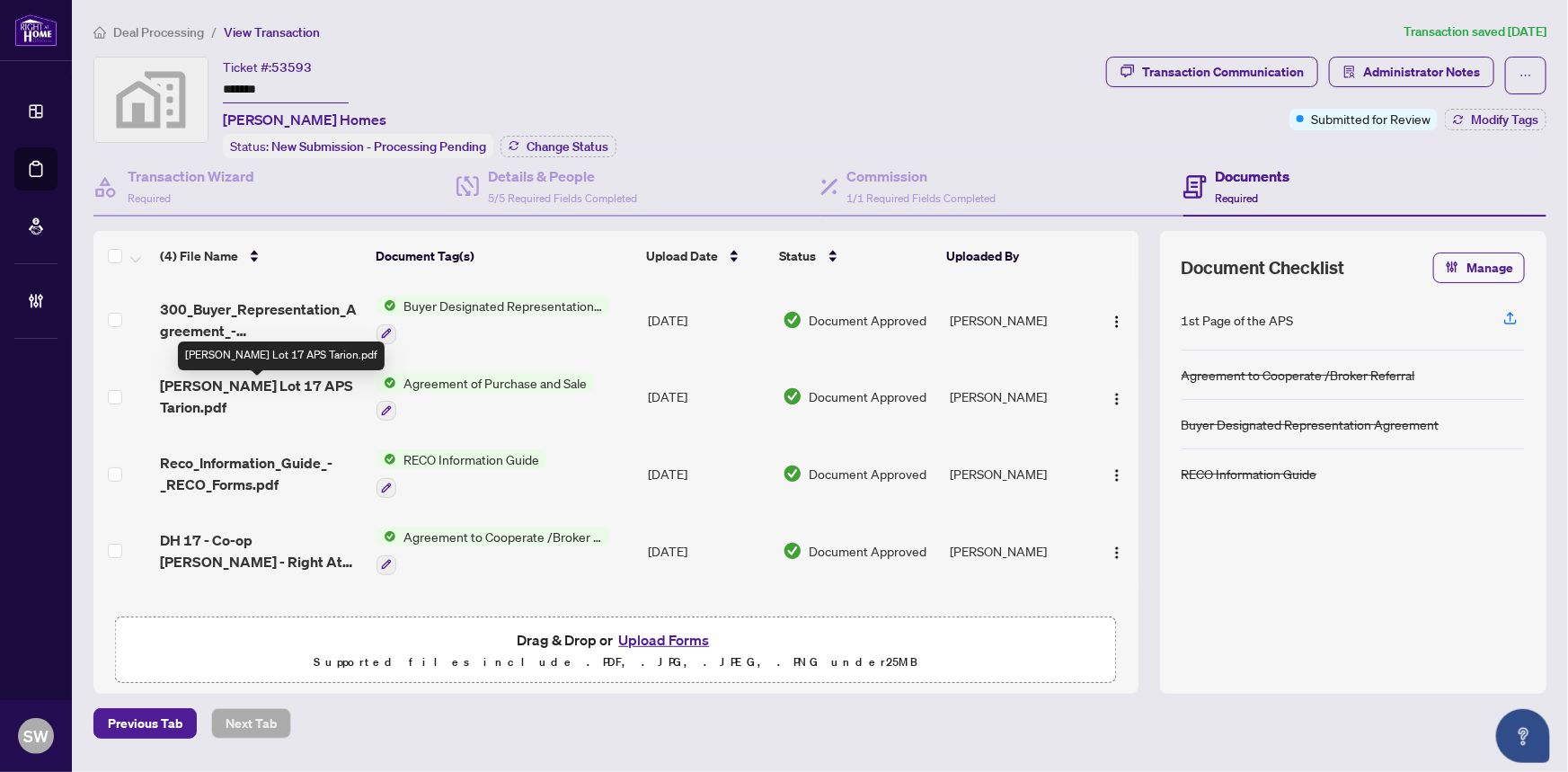
click at [312, 390] on span "[PERSON_NAME] Lot 17 APS Tarion.pdf" at bounding box center [262, 396] width 203 height 44
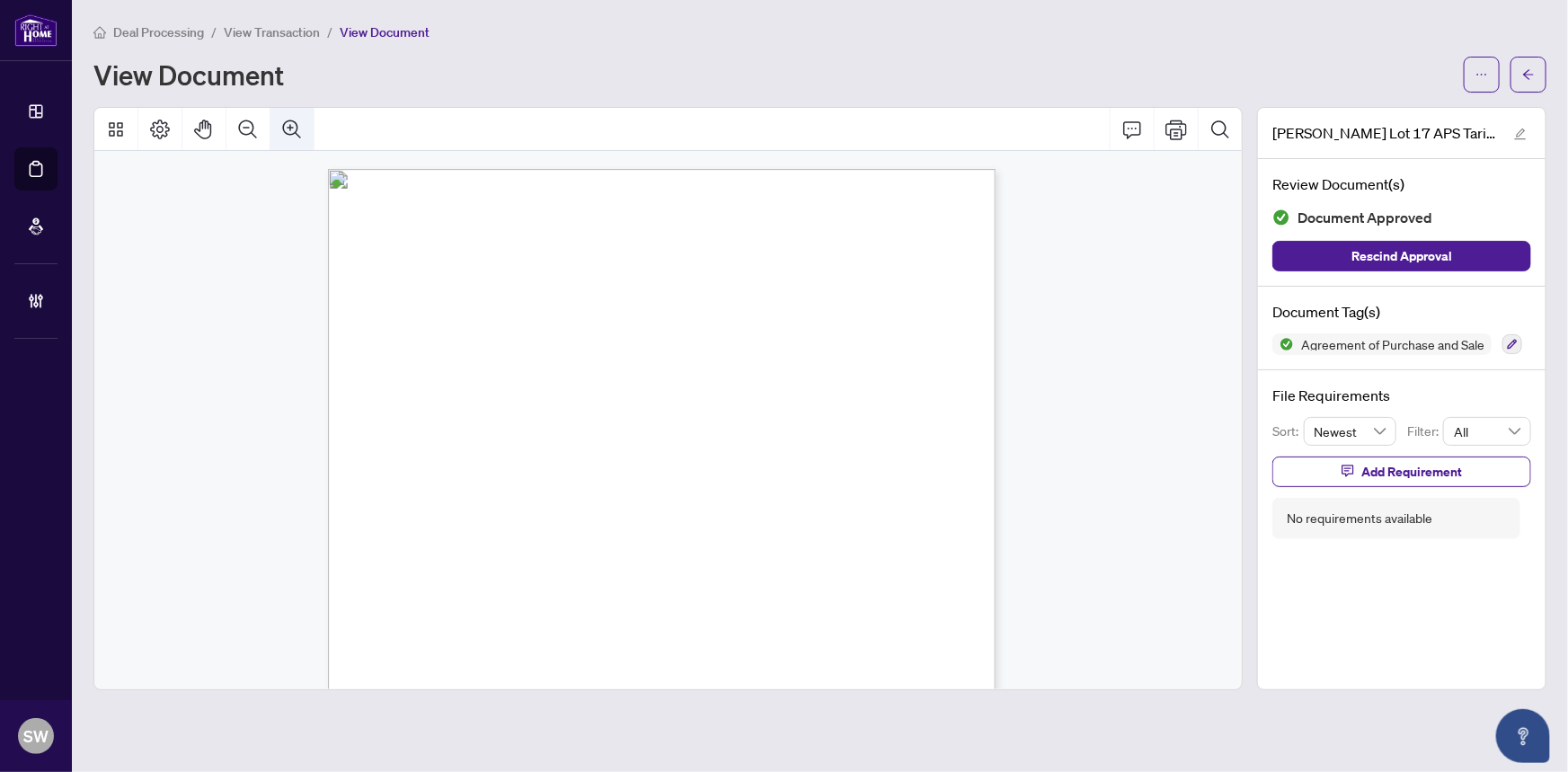
click at [295, 122] on icon "Zoom In" at bounding box center [292, 129] width 22 height 22
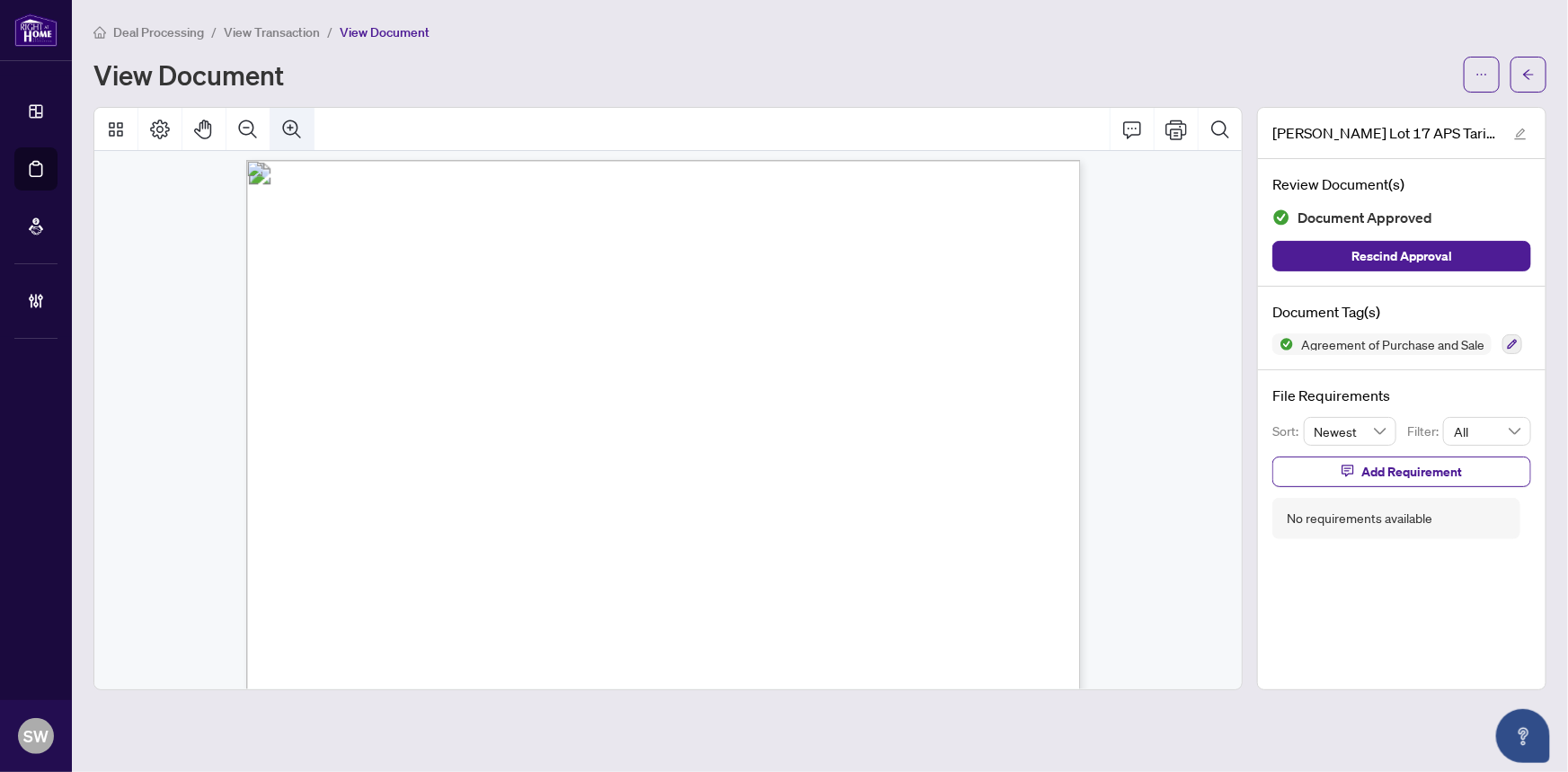
click at [295, 122] on icon "Zoom In" at bounding box center [292, 129] width 22 height 22
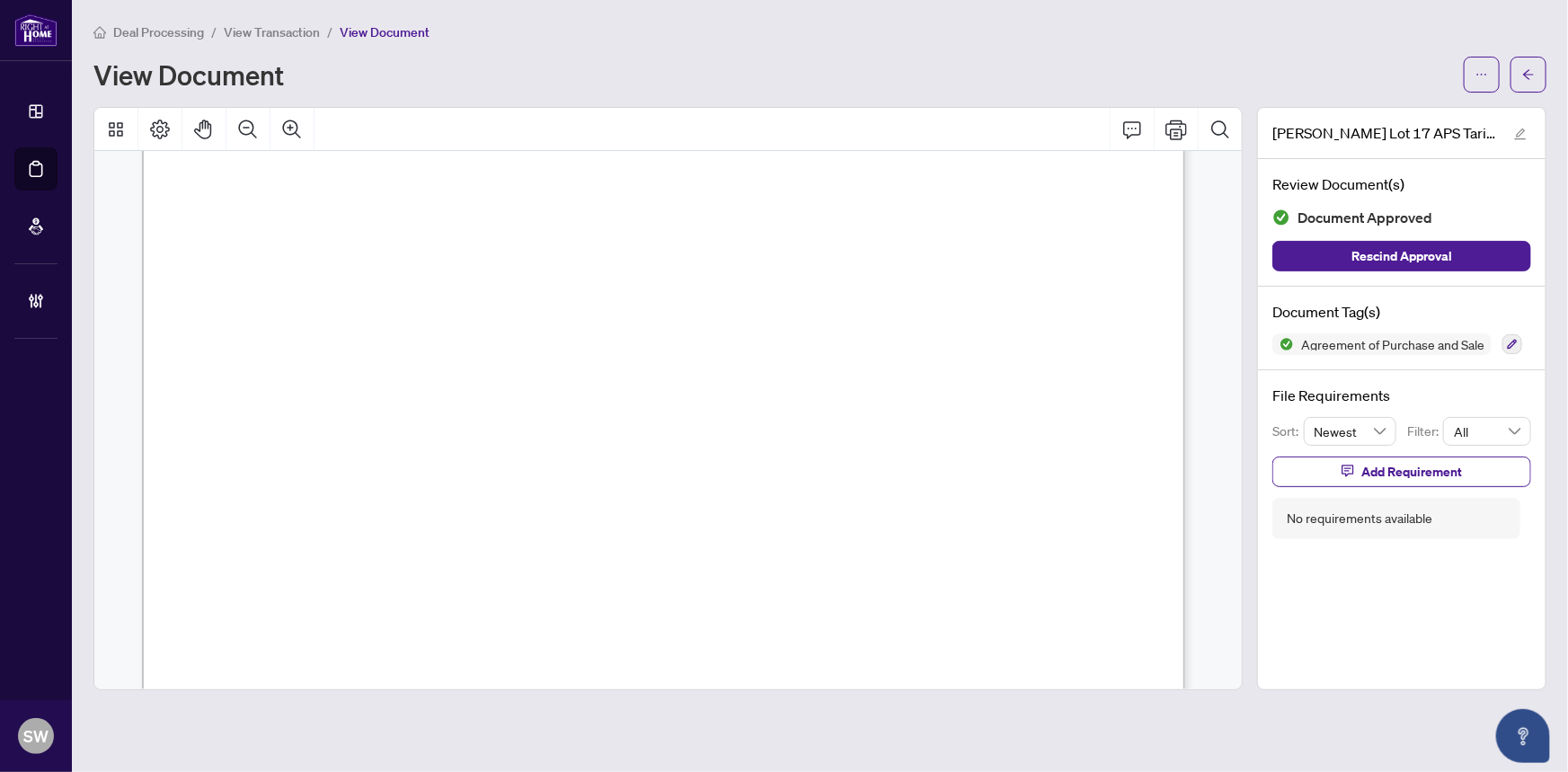
scroll to position [64832, 308]
drag, startPoint x: 689, startPoint y: 390, endPoint x: 895, endPoint y: 394, distance: 206.0
click at [858, 394] on span "[STREET_ADDRESS]" at bounding box center [774, 394] width 168 height 20
drag, startPoint x: 694, startPoint y: 428, endPoint x: 854, endPoint y: 427, distance: 160.0
click at [848, 427] on span "Toronto ON M3B 2R2" at bounding box center [769, 432] width 159 height 20
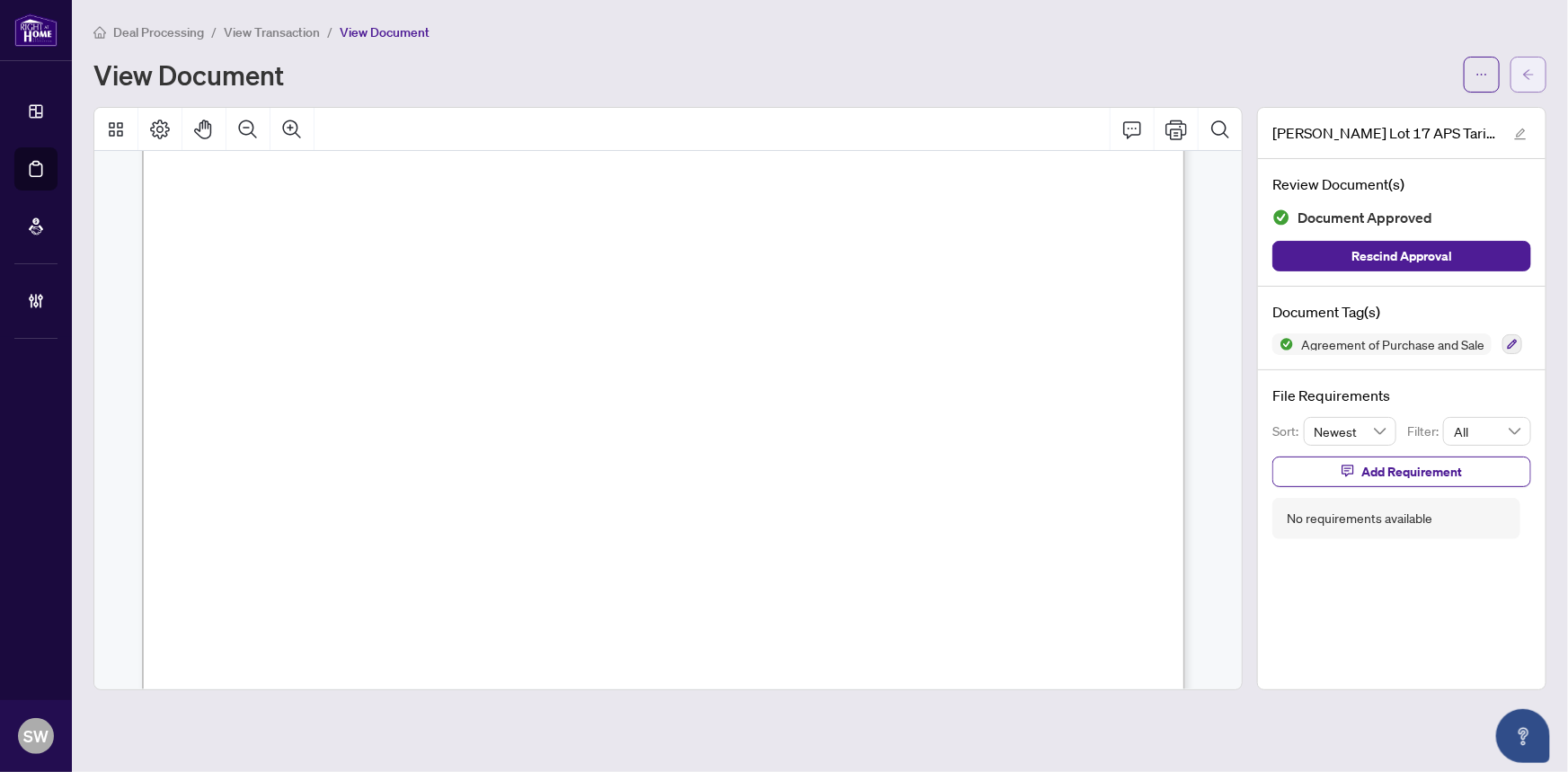
click at [1531, 75] on icon "arrow-left" at bounding box center [1528, 74] width 12 height 12
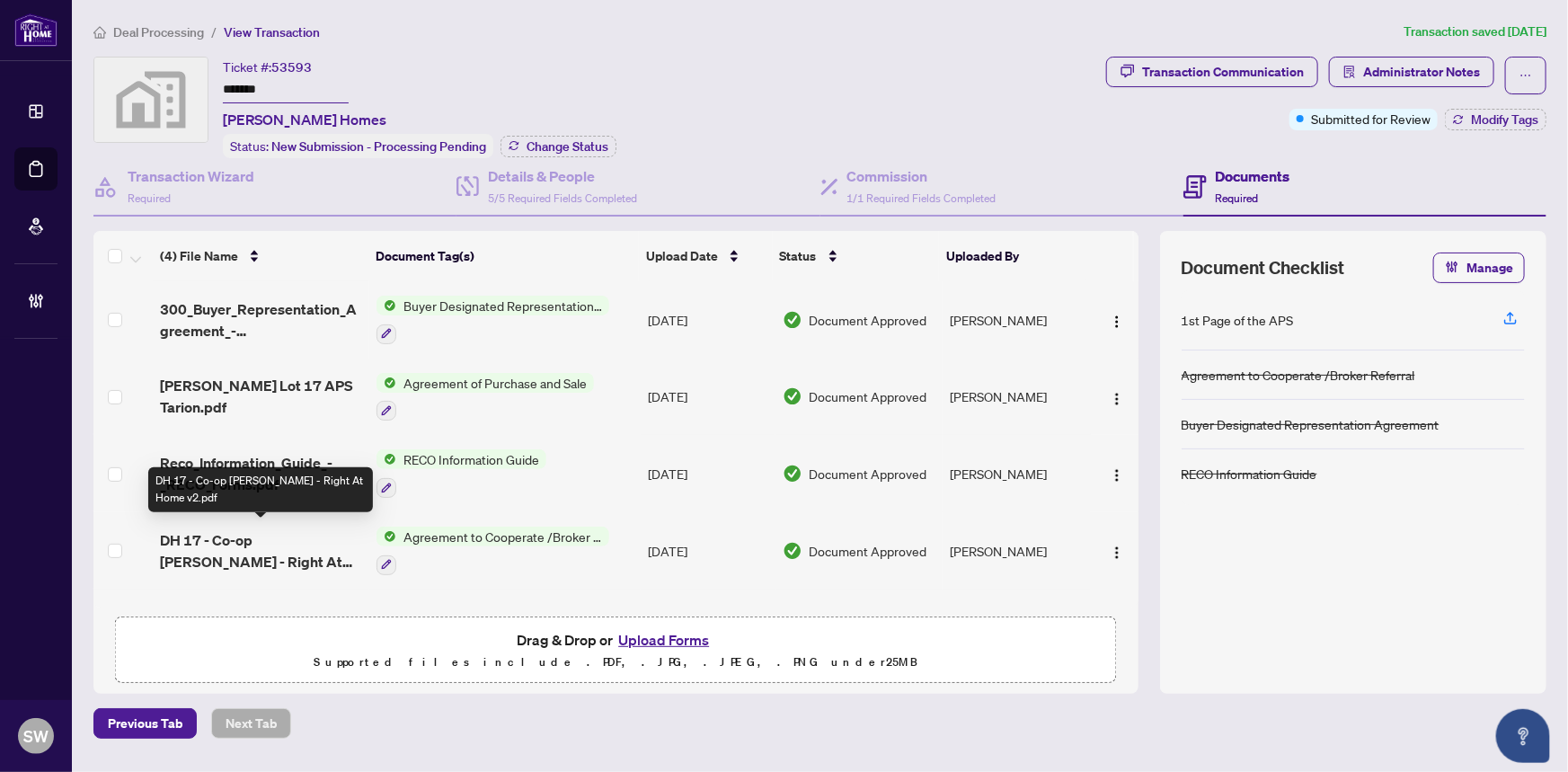
click at [272, 542] on span "DH 17 - Co-op [PERSON_NAME] - Right At Home v2.pdf" at bounding box center [262, 551] width 203 height 44
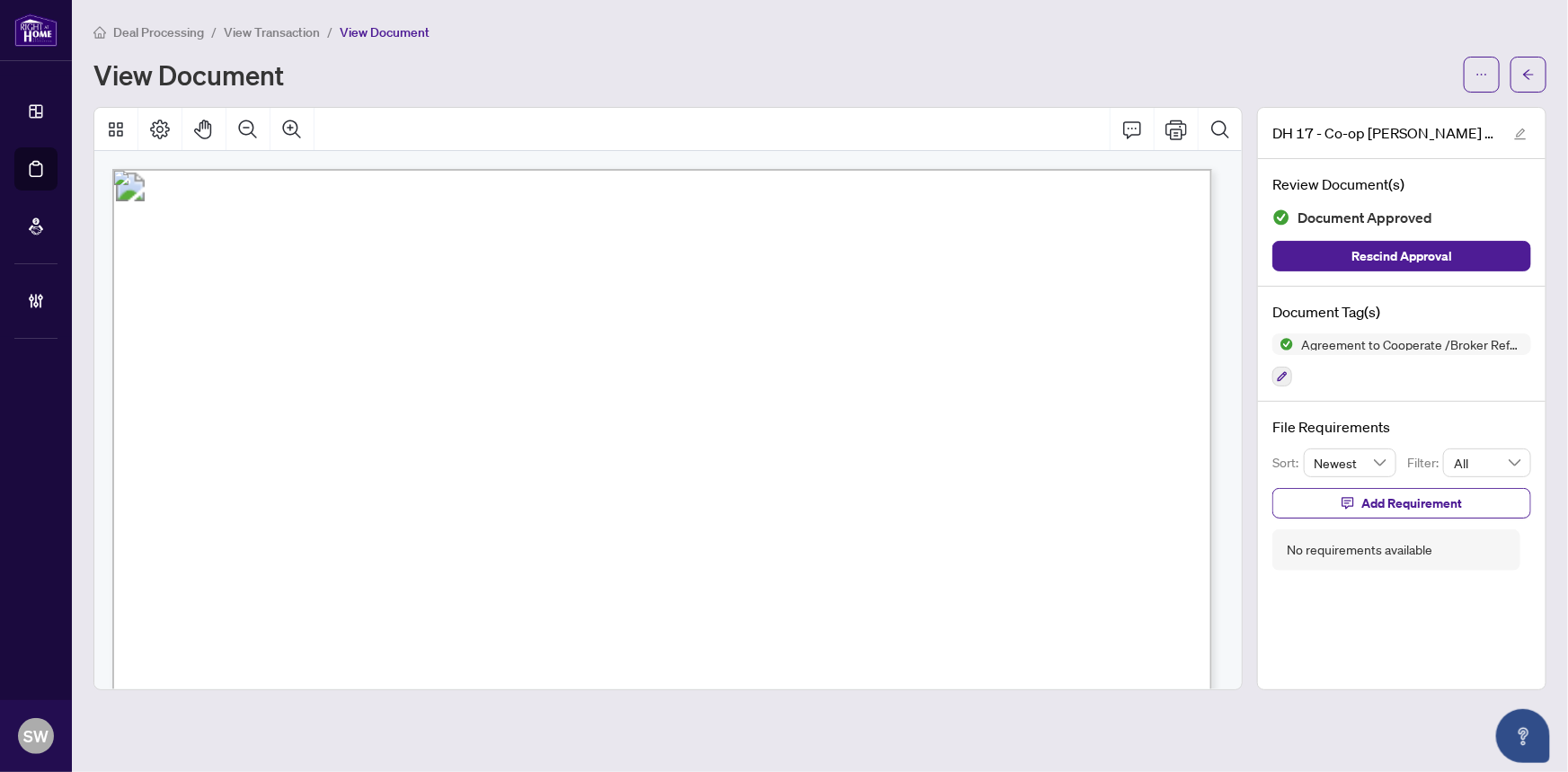
click at [976, 458] on span "[PERSON_NAME]" at bounding box center [1017, 462] width 147 height 20
click at [1540, 64] on button "button" at bounding box center [1529, 75] width 36 height 36
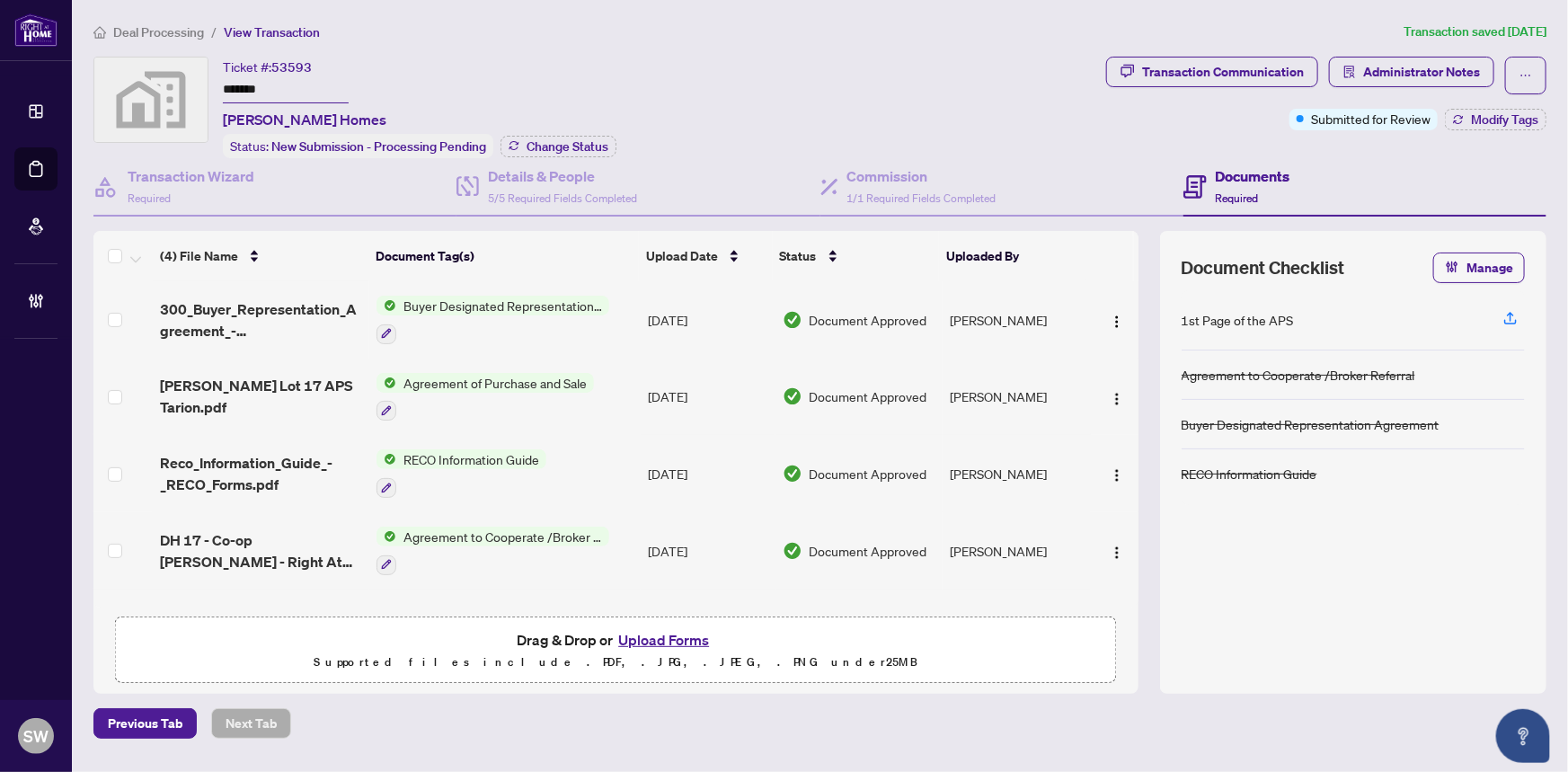
click at [148, 410] on td at bounding box center [123, 397] width 60 height 78
click at [286, 534] on span "DH 17 - Co-op [PERSON_NAME] - Right At Home v2.pdf" at bounding box center [262, 551] width 203 height 44
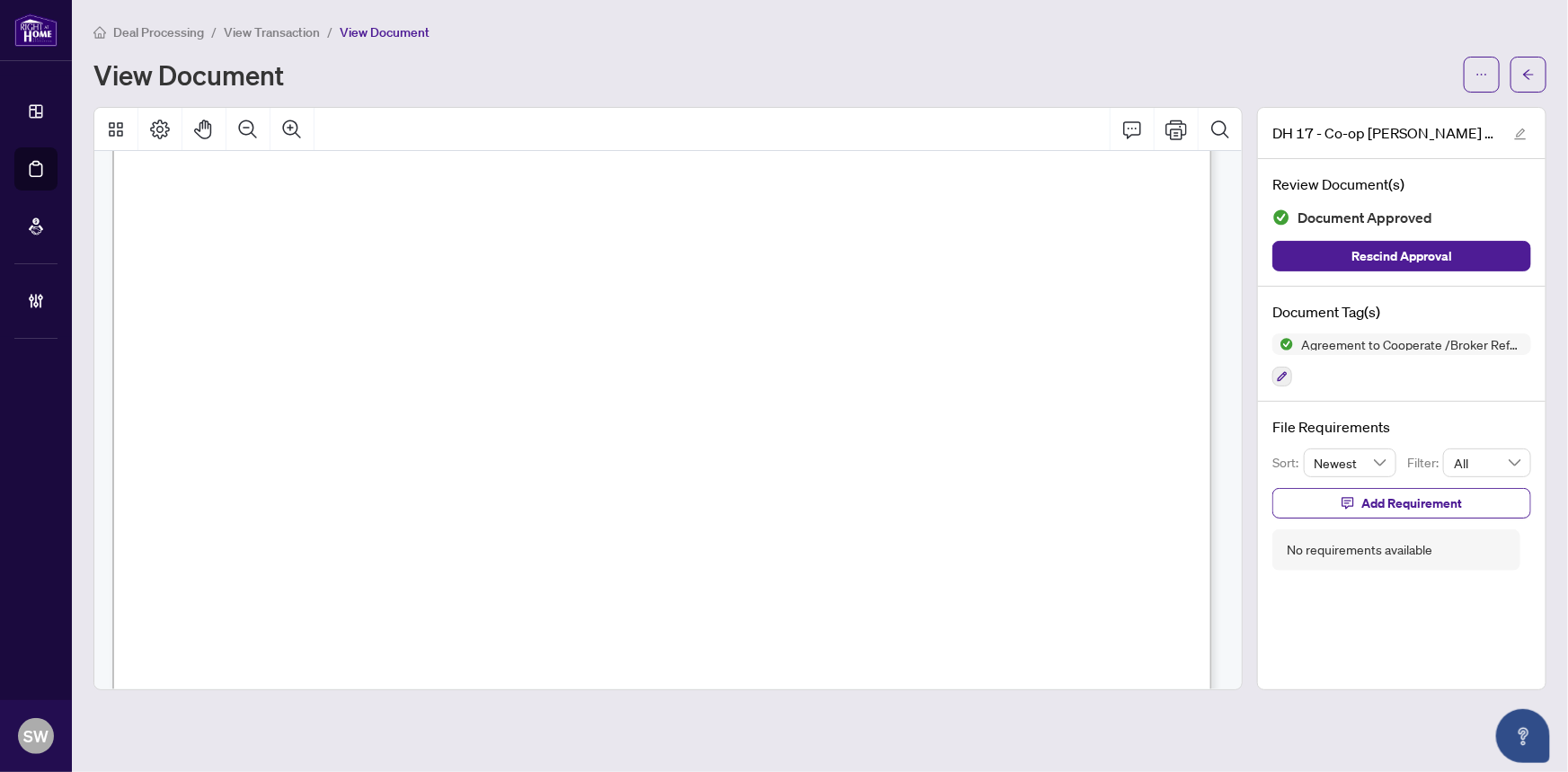
scroll to position [2149, 0]
drag, startPoint x: 1251, startPoint y: 494, endPoint x: 1252, endPoint y: 478, distance: 16.0
click at [1252, 478] on div "DH 17 - Co-op [PERSON_NAME] - Right At Home v2.pdf Review Document(s) Document …" at bounding box center [1402, 398] width 303 height 583
drag, startPoint x: 306, startPoint y: 474, endPoint x: 442, endPoint y: 476, distance: 136.0
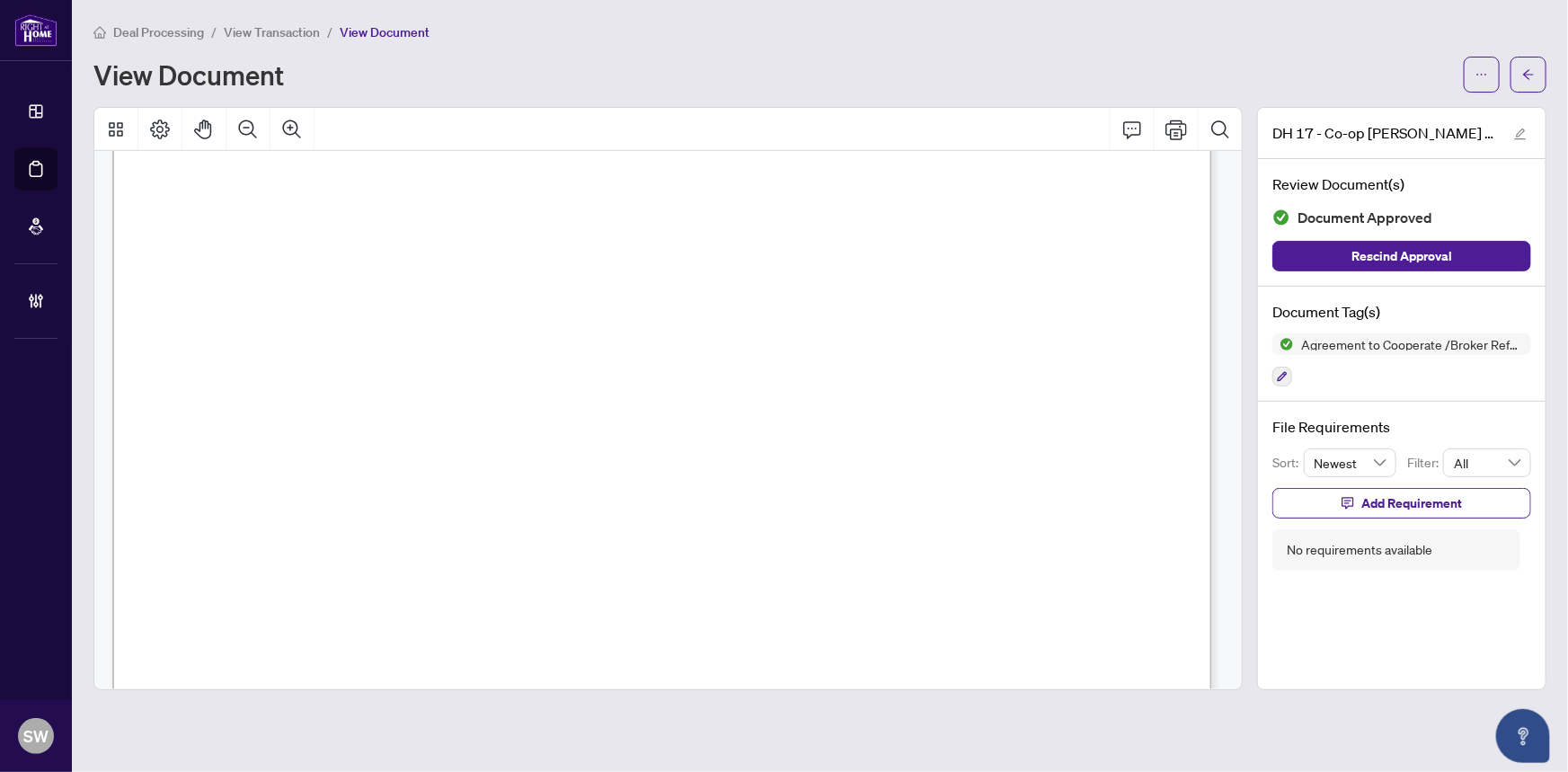
click at [442, 476] on span "[EMAIL_ADDRESS][DOMAIN_NAME]" at bounding box center [459, 478] width 303 height 20
click at [1480, 73] on icon "ellipsis" at bounding box center [1482, 74] width 12 height 12
click at [1405, 119] on span "Download" at bounding box center [1417, 113] width 137 height 20
click at [1536, 73] on button "button" at bounding box center [1529, 75] width 36 height 36
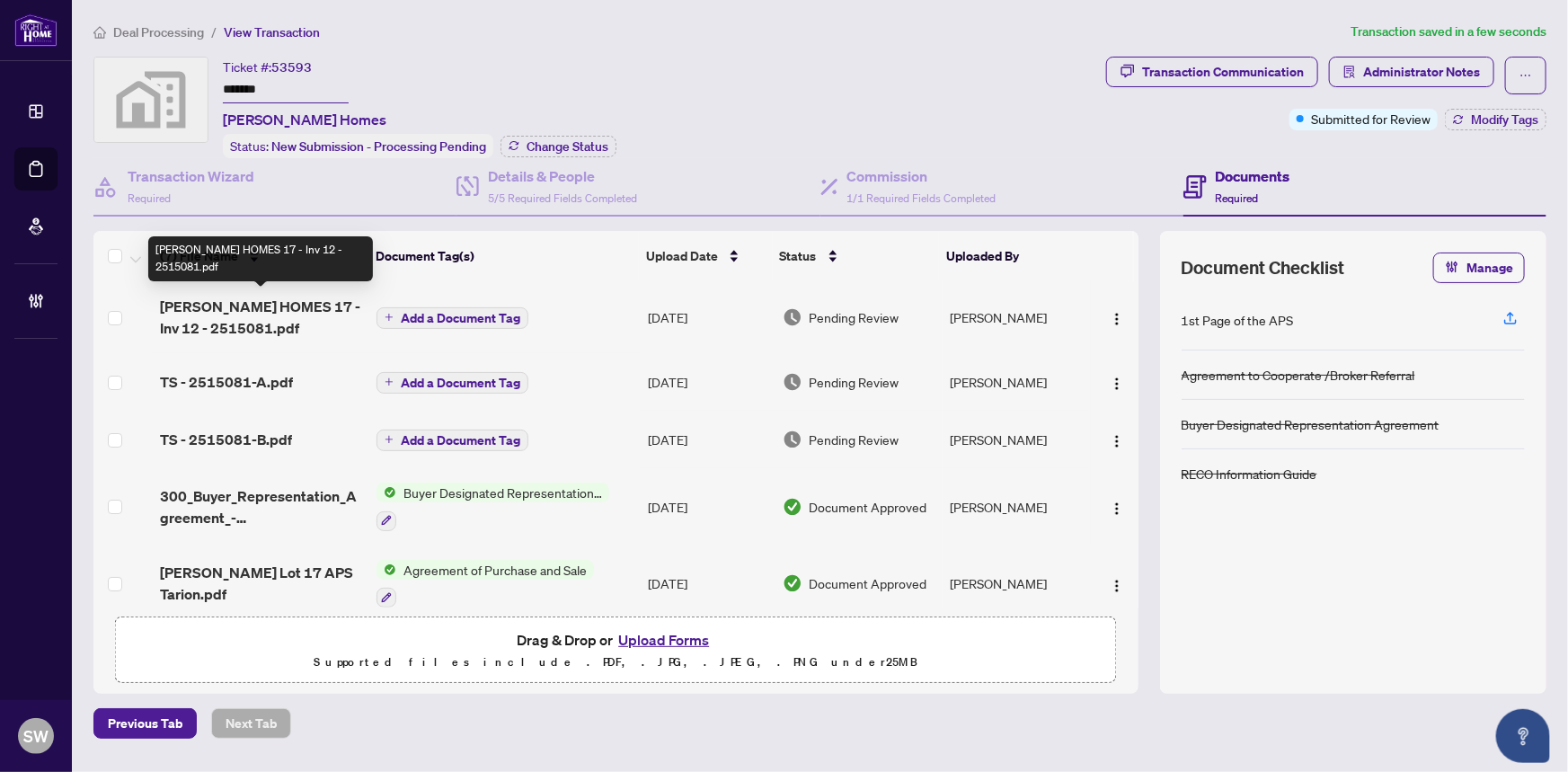
click at [304, 305] on span "[PERSON_NAME] HOMES 17 - Inv 12 - 2515081.pdf" at bounding box center [262, 318] width 203 height 44
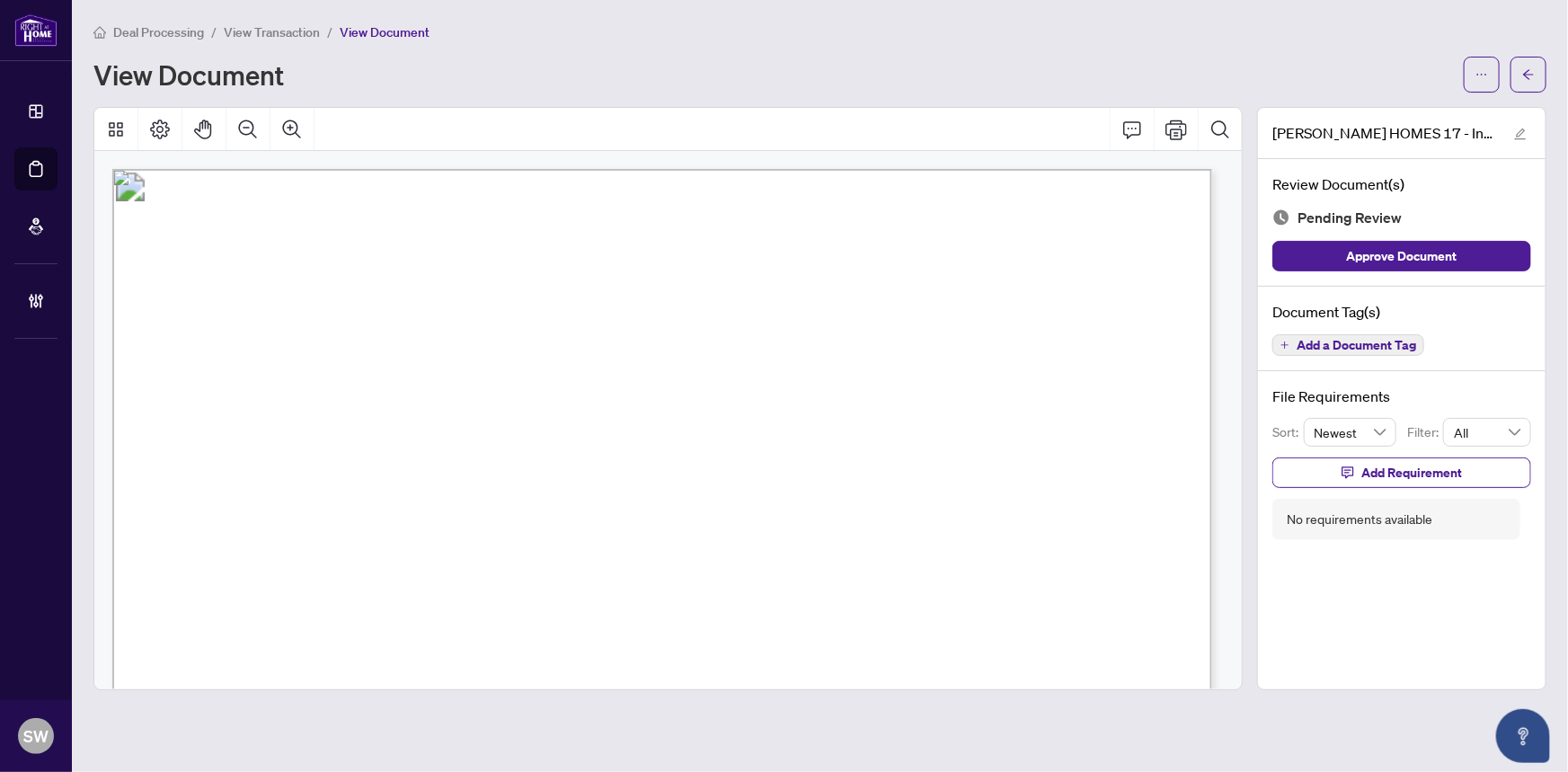
click at [1369, 339] on span "Add a Document Tag" at bounding box center [1357, 344] width 119 height 12
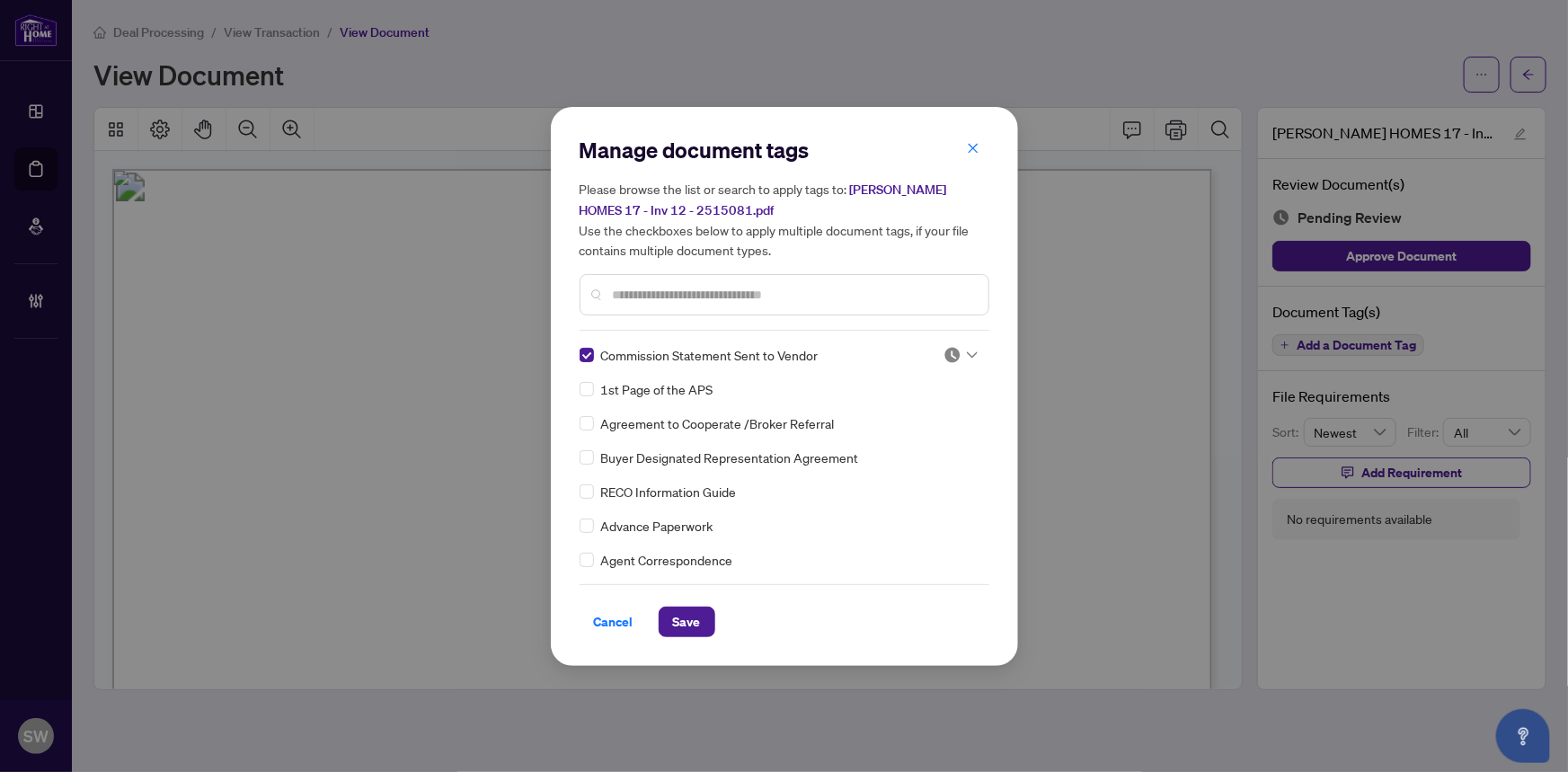
click at [960, 352] on div at bounding box center [961, 355] width 34 height 18
click at [893, 439] on div "Approved" at bounding box center [901, 442] width 115 height 20
click at [702, 620] on button "Save" at bounding box center [687, 622] width 57 height 30
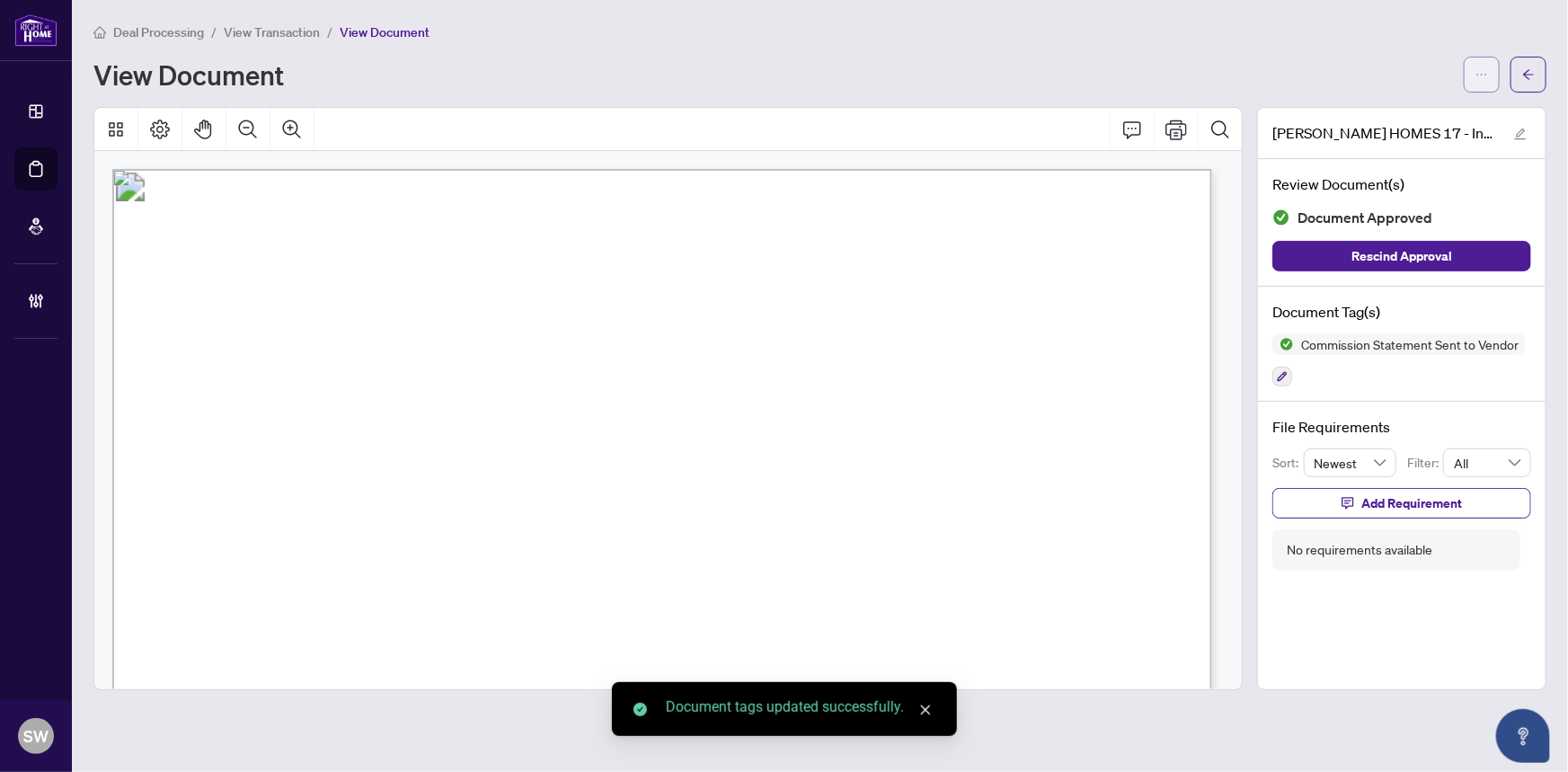
click at [1482, 77] on icon "ellipsis" at bounding box center [1482, 74] width 12 height 12
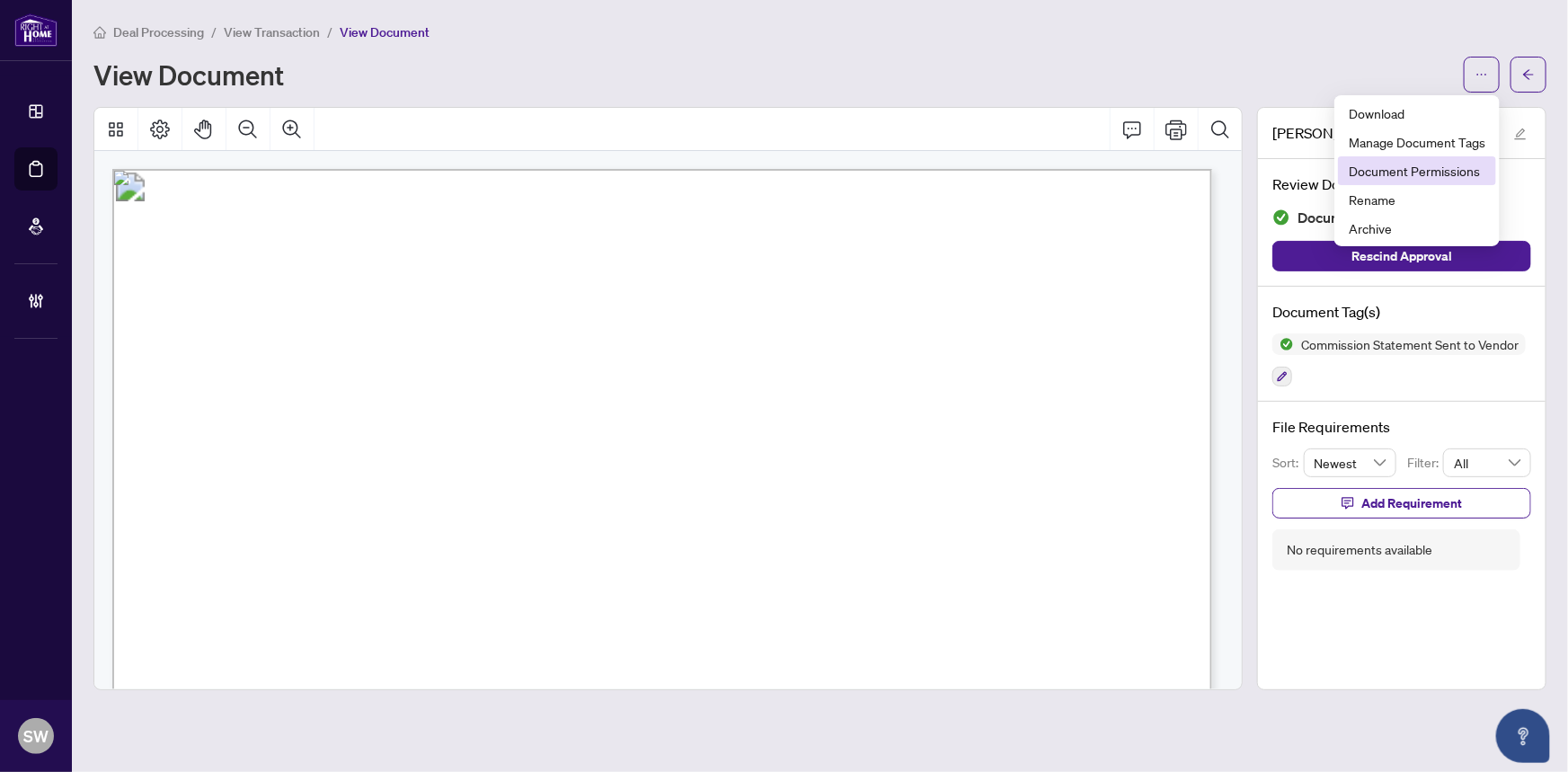
click at [1434, 172] on span "Document Permissions" at bounding box center [1417, 171] width 137 height 20
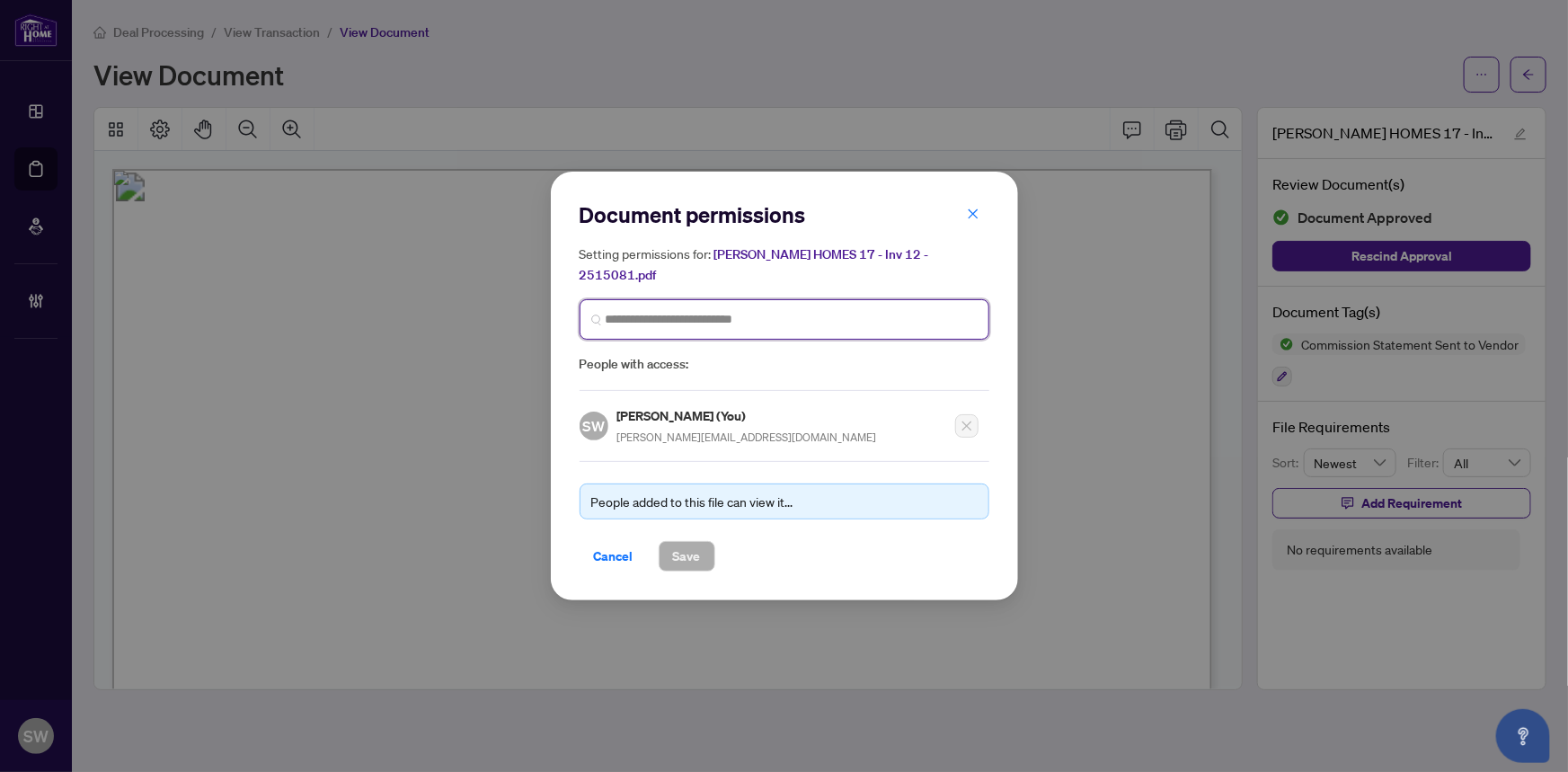
click at [685, 315] on input "search" at bounding box center [792, 320] width 373 height 19
click at [647, 315] on input "search" at bounding box center [792, 320] width 373 height 19
type input "****"
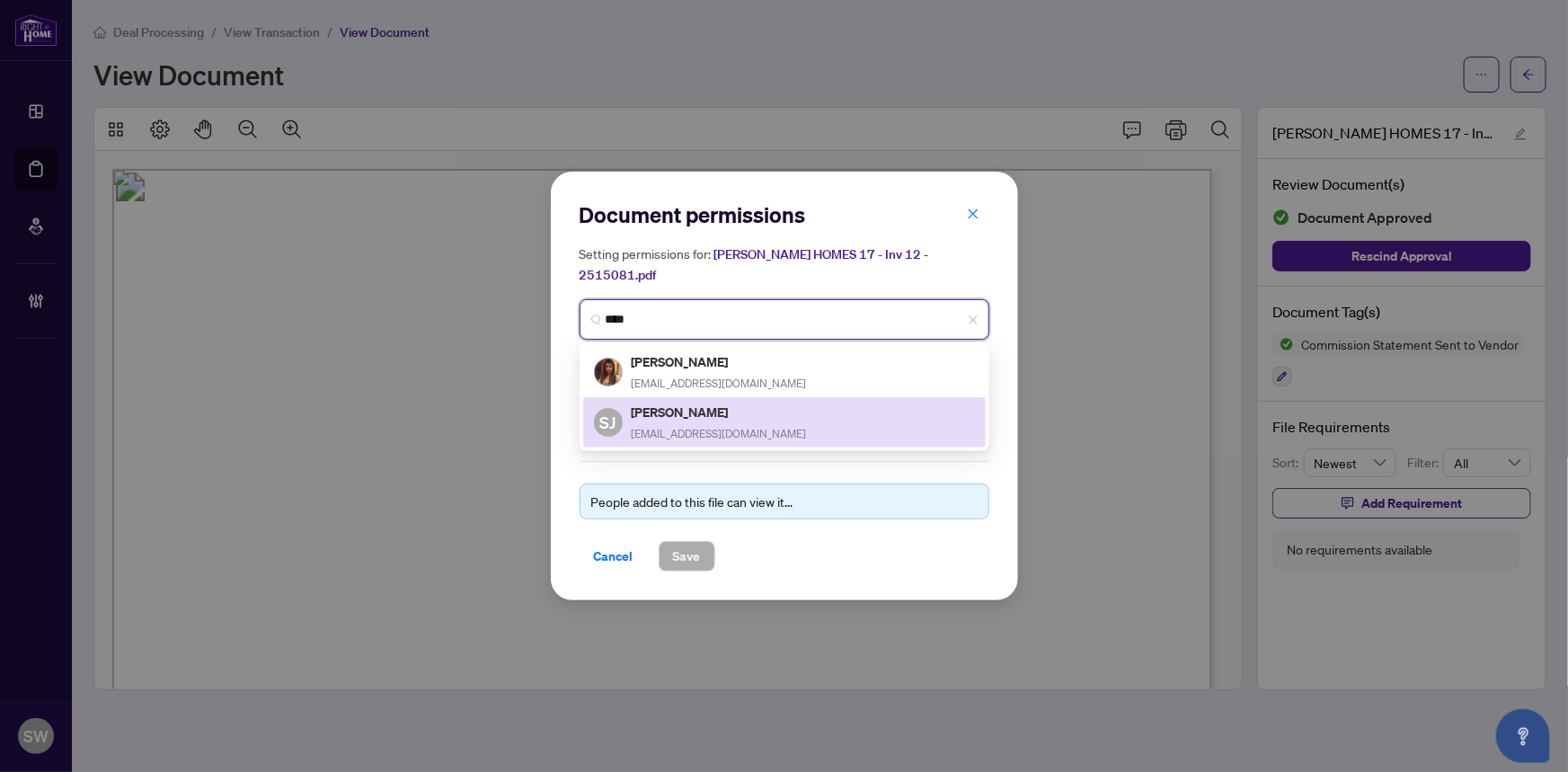
click at [722, 417] on h5 "[PERSON_NAME]" at bounding box center [720, 413] width 175 height 21
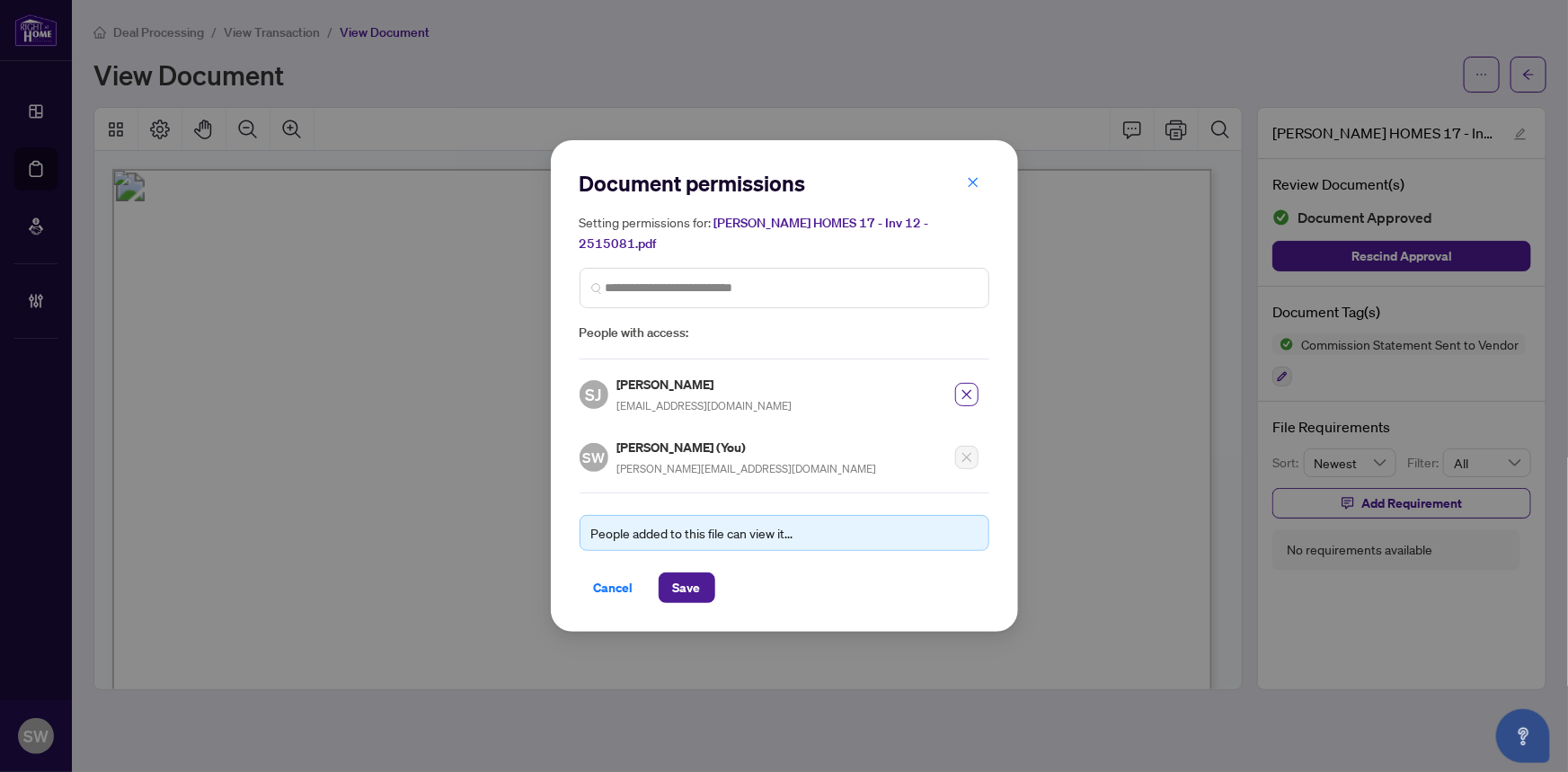
click at [660, 386] on h5 "[PERSON_NAME]" at bounding box center [704, 384] width 175 height 21
copy h5 "[PERSON_NAME]"
click at [694, 583] on span "Save" at bounding box center [686, 588] width 27 height 28
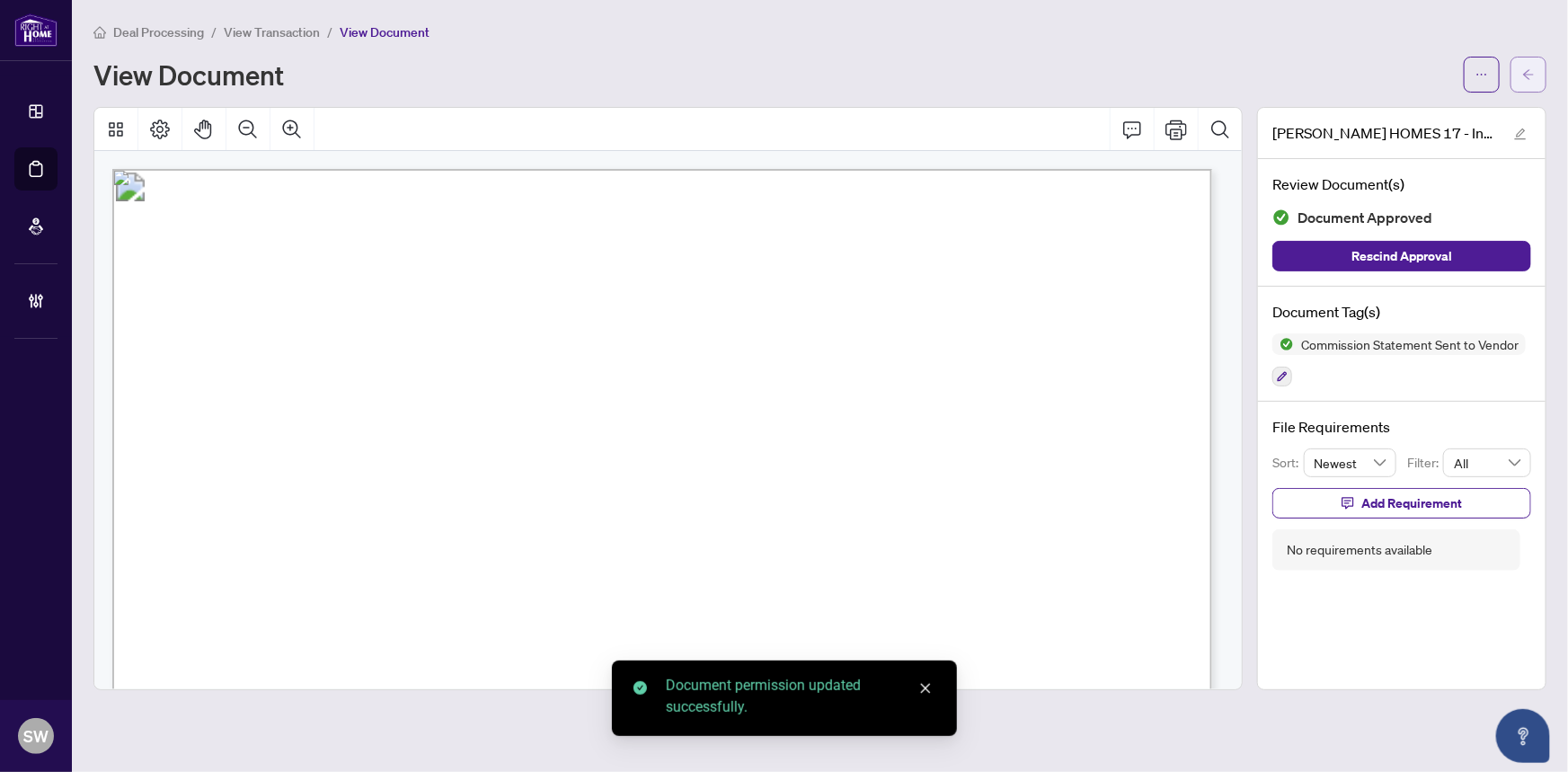
click at [1541, 80] on button "button" at bounding box center [1529, 75] width 36 height 36
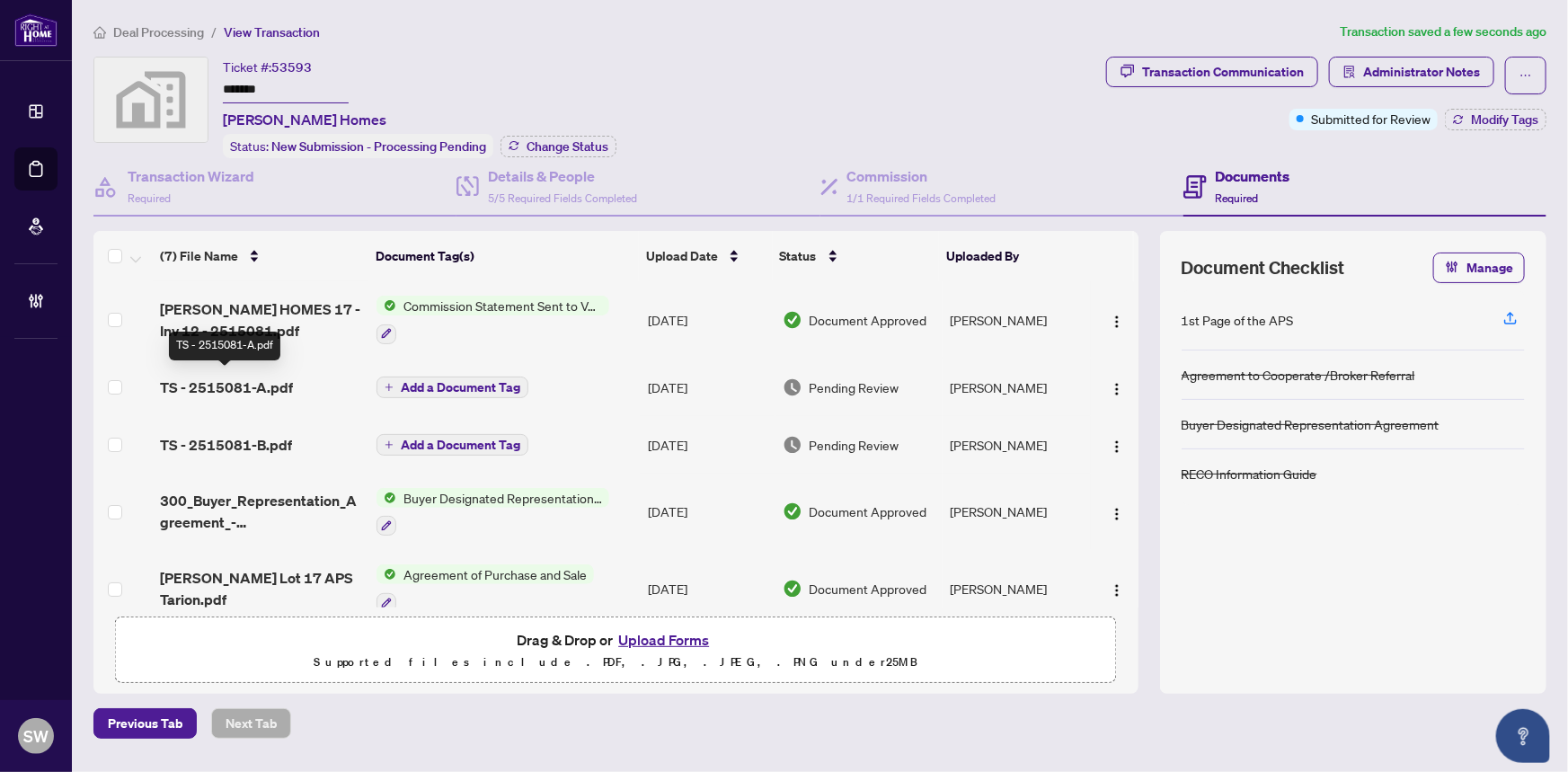
click at [268, 384] on span "TS - 2515081-A.pdf" at bounding box center [227, 387] width 133 height 22
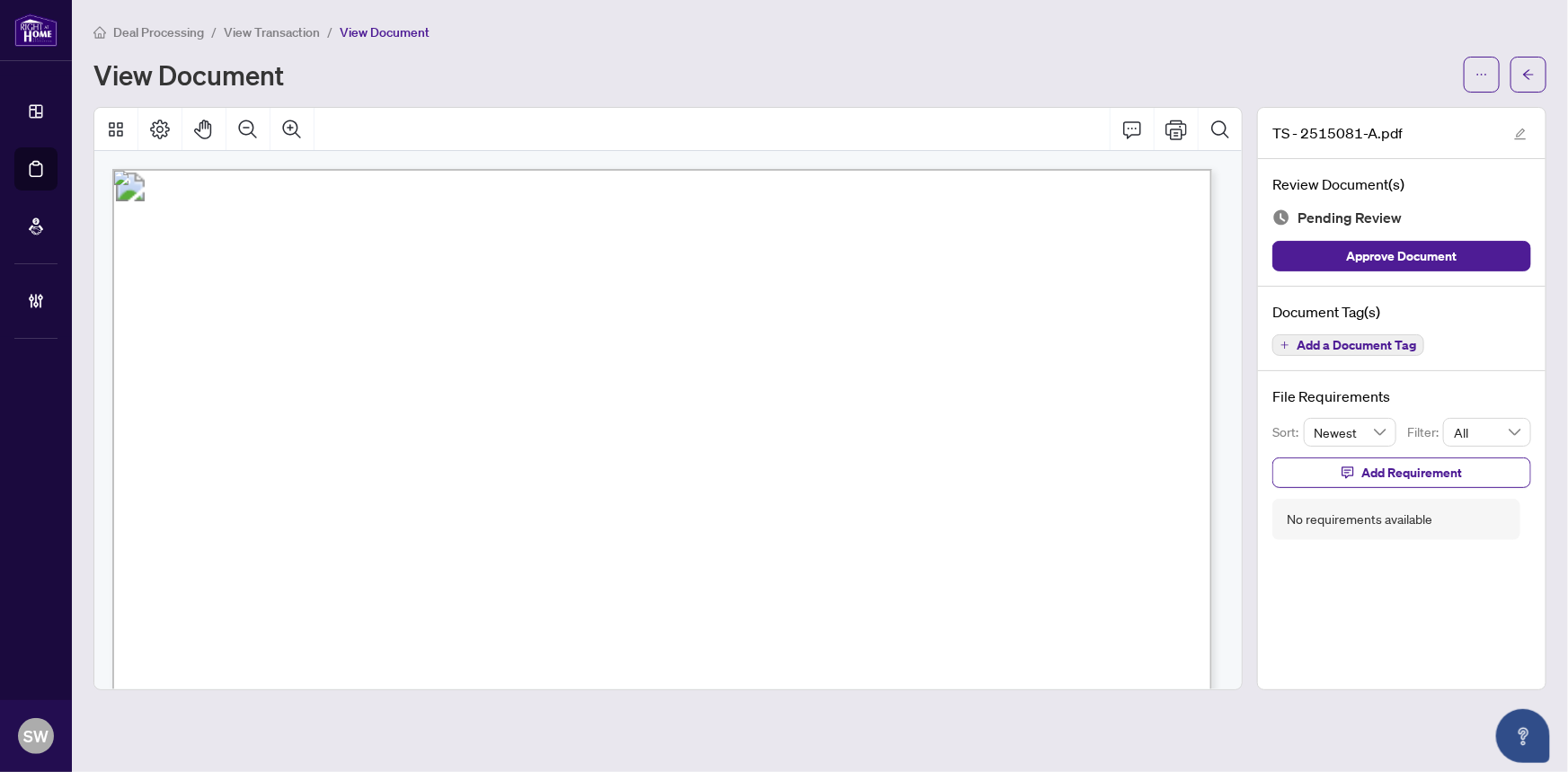
click at [1346, 341] on span "Add a Document Tag" at bounding box center [1357, 344] width 119 height 12
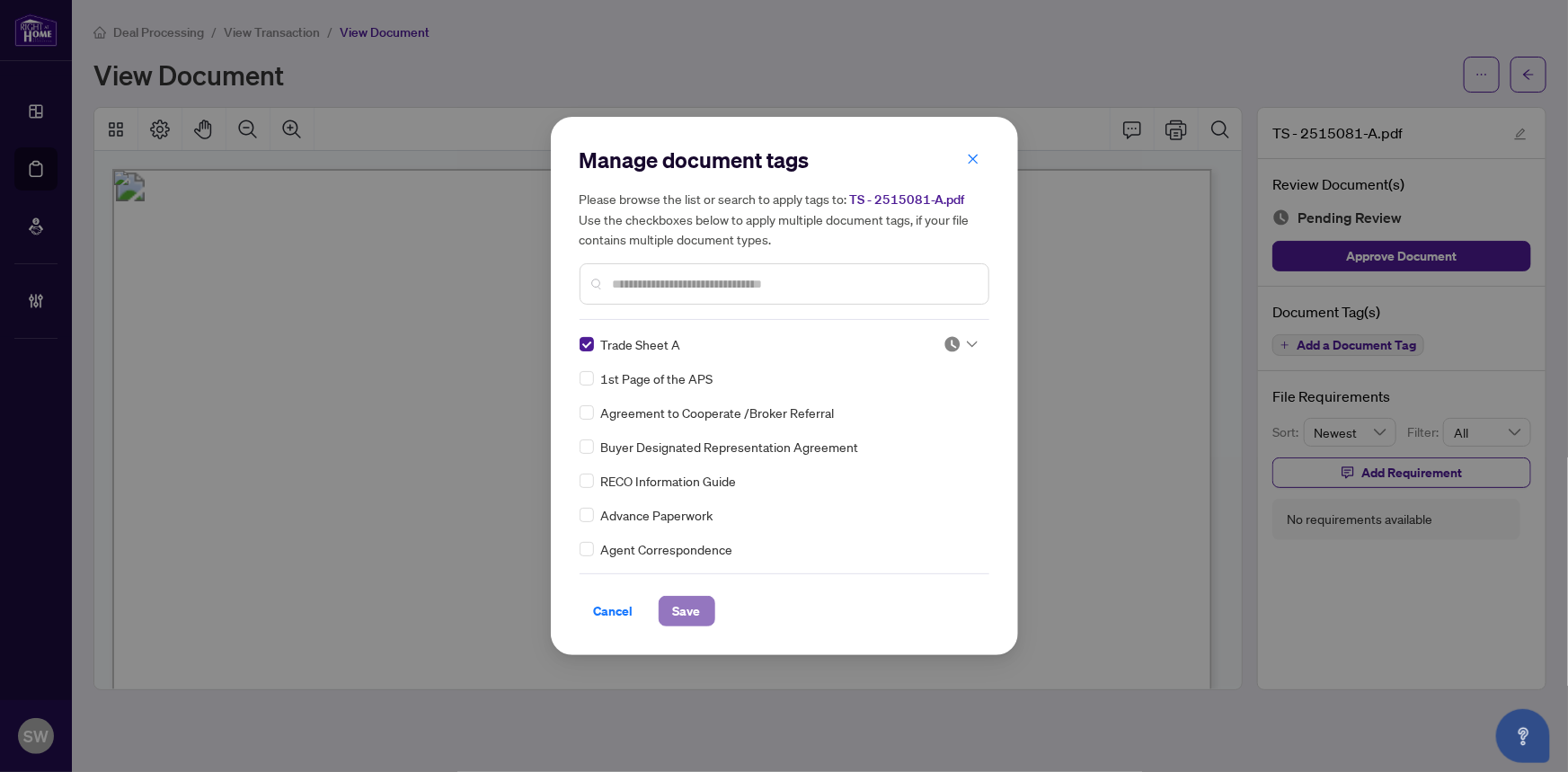
click at [695, 614] on span "Save" at bounding box center [686, 612] width 27 height 28
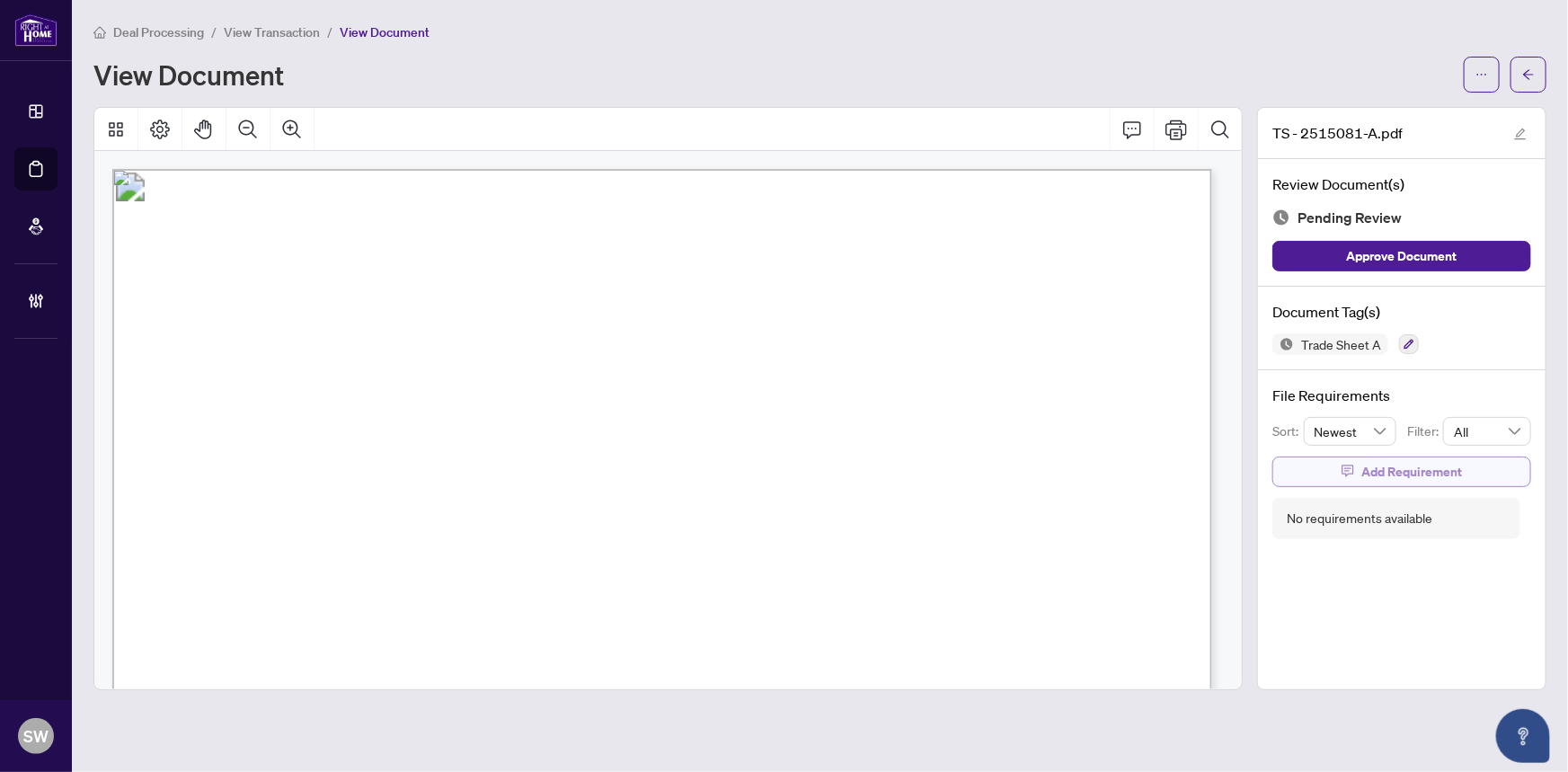
click at [1449, 471] on span "Add Requirement" at bounding box center [1412, 472] width 100 height 28
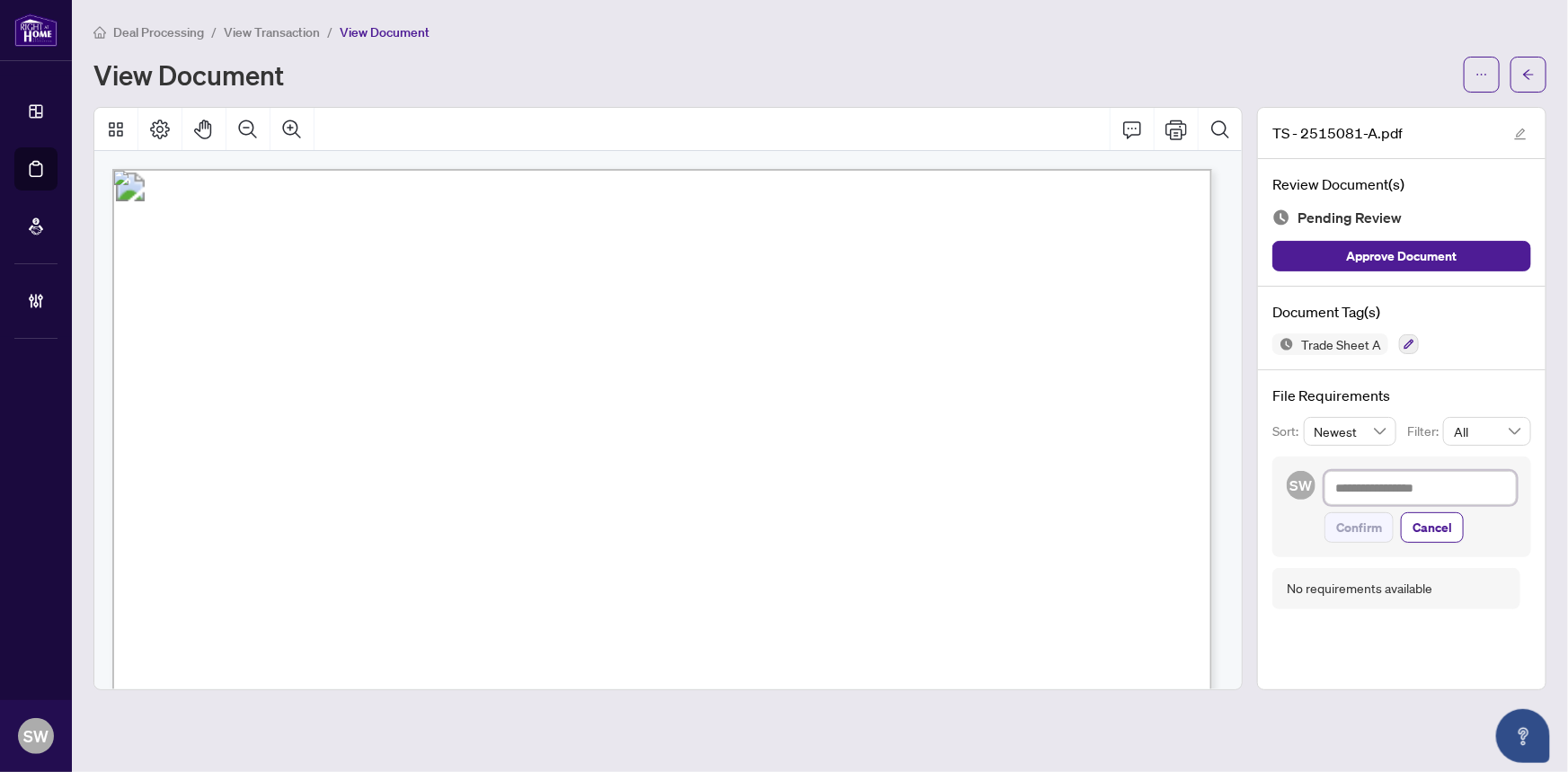
click at [1404, 482] on textarea at bounding box center [1421, 488] width 192 height 34
paste textarea "**********"
type textarea "**********"
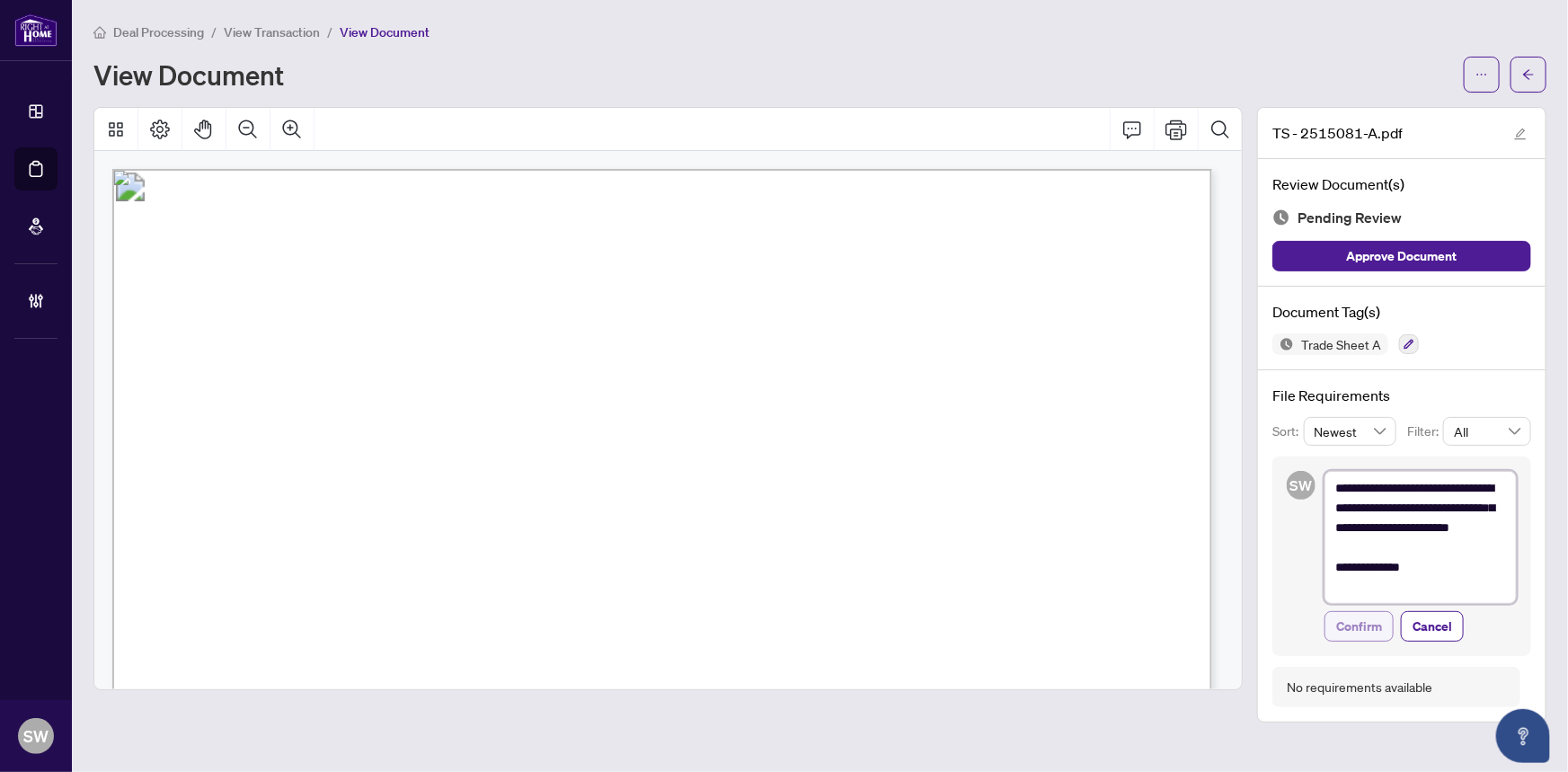
type textarea "**********"
click at [1378, 633] on span "Confirm" at bounding box center [1359, 627] width 46 height 28
type textarea "**********"
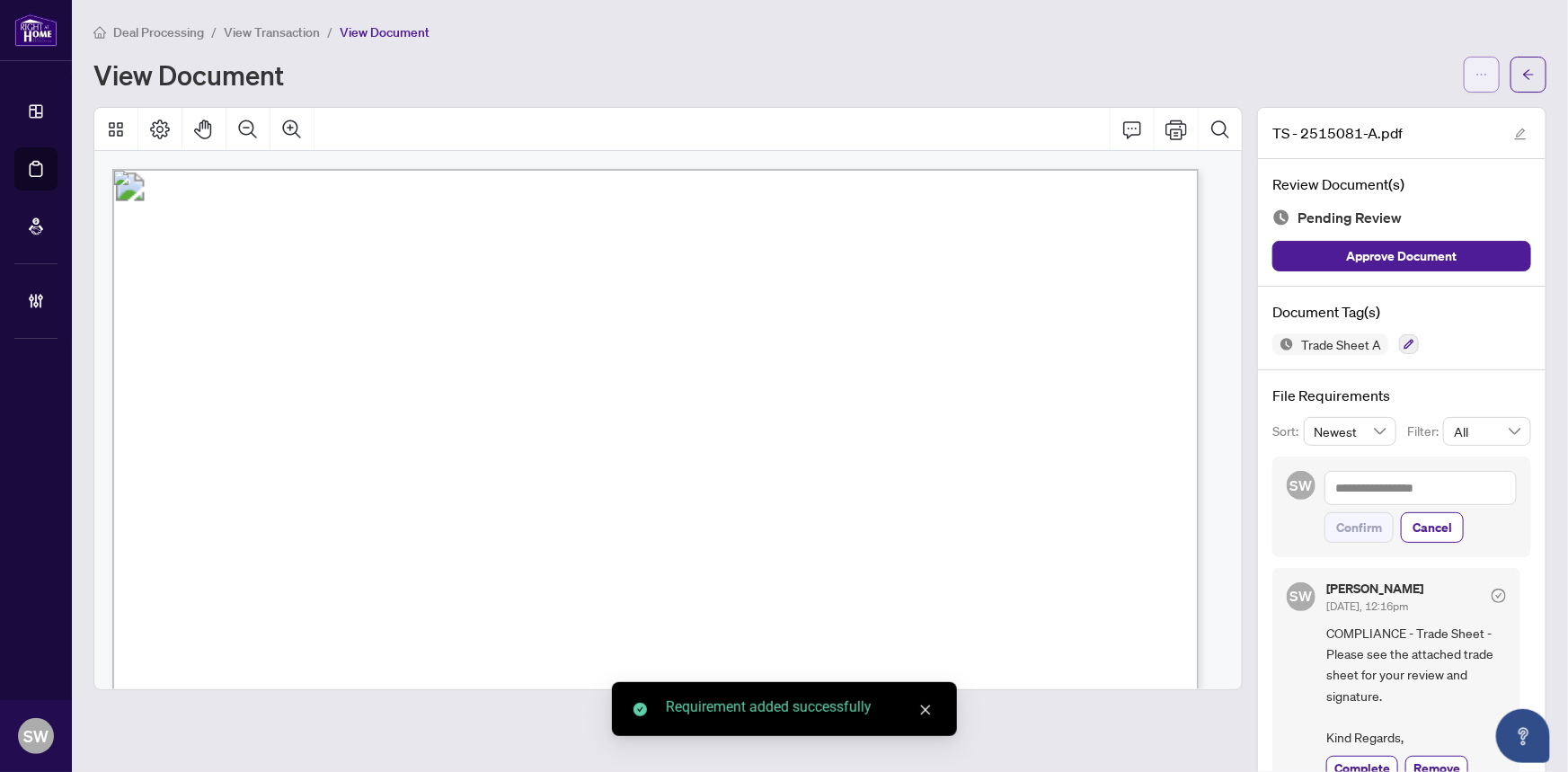
click at [1480, 83] on button "button" at bounding box center [1483, 75] width 36 height 36
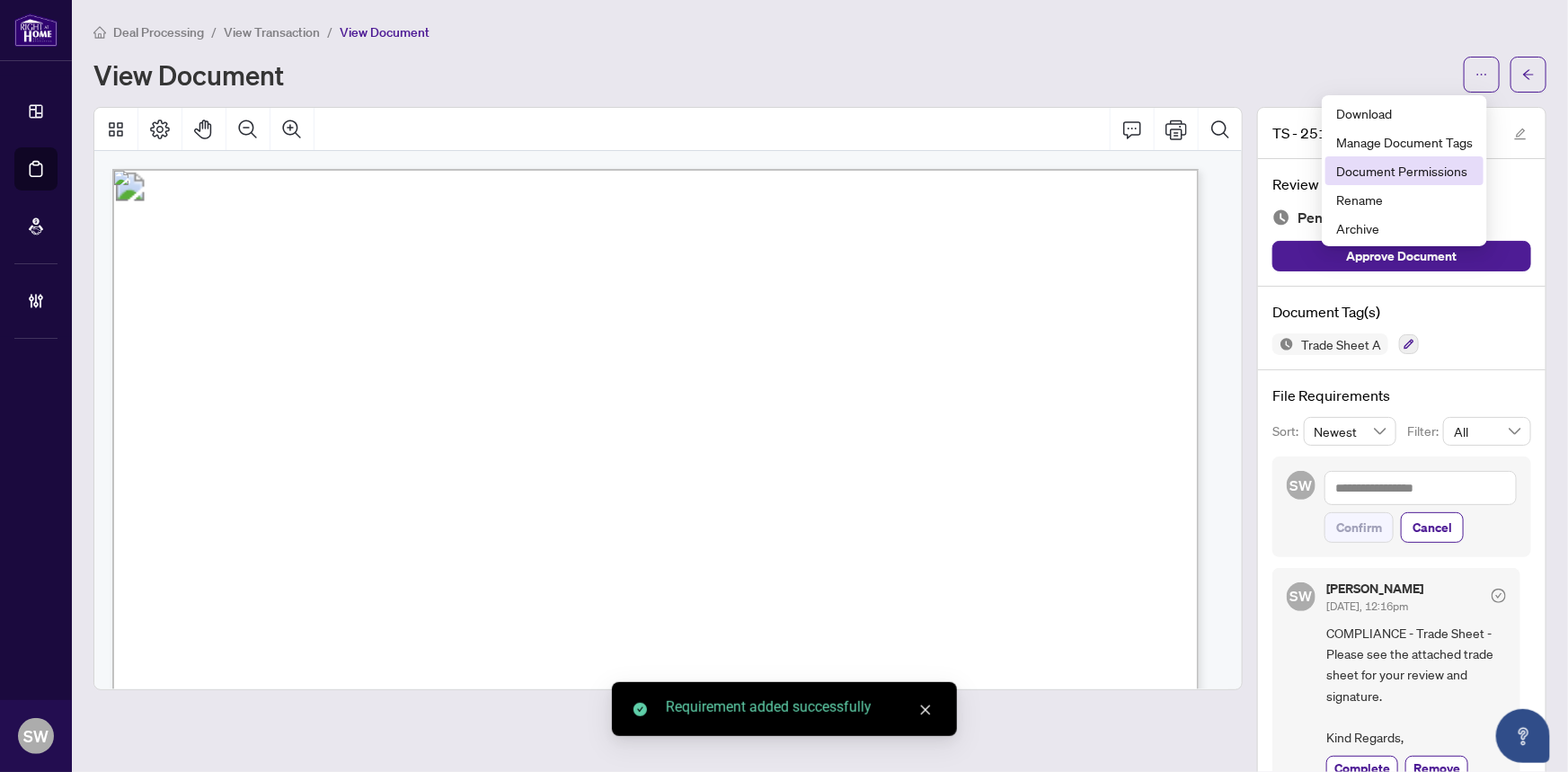
click at [1436, 169] on span "Document Permissions" at bounding box center [1405, 171] width 137 height 20
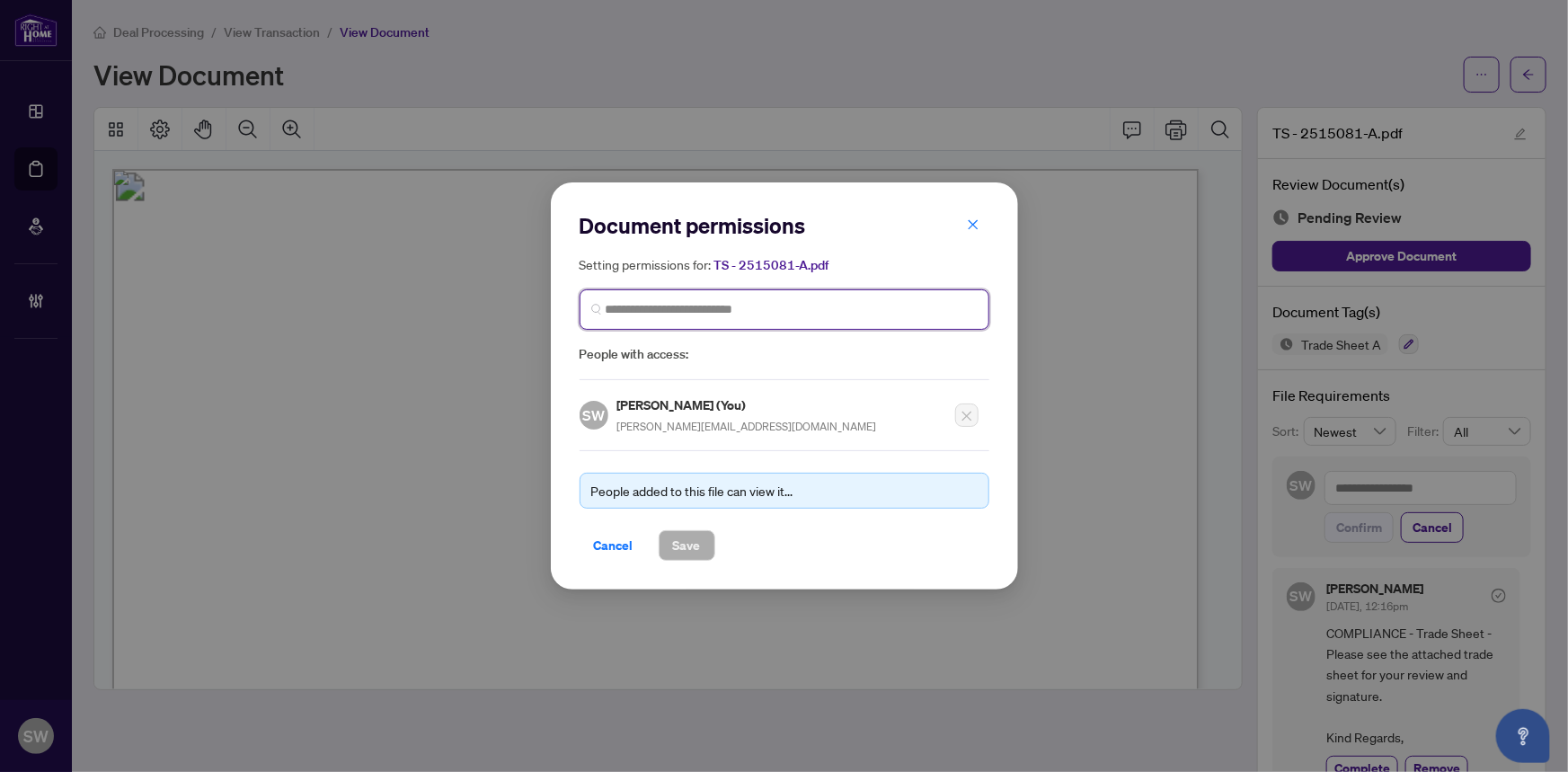
click at [689, 315] on input "search" at bounding box center [792, 310] width 373 height 19
paste input "**********"
type input "**********"
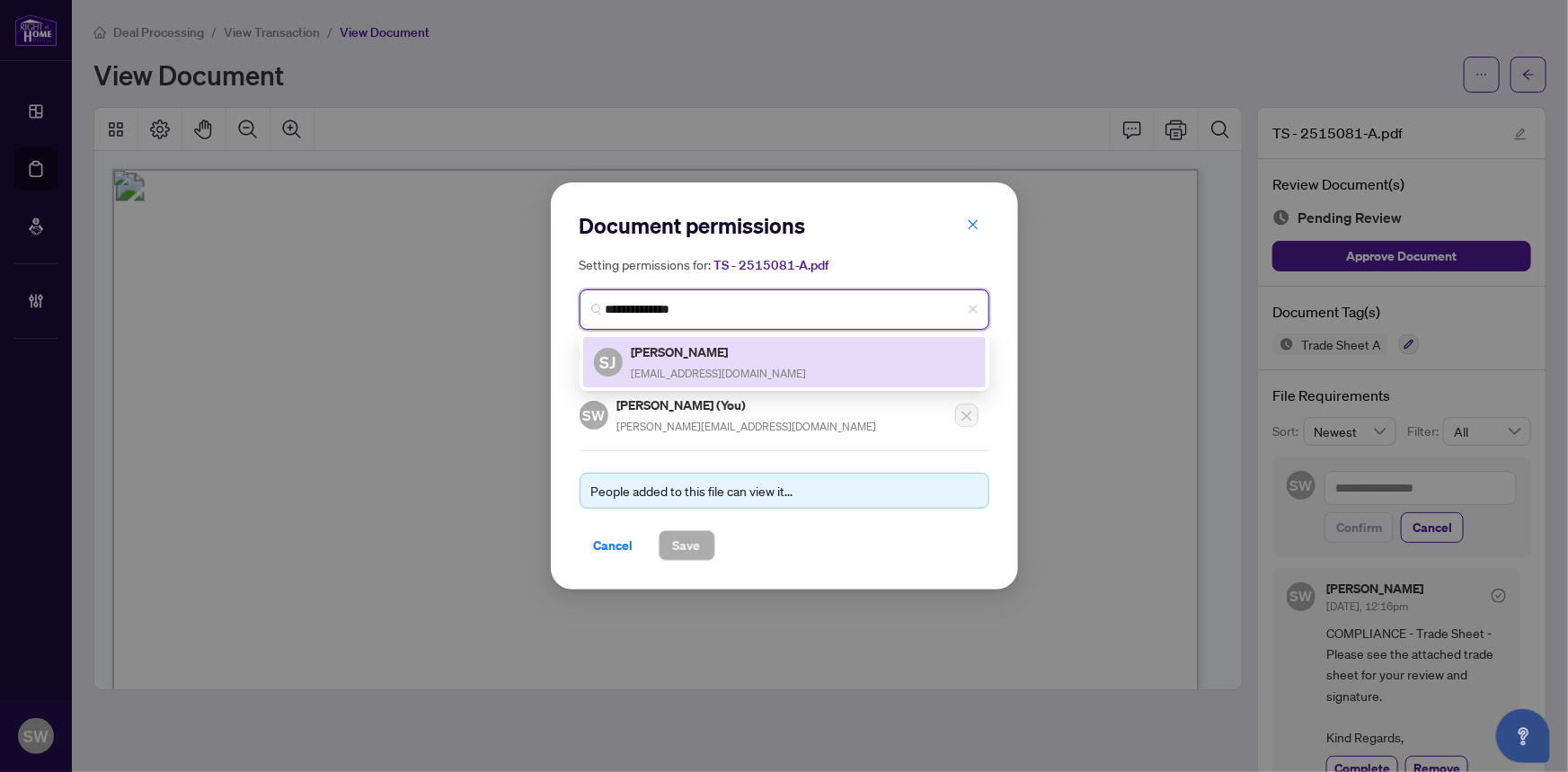
click at [698, 340] on div "SJ [PERSON_NAME] [EMAIL_ADDRESS][DOMAIN_NAME]" at bounding box center [784, 362] width 403 height 50
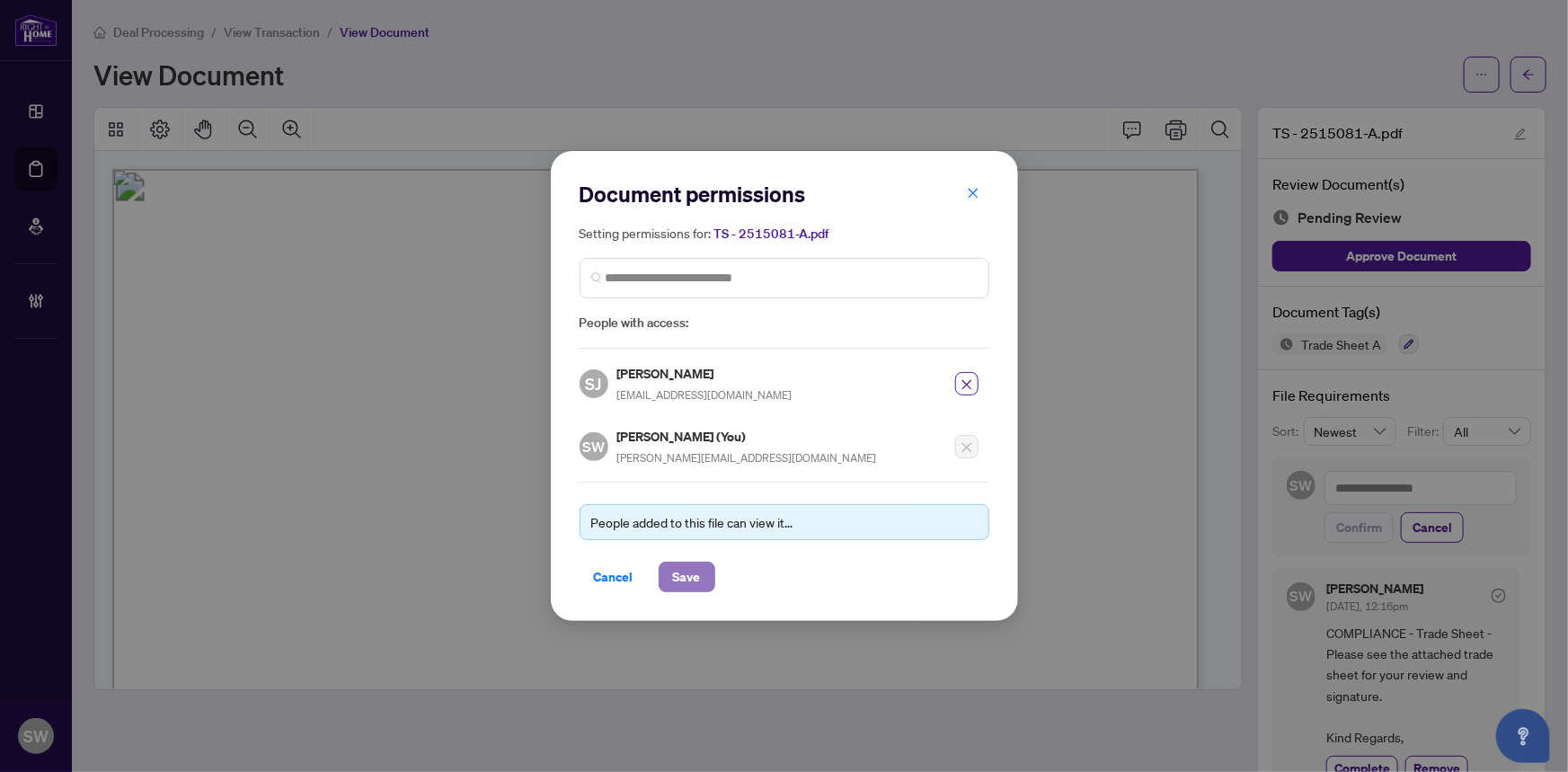
click at [684, 579] on span "Save" at bounding box center [686, 578] width 27 height 28
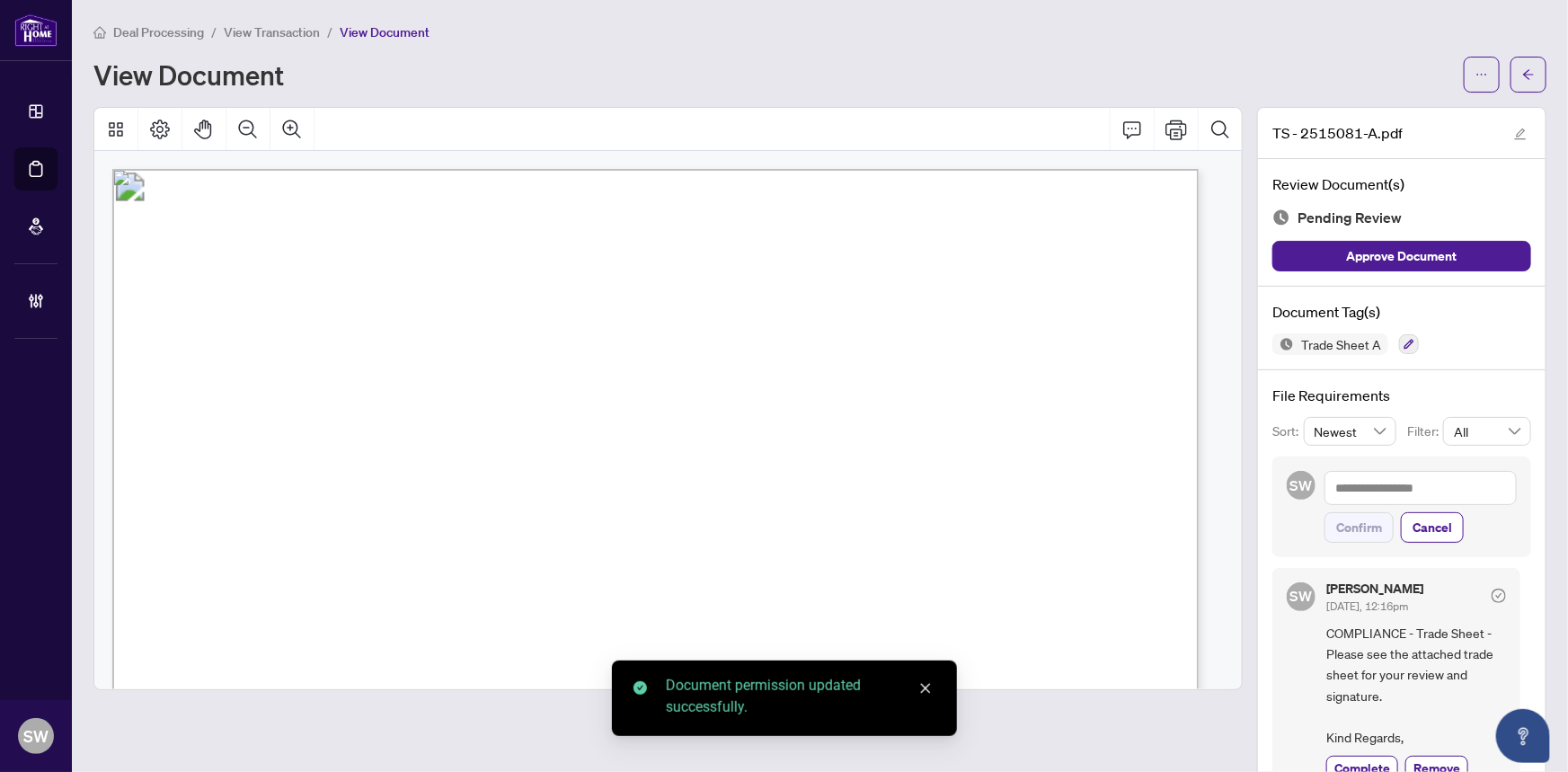
click at [1523, 73] on icon "arrow-left" at bounding box center [1528, 74] width 10 height 9
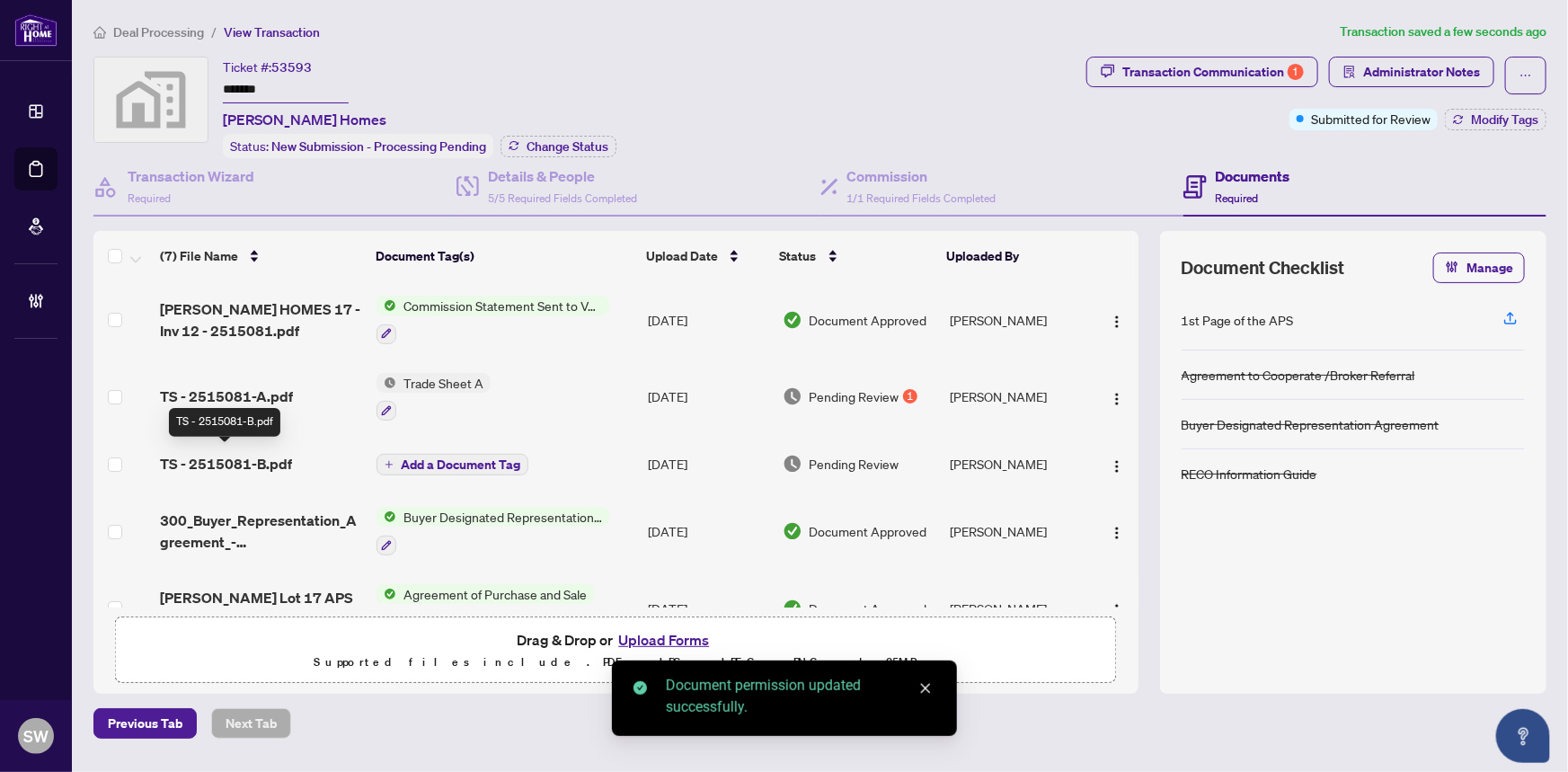
click at [286, 453] on span "TS - 2515081-B.pdf" at bounding box center [226, 464] width 132 height 22
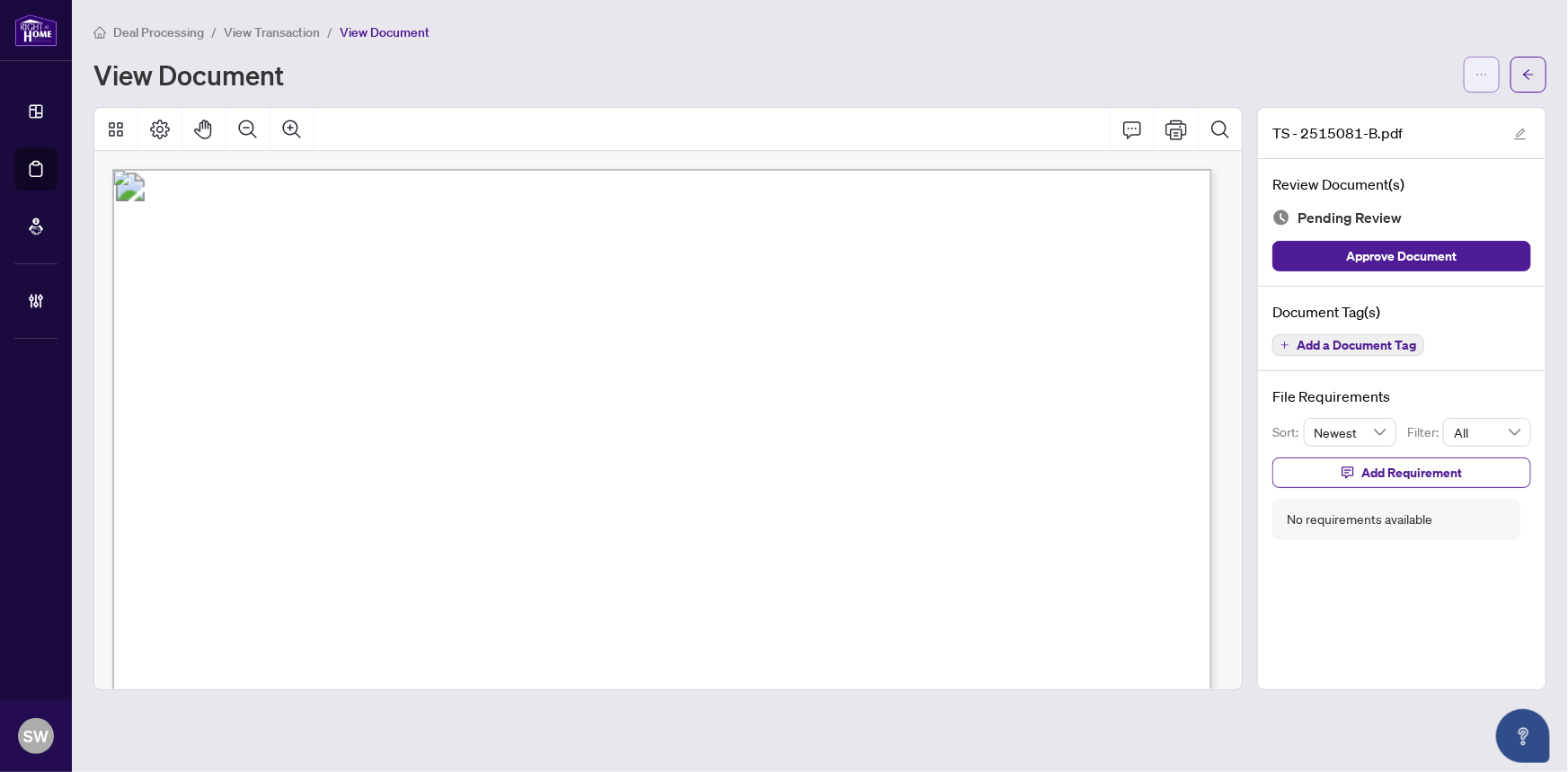
click at [1497, 75] on button "button" at bounding box center [1483, 75] width 36 height 36
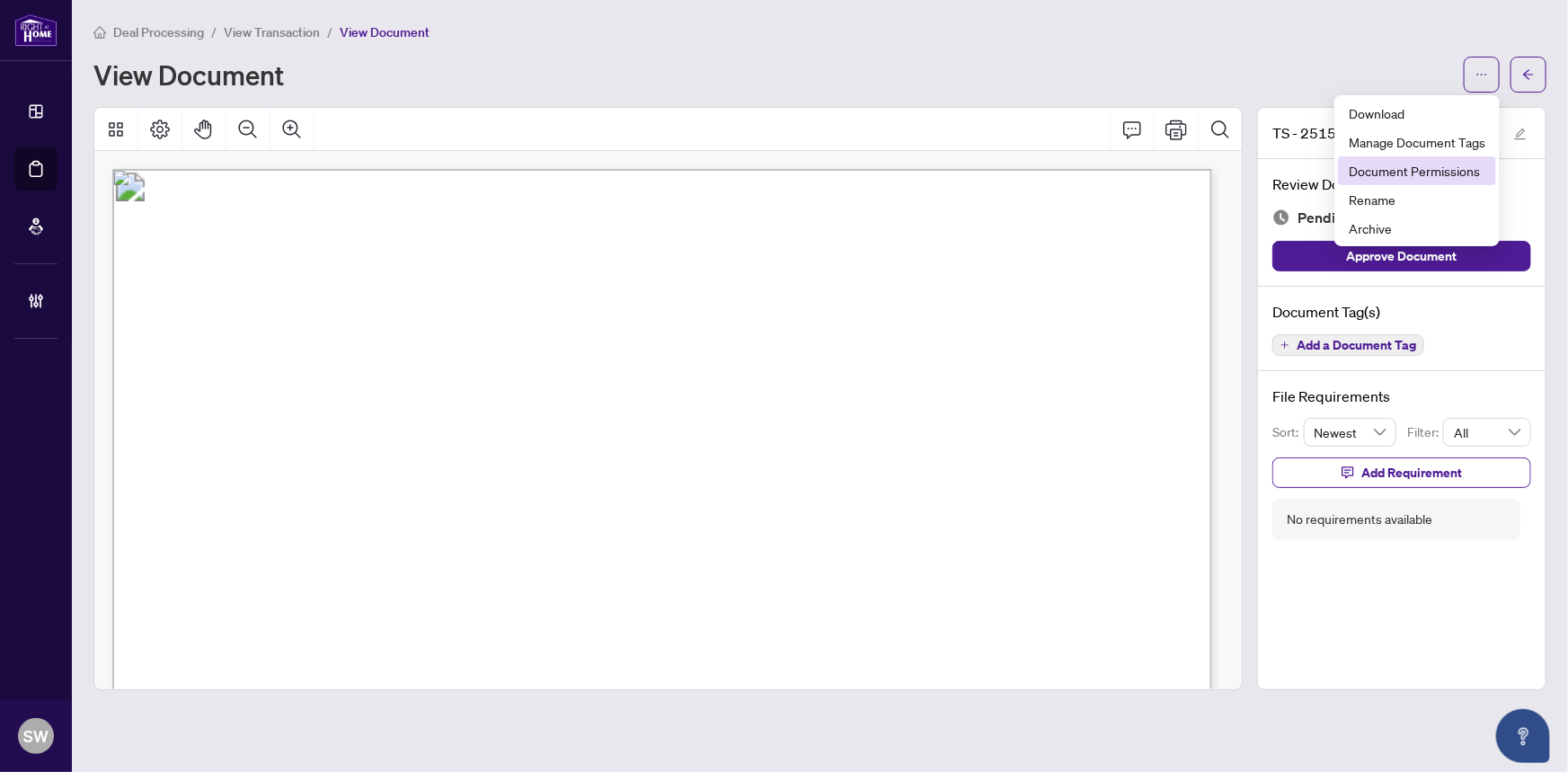
click at [1435, 172] on span "Document Permissions" at bounding box center [1417, 171] width 137 height 20
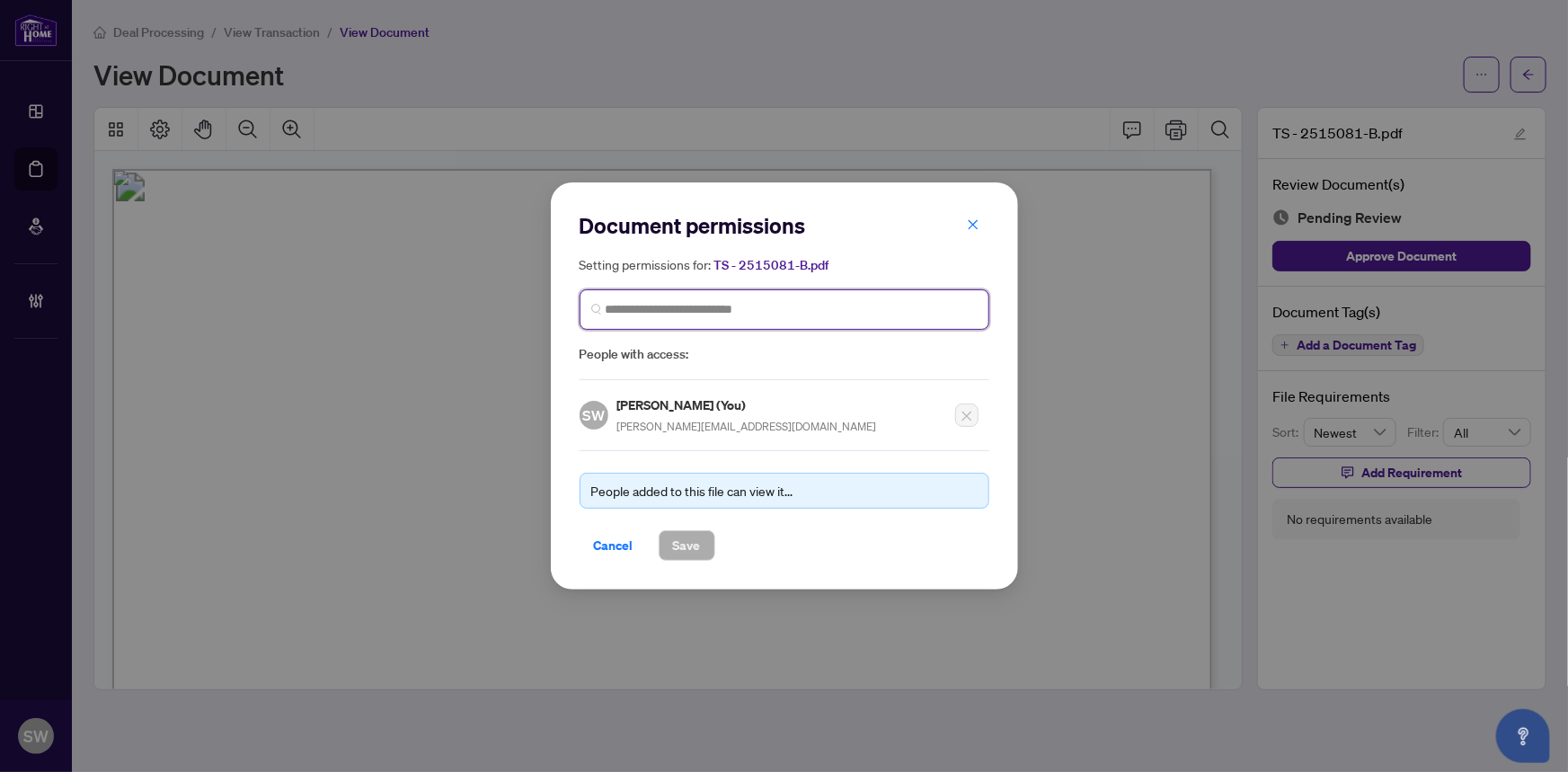
click at [620, 311] on input "search" at bounding box center [792, 310] width 373 height 19
paste input "**********"
type input "**********"
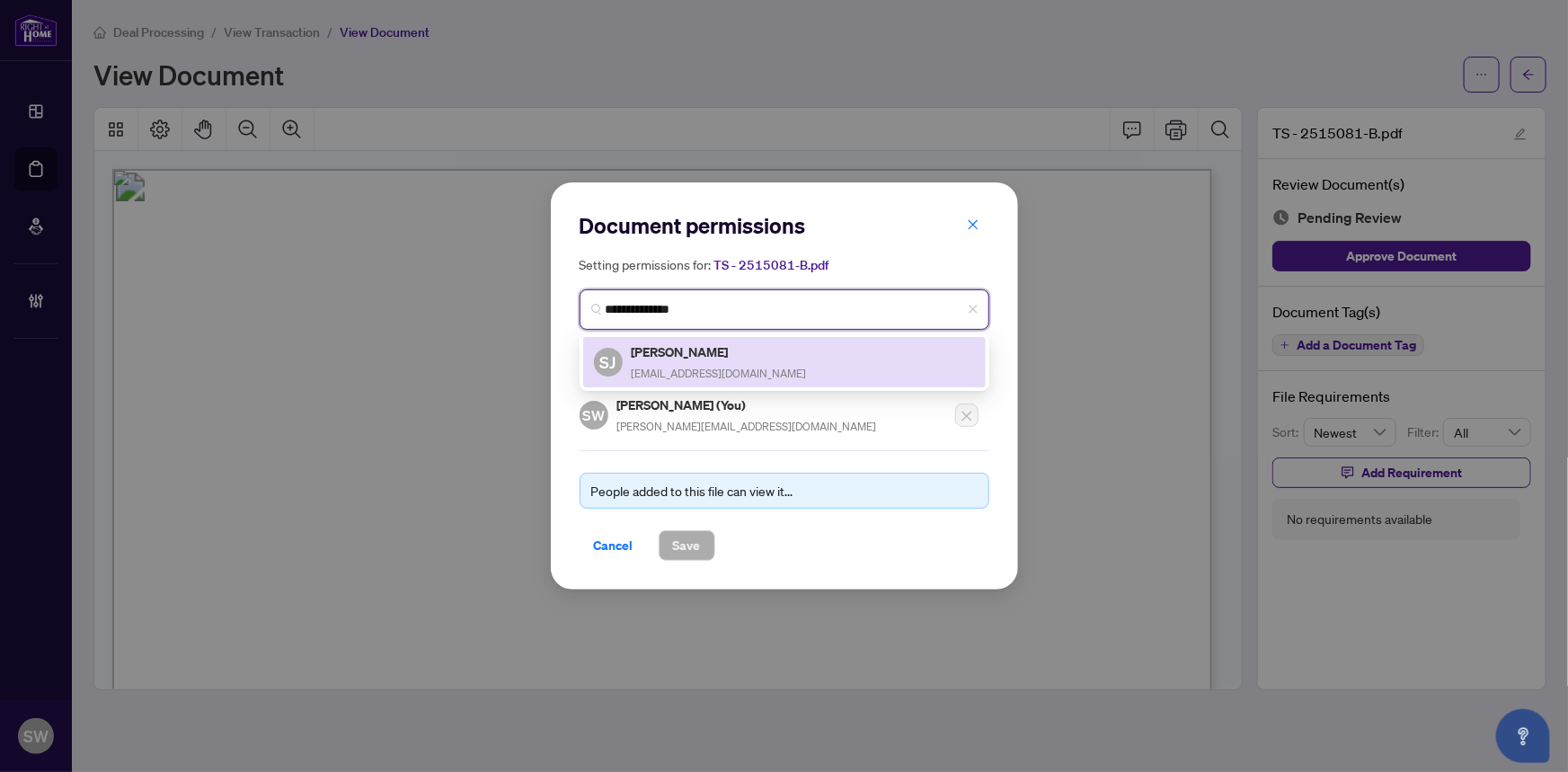
click at [704, 362] on div "Sunayana Jain realtor.jain91@gmail.com" at bounding box center [720, 362] width 175 height 42
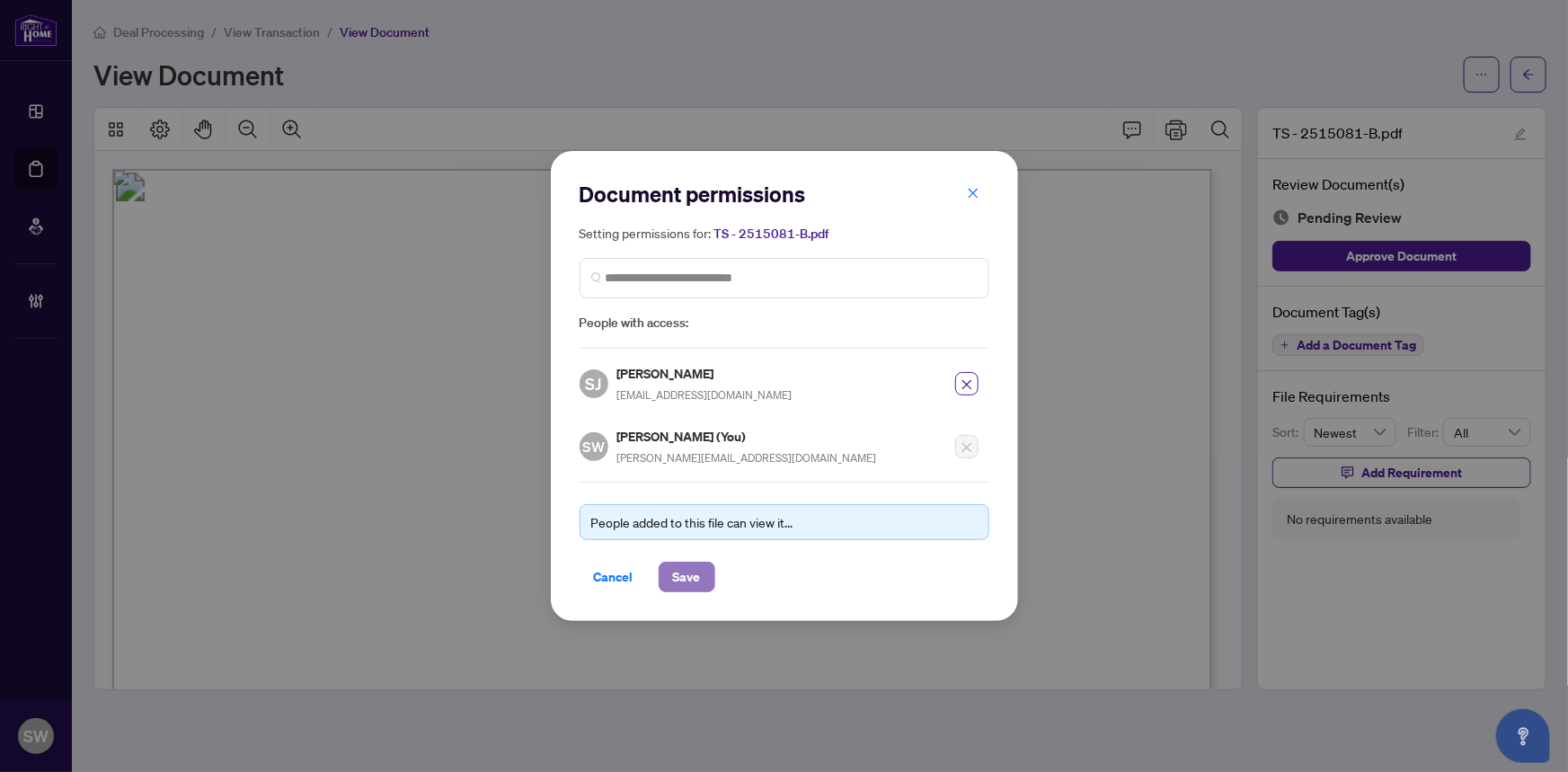
click at [702, 580] on button "Save" at bounding box center [687, 578] width 57 height 30
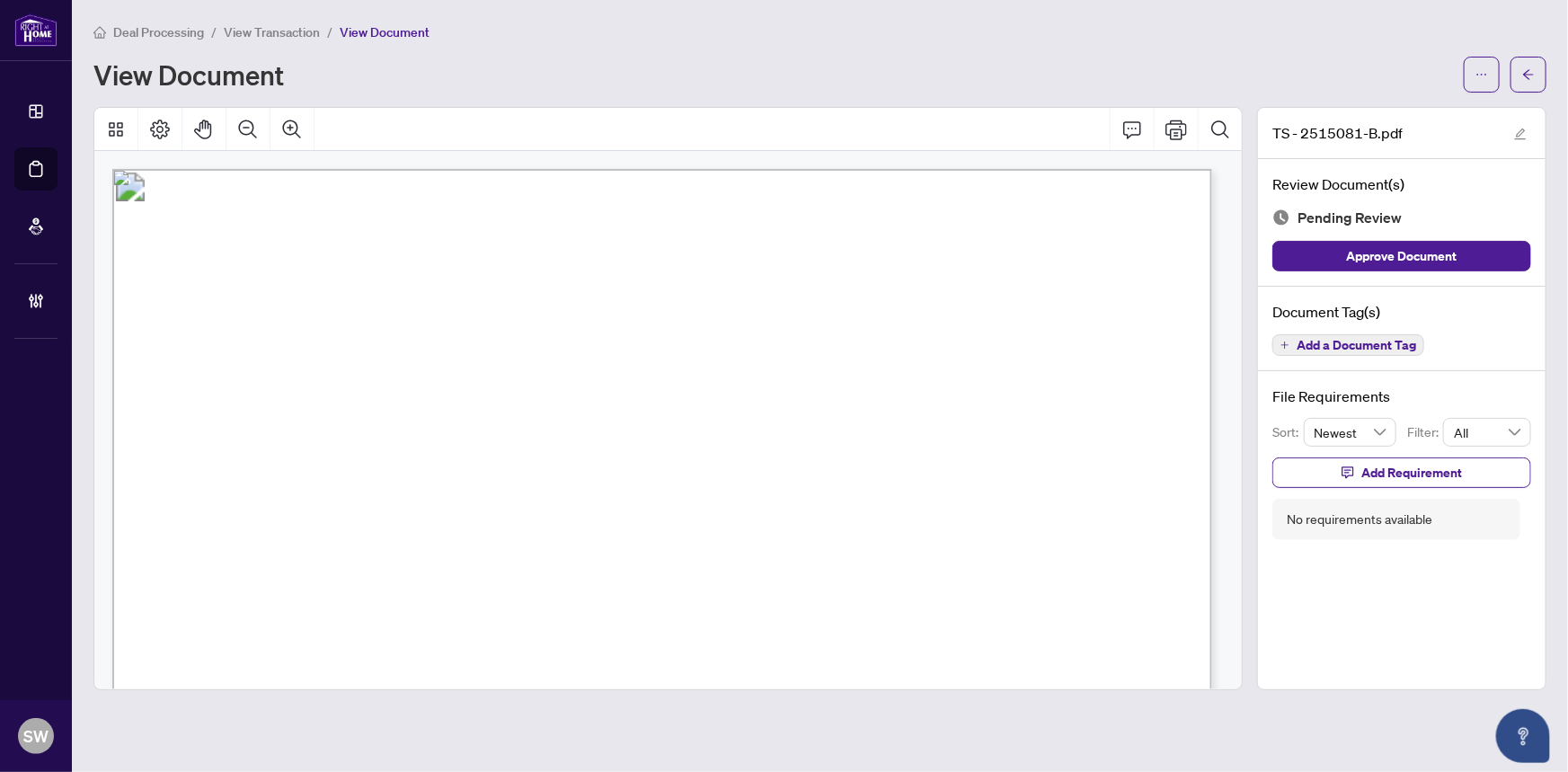
click at [1396, 340] on span "Add a Document Tag" at bounding box center [1357, 344] width 119 height 12
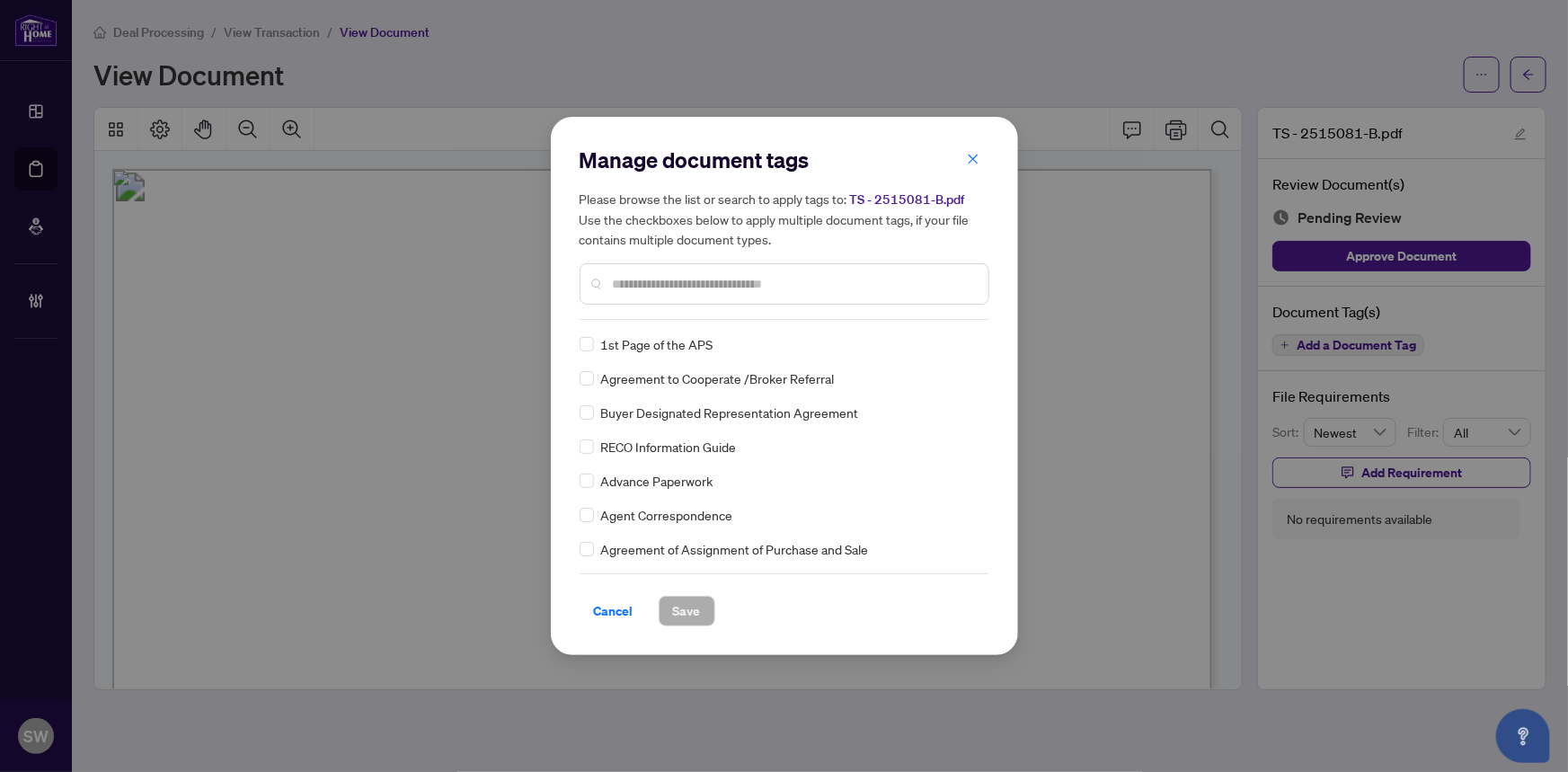
click at [637, 280] on input "text" at bounding box center [793, 284] width 361 height 20
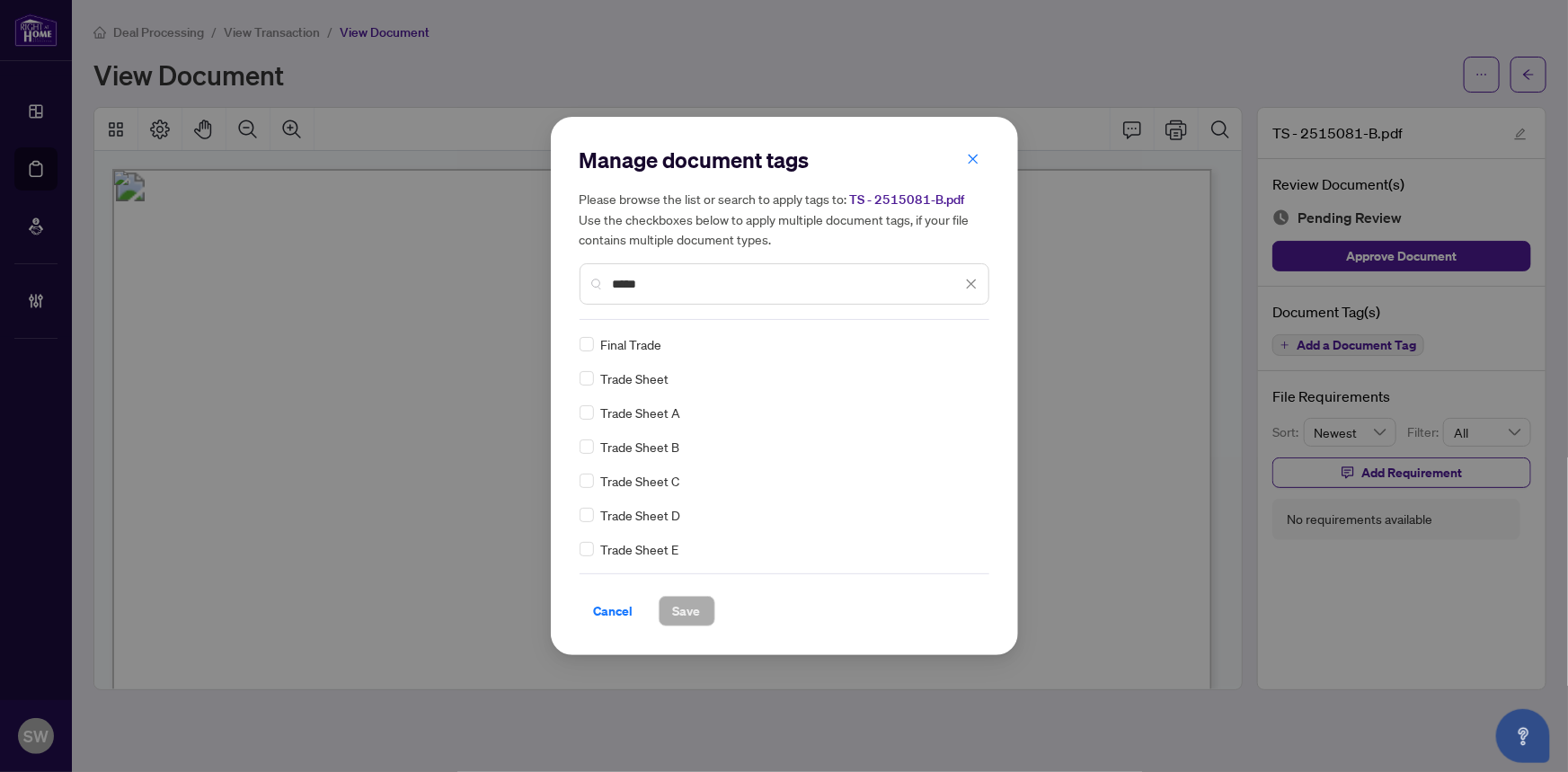
type input "*****"
click at [694, 614] on span "Save" at bounding box center [686, 612] width 27 height 28
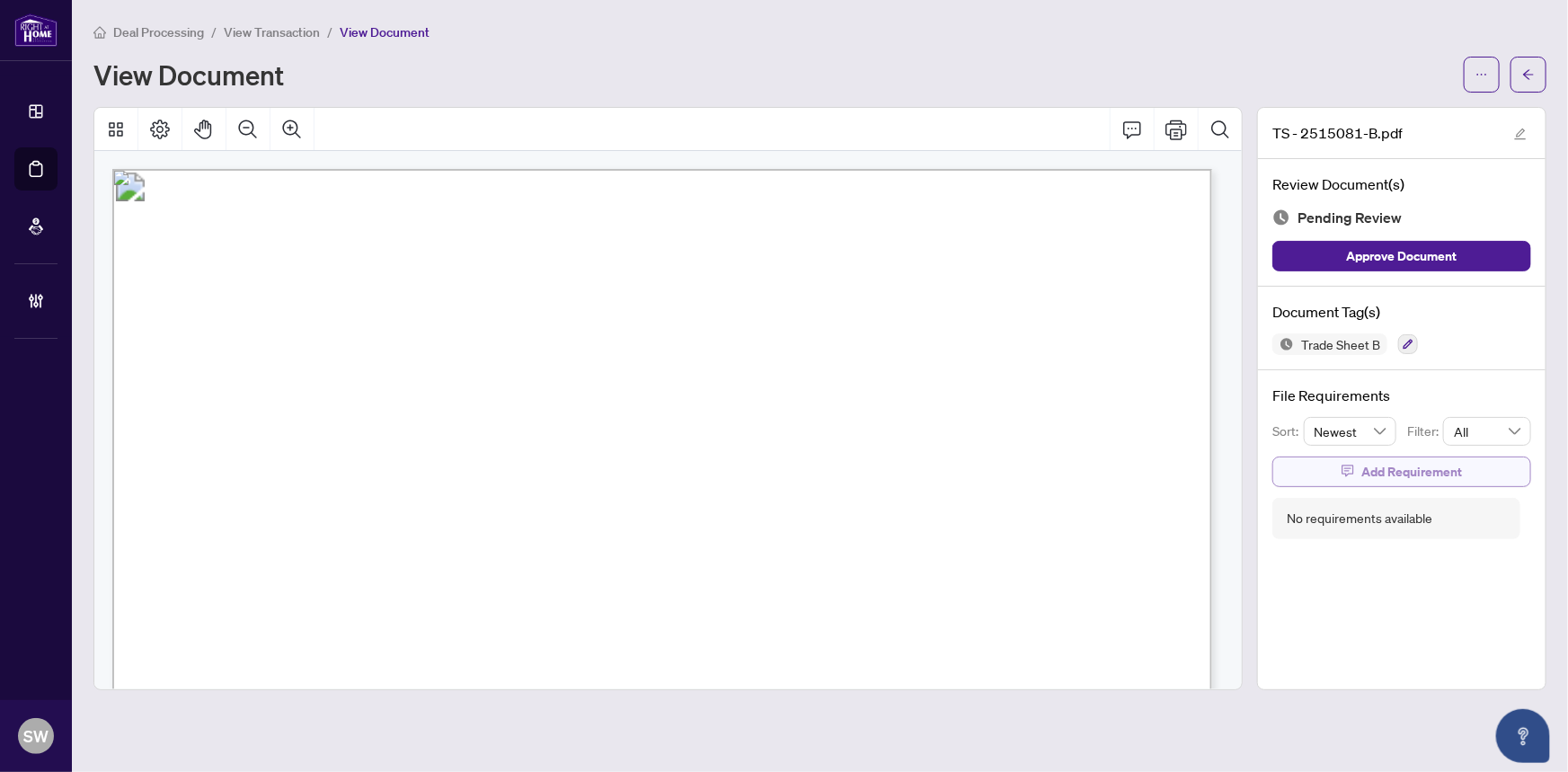
click at [1419, 471] on span "Add Requirement" at bounding box center [1412, 472] width 100 height 28
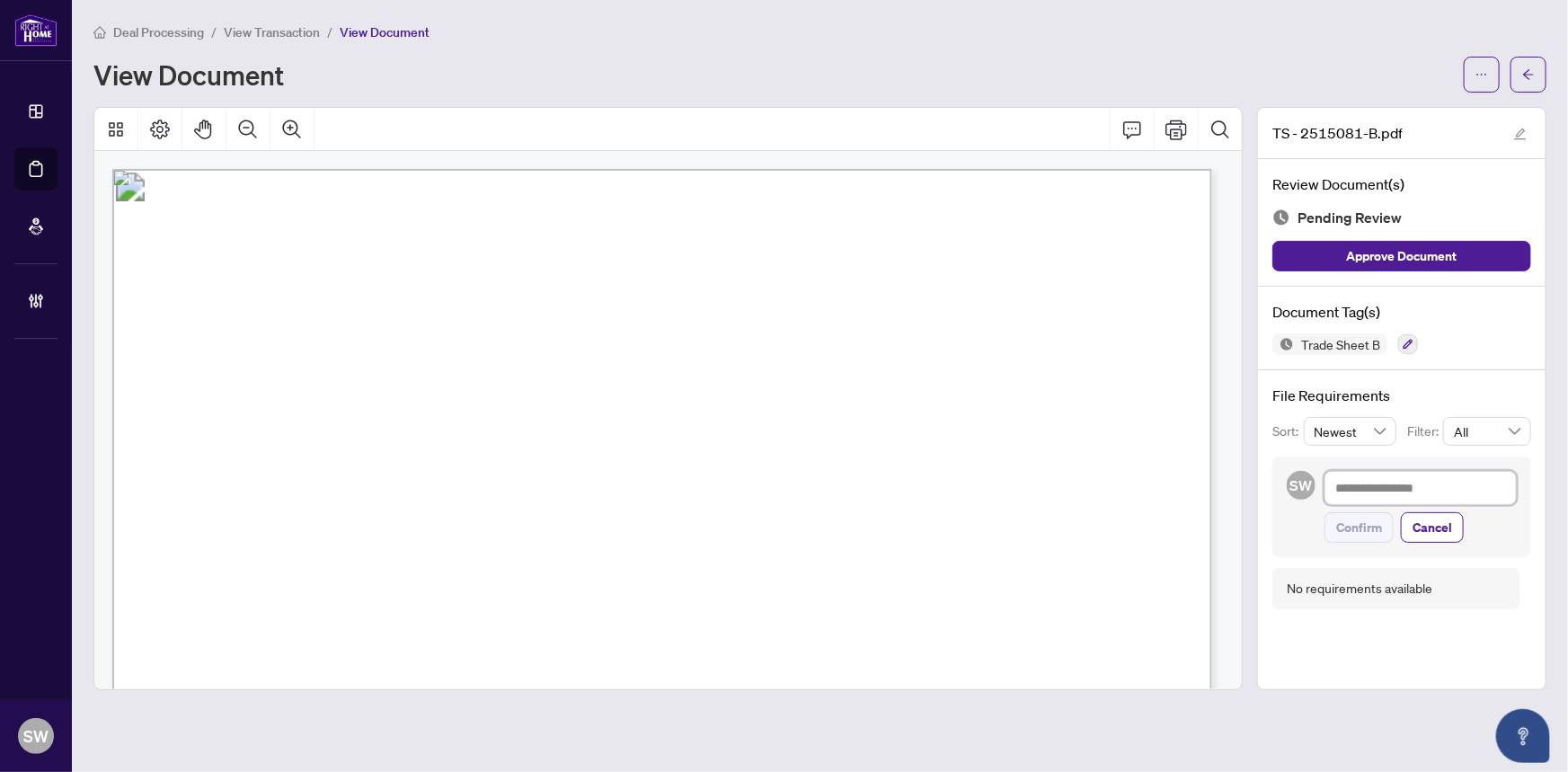
click at [1394, 490] on textarea at bounding box center [1421, 488] width 192 height 34
paste textarea "**********"
type textarea "**********"
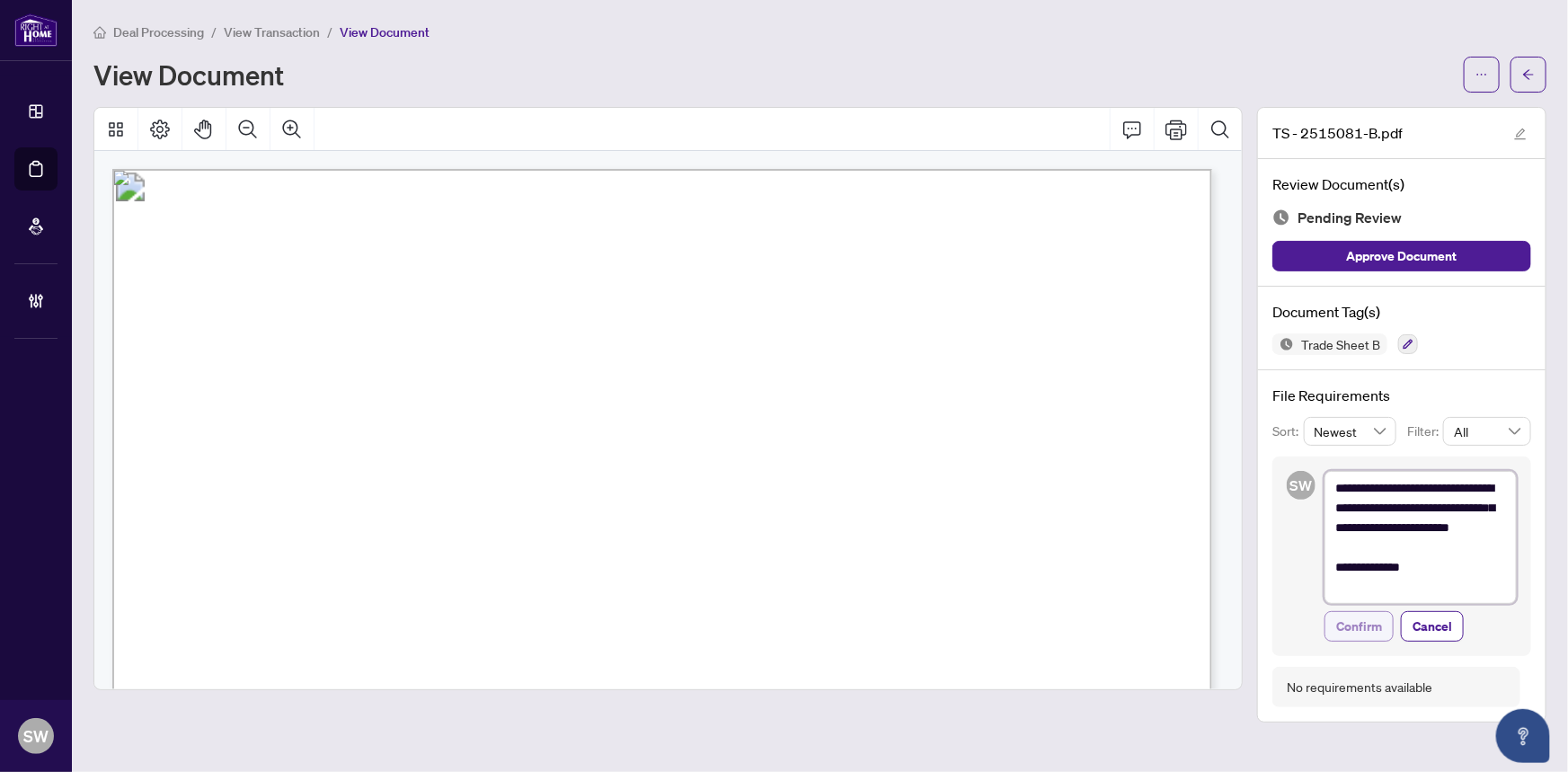
type textarea "**********"
click at [1374, 620] on span "Confirm" at bounding box center [1359, 627] width 46 height 28
type textarea "**********"
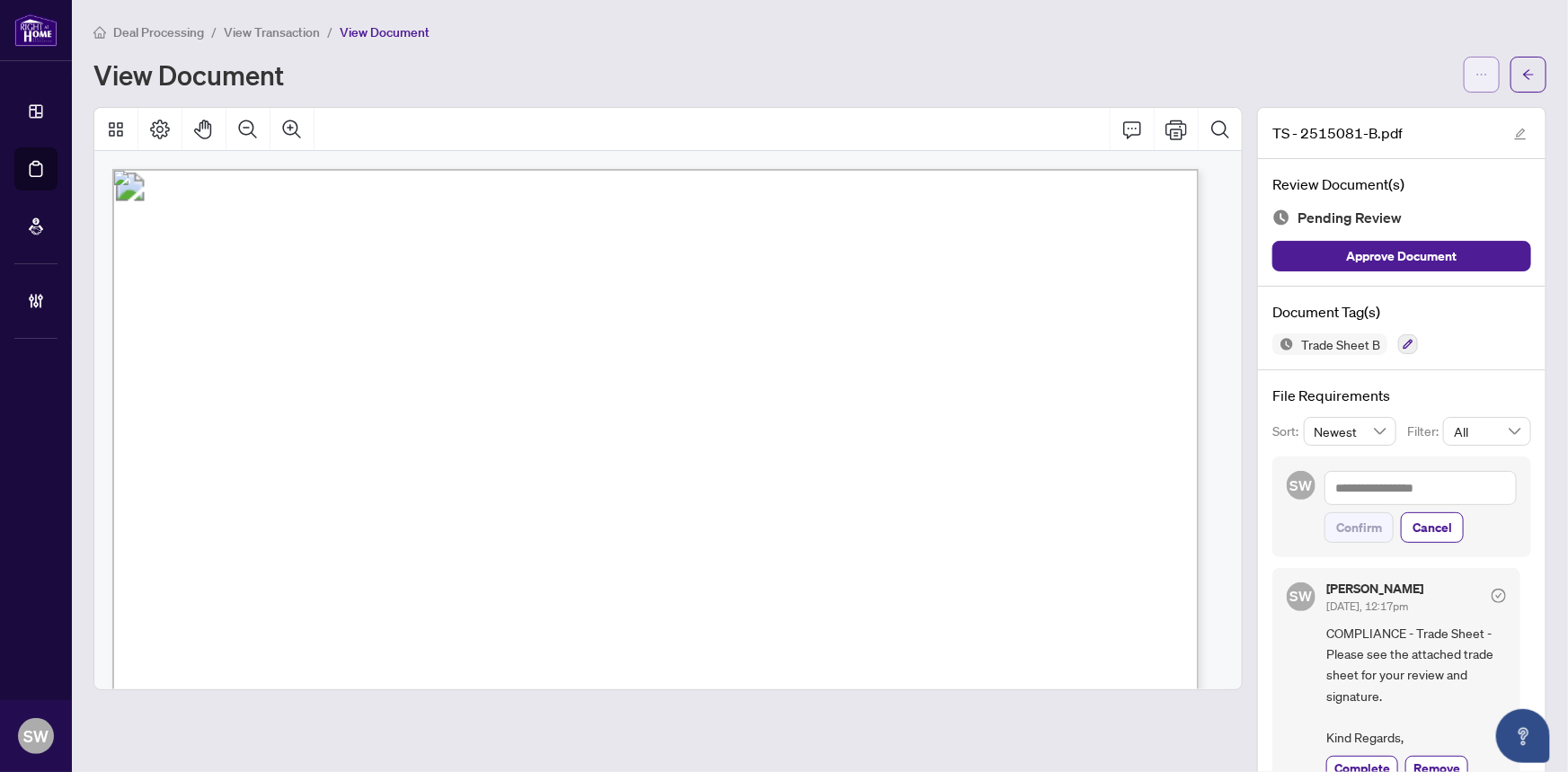
click at [1482, 78] on button "button" at bounding box center [1483, 75] width 36 height 36
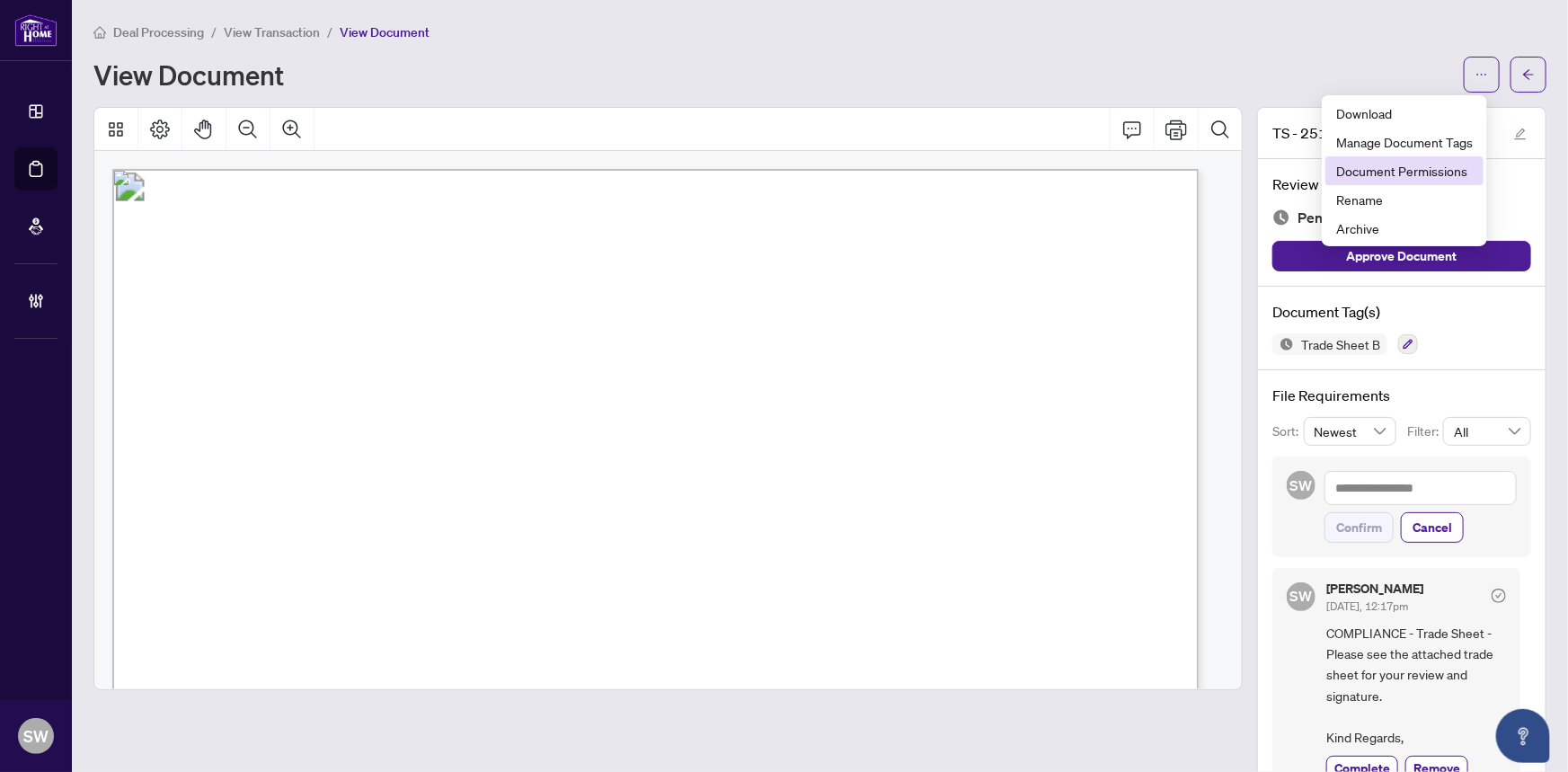
click at [1432, 175] on span "Document Permissions" at bounding box center [1405, 171] width 137 height 20
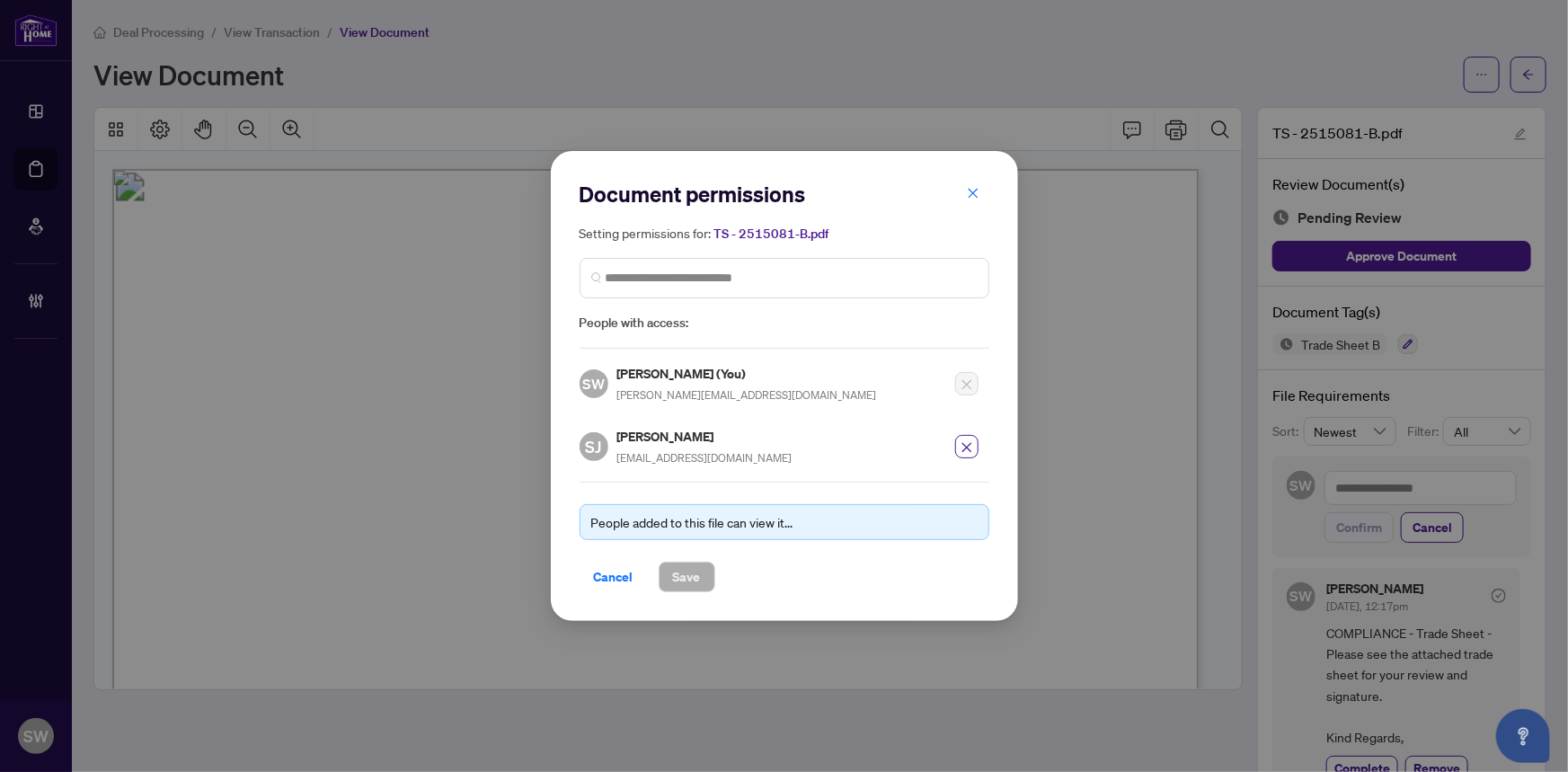
click at [603, 573] on span "Cancel" at bounding box center [614, 578] width 40 height 28
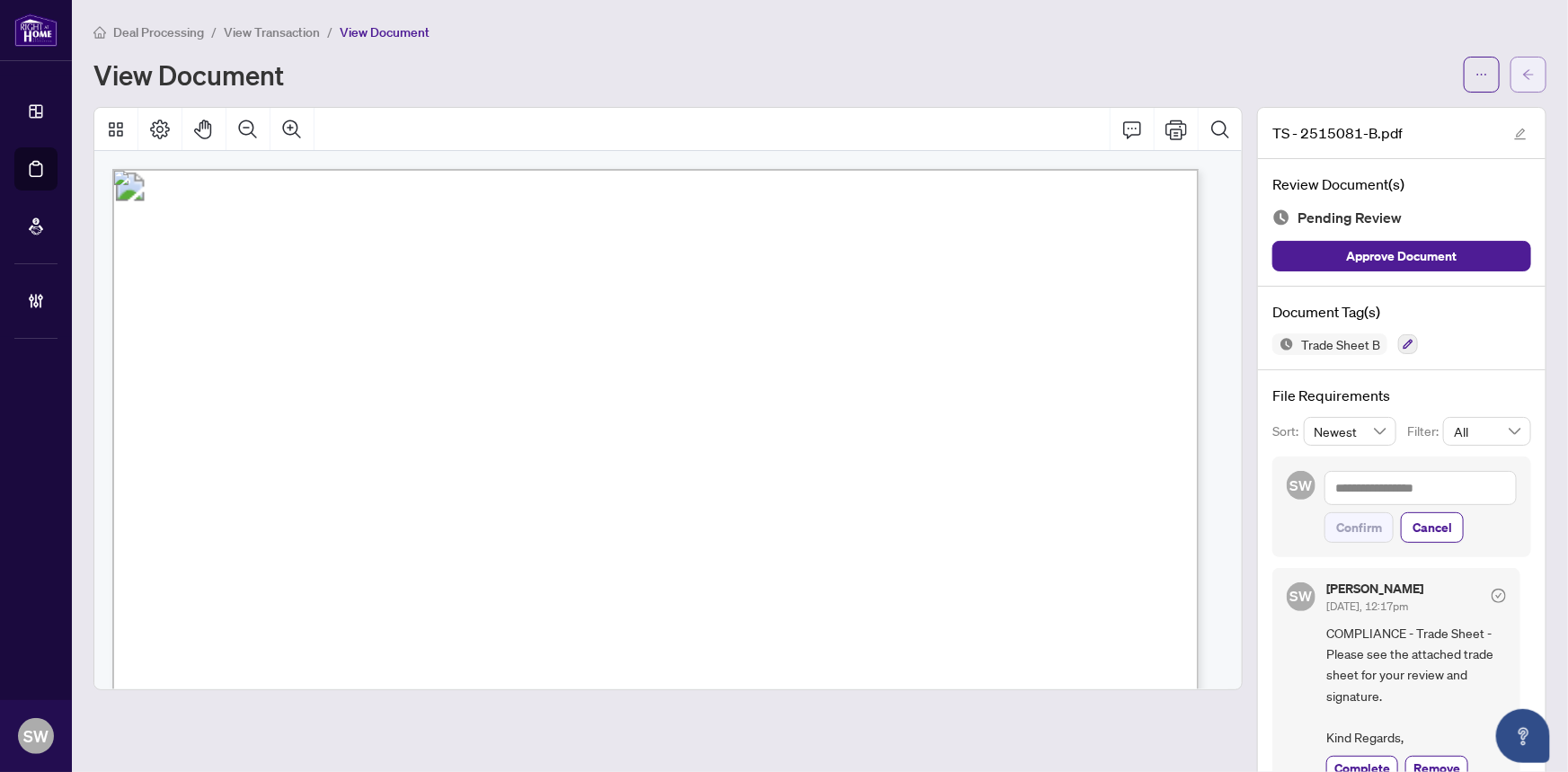
click at [1523, 67] on button "button" at bounding box center [1529, 75] width 36 height 36
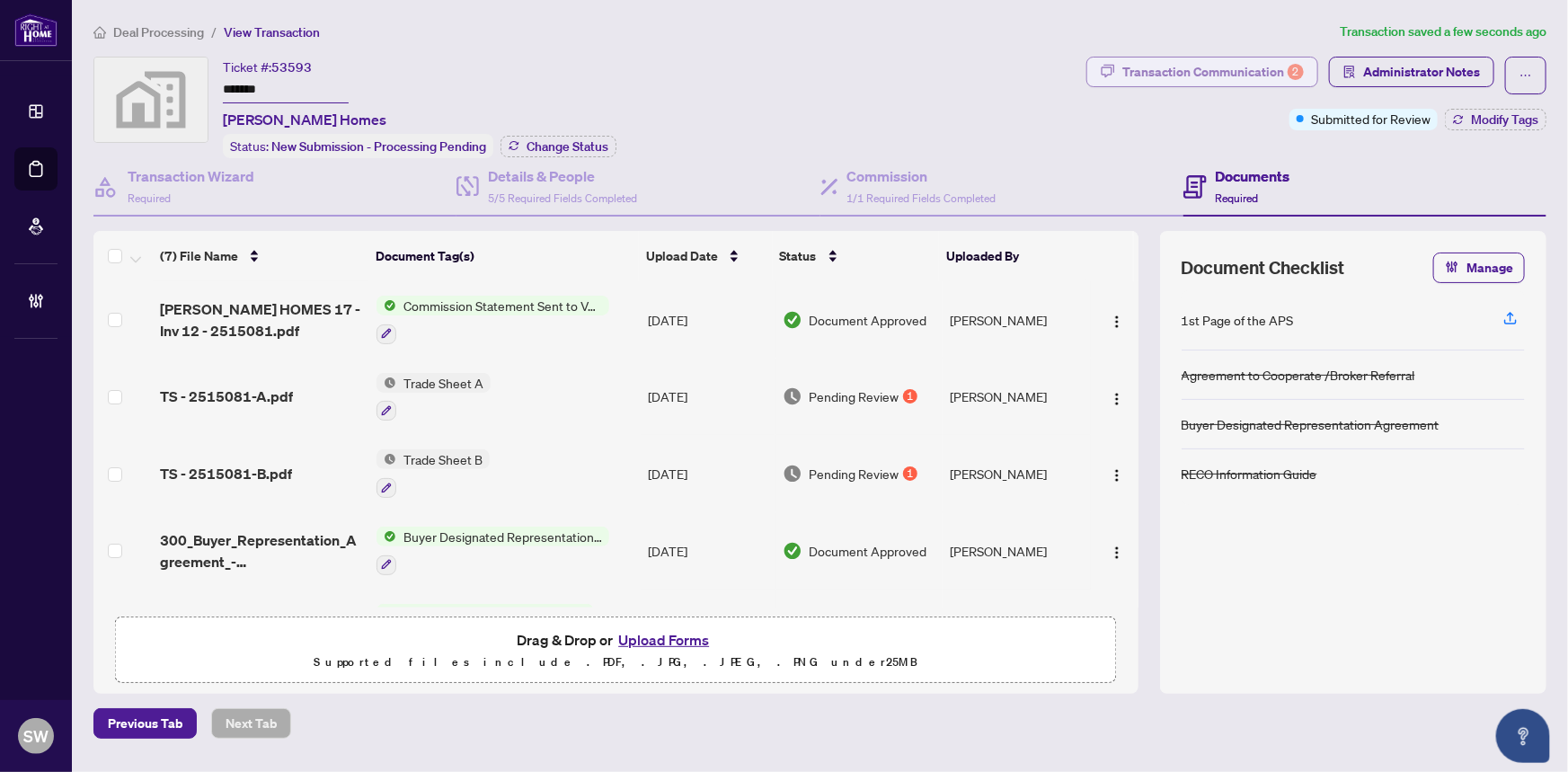
click at [1226, 64] on div "Transaction Communication 2" at bounding box center [1213, 72] width 182 height 28
type textarea "**********"
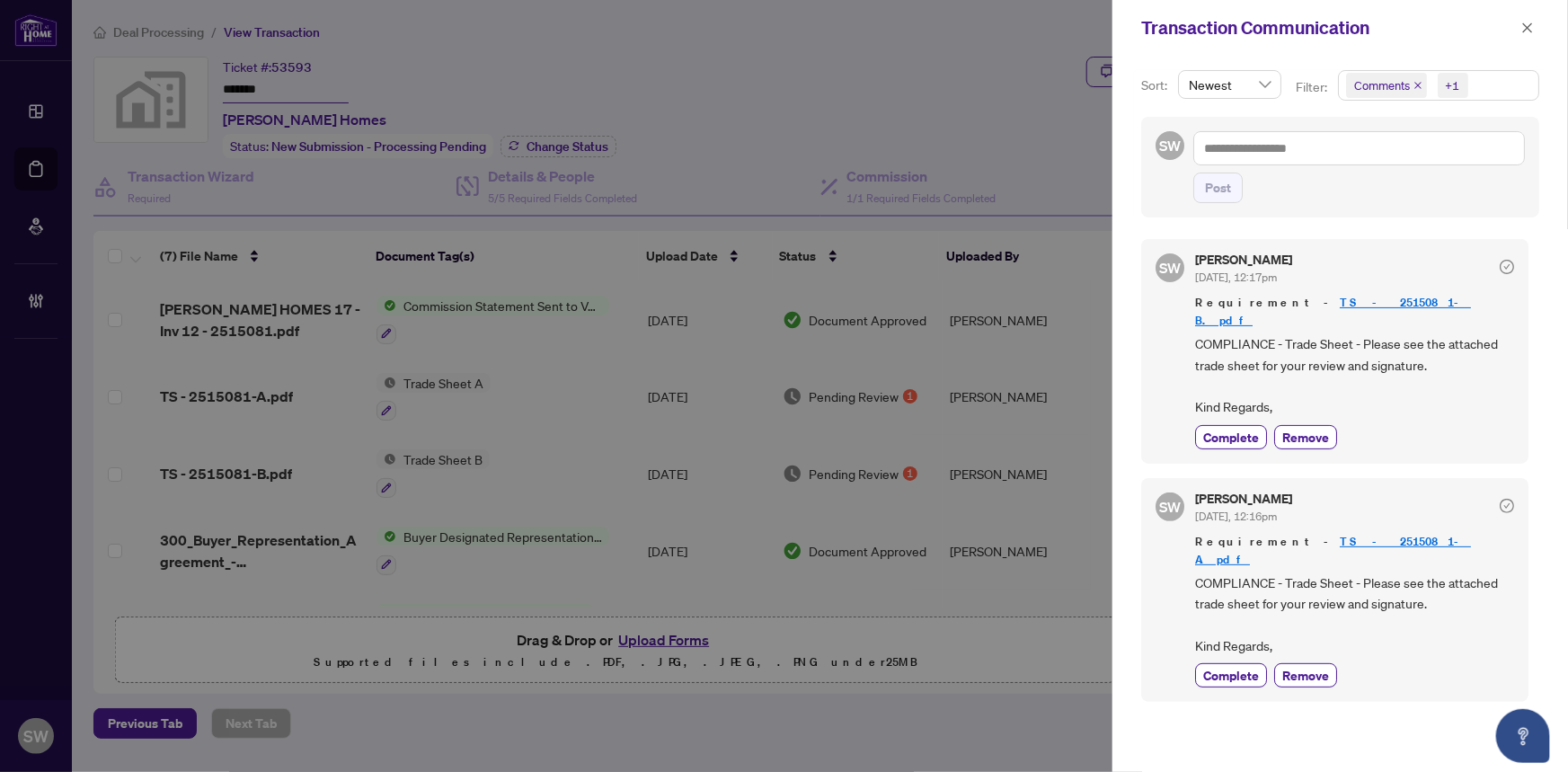
click at [1529, 31] on icon "close" at bounding box center [1527, 28] width 12 height 12
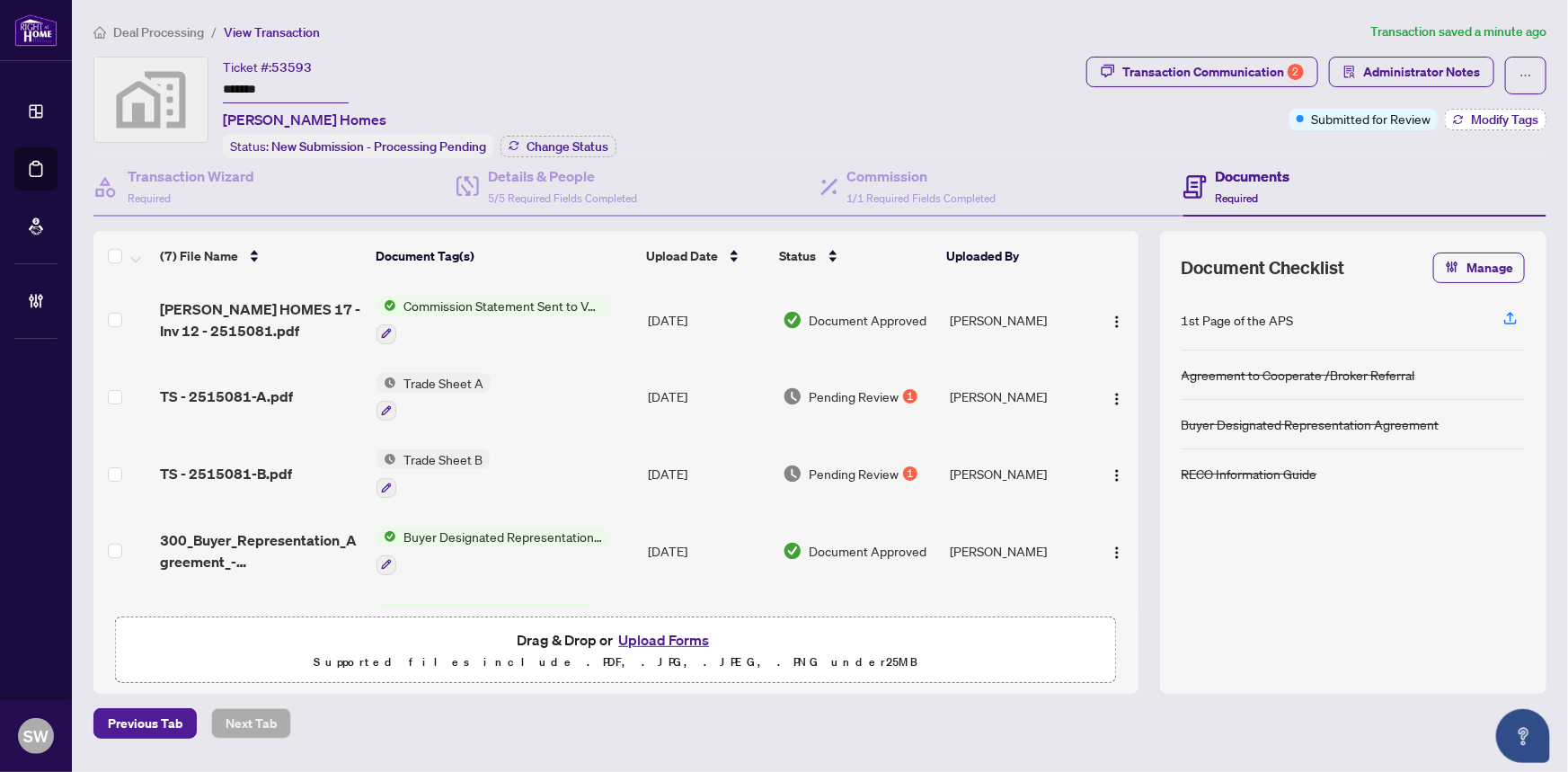
click at [1488, 119] on span "Modify Tags" at bounding box center [1504, 119] width 67 height 12
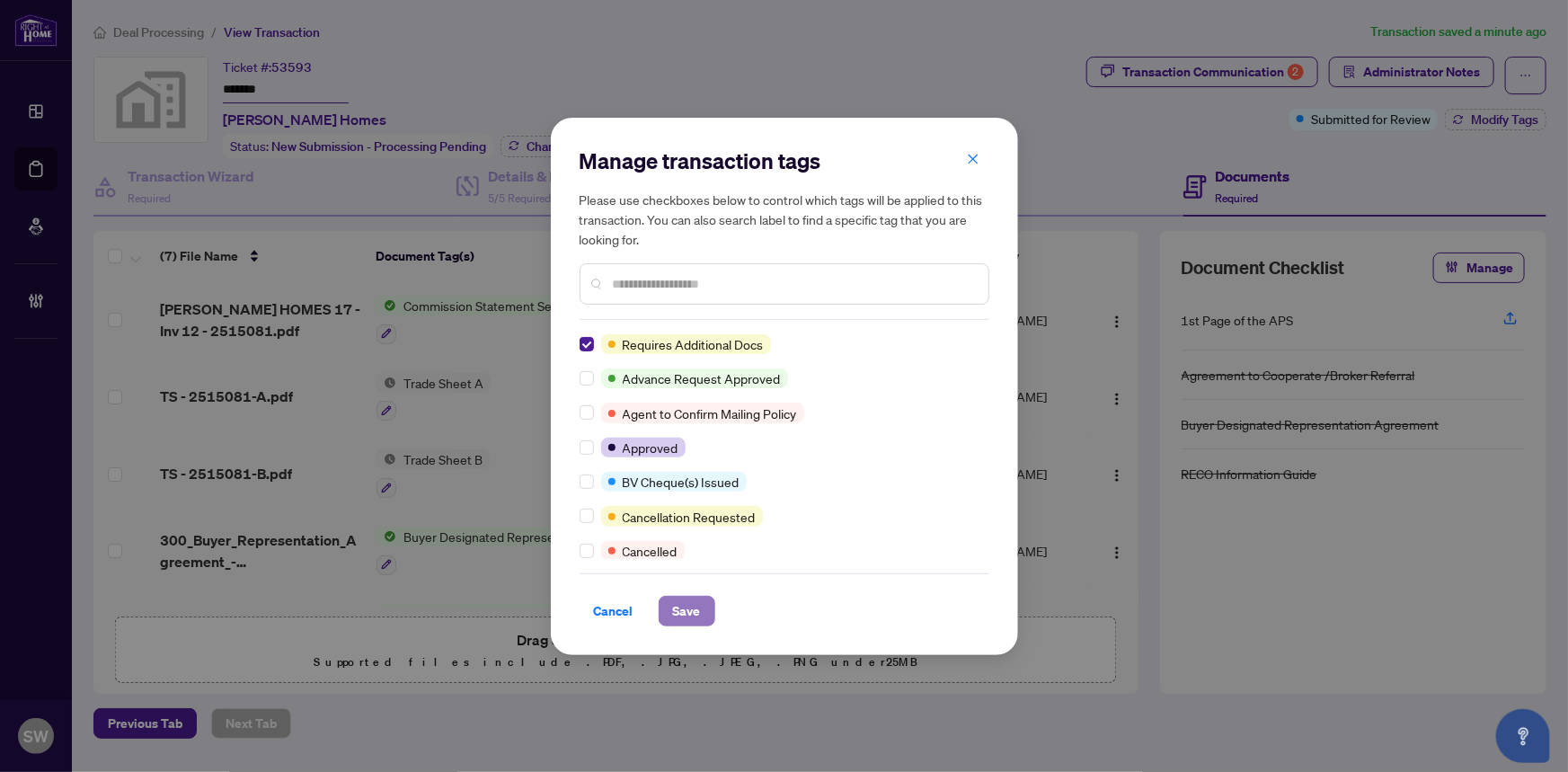
click at [691, 612] on span "Save" at bounding box center [686, 612] width 27 height 28
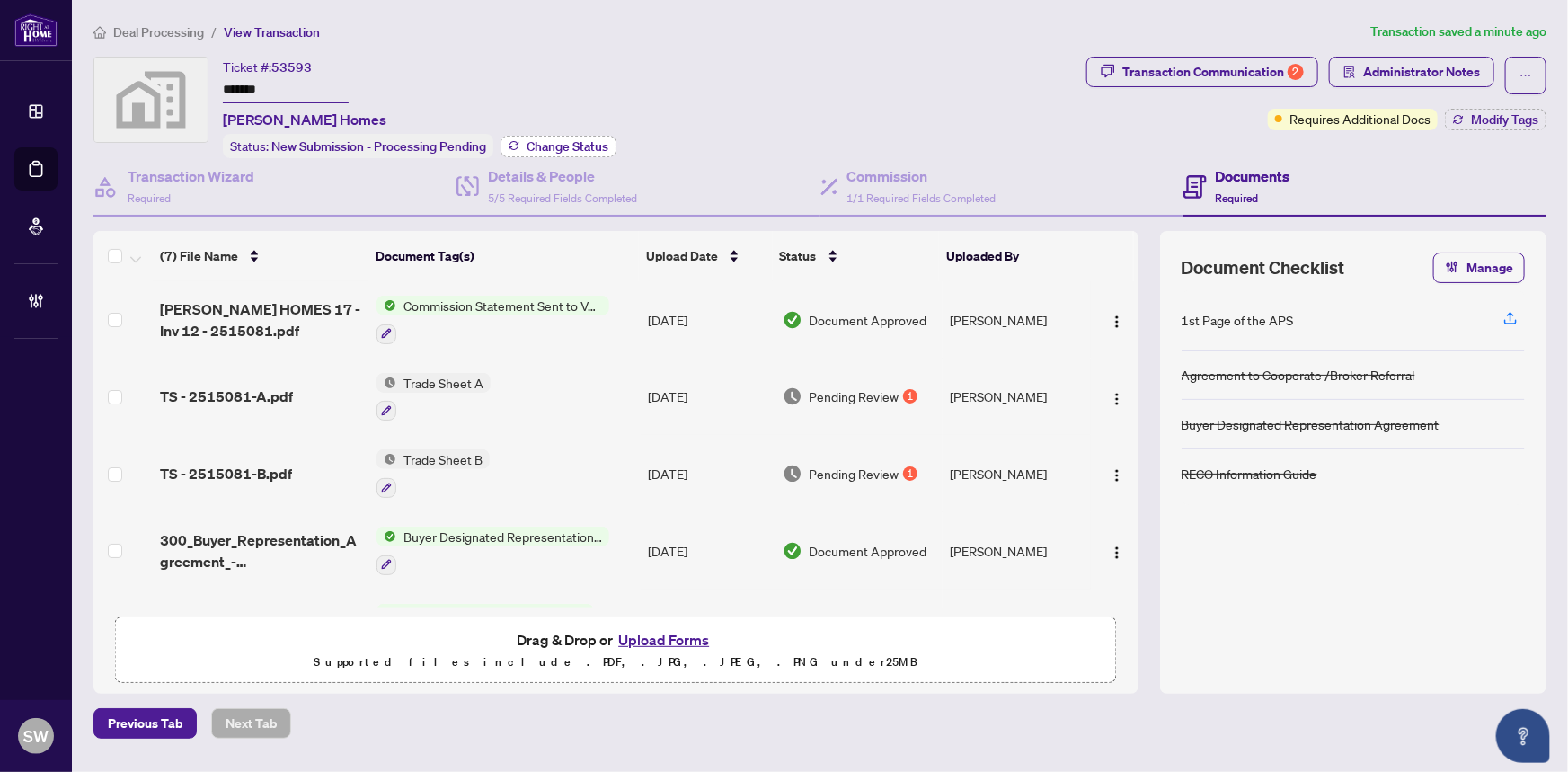
click at [598, 152] on button "Change Status" at bounding box center [558, 146] width 116 height 22
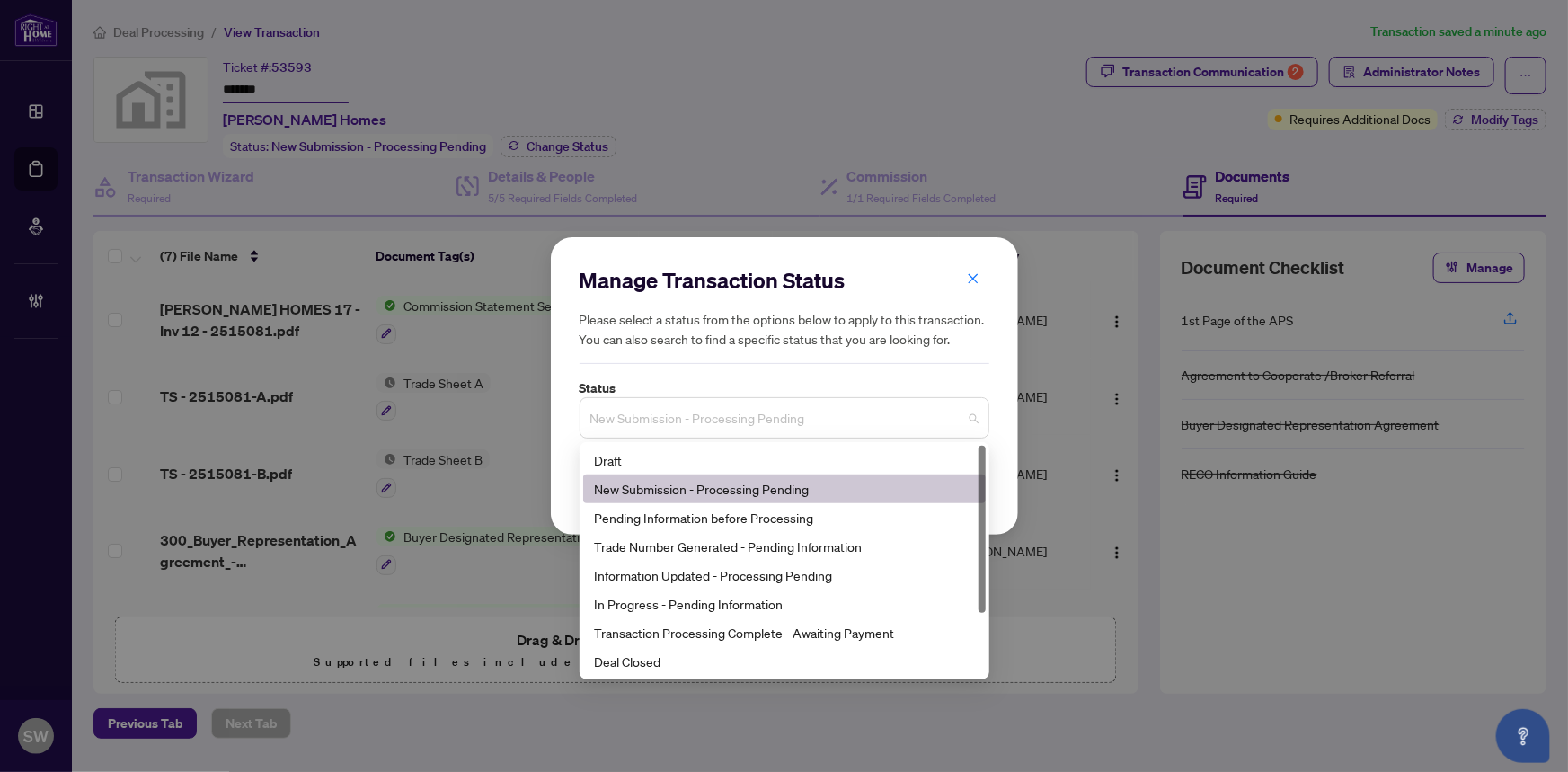
click at [711, 422] on span "New Submission - Processing Pending" at bounding box center [785, 418] width 389 height 34
click at [690, 546] on div "Trade Number Generated - Pending Information" at bounding box center [785, 546] width 381 height 20
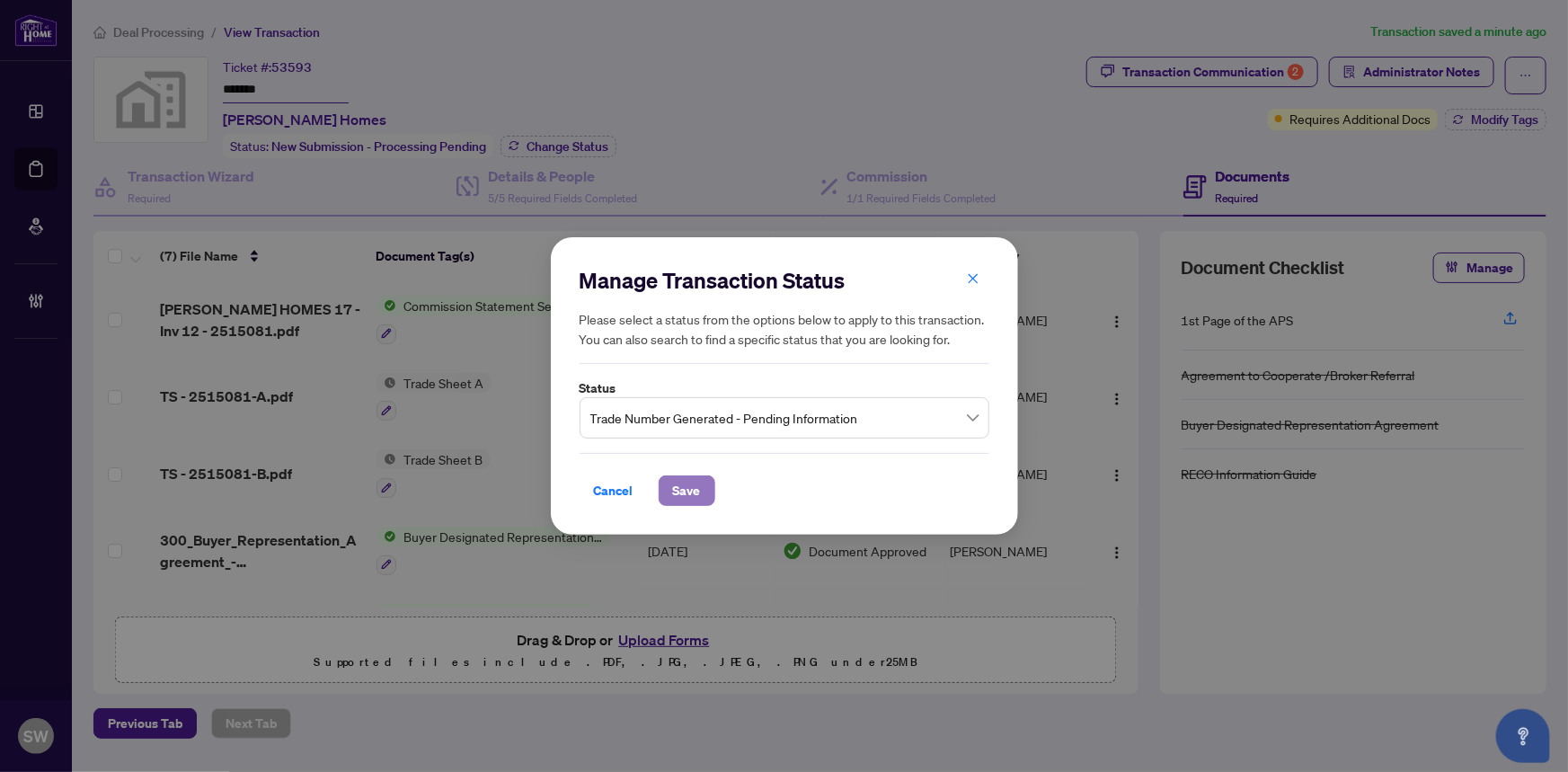
click at [695, 495] on span "Save" at bounding box center [686, 491] width 27 height 28
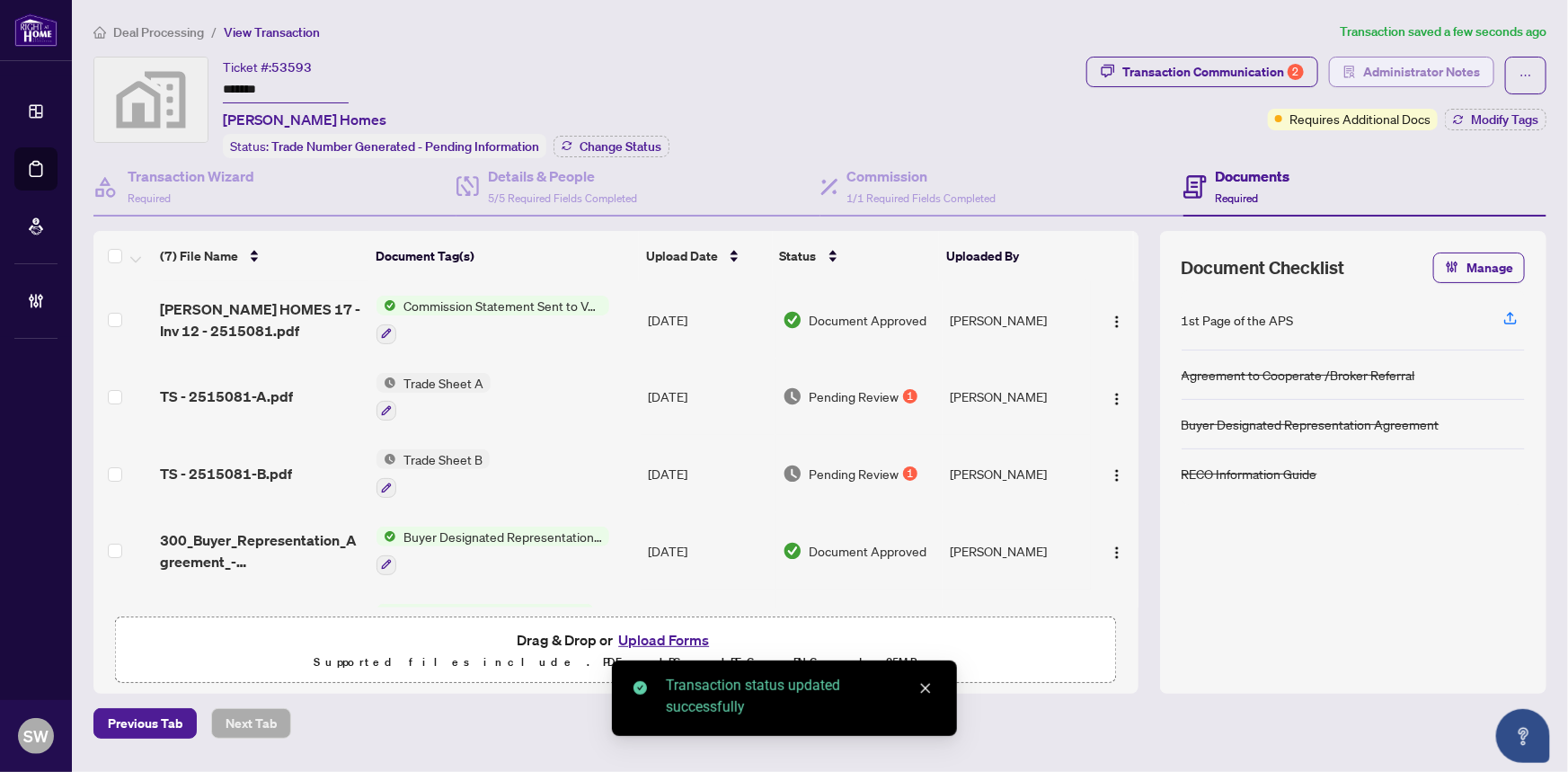
click at [1417, 81] on span "Administrator Notes" at bounding box center [1421, 72] width 117 height 28
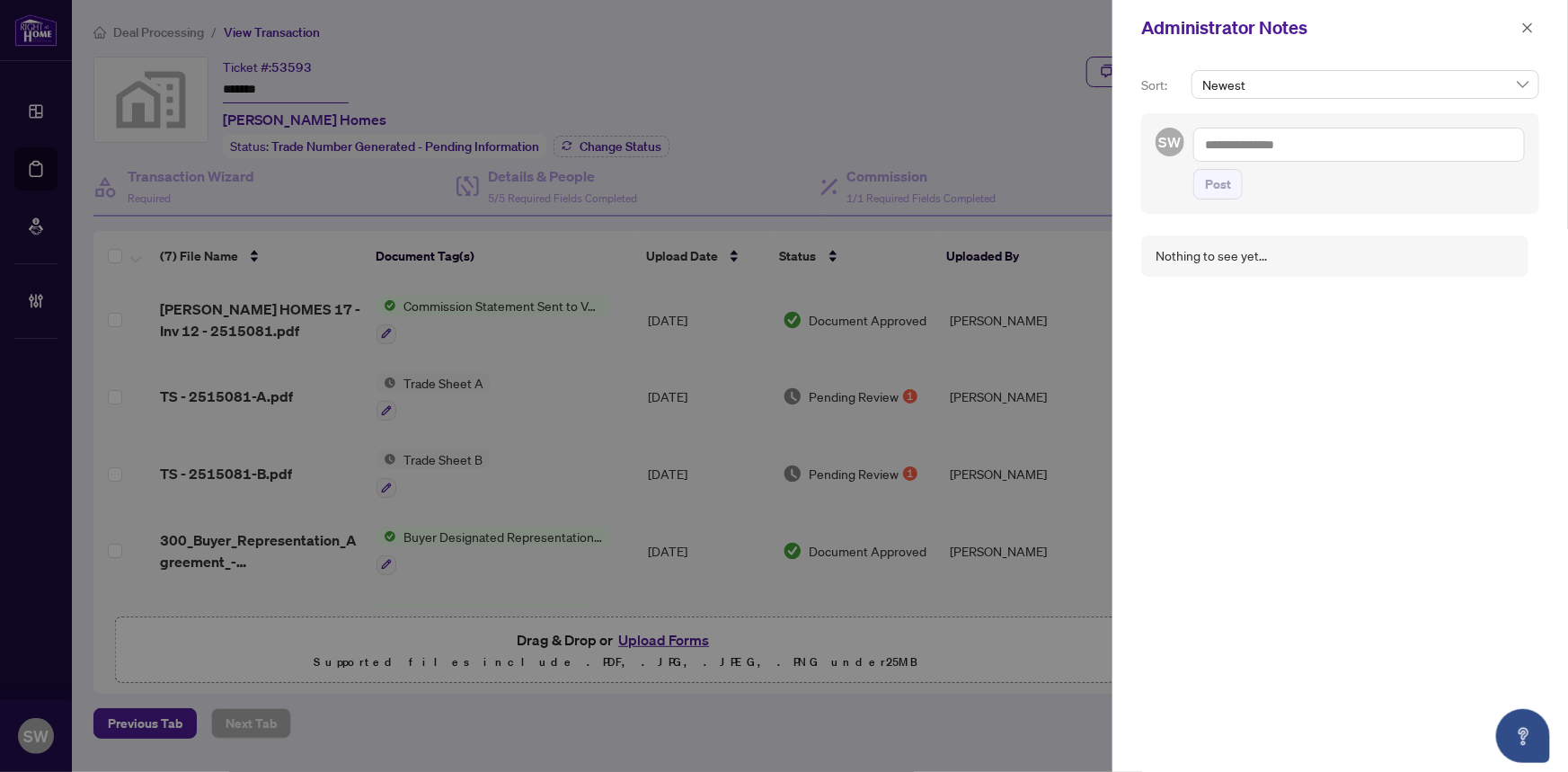
click at [1262, 148] on textarea at bounding box center [1359, 145] width 332 height 34
paste textarea "**********"
click at [1210, 142] on textarea "**********" at bounding box center [1359, 145] width 332 height 34
type textarea "**********"
click at [1223, 182] on span "Post" at bounding box center [1217, 184] width 26 height 28
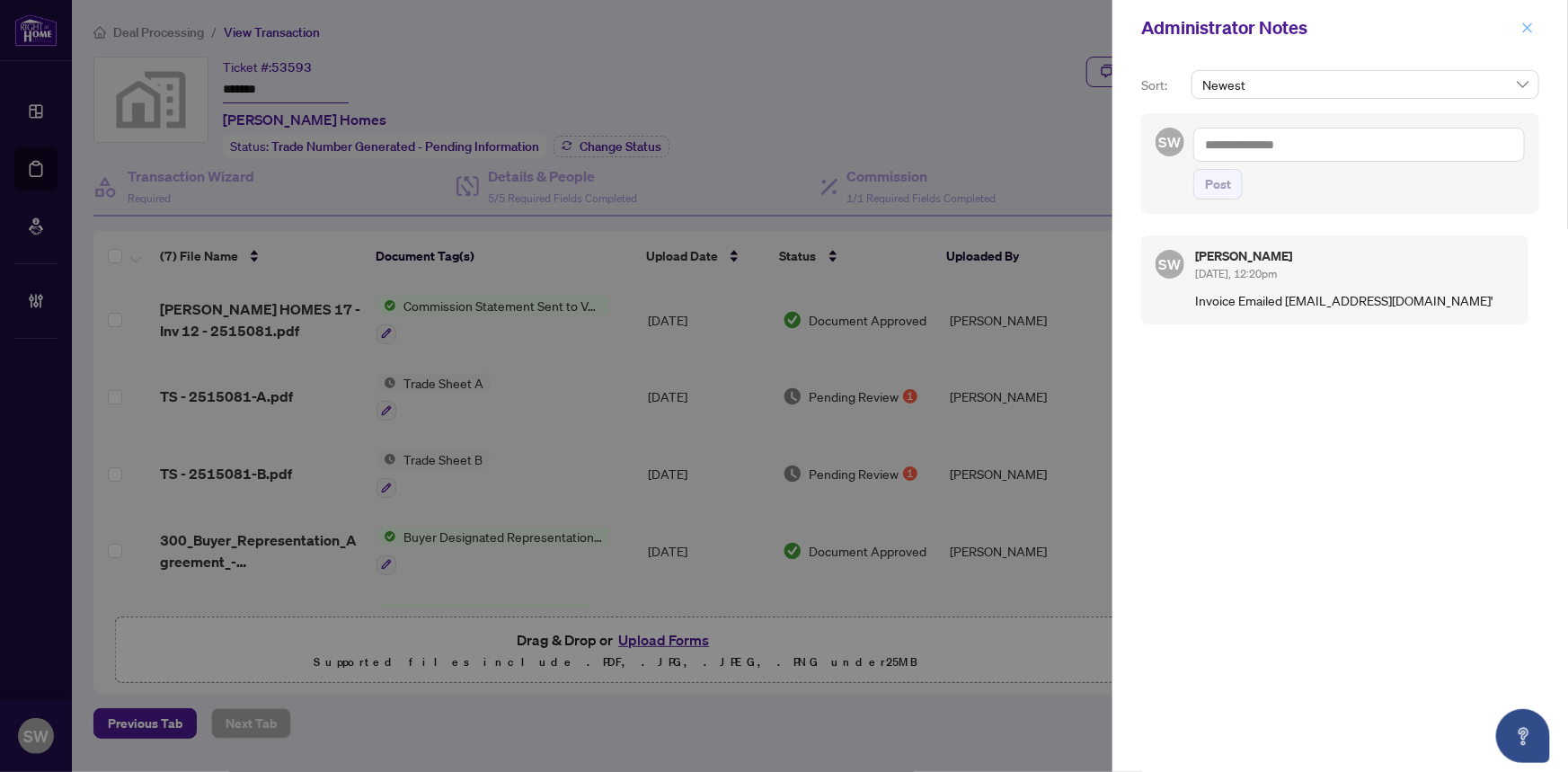
click at [1530, 24] on icon "close" at bounding box center [1527, 28] width 12 height 12
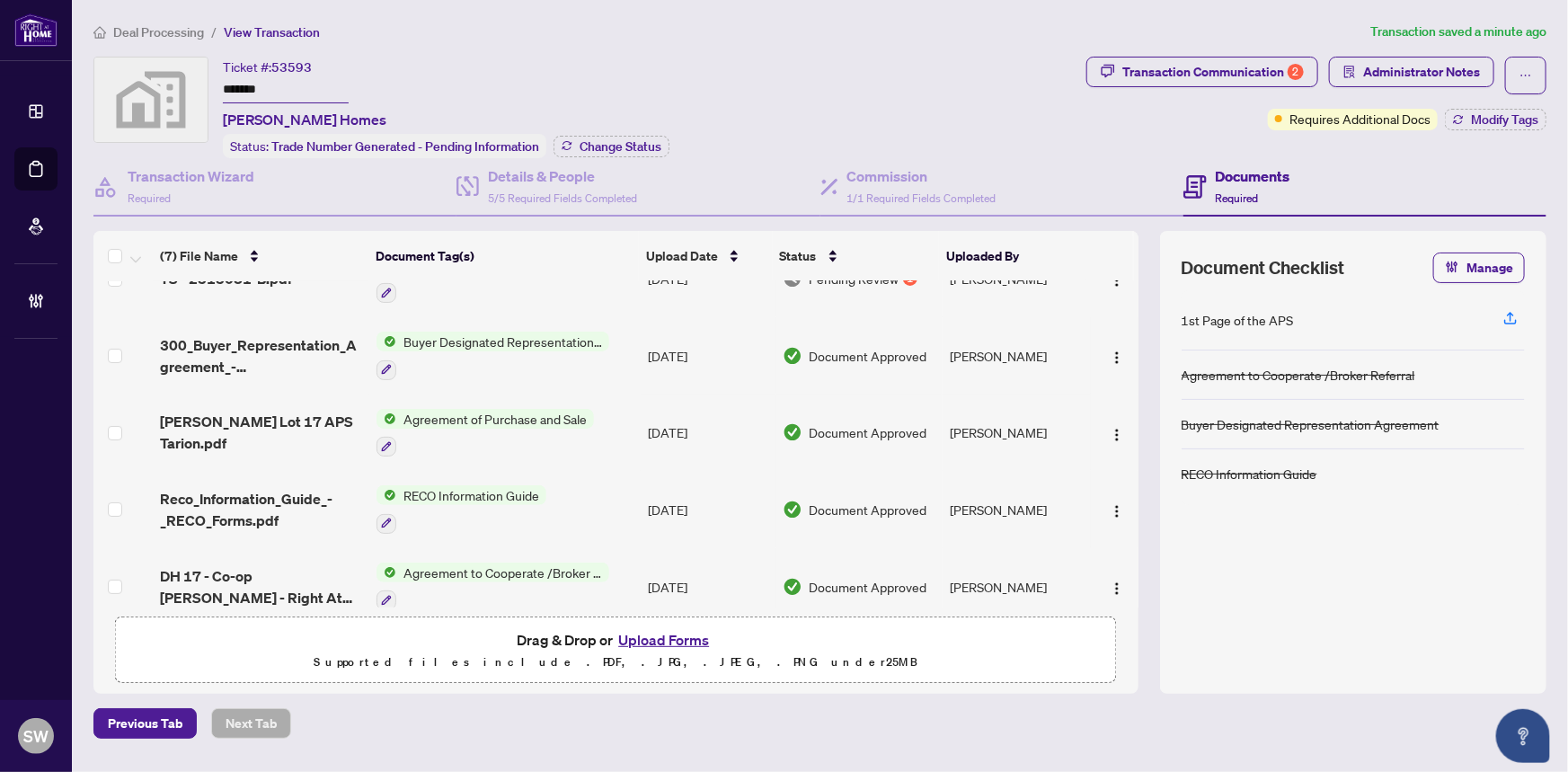
scroll to position [213, 0]
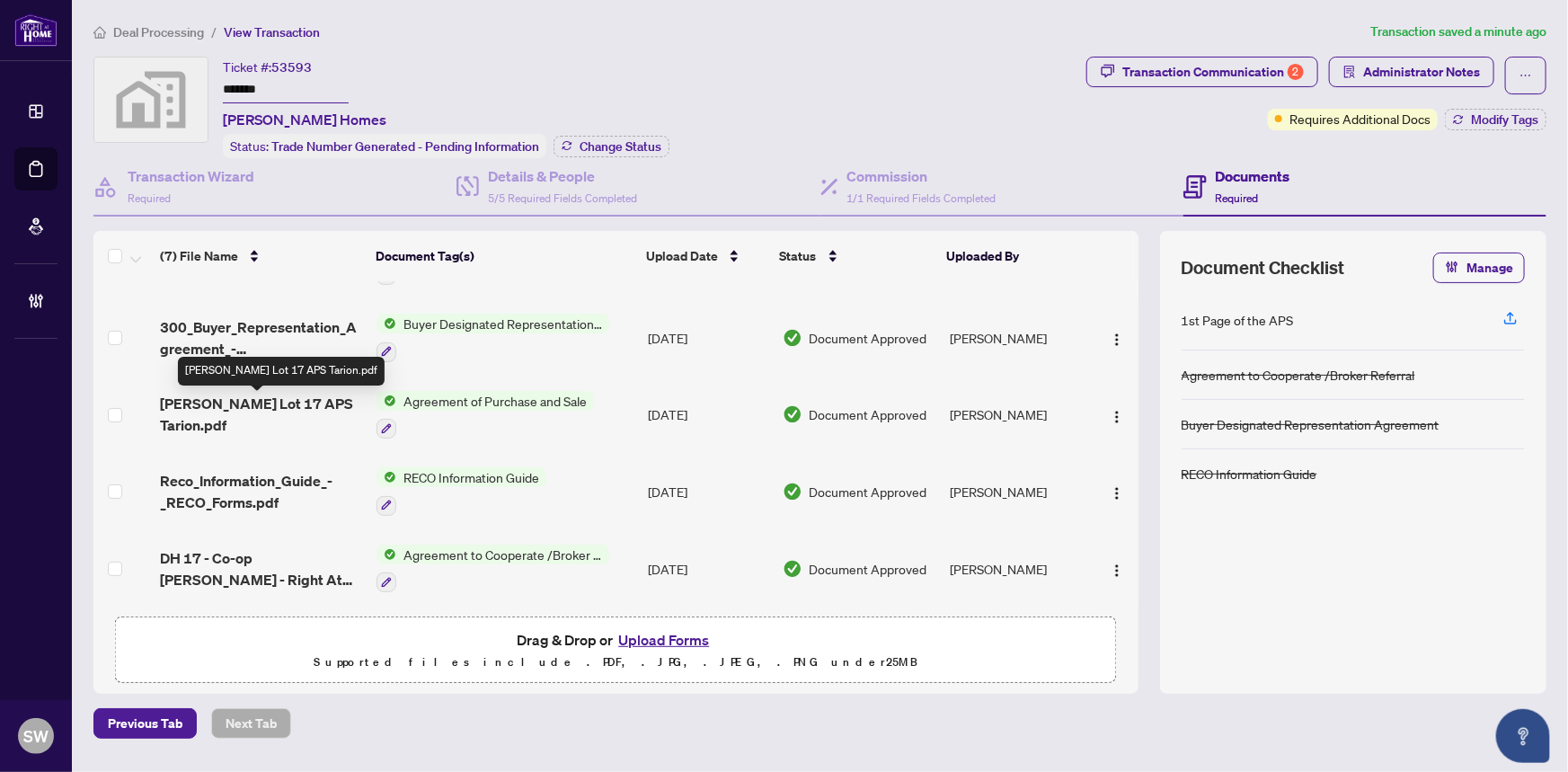
click at [275, 402] on span "[PERSON_NAME] Lot 17 APS Tarion.pdf" at bounding box center [262, 414] width 203 height 44
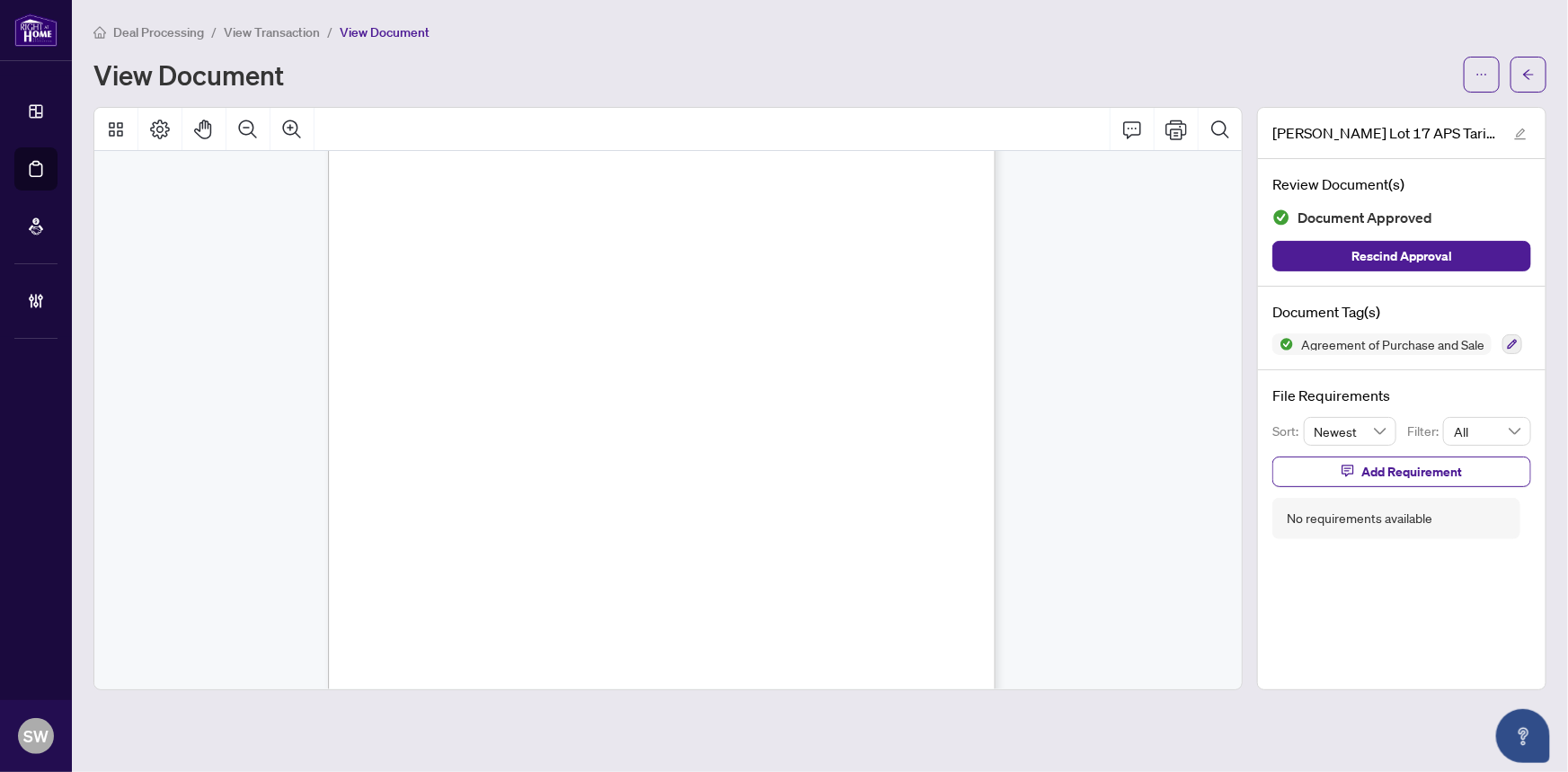
scroll to position [41441, 0]
click at [720, 359] on span "[STREET_ADDRESS]" at bounding box center [734, 364] width 108 height 12
click at [699, 386] on span "Toronto ON M3B 2R2" at bounding box center [730, 389] width 101 height 12
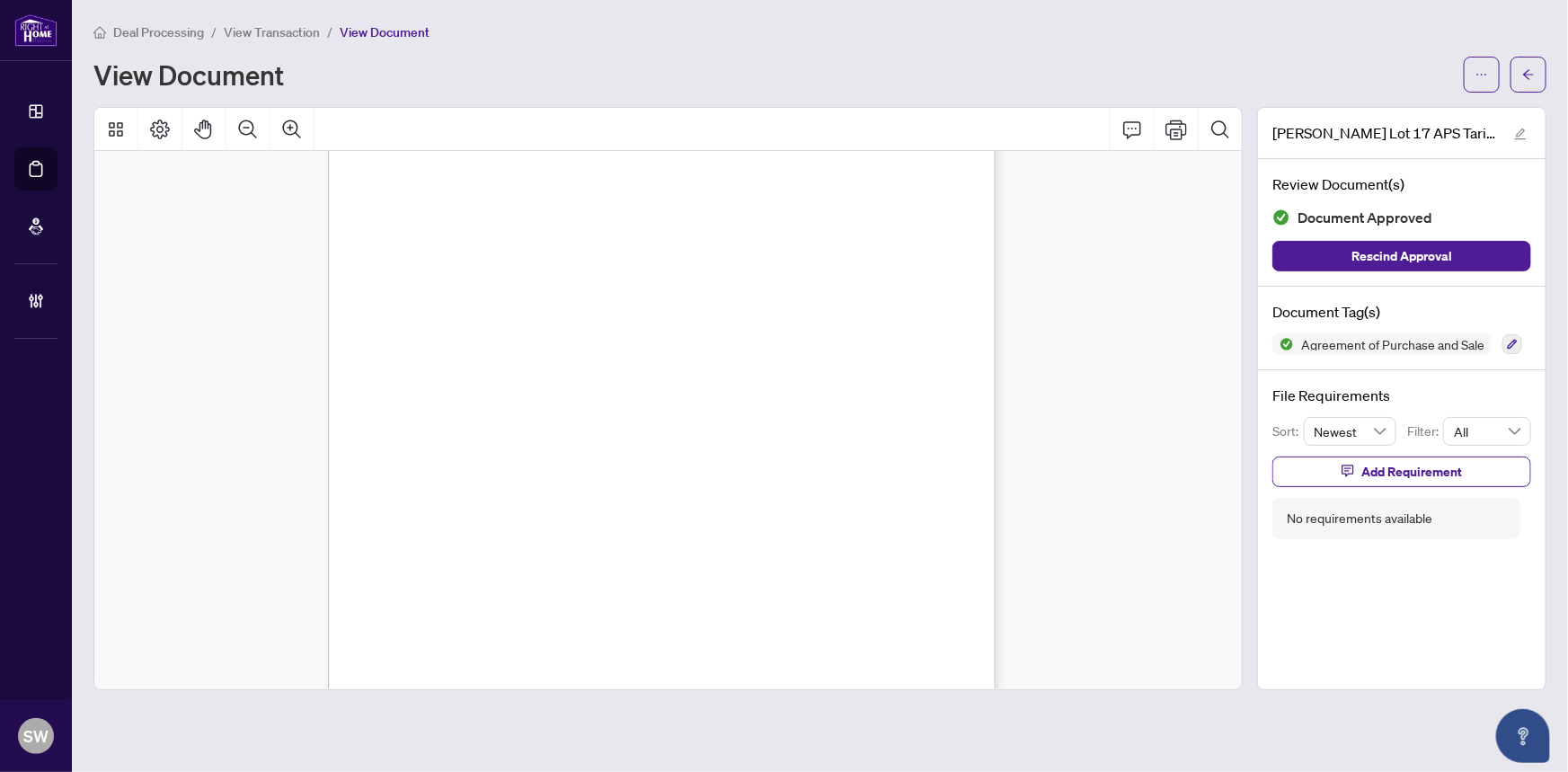
click at [699, 386] on span "Toronto ON M3B 2R2" at bounding box center [730, 389] width 101 height 12
click at [754, 384] on span "Toronto ON M3B 2R2" at bounding box center [730, 389] width 101 height 12
click at [777, 383] on span "Toronto ON M3B 2R2" at bounding box center [730, 389] width 101 height 12
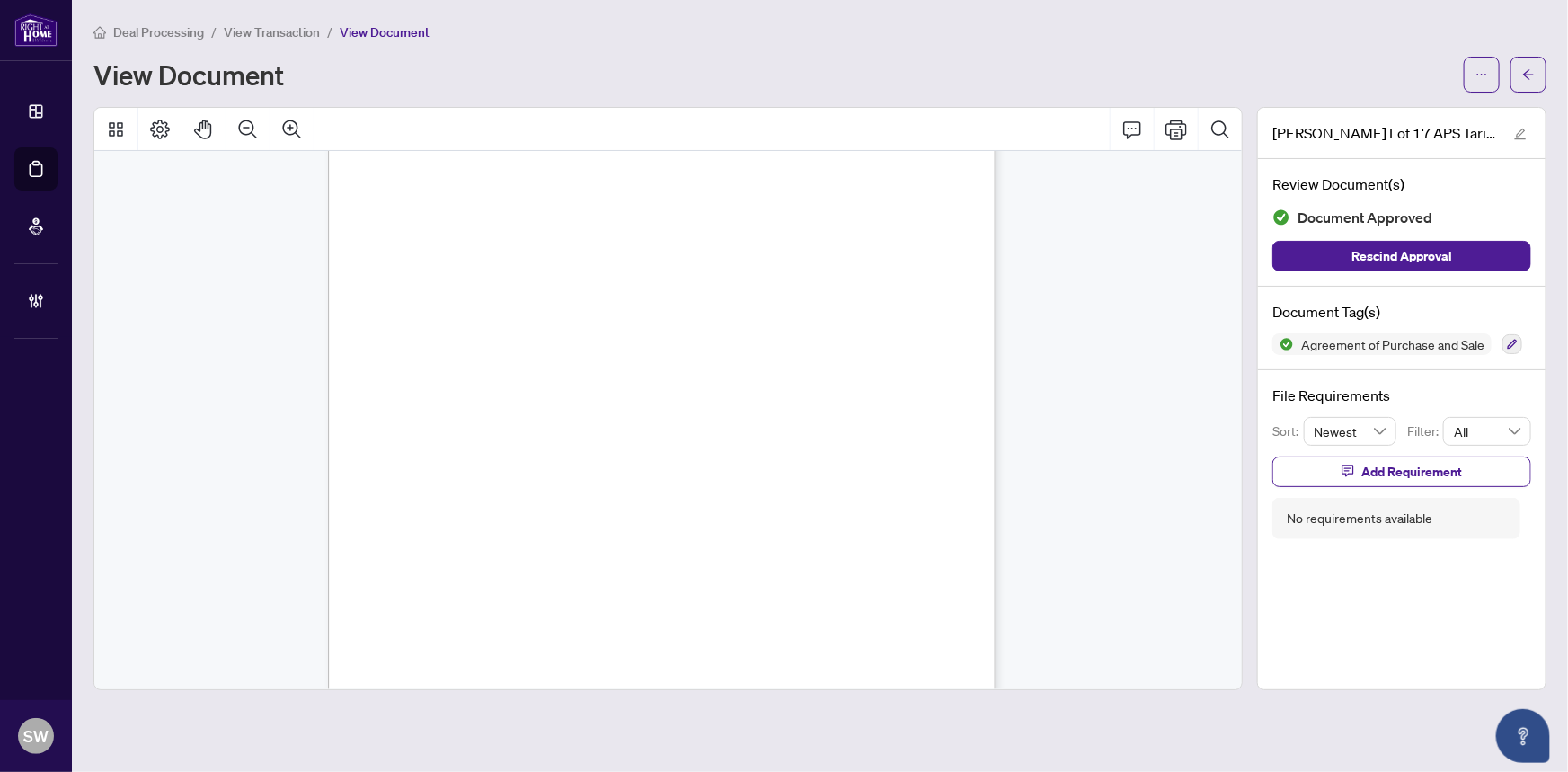
click at [770, 383] on span "Toronto ON M3B 2R2" at bounding box center [730, 389] width 101 height 12
click at [717, 375] on span "Address" at bounding box center [697, 378] width 40 height 14
drag, startPoint x: 767, startPoint y: 382, endPoint x: 790, endPoint y: 382, distance: 23.0
click at [781, 383] on span "Toronto ON M3B 2R2" at bounding box center [730, 389] width 101 height 12
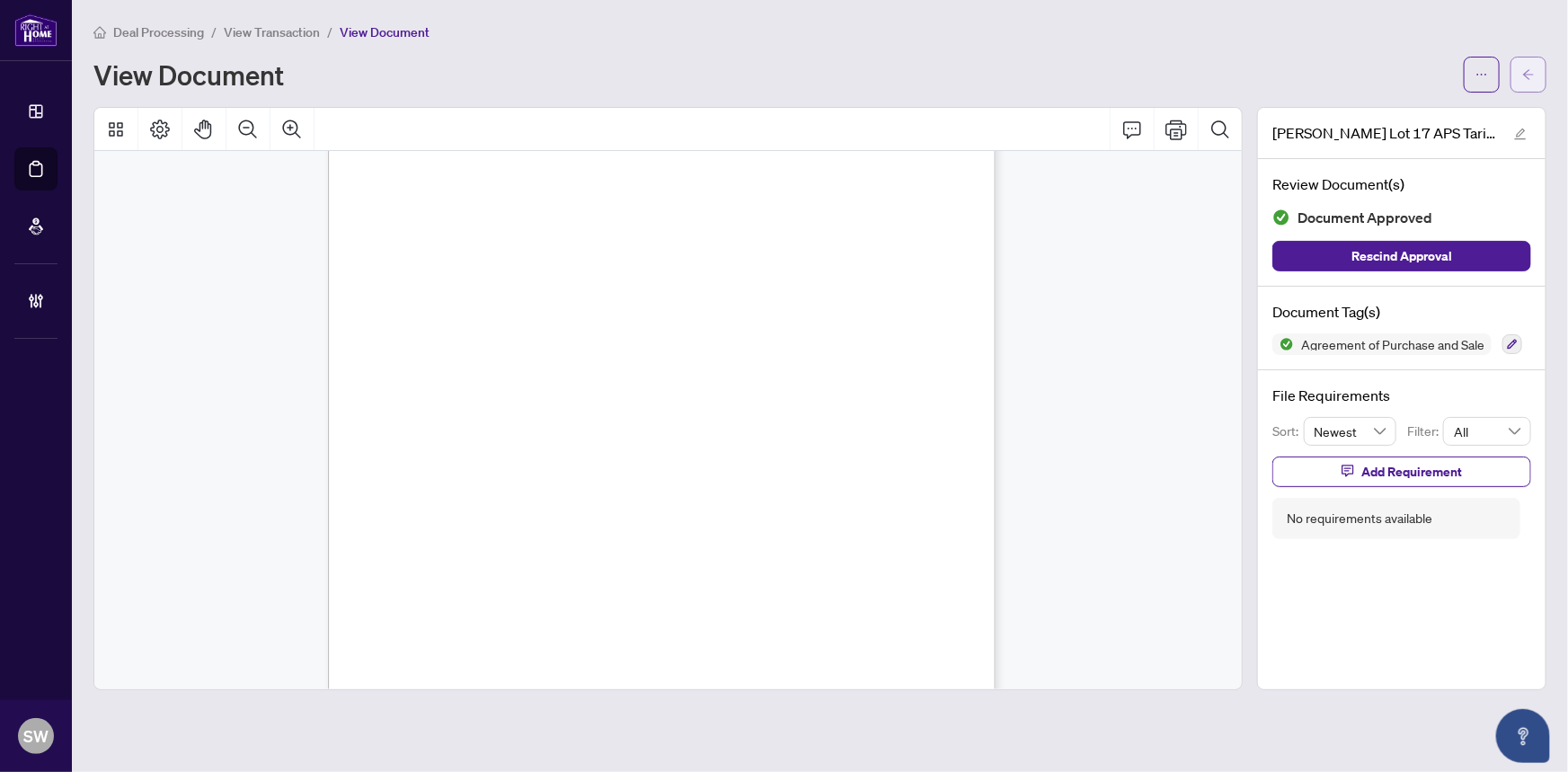
click at [1535, 64] on span "button" at bounding box center [1528, 75] width 12 height 28
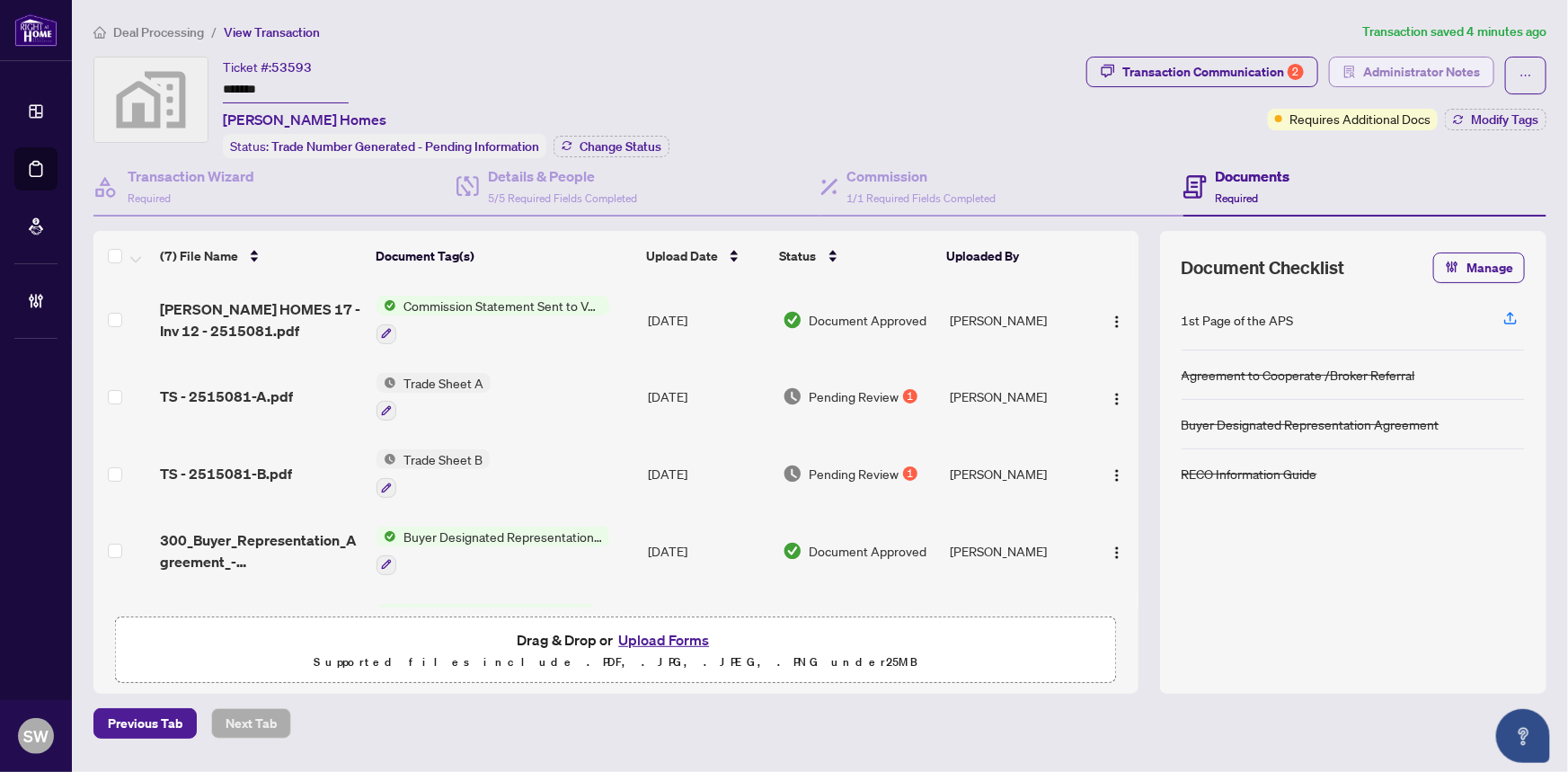
click at [1456, 72] on span "Administrator Notes" at bounding box center [1421, 72] width 117 height 28
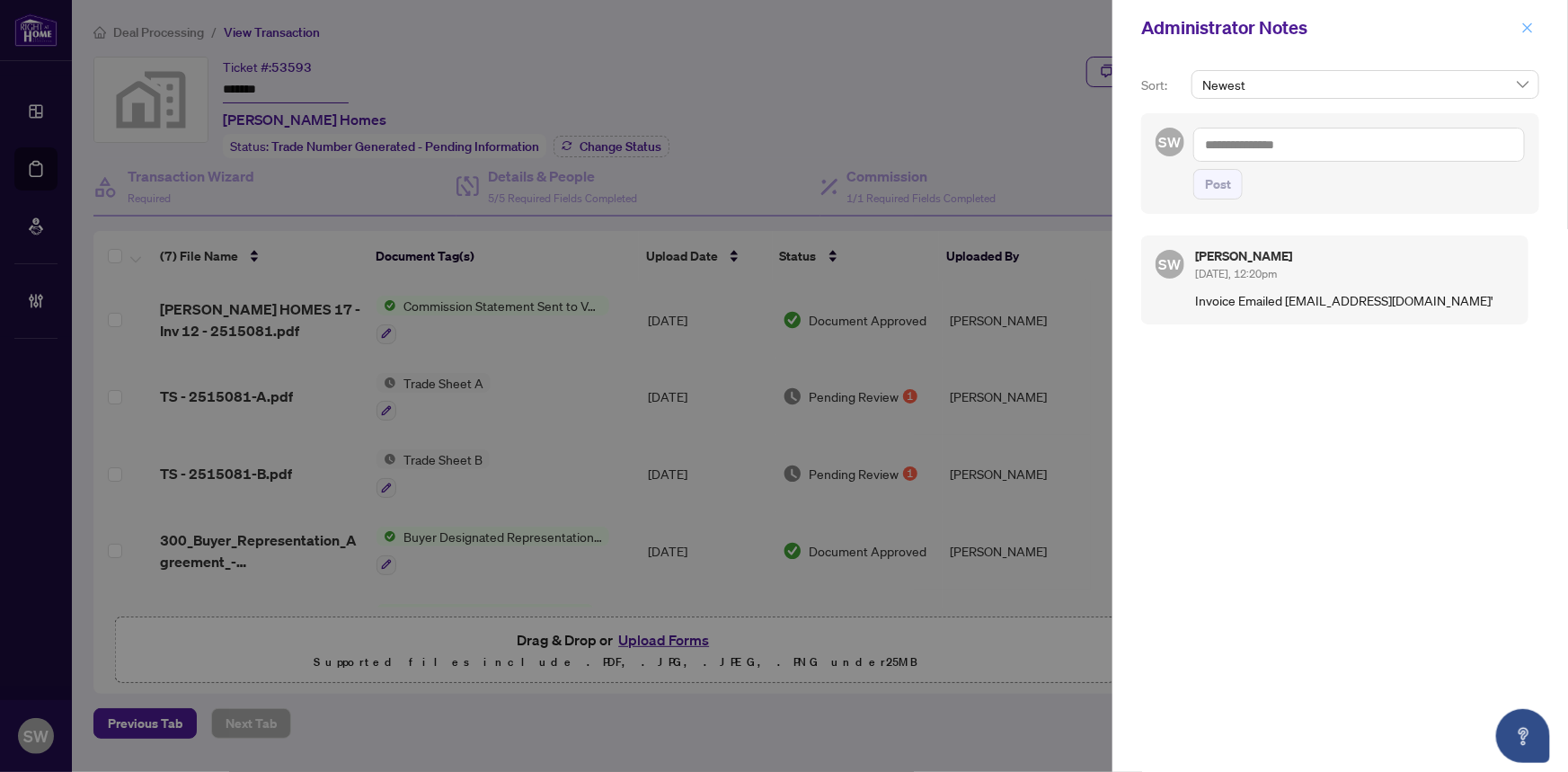
click at [1534, 24] on icon "close" at bounding box center [1527, 28] width 12 height 12
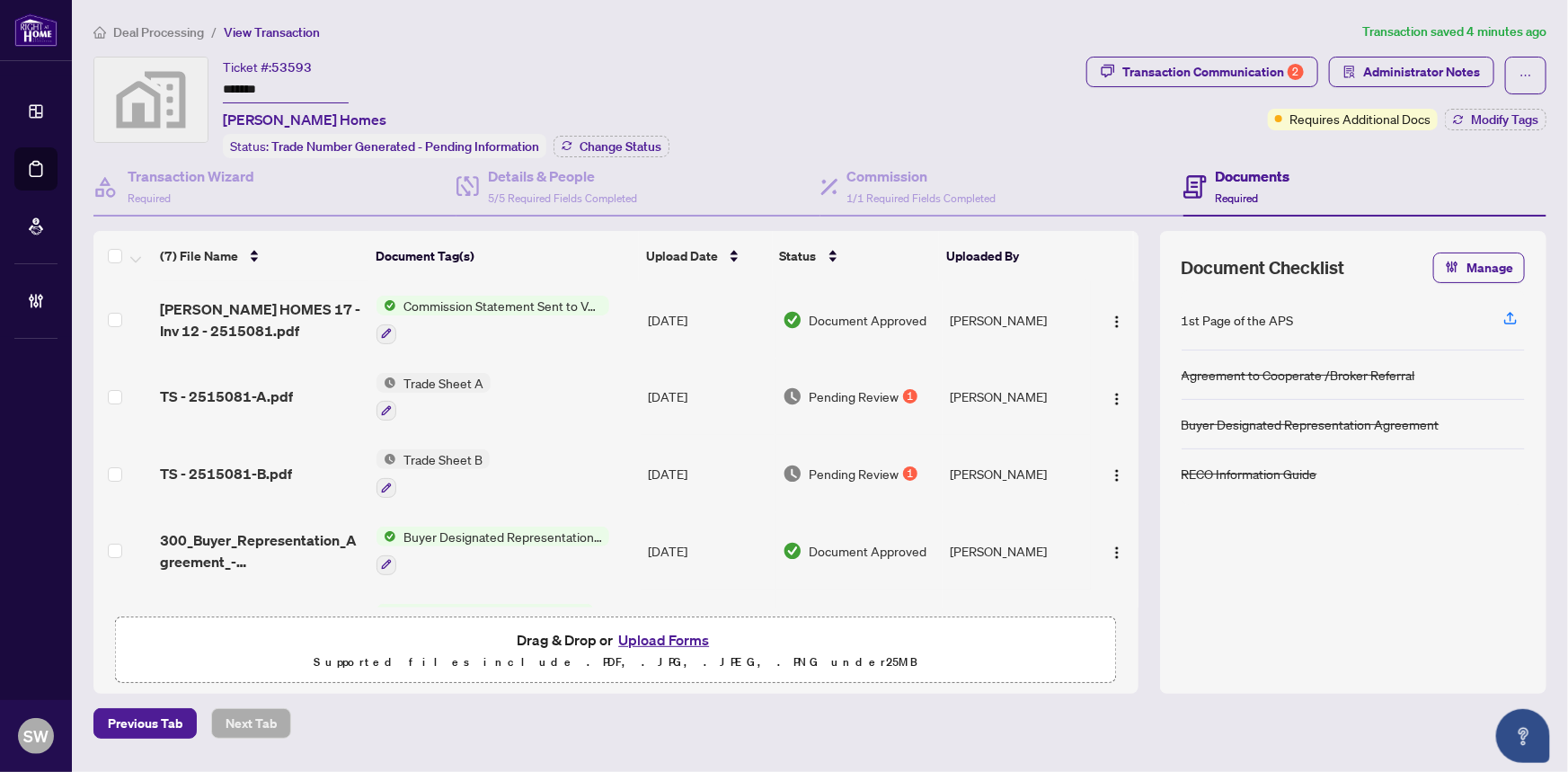
click at [181, 31] on span "Deal Processing" at bounding box center [158, 32] width 91 height 16
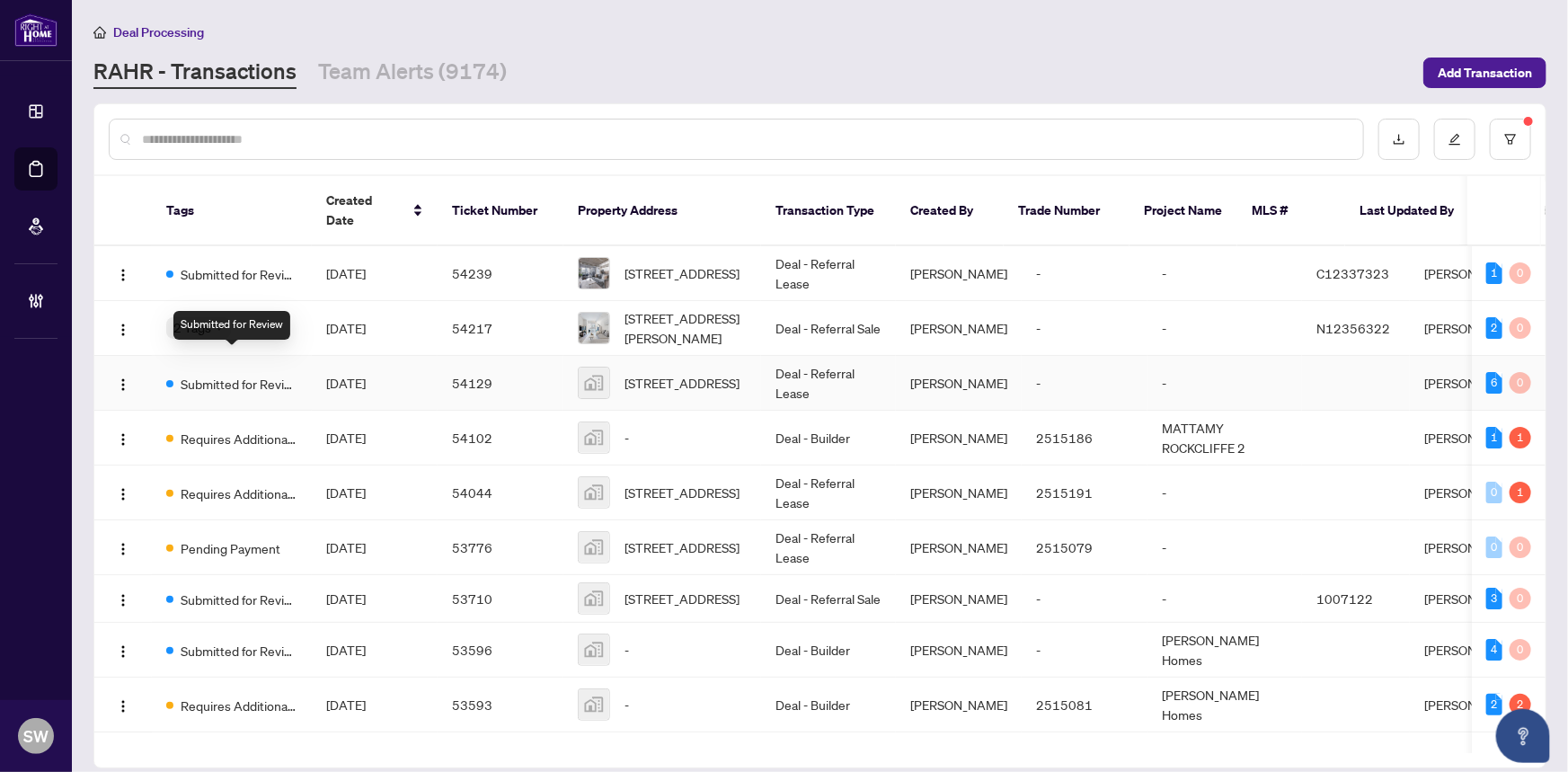
click at [258, 374] on span "Submitted for Review" at bounding box center [239, 383] width 117 height 20
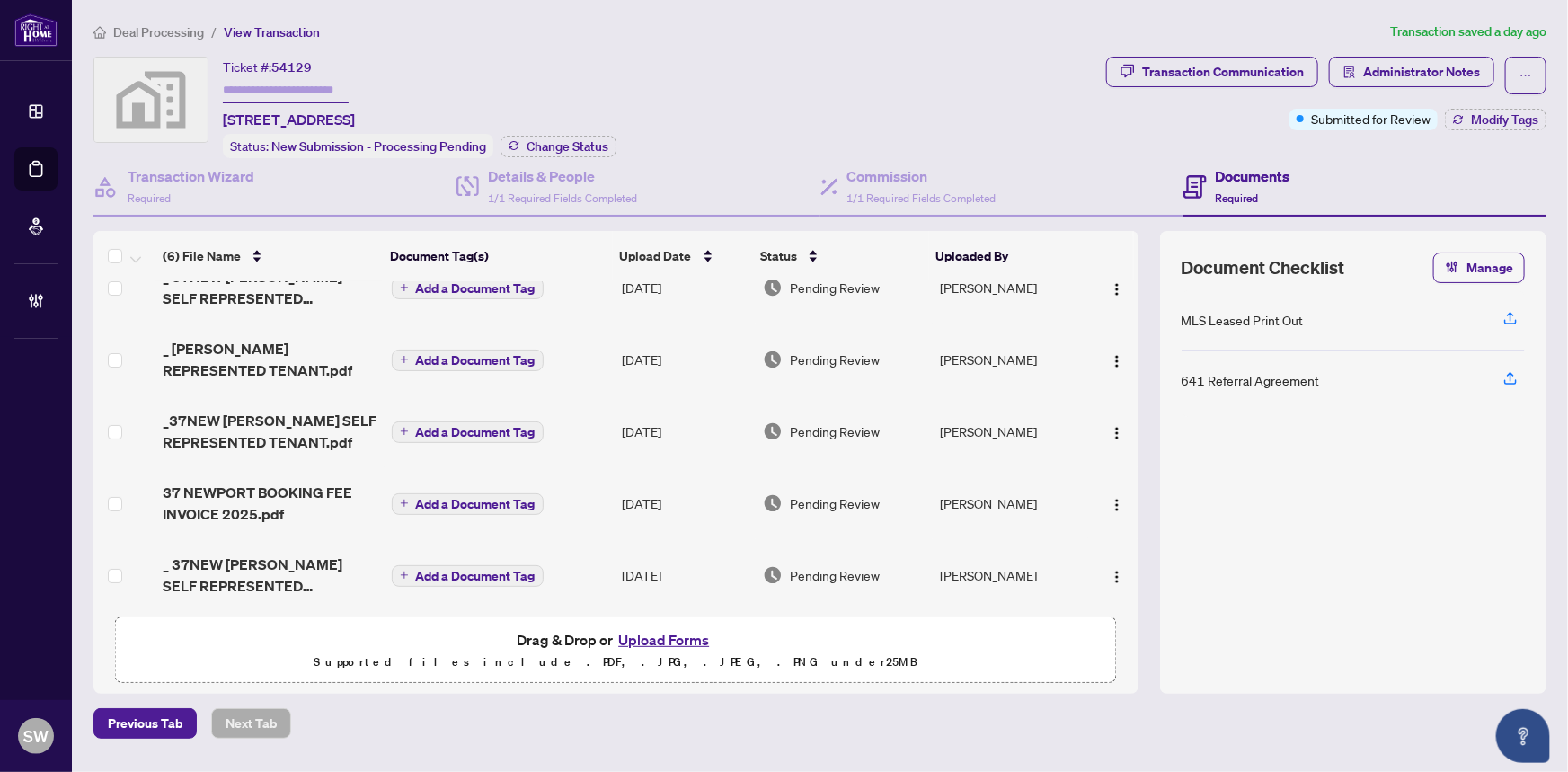
scroll to position [110, 0]
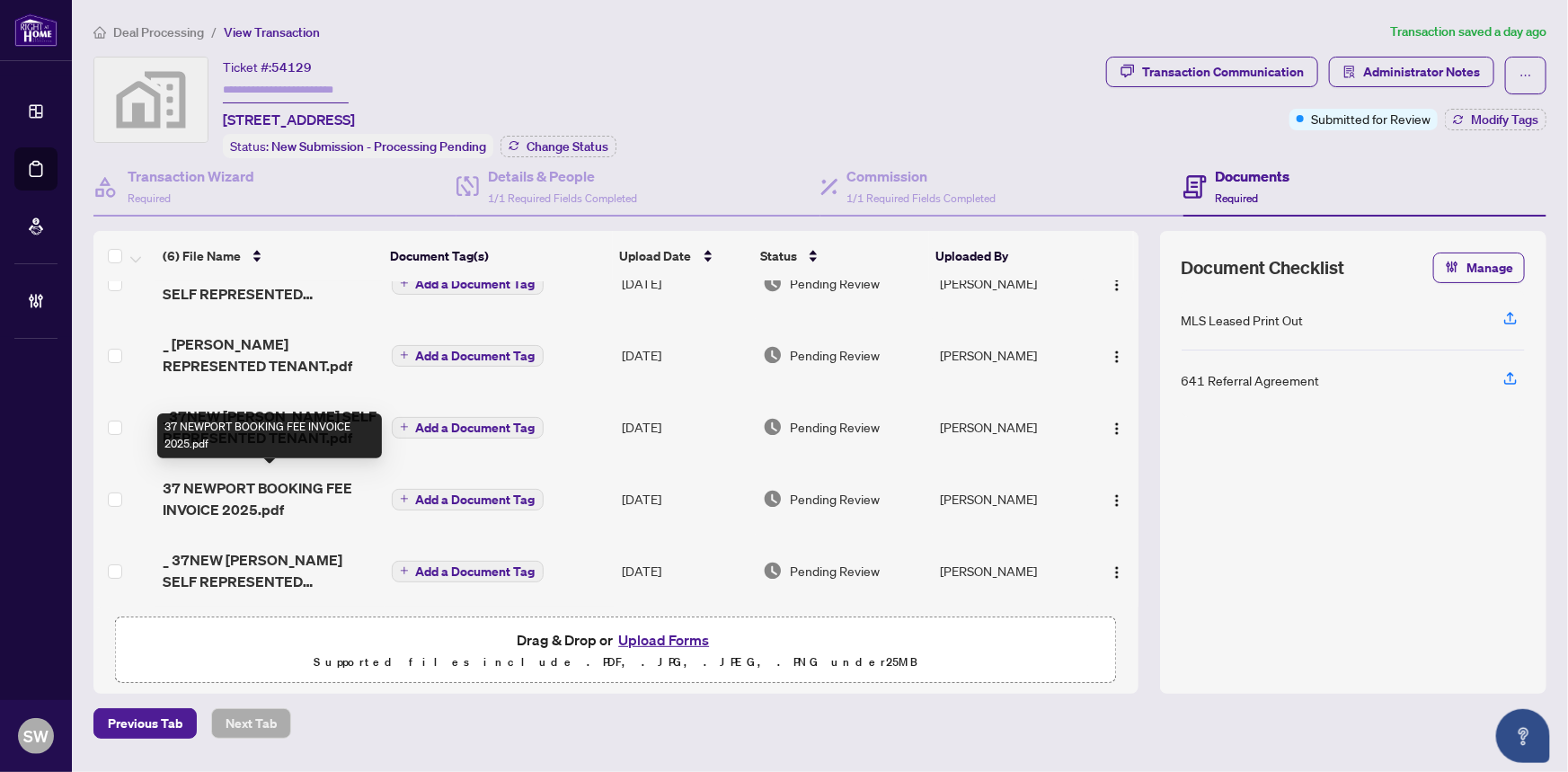
click at [257, 489] on span "37 NEWPORT BOOKING FEE INVOICE 2025.pdf" at bounding box center [270, 499] width 214 height 44
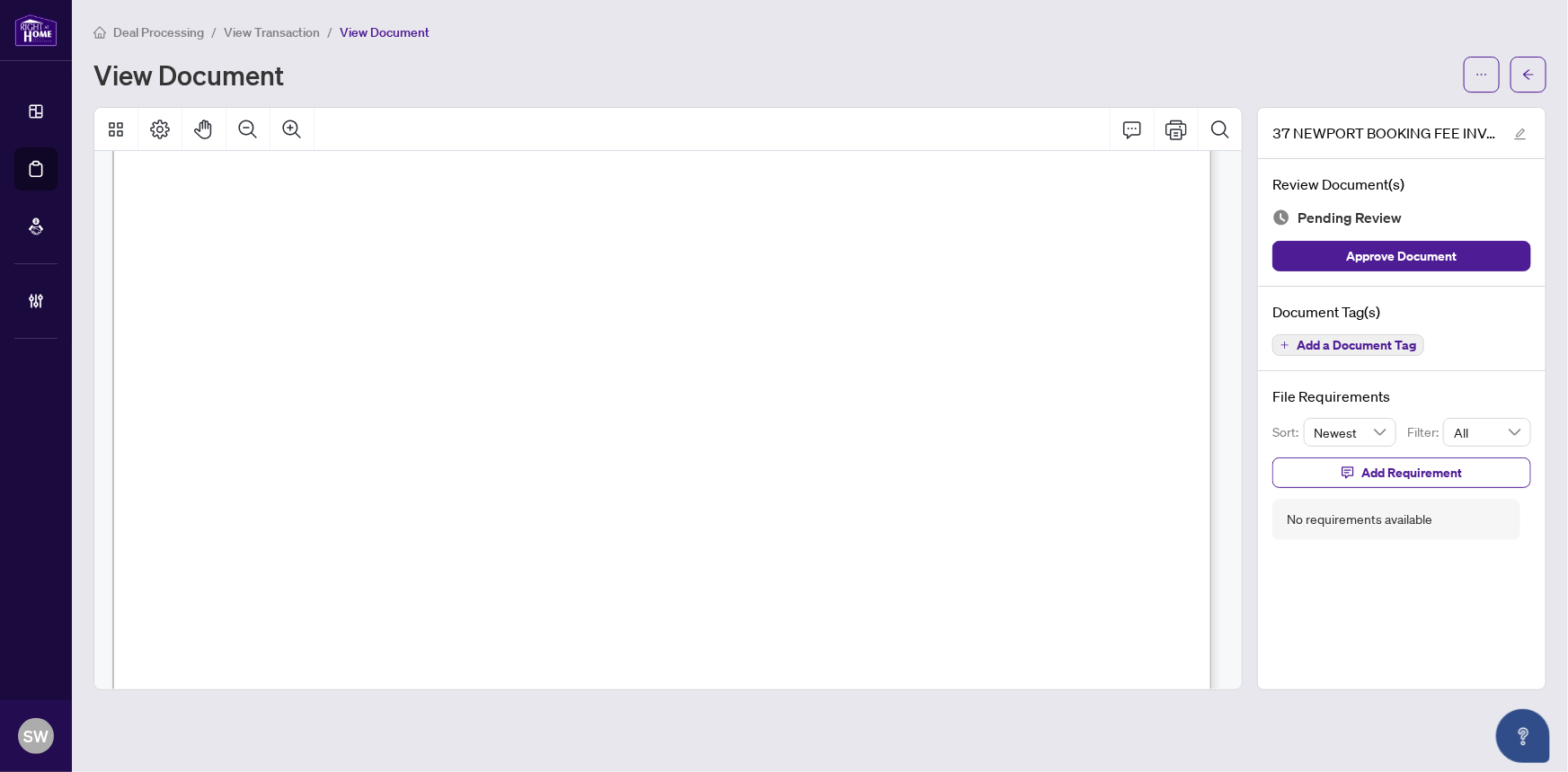
scroll to position [22, 0]
click at [1376, 340] on span "Add a Document Tag" at bounding box center [1357, 344] width 119 height 12
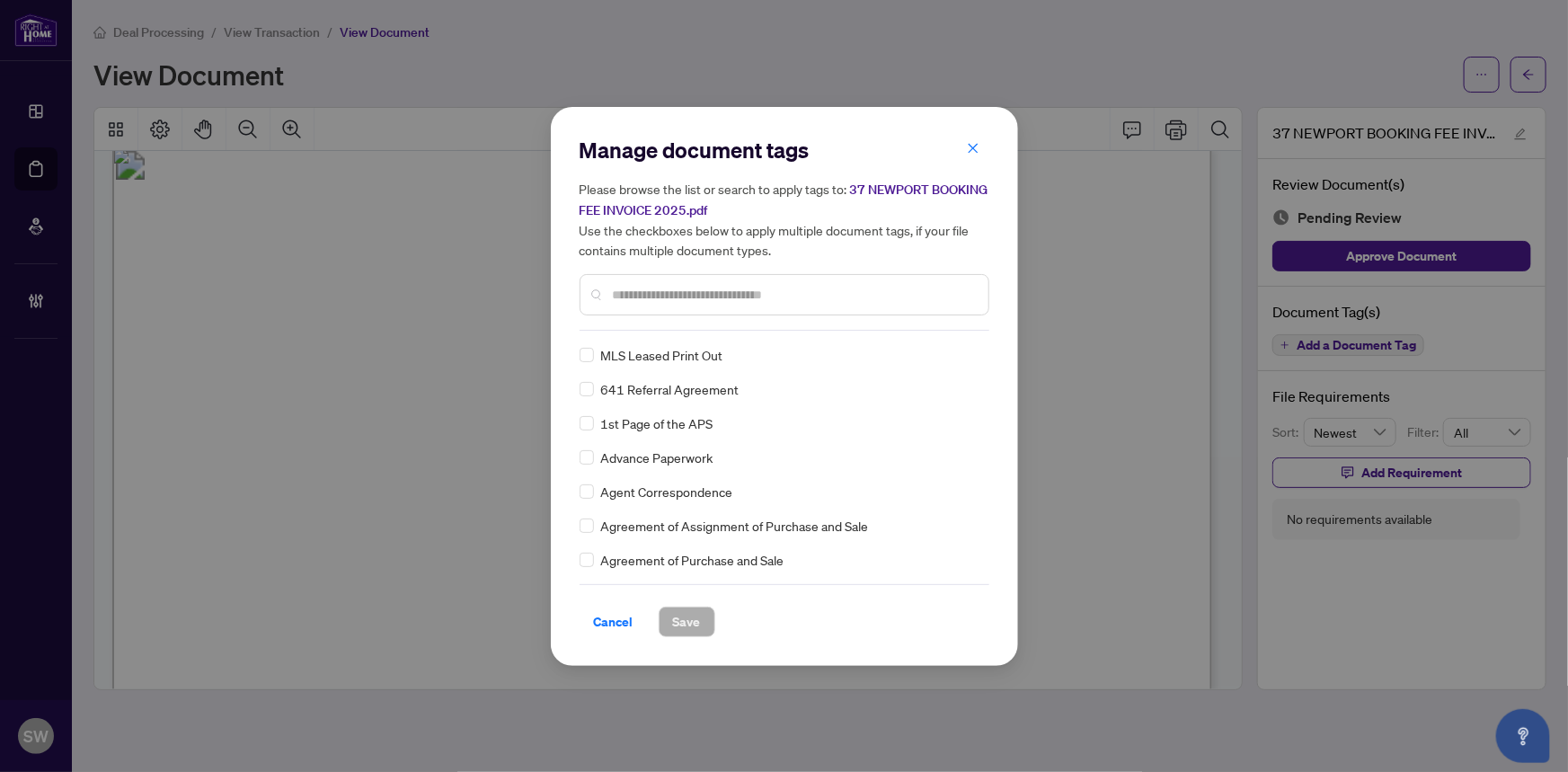
click at [984, 382] on div "MLS Leased Print Out 641 Referral Agreement 1st Page of the APS Advance Paperwo…" at bounding box center [785, 457] width 410 height 225
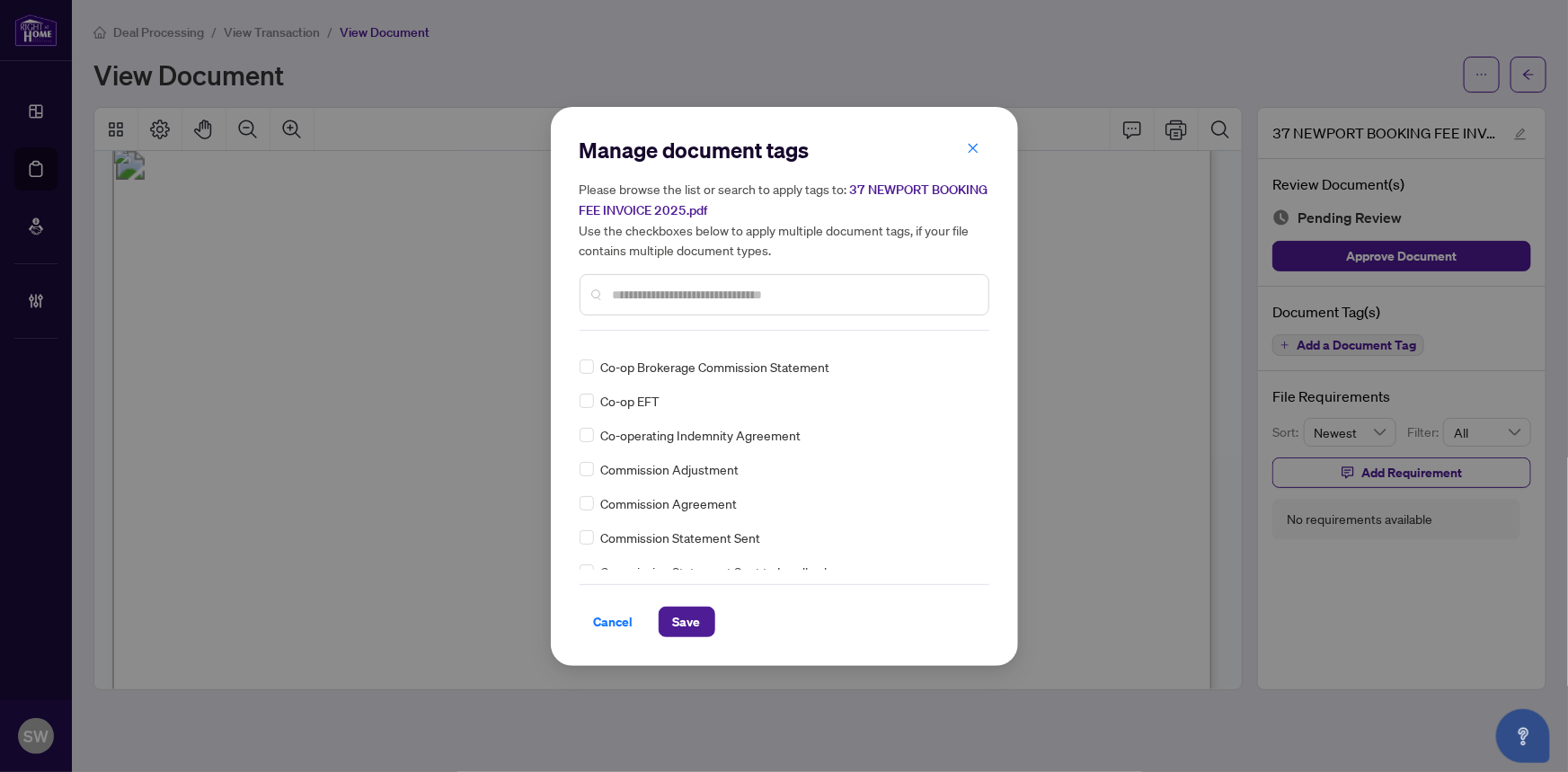
scroll to position [0, 0]
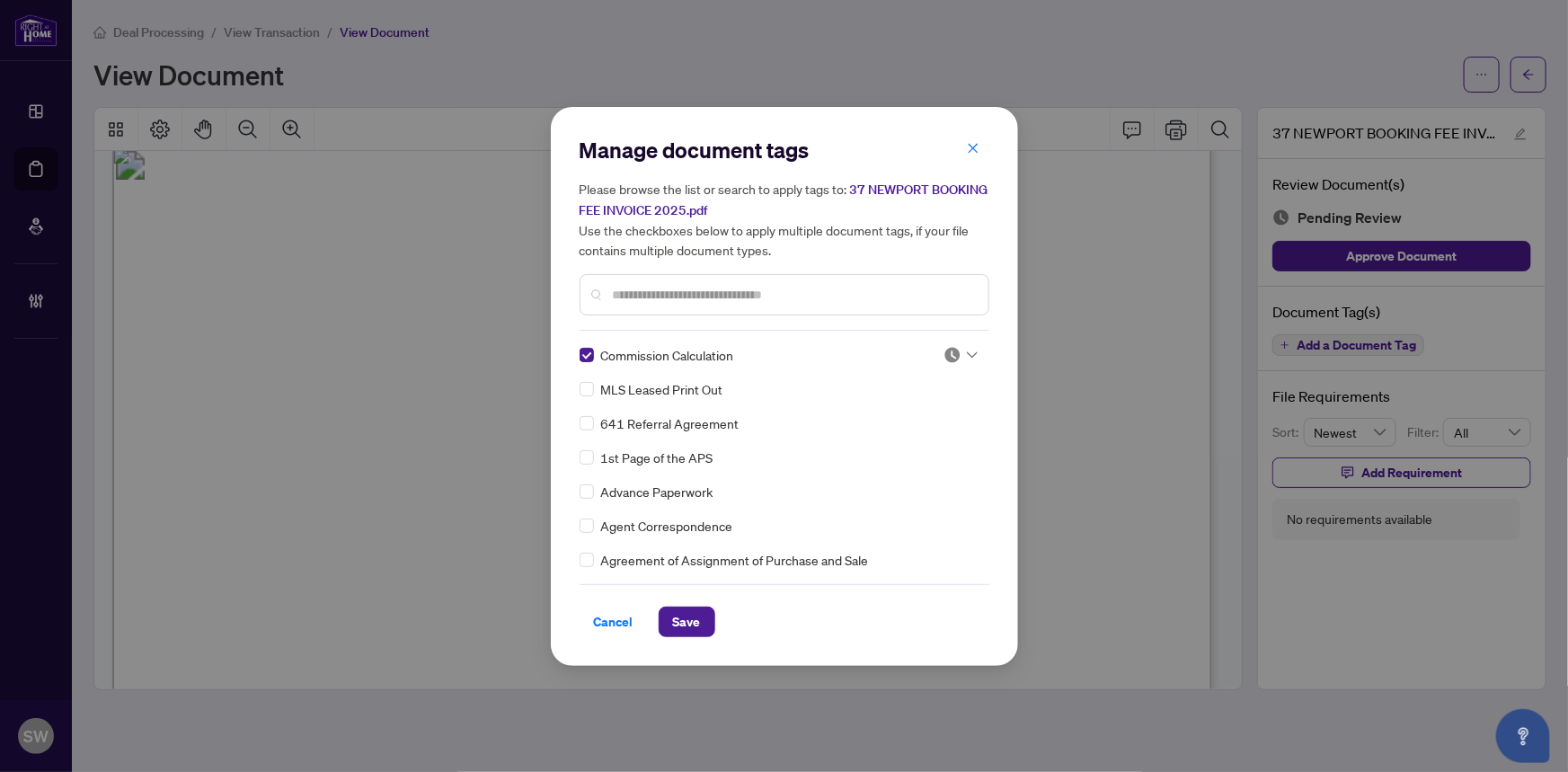
click at [965, 349] on div at bounding box center [961, 355] width 34 height 18
click at [911, 443] on div "Approved" at bounding box center [901, 442] width 115 height 20
click at [697, 616] on span "Save" at bounding box center [686, 622] width 27 height 28
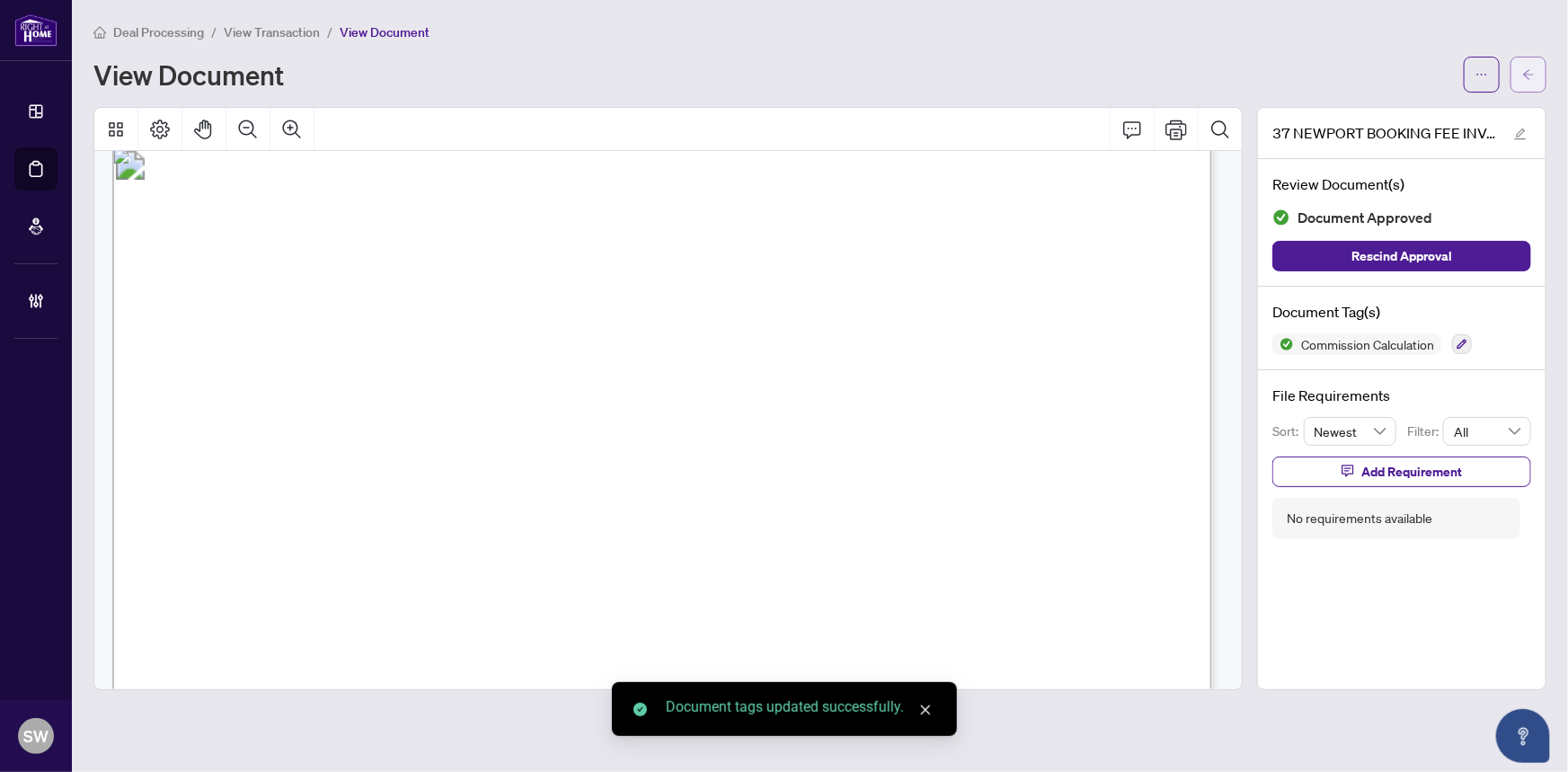
click at [1535, 77] on icon "arrow-left" at bounding box center [1528, 74] width 12 height 12
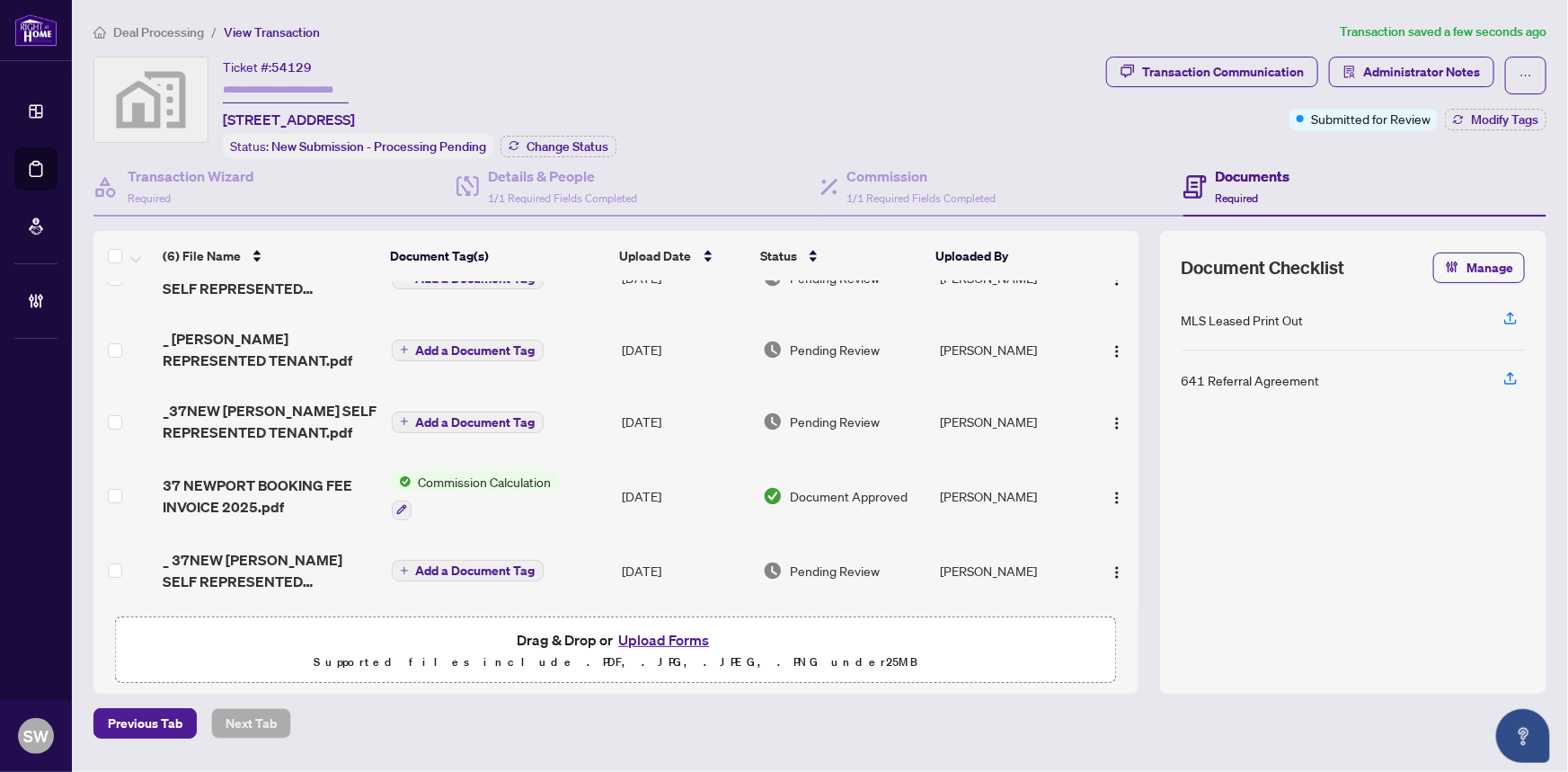
scroll to position [114, 0]
click at [261, 554] on span "_ 37NEW BENDER SELF REPRESENTED TENANT.pdf" at bounding box center [270, 571] width 214 height 44
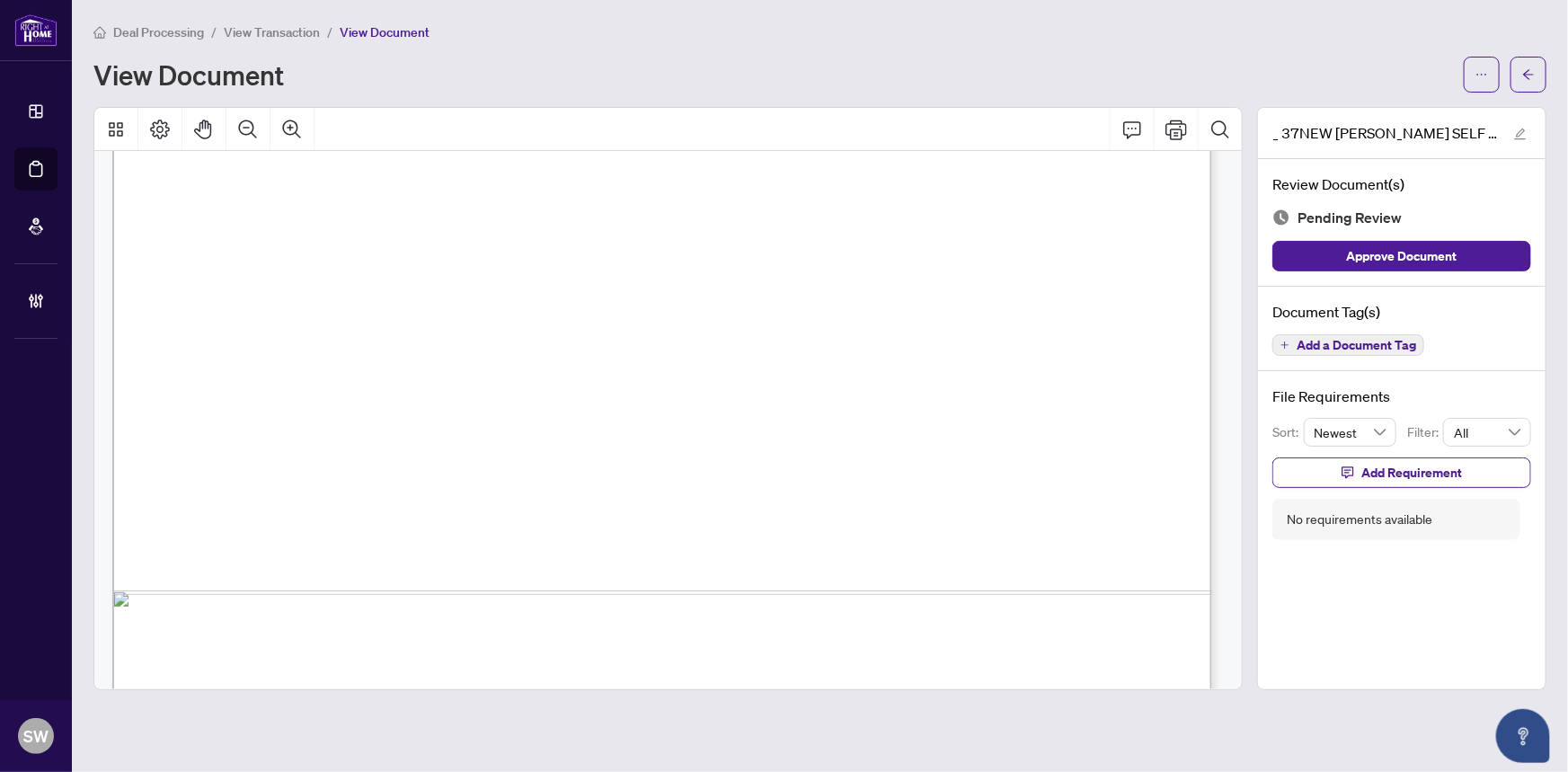
scroll to position [19494, 0]
click at [1417, 344] on button "Add a Document Tag" at bounding box center [1349, 345] width 152 height 22
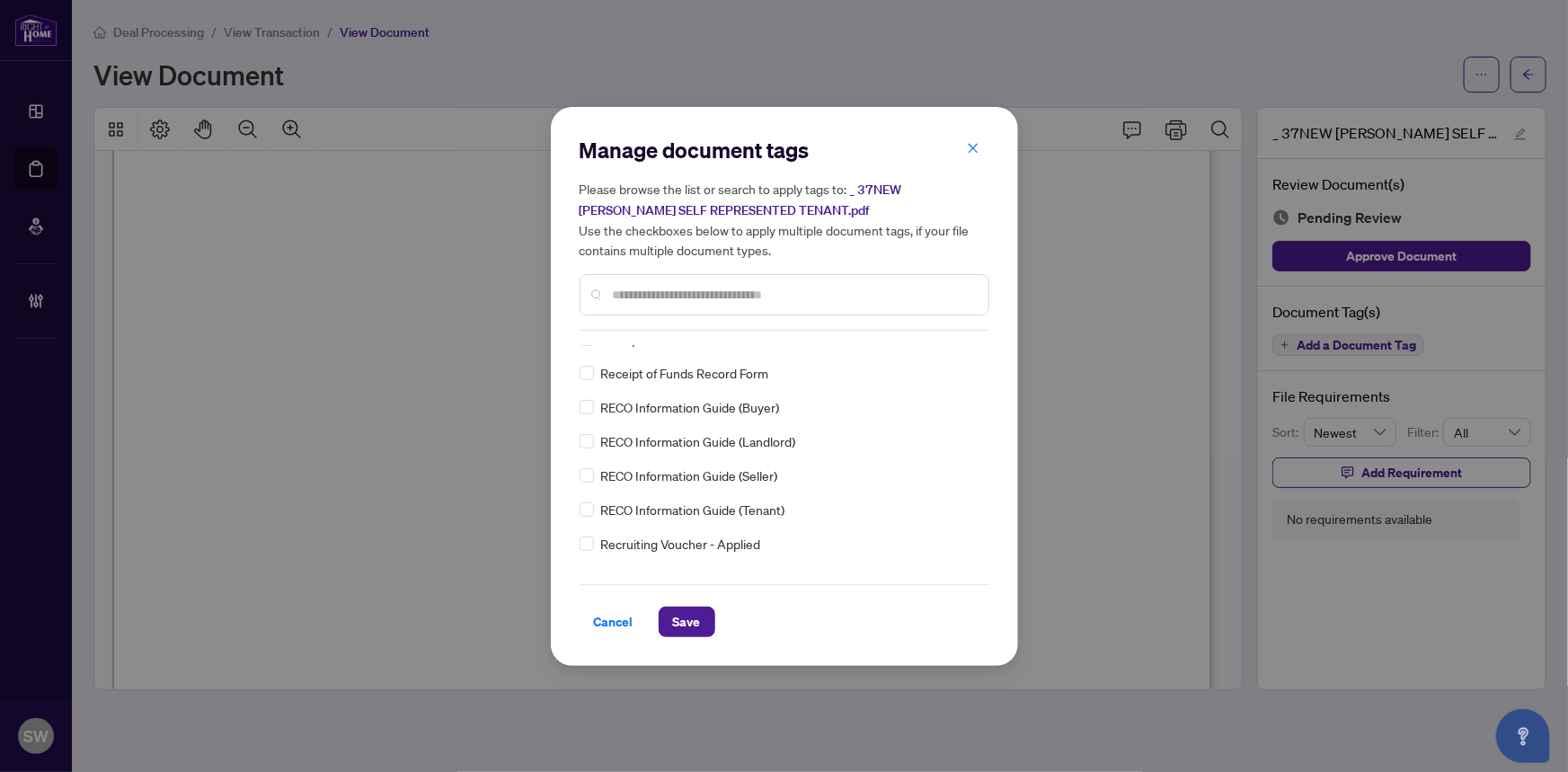
scroll to position [0, 0]
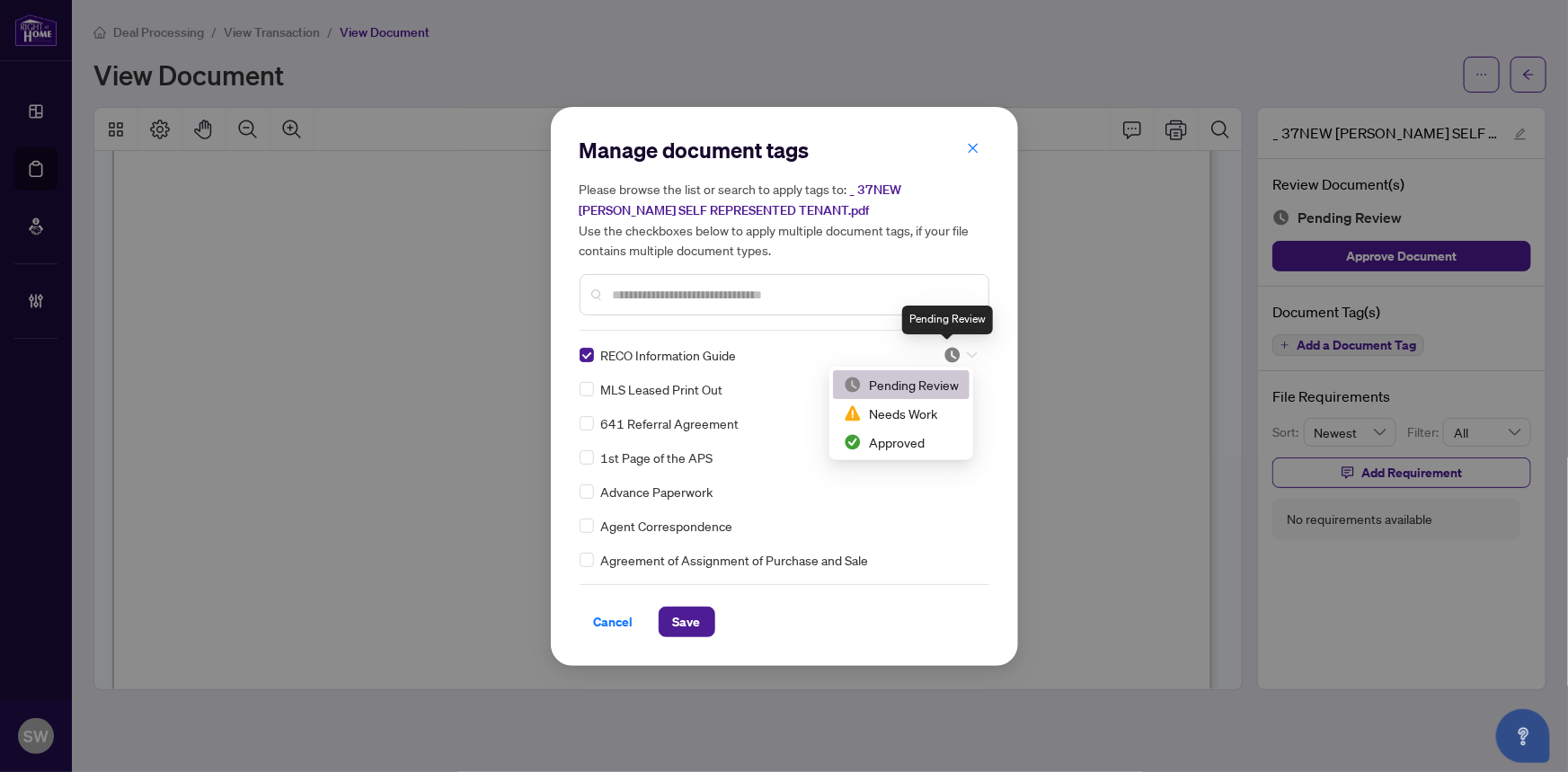
click at [953, 355] on img at bounding box center [953, 355] width 18 height 18
click at [939, 439] on div "Approved" at bounding box center [901, 442] width 115 height 20
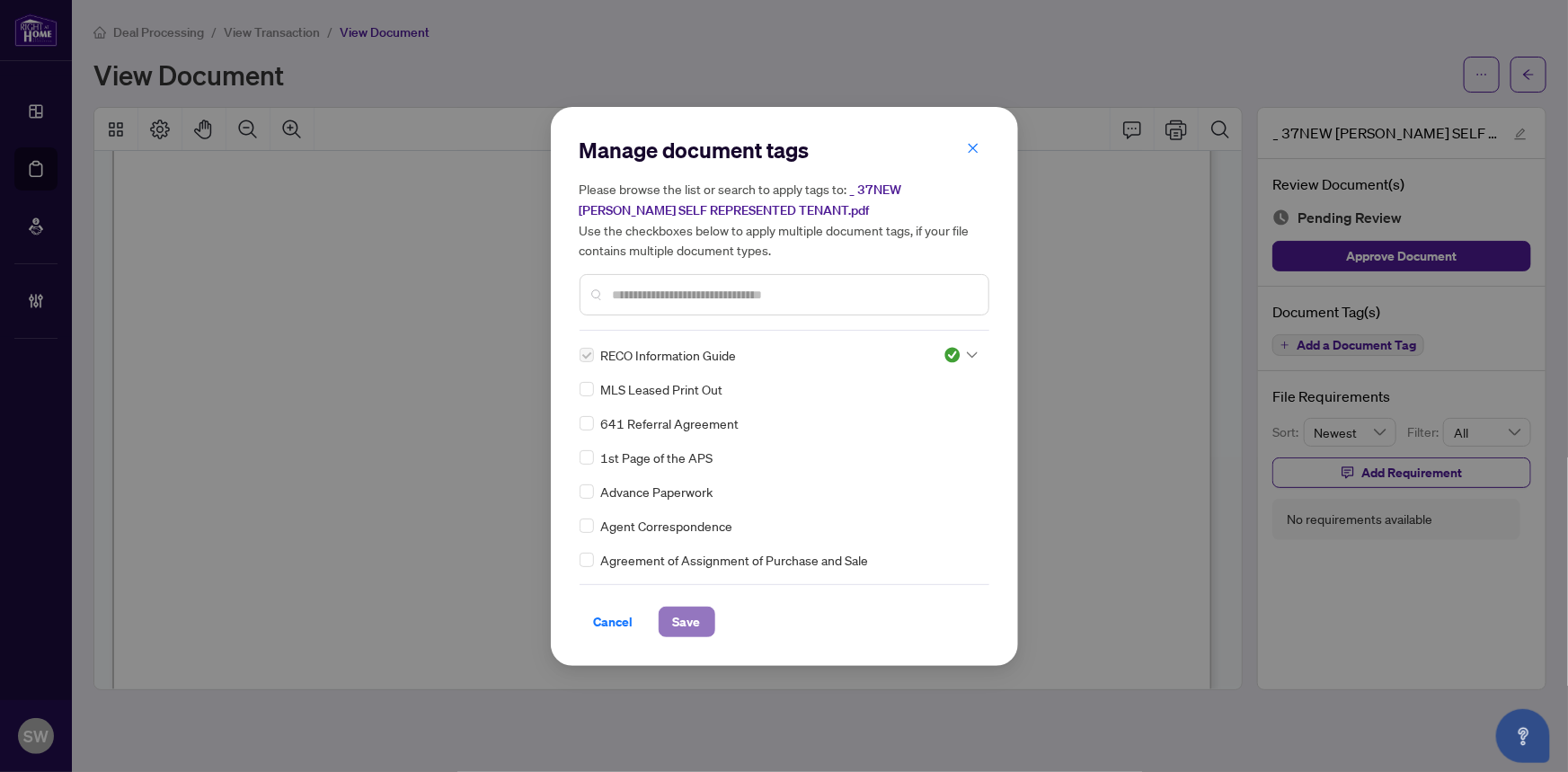
click at [702, 620] on button "Save" at bounding box center [687, 622] width 57 height 30
click at [1530, 76] on div "Manage document tags Please browse the list or search to apply tags to: _ 37NEW…" at bounding box center [784, 386] width 1568 height 772
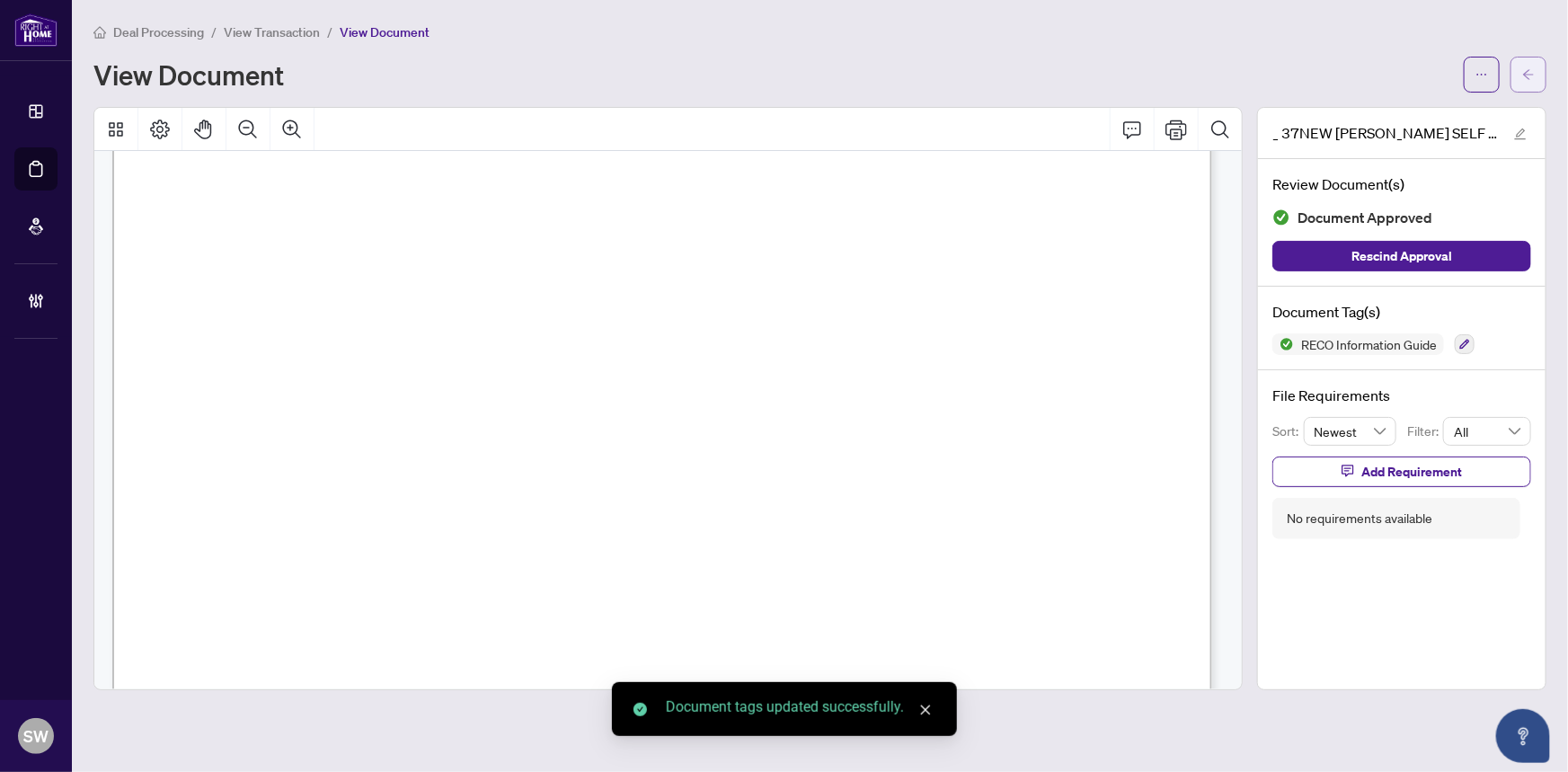
click at [1534, 78] on icon "arrow-left" at bounding box center [1528, 74] width 12 height 12
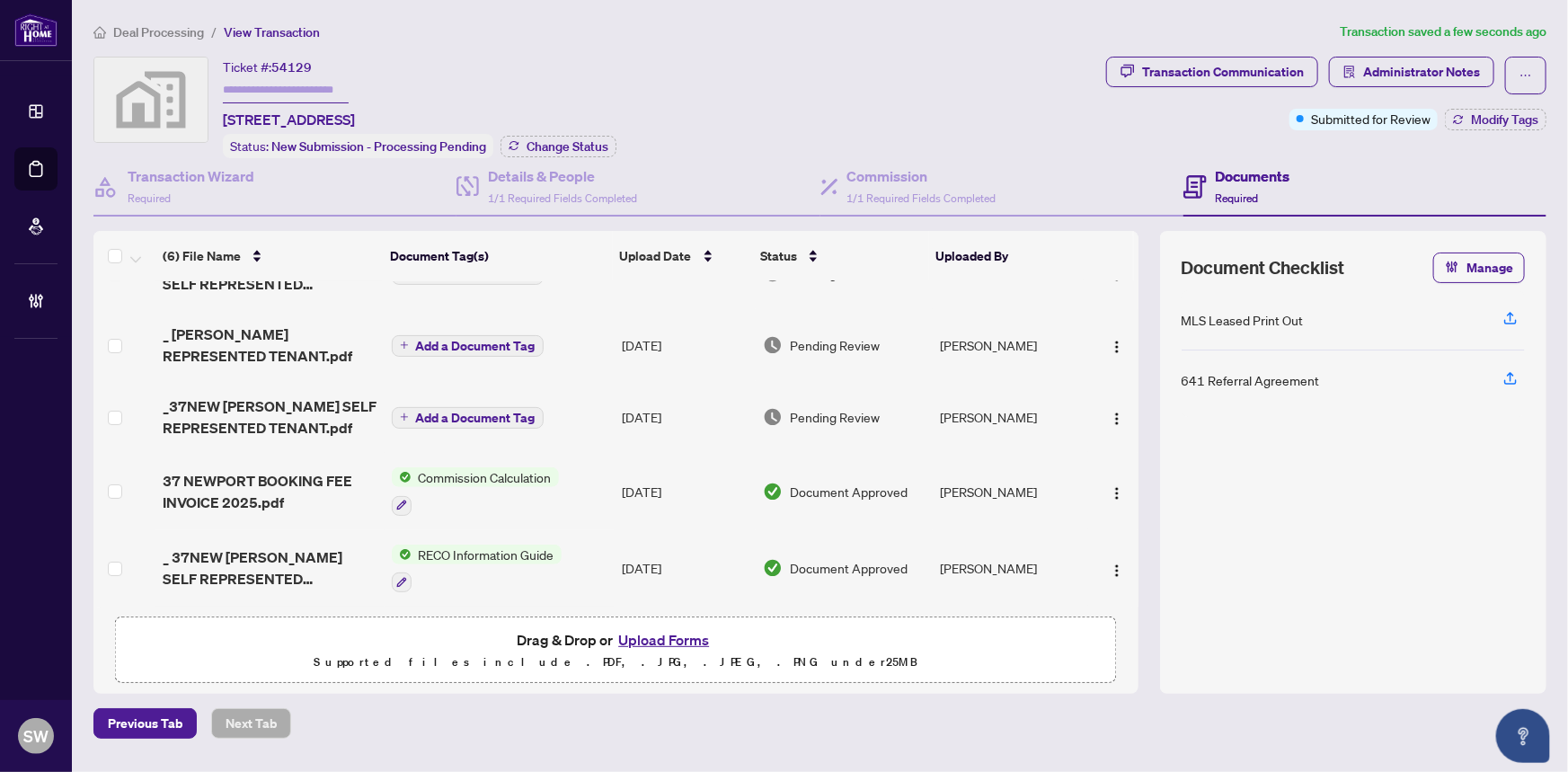
scroll to position [119, 0]
click at [269, 406] on span "_37NEW SPIVAK SELF REPRESENTED TENANT.pdf" at bounding box center [270, 417] width 214 height 44
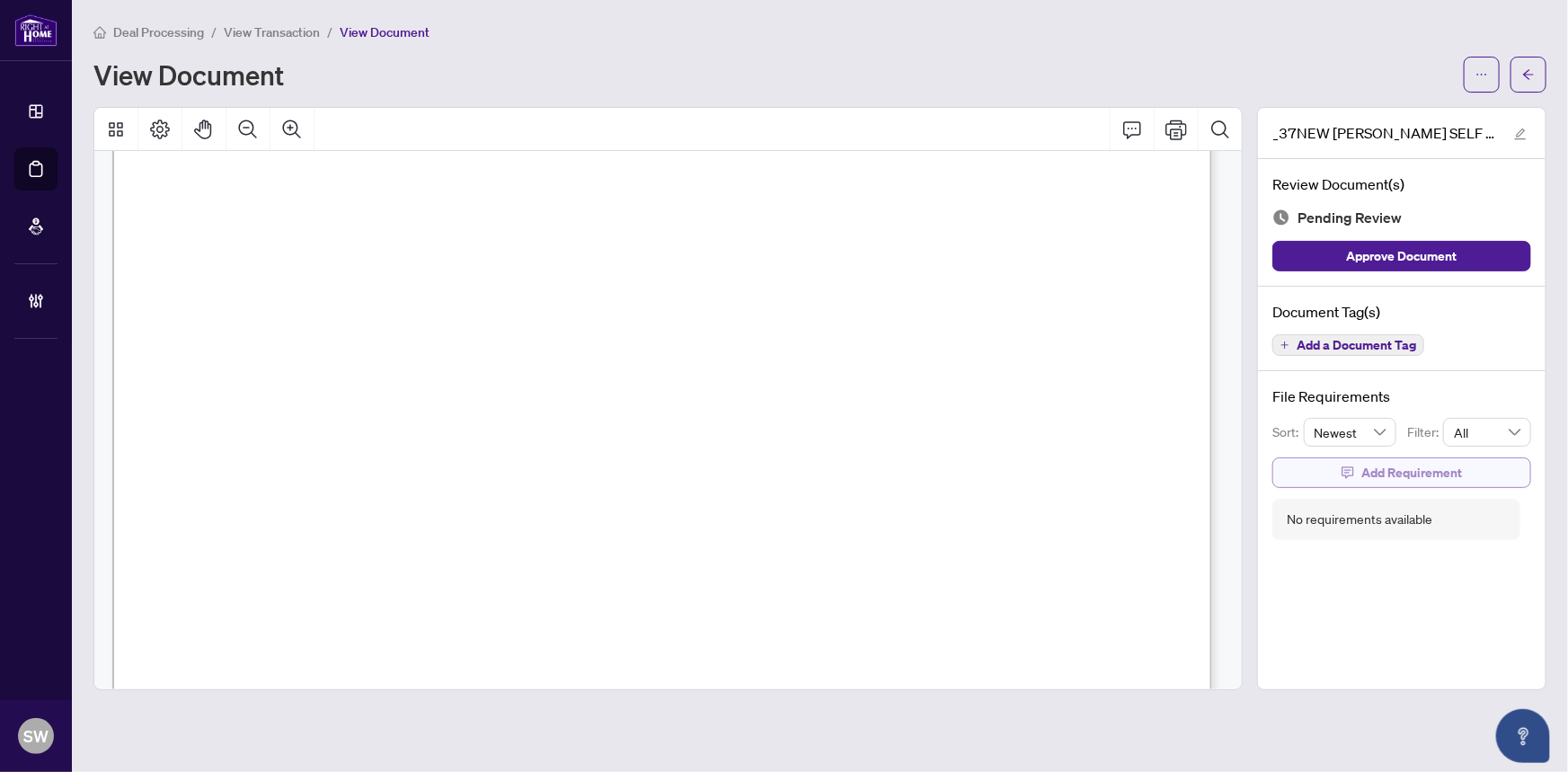
scroll to position [20587, 0]
click at [1394, 345] on span "Add a Document Tag" at bounding box center [1357, 344] width 119 height 12
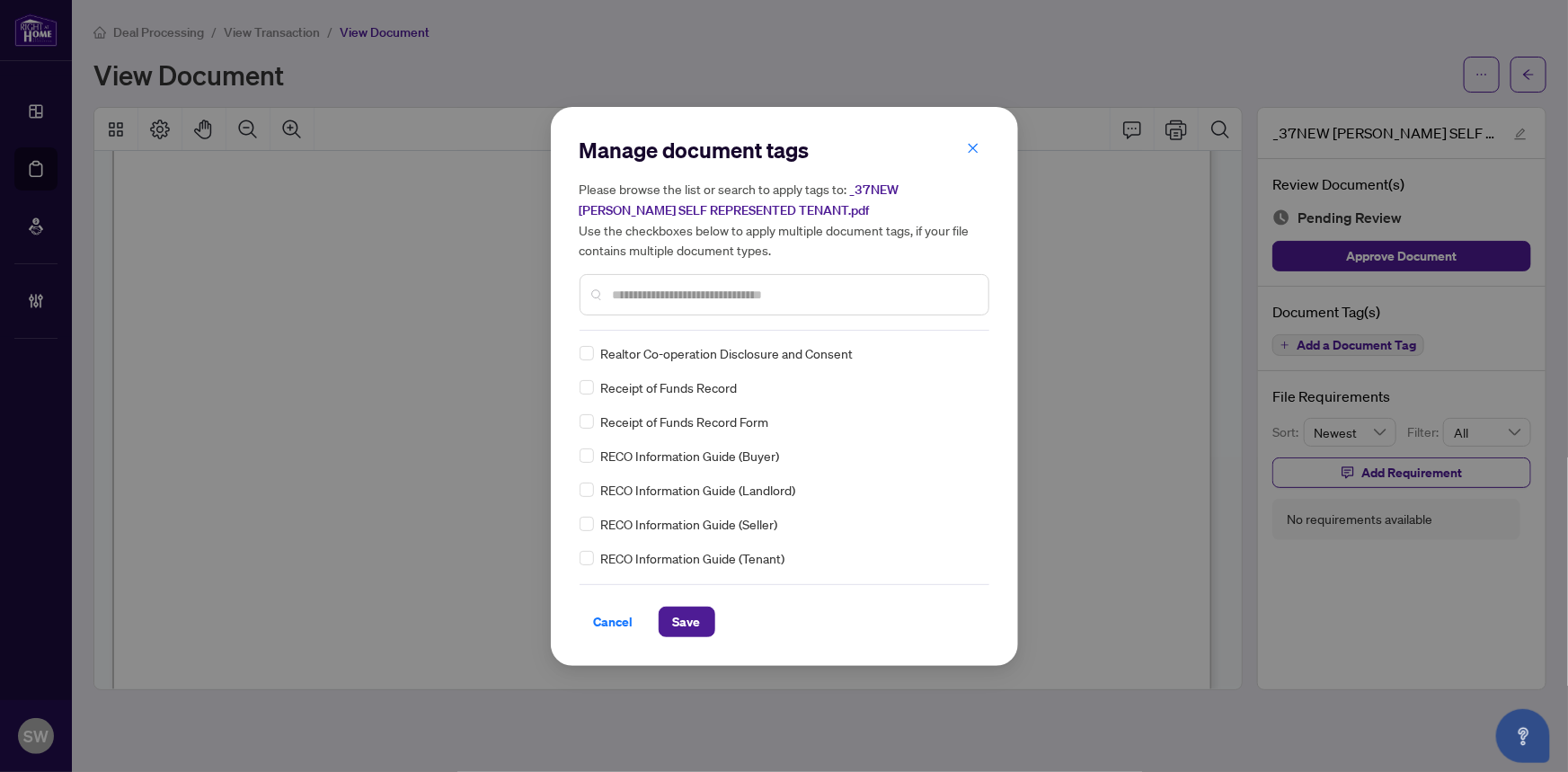
scroll to position [0, 0]
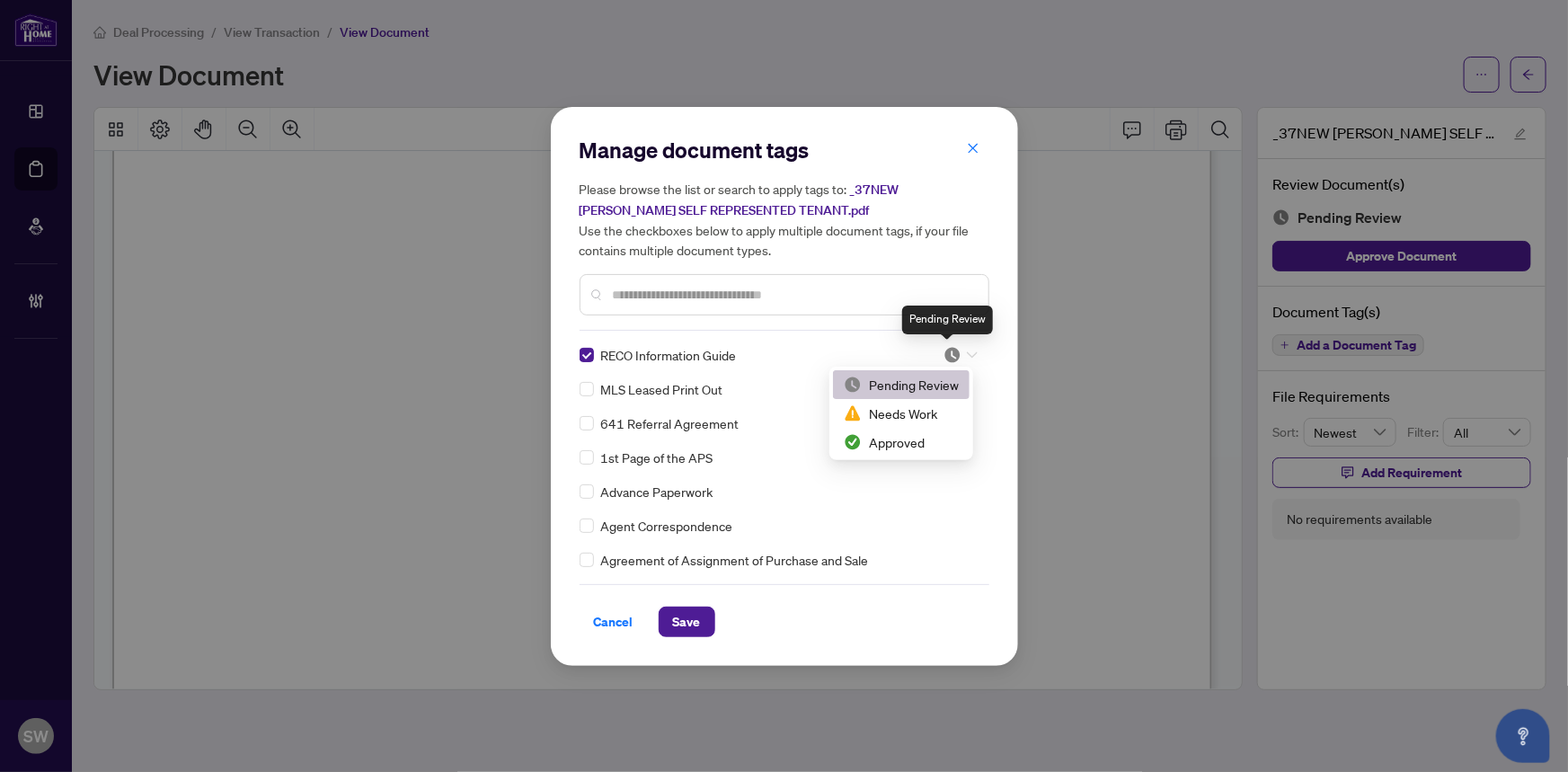
click at [953, 351] on img at bounding box center [953, 355] width 18 height 18
drag, startPoint x: 907, startPoint y: 441, endPoint x: 898, endPoint y: 456, distance: 17.5
click at [907, 441] on div "Approved" at bounding box center [901, 442] width 115 height 20
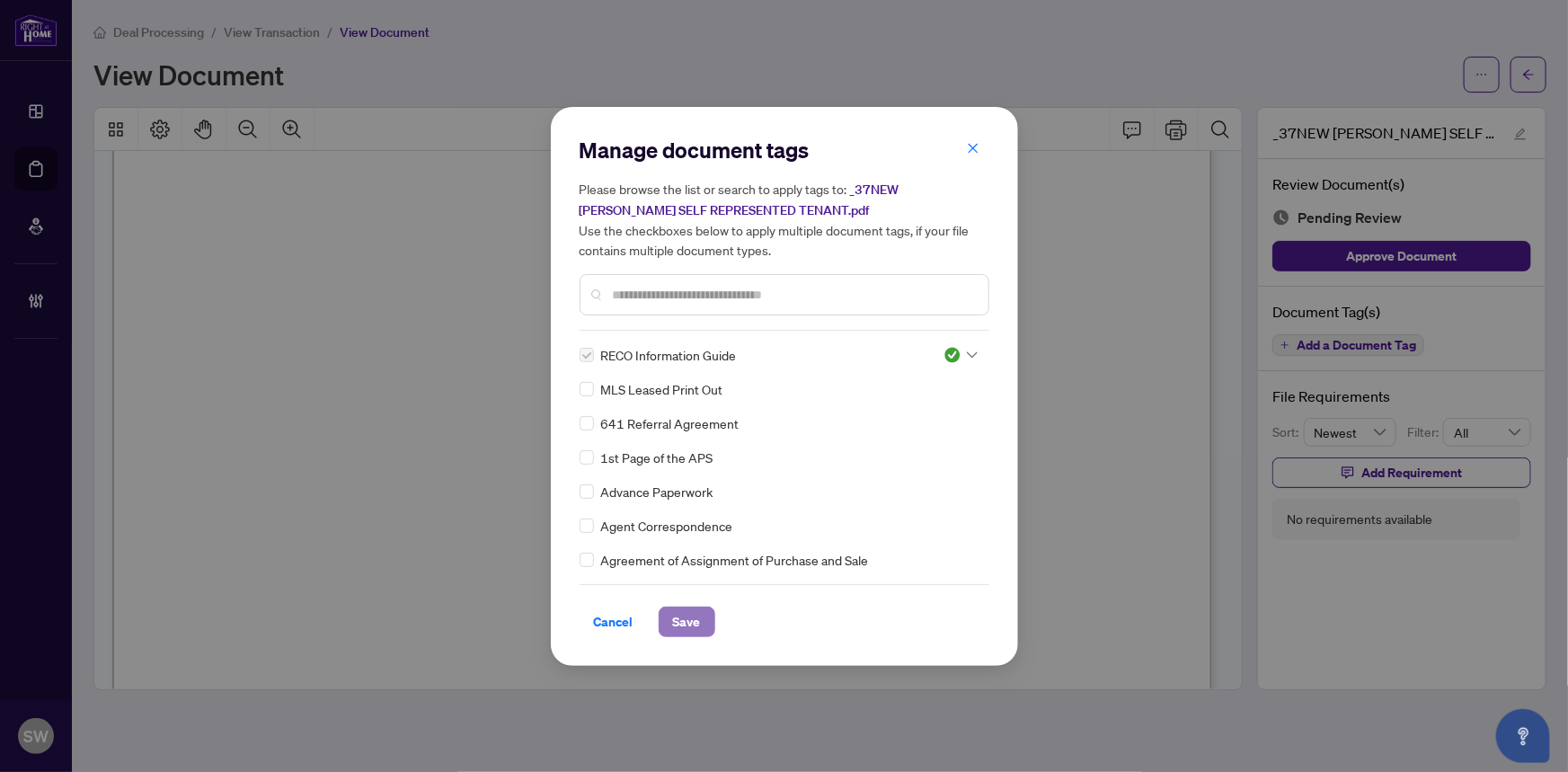
click at [696, 616] on span "Save" at bounding box center [686, 622] width 27 height 28
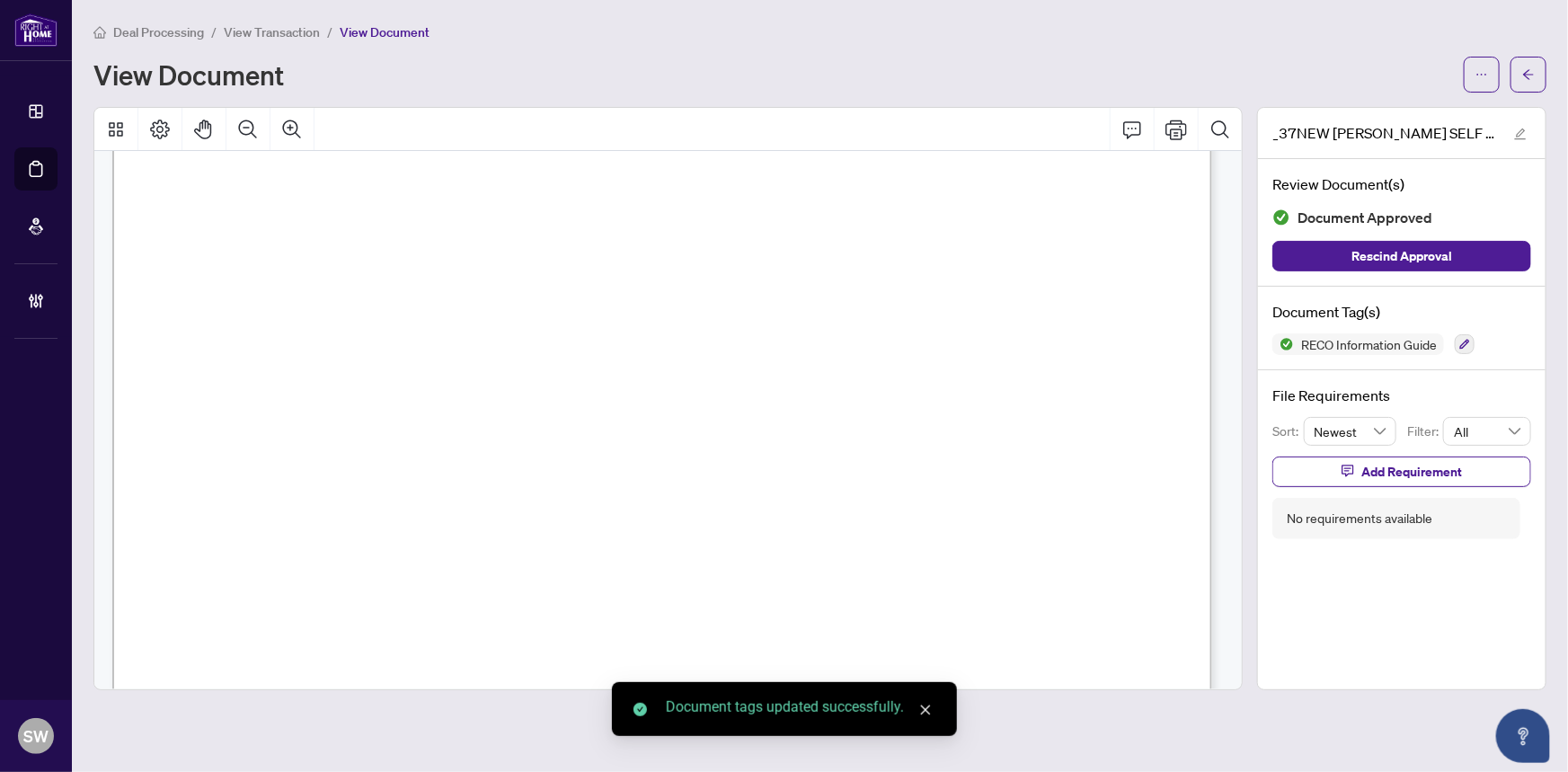
click at [1537, 72] on button "button" at bounding box center [1529, 75] width 36 height 36
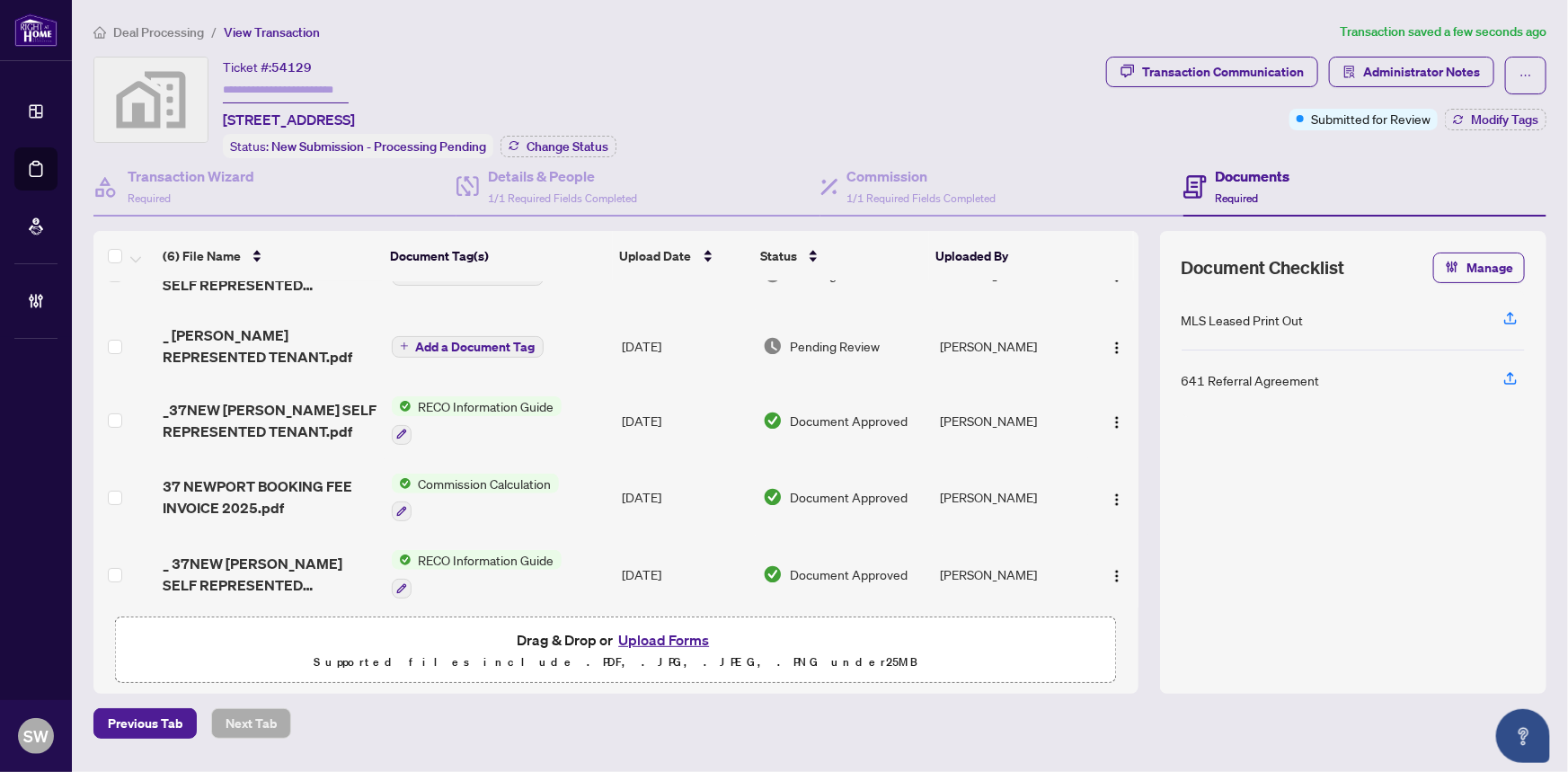
scroll to position [123, 0]
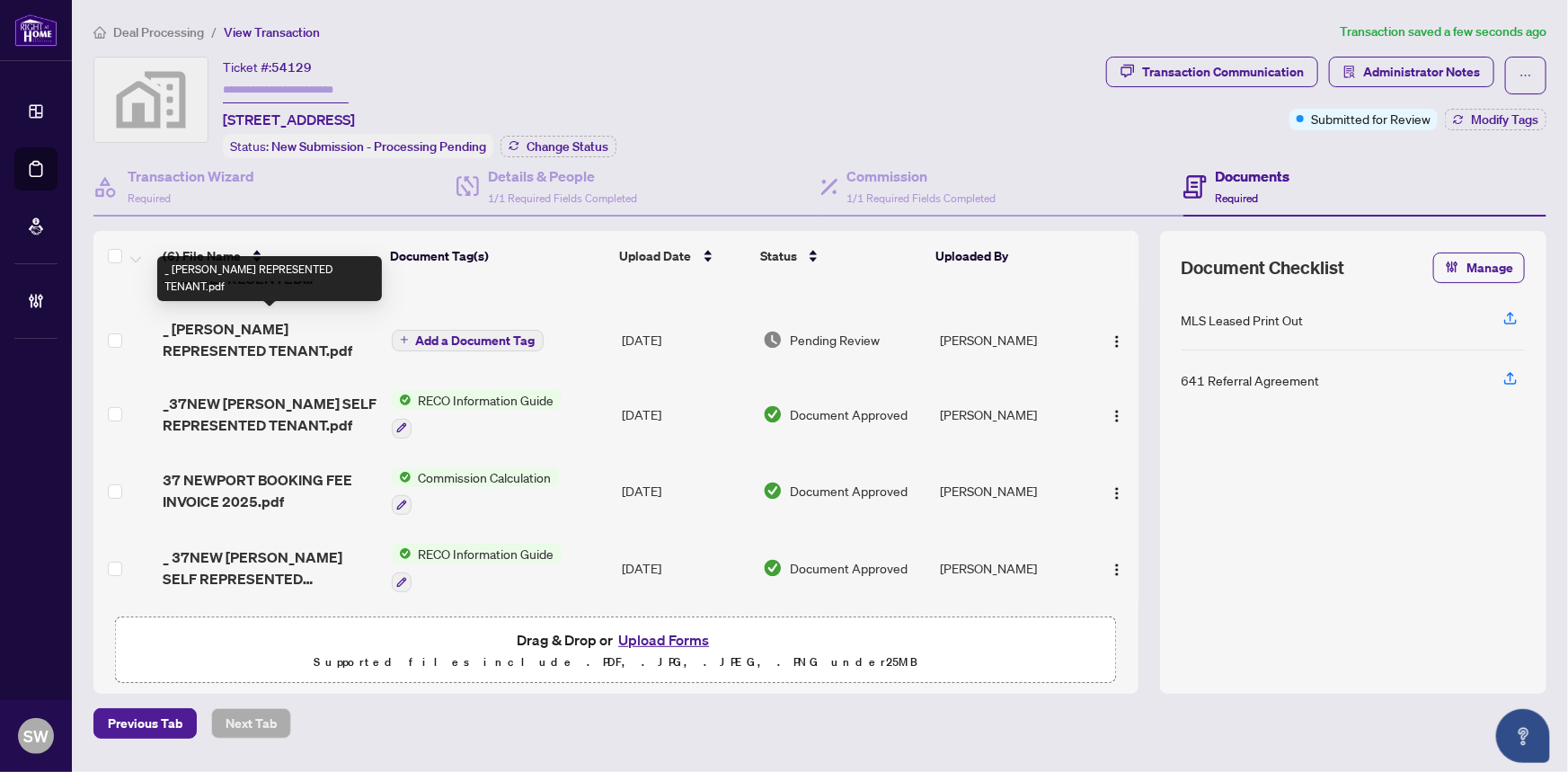
click at [264, 331] on span "_ KANICK SELF REPRESENTED TENANT.pdf" at bounding box center [270, 340] width 214 height 44
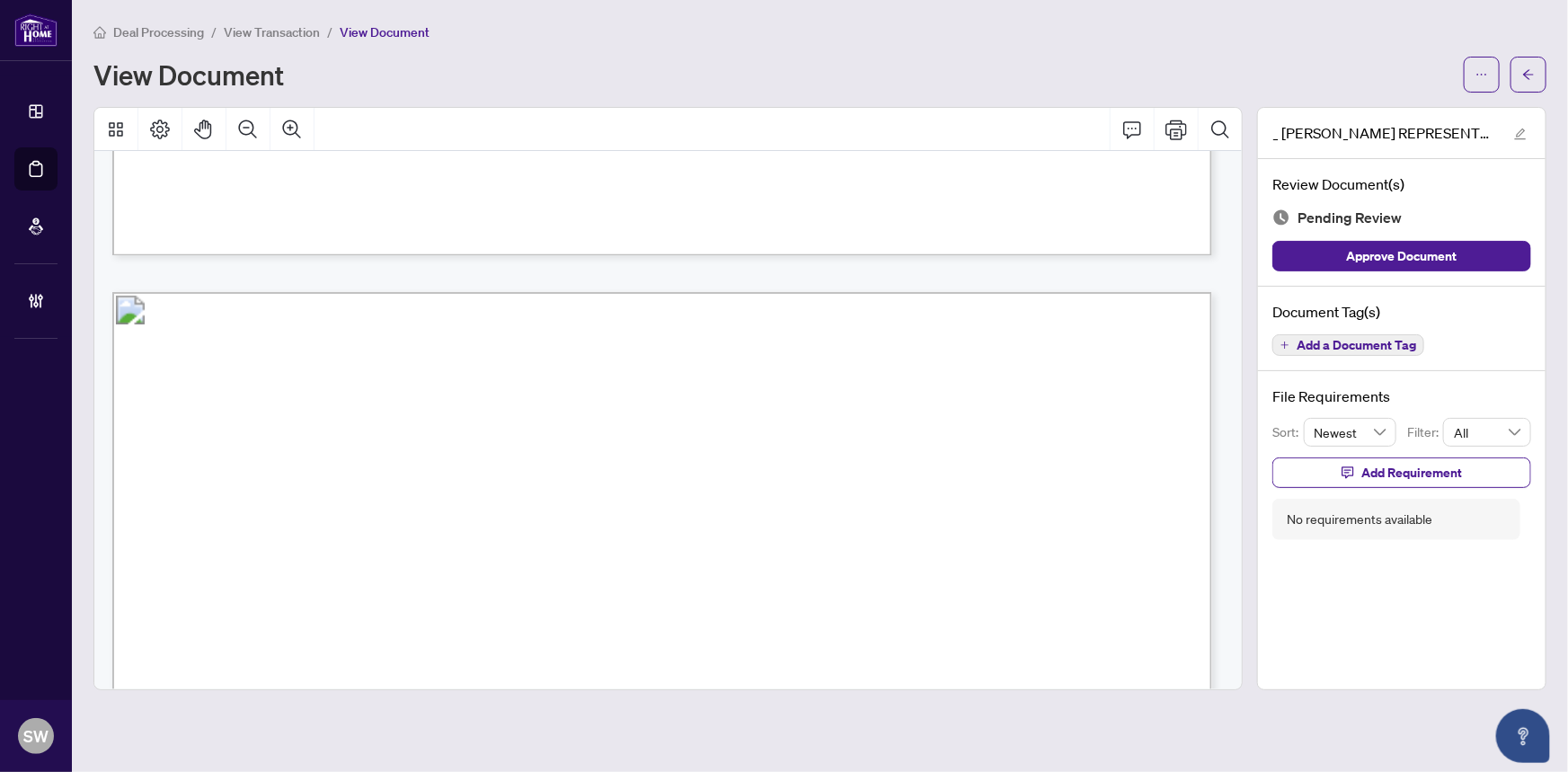
scroll to position [19000, 0]
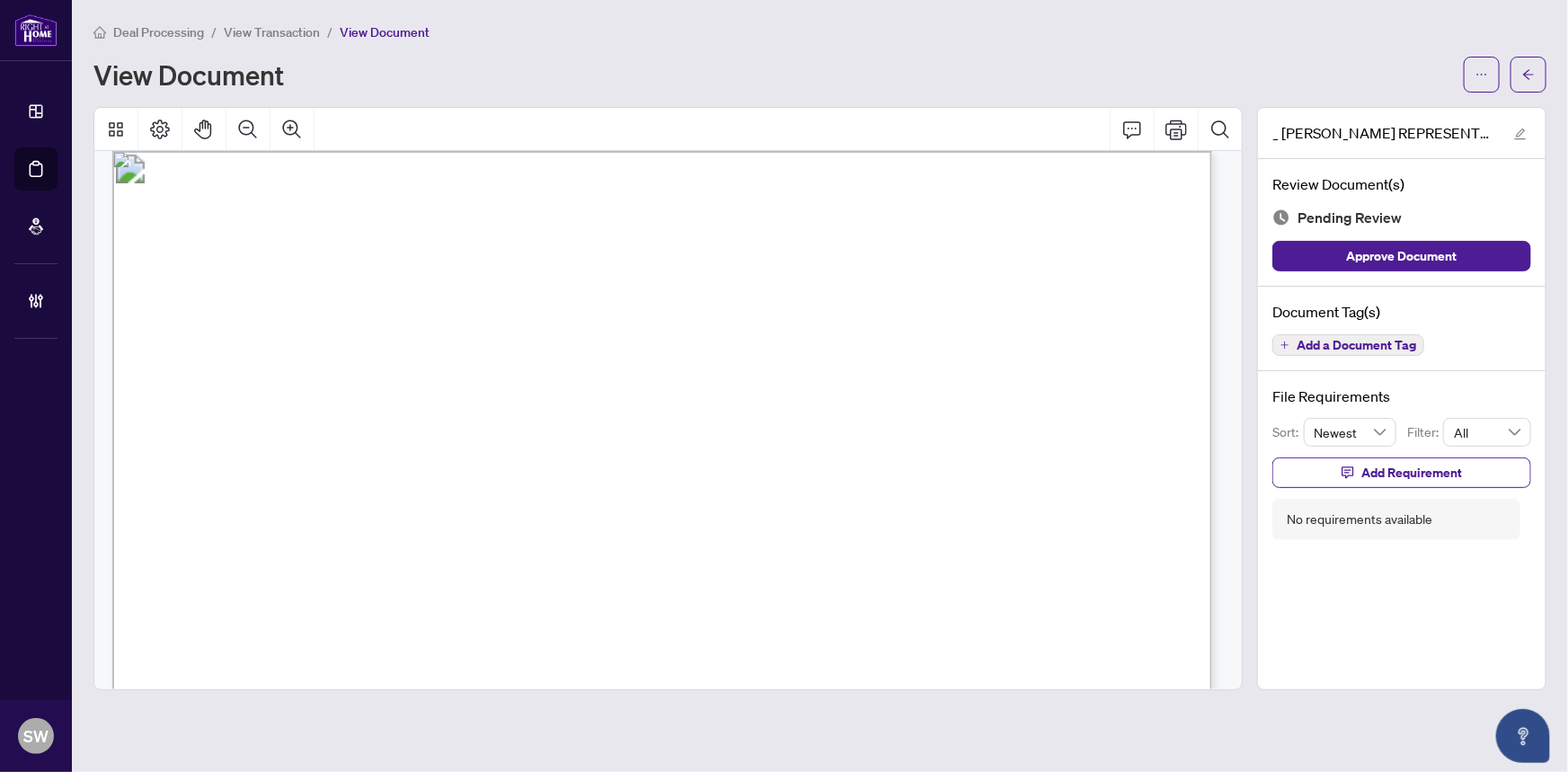
click at [1406, 339] on span "Add a Document Tag" at bounding box center [1357, 344] width 119 height 12
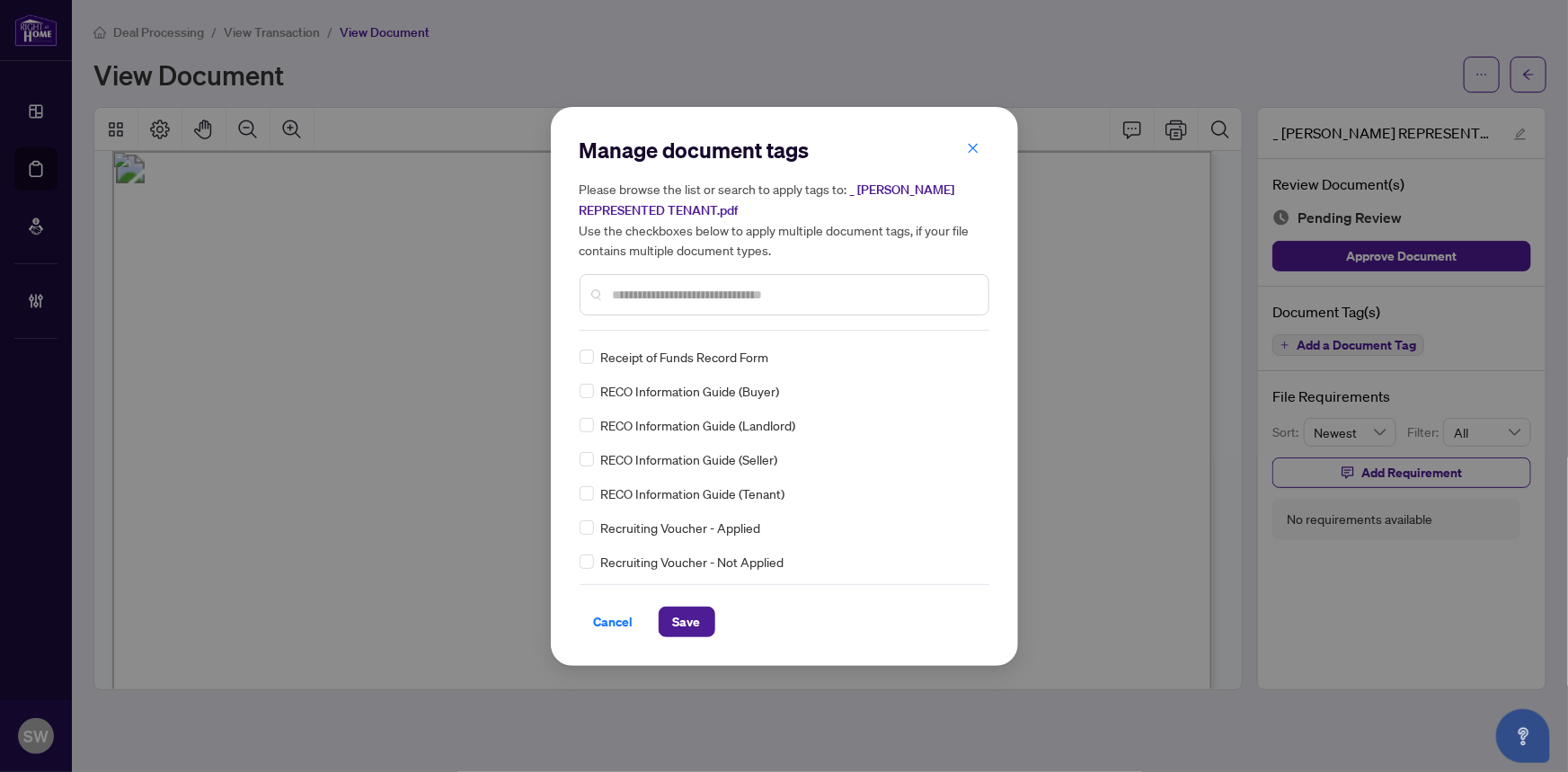
scroll to position [0, 0]
click at [967, 352] on icon at bounding box center [972, 356] width 10 height 8
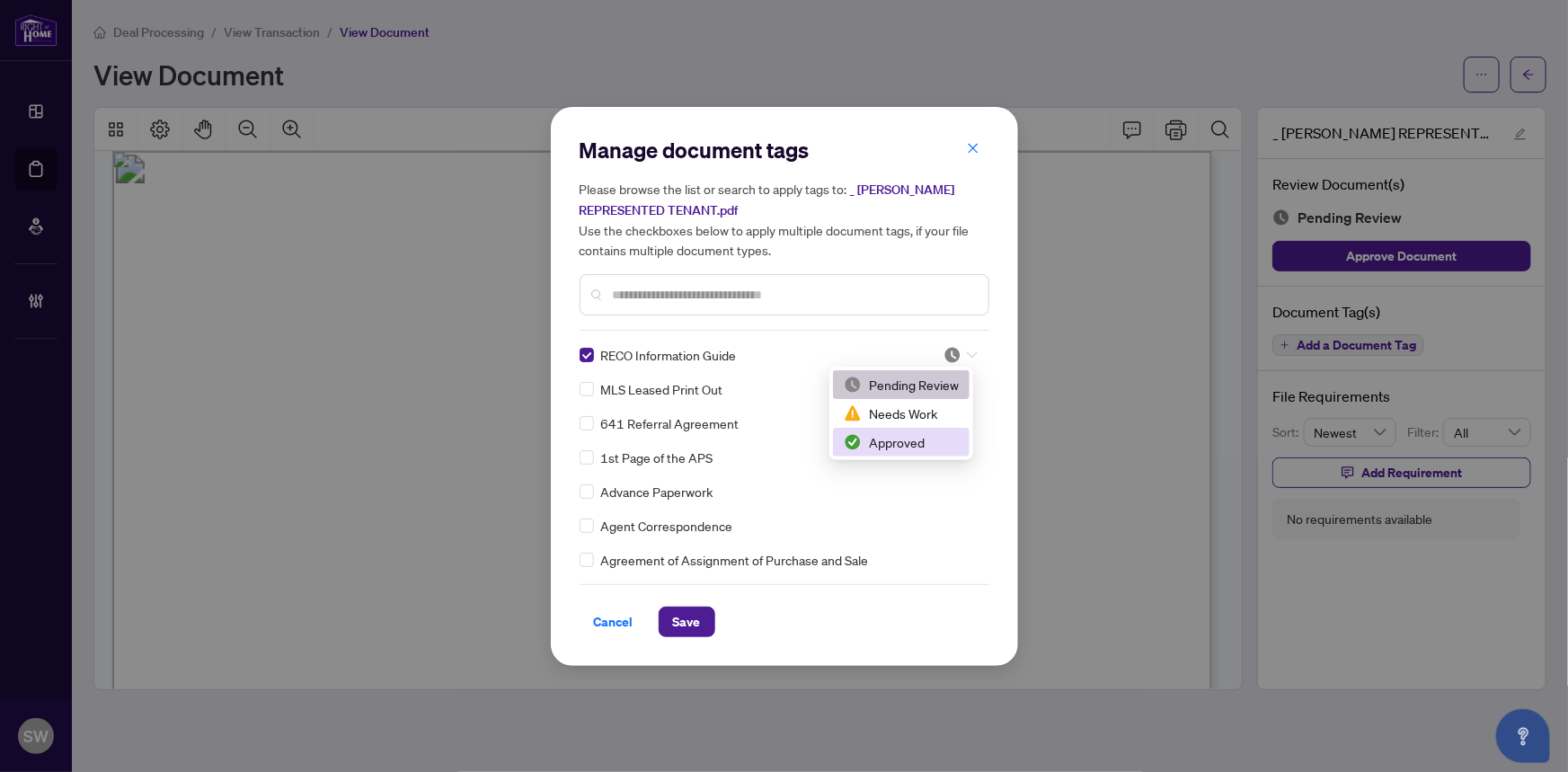
click at [889, 440] on div "Approved" at bounding box center [901, 442] width 115 height 20
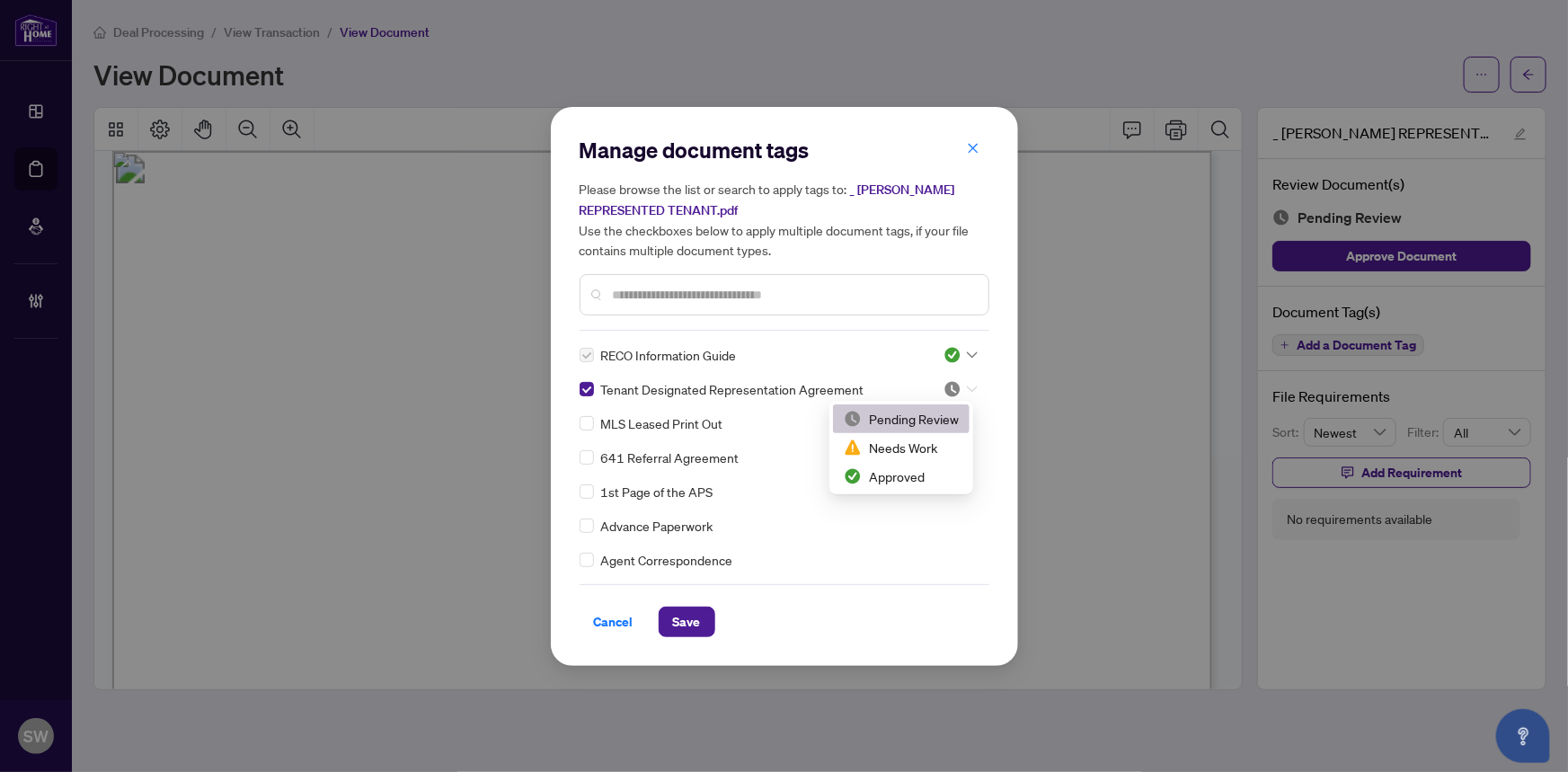
click at [954, 385] on img at bounding box center [953, 389] width 18 height 18
click at [889, 469] on div "Approved" at bounding box center [901, 476] width 115 height 20
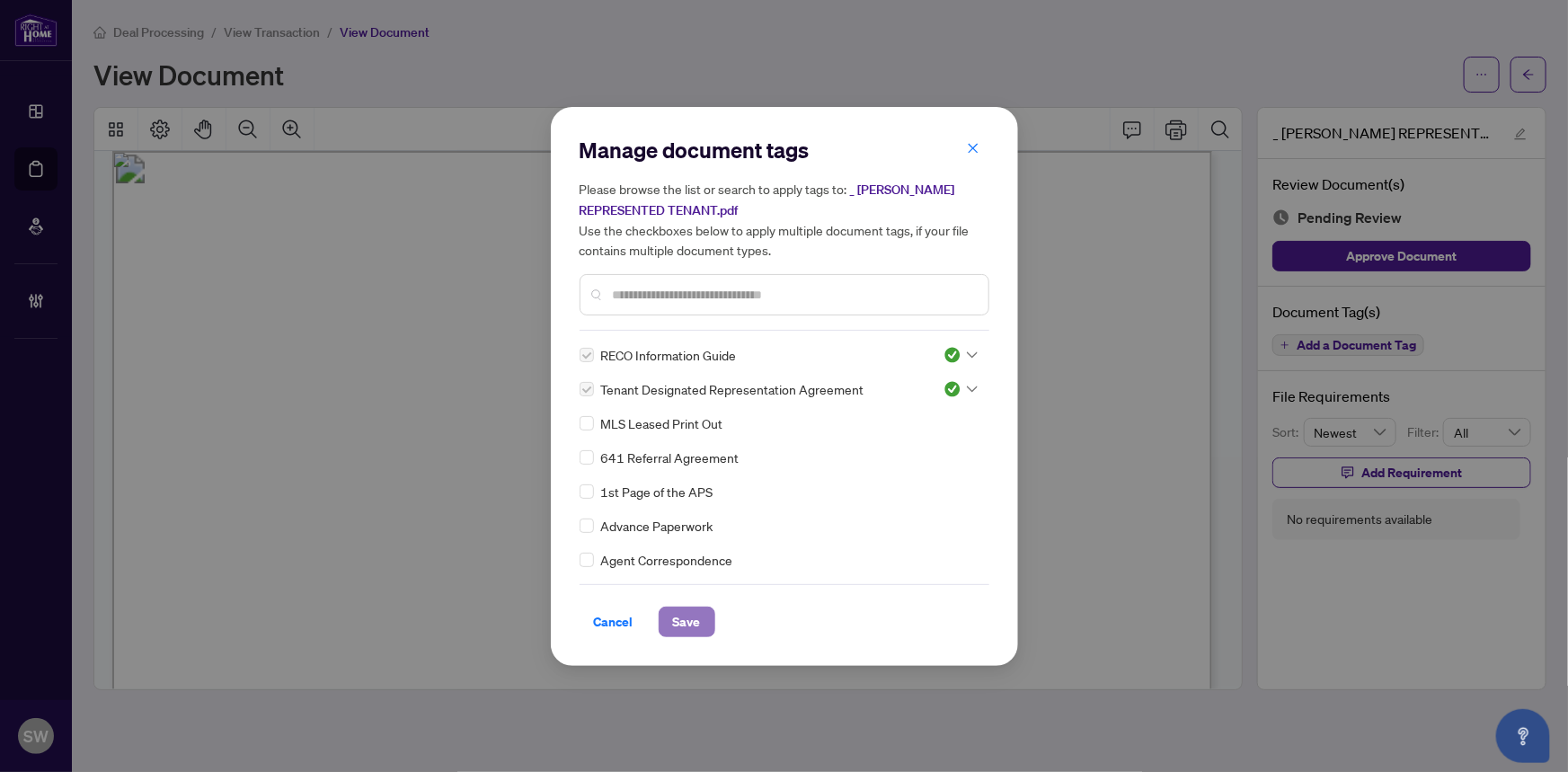
click at [693, 617] on span "Save" at bounding box center [686, 622] width 27 height 28
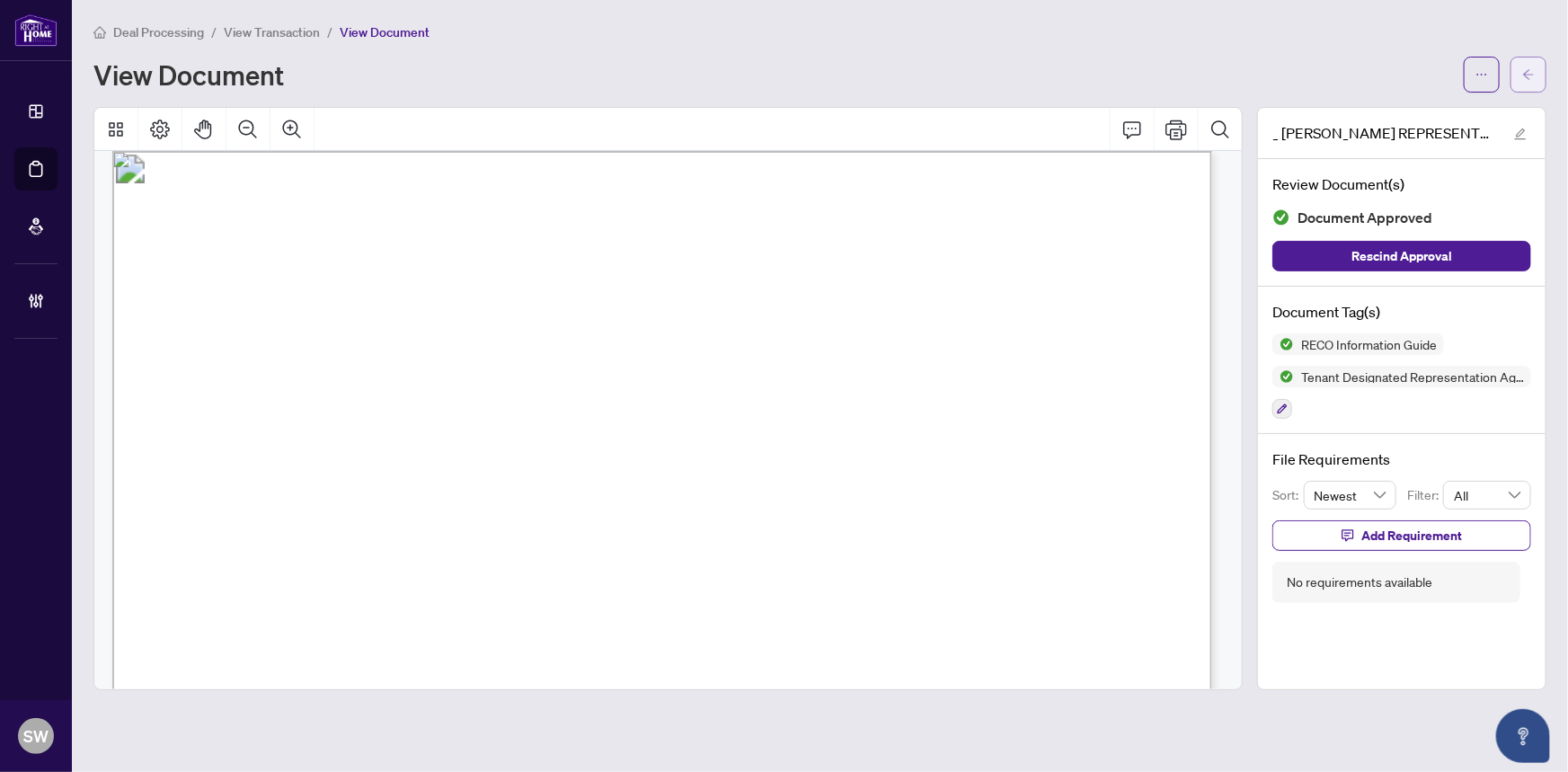
click at [1532, 72] on icon "arrow-left" at bounding box center [1528, 74] width 12 height 12
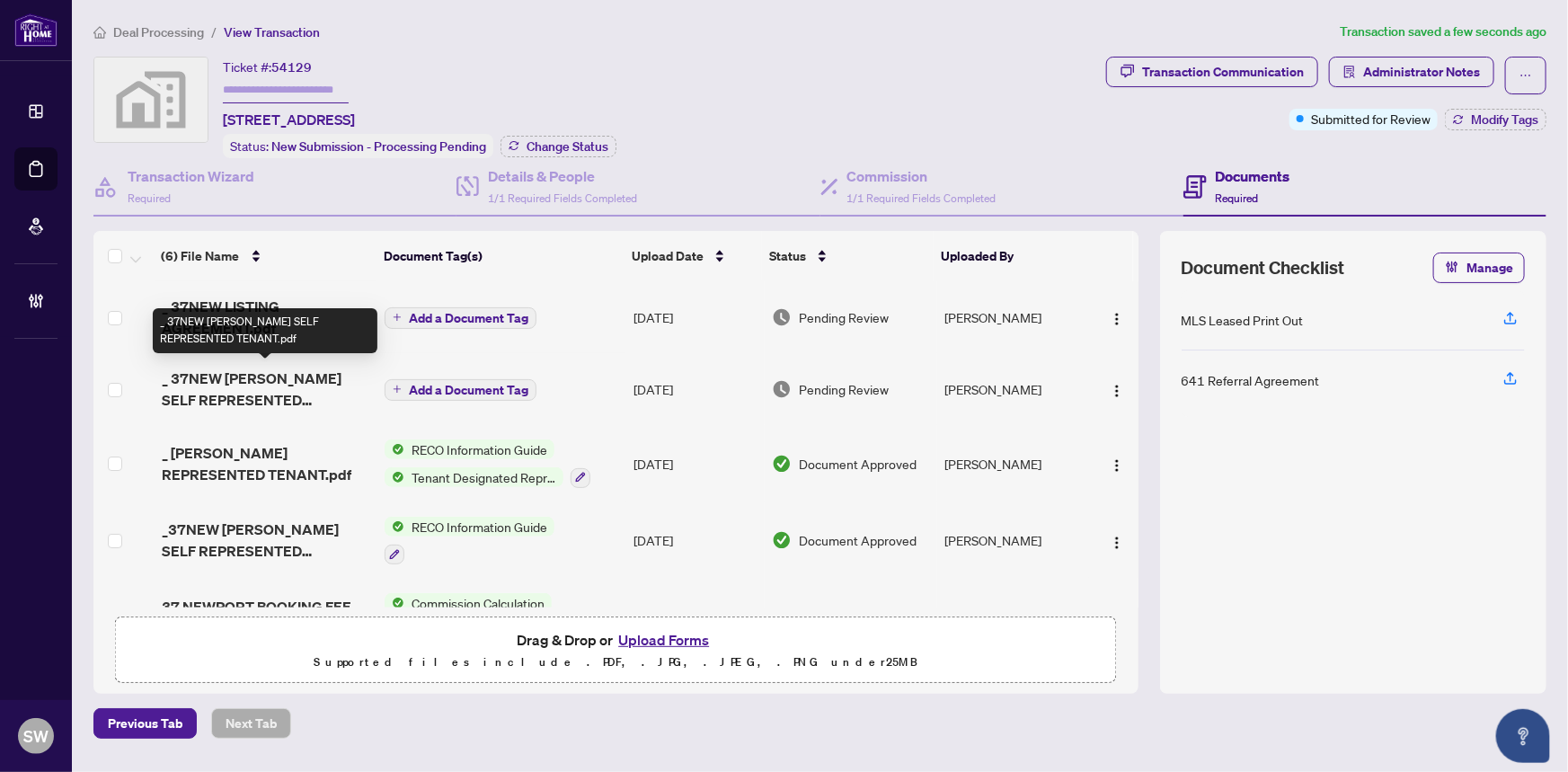
click at [269, 370] on span "_ 37NEW LANGDON SELF REPRESENTED TENANT.pdf" at bounding box center [266, 390] width 210 height 44
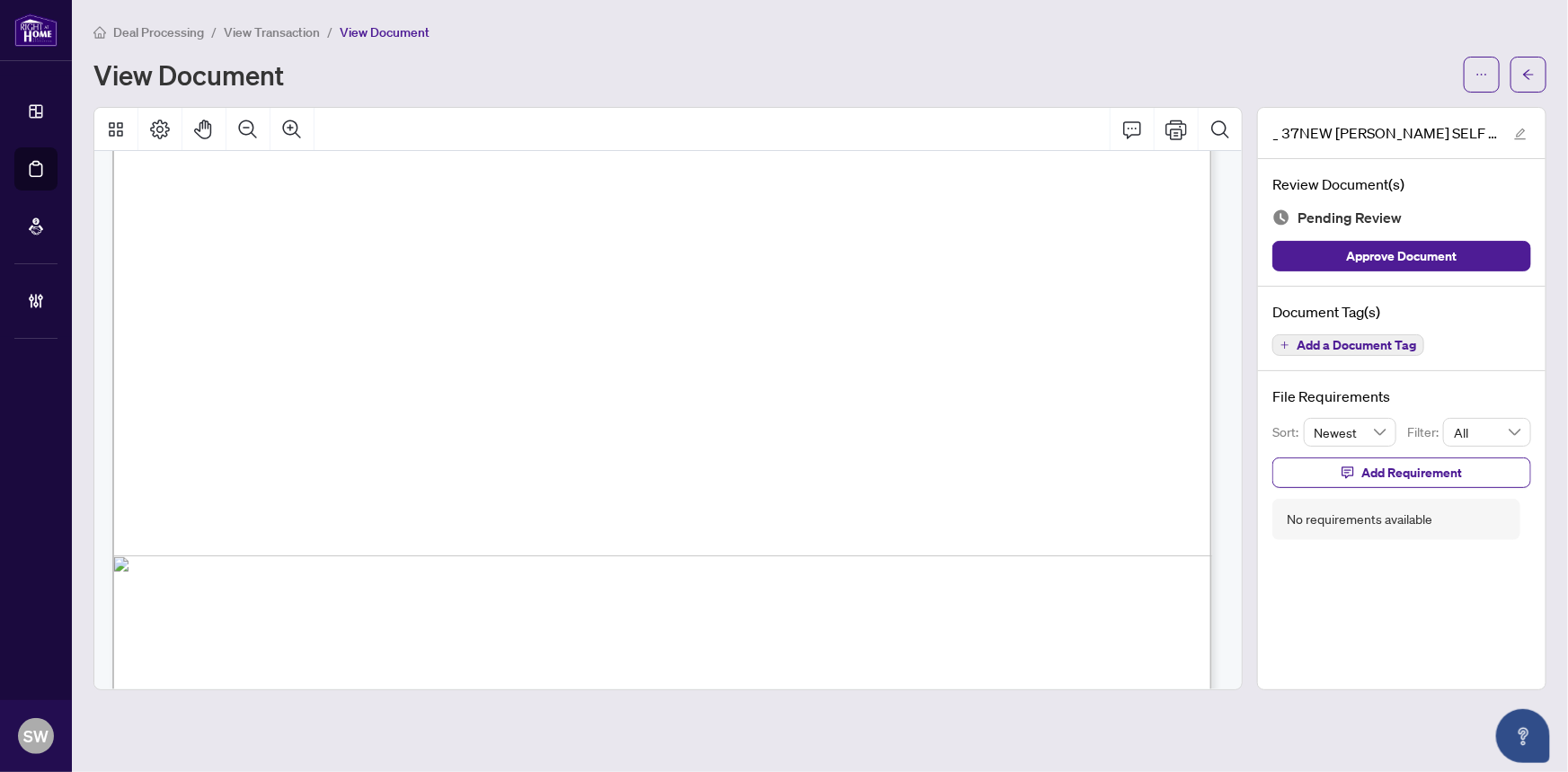
scroll to position [19775, 0]
click at [1358, 339] on span "Add a Document Tag" at bounding box center [1357, 344] width 119 height 12
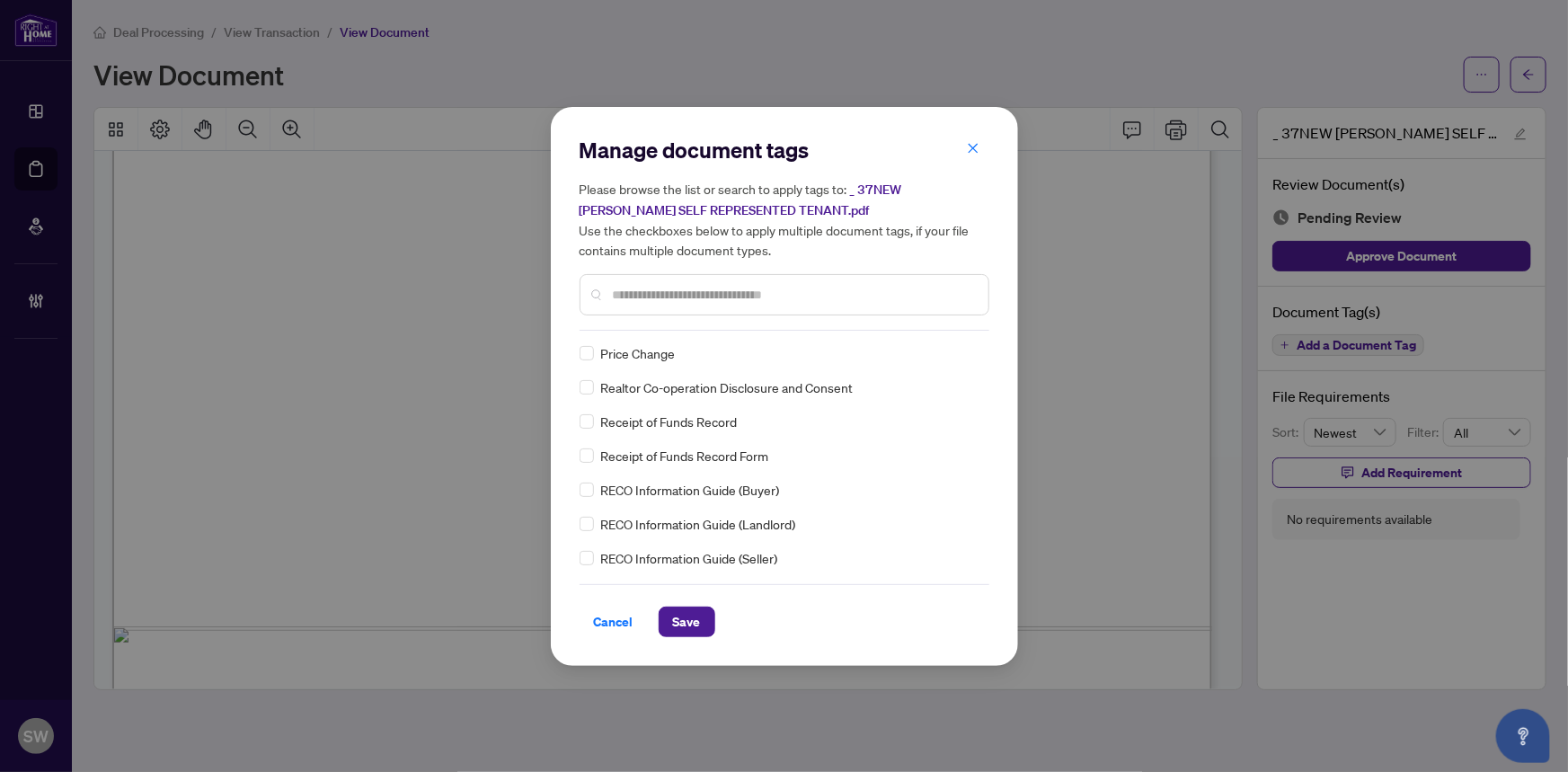
scroll to position [0, 0]
click at [959, 351] on div at bounding box center [961, 355] width 34 height 18
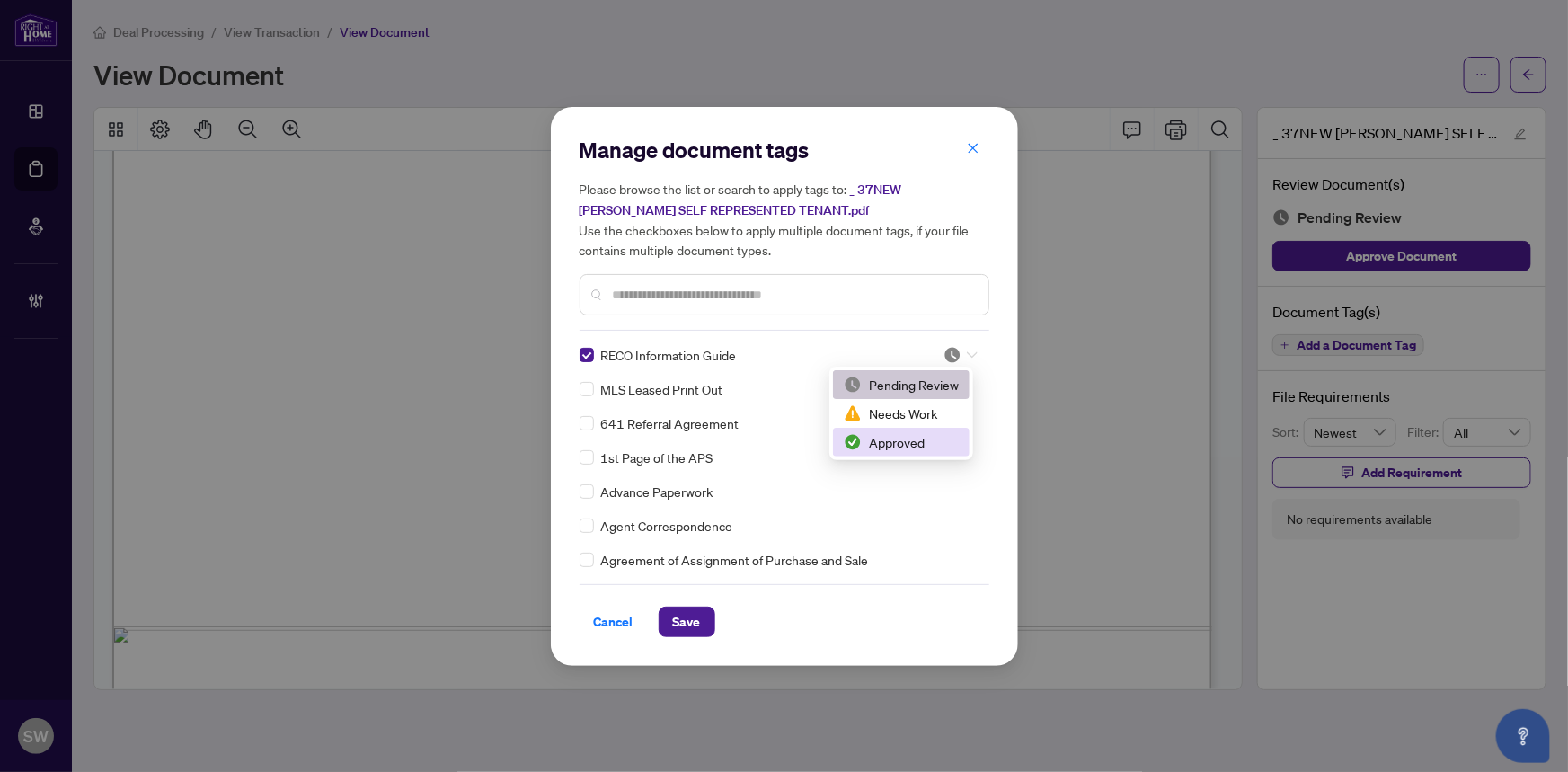
click at [911, 433] on div "Approved" at bounding box center [901, 442] width 115 height 20
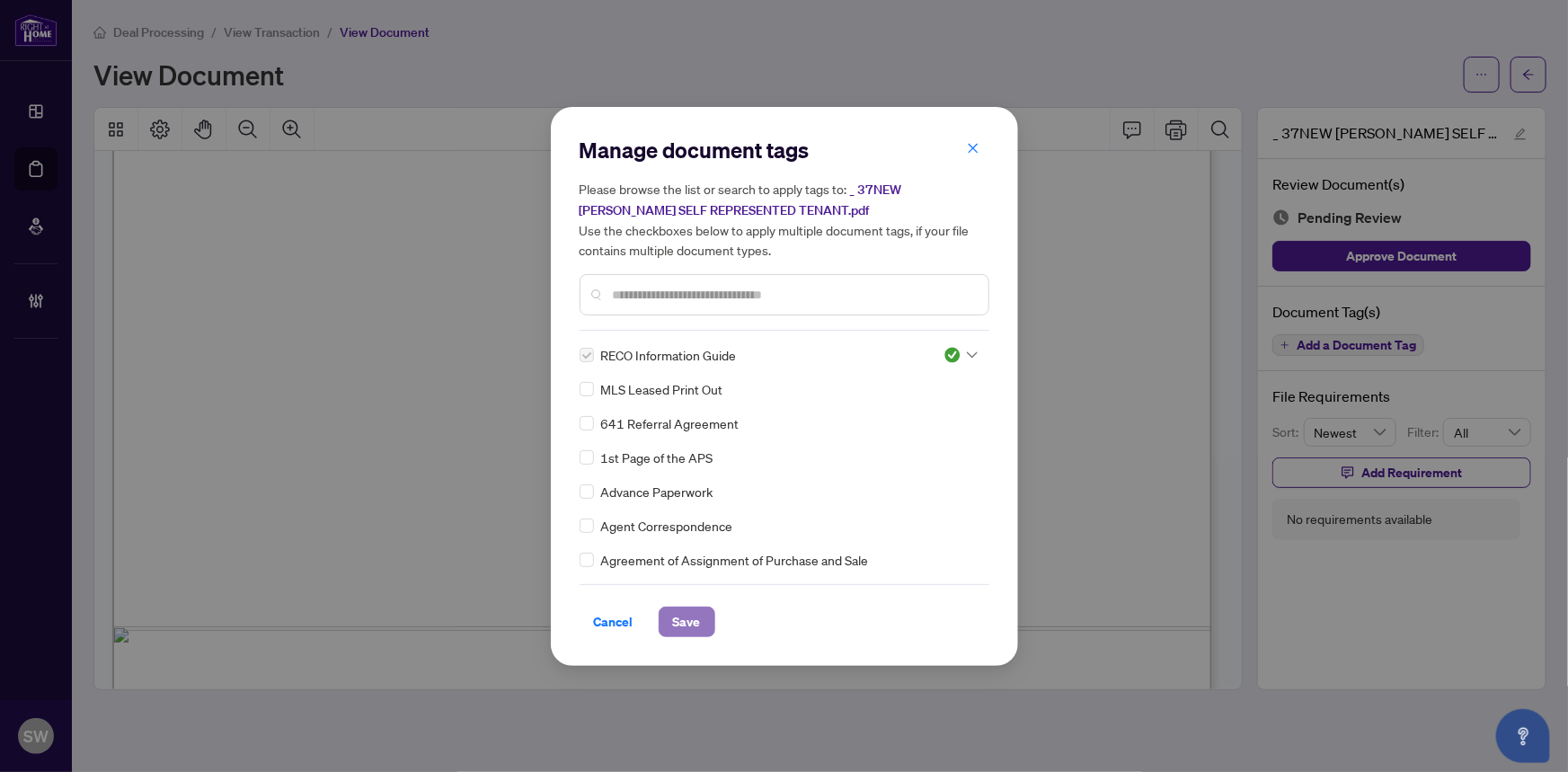
click at [693, 620] on span "Save" at bounding box center [686, 622] width 27 height 28
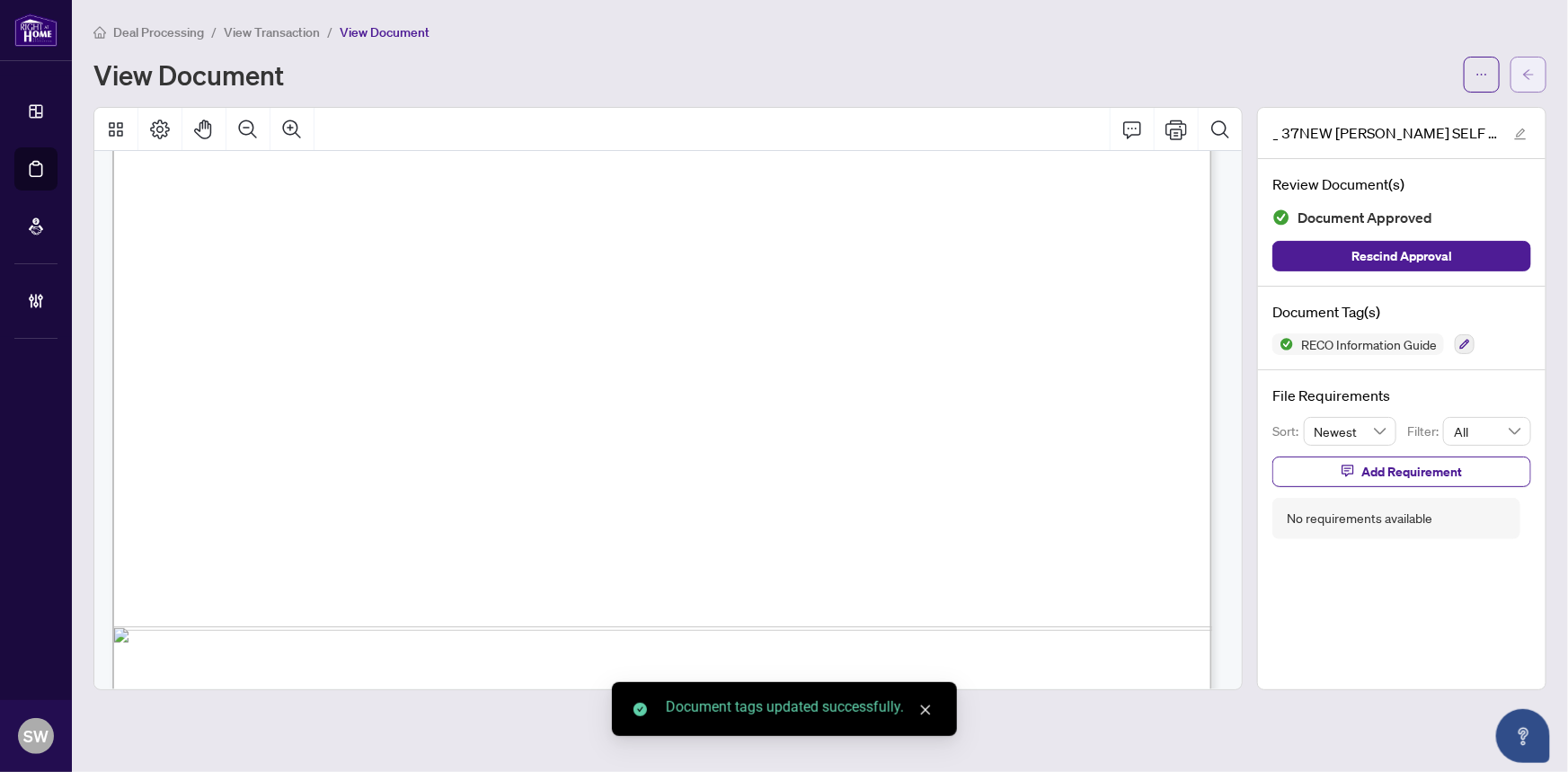
click at [1531, 78] on icon "arrow-left" at bounding box center [1528, 74] width 12 height 12
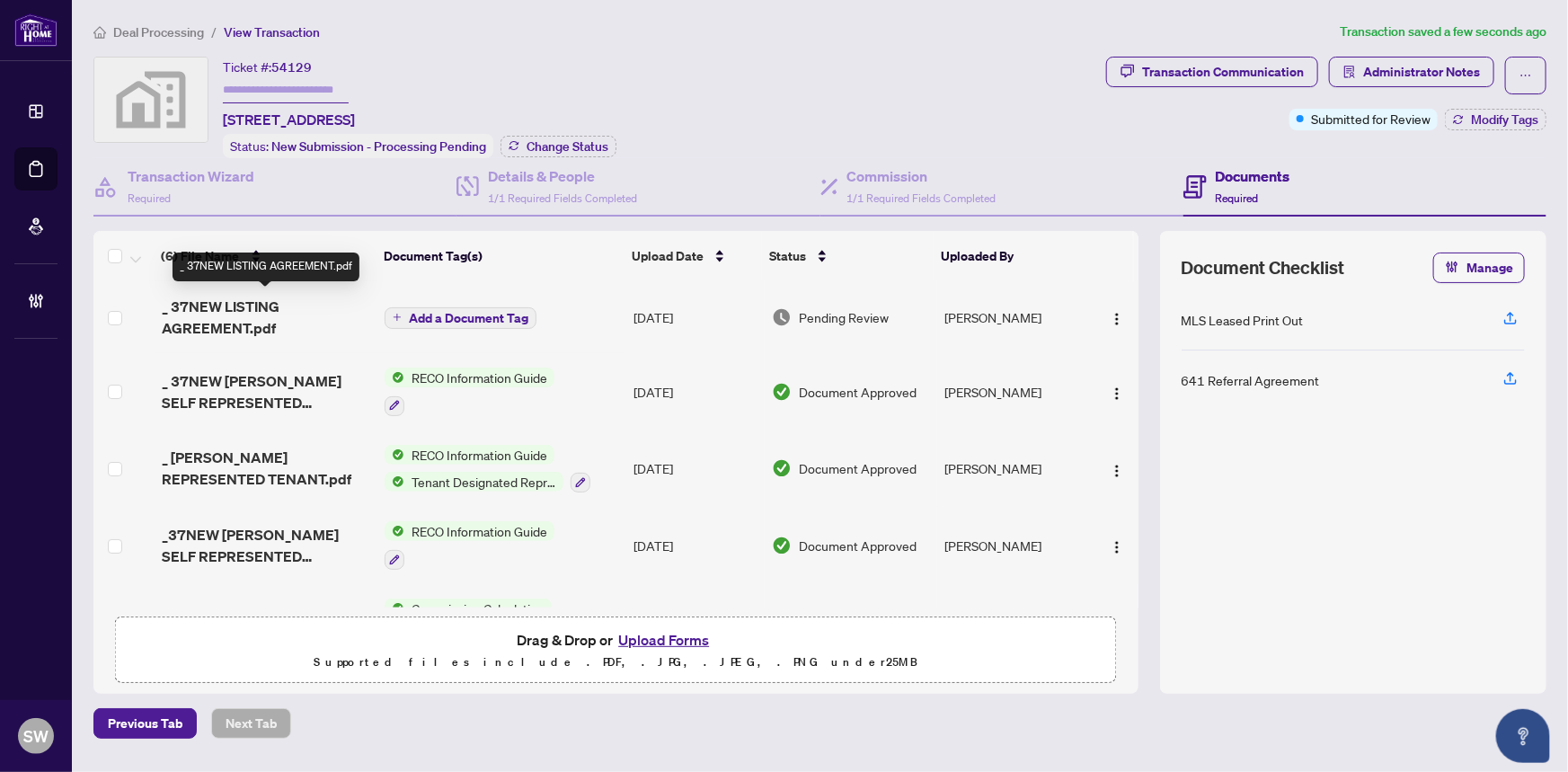
click at [265, 303] on span "_ 37NEW LISTING AGREEMENT.pdf" at bounding box center [266, 318] width 210 height 44
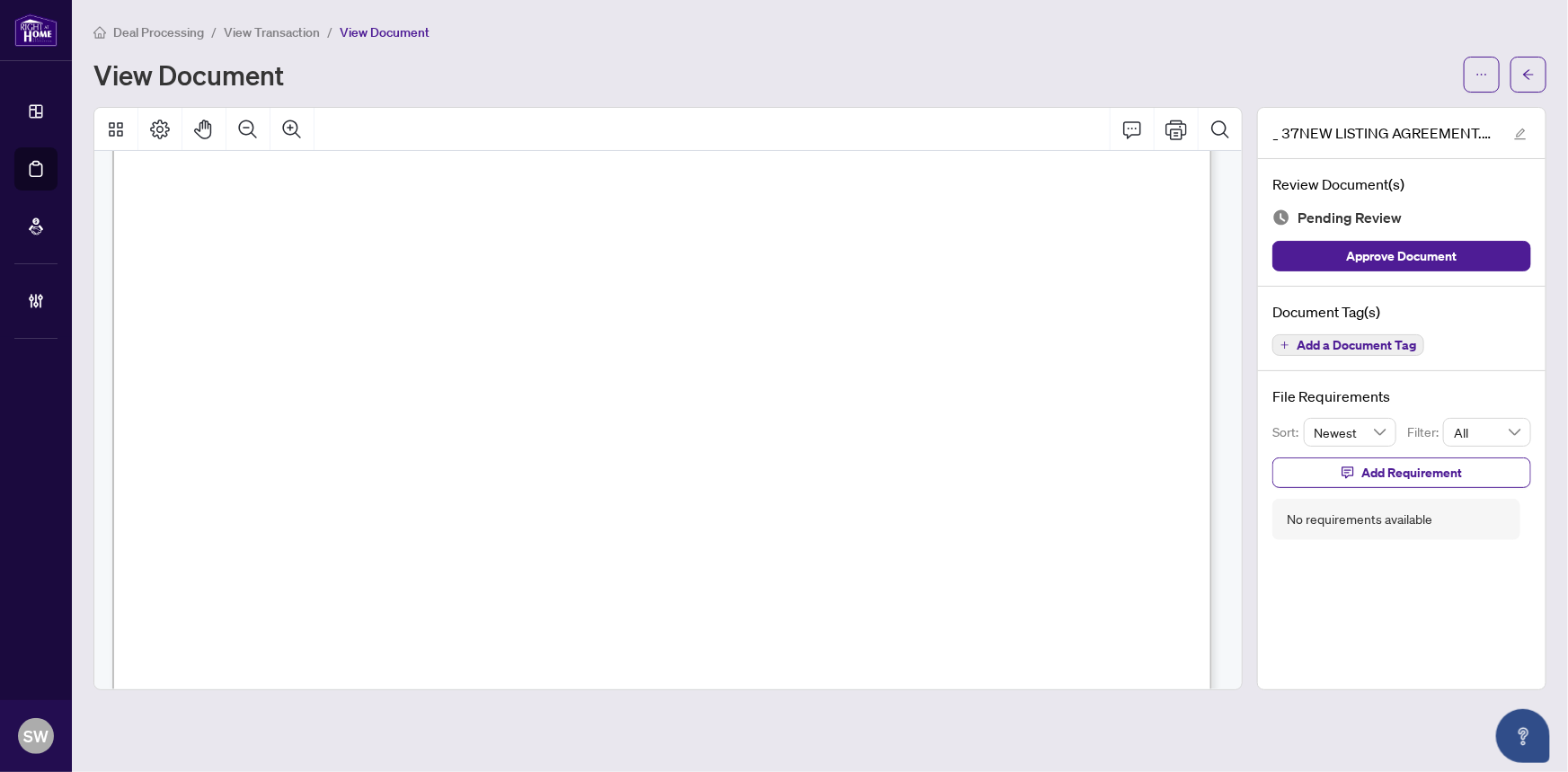
scroll to position [16397, 0]
click at [1389, 339] on span "Add a Document Tag" at bounding box center [1357, 344] width 119 height 12
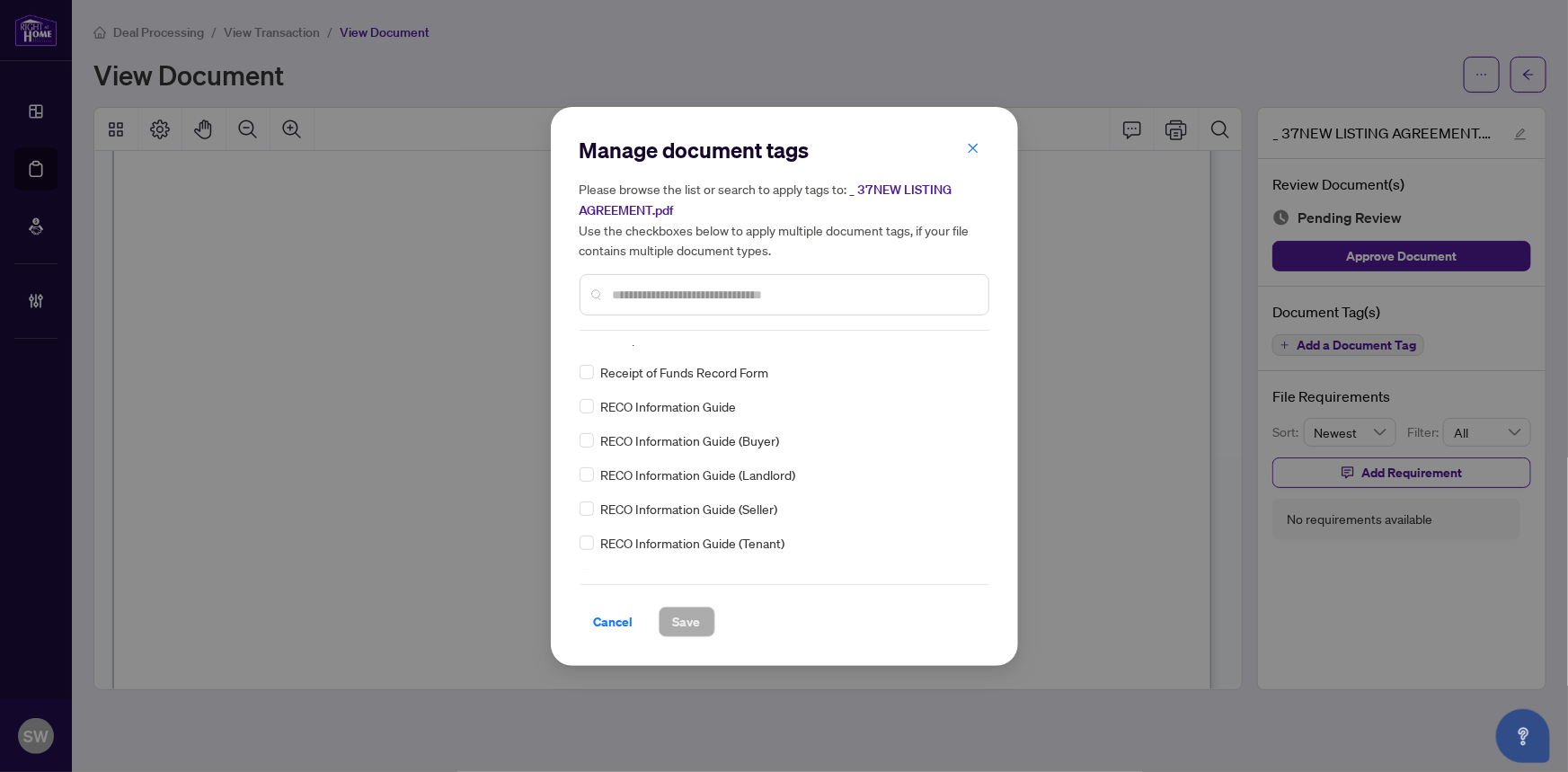
scroll to position [0, 0]
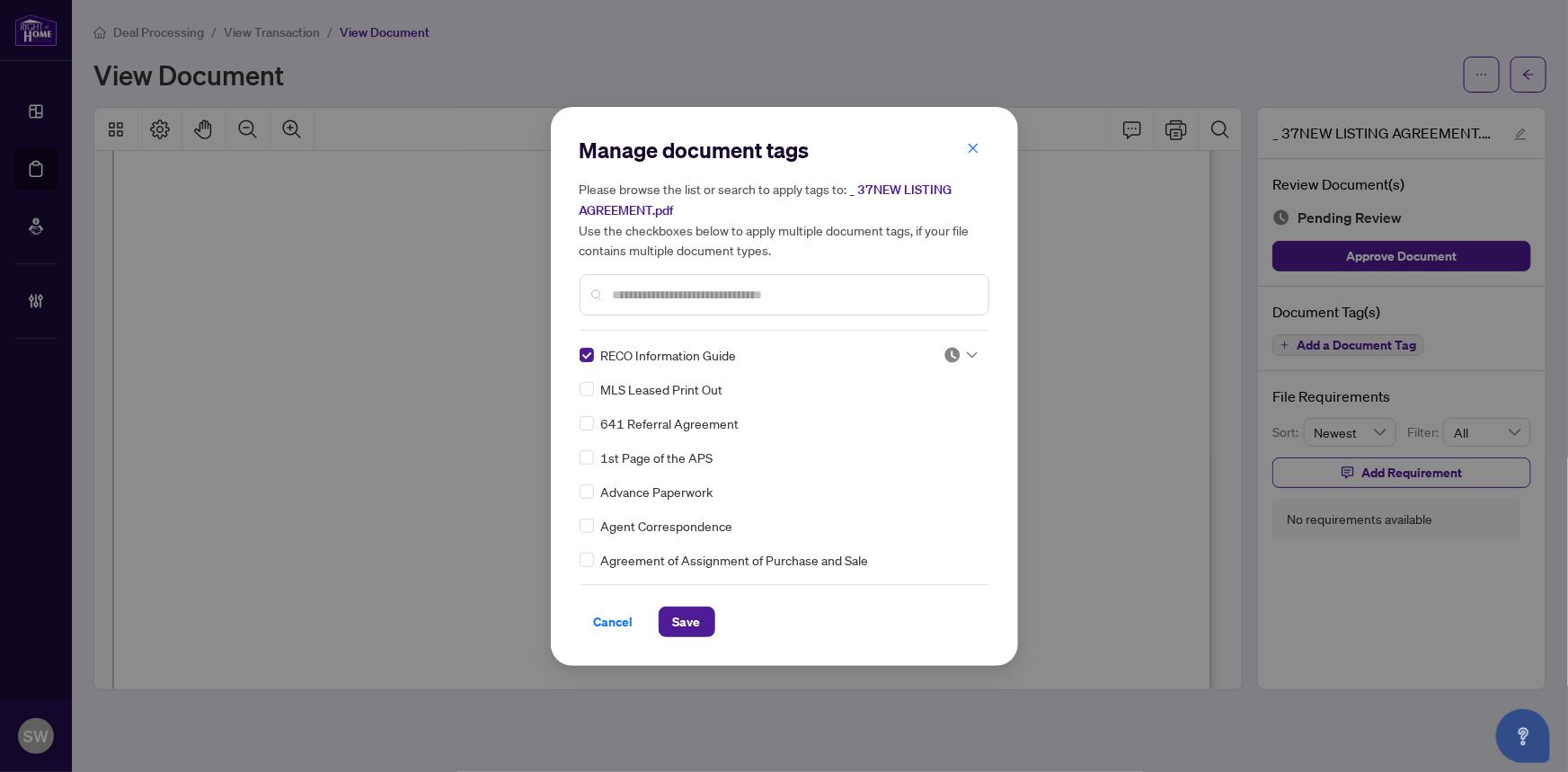
click at [950, 352] on img at bounding box center [953, 355] width 18 height 18
click at [903, 444] on div "Approved" at bounding box center [901, 442] width 115 height 20
click at [962, 381] on div at bounding box center [961, 389] width 34 height 18
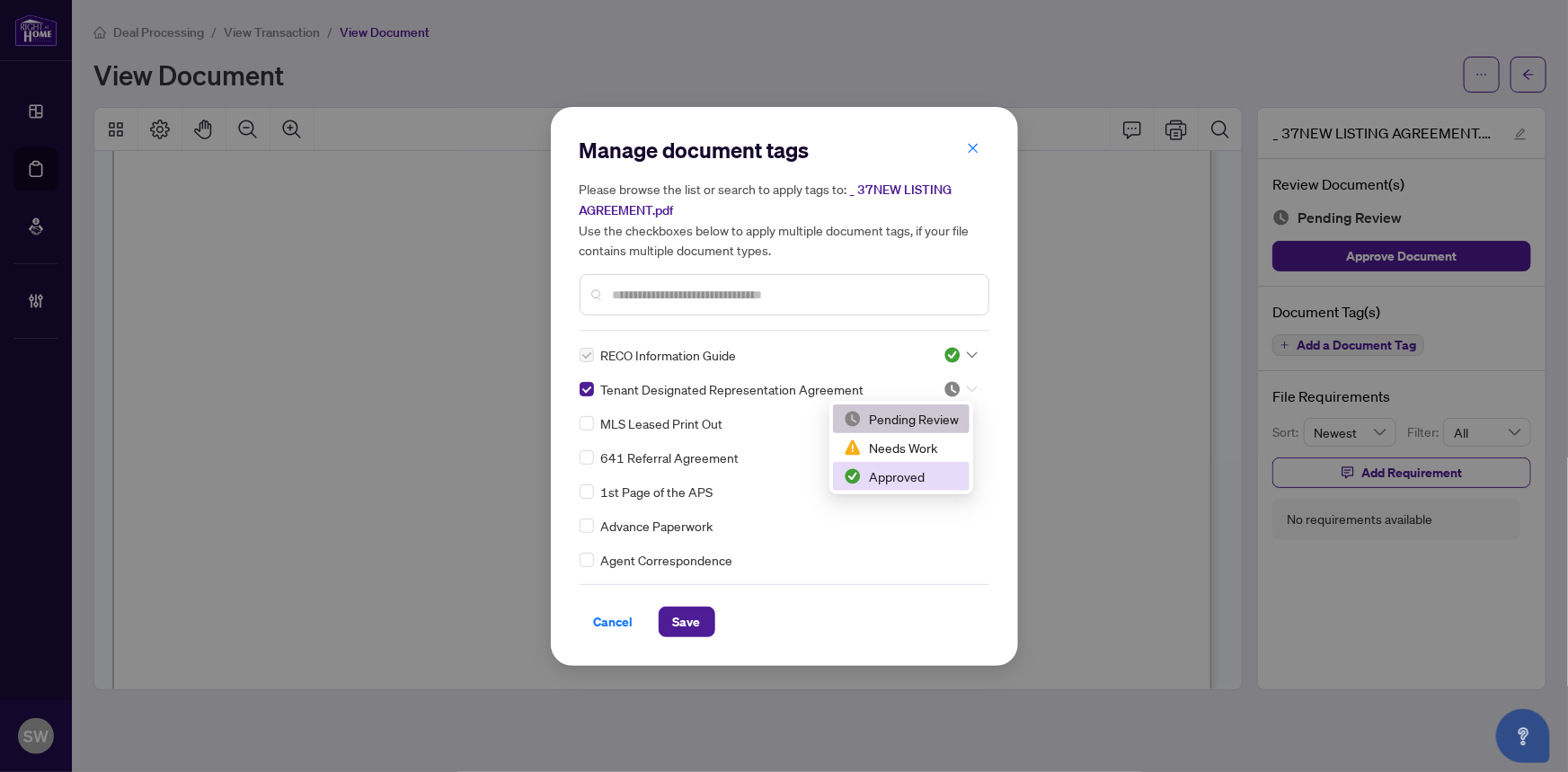
click at [925, 476] on div "Approved" at bounding box center [901, 476] width 115 height 20
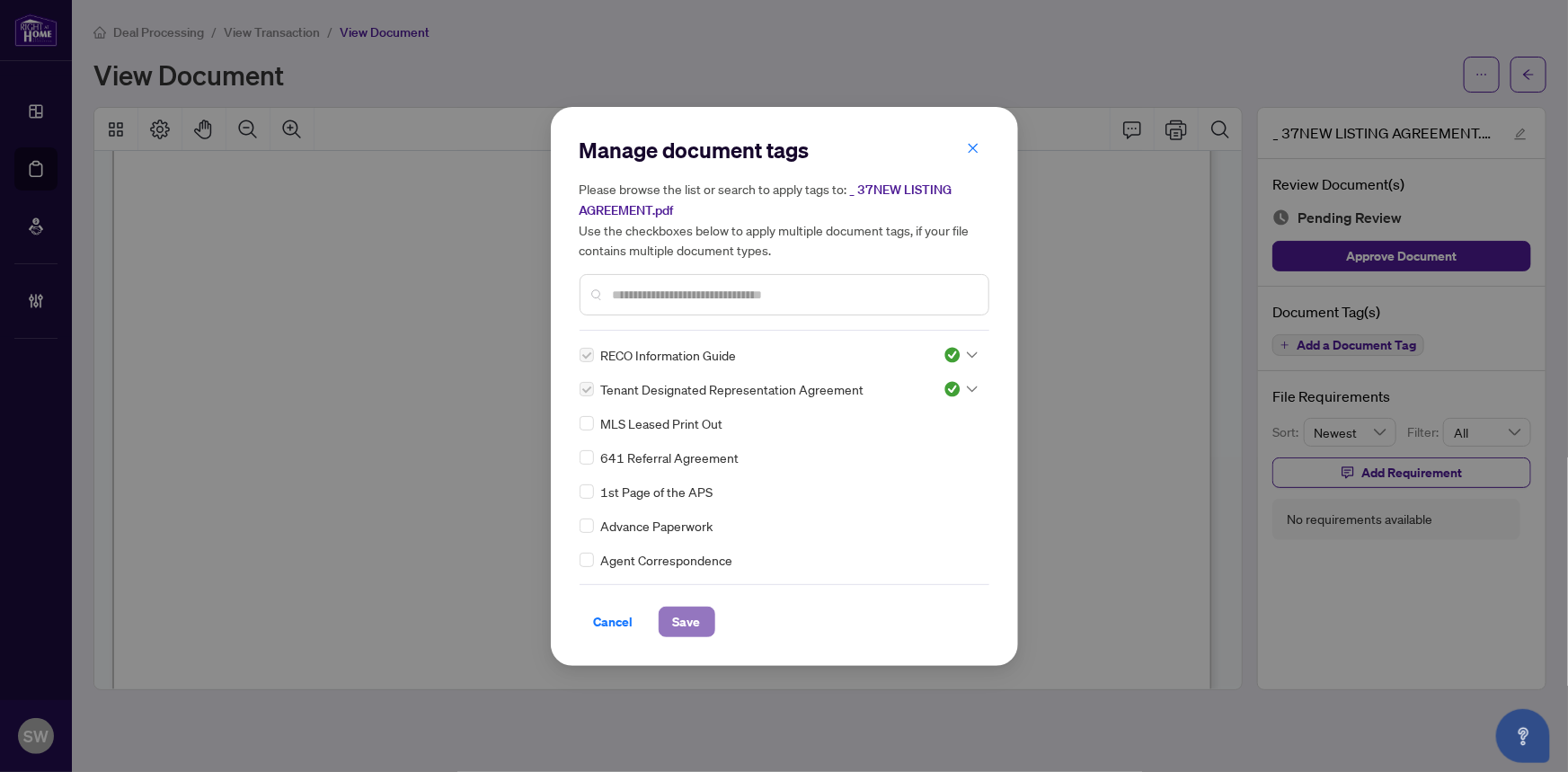
click at [684, 607] on button "Save" at bounding box center [687, 622] width 57 height 30
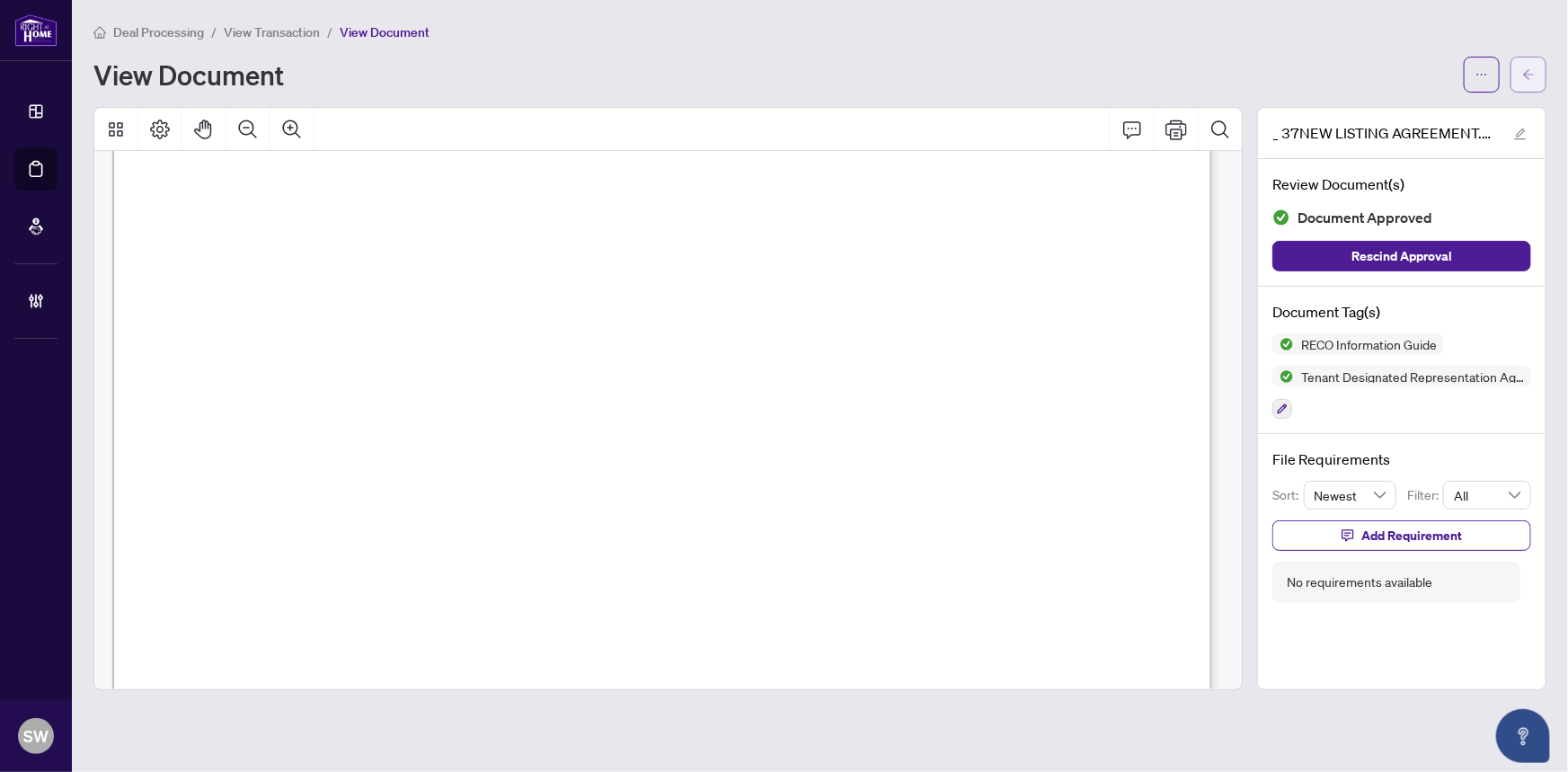
click at [1541, 81] on button "button" at bounding box center [1529, 75] width 36 height 36
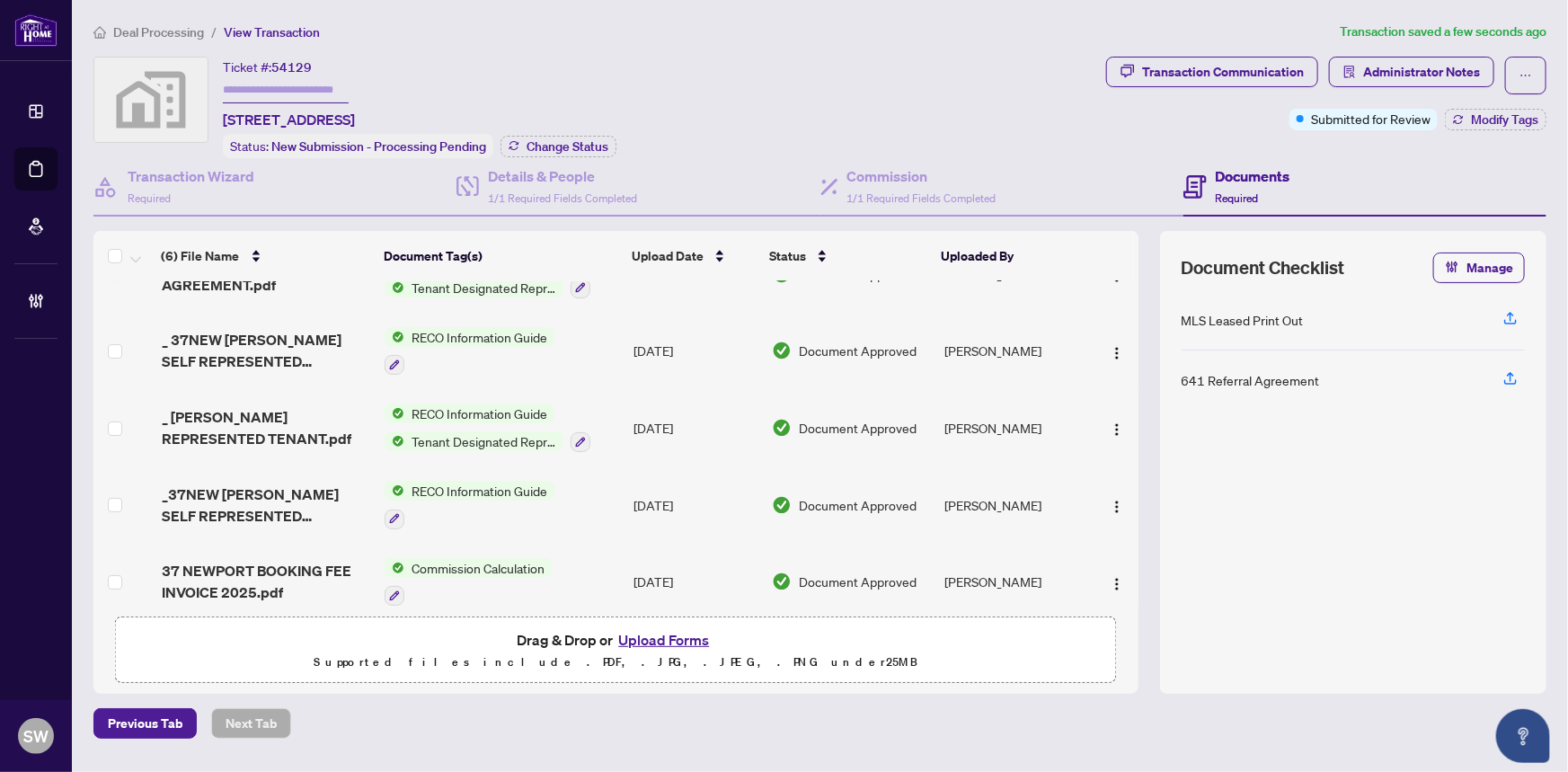
scroll to position [136, 0]
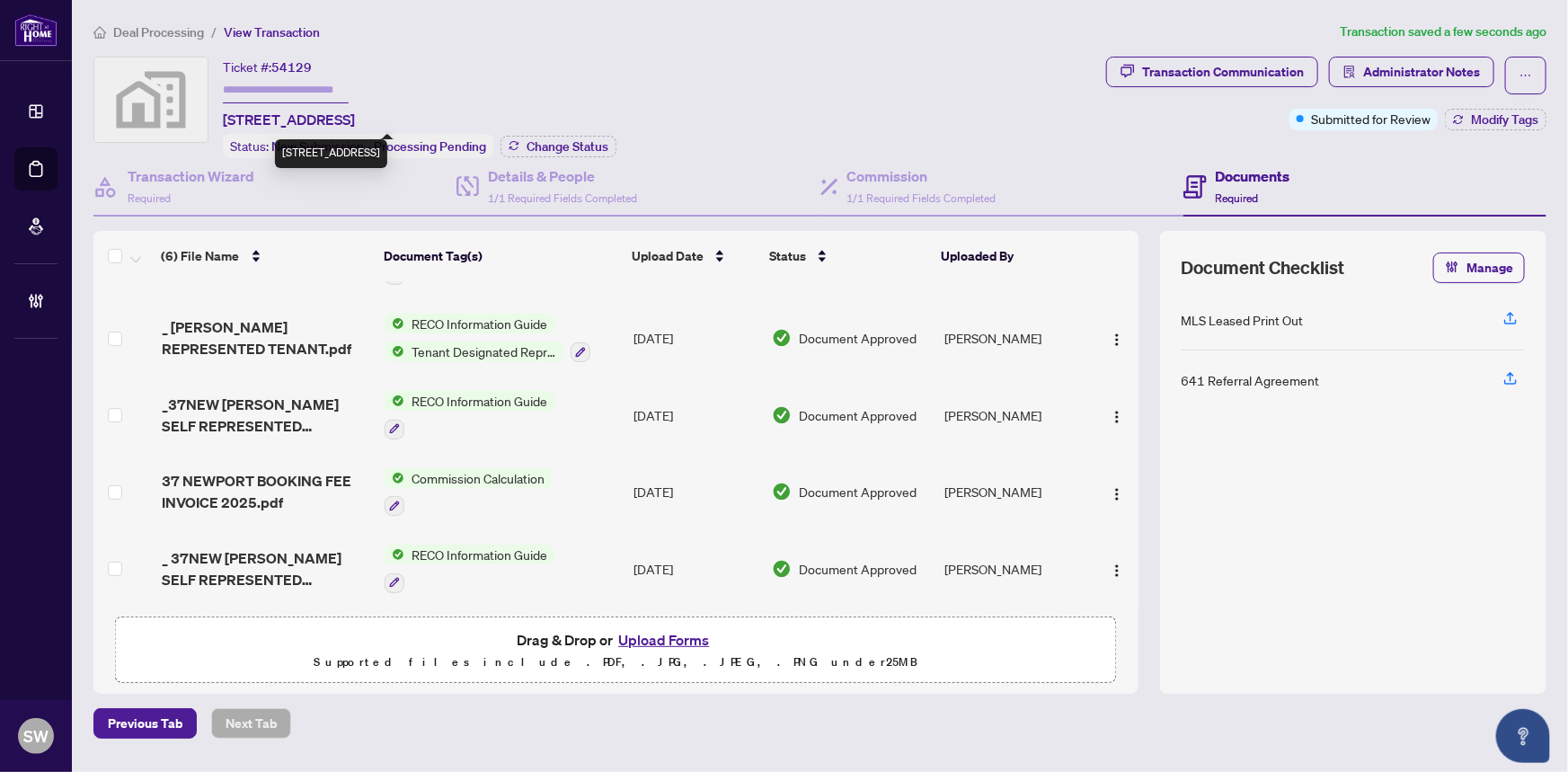
drag, startPoint x: 246, startPoint y: 114, endPoint x: 373, endPoint y: 115, distance: 127.0
click at [356, 115] on span "[STREET_ADDRESS]" at bounding box center [288, 119] width 132 height 22
copy span "Newport Beach Blvd"
drag, startPoint x: 382, startPoint y: 117, endPoint x: 467, endPoint y: 117, distance: 85.0
click at [356, 117] on span "[STREET_ADDRESS]" at bounding box center [288, 119] width 132 height 22
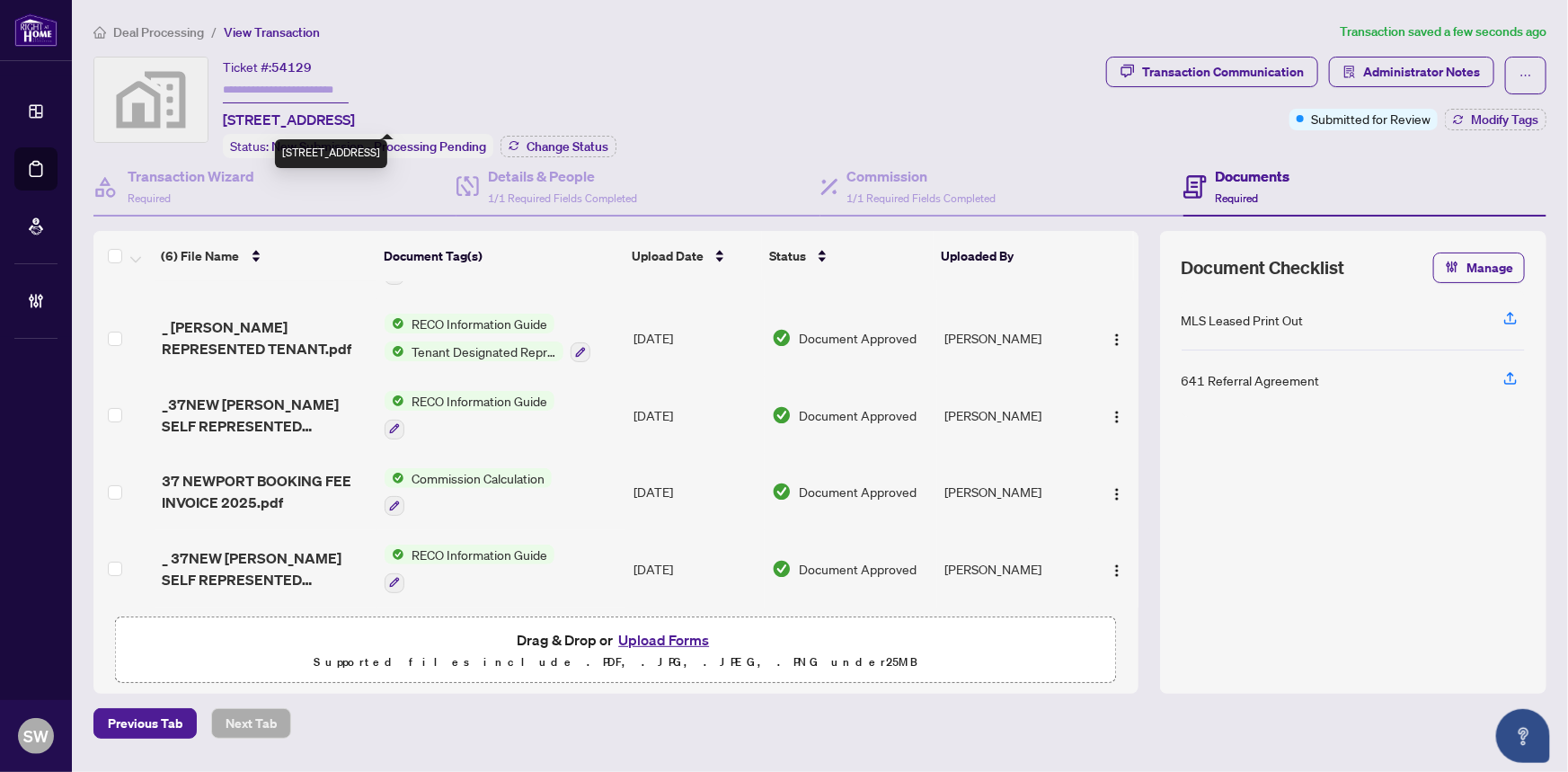
copy span "Crystal Beach"
click at [587, 184] on div "Details & People 1/1 Required Fields Completed" at bounding box center [562, 186] width 149 height 43
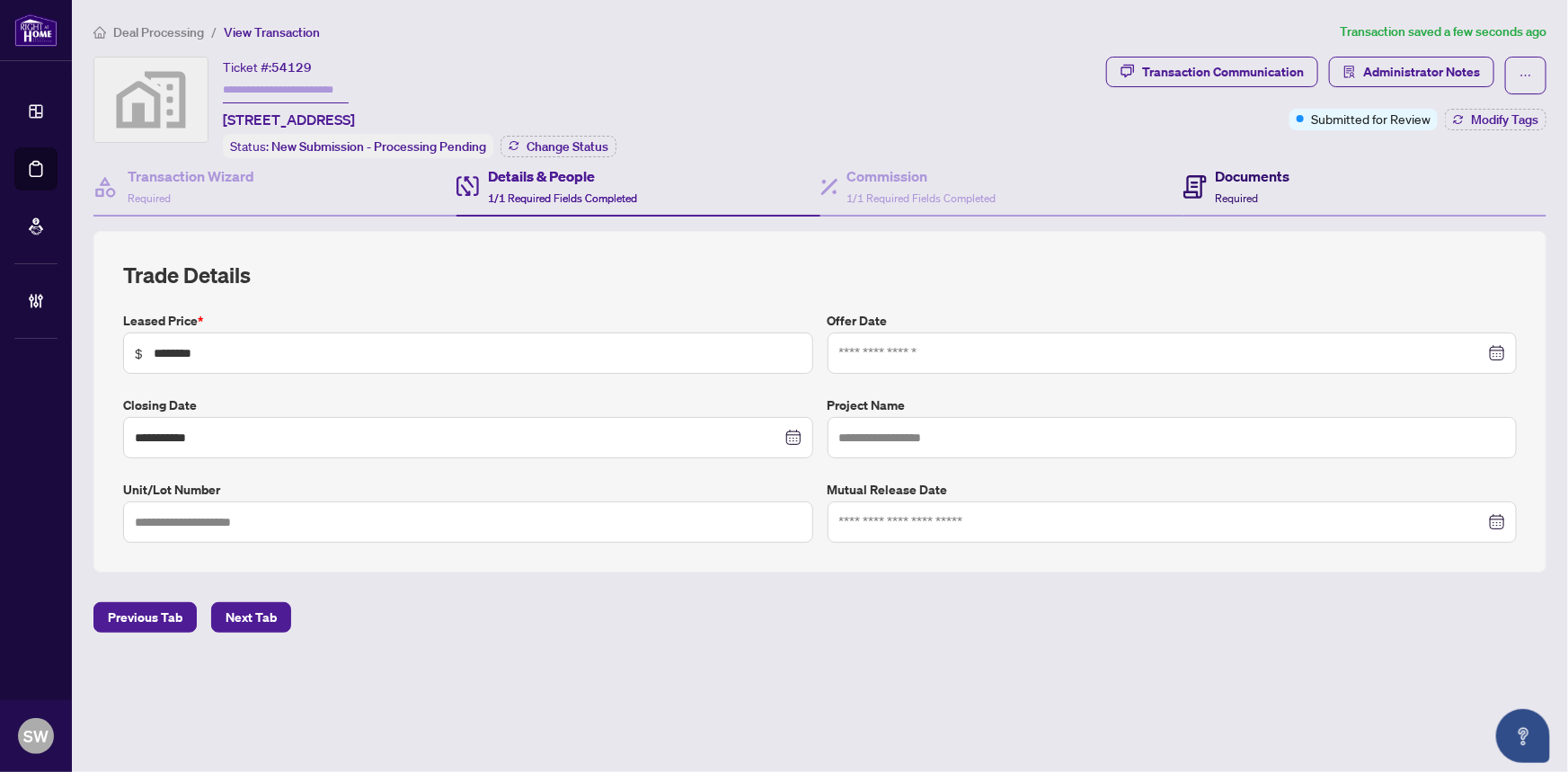
click at [1230, 192] on span "Required" at bounding box center [1238, 198] width 44 height 13
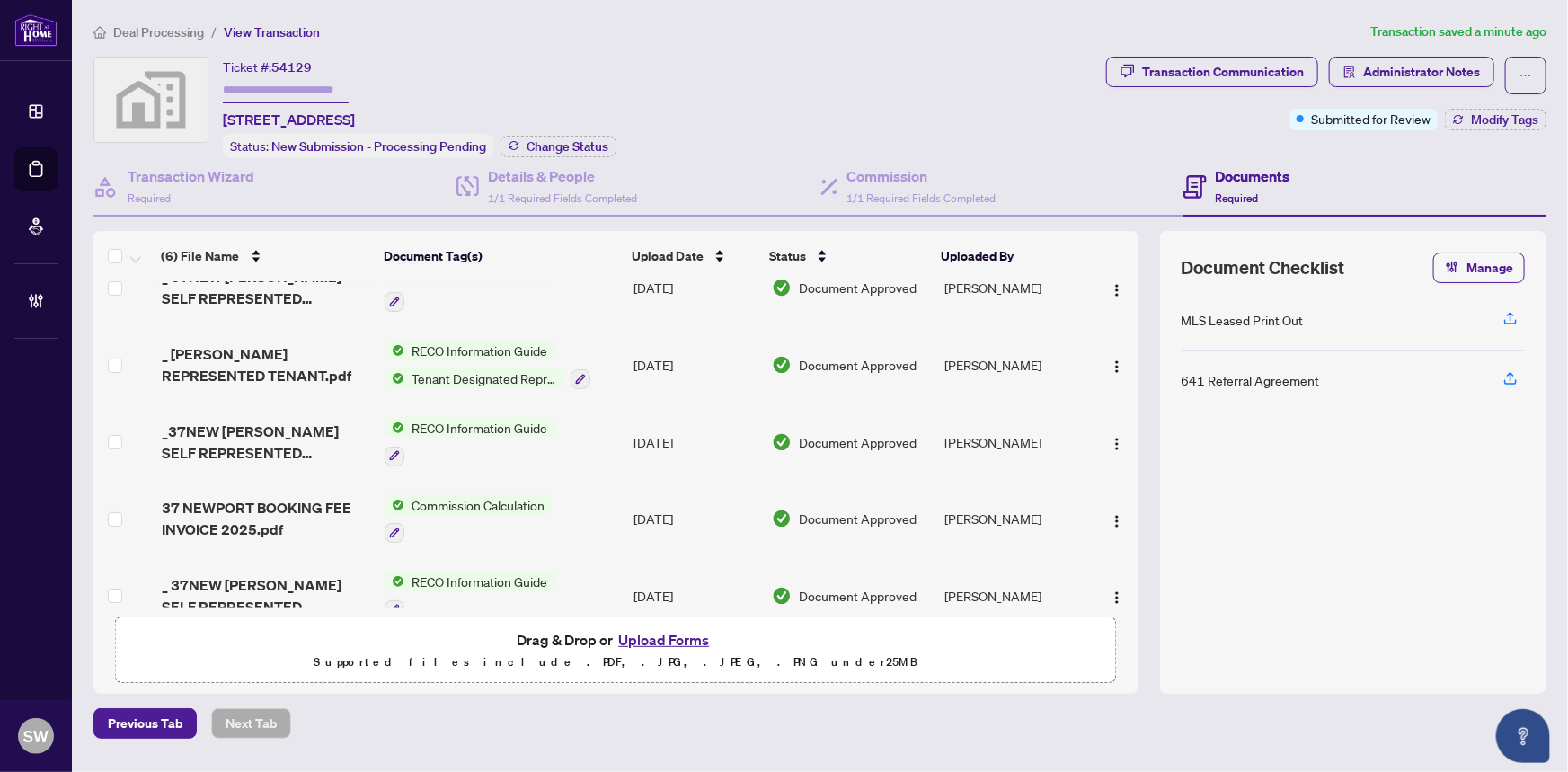
scroll to position [136, 0]
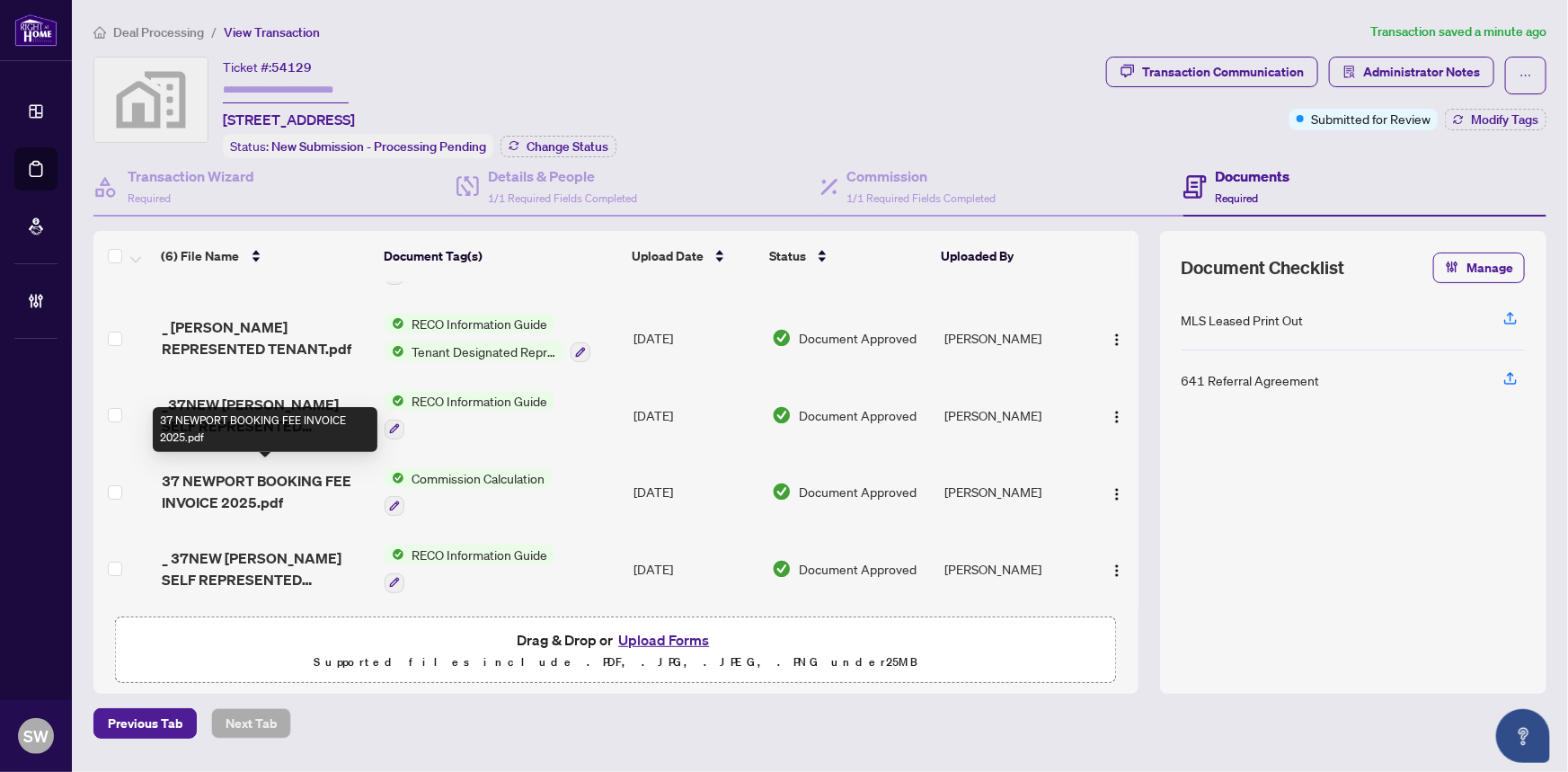
click at [317, 472] on span "37 NEWPORT BOOKING FEE INVOICE 2025.pdf" at bounding box center [266, 492] width 210 height 44
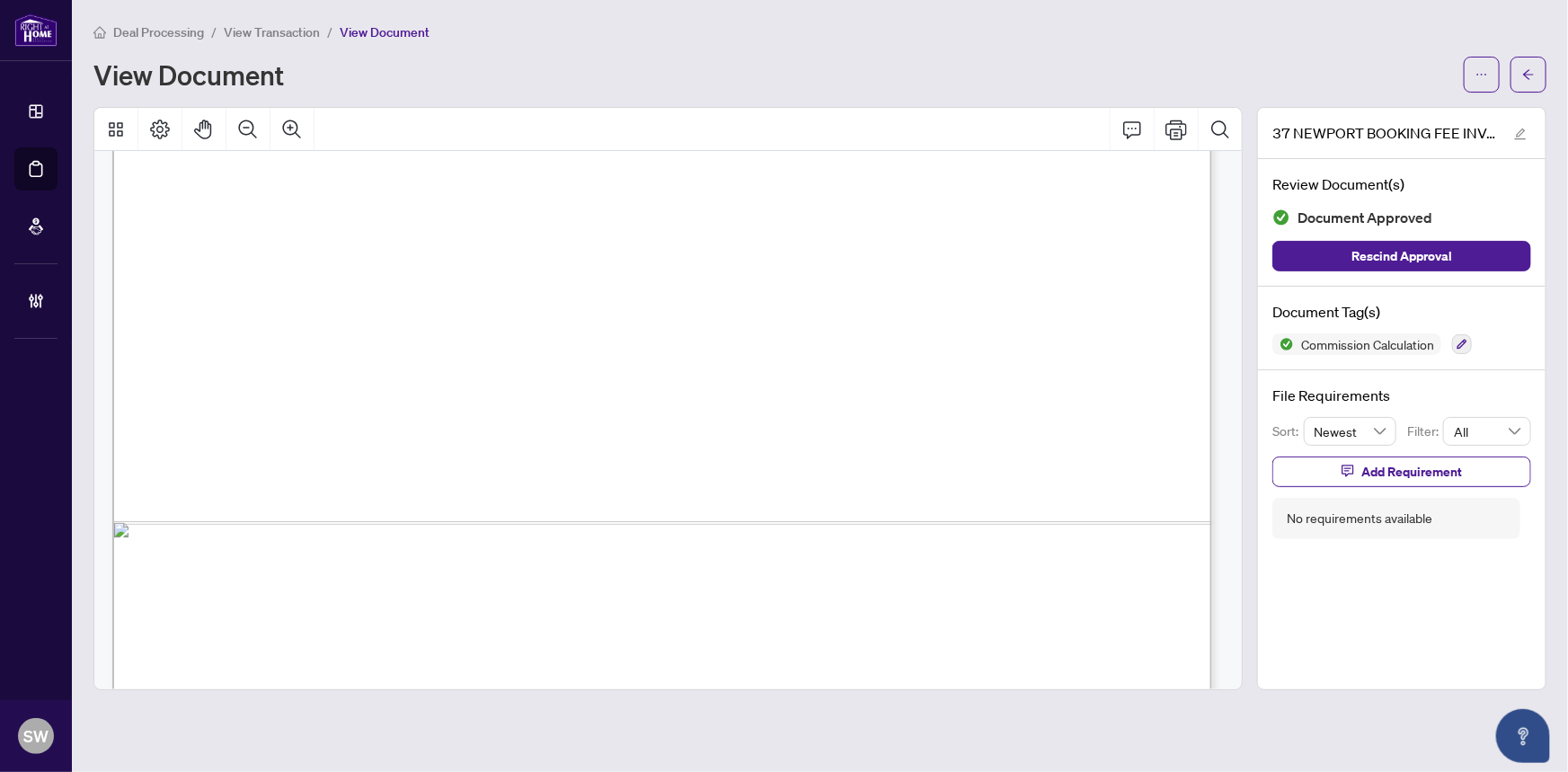
scroll to position [921, 0]
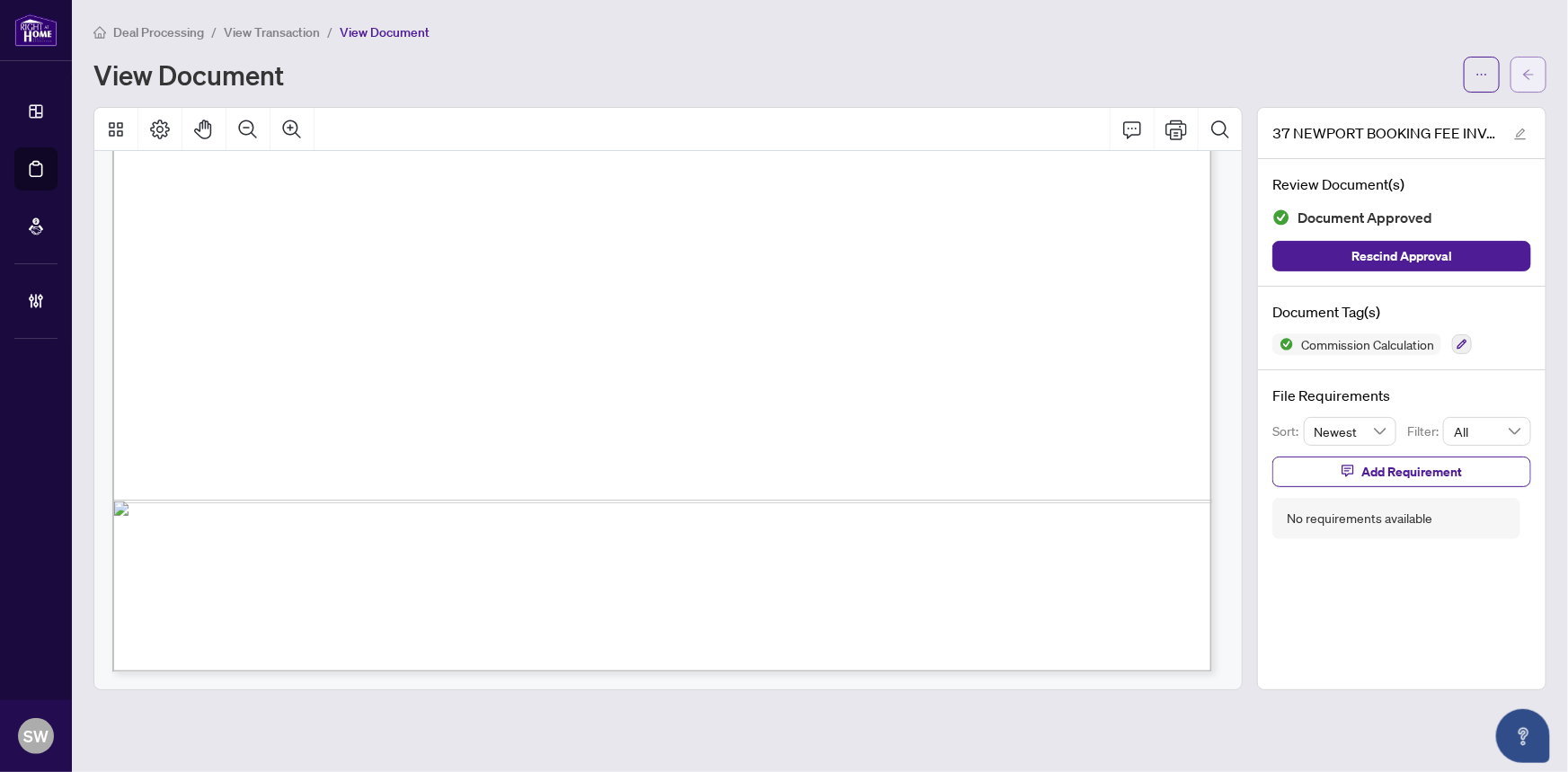
click at [1532, 71] on icon "arrow-left" at bounding box center [1528, 74] width 12 height 12
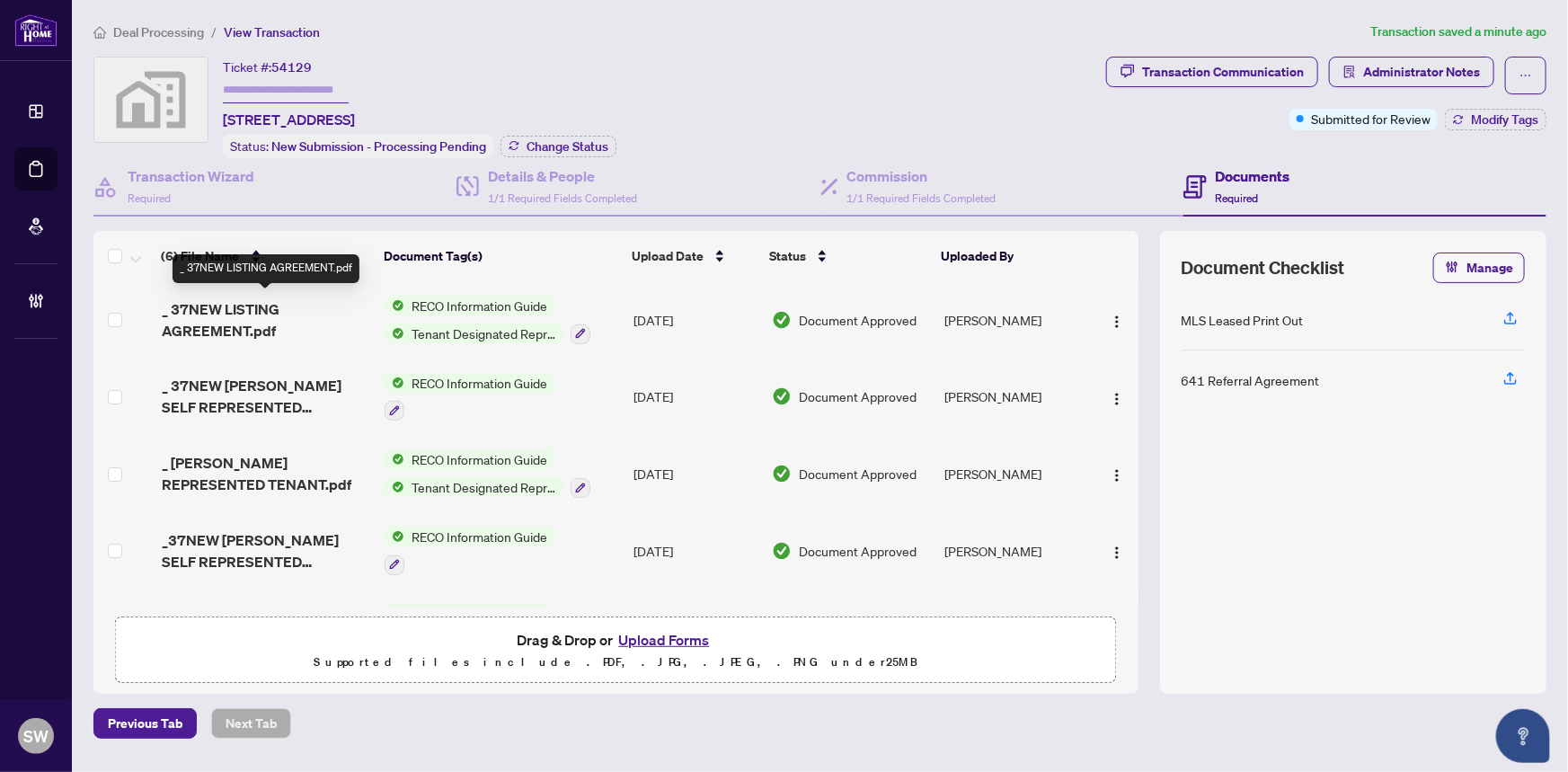
click at [262, 314] on span "_ 37NEW LISTING AGREEMENT.pdf" at bounding box center [266, 321] width 210 height 44
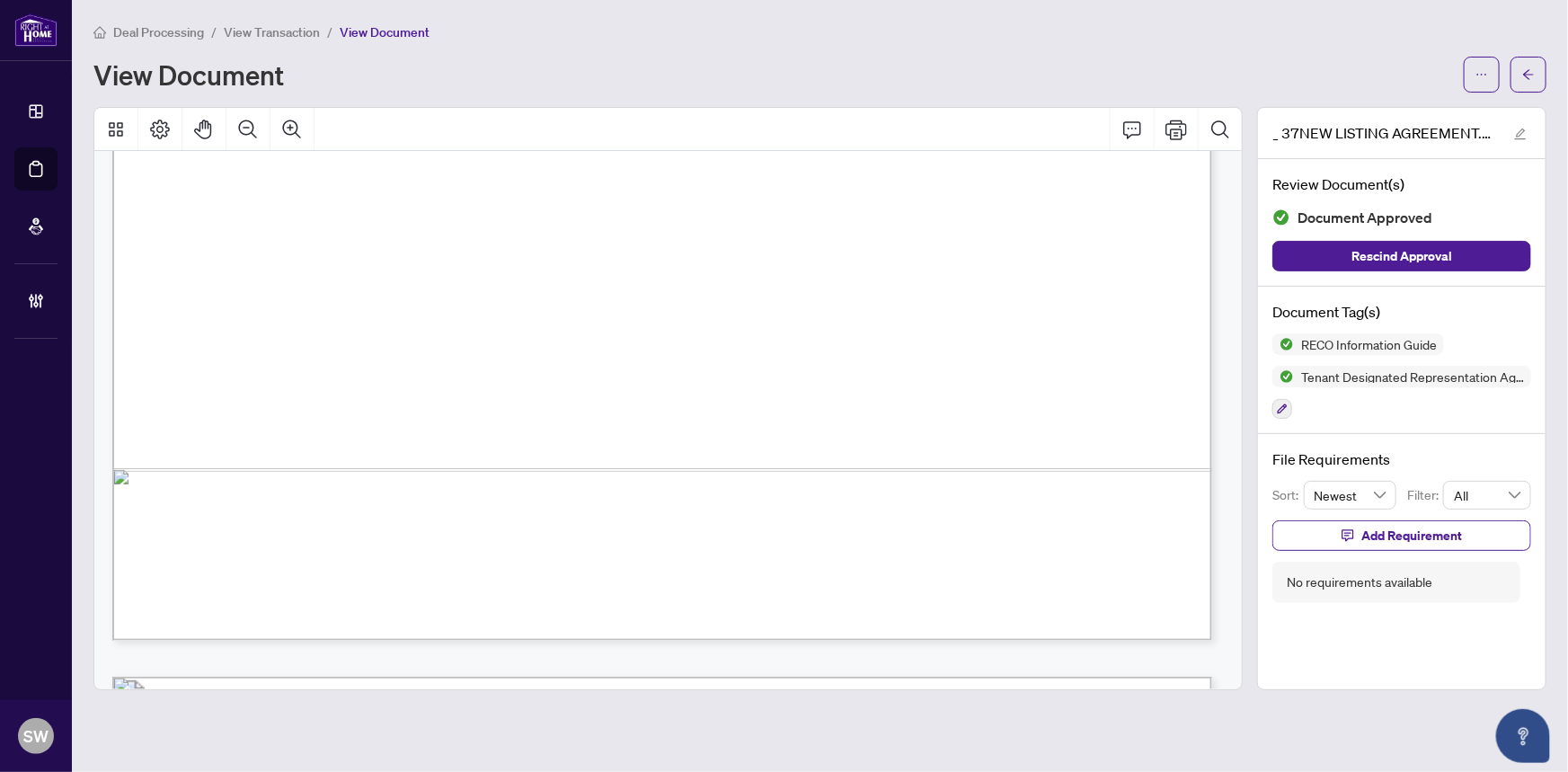
scroll to position [22812, 0]
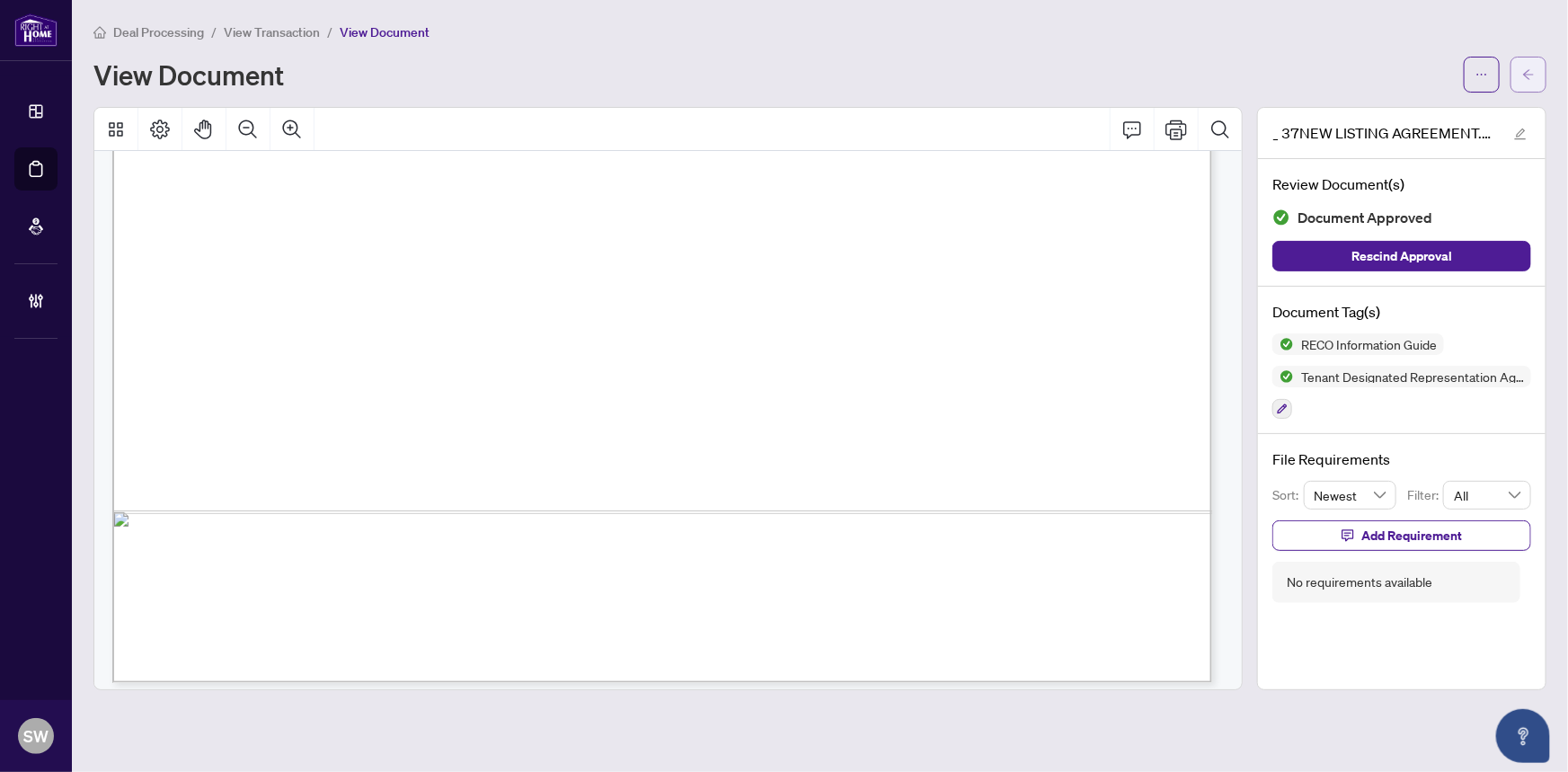
click at [1521, 76] on button "button" at bounding box center [1529, 75] width 36 height 36
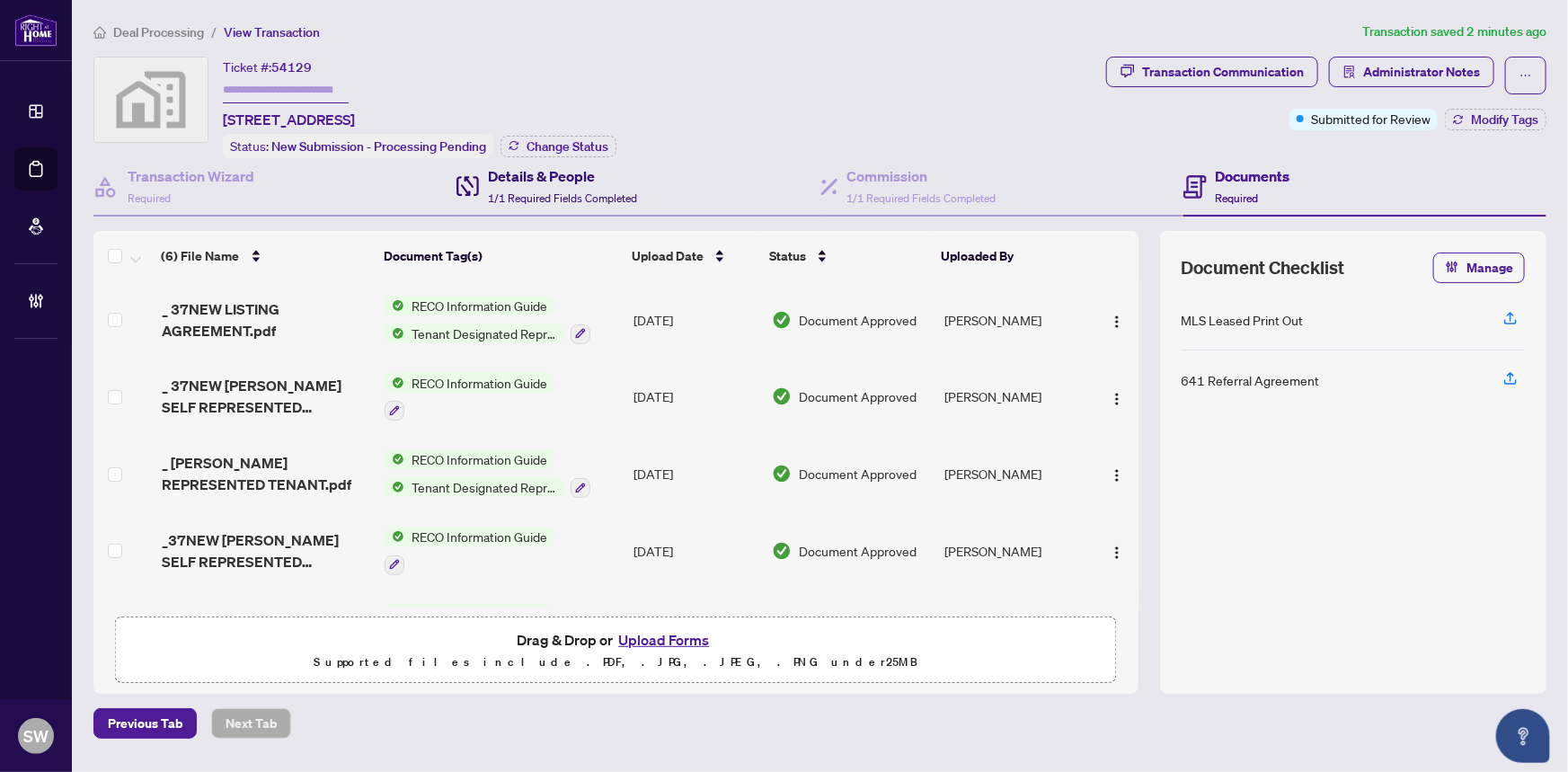
click at [549, 178] on h4 "Details & People" at bounding box center [562, 175] width 149 height 22
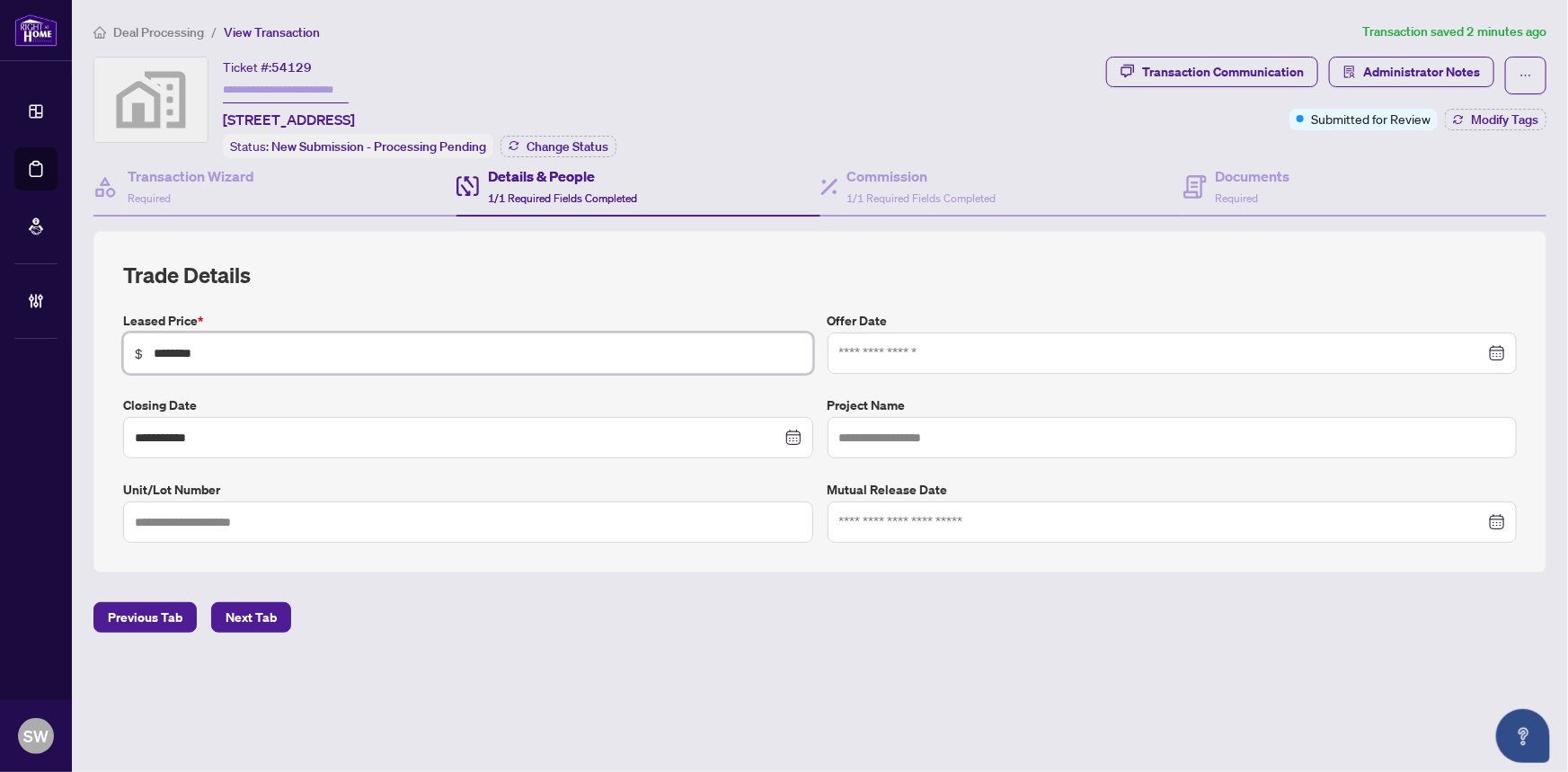
click at [177, 347] on input "********" at bounding box center [478, 353] width 648 height 20
click at [208, 188] on div "Transaction Wizard Required" at bounding box center [191, 186] width 127 height 43
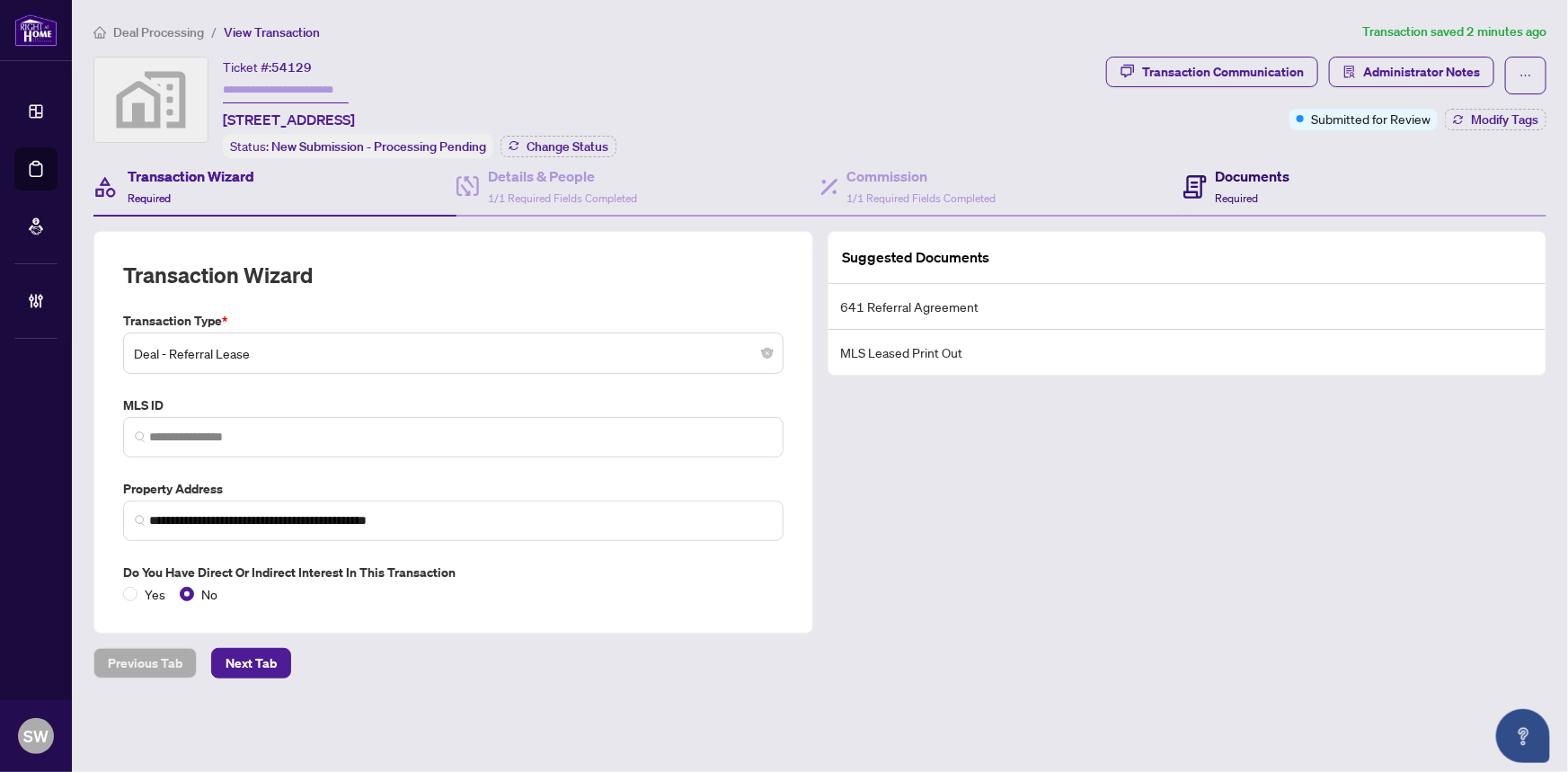
click at [1254, 184] on div "Documents Required" at bounding box center [1253, 186] width 75 height 43
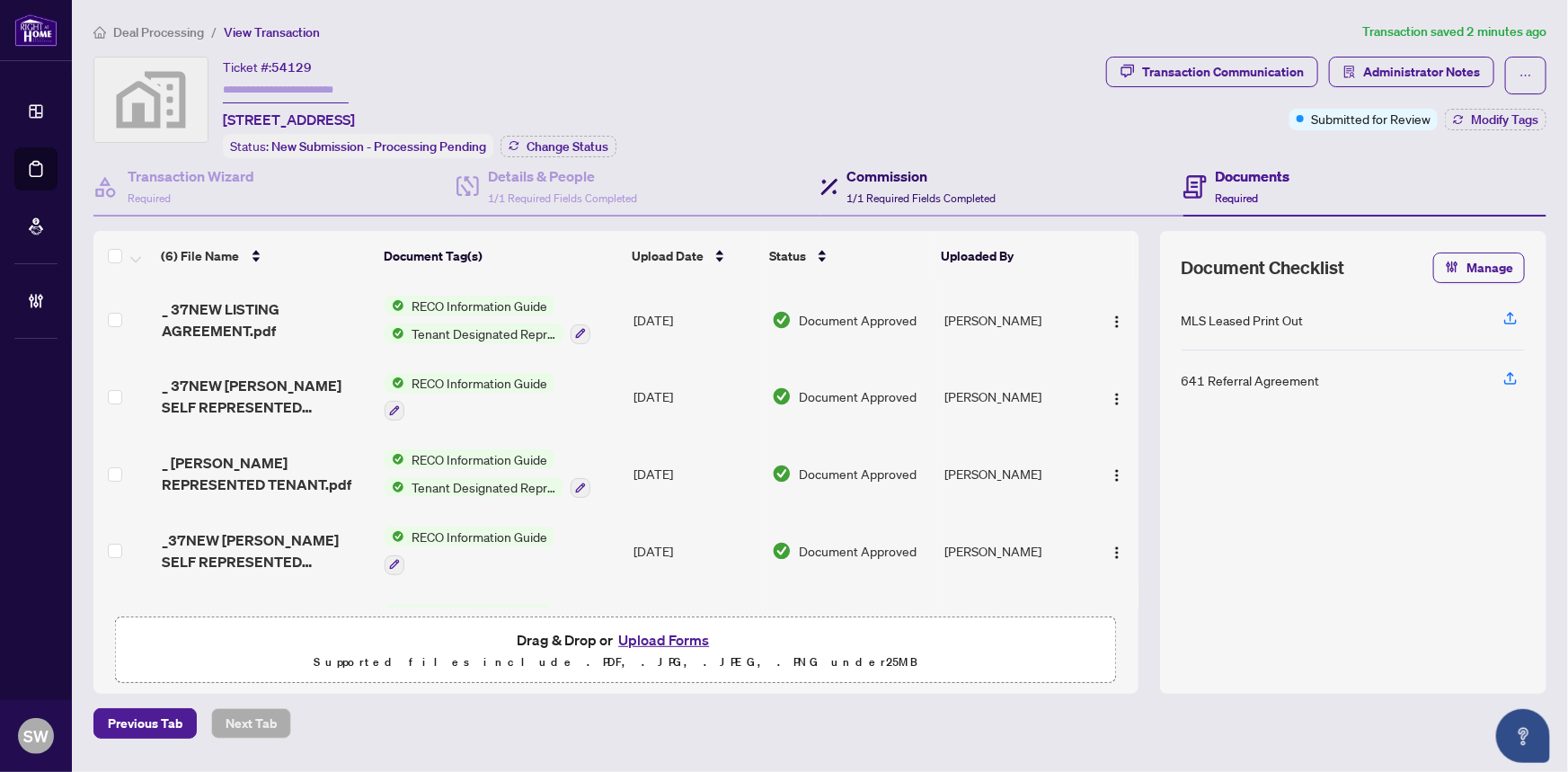
click at [935, 192] on span "1/1 Required Fields Completed" at bounding box center [921, 198] width 149 height 13
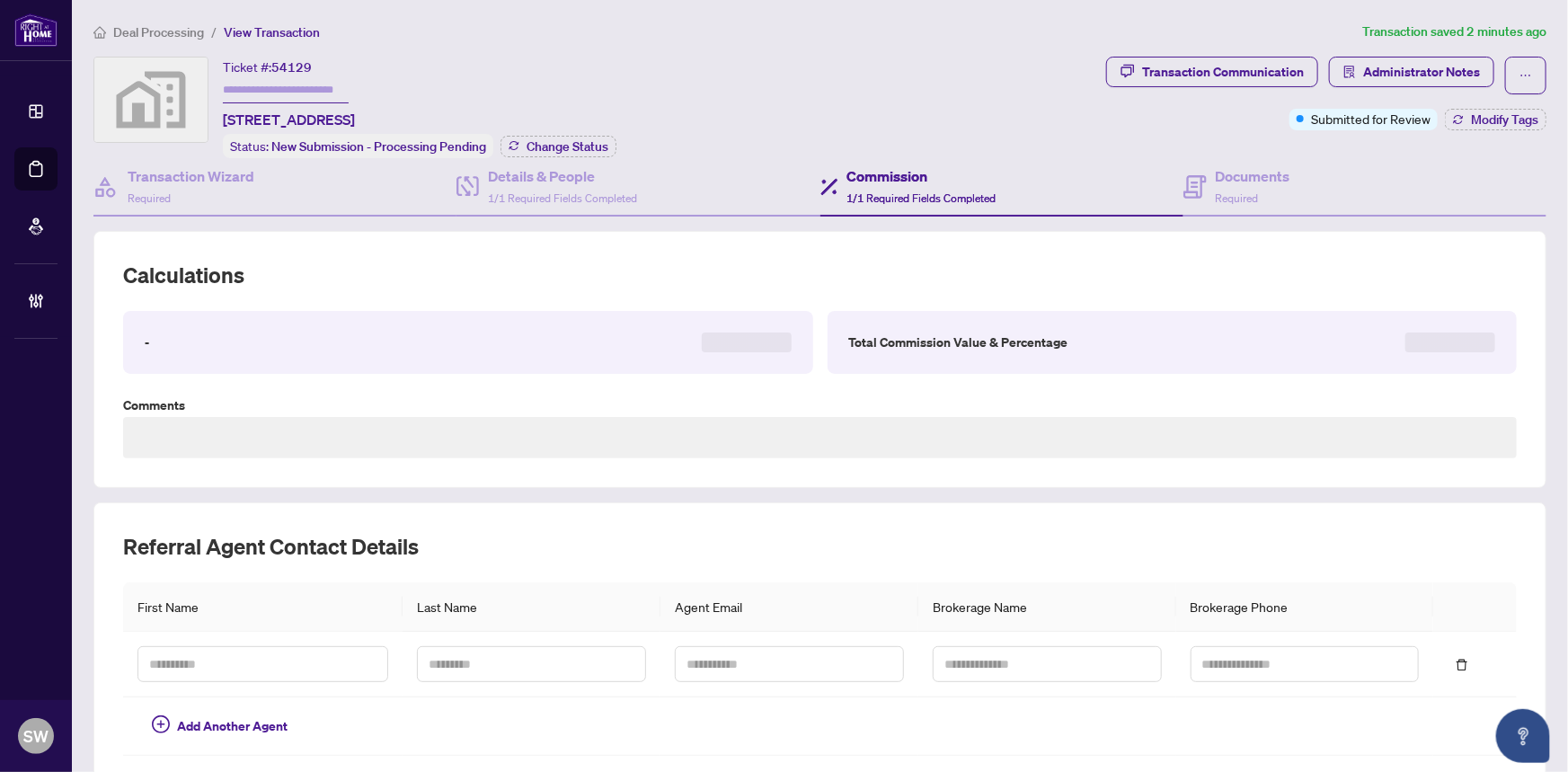
type textarea "**********"
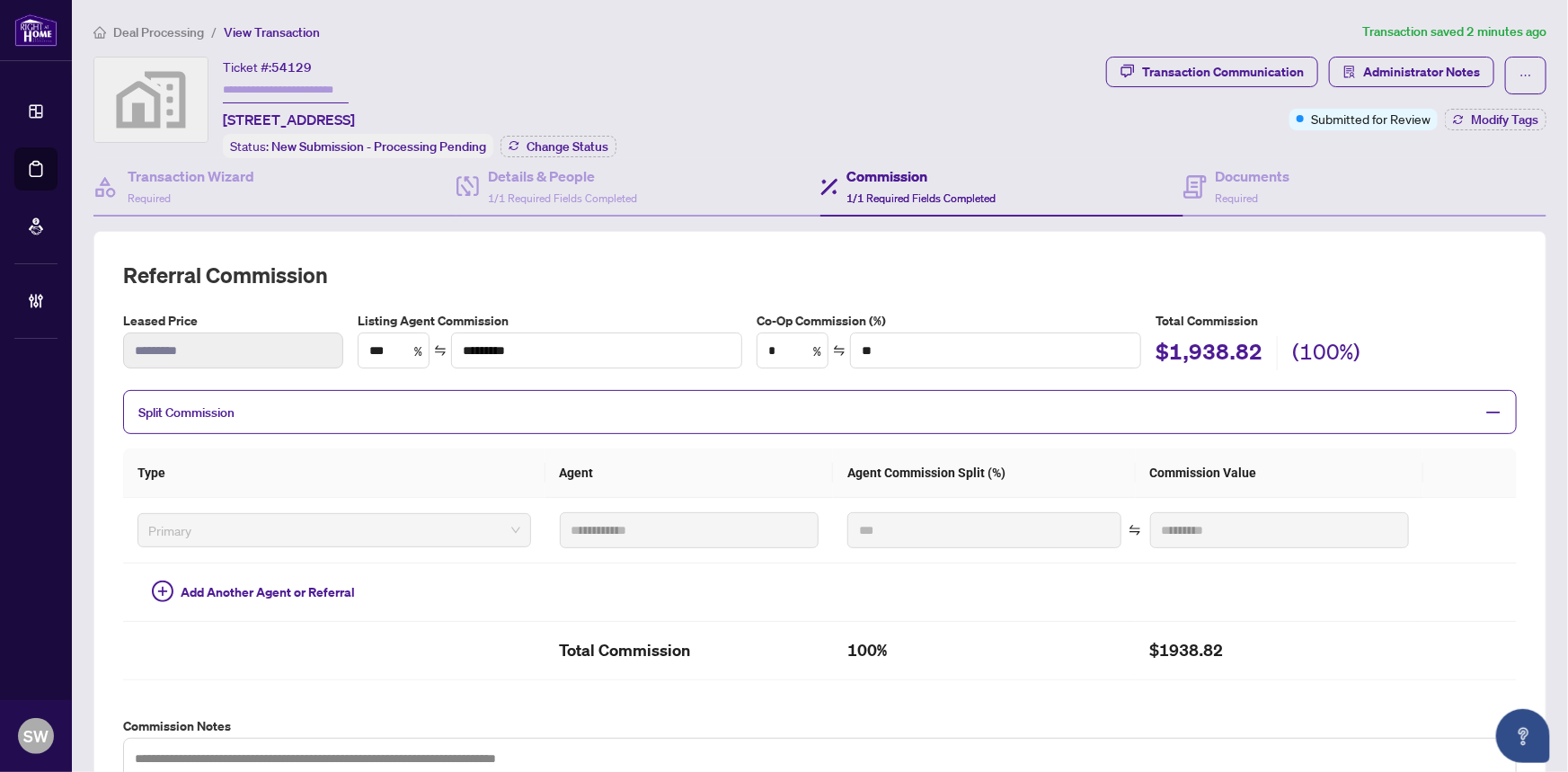
click at [1173, 344] on h2 "$1,938.82" at bounding box center [1209, 355] width 107 height 34
click at [1159, 642] on h2 "$1938.82" at bounding box center [1281, 651] width 260 height 28
copy h2 "1938.82"
click at [1259, 193] on div "Documents Required" at bounding box center [1253, 186] width 75 height 43
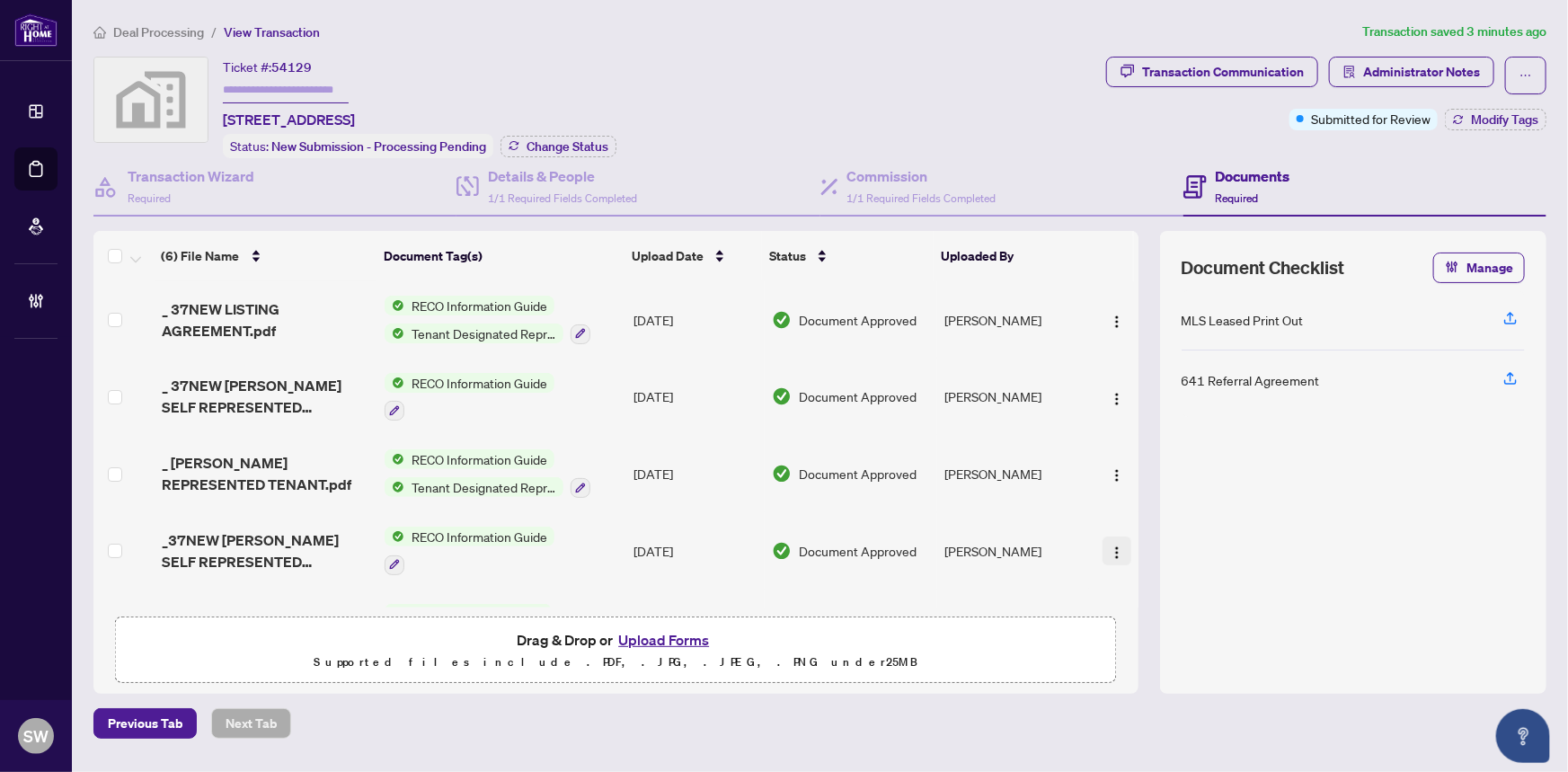
click at [1116, 546] on img "button" at bounding box center [1117, 553] width 14 height 14
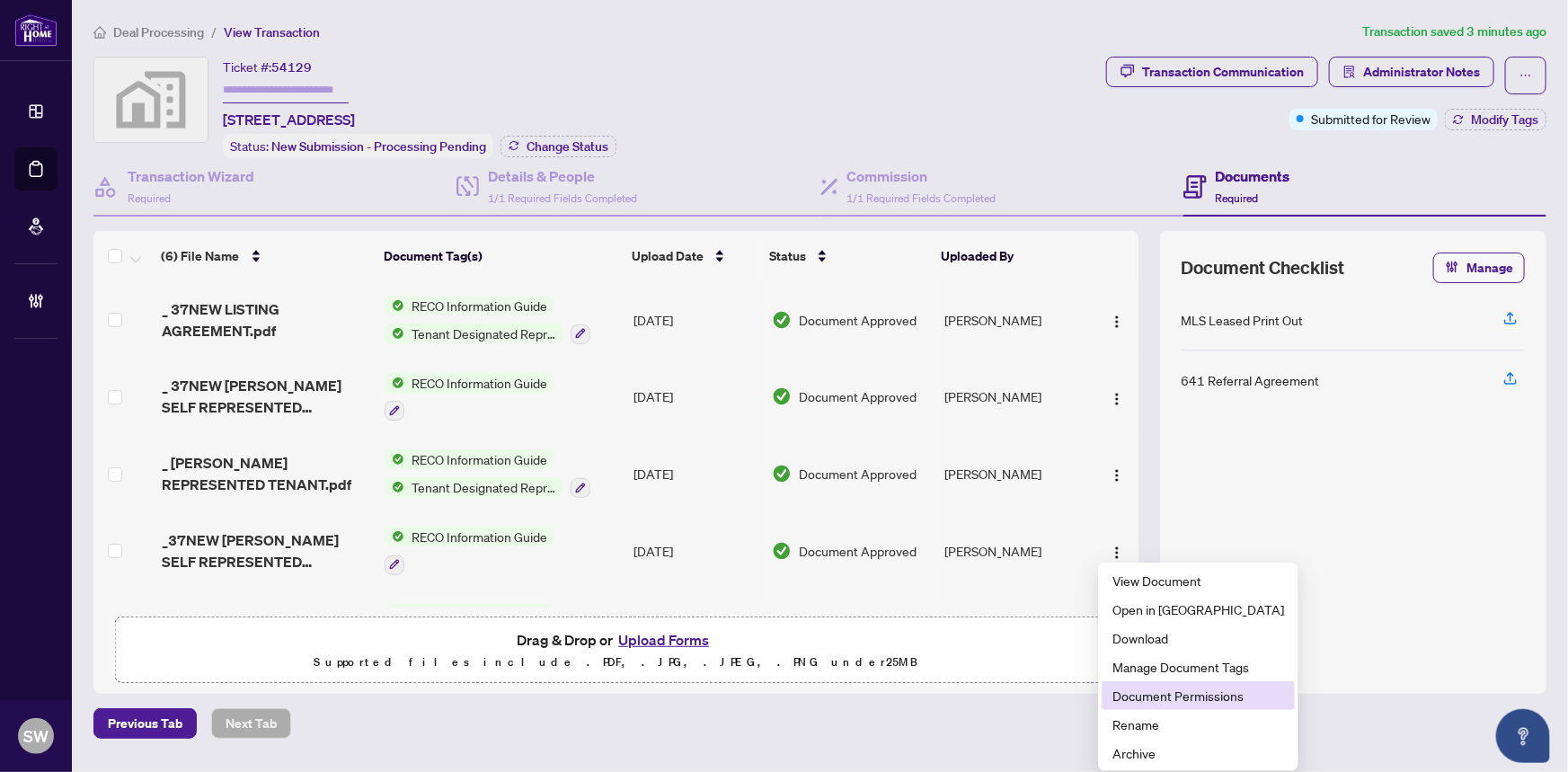
click at [1174, 697] on span "Document Permissions" at bounding box center [1198, 695] width 172 height 20
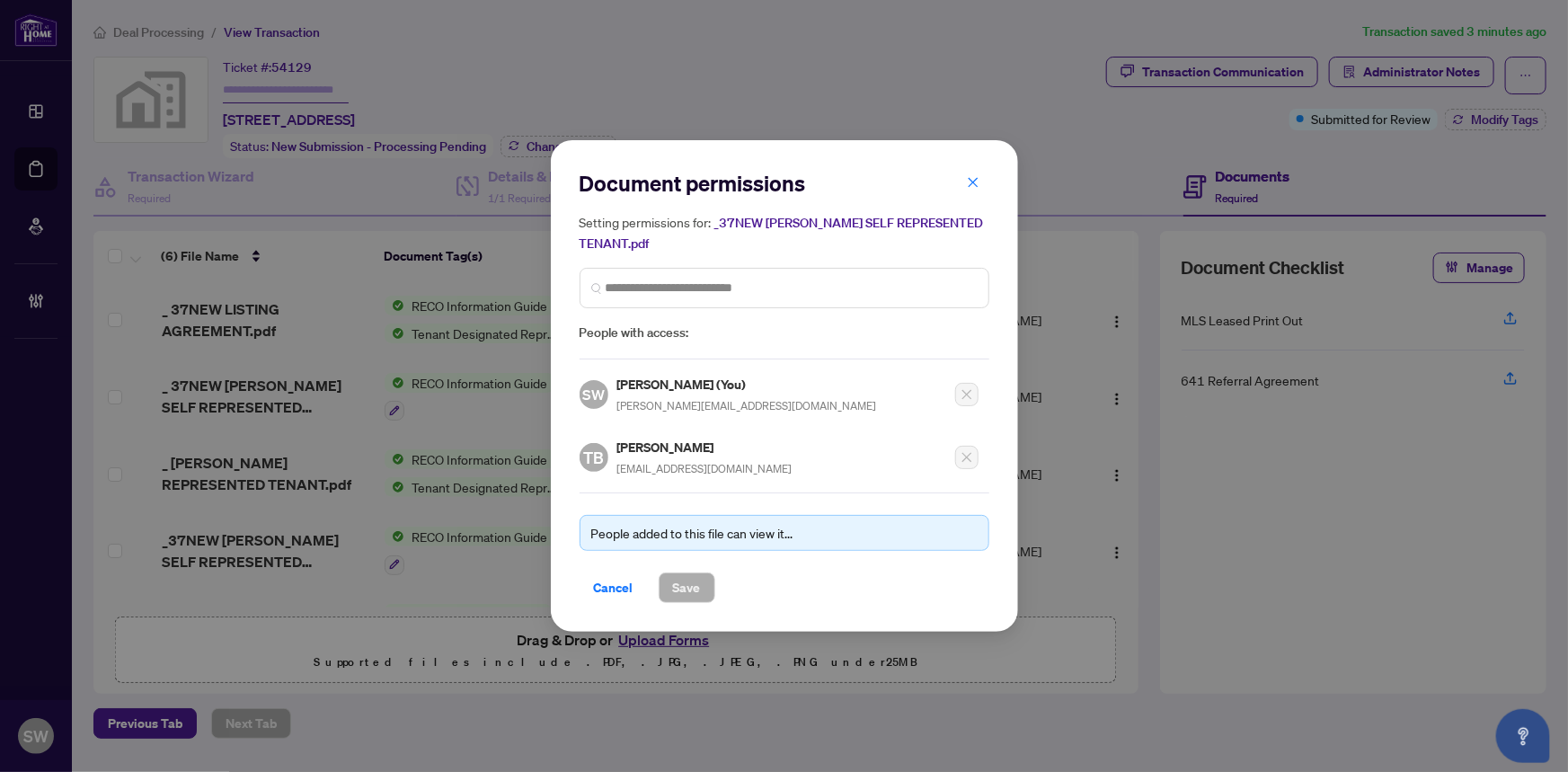
click at [665, 443] on h5 "[PERSON_NAME]" at bounding box center [704, 448] width 175 height 21
copy h5 "Banfalvi"
click at [608, 587] on span "Cancel" at bounding box center [614, 588] width 40 height 28
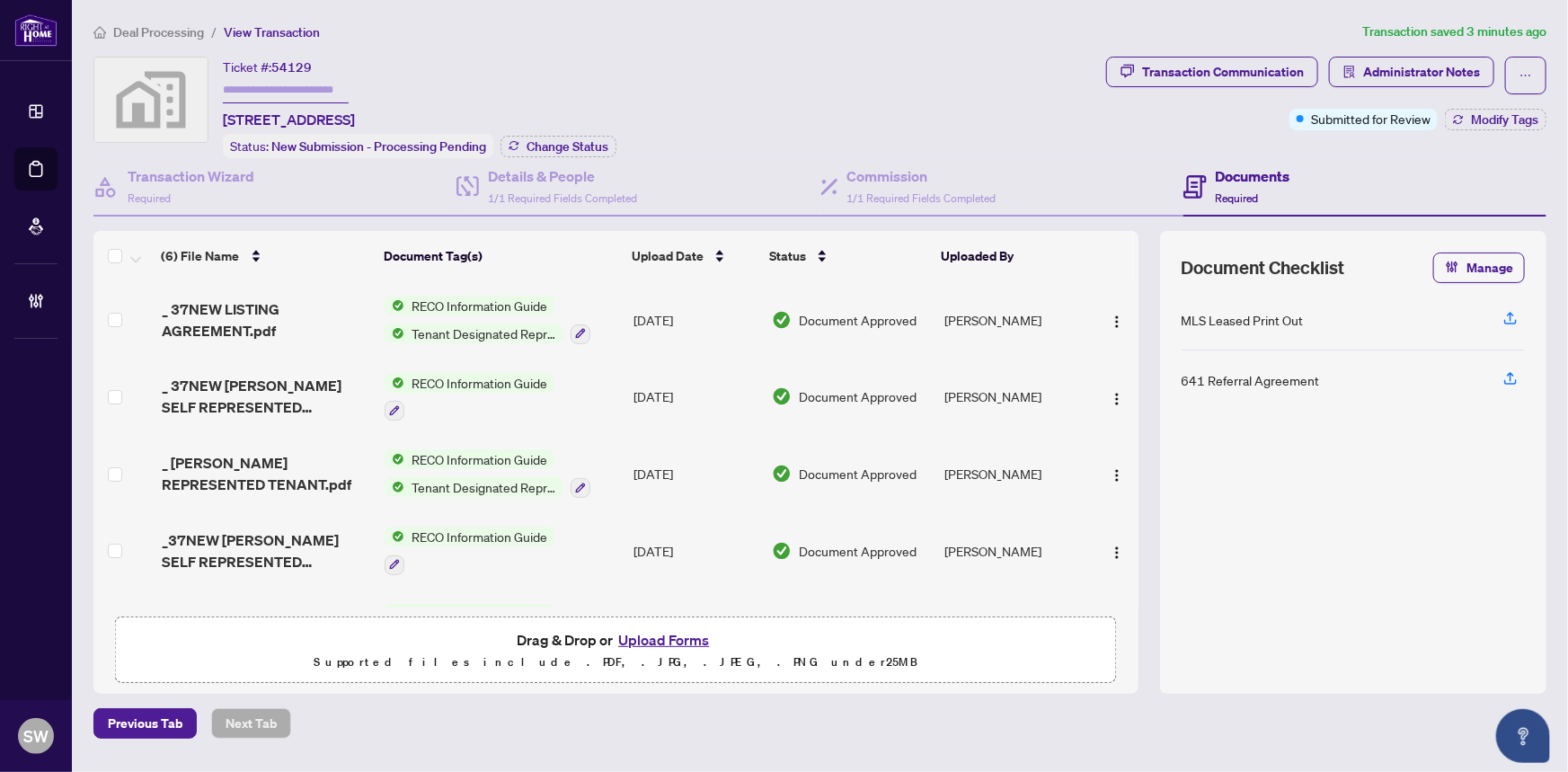
click at [299, 70] on span "54129" at bounding box center [291, 67] width 41 height 16
click at [298, 70] on span "54129" at bounding box center [291, 67] width 41 height 16
copy span "54129"
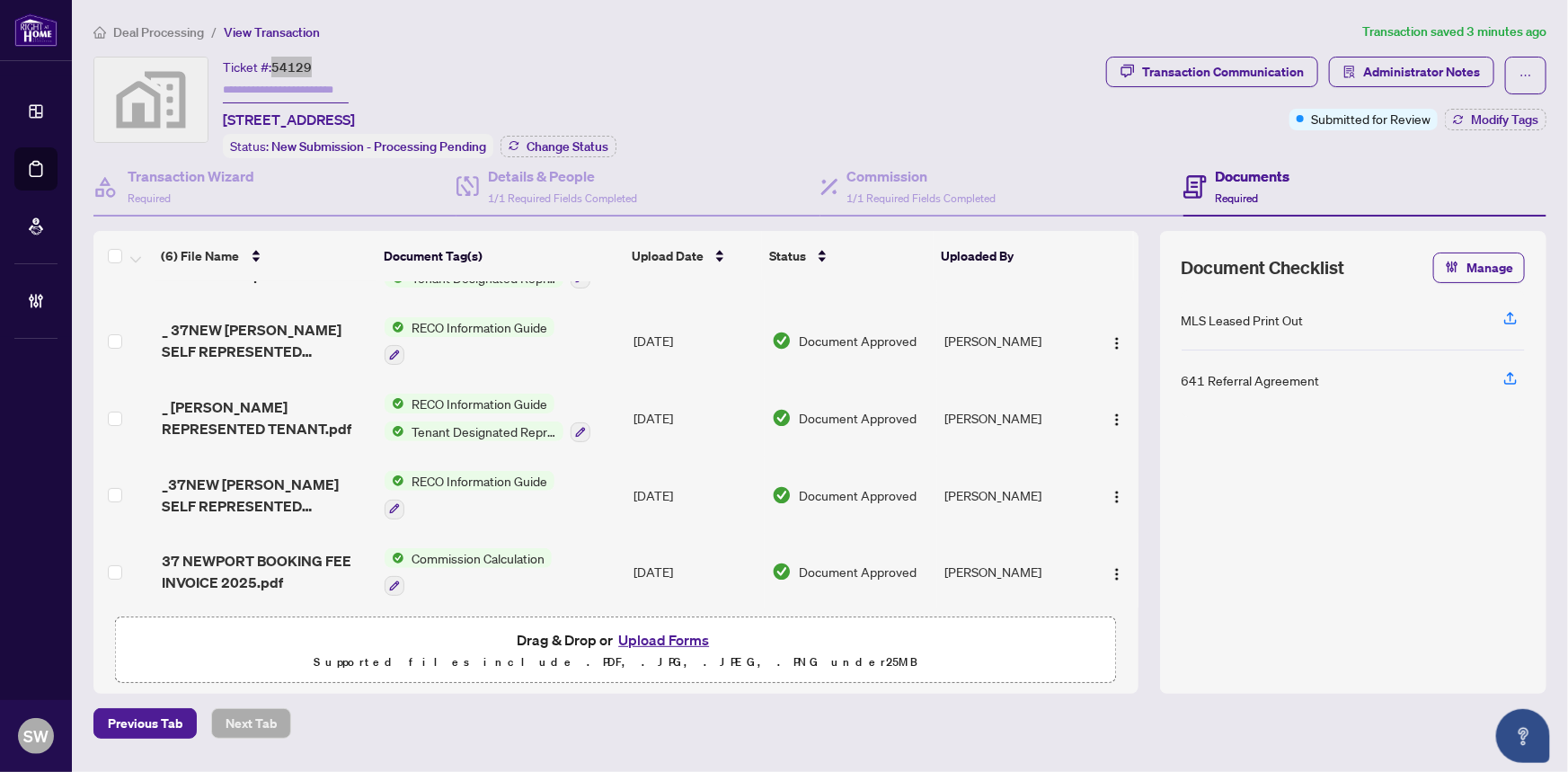
scroll to position [81, 0]
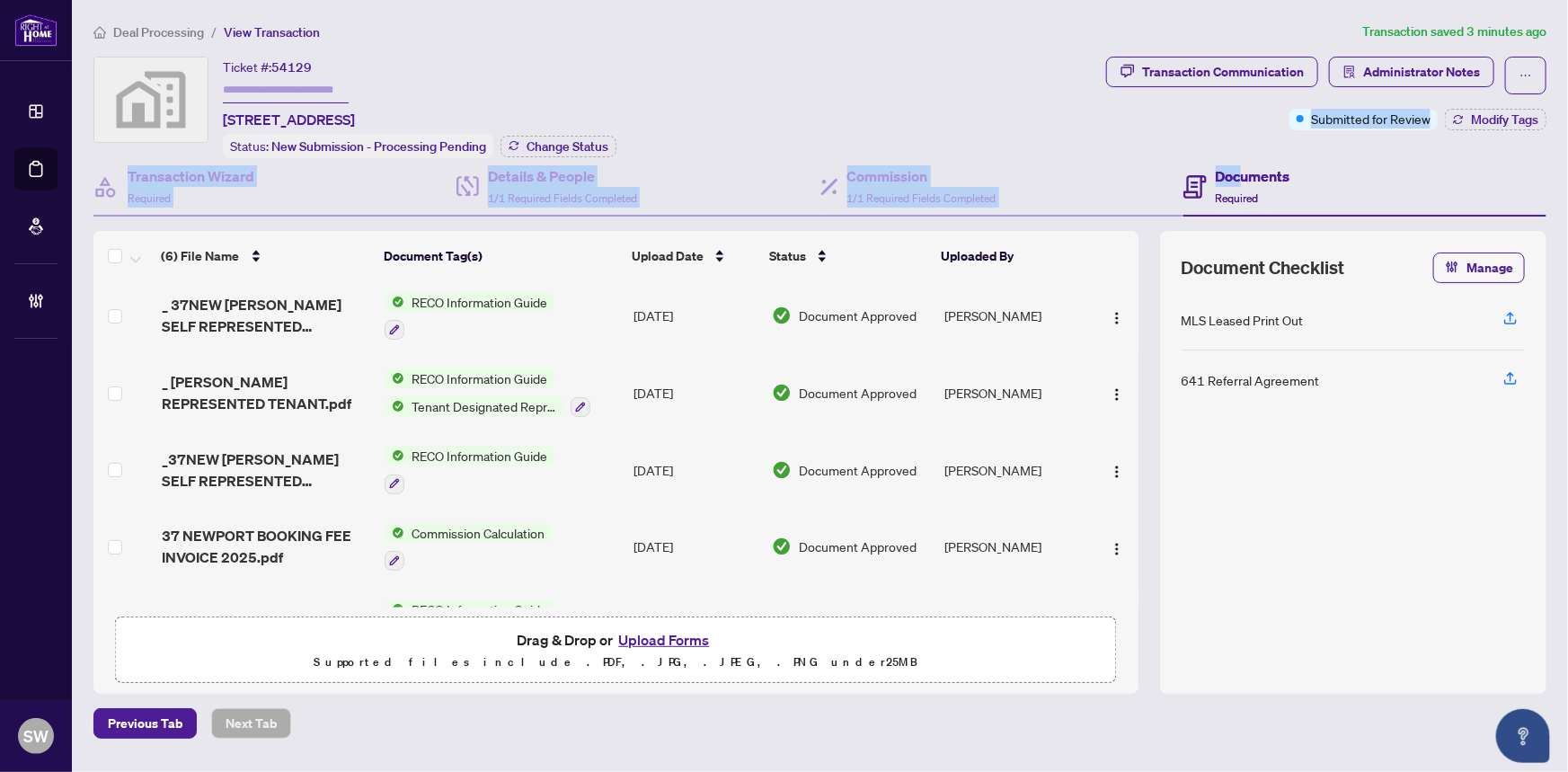
drag, startPoint x: 1244, startPoint y: 180, endPoint x: 1132, endPoint y: 138, distance: 119.6
click at [1132, 138] on div "Ticket #: 54129 37 Newport Beach Blvd, Crystal Beach, ON, Canada Status: New Su…" at bounding box center [820, 376] width 1468 height 637
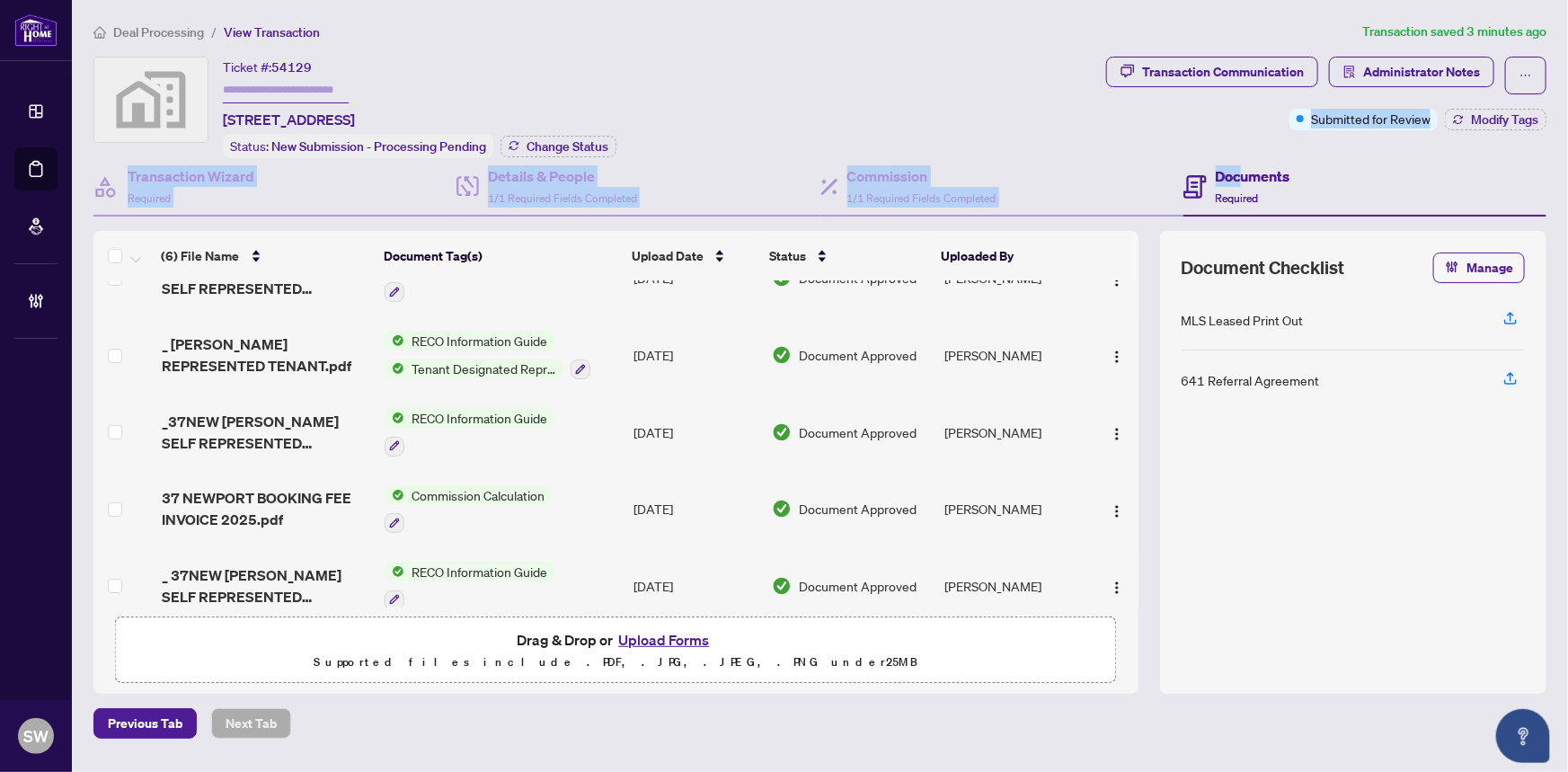
scroll to position [136, 0]
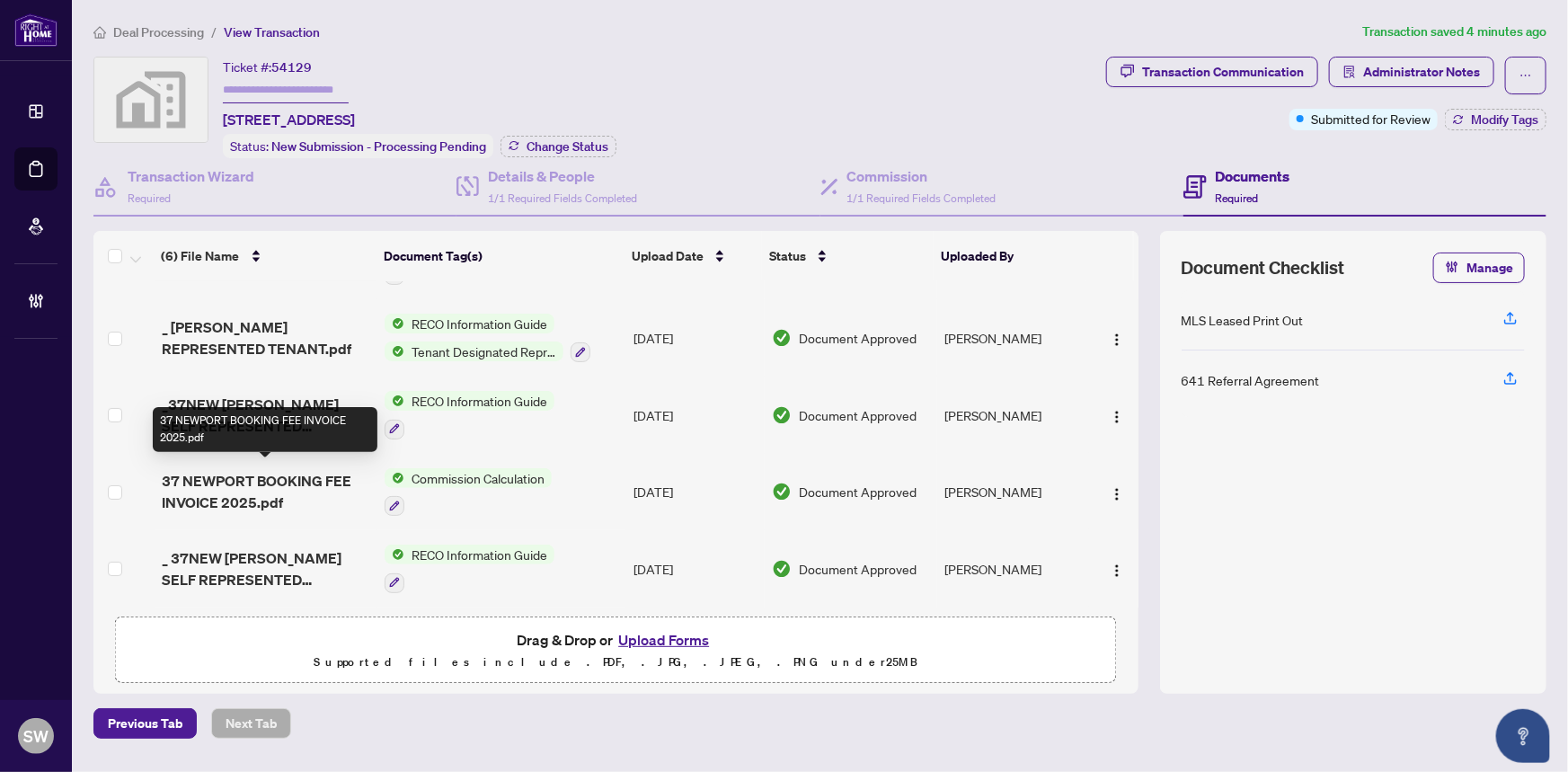
click at [288, 473] on span "37 NEWPORT BOOKING FEE INVOICE 2025.pdf" at bounding box center [266, 492] width 210 height 44
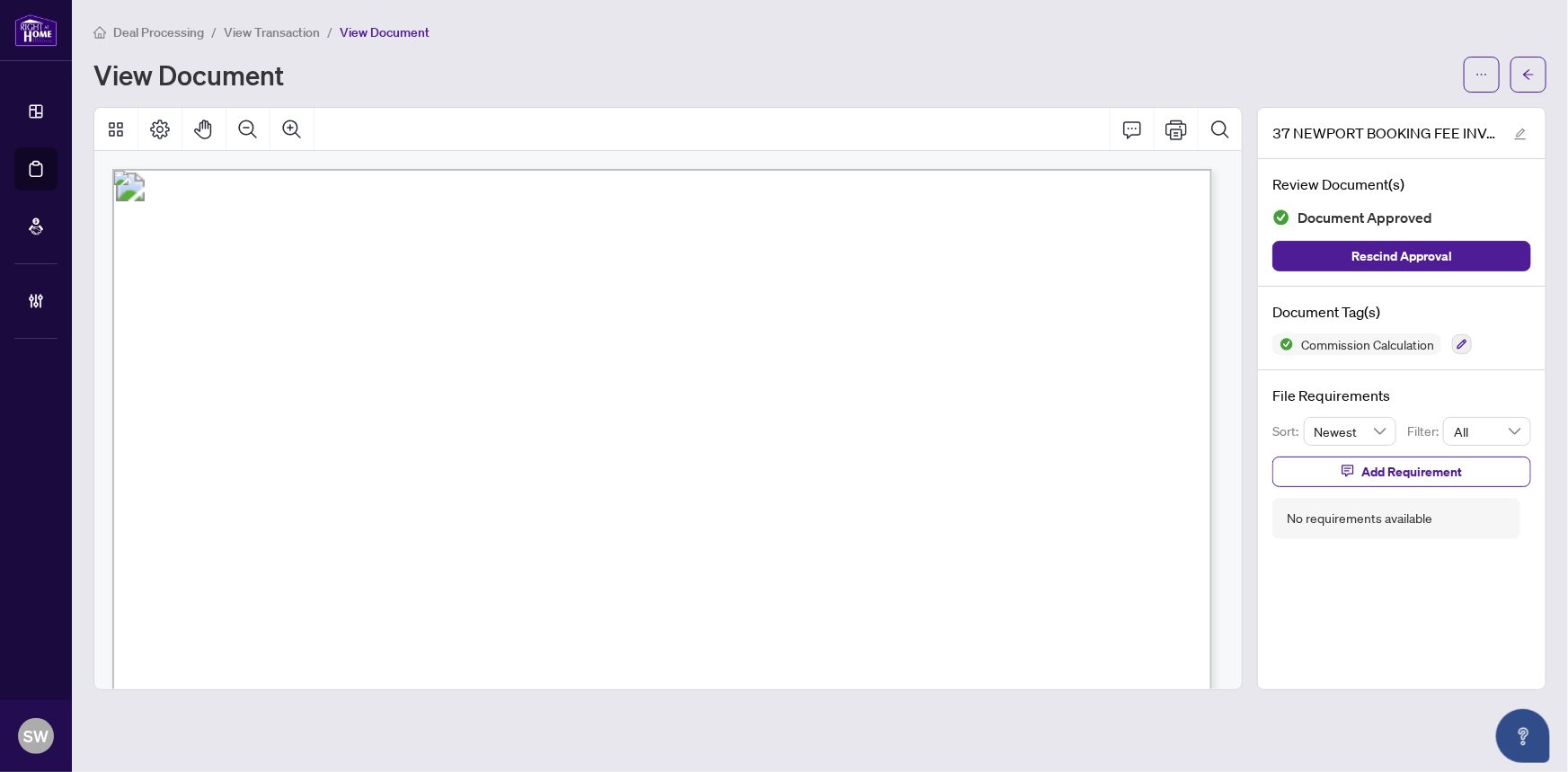
drag, startPoint x: 362, startPoint y: 386, endPoint x: 543, endPoint y: 389, distance: 181.0
click at [521, 389] on span "Homeowner: JOHN FITZGERALD" at bounding box center [382, 391] width 278 height 23
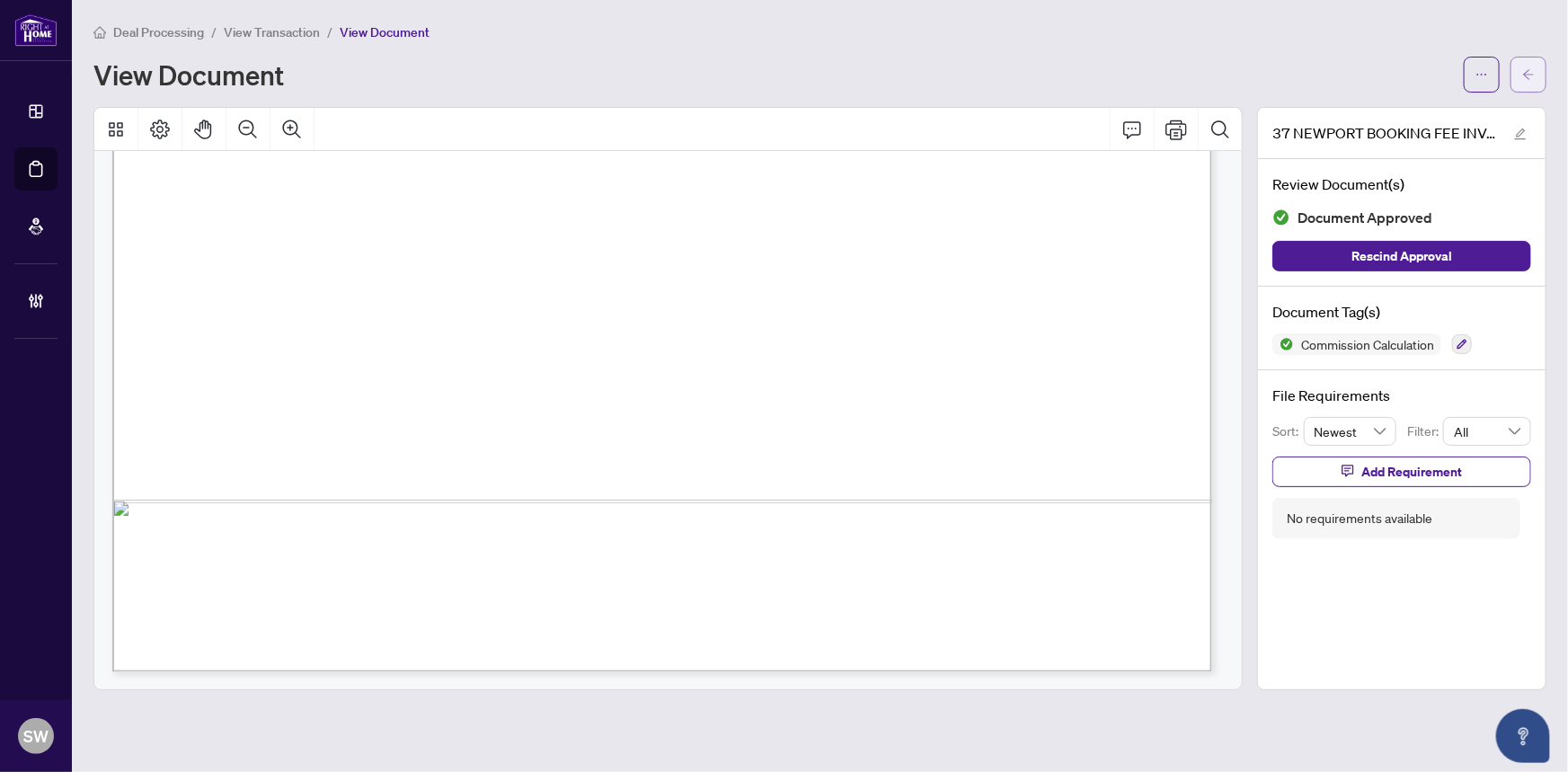
click at [1534, 69] on icon "arrow-left" at bounding box center [1528, 74] width 12 height 12
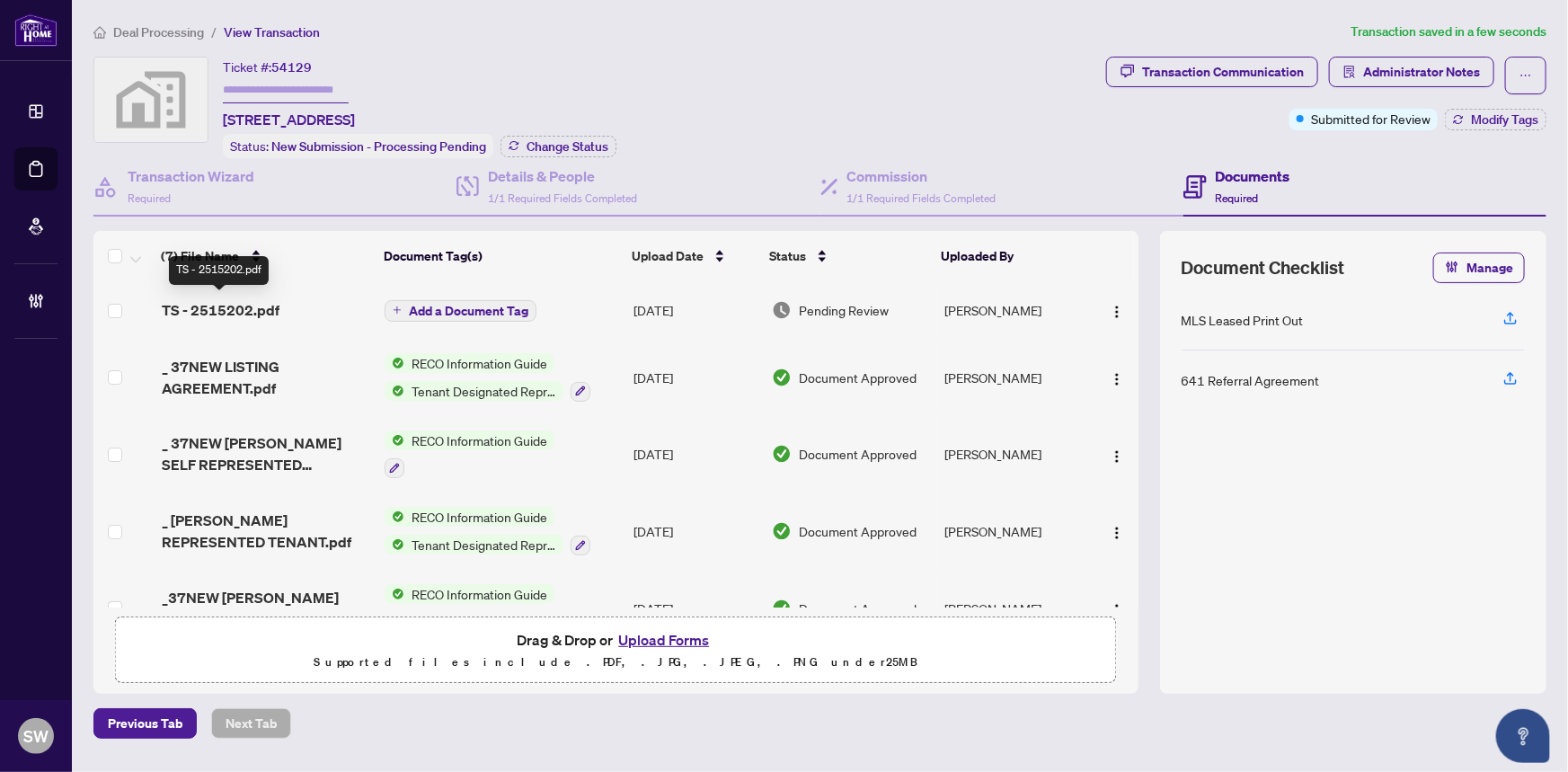
click at [269, 306] on span "TS - 2515202.pdf" at bounding box center [221, 310] width 118 height 22
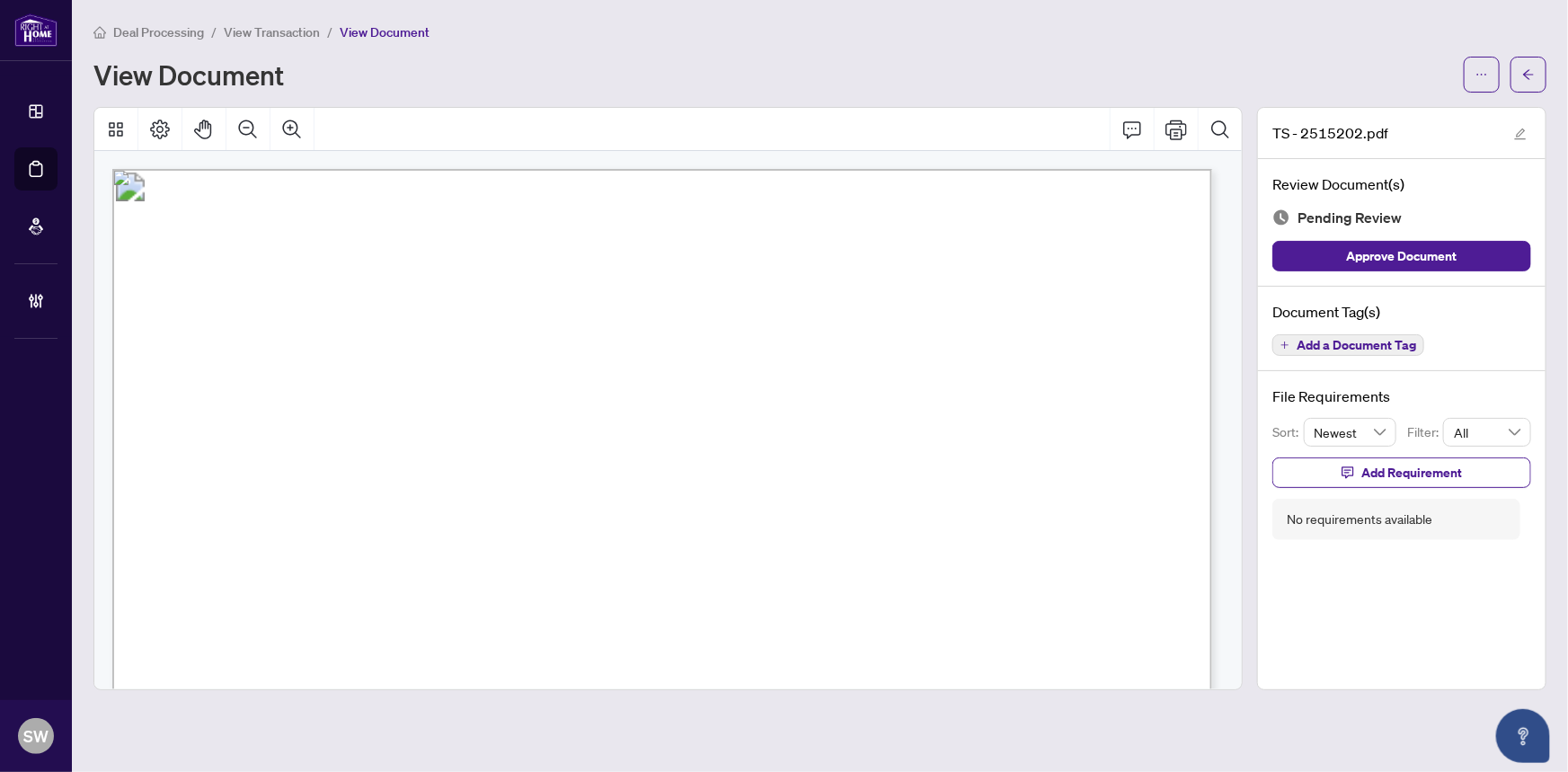
click at [1394, 348] on span "Add a Document Tag" at bounding box center [1357, 344] width 119 height 12
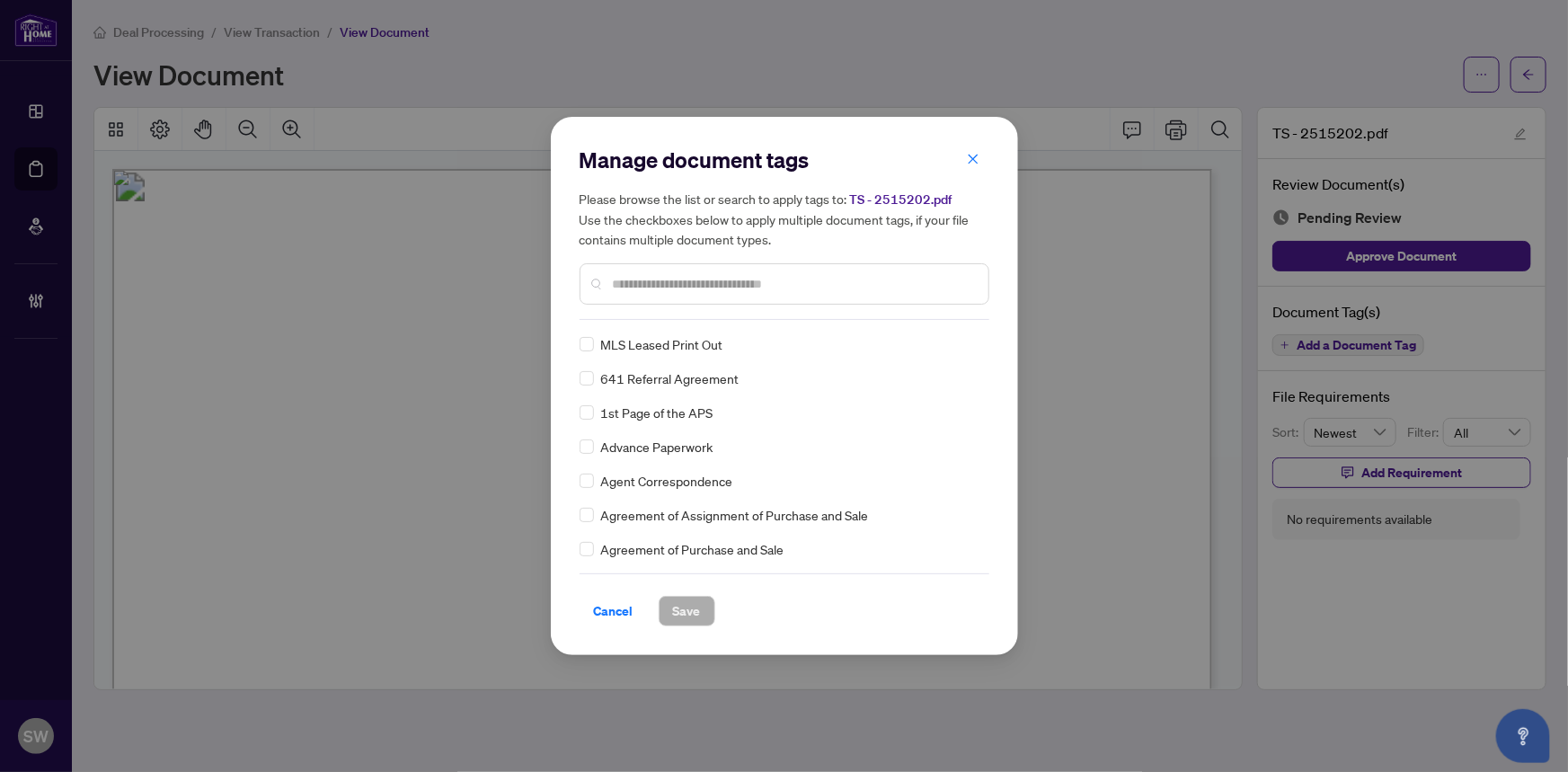
click at [677, 287] on input "text" at bounding box center [793, 284] width 361 height 20
type input "*****"
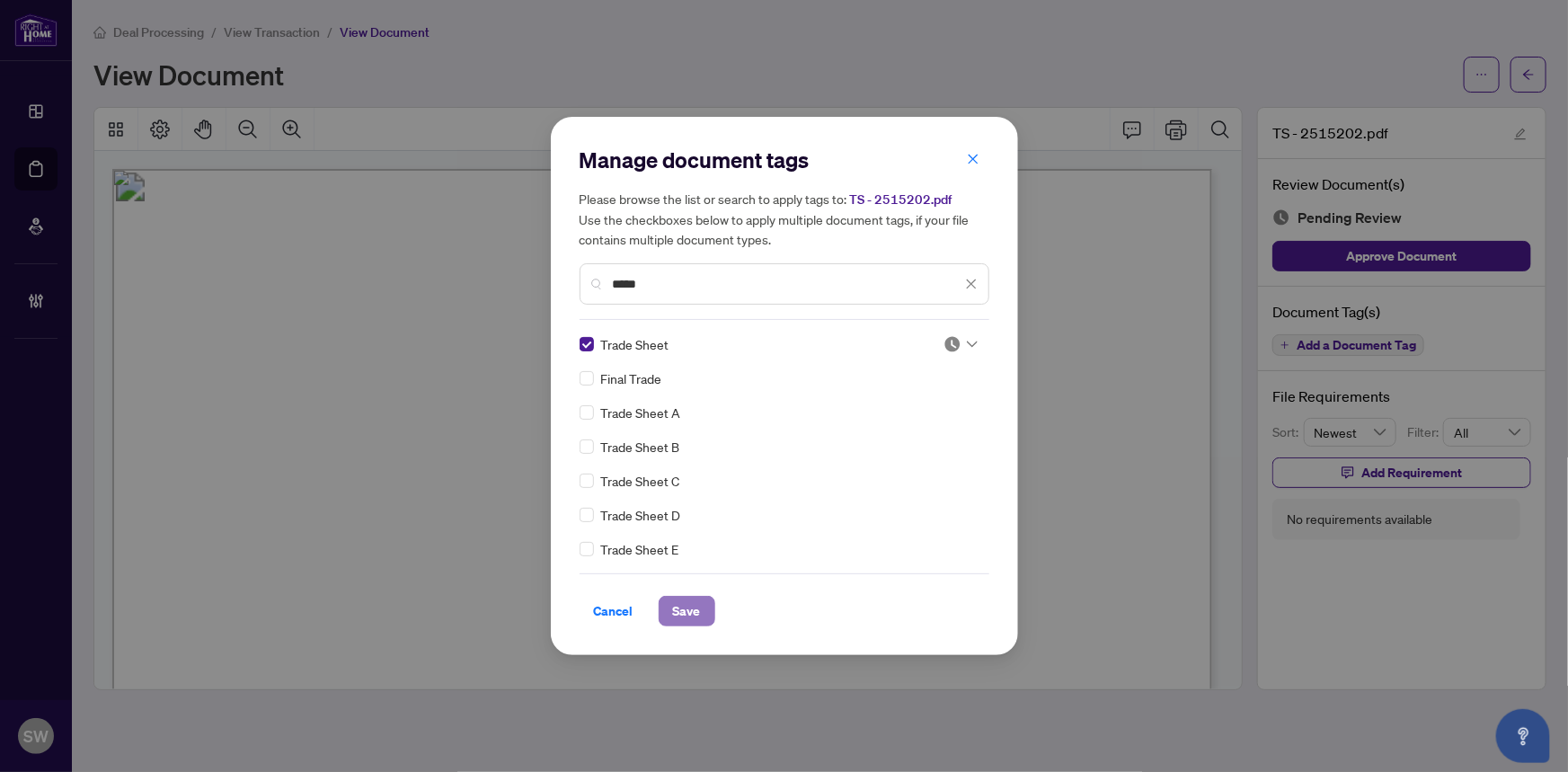
click at [691, 610] on span "Save" at bounding box center [686, 612] width 27 height 28
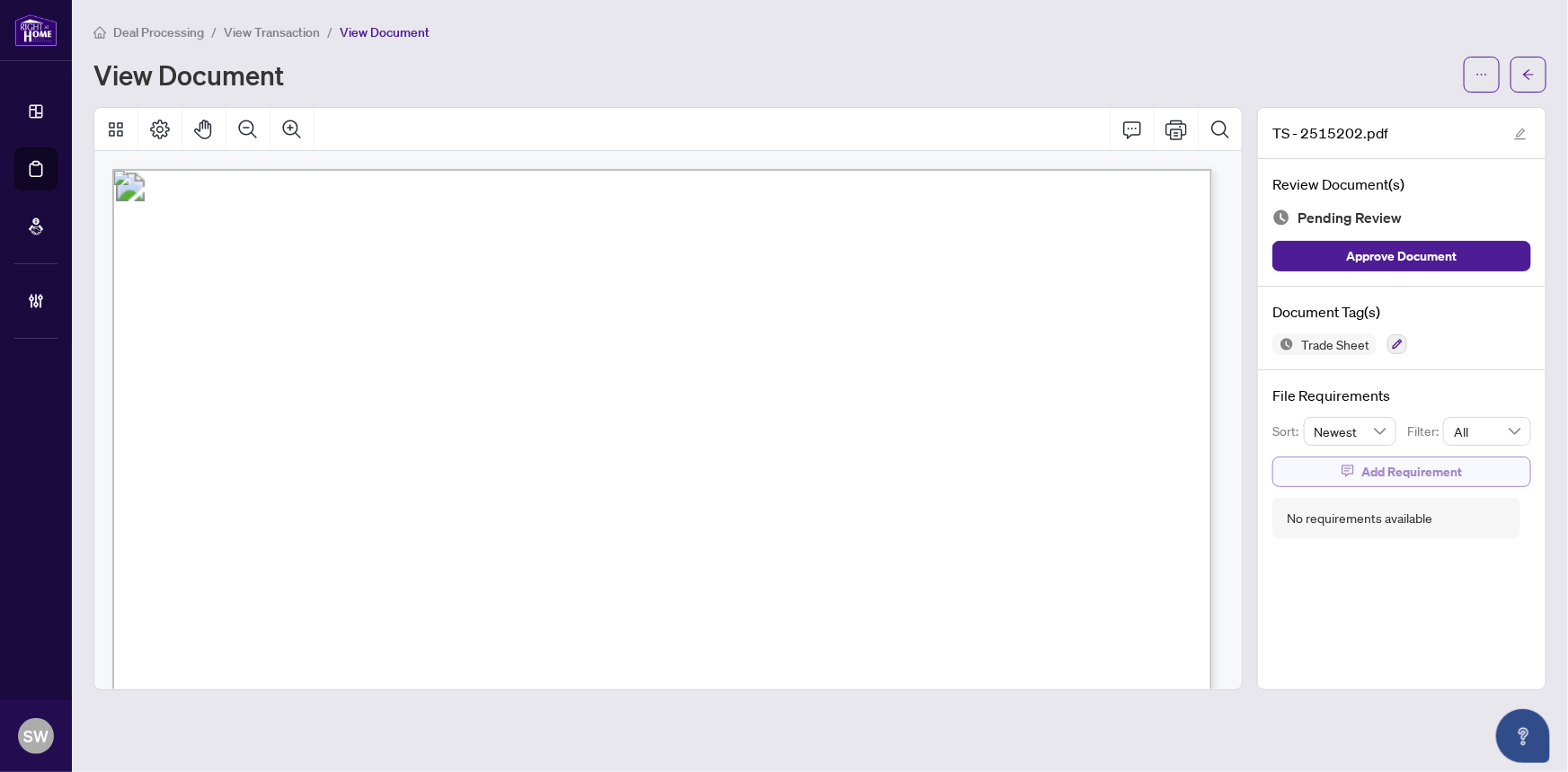
click at [1429, 471] on span "Add Requirement" at bounding box center [1412, 472] width 100 height 28
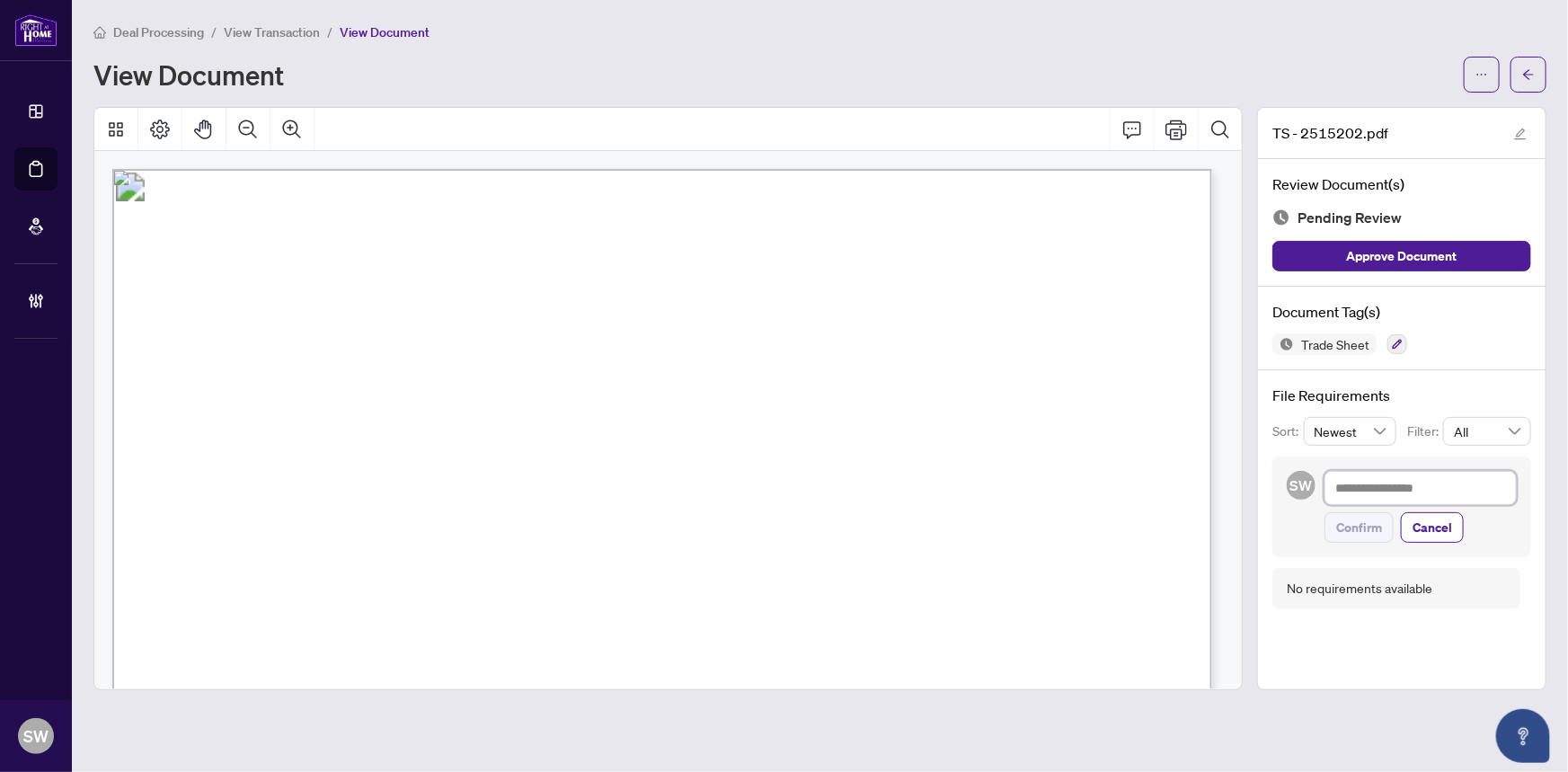
click at [1413, 493] on textarea at bounding box center [1421, 488] width 192 height 34
paste textarea "**********"
type textarea "**********"
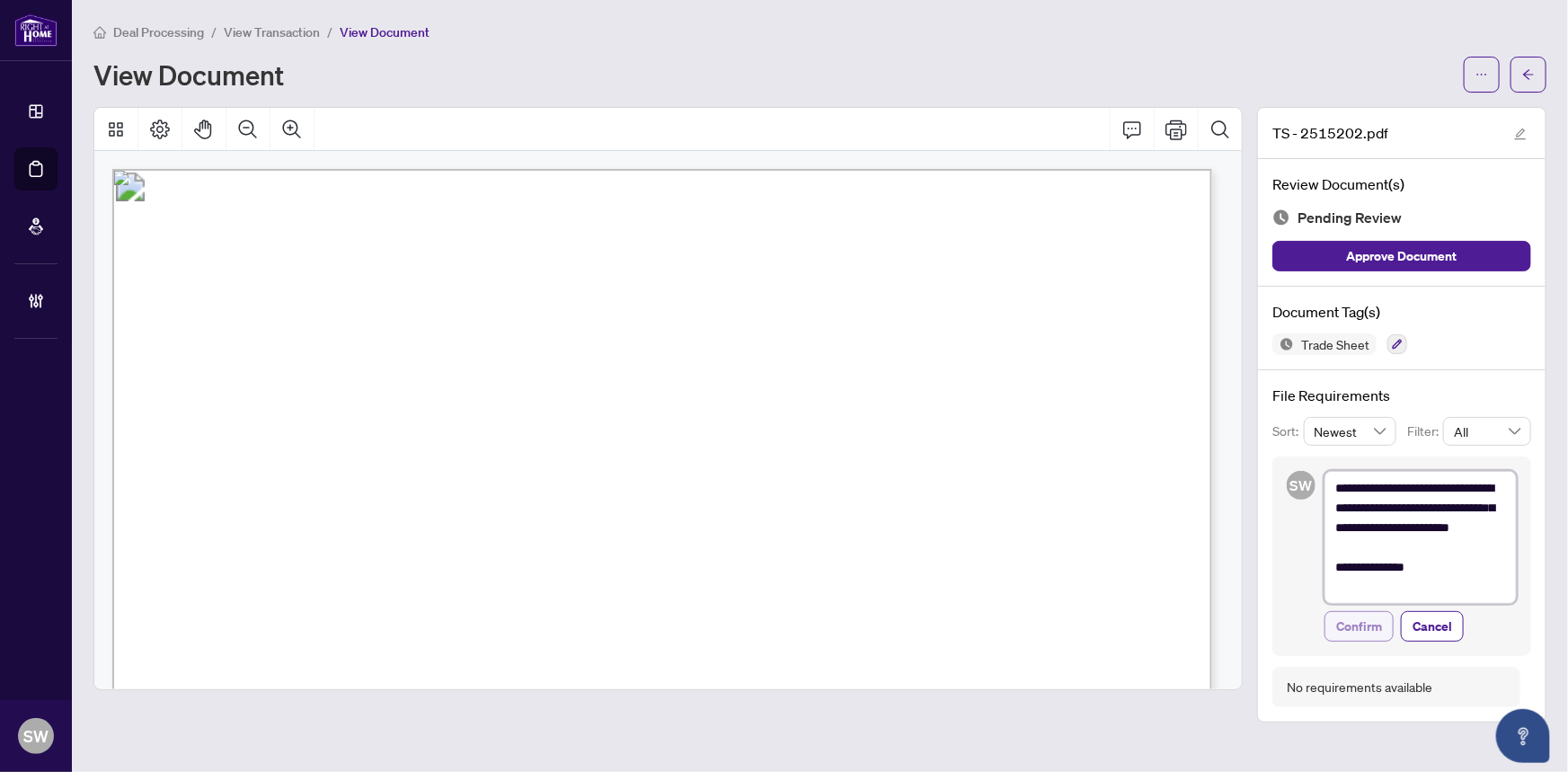
type textarea "**********"
click at [1366, 621] on span "Confirm" at bounding box center [1359, 627] width 46 height 28
type textarea "**********"
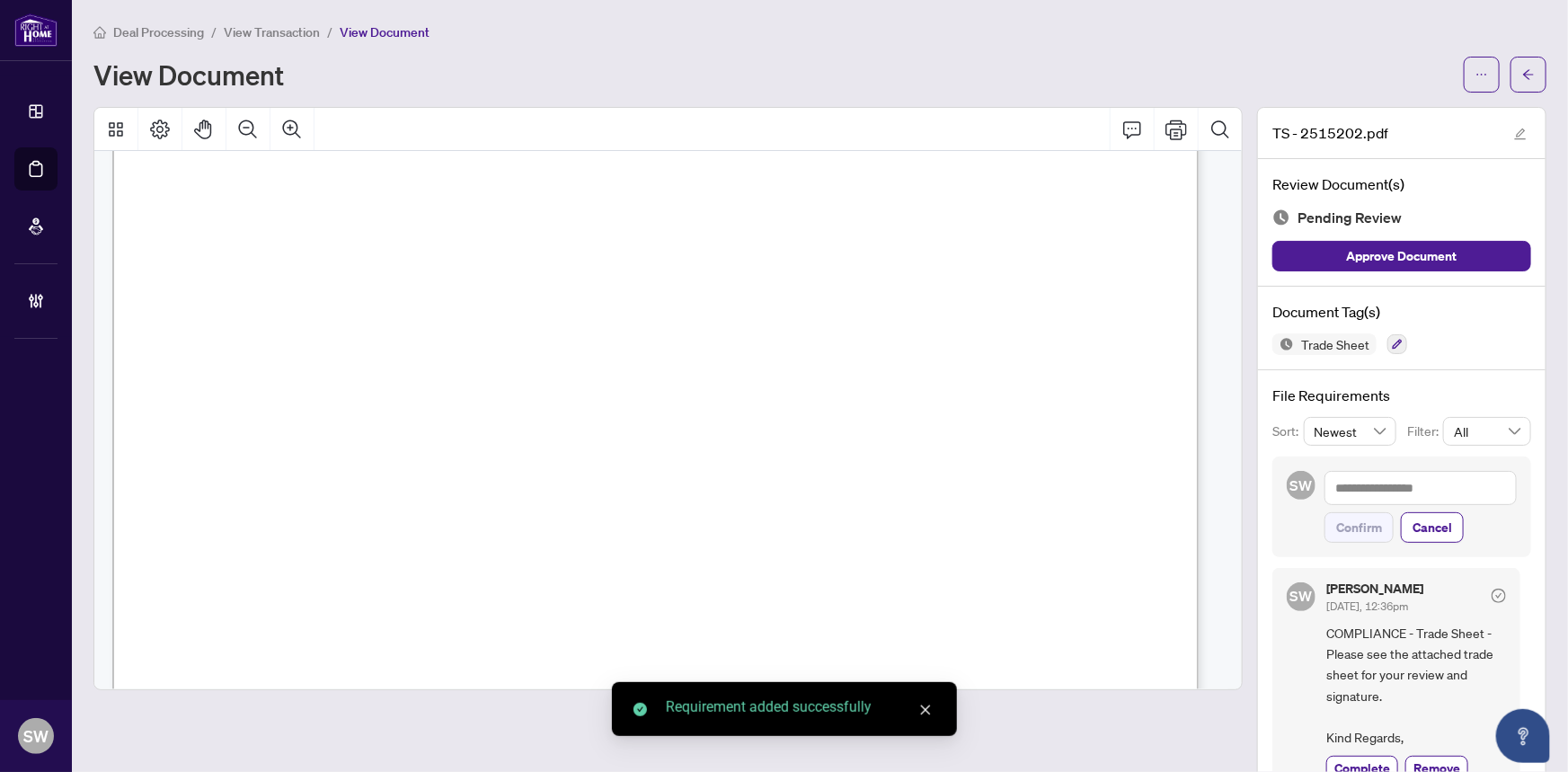
scroll to position [396, 0]
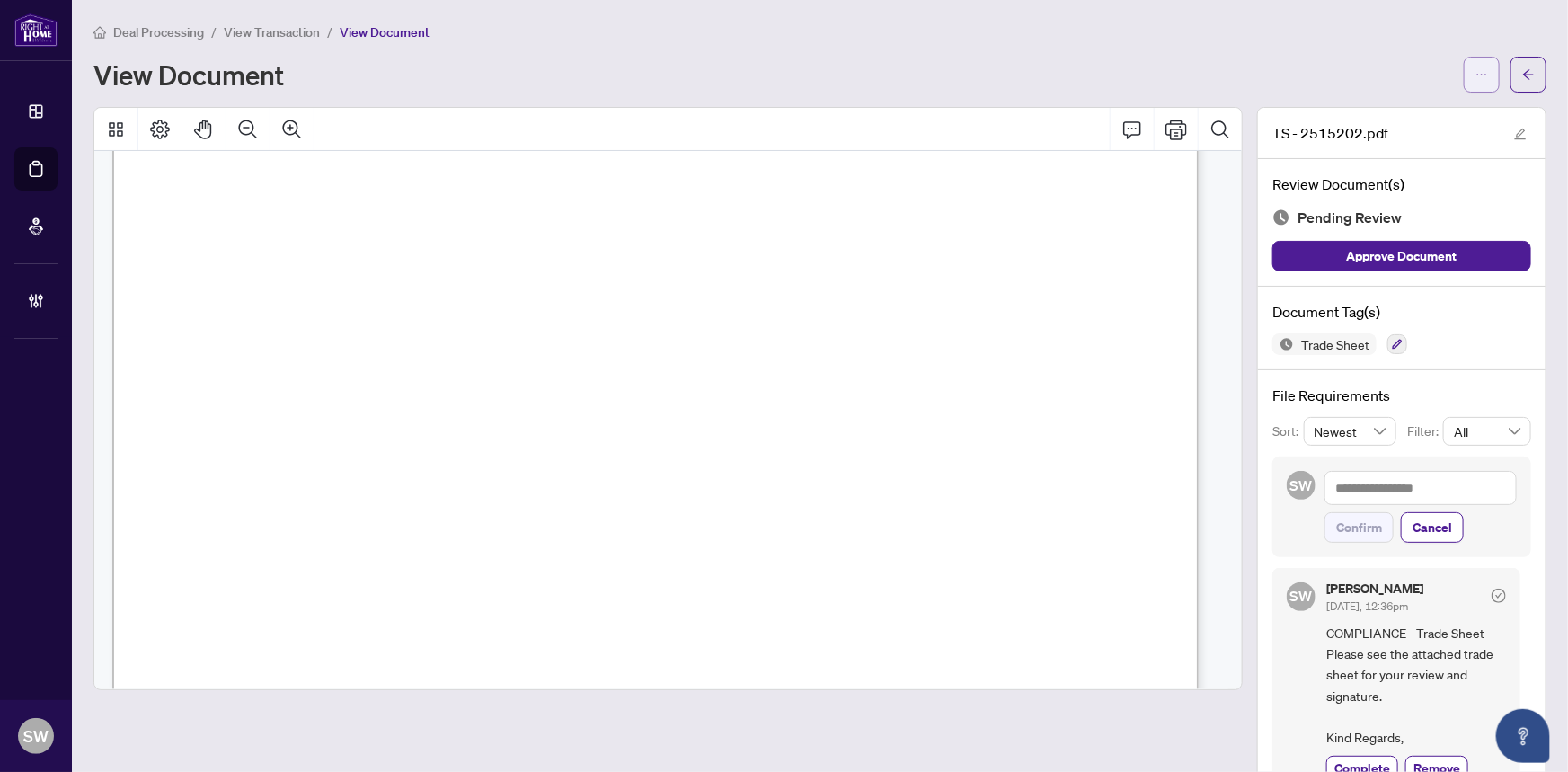
click at [1478, 74] on icon "ellipsis" at bounding box center [1483, 75] width 9 height 2
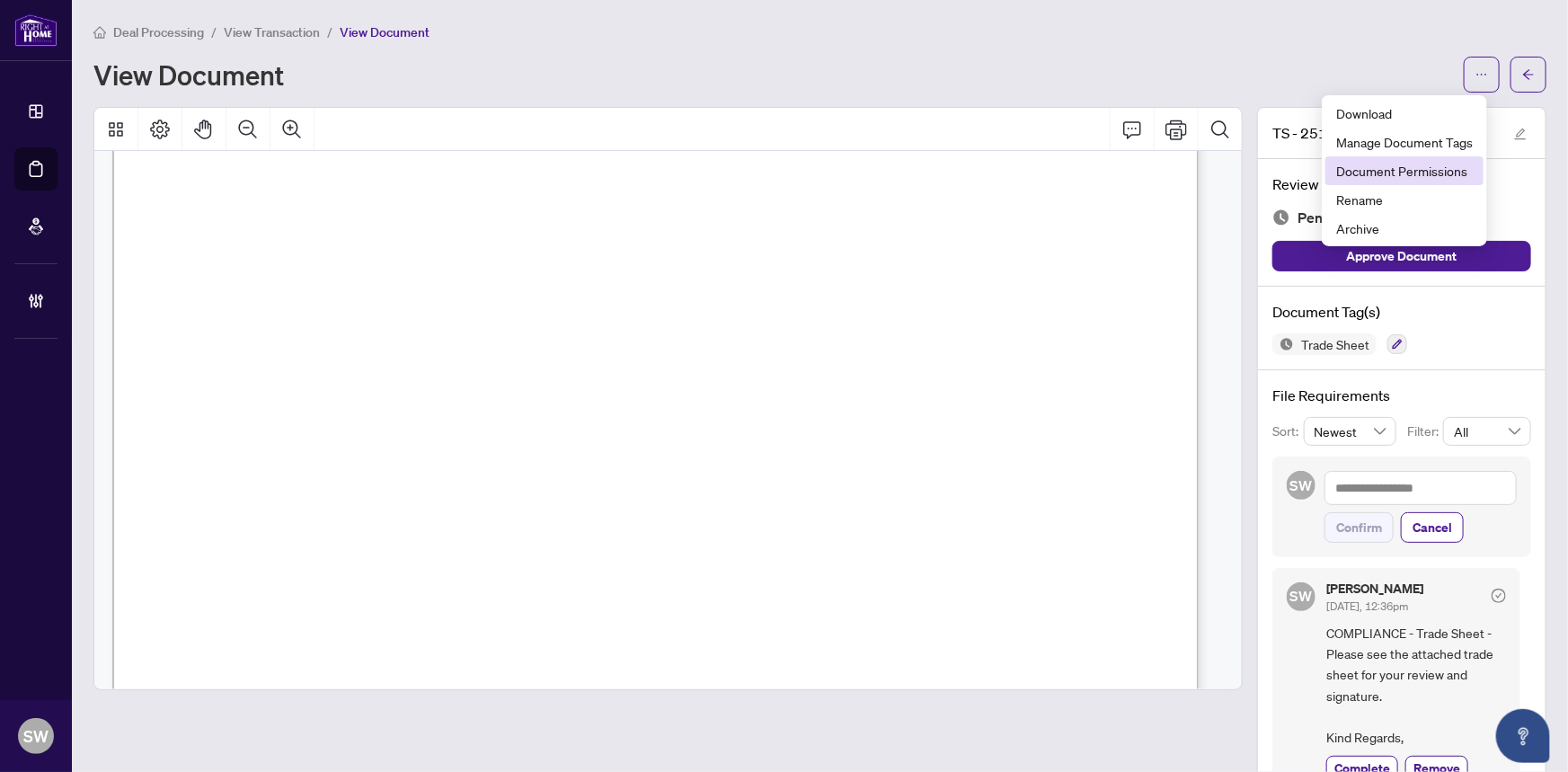
click at [1441, 166] on span "Document Permissions" at bounding box center [1405, 171] width 137 height 20
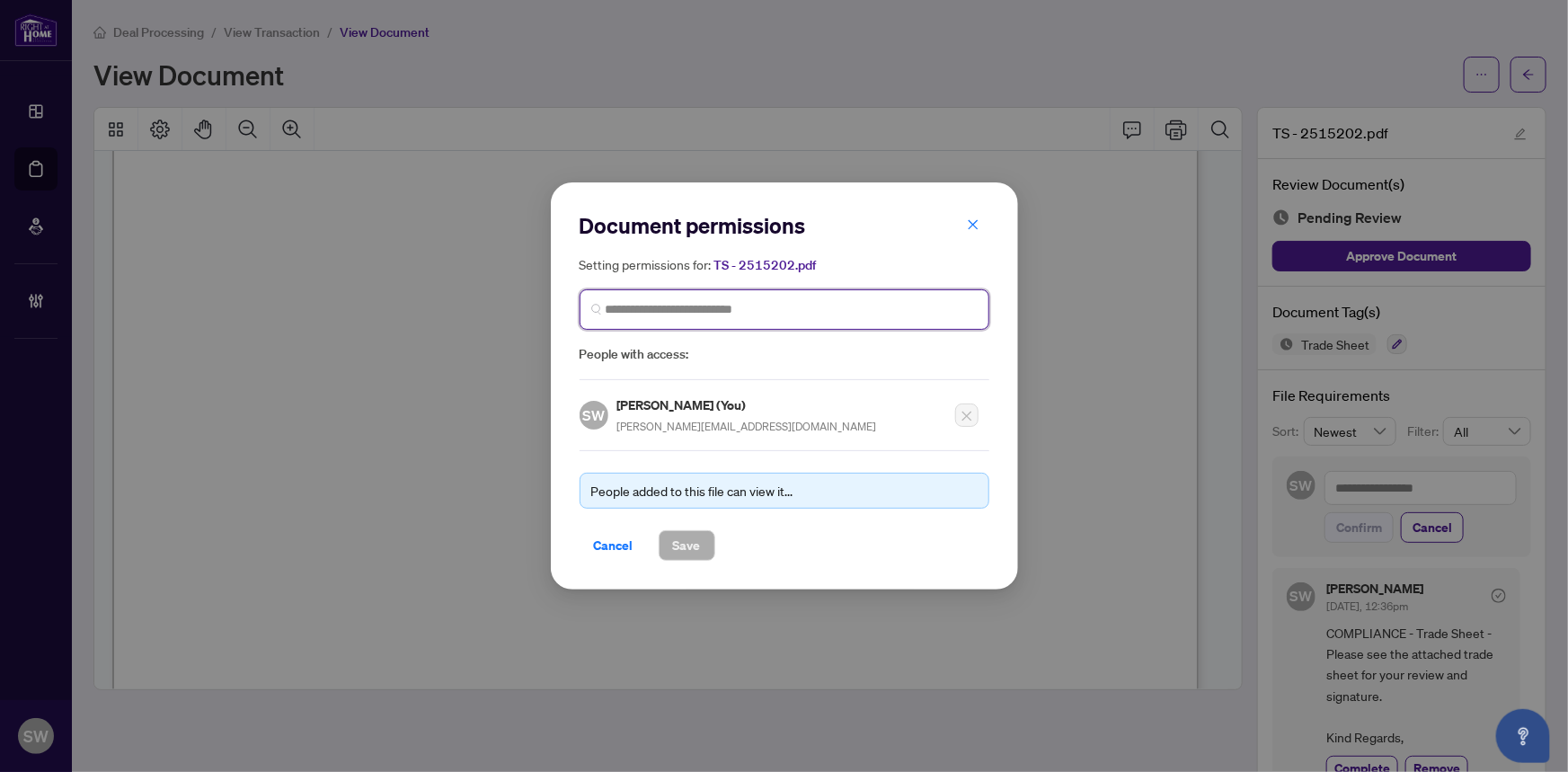
click at [722, 314] on input "search" at bounding box center [792, 310] width 373 height 19
type input "*****"
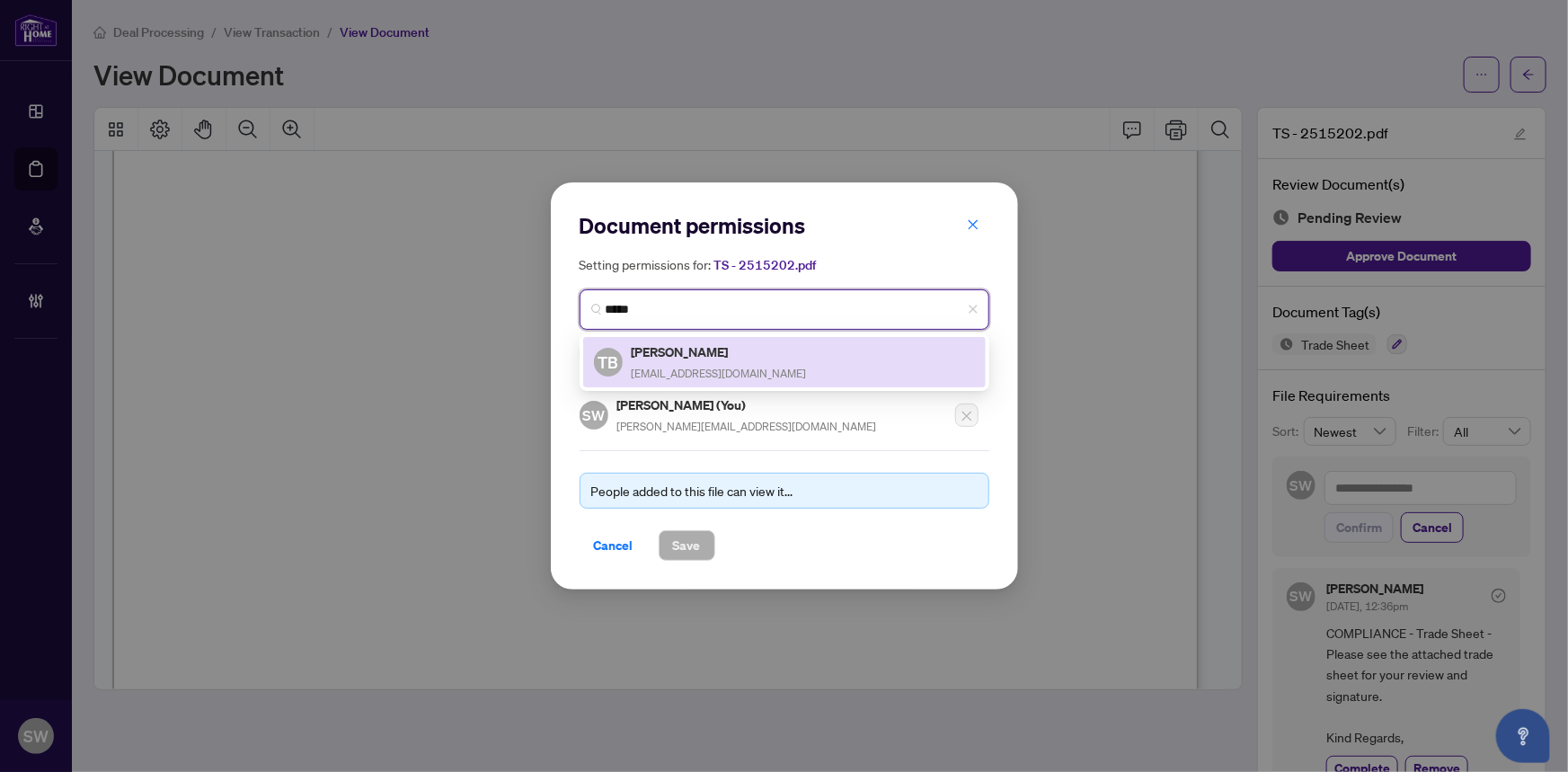
click at [716, 356] on h5 "[PERSON_NAME]" at bounding box center [720, 352] width 175 height 21
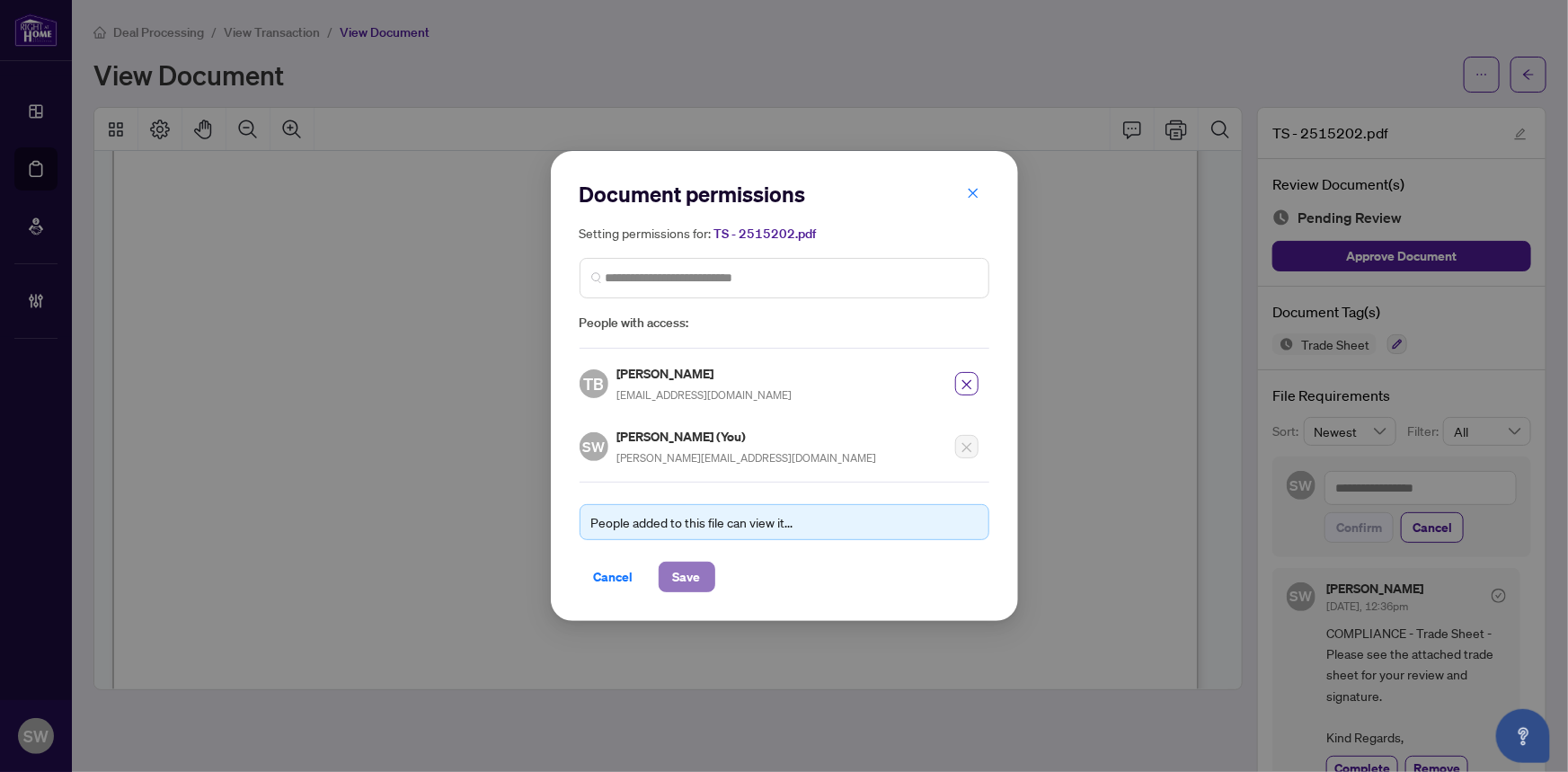
click at [698, 567] on span "Save" at bounding box center [686, 578] width 27 height 28
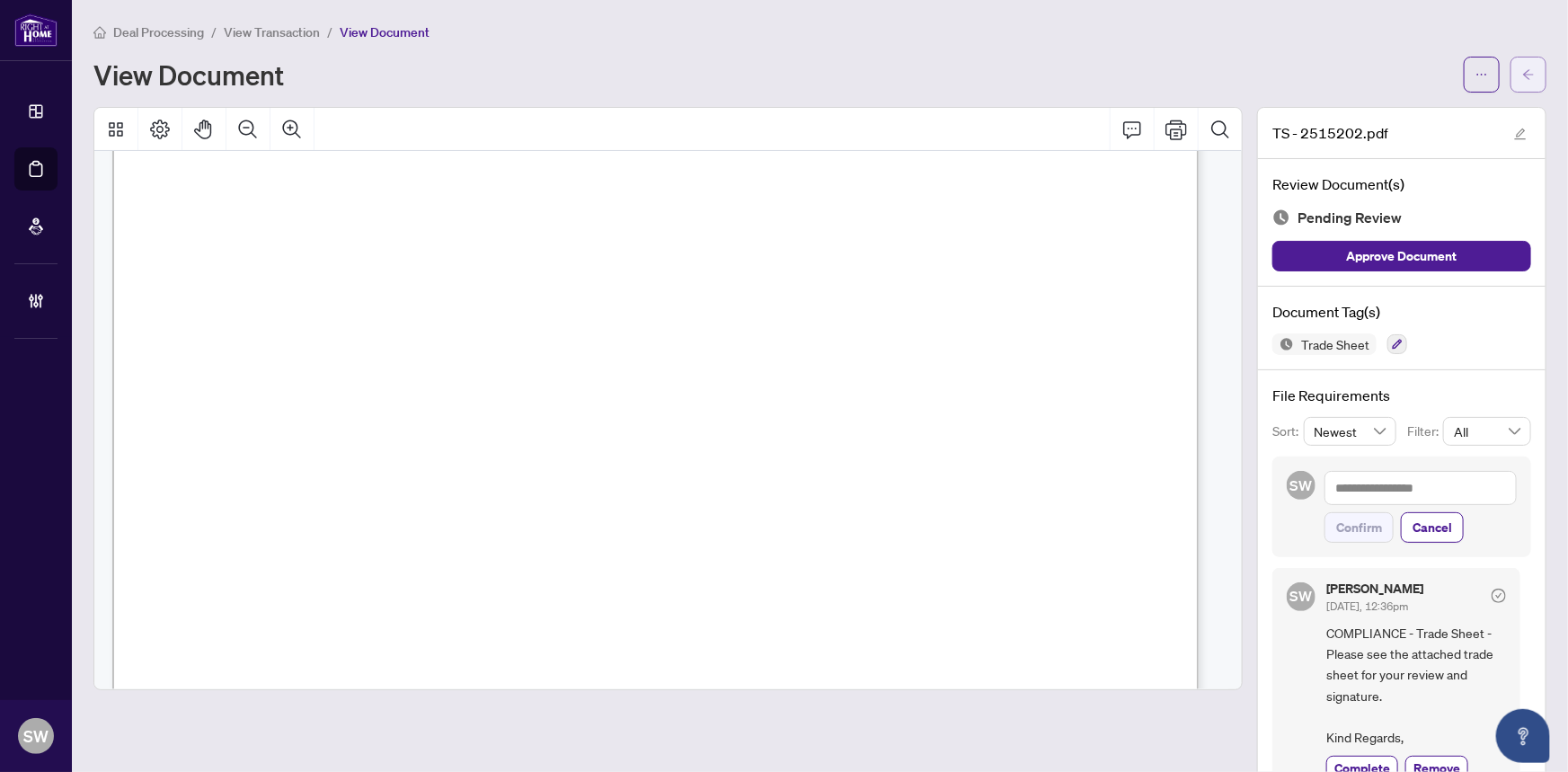
click at [1523, 83] on button "button" at bounding box center [1529, 75] width 36 height 36
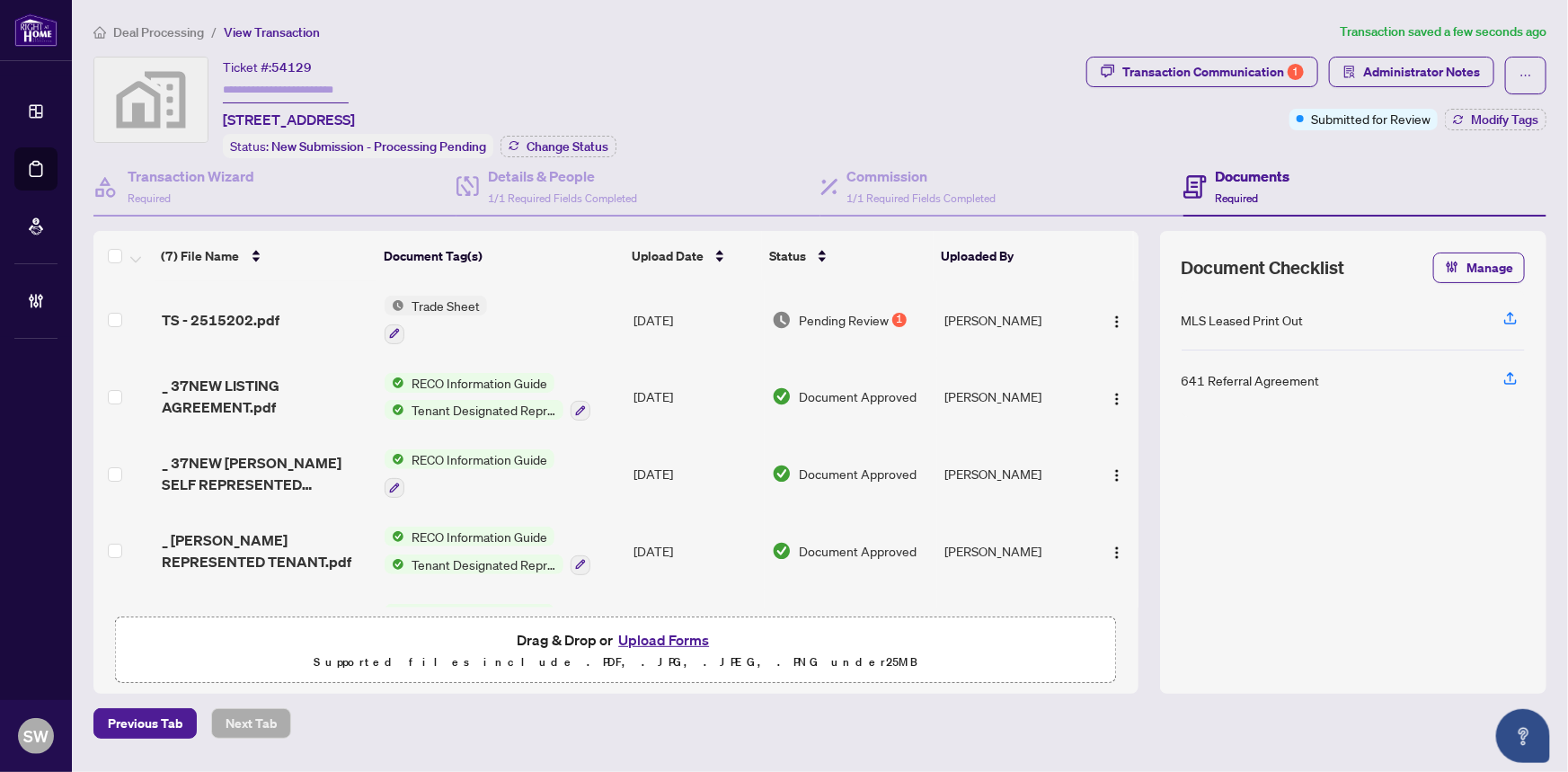
click at [266, 88] on input "text" at bounding box center [285, 90] width 126 height 26
paste input "*******"
type input "*******"
click at [603, 144] on span "Change Status" at bounding box center [568, 146] width 82 height 12
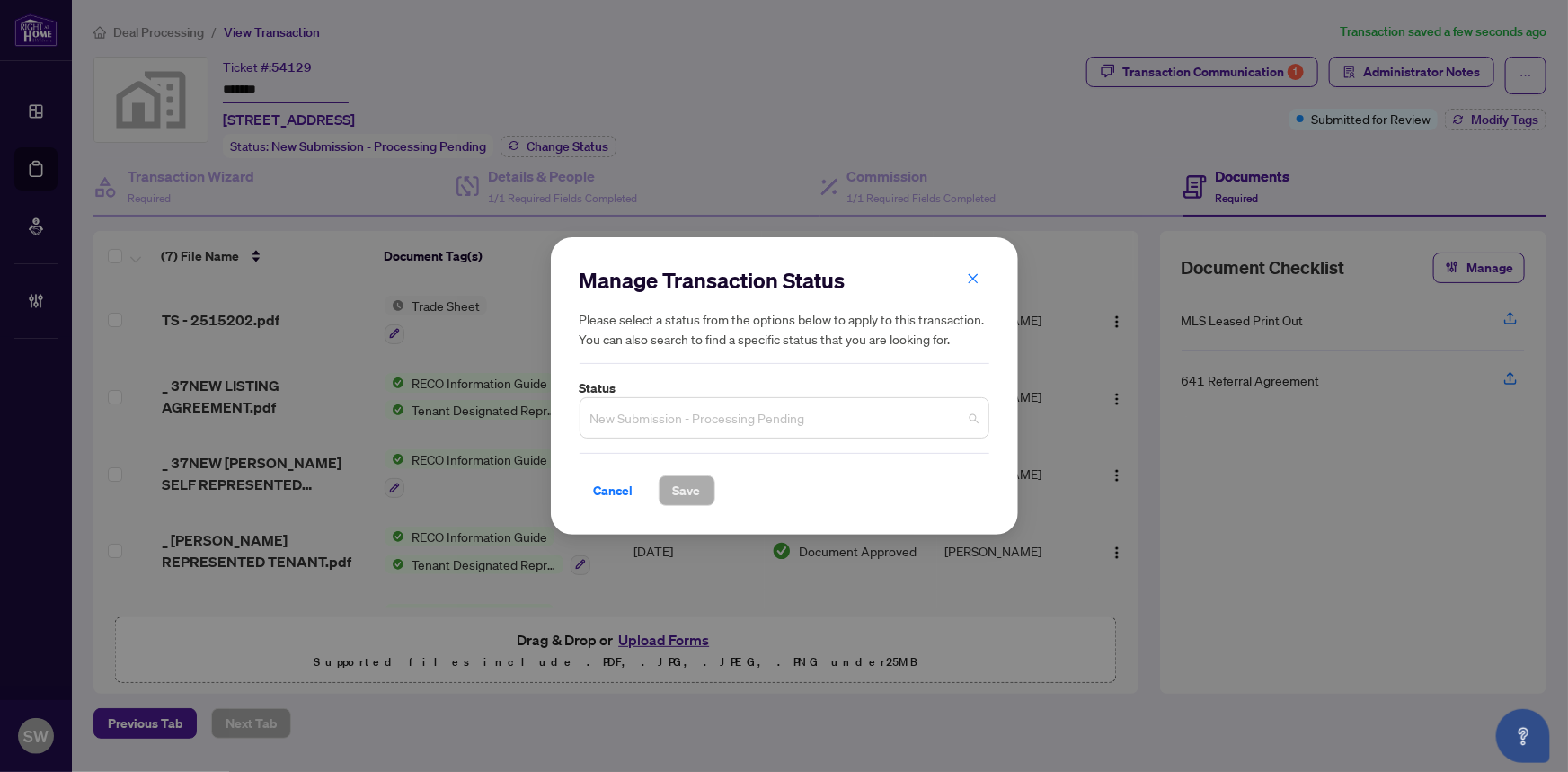
click at [675, 419] on span "New Submission - Processing Pending" at bounding box center [785, 418] width 389 height 34
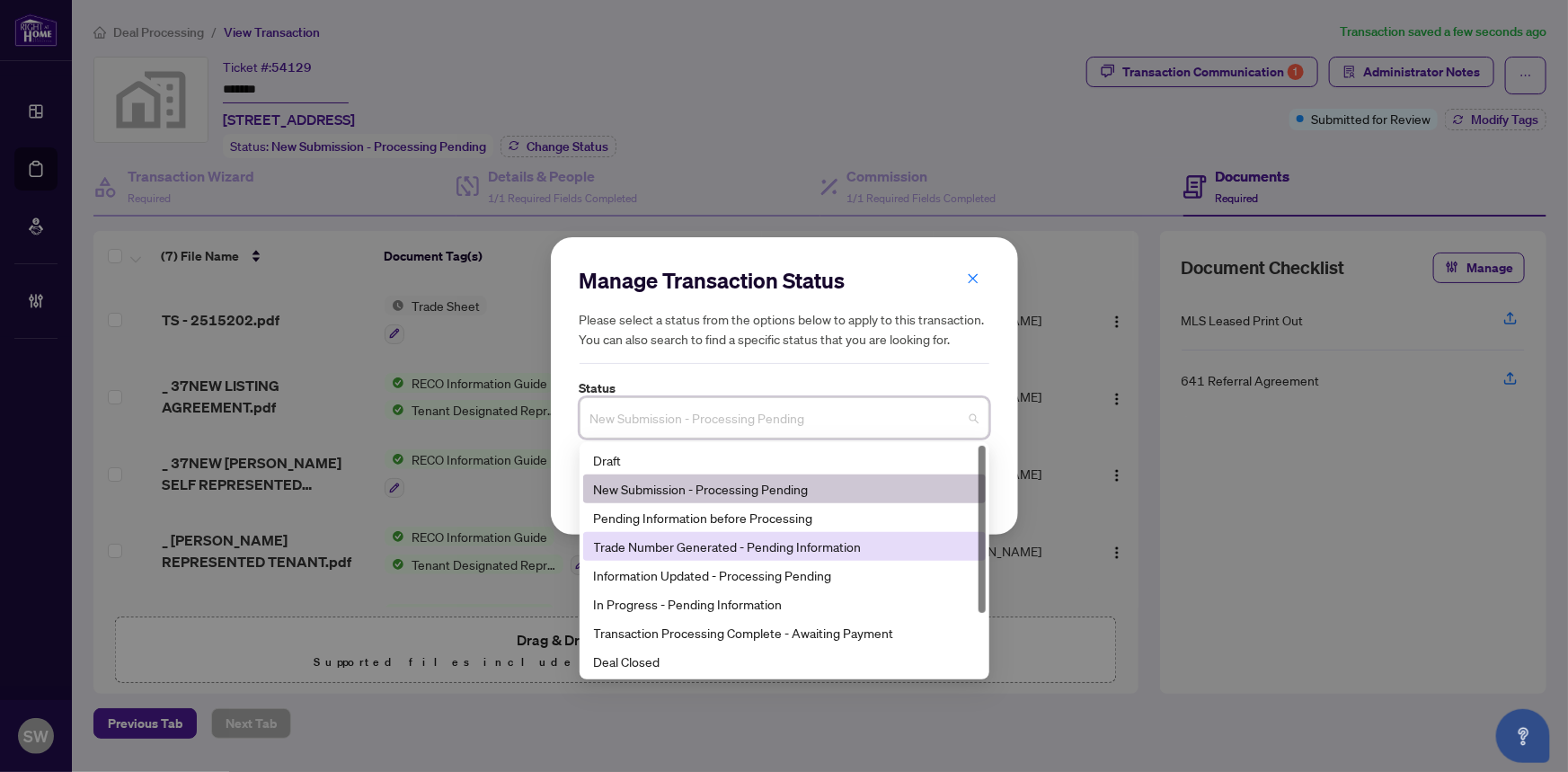
click at [678, 548] on div "Trade Number Generated - Pending Information" at bounding box center [785, 546] width 381 height 20
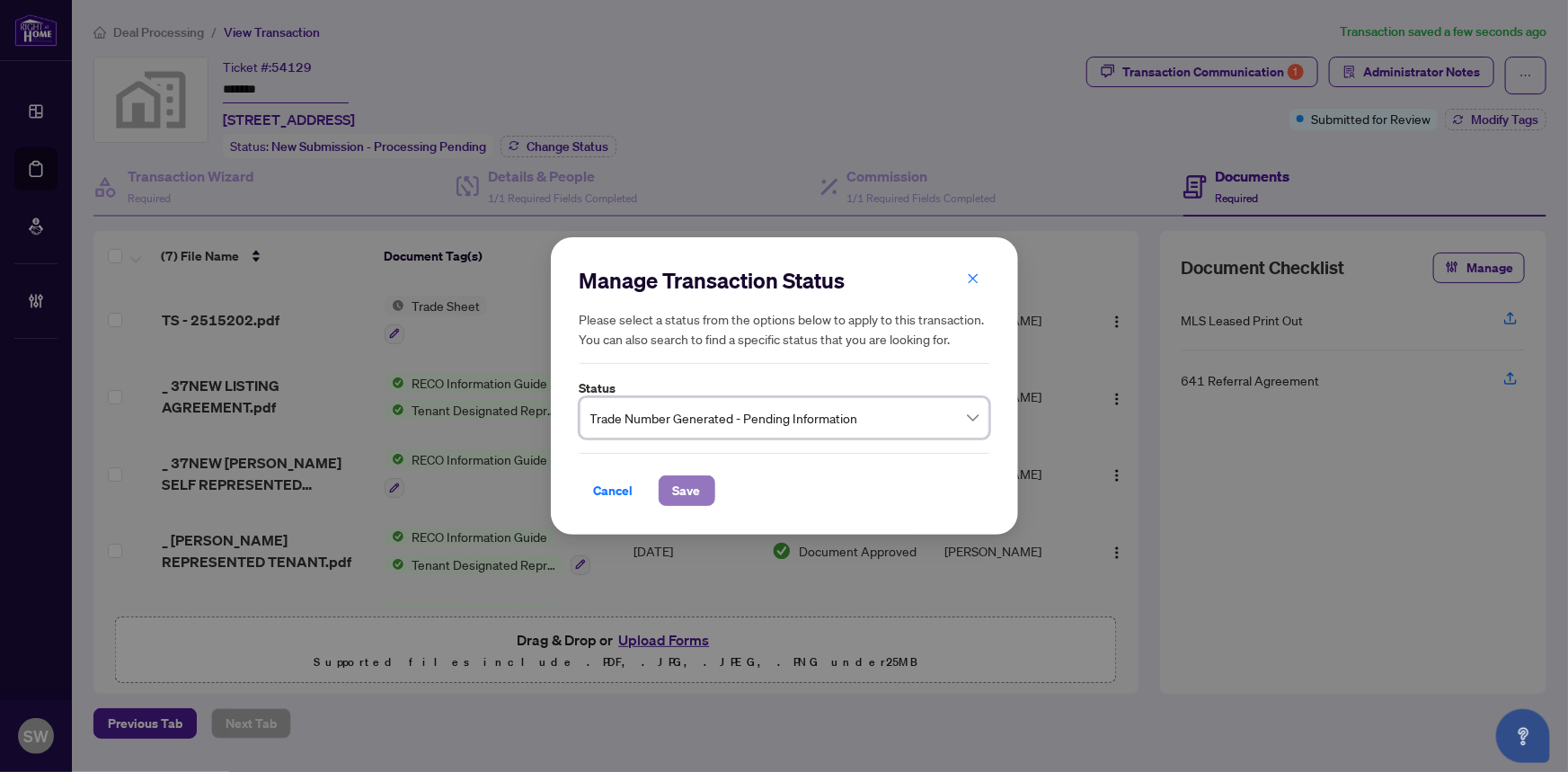
click at [686, 501] on span "Save" at bounding box center [686, 491] width 27 height 28
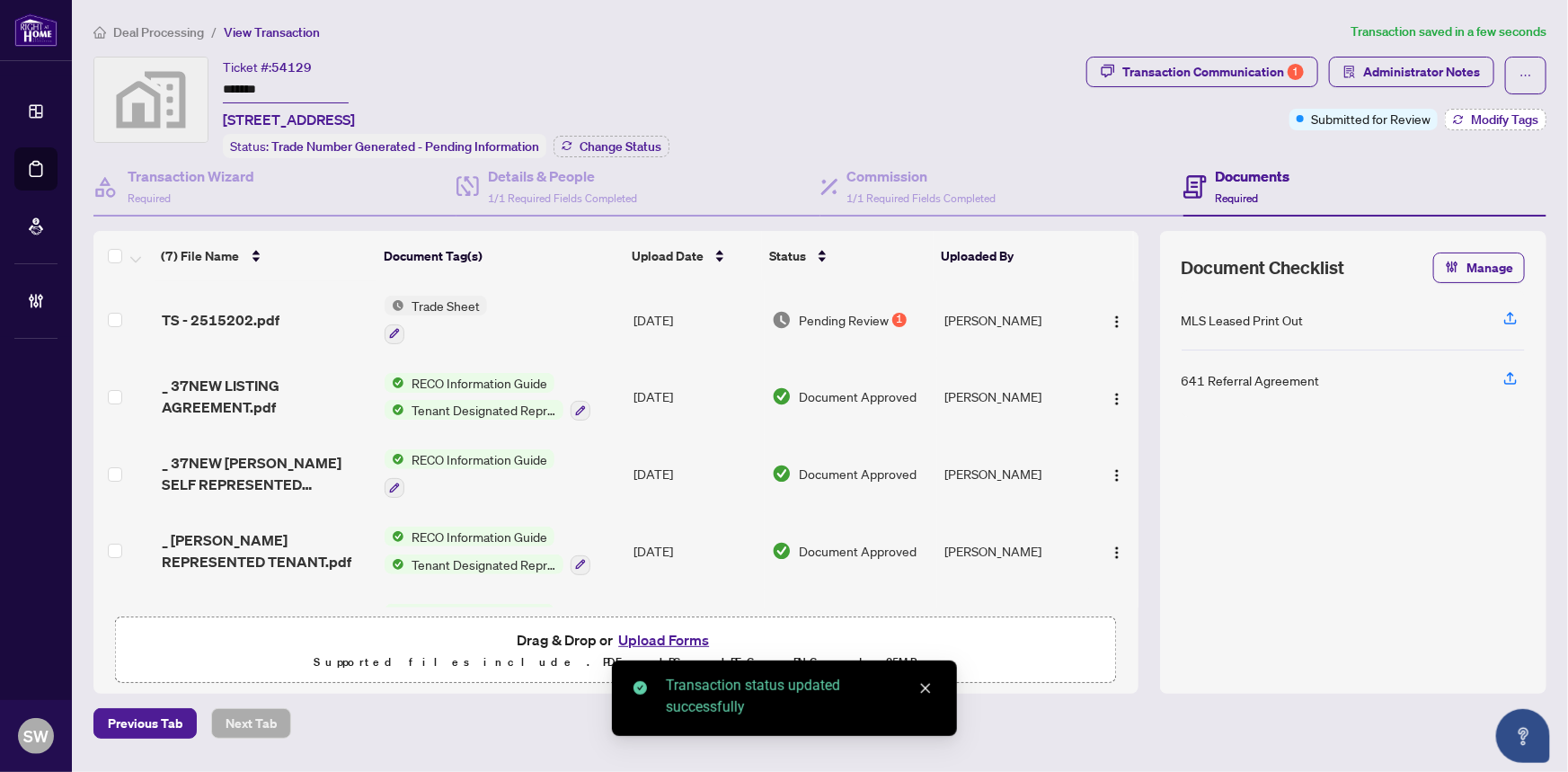
click at [1503, 119] on span "Modify Tags" at bounding box center [1504, 119] width 67 height 12
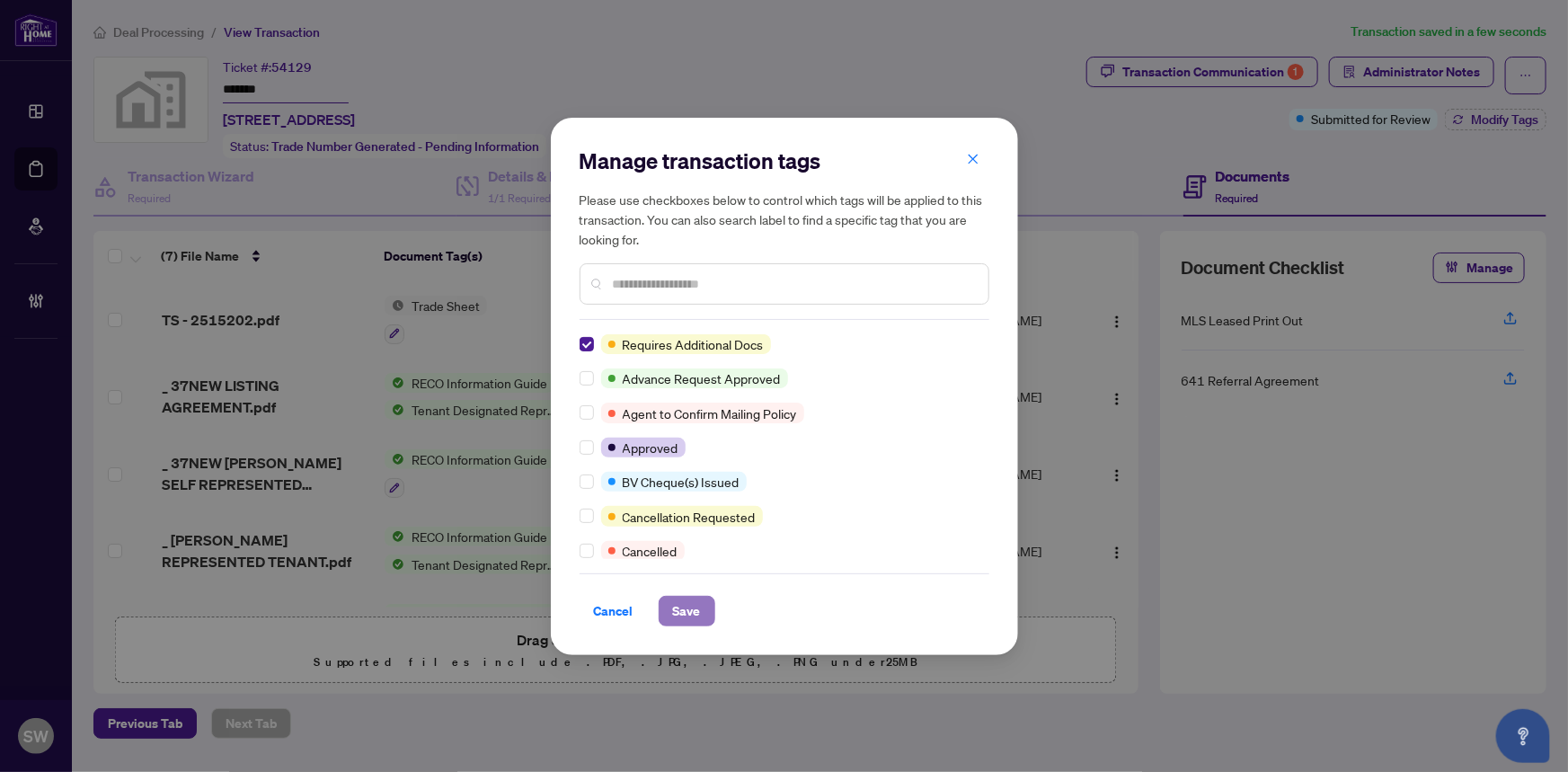
click at [684, 610] on span "Save" at bounding box center [686, 612] width 27 height 28
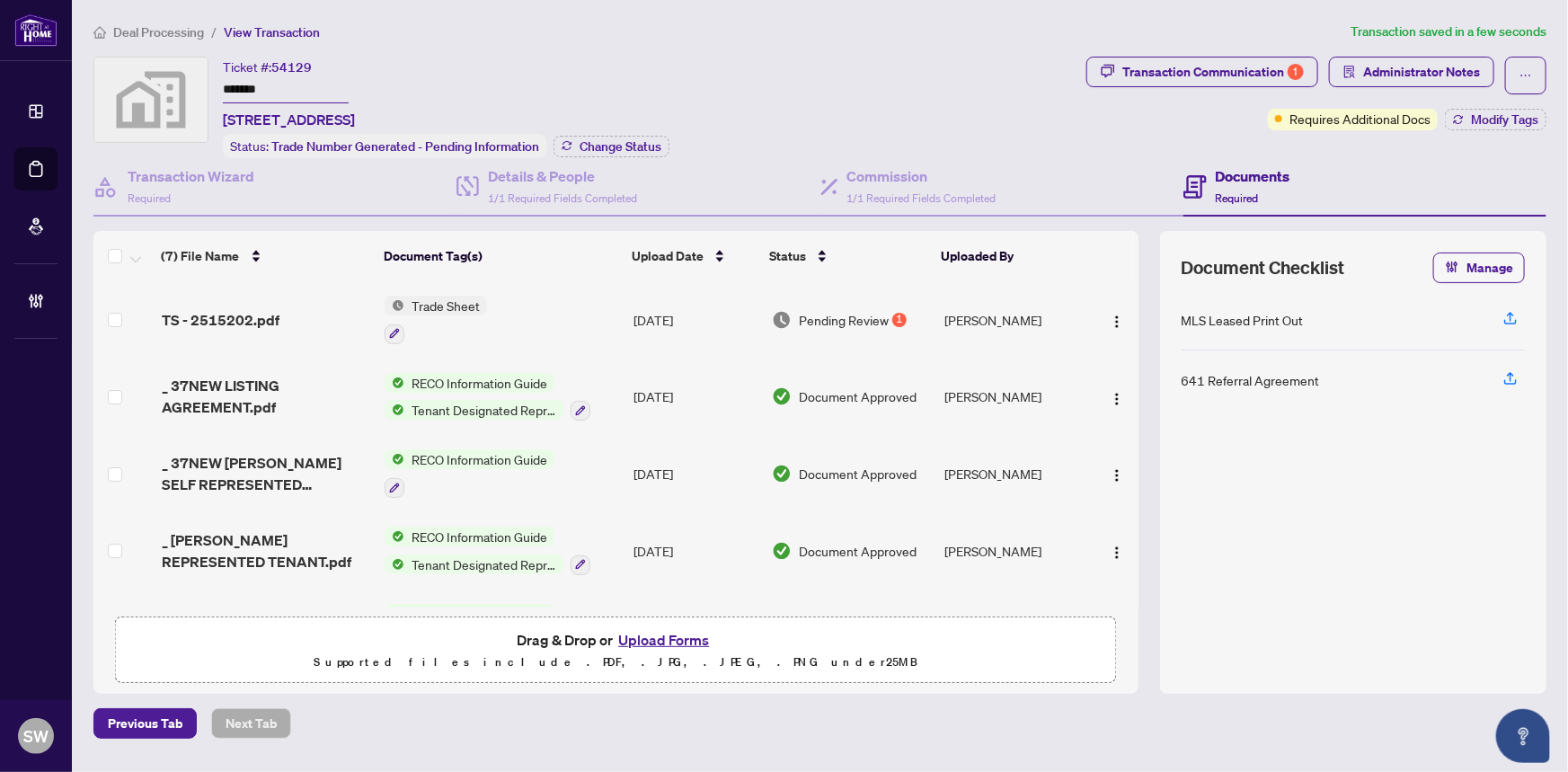
click at [249, 86] on input "*******" at bounding box center [285, 90] width 126 height 26
click at [158, 32] on span "Deal Processing" at bounding box center [158, 32] width 91 height 16
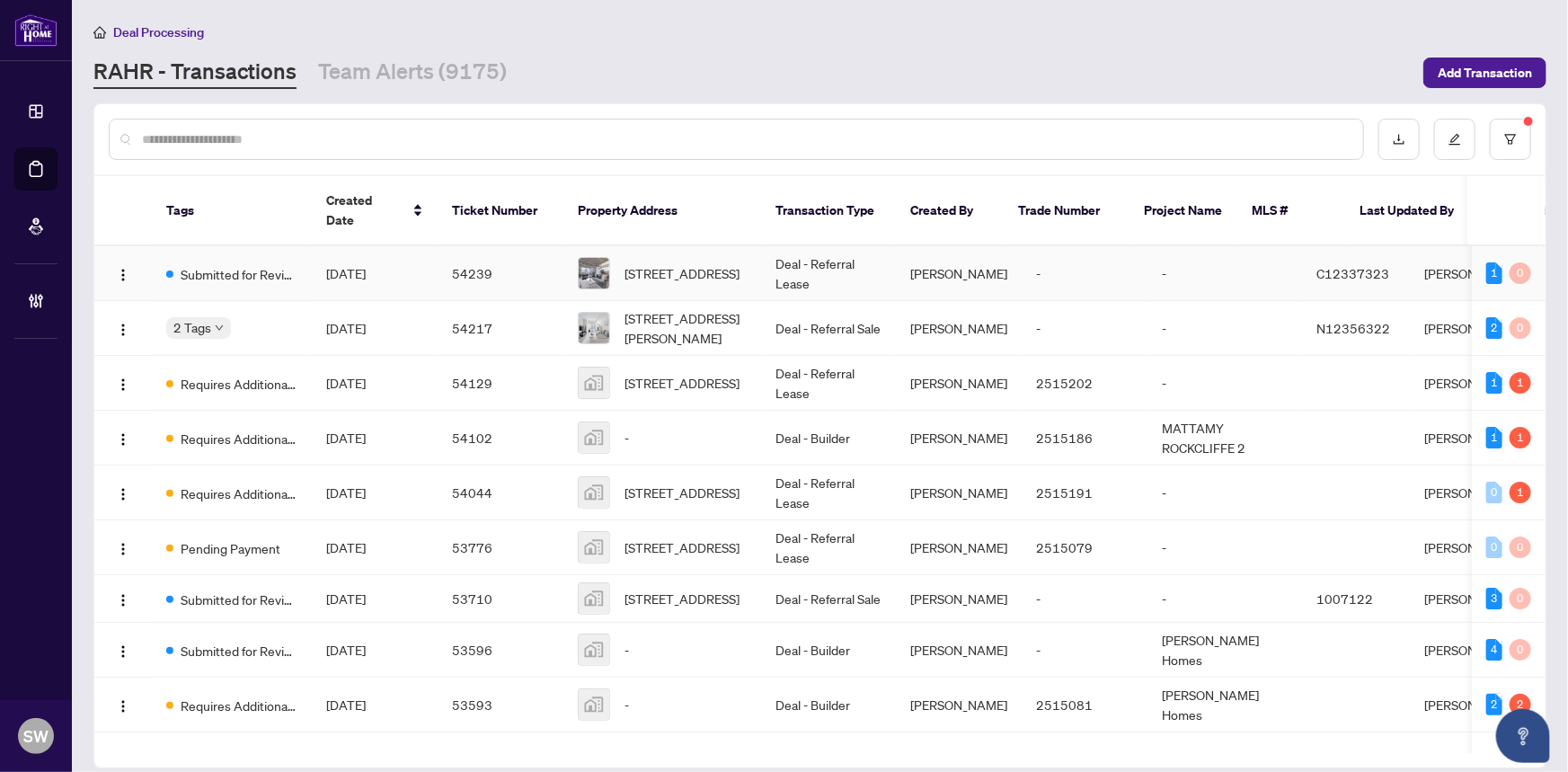
click at [326, 266] on span "[DATE]" at bounding box center [346, 273] width 40 height 16
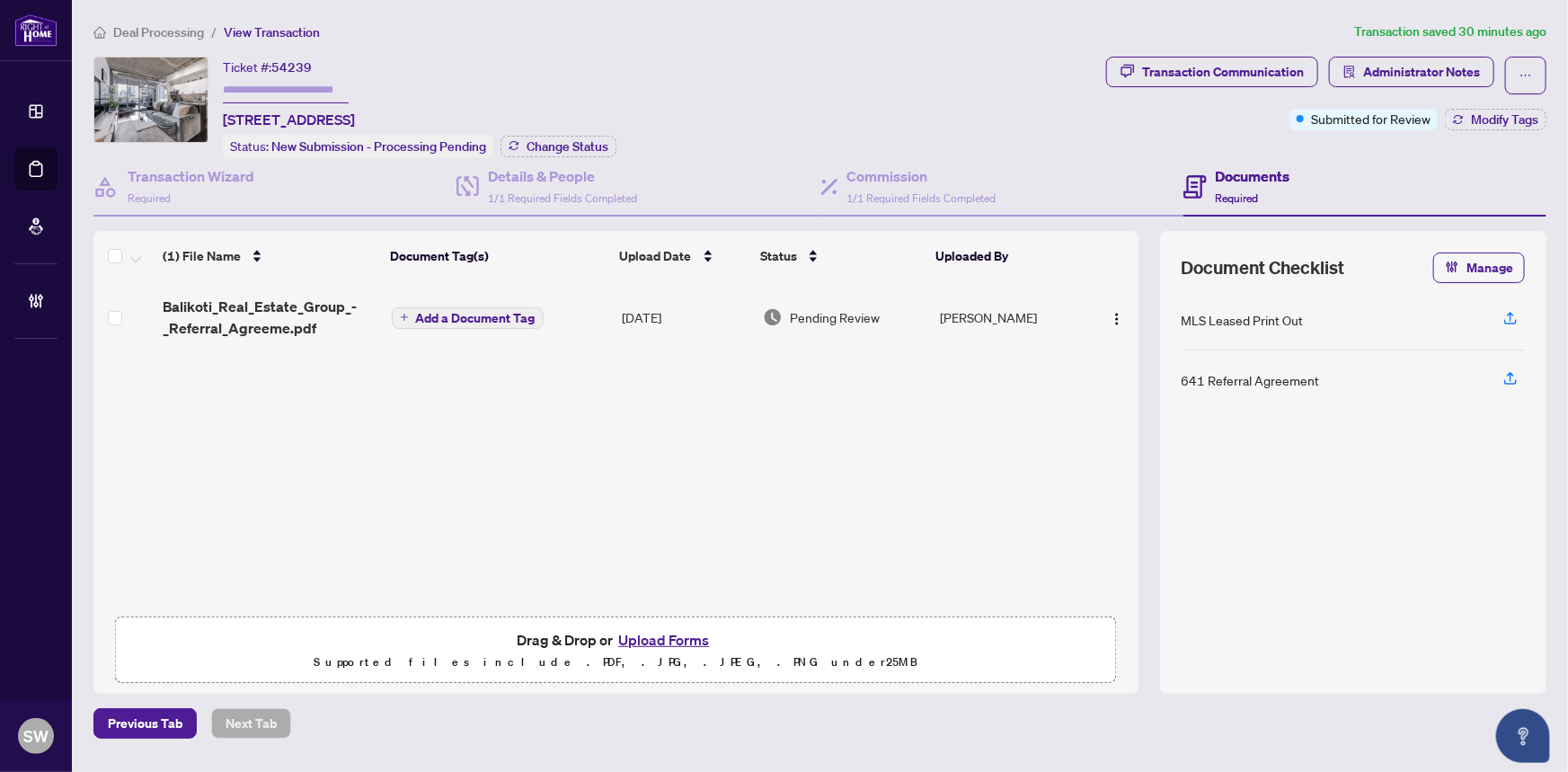
click at [141, 36] on span "Deal Processing" at bounding box center [158, 32] width 91 height 16
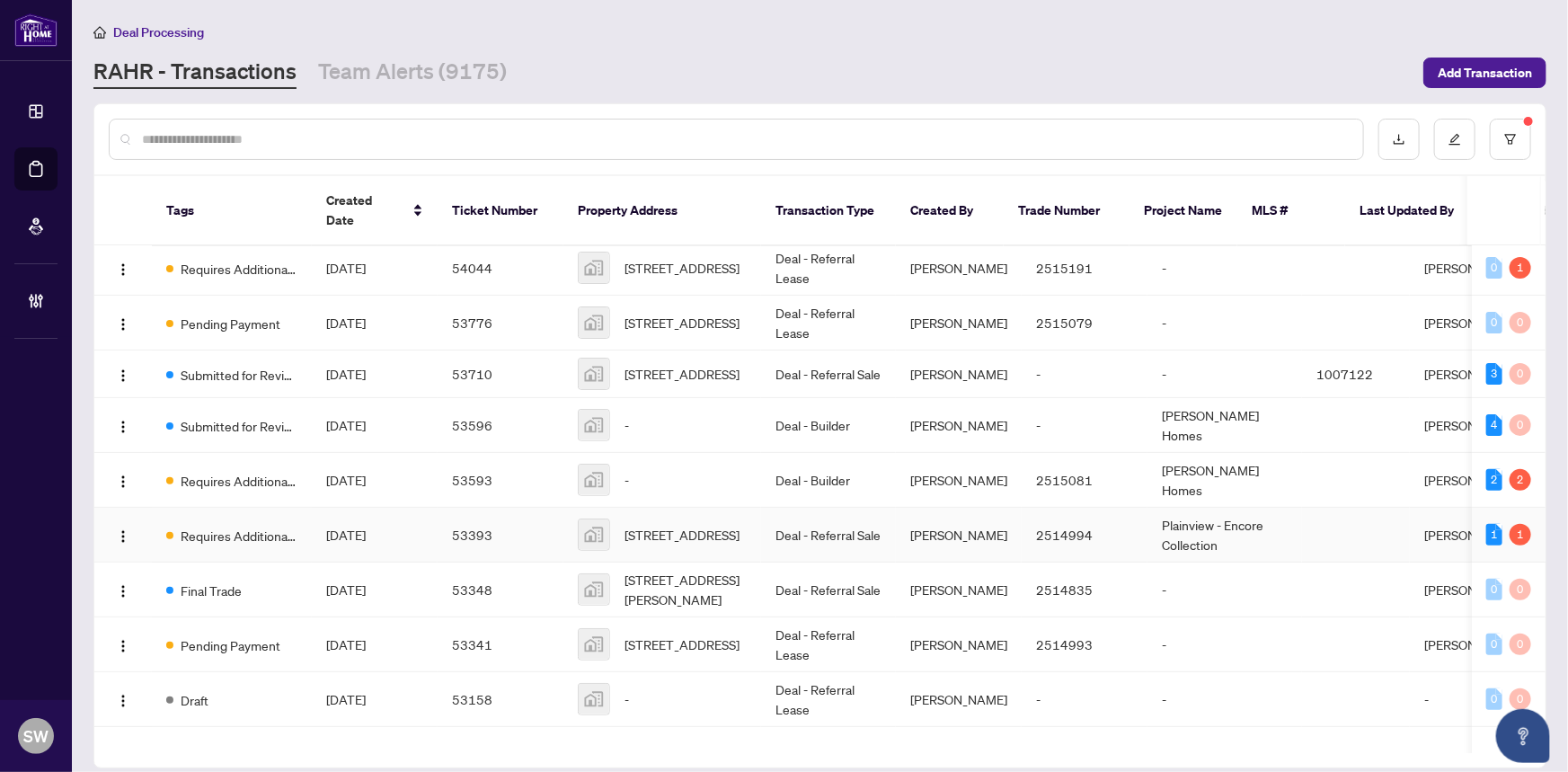
scroll to position [245, 0]
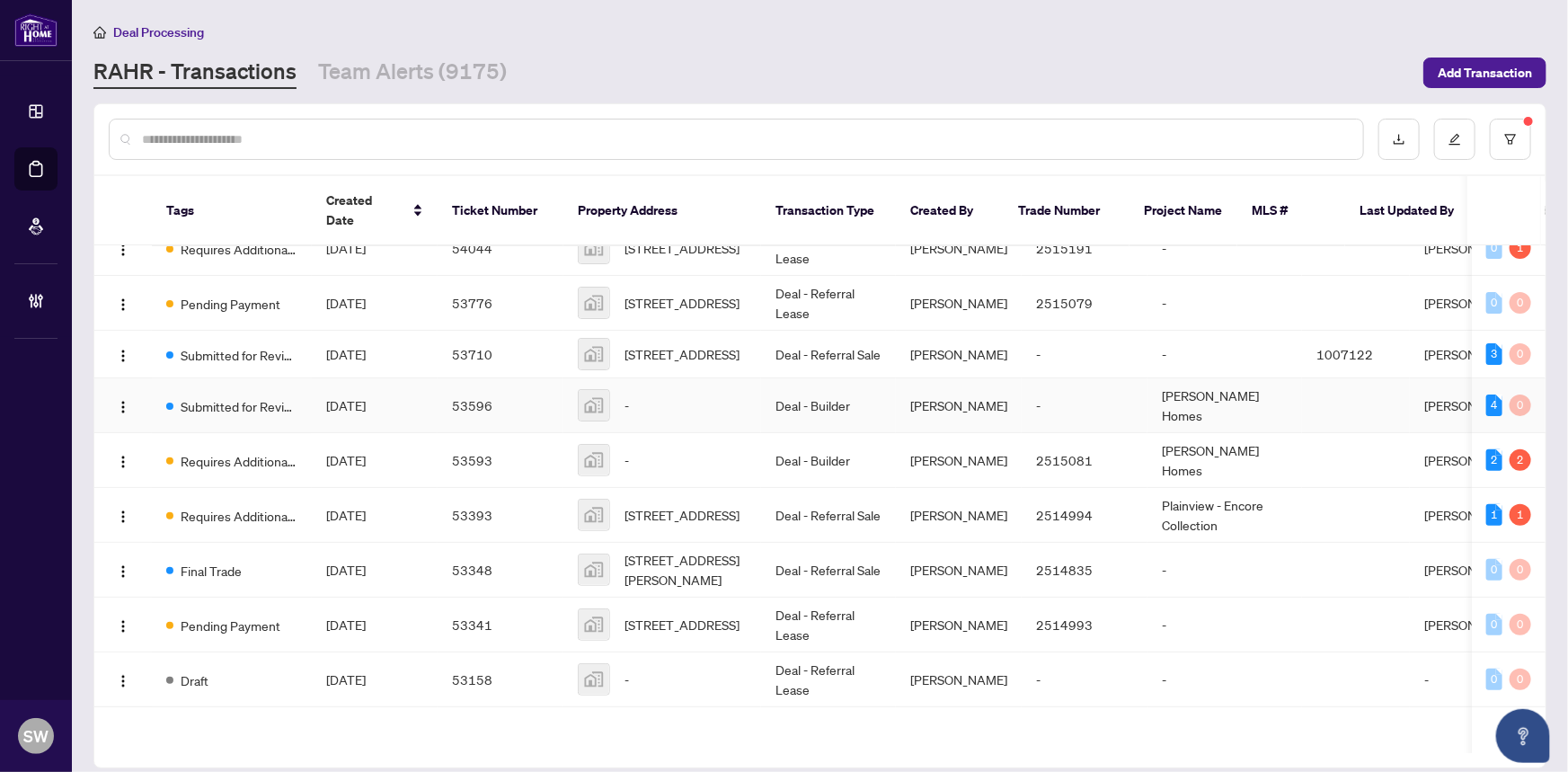
click at [243, 412] on span "Submitted for Review" at bounding box center [239, 406] width 117 height 20
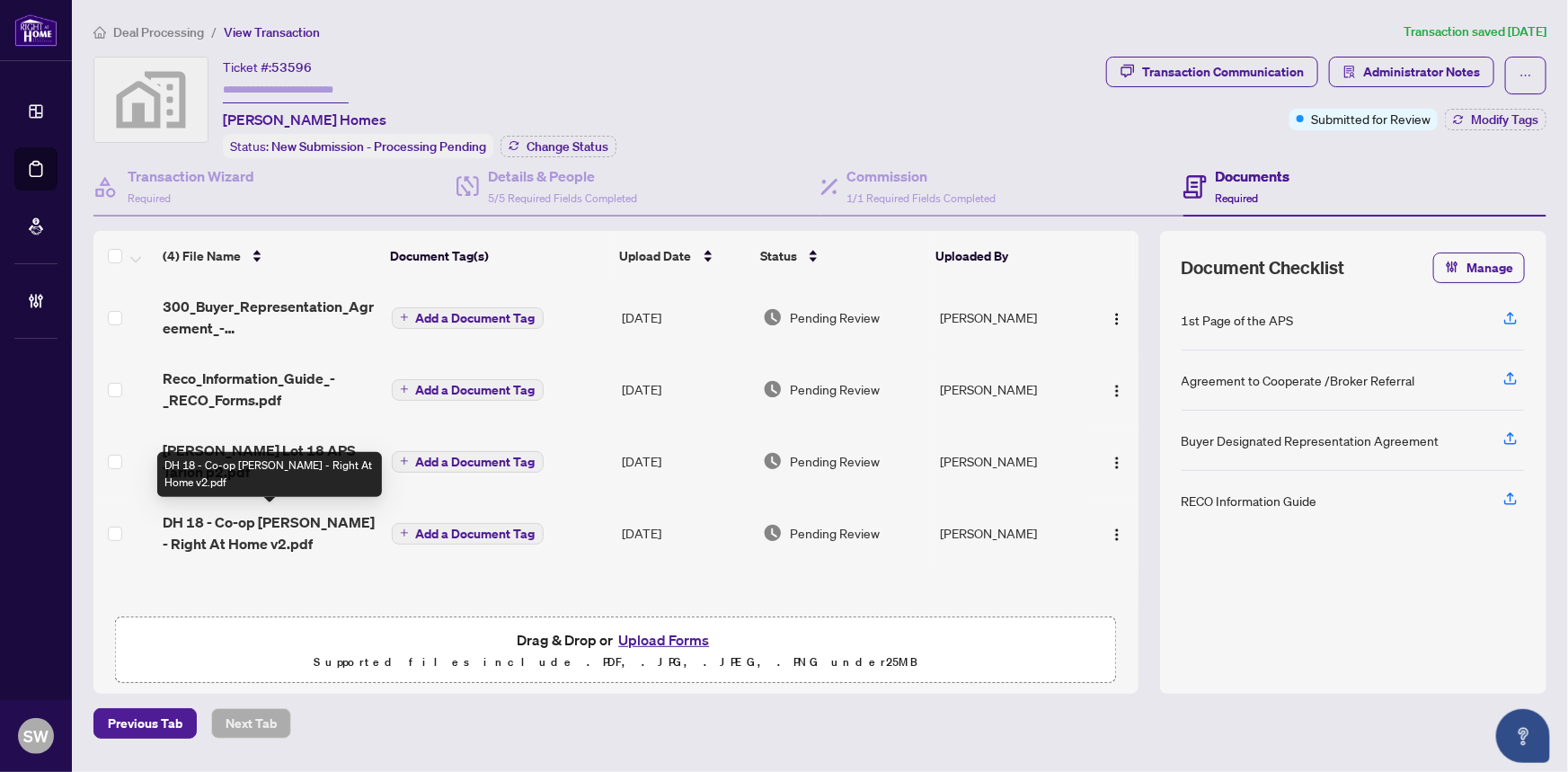
click at [289, 529] on span "DH 18 - Co-op [PERSON_NAME] - Right At Home v2.pdf" at bounding box center [270, 533] width 214 height 44
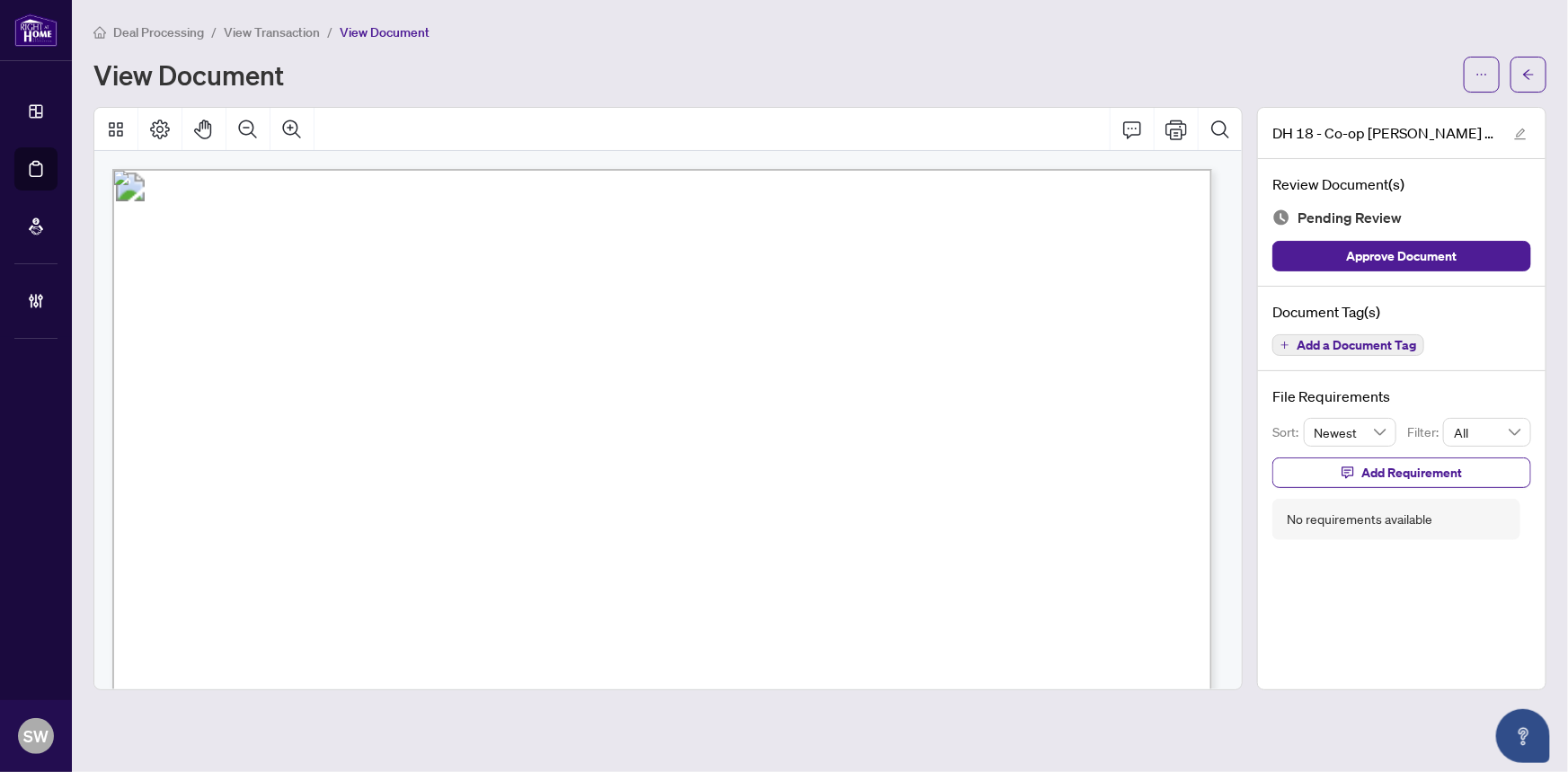
click at [258, 27] on span "View Transaction" at bounding box center [271, 32] width 96 height 16
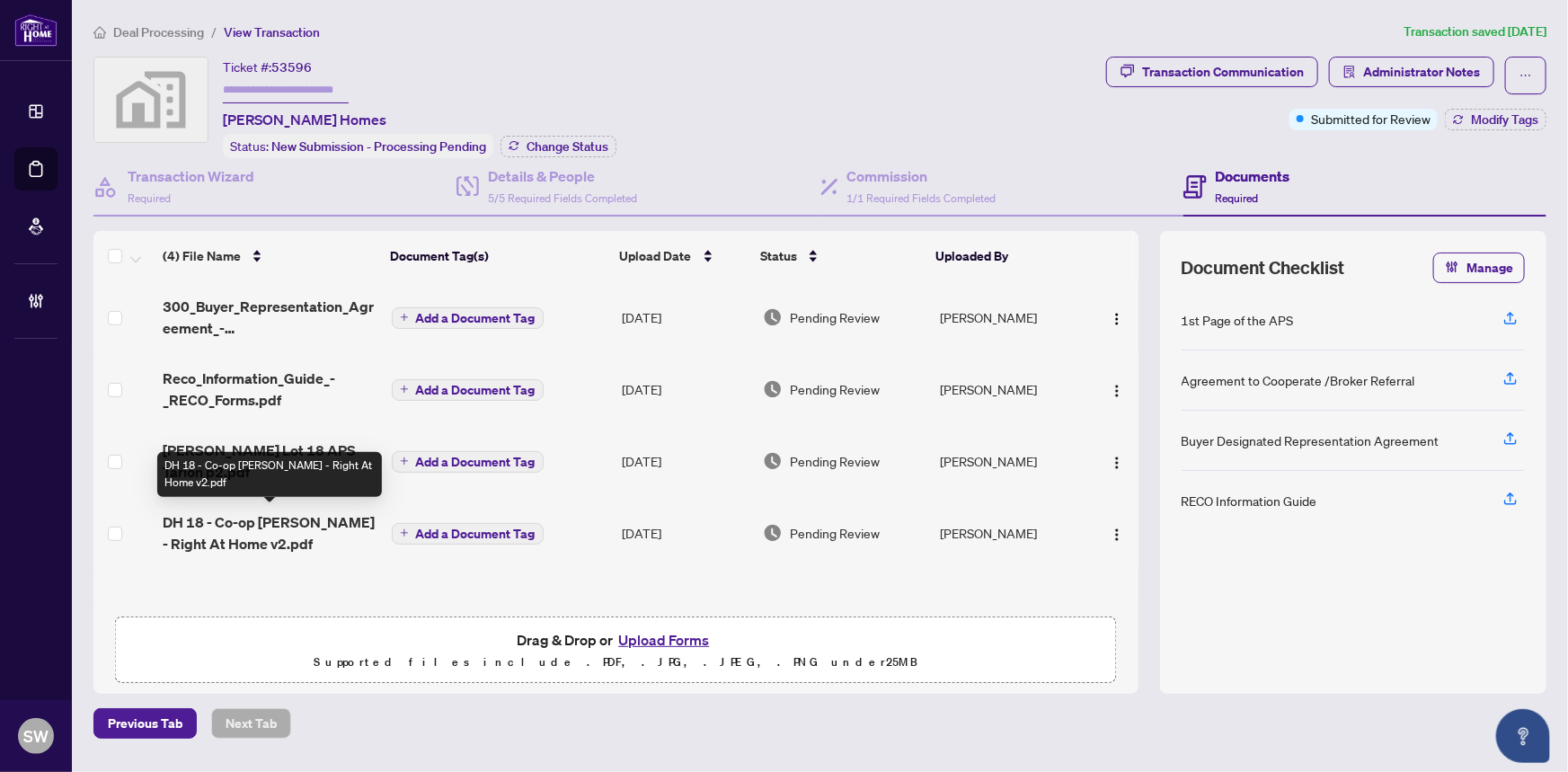
click at [273, 524] on span "DH 18 - Co-op [PERSON_NAME] - Right At Home v2.pdf" at bounding box center [270, 533] width 214 height 44
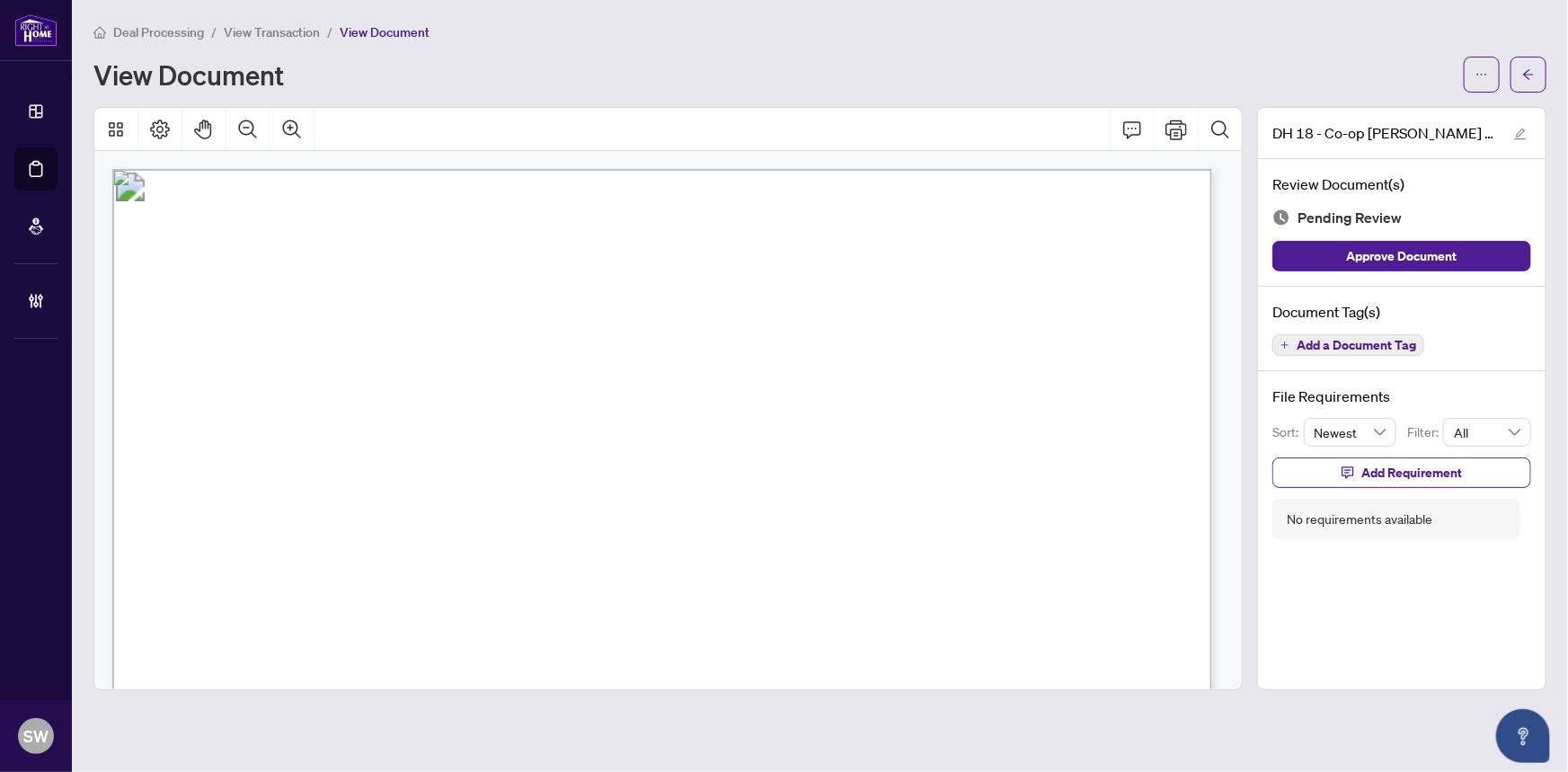
click at [1386, 339] on span "Add a Document Tag" at bounding box center [1357, 344] width 119 height 12
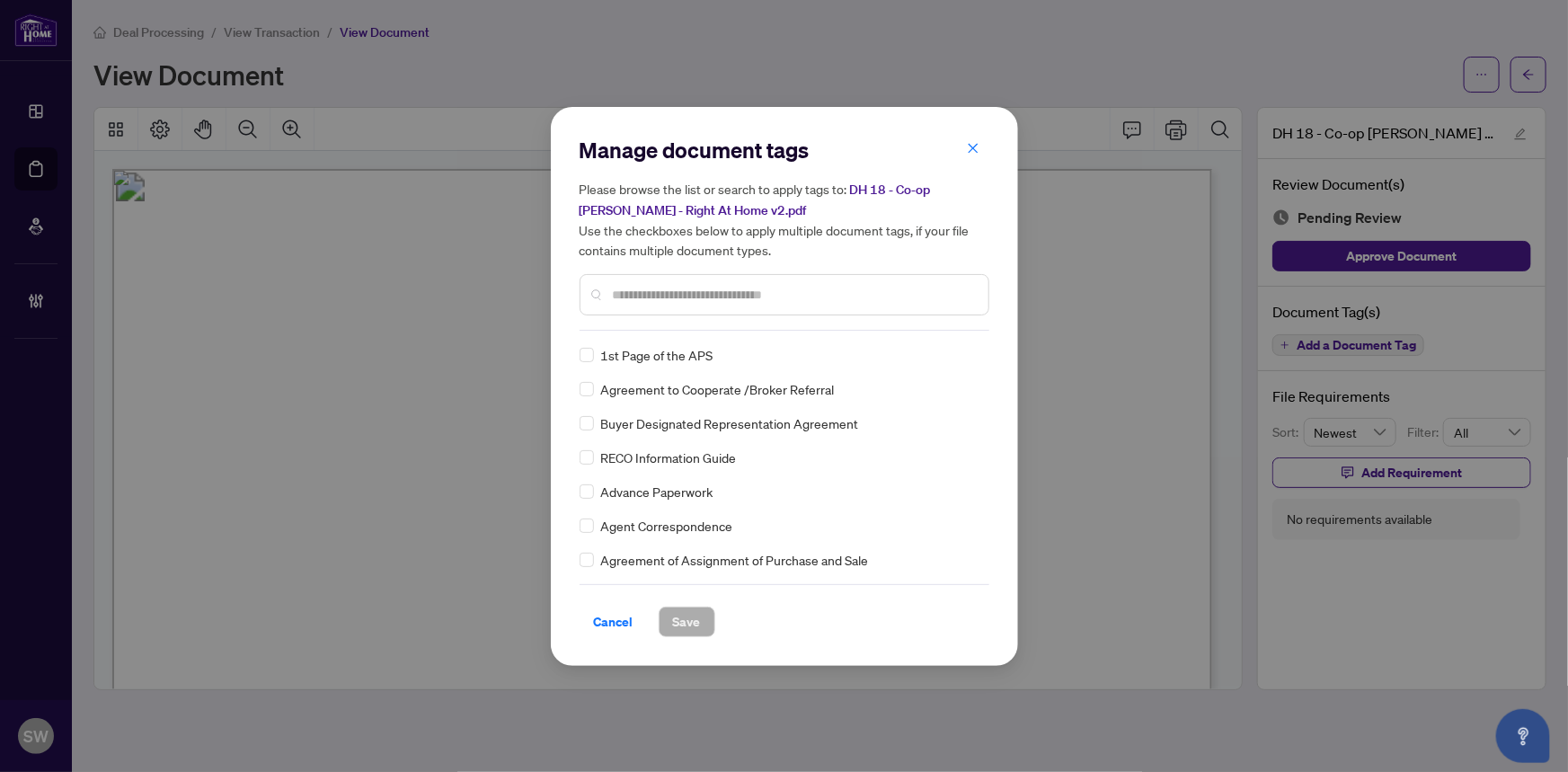
click at [665, 292] on input "text" at bounding box center [793, 295] width 361 height 20
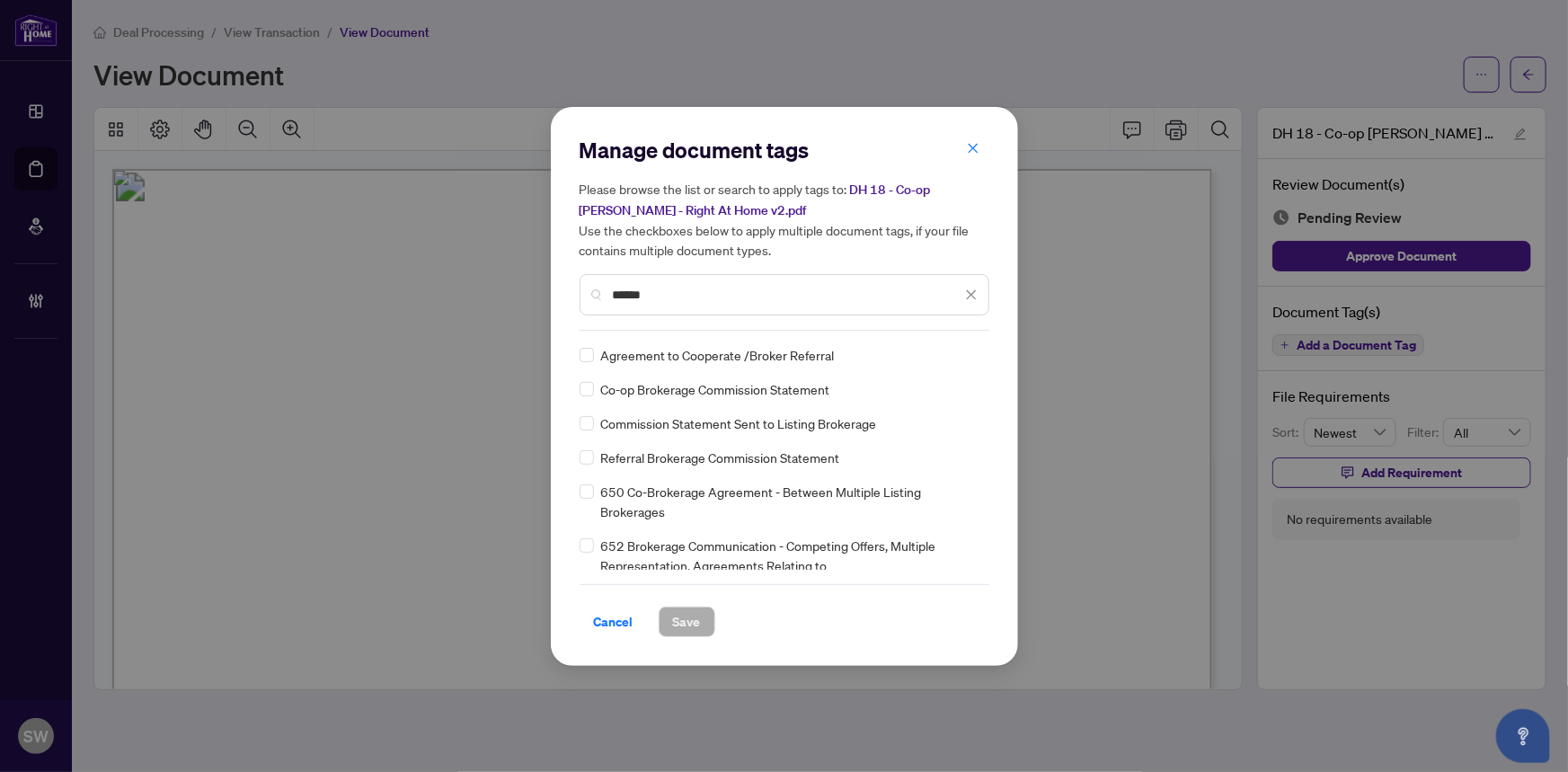
type input "******"
click at [948, 356] on img at bounding box center [953, 355] width 18 height 18
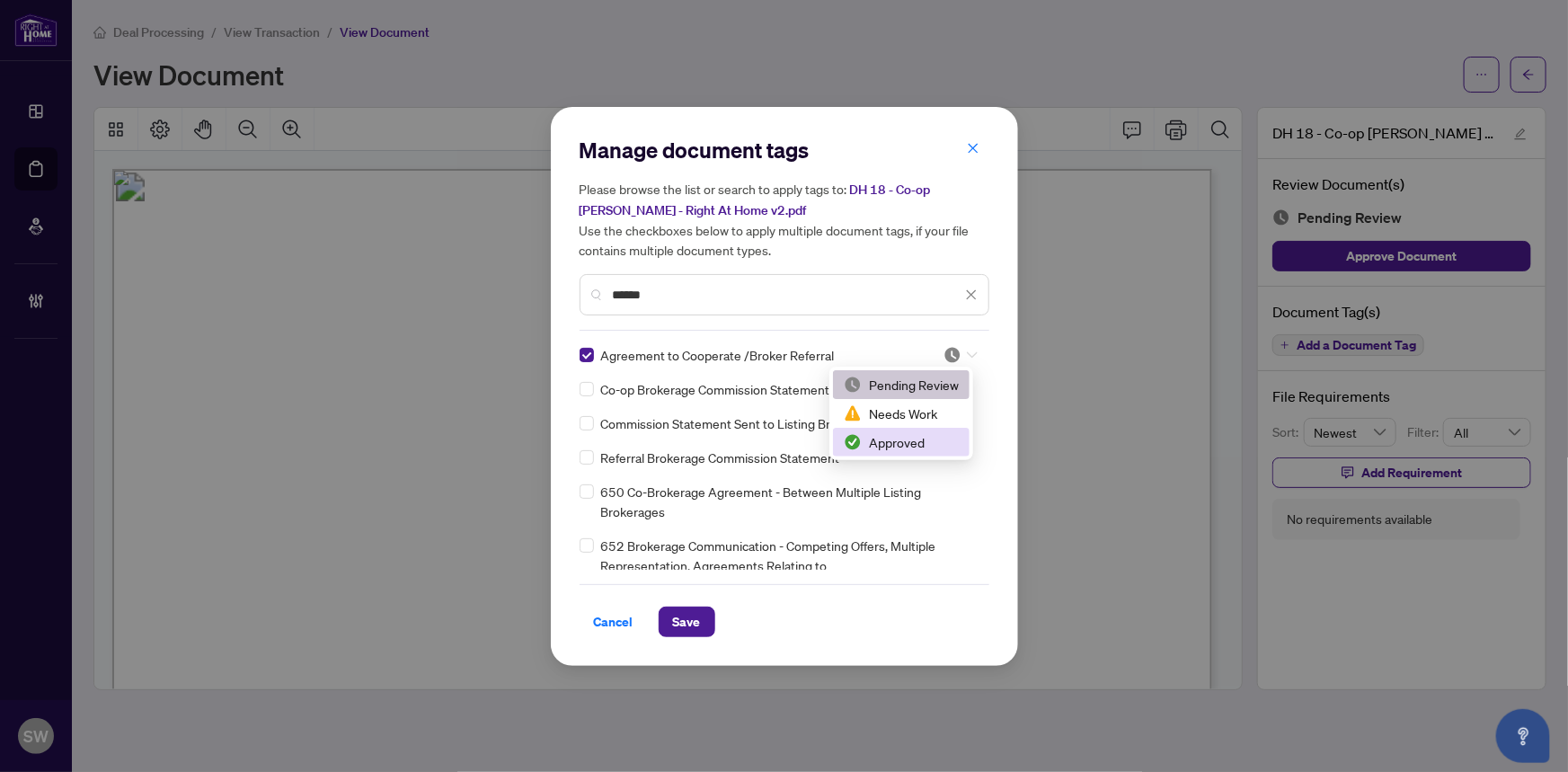
click at [897, 450] on div "Approved" at bounding box center [901, 442] width 115 height 20
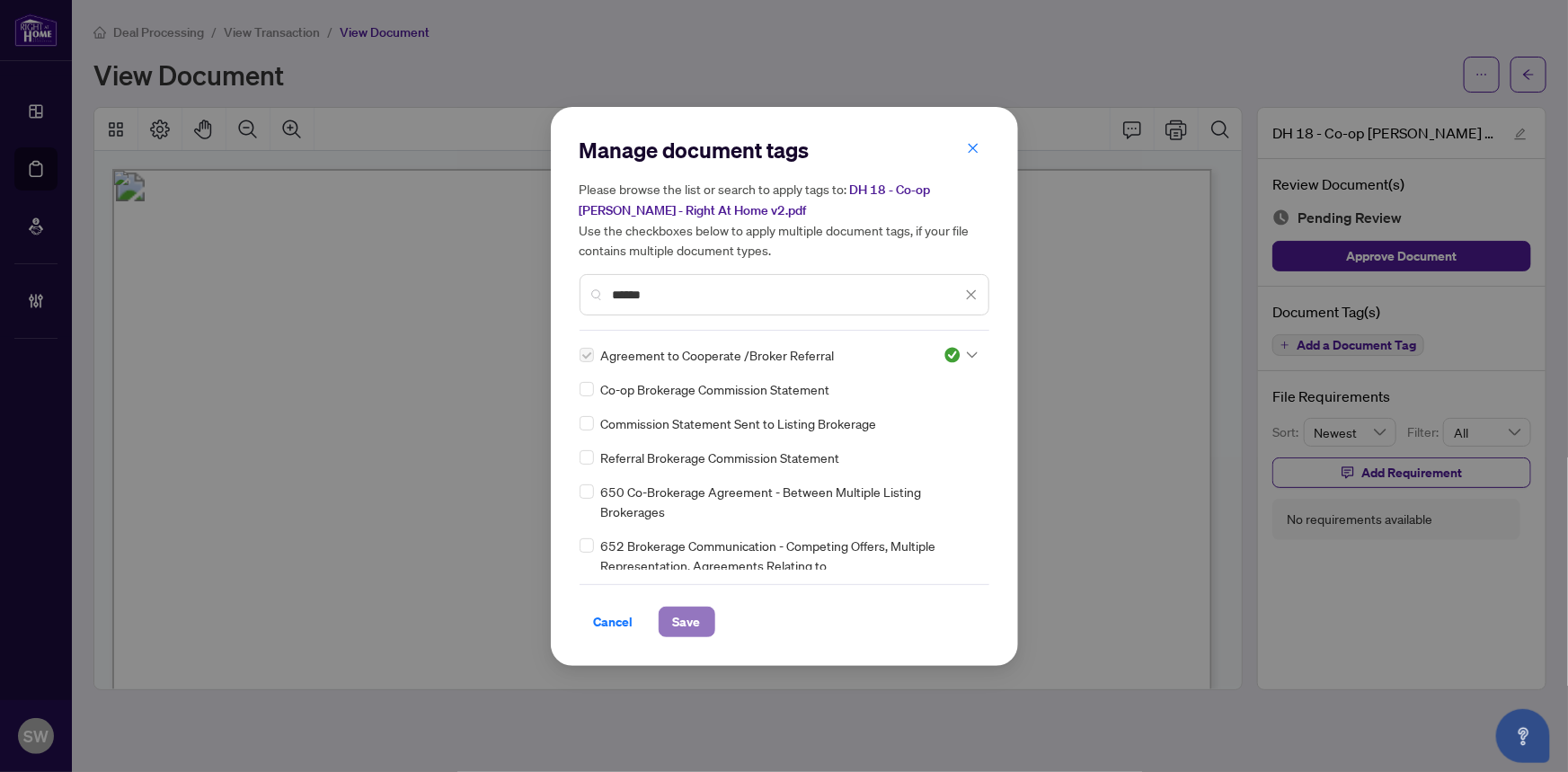
click at [702, 623] on button "Save" at bounding box center [687, 622] width 57 height 30
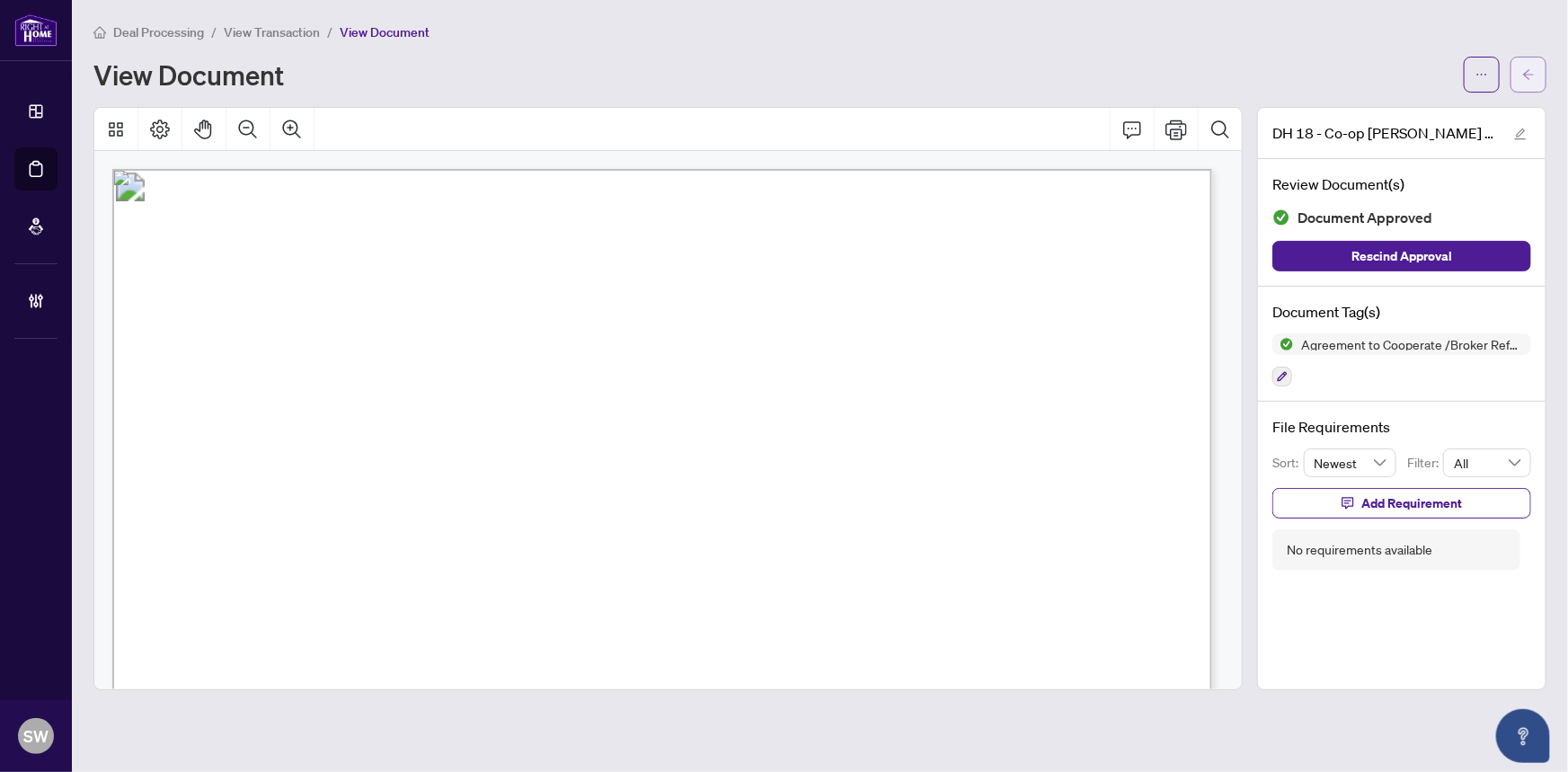
click at [1530, 76] on icon "arrow-left" at bounding box center [1528, 74] width 12 height 12
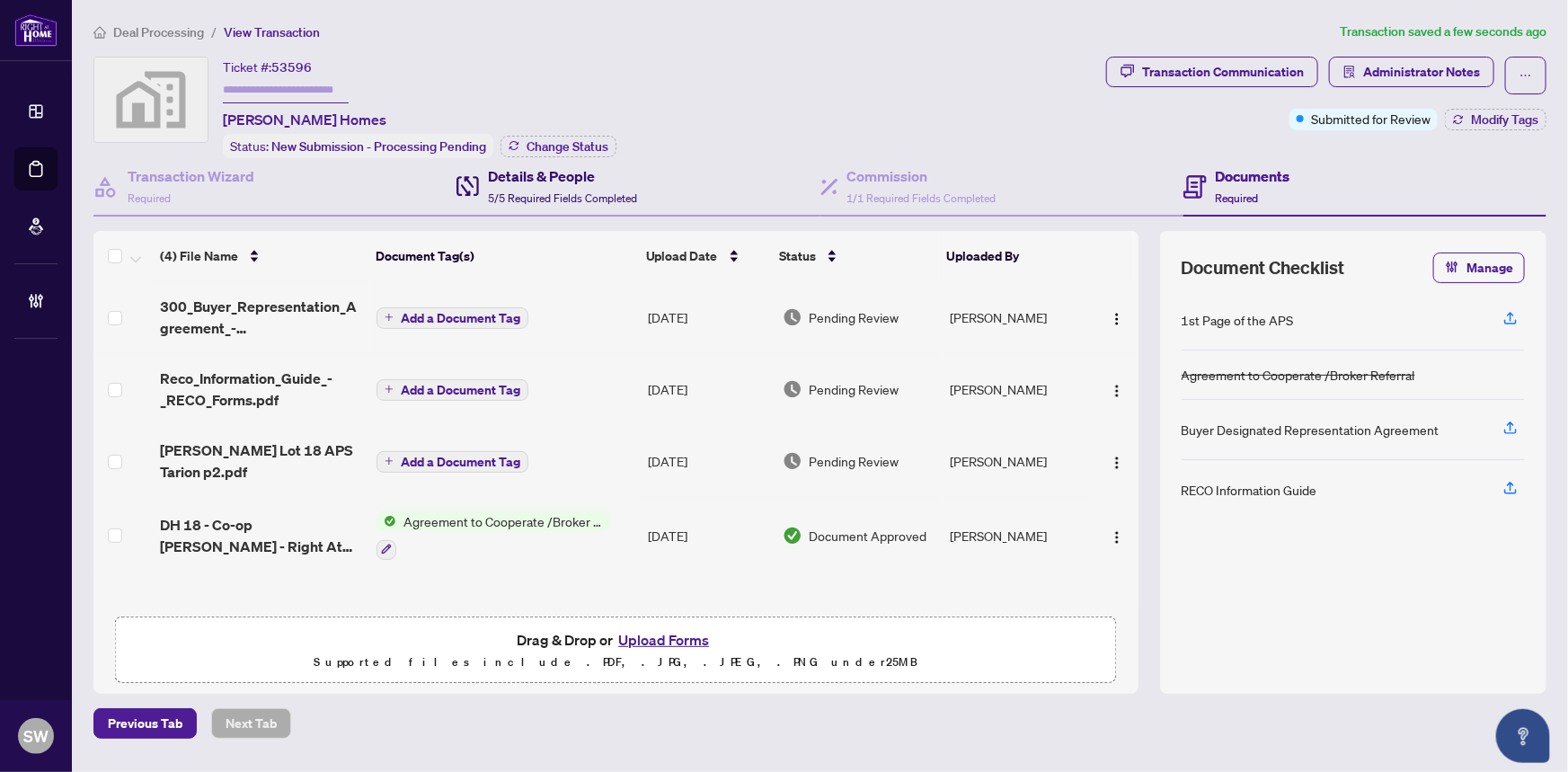
click at [569, 180] on h4 "Details & People" at bounding box center [562, 175] width 149 height 22
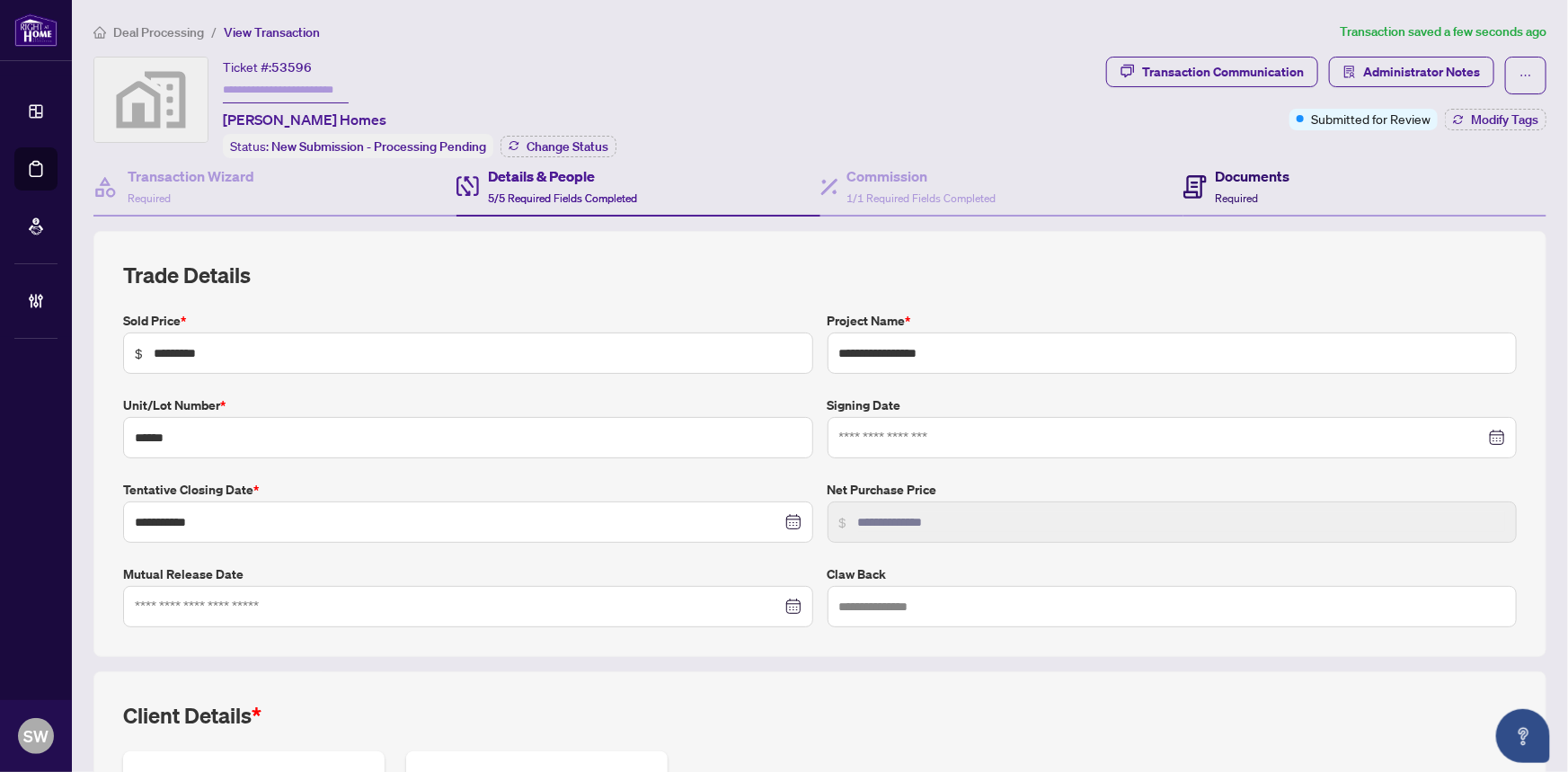
click at [1239, 179] on h4 "Documents" at bounding box center [1253, 175] width 75 height 22
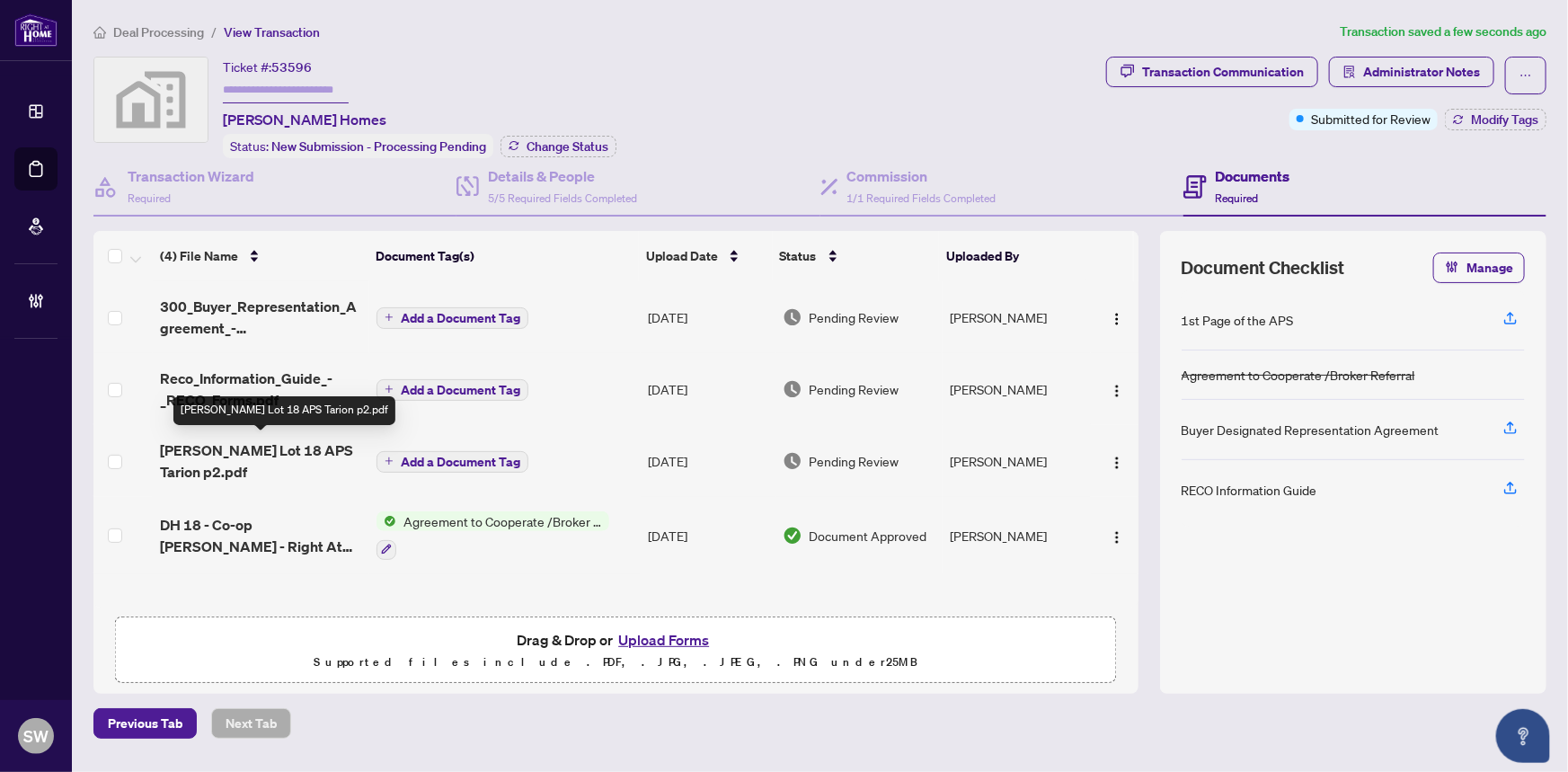
click at [298, 450] on span "[PERSON_NAME] Lot 18 APS Tarion p2.pdf" at bounding box center [262, 462] width 203 height 44
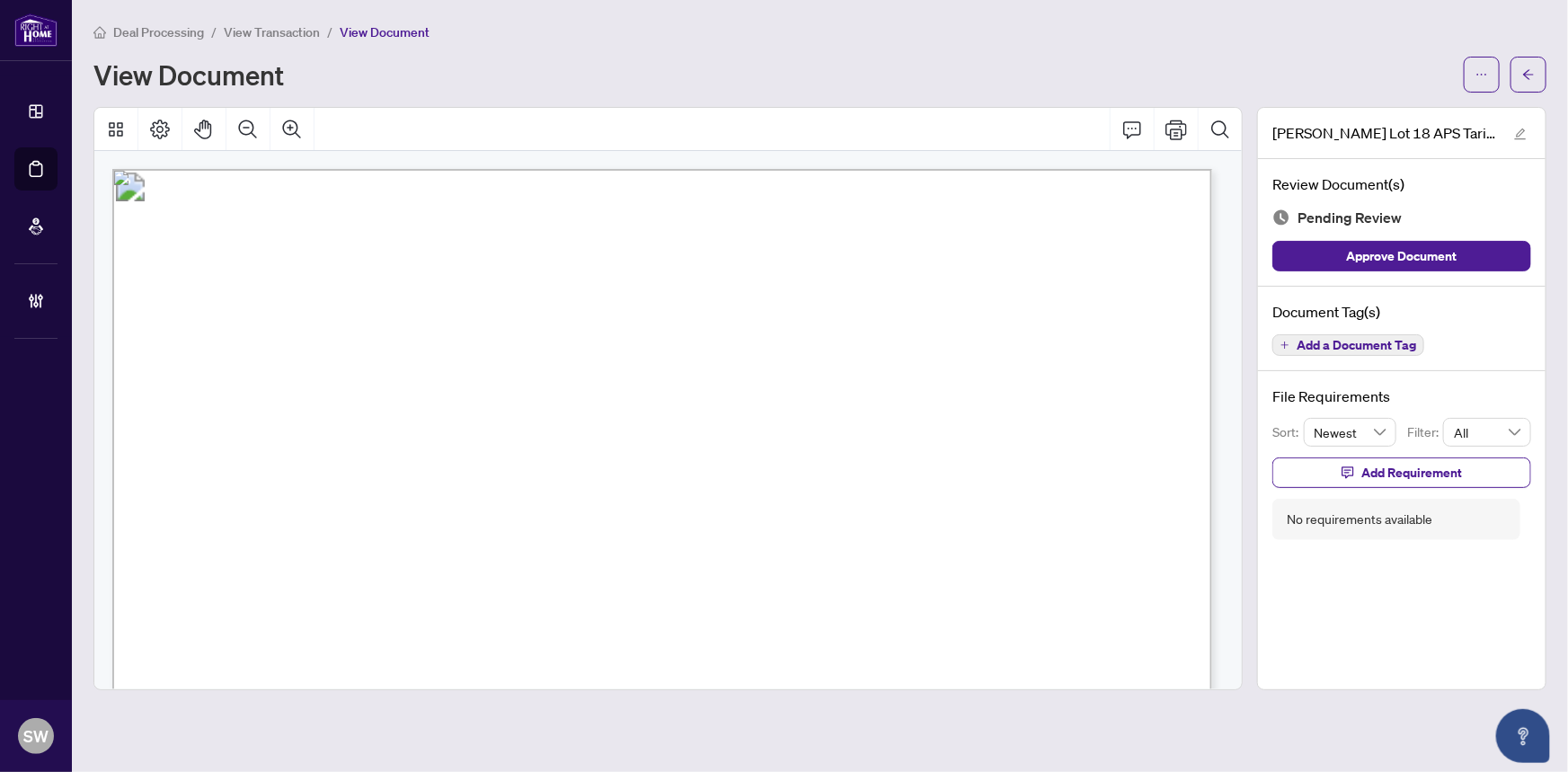
drag, startPoint x: 926, startPoint y: 380, endPoint x: 1128, endPoint y: 381, distance: 202.0
click at [1128, 381] on span "[PERSON_NAME] HOMES INC." at bounding box center [1037, 383] width 221 height 21
drag, startPoint x: 328, startPoint y: 382, endPoint x: 477, endPoint y: 381, distance: 149.0
click at [477, 381] on span "[PERSON_NAME] [PERSON_NAME] & [PERSON_NAME] [PERSON_NAME]" at bounding box center [595, 382] width 533 height 20
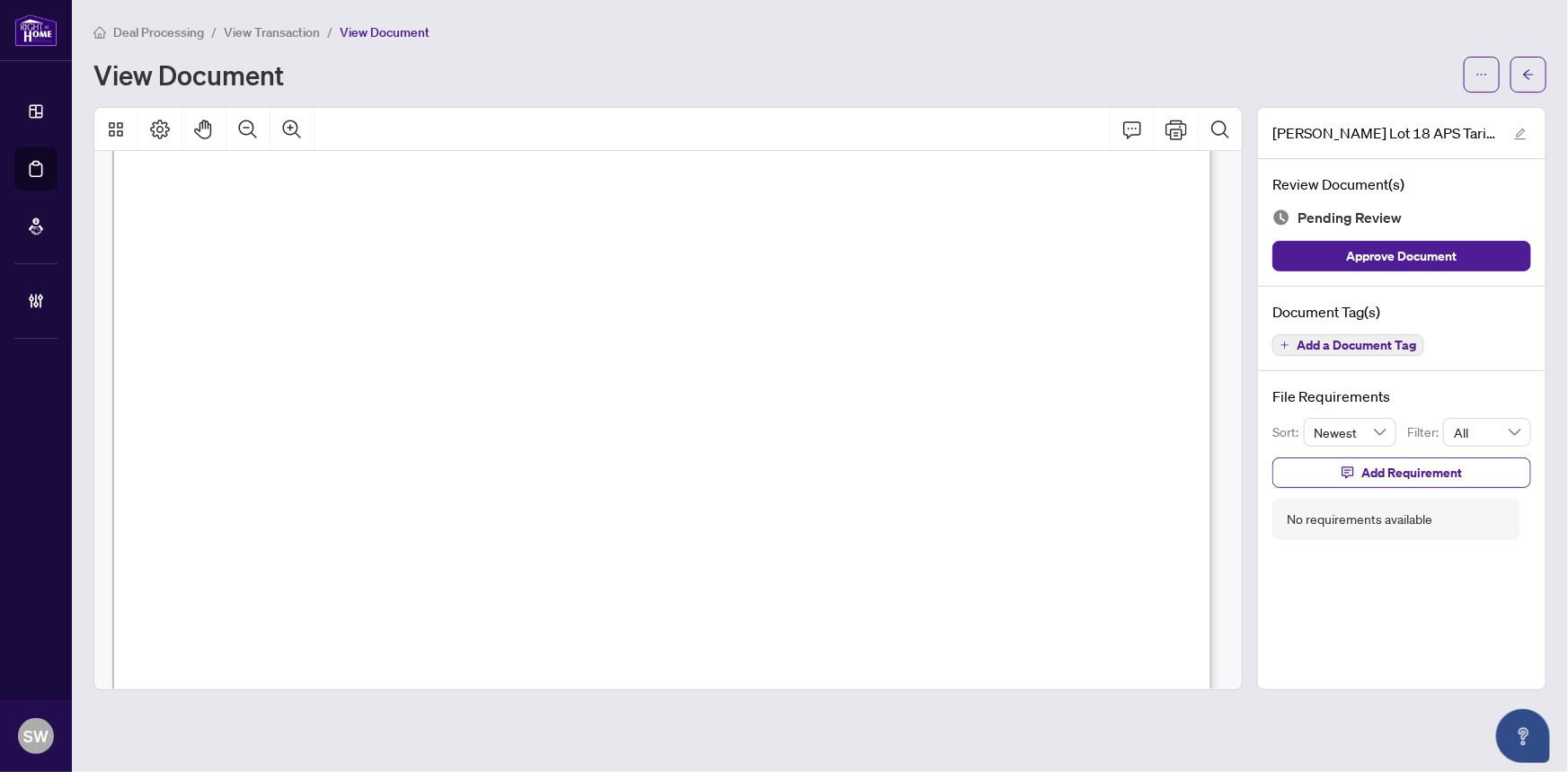
click at [1340, 341] on span "Add a Document Tag" at bounding box center [1357, 344] width 119 height 12
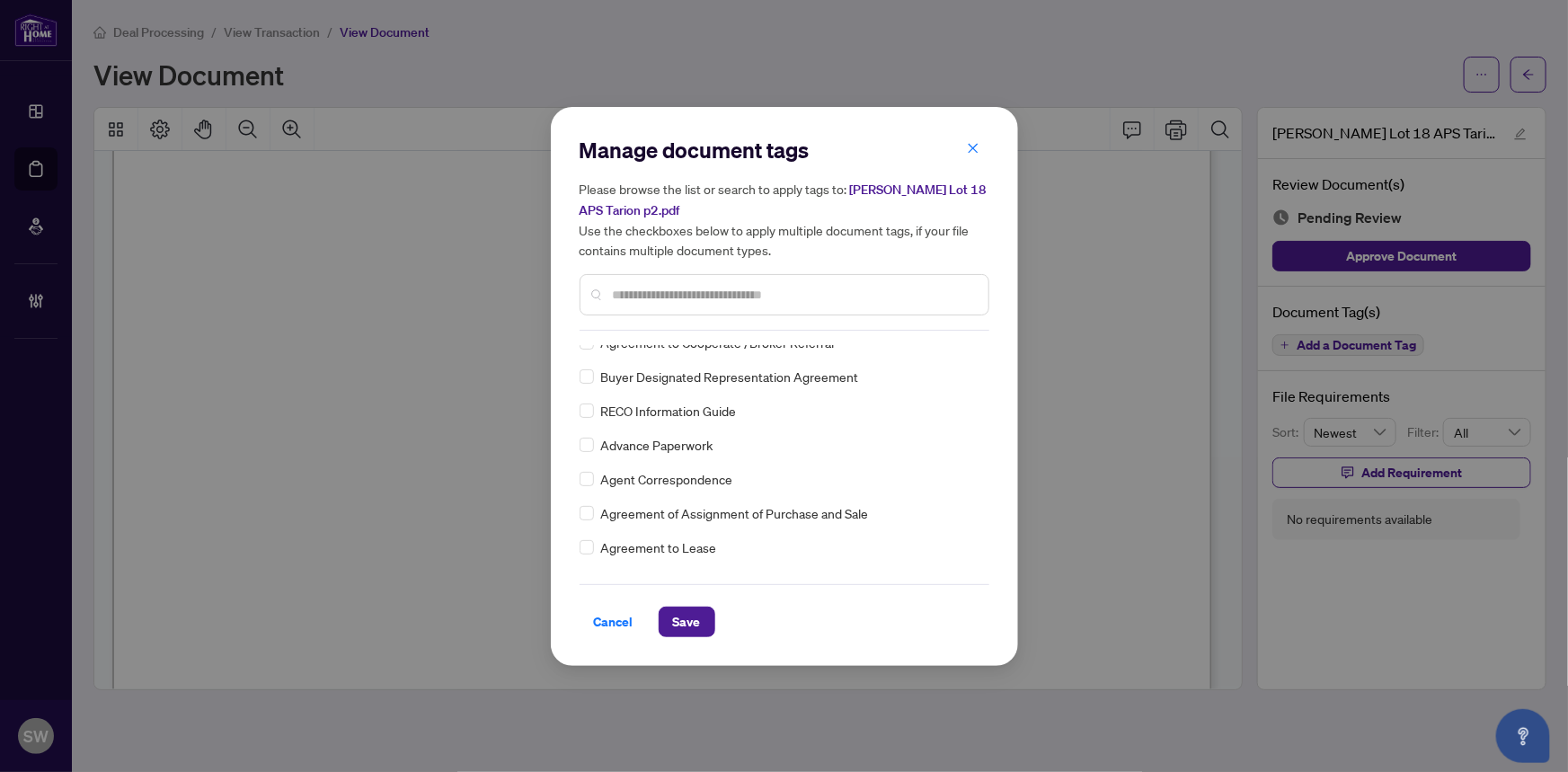
scroll to position [0, 0]
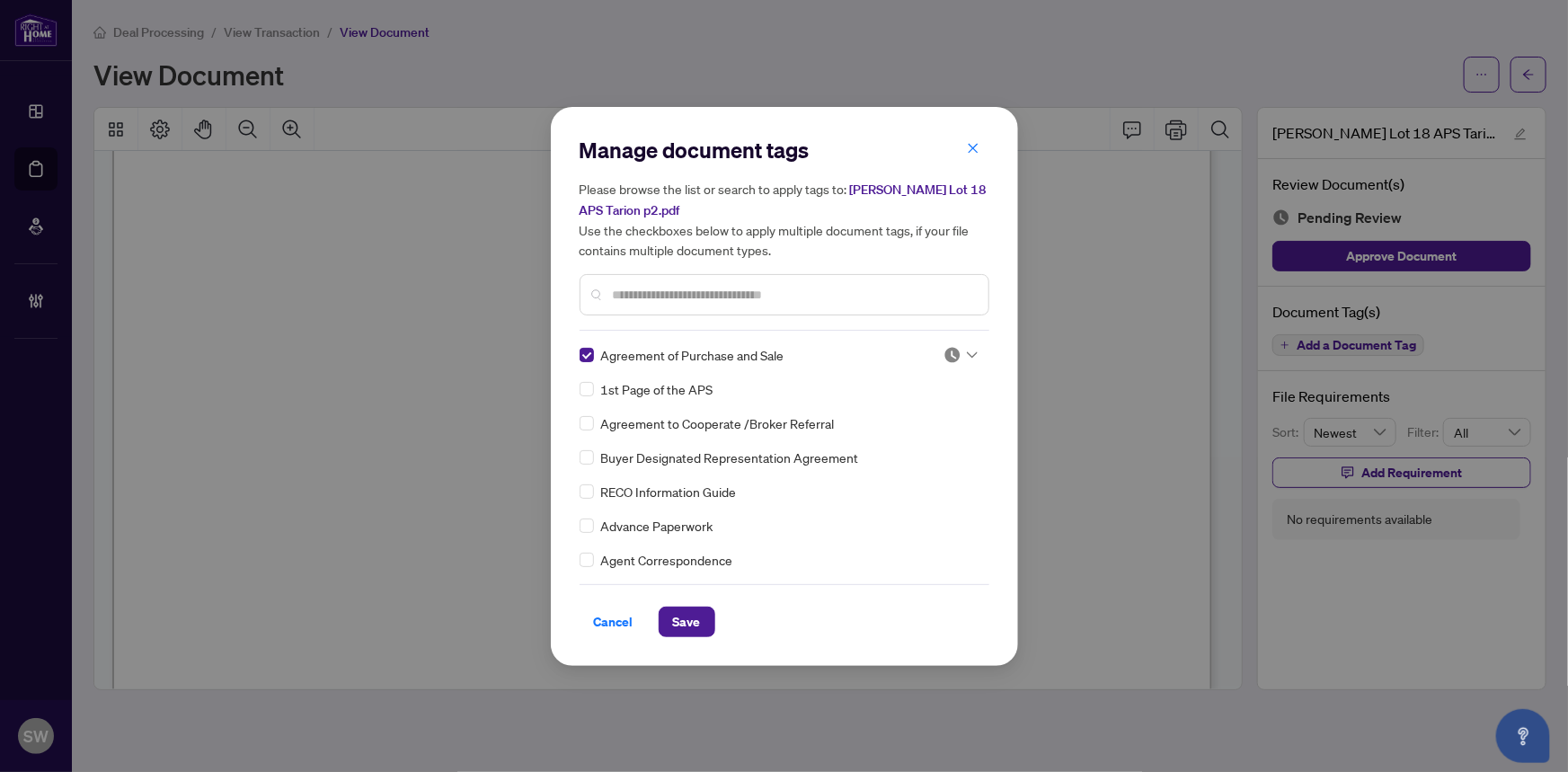
click at [955, 356] on img at bounding box center [953, 355] width 18 height 18
click at [908, 449] on div "Approved" at bounding box center [901, 442] width 115 height 20
click at [698, 624] on span "Save" at bounding box center [686, 622] width 27 height 28
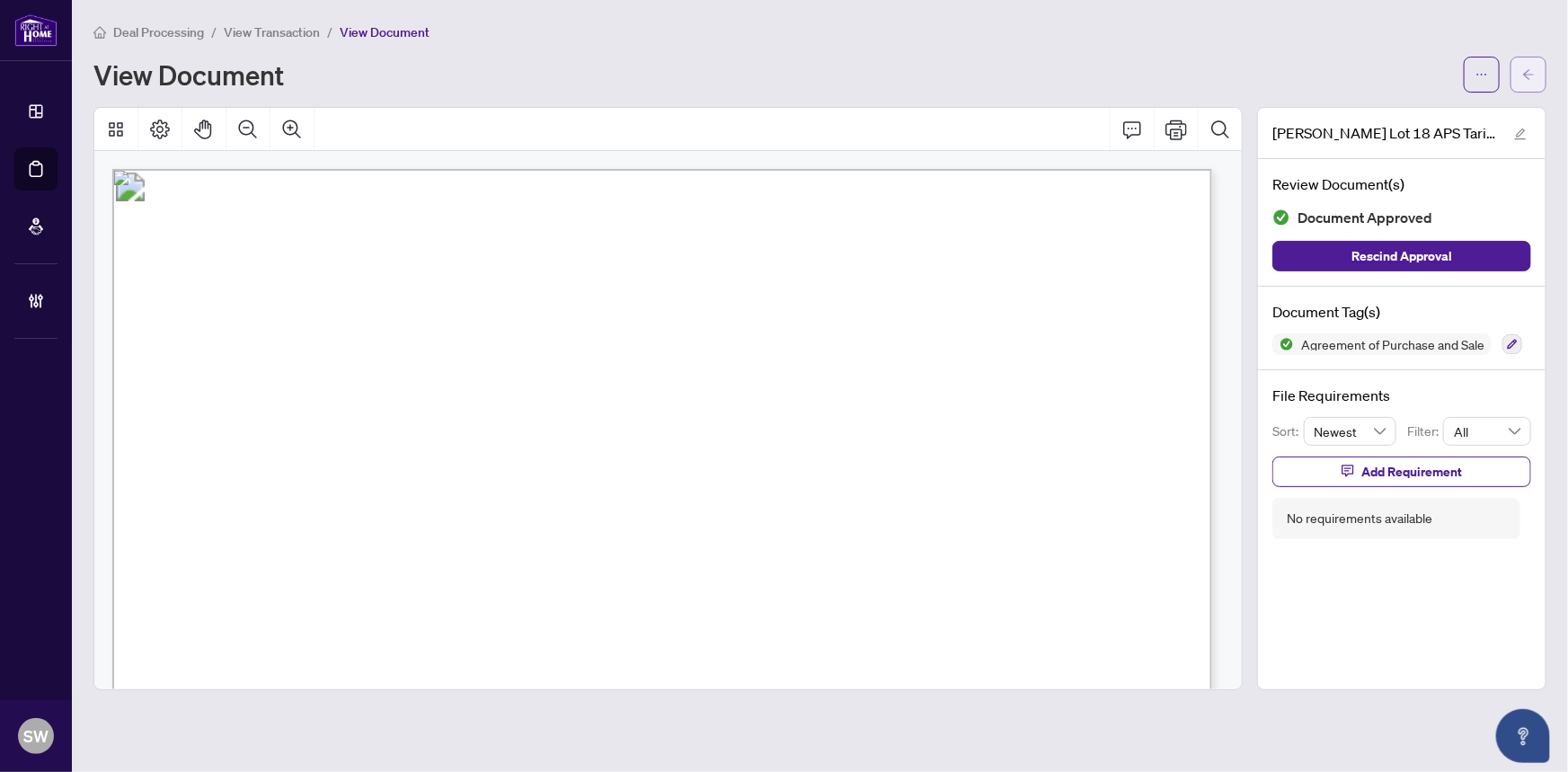
click at [1529, 75] on icon "arrow-left" at bounding box center [1528, 74] width 12 height 12
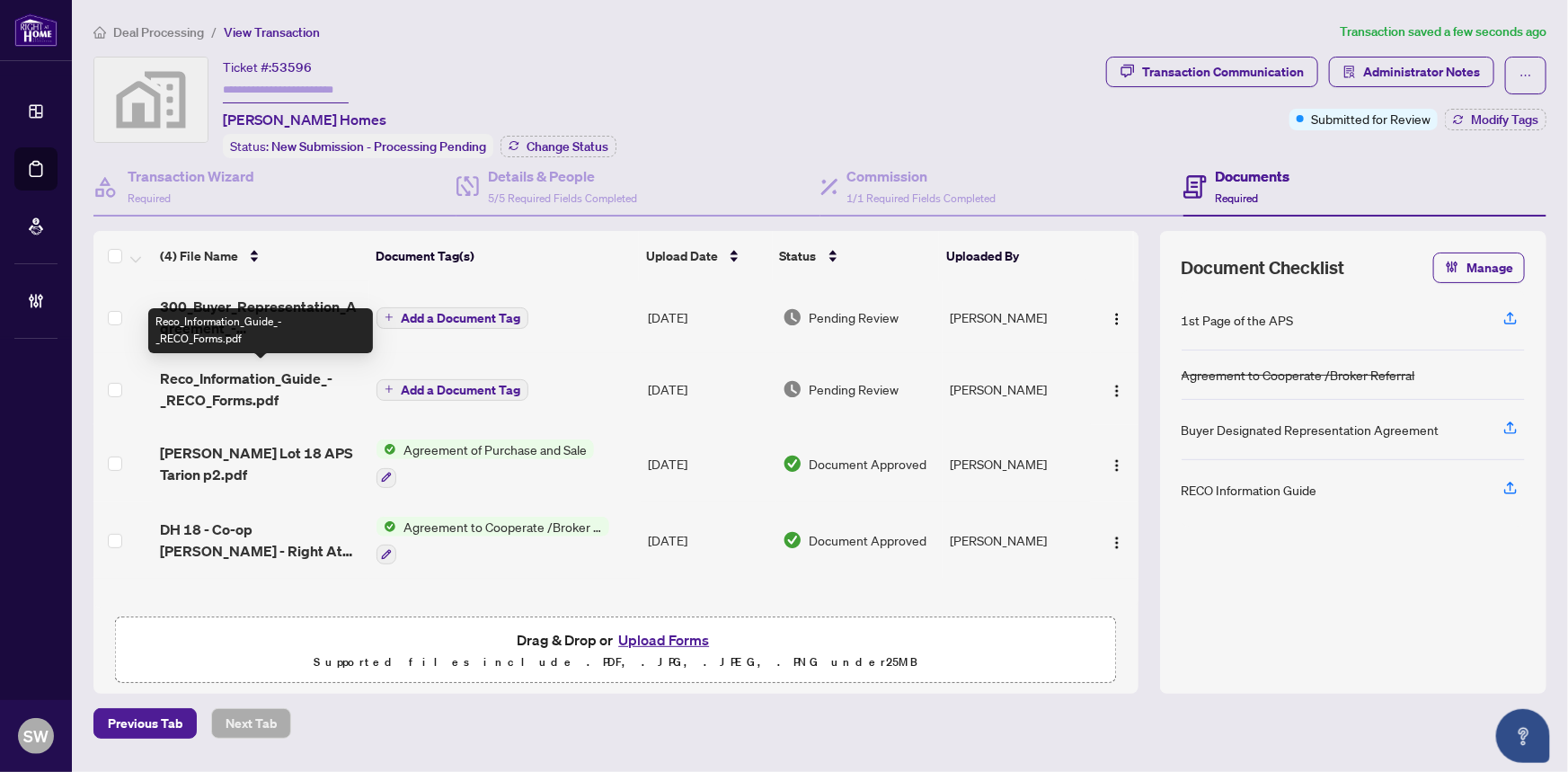
click at [217, 385] on span "Reco_Information_Guide_-_RECO_Forms.pdf" at bounding box center [262, 390] width 203 height 44
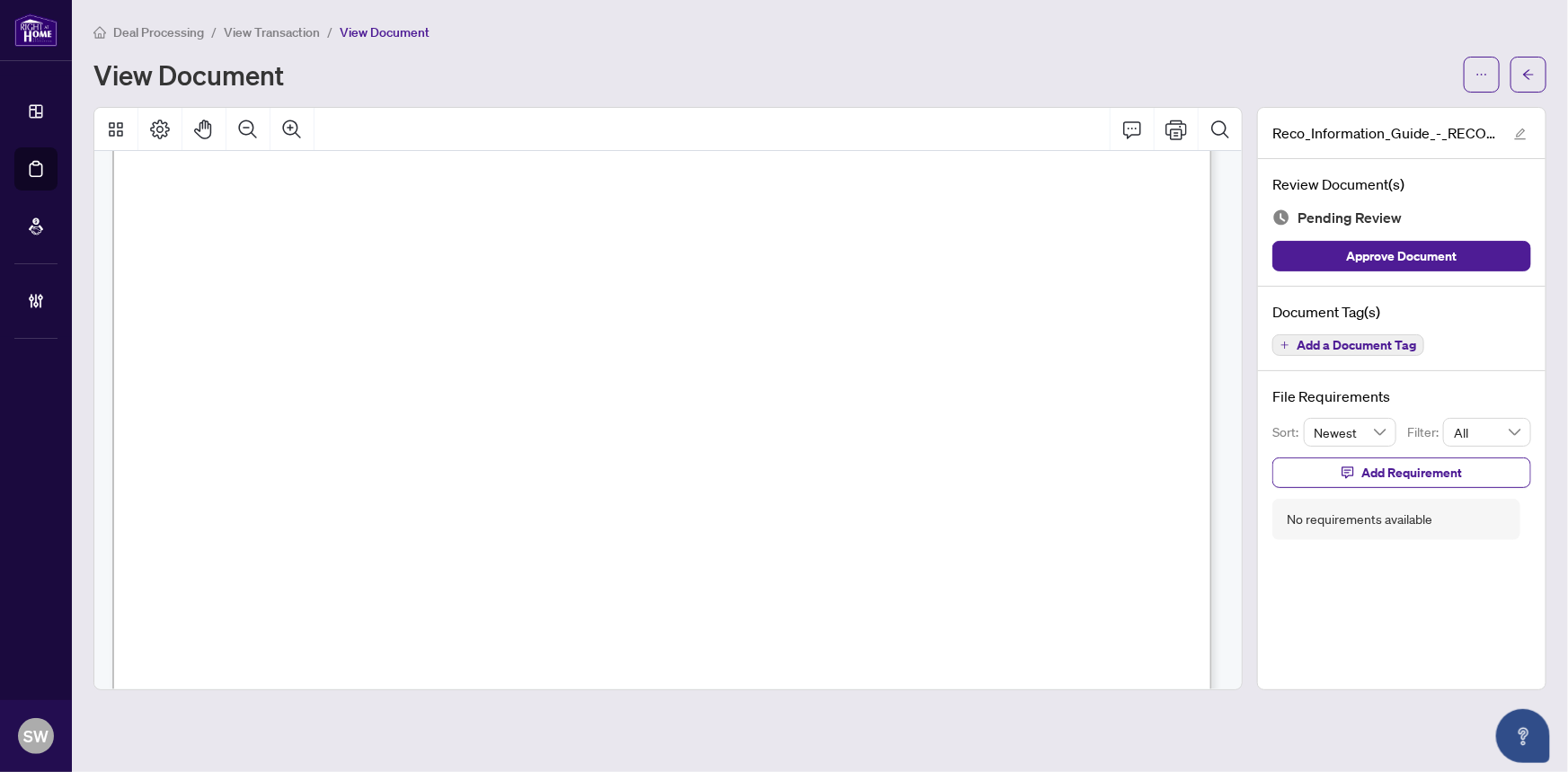
scroll to position [17832, 0]
click at [1409, 349] on span "Add a Document Tag" at bounding box center [1357, 344] width 119 height 12
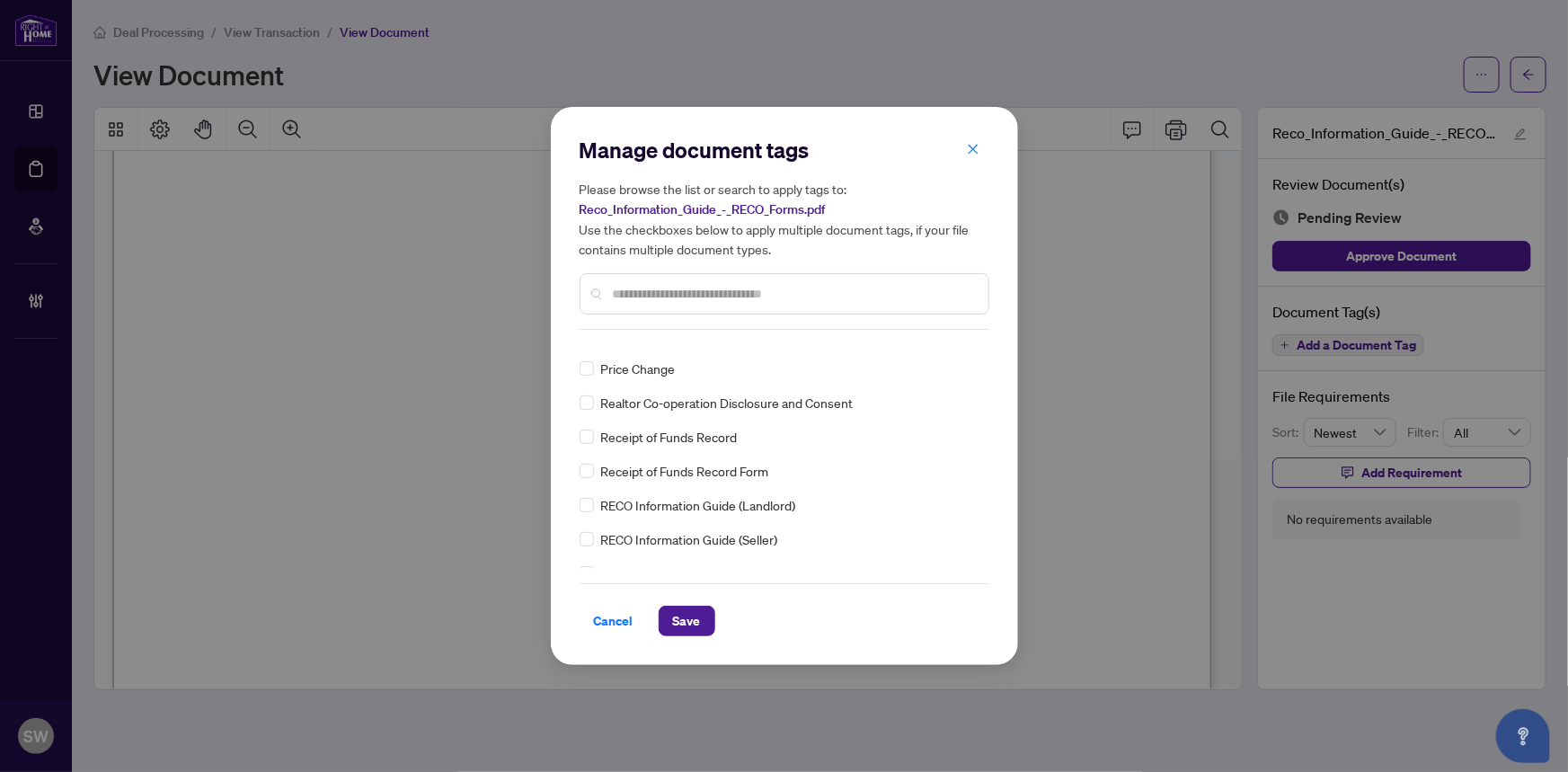
scroll to position [0, 0]
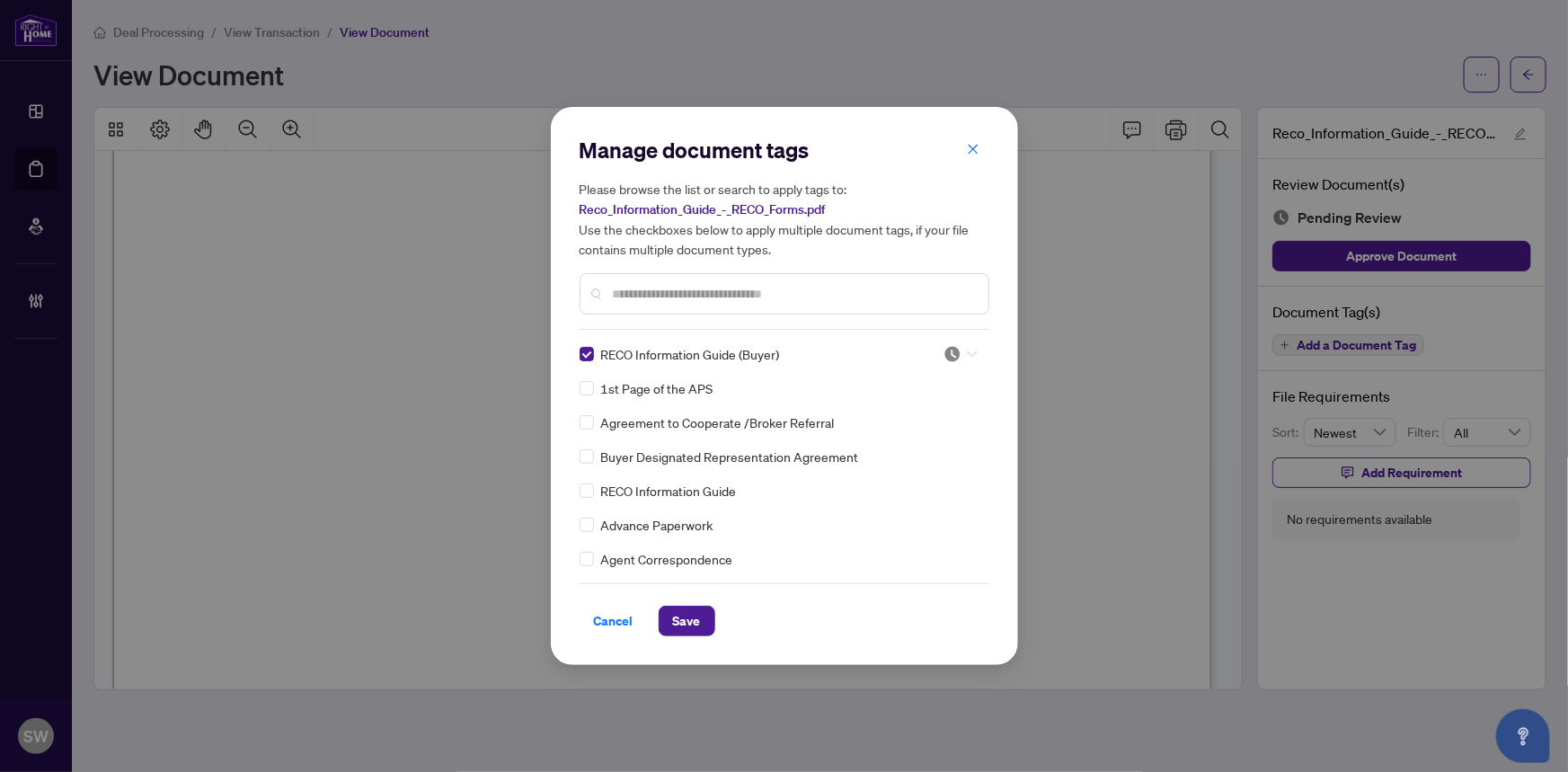
click at [967, 357] on icon at bounding box center [972, 355] width 10 height 8
click at [907, 441] on div "Approved" at bounding box center [901, 442] width 115 height 20
click at [687, 620] on span "Save" at bounding box center [686, 621] width 27 height 28
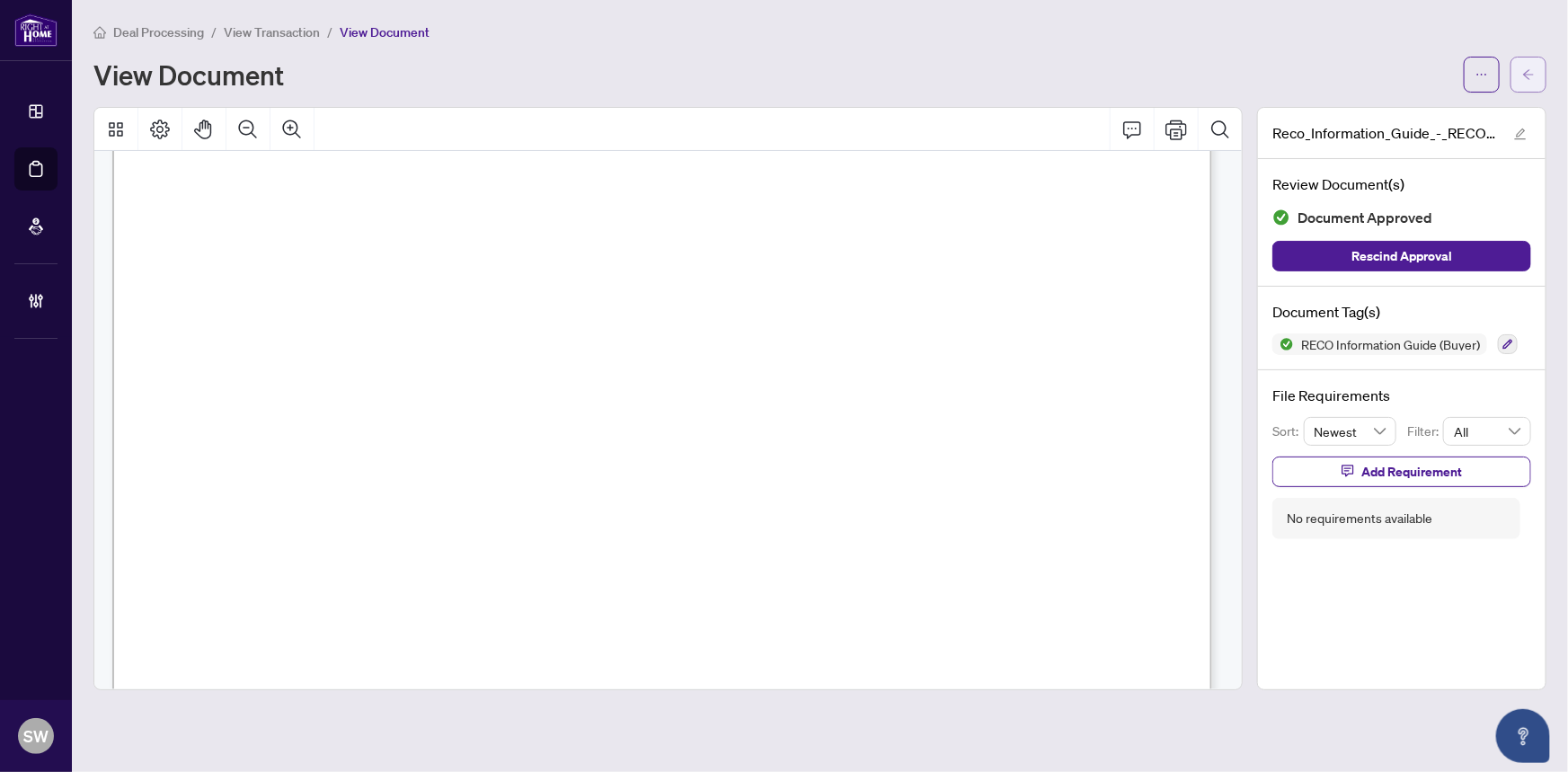
click at [1539, 81] on button "button" at bounding box center [1529, 75] width 36 height 36
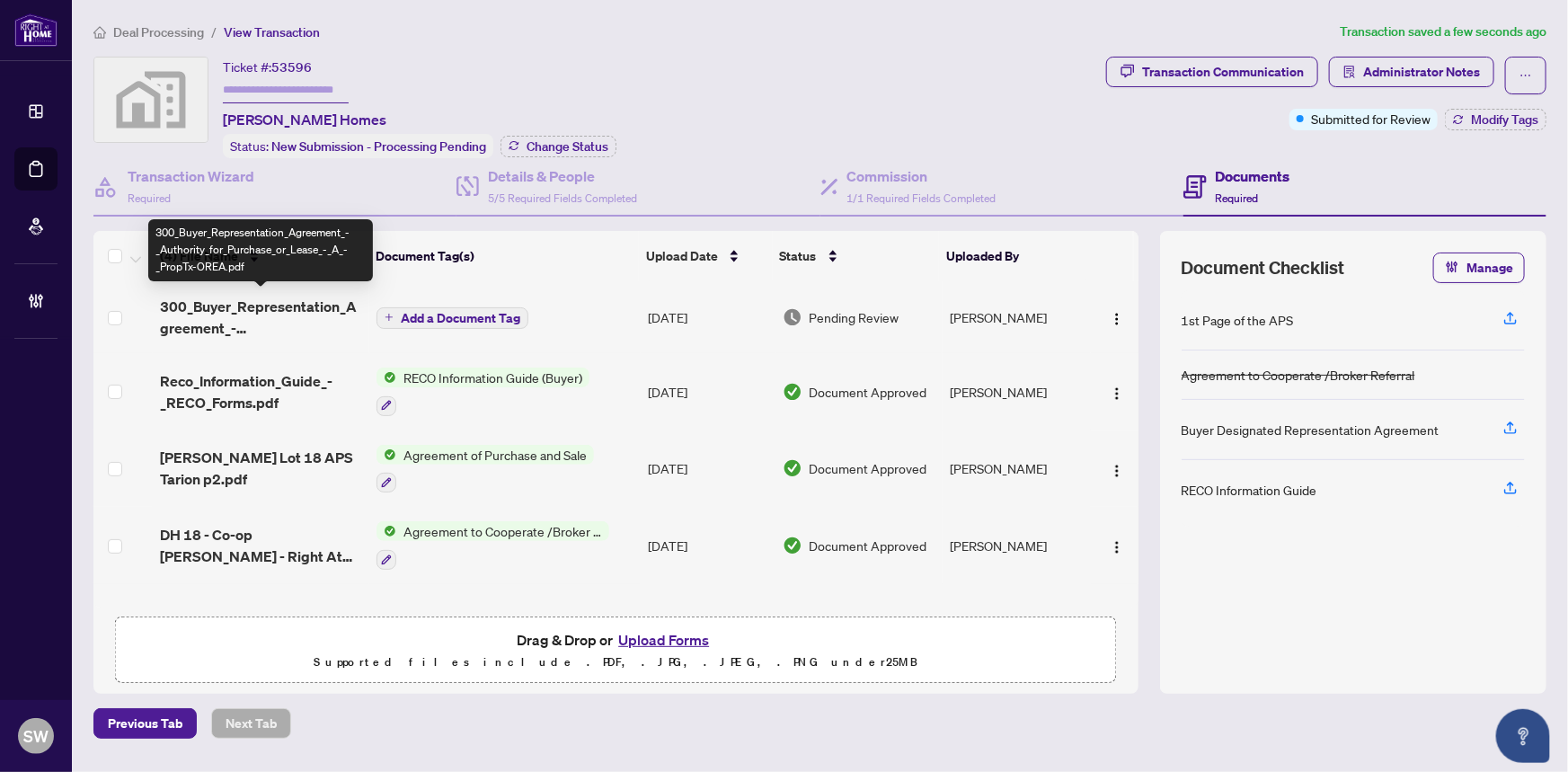
click at [253, 303] on span "300_Buyer_Representation_Agreement_-_Authority_for_Purchase_or_Lease_-_A_-_Prop…" at bounding box center [262, 318] width 203 height 44
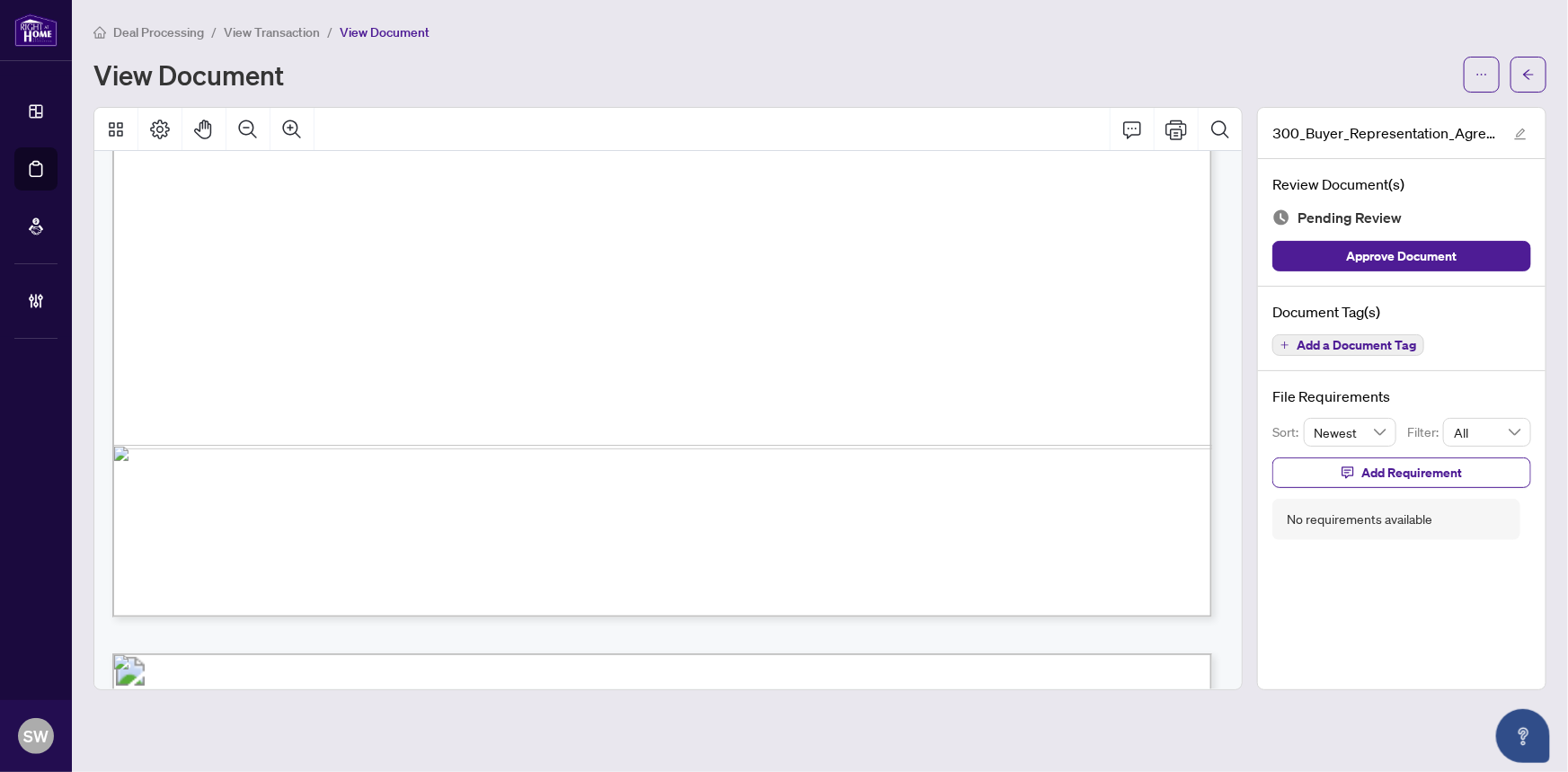
scroll to position [5321, 0]
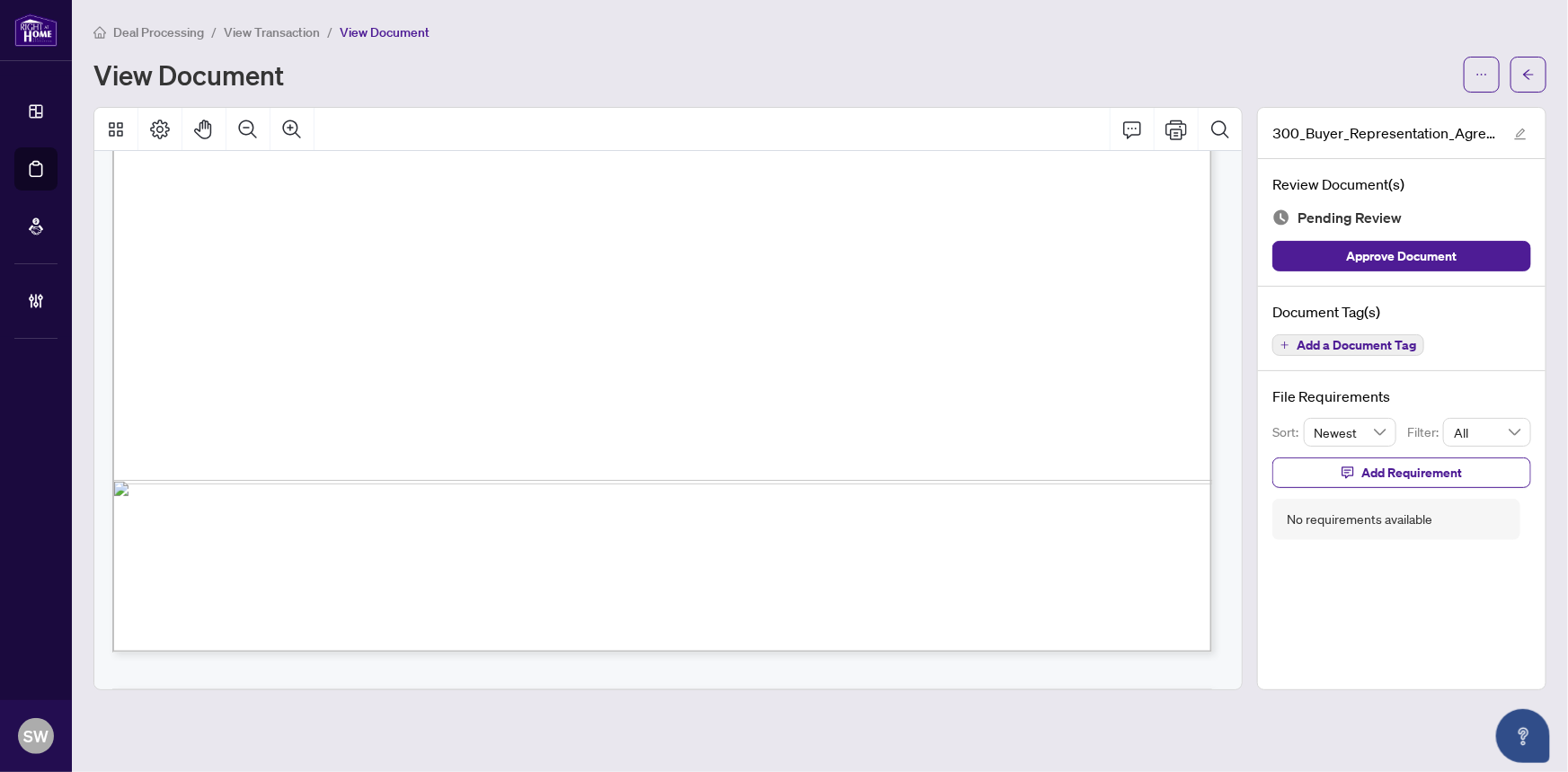
click at [1406, 331] on div "Document Tag(s) Add a Document Tag" at bounding box center [1401, 329] width 287 height 85
click at [1406, 340] on span "Add a Document Tag" at bounding box center [1357, 344] width 119 height 12
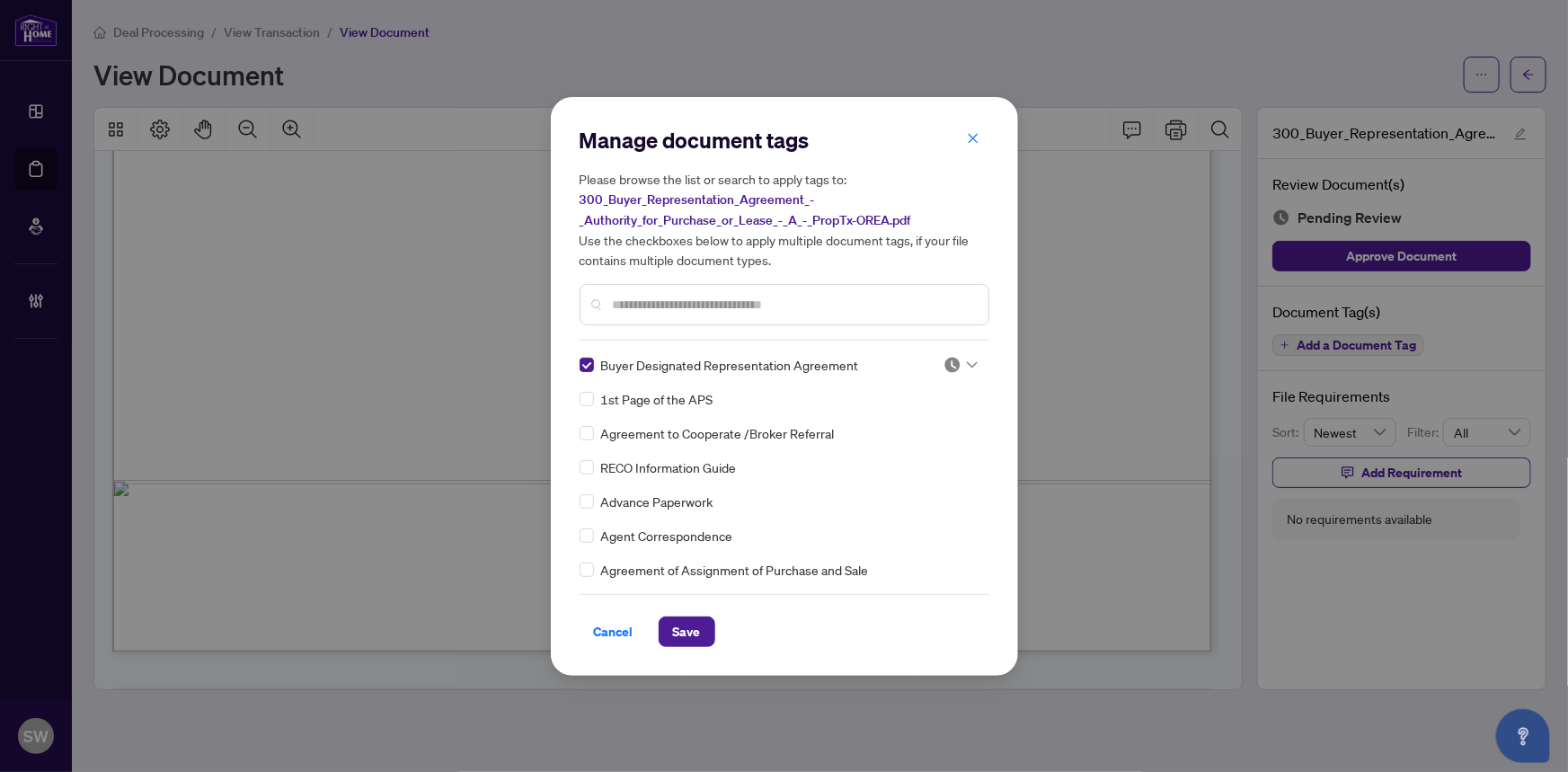
click at [951, 363] on img at bounding box center [953, 364] width 18 height 18
click at [910, 454] on div "Approved" at bounding box center [901, 451] width 115 height 20
click at [692, 634] on span "Save" at bounding box center [686, 632] width 27 height 28
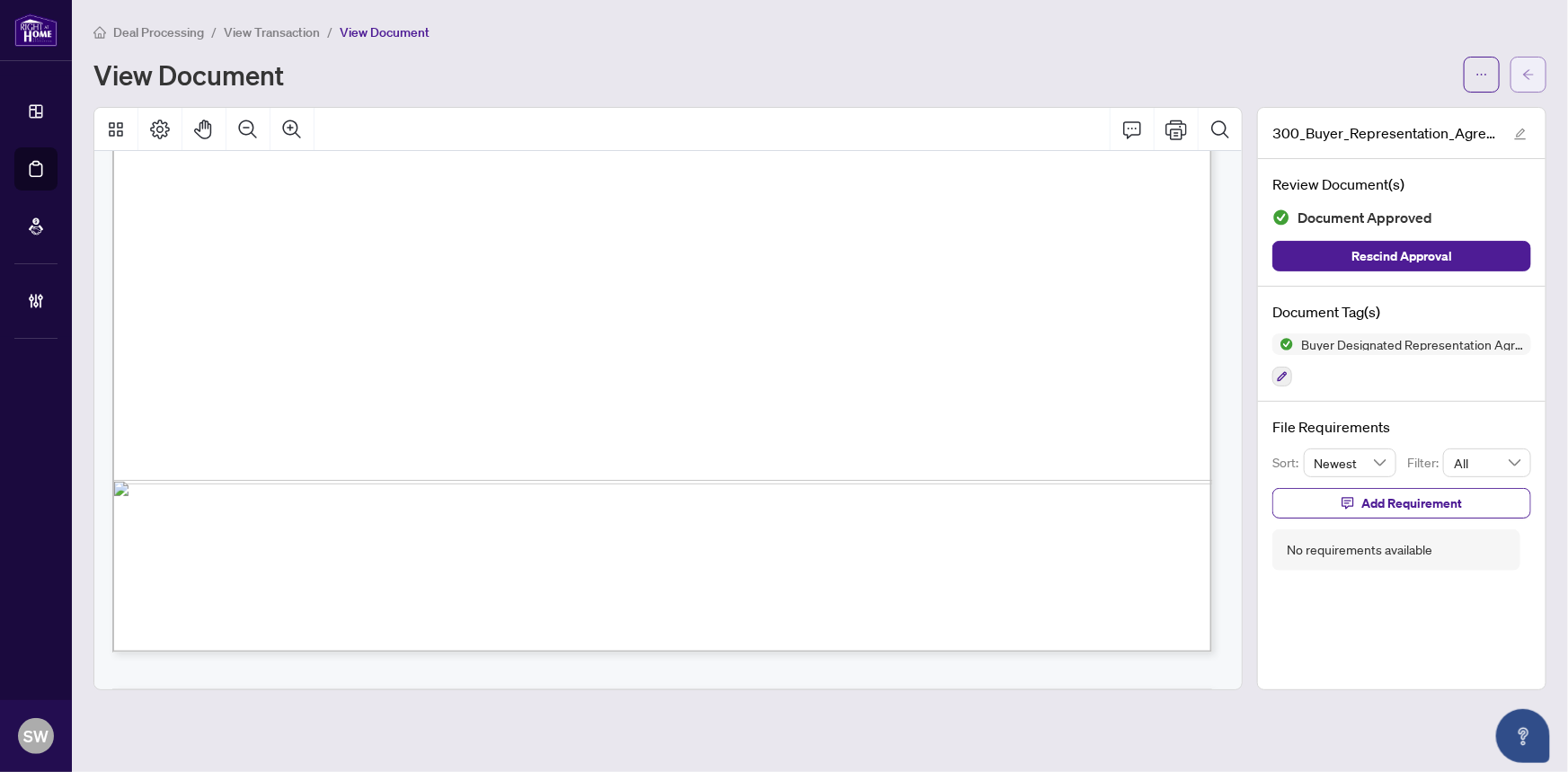
click at [1524, 81] on span "button" at bounding box center [1528, 75] width 12 height 28
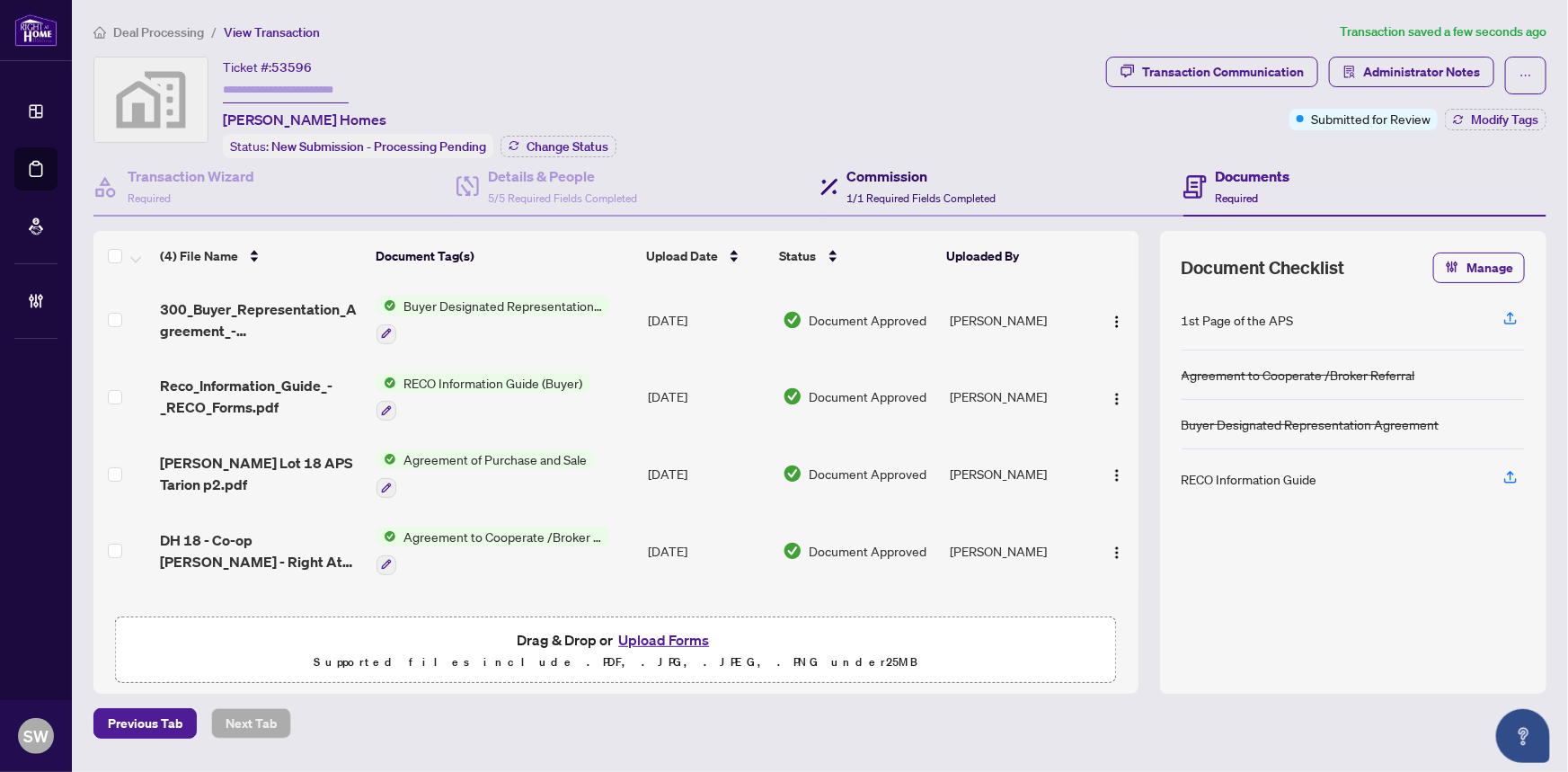
click at [892, 178] on h4 "Commission" at bounding box center [921, 175] width 149 height 22
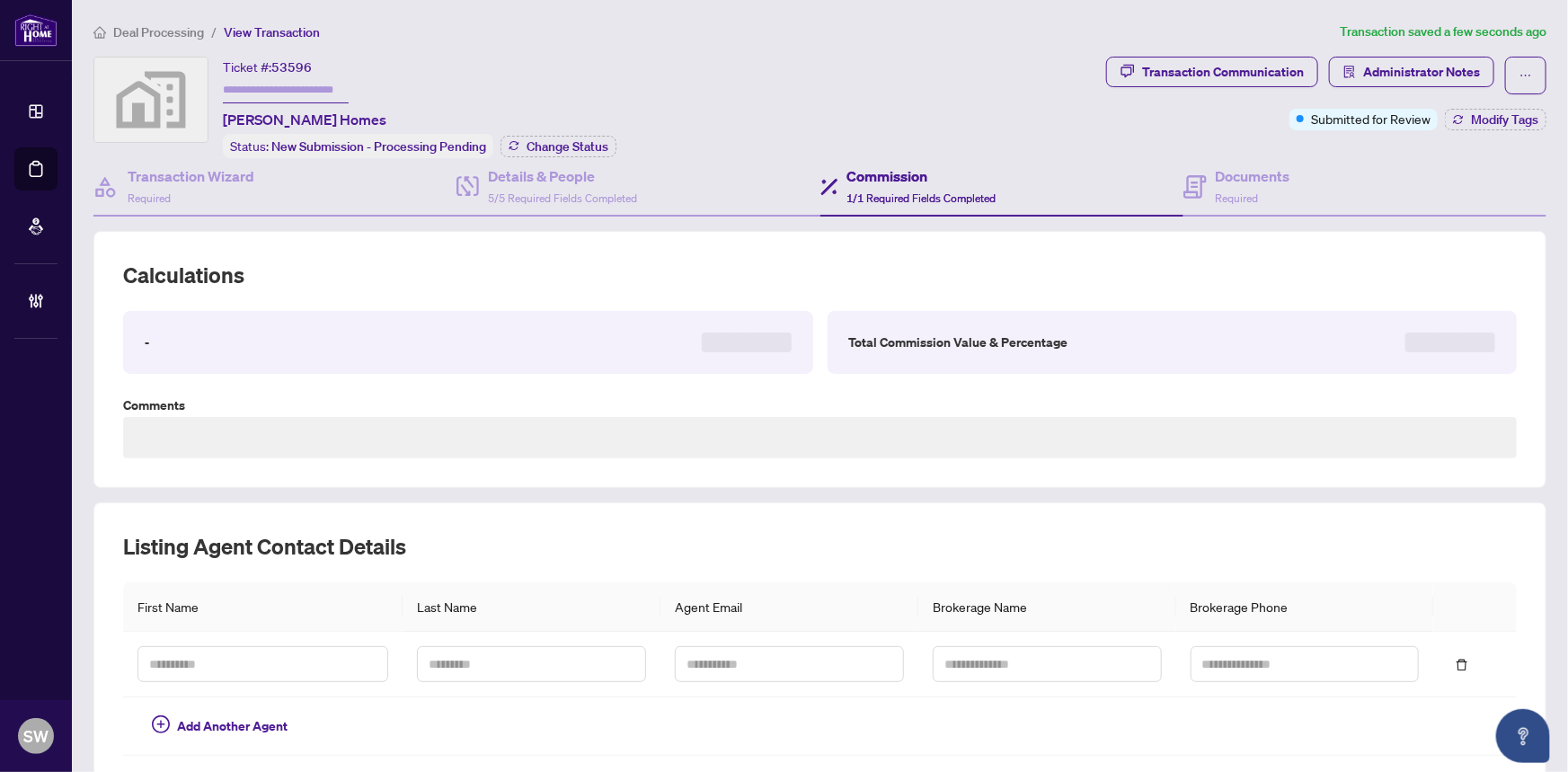
type textarea "**********"
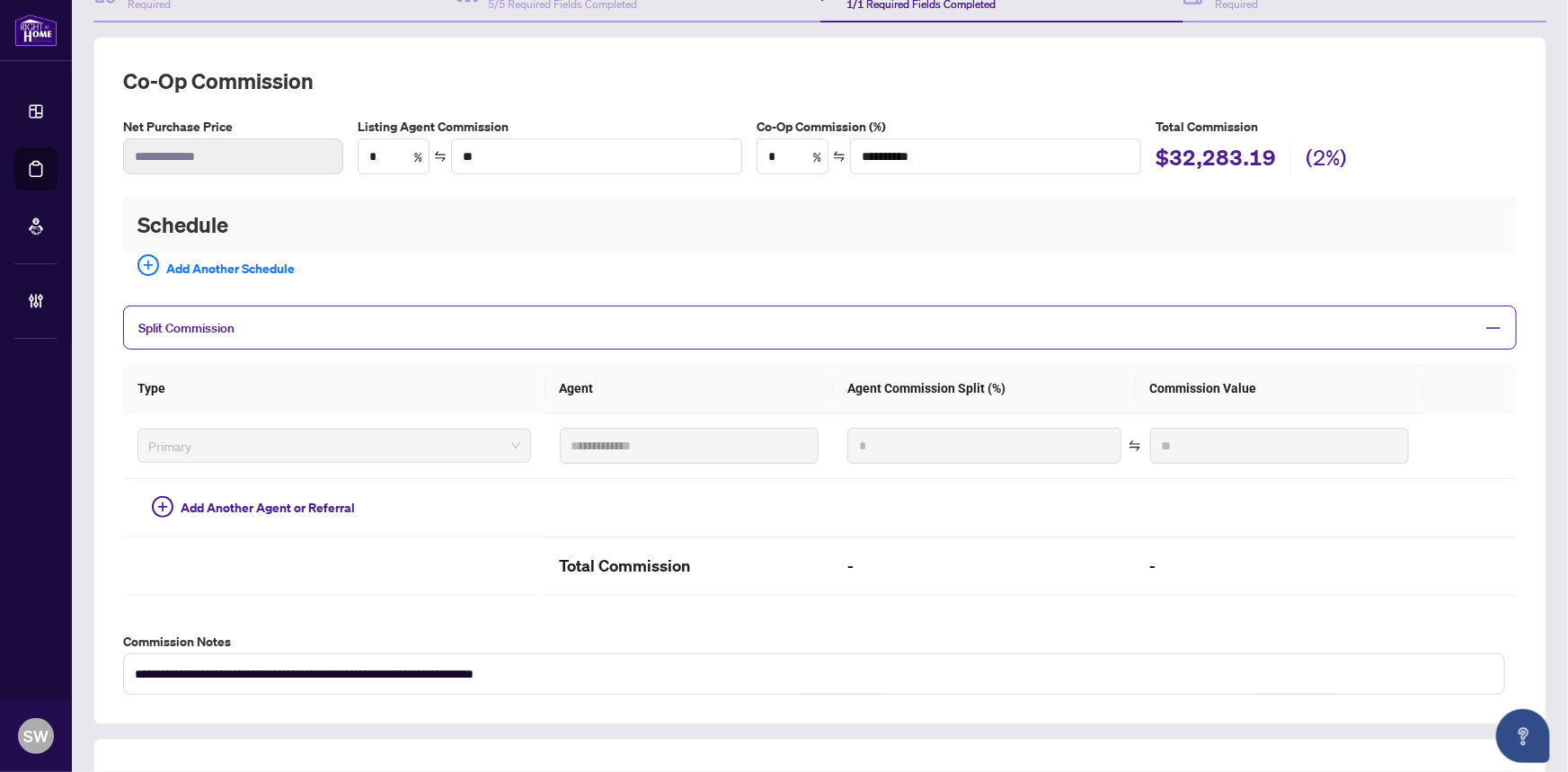
scroll to position [176, 0]
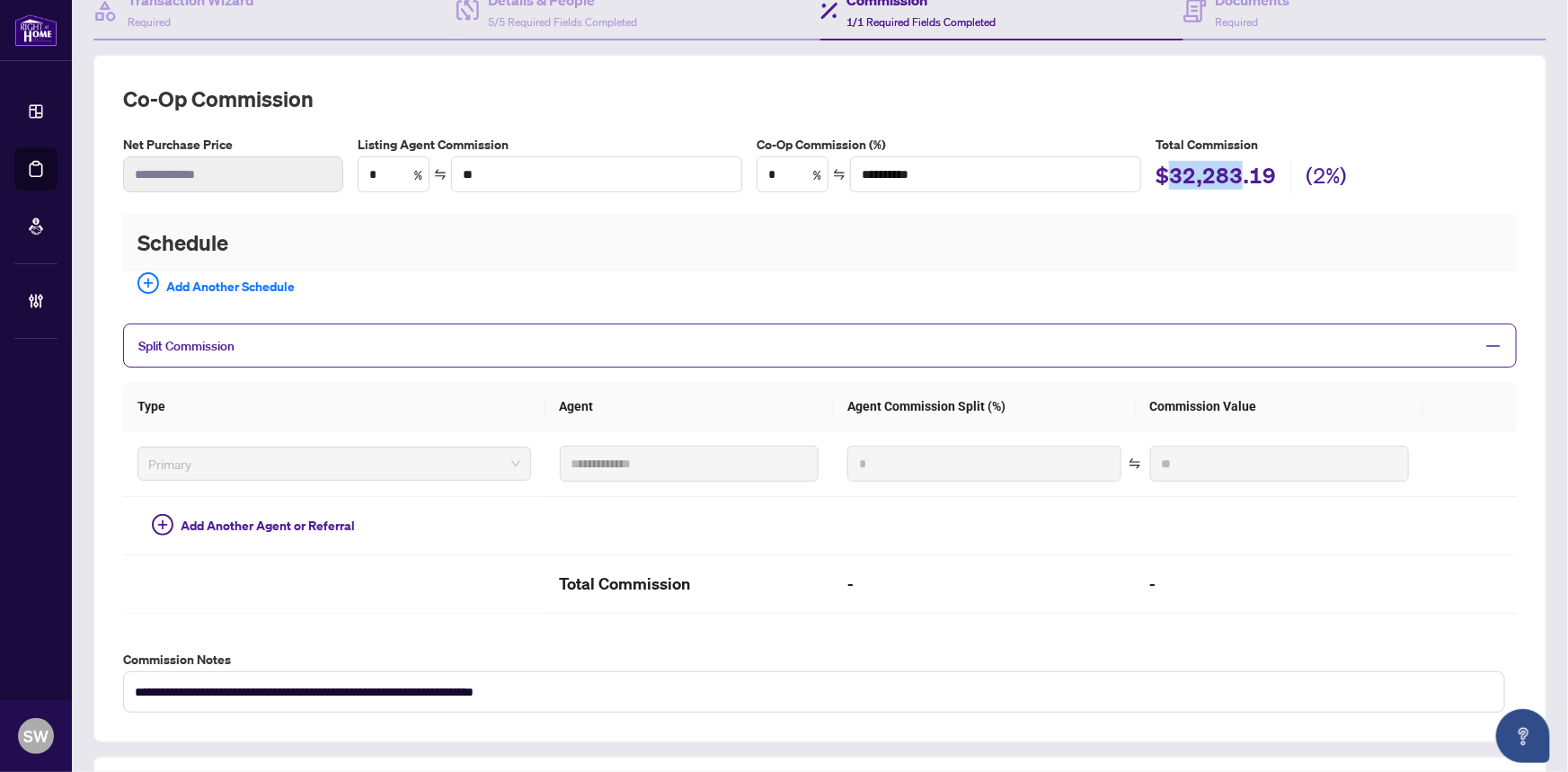
drag, startPoint x: 1175, startPoint y: 168, endPoint x: 1240, endPoint y: 168, distance: 65.0
click at [1240, 168] on h2 "$32,283.19" at bounding box center [1215, 178] width 120 height 34
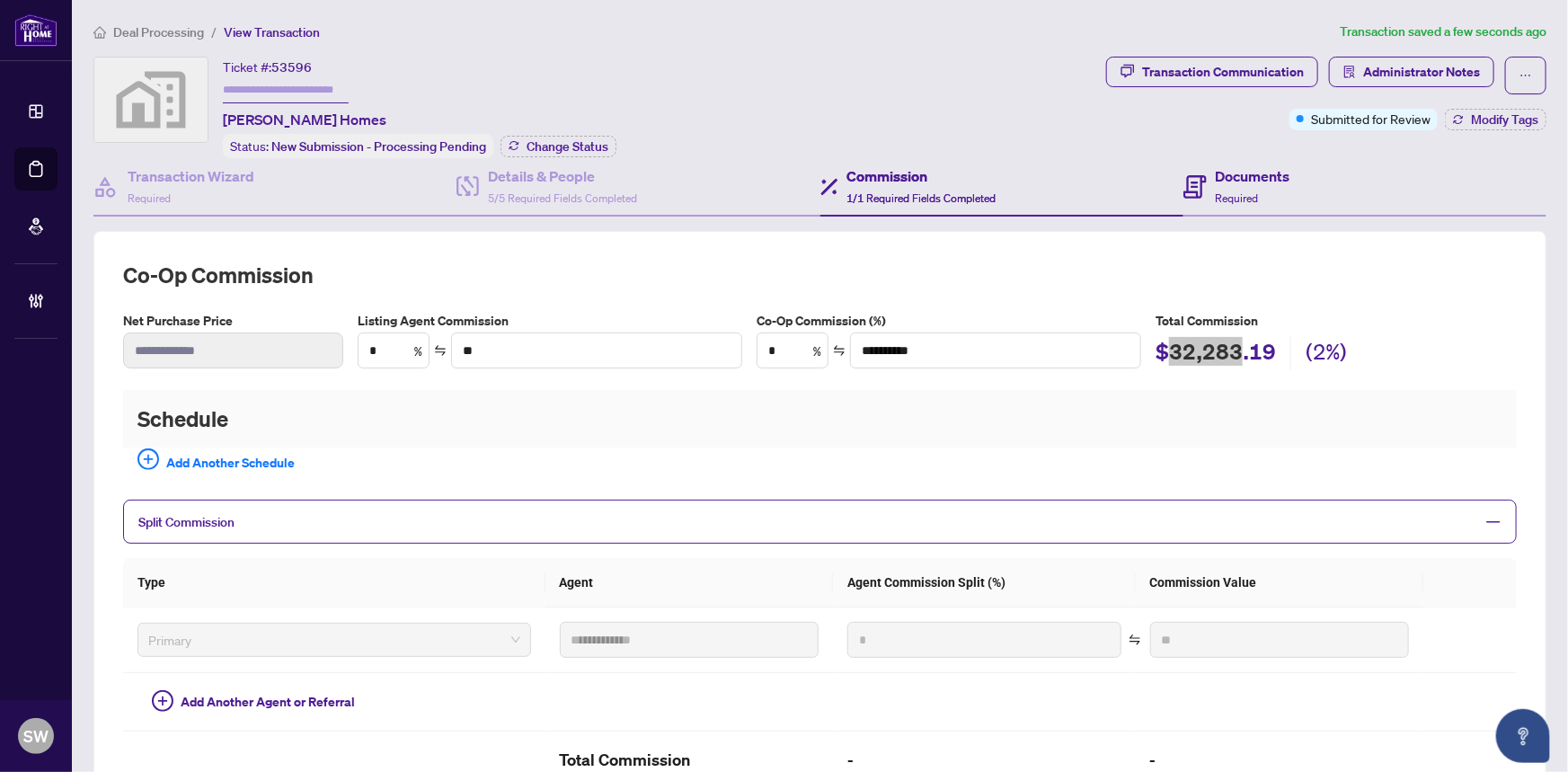
scroll to position [0, 0]
click at [1216, 192] on span "Required" at bounding box center [1238, 198] width 44 height 13
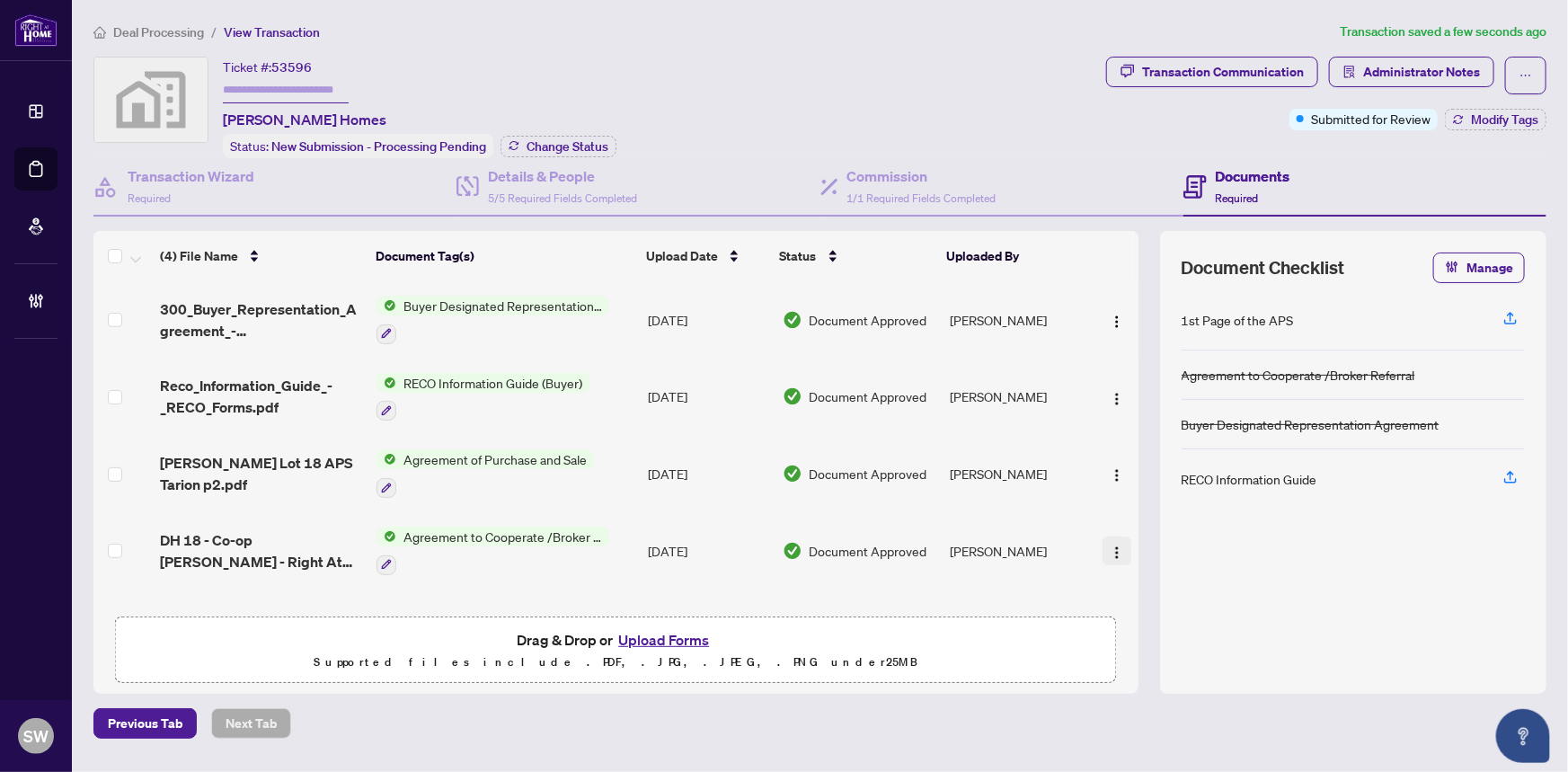
click at [1112, 546] on img "button" at bounding box center [1117, 553] width 14 height 14
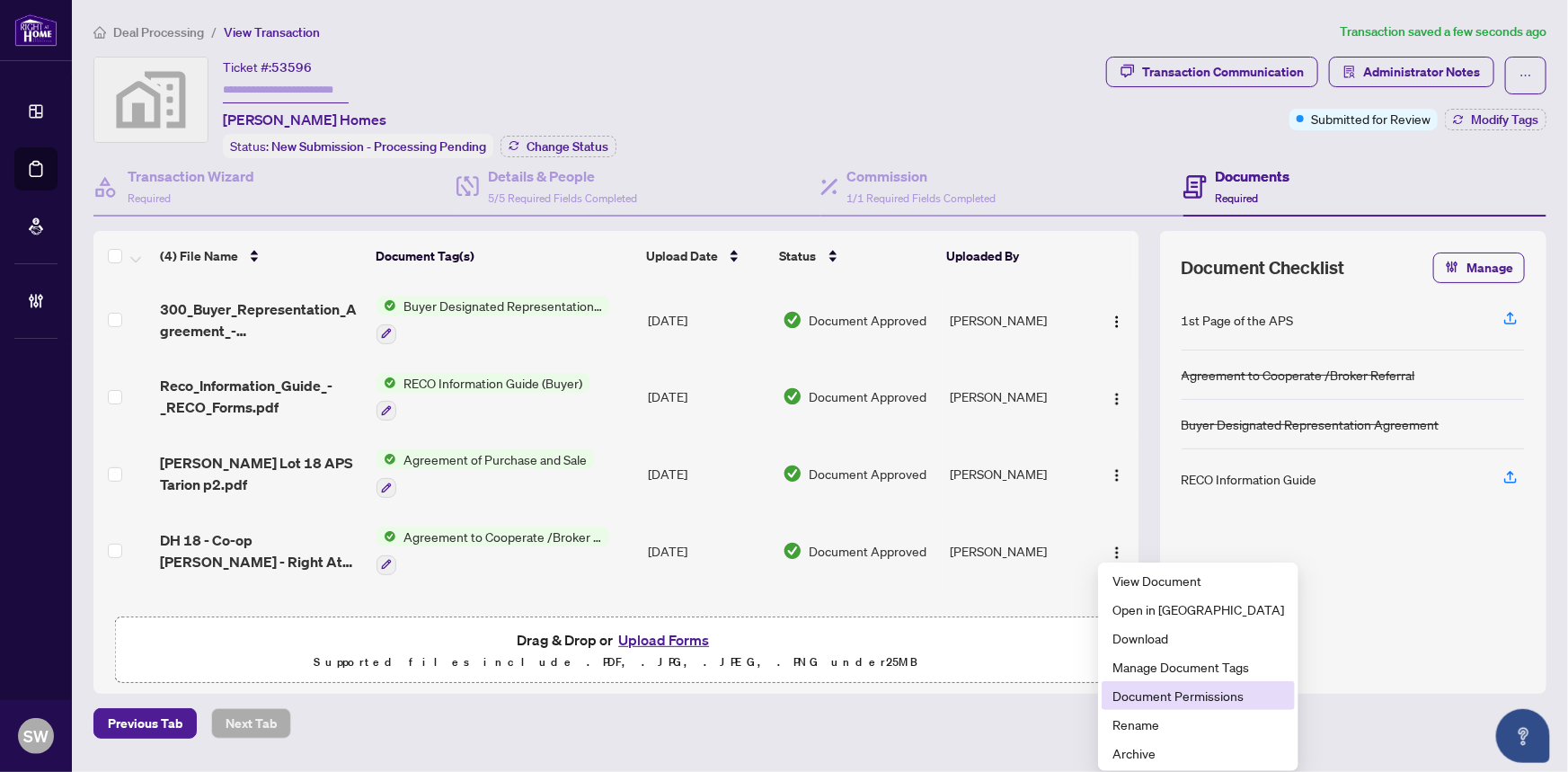
click at [1185, 699] on span "Document Permissions" at bounding box center [1198, 695] width 172 height 20
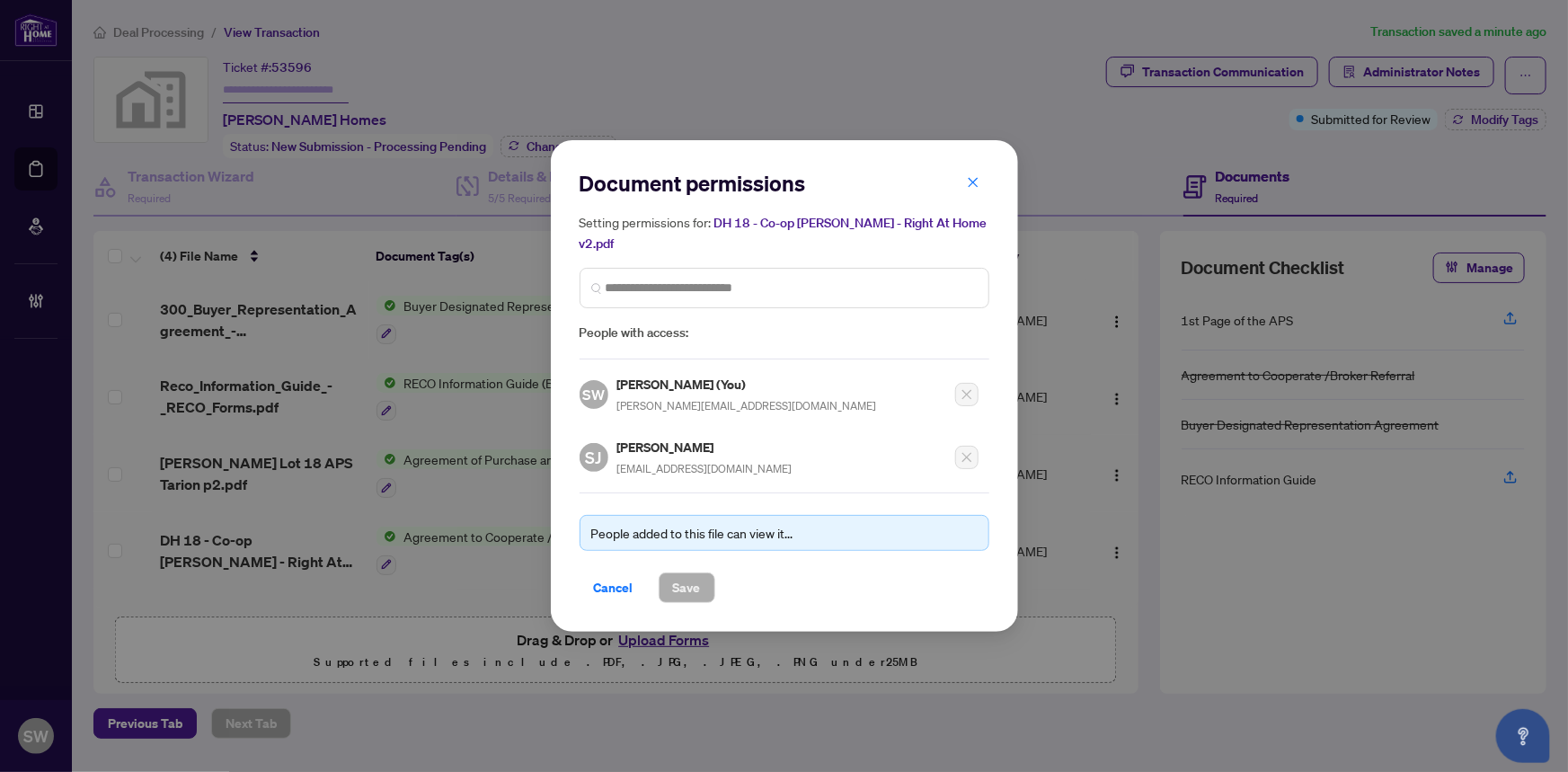
click at [651, 437] on h5 "[PERSON_NAME]" at bounding box center [704, 448] width 175 height 21
copy h5 "[PERSON_NAME]"
click at [630, 574] on span "Cancel" at bounding box center [614, 588] width 40 height 28
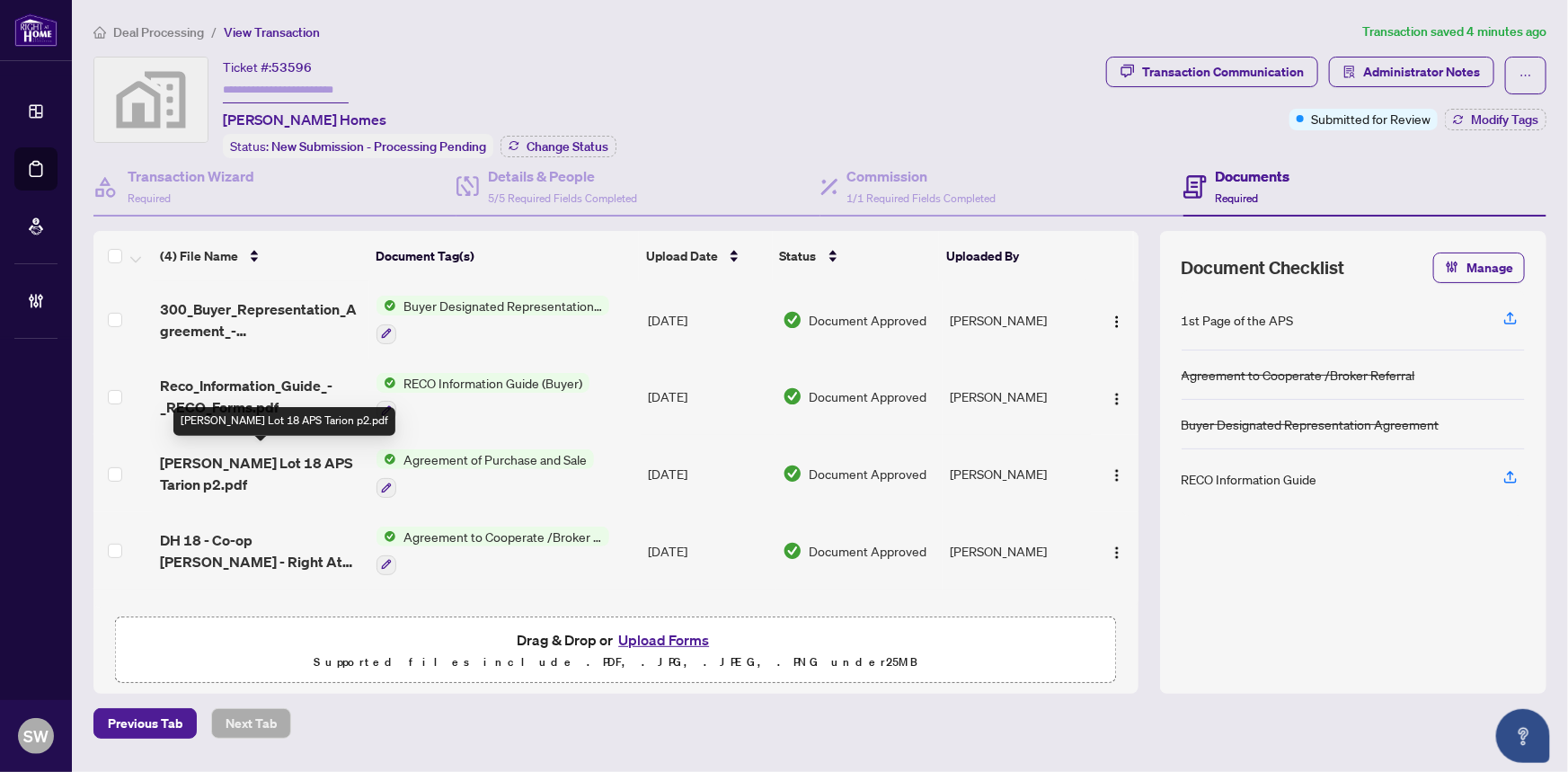
click at [315, 458] on span "[PERSON_NAME] Lot 18 APS Tarion p2.pdf" at bounding box center [262, 474] width 203 height 44
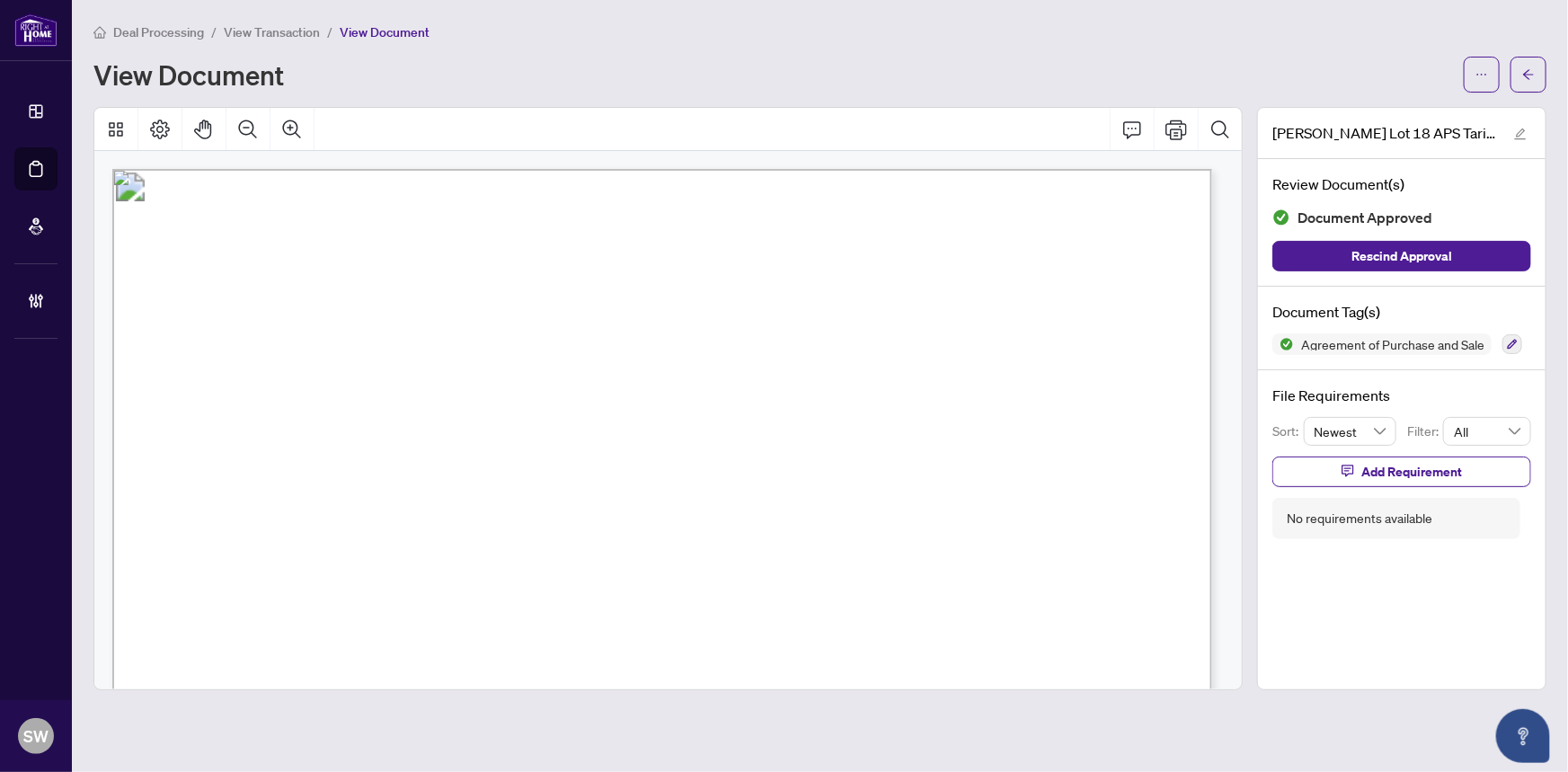
click at [256, 28] on span "View Transaction" at bounding box center [271, 32] width 96 height 16
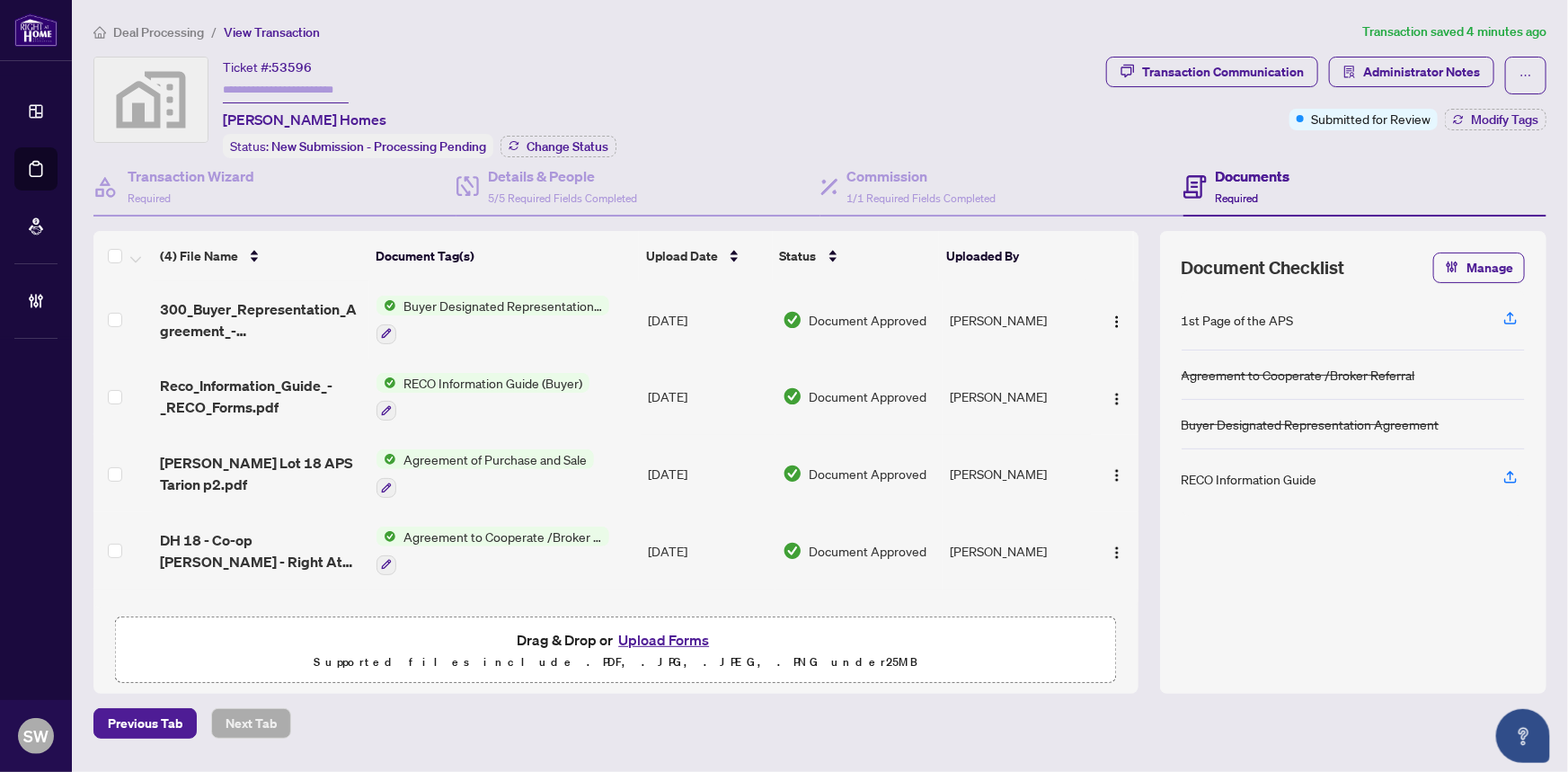
click at [292, 66] on span "53596" at bounding box center [291, 67] width 41 height 16
drag, startPoint x: 292, startPoint y: 66, endPoint x: 283, endPoint y: 61, distance: 10.3
click at [283, 61] on span "53596" at bounding box center [291, 67] width 41 height 16
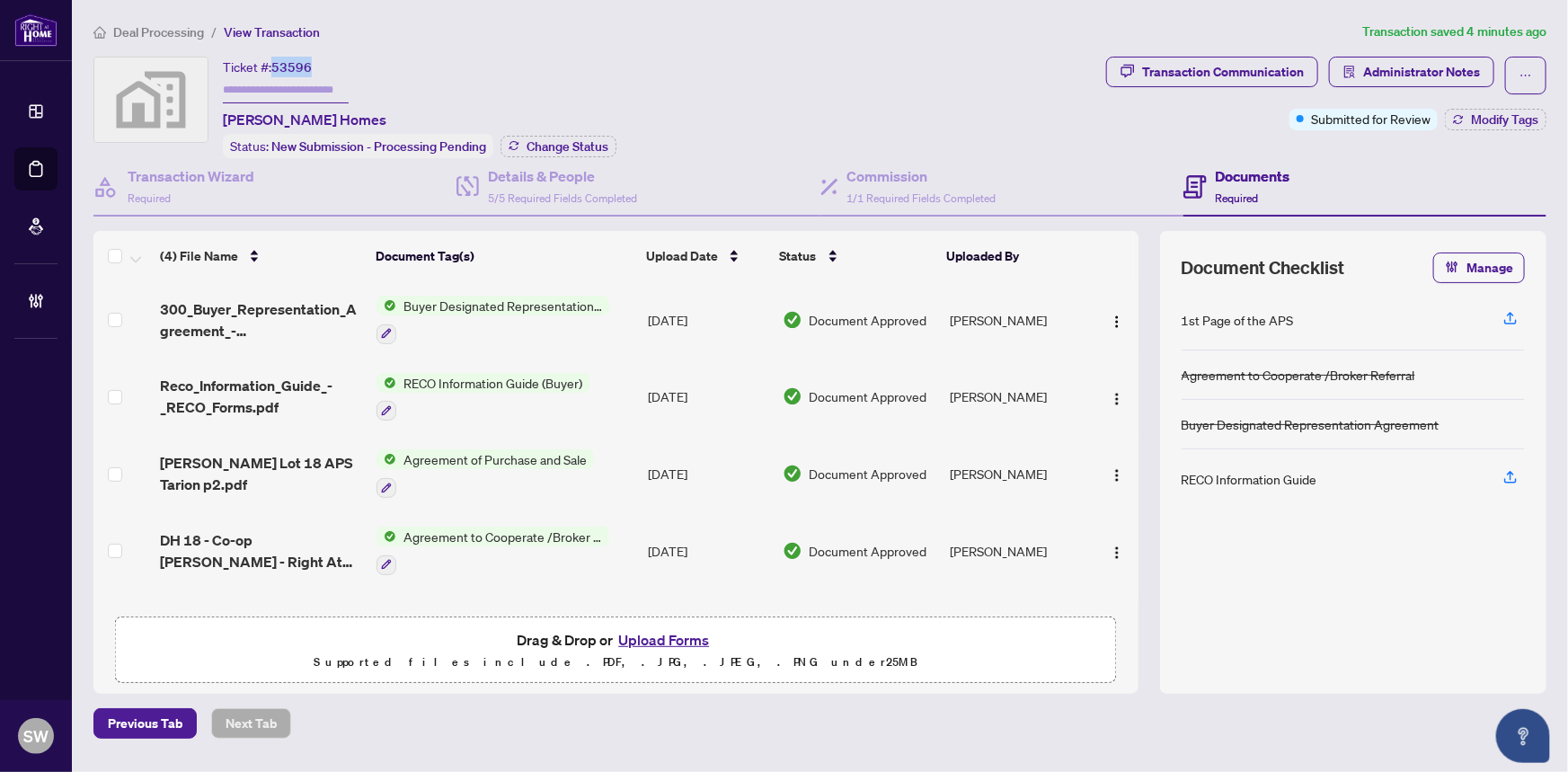
copy span "53596"
click at [251, 457] on span "[PERSON_NAME] Lot 18 APS Tarion p2.pdf" at bounding box center [262, 474] width 203 height 44
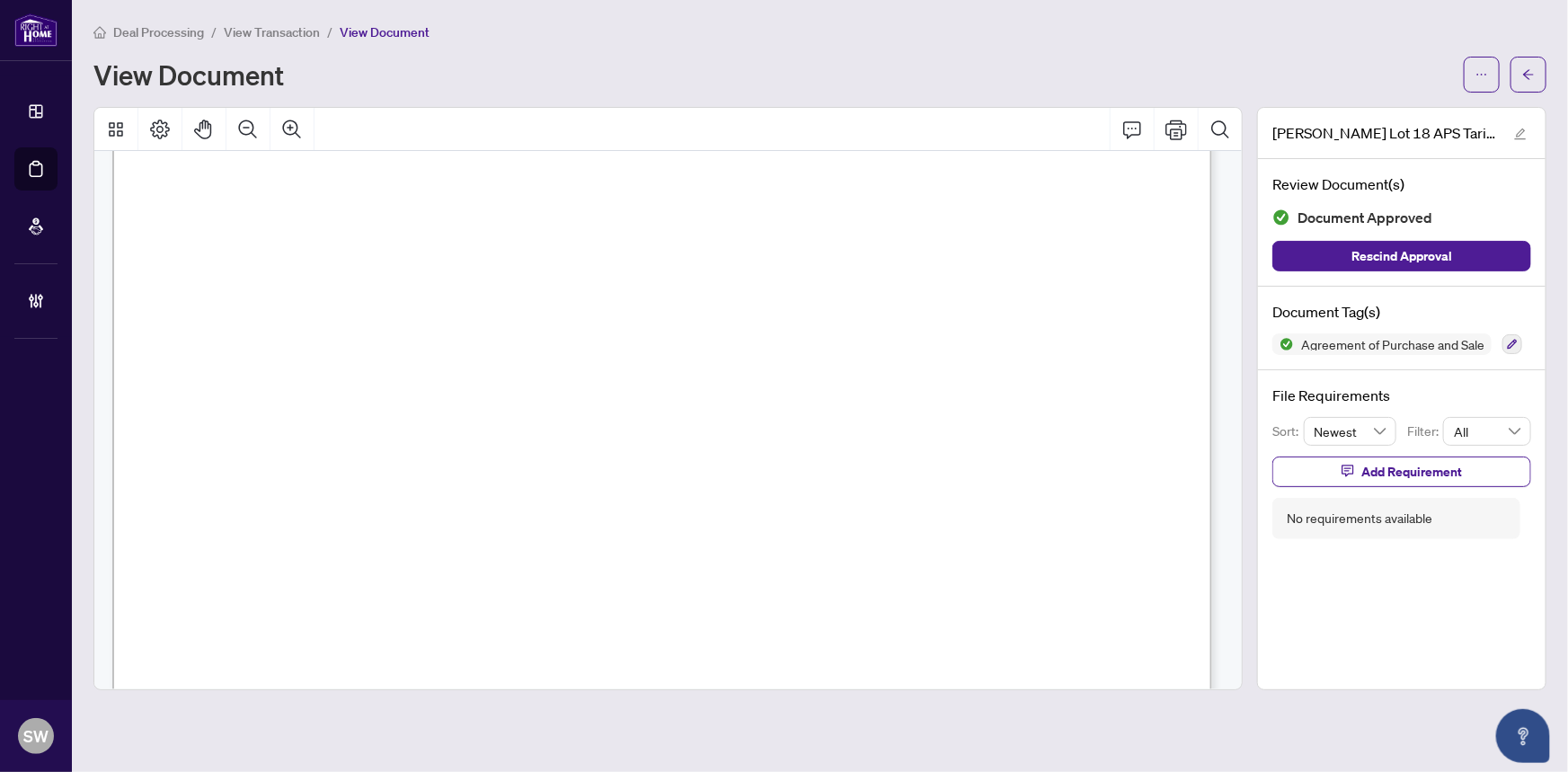
scroll to position [87172, 0]
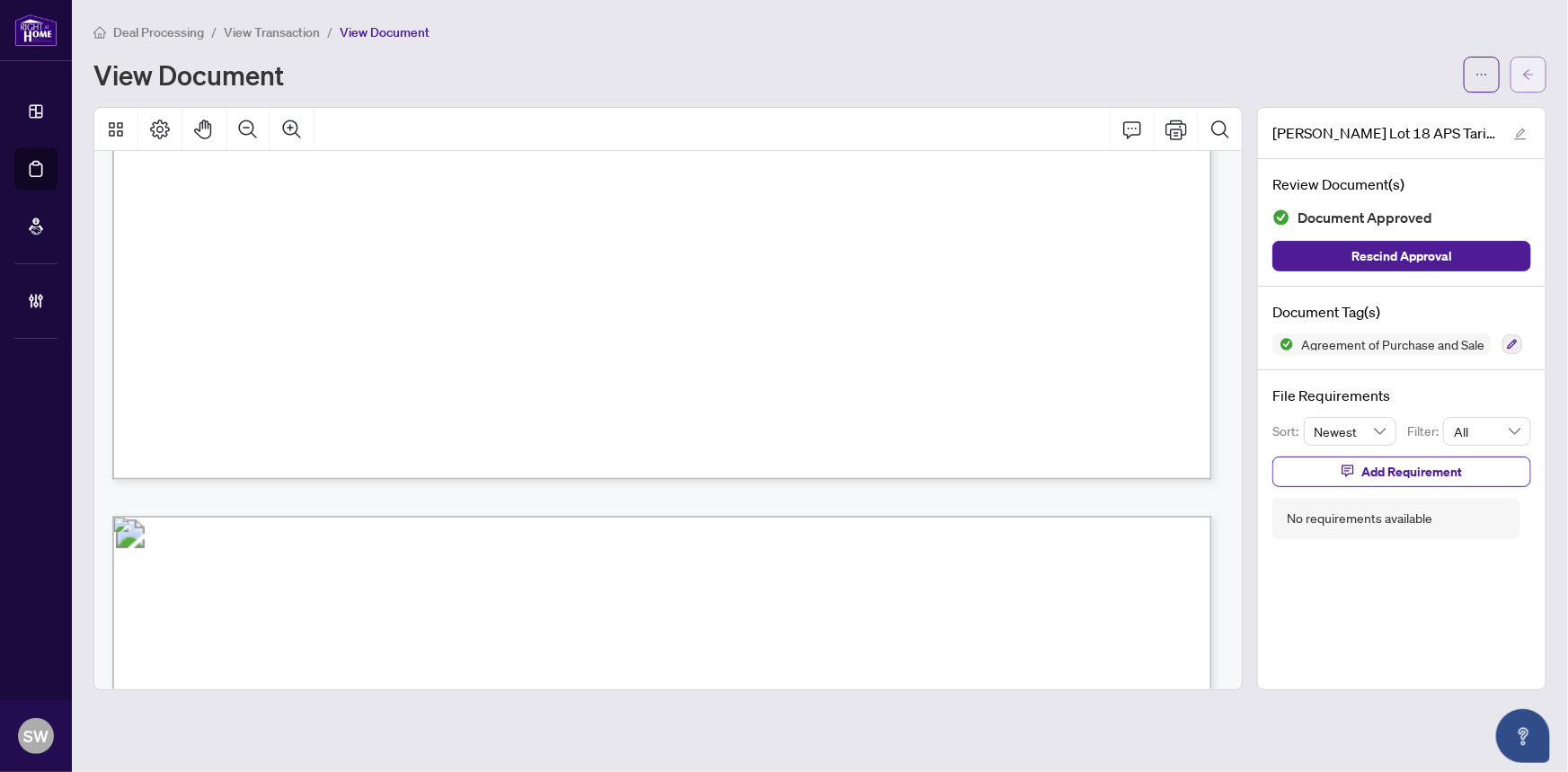
click at [1534, 70] on icon "arrow-left" at bounding box center [1528, 74] width 12 height 12
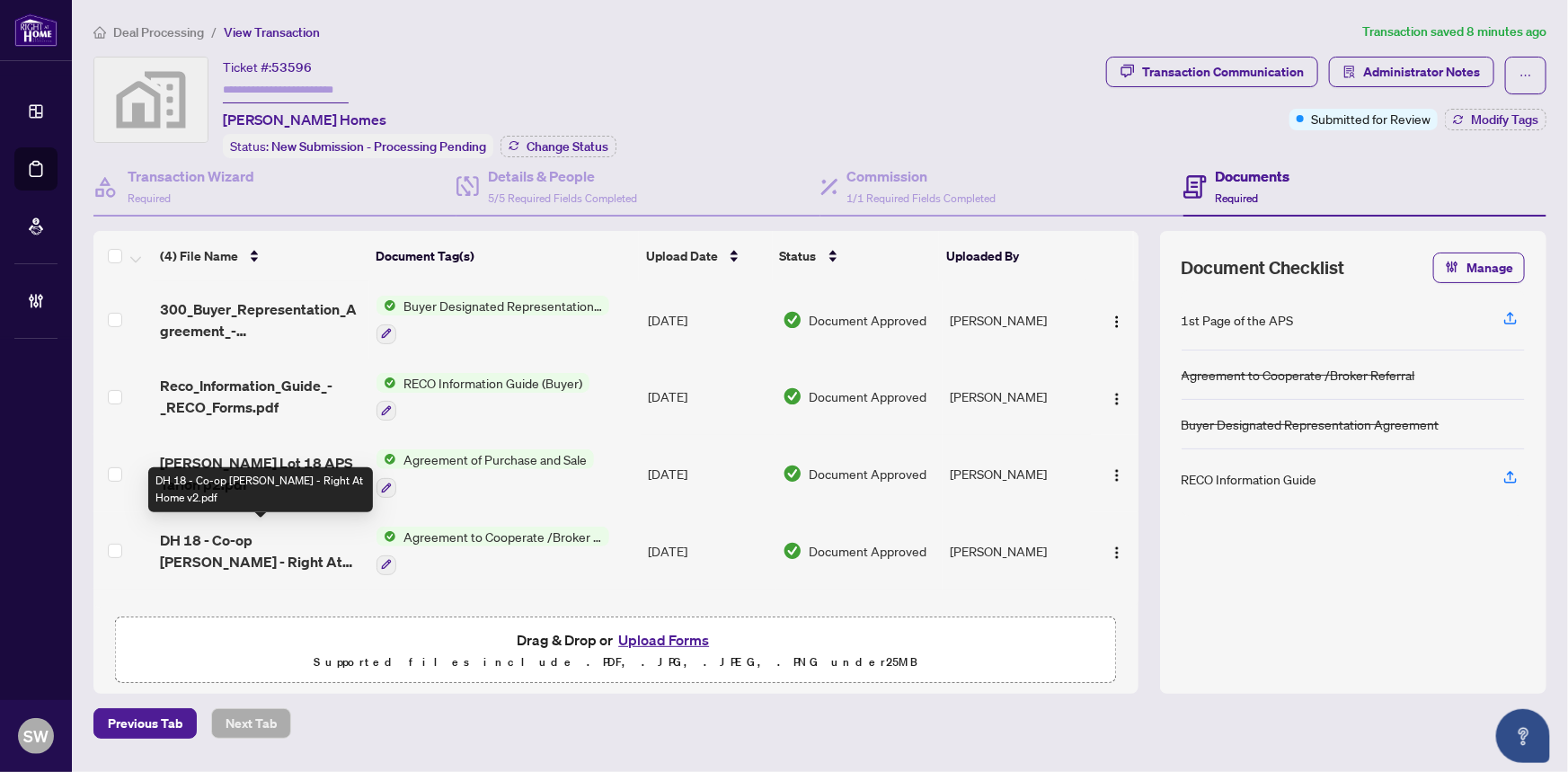
click at [314, 538] on span "DH 18 - Co-op [PERSON_NAME] - Right At Home v2.pdf" at bounding box center [262, 551] width 203 height 44
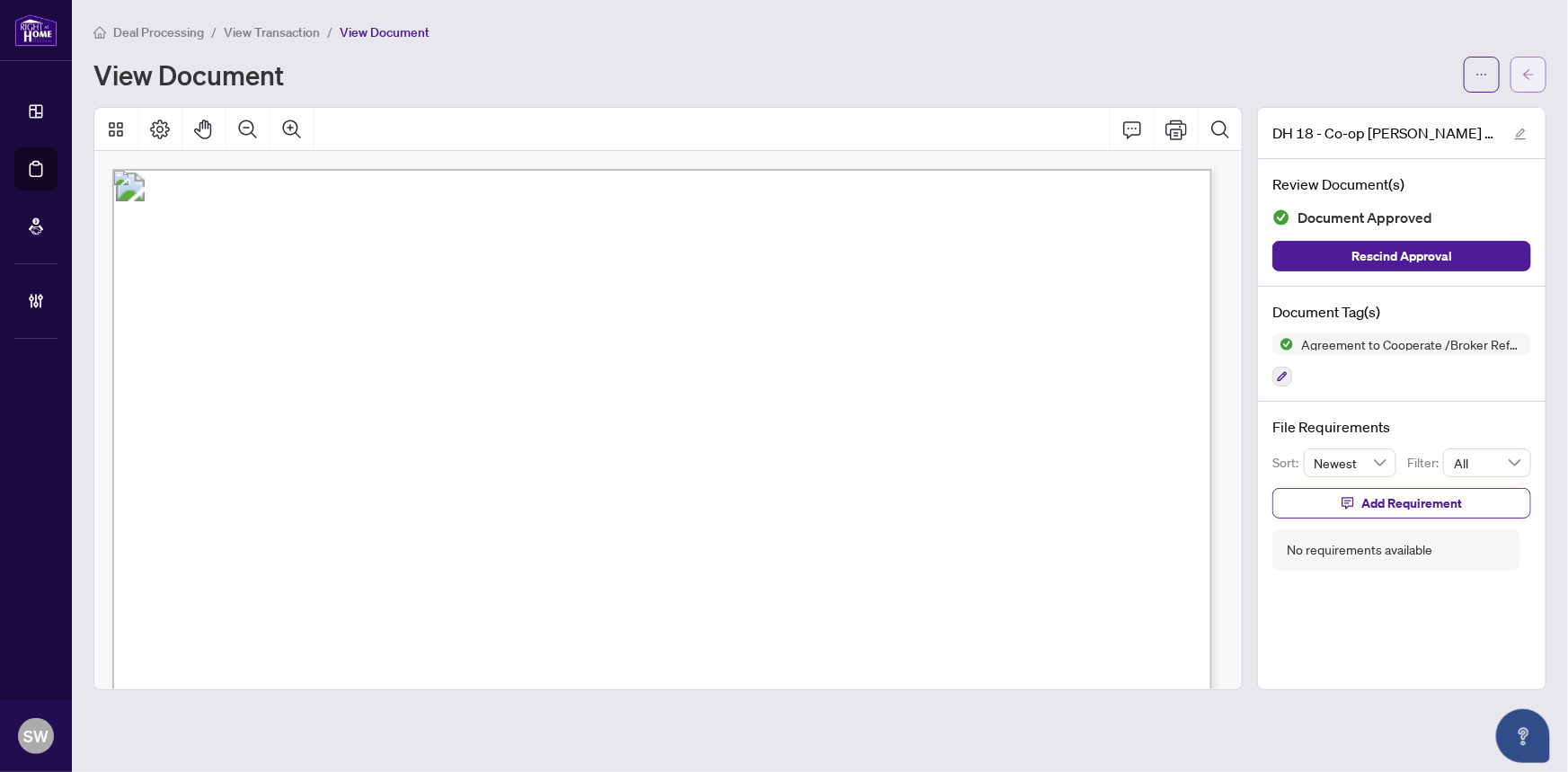
click at [1528, 78] on icon "arrow-left" at bounding box center [1528, 74] width 12 height 12
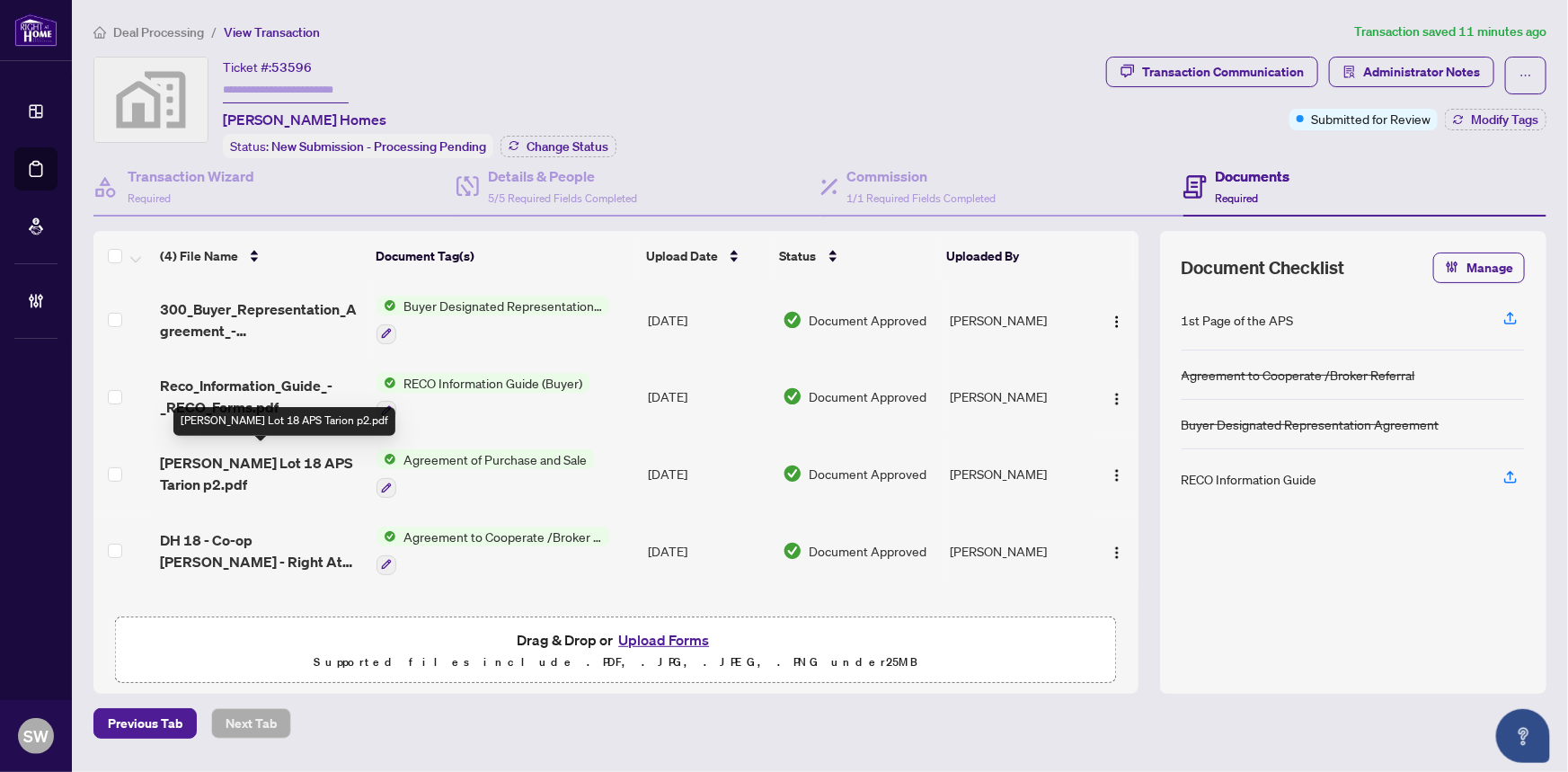
click at [282, 463] on span "[PERSON_NAME] Lot 18 APS Tarion p2.pdf" at bounding box center [262, 474] width 203 height 44
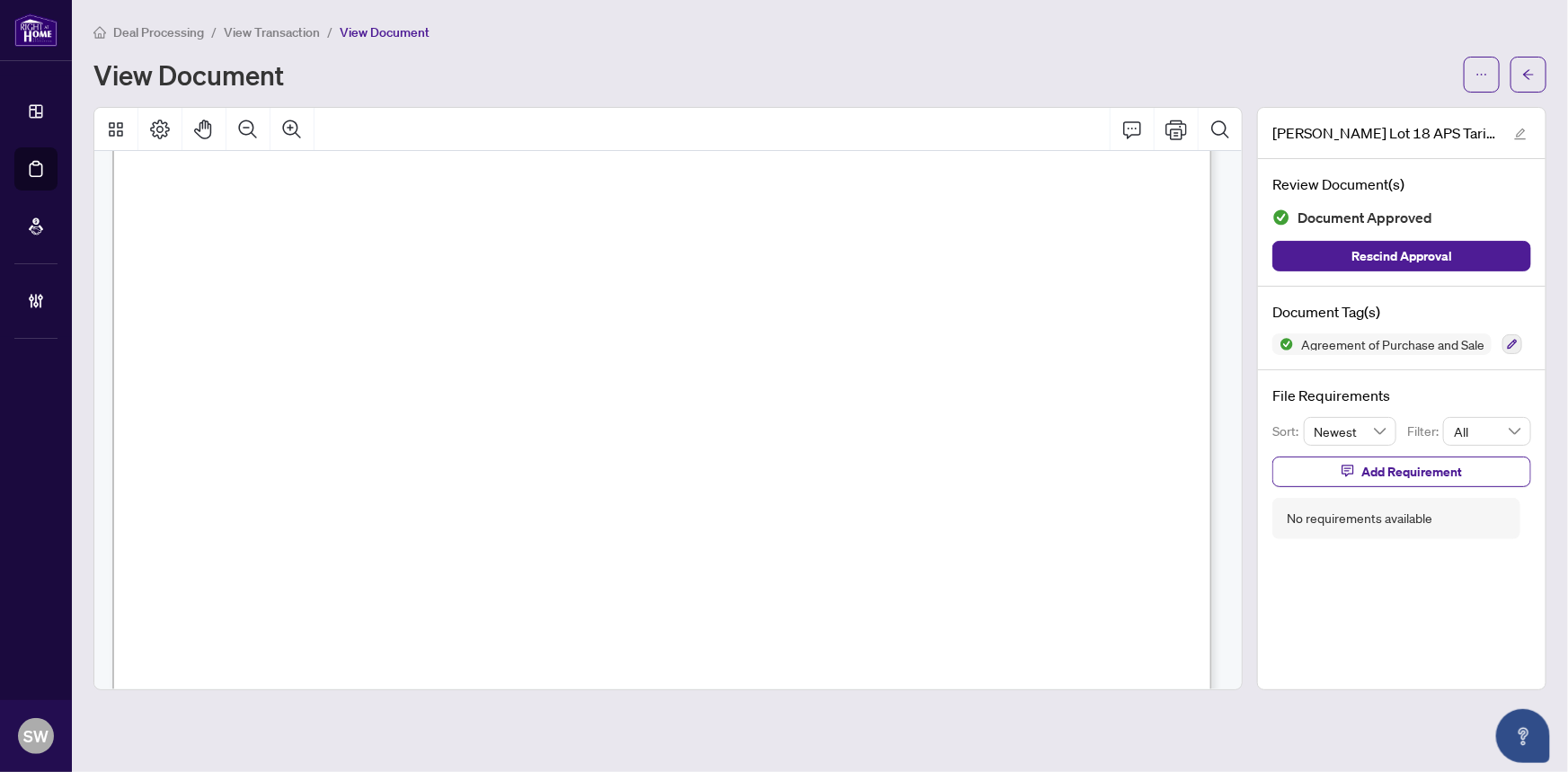
scroll to position [69213, 0]
click at [416, 230] on span "Full Name(s)" at bounding box center [366, 229] width 100 height 25
drag, startPoint x: 518, startPoint y: 396, endPoint x: 692, endPoint y: 399, distance: 174.0
click at [692, 399] on span "[PERSON_NAME] [PERSON_NAME] & [PERSON_NAME] [PERSON_NAME]" at bounding box center [632, 397] width 625 height 21
click at [1538, 61] on button "button" at bounding box center [1529, 75] width 36 height 36
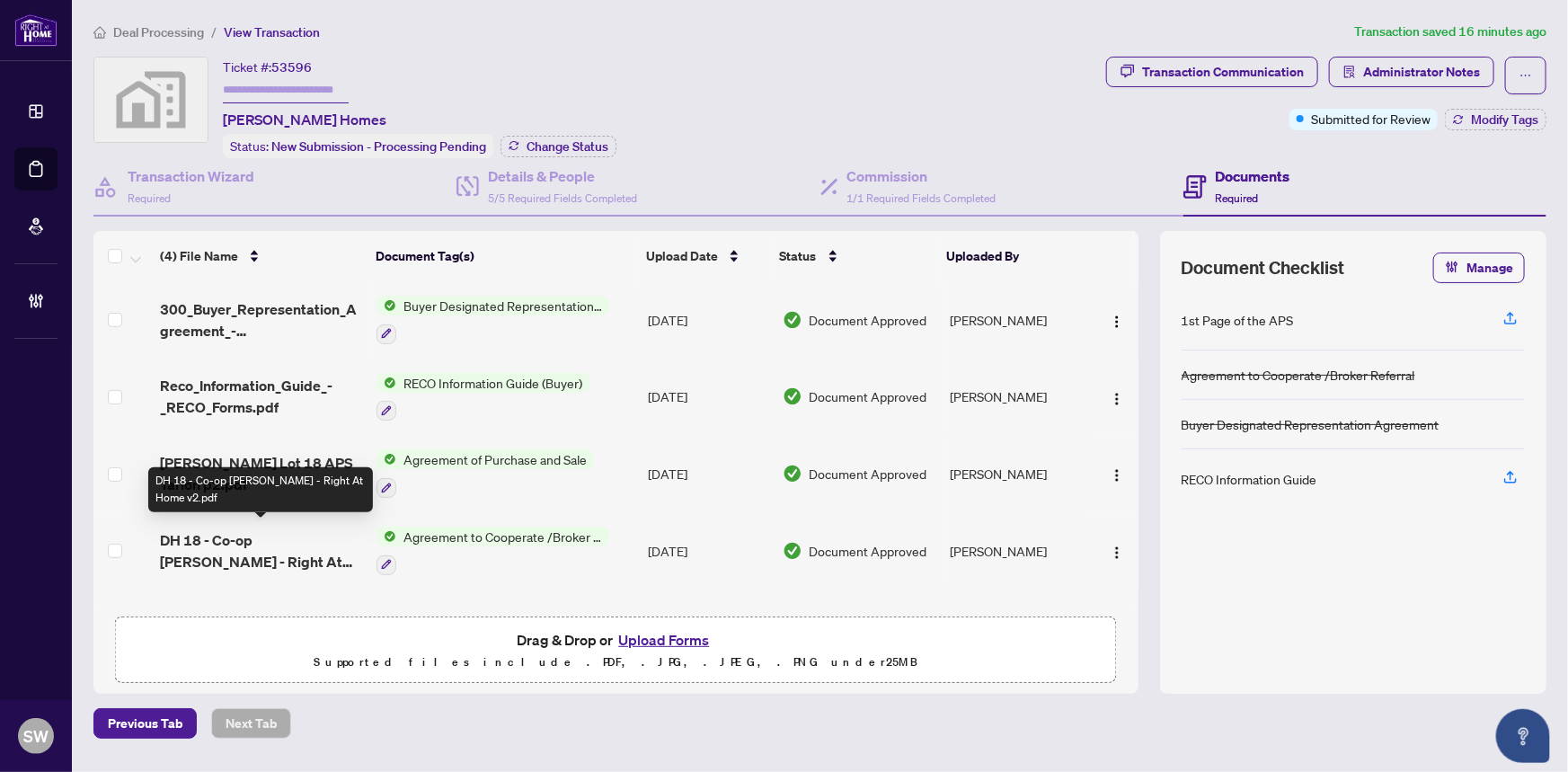
click at [305, 548] on span "DH 18 - Co-op [PERSON_NAME] - Right At Home v2.pdf" at bounding box center [262, 551] width 203 height 44
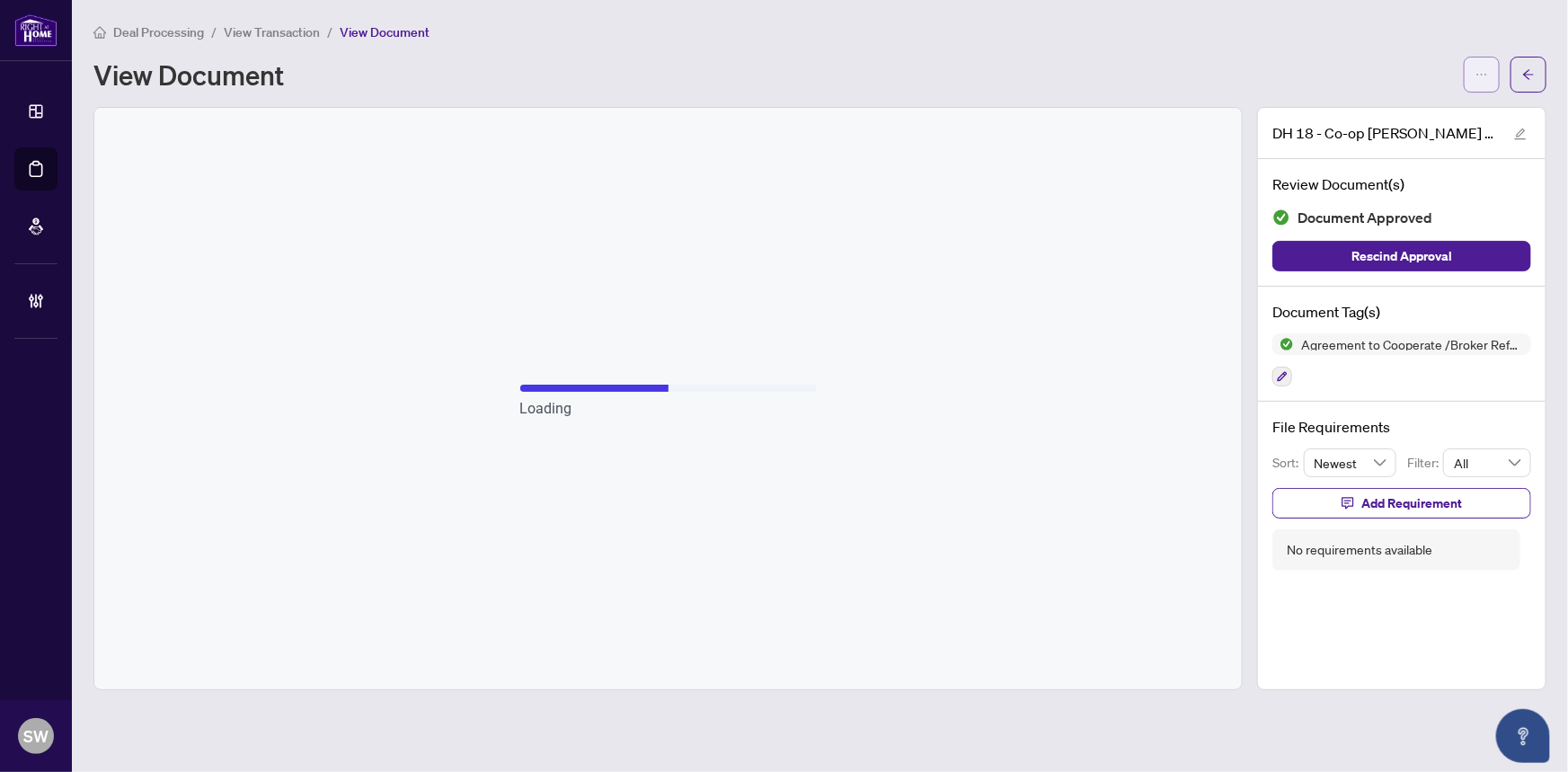
click at [1478, 71] on icon "ellipsis" at bounding box center [1482, 74] width 12 height 12
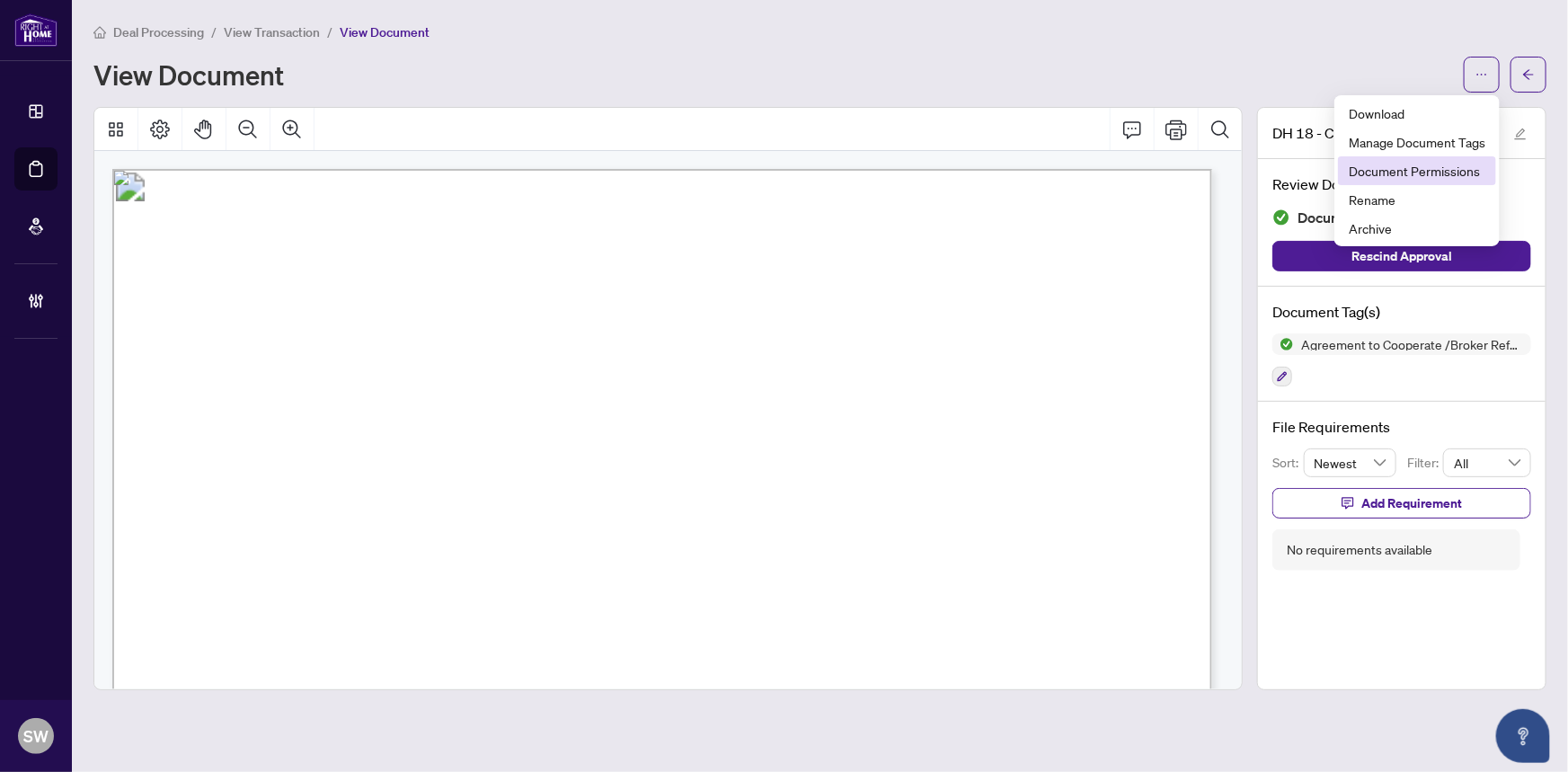
click at [1437, 180] on span "Document Permissions" at bounding box center [1417, 171] width 137 height 20
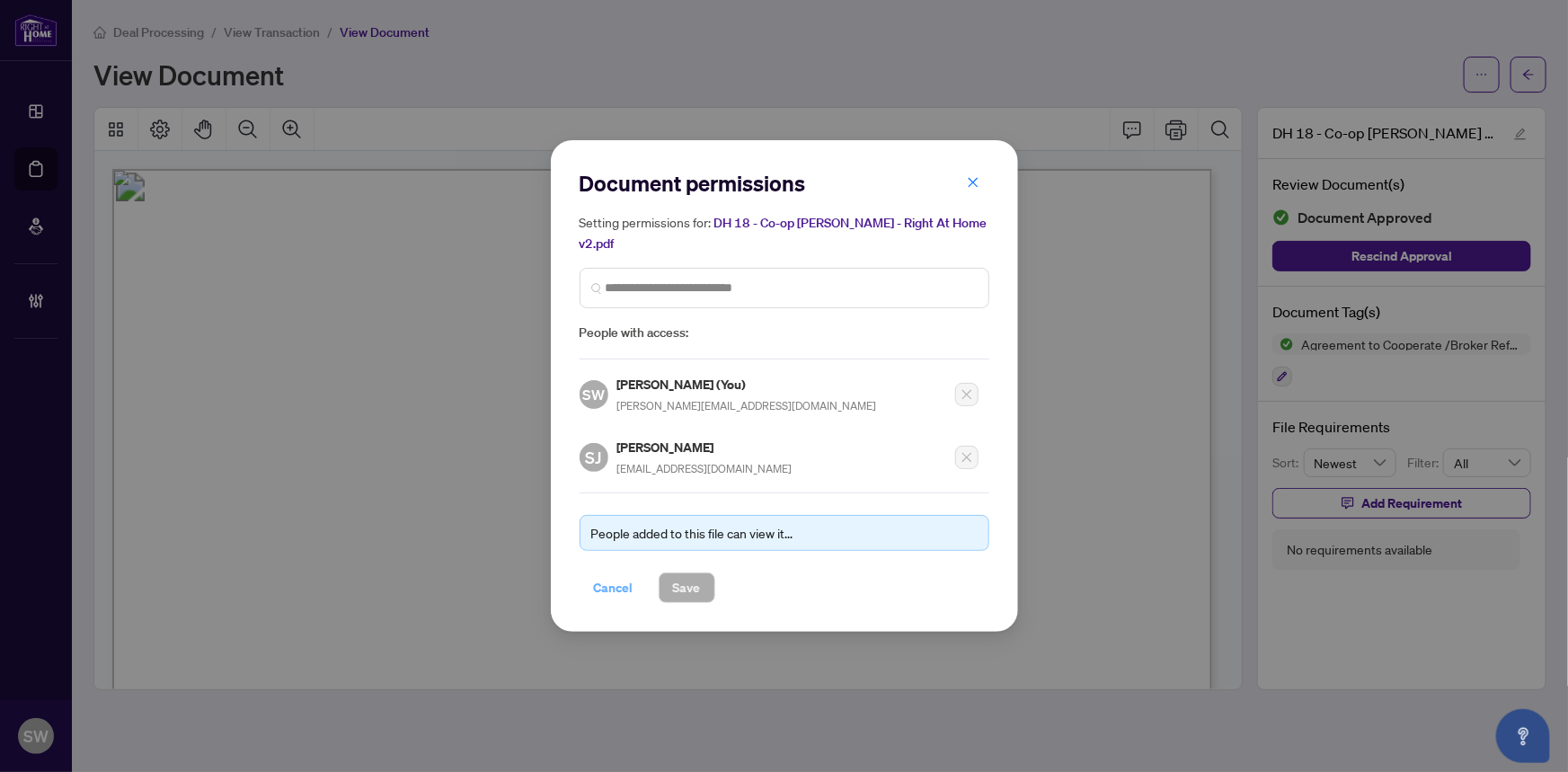
click at [619, 576] on span "Cancel" at bounding box center [614, 588] width 40 height 28
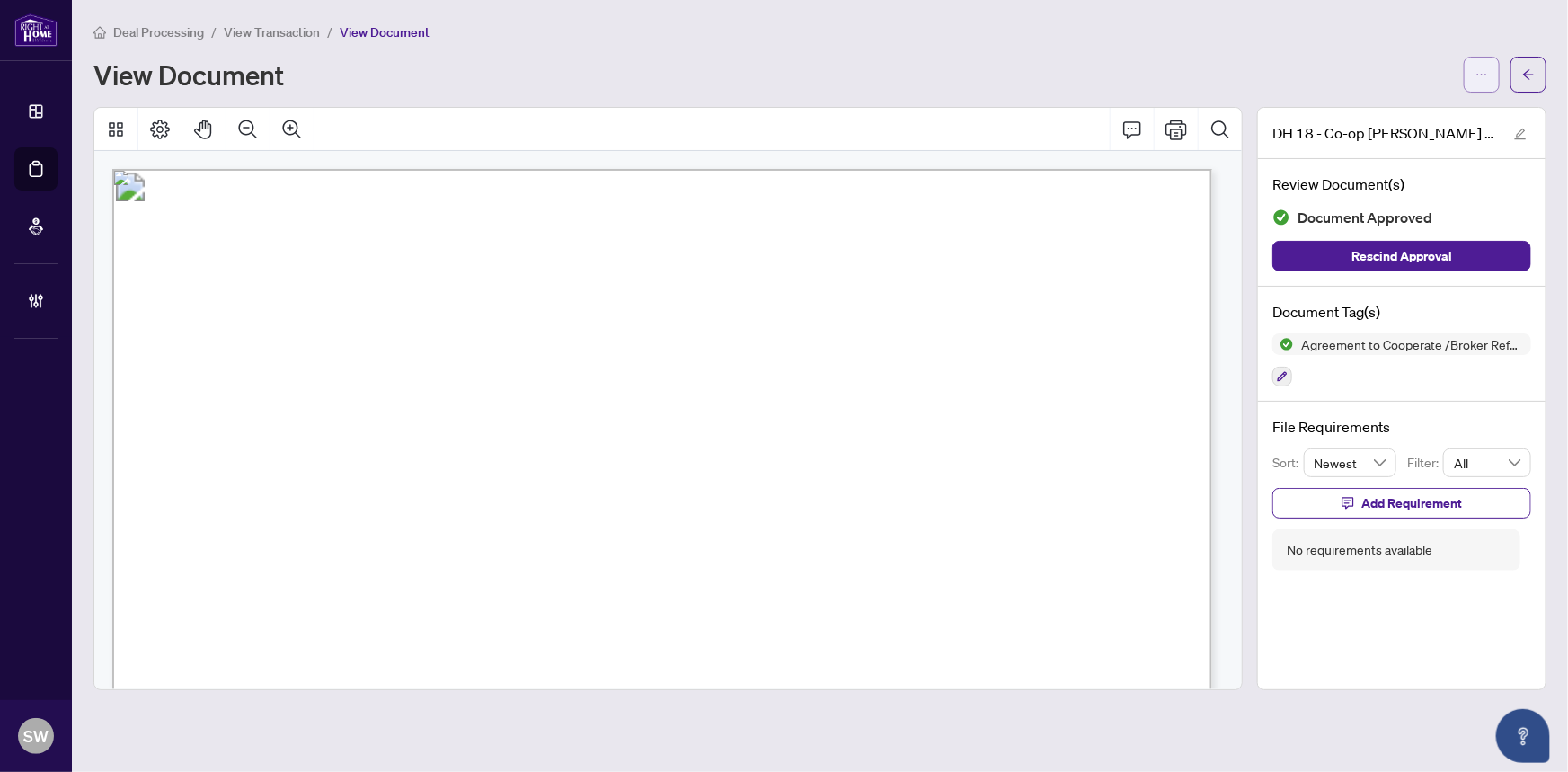
click at [1489, 61] on button "button" at bounding box center [1483, 75] width 36 height 36
click at [1422, 104] on span "Download" at bounding box center [1417, 113] width 137 height 20
drag, startPoint x: 1223, startPoint y: 297, endPoint x: 1223, endPoint y: 310, distance: 13.0
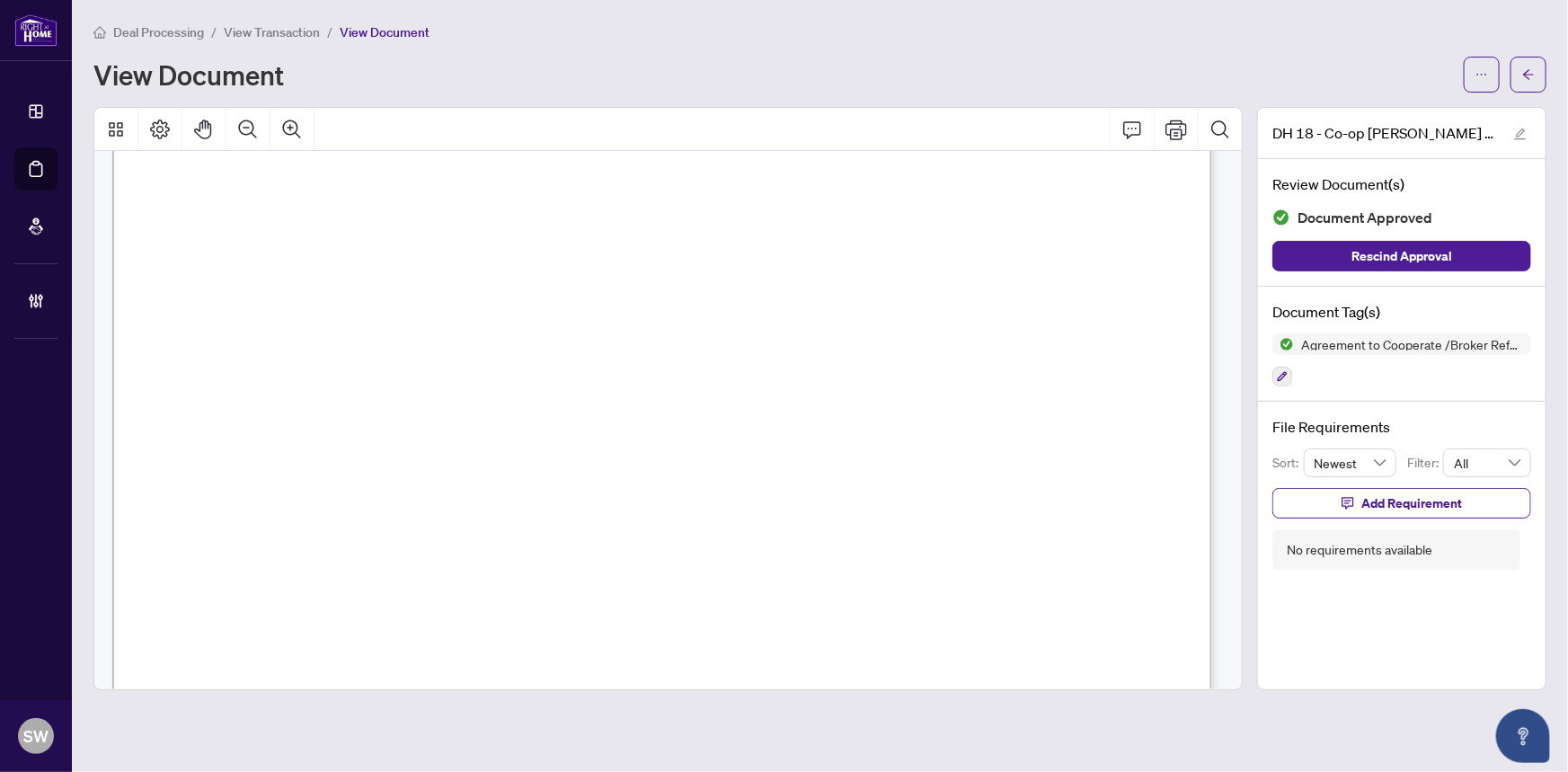
drag, startPoint x: 641, startPoint y: 566, endPoint x: 772, endPoint y: 566, distance: 131.0
click at [772, 566] on span "[PERSON_NAME] [PERSON_NAME] & [PERSON_NAME] [PERSON_NAME]" at bounding box center [736, 569] width 483 height 16
click at [1531, 80] on span "button" at bounding box center [1528, 75] width 12 height 28
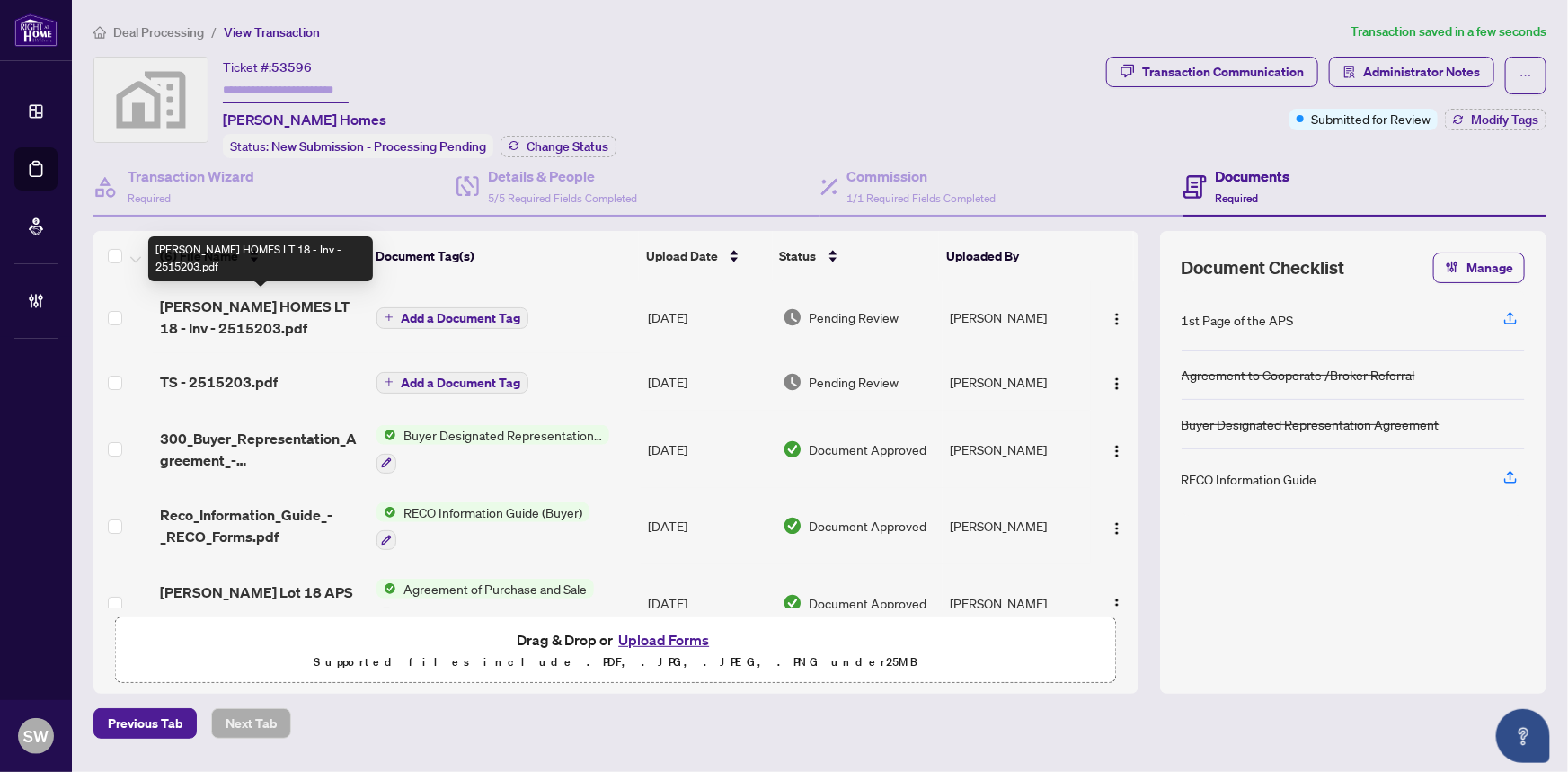
click at [257, 313] on span "[PERSON_NAME] HOMES LT 18 - Inv - 2515203.pdf" at bounding box center [262, 318] width 203 height 44
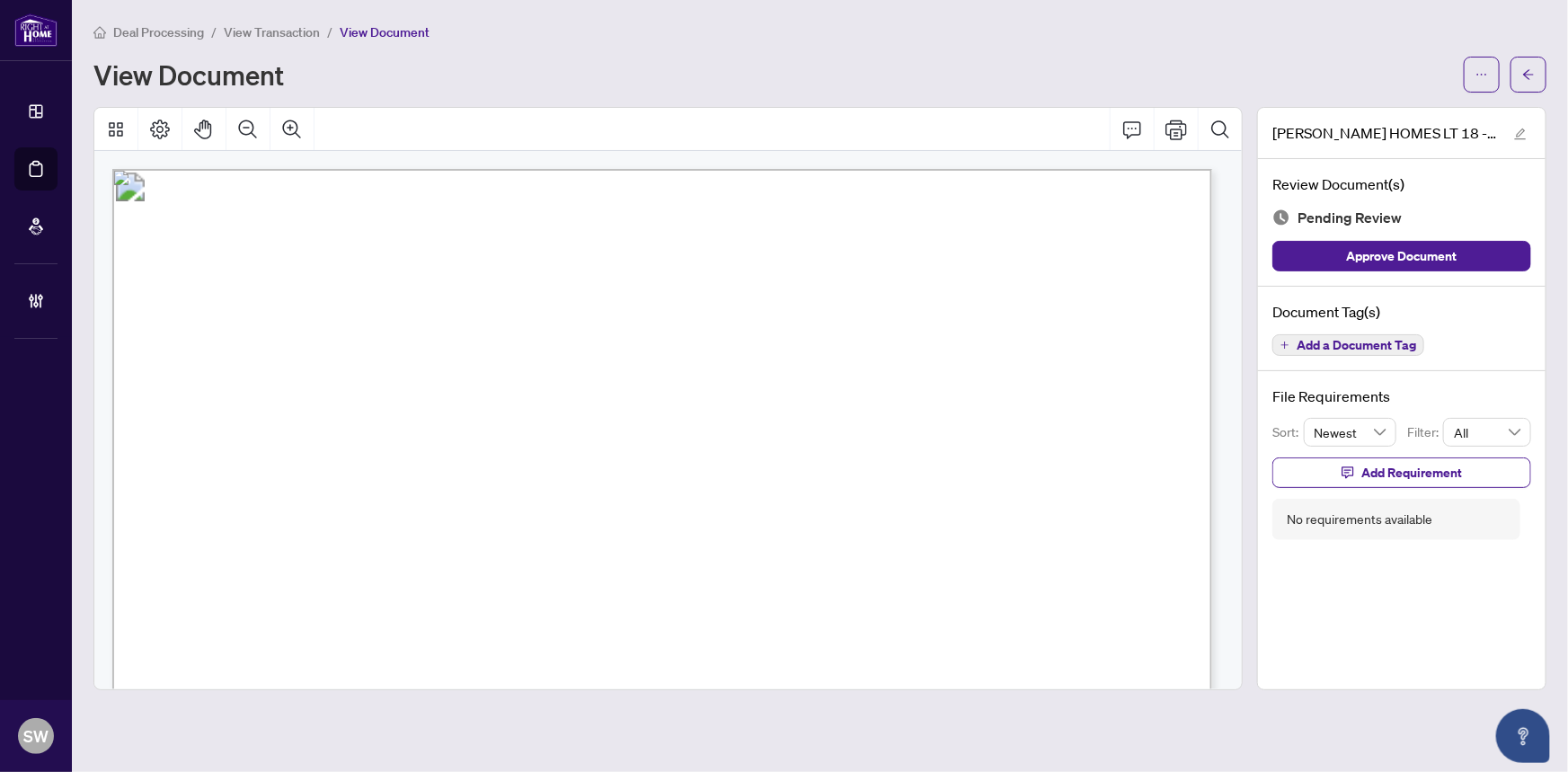
click at [1346, 343] on span "Add a Document Tag" at bounding box center [1357, 344] width 119 height 12
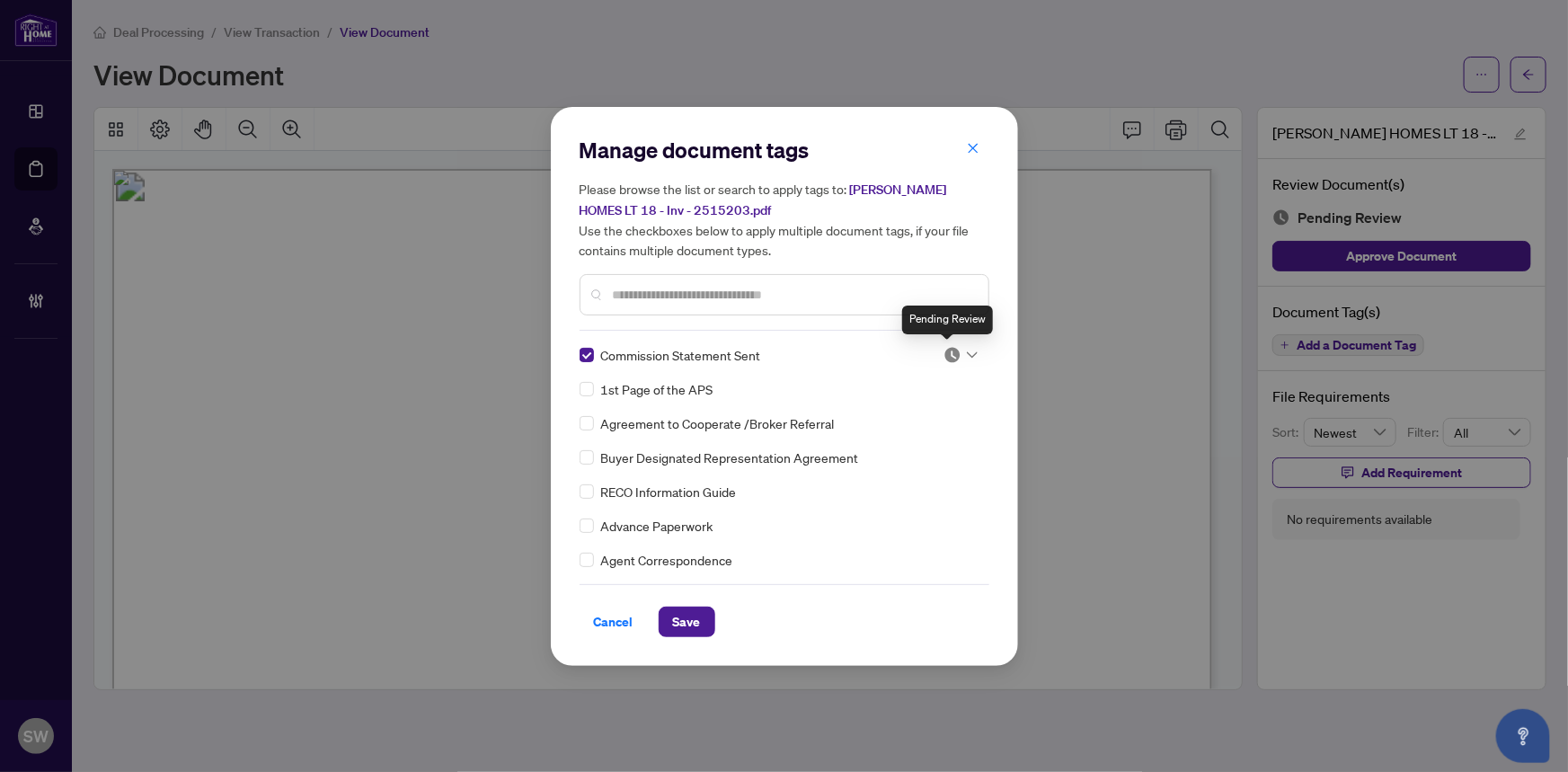
click at [954, 351] on img at bounding box center [953, 355] width 18 height 18
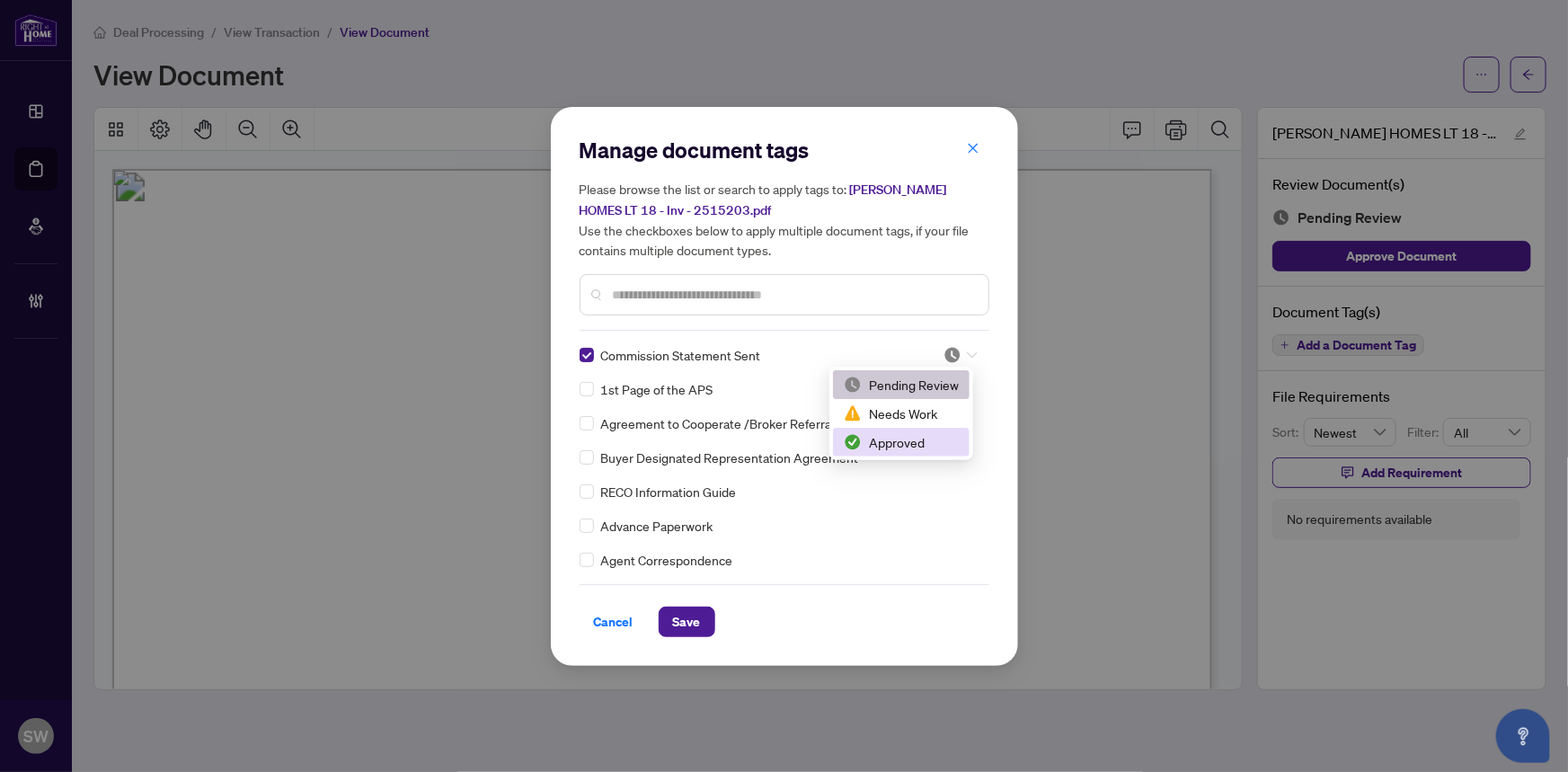
click at [916, 439] on div "Approved" at bounding box center [901, 442] width 115 height 20
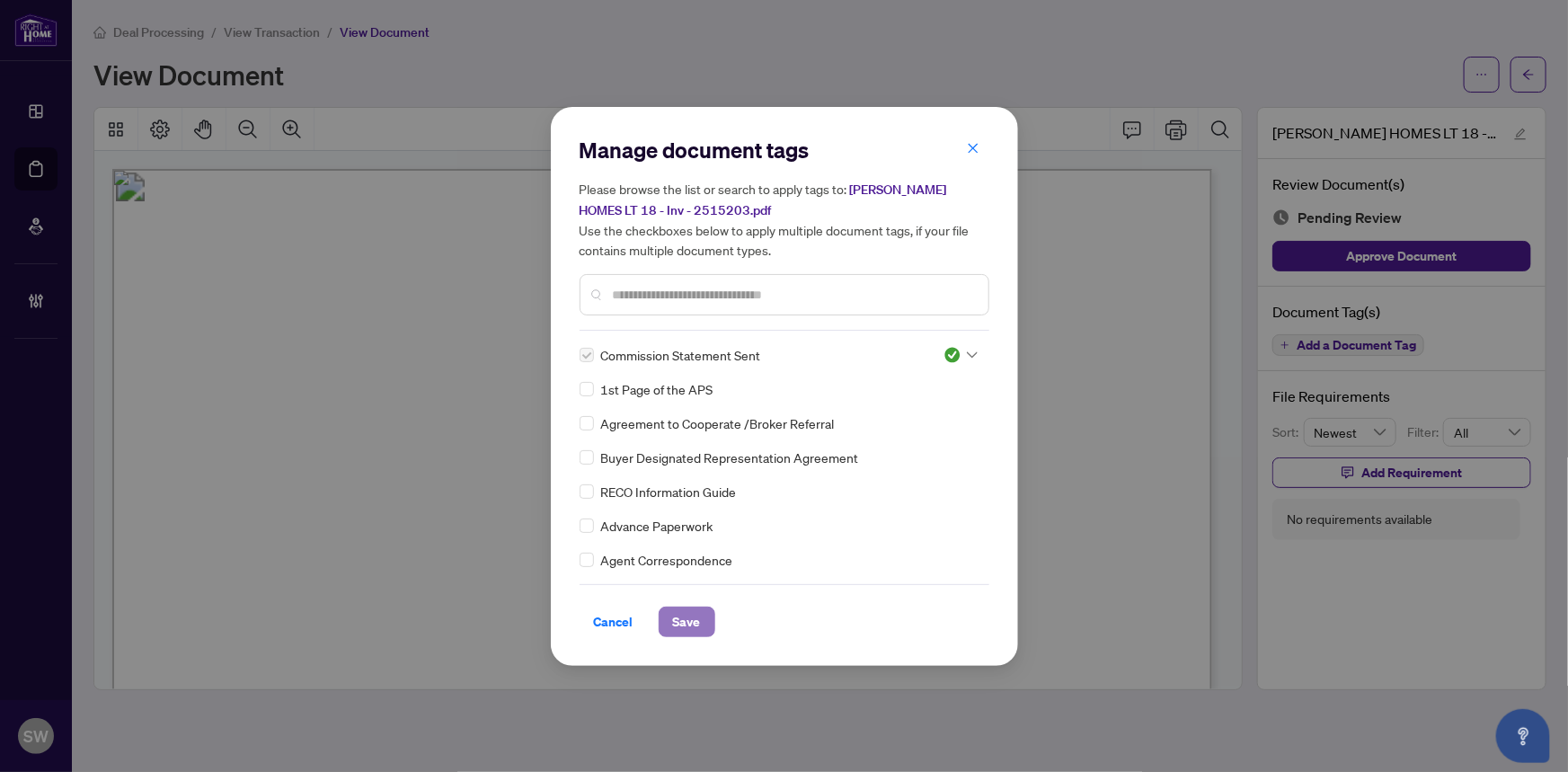
click at [681, 620] on span "Save" at bounding box center [686, 622] width 27 height 28
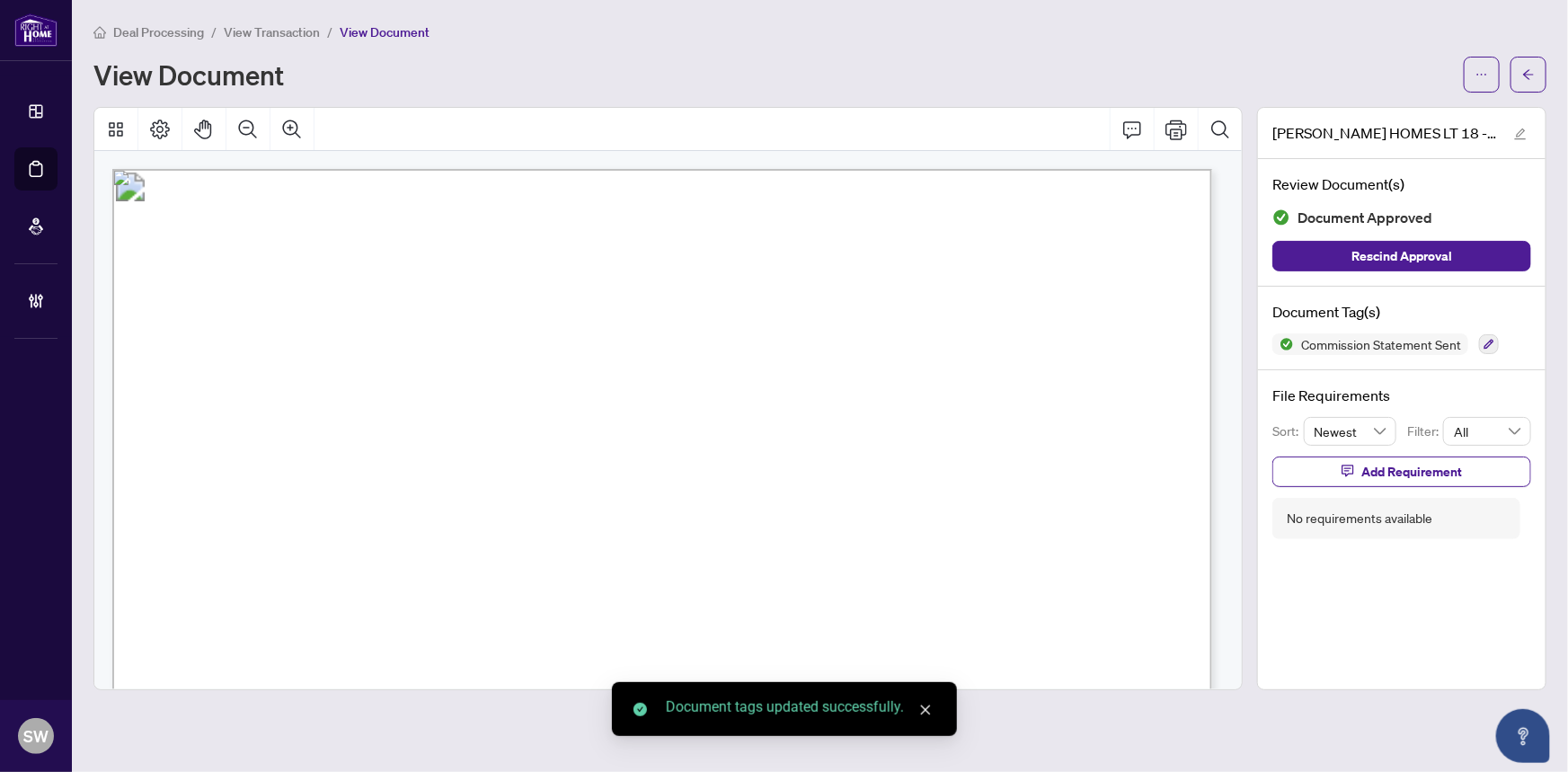
click at [1485, 76] on icon "ellipsis" at bounding box center [1482, 74] width 12 height 12
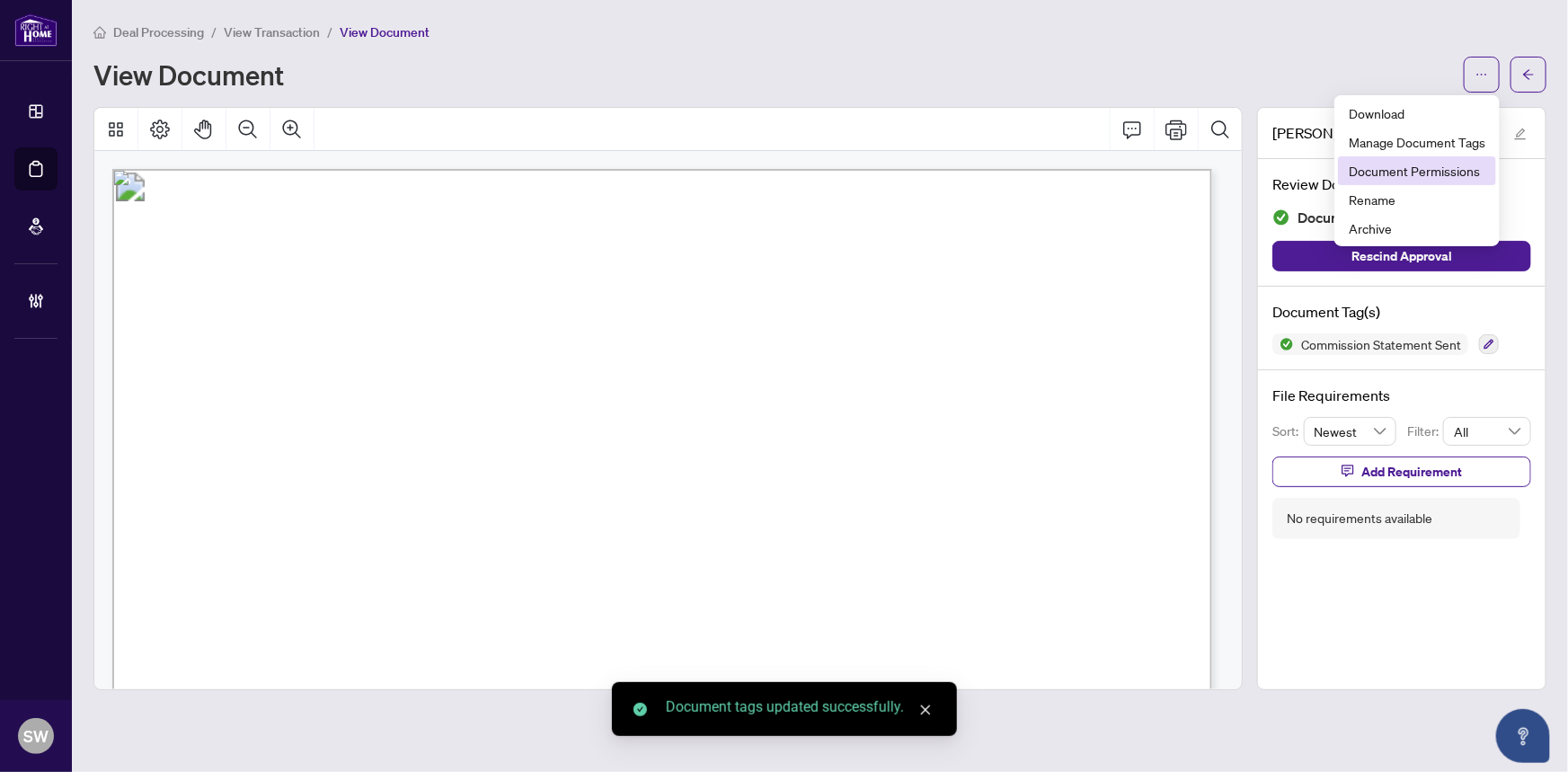
click at [1432, 172] on span "Document Permissions" at bounding box center [1417, 171] width 137 height 20
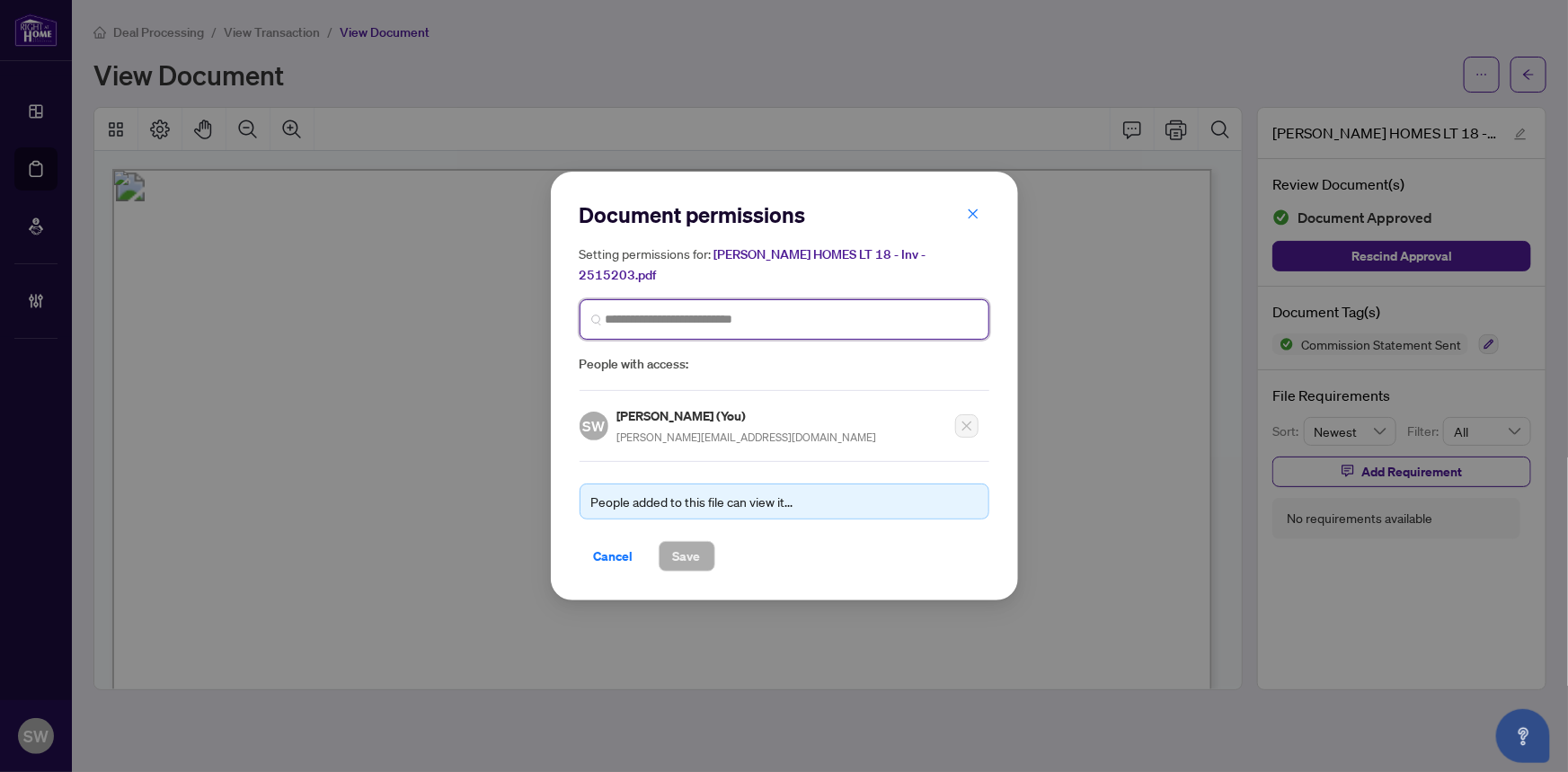
click at [650, 310] on input "search" at bounding box center [792, 320] width 373 height 19
type input "****"
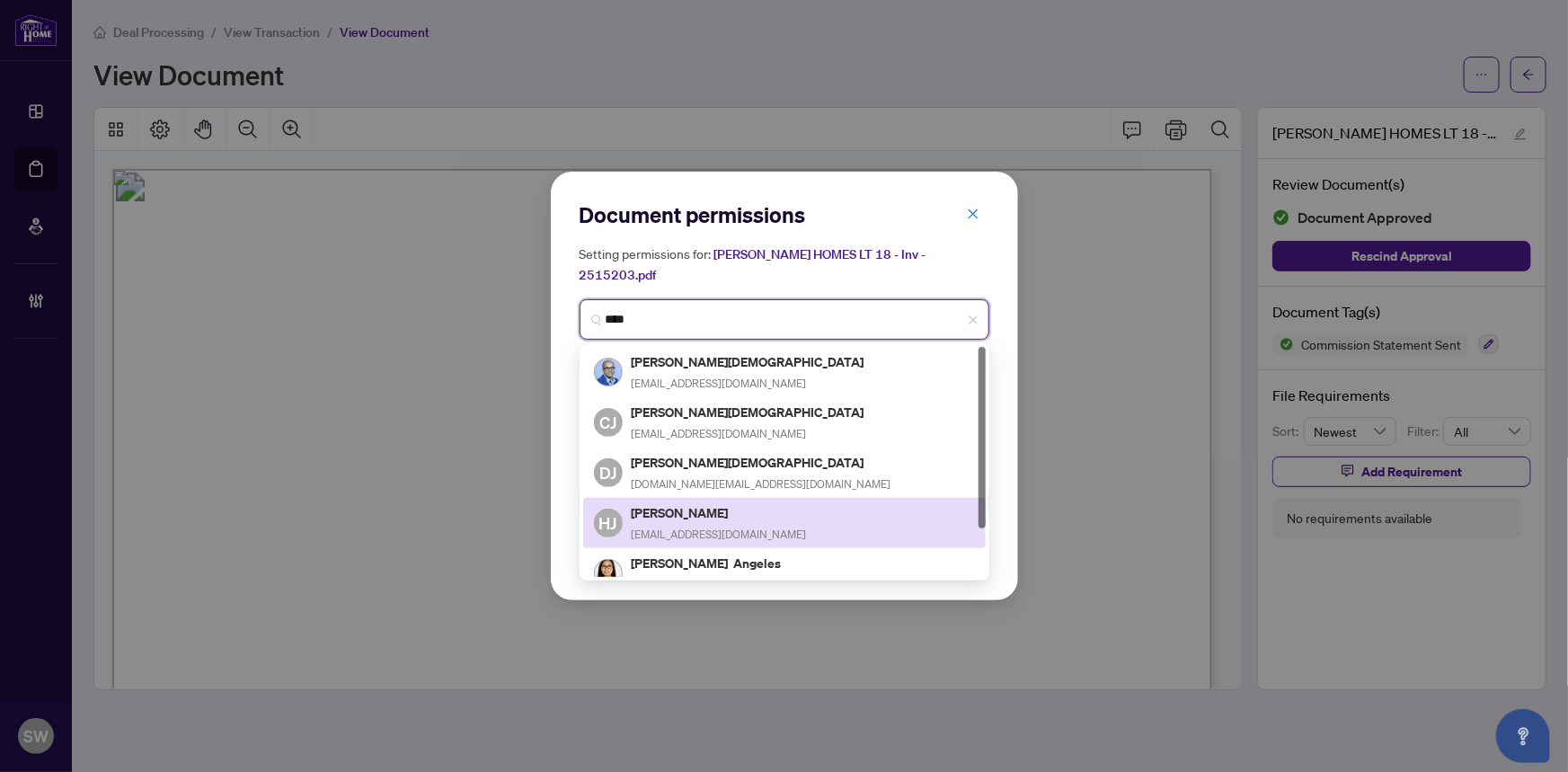
scroll to position [61, 0]
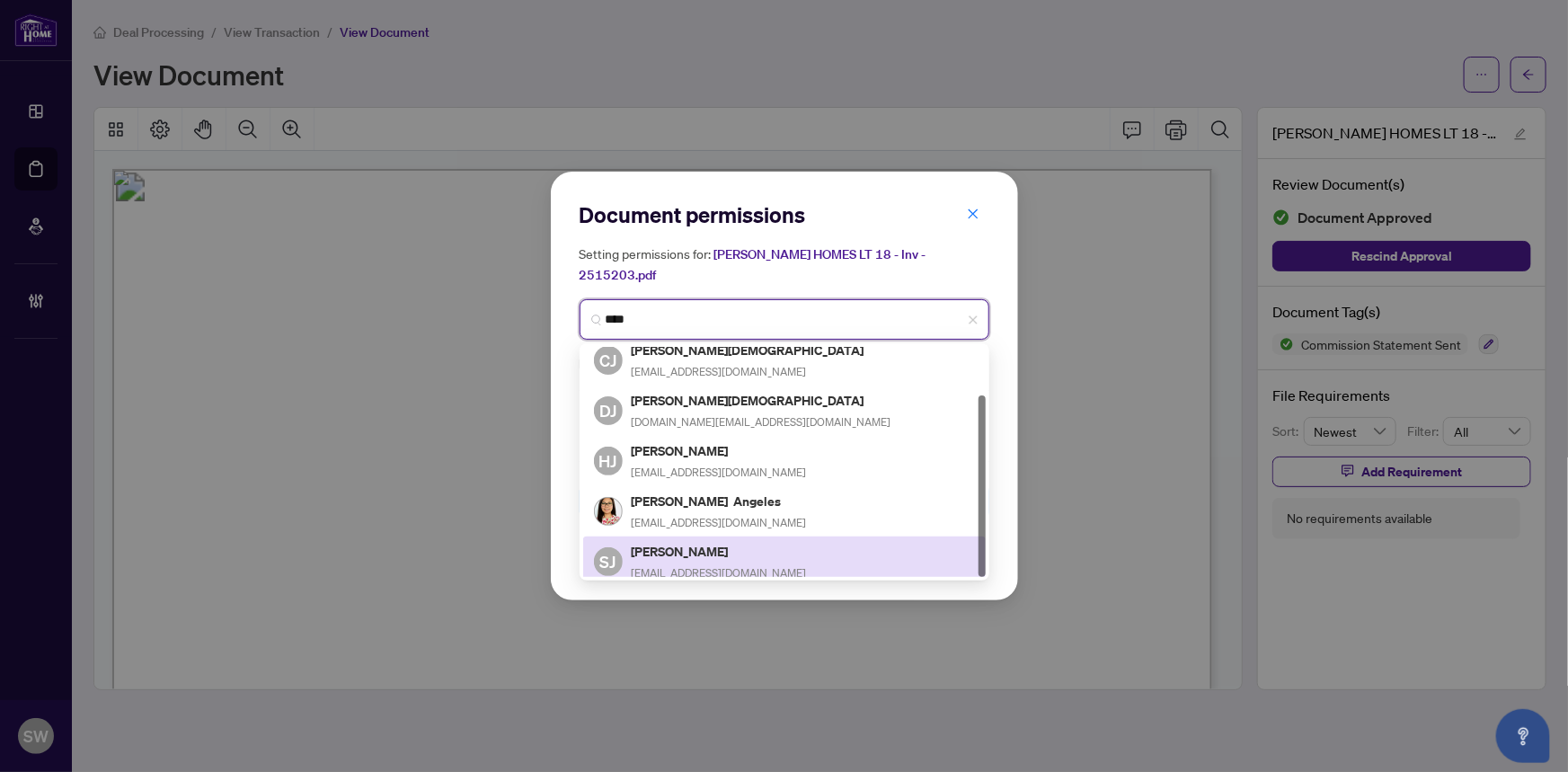
click at [716, 542] on h5 "[PERSON_NAME]" at bounding box center [720, 552] width 175 height 21
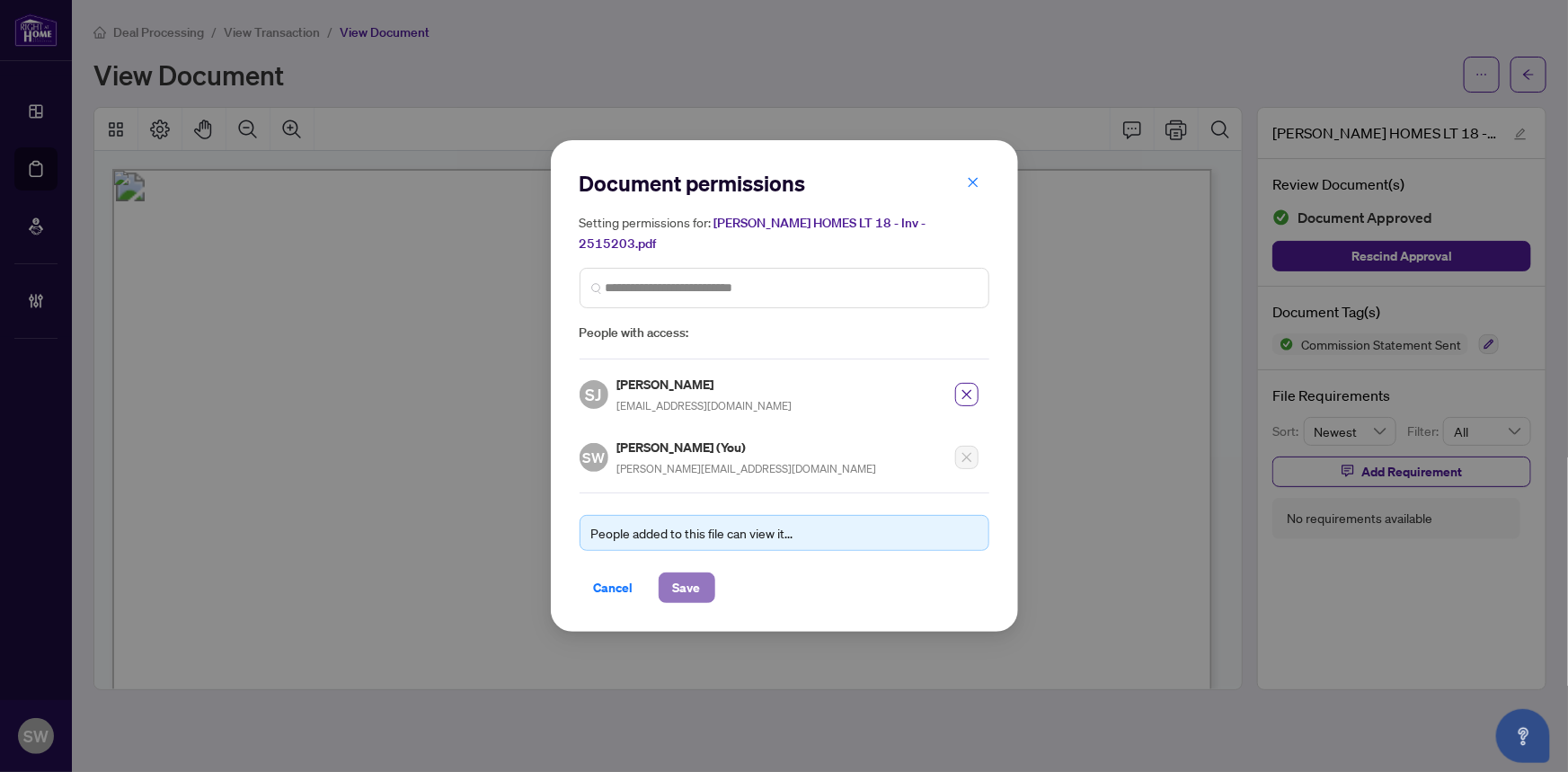
click at [684, 574] on span "Save" at bounding box center [686, 588] width 27 height 28
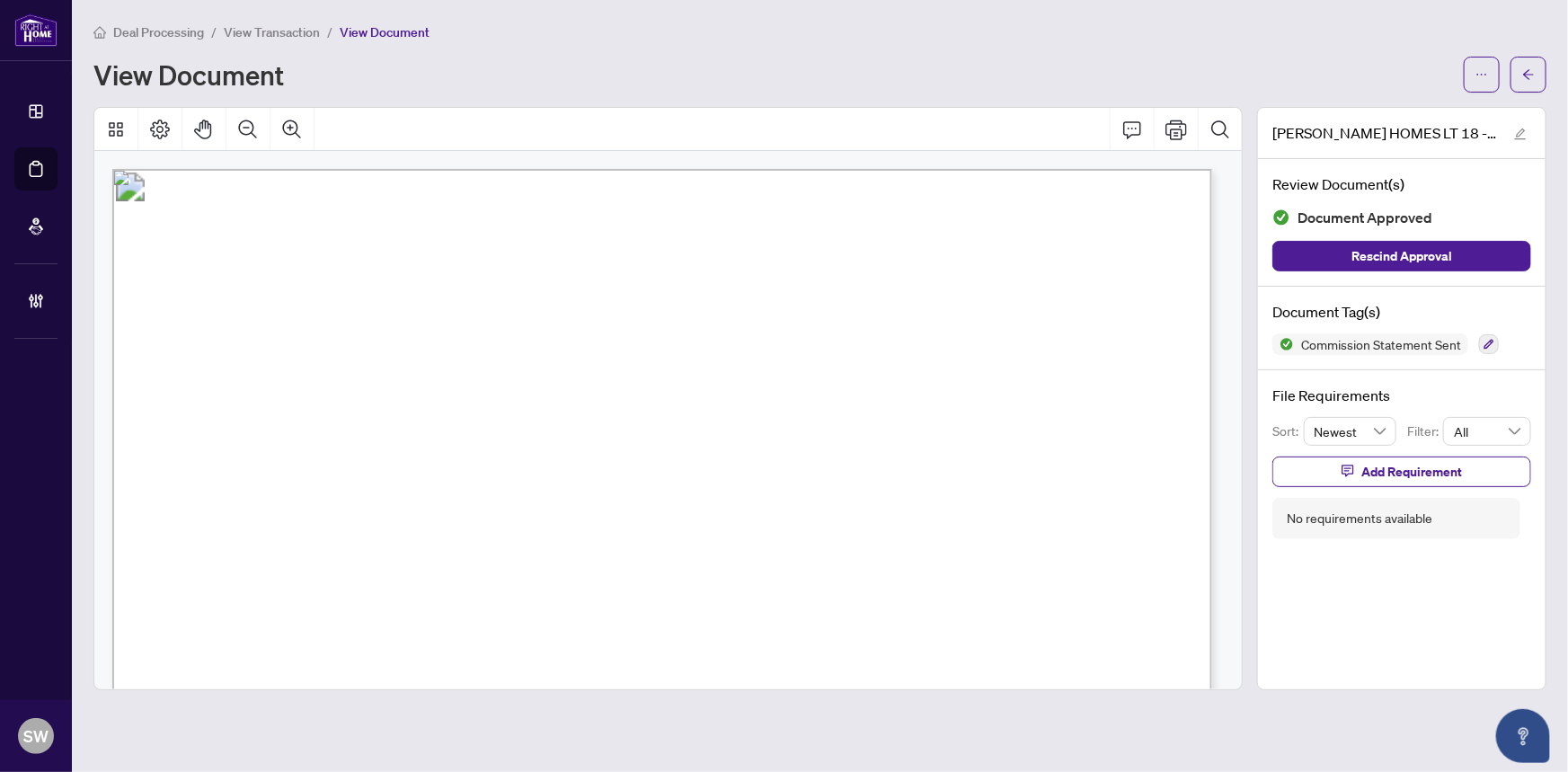
click at [1541, 78] on button "button" at bounding box center [1529, 75] width 36 height 36
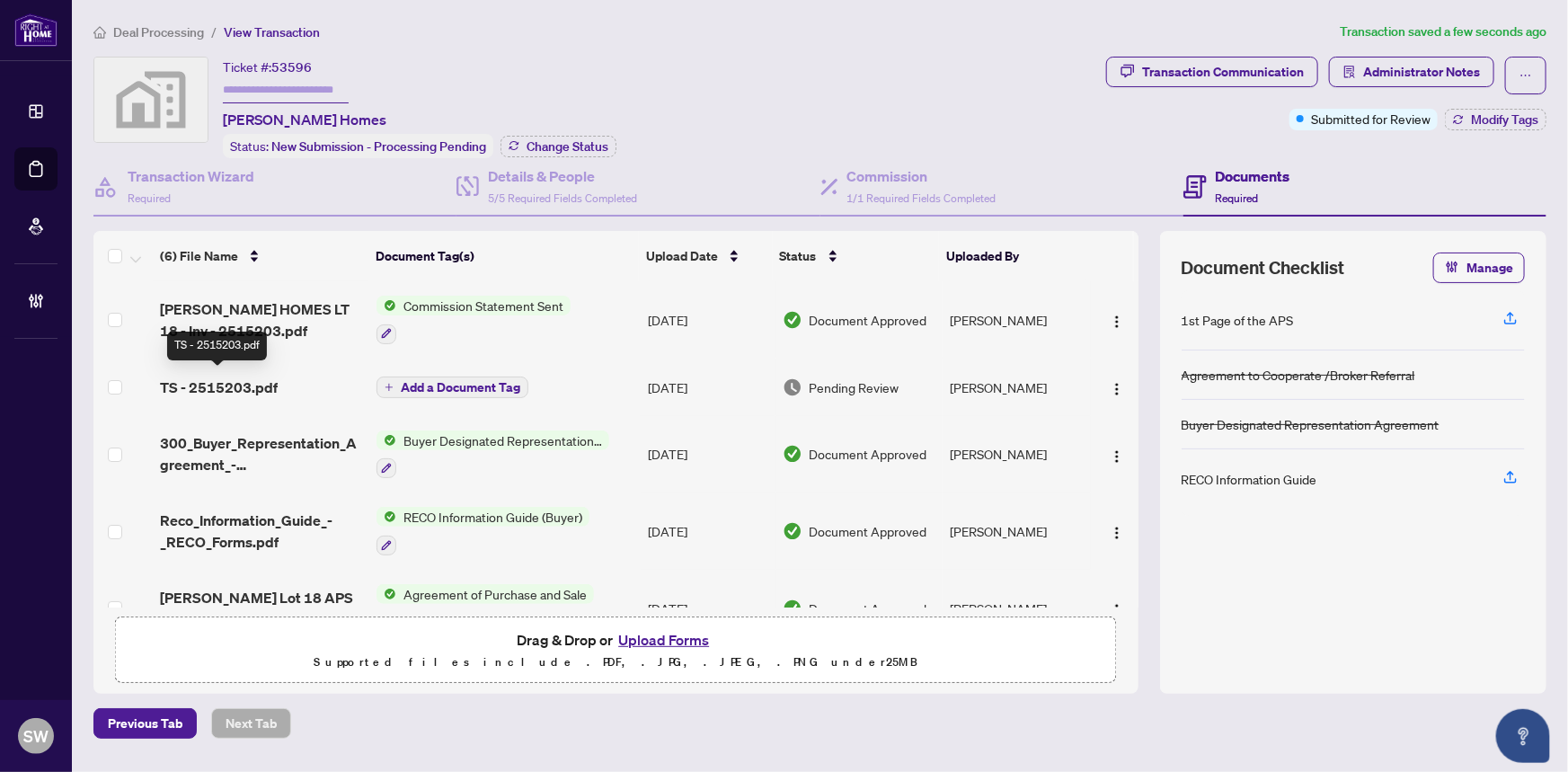
click at [250, 380] on span "TS - 2515203.pdf" at bounding box center [219, 387] width 118 height 22
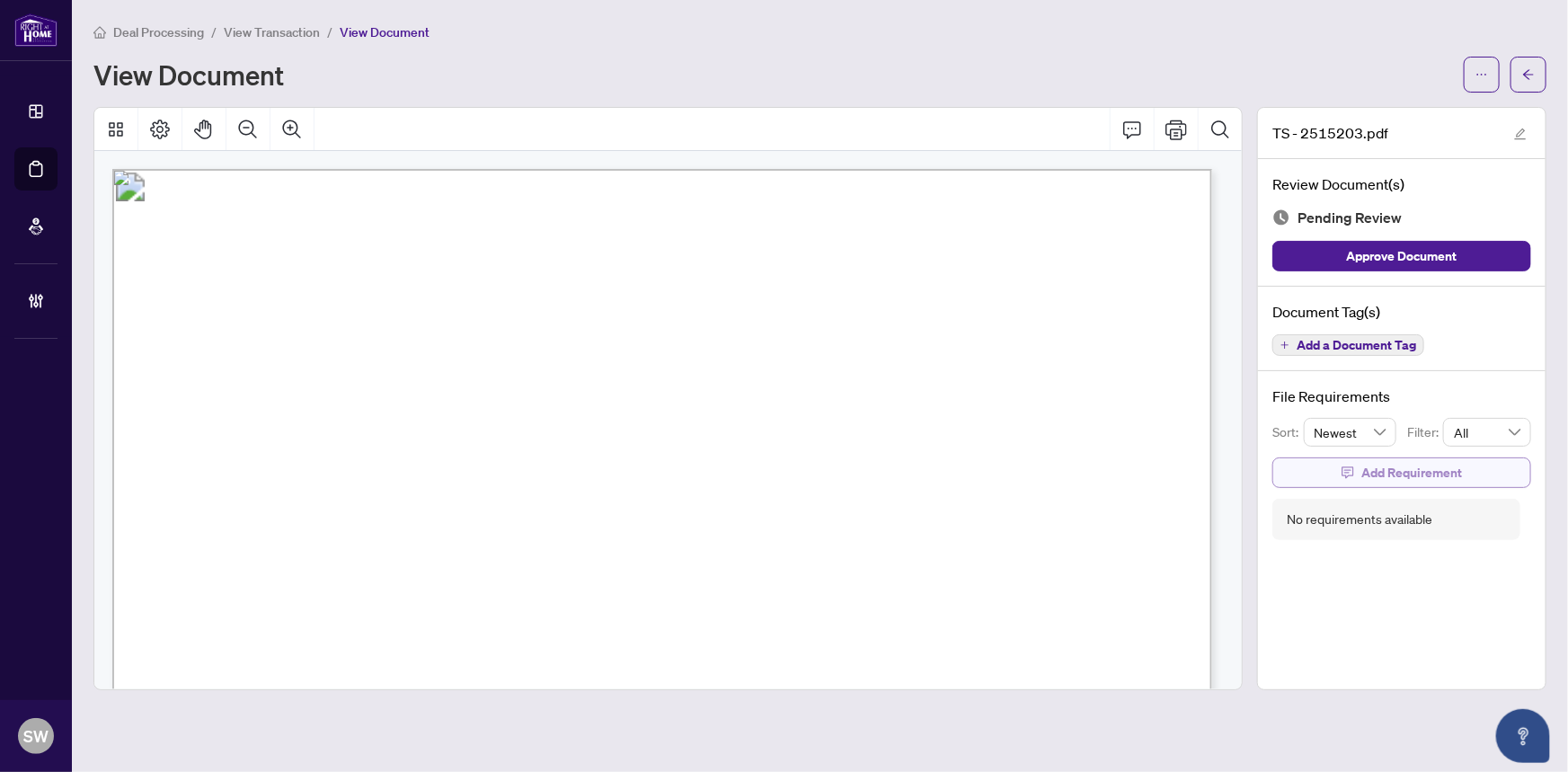
click at [1389, 471] on span "Add Requirement" at bounding box center [1412, 473] width 100 height 28
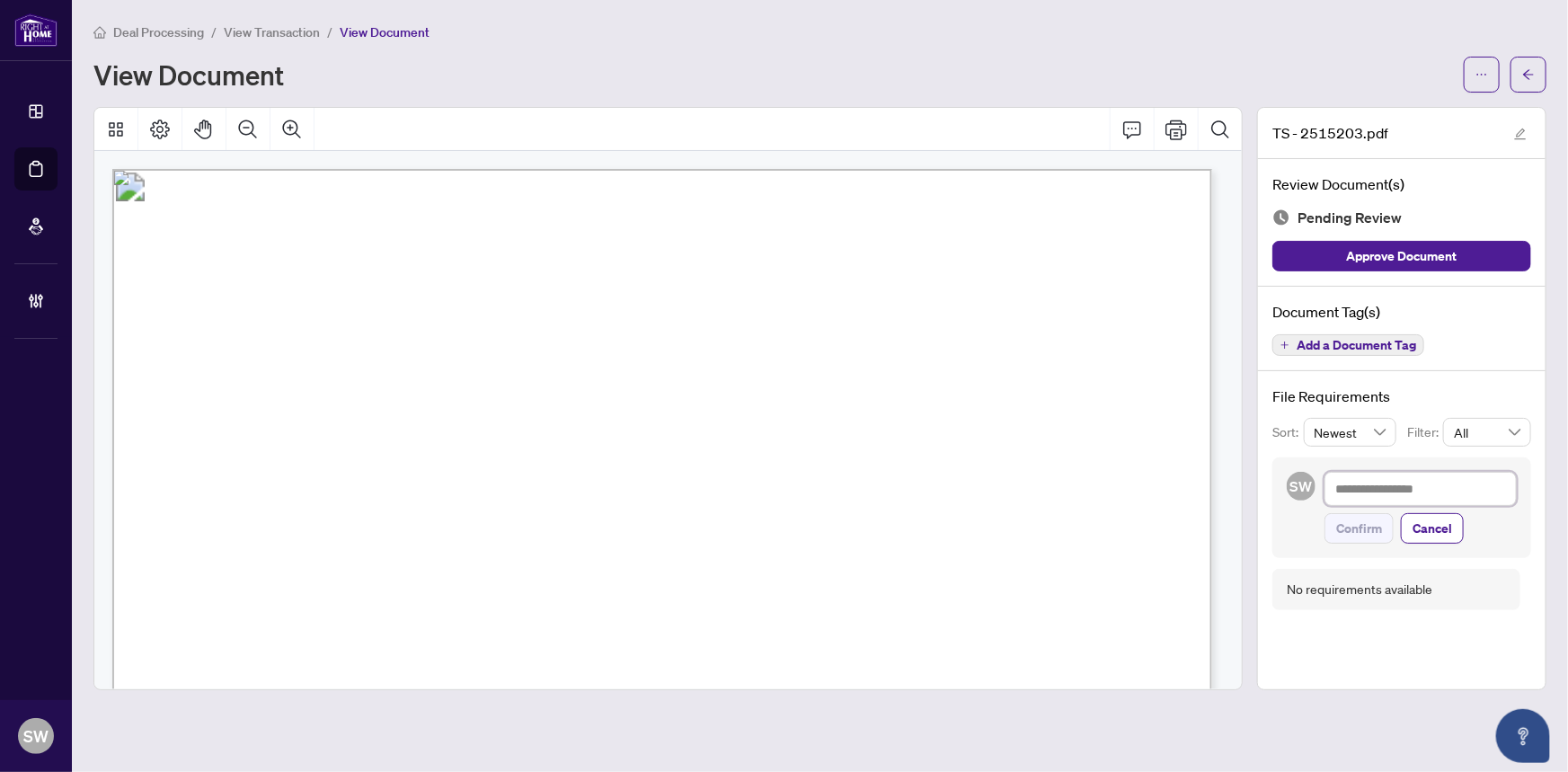
click at [1385, 490] on textarea at bounding box center [1421, 489] width 192 height 34
paste textarea "**********"
type textarea "**********"
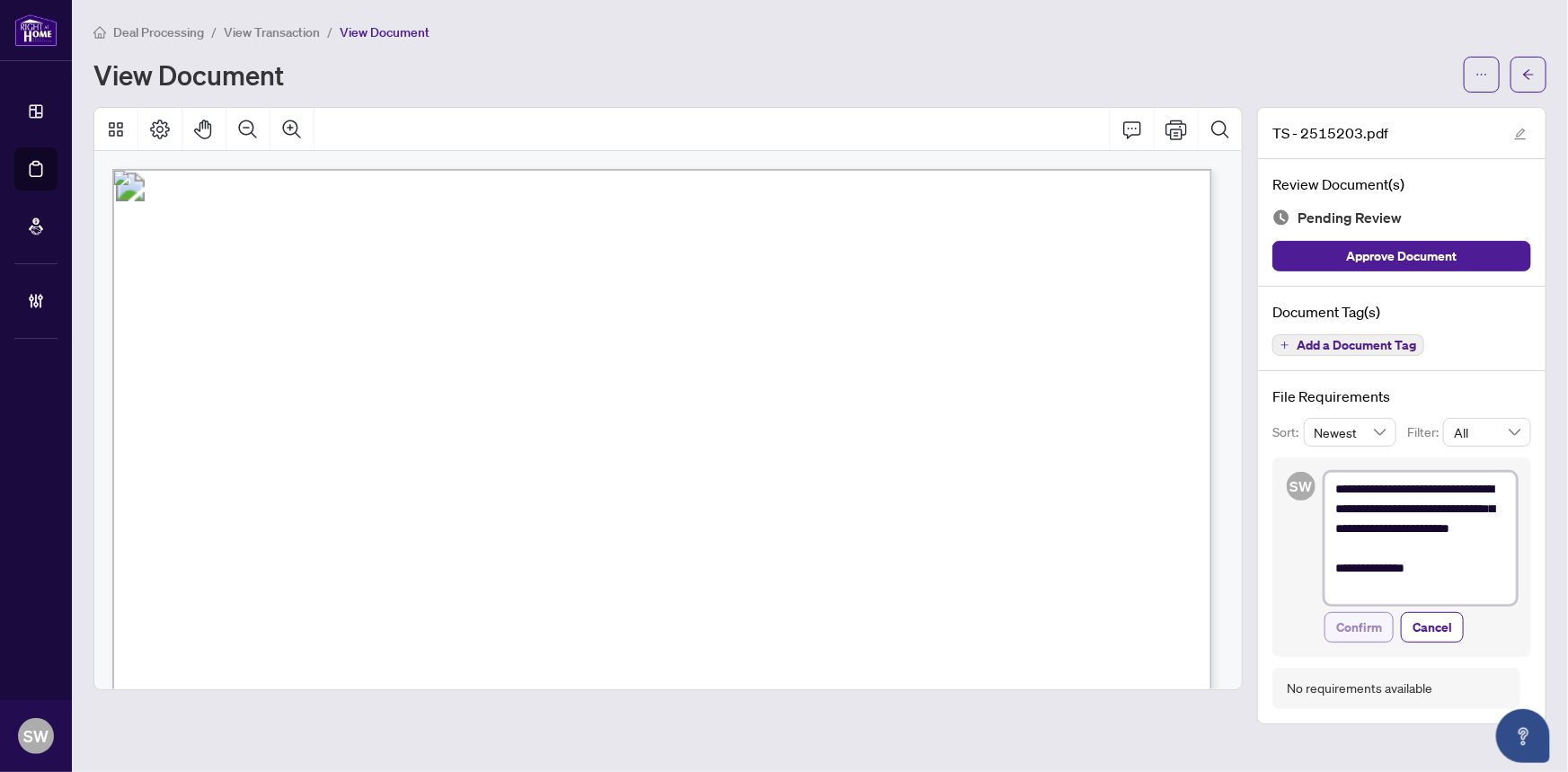
type textarea "**********"
drag, startPoint x: 1372, startPoint y: 627, endPoint x: 1378, endPoint y: 598, distance: 29.6
click at [1372, 626] on span "Confirm" at bounding box center [1359, 628] width 46 height 28
type textarea "**********"
click at [1403, 341] on span "Add a Document Tag" at bounding box center [1357, 344] width 119 height 12
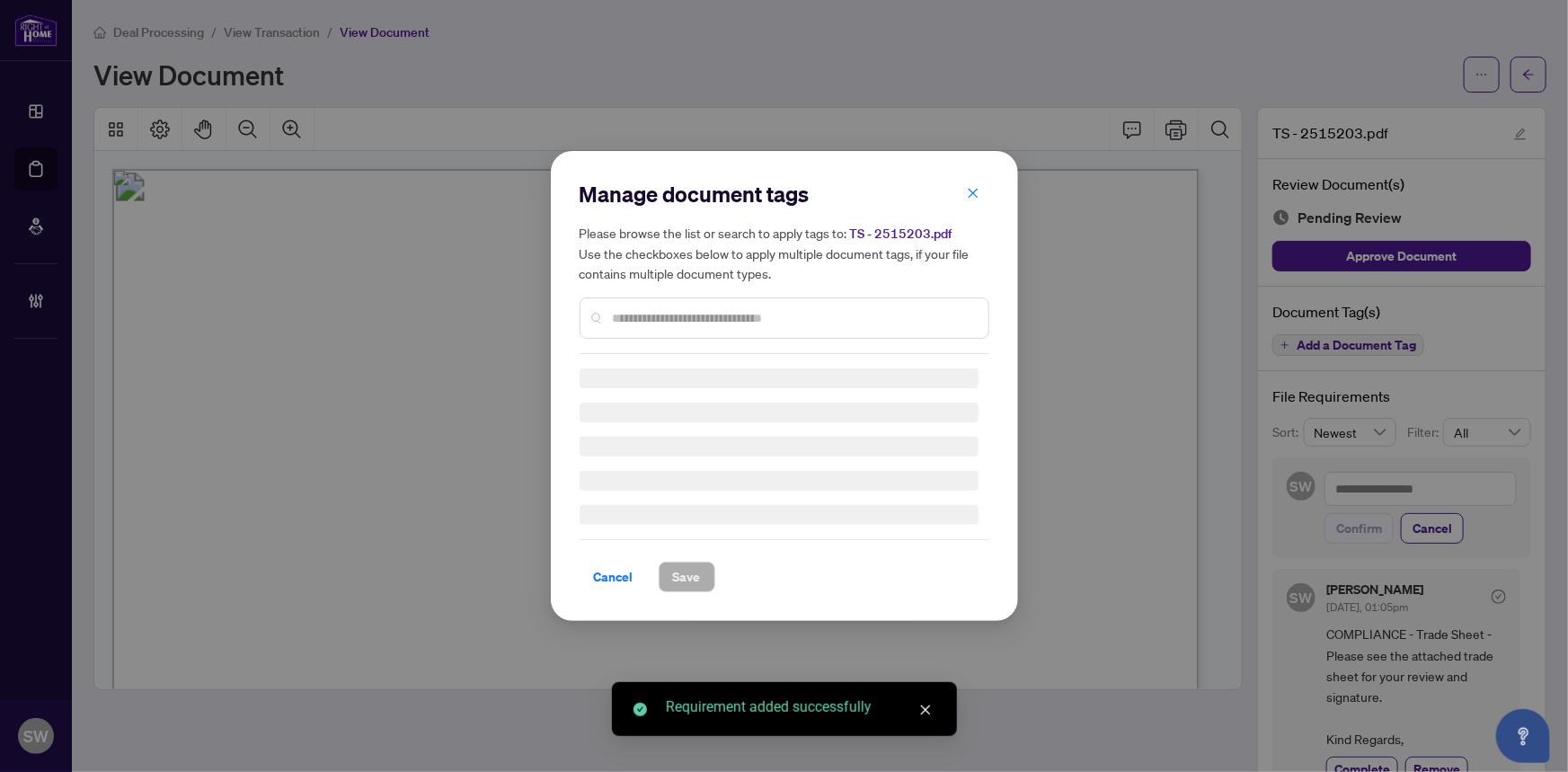
click at [684, 319] on input "text" at bounding box center [793, 318] width 361 height 20
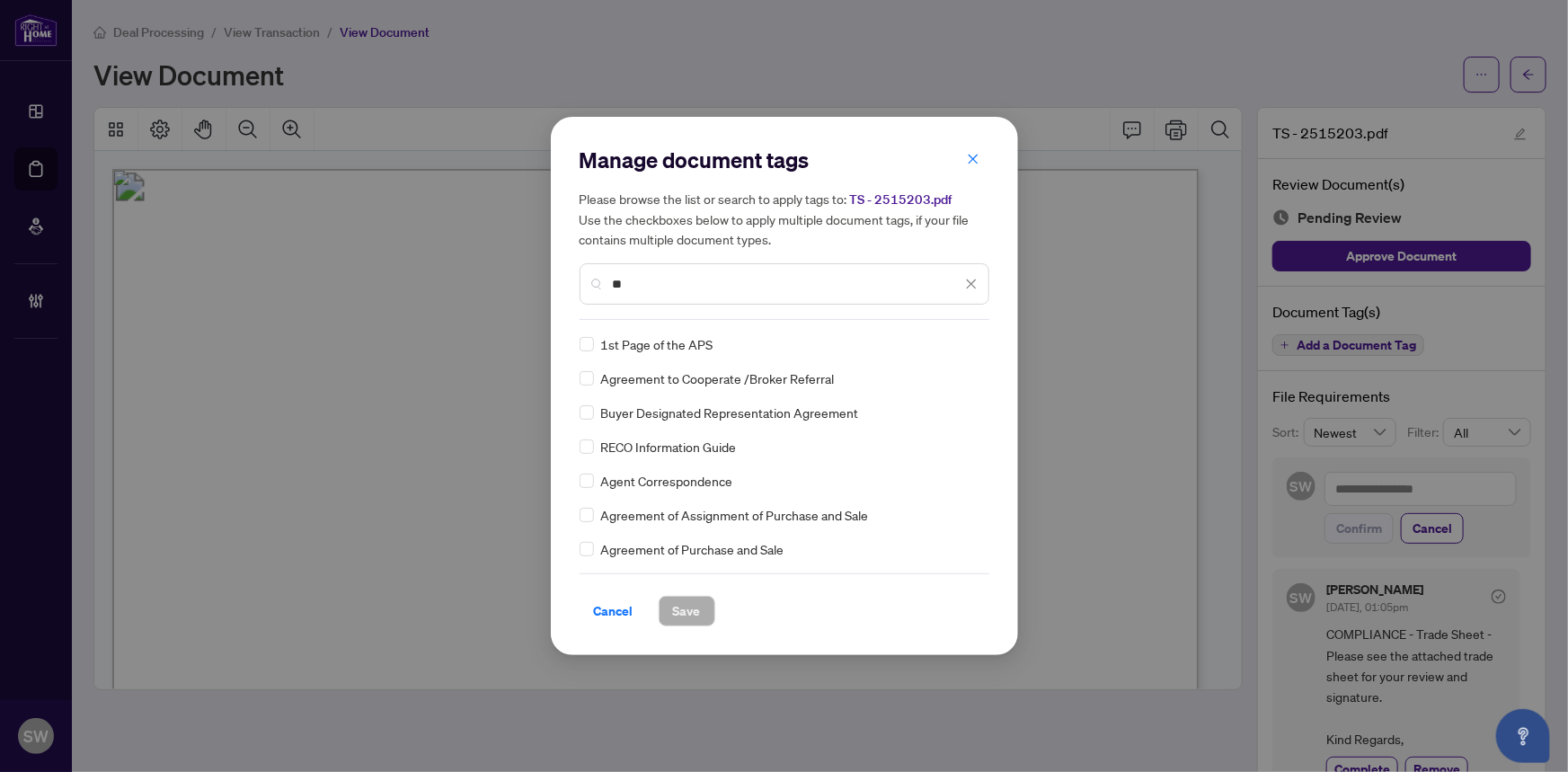
click at [617, 285] on input "**" at bounding box center [788, 284] width 349 height 20
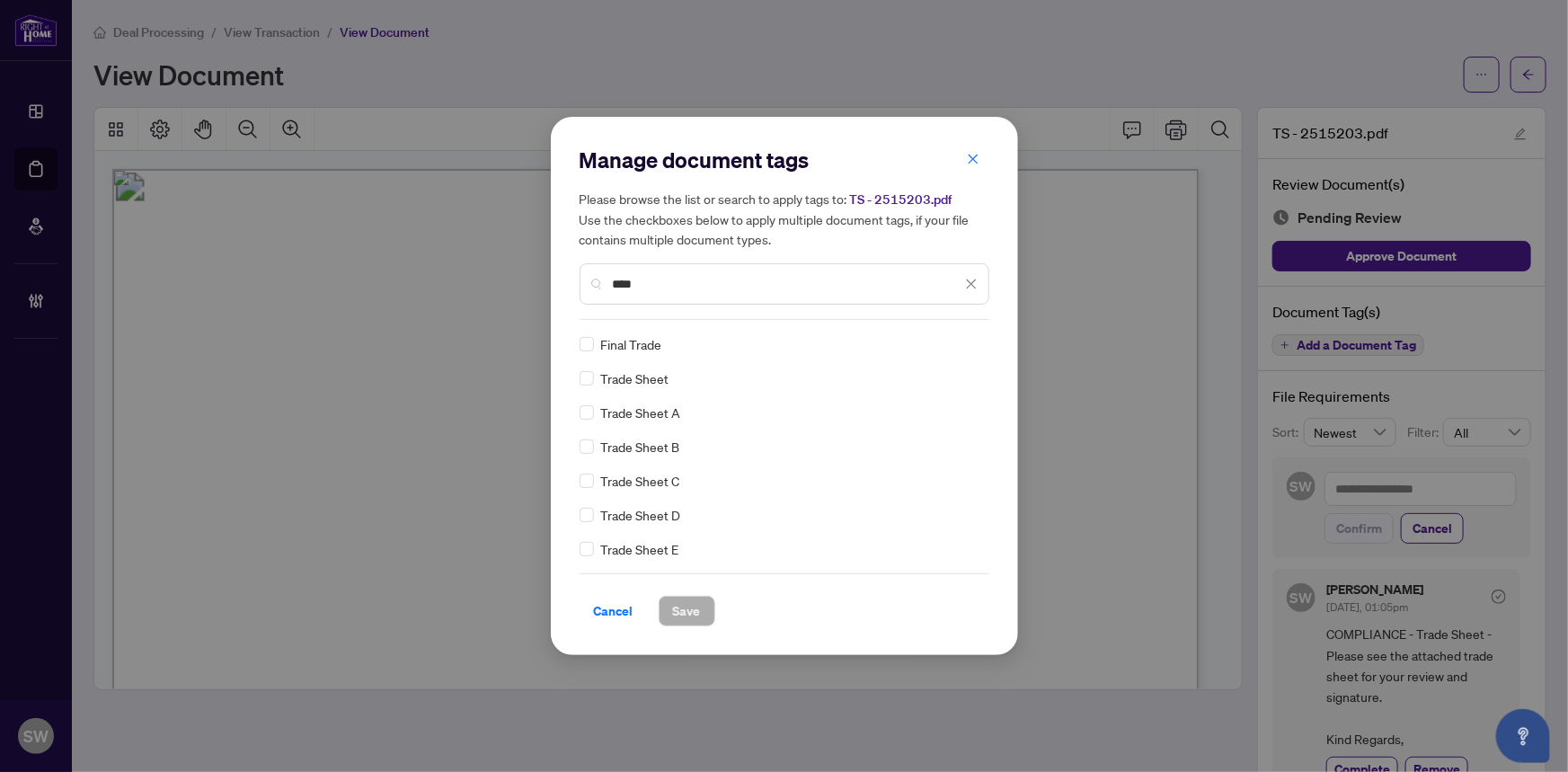
type input "****"
click at [696, 612] on span "Save" at bounding box center [686, 612] width 27 height 28
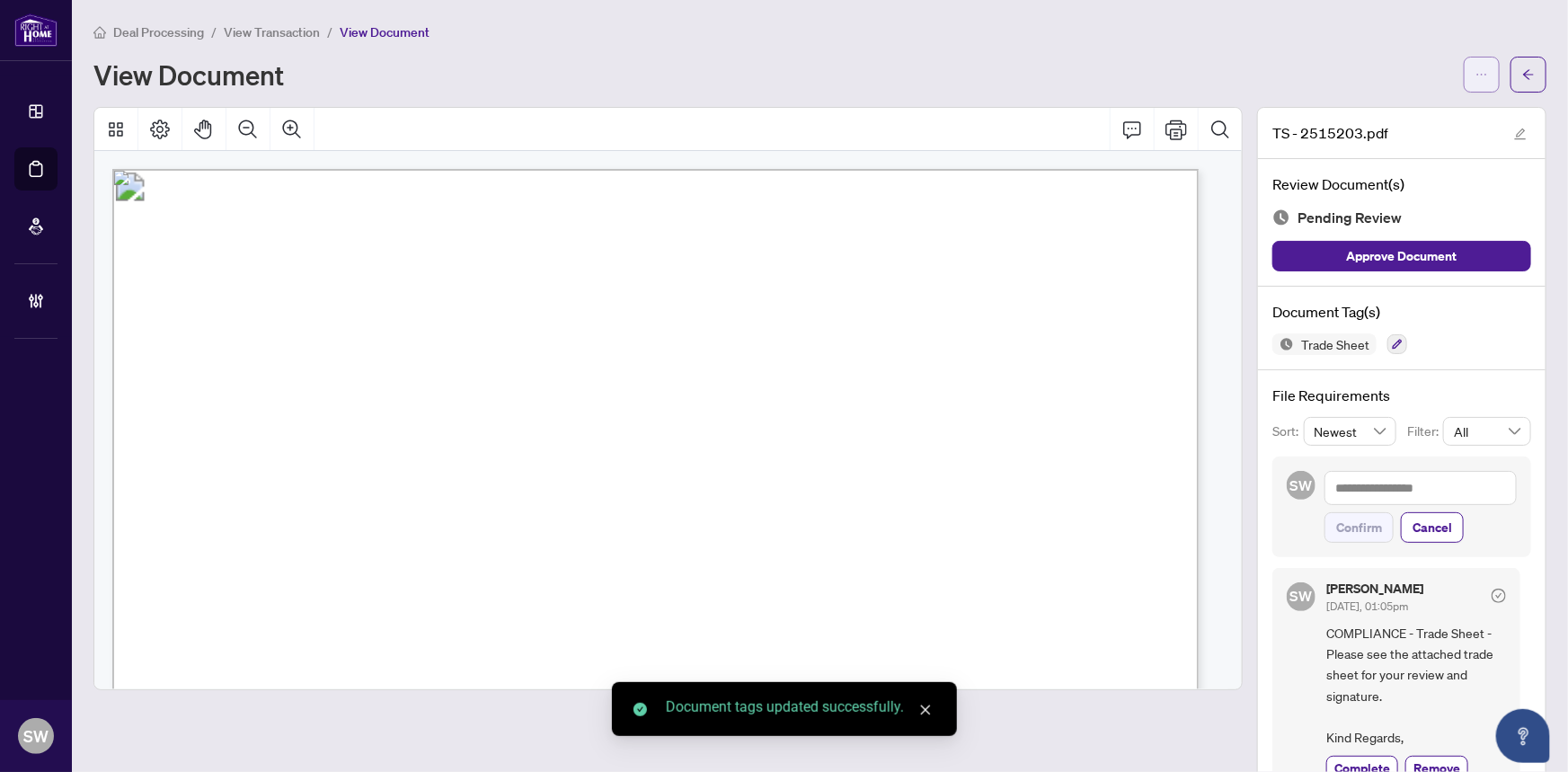
click at [1476, 75] on icon "ellipsis" at bounding box center [1482, 74] width 12 height 12
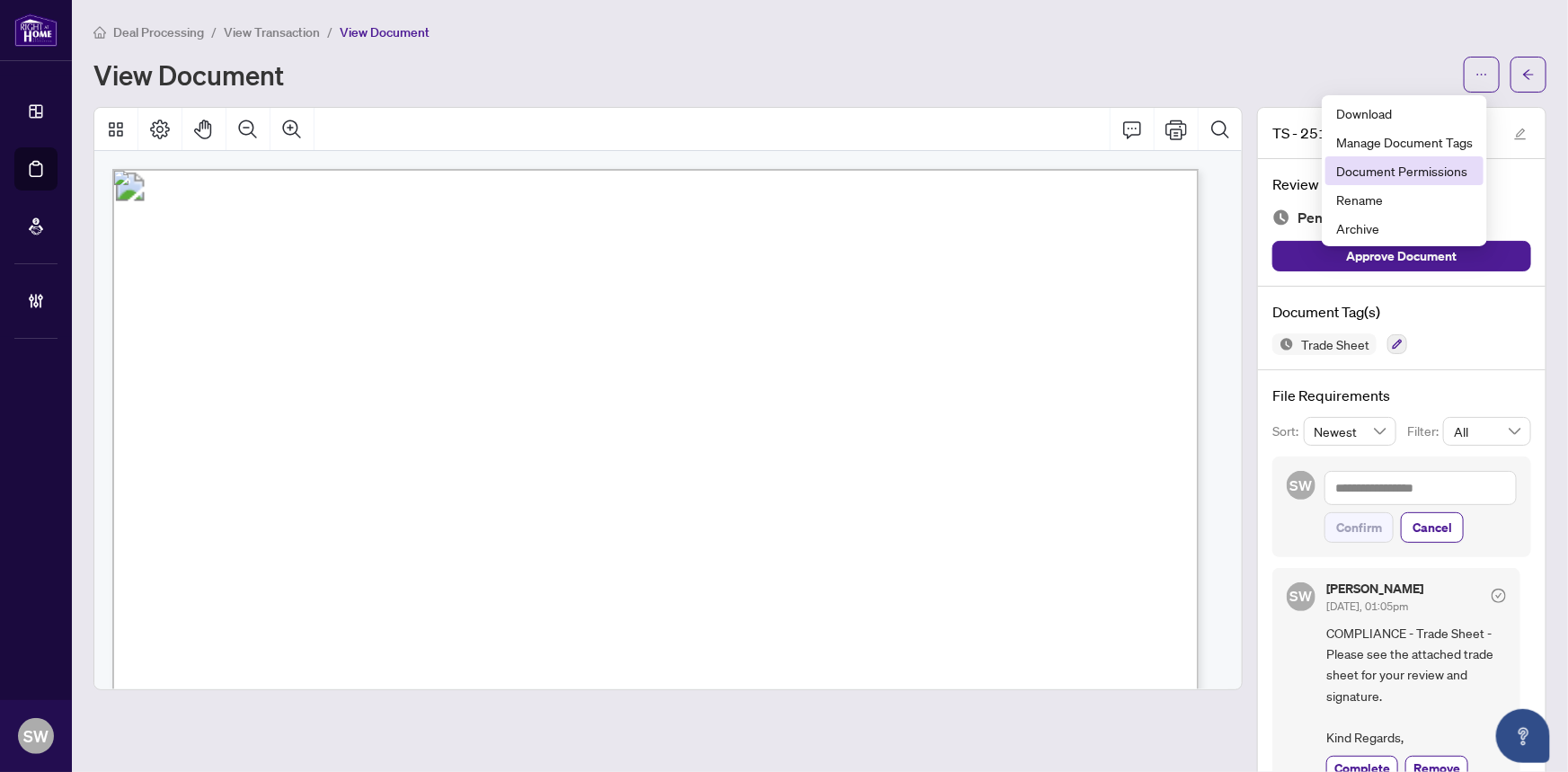
click at [1447, 162] on span "Document Permissions" at bounding box center [1405, 171] width 137 height 20
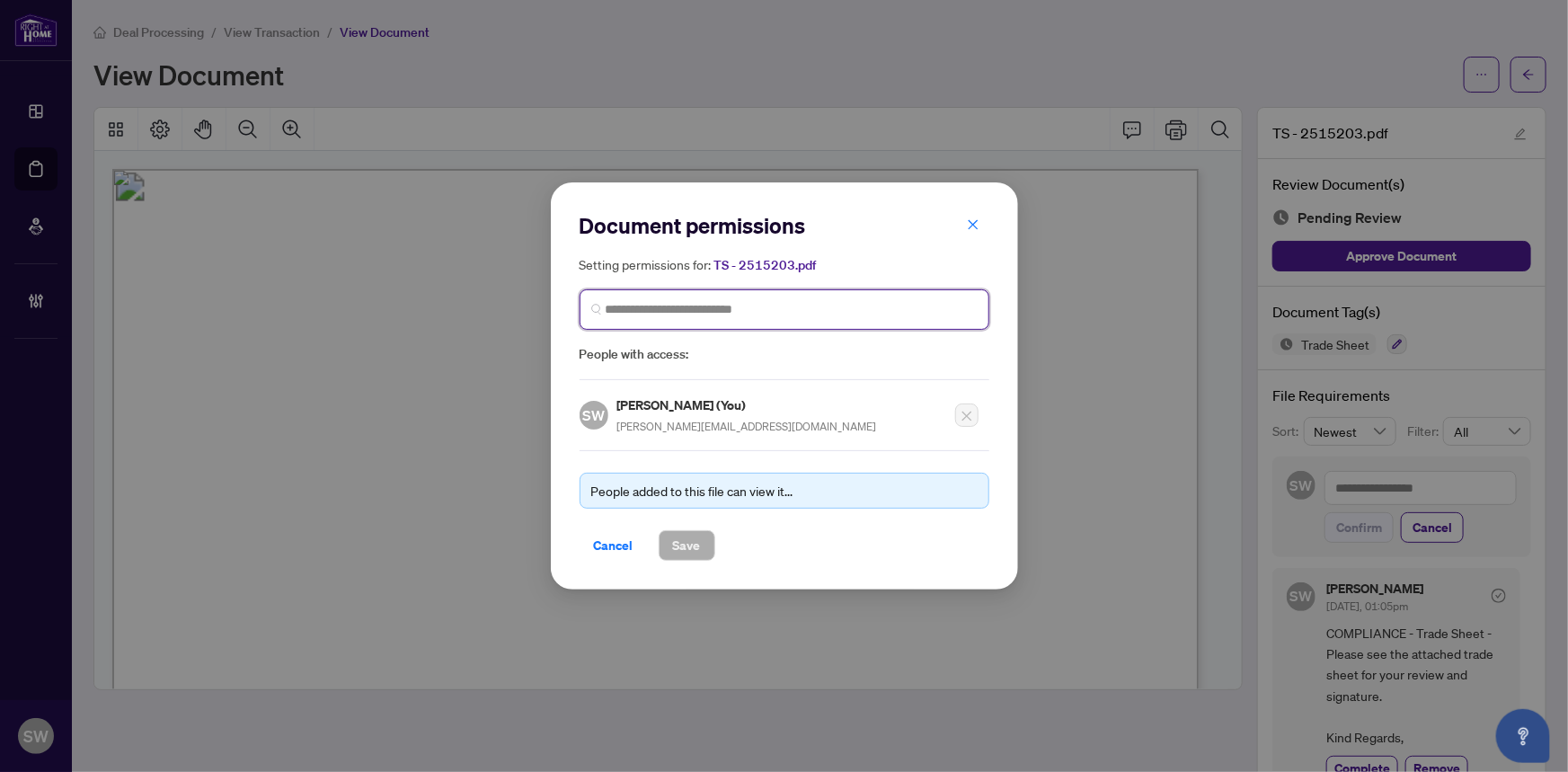
click at [639, 311] on input "search" at bounding box center [792, 310] width 373 height 19
type input "*****"
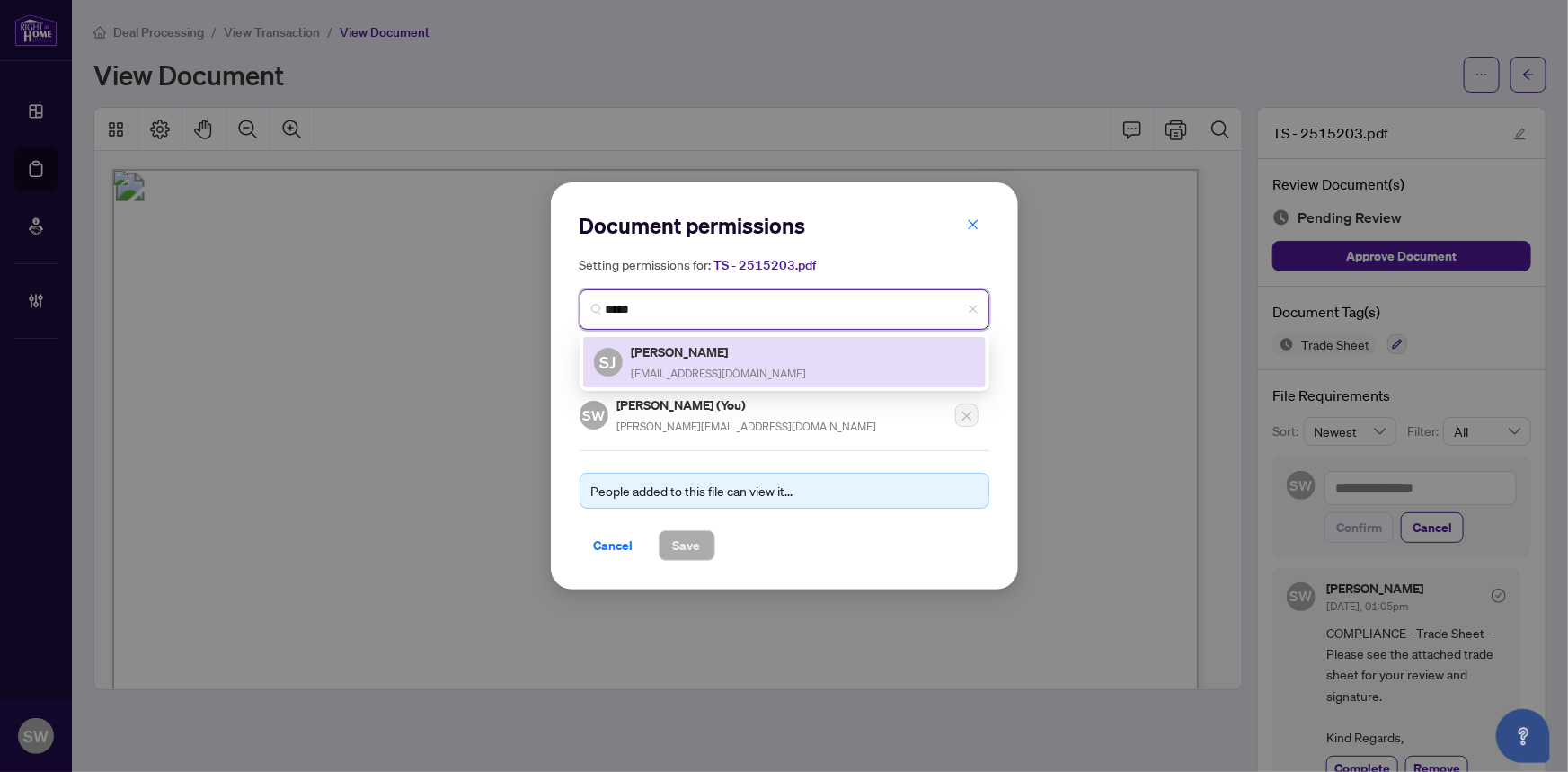
click at [753, 359] on h5 "[PERSON_NAME]" at bounding box center [720, 352] width 175 height 21
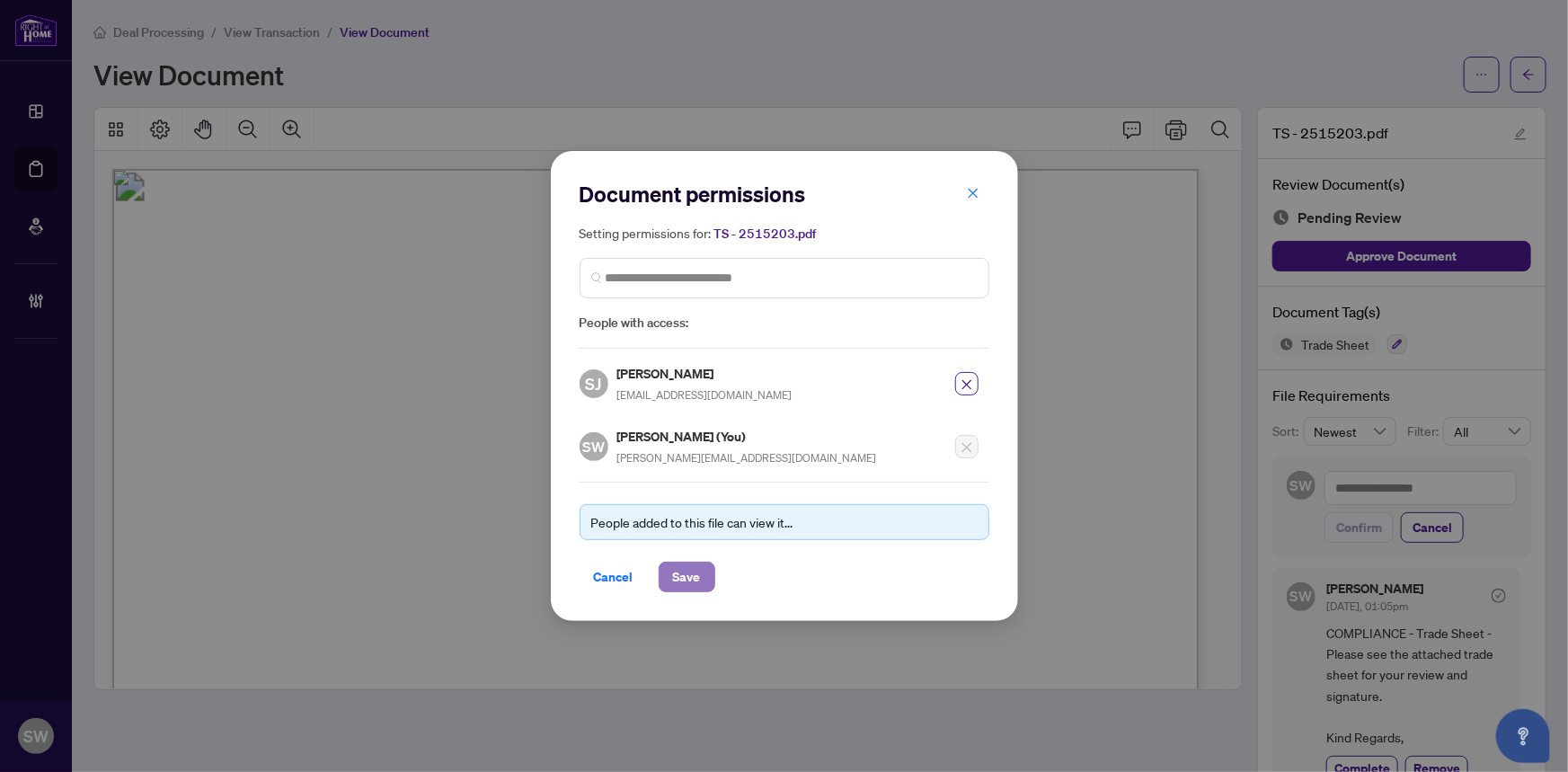
click at [685, 573] on span "Save" at bounding box center [686, 578] width 27 height 28
click at [1525, 98] on div "Document permissions Setting permissions for: TS - 2515203.pdf 15344 SJ [PERSON…" at bounding box center [784, 386] width 1568 height 772
click at [1524, 85] on div "Document permissions Setting permissions for: TS - 2515203.pdf 15344 SJ [PERSON…" at bounding box center [784, 386] width 1568 height 772
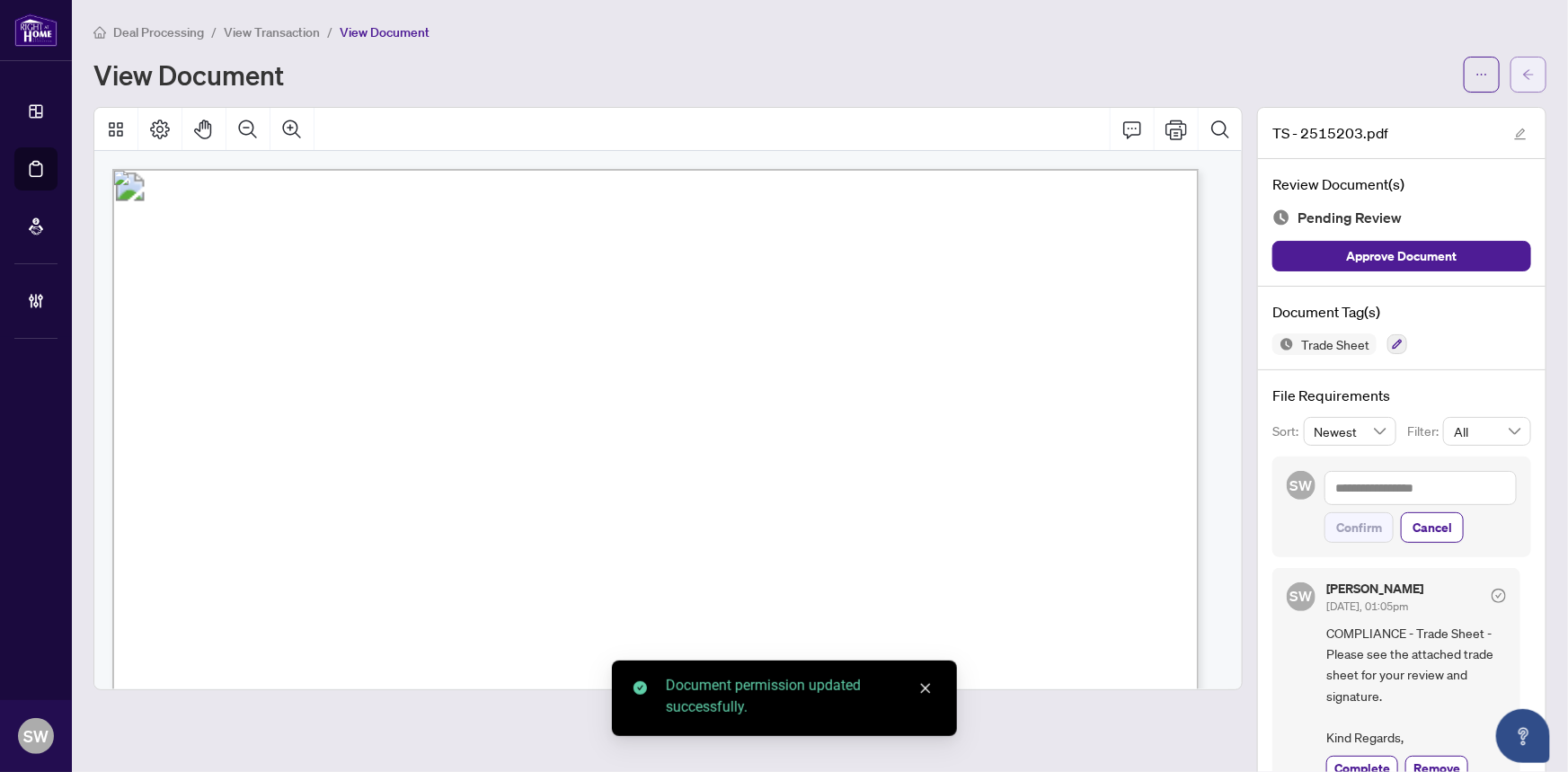
click at [1528, 78] on button "button" at bounding box center [1529, 75] width 36 height 36
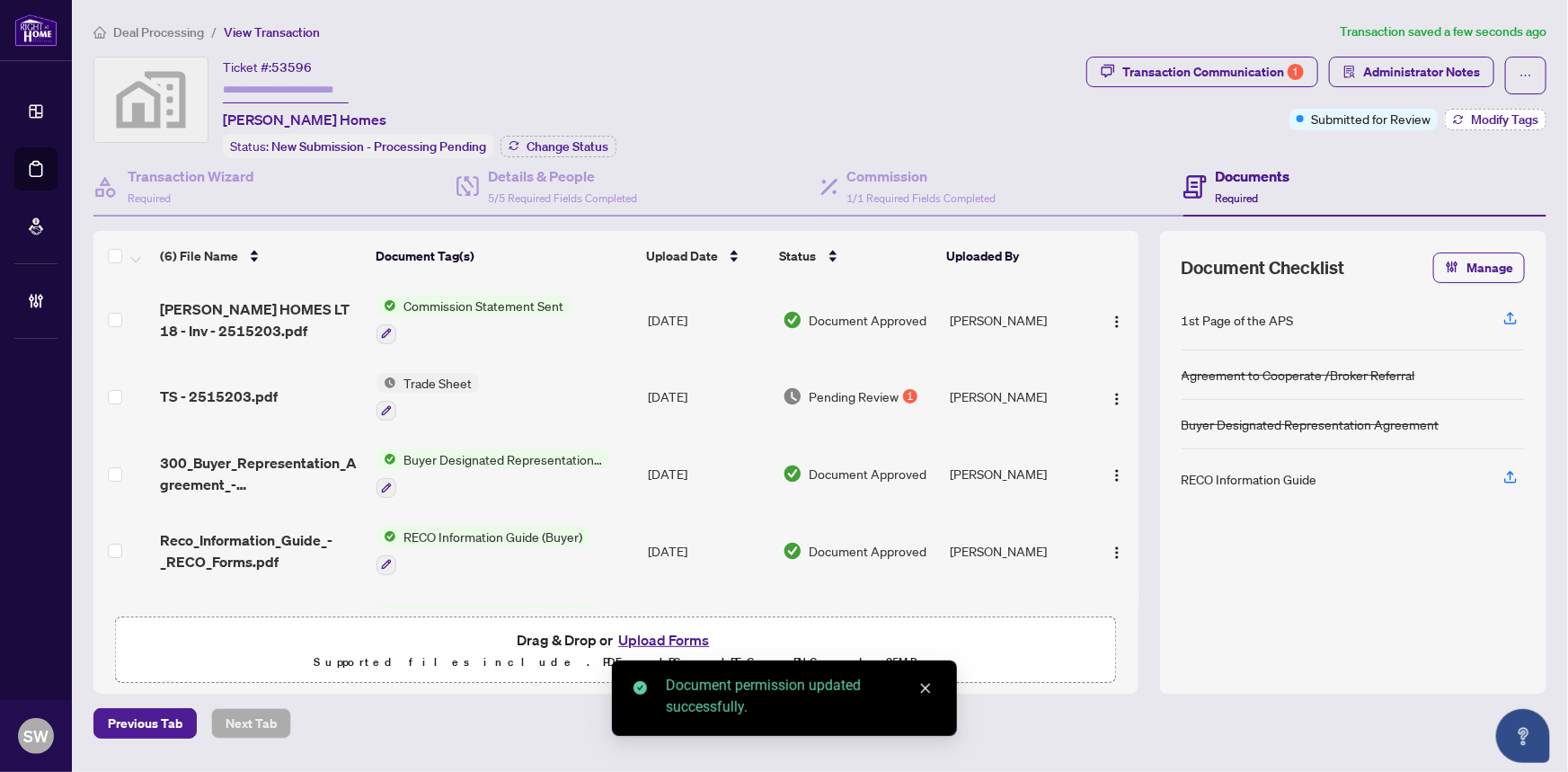
click at [1530, 119] on span "Modify Tags" at bounding box center [1504, 119] width 67 height 12
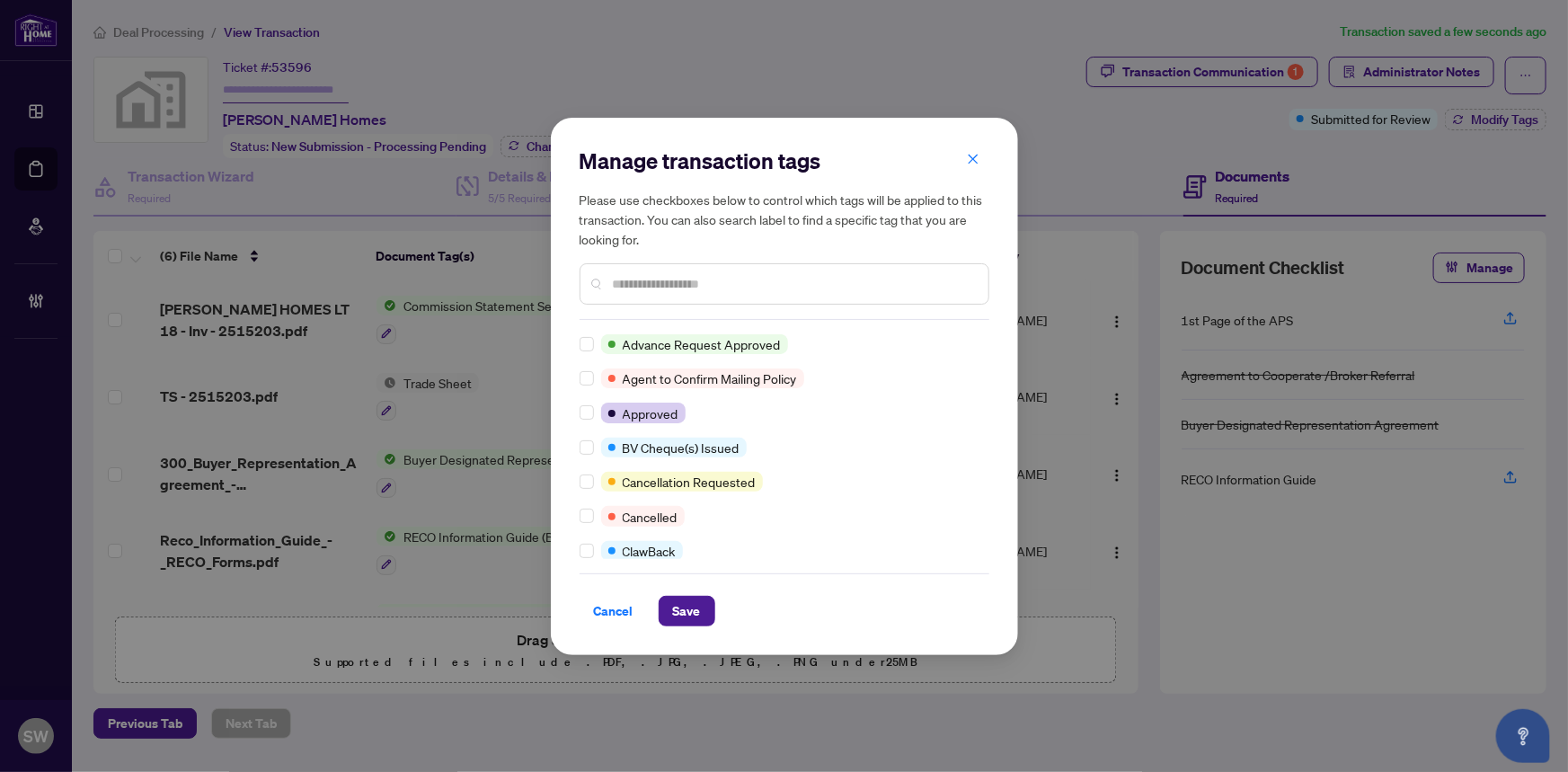
click at [657, 281] on input "text" at bounding box center [793, 284] width 361 height 20
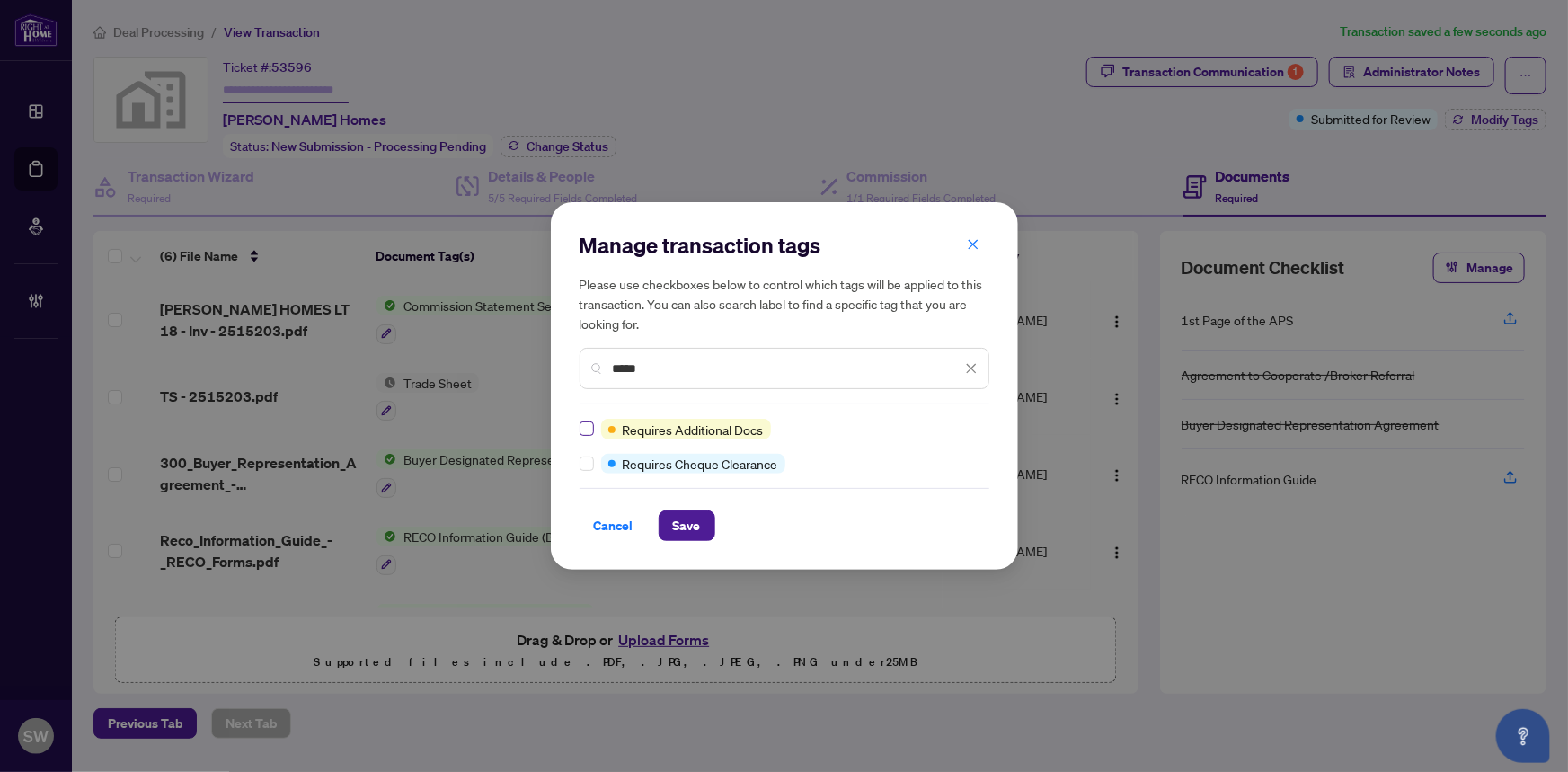
type input "*****"
click at [683, 522] on span "Save" at bounding box center [686, 525] width 27 height 28
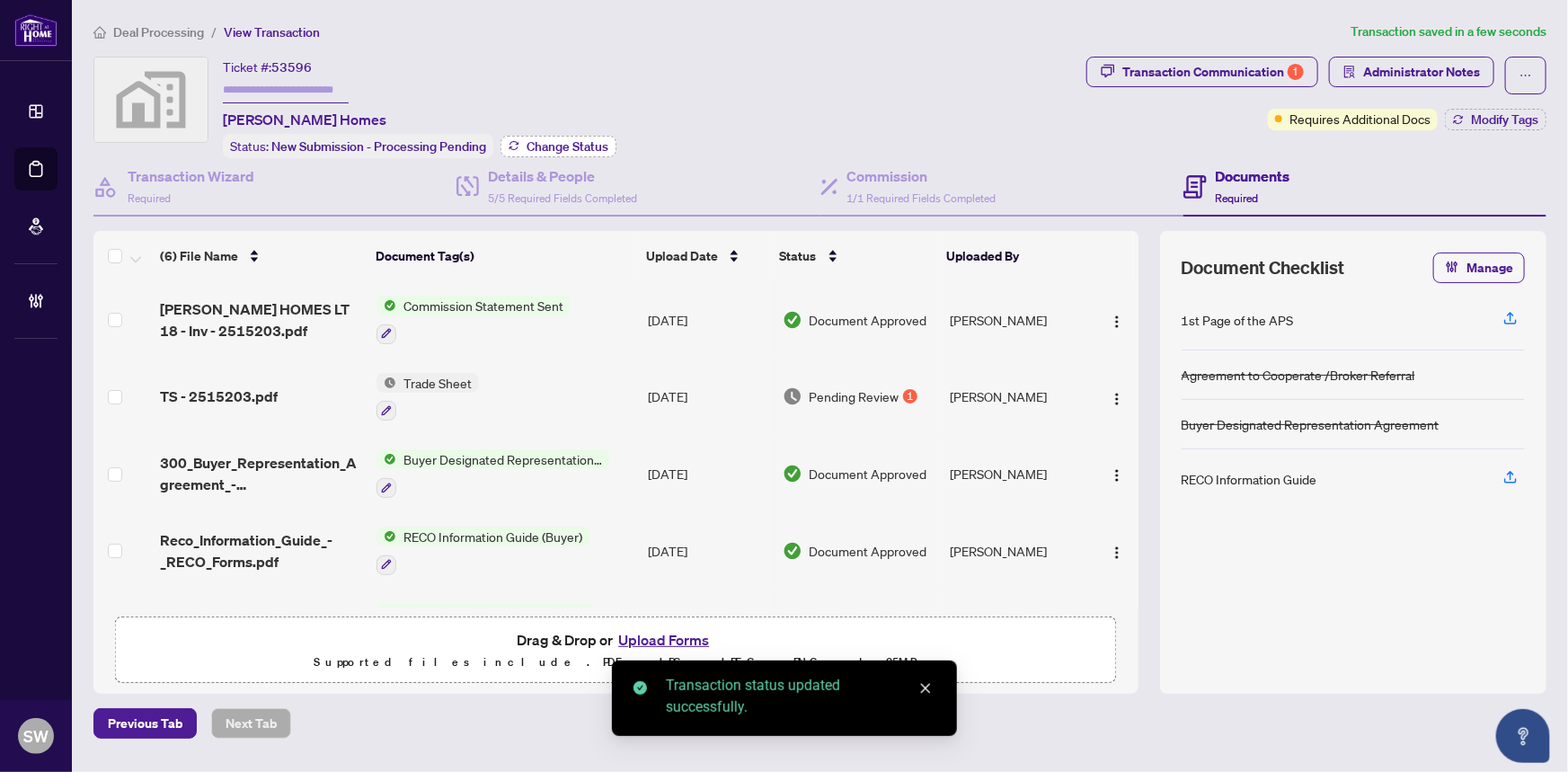
click at [571, 146] on span "Change Status" at bounding box center [568, 146] width 82 height 12
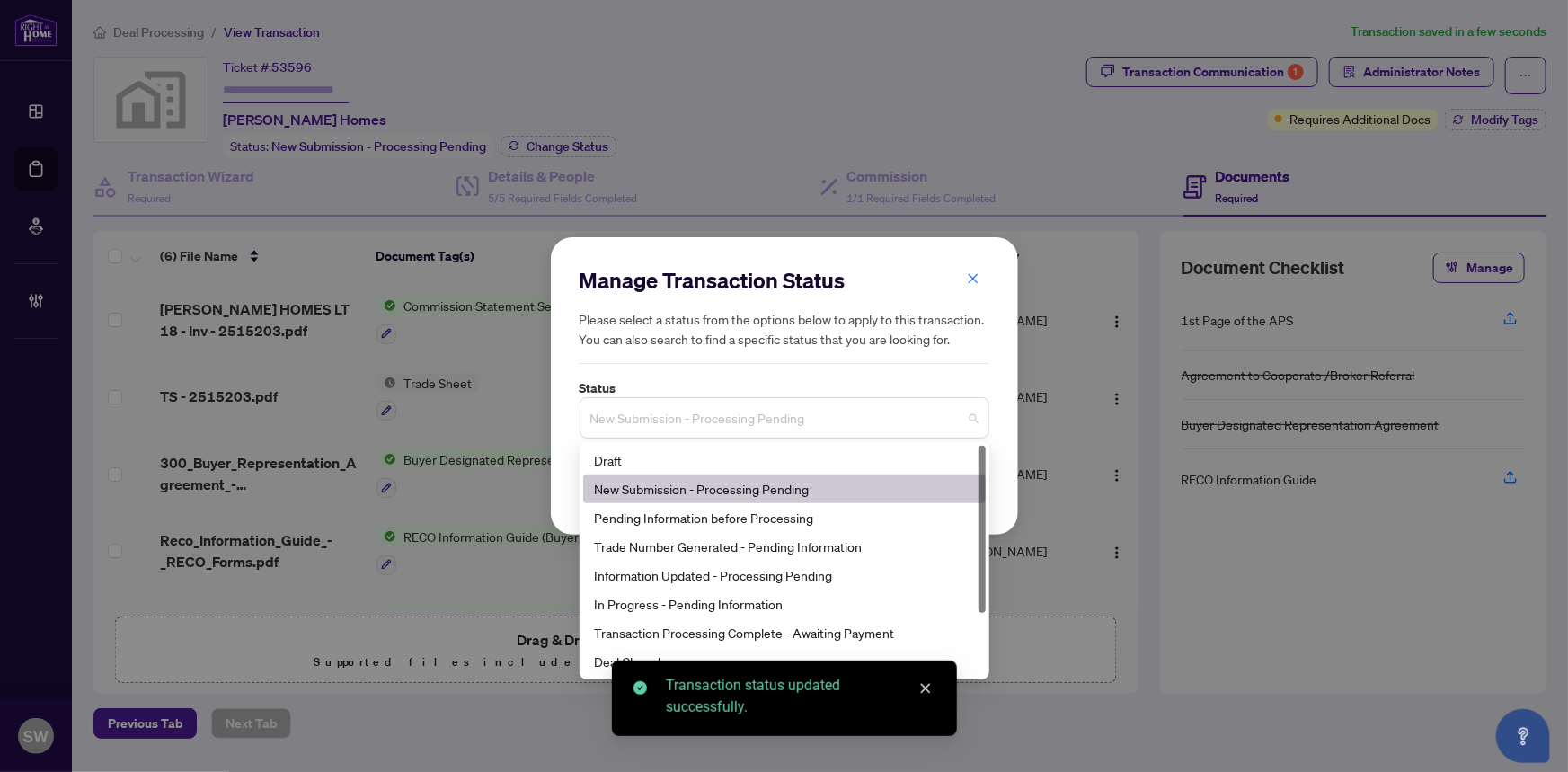
click at [662, 417] on span "New Submission - Processing Pending" at bounding box center [785, 418] width 389 height 34
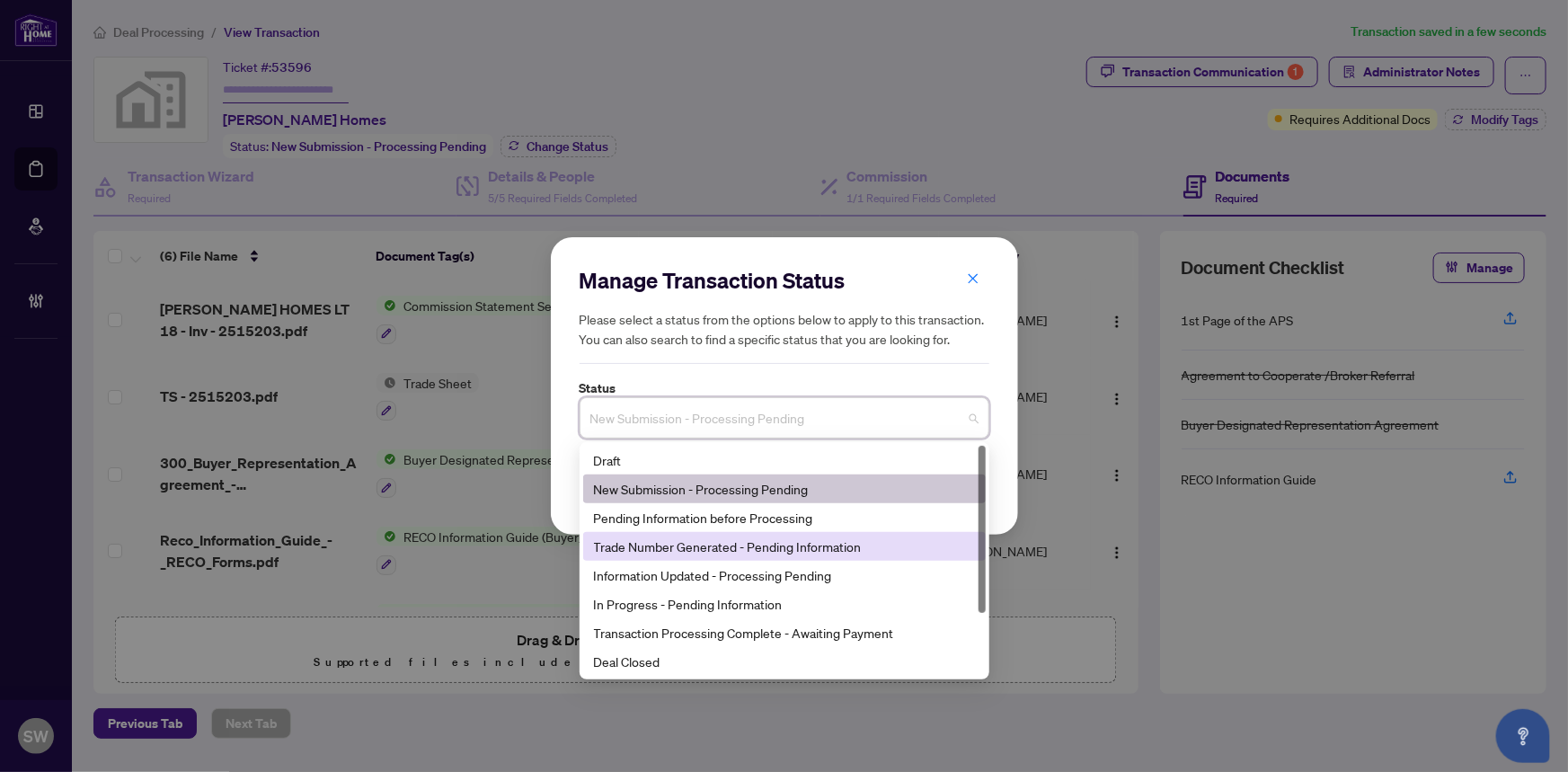
click at [667, 542] on div "Trade Number Generated - Pending Information" at bounding box center [785, 546] width 381 height 20
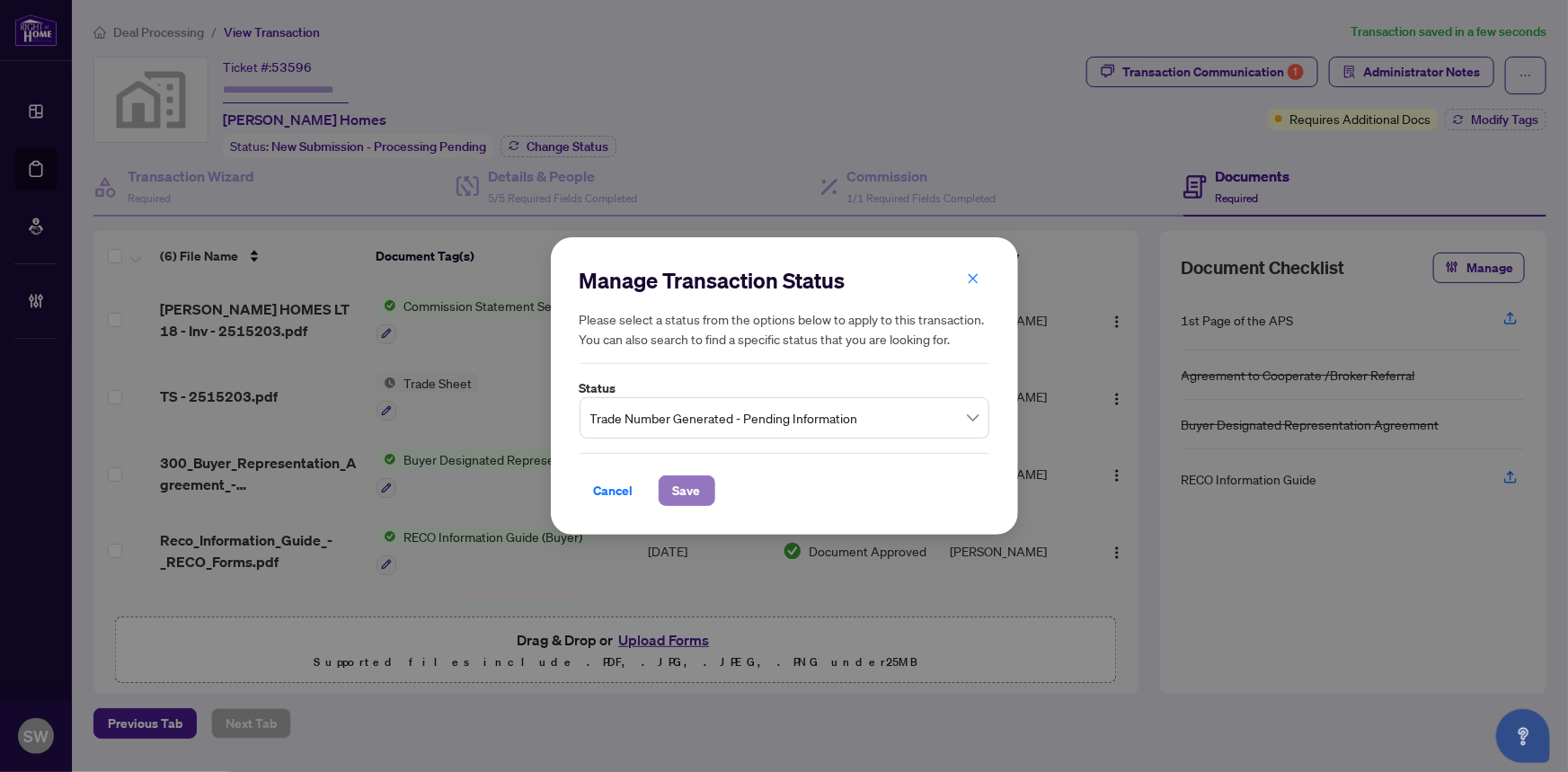
click at [693, 492] on span "Save" at bounding box center [686, 491] width 27 height 28
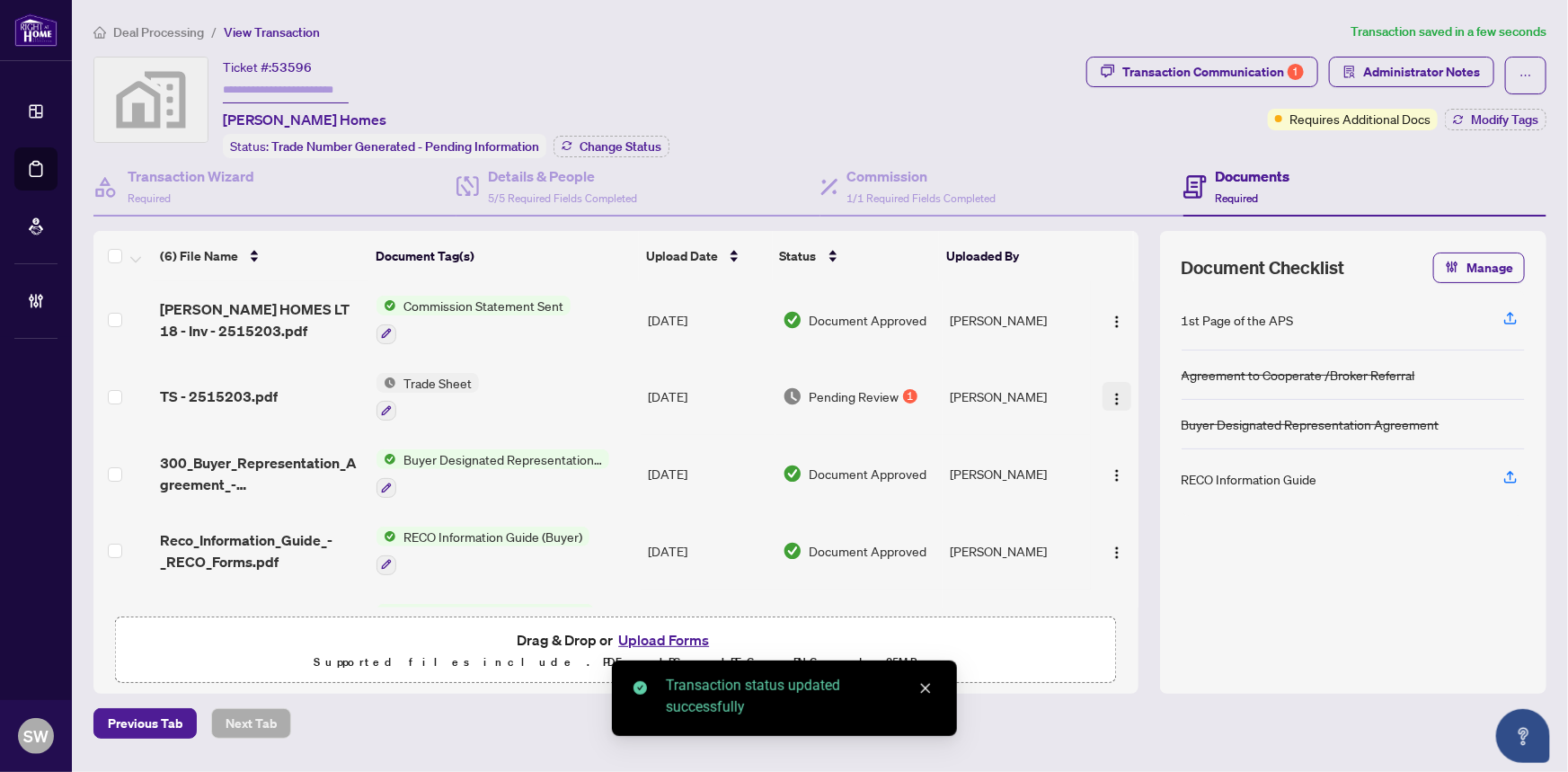
click at [1110, 392] on img "button" at bounding box center [1117, 398] width 14 height 14
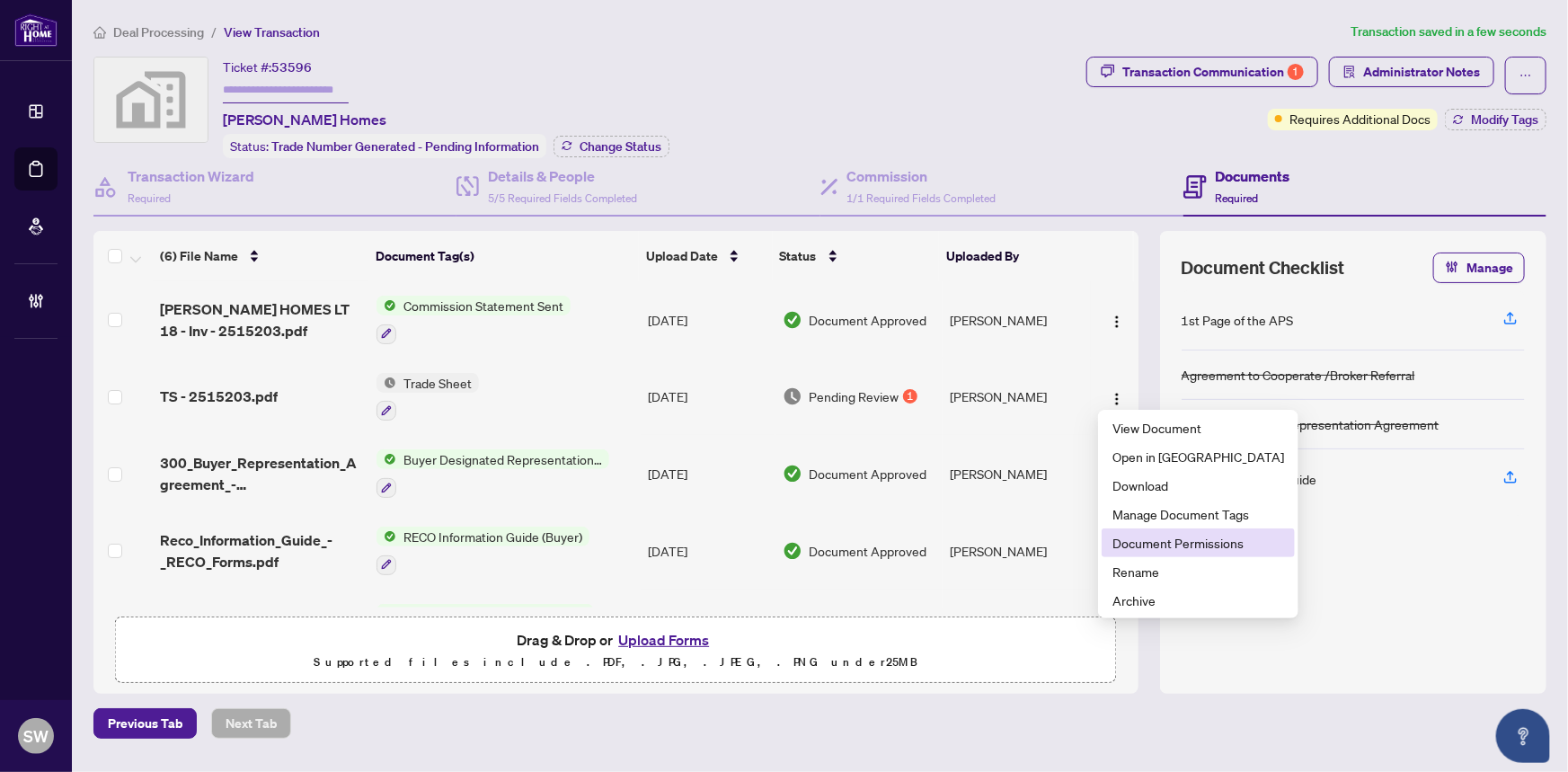
click at [1193, 542] on span "Document Permissions" at bounding box center [1198, 542] width 172 height 20
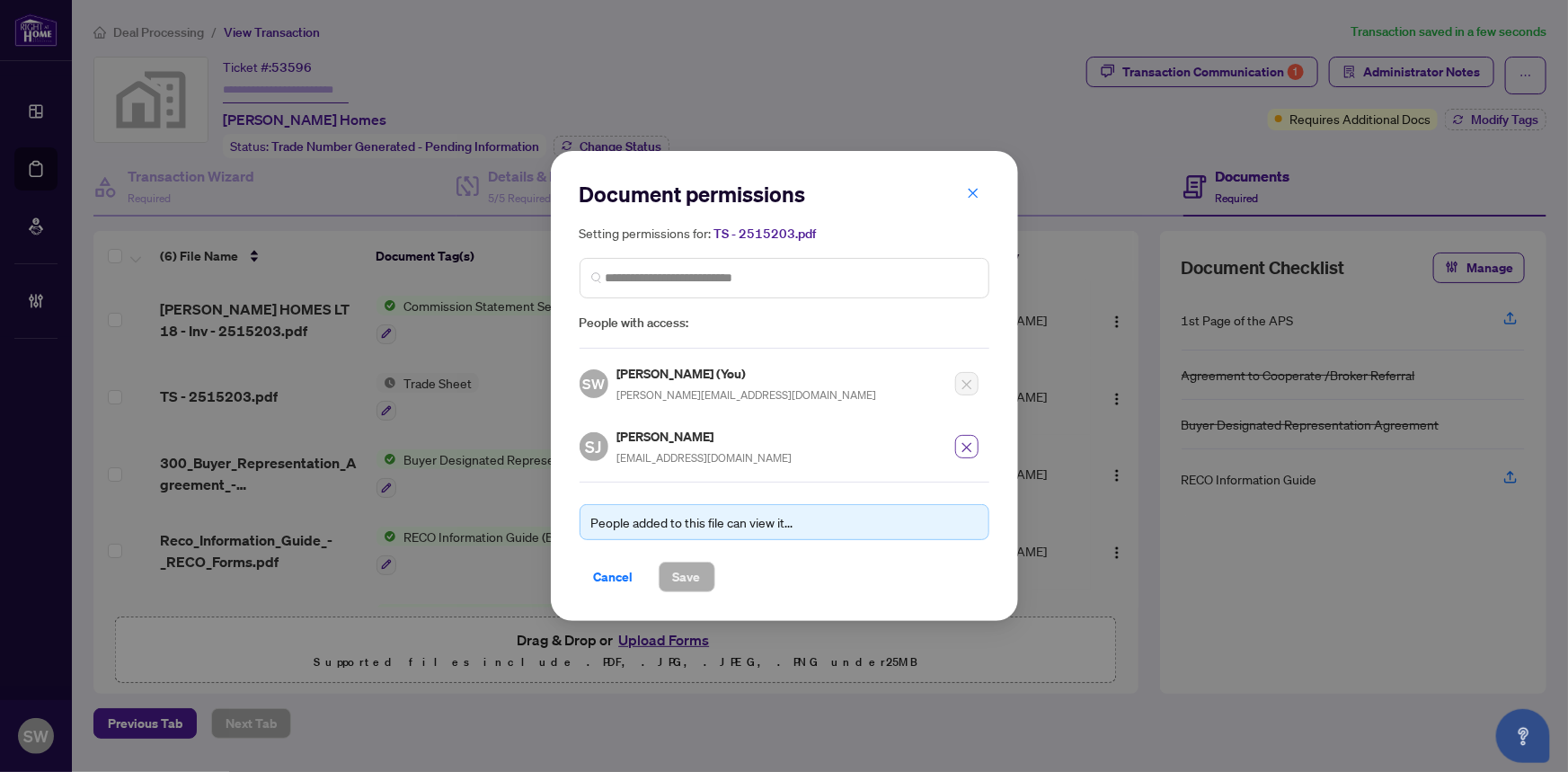
click at [974, 445] on button "button" at bounding box center [967, 447] width 24 height 24
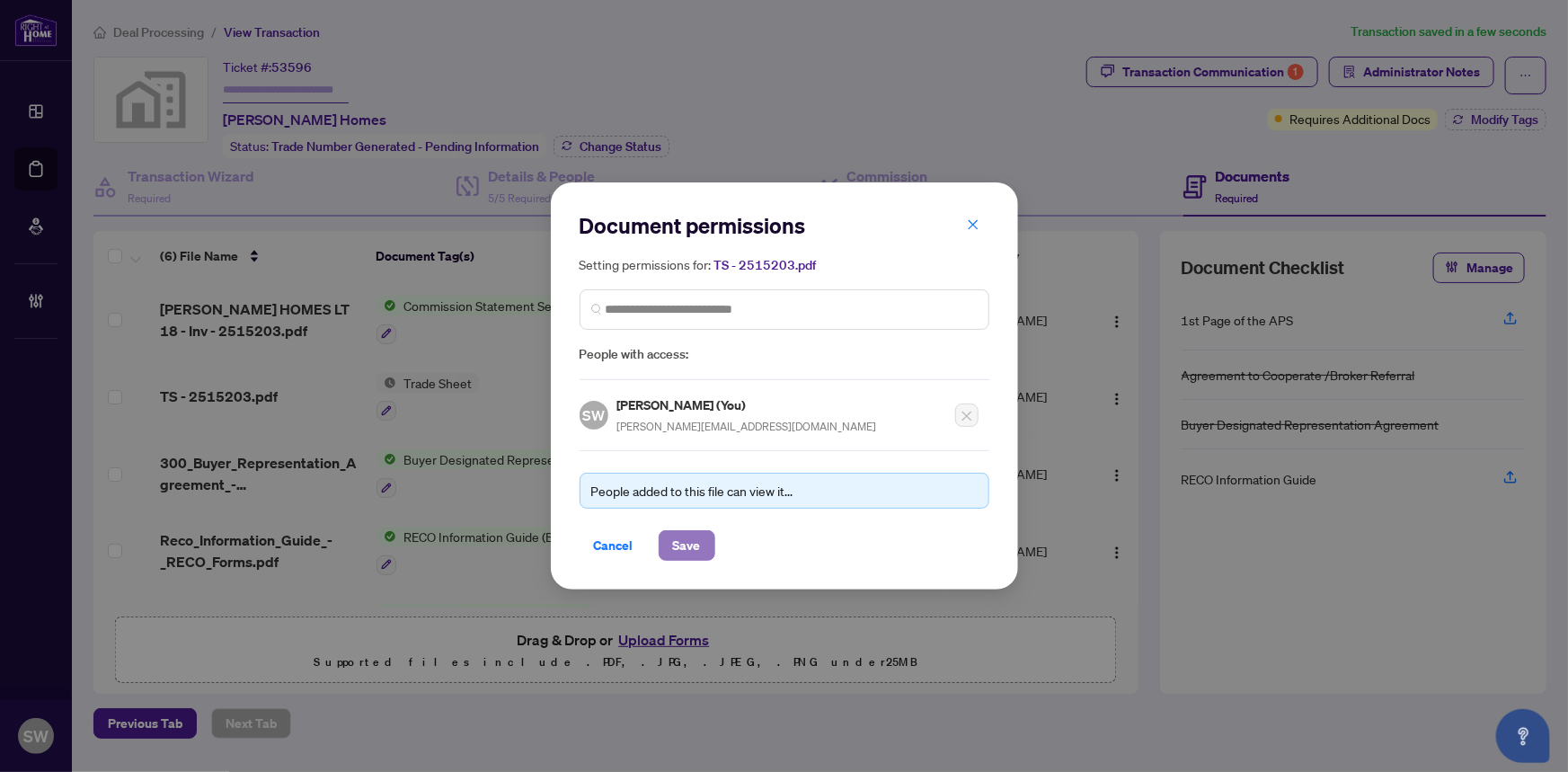
click at [693, 545] on span "Save" at bounding box center [686, 545] width 27 height 28
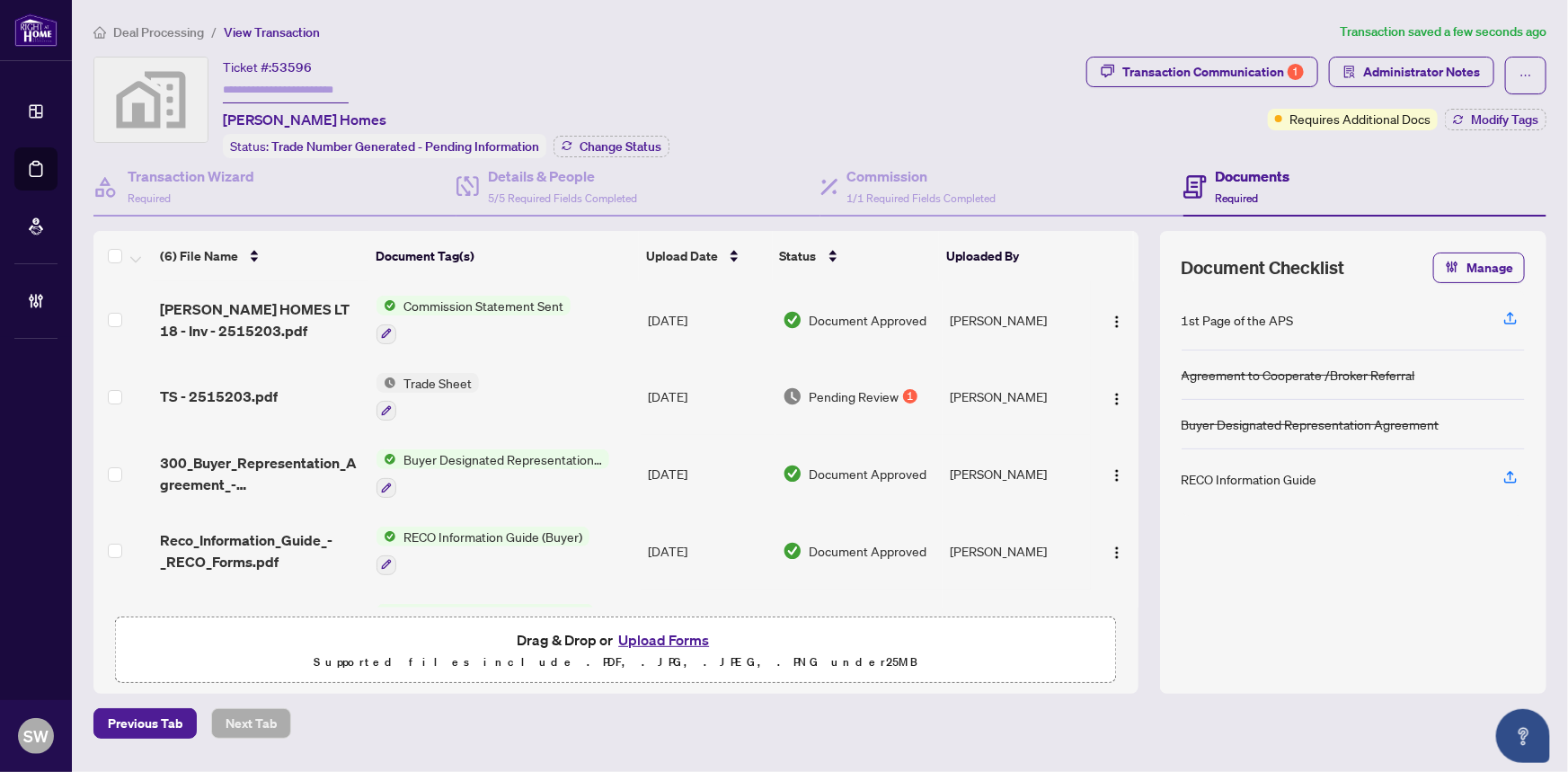
click at [628, 36] on ol "Deal Processing / View Transaction" at bounding box center [713, 32] width 1239 height 21
click at [898, 197] on span "1/1 Required Fields Completed" at bounding box center [921, 198] width 149 height 13
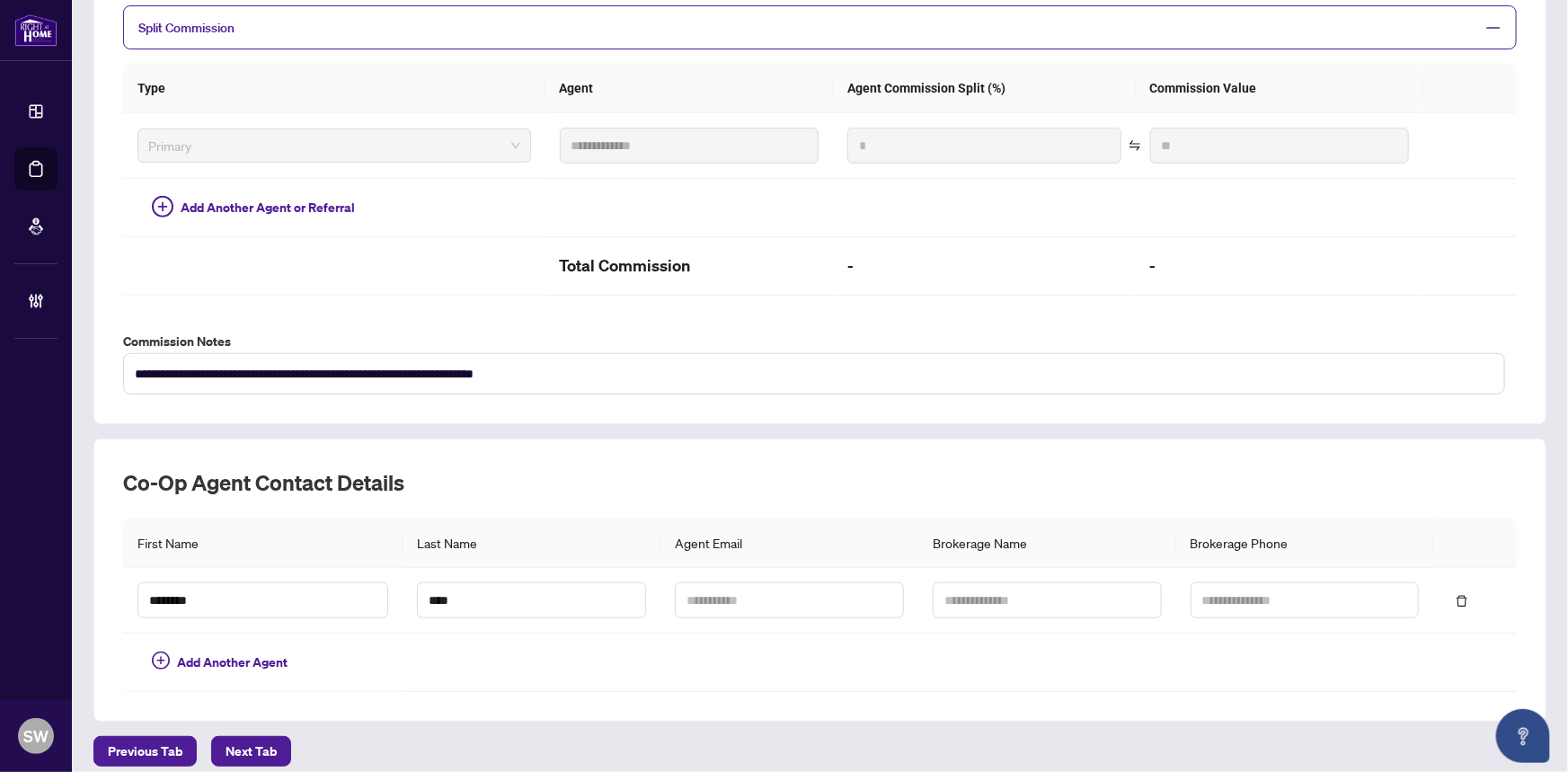
scroll to position [504, 0]
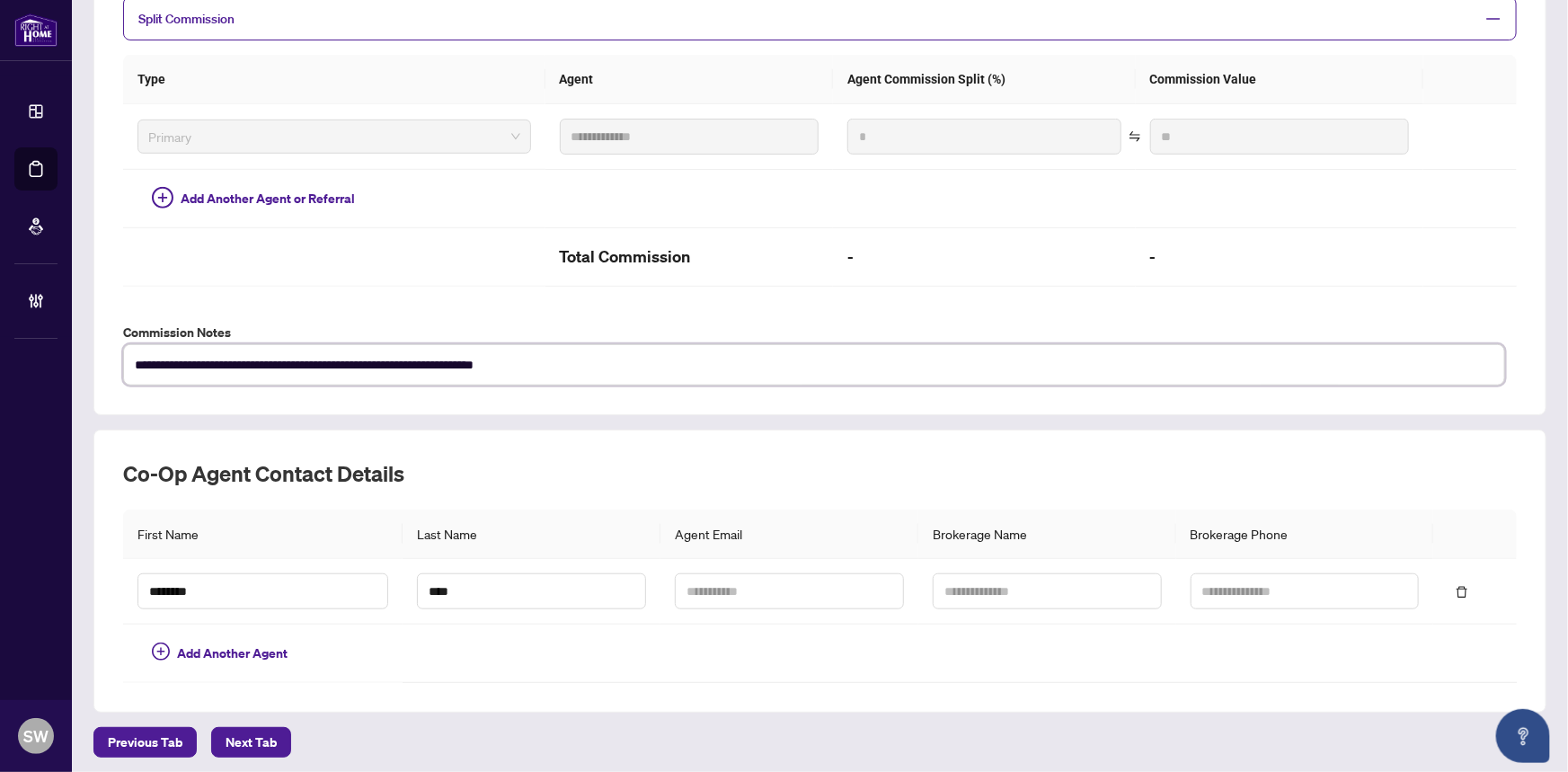
click at [268, 365] on textarea "**********" at bounding box center [814, 365] width 1382 height 42
click at [210, 322] on label "Commission Notes" at bounding box center [820, 332] width 1395 height 20
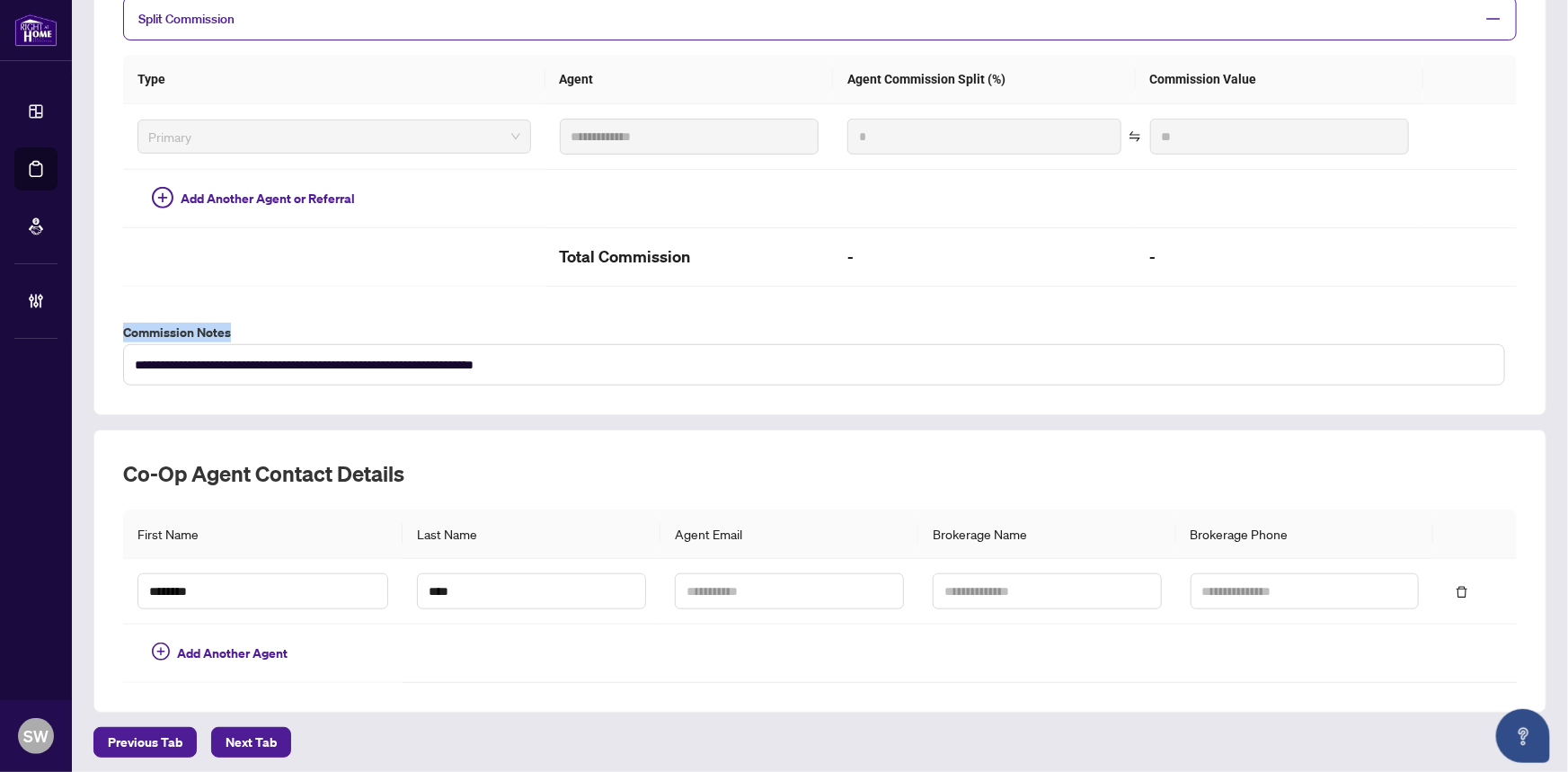
click at [210, 322] on label "Commission Notes" at bounding box center [820, 332] width 1395 height 20
copy label "Commission Notes"
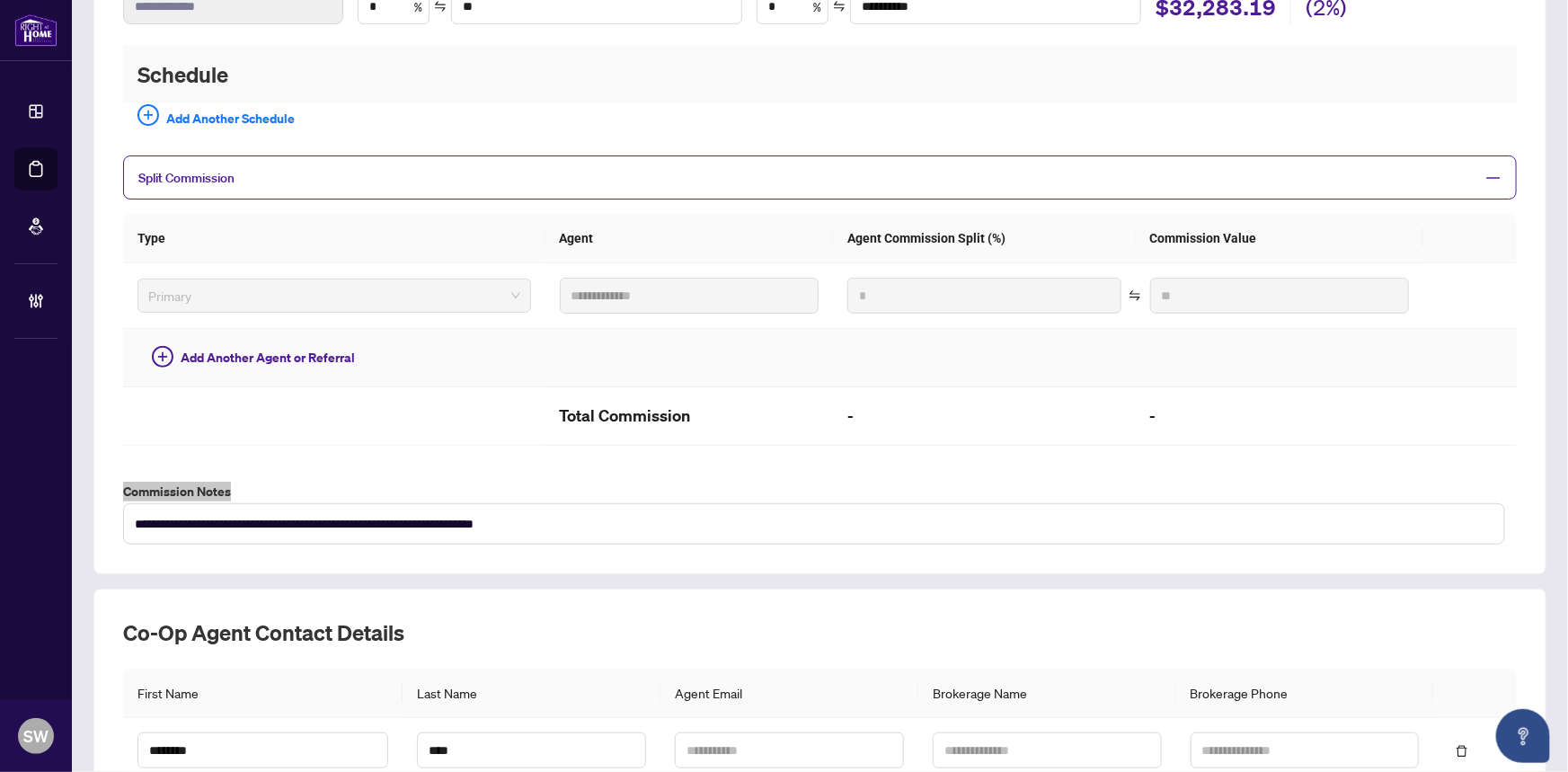
scroll to position [12, 0]
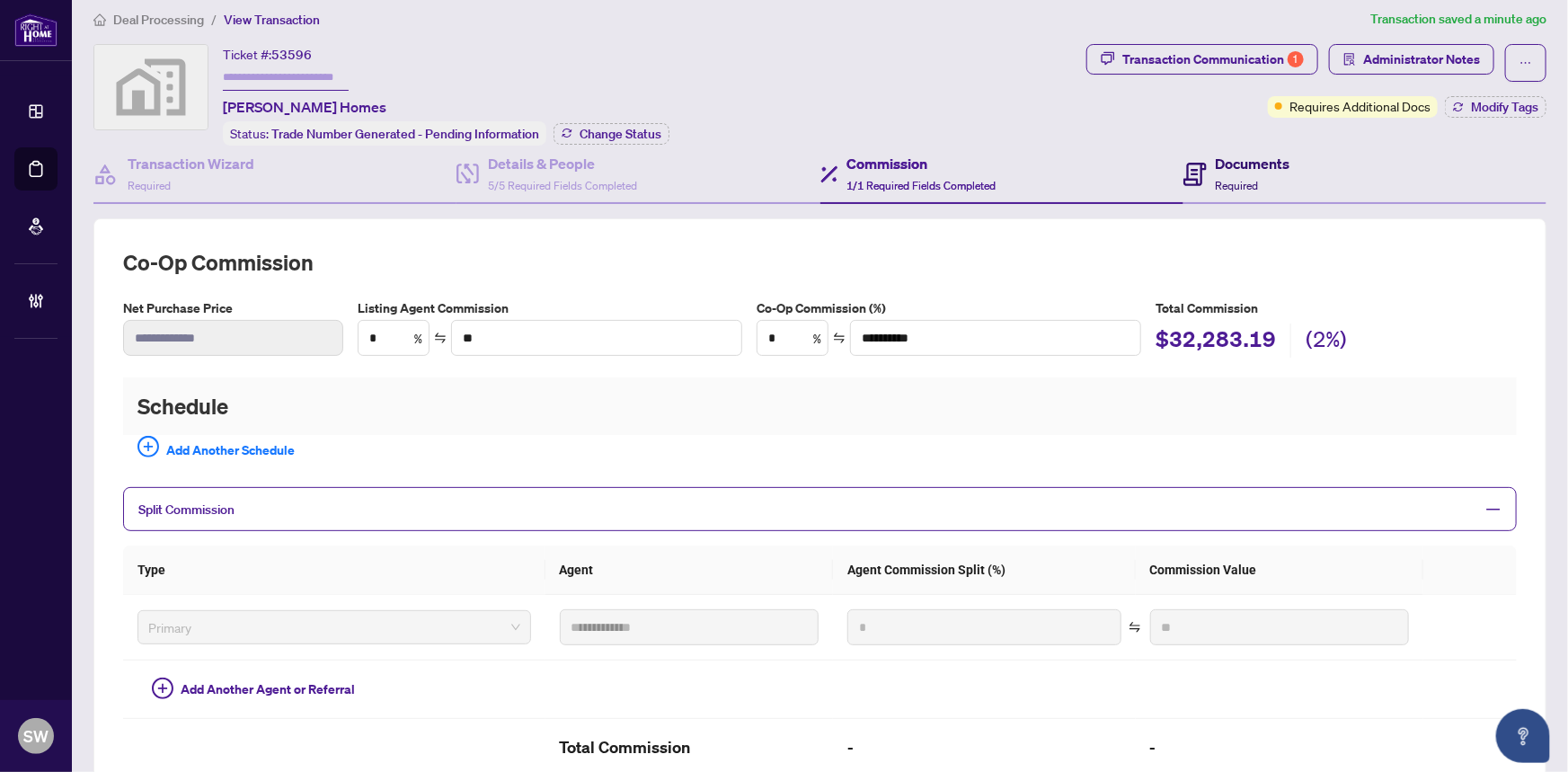
click at [1237, 179] on span "Required" at bounding box center [1238, 186] width 44 height 13
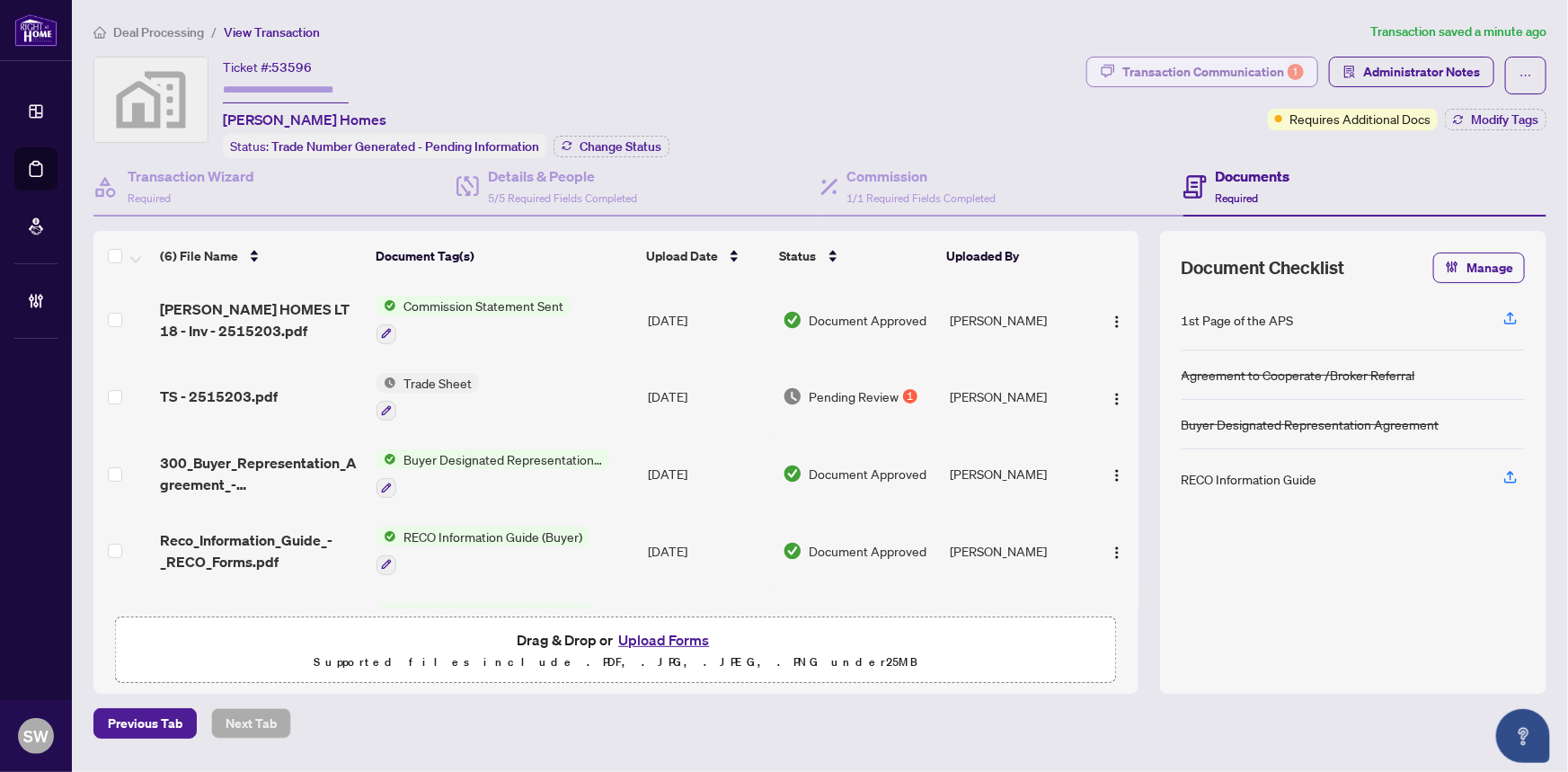
click at [1257, 75] on div "Transaction Communication 1" at bounding box center [1213, 72] width 182 height 28
type textarea "**********"
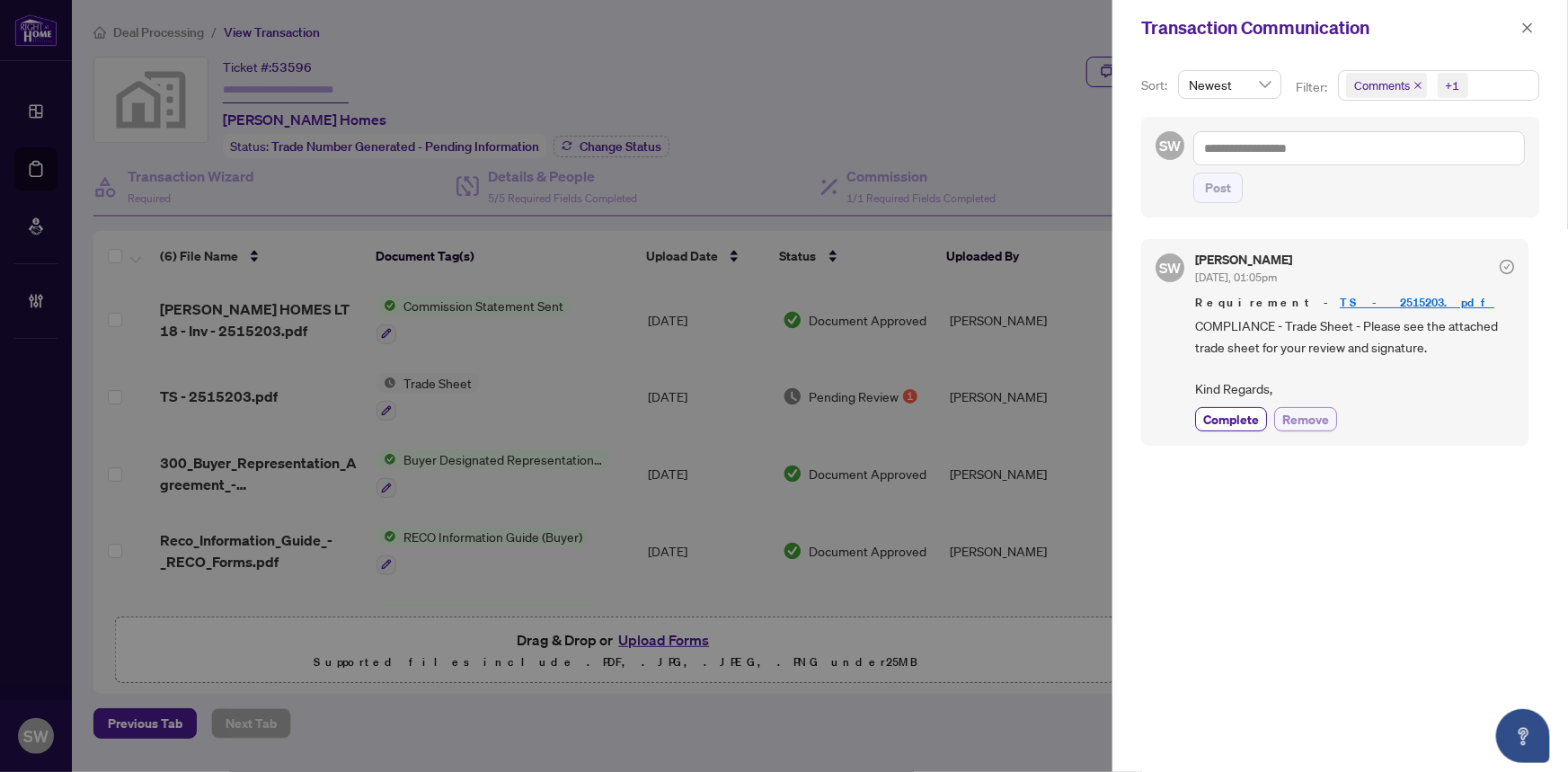
click at [1315, 414] on span "Remove" at bounding box center [1305, 419] width 46 height 19
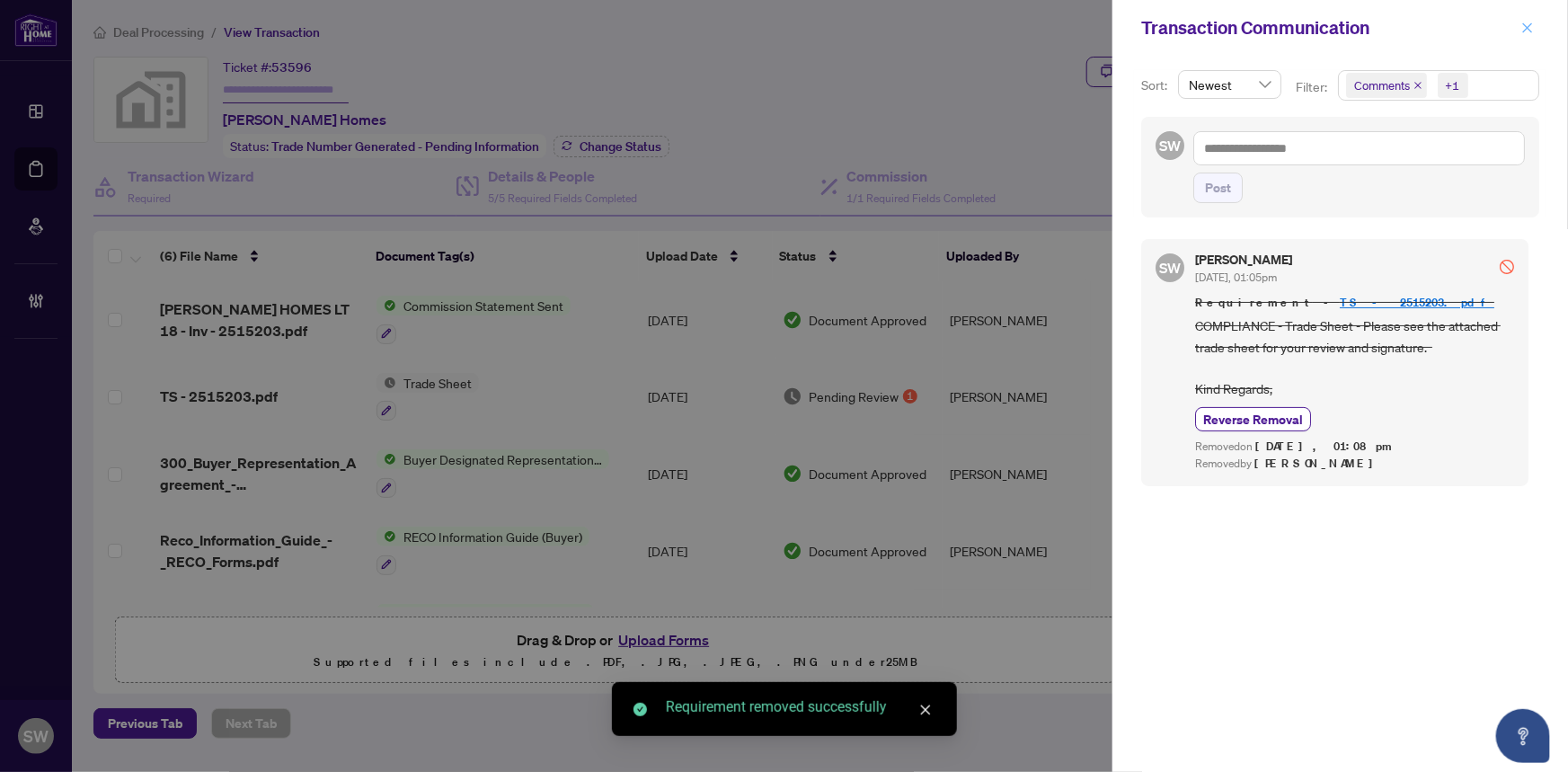
click at [1530, 26] on icon "close" at bounding box center [1528, 28] width 9 height 9
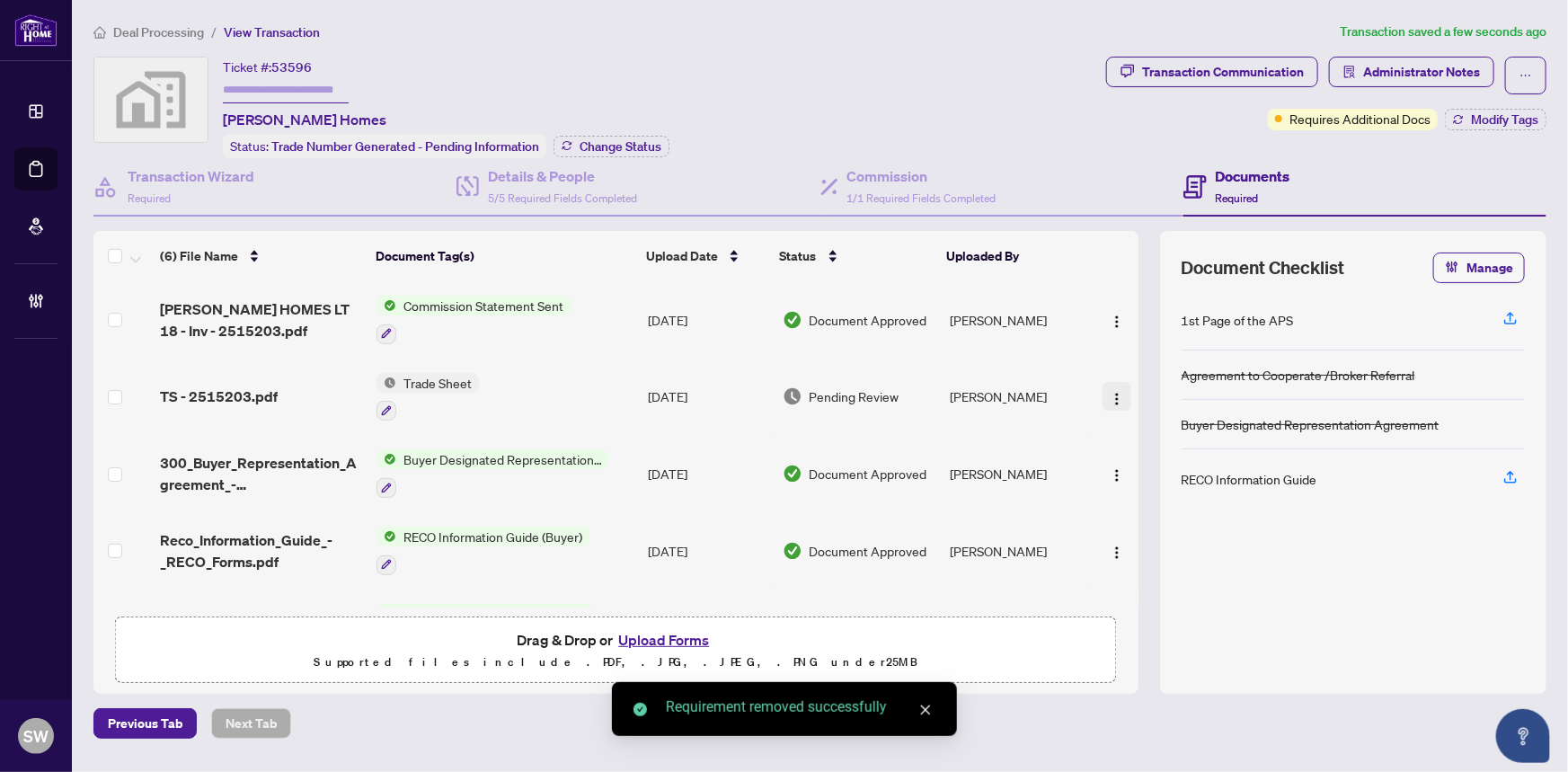
click at [1115, 392] on img "button" at bounding box center [1117, 398] width 14 height 14
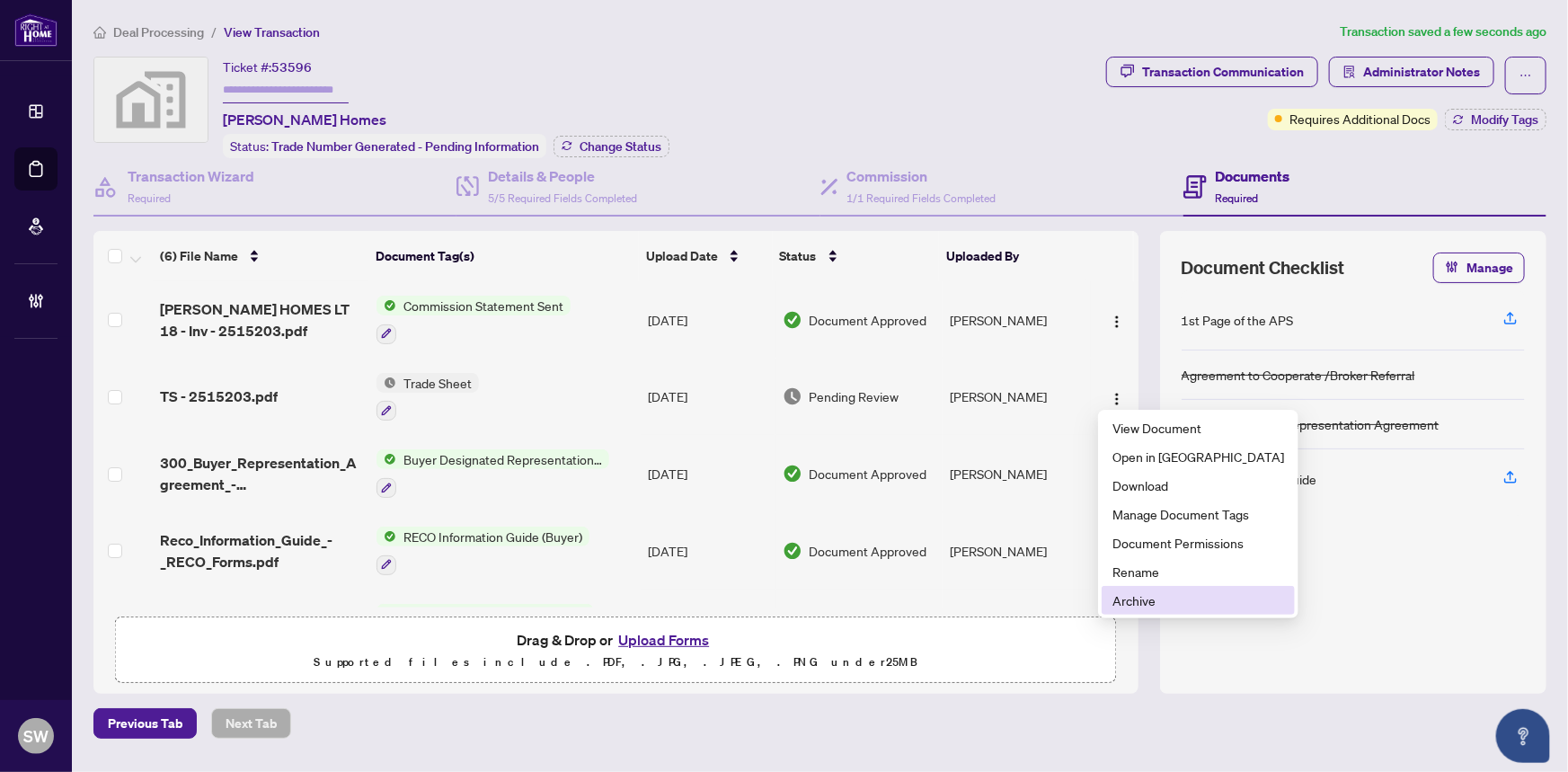
click at [1142, 600] on span "Archive" at bounding box center [1198, 600] width 172 height 20
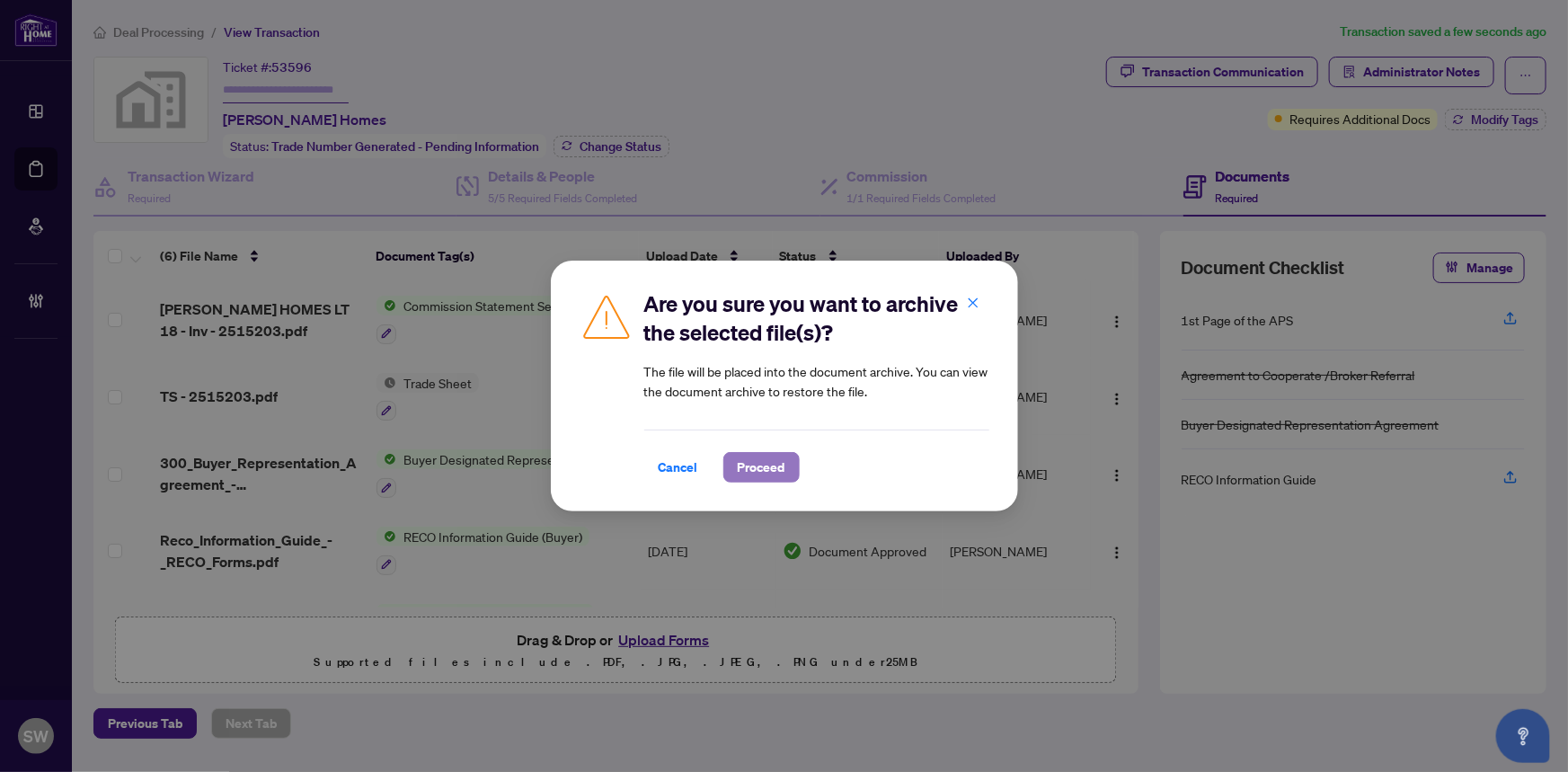
click at [756, 459] on span "Proceed" at bounding box center [761, 468] width 47 height 28
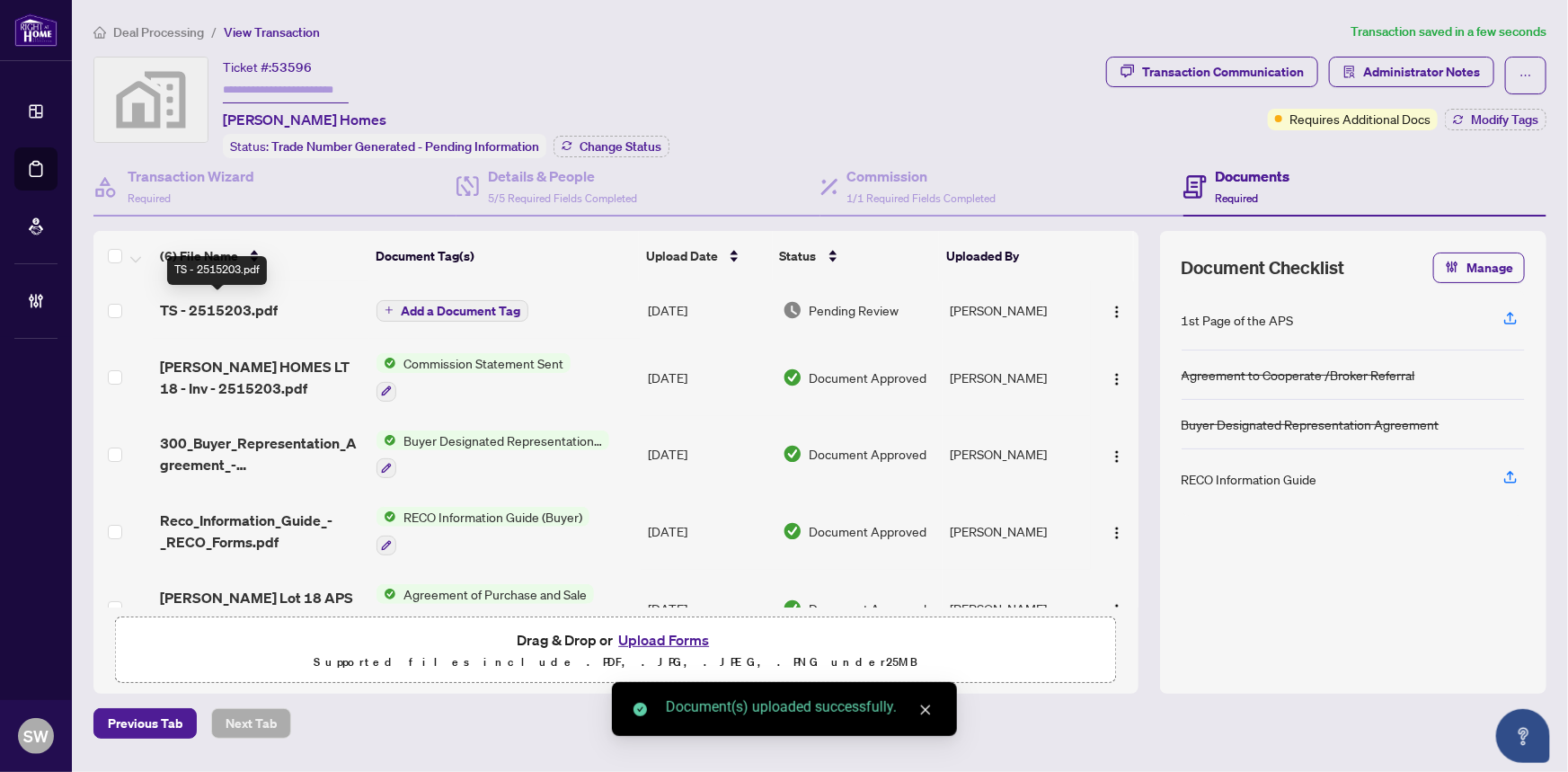
click at [249, 310] on span "TS - 2515203.pdf" at bounding box center [219, 310] width 118 height 22
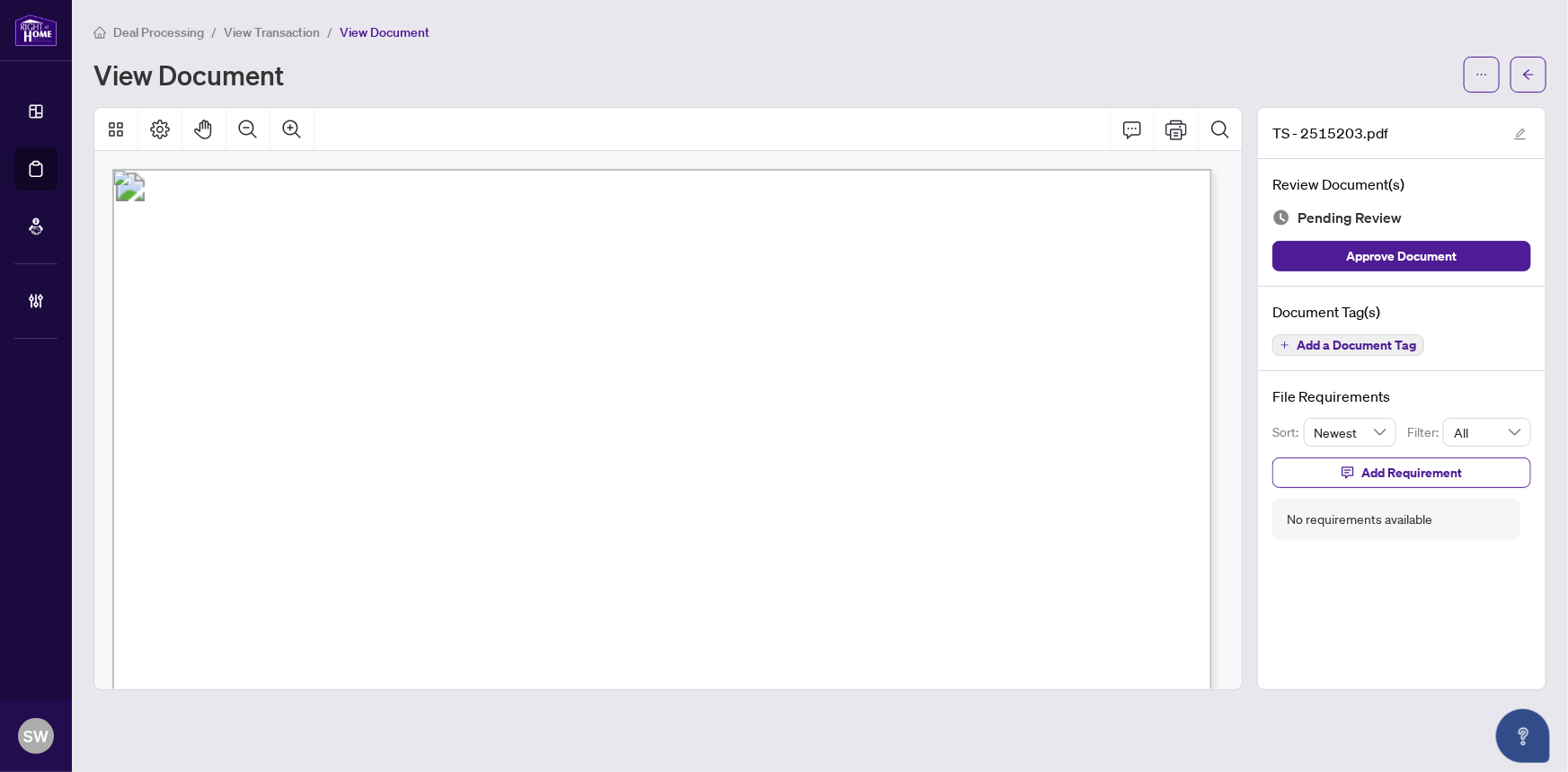
click at [1363, 343] on span "Add a Document Tag" at bounding box center [1357, 344] width 119 height 12
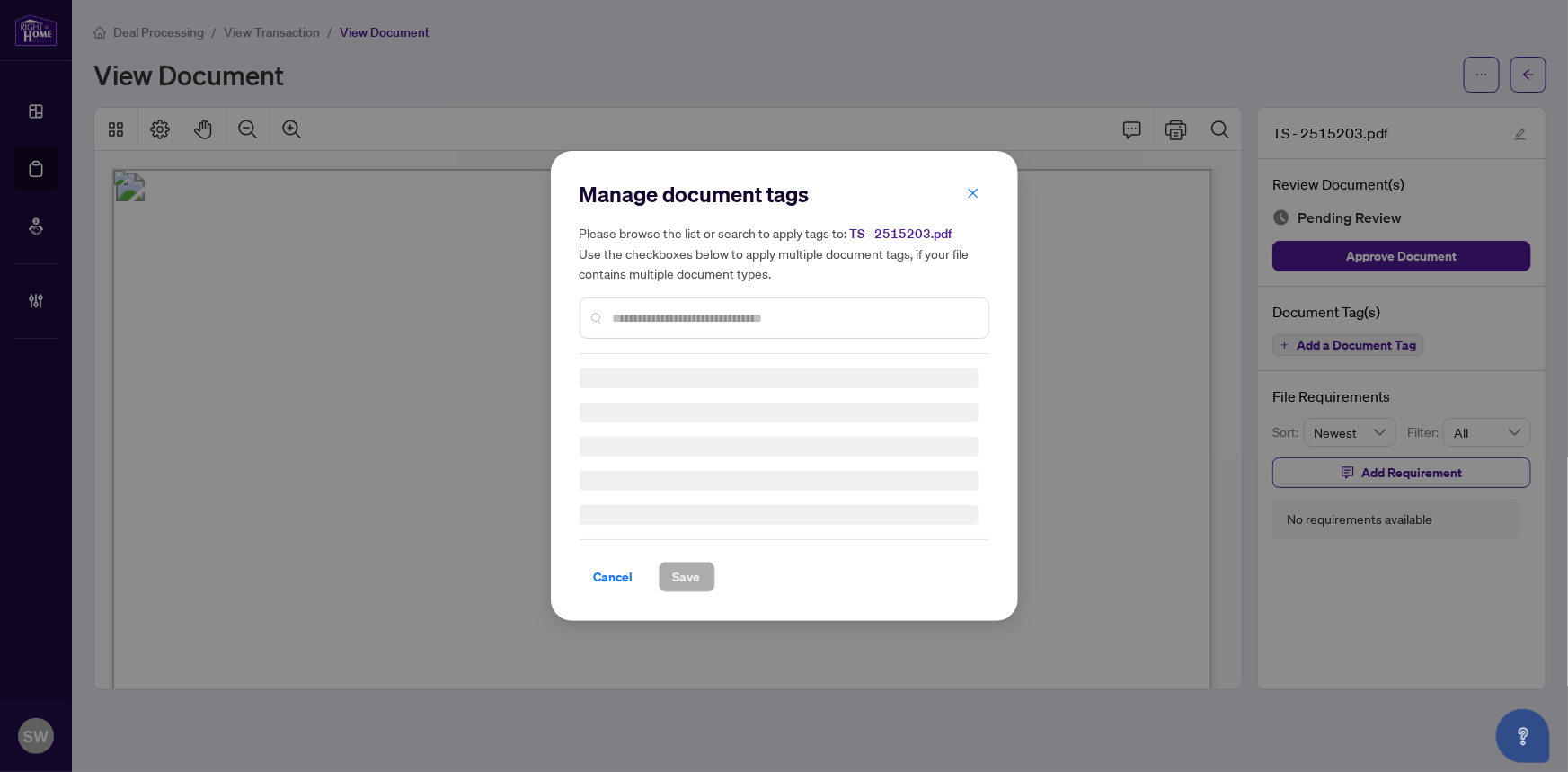
click at [771, 319] on input "text" at bounding box center [793, 318] width 361 height 20
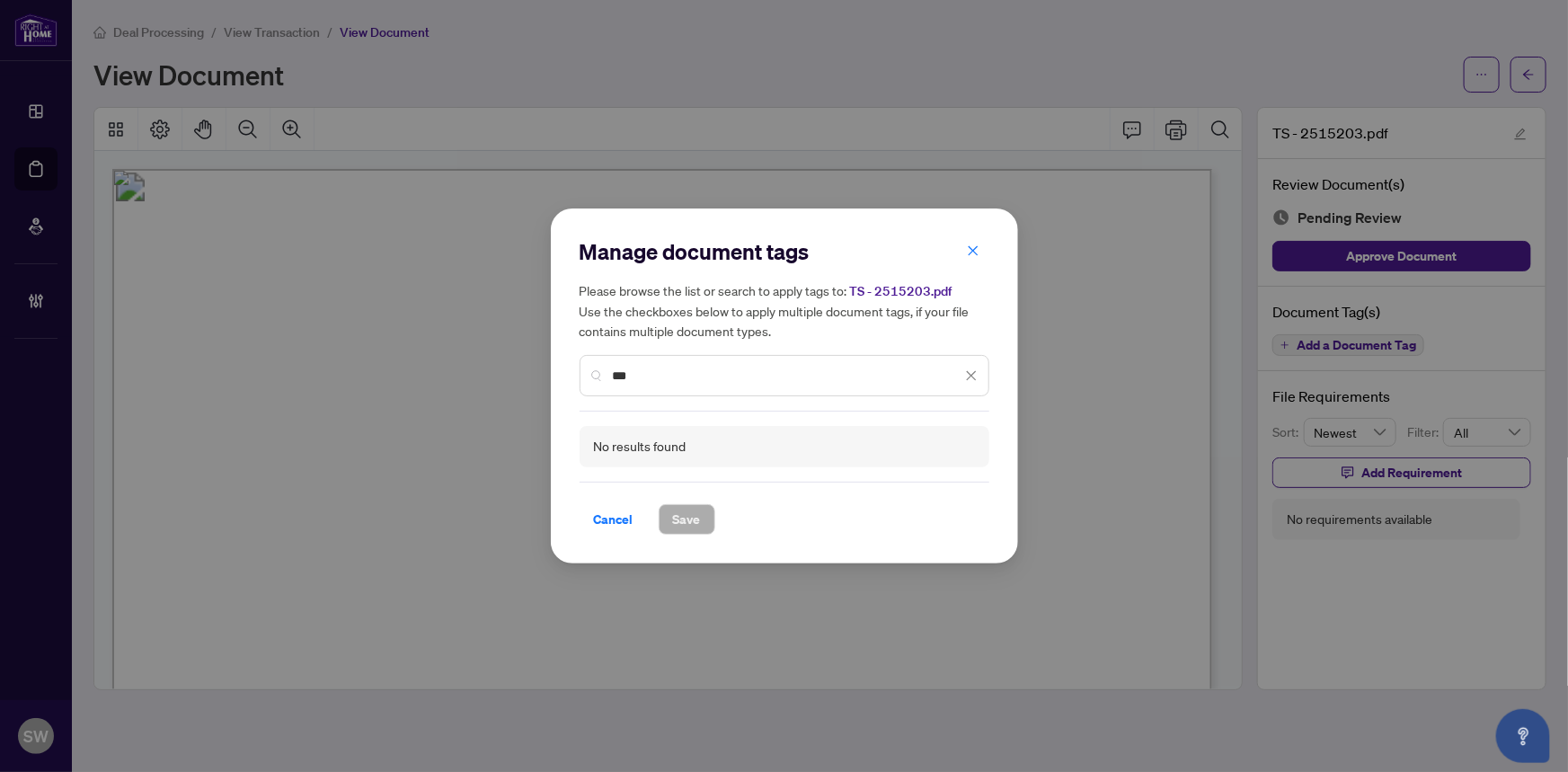
click at [623, 373] on input "***" at bounding box center [788, 376] width 349 height 20
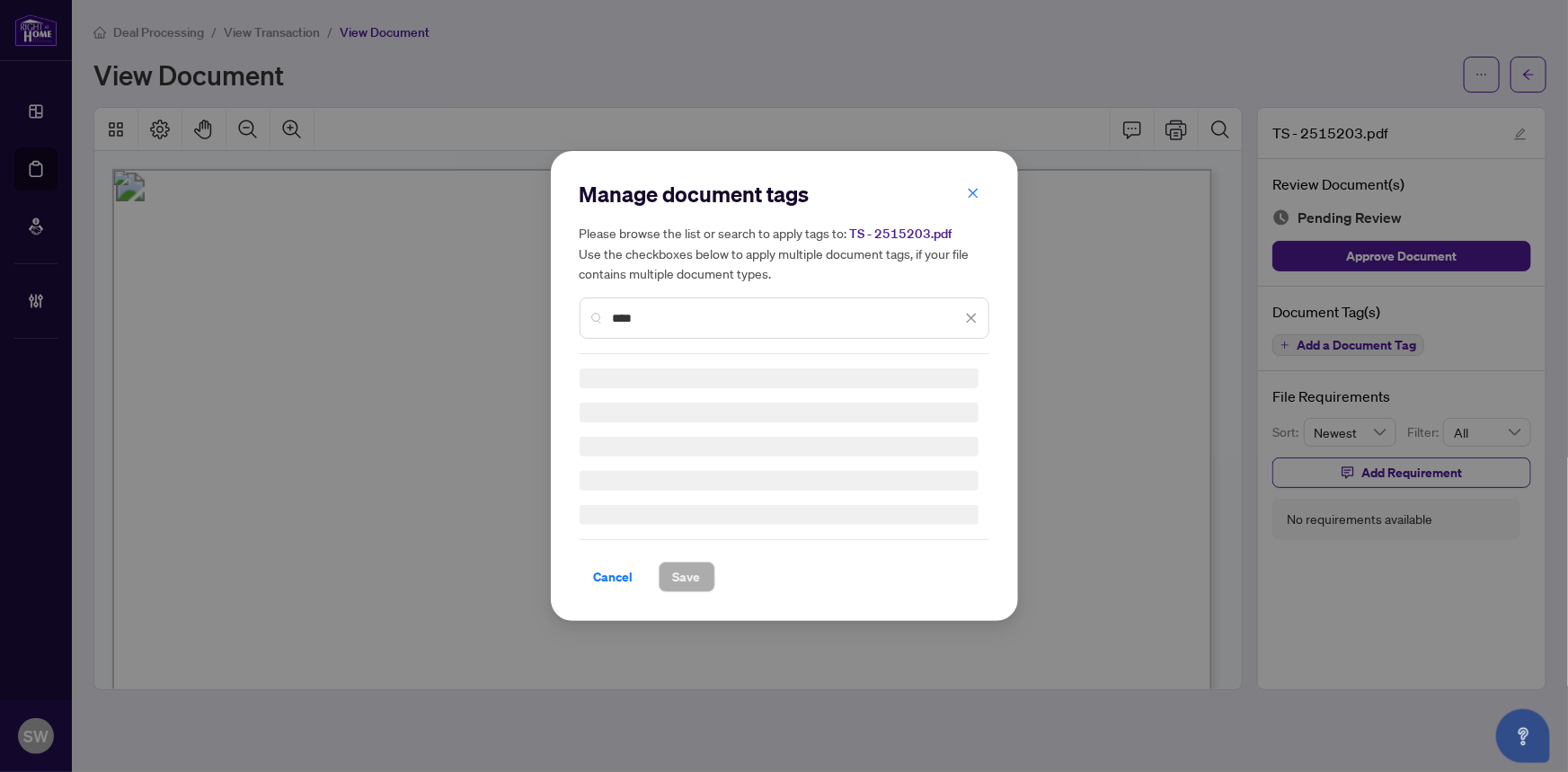
click at [646, 377] on div "Manage document tags Please browse the list or search to apply tags to: TS - 25…" at bounding box center [785, 386] width 410 height 413
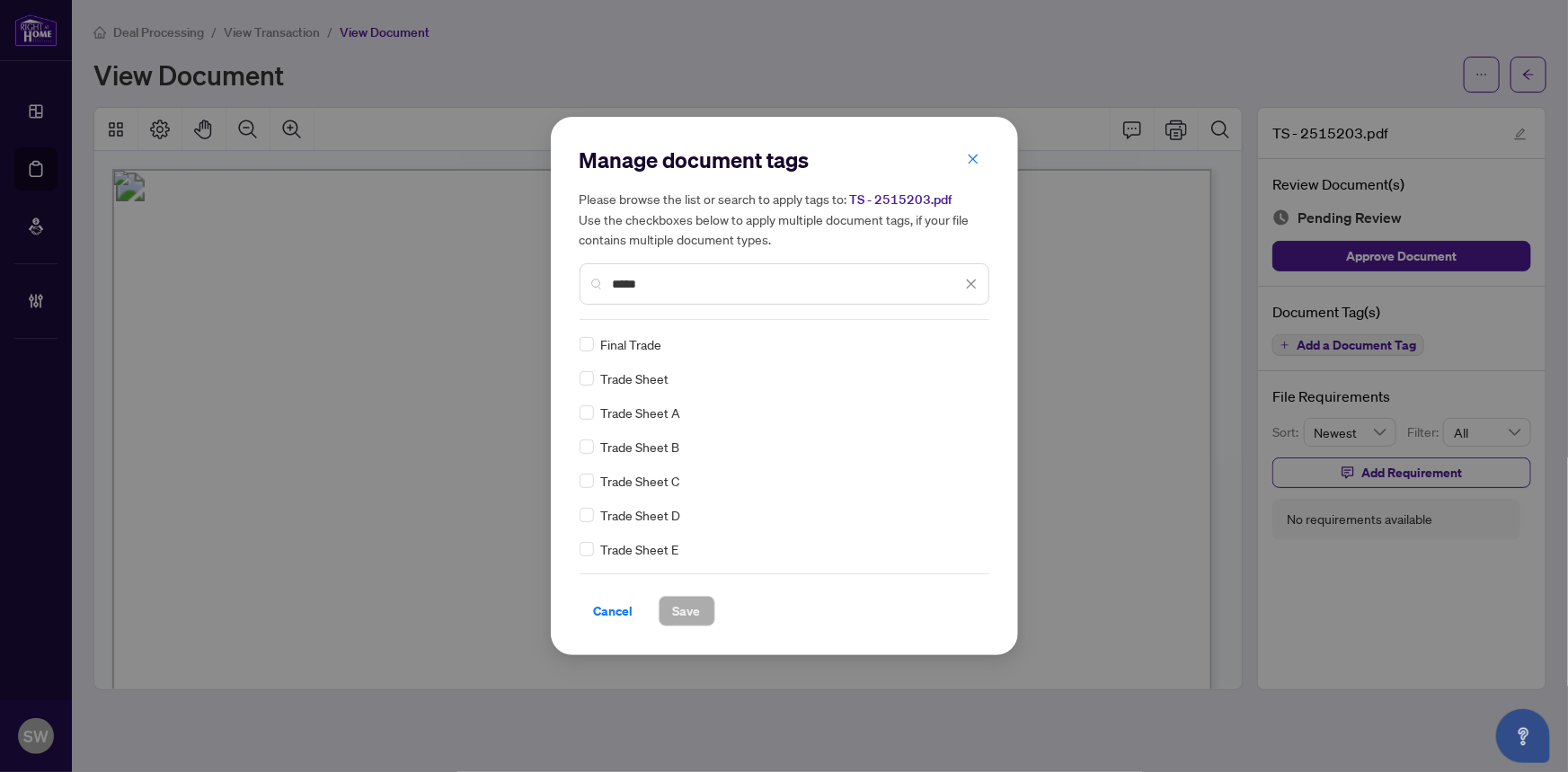
type input "*****"
click at [692, 614] on span "Save" at bounding box center [686, 612] width 27 height 28
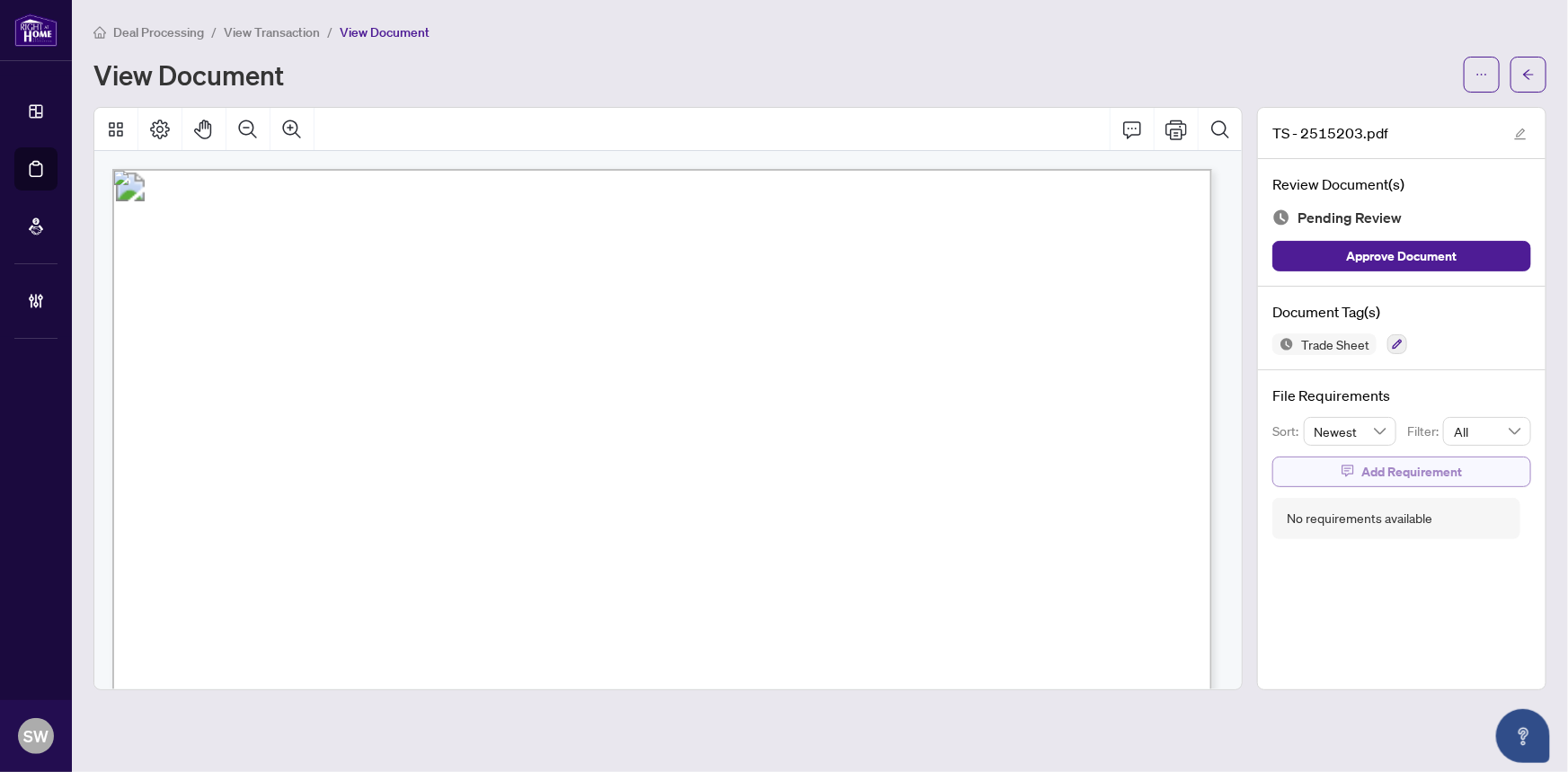
click at [1353, 466] on icon "button" at bounding box center [1348, 470] width 12 height 12
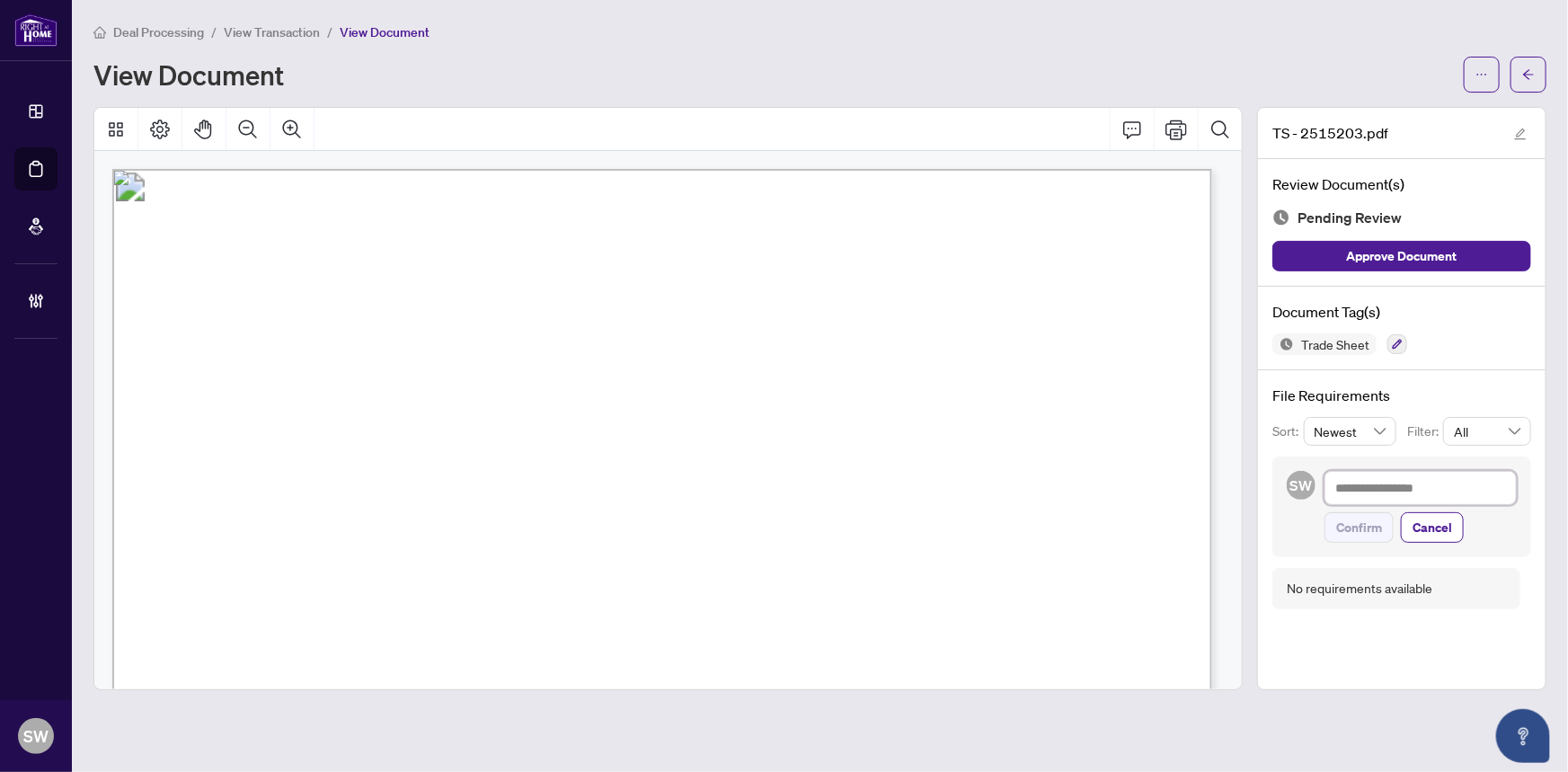
click at [1384, 487] on textarea at bounding box center [1421, 488] width 192 height 34
paste textarea "**********"
type textarea "**********"
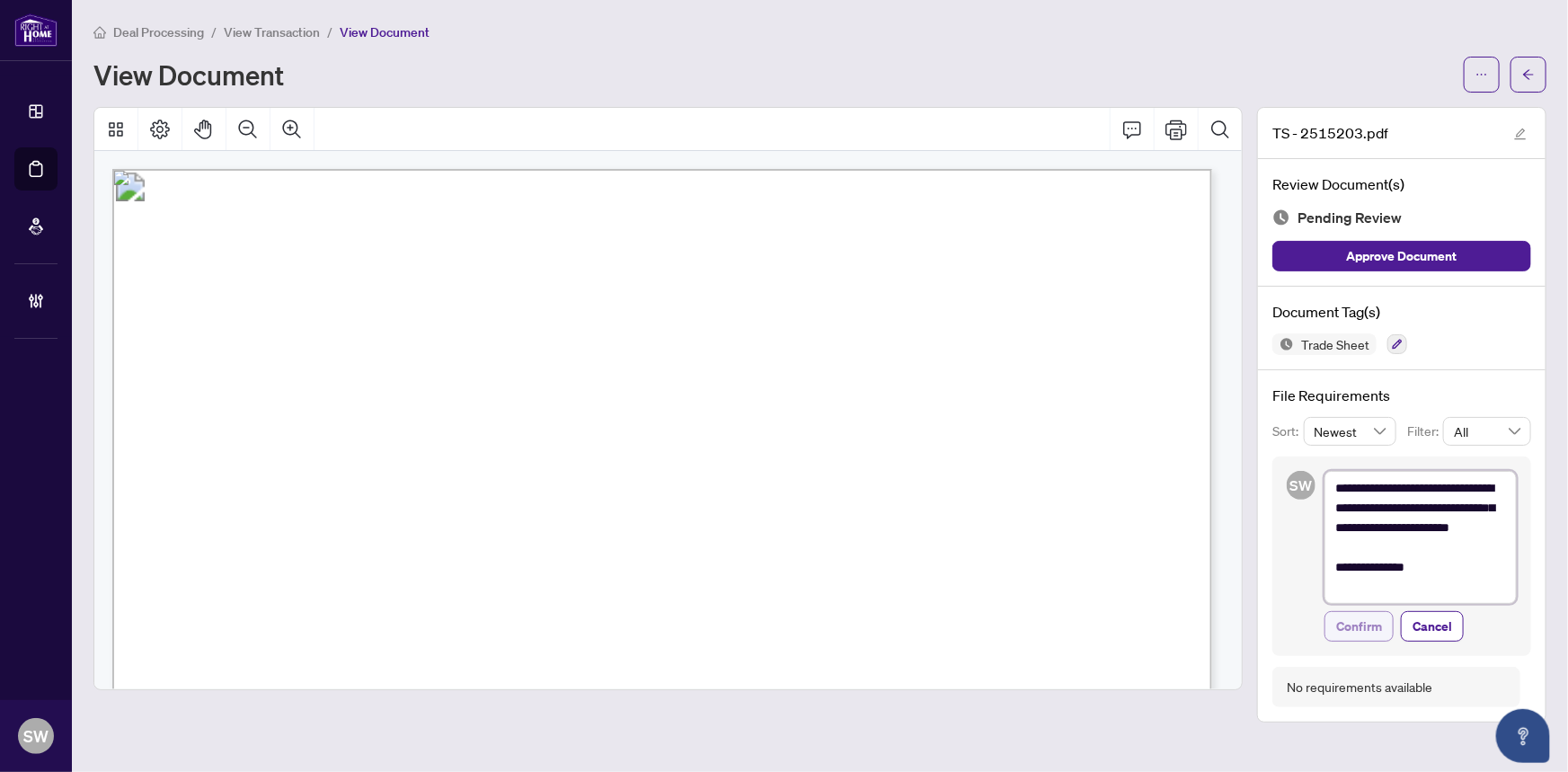
type textarea "**********"
click at [1366, 630] on span "Confirm" at bounding box center [1359, 627] width 46 height 28
type textarea "**********"
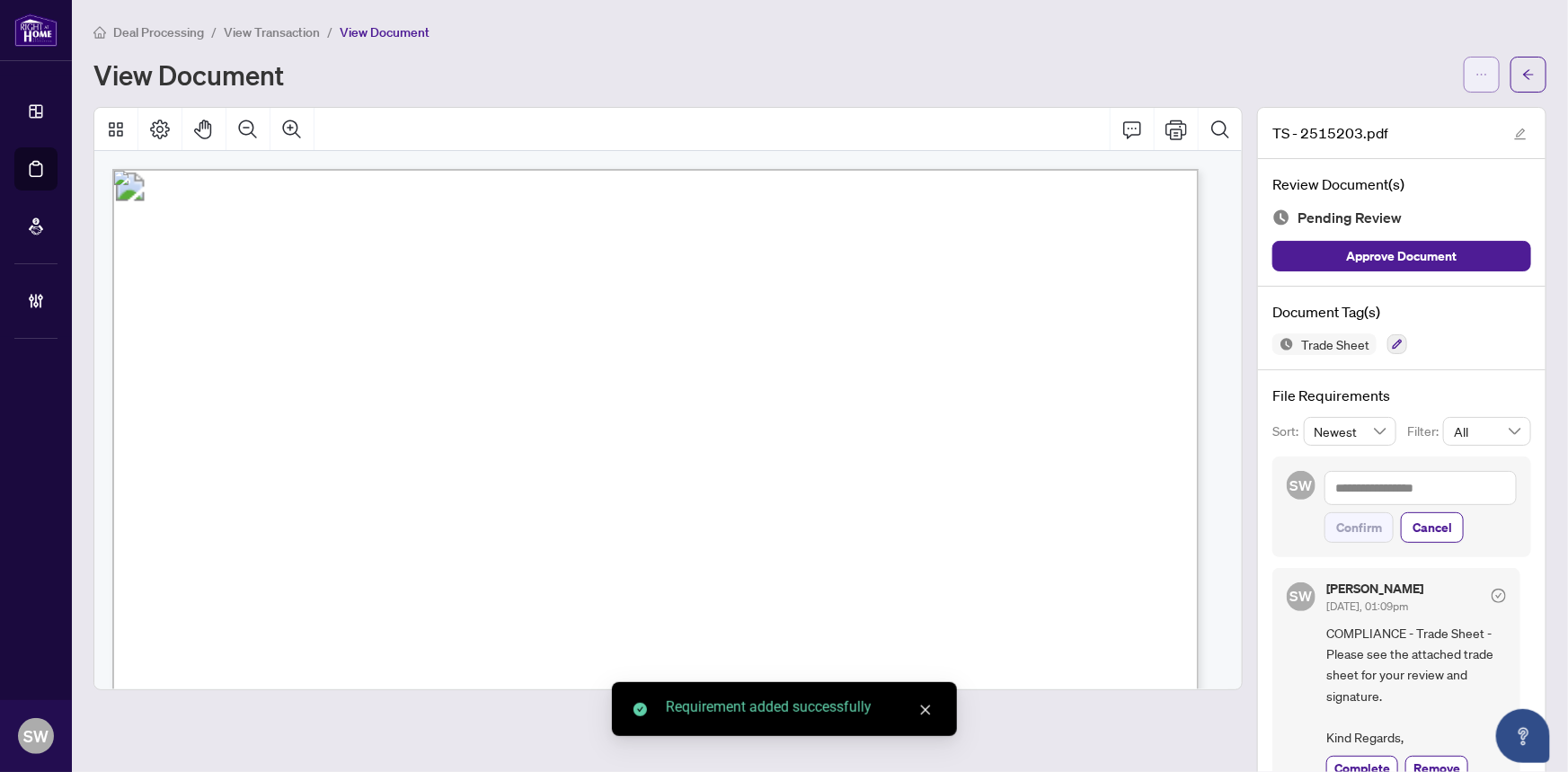
click at [1476, 81] on span "button" at bounding box center [1482, 75] width 12 height 28
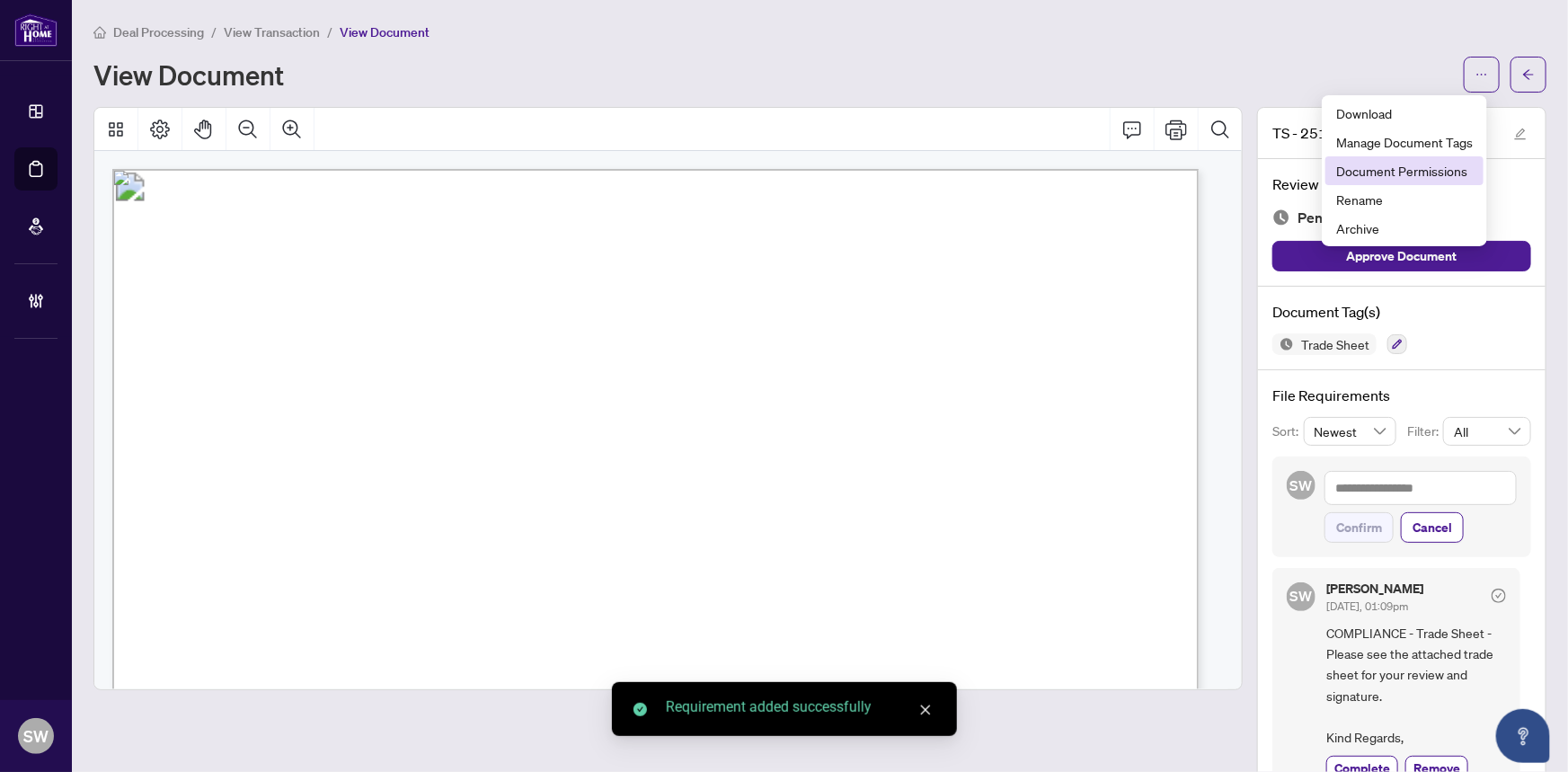
click at [1427, 165] on span "Document Permissions" at bounding box center [1405, 171] width 137 height 20
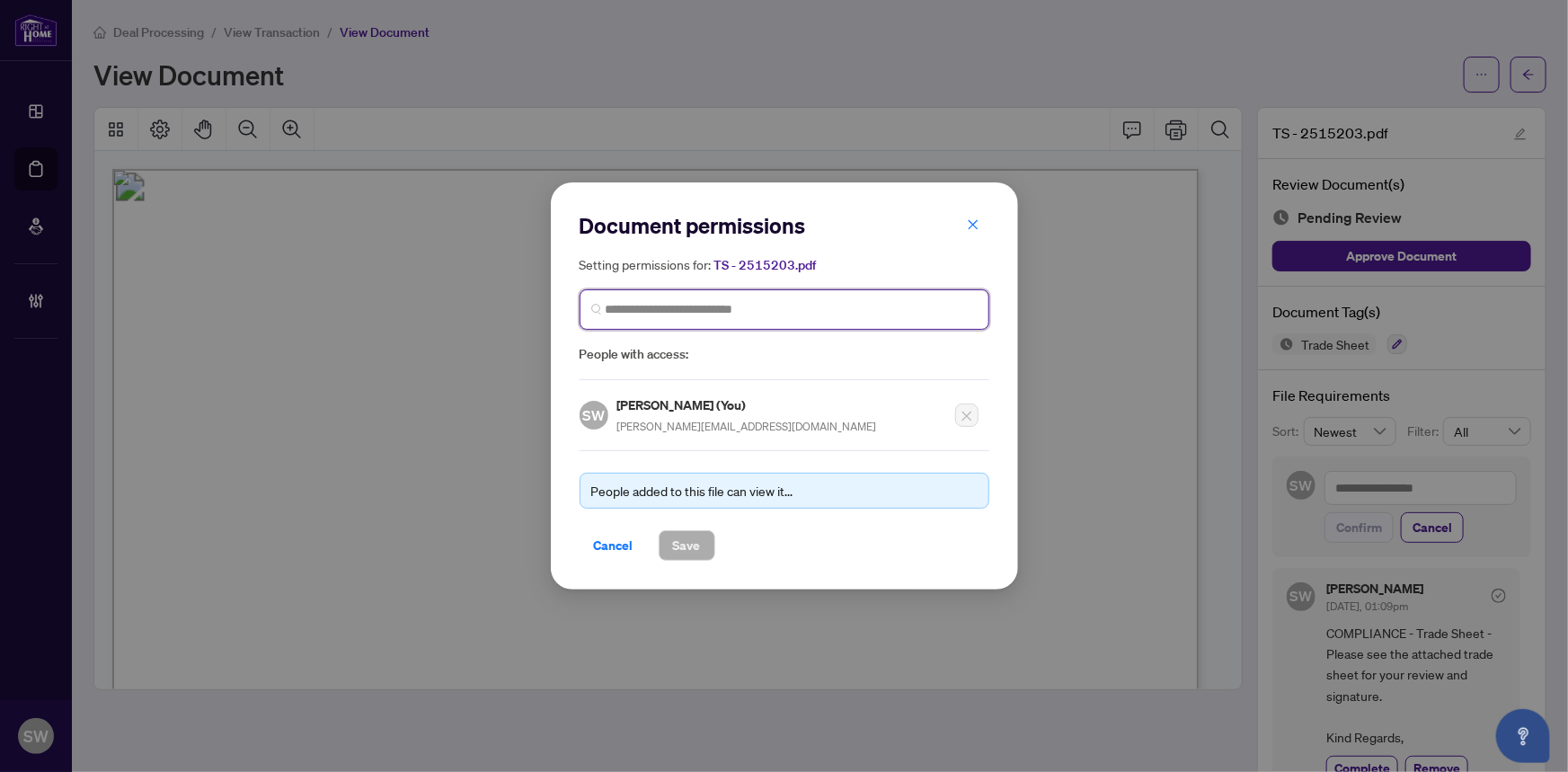
click at [629, 304] on input "search" at bounding box center [792, 310] width 373 height 19
type input "****"
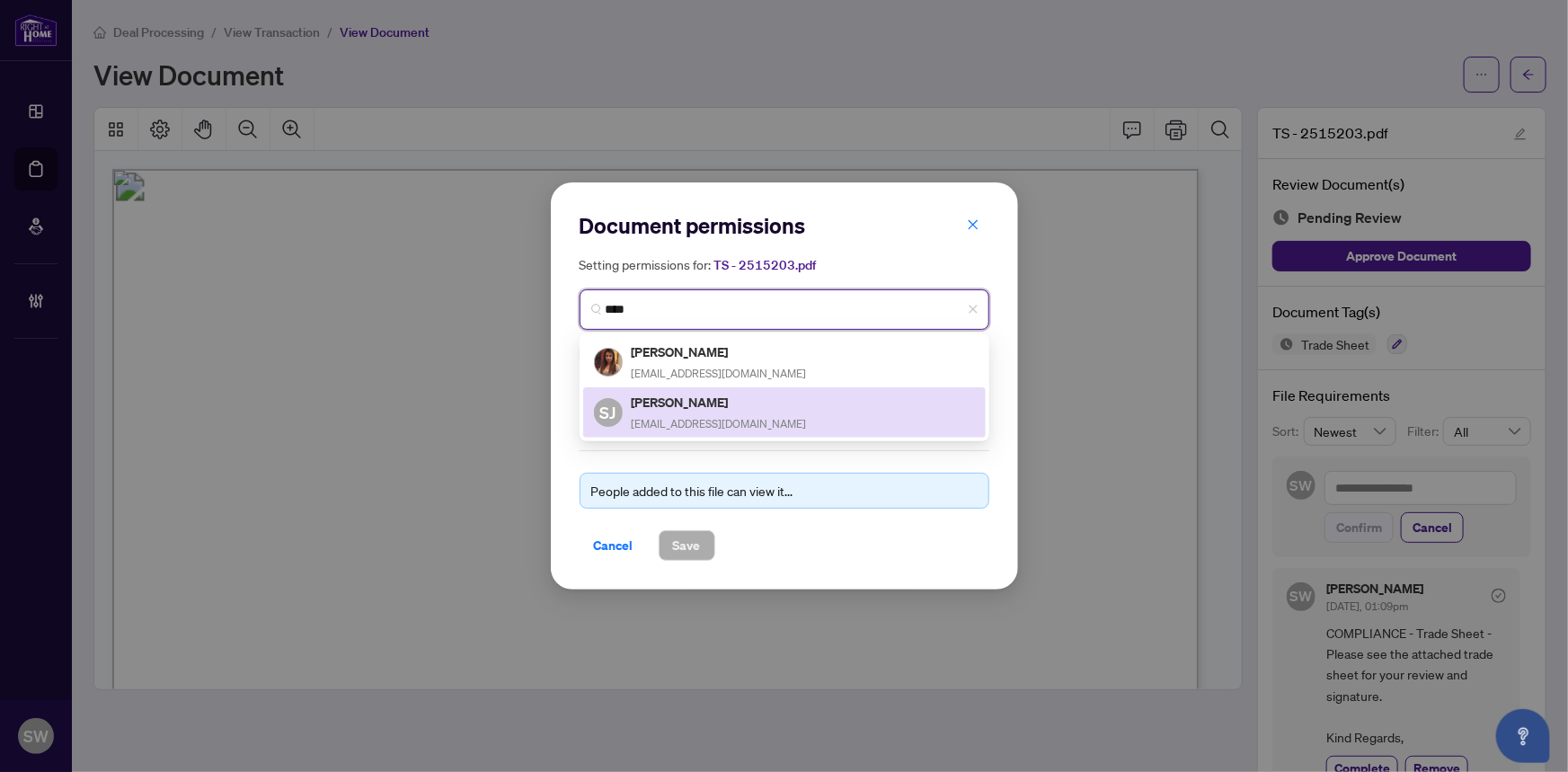
click at [682, 404] on h5 "[PERSON_NAME]" at bounding box center [720, 402] width 175 height 21
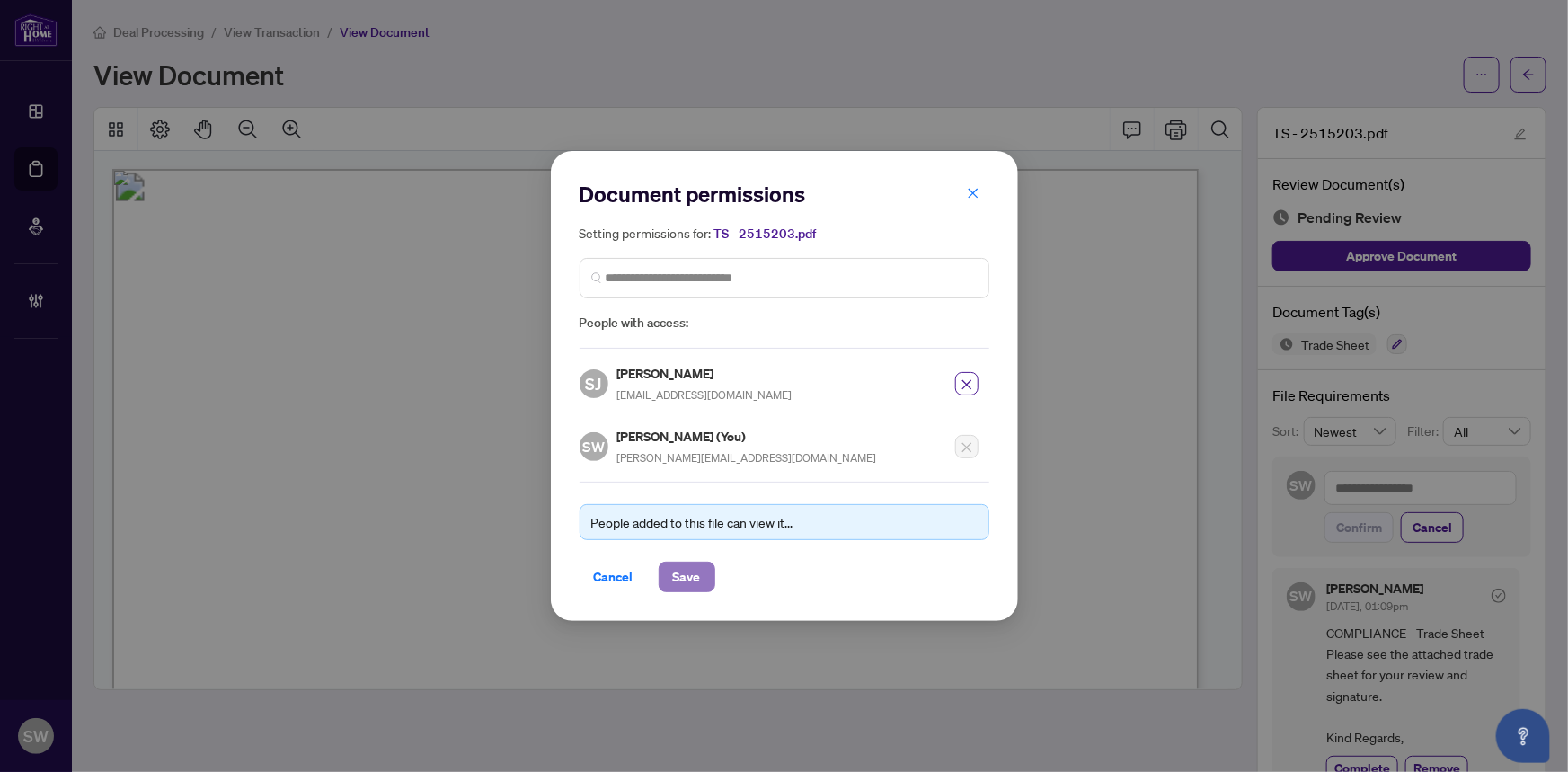
click at [684, 576] on span "Save" at bounding box center [686, 578] width 27 height 28
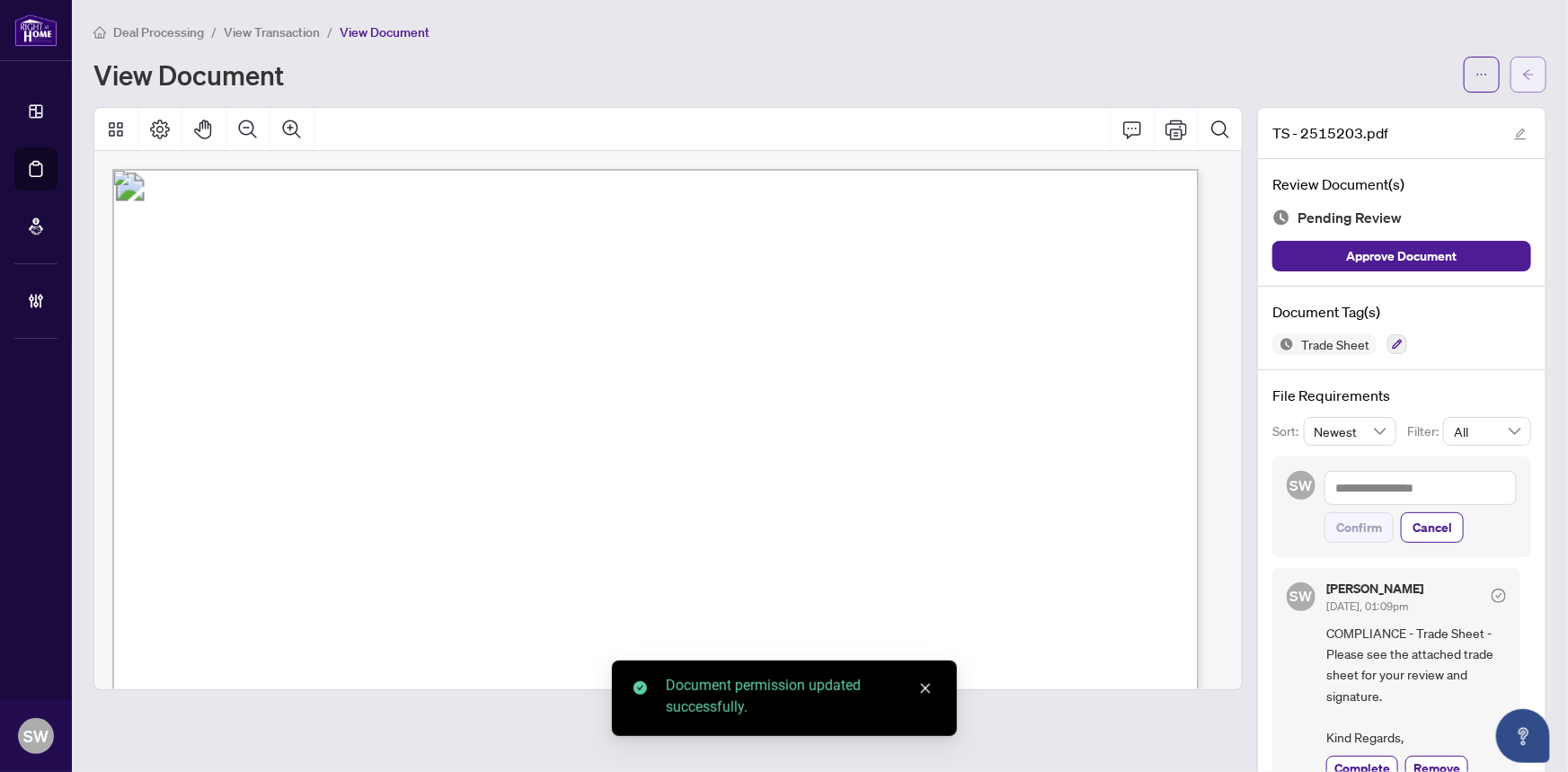
click at [1522, 81] on span "button" at bounding box center [1528, 75] width 12 height 28
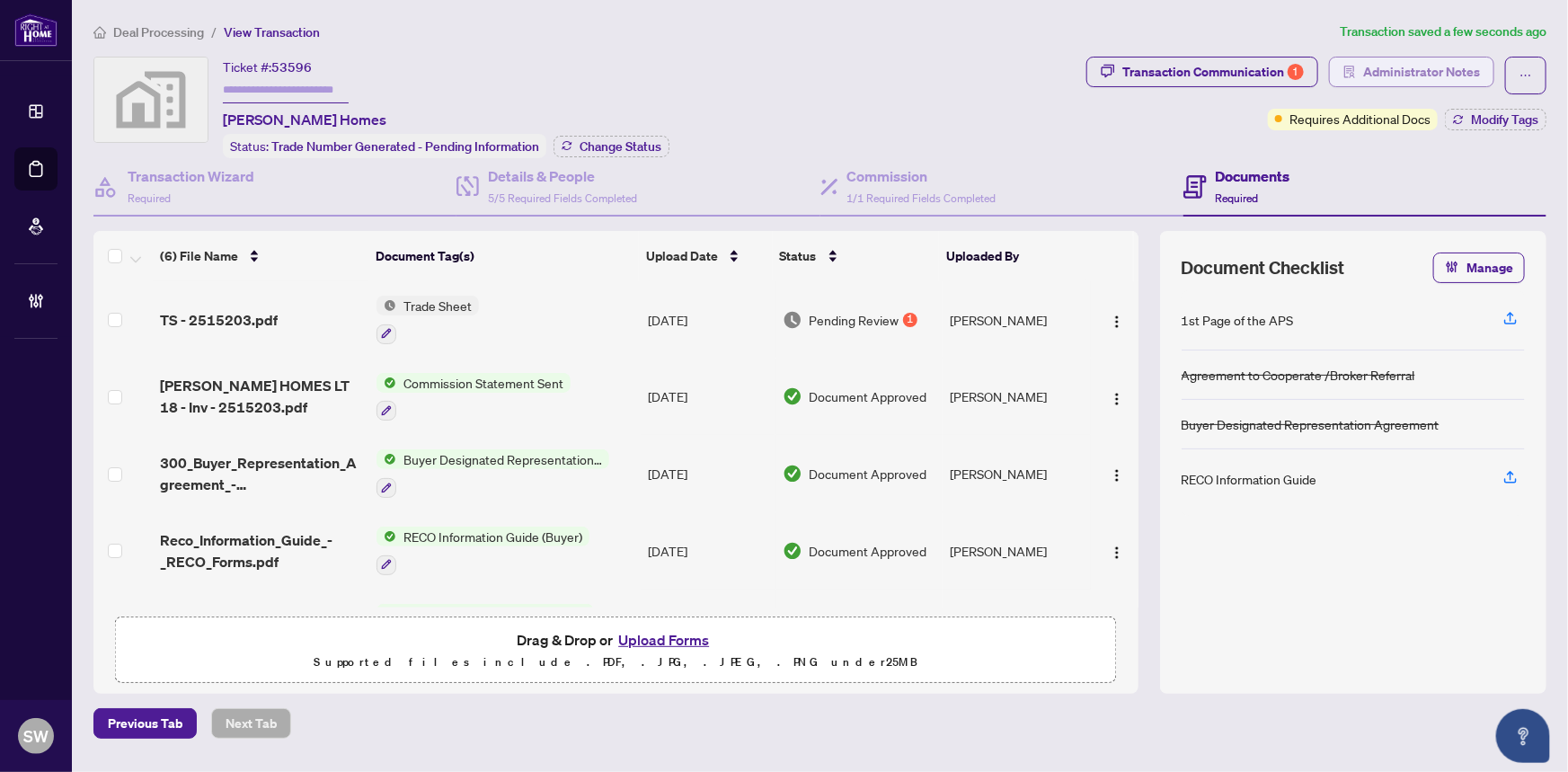
click at [1377, 66] on span "Administrator Notes" at bounding box center [1421, 72] width 117 height 28
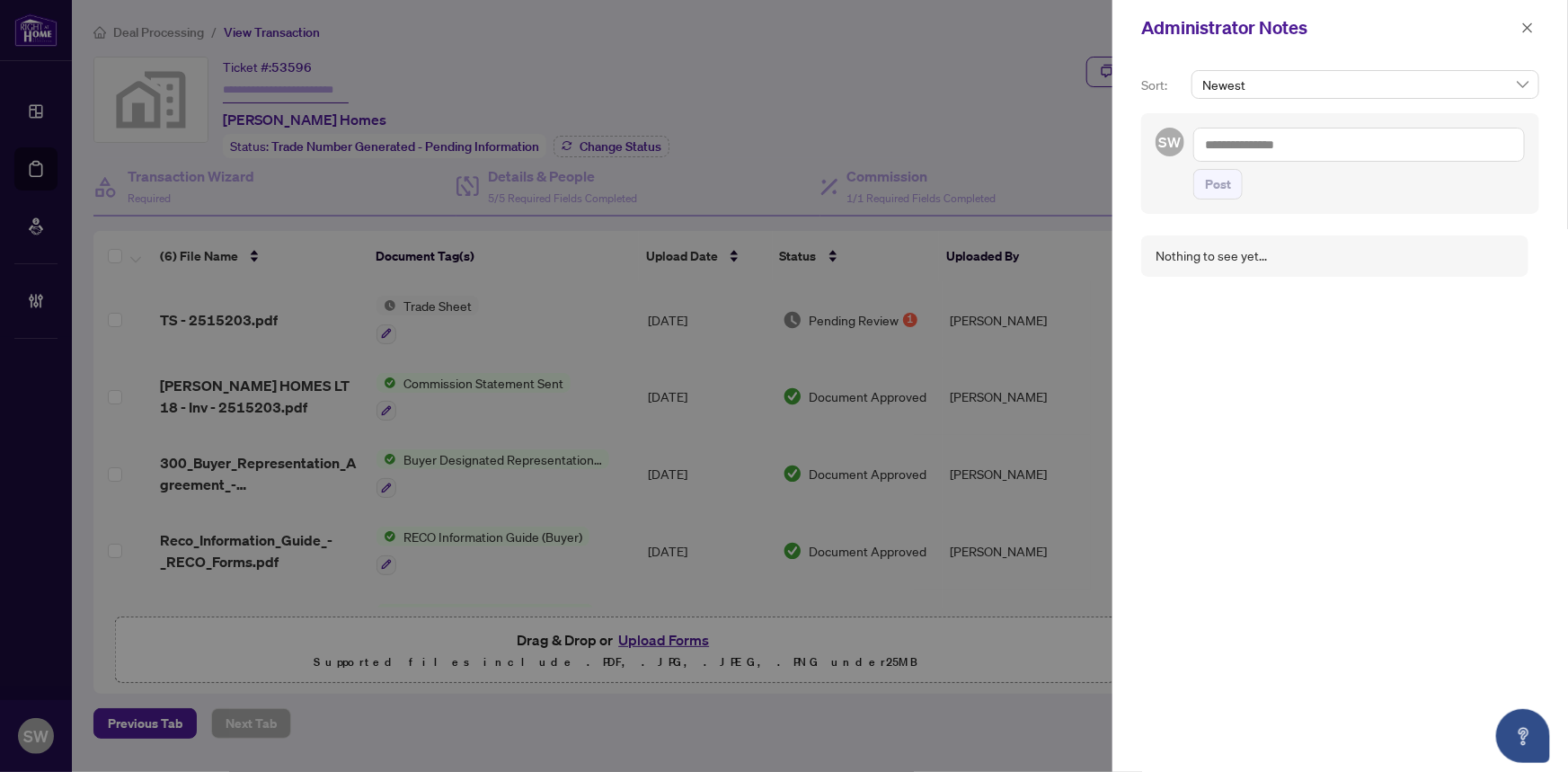
click at [1306, 147] on textarea at bounding box center [1359, 145] width 332 height 34
type textarea "*"
click at [1231, 144] on textarea "**********" at bounding box center [1359, 145] width 332 height 34
click at [1320, 151] on textarea "**********" at bounding box center [1359, 145] width 332 height 34
click at [1317, 149] on textarea "**********" at bounding box center [1359, 145] width 332 height 34
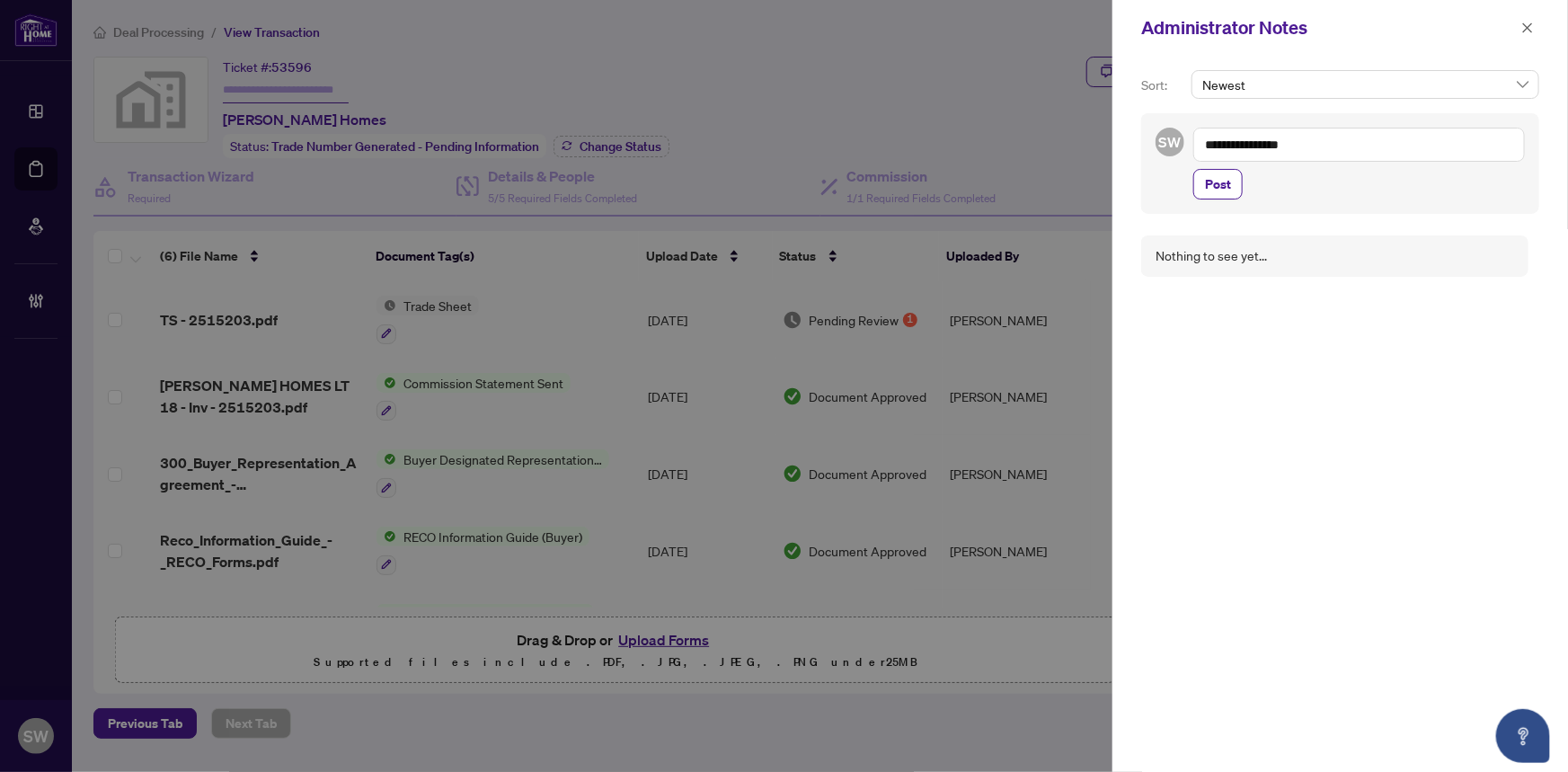
paste textarea "**********"
drag, startPoint x: 1299, startPoint y: 144, endPoint x: 1307, endPoint y: 165, distance: 22.5
click at [1303, 147] on textarea "**********" at bounding box center [1359, 145] width 332 height 34
type textarea "**********"
click at [1225, 180] on span "Post" at bounding box center [1217, 184] width 26 height 28
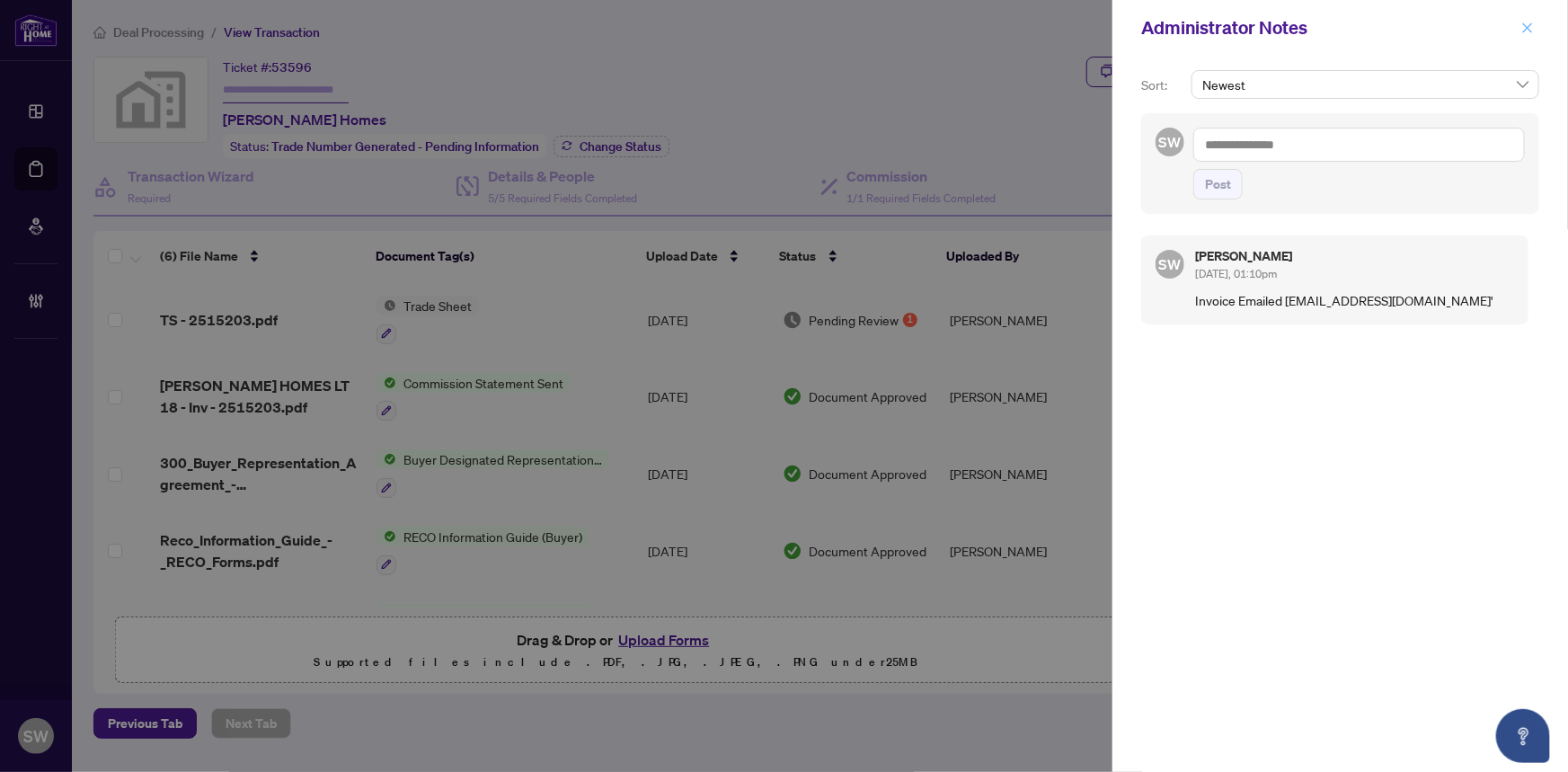
click at [1524, 28] on icon "close" at bounding box center [1527, 28] width 12 height 12
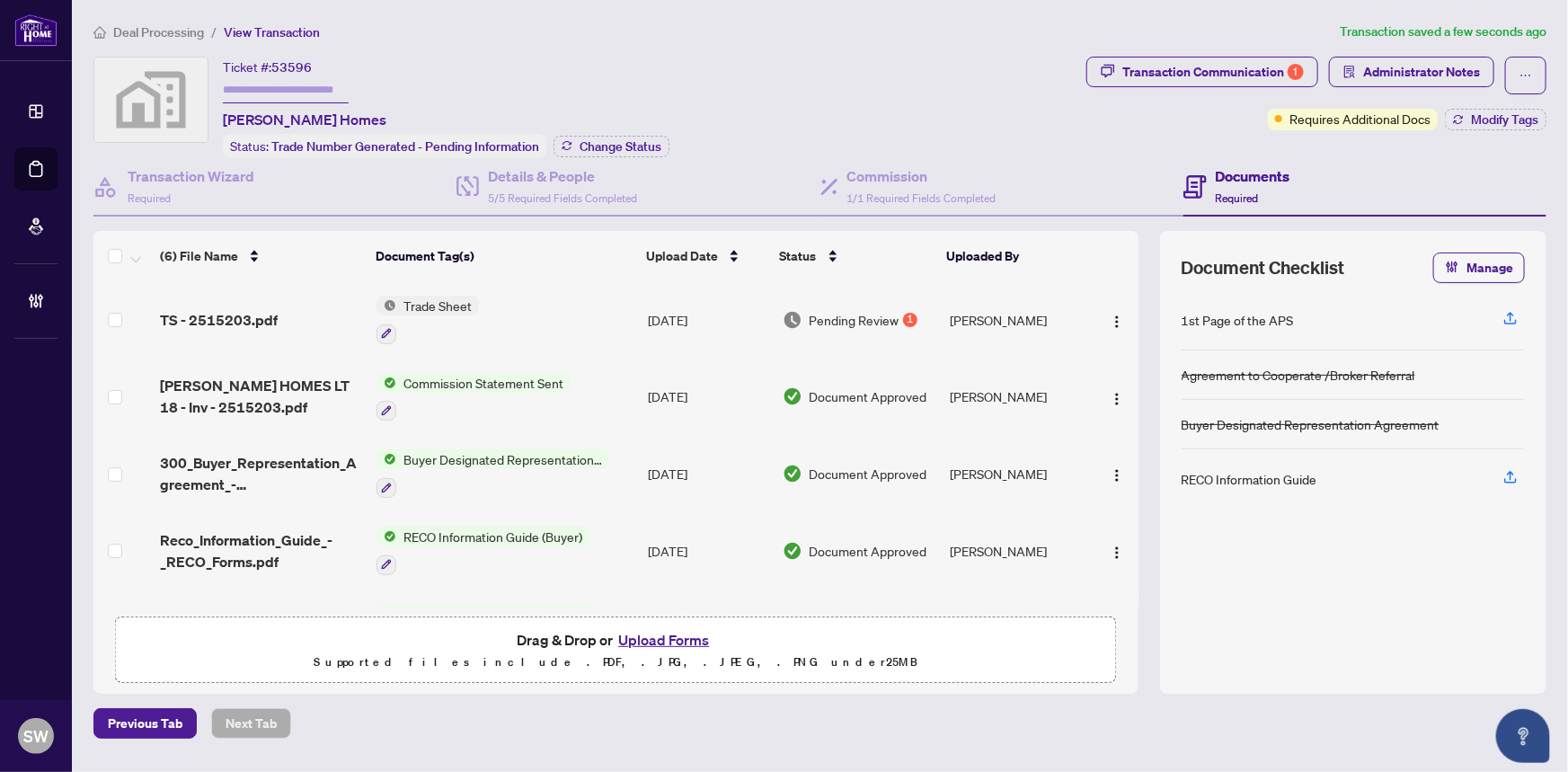
click at [256, 88] on input "text" at bounding box center [285, 90] width 126 height 26
paste input "*******"
type input "*******"
click at [172, 31] on span "Deal Processing" at bounding box center [158, 32] width 91 height 16
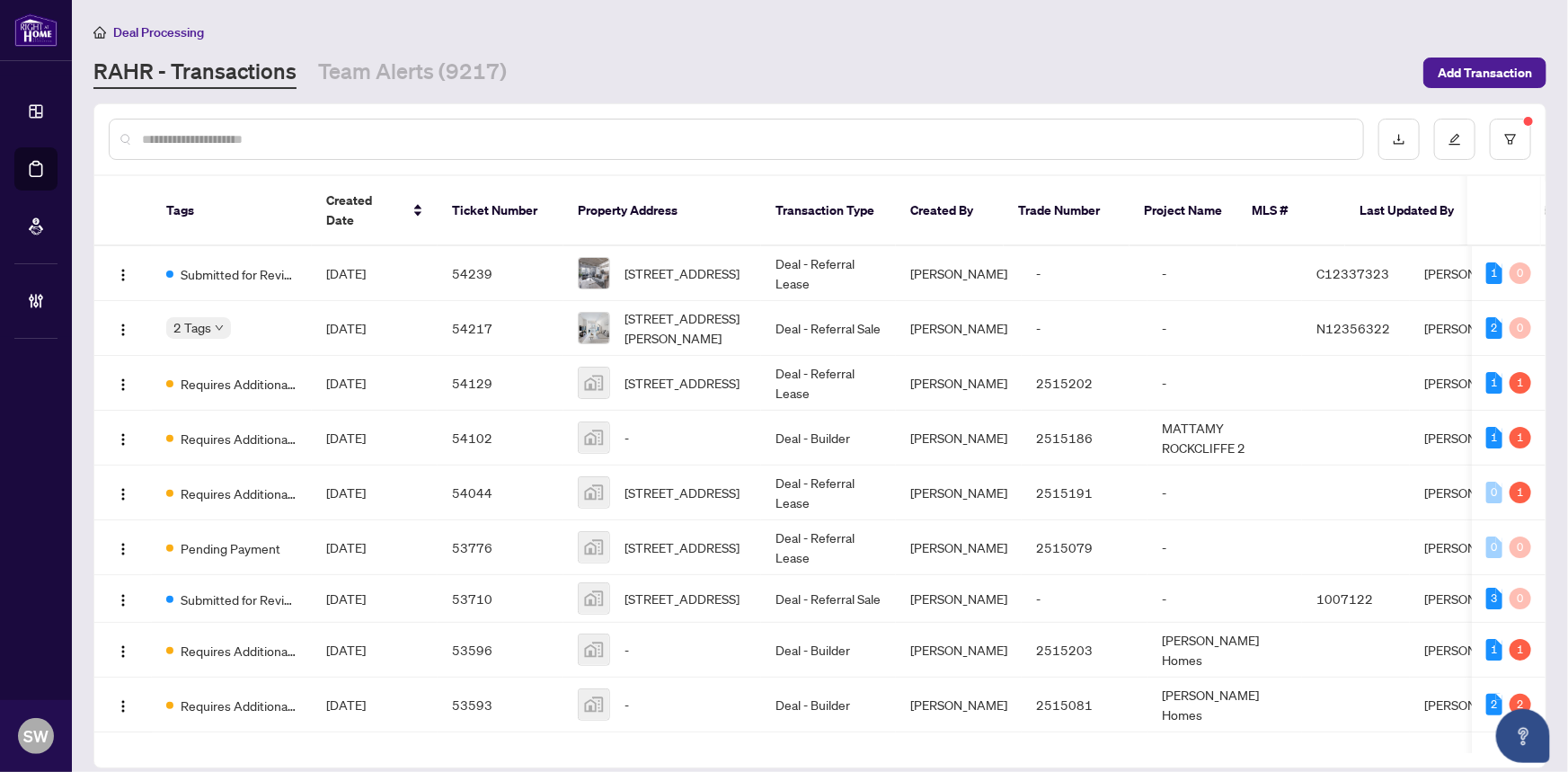
click at [228, 141] on input "text" at bounding box center [745, 139] width 1207 height 20
paste input "*******"
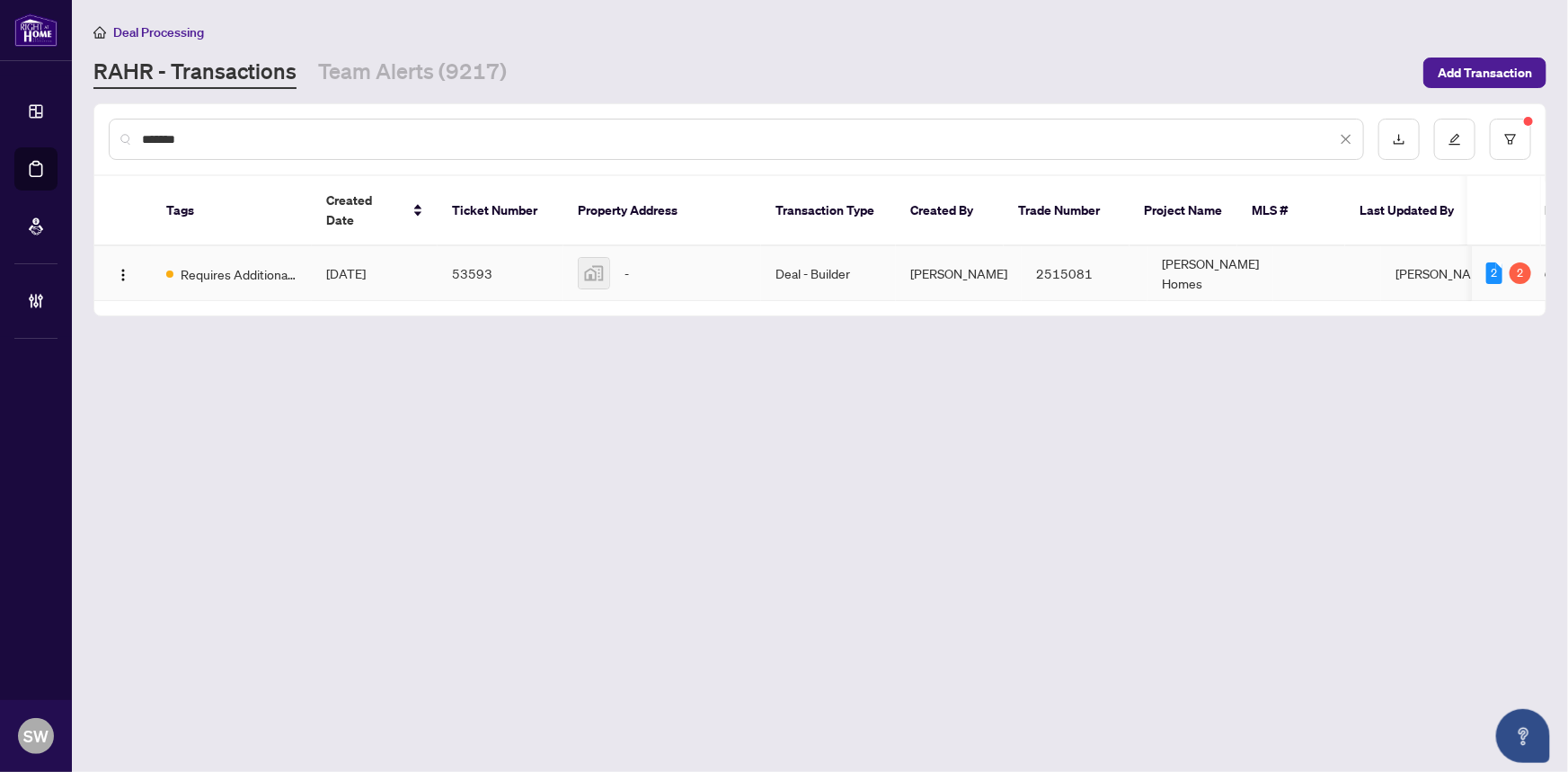
type input "*******"
click at [596, 258] on img at bounding box center [594, 273] width 30 height 30
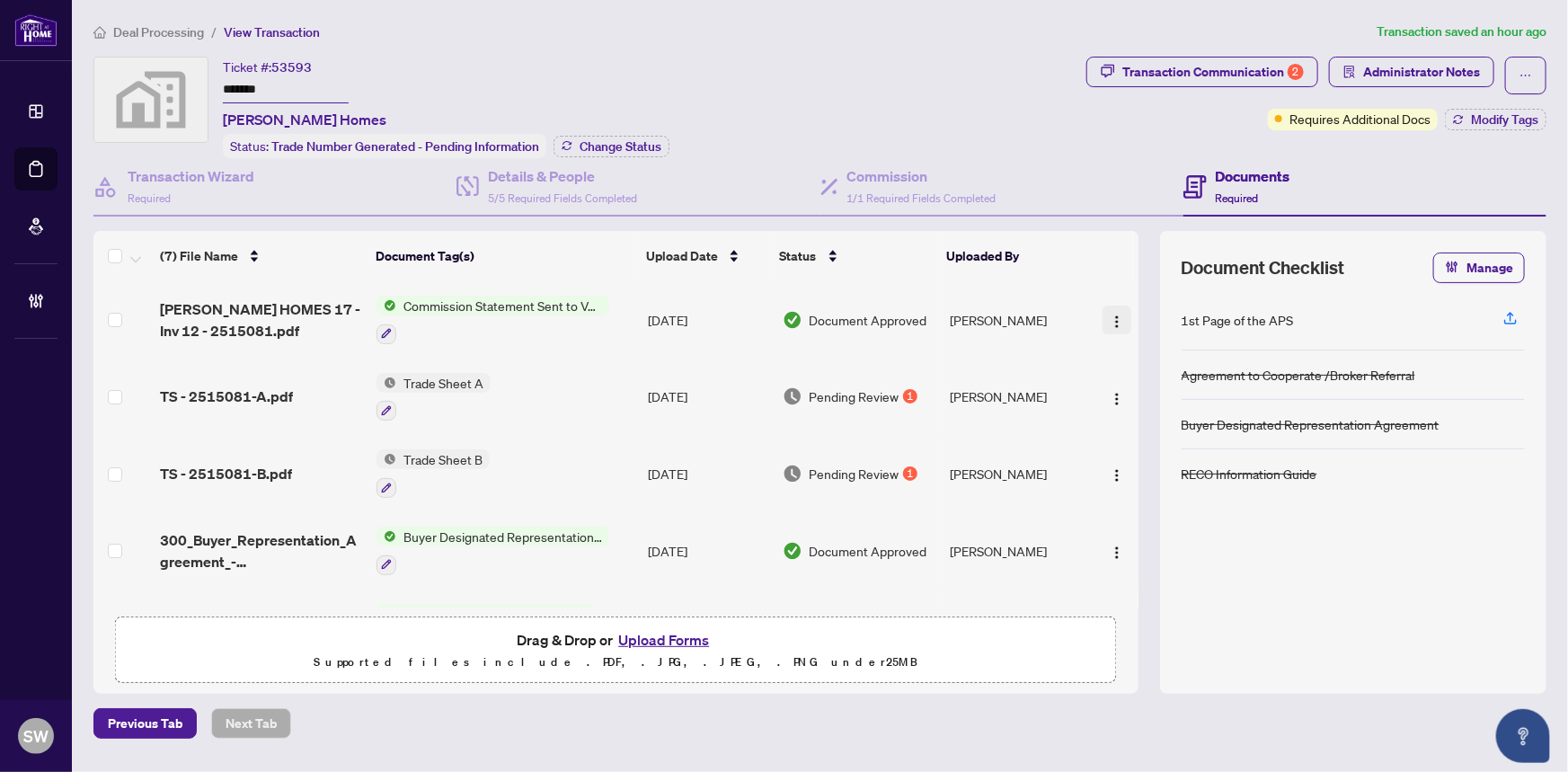
click at [1112, 317] on img "button" at bounding box center [1117, 322] width 14 height 14
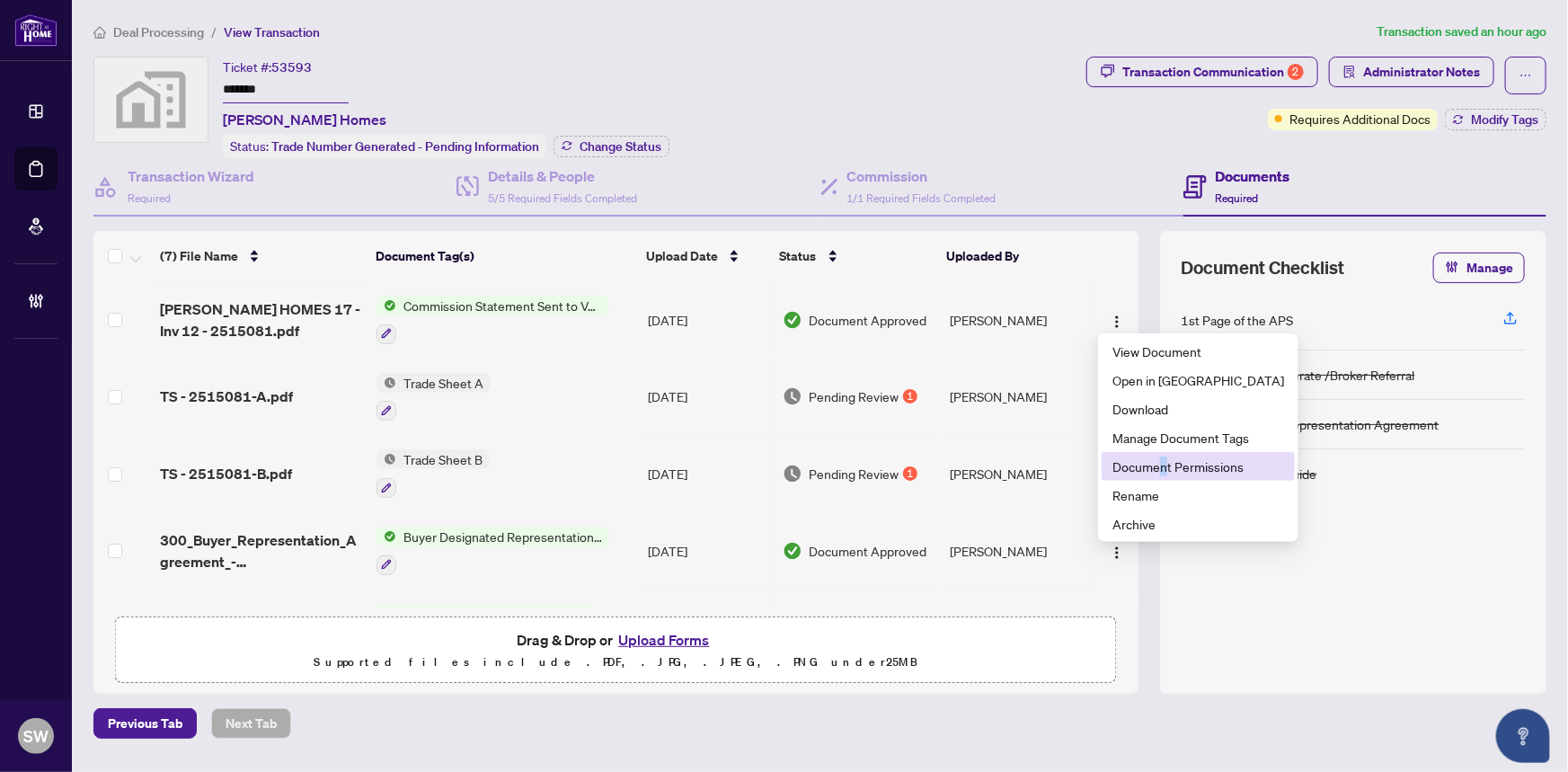
click at [1164, 463] on span "Document Permissions" at bounding box center [1198, 467] width 172 height 20
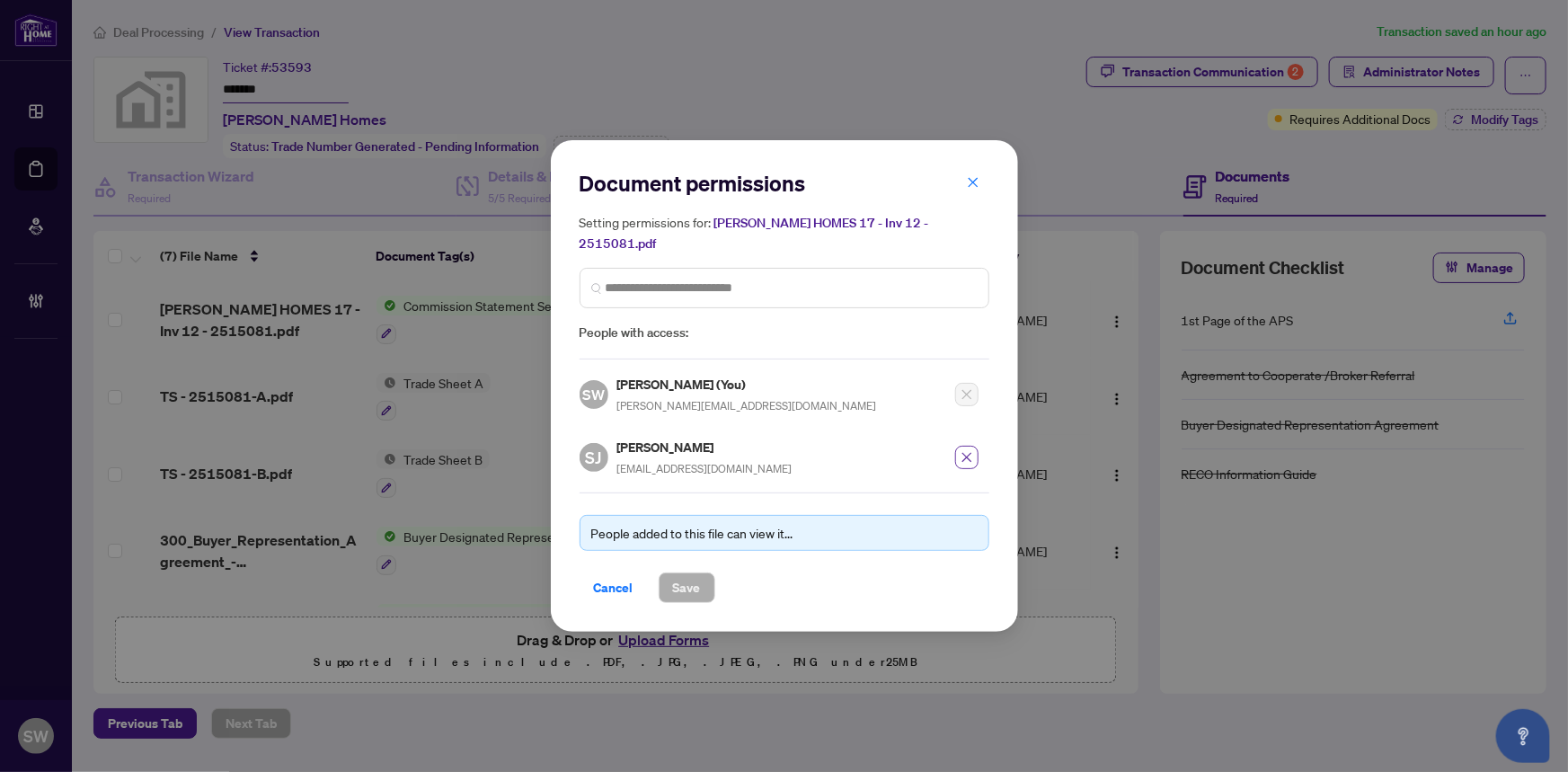
click at [966, 452] on icon "close" at bounding box center [967, 457] width 12 height 12
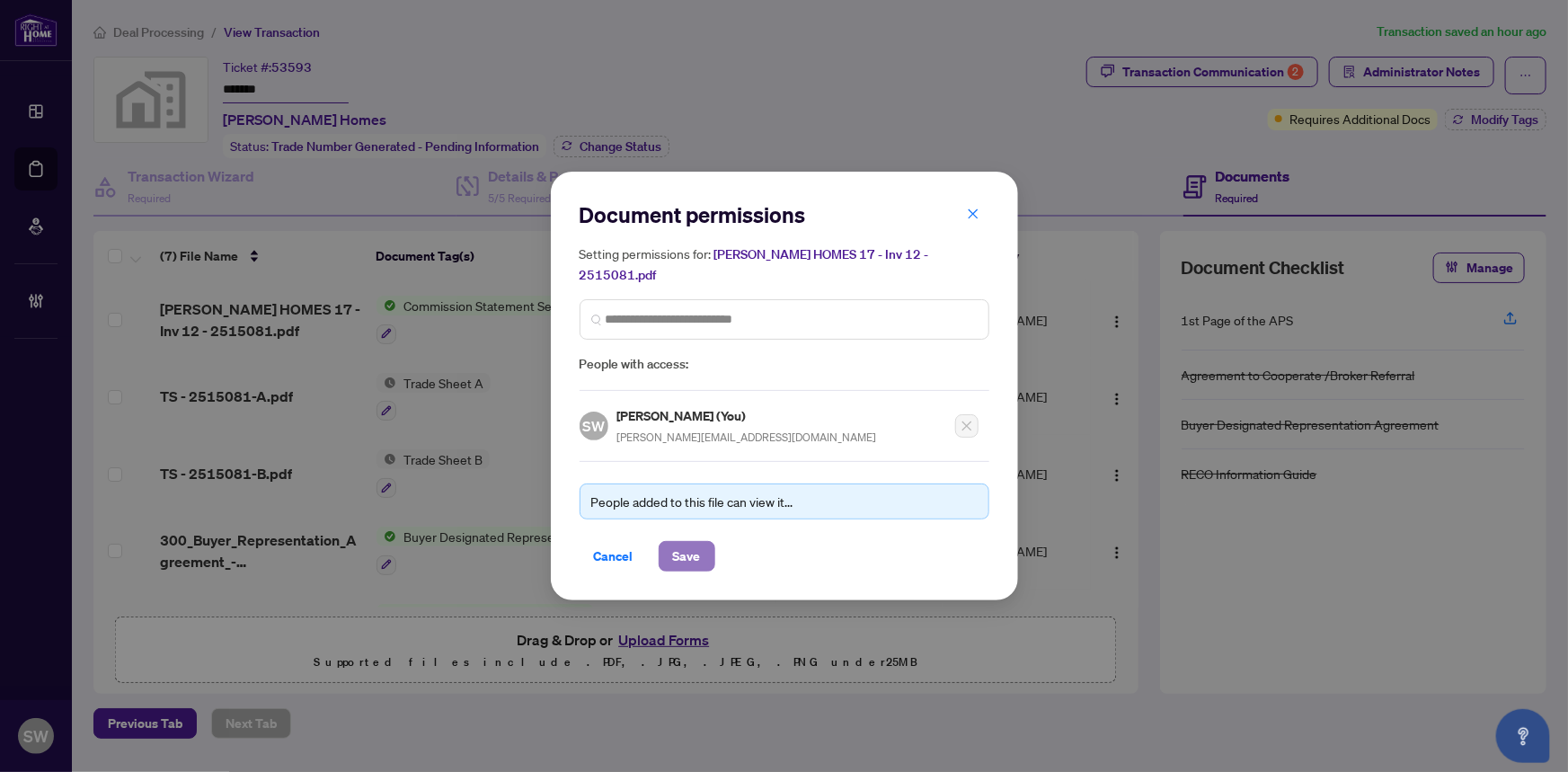
drag, startPoint x: 698, startPoint y: 550, endPoint x: 712, endPoint y: 549, distance: 14.0
click at [700, 550] on span "Save" at bounding box center [686, 557] width 27 height 28
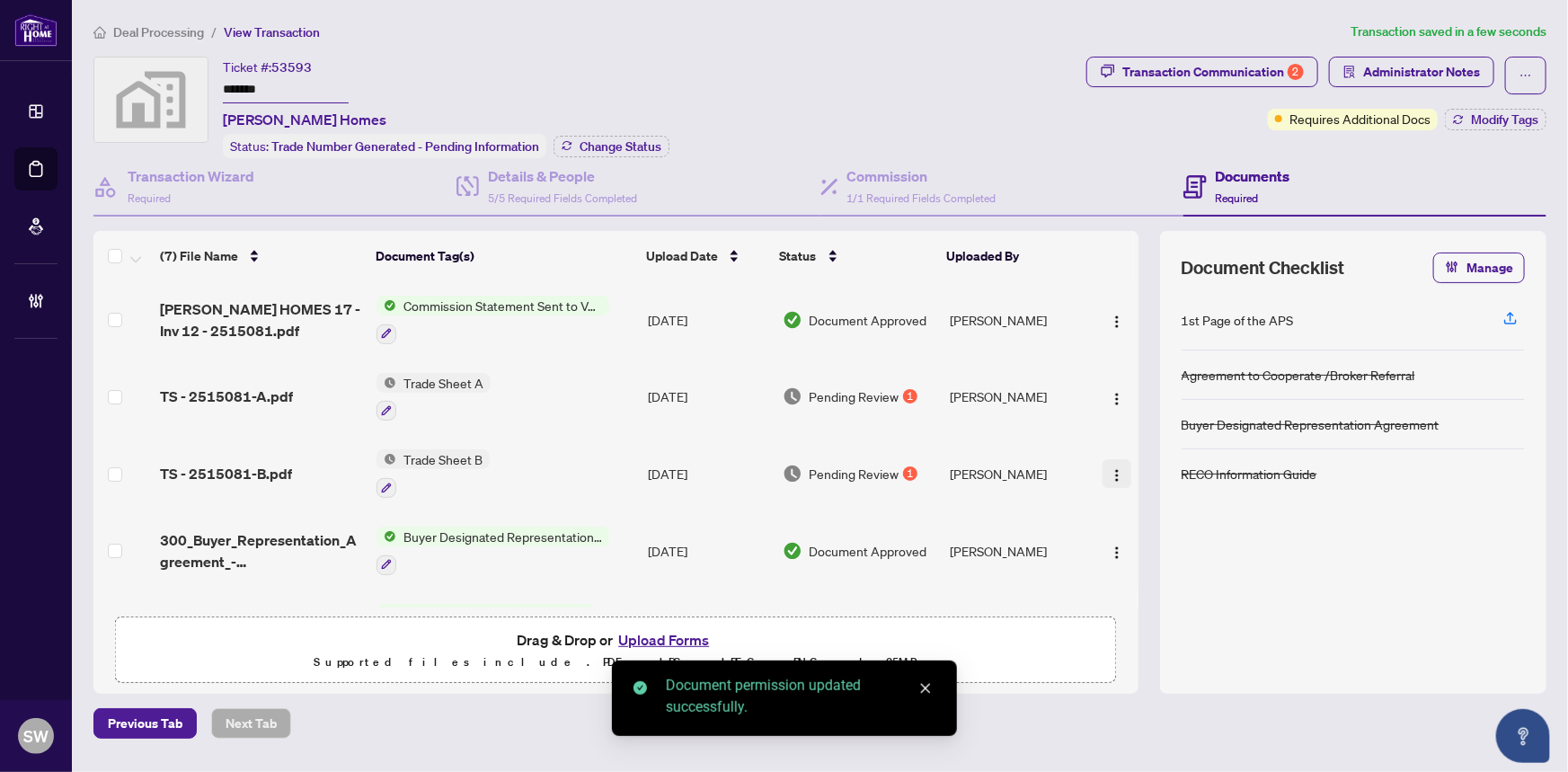
click at [1115, 469] on img "button" at bounding box center [1117, 475] width 14 height 14
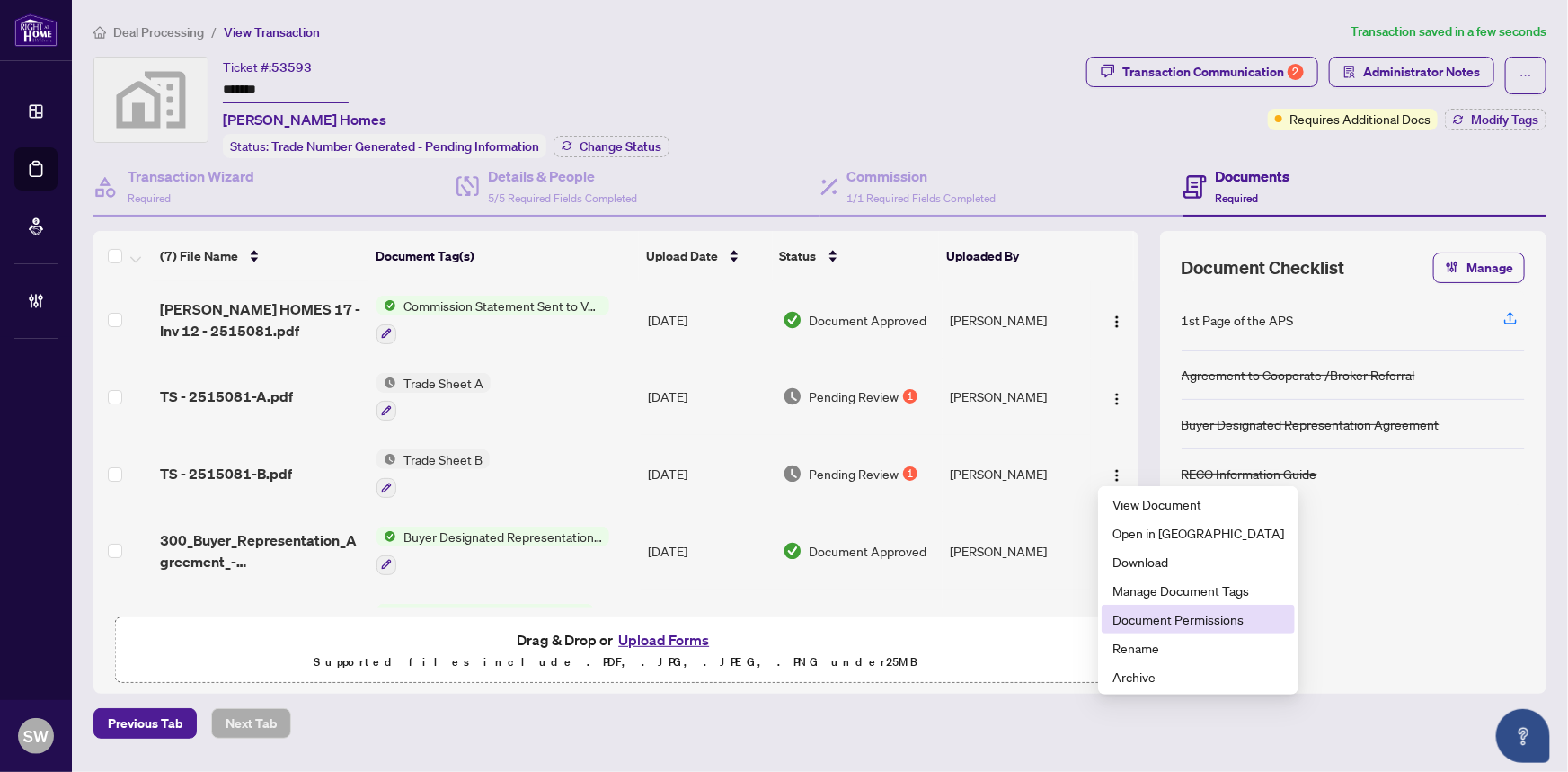
click at [1172, 622] on span "Document Permissions" at bounding box center [1198, 619] width 172 height 20
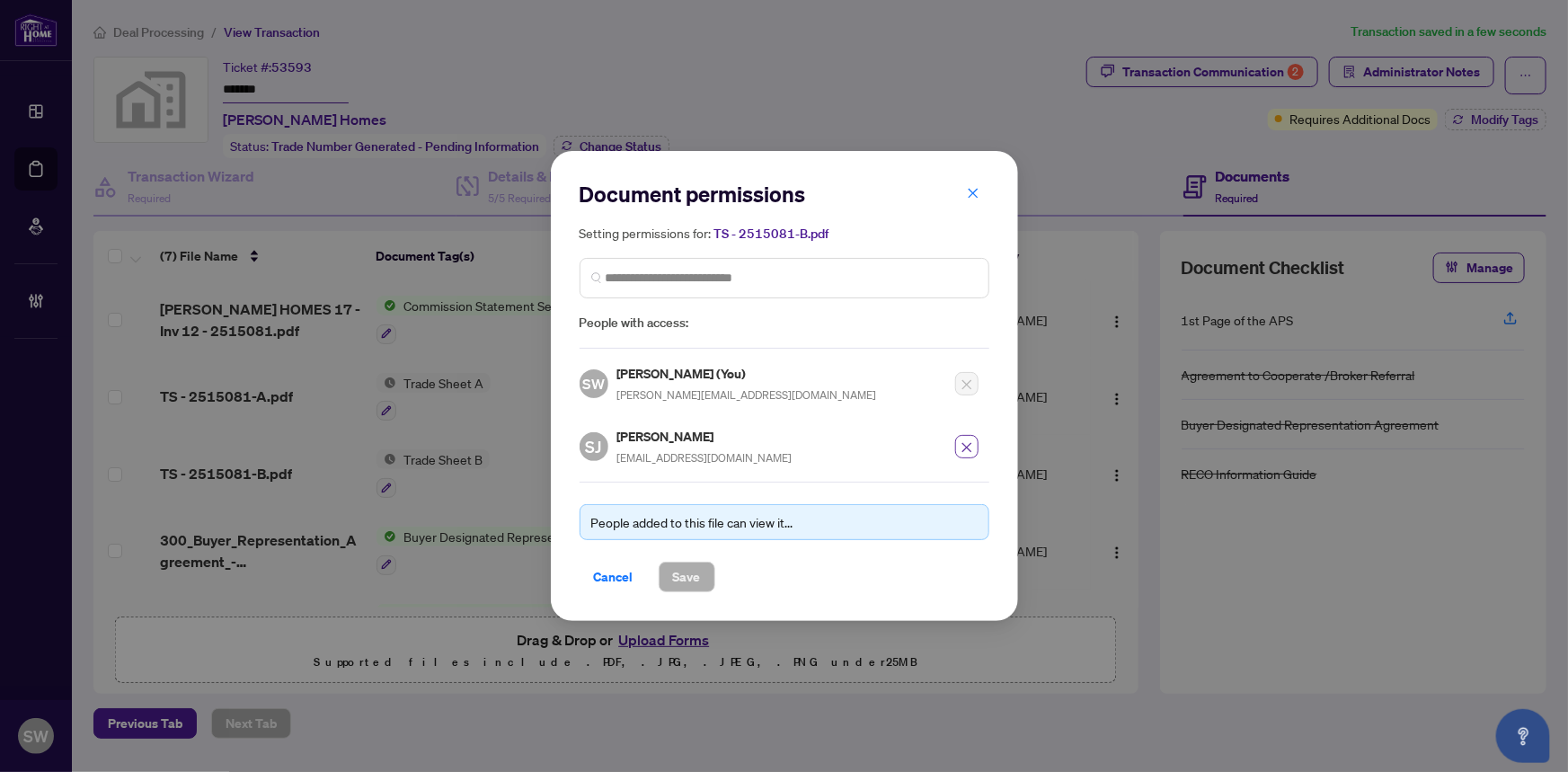
click at [967, 448] on icon "close" at bounding box center [967, 448] width 12 height 12
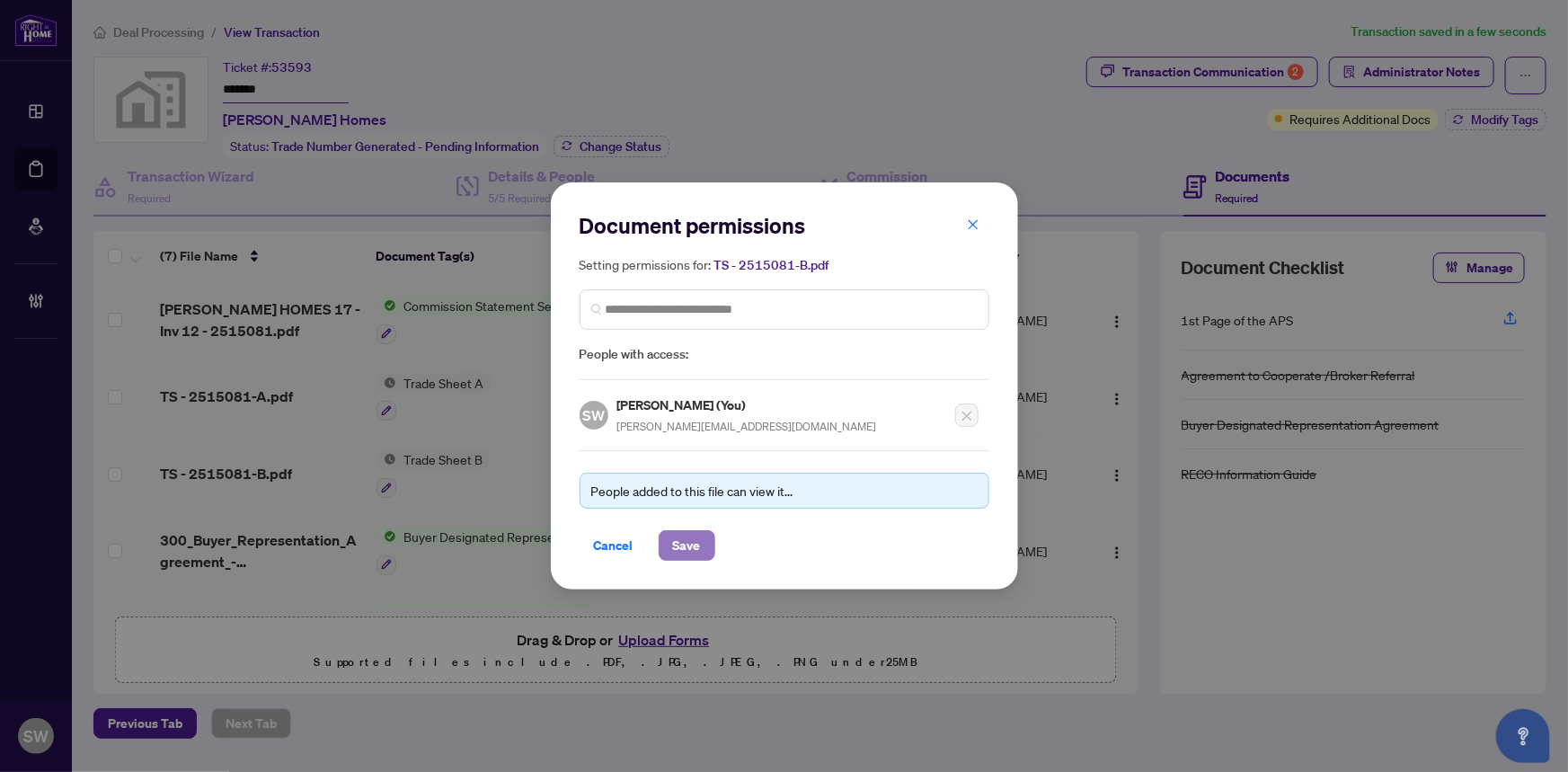
click at [687, 548] on span "Save" at bounding box center [686, 545] width 27 height 28
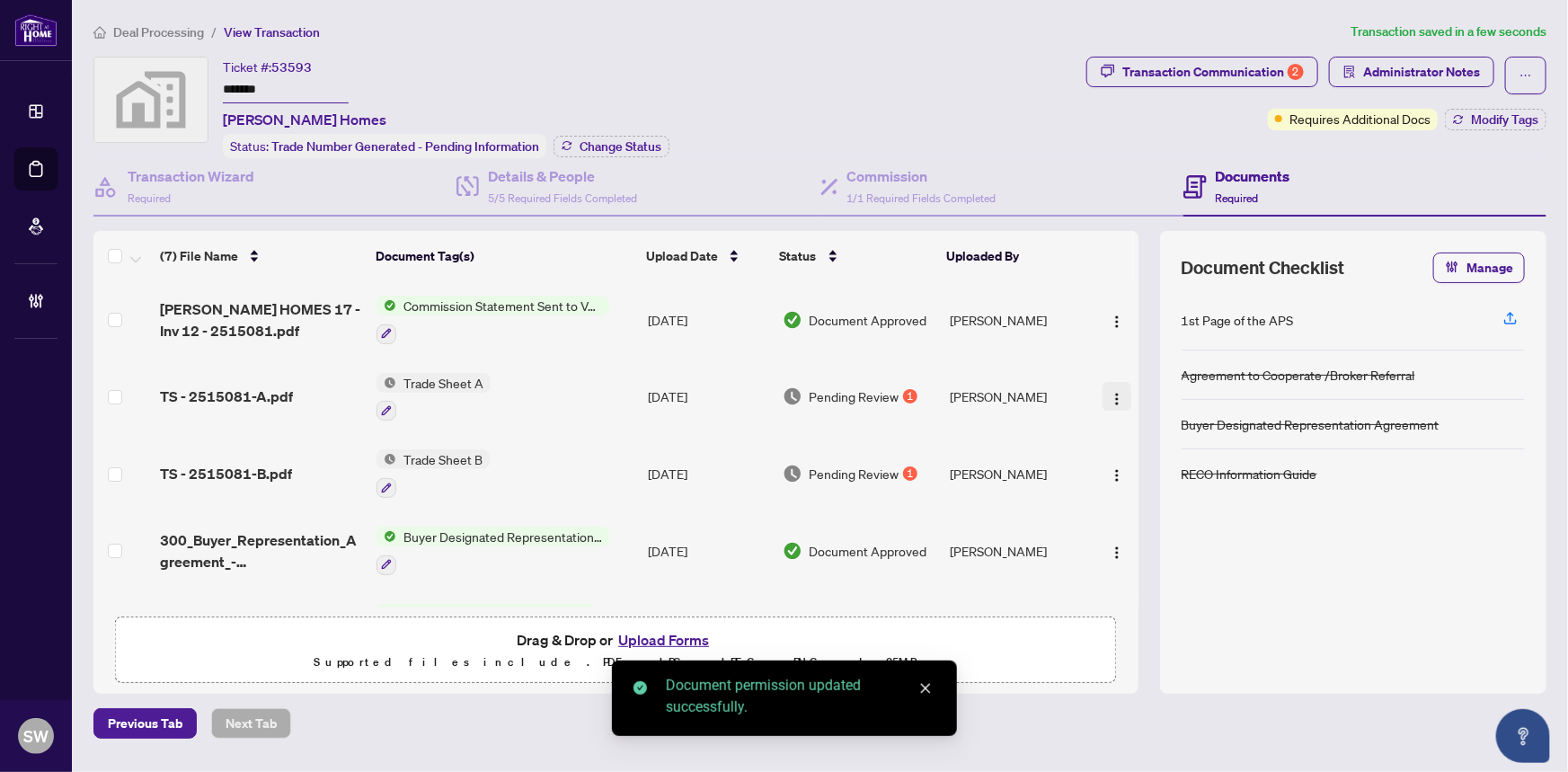
click at [1112, 392] on img "button" at bounding box center [1117, 398] width 14 height 14
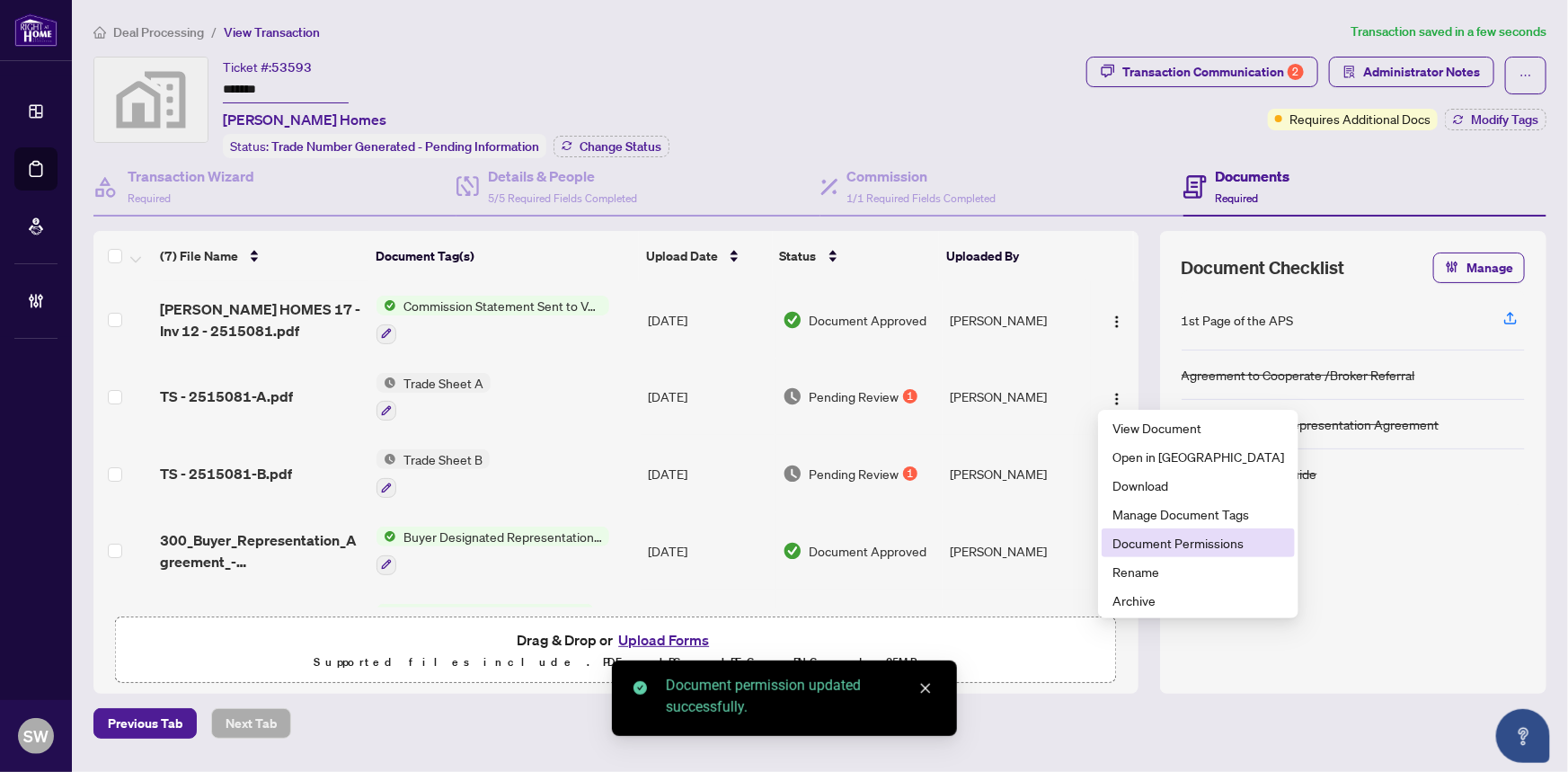
click at [1168, 534] on span "Document Permissions" at bounding box center [1198, 542] width 172 height 20
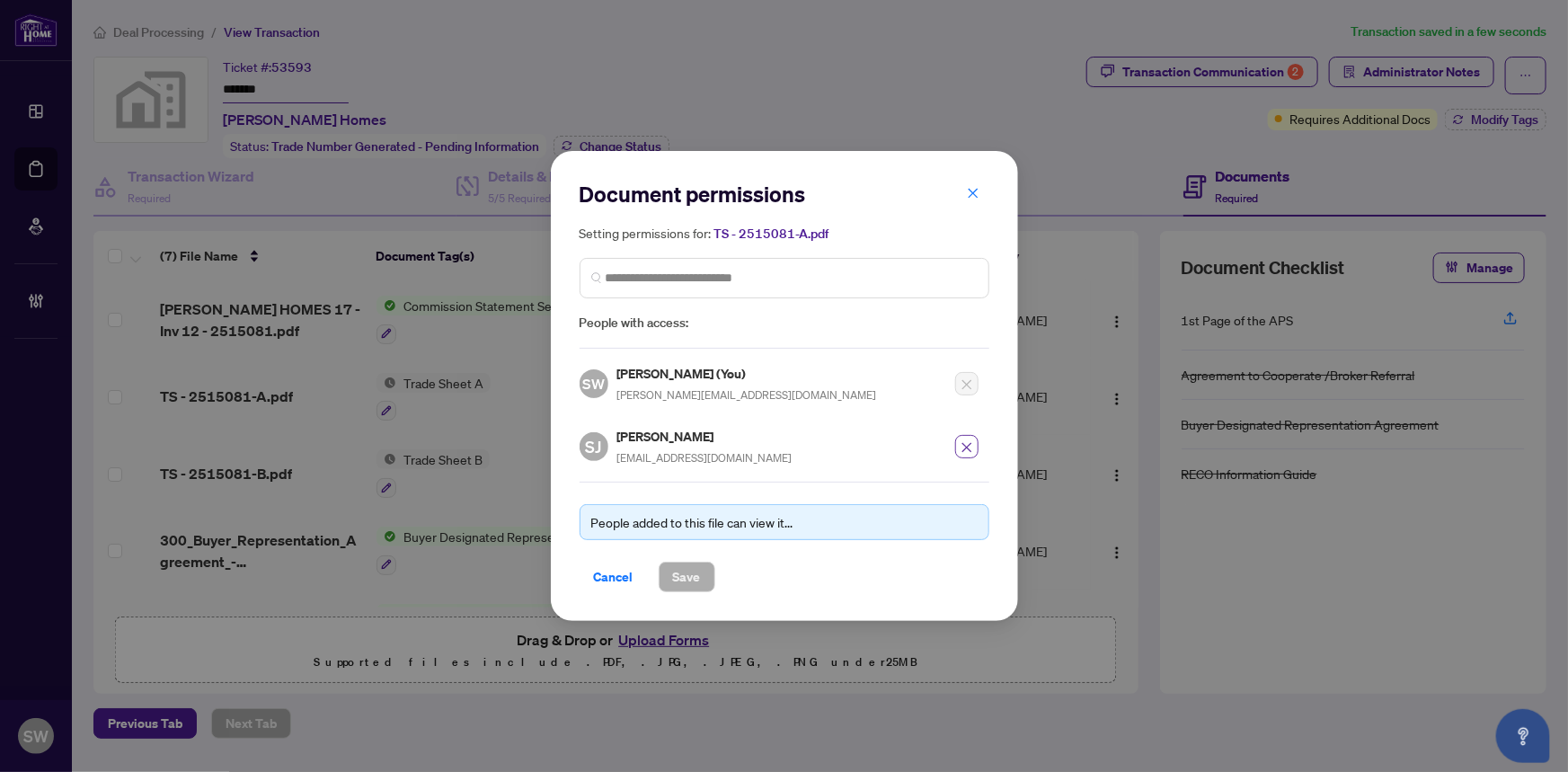
click at [964, 447] on icon "close" at bounding box center [967, 448] width 9 height 9
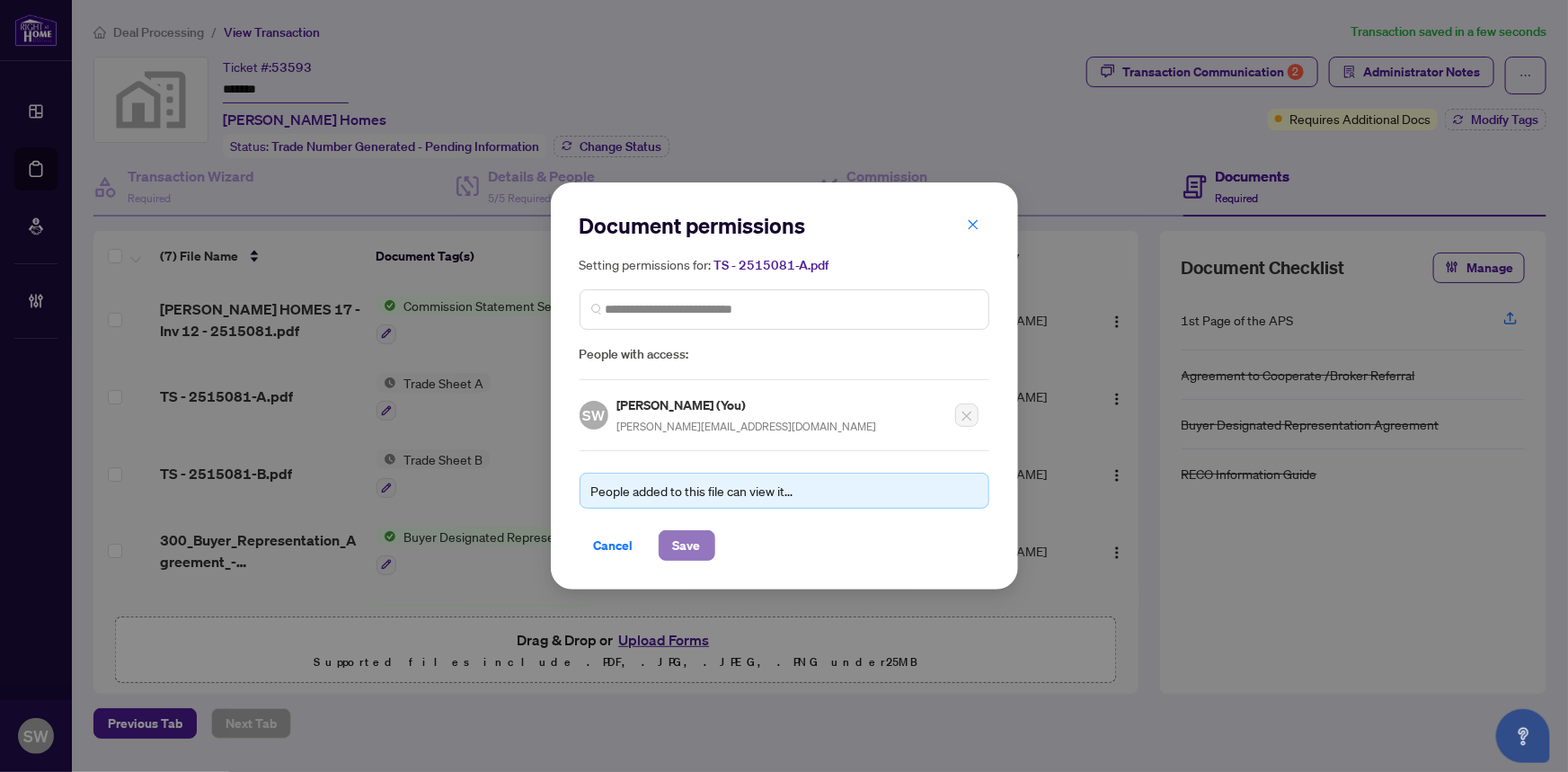
click at [697, 540] on span "Save" at bounding box center [686, 545] width 27 height 28
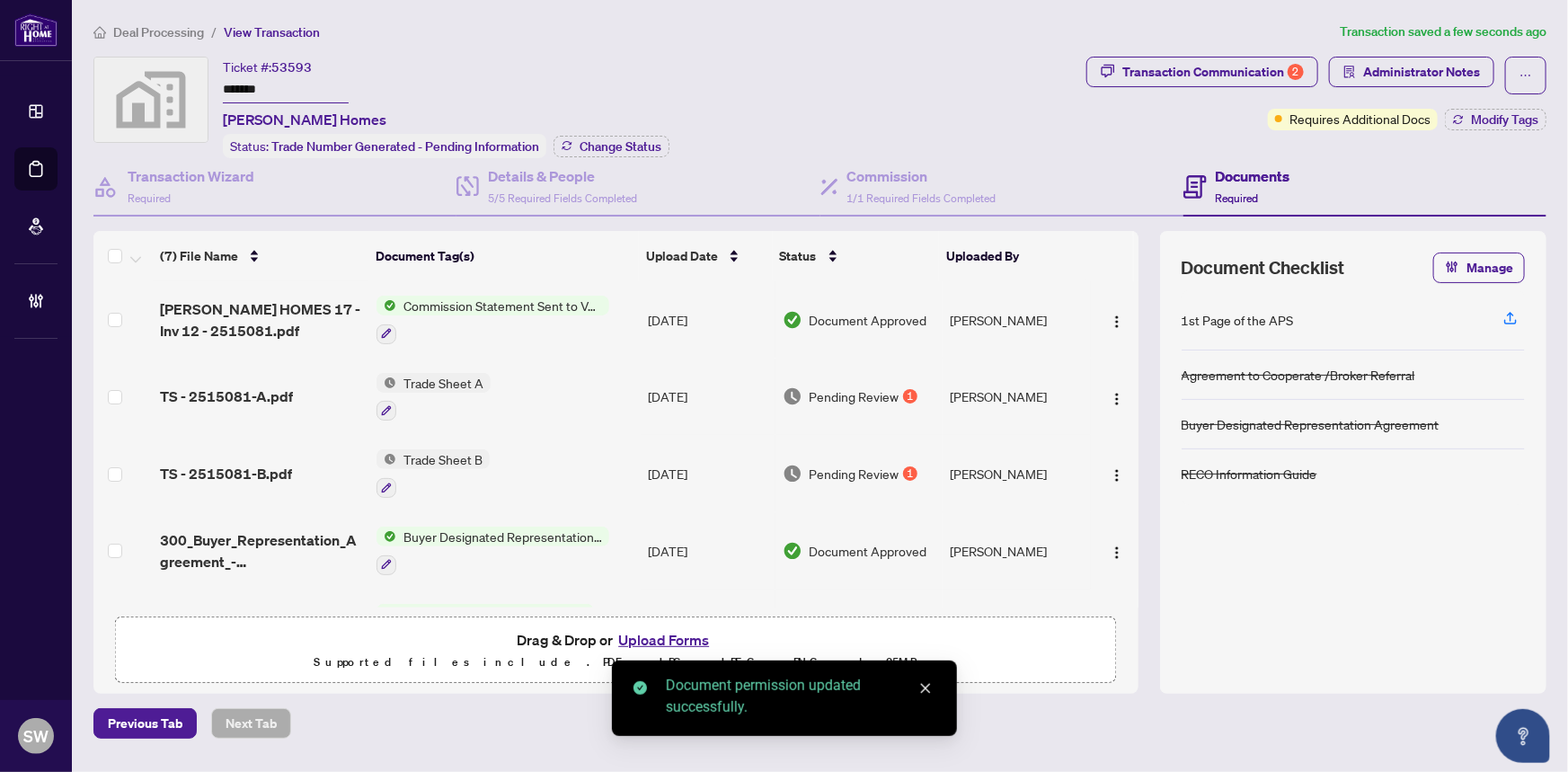
click at [312, 315] on span "[PERSON_NAME] HOMES 17 - Inv 12 - 2515081.pdf" at bounding box center [262, 321] width 203 height 44
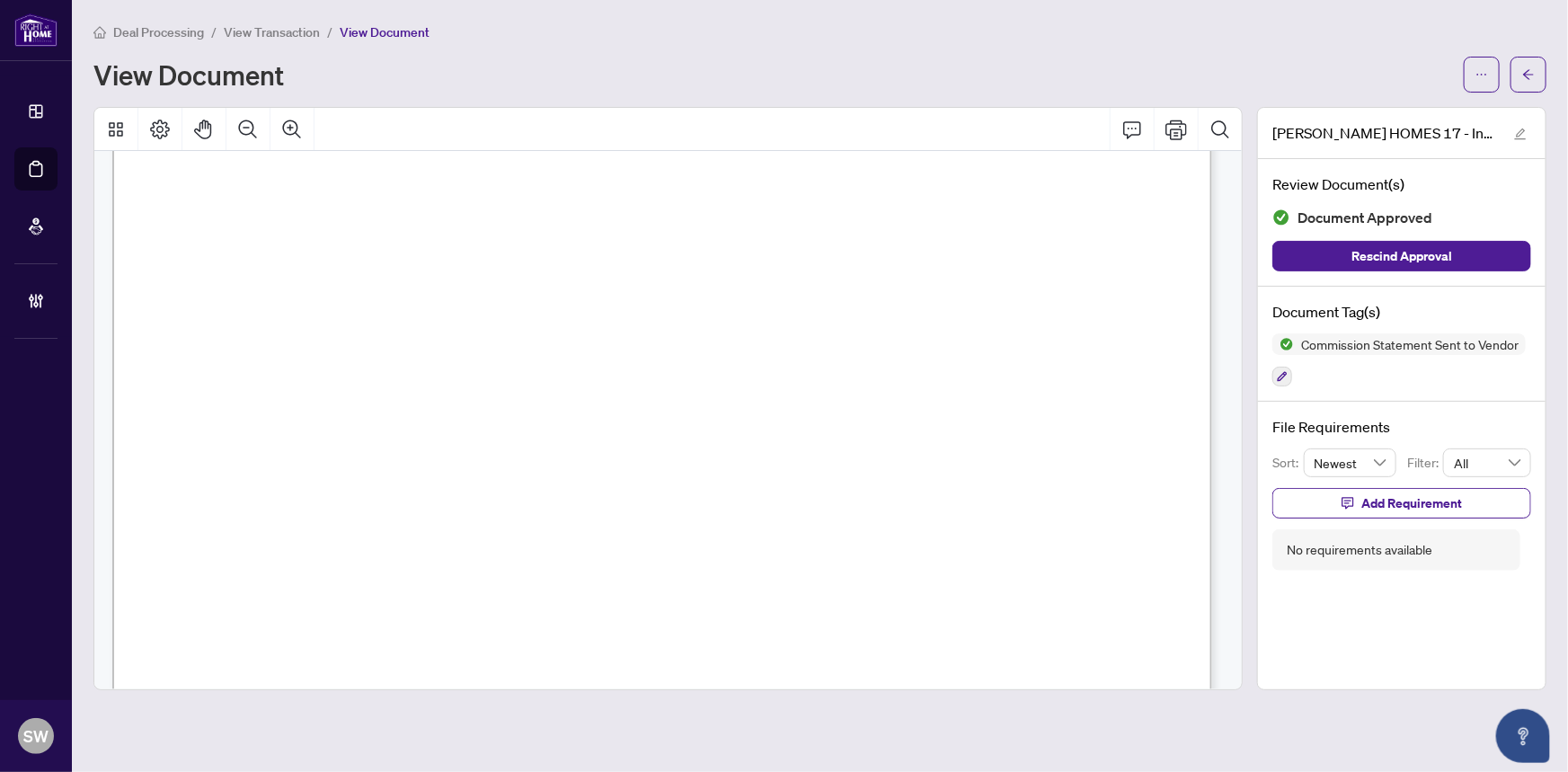
scroll to position [326, 0]
click at [1284, 375] on icon "button" at bounding box center [1283, 377] width 9 height 9
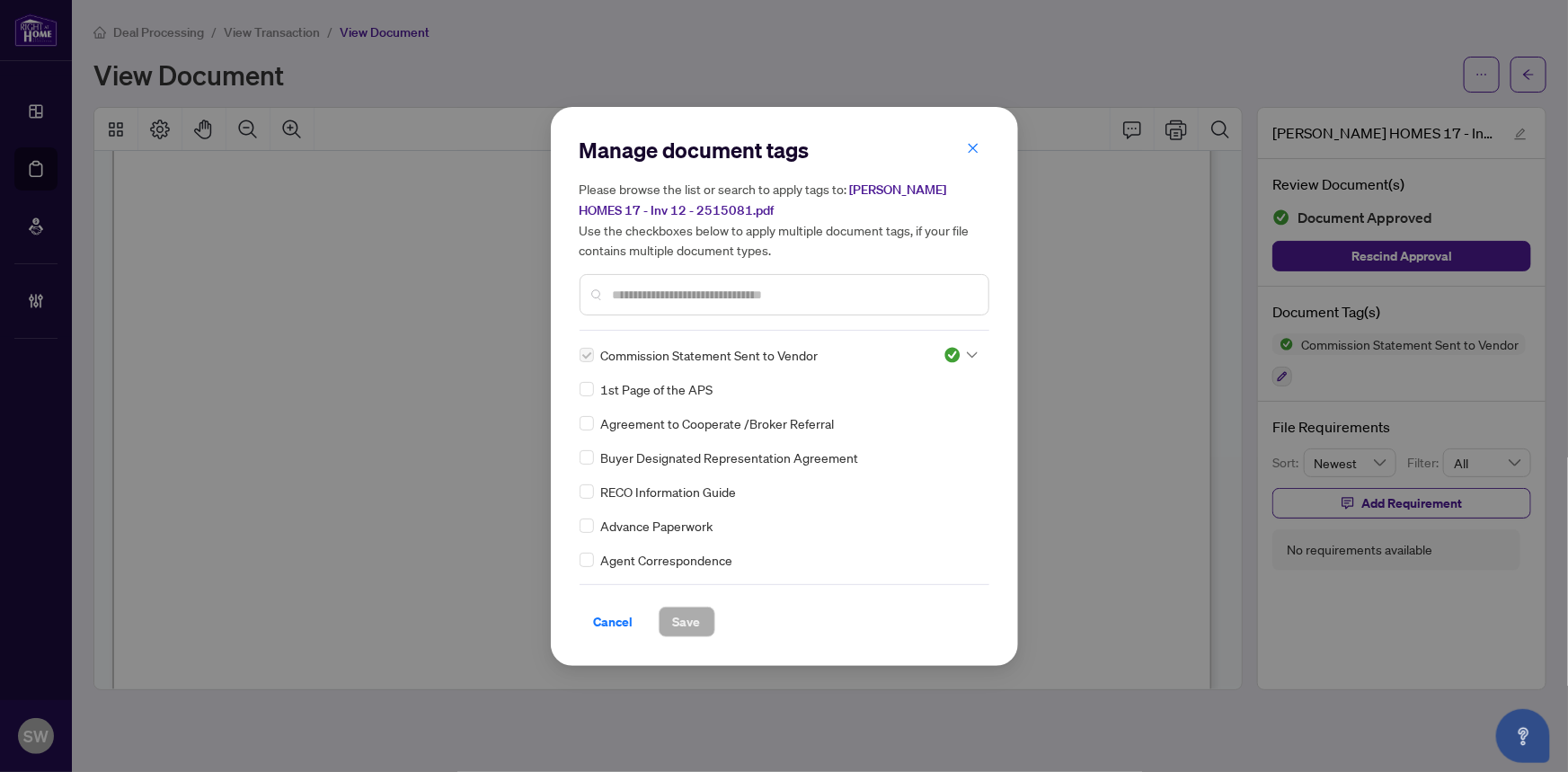
click at [967, 352] on icon at bounding box center [972, 356] width 10 height 8
click at [927, 414] on div "Needs Work" at bounding box center [901, 414] width 115 height 20
click at [964, 359] on div at bounding box center [961, 355] width 34 height 18
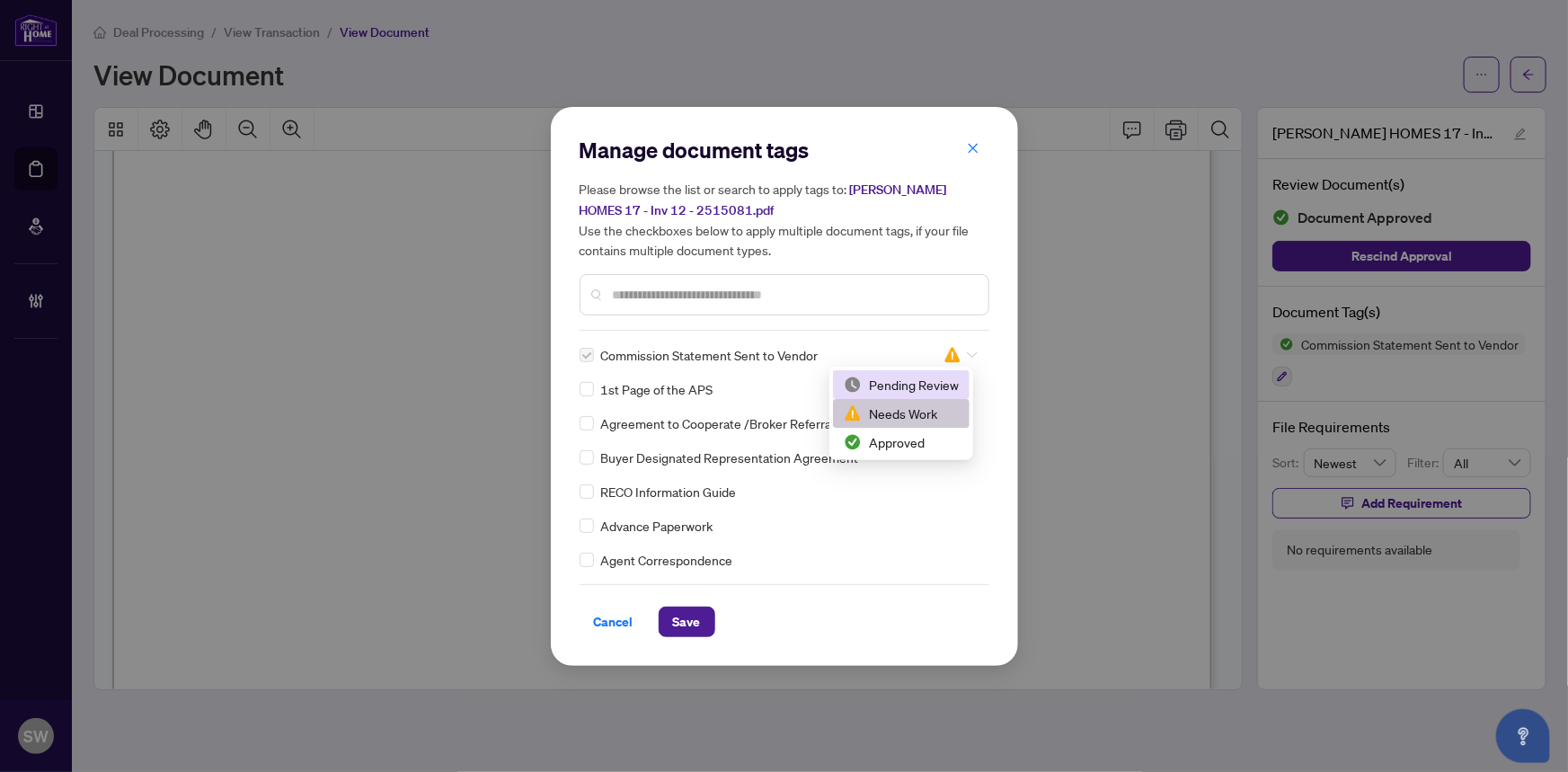
click at [942, 385] on div "Pending Review" at bounding box center [901, 384] width 115 height 20
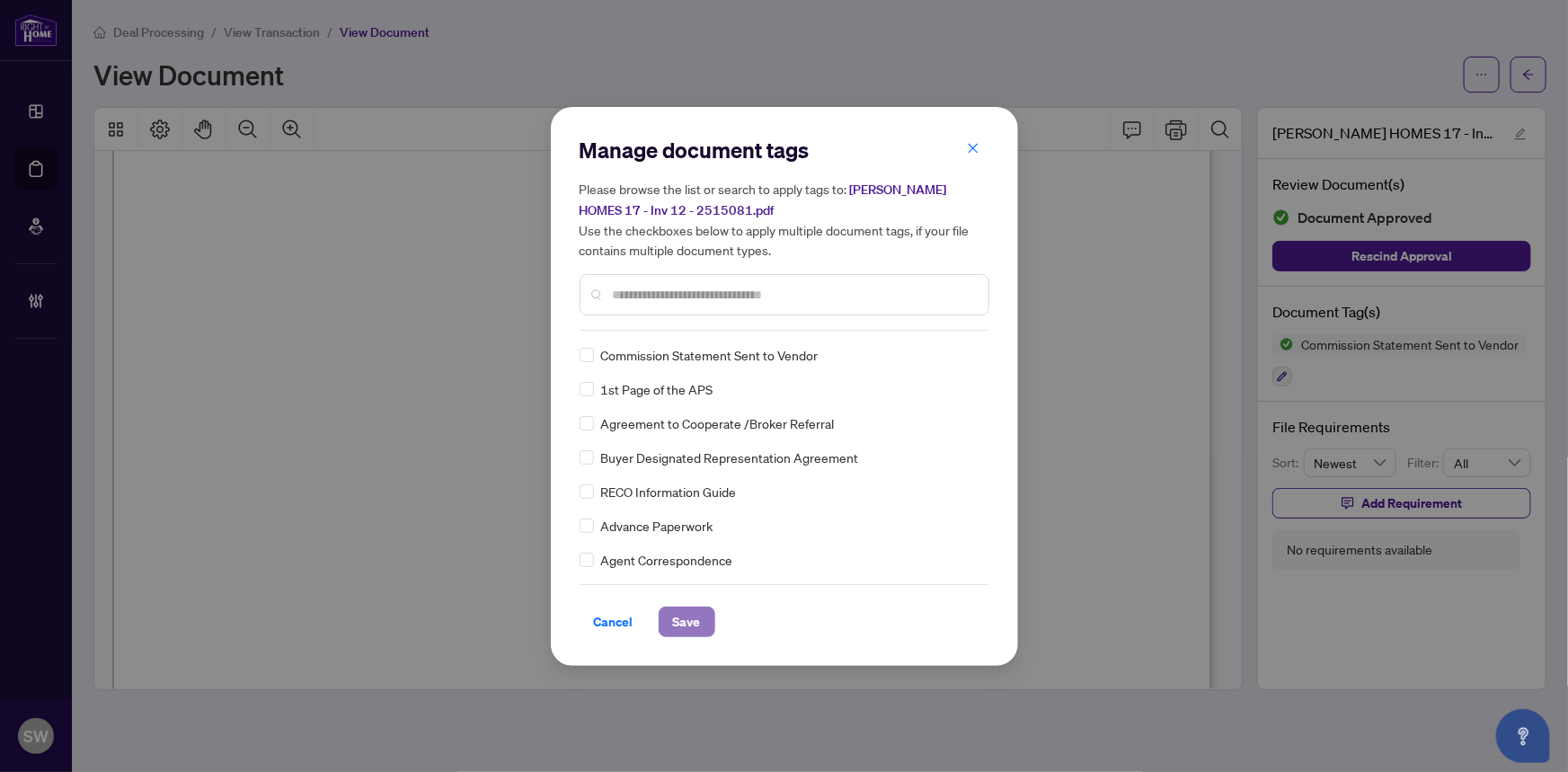
click at [702, 617] on button "Save" at bounding box center [687, 622] width 57 height 30
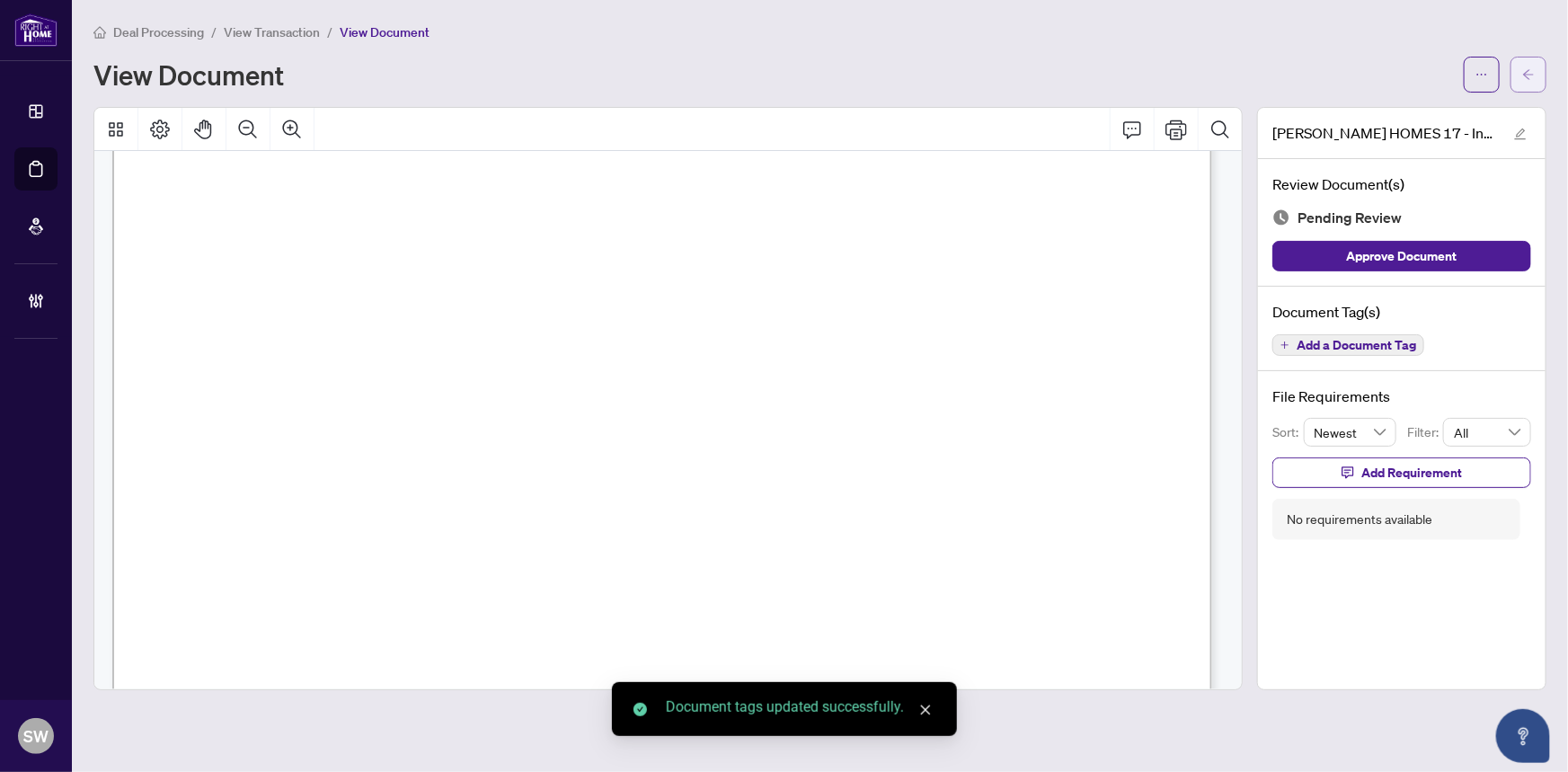
click at [1534, 79] on icon "arrow-left" at bounding box center [1528, 74] width 12 height 12
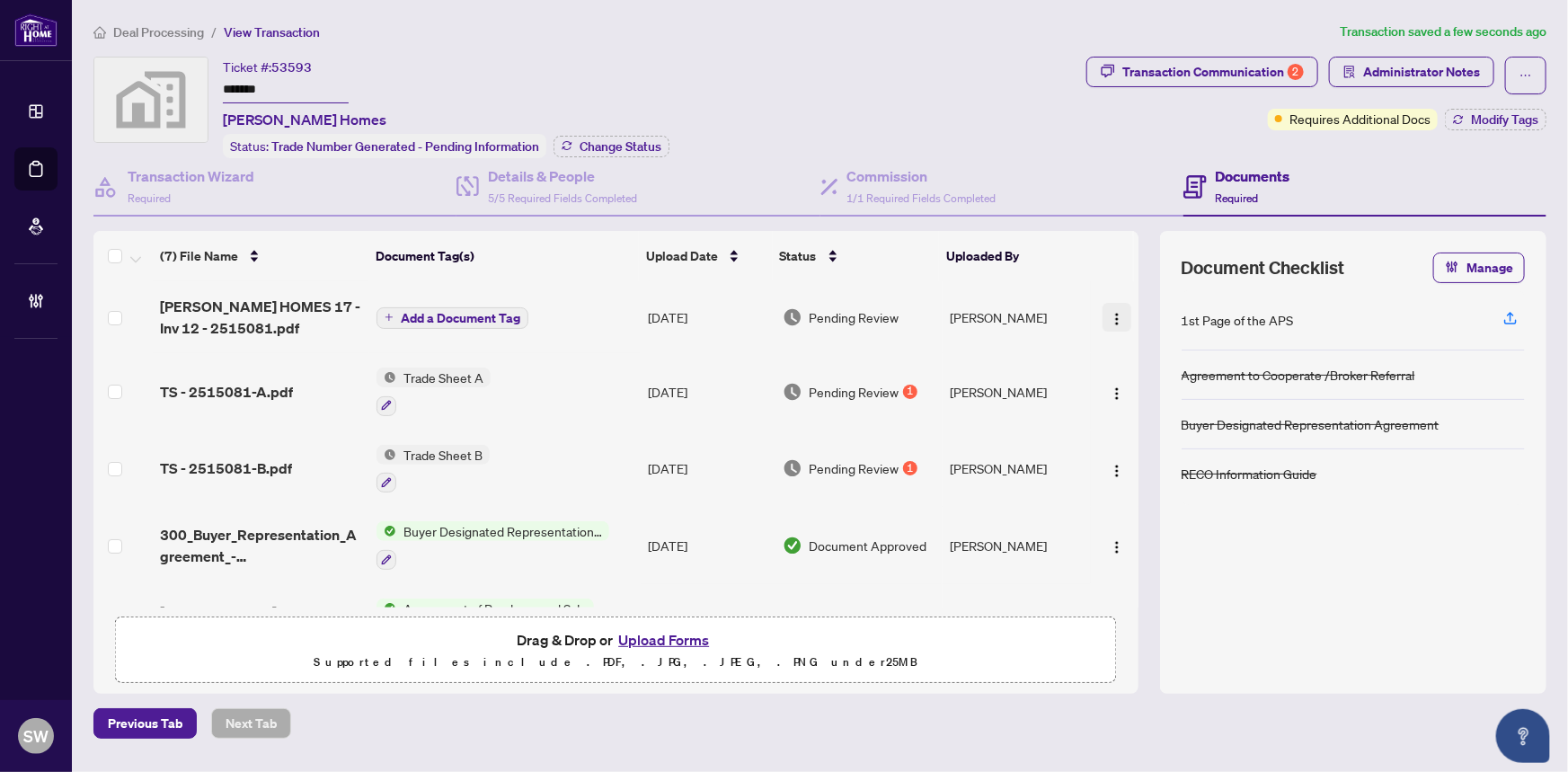
click at [1111, 312] on img "button" at bounding box center [1117, 319] width 14 height 14
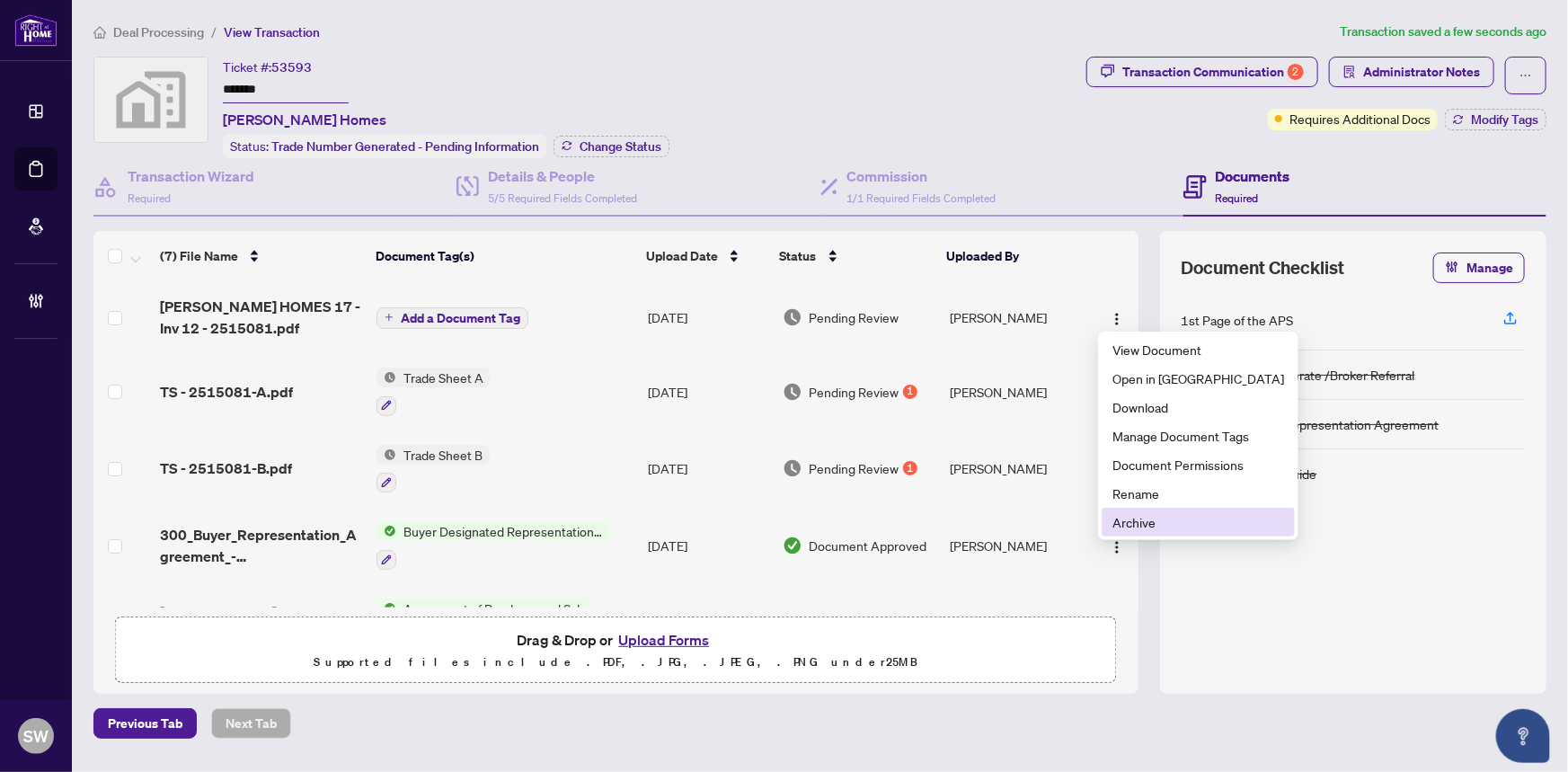
click at [1160, 523] on span "Archive" at bounding box center [1198, 522] width 172 height 20
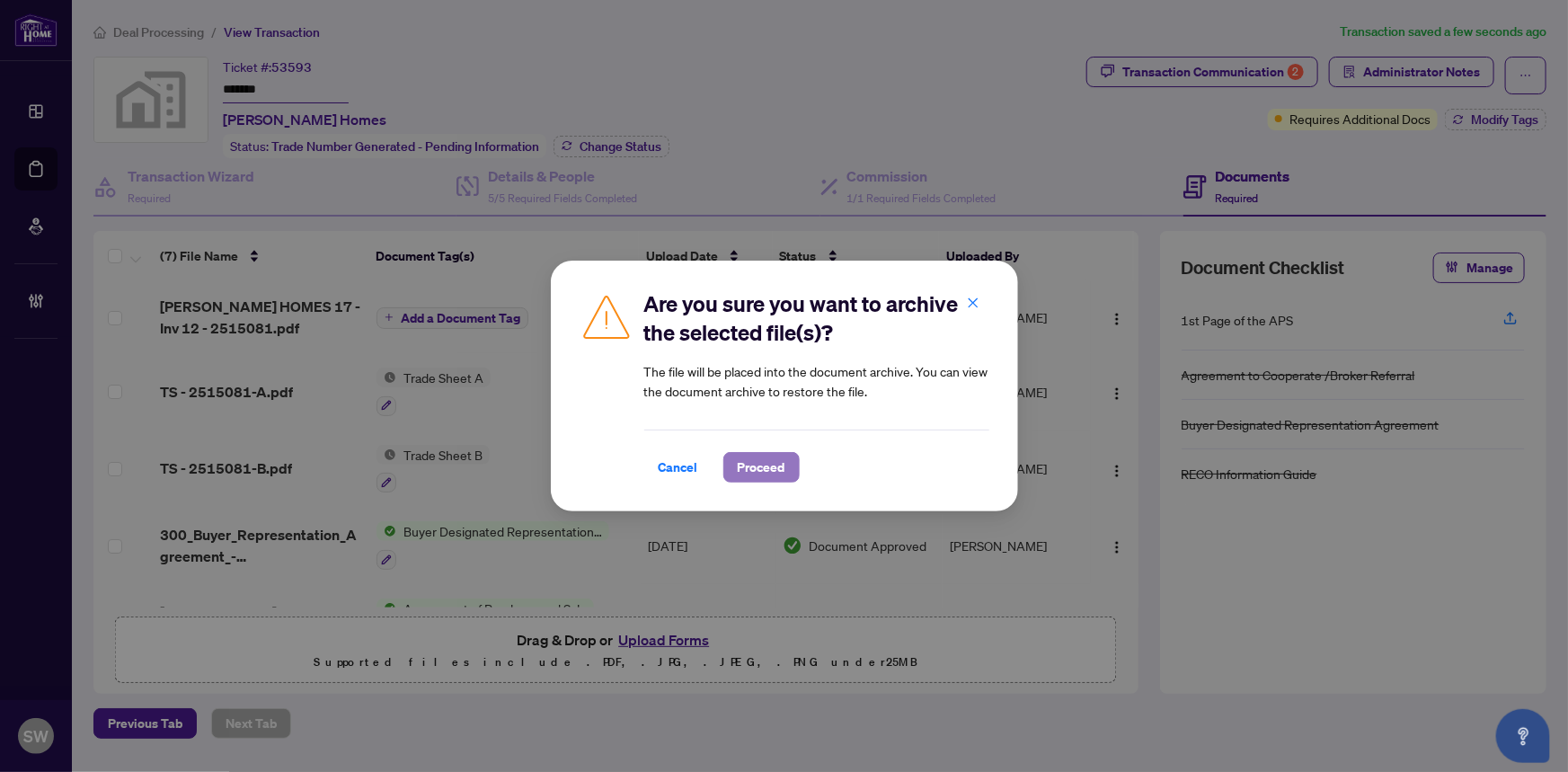
click at [775, 465] on span "Proceed" at bounding box center [761, 468] width 47 height 28
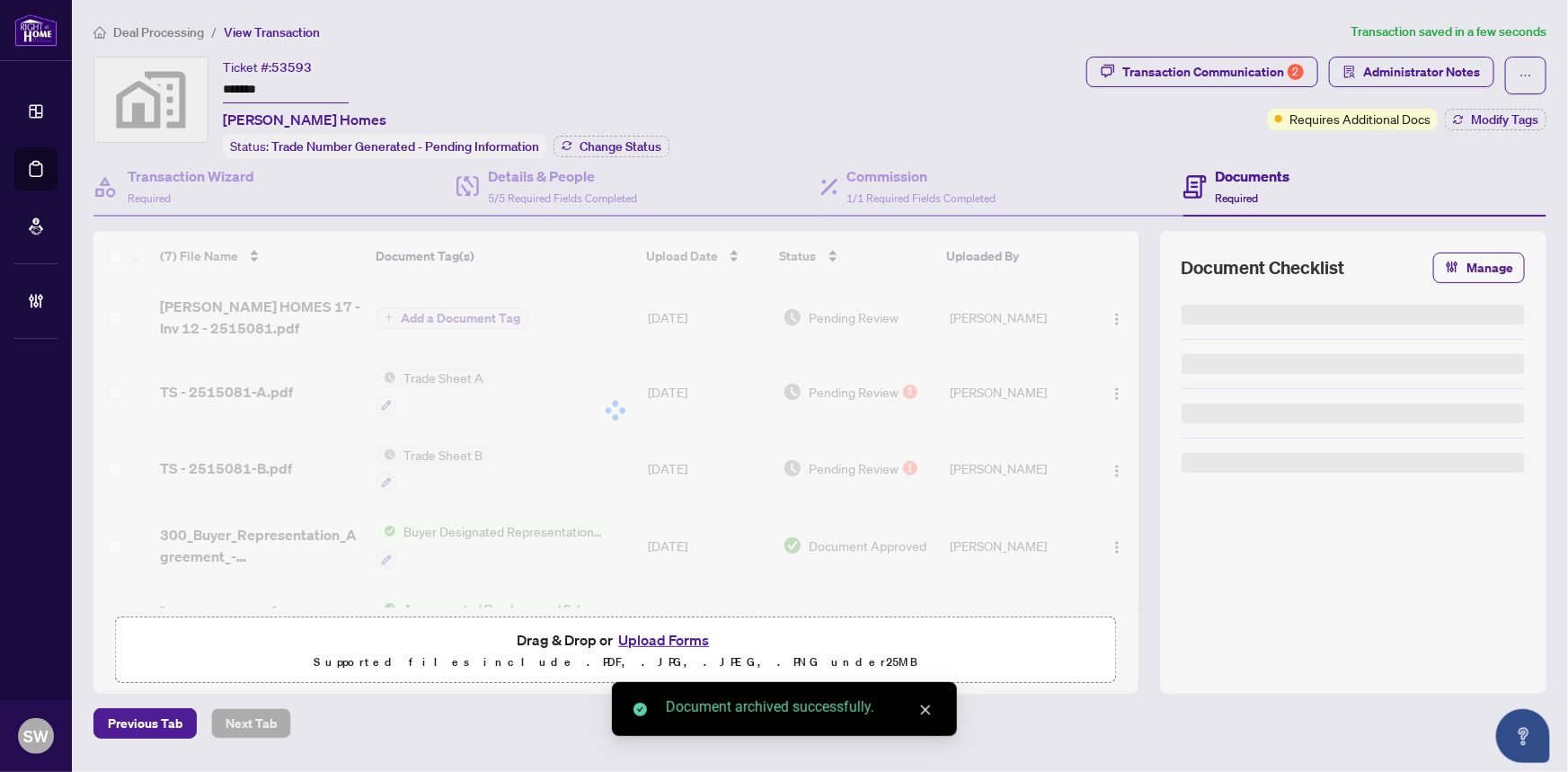
click at [234, 87] on input "*******" at bounding box center [285, 90] width 126 height 26
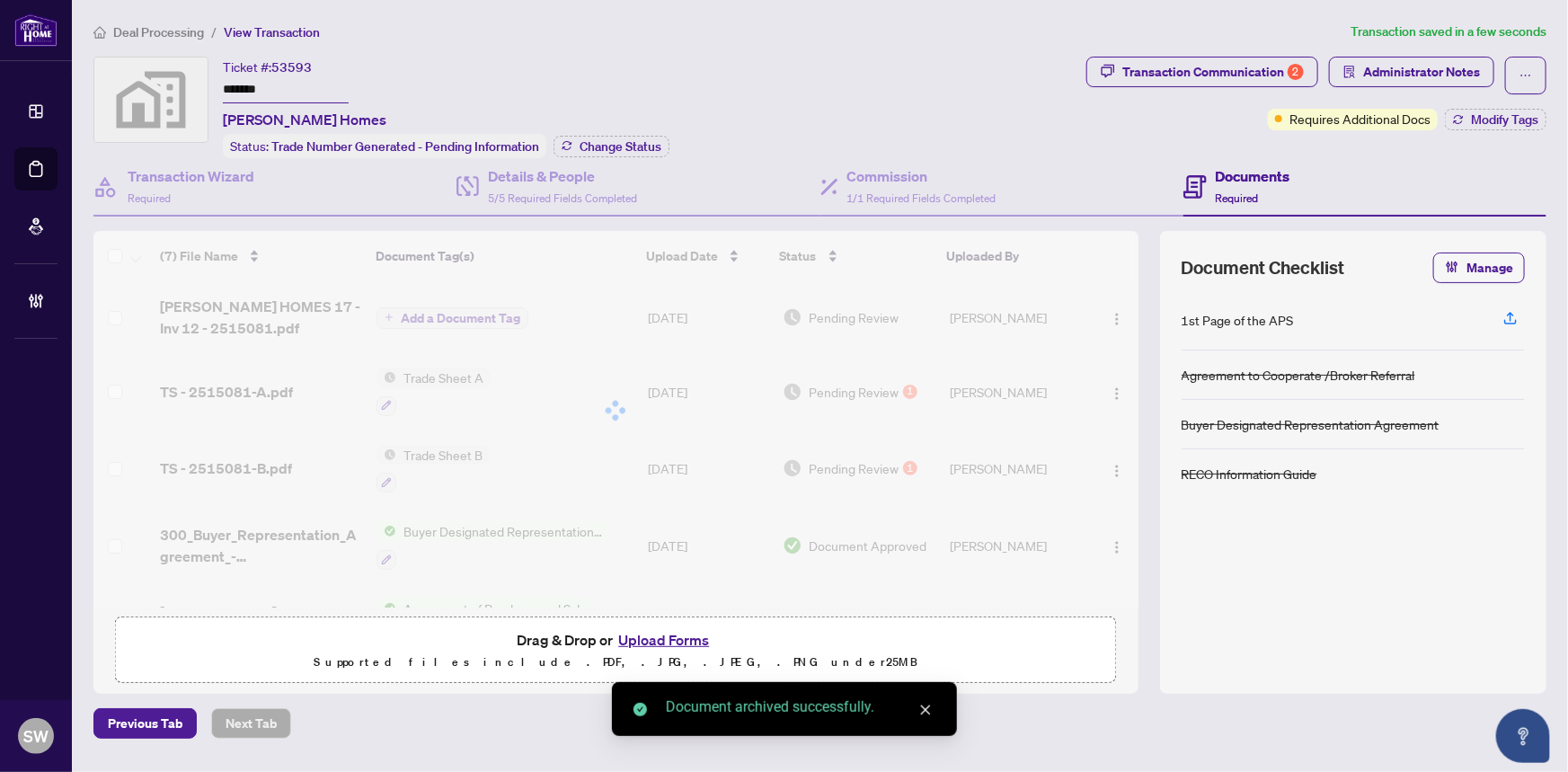
click at [234, 87] on input "*******" at bounding box center [285, 90] width 126 height 26
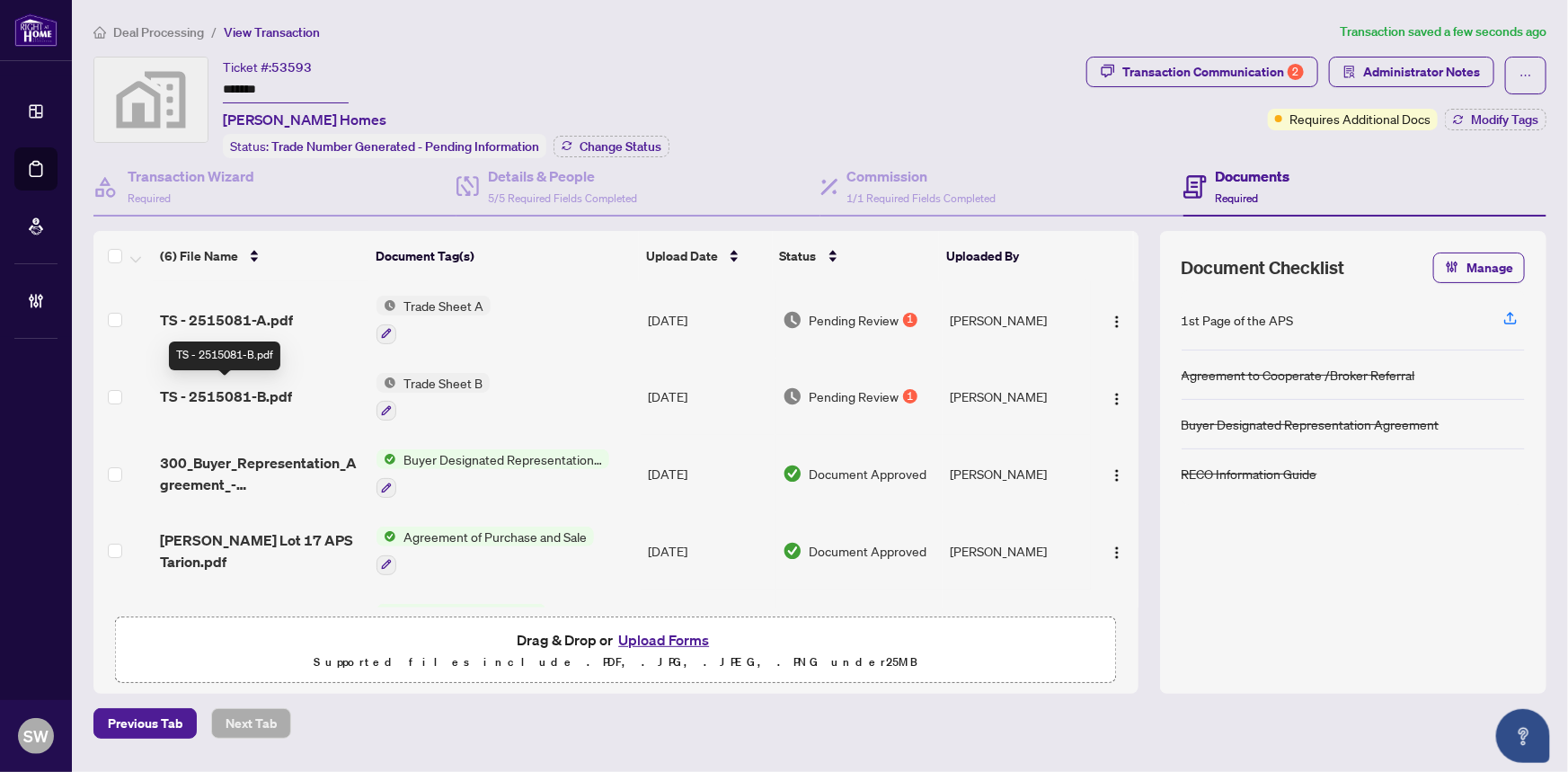
click at [287, 390] on span "TS - 2515081-B.pdf" at bounding box center [226, 396] width 132 height 22
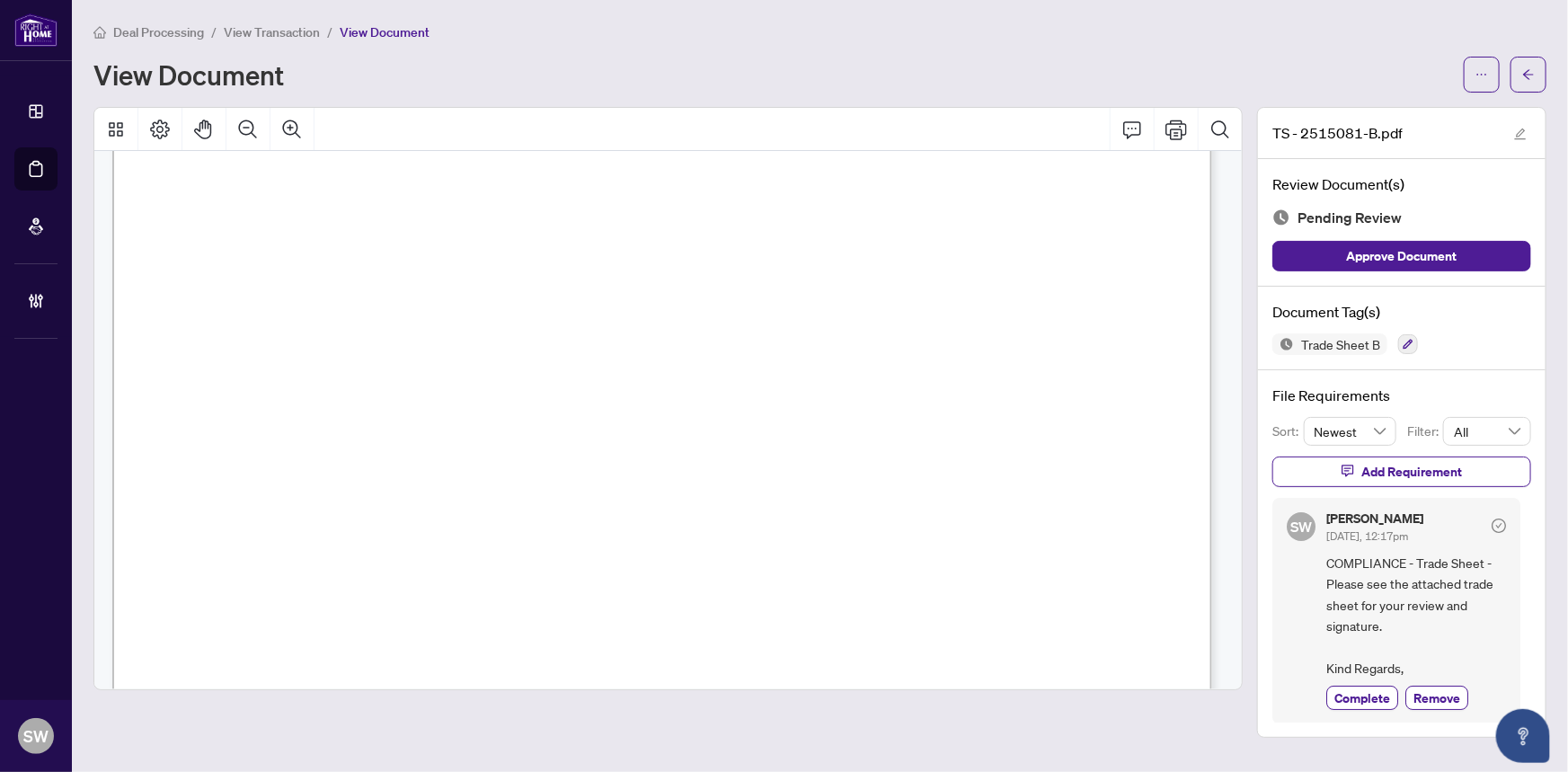
scroll to position [490, 0]
click at [1435, 696] on span "Remove" at bounding box center [1436, 698] width 46 height 19
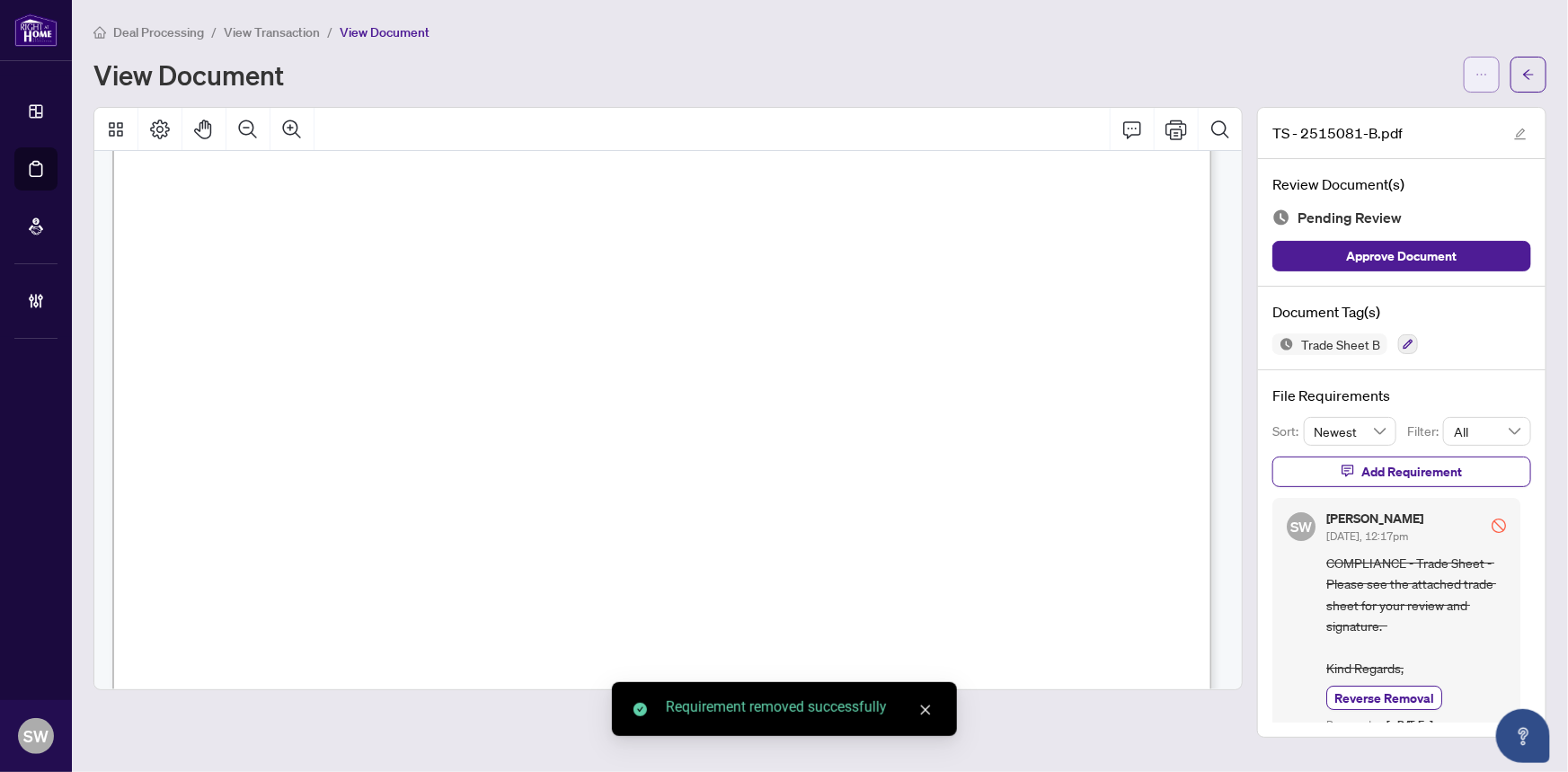
click at [1483, 78] on icon "ellipsis" at bounding box center [1482, 74] width 12 height 12
click at [1394, 233] on span "Archive" at bounding box center [1417, 228] width 137 height 20
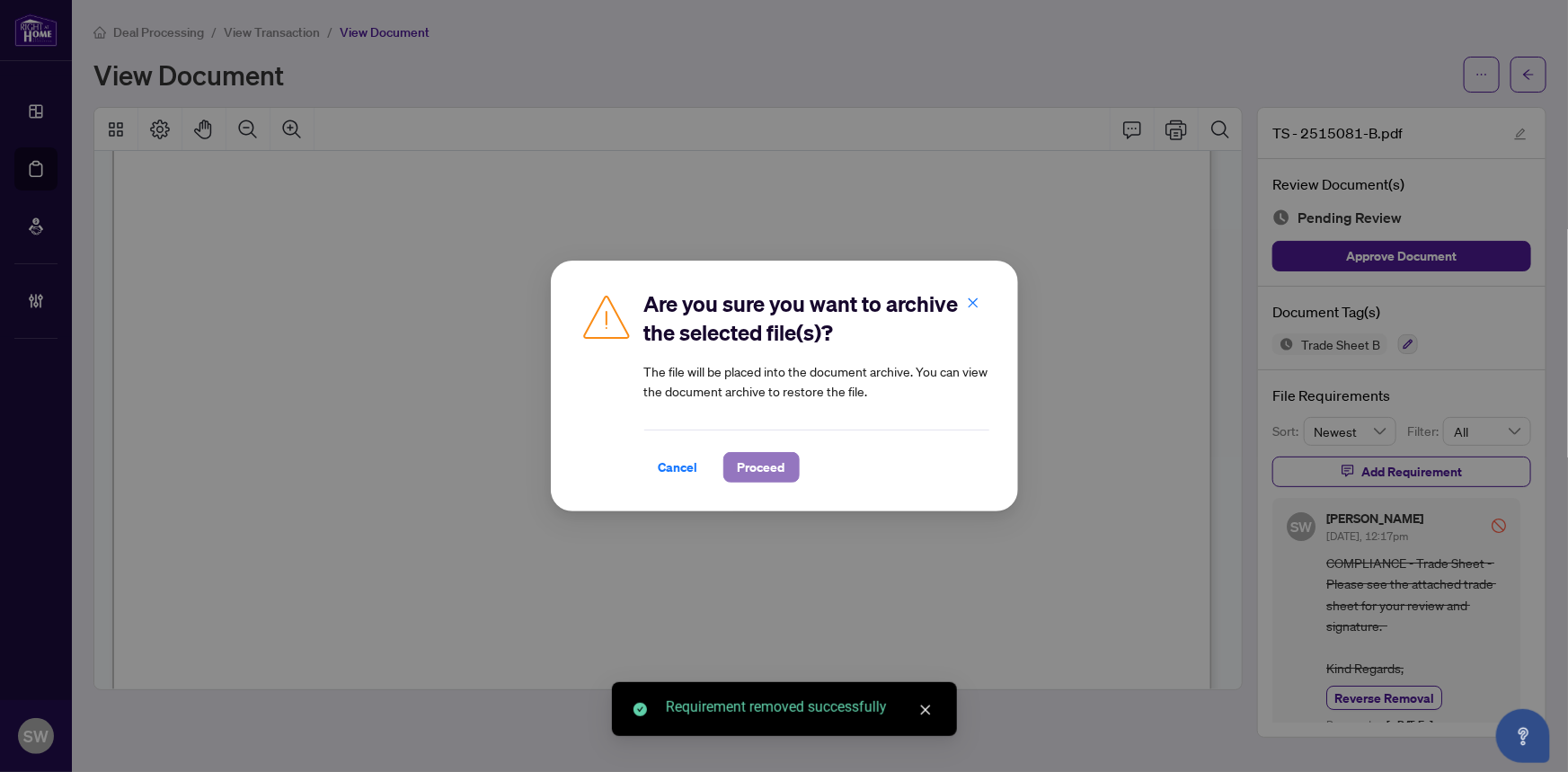
click at [771, 459] on span "Proceed" at bounding box center [761, 468] width 47 height 28
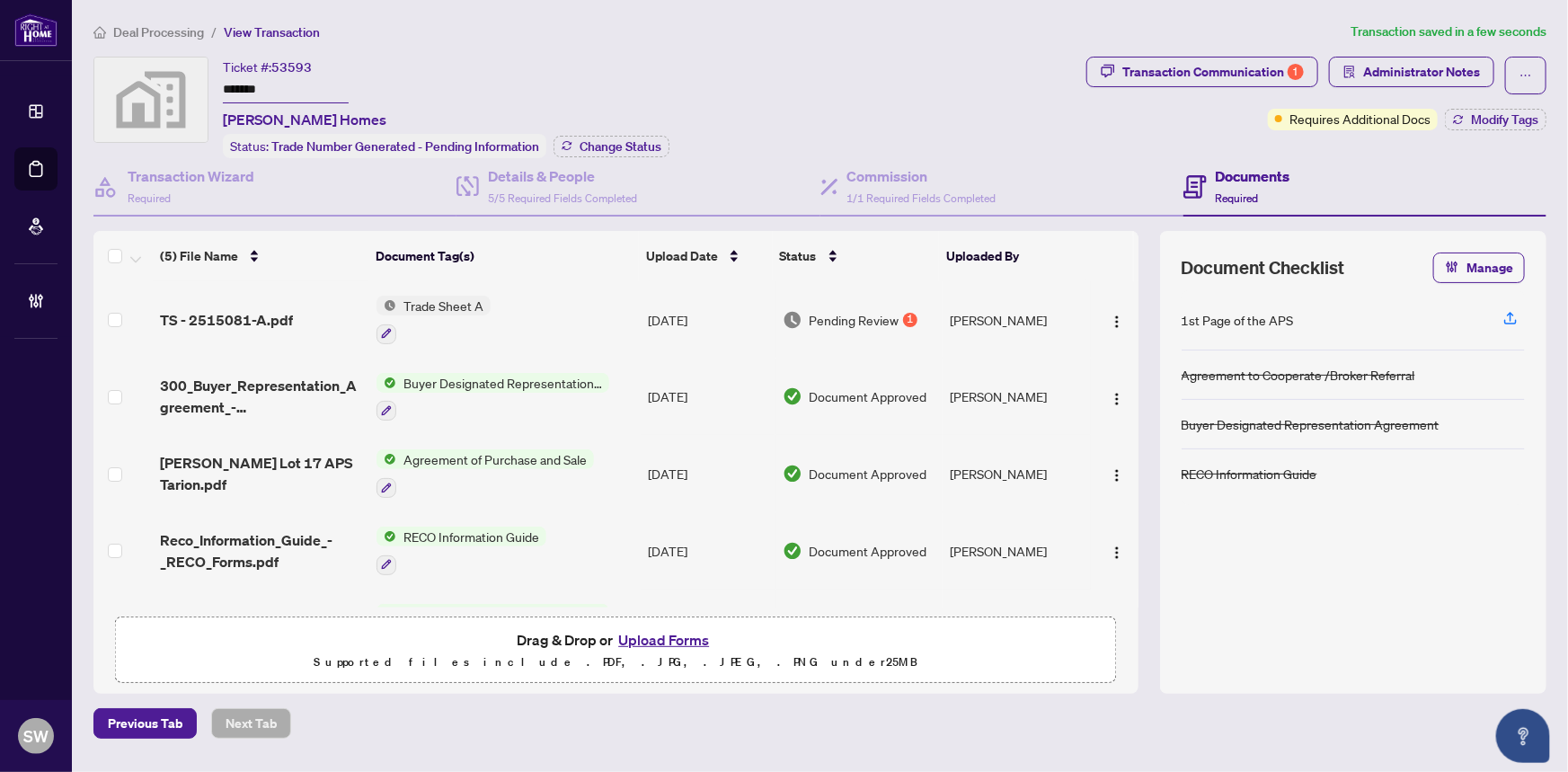
click at [264, 314] on span "TS - 2515081-A.pdf" at bounding box center [227, 320] width 133 height 22
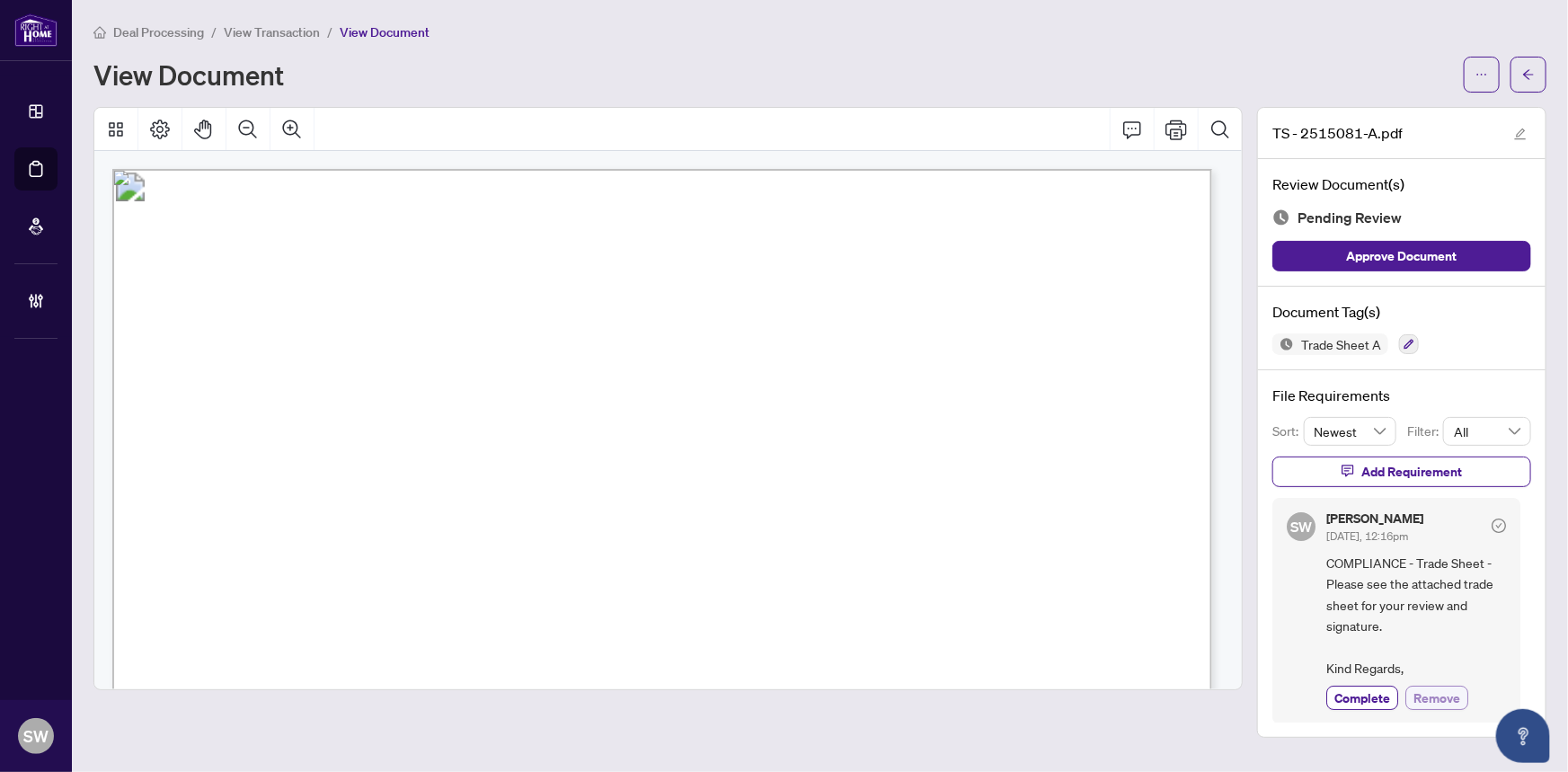
click at [1436, 695] on span "Remove" at bounding box center [1436, 698] width 46 height 19
click at [1483, 72] on icon "ellipsis" at bounding box center [1482, 74] width 12 height 12
click at [1386, 224] on span "Archive" at bounding box center [1417, 228] width 137 height 20
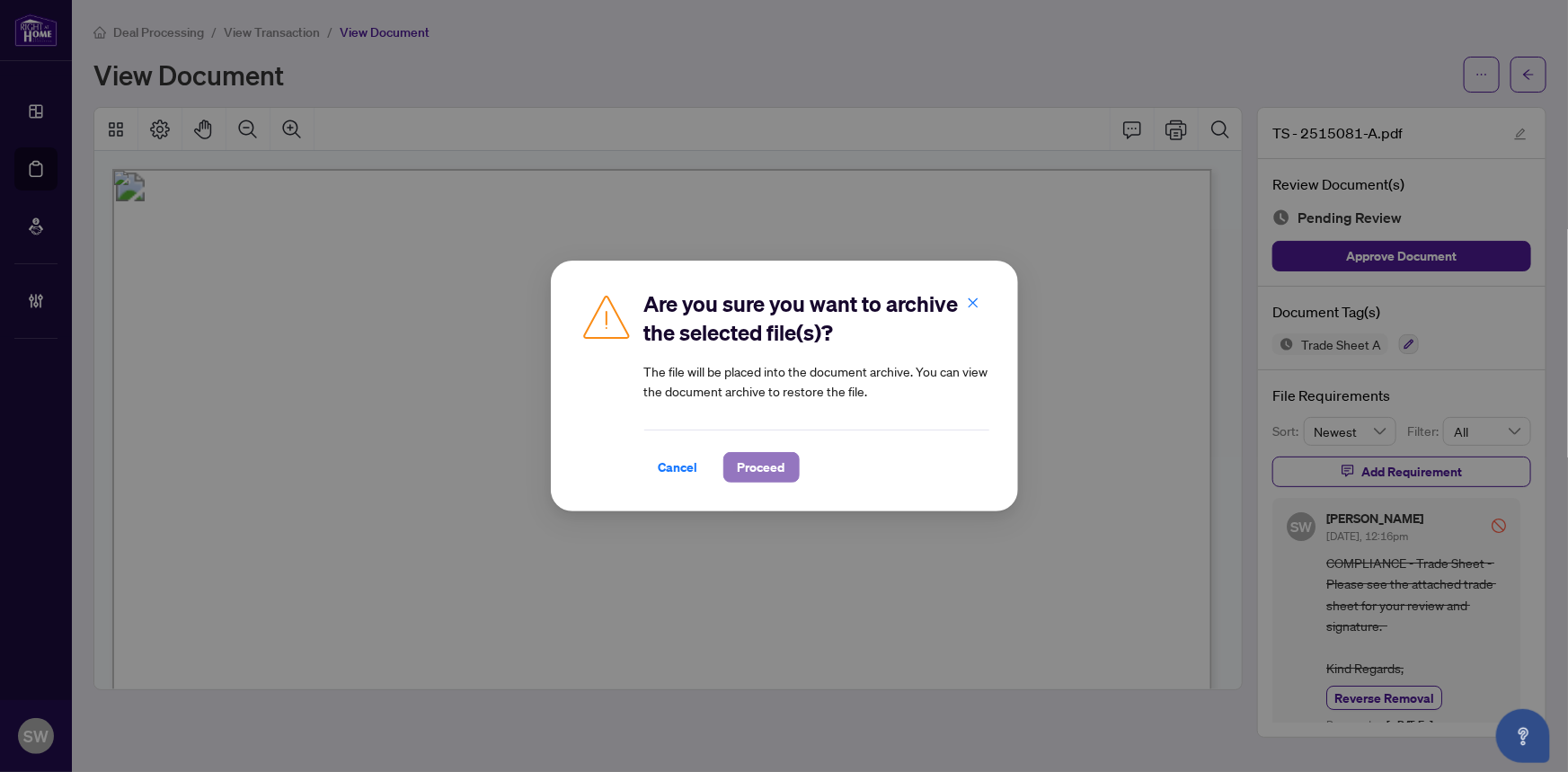
click at [775, 465] on span "Proceed" at bounding box center [761, 468] width 47 height 28
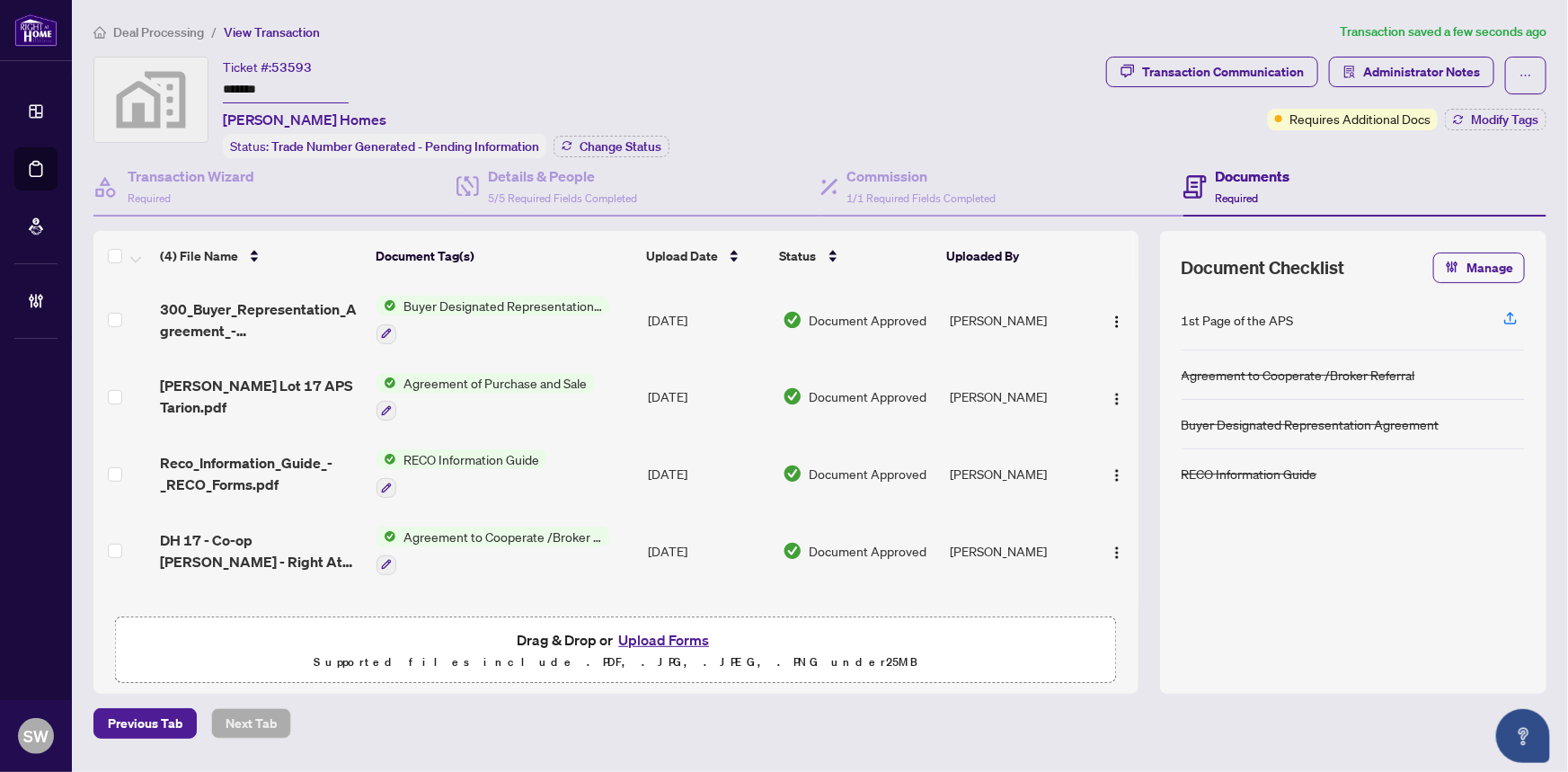
click at [978, 118] on div "Ticket #: 53593 ******* [PERSON_NAME] Homes Status: Trade Number Generated - Pe…" at bounding box center [596, 107] width 1006 height 101
click at [912, 193] on span "1/1 Required Fields Completed" at bounding box center [921, 198] width 149 height 13
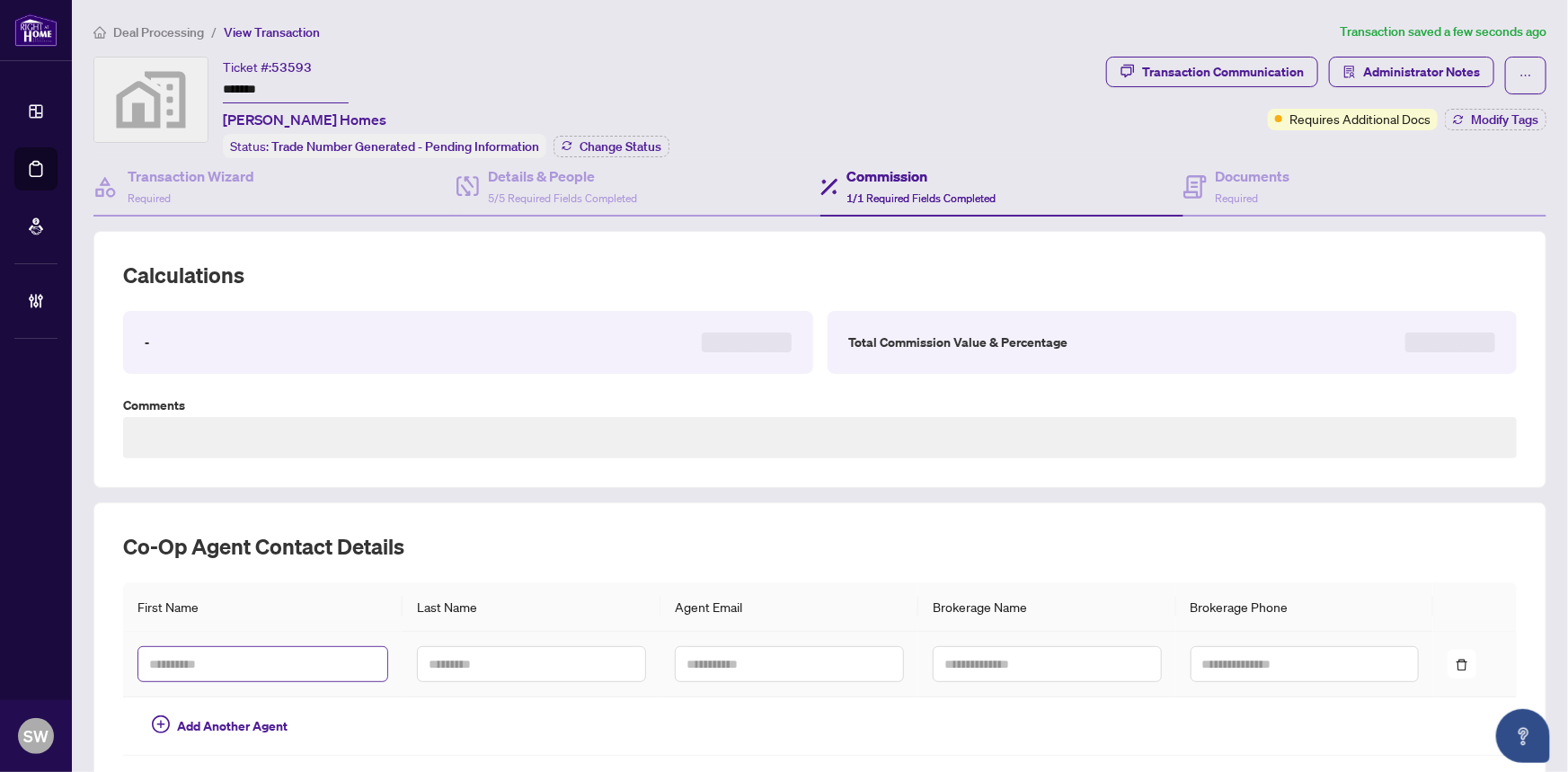
type textarea "**********"
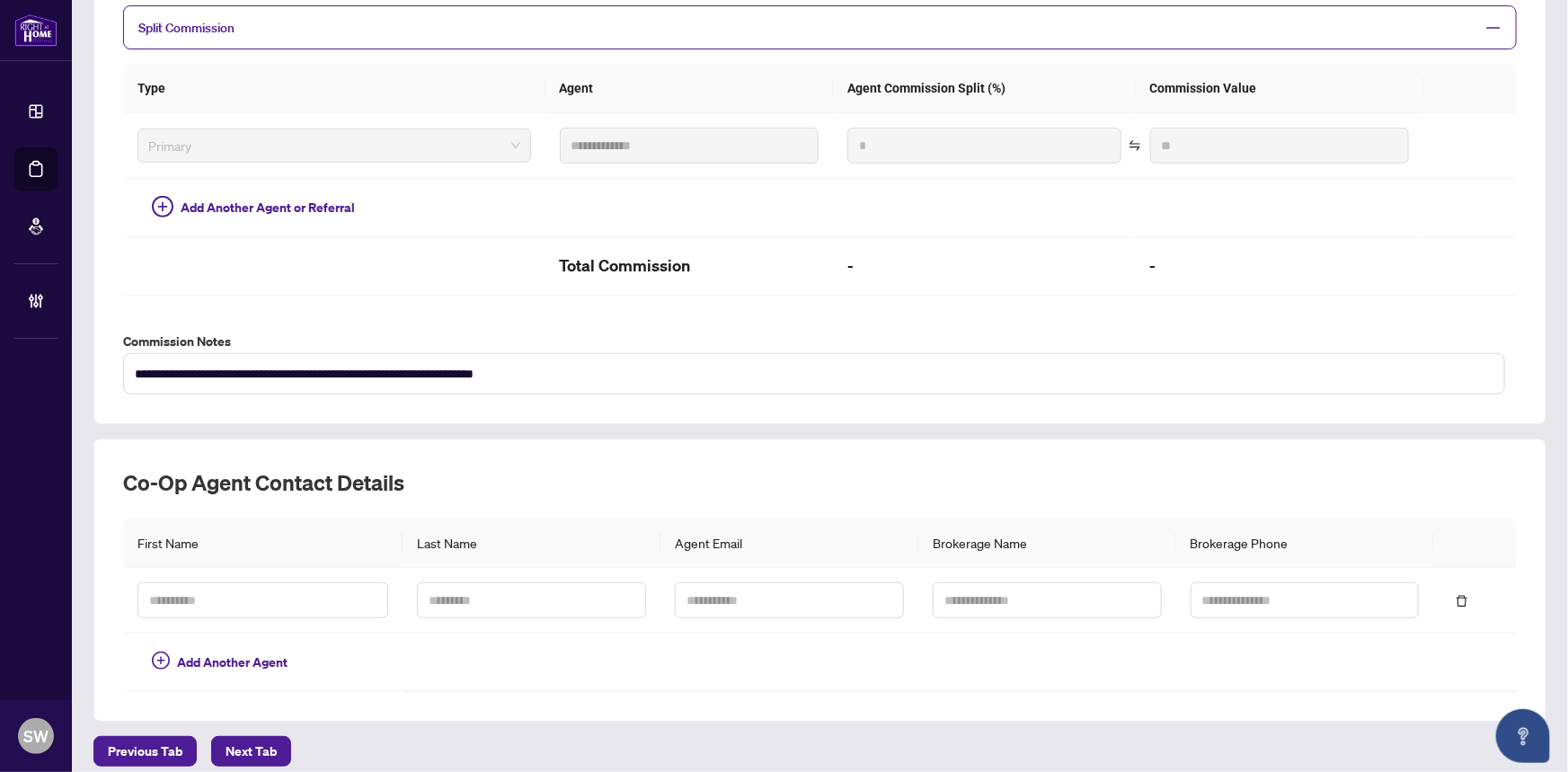
scroll to position [504, 0]
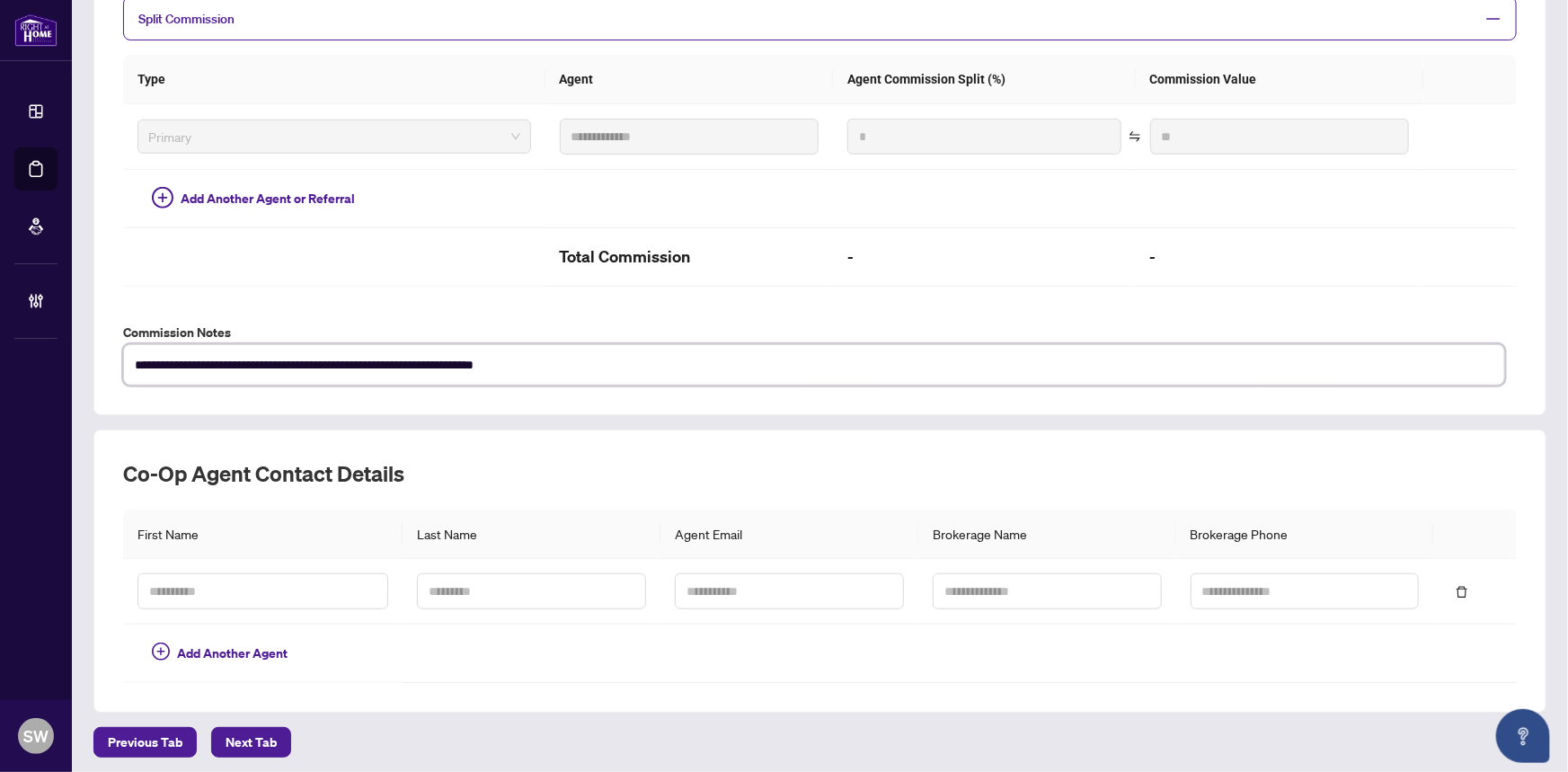
click at [262, 367] on textarea "**********" at bounding box center [814, 365] width 1382 height 42
click at [197, 330] on label "Commission Notes" at bounding box center [820, 332] width 1395 height 20
click at [196, 330] on label "Commission Notes" at bounding box center [820, 332] width 1395 height 20
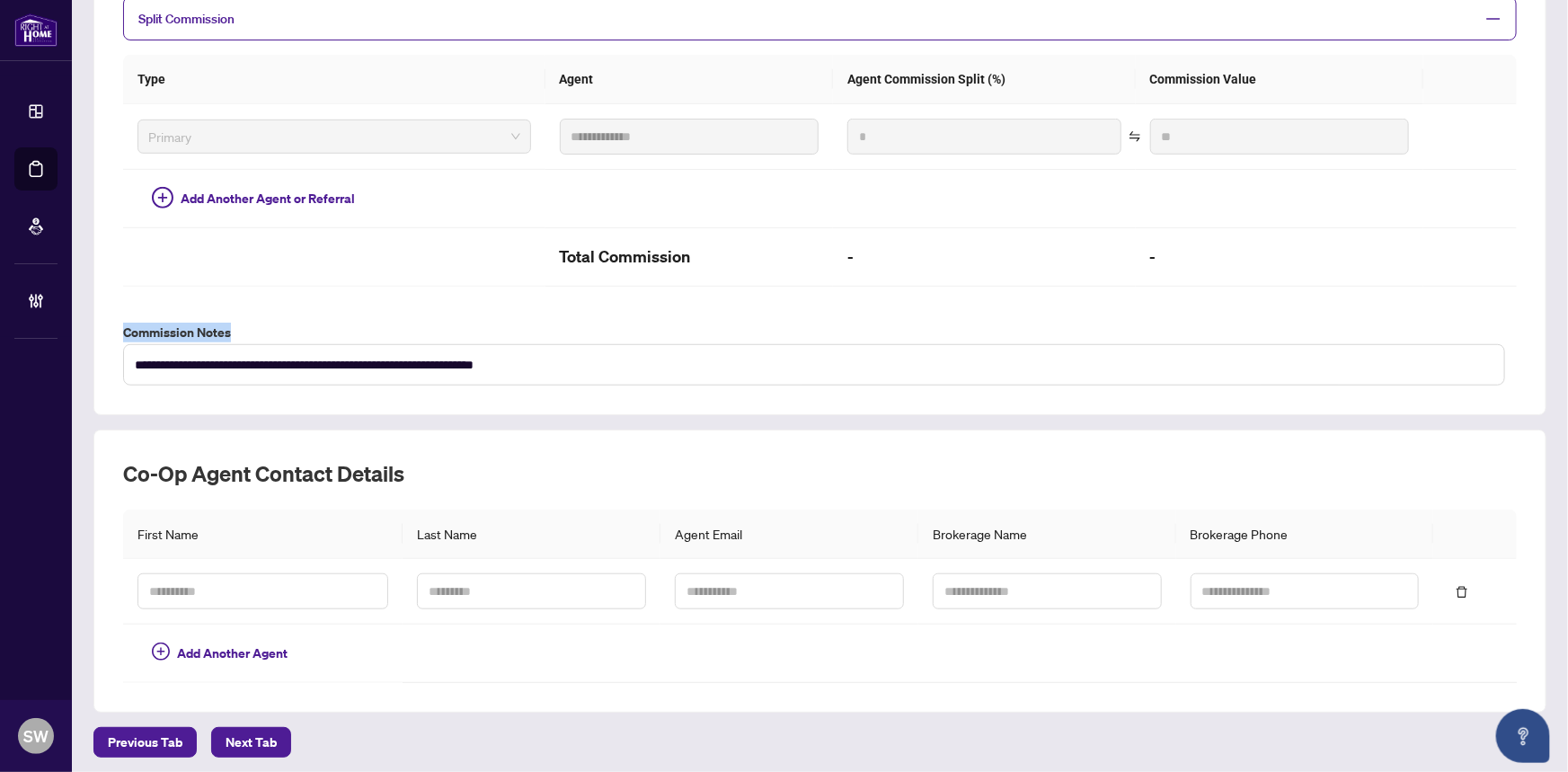
click at [196, 330] on label "Commission Notes" at bounding box center [820, 332] width 1395 height 20
copy label "Commission Notes"
click at [332, 355] on textarea "**********" at bounding box center [814, 365] width 1382 height 42
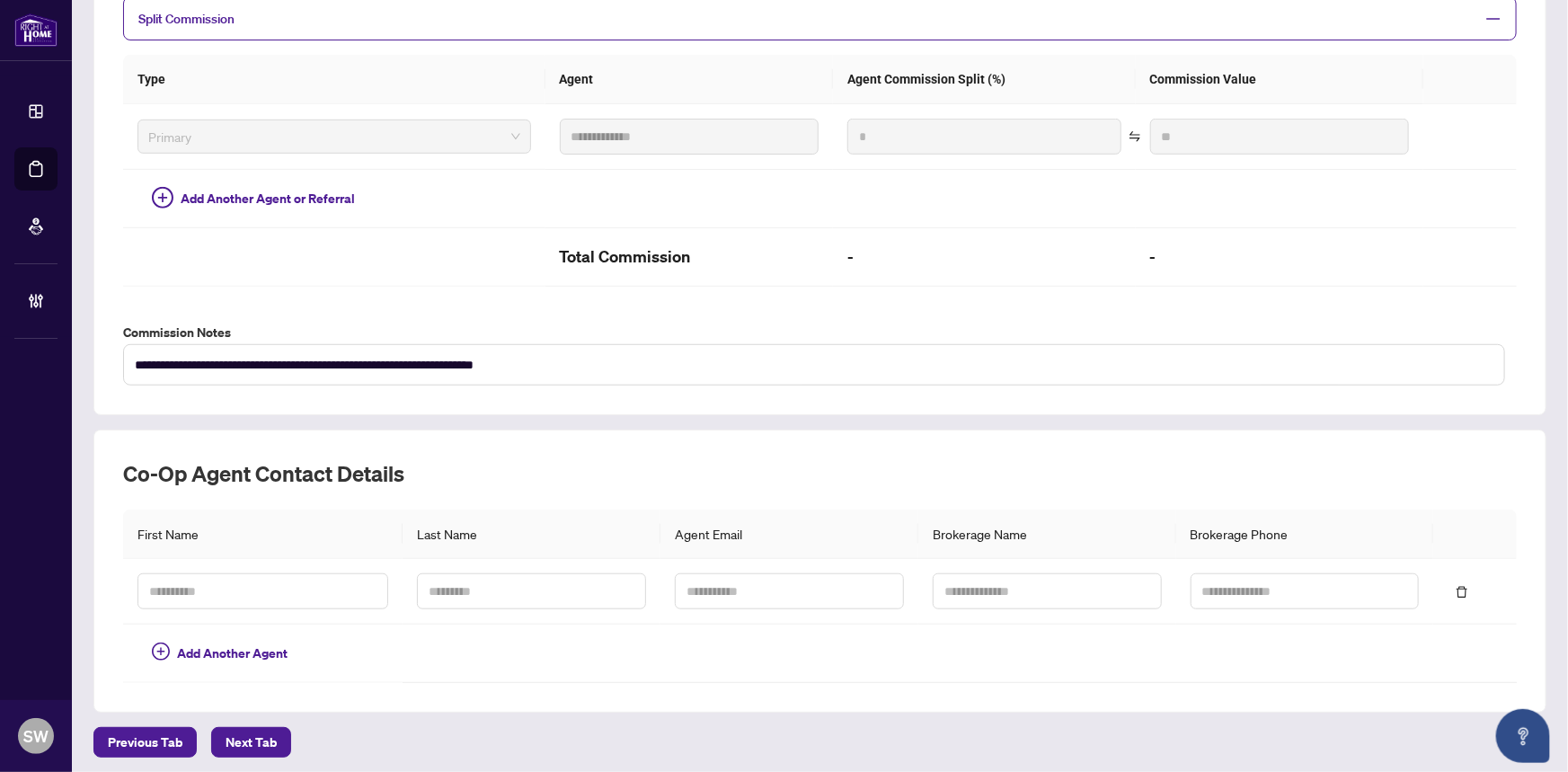
scroll to position [0, 0]
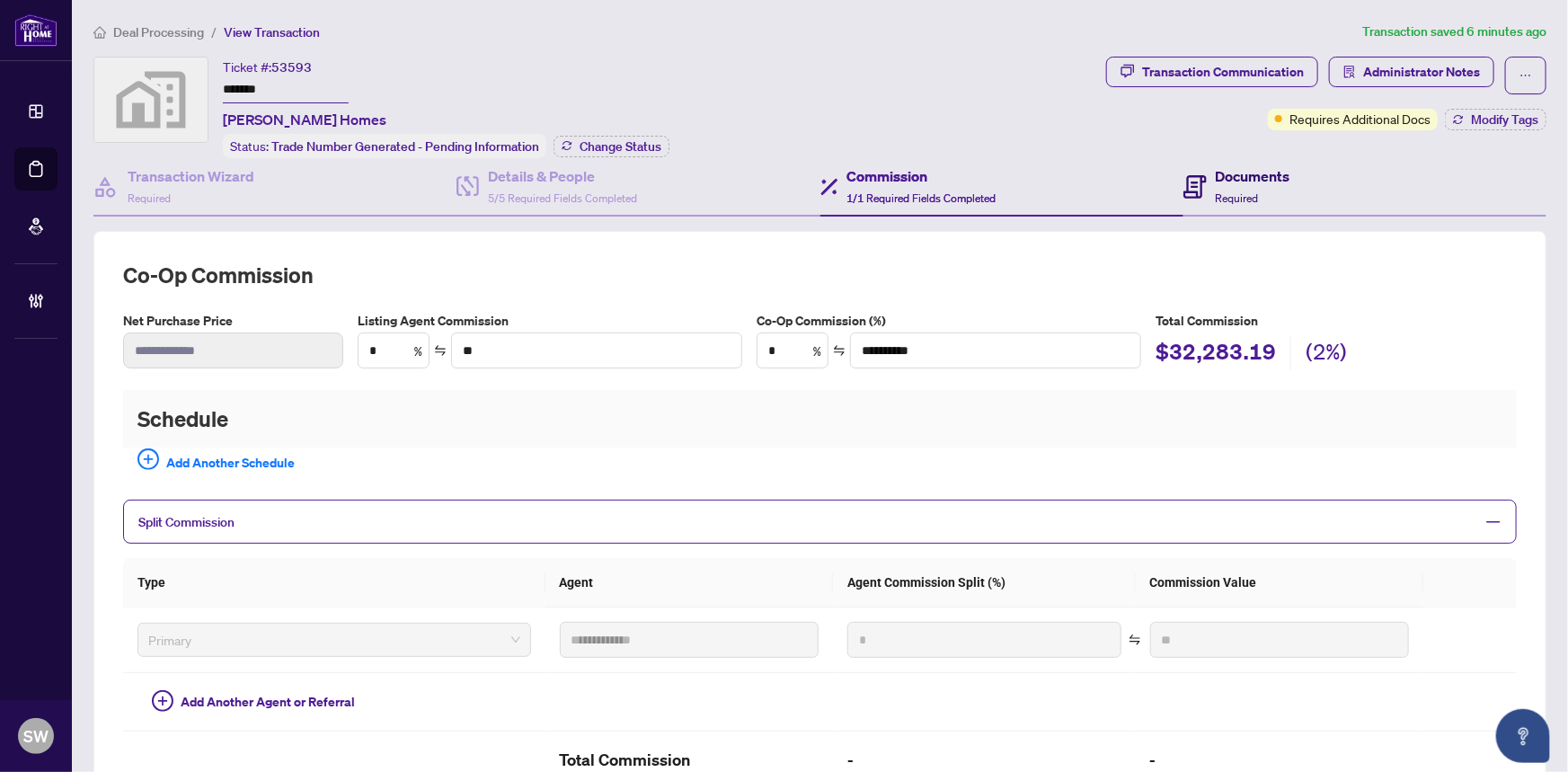
click at [1239, 195] on span "Required" at bounding box center [1238, 198] width 44 height 13
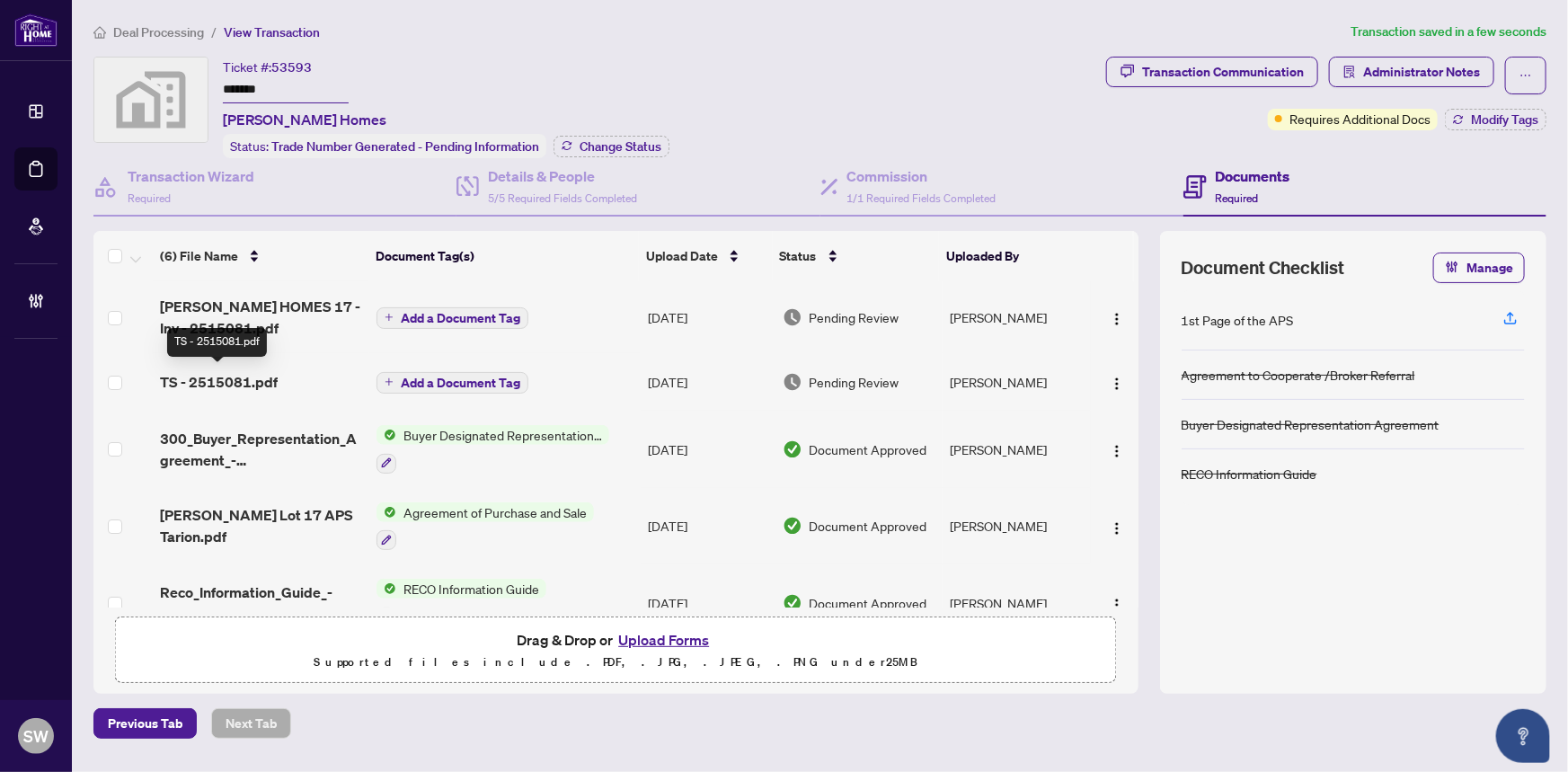
click at [264, 377] on span "TS - 2515081.pdf" at bounding box center [219, 382] width 118 height 22
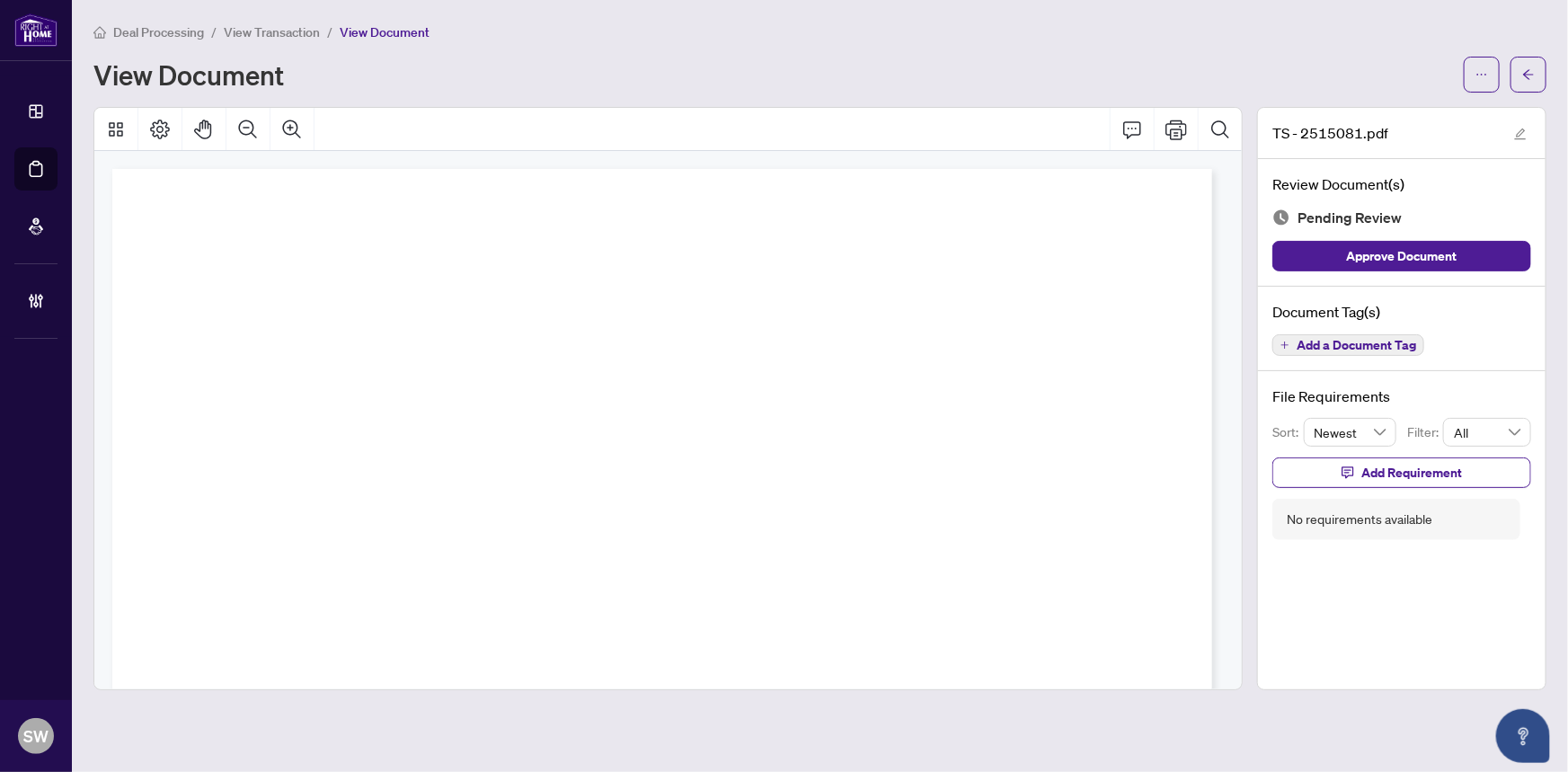
click at [1381, 345] on span "Add a Document Tag" at bounding box center [1357, 344] width 119 height 12
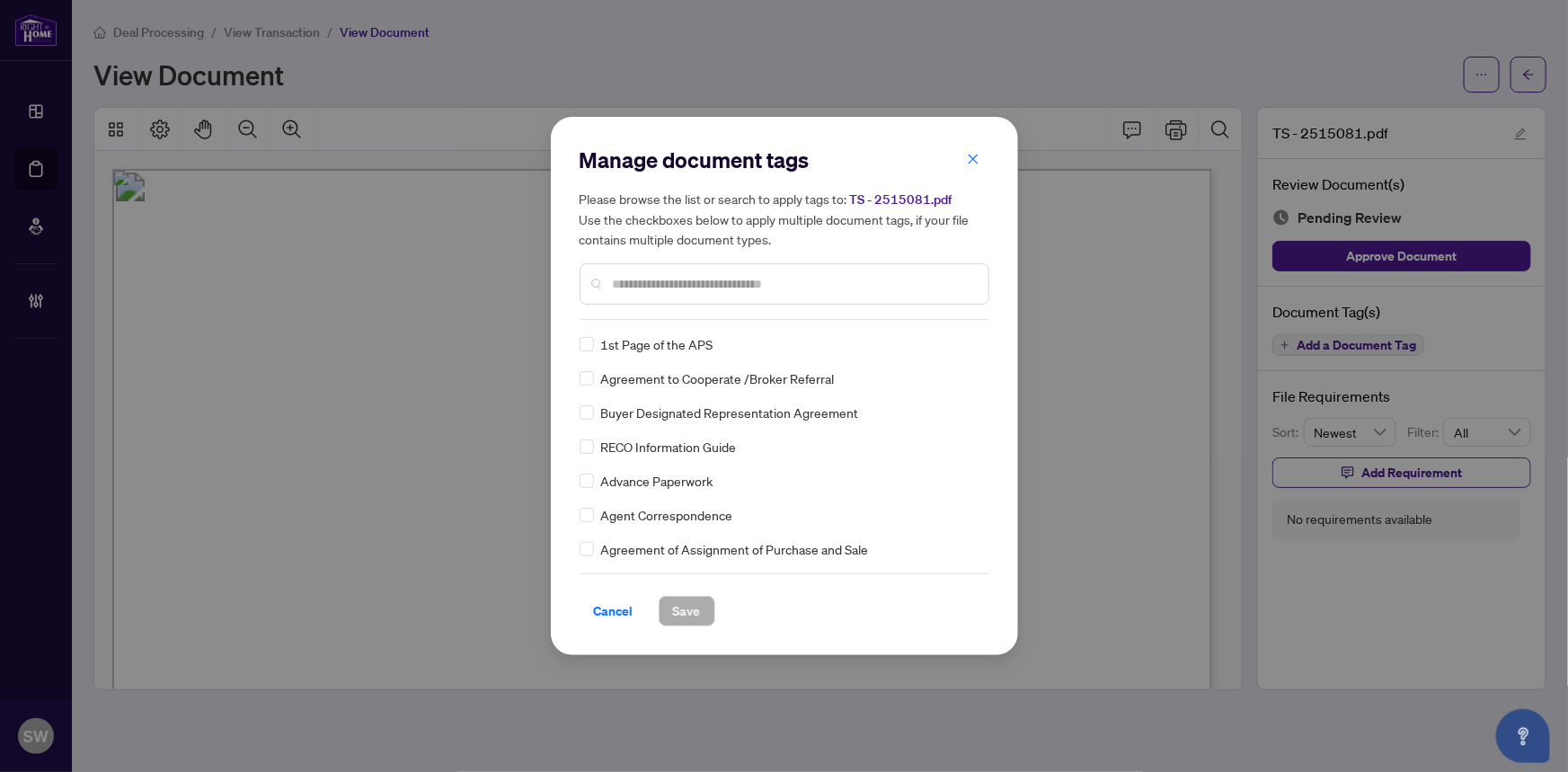
click at [764, 287] on input "text" at bounding box center [793, 284] width 361 height 20
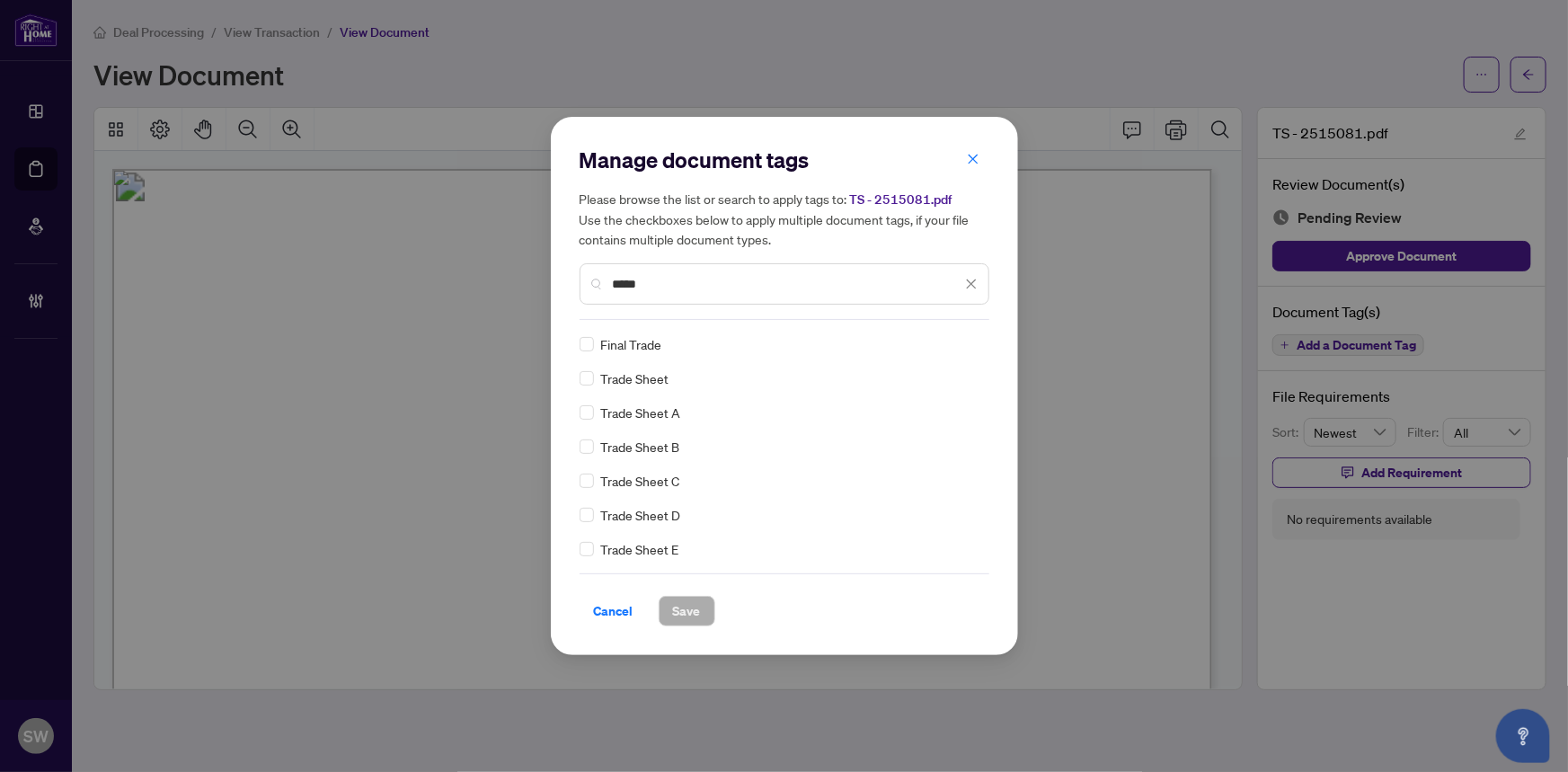
type input "*****"
click at [701, 612] on button "Save" at bounding box center [687, 612] width 57 height 30
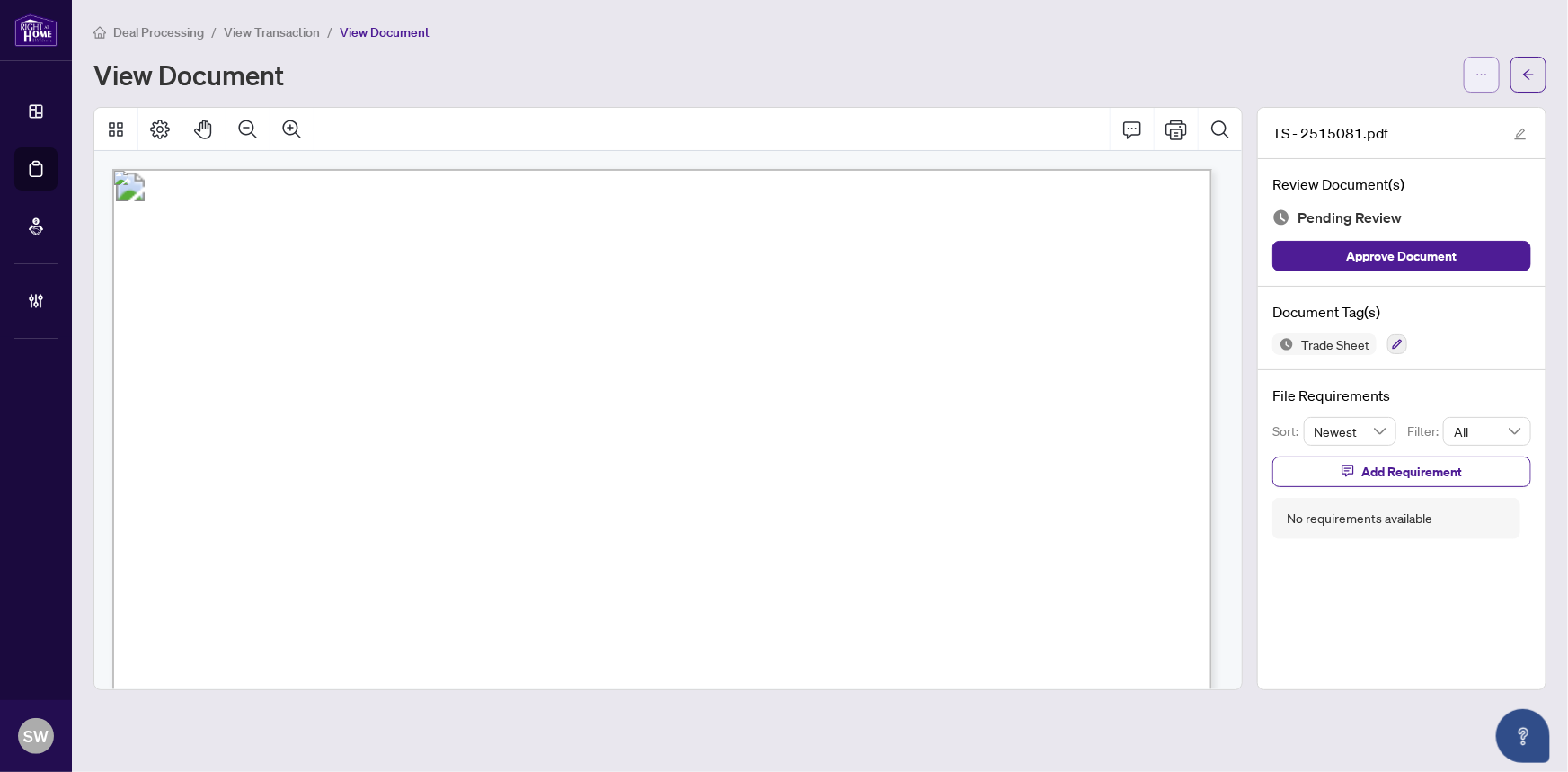
click at [1483, 72] on icon "ellipsis" at bounding box center [1482, 74] width 12 height 12
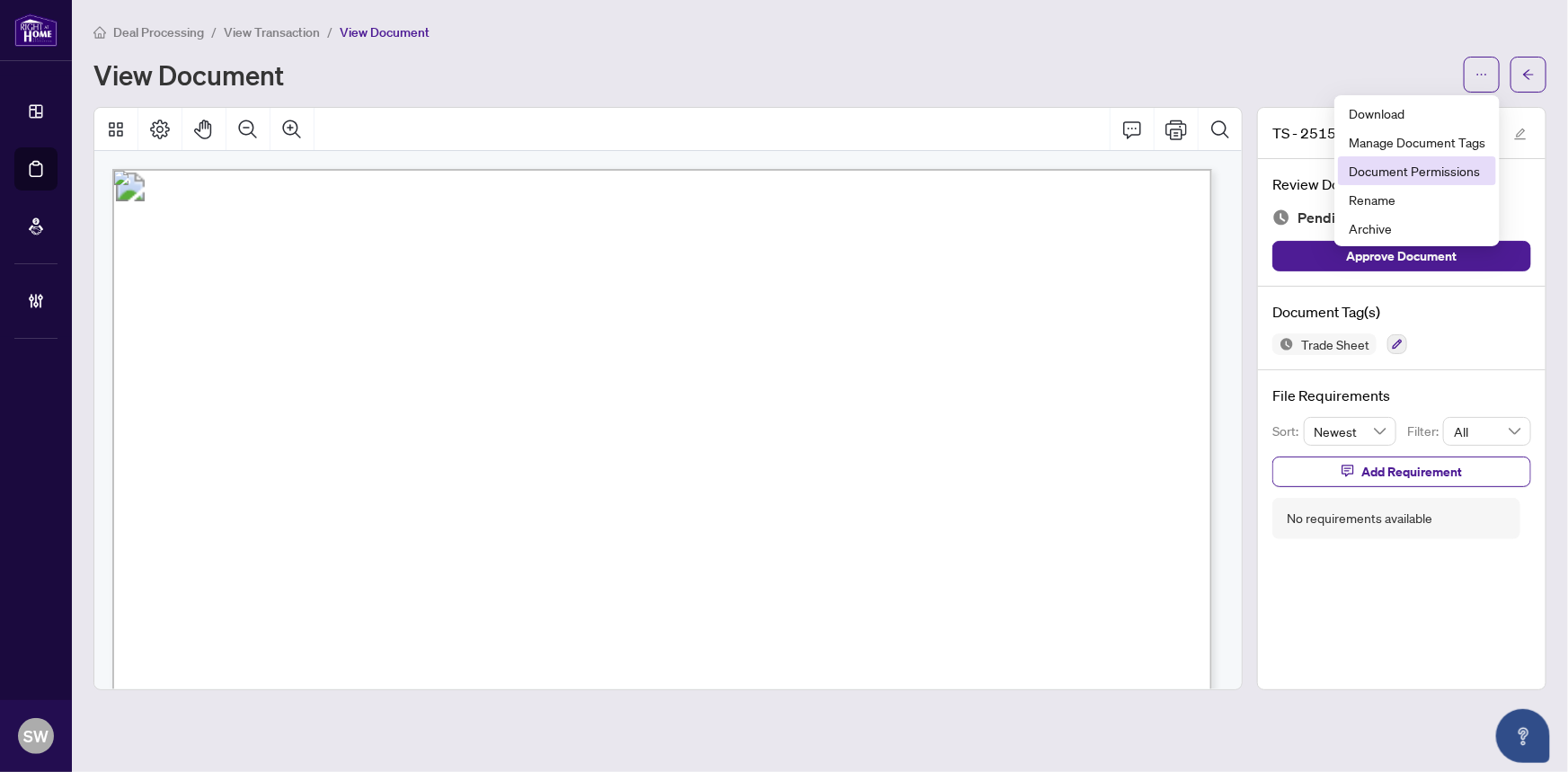
click at [1426, 182] on li "Document Permissions" at bounding box center [1417, 171] width 158 height 28
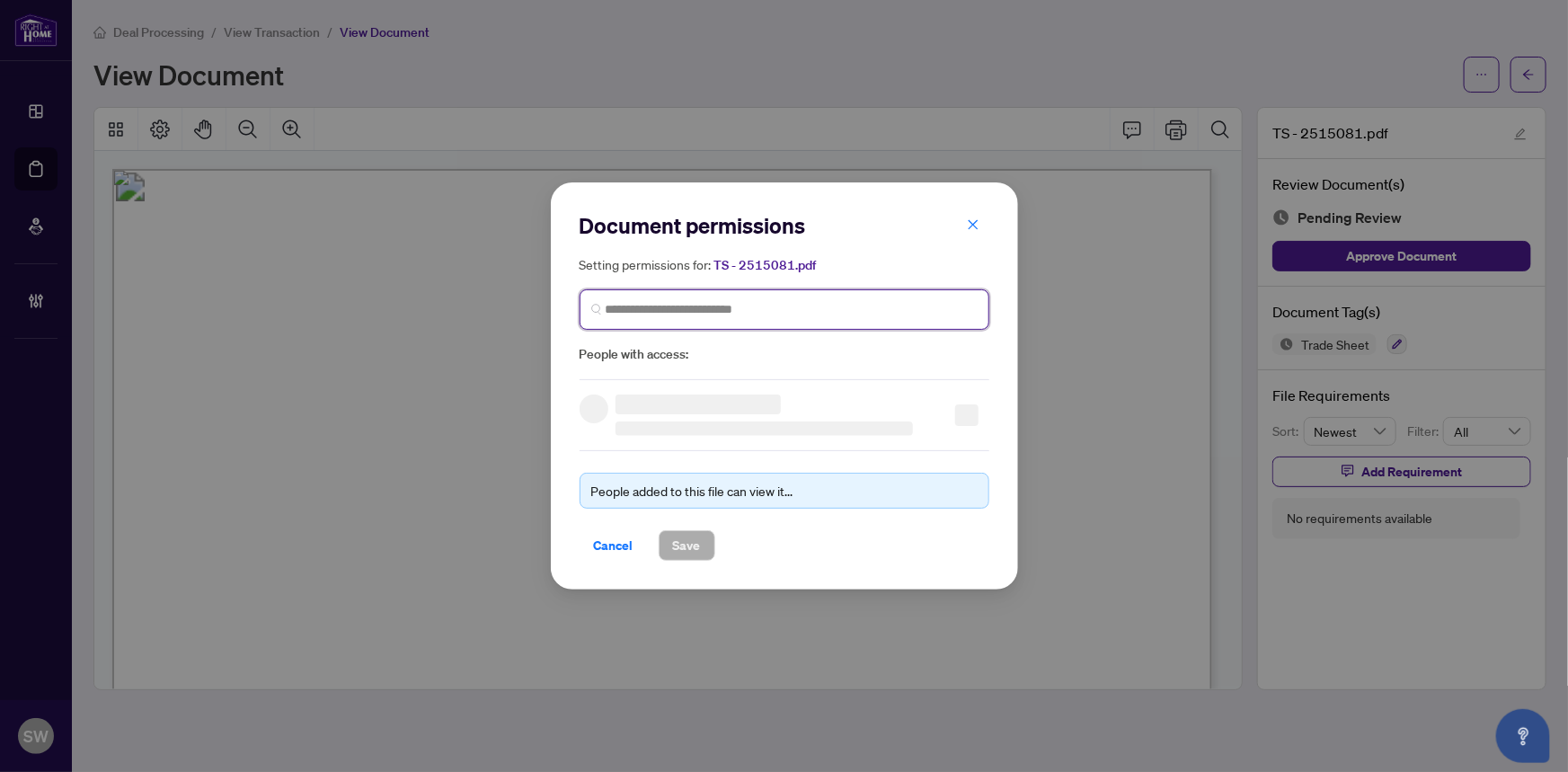
click at [702, 312] on input "search" at bounding box center [792, 310] width 373 height 19
type input "****"
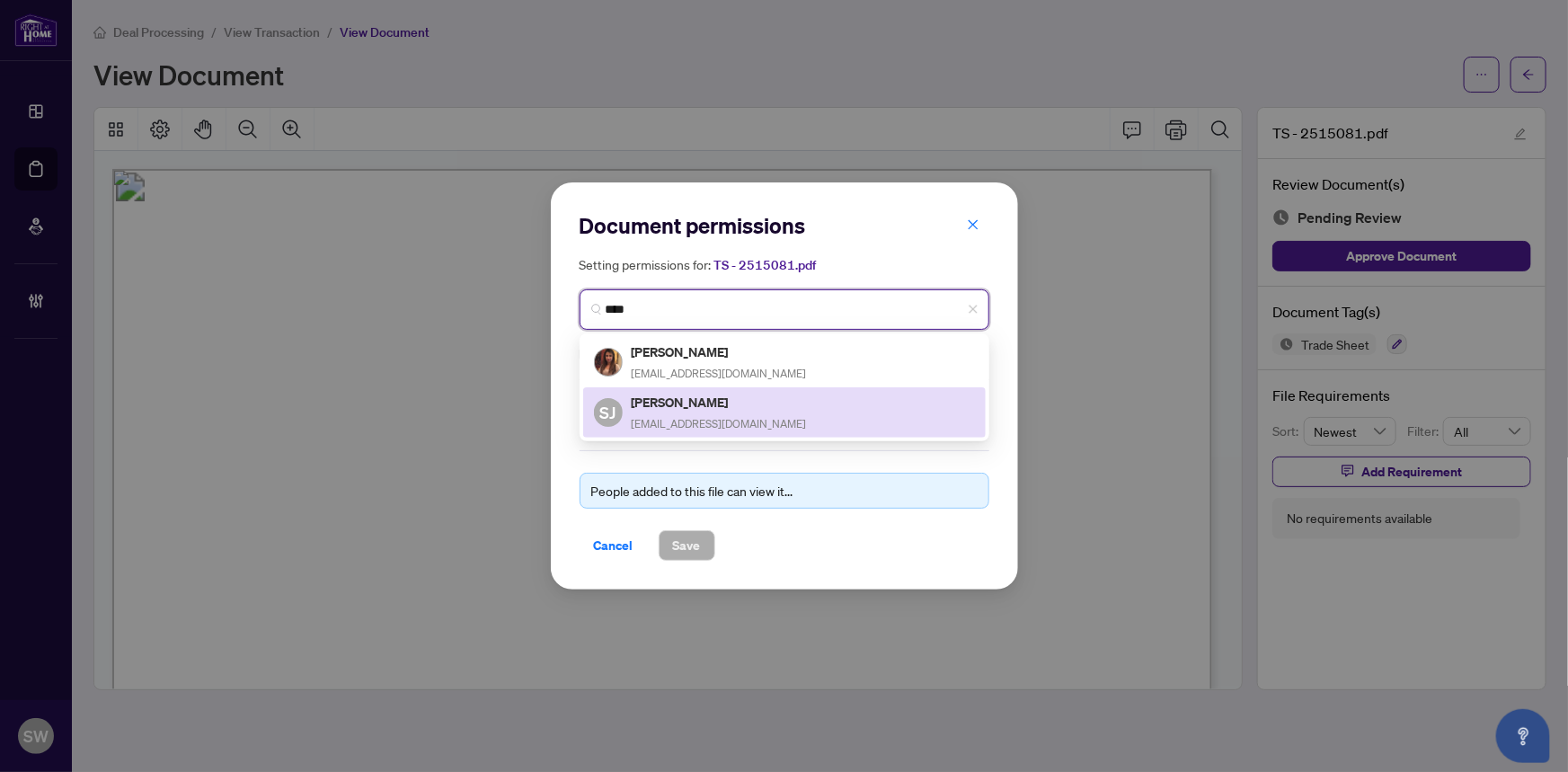
click at [710, 417] on span "[EMAIL_ADDRESS][DOMAIN_NAME]" at bounding box center [720, 424] width 175 height 13
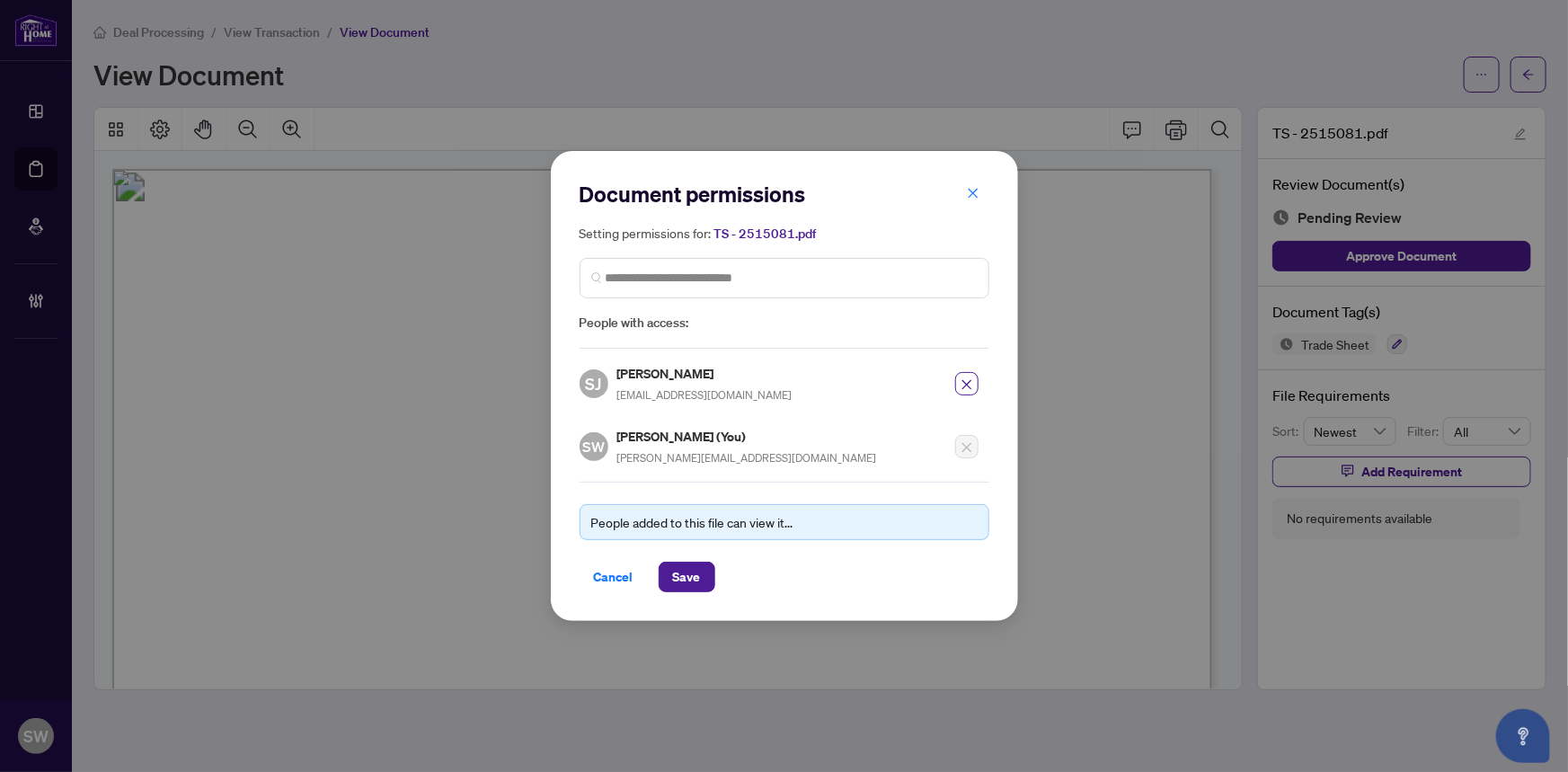
click at [663, 369] on h5 "[PERSON_NAME]" at bounding box center [704, 374] width 175 height 21
copy h5 "[PERSON_NAME]"
click at [693, 579] on span "Save" at bounding box center [686, 578] width 27 height 28
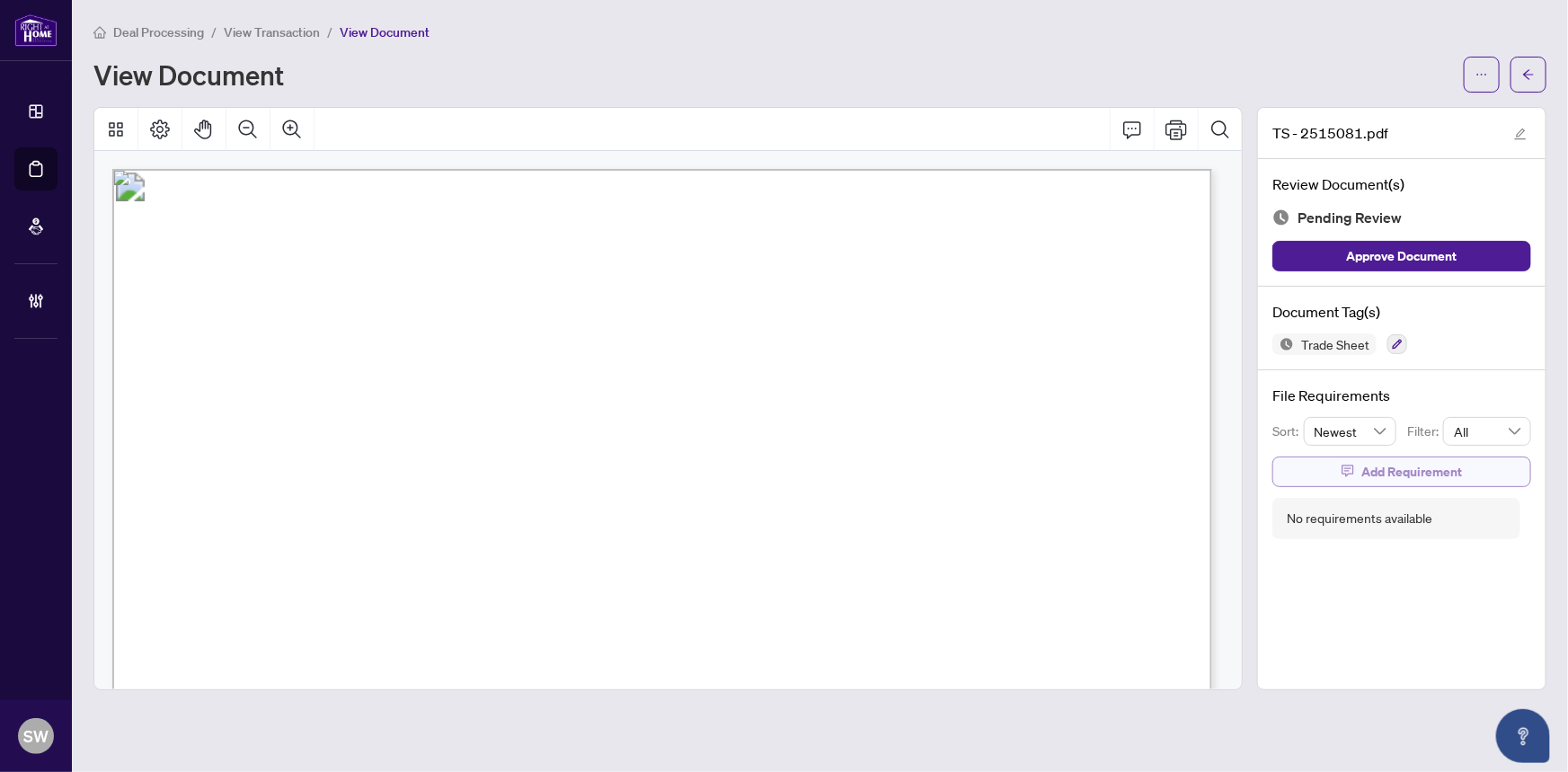
click at [1407, 461] on span "Add Requirement" at bounding box center [1412, 472] width 100 height 28
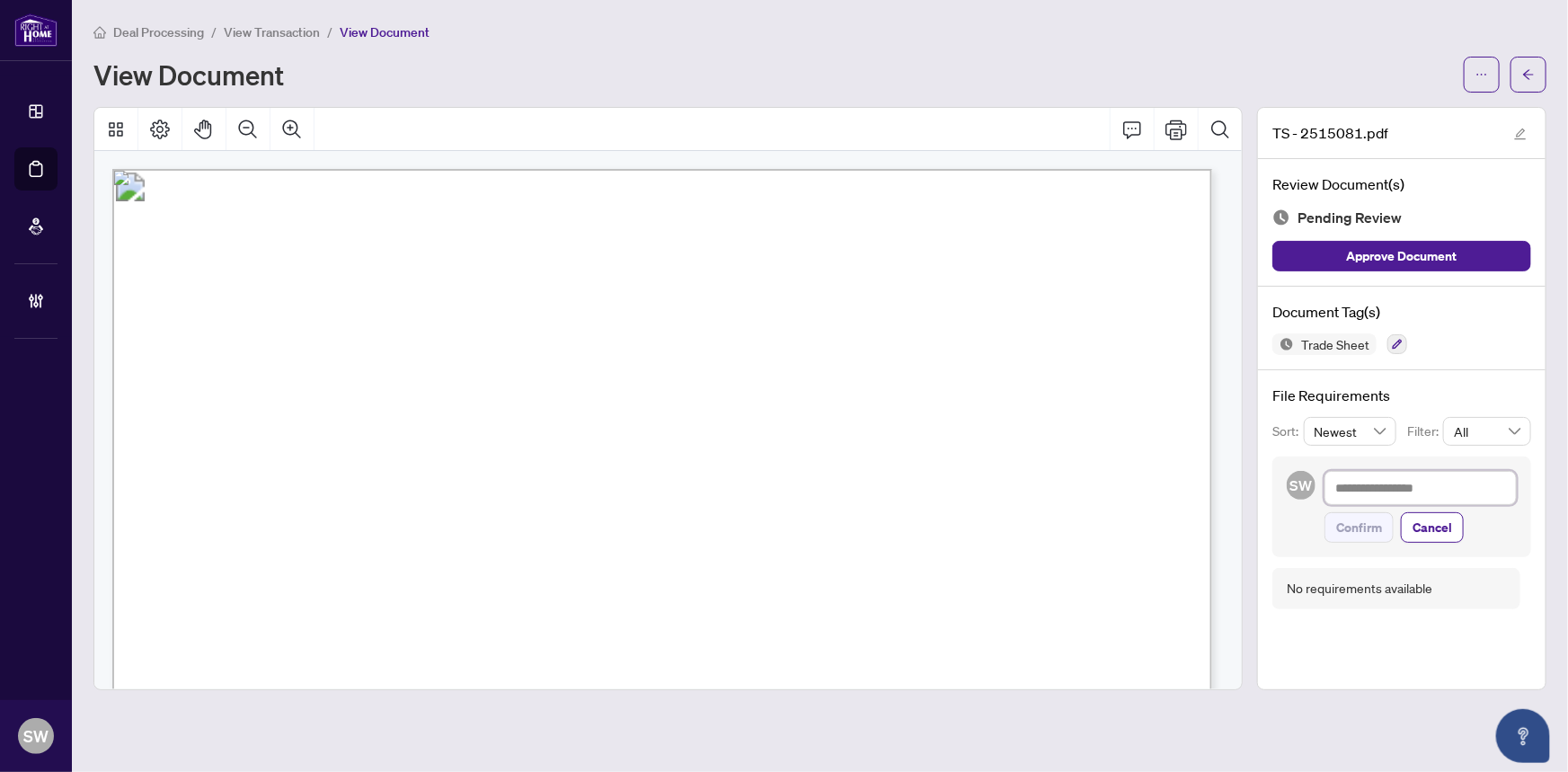
click at [1394, 490] on textarea at bounding box center [1421, 488] width 192 height 34
paste textarea "**********"
type textarea "**********"
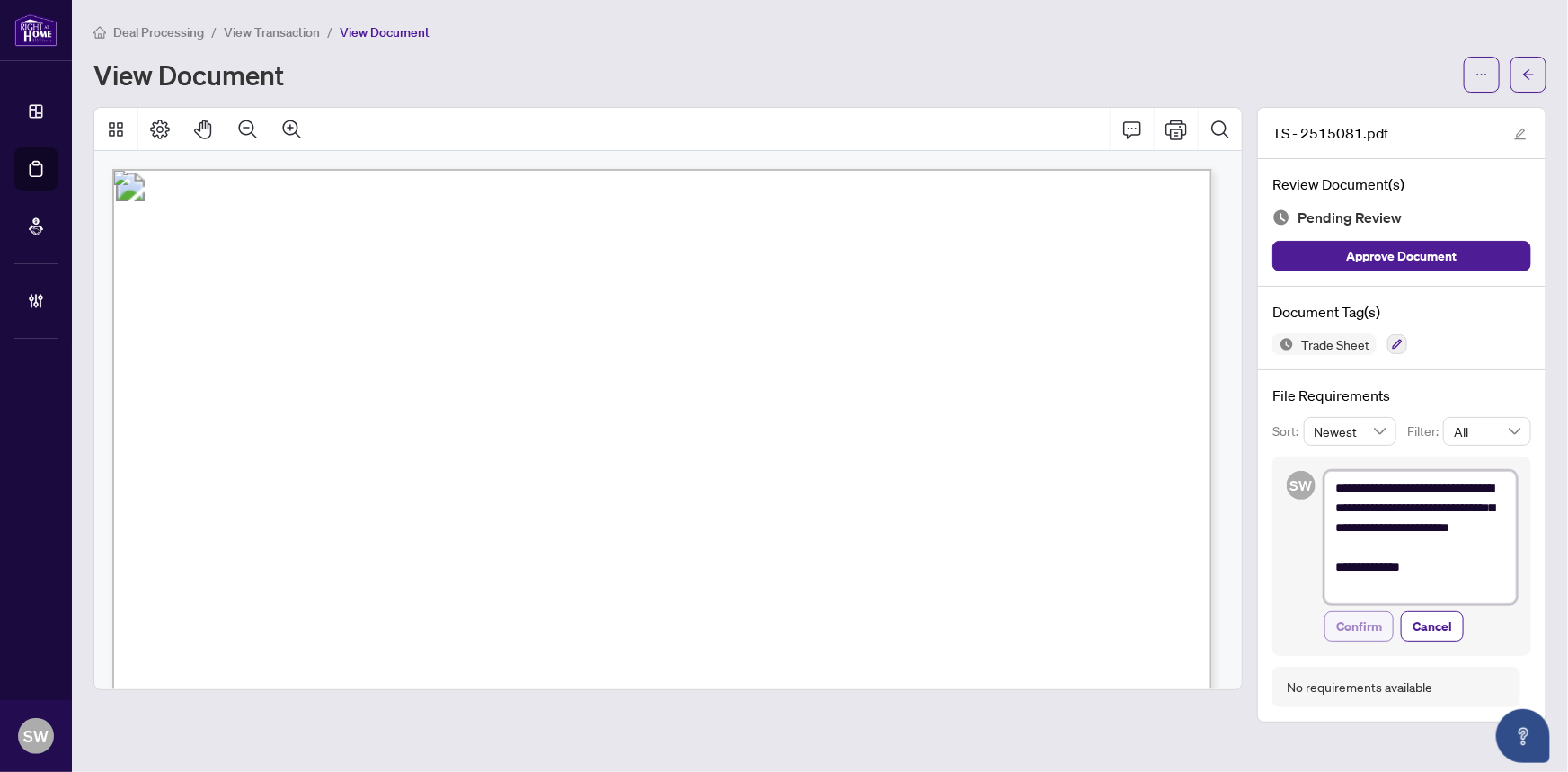
type textarea "**********"
click at [1368, 621] on span "Confirm" at bounding box center [1359, 627] width 46 height 28
type textarea "**********"
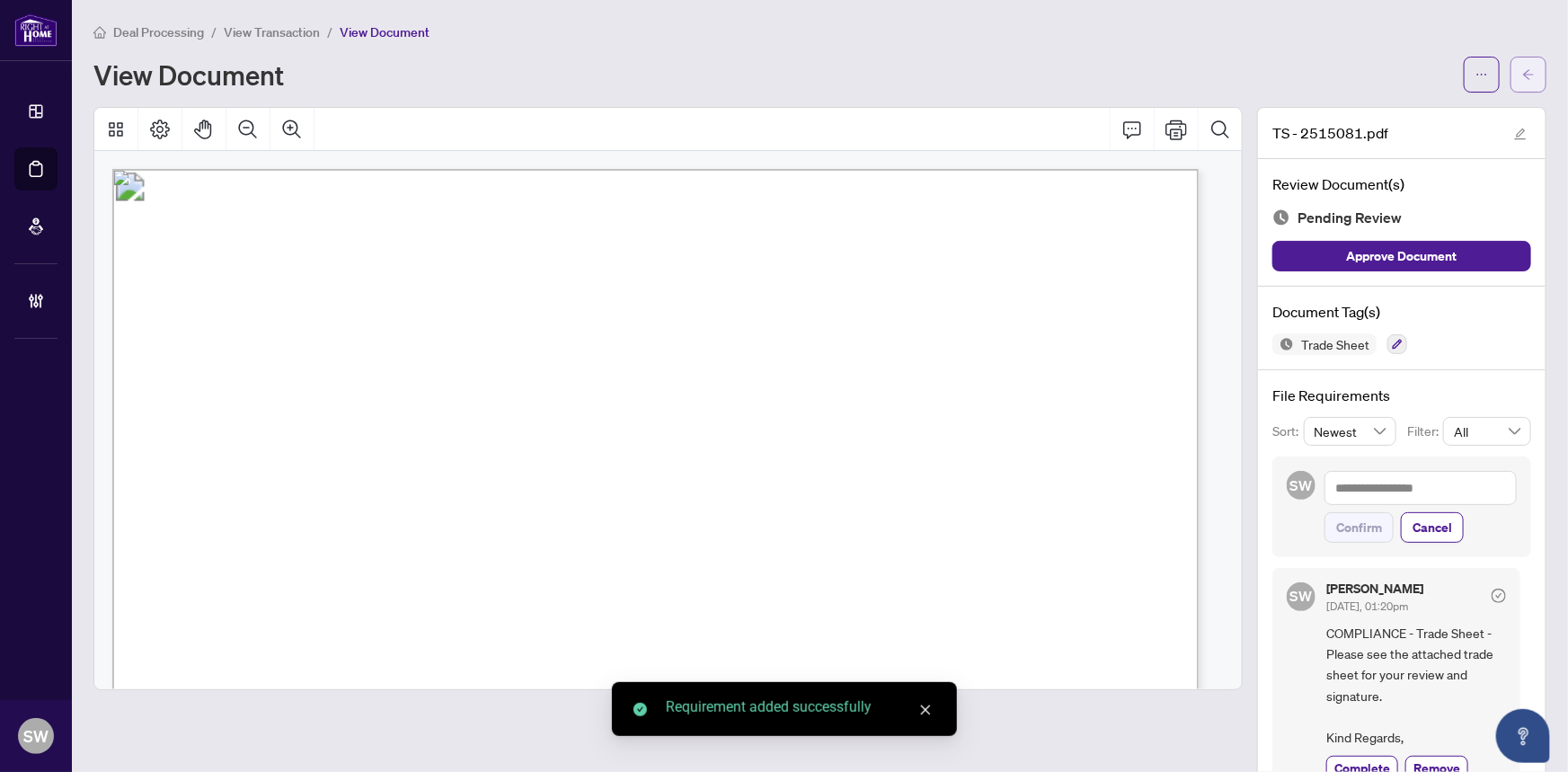
click at [1523, 71] on button "button" at bounding box center [1529, 75] width 36 height 36
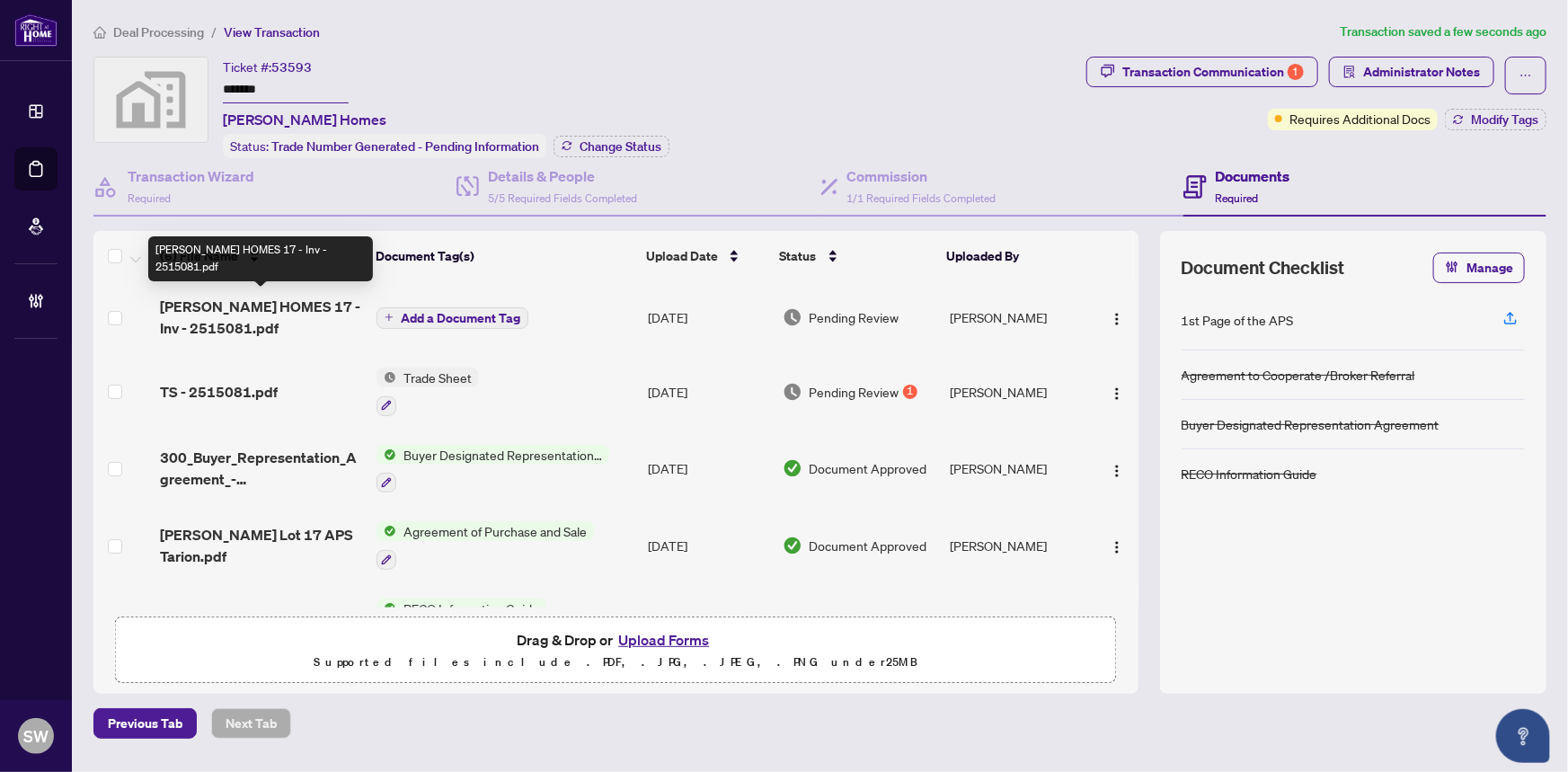
click at [262, 317] on span "[PERSON_NAME] HOMES 17 - Inv - 2515081.pdf" at bounding box center [262, 318] width 203 height 44
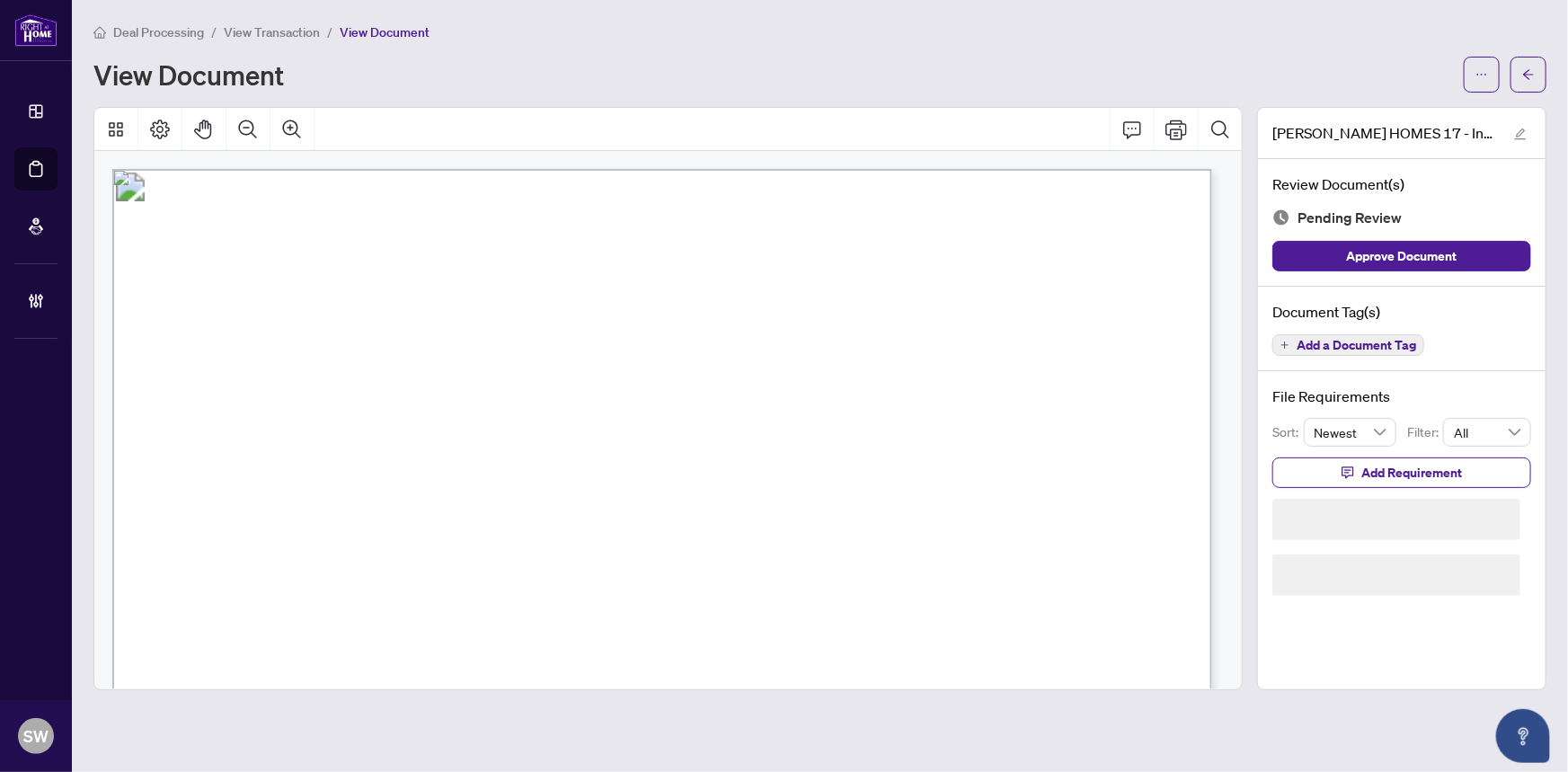
click at [1366, 340] on span "Add a Document Tag" at bounding box center [1357, 344] width 119 height 12
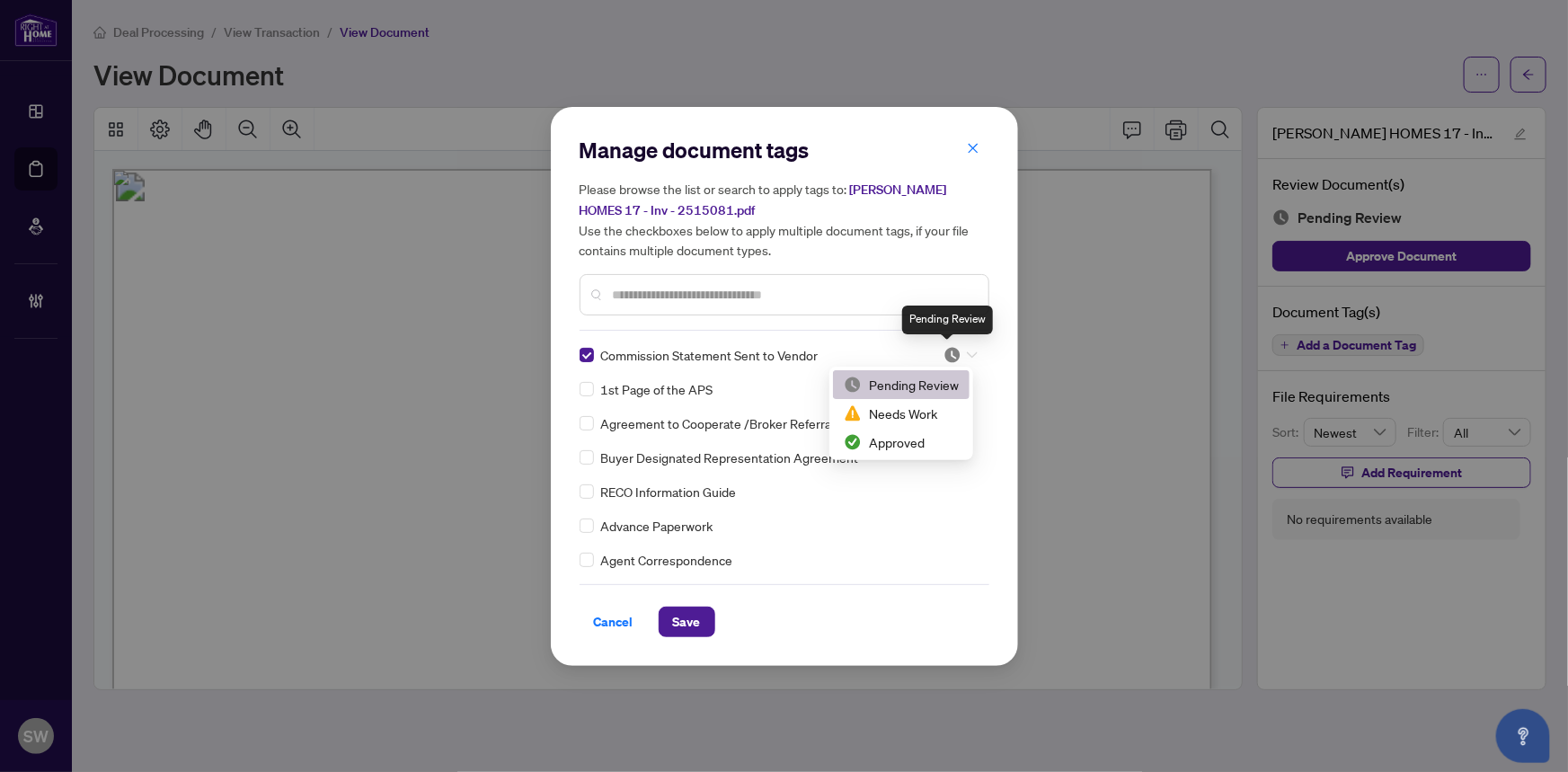
click at [952, 349] on img at bounding box center [953, 355] width 18 height 18
click at [884, 438] on div "Approved" at bounding box center [901, 442] width 115 height 20
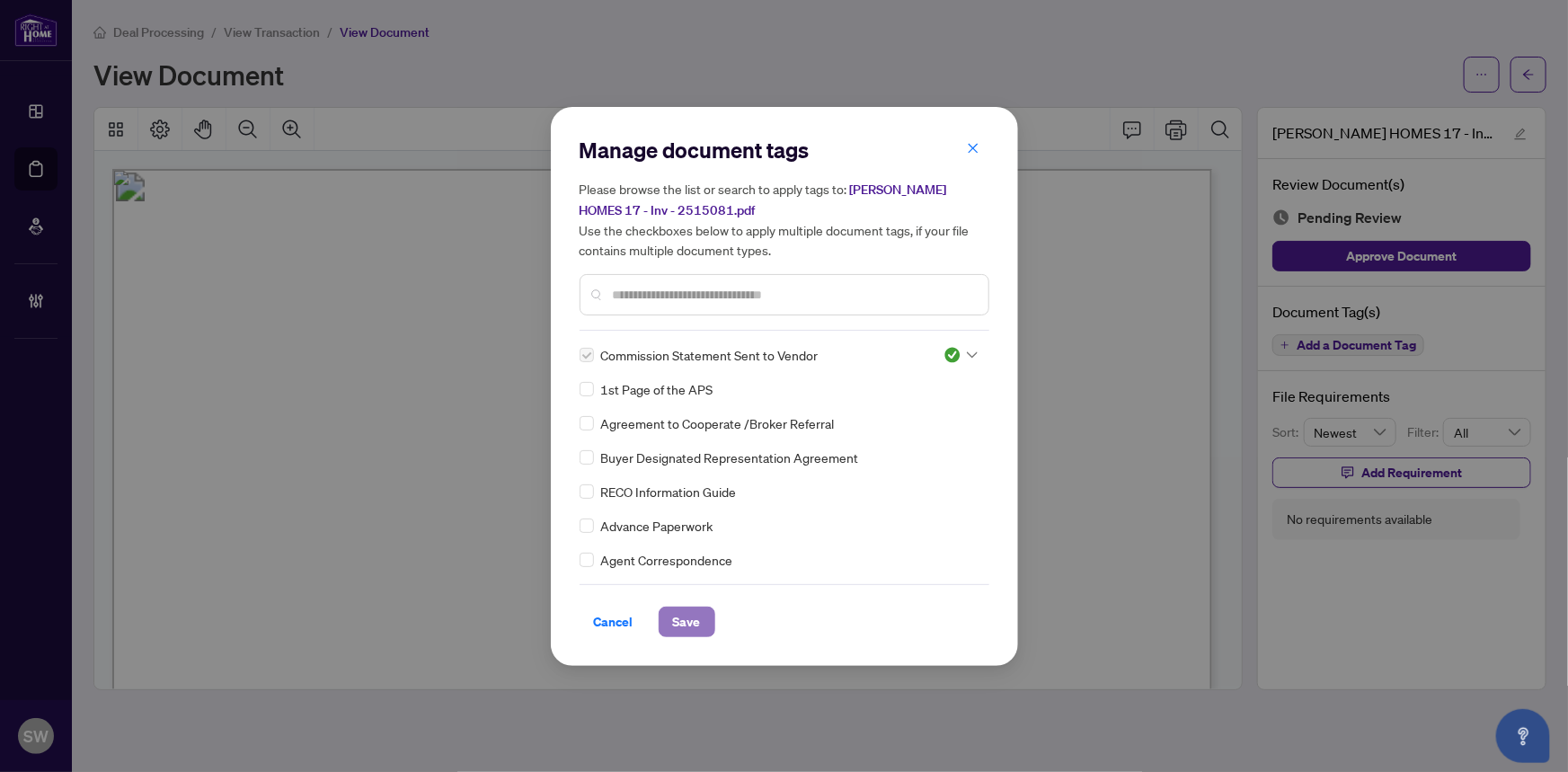
click at [694, 623] on span "Save" at bounding box center [686, 622] width 27 height 28
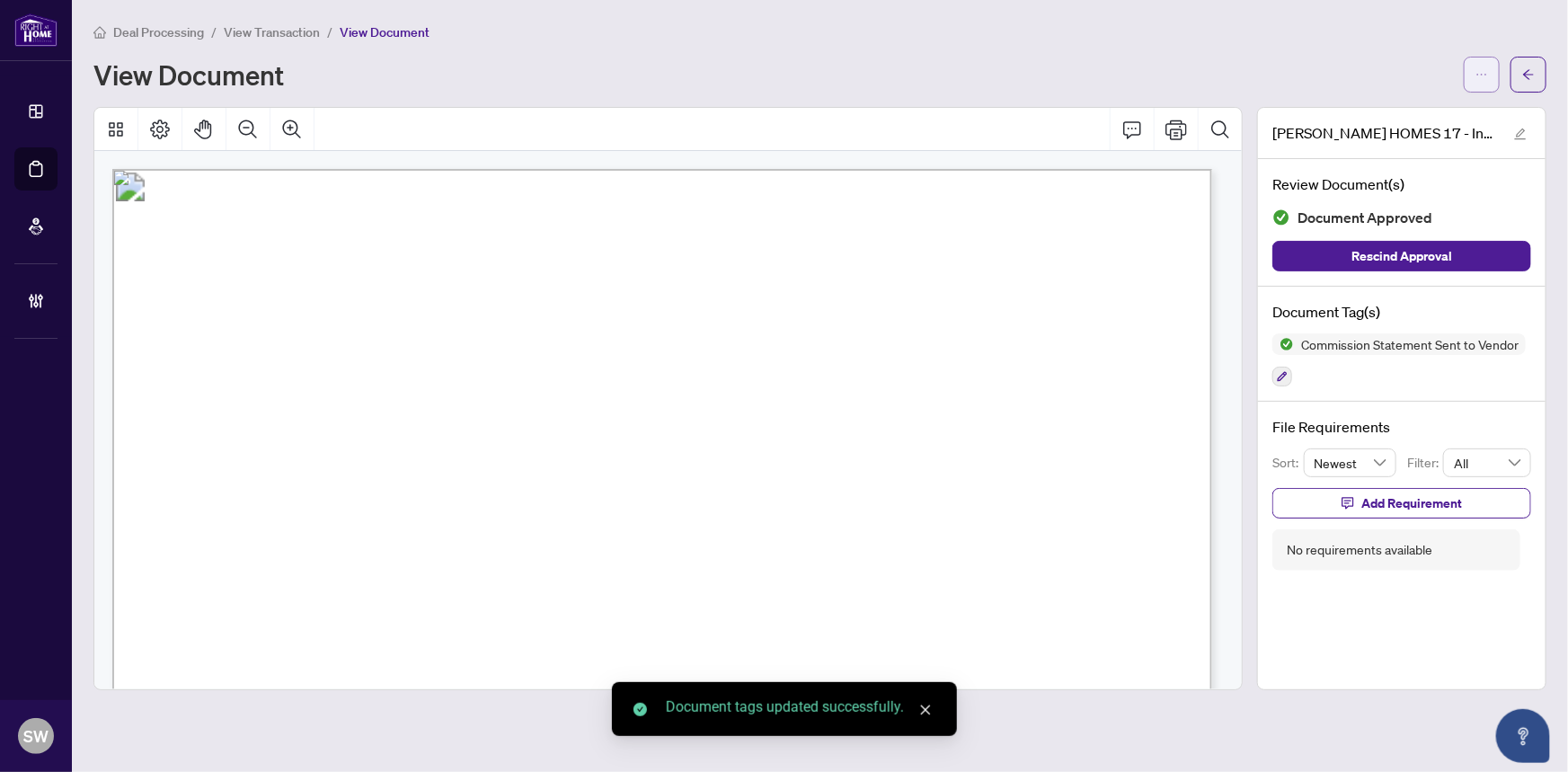
click at [1481, 76] on icon "ellipsis" at bounding box center [1482, 74] width 12 height 12
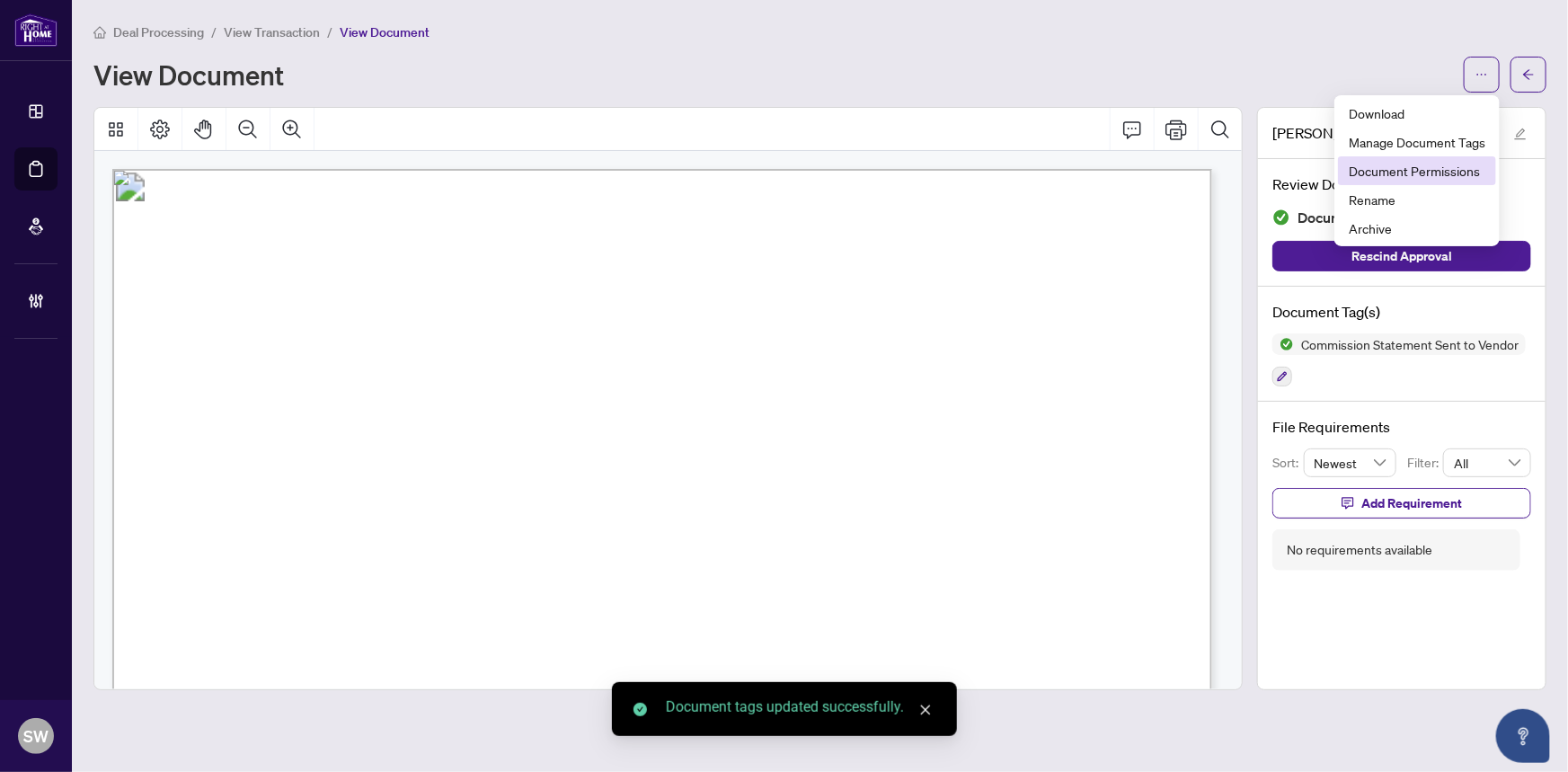
click at [1460, 174] on span "Document Permissions" at bounding box center [1417, 171] width 137 height 20
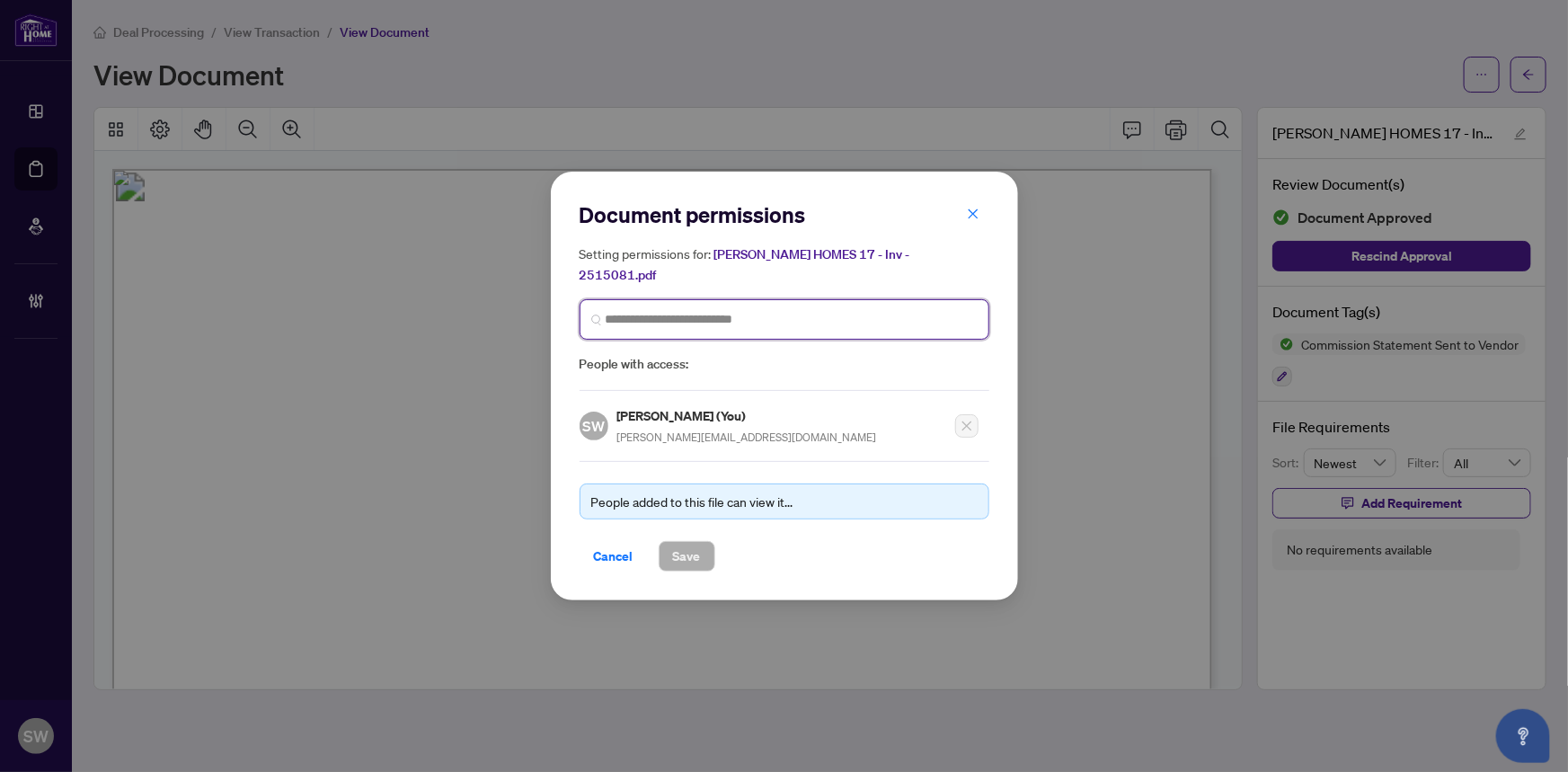
click at [667, 311] on input "search" at bounding box center [792, 320] width 373 height 19
type input "****"
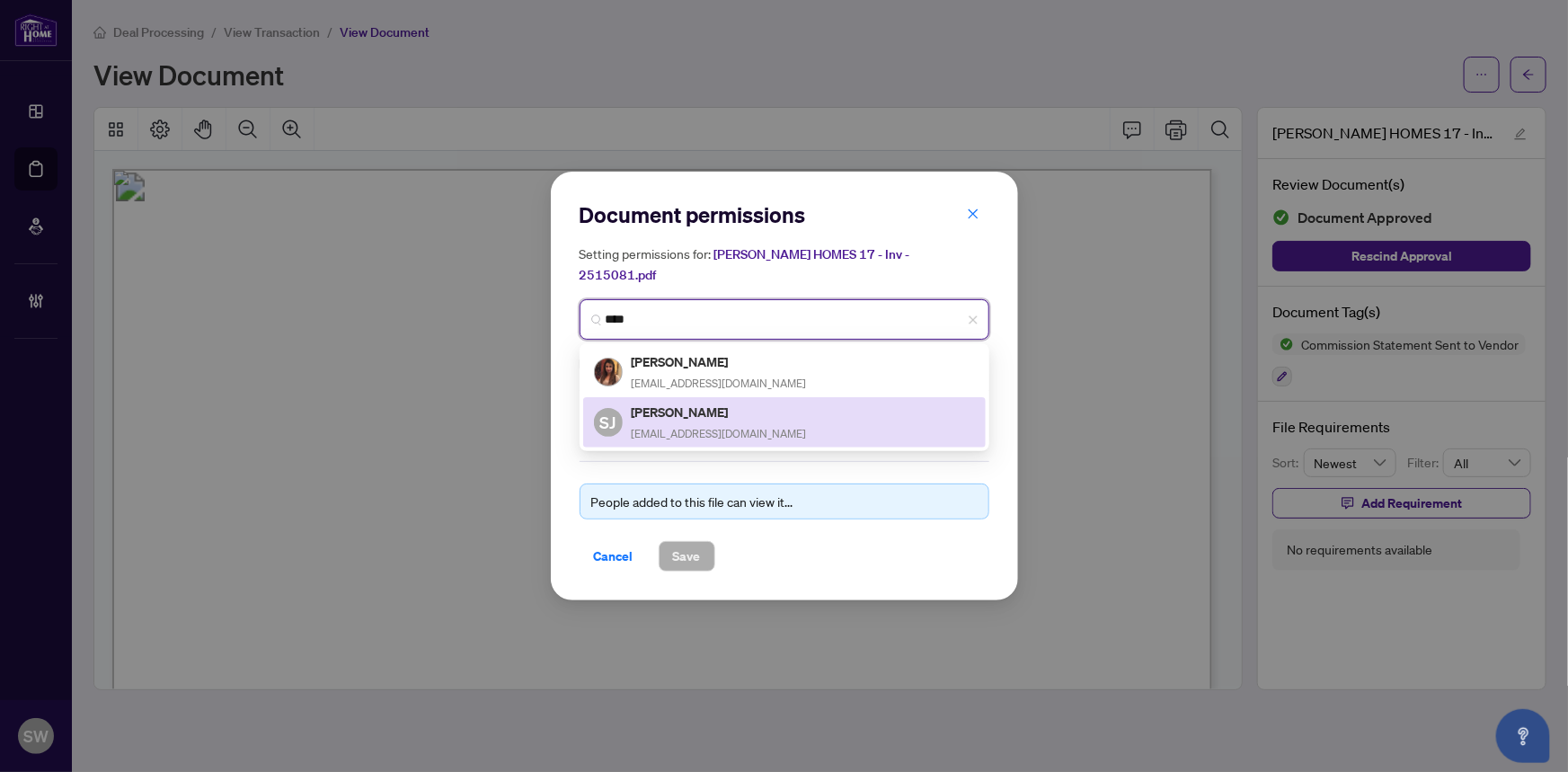
click at [687, 403] on h5 "[PERSON_NAME]" at bounding box center [720, 413] width 175 height 21
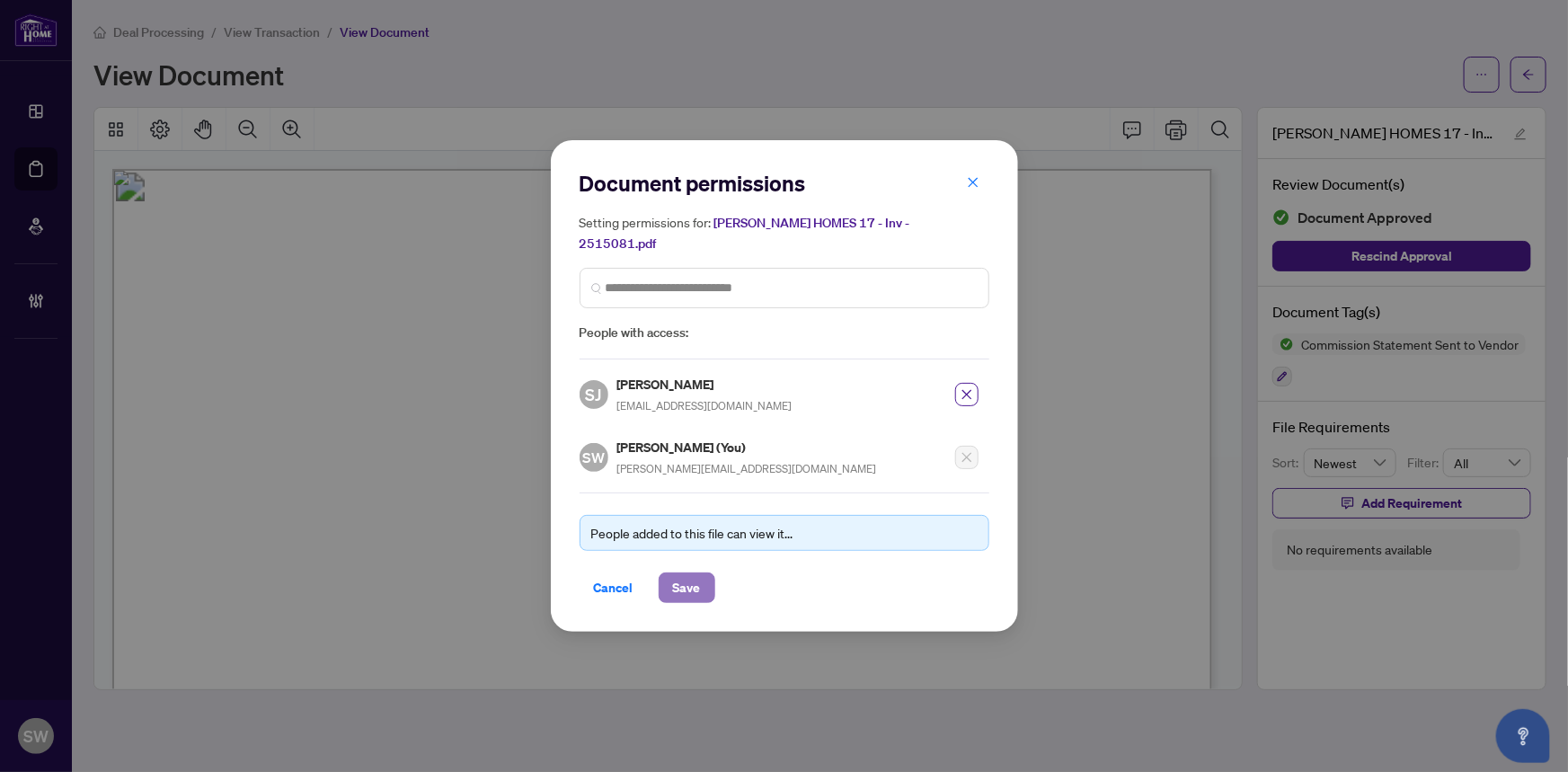
click at [679, 580] on span "Save" at bounding box center [686, 588] width 27 height 28
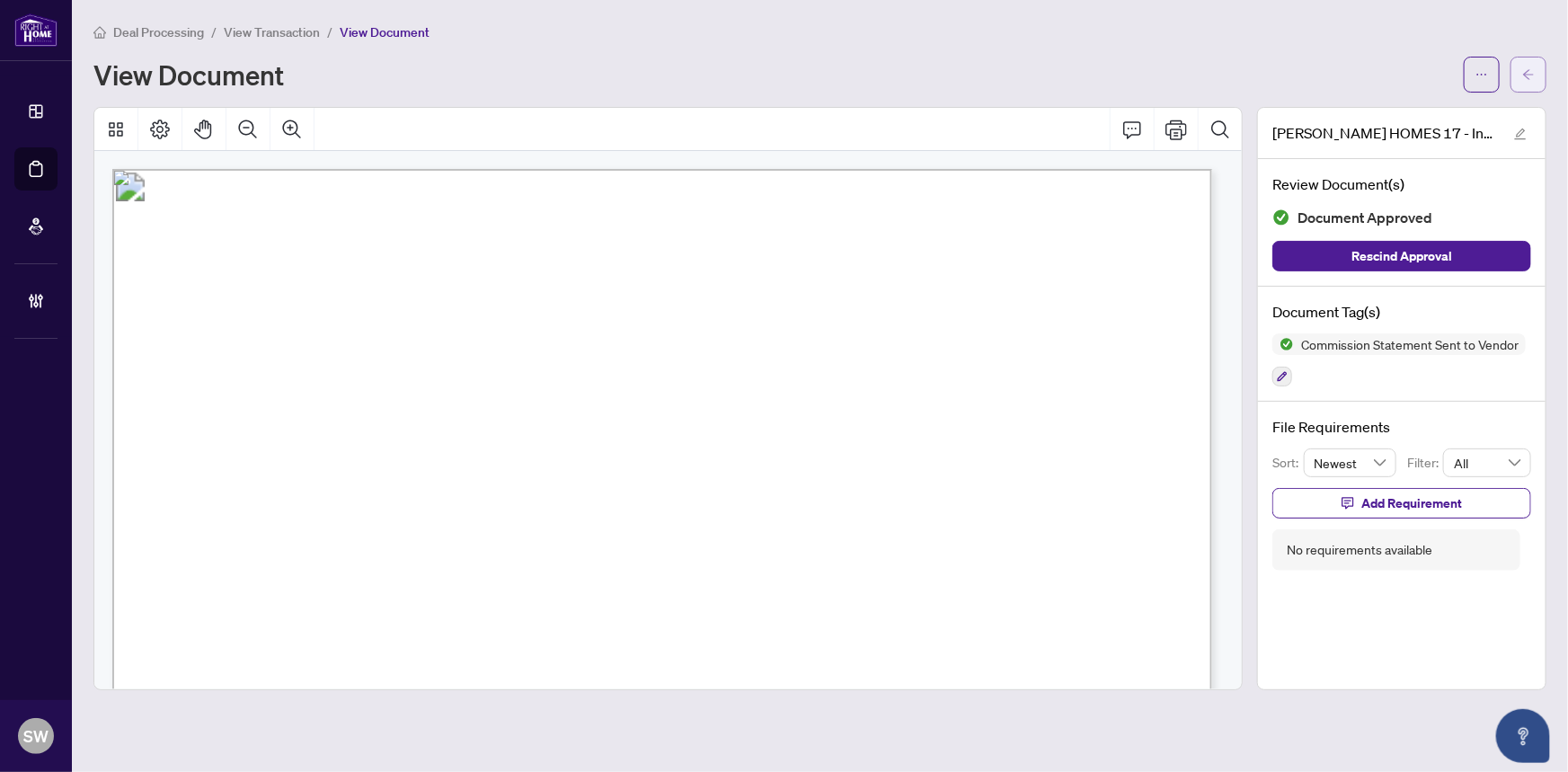
click at [1533, 74] on icon "arrow-left" at bounding box center [1528, 74] width 12 height 12
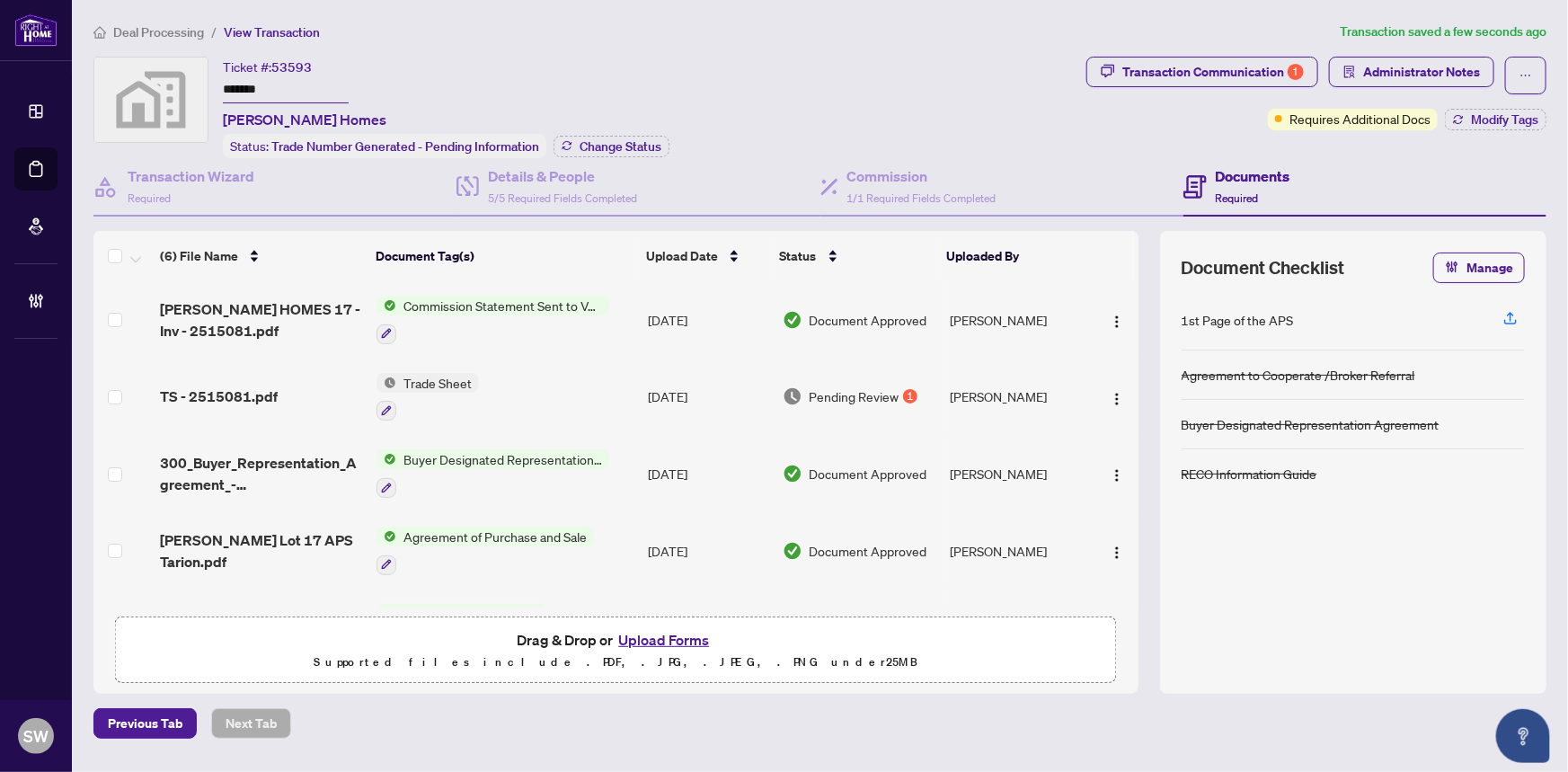
click at [153, 32] on span "Deal Processing" at bounding box center [158, 32] width 91 height 16
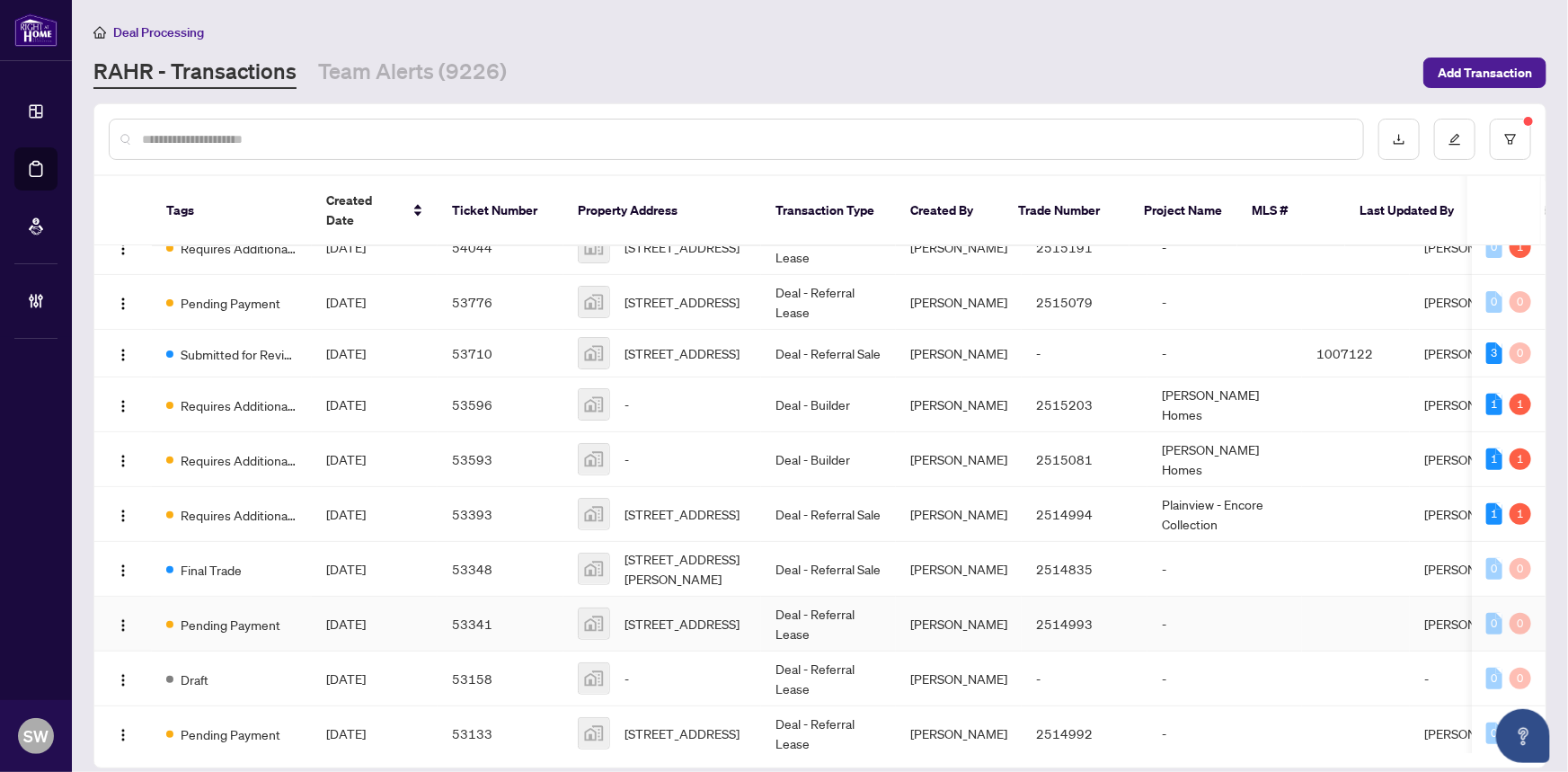
scroll to position [326, 0]
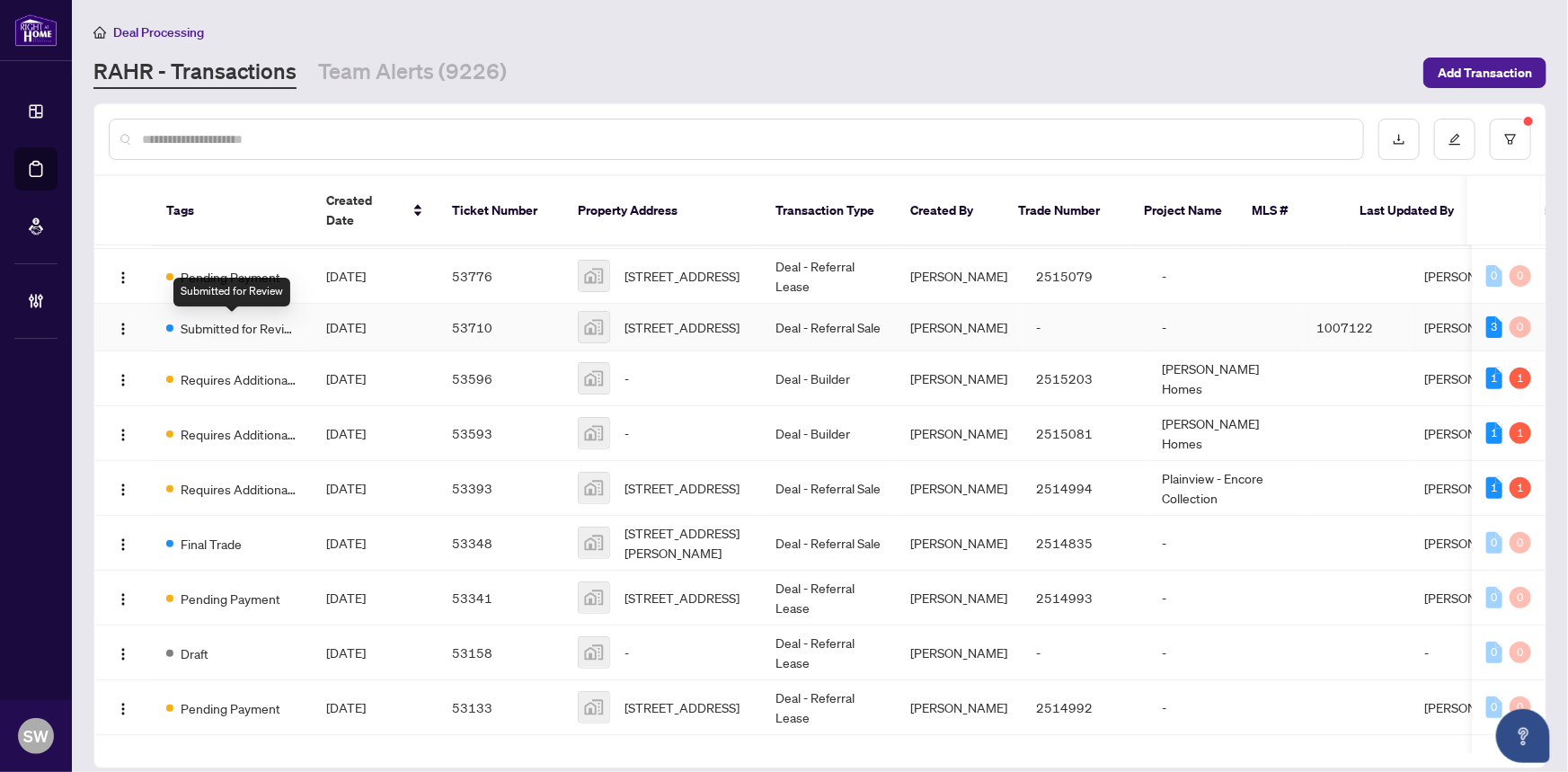
click at [247, 331] on span "Submitted for Review" at bounding box center [239, 328] width 117 height 20
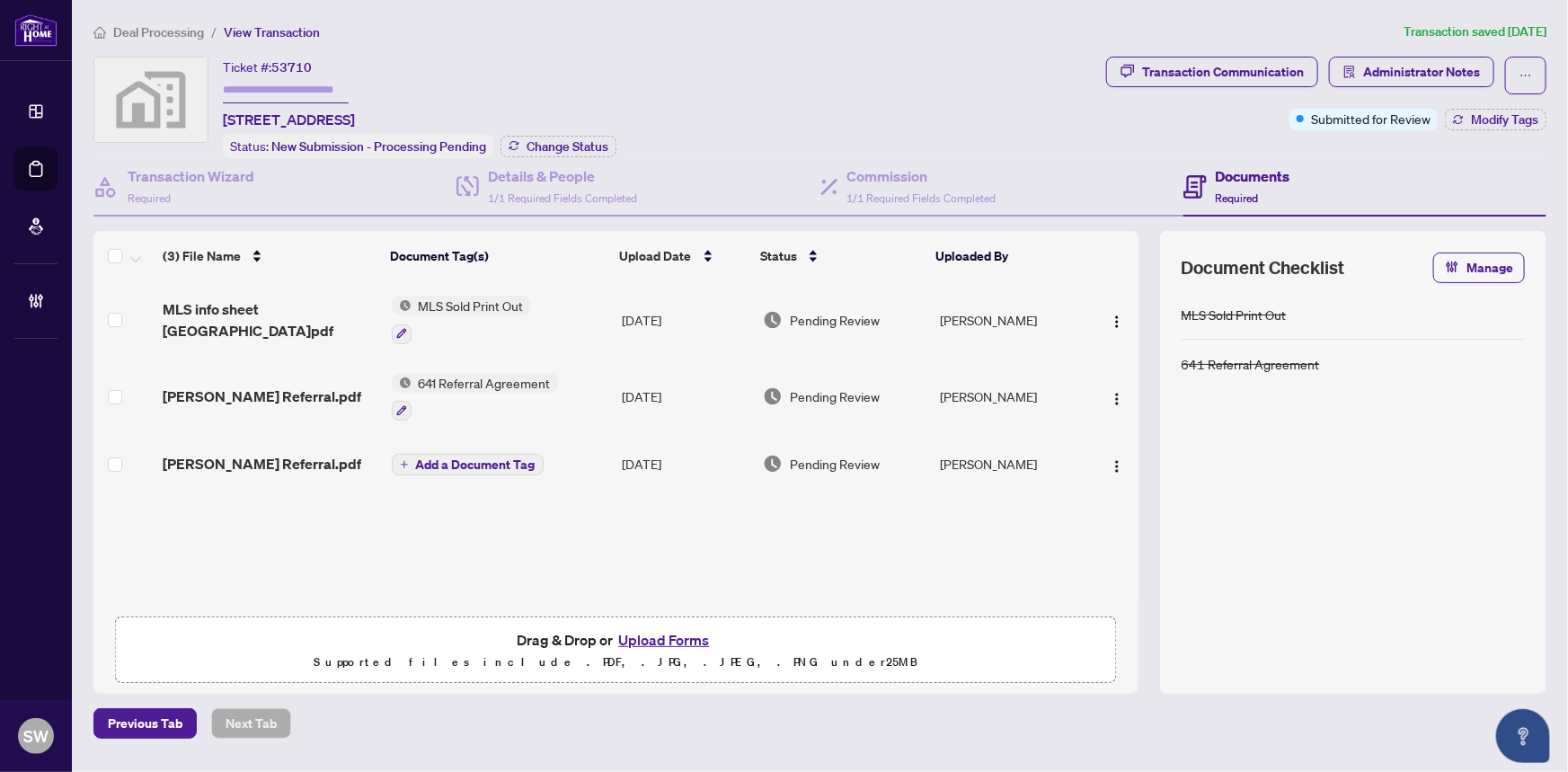
click at [170, 35] on span "Deal Processing" at bounding box center [158, 32] width 91 height 16
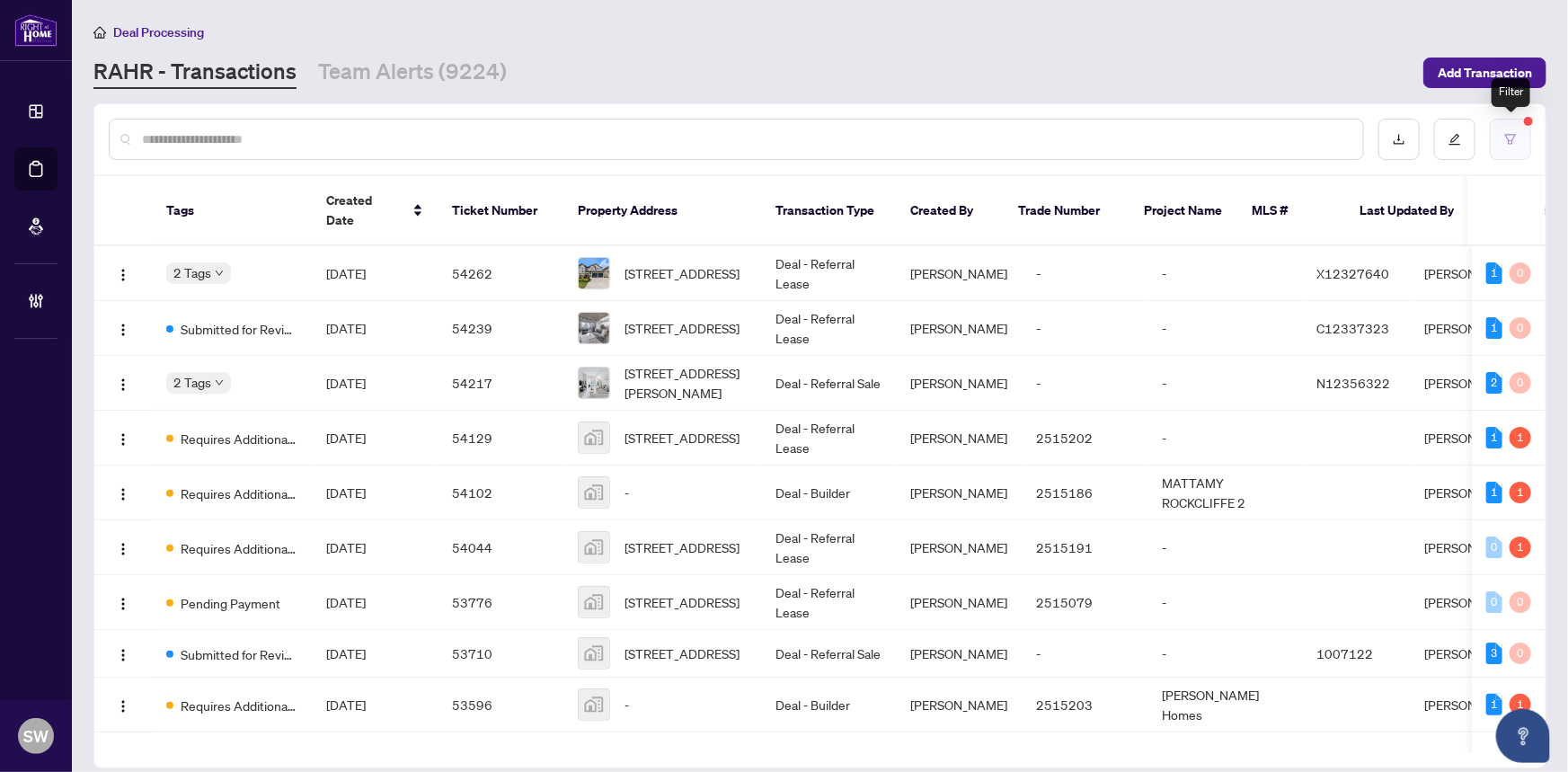
click at [1501, 134] on button "button" at bounding box center [1511, 139] width 42 height 42
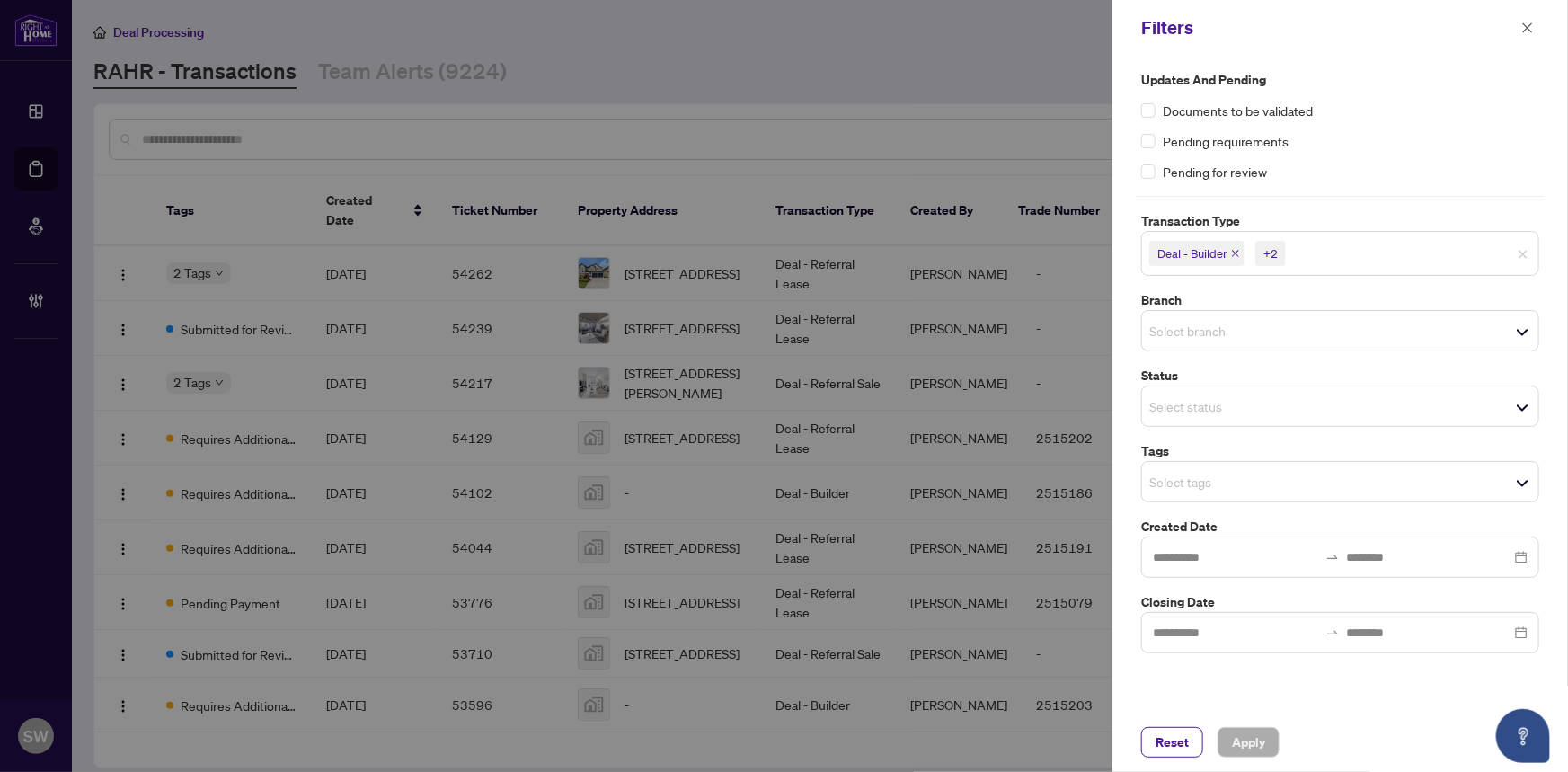
drag, startPoint x: 1536, startPoint y: 18, endPoint x: 1504, endPoint y: 28, distance: 33.5
click at [1535, 21] on button "button" at bounding box center [1527, 28] width 24 height 22
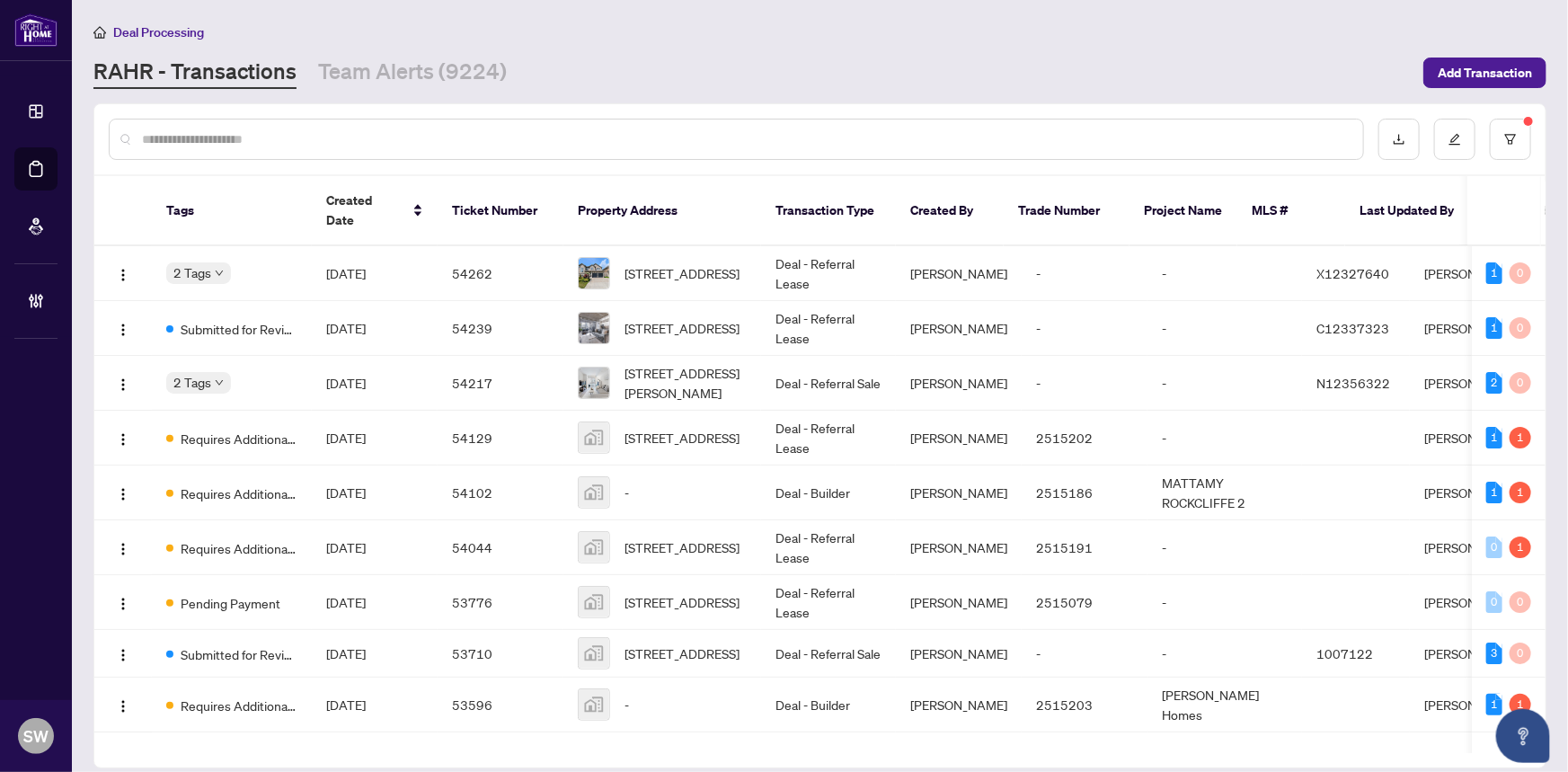
click at [327, 141] on input "text" at bounding box center [745, 139] width 1207 height 20
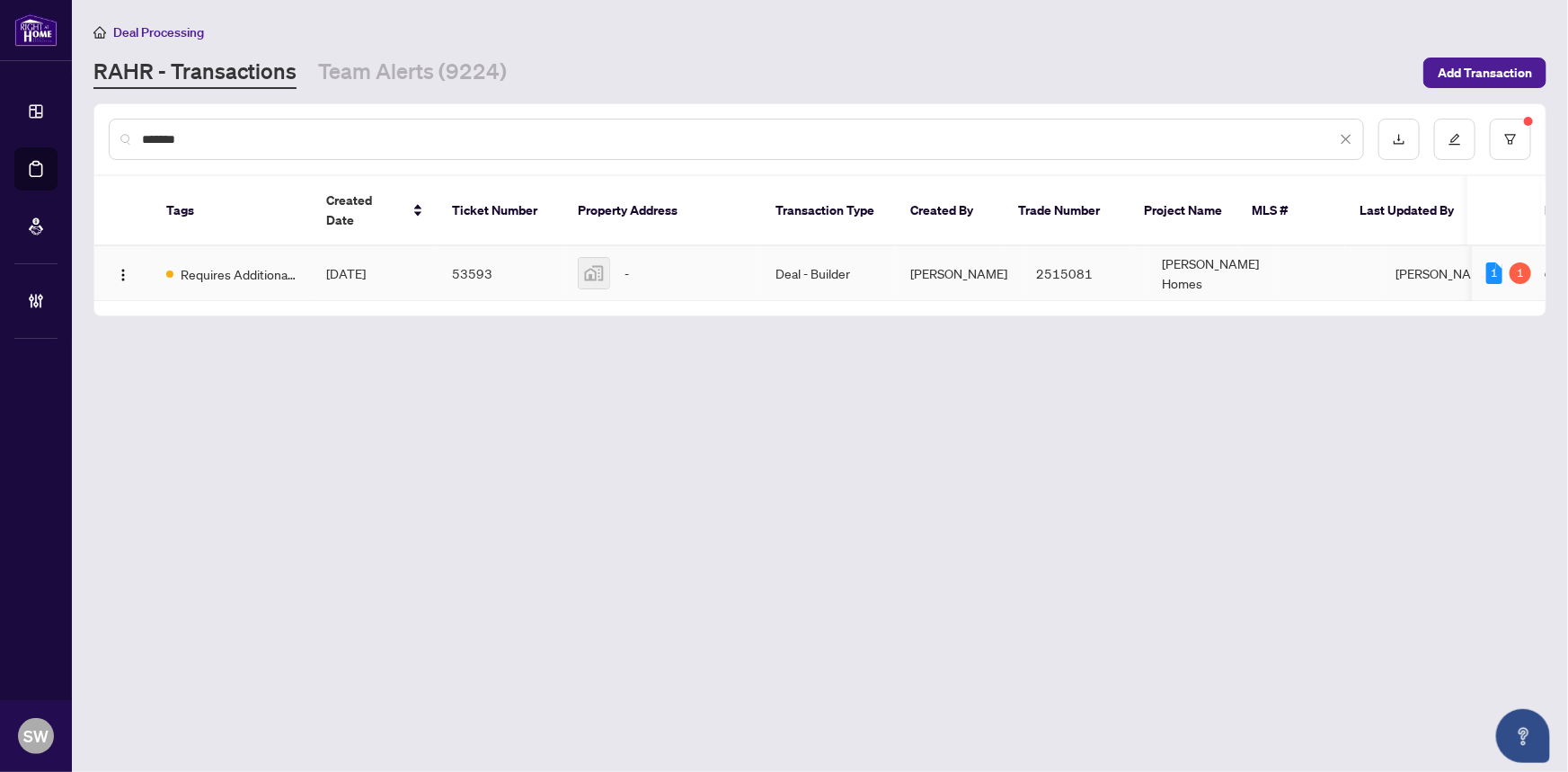
type input "*******"
click at [794, 277] on td "Deal - Builder" at bounding box center [829, 274] width 135 height 55
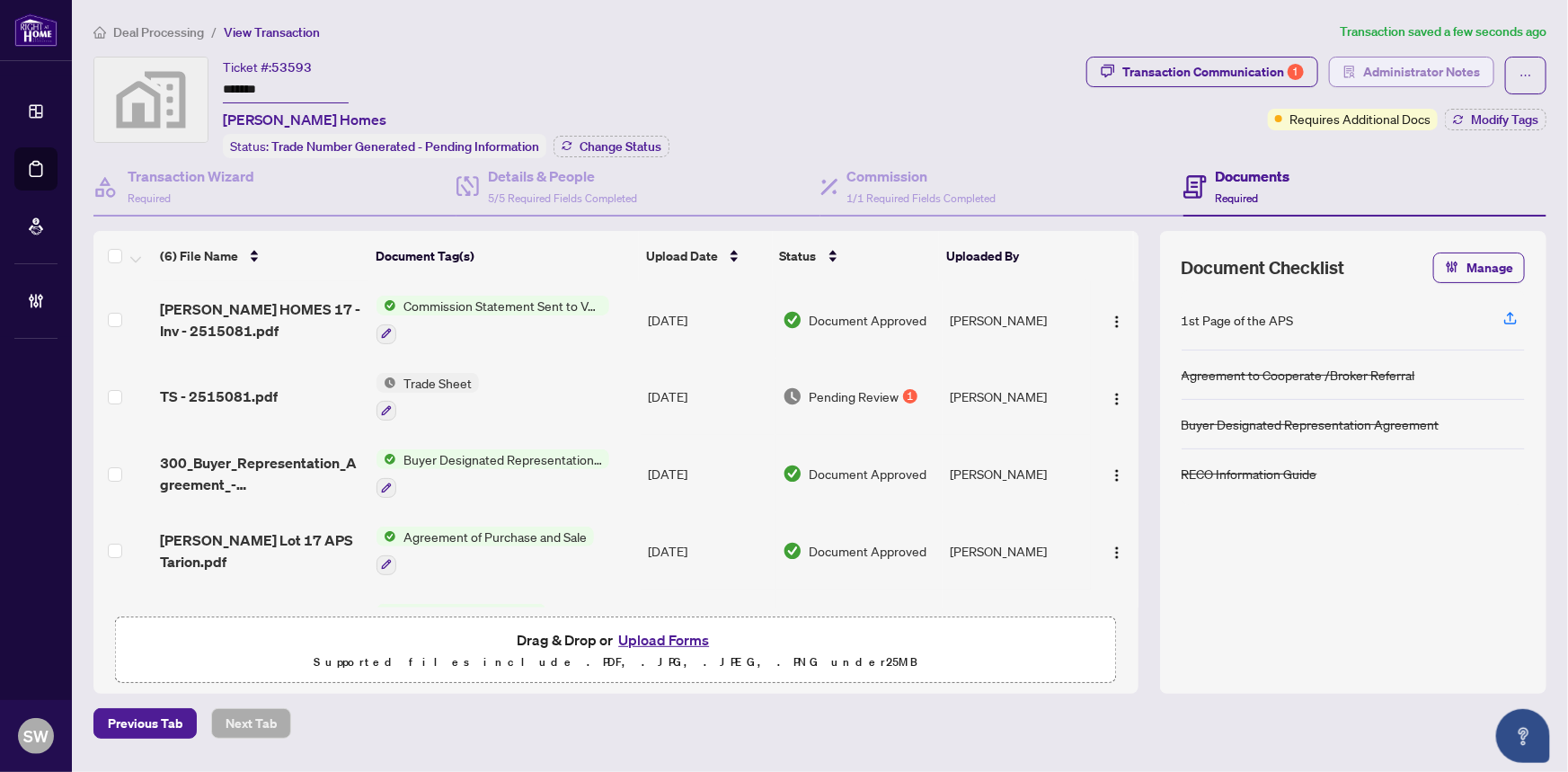
click at [1454, 74] on span "Administrator Notes" at bounding box center [1421, 72] width 117 height 28
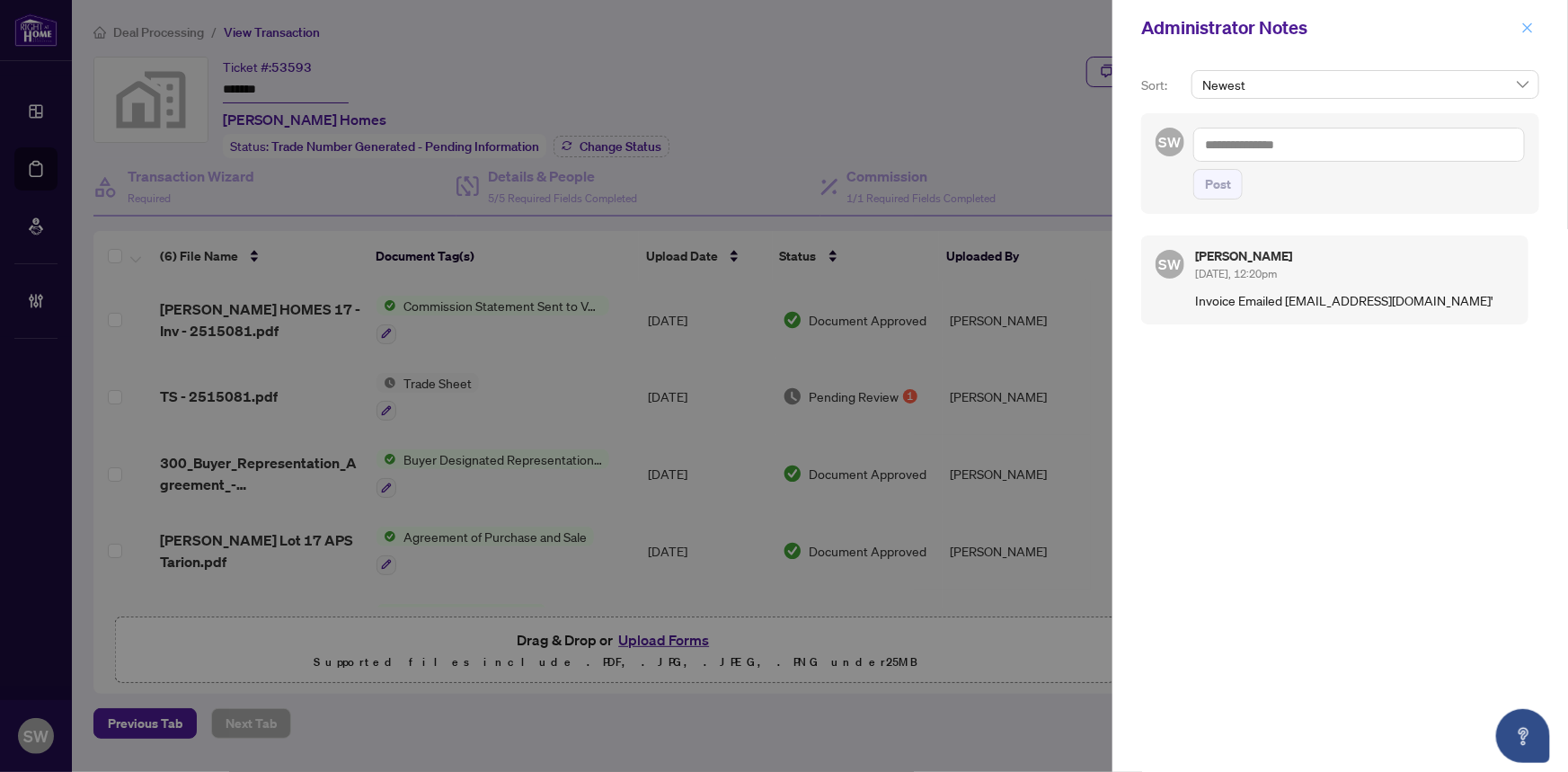
click at [1534, 28] on icon "close" at bounding box center [1527, 28] width 12 height 12
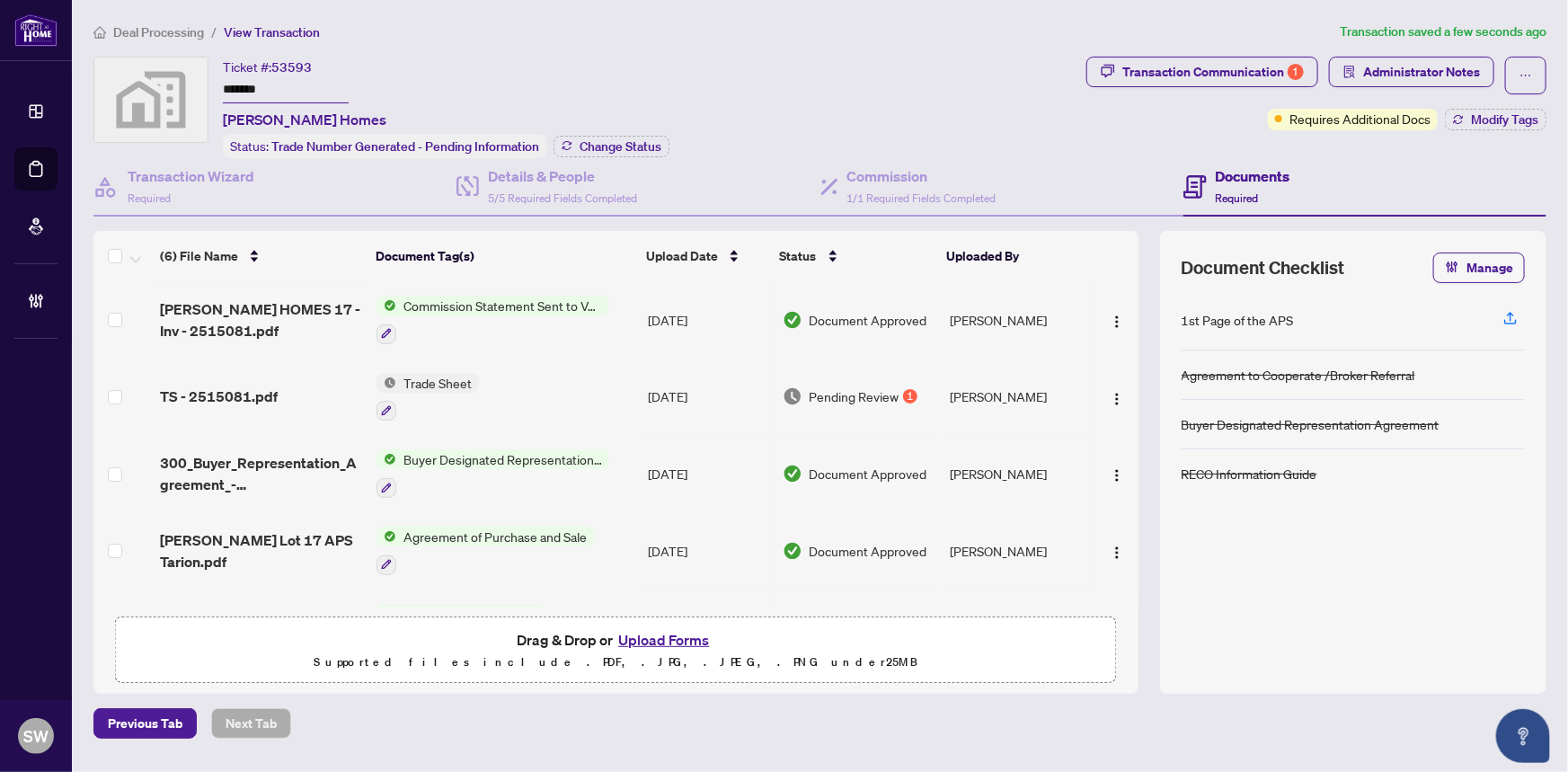
click at [137, 31] on span "Deal Processing" at bounding box center [158, 32] width 91 height 16
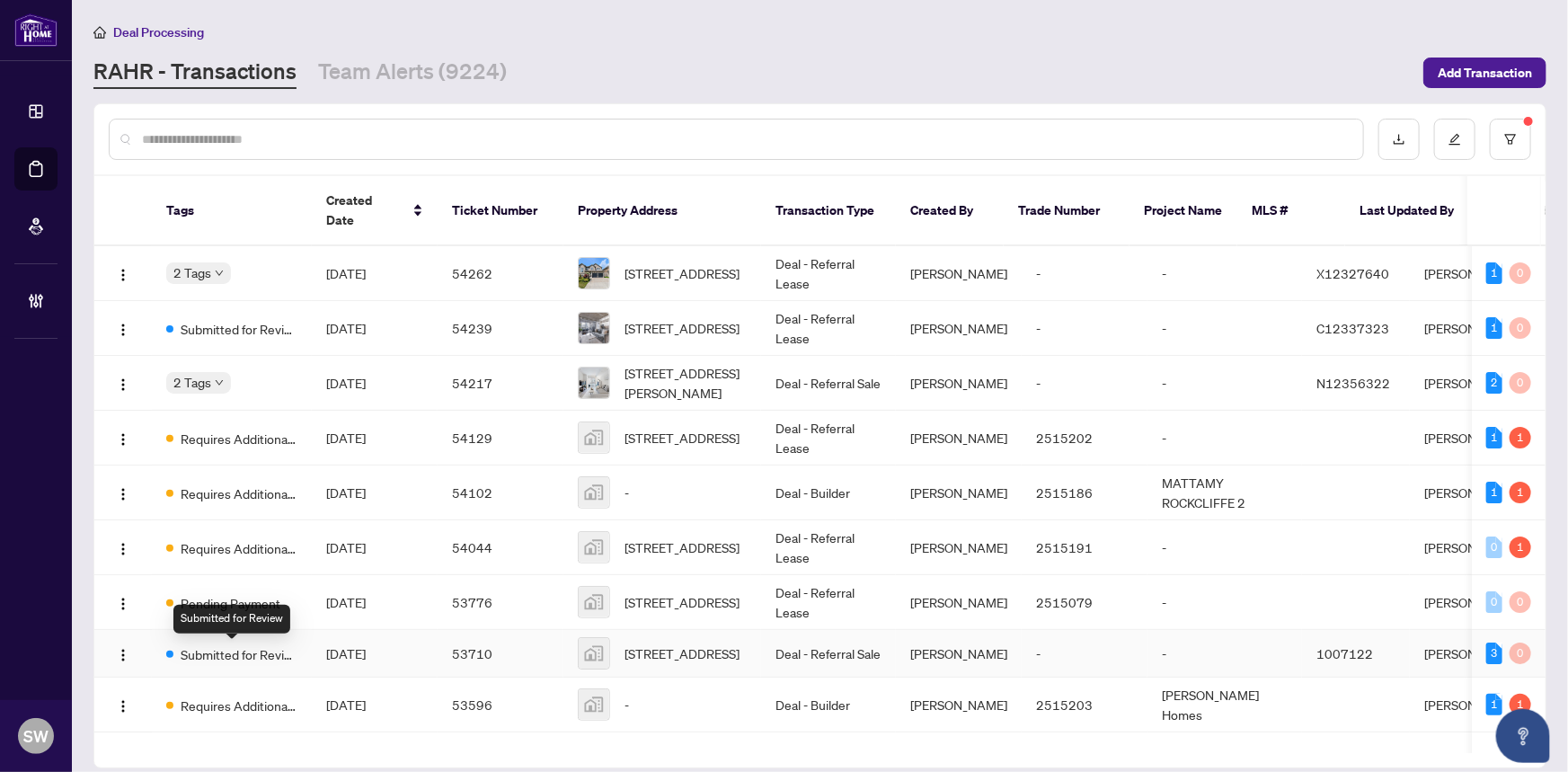
click at [268, 653] on span "Submitted for Review" at bounding box center [239, 654] width 117 height 20
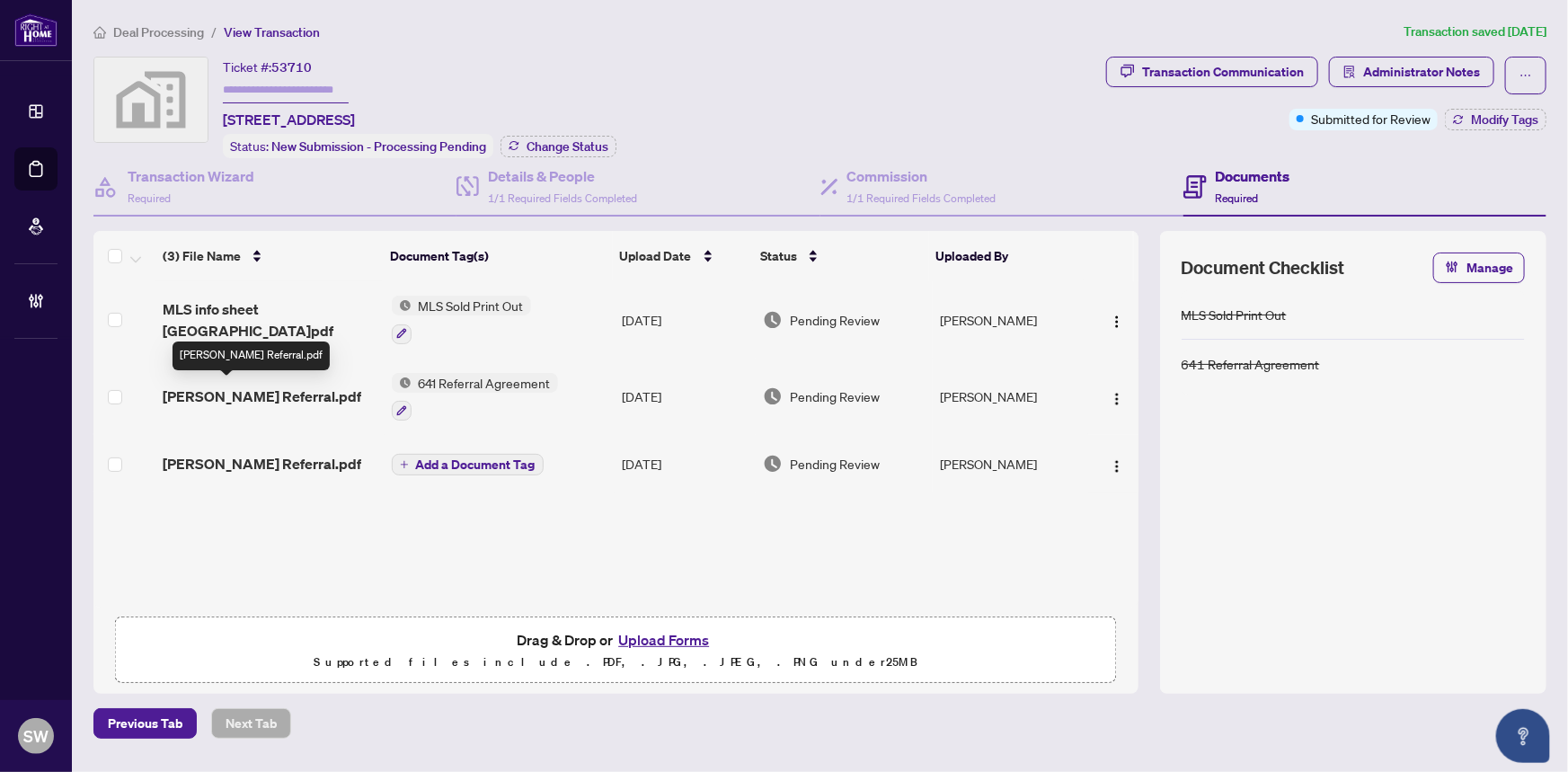
click at [274, 386] on span "[PERSON_NAME] Referral.pdf" at bounding box center [263, 396] width 199 height 22
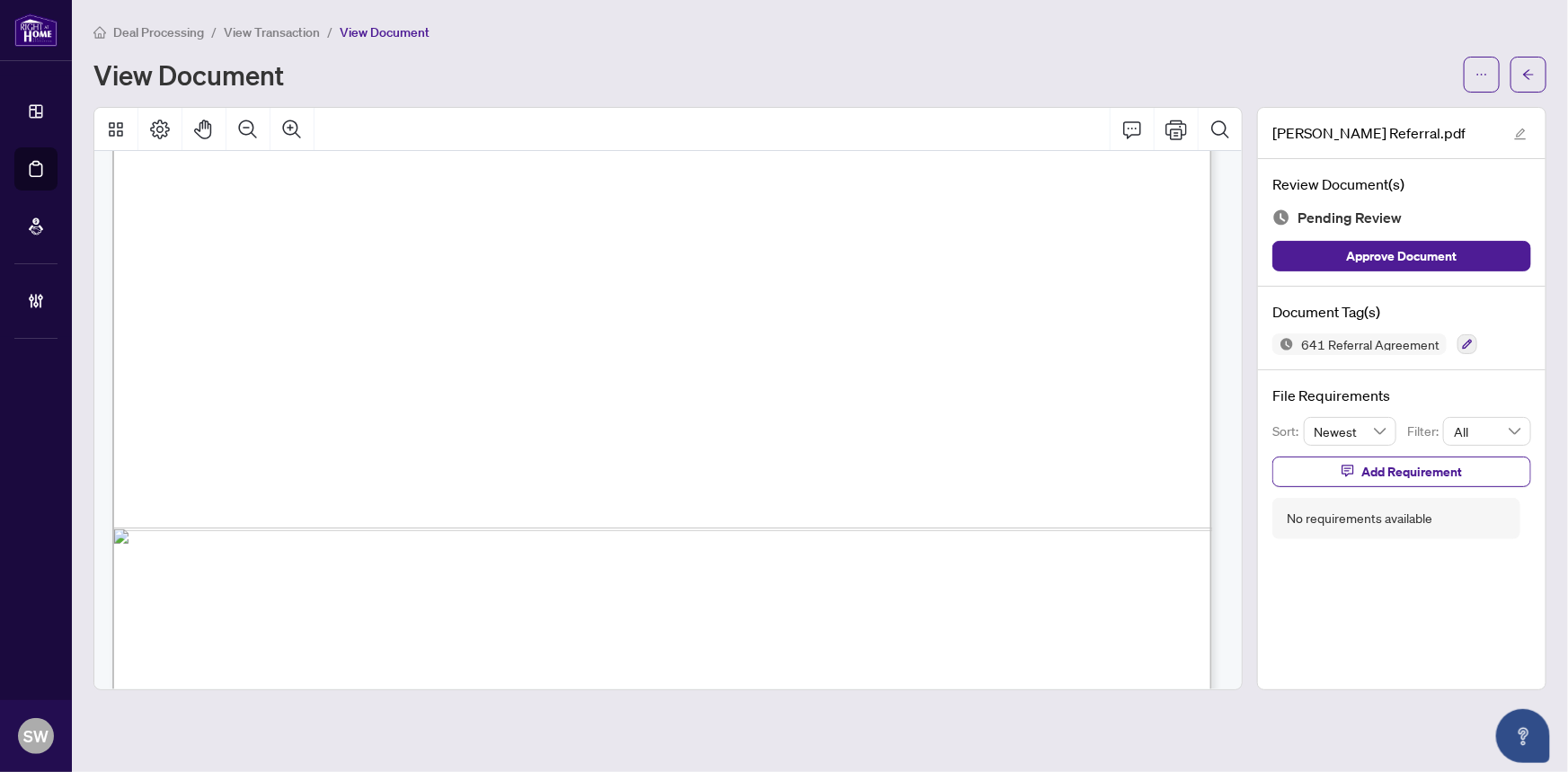
scroll to position [921, 0]
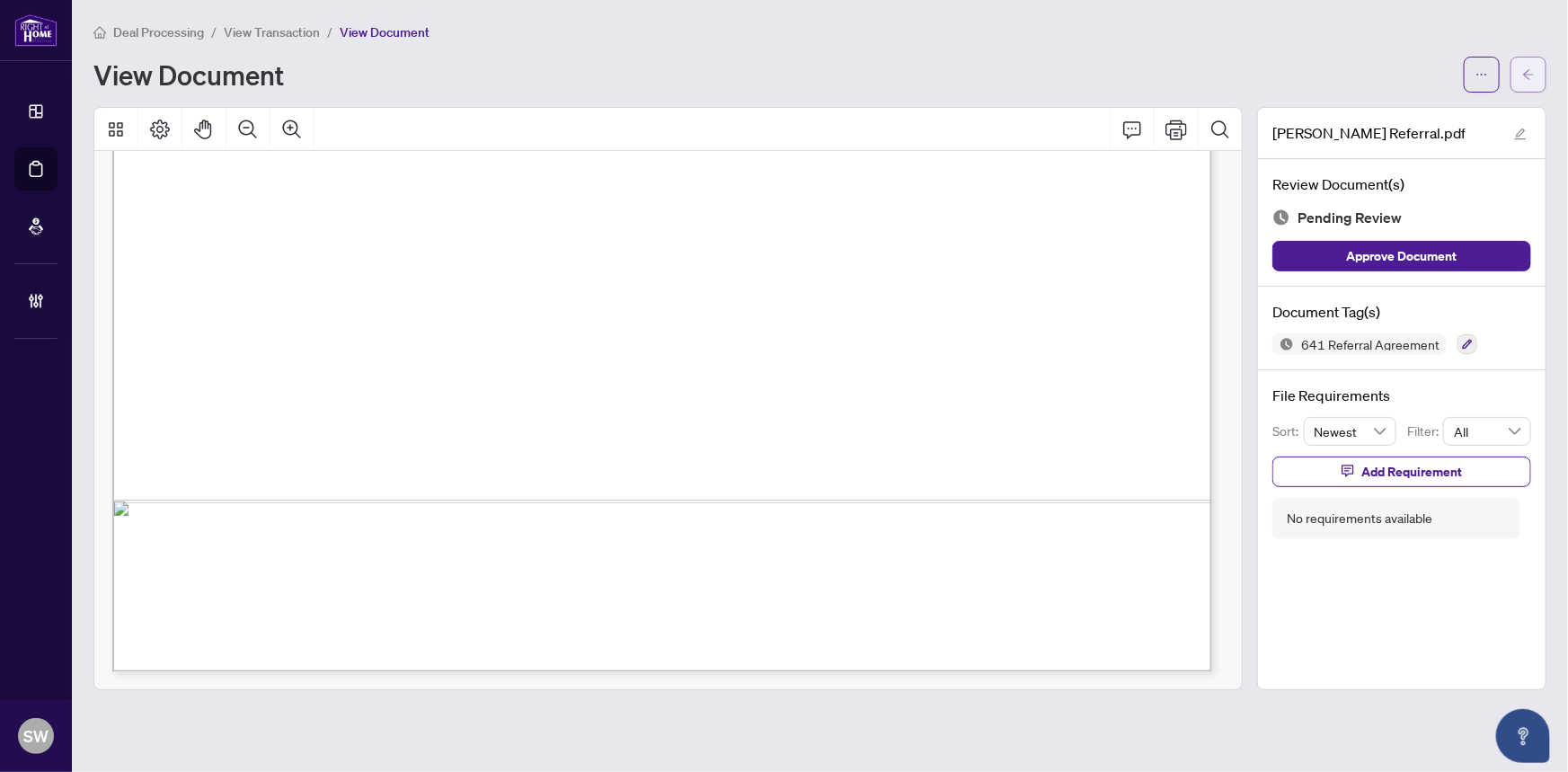
click at [1532, 79] on icon "arrow-left" at bounding box center [1528, 74] width 12 height 12
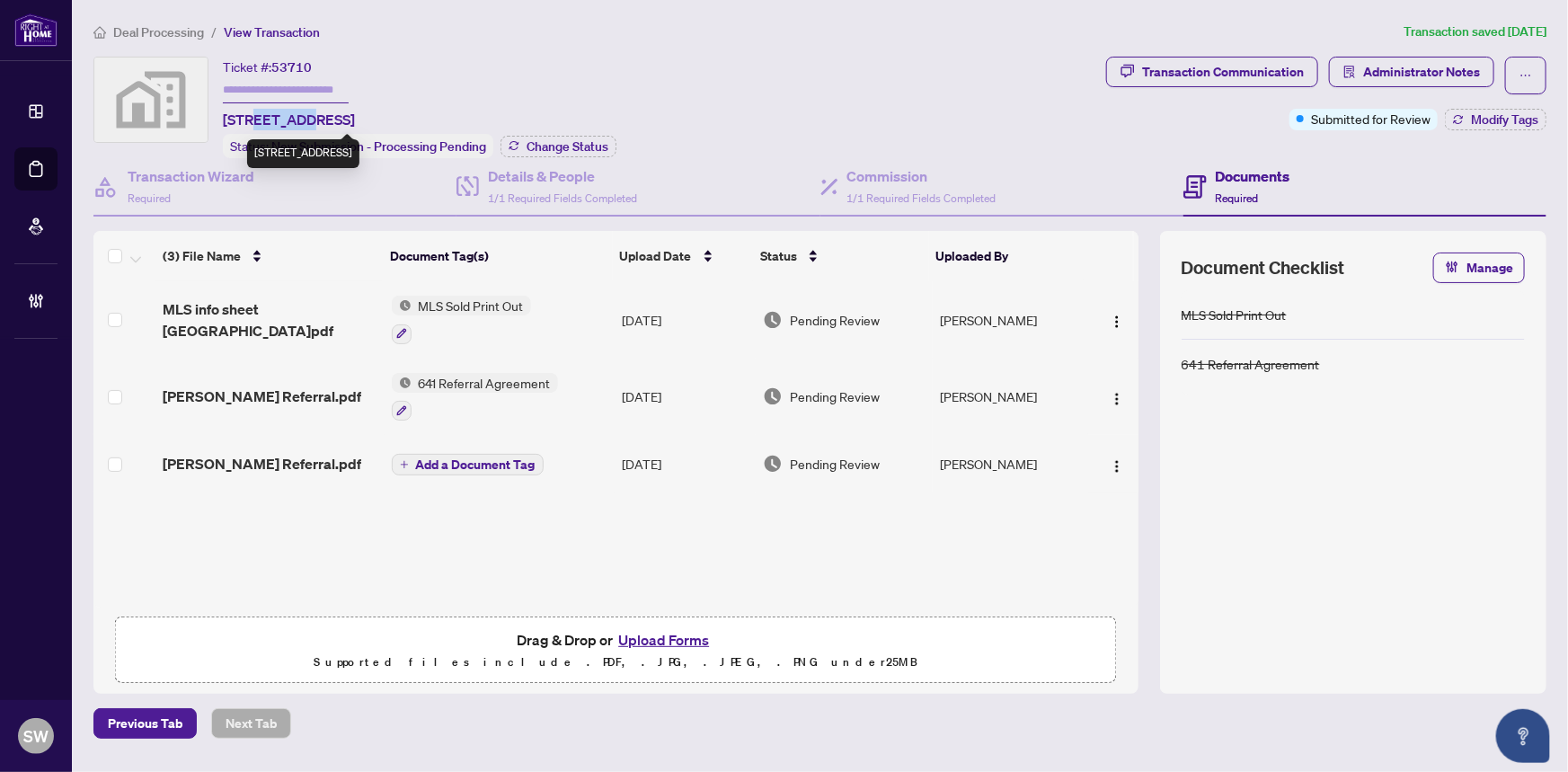
drag, startPoint x: 251, startPoint y: 119, endPoint x: 301, endPoint y: 122, distance: 50.1
click at [301, 122] on span "[STREET_ADDRESS]" at bounding box center [288, 119] width 132 height 22
copy span "Nova St"
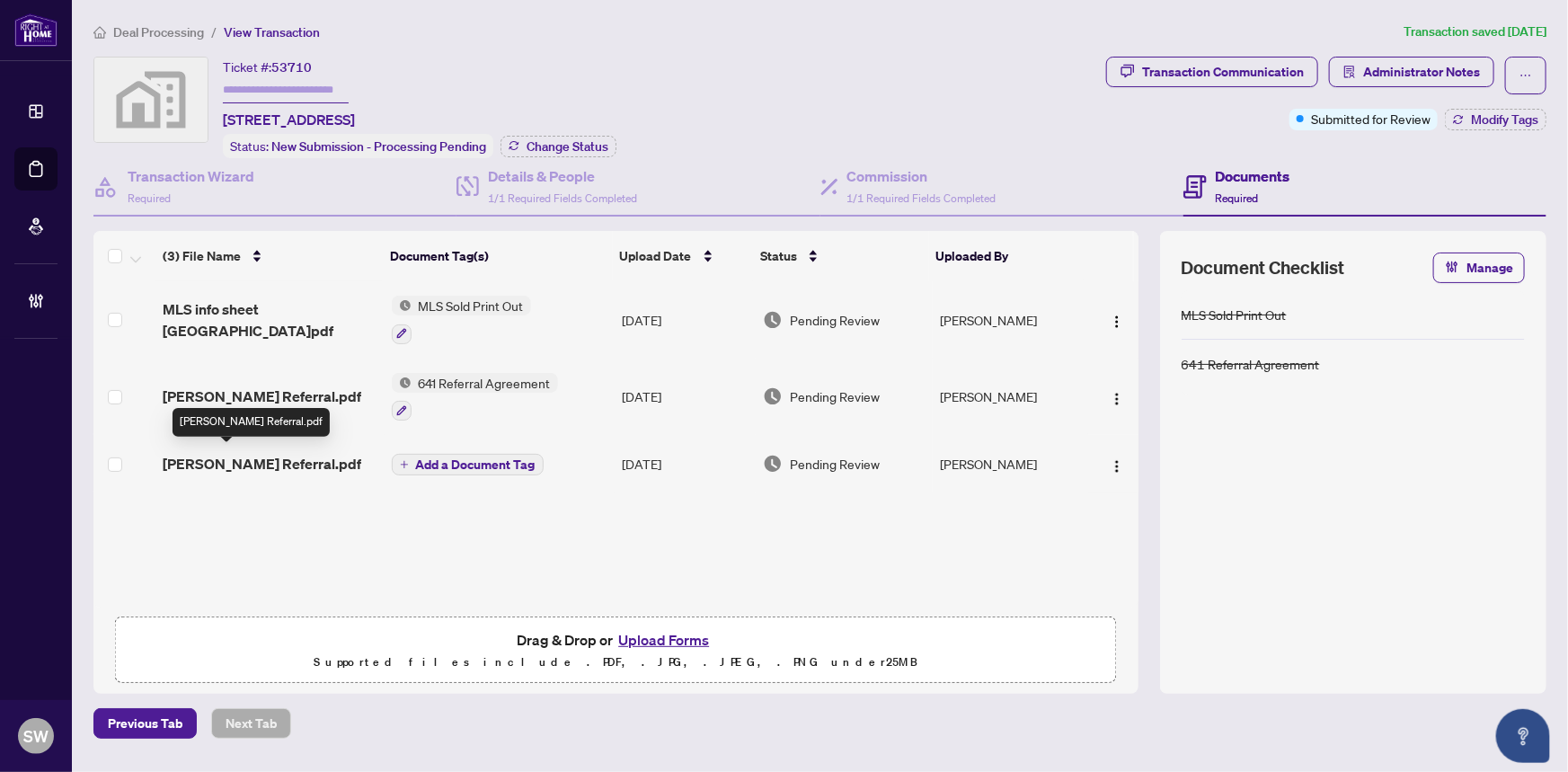
click at [271, 457] on span "[PERSON_NAME] Referral.pdf" at bounding box center [263, 464] width 199 height 22
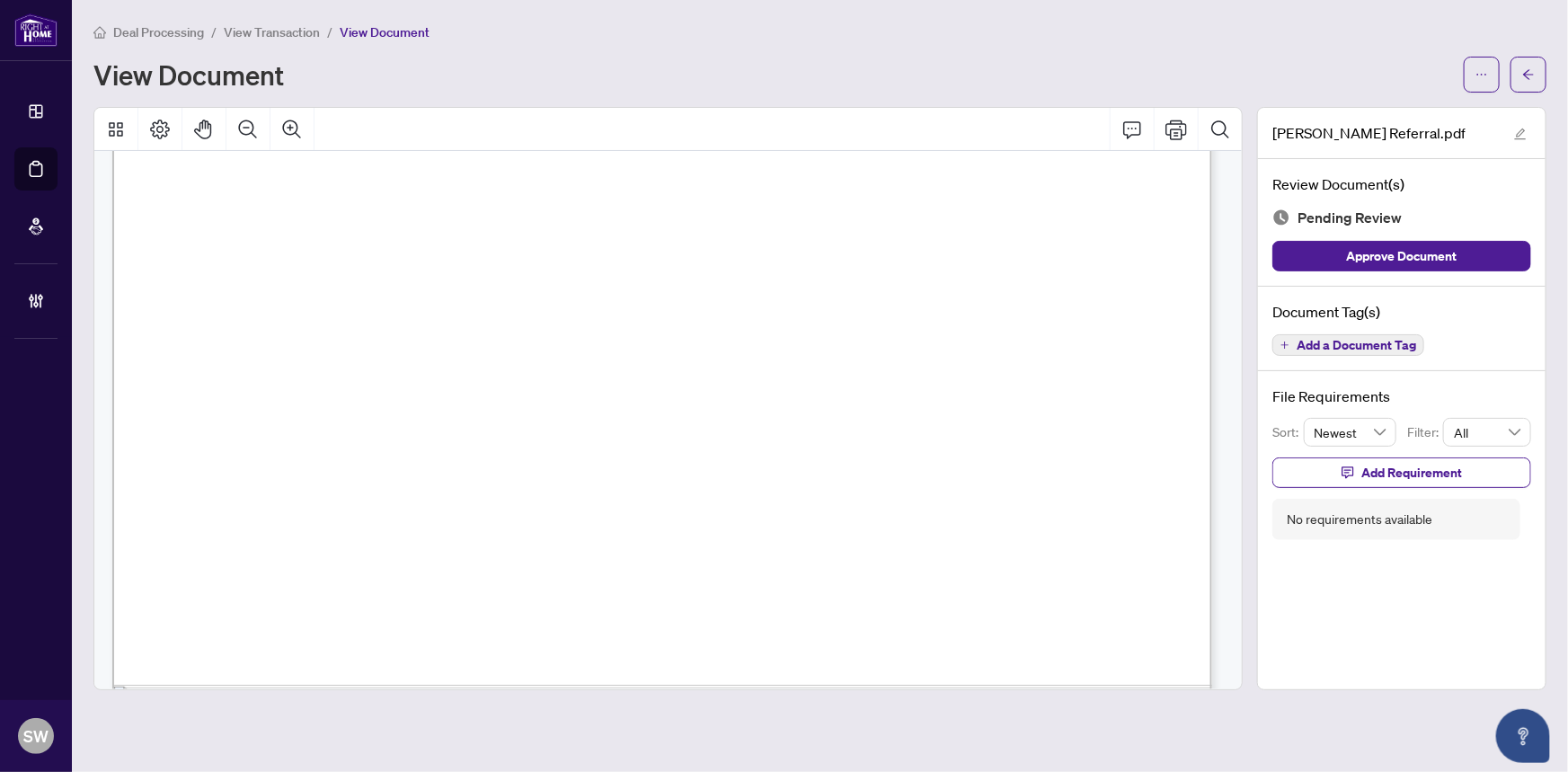
scroll to position [818, 0]
click at [1385, 342] on span "Add a Document Tag" at bounding box center [1357, 344] width 119 height 12
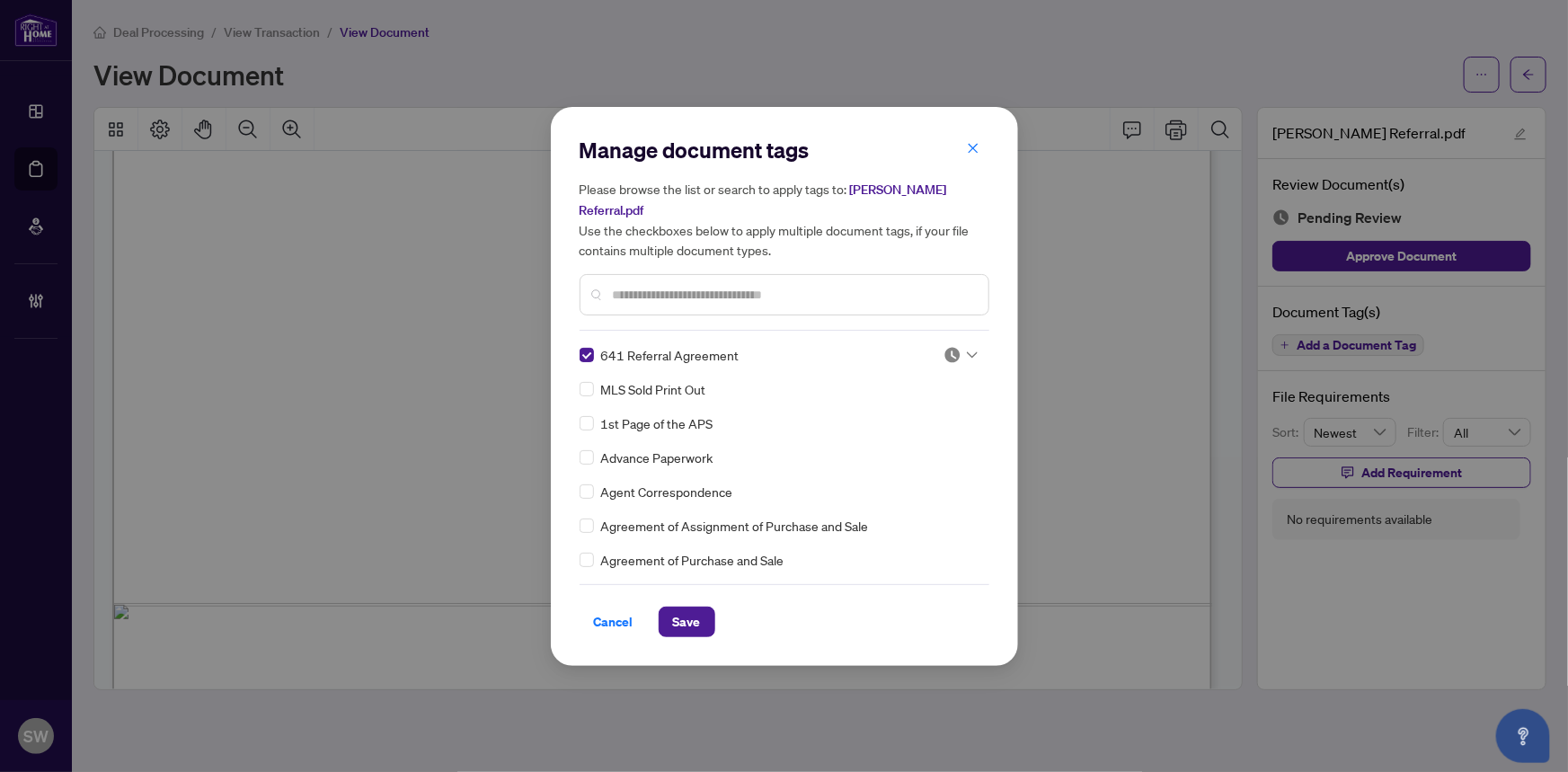
click at [949, 346] on img at bounding box center [953, 355] width 18 height 18
click at [897, 432] on div "Approved" at bounding box center [901, 432] width 115 height 20
click at [702, 607] on button "Save" at bounding box center [687, 622] width 57 height 30
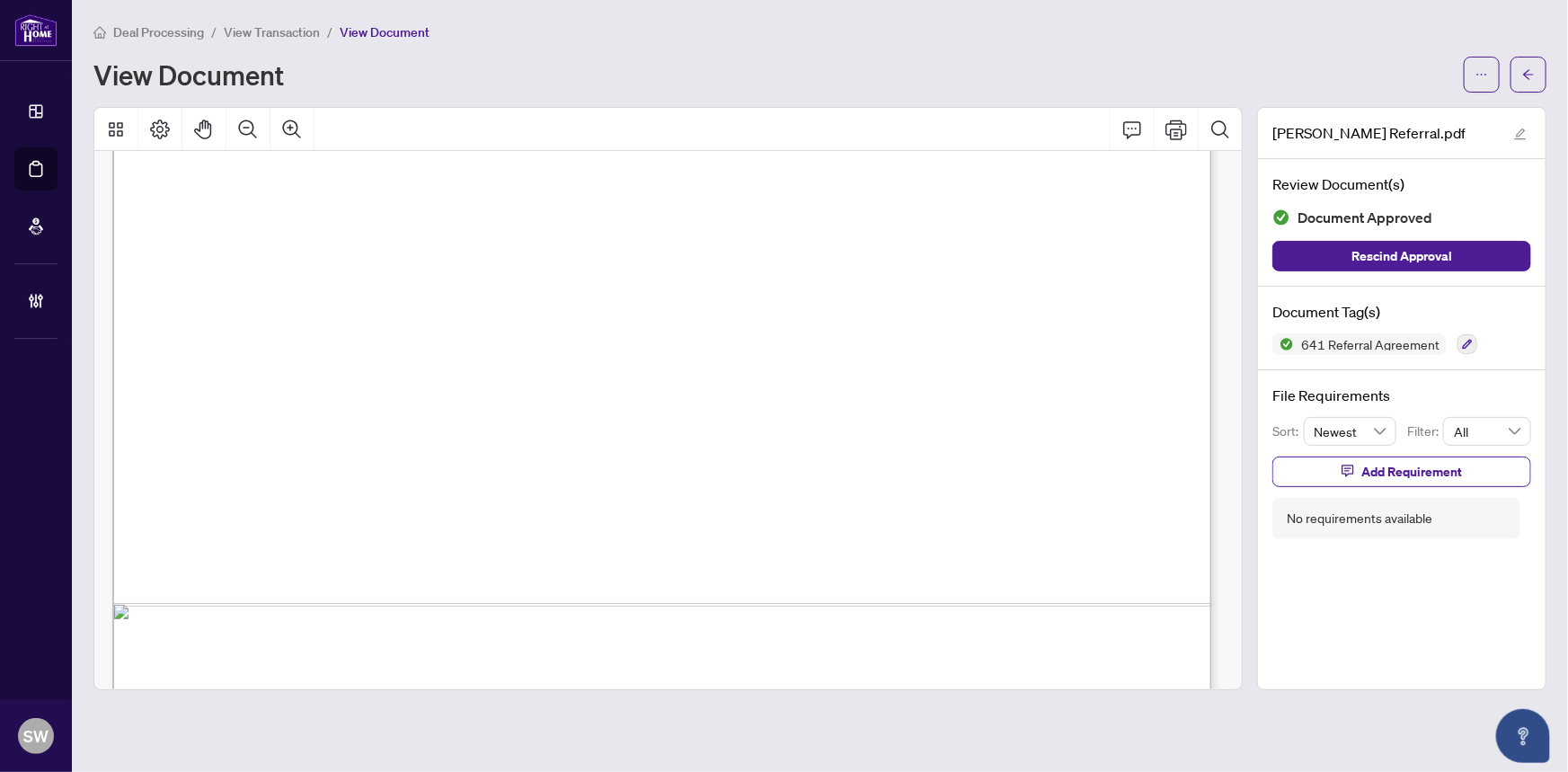
click at [1532, 73] on icon "arrow-left" at bounding box center [1528, 74] width 10 height 9
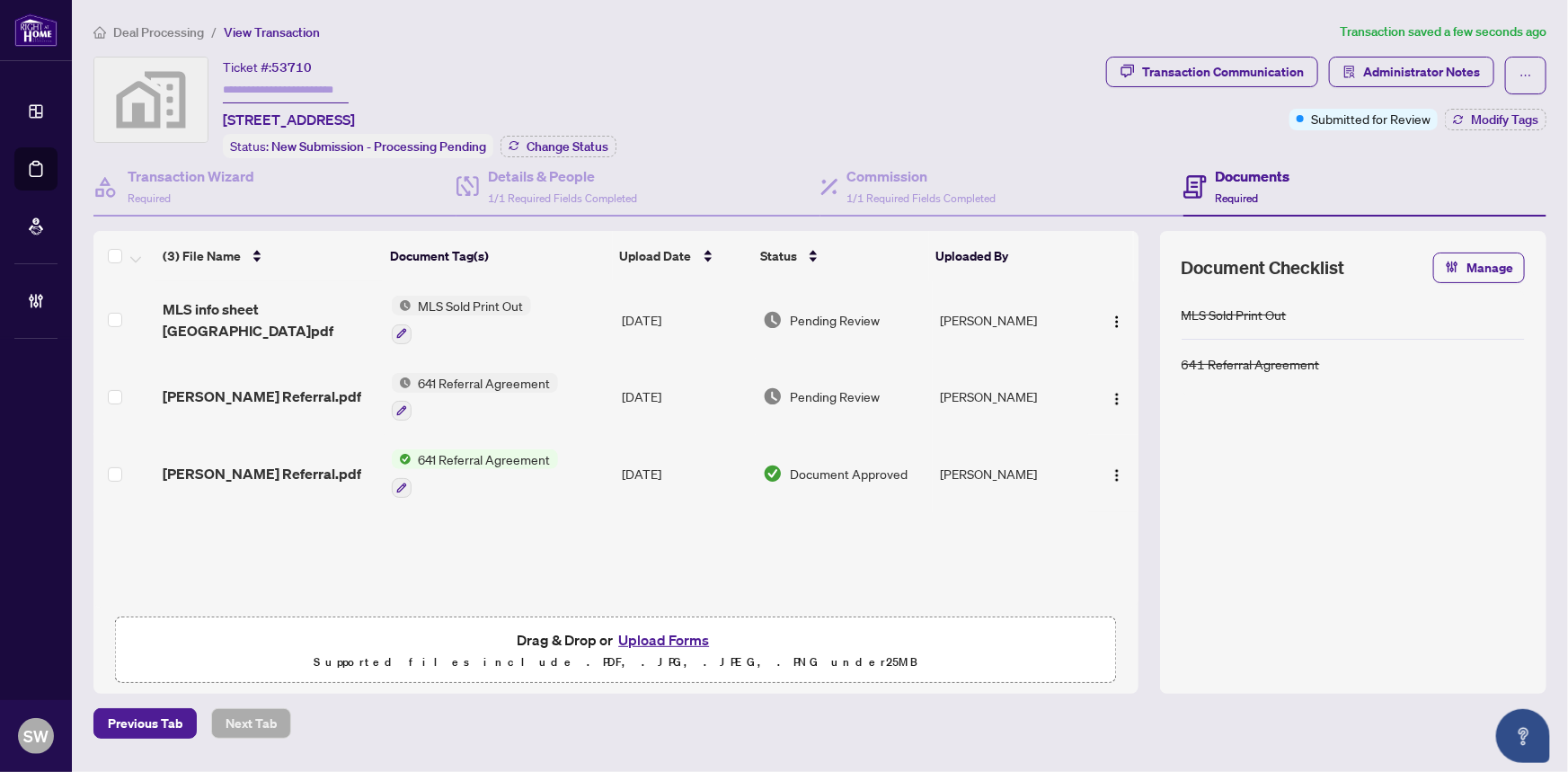
click at [346, 322] on span "MLS info sheet [GEOGRAPHIC_DATA]pdf" at bounding box center [270, 321] width 214 height 44
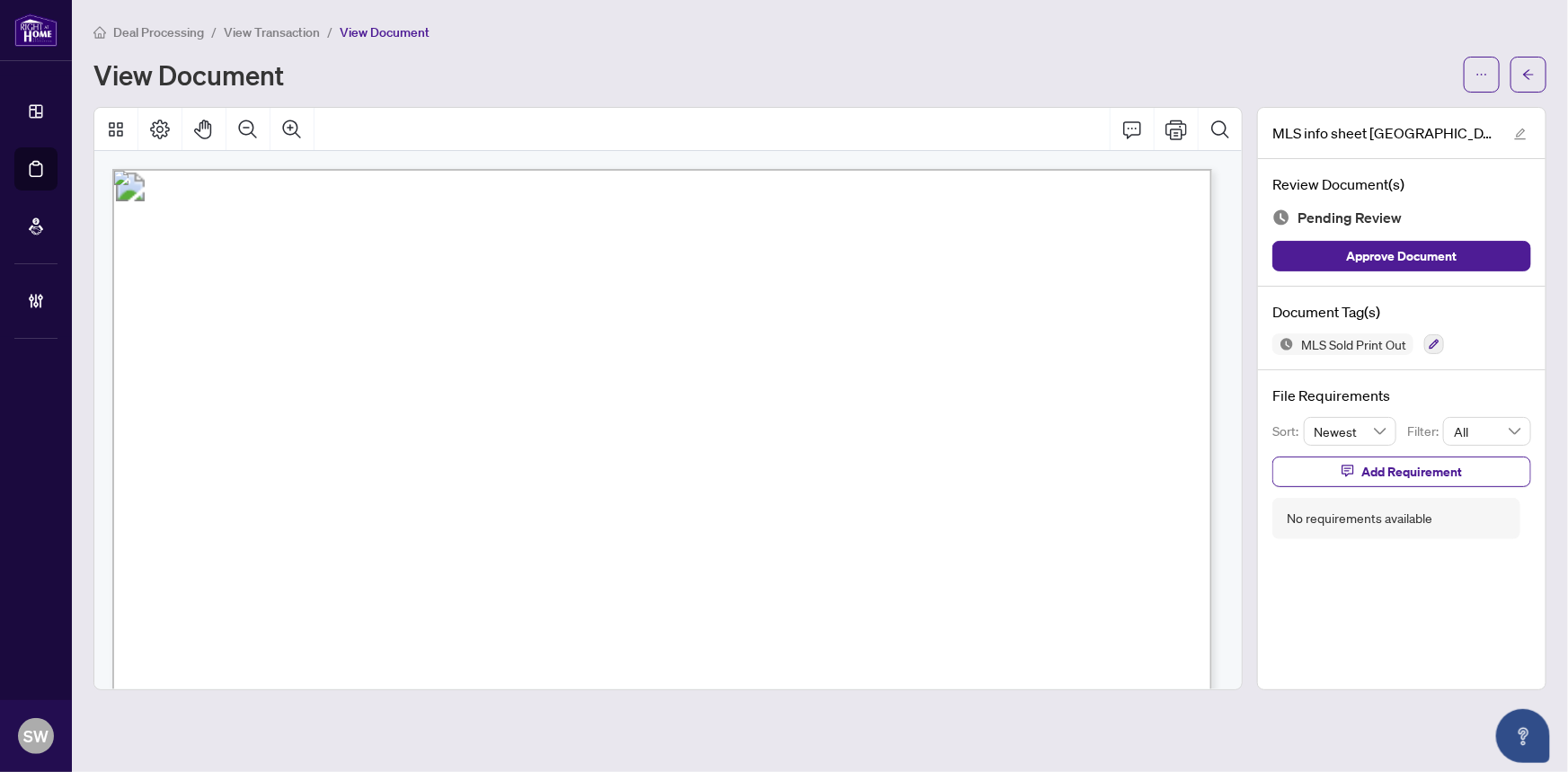
click at [366, 259] on span "[STREET_ADDRESS]" at bounding box center [312, 263] width 224 height 26
click at [425, 261] on span "[STREET_ADDRESS]" at bounding box center [312, 263] width 224 height 26
click at [425, 260] on span "[STREET_ADDRESS]" at bounding box center [312, 263] width 224 height 26
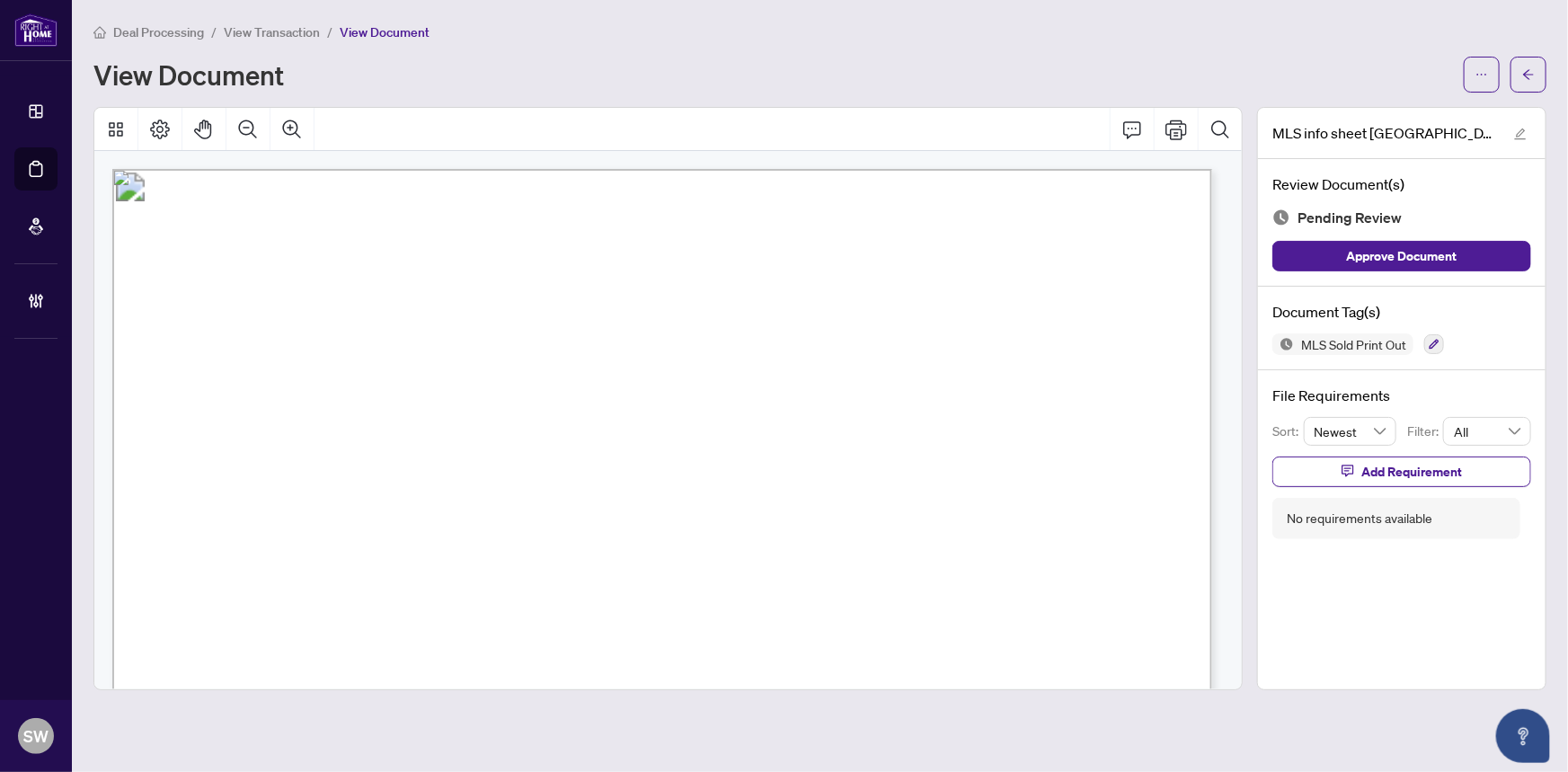
click at [425, 260] on span "[STREET_ADDRESS]" at bounding box center [312, 263] width 224 height 26
click at [1432, 336] on button "button" at bounding box center [1434, 344] width 20 height 20
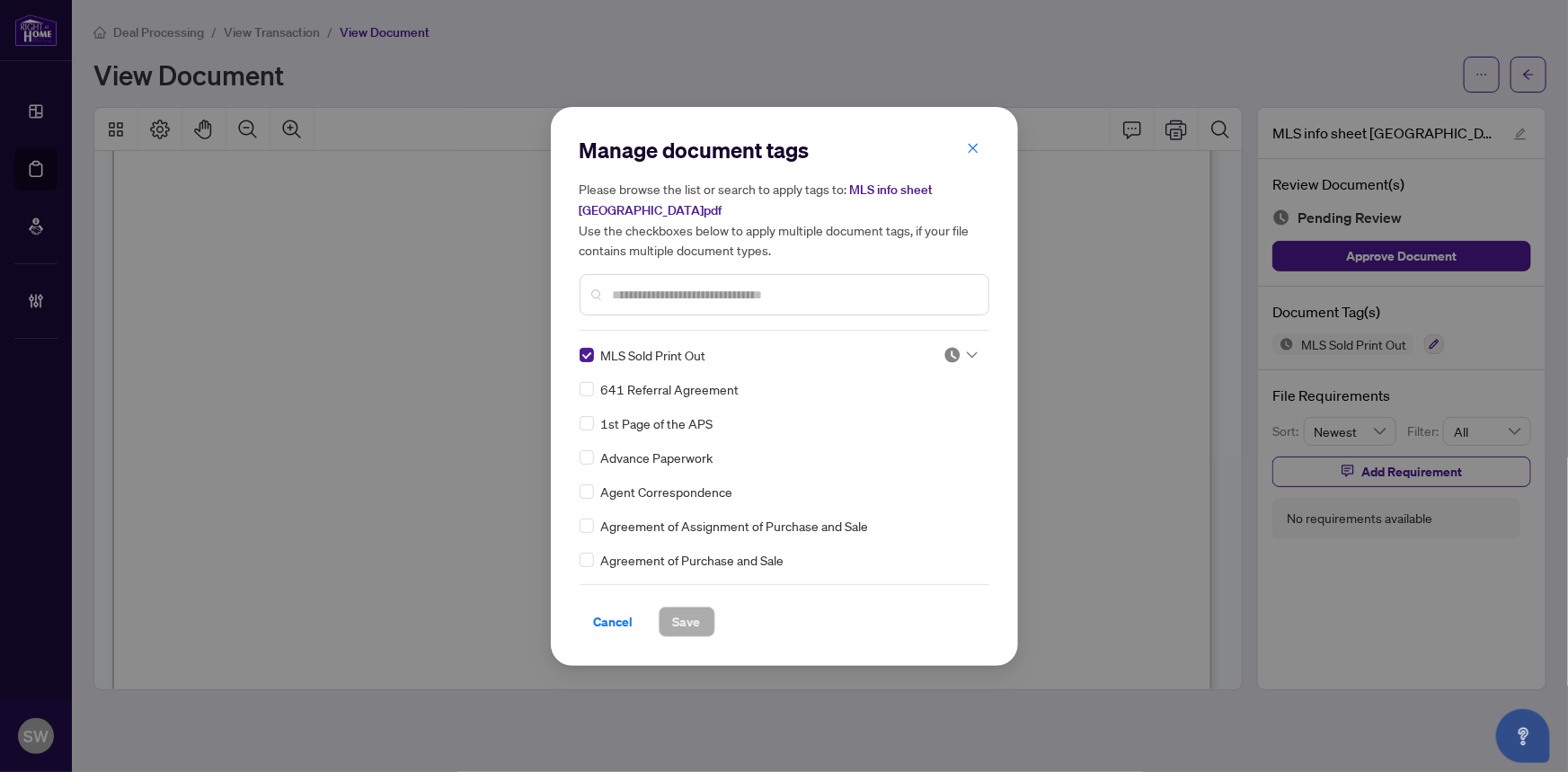
click at [953, 354] on img at bounding box center [953, 355] width 18 height 18
click at [911, 440] on div "Approved" at bounding box center [901, 442] width 115 height 20
click at [685, 616] on span "Save" at bounding box center [686, 622] width 27 height 28
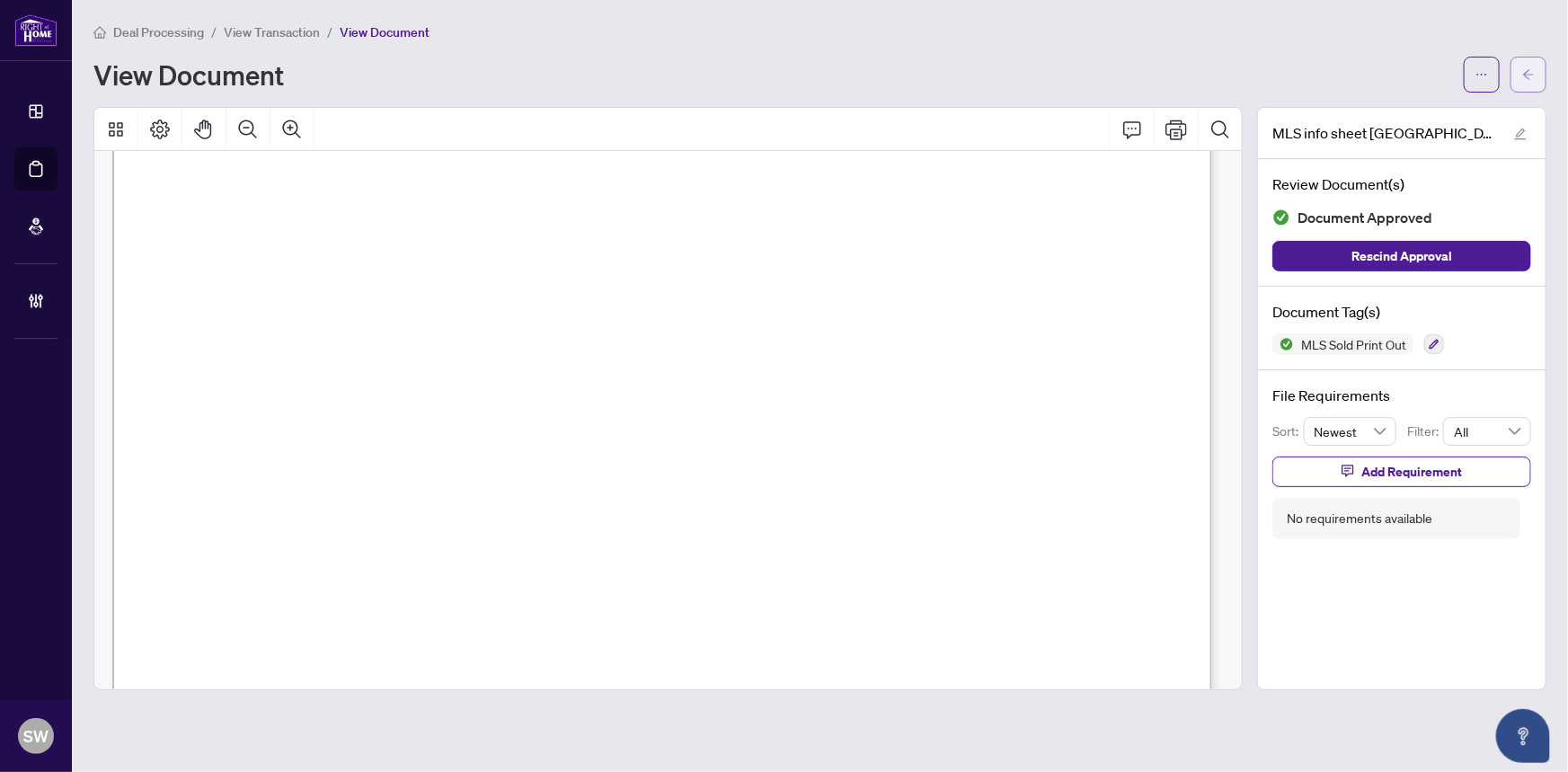
click at [1545, 81] on button "button" at bounding box center [1529, 75] width 36 height 36
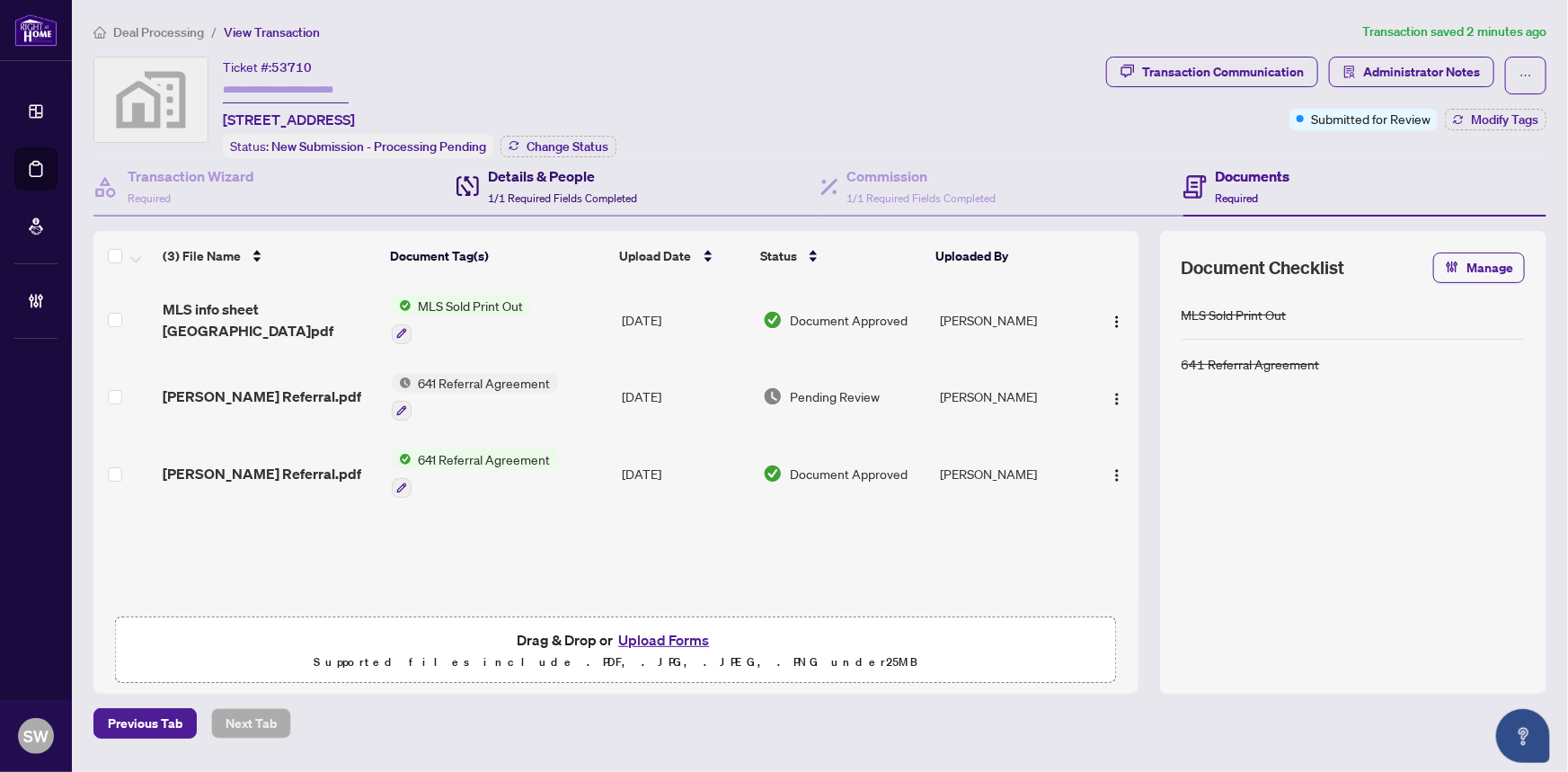
click at [584, 186] on div "Details & People 1/1 Required Fields Completed" at bounding box center [562, 186] width 149 height 43
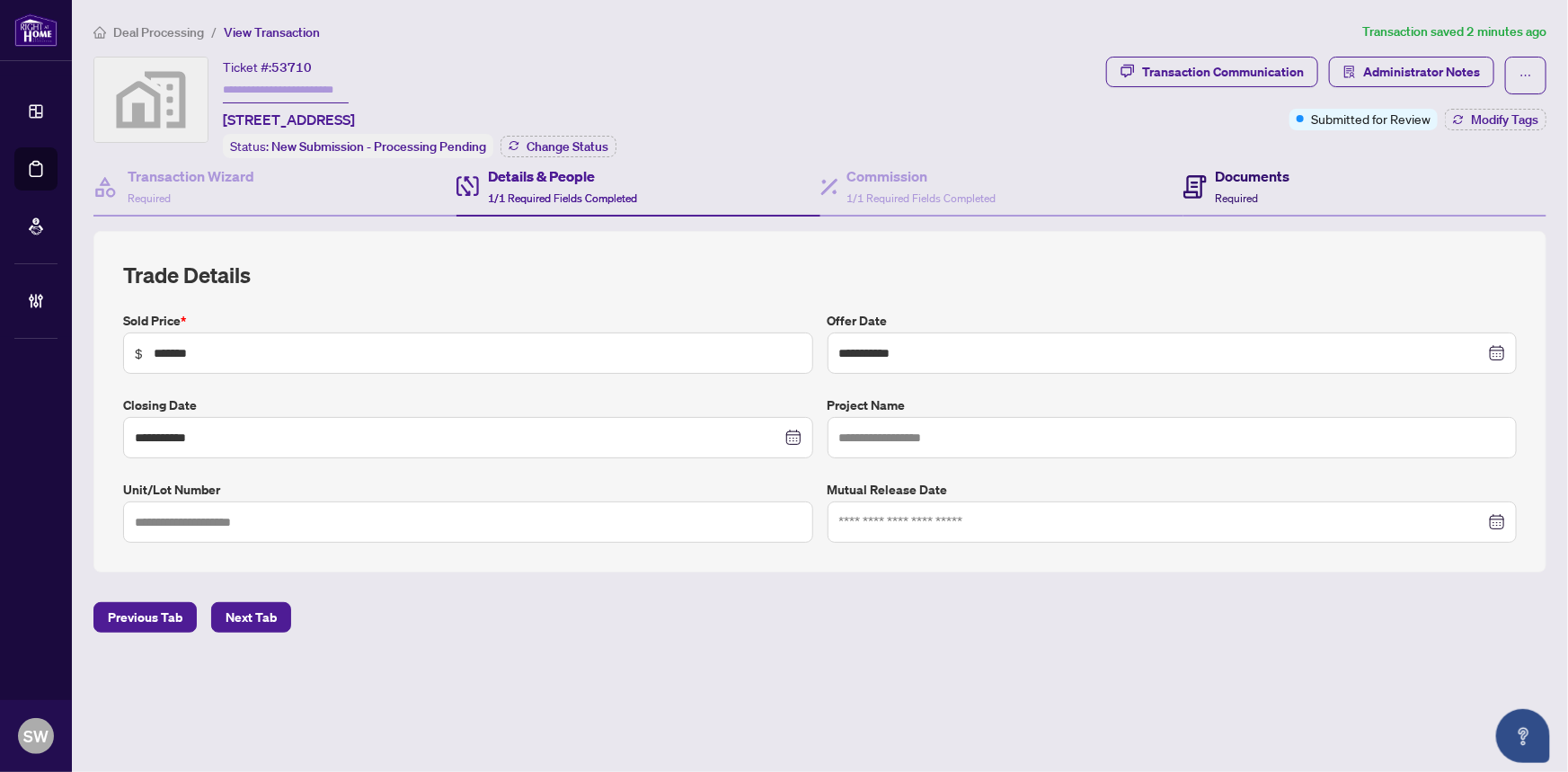
click at [1259, 182] on h4 "Documents" at bounding box center [1253, 175] width 75 height 22
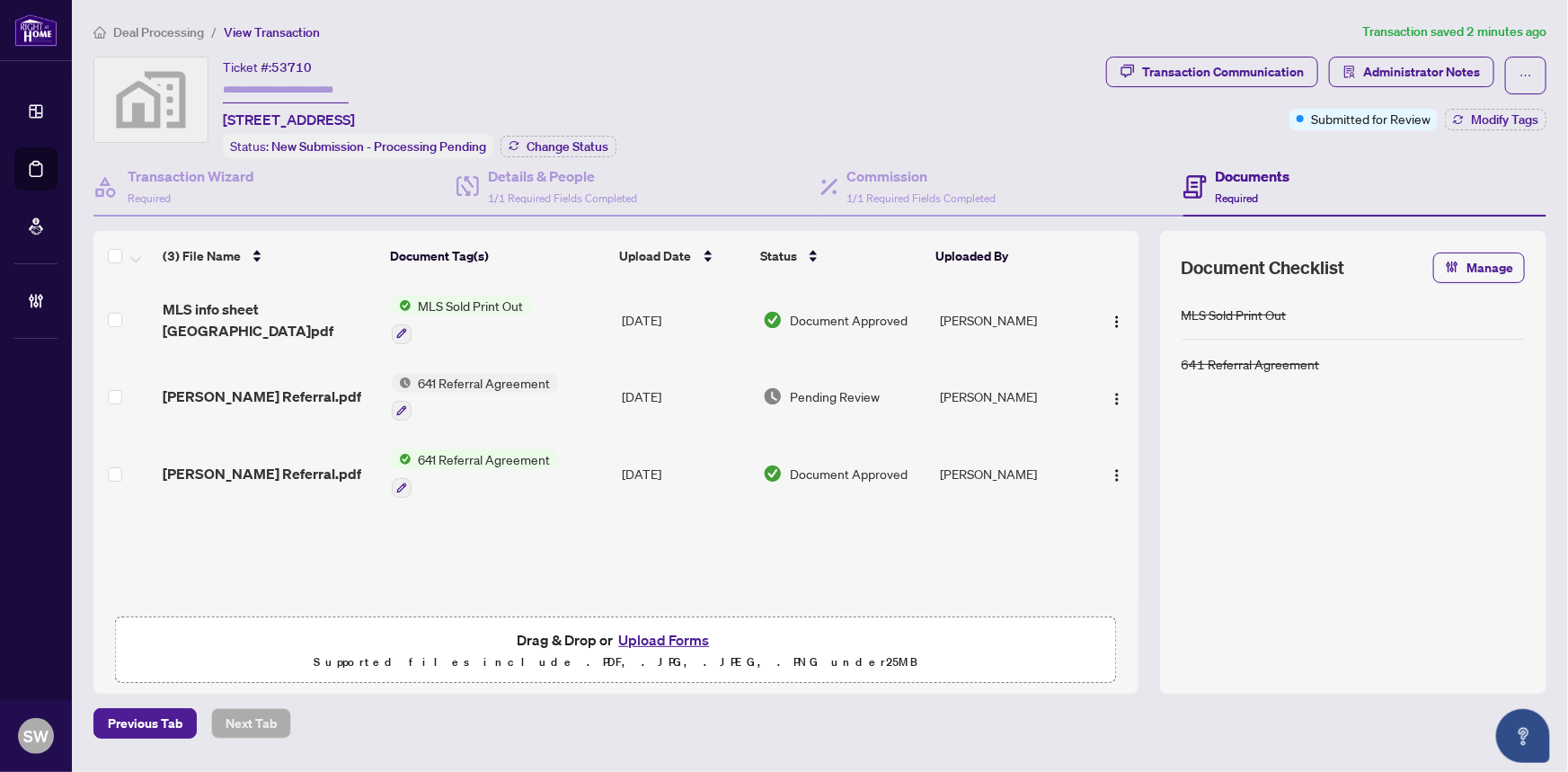
click at [329, 375] on td "[PERSON_NAME] Referral.pdf" at bounding box center [269, 397] width 228 height 78
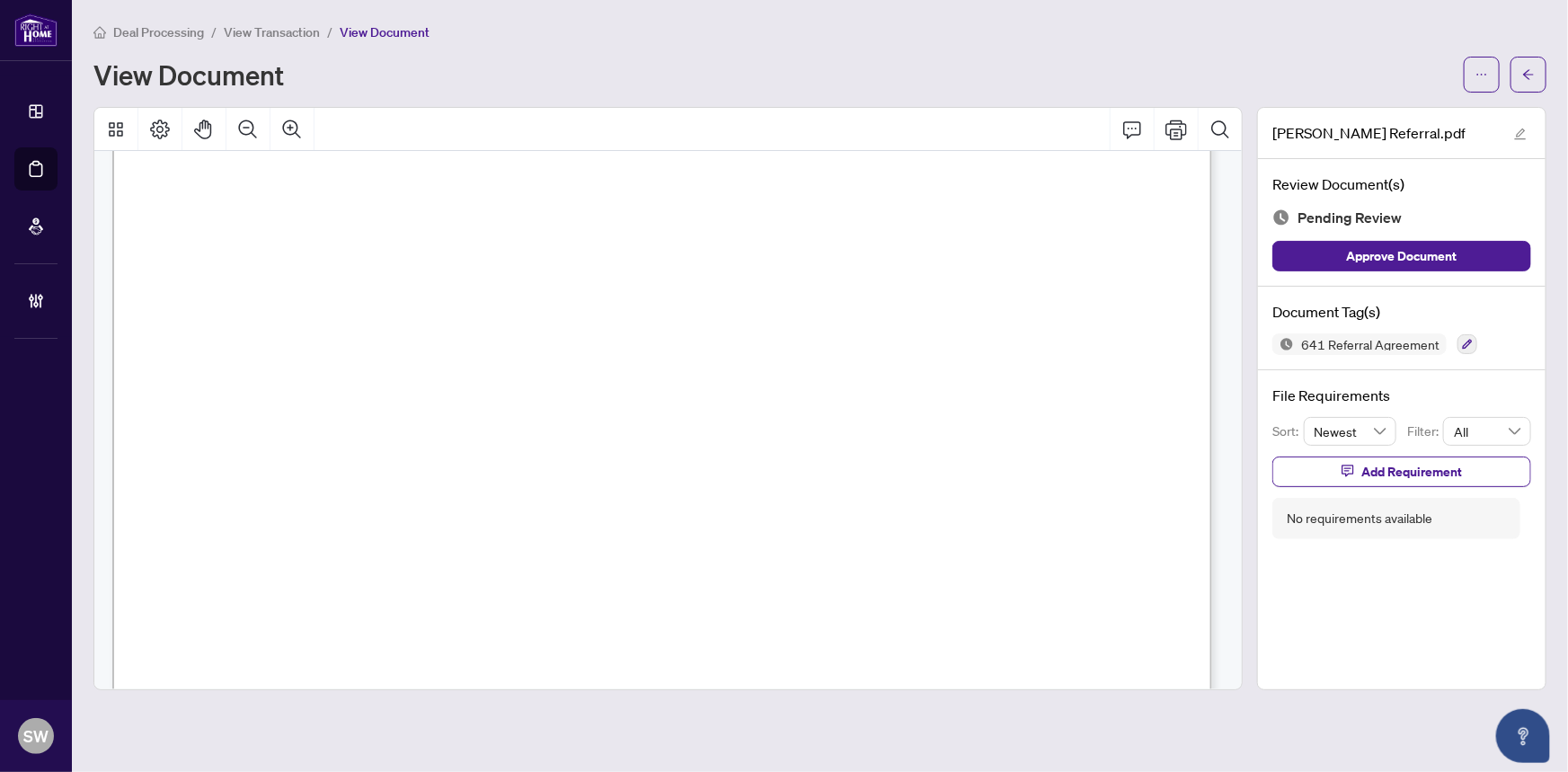
scroll to position [607, 0]
click at [1468, 341] on icon "button" at bounding box center [1468, 344] width 9 height 9
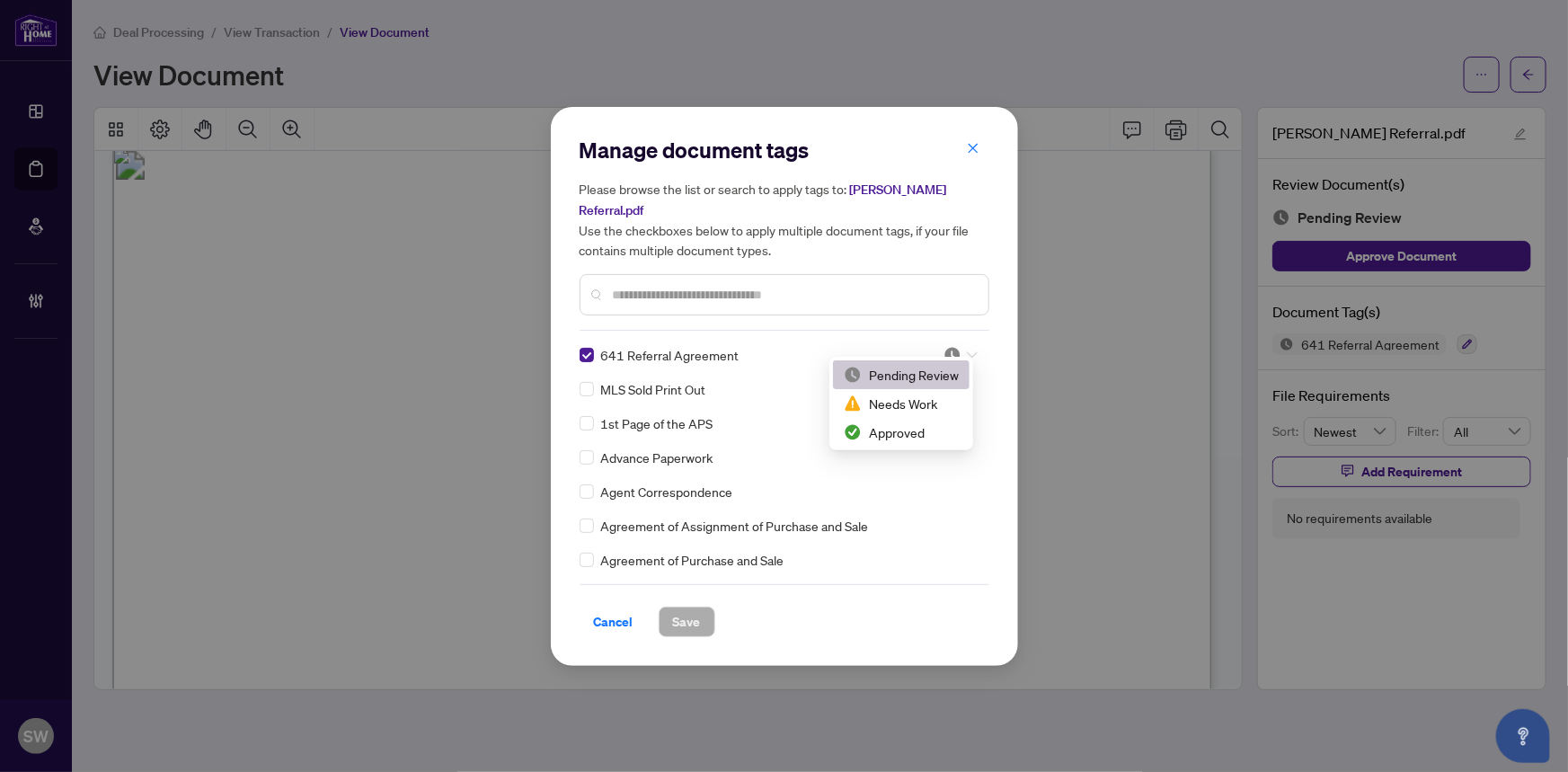
click at [967, 352] on icon at bounding box center [972, 356] width 10 height 8
click at [917, 428] on div "Approved" at bounding box center [901, 432] width 115 height 20
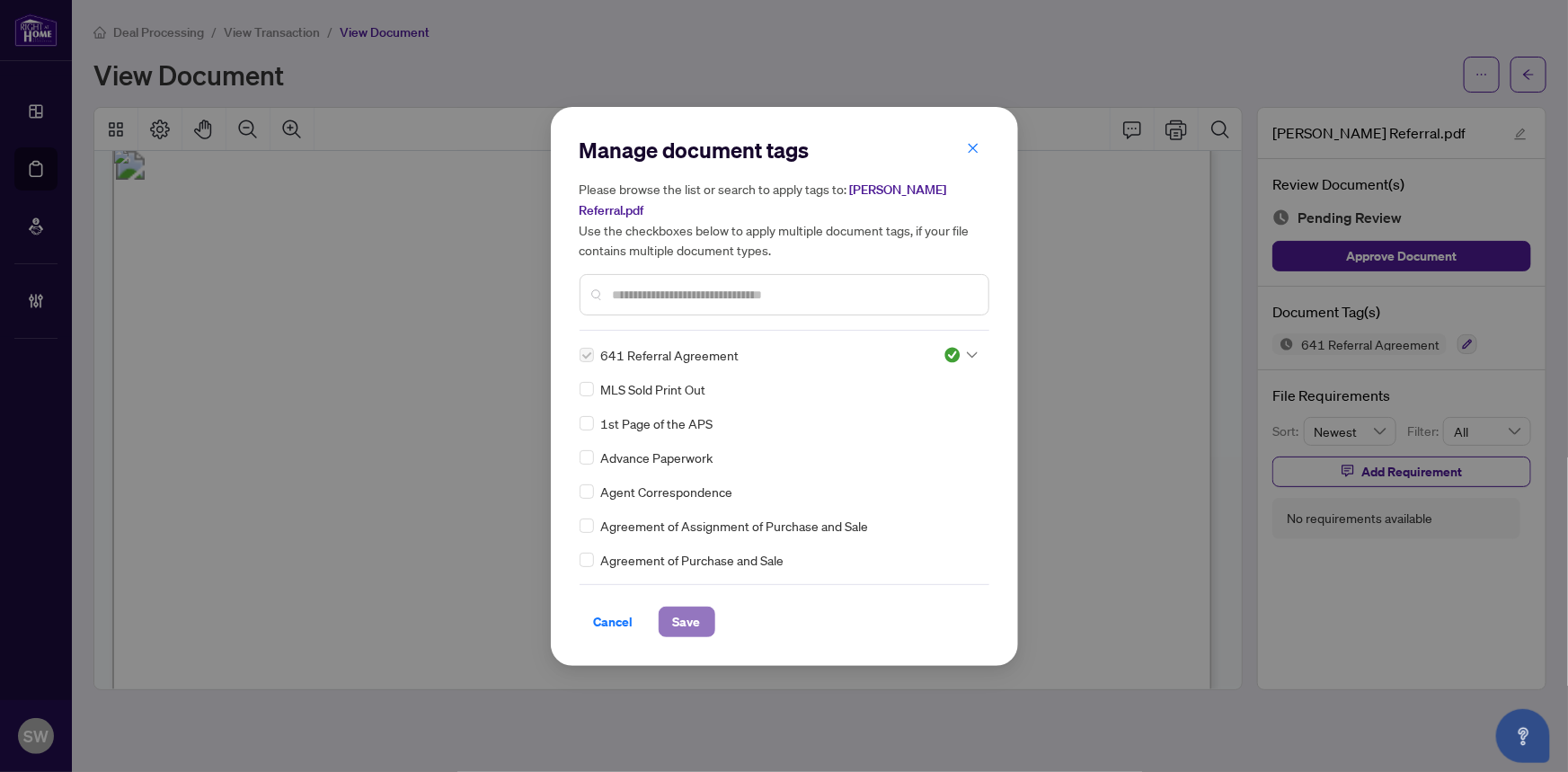
click at [702, 620] on button "Save" at bounding box center [687, 622] width 57 height 30
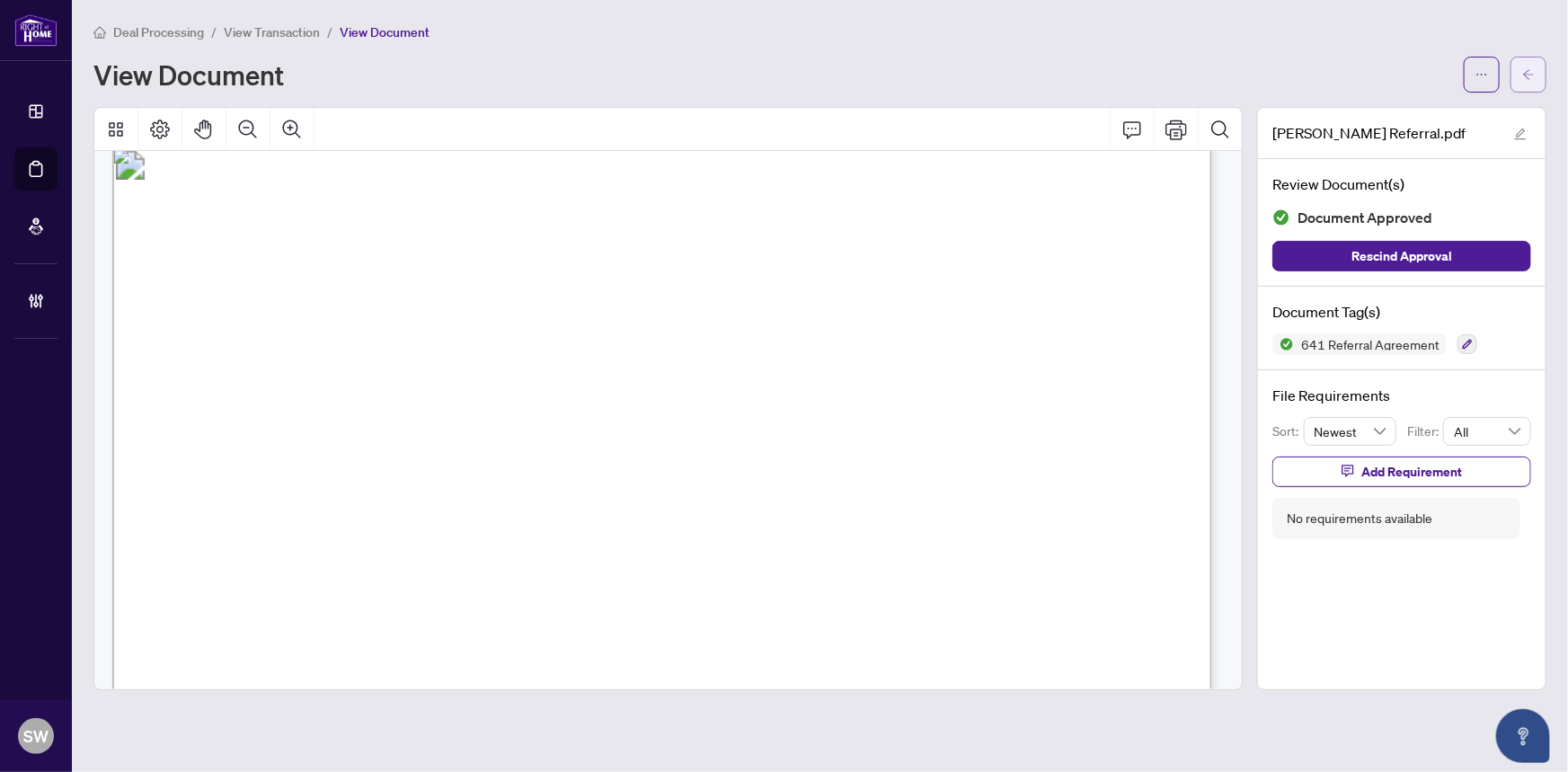
click at [1534, 81] on span "button" at bounding box center [1528, 75] width 12 height 28
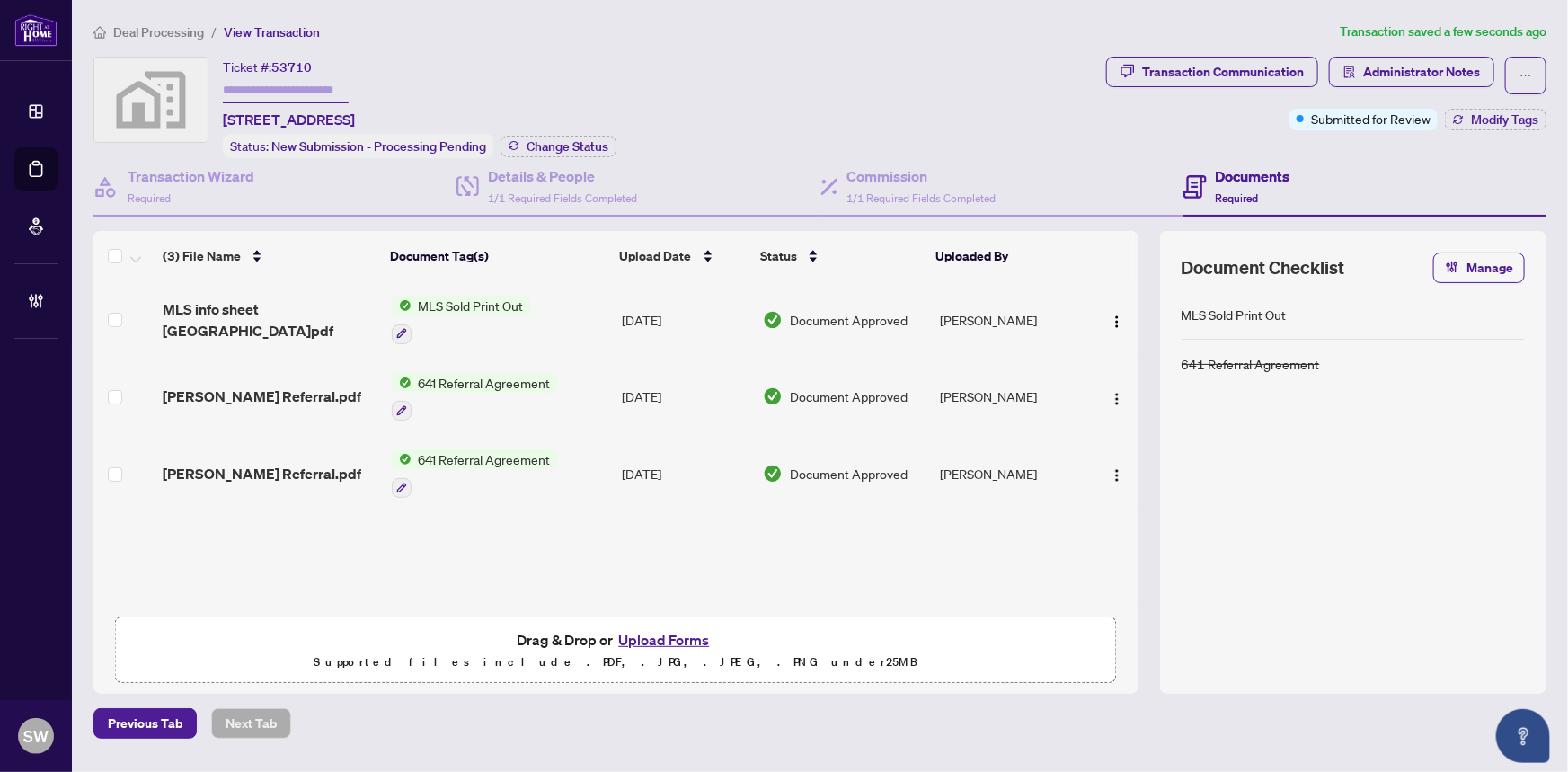
click at [319, 316] on span "MLS info sheet [GEOGRAPHIC_DATA]pdf" at bounding box center [270, 321] width 214 height 44
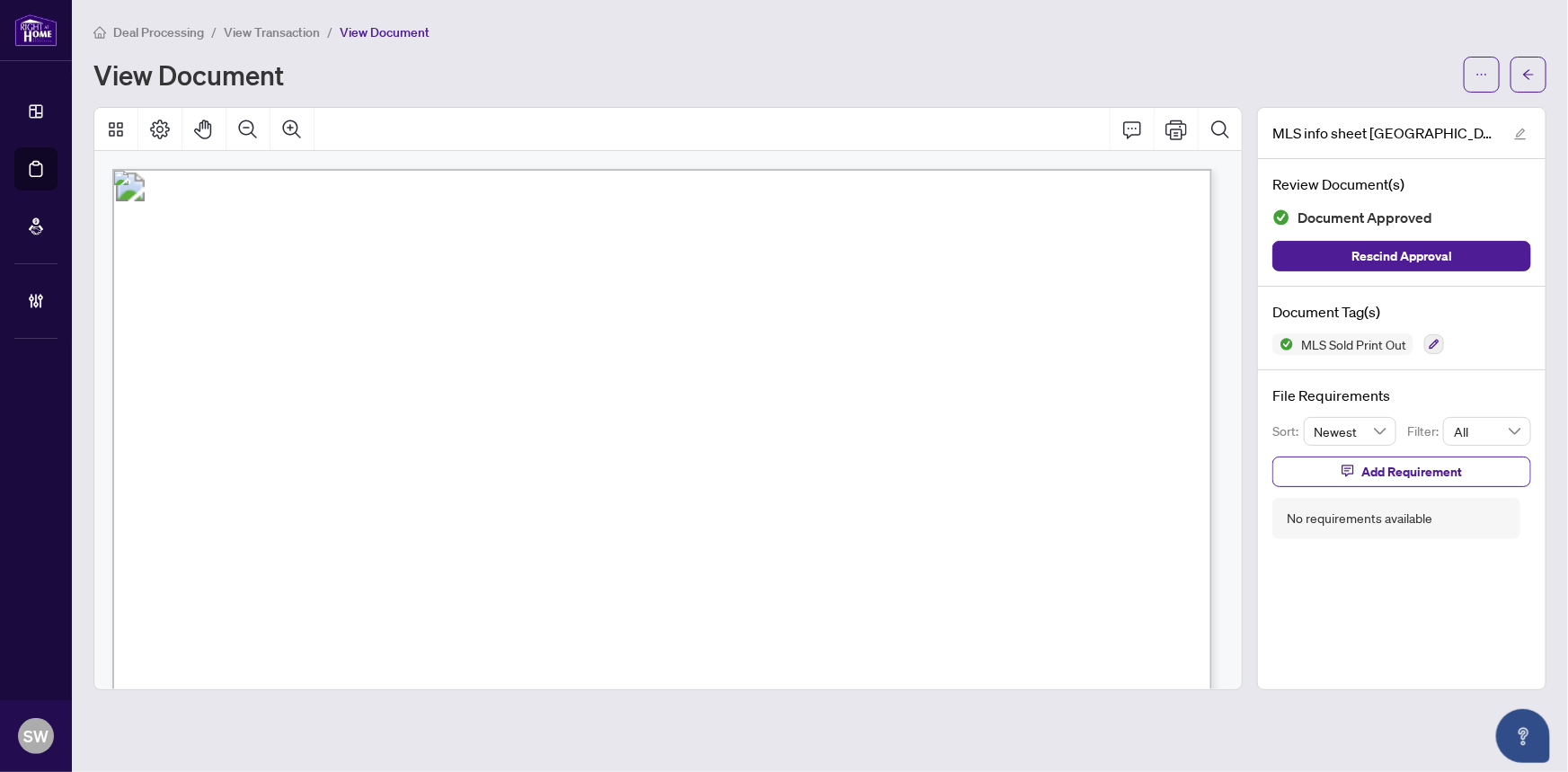
click at [738, 321] on span "1007122" at bounding box center [721, 322] width 63 height 17
click at [1477, 78] on icon "ellipsis" at bounding box center [1482, 74] width 12 height 12
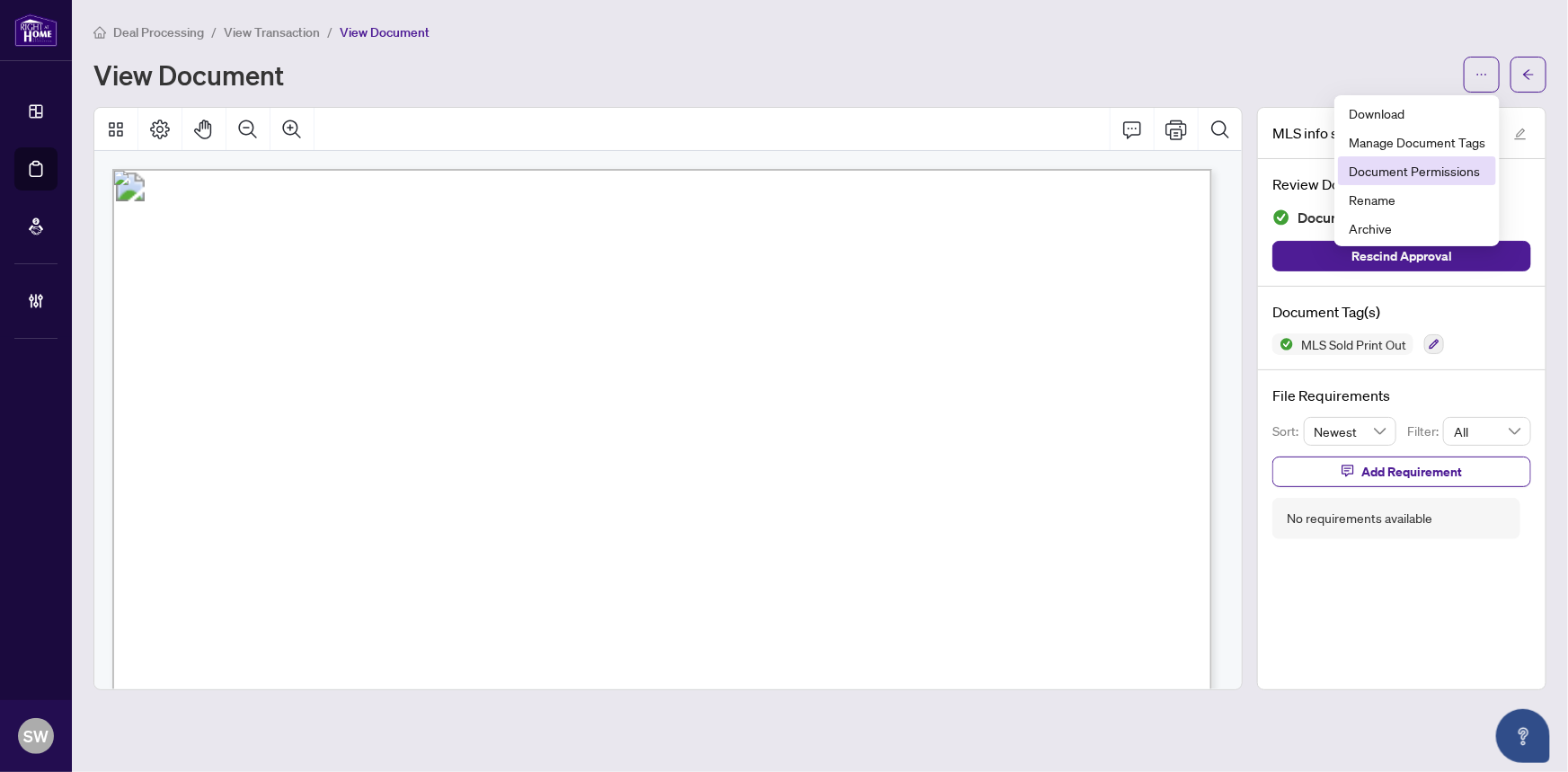
click at [1435, 170] on span "Document Permissions" at bounding box center [1417, 171] width 137 height 20
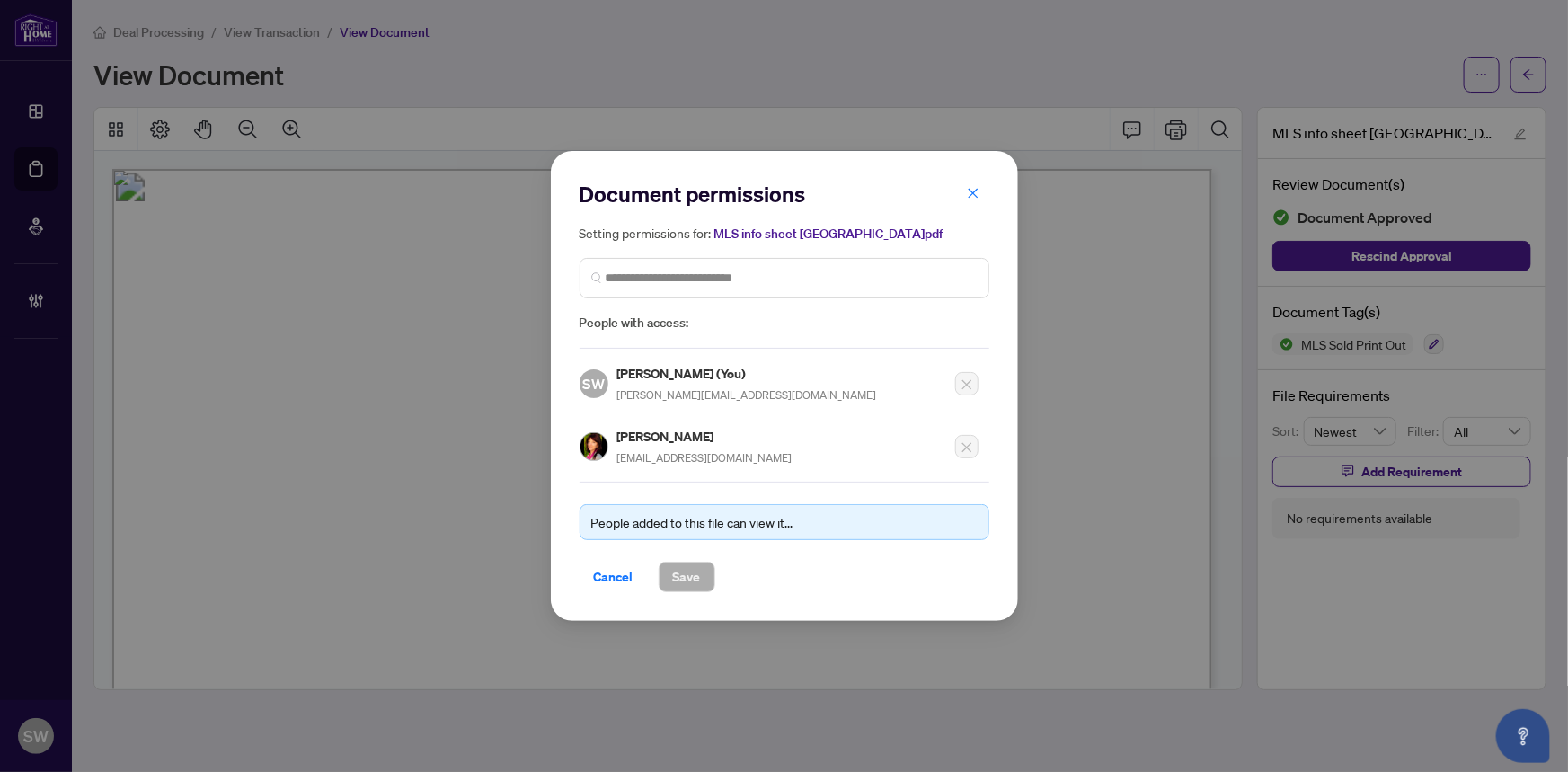
click at [701, 433] on h5 "[PERSON_NAME]" at bounding box center [704, 436] width 175 height 21
copy h5 "[PERSON_NAME]"
click at [971, 193] on icon "close" at bounding box center [973, 193] width 9 height 9
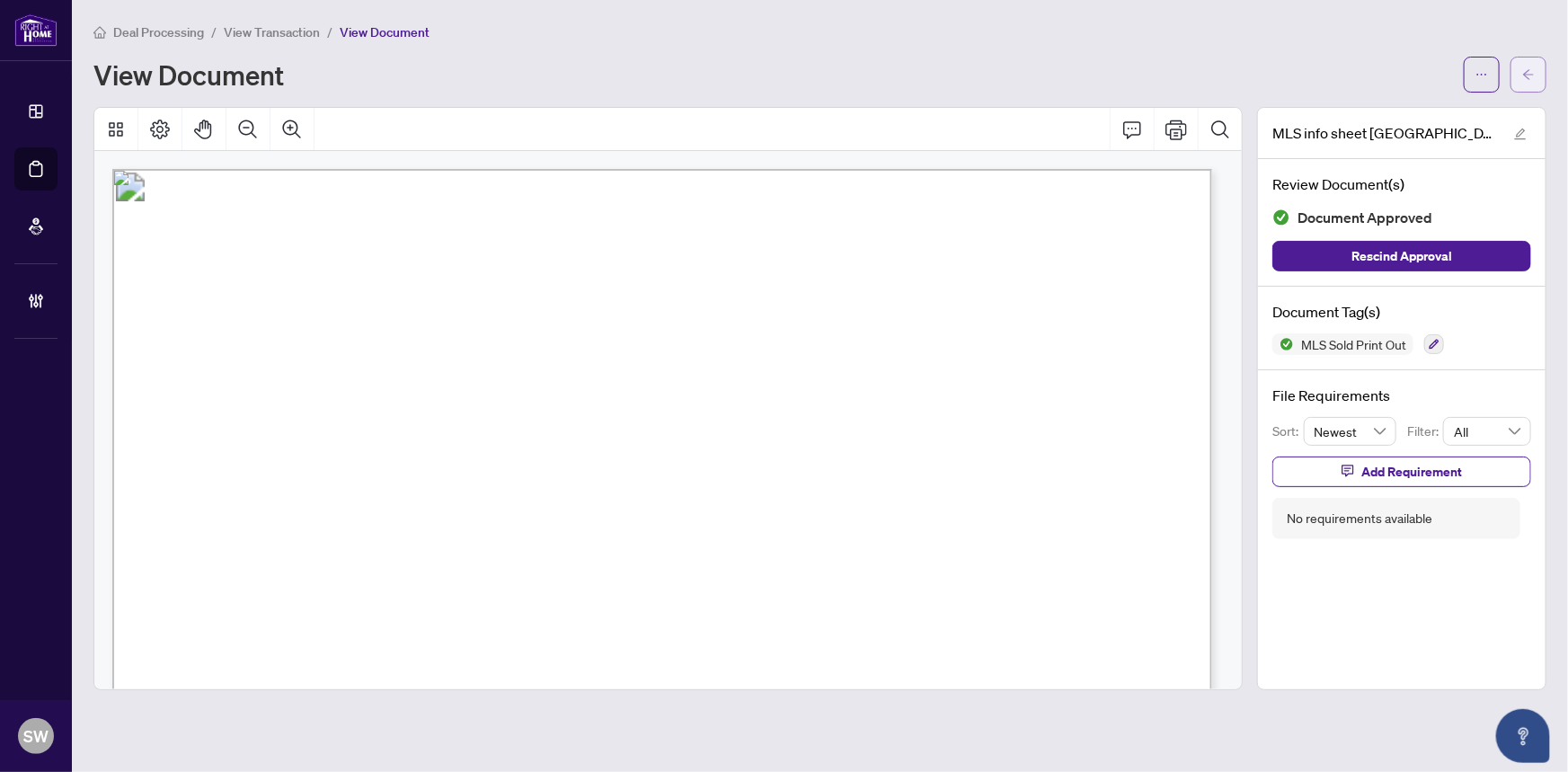
click at [1527, 73] on icon "arrow-left" at bounding box center [1528, 74] width 10 height 9
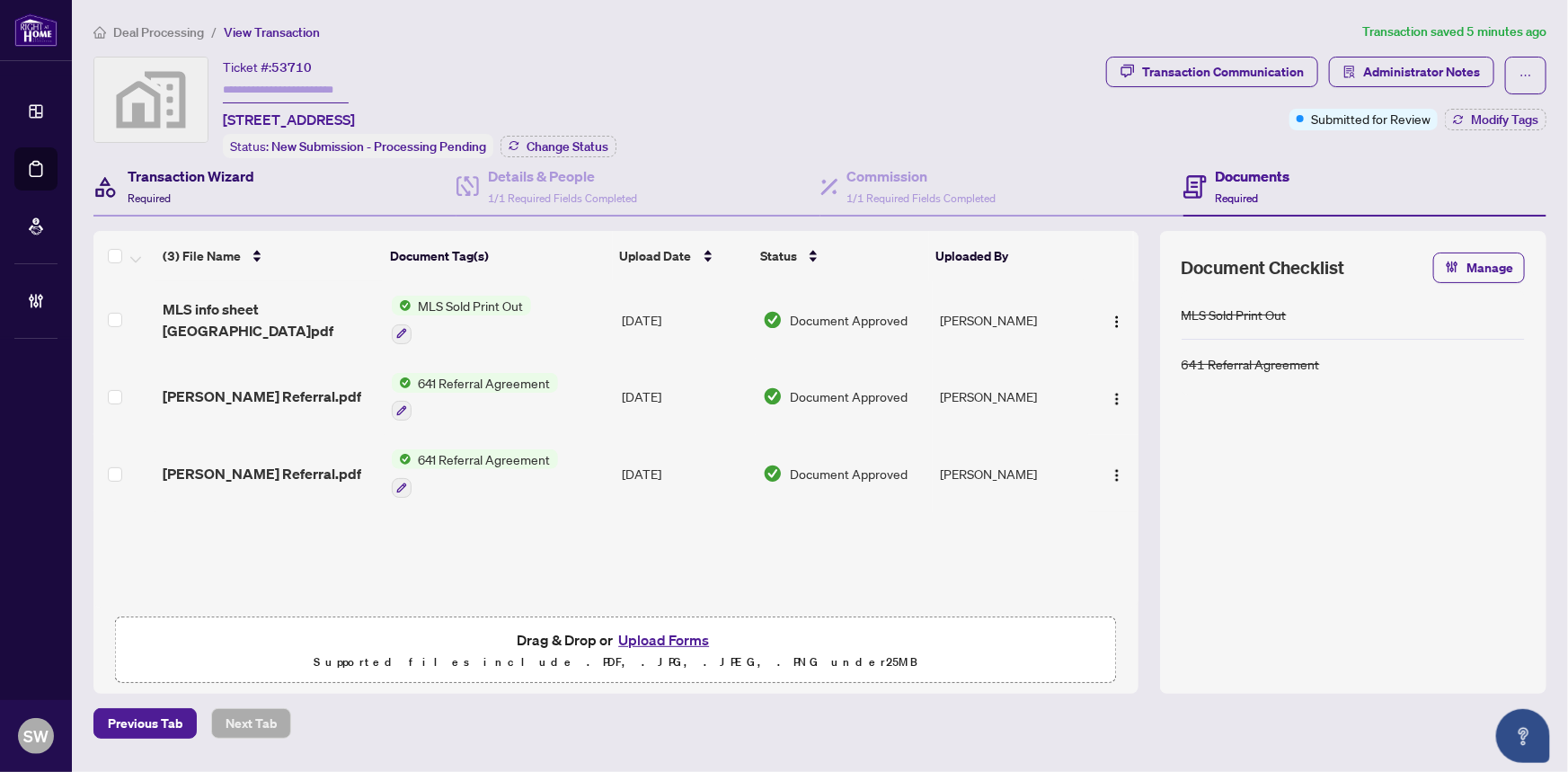
click at [200, 165] on h4 "Transaction Wizard" at bounding box center [191, 175] width 127 height 22
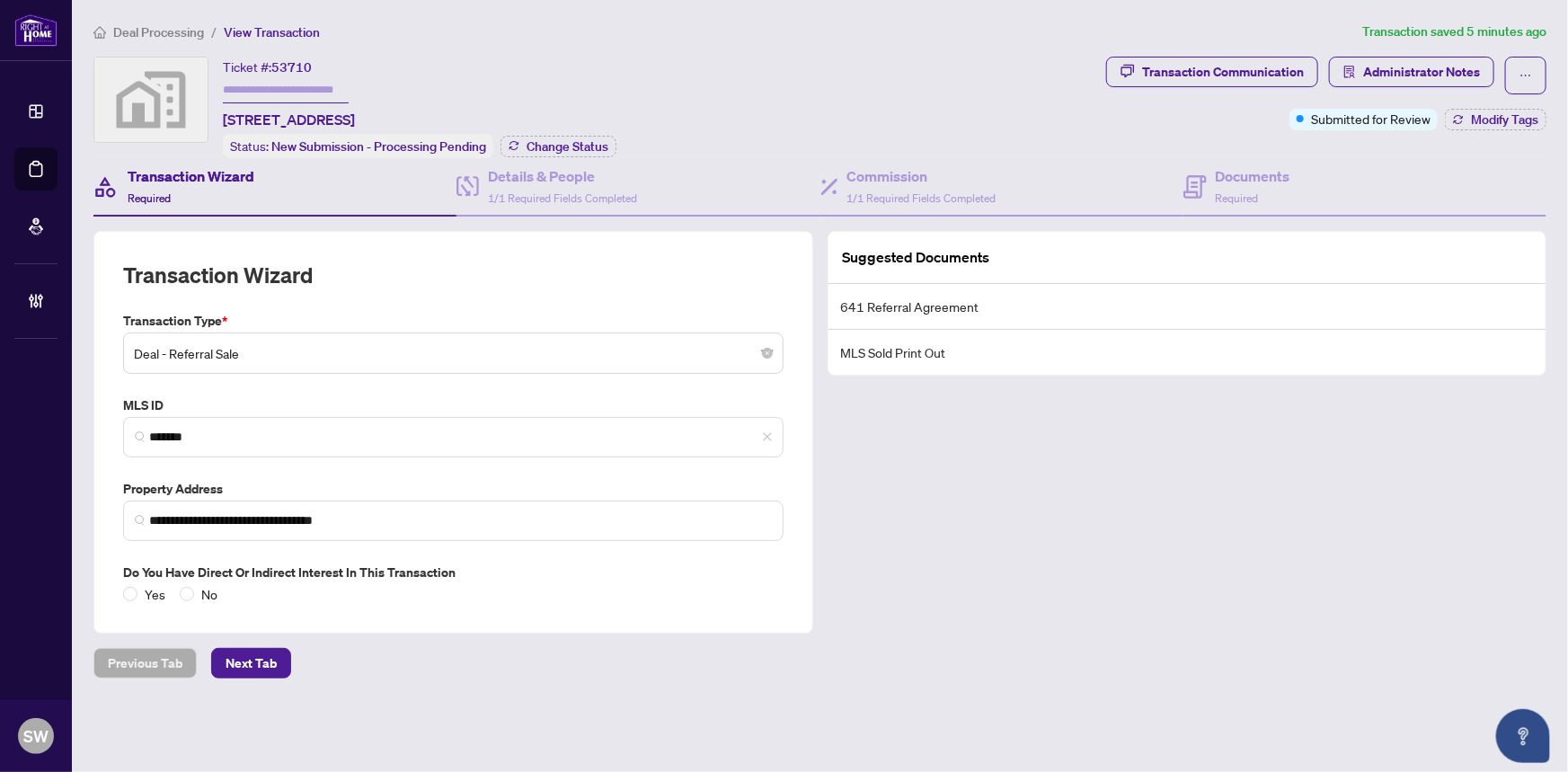
click at [289, 61] on span "53710" at bounding box center [291, 67] width 41 height 16
copy span "53710"
click at [1260, 180] on h4 "Documents" at bounding box center [1253, 175] width 75 height 22
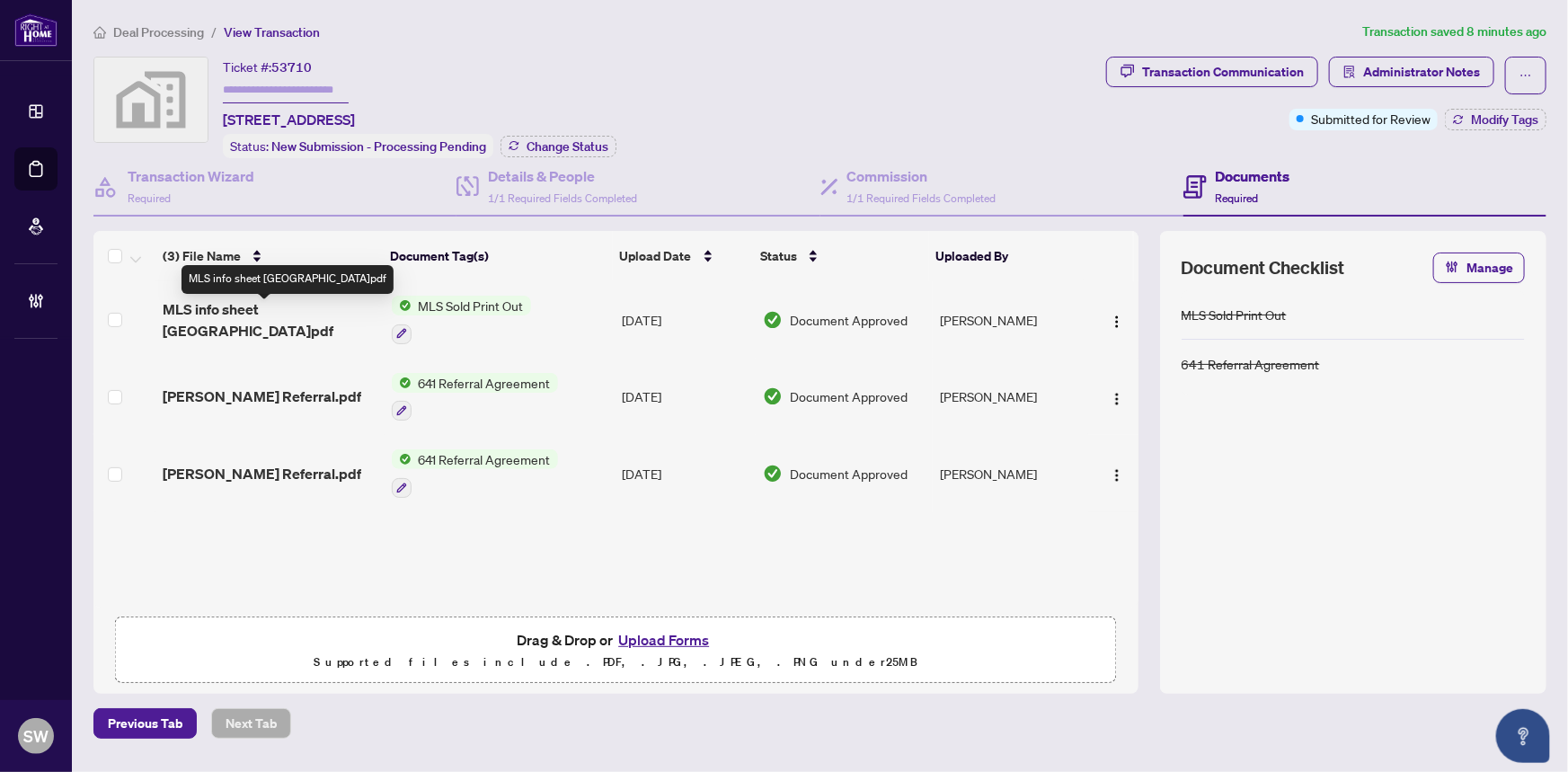
click at [234, 311] on span "MLS info sheet [GEOGRAPHIC_DATA]pdf" at bounding box center [270, 321] width 214 height 44
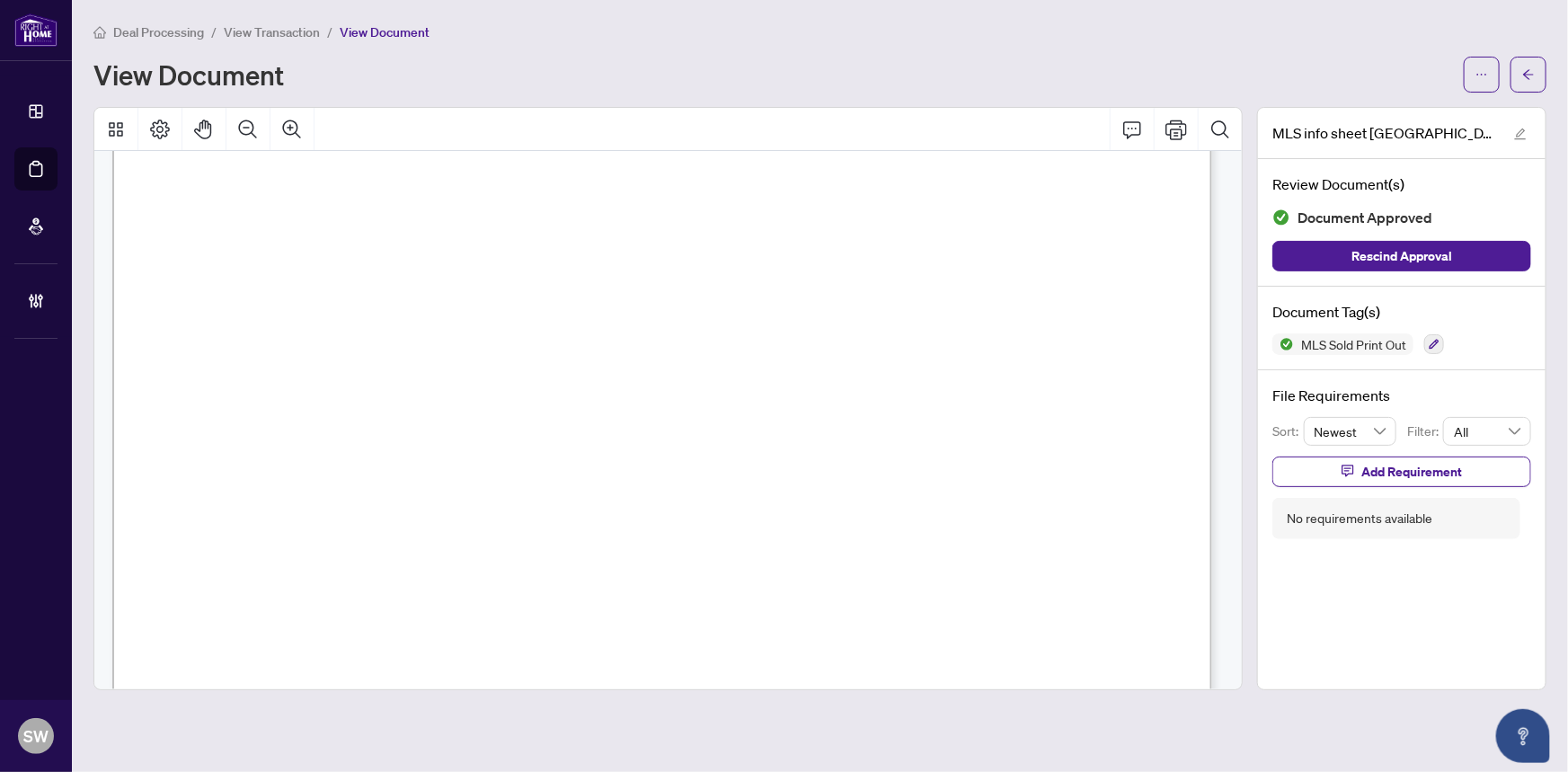
scroll to position [1717, 0]
click at [1534, 80] on span "button" at bounding box center [1528, 75] width 12 height 28
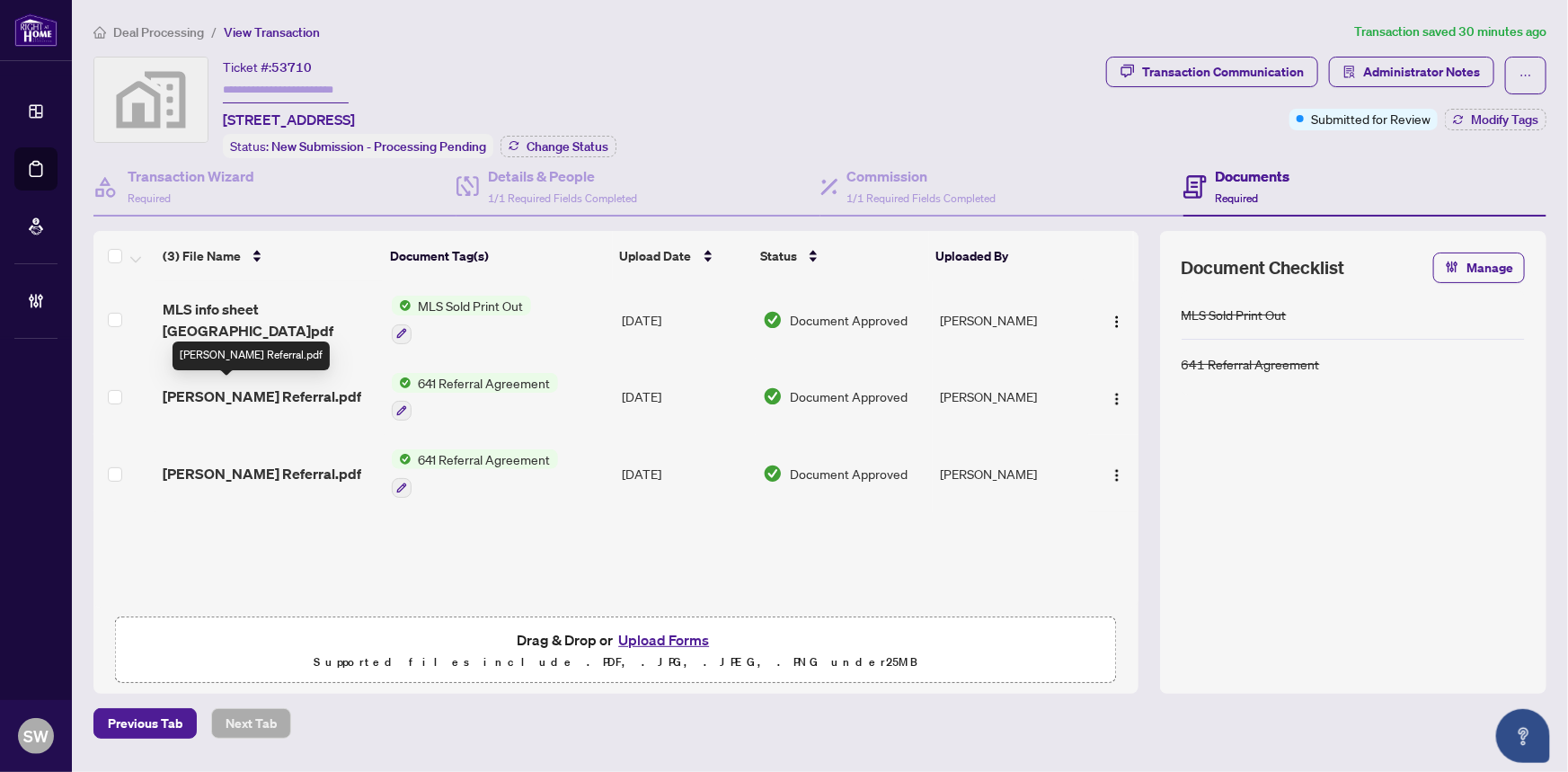
click at [268, 386] on span "[PERSON_NAME] Referral.pdf" at bounding box center [263, 396] width 199 height 22
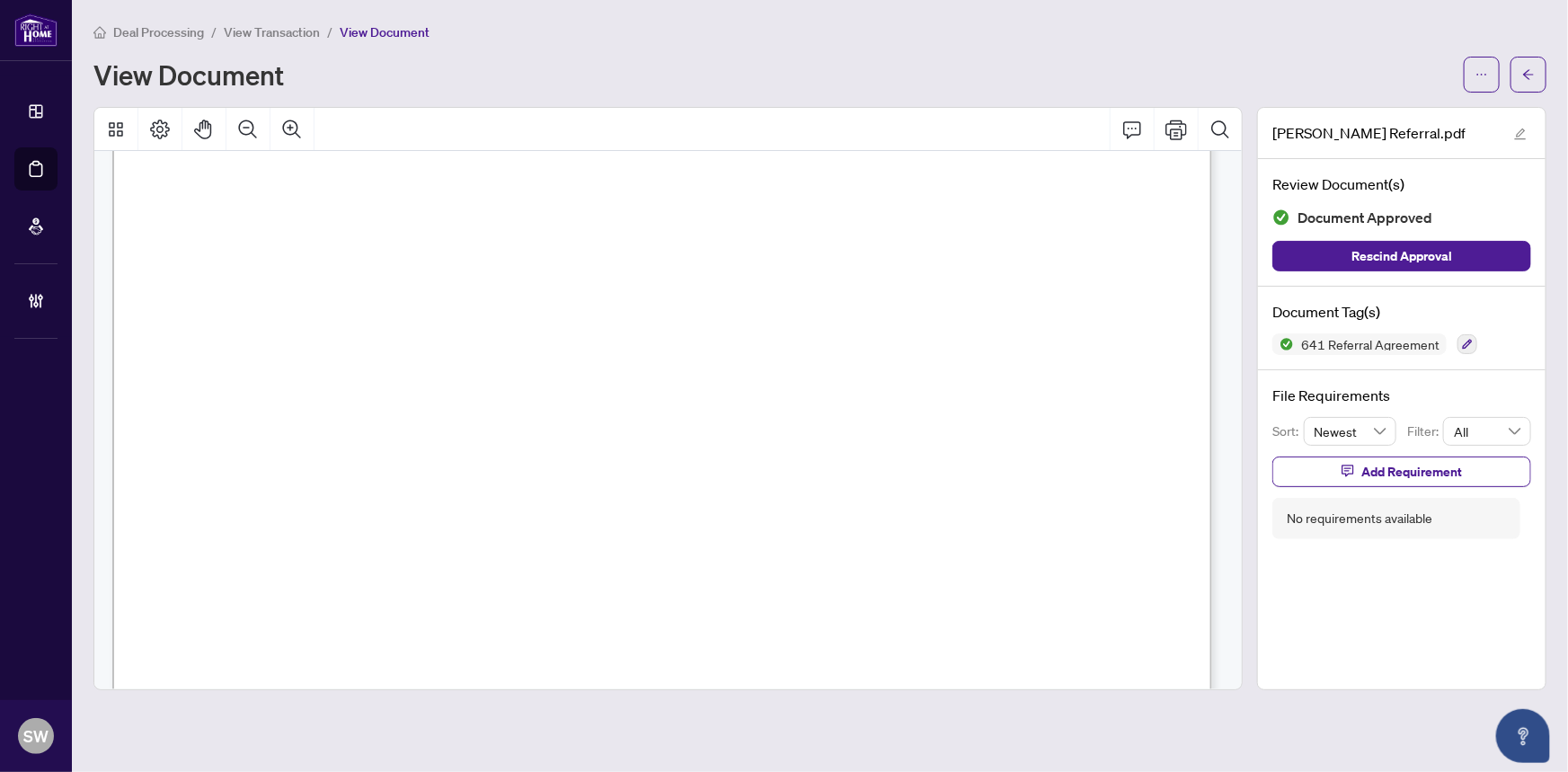
scroll to position [408, 0]
click at [1541, 76] on button "button" at bounding box center [1529, 75] width 36 height 36
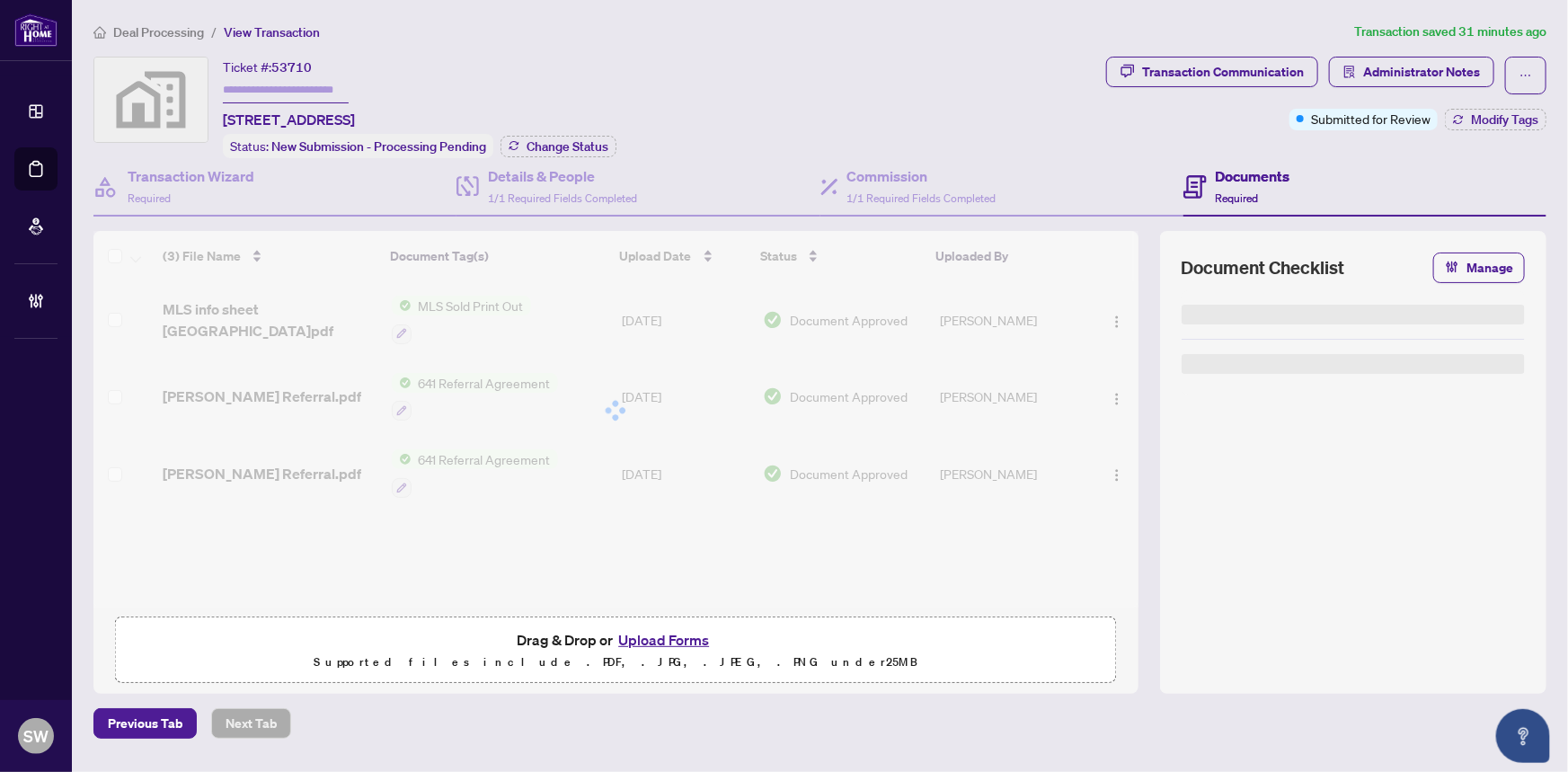
click at [293, 315] on div at bounding box center [616, 411] width 1046 height 359
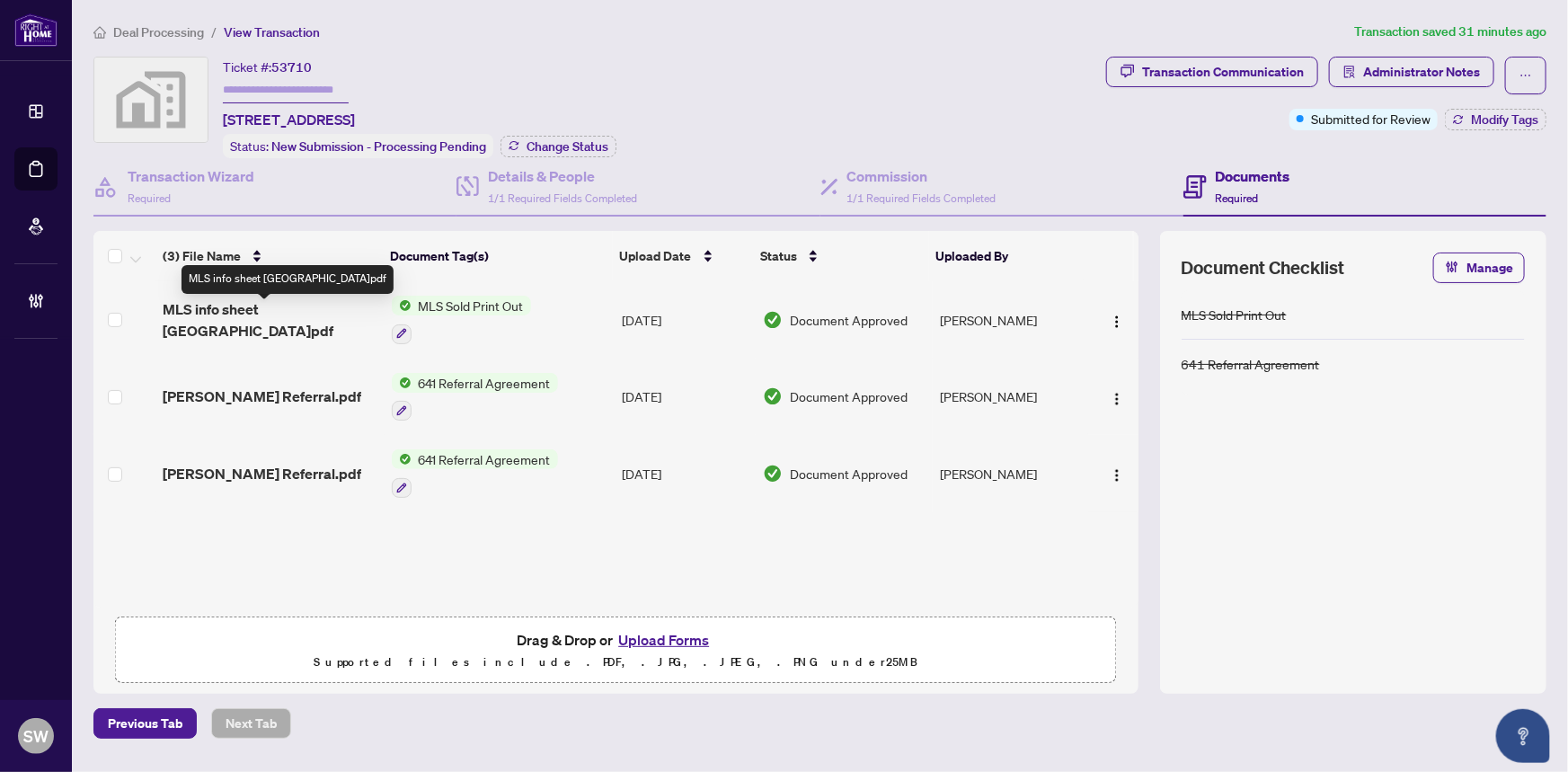
click at [319, 315] on span "MLS info sheet [GEOGRAPHIC_DATA]pdf" at bounding box center [270, 321] width 214 height 44
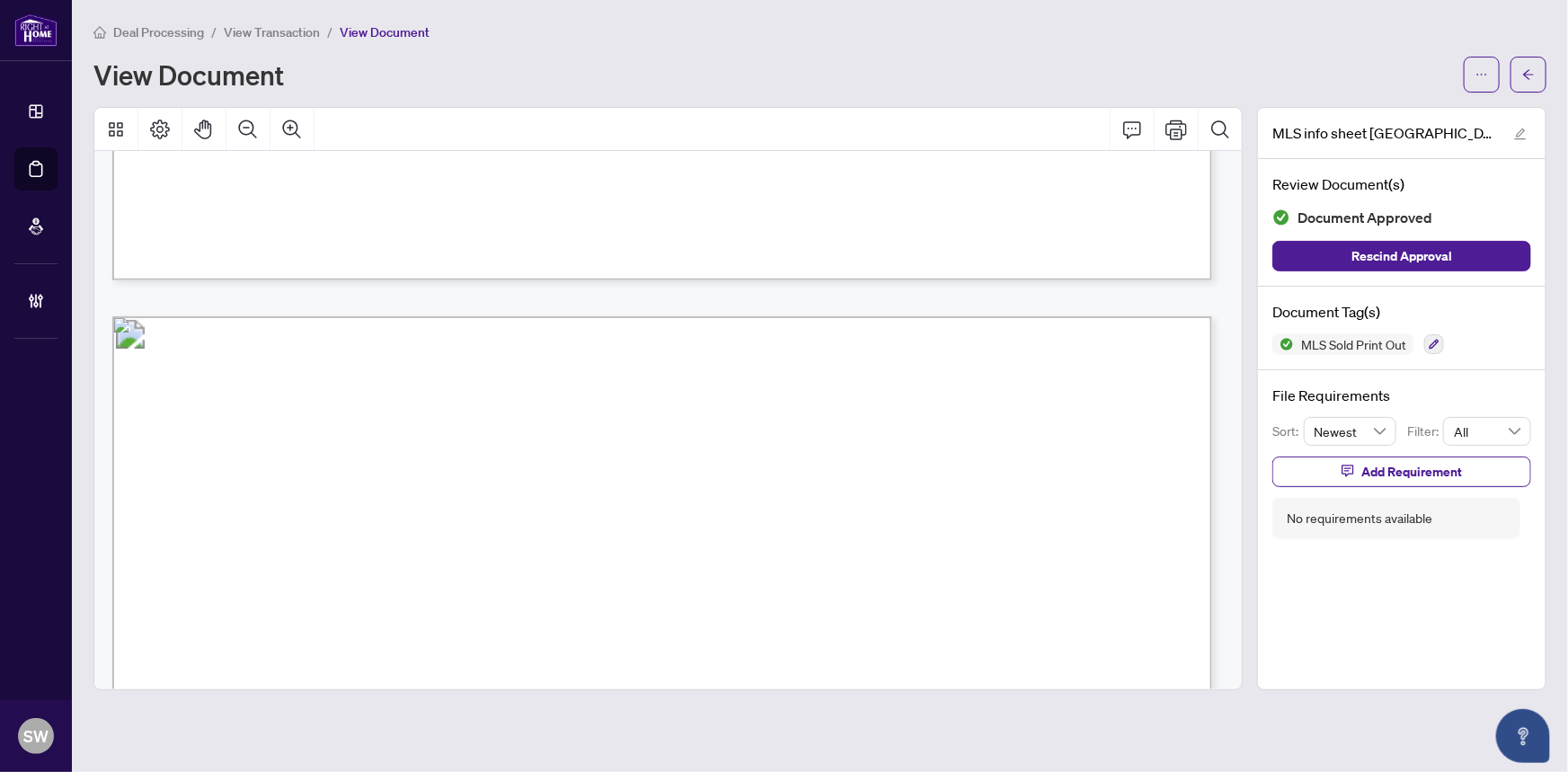
scroll to position [1316, 0]
click at [746, 471] on span "eXp Realty (NA)" at bounding box center [729, 471] width 96 height 17
click at [297, 28] on span "View Transaction" at bounding box center [271, 32] width 96 height 16
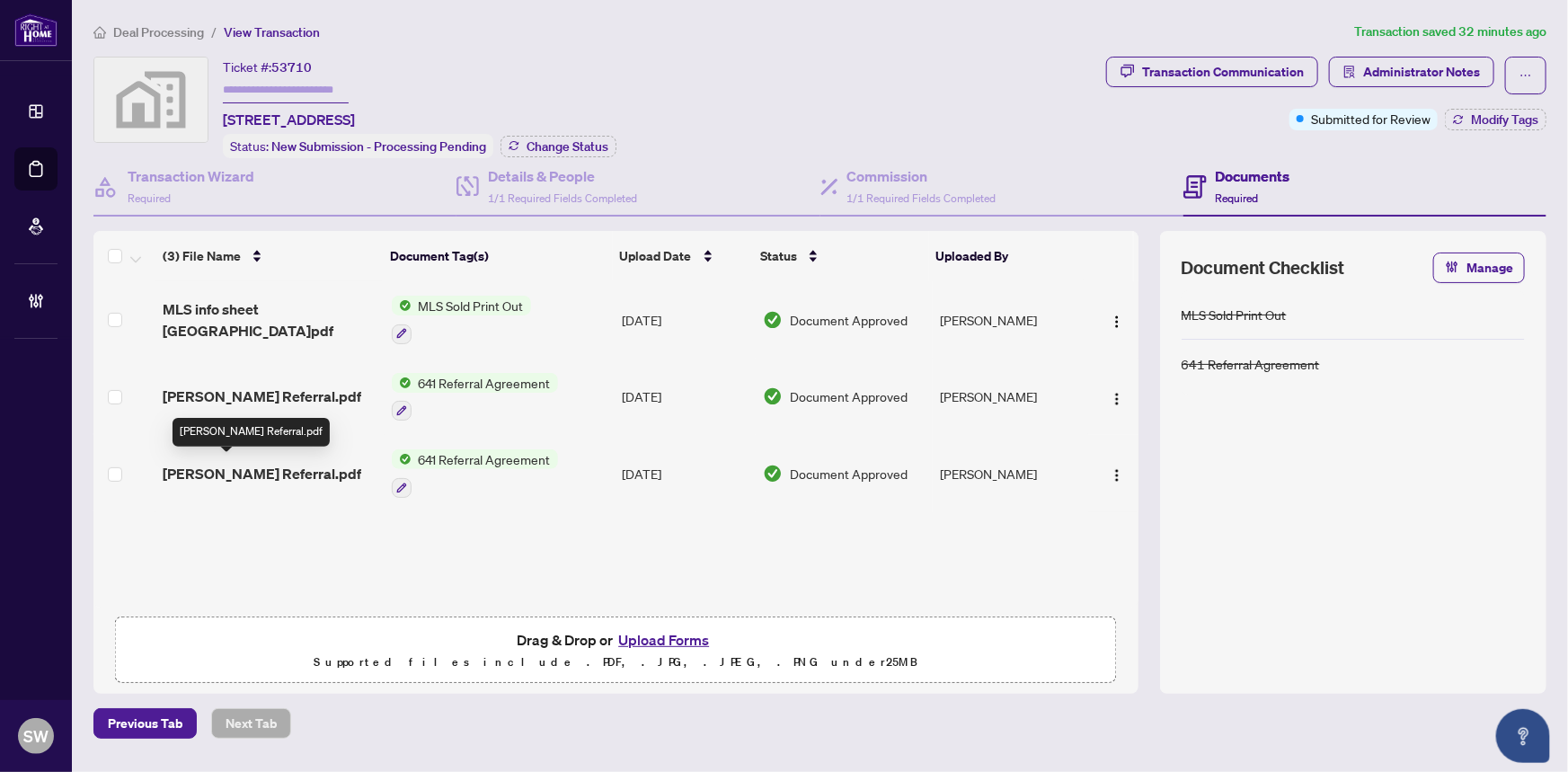
click at [289, 470] on span "[PERSON_NAME] Referral.pdf" at bounding box center [263, 473] width 199 height 22
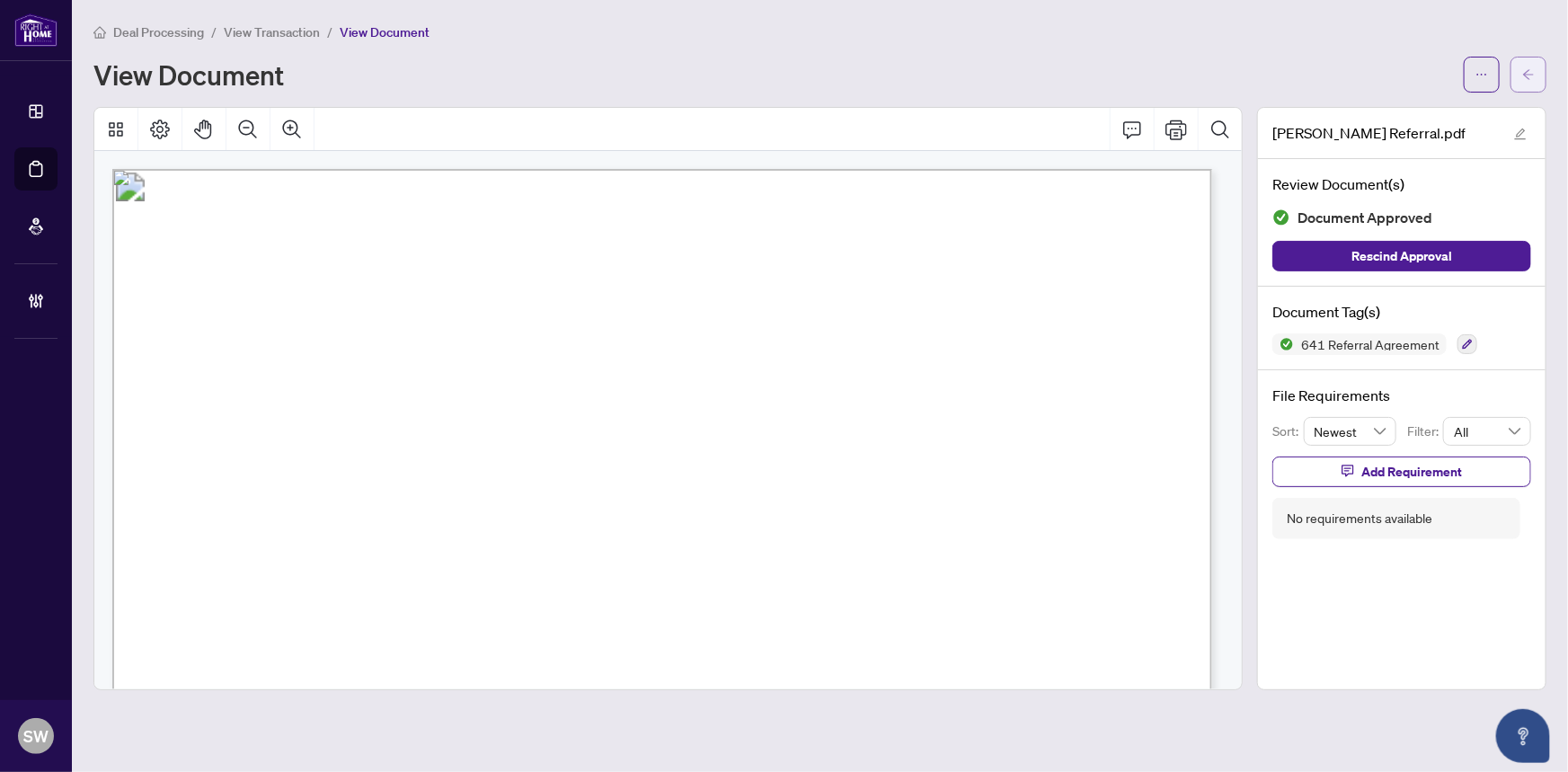
click at [1536, 70] on button "button" at bounding box center [1529, 75] width 36 height 36
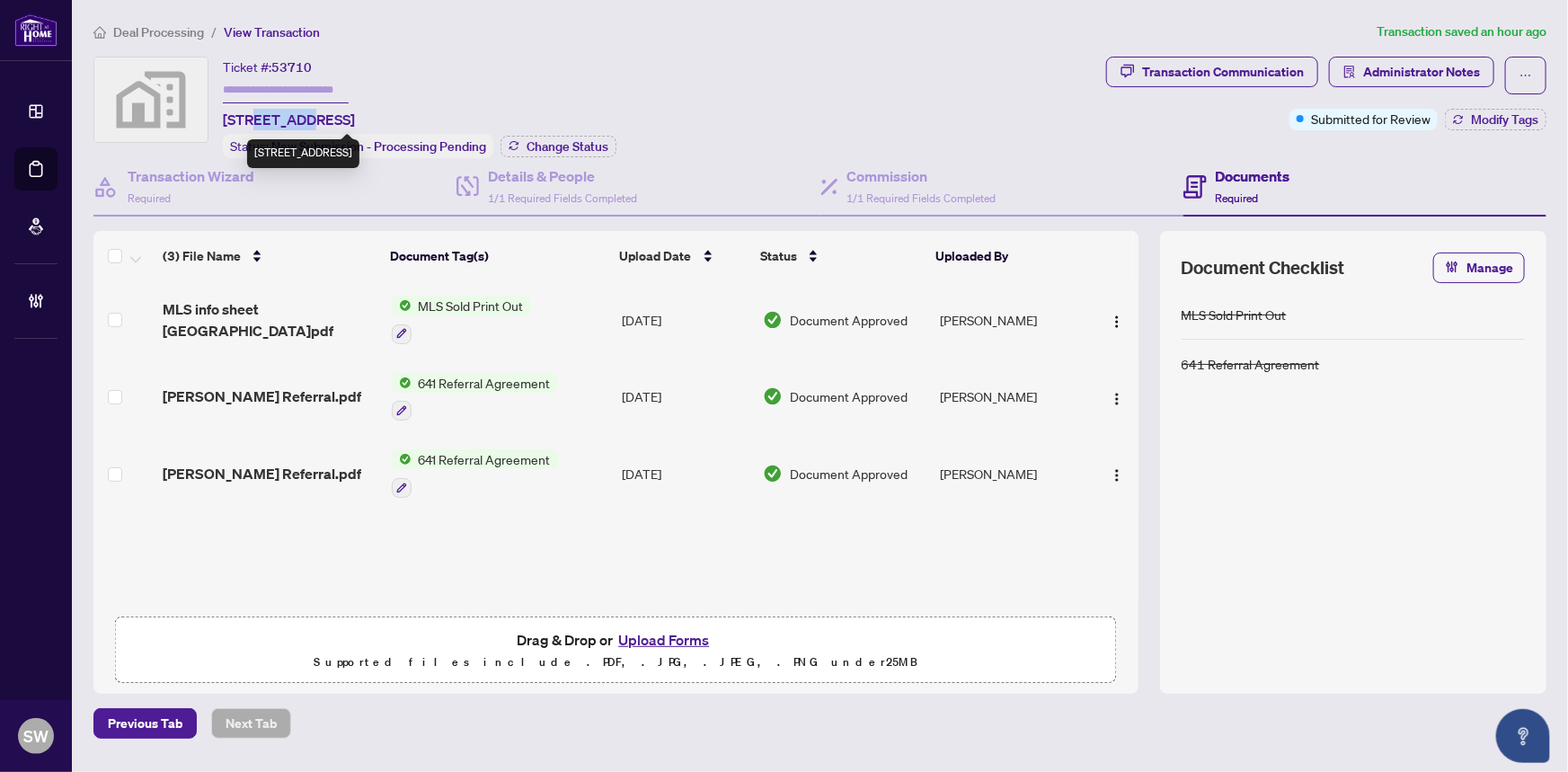
drag, startPoint x: 253, startPoint y: 112, endPoint x: 301, endPoint y: 113, distance: 48.0
click at [301, 113] on span "[STREET_ADDRESS]" at bounding box center [288, 119] width 132 height 22
copy span "Nova St"
click at [272, 463] on span "[PERSON_NAME] Referral.pdf" at bounding box center [263, 473] width 199 height 22
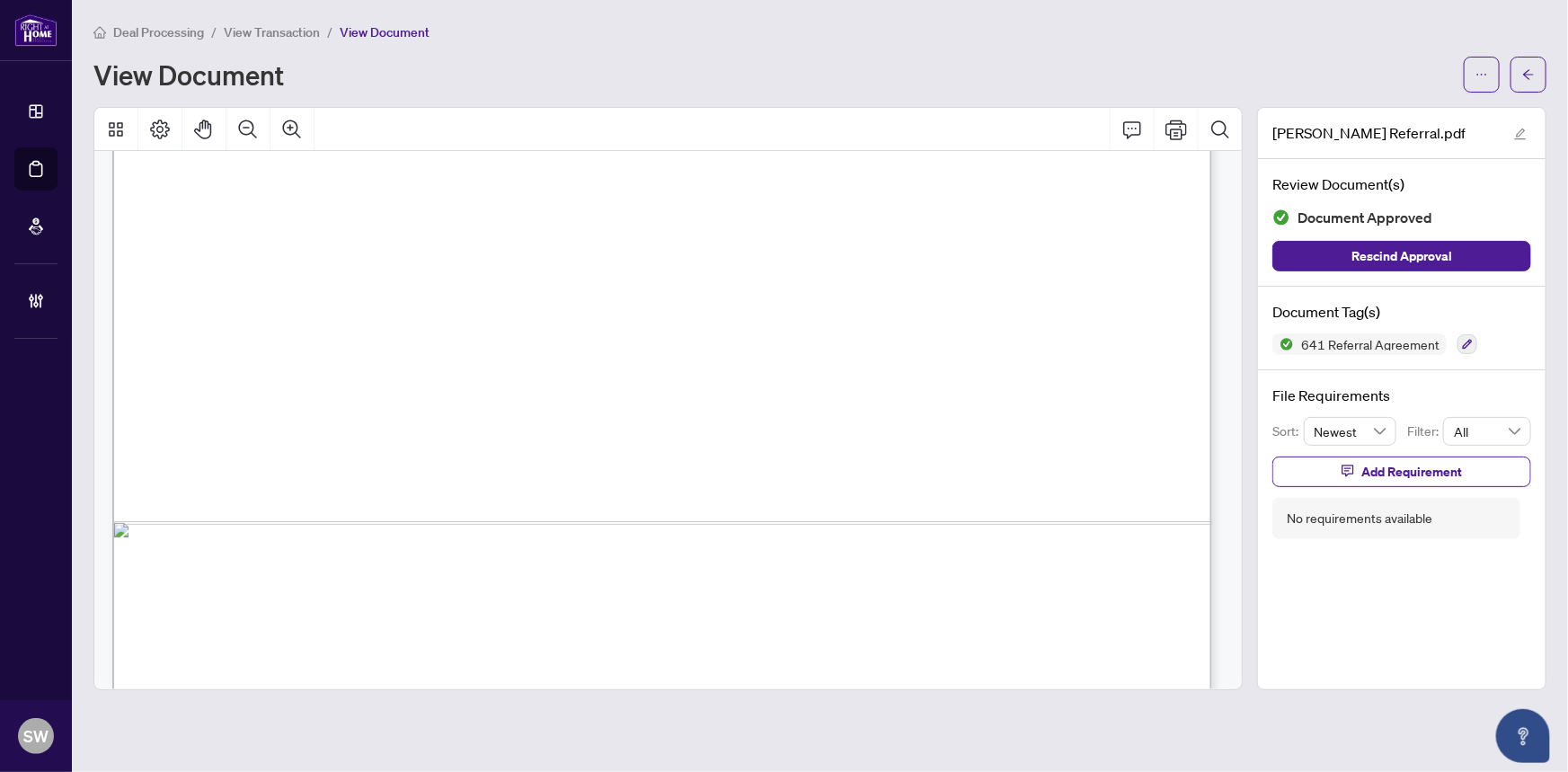
scroll to position [921, 0]
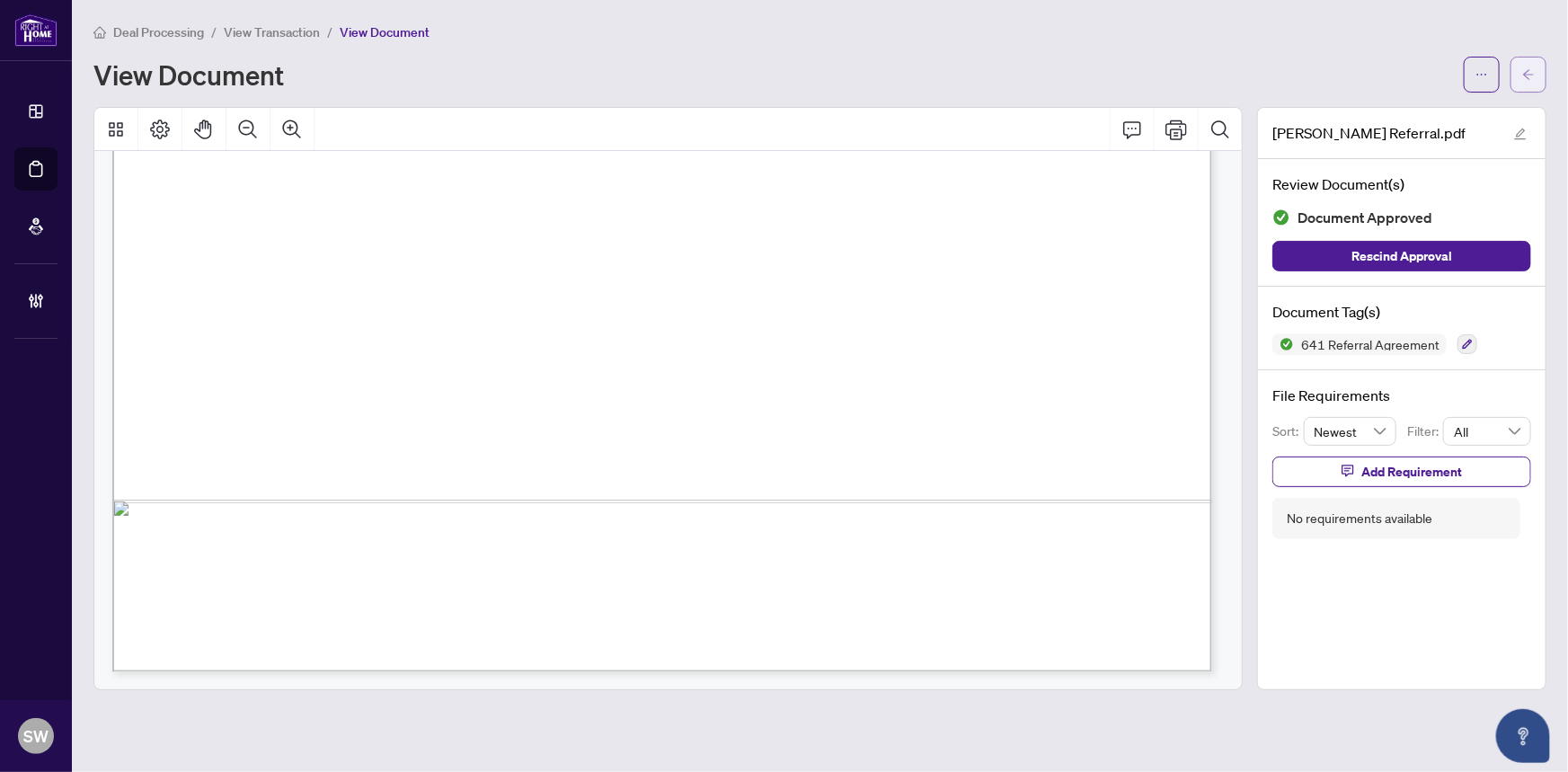
click at [1528, 64] on span "button" at bounding box center [1528, 75] width 12 height 28
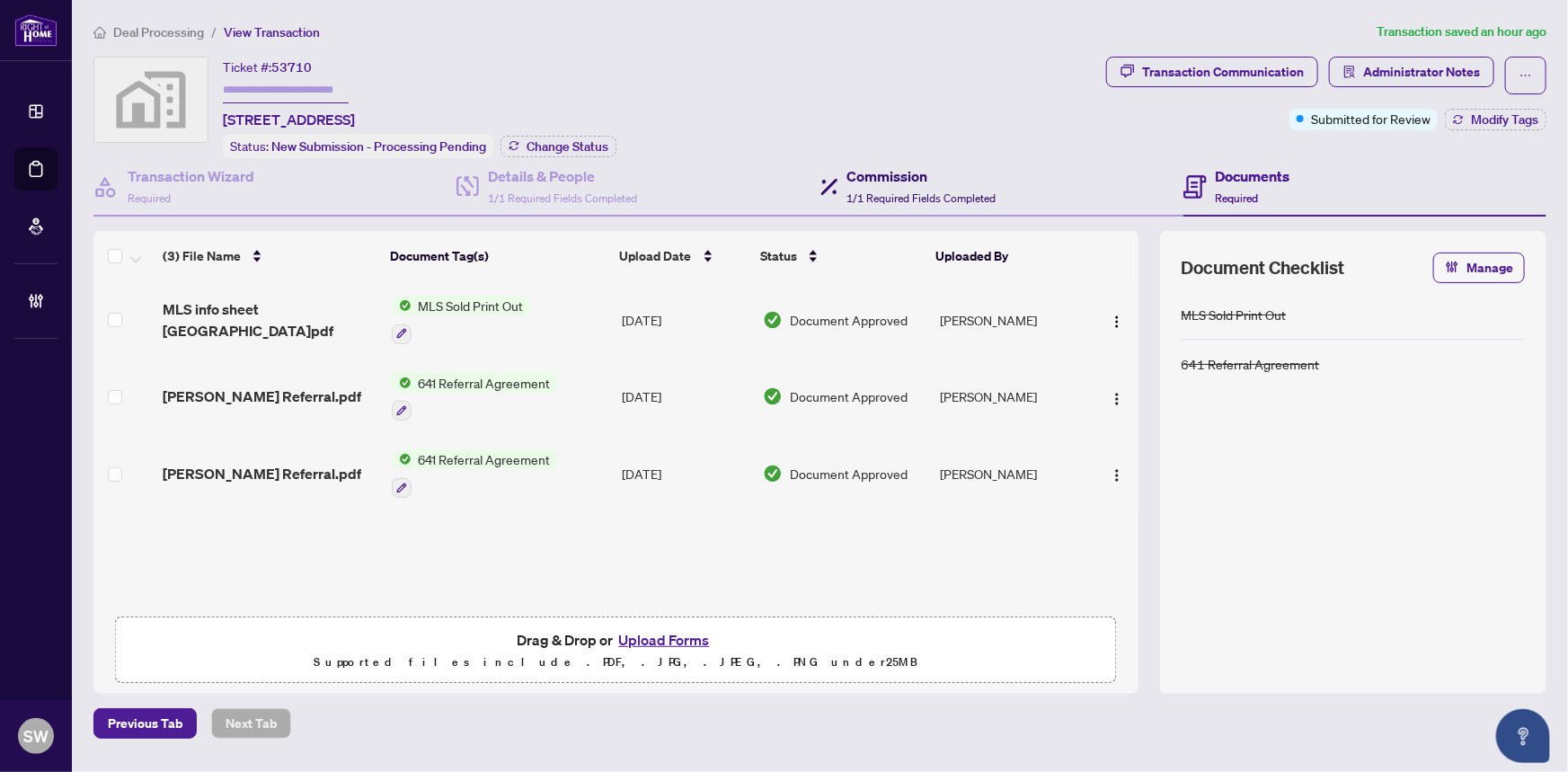
click at [884, 176] on h4 "Commission" at bounding box center [921, 175] width 149 height 22
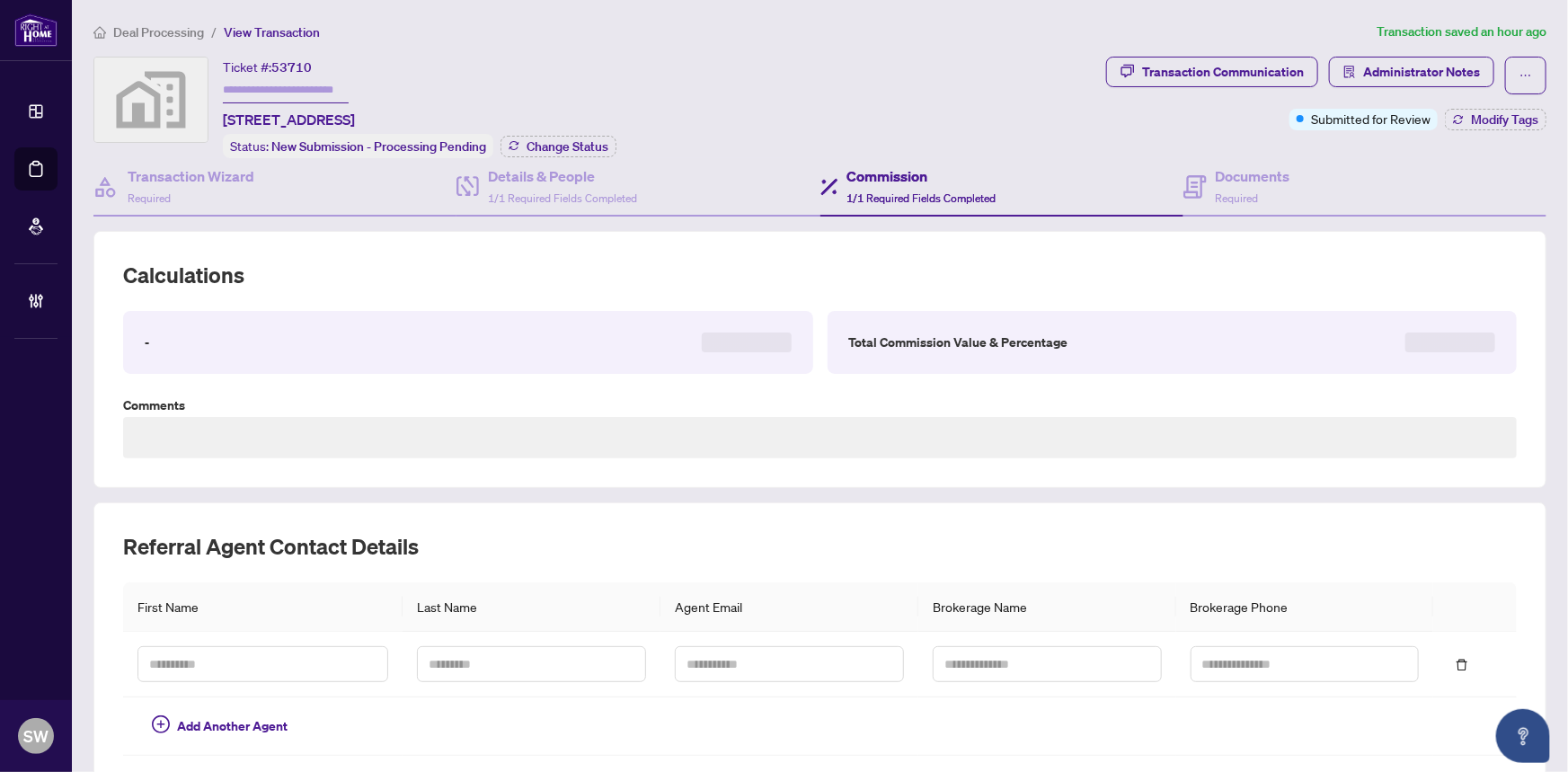
type textarea "**********"
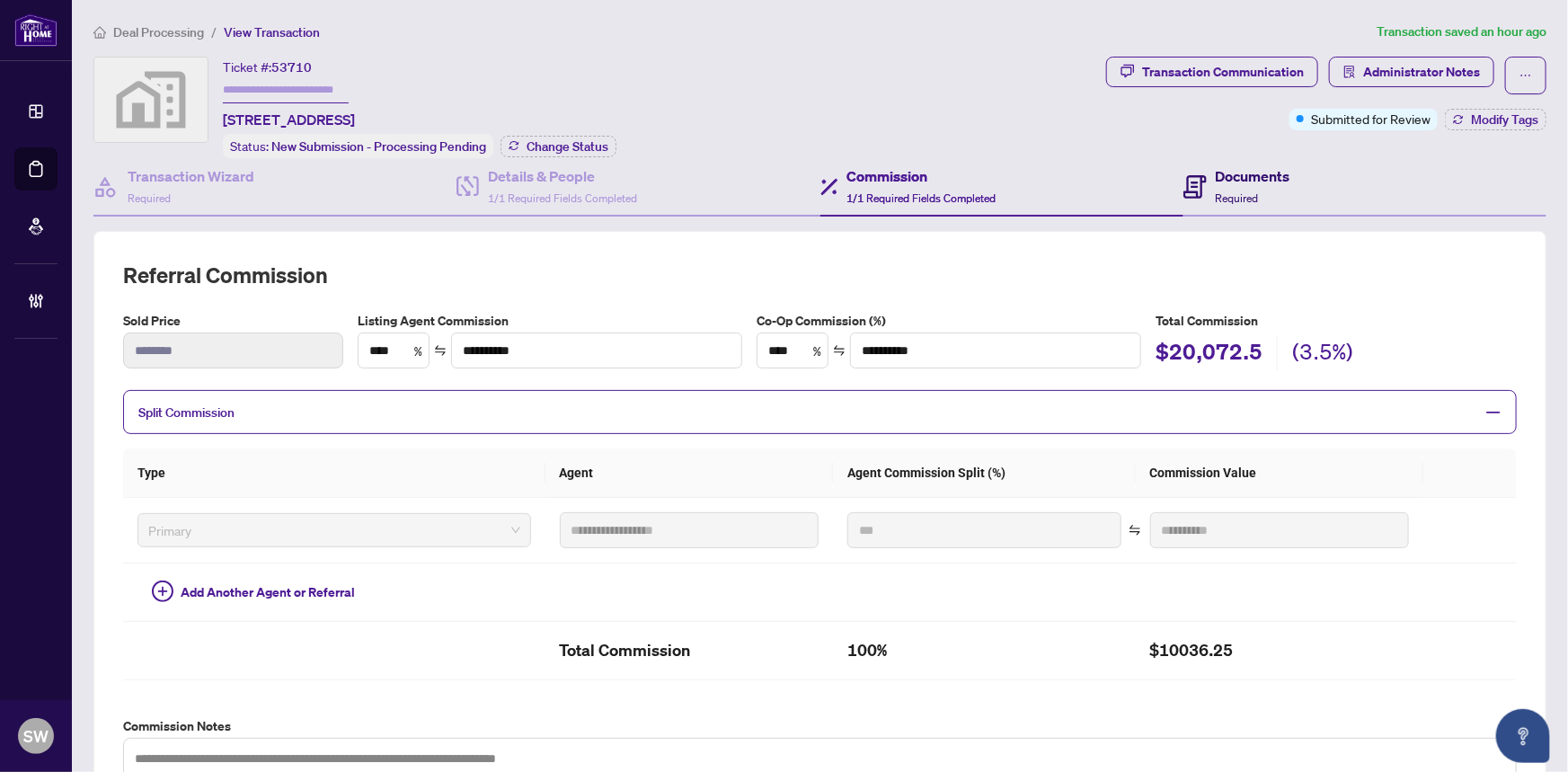
drag, startPoint x: 1241, startPoint y: 174, endPoint x: 1237, endPoint y: 189, distance: 15.5
click at [1241, 174] on h4 "Documents" at bounding box center [1253, 175] width 75 height 22
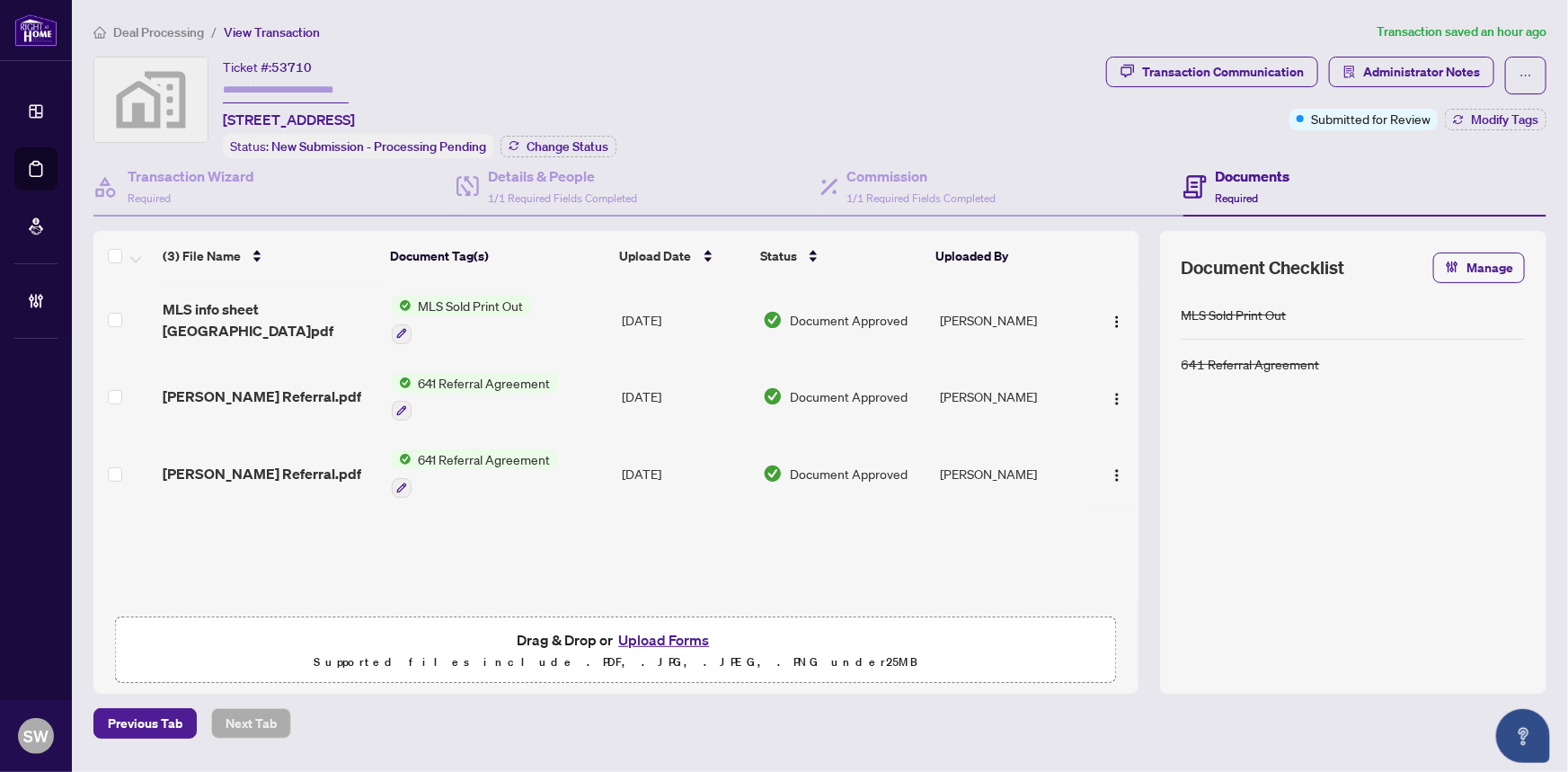
click at [294, 315] on span "MLS info sheet [GEOGRAPHIC_DATA]pdf" at bounding box center [270, 321] width 214 height 44
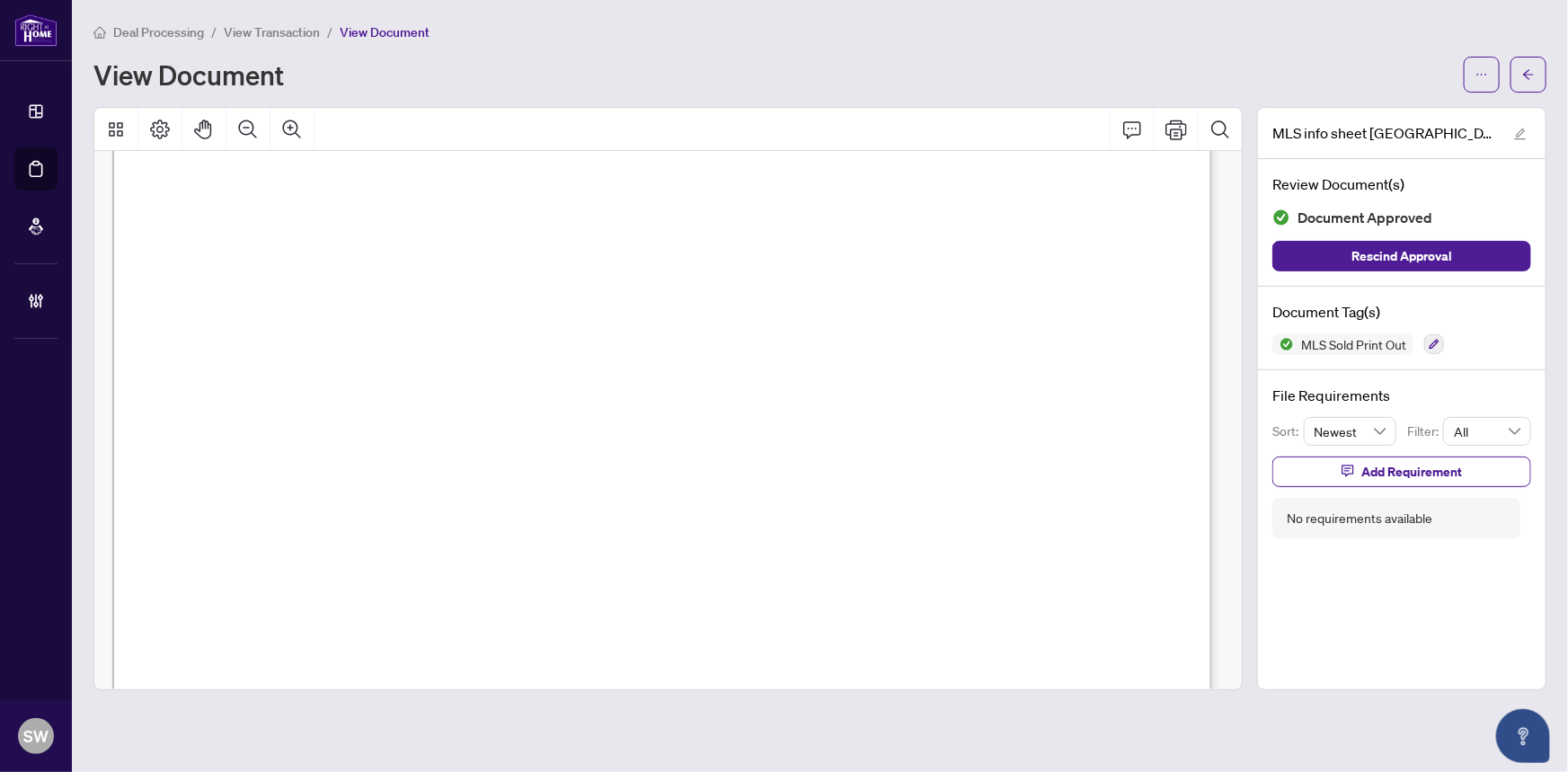
scroll to position [1916, 0]
click at [1541, 63] on button "button" at bounding box center [1529, 75] width 36 height 36
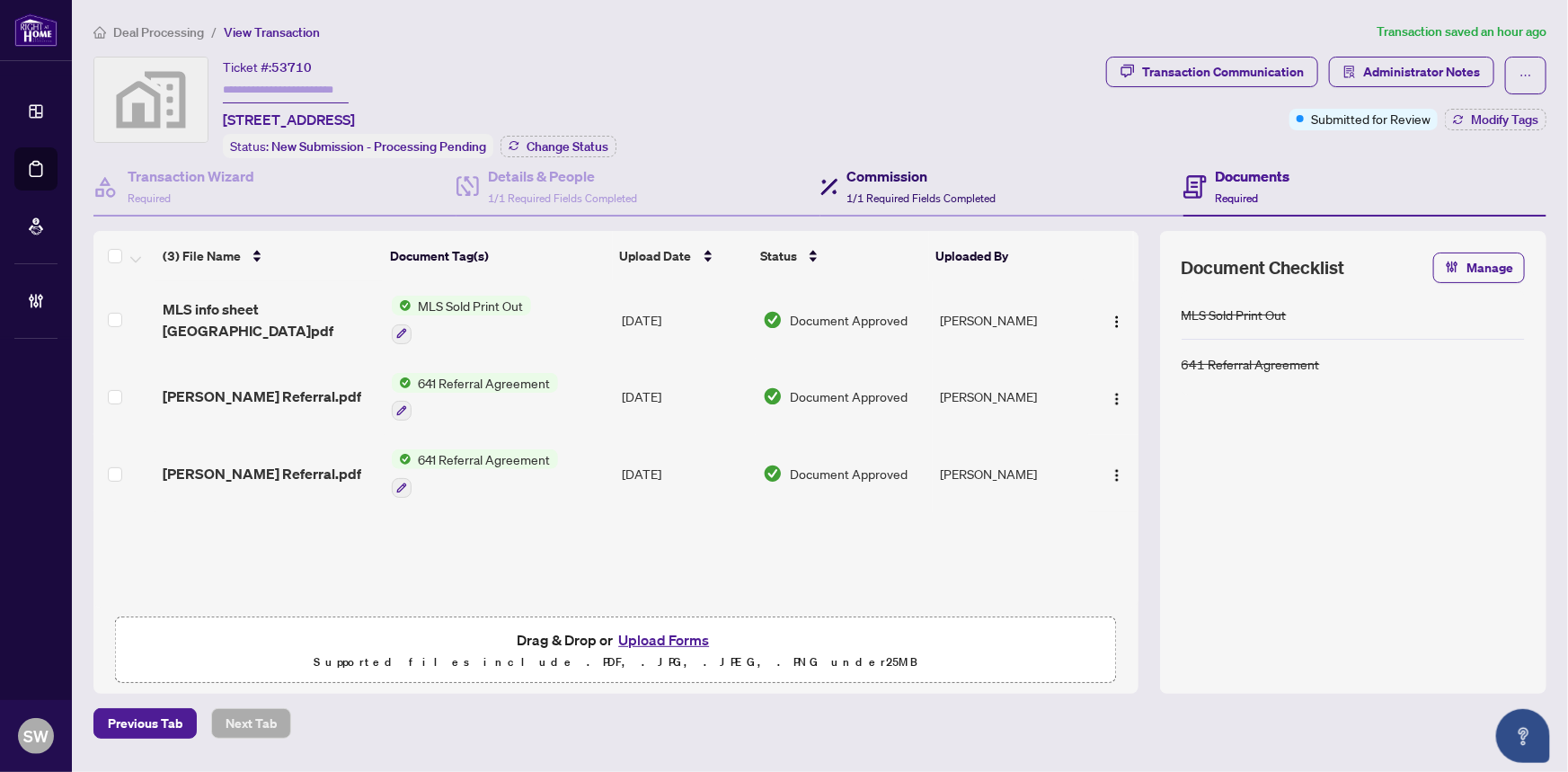
click at [884, 192] on span "1/1 Required Fields Completed" at bounding box center [921, 198] width 149 height 13
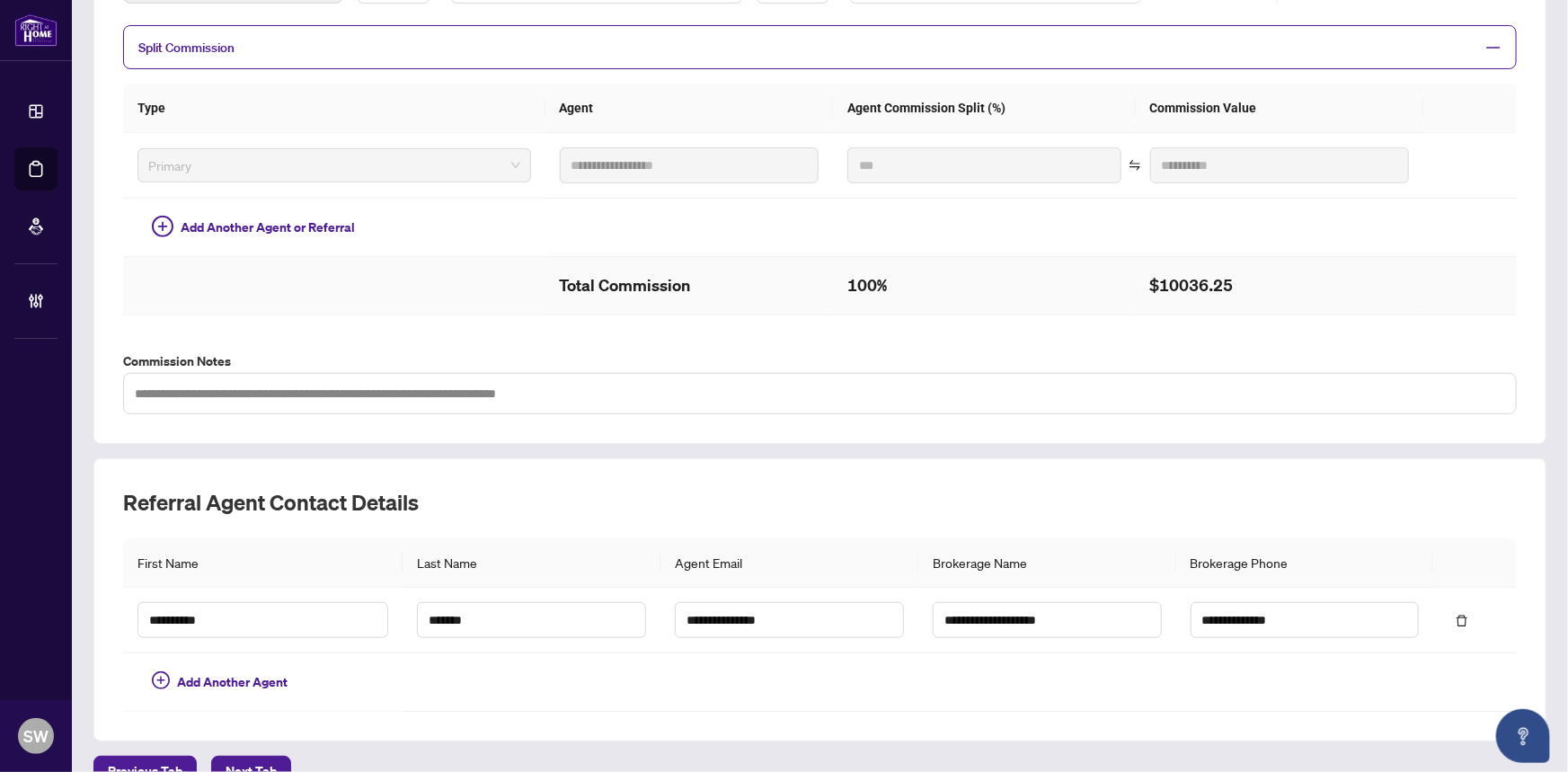
scroll to position [394, 0]
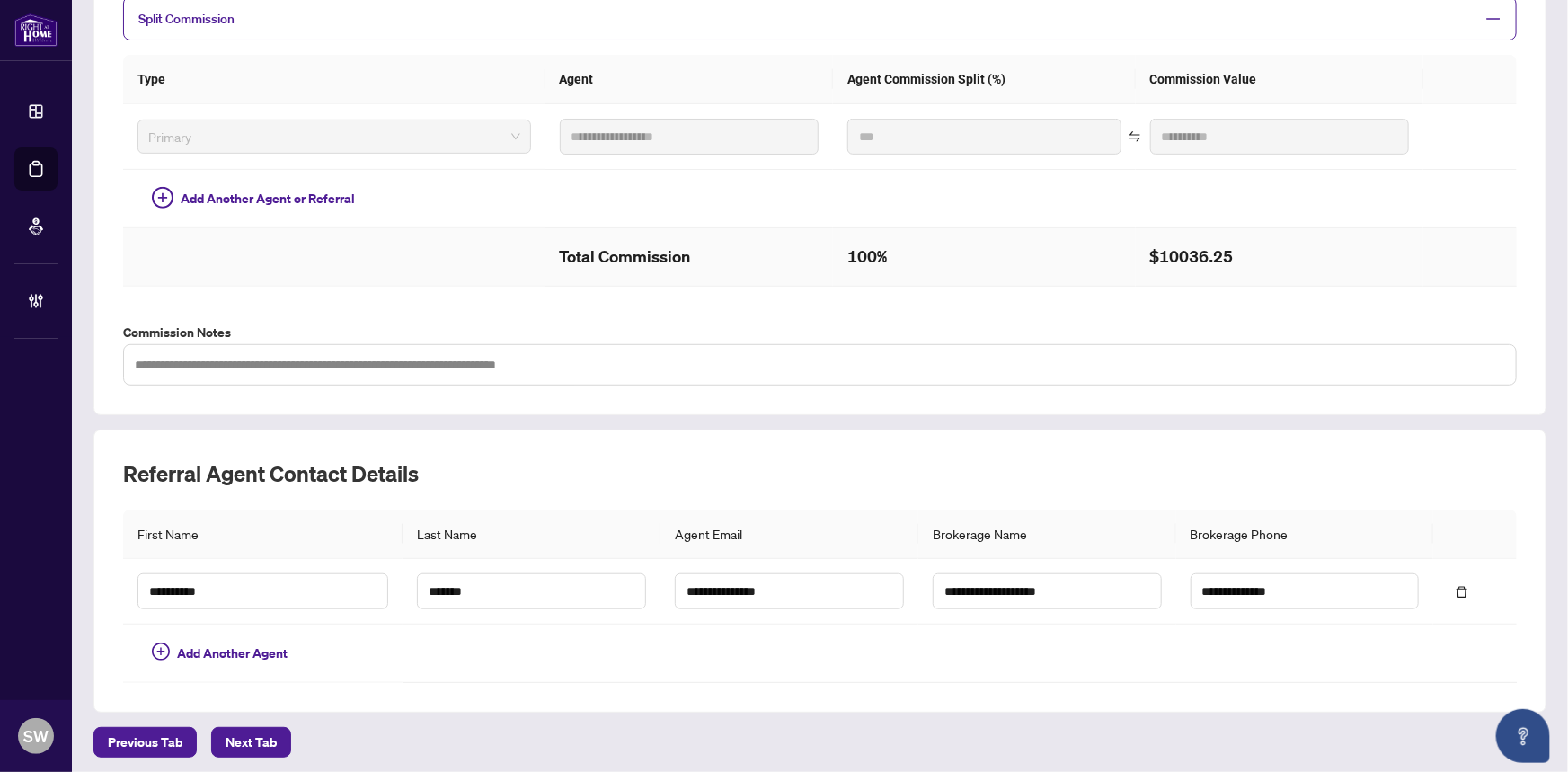
click at [1151, 246] on h2 "$10036.25" at bounding box center [1281, 257] width 260 height 28
click at [1170, 253] on h2 "$10036.25" at bounding box center [1281, 257] width 260 height 28
click at [1169, 252] on h2 "$10036.25" at bounding box center [1281, 257] width 260 height 28
copy h2 "10036.25"
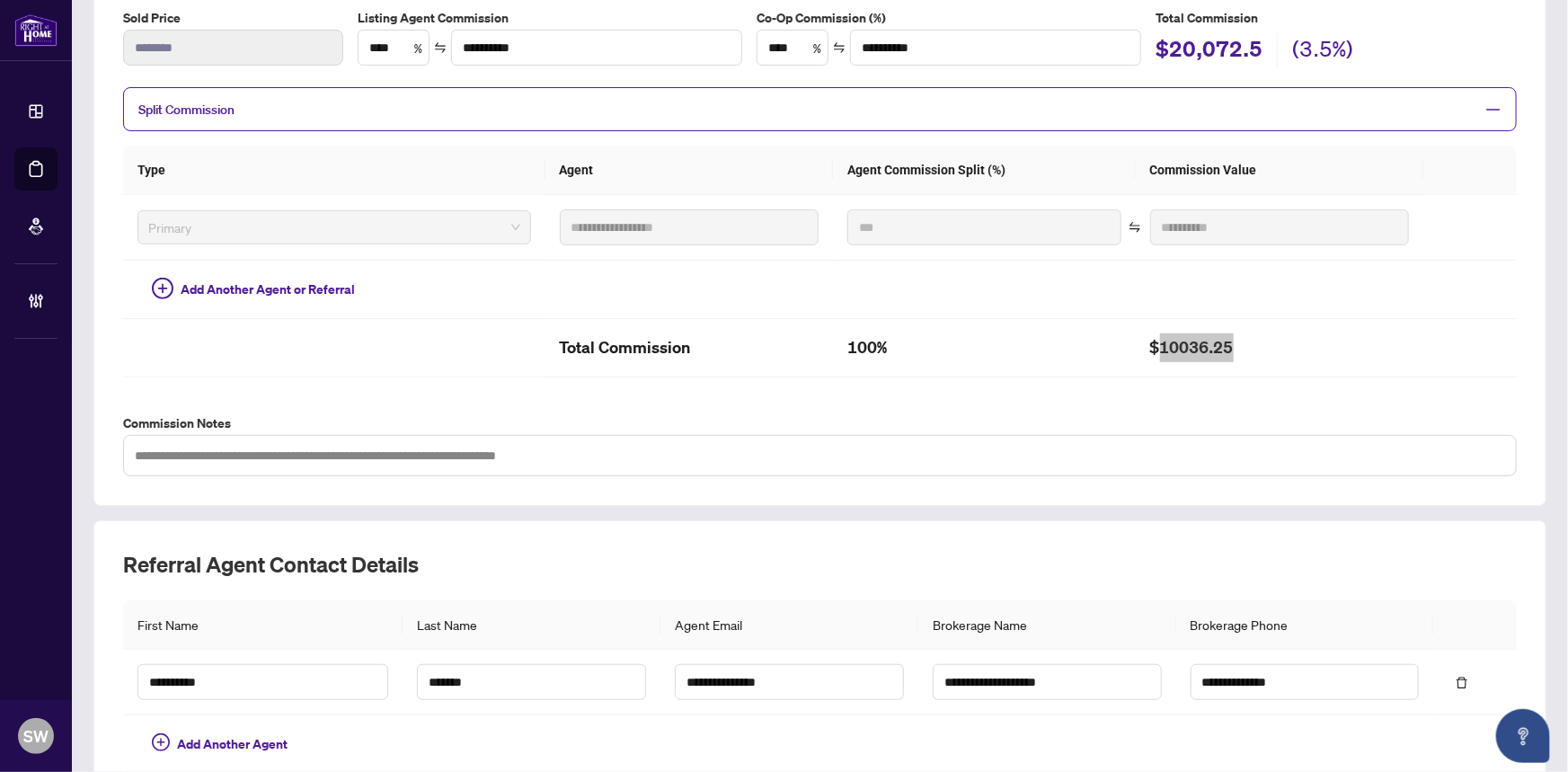
scroll to position [0, 0]
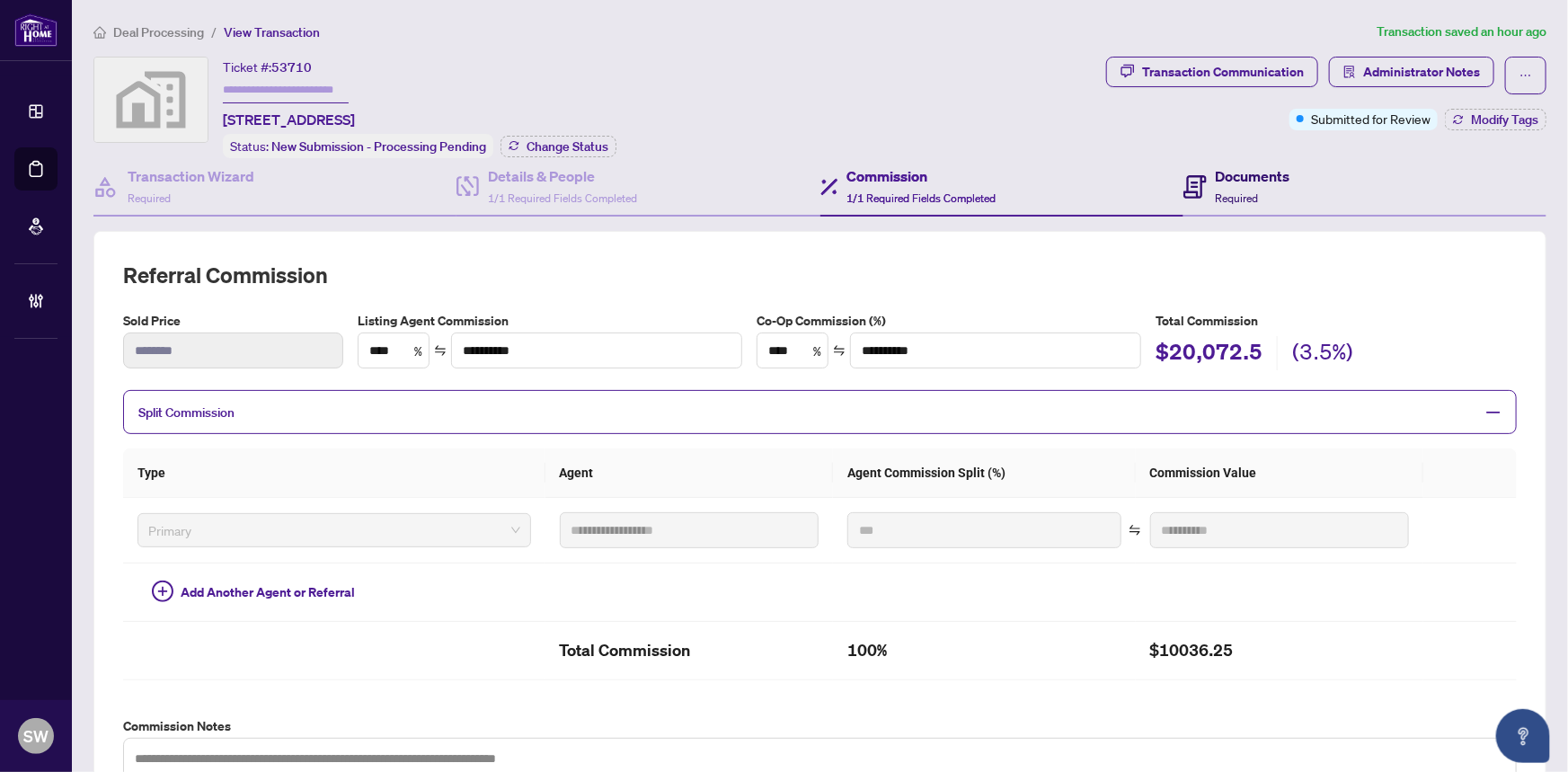
click at [1219, 186] on div "Documents Required" at bounding box center [1253, 186] width 75 height 43
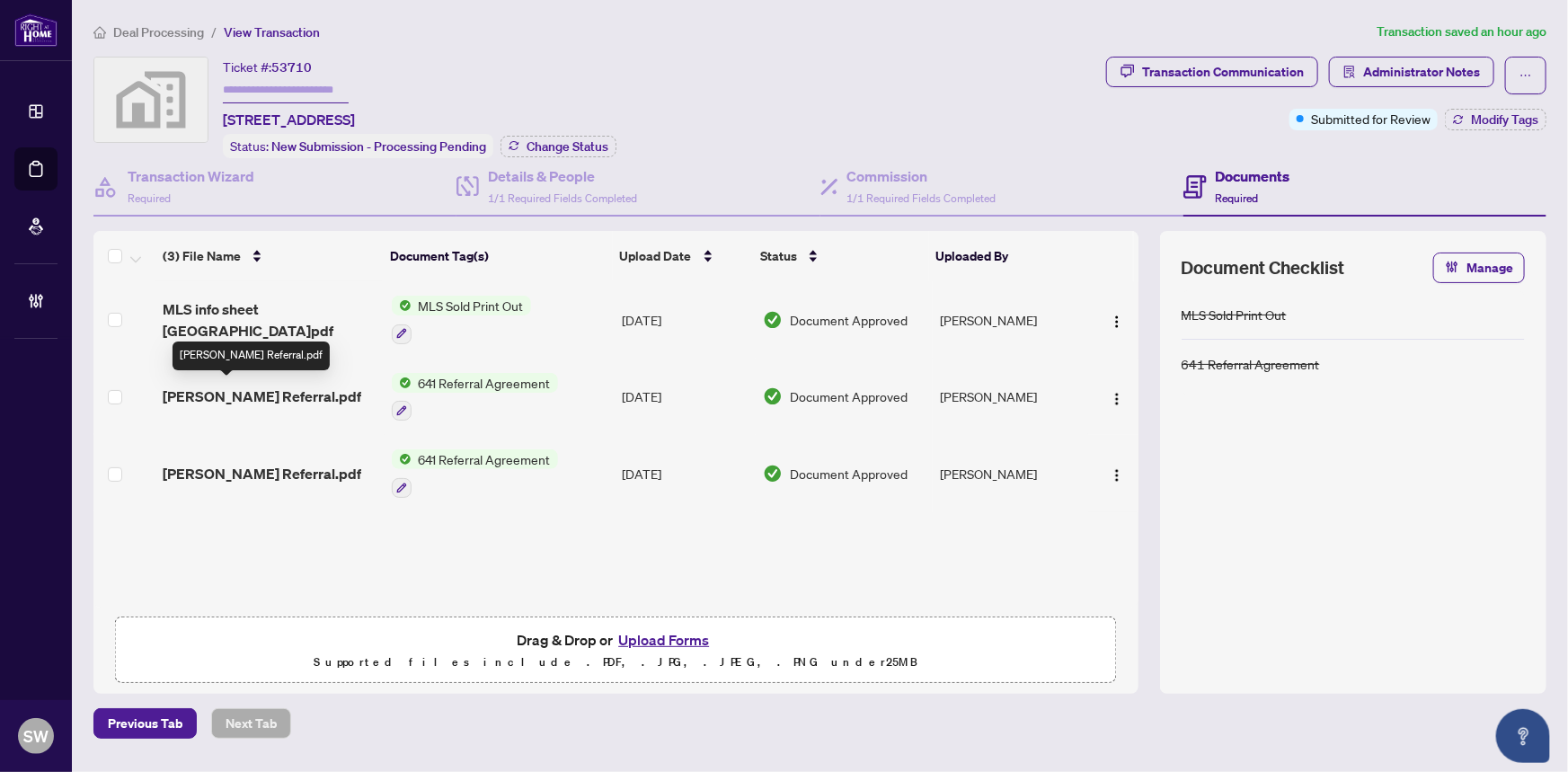
click at [265, 392] on span "[PERSON_NAME] Referral.pdf" at bounding box center [263, 396] width 199 height 22
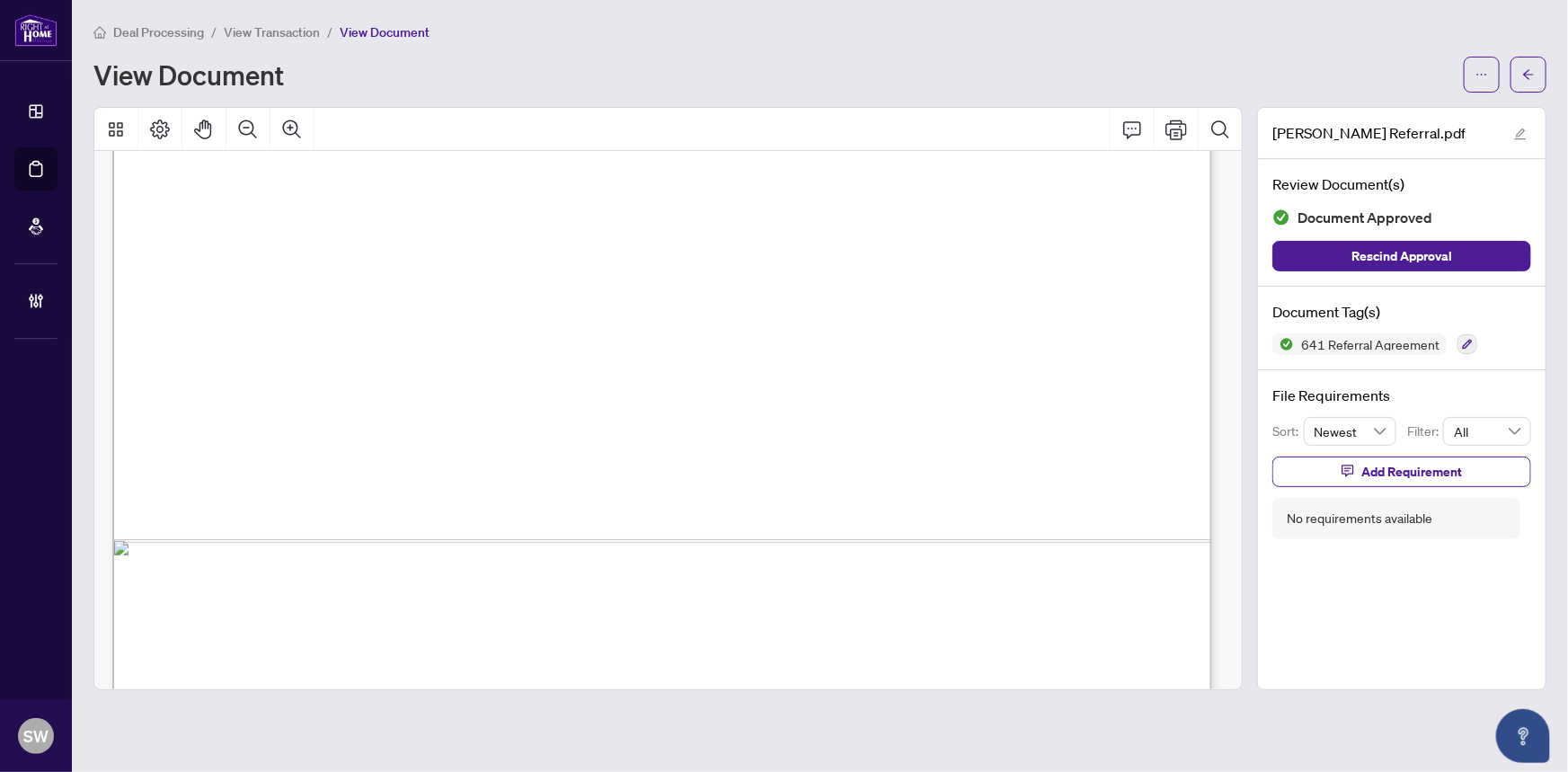
scroll to position [921, 0]
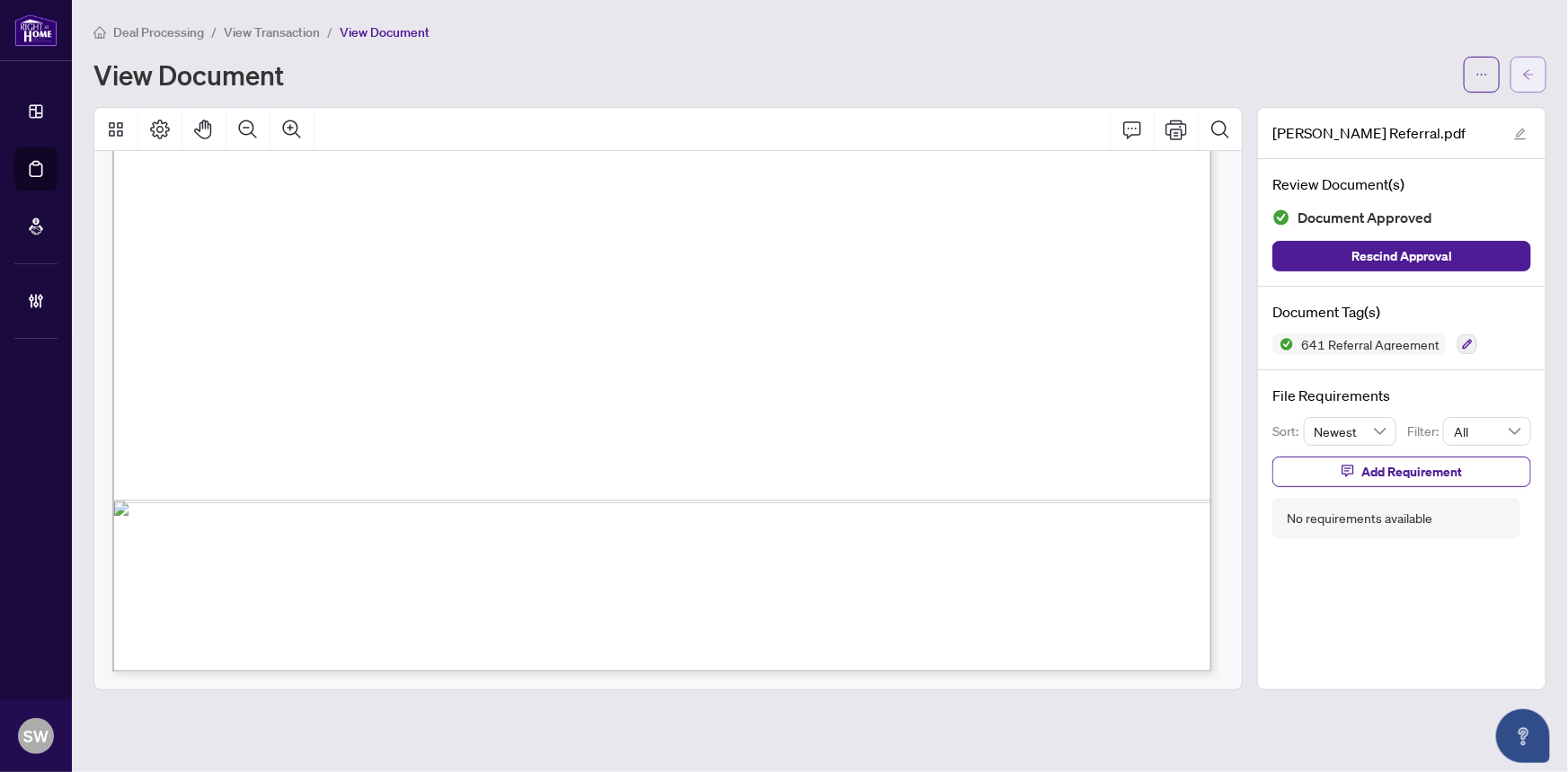
click at [1536, 77] on button "button" at bounding box center [1529, 75] width 36 height 36
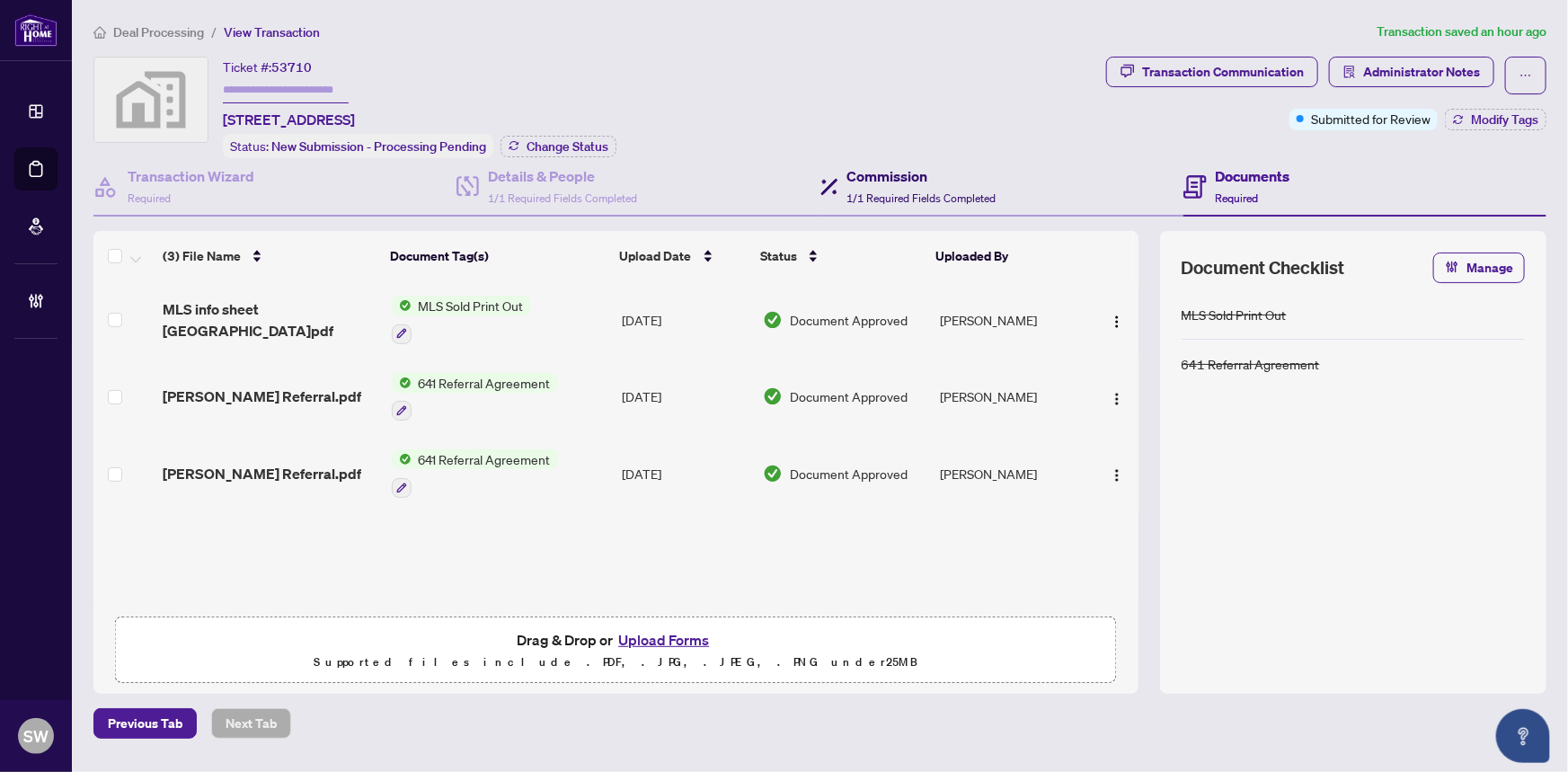
click at [873, 183] on div "Commission 1/1 Required Fields Completed" at bounding box center [921, 186] width 149 height 43
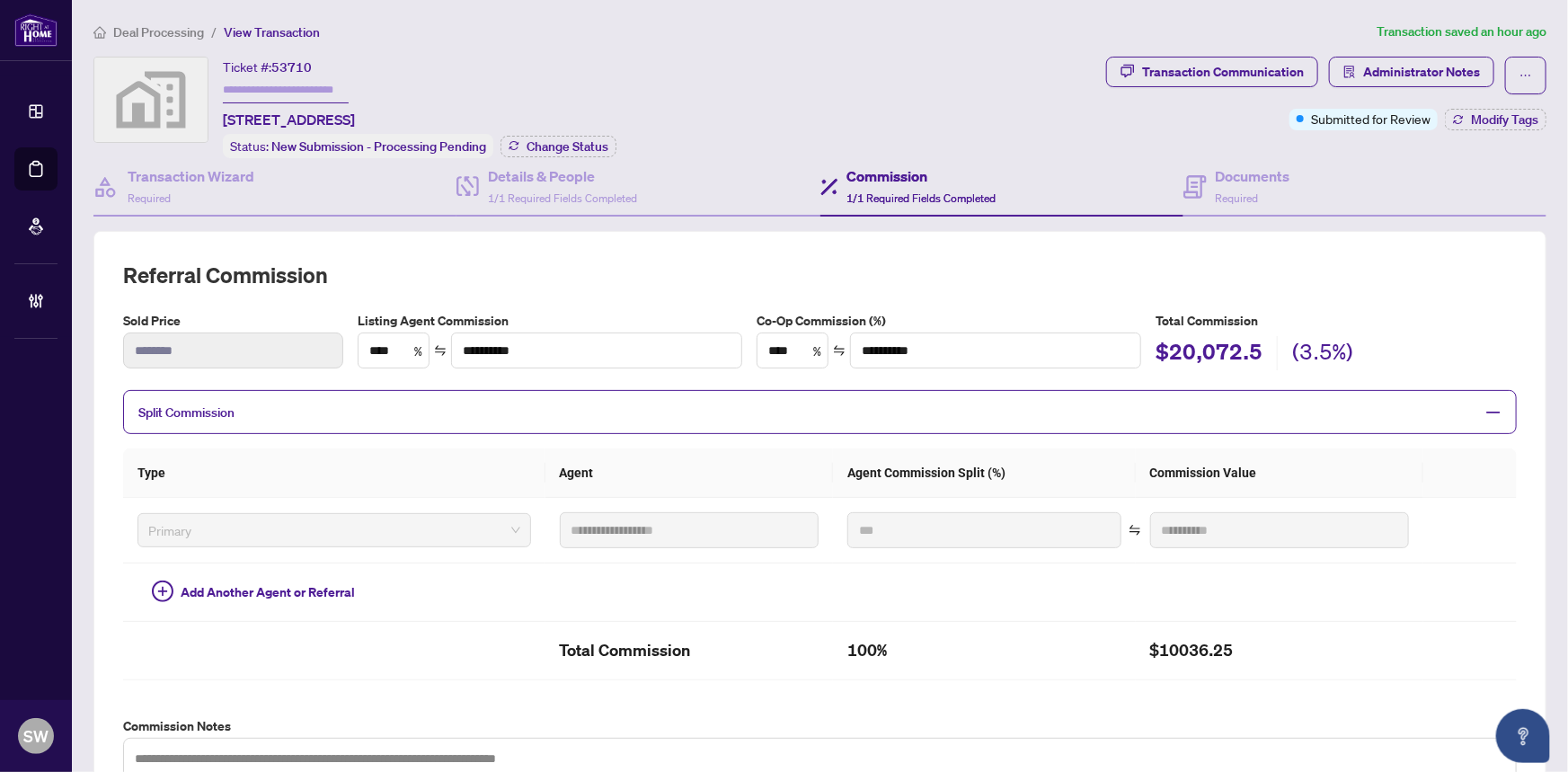
click at [703, 109] on div "Ticket #: 53710 [STREET_ADDRESS] Status: New Submission - Processing Pending Ch…" at bounding box center [596, 107] width 1006 height 101
click at [1251, 188] on div "Documents Required" at bounding box center [1253, 186] width 75 height 43
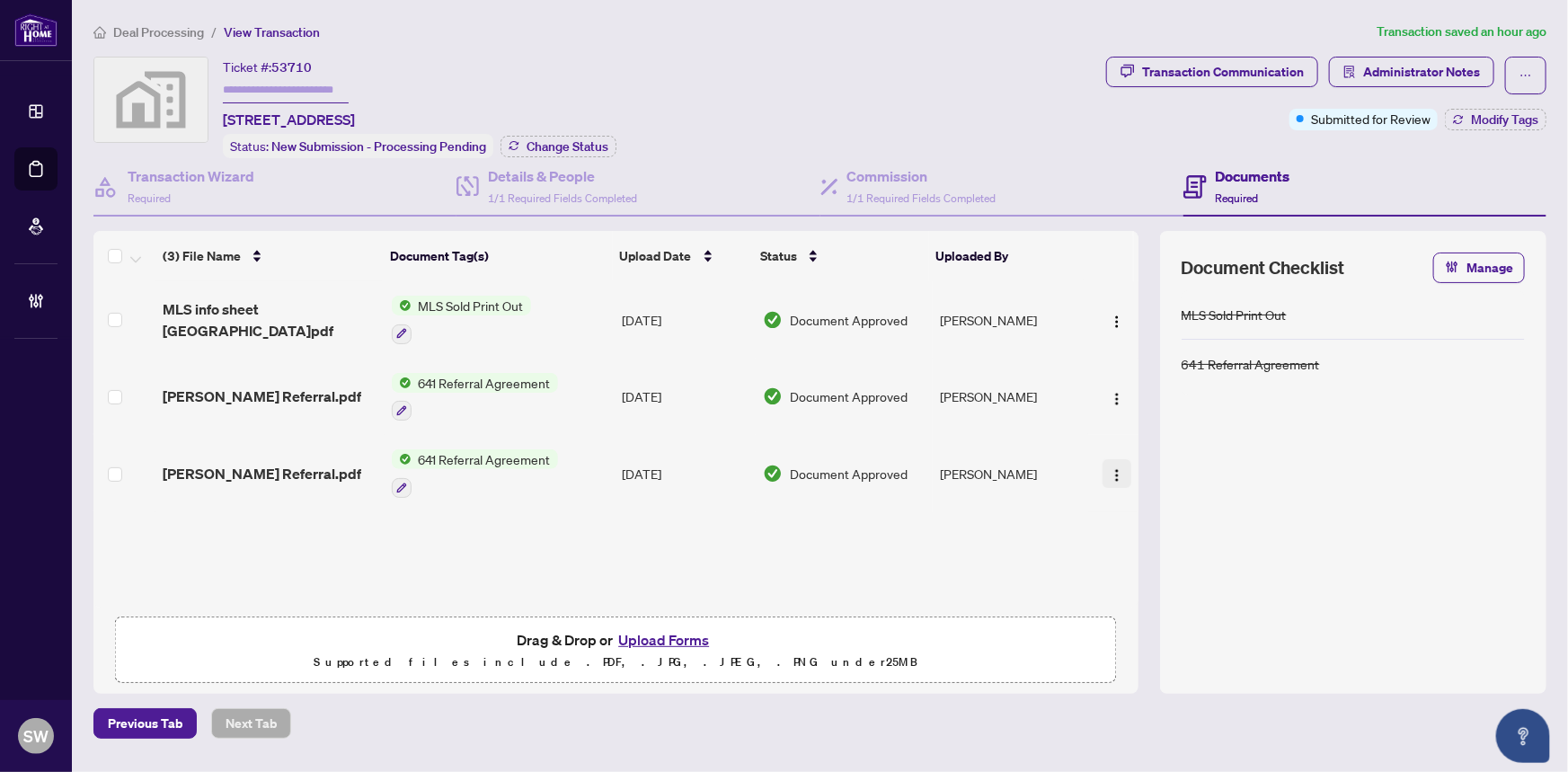
click at [1110, 469] on img "button" at bounding box center [1117, 475] width 14 height 14
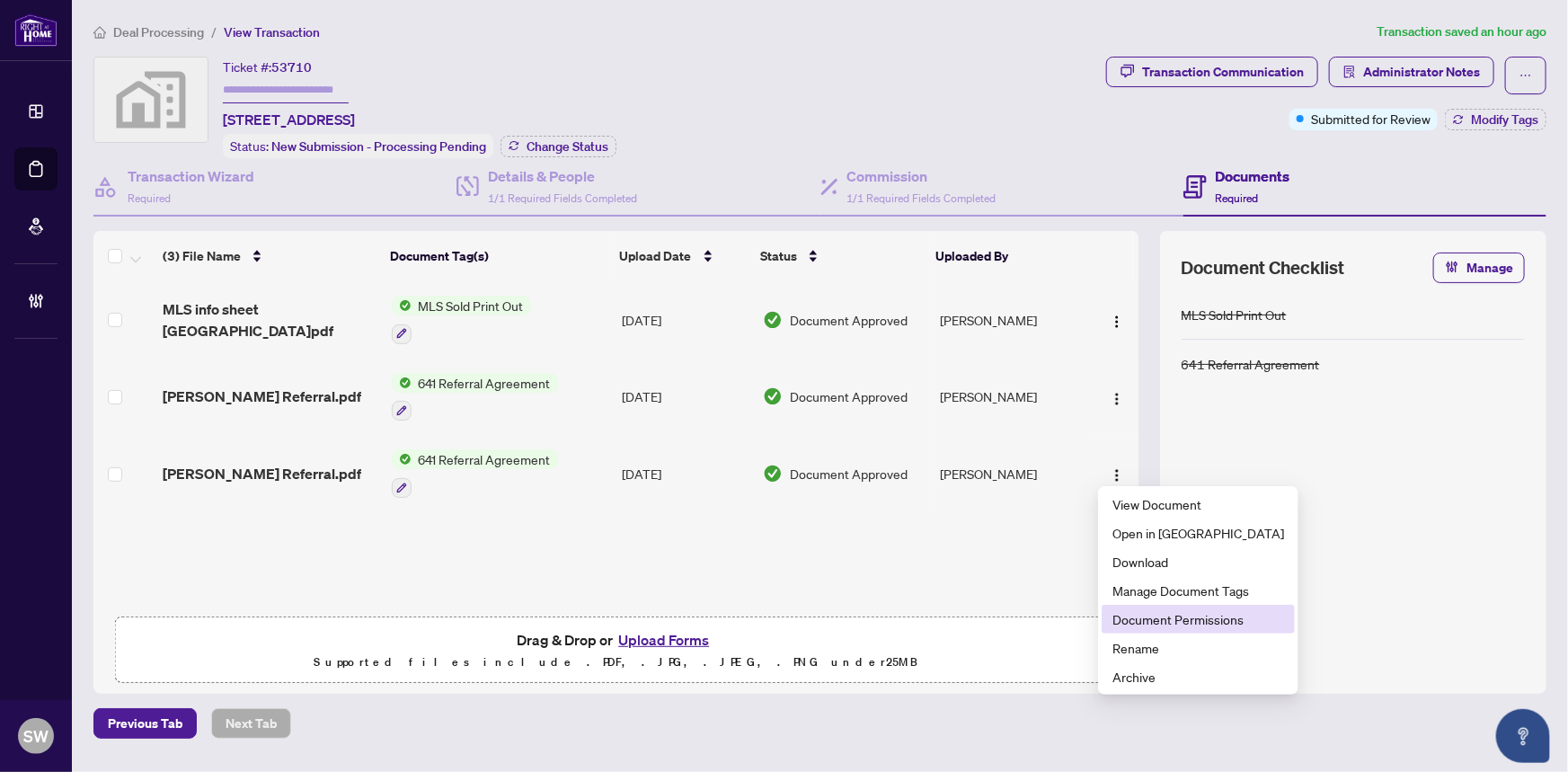
click at [1143, 621] on span "Document Permissions" at bounding box center [1198, 619] width 172 height 20
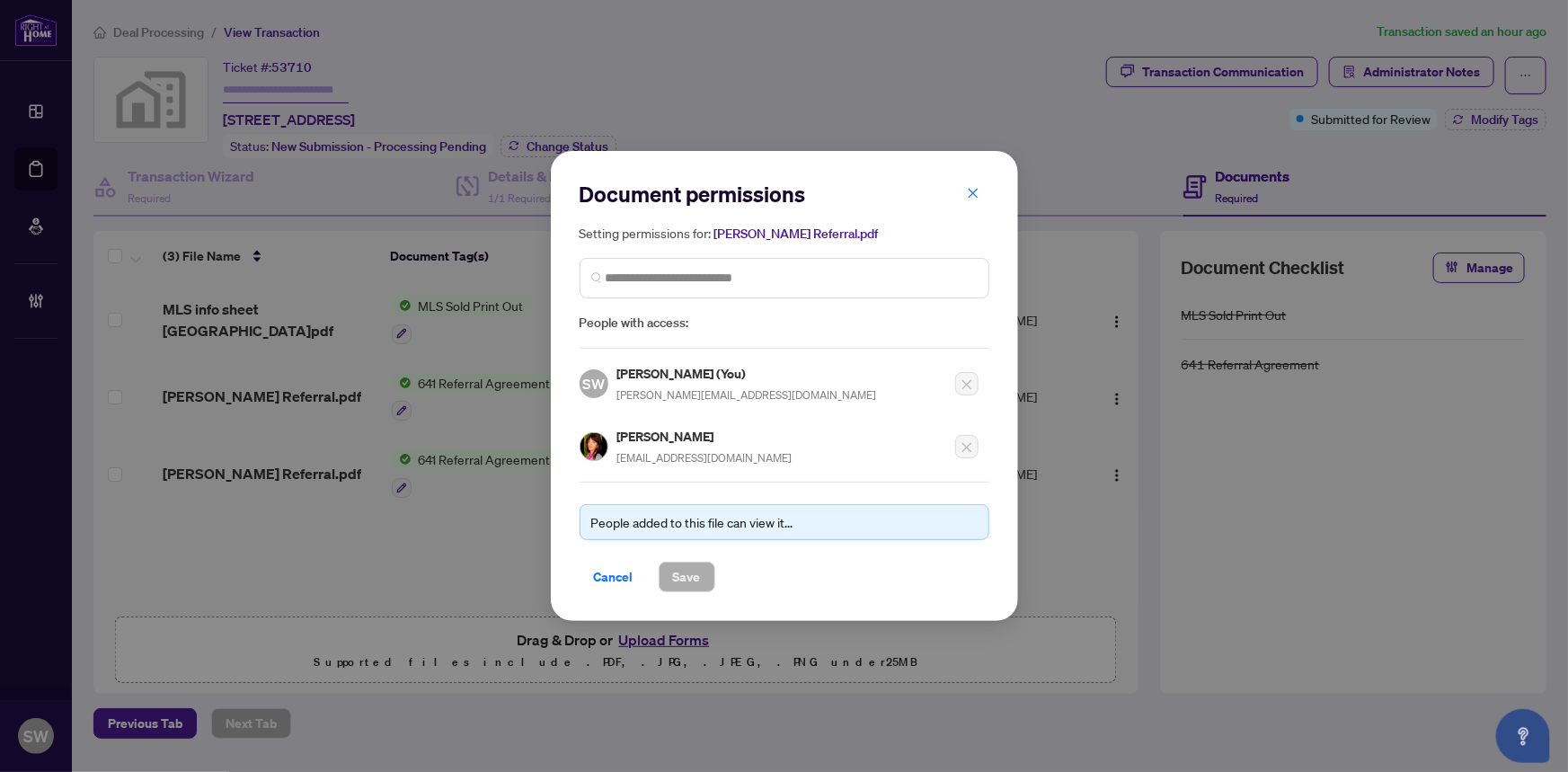
click at [974, 190] on icon "close" at bounding box center [973, 193] width 12 height 12
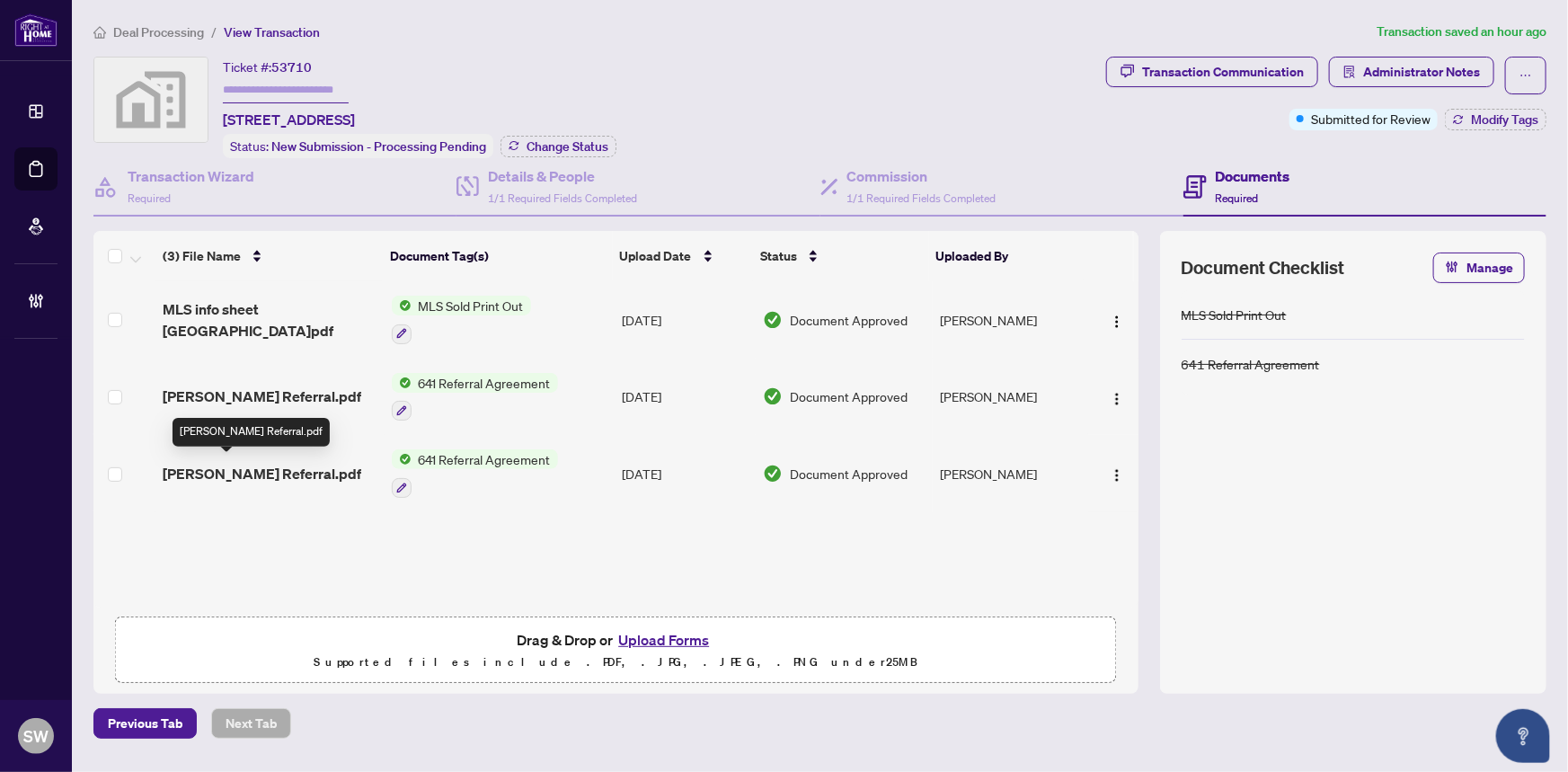
click at [279, 471] on span "[PERSON_NAME] Referral.pdf" at bounding box center [263, 473] width 199 height 22
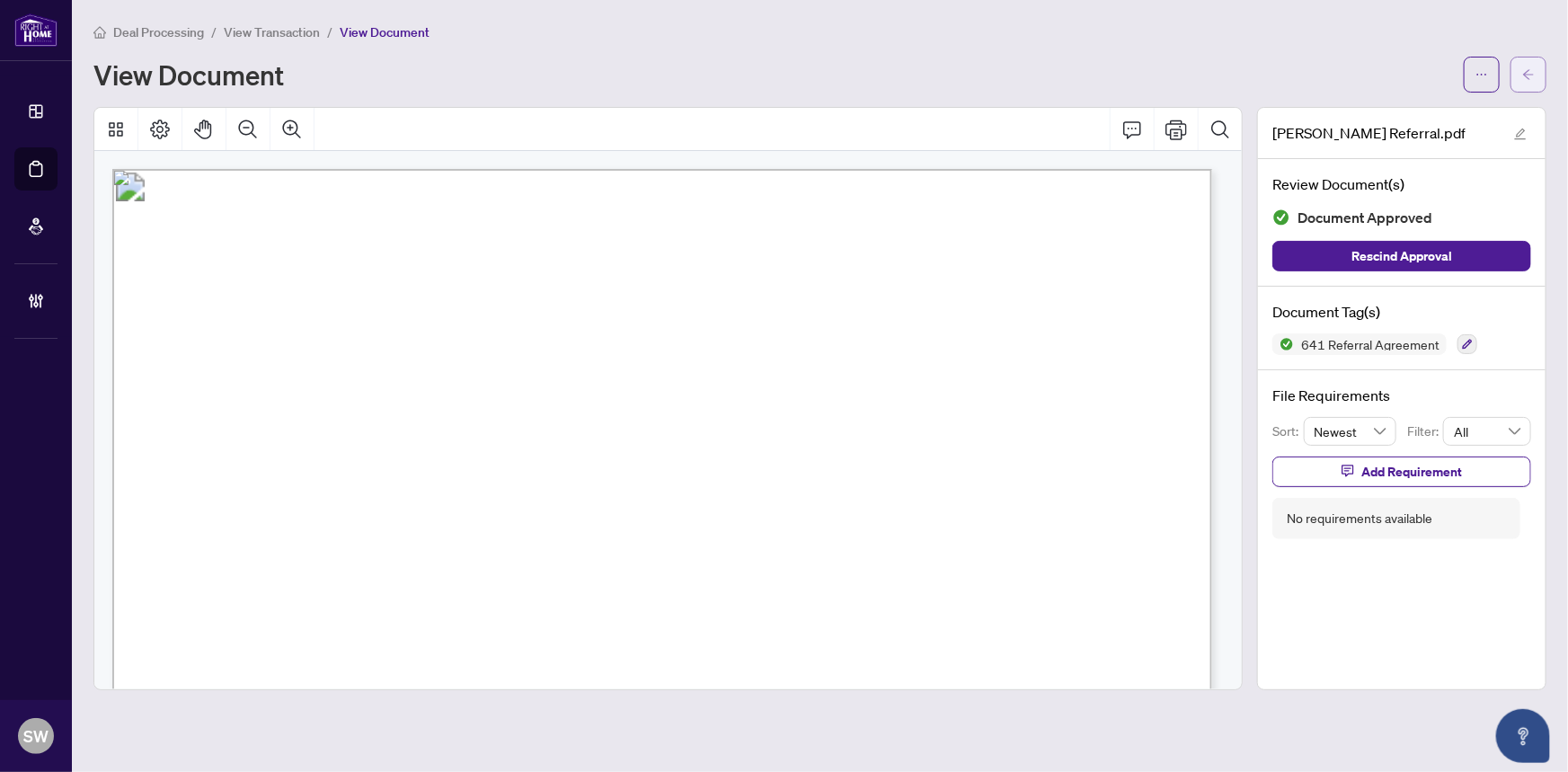
click at [1528, 69] on icon "arrow-left" at bounding box center [1528, 74] width 10 height 9
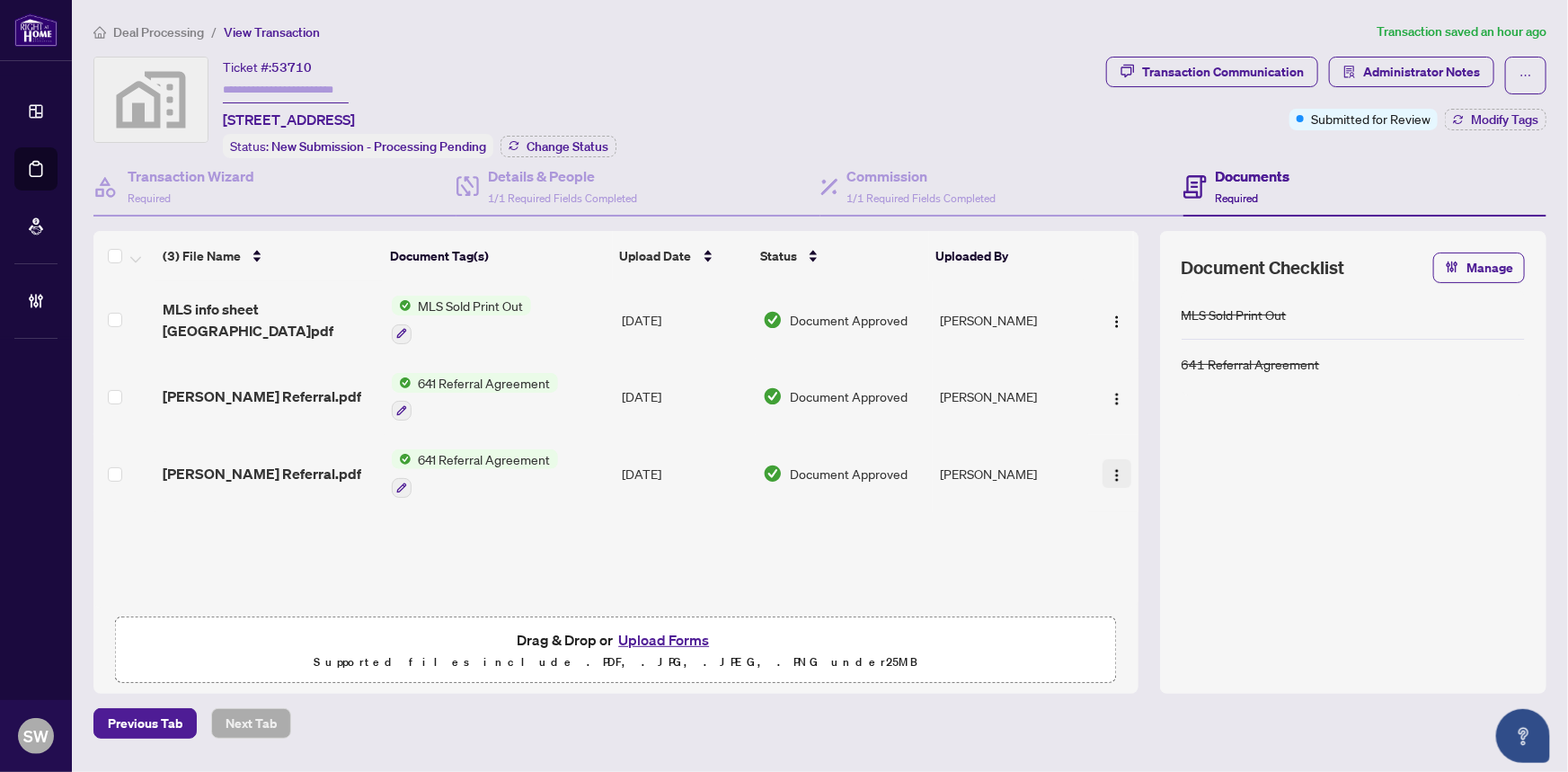
click at [1110, 469] on img "button" at bounding box center [1117, 475] width 14 height 14
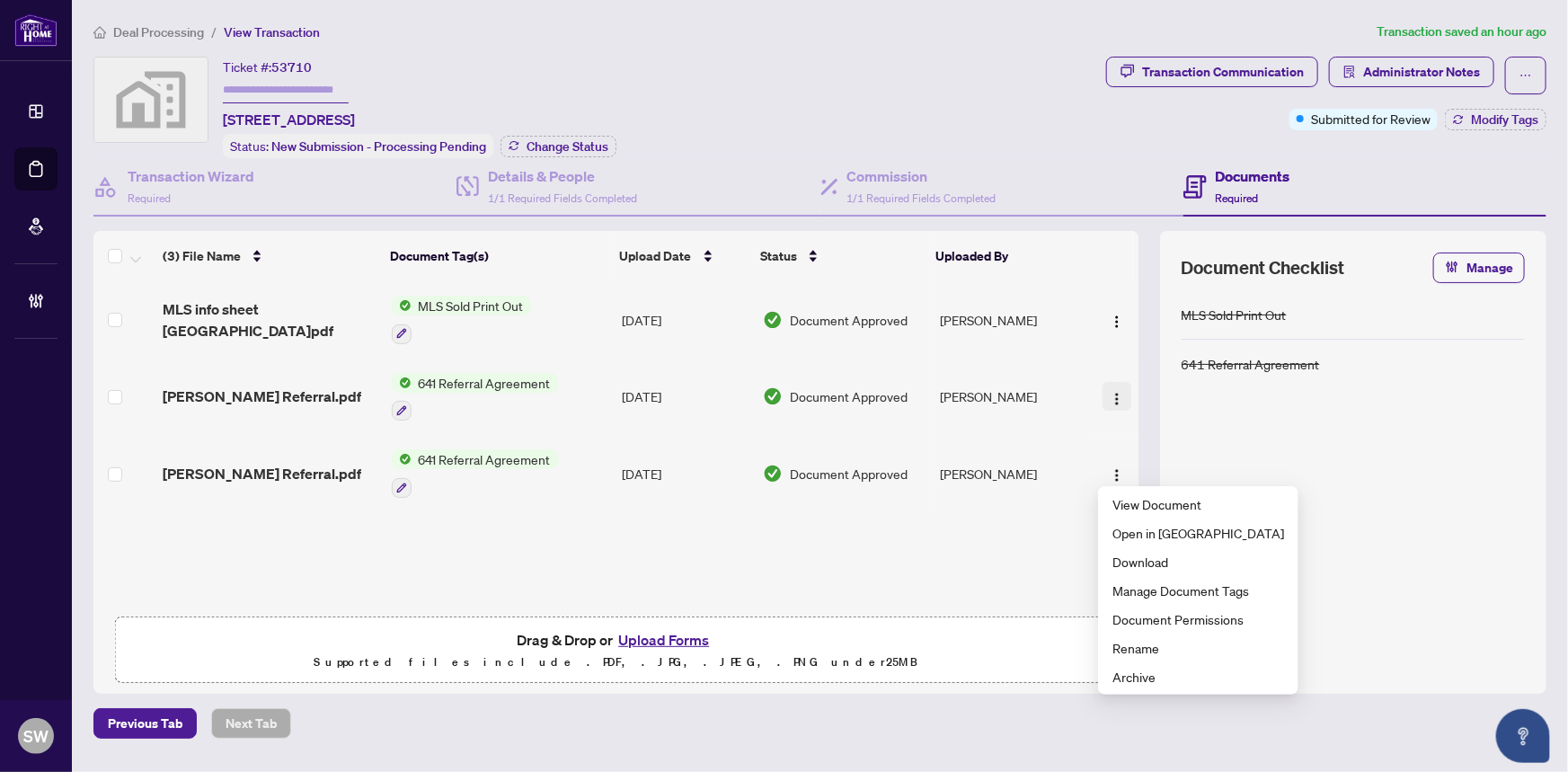
click at [1110, 395] on img "button" at bounding box center [1117, 398] width 14 height 14
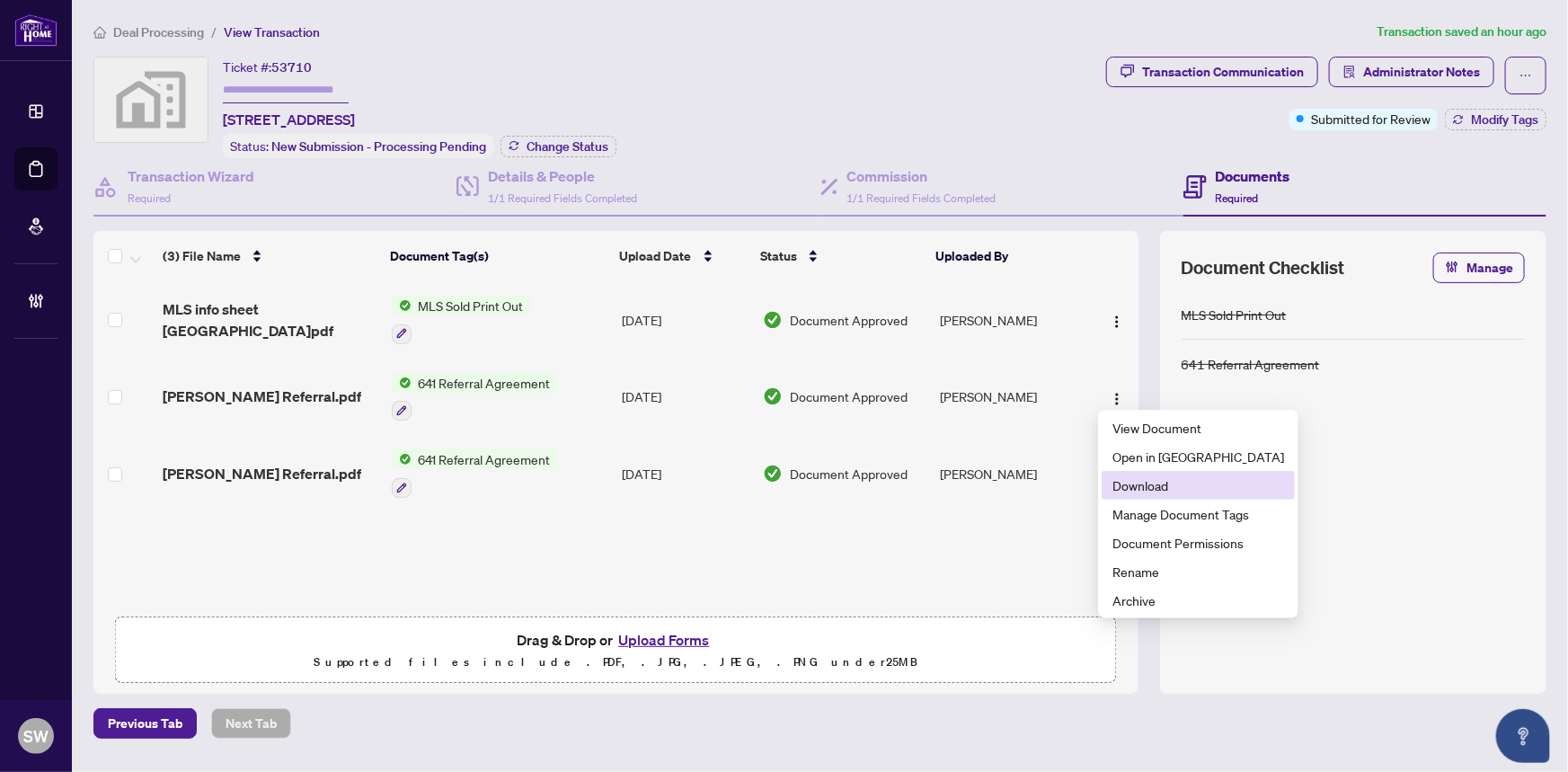
click at [1144, 483] on span "Download" at bounding box center [1198, 486] width 172 height 20
